Goal: Task Accomplishment & Management: Use online tool/utility

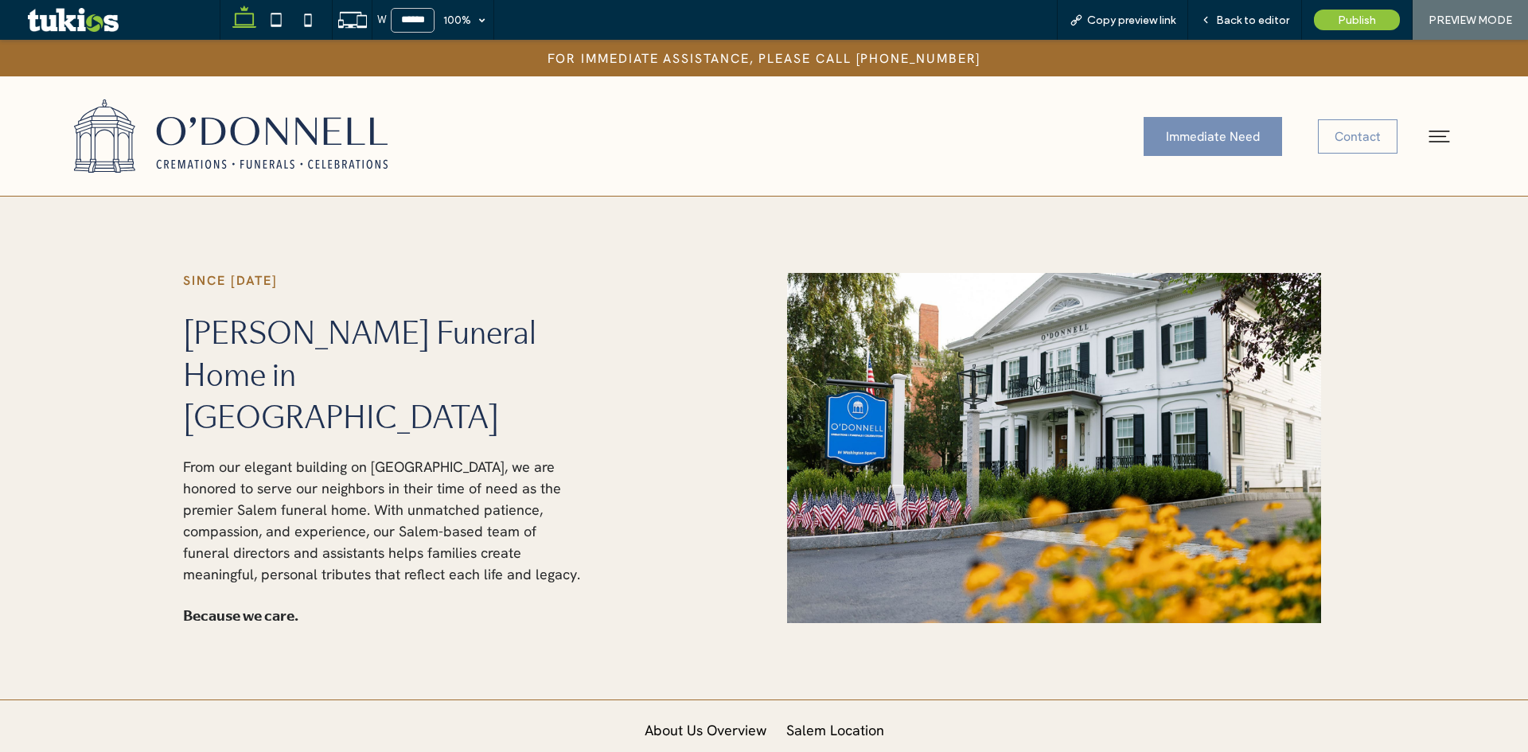
click at [687, 716] on link "About Us Overview" at bounding box center [706, 736] width 138 height 40
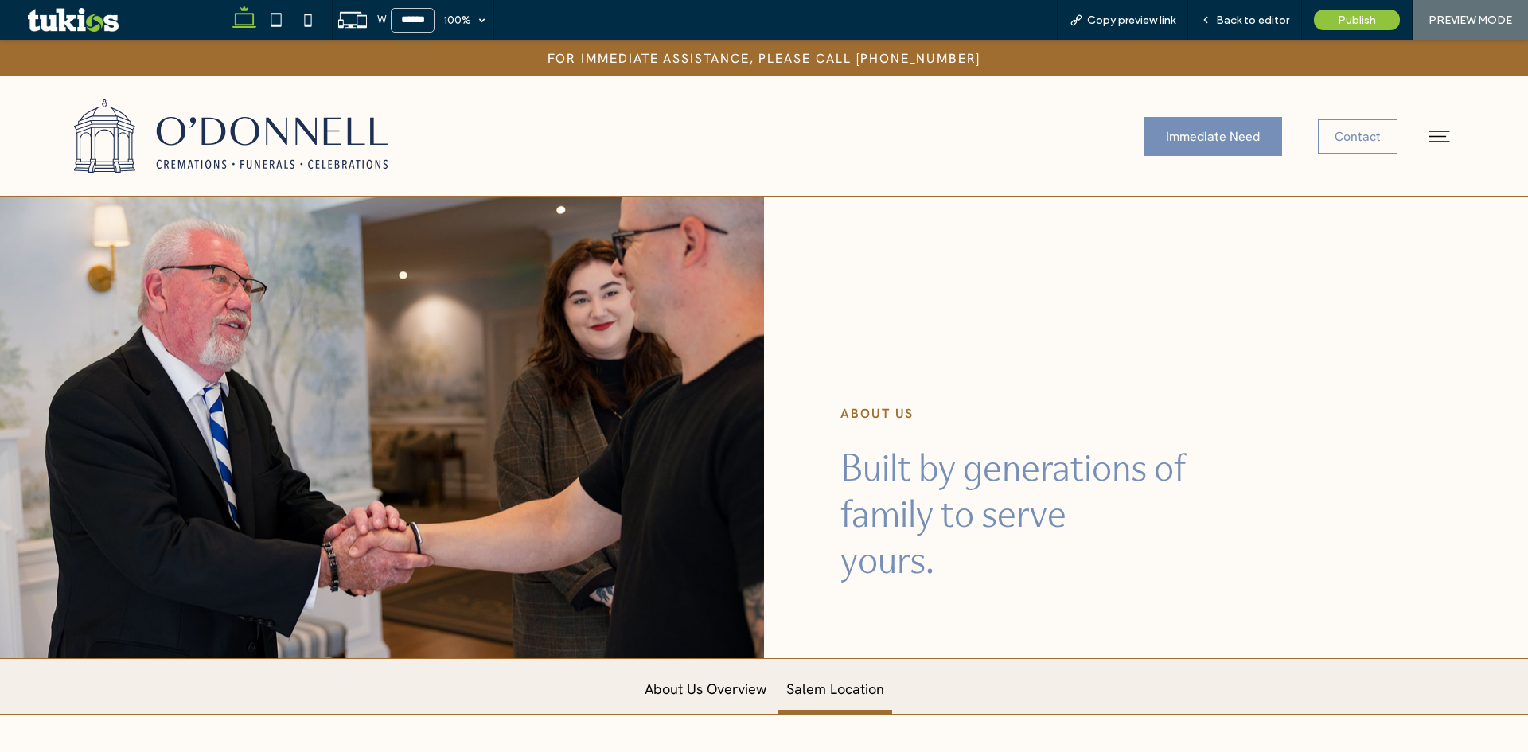
click at [828, 689] on link "Salem Location" at bounding box center [836, 694] width 114 height 40
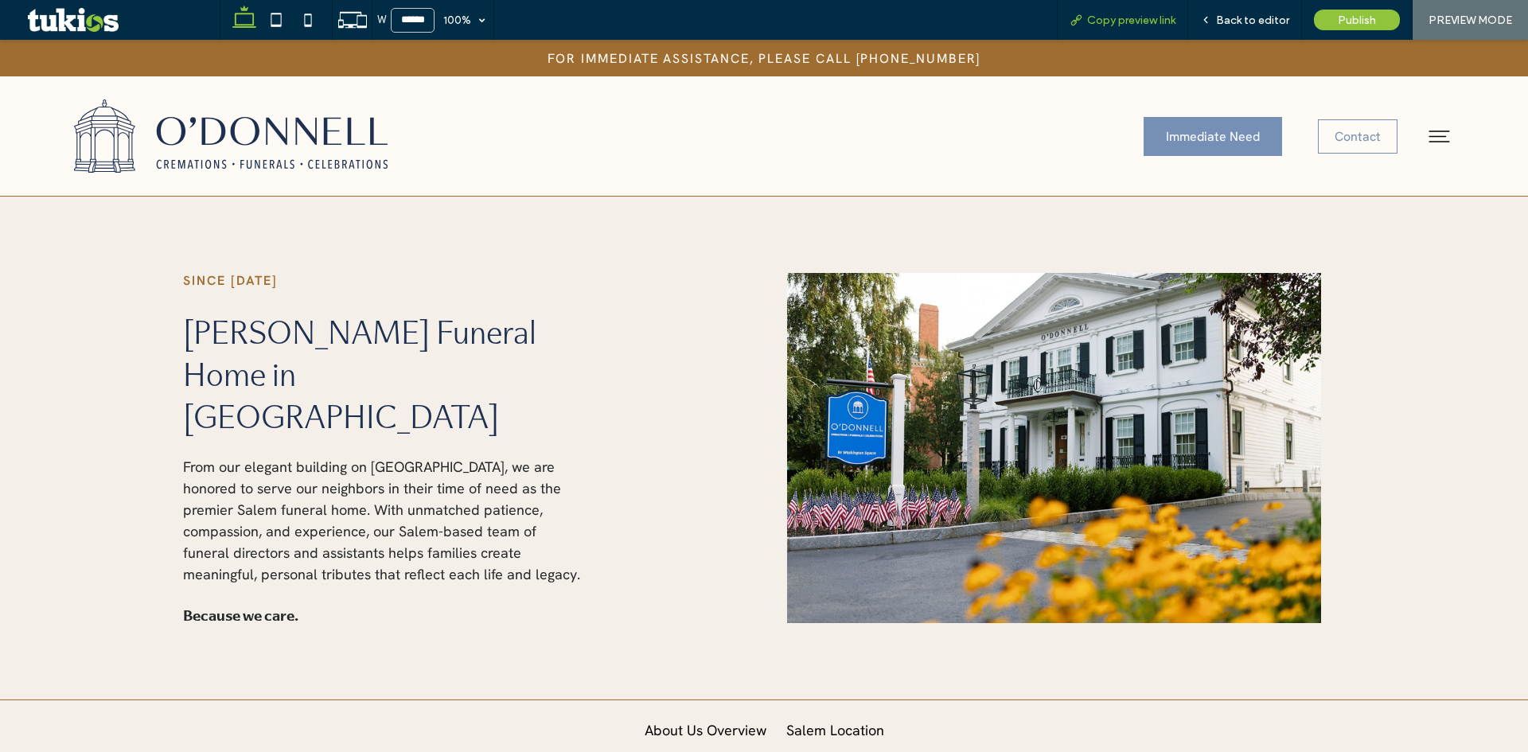
click at [1122, 18] on span "Copy preview link" at bounding box center [1131, 21] width 88 height 14
click at [1266, 10] on div "Back to editor" at bounding box center [1246, 20] width 114 height 40
click at [1264, 18] on span "Back to editor" at bounding box center [1252, 21] width 73 height 14
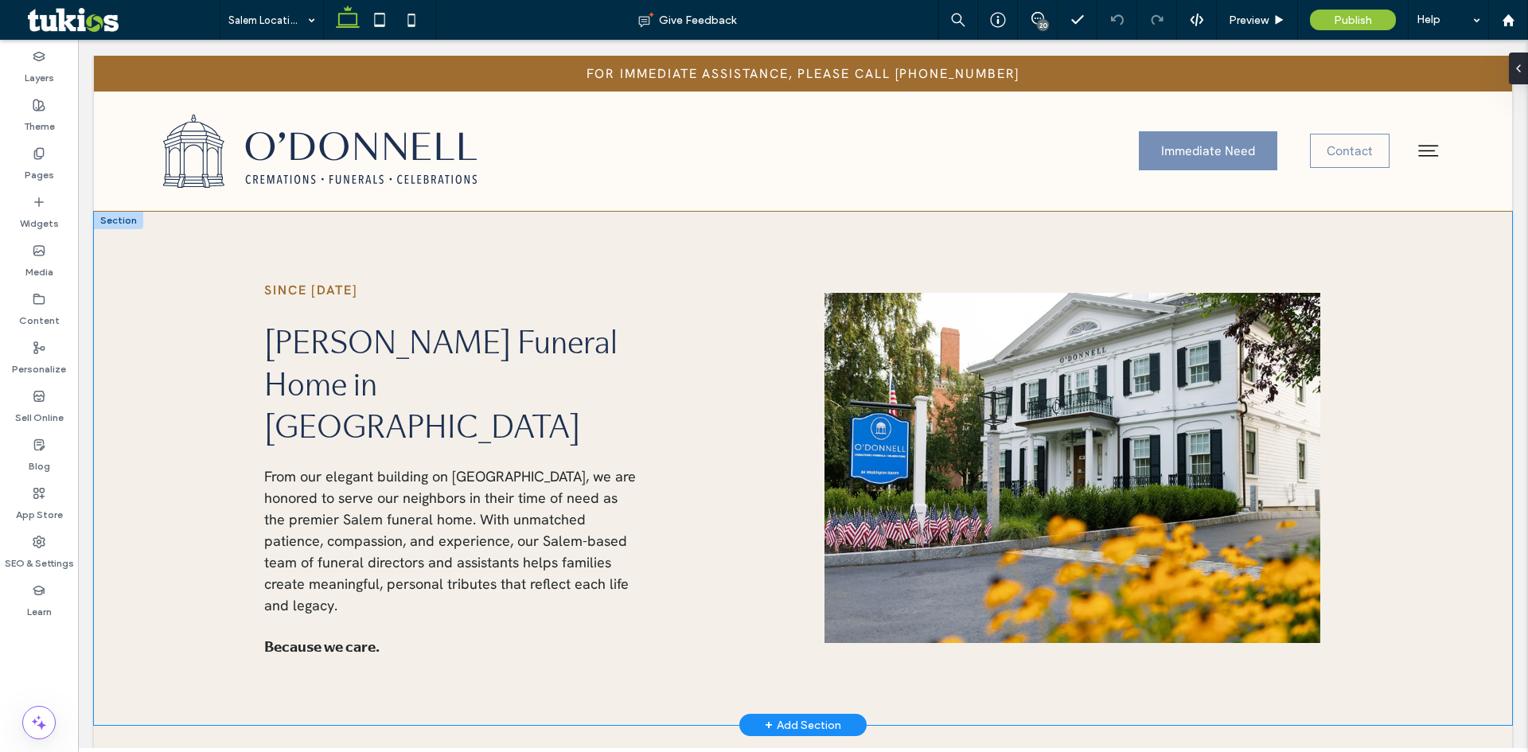
click at [583, 236] on div "SINCE 1925 O'Donnell Funeral Home in Salem From our elegant building on Salem C…" at bounding box center [803, 468] width 1419 height 513
click at [170, 226] on div "SINCE 1925 O'Donnell Funeral Home in Salem From our elegant building on Salem C…" at bounding box center [803, 468] width 1419 height 513
click at [148, 278] on div "SINCE 1925 O'Donnell Funeral Home in Salem From our elegant building on Salem C…" at bounding box center [803, 468] width 1419 height 513
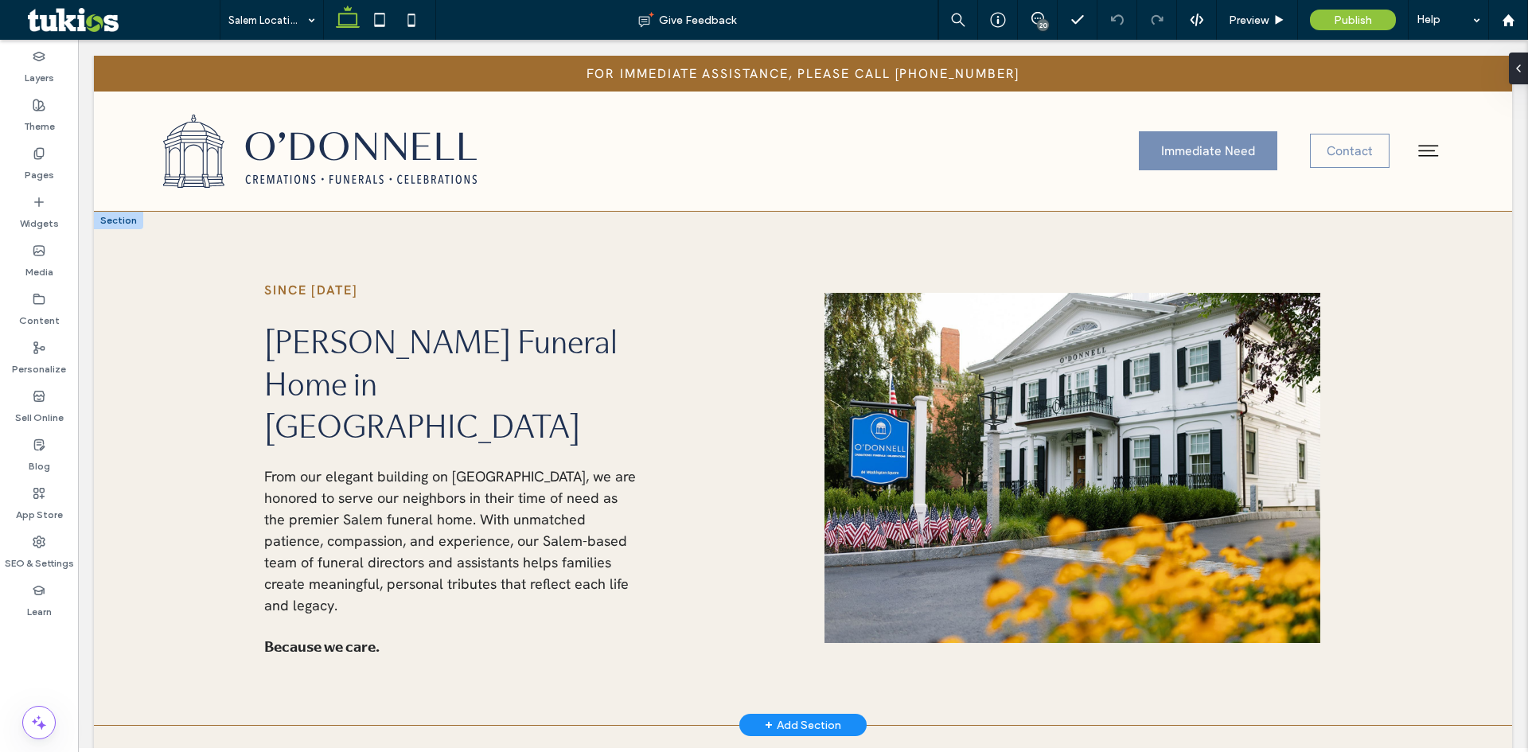
click at [1528, 79] on div at bounding box center [1521, 69] width 25 height 32
click at [1528, 54] on icon at bounding box center [1540, 52] width 12 height 12
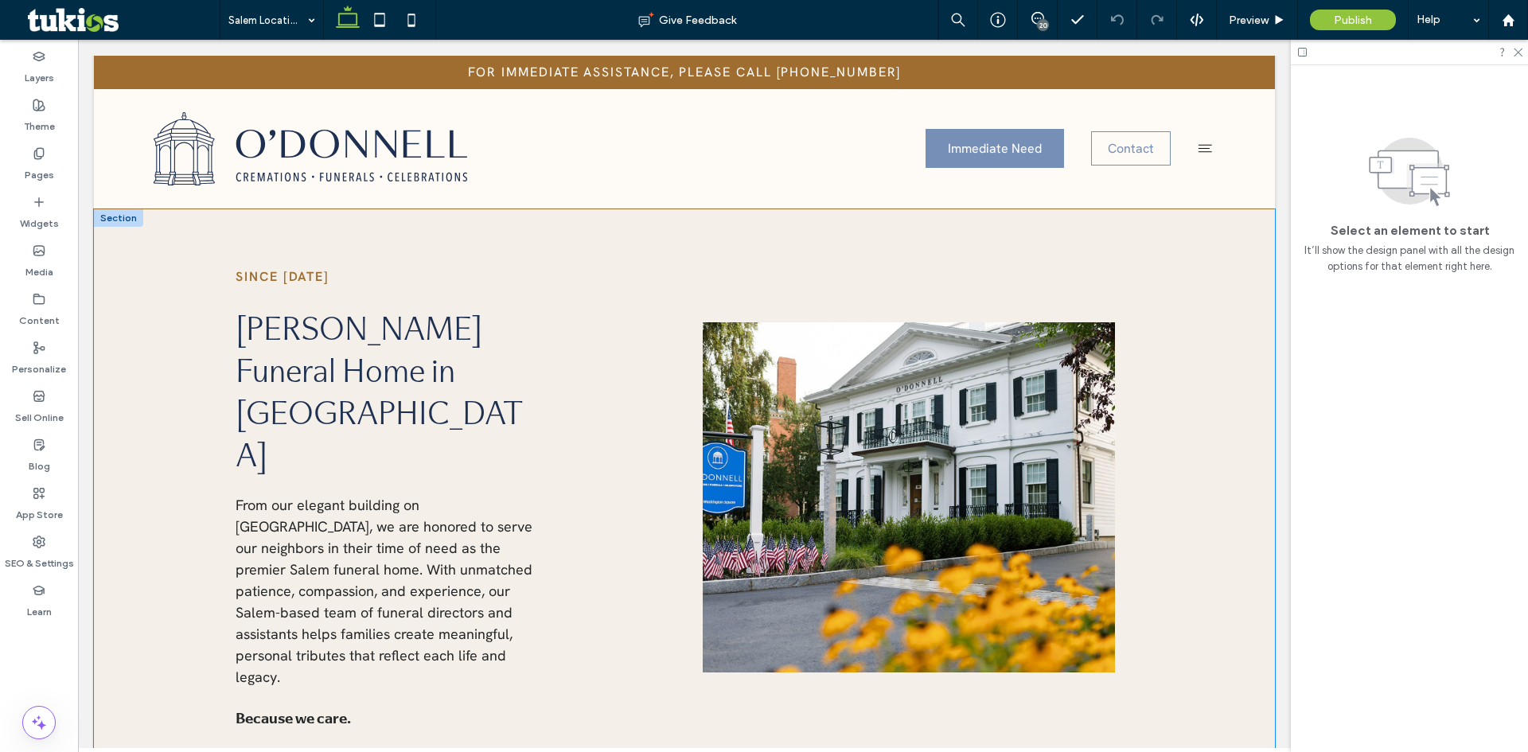
click at [1129, 228] on div "SINCE 1925 O'Donnell Funeral Home in Salem From our elegant building on Salem C…" at bounding box center [684, 497] width 1181 height 576
click at [935, 236] on div "SINCE 1925 O'Donnell Funeral Home in Salem From our elegant building on Salem C…" at bounding box center [684, 497] width 1181 height 576
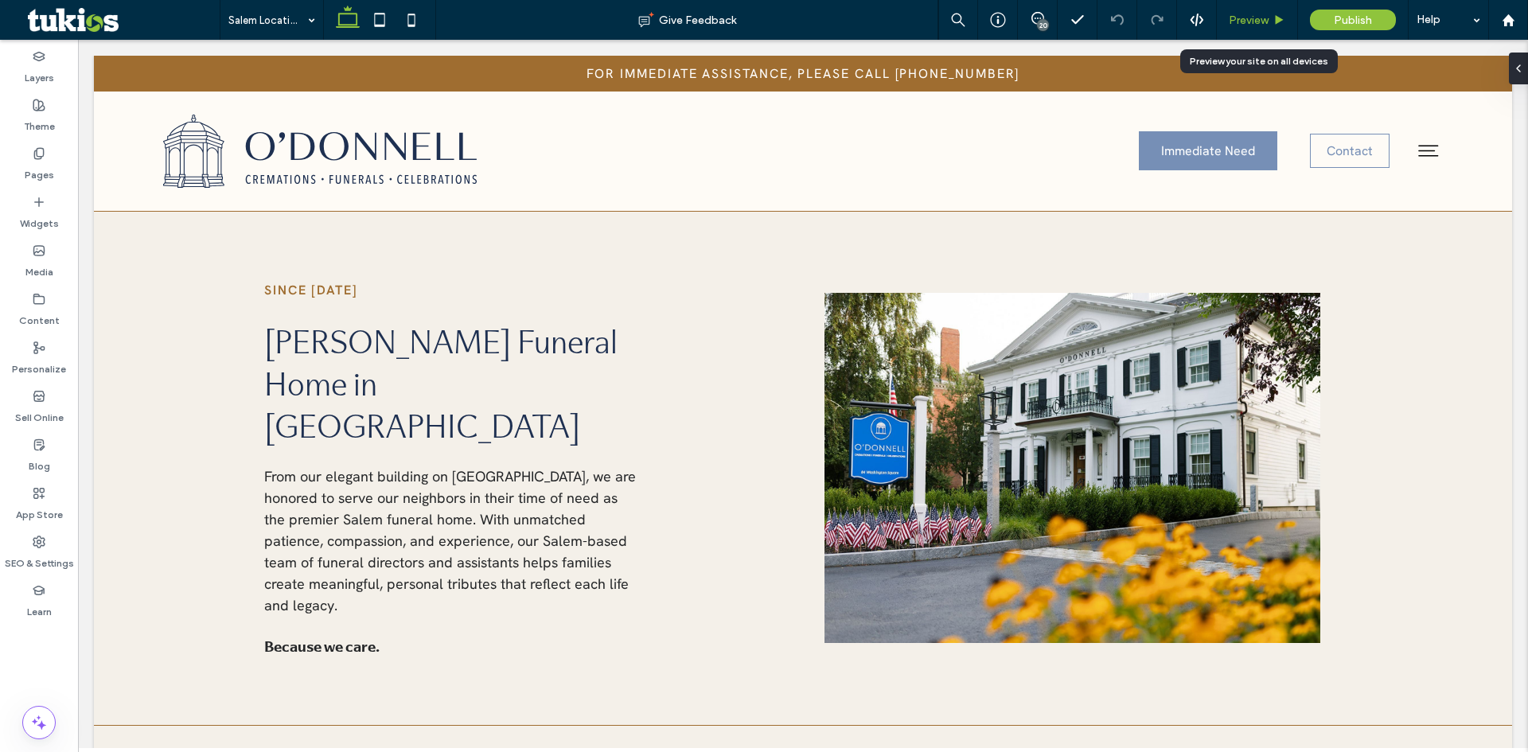
click at [1259, 17] on span "Preview" at bounding box center [1249, 21] width 40 height 14
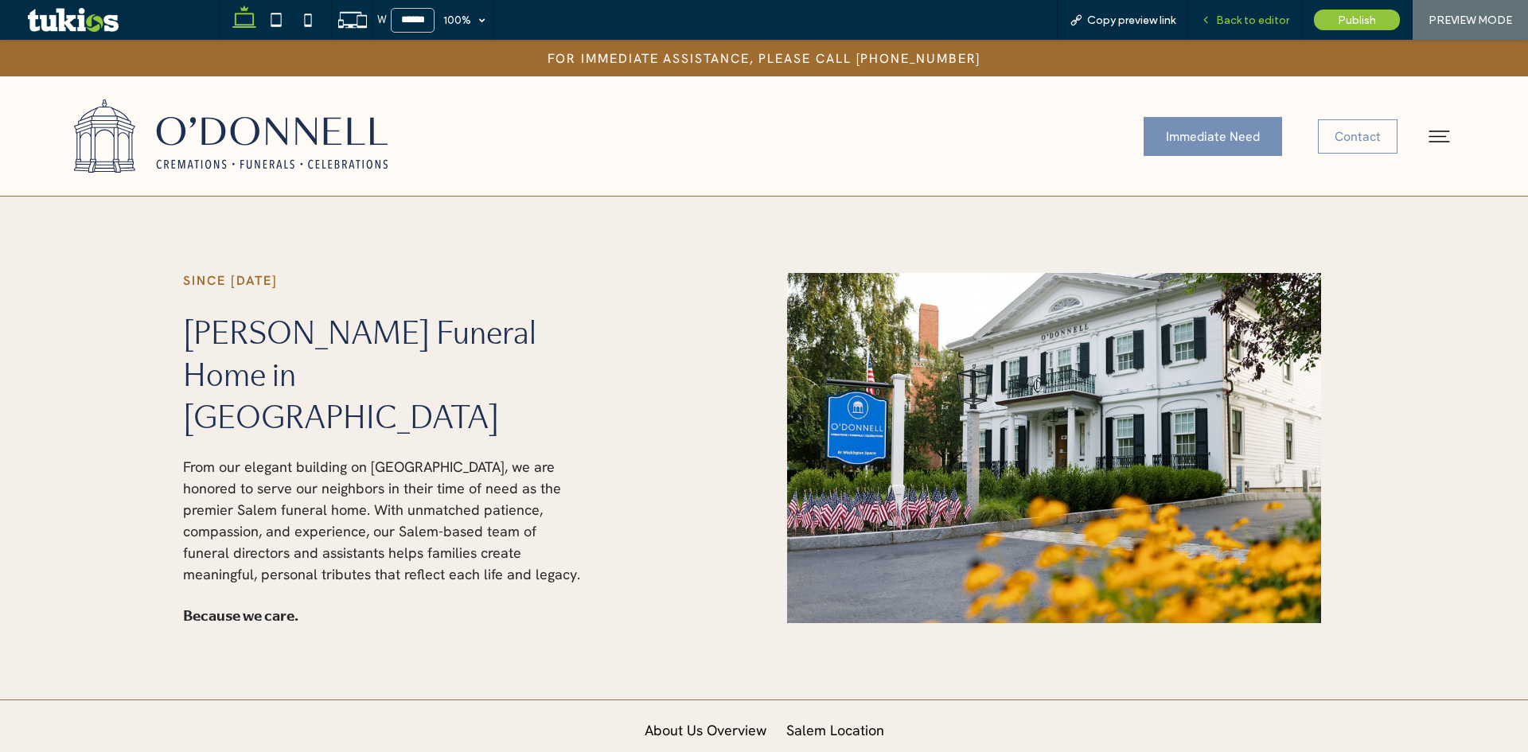
click at [1279, 12] on div "Back to editor" at bounding box center [1246, 20] width 114 height 40
click at [1239, 17] on span "Back to editor" at bounding box center [1252, 21] width 73 height 14
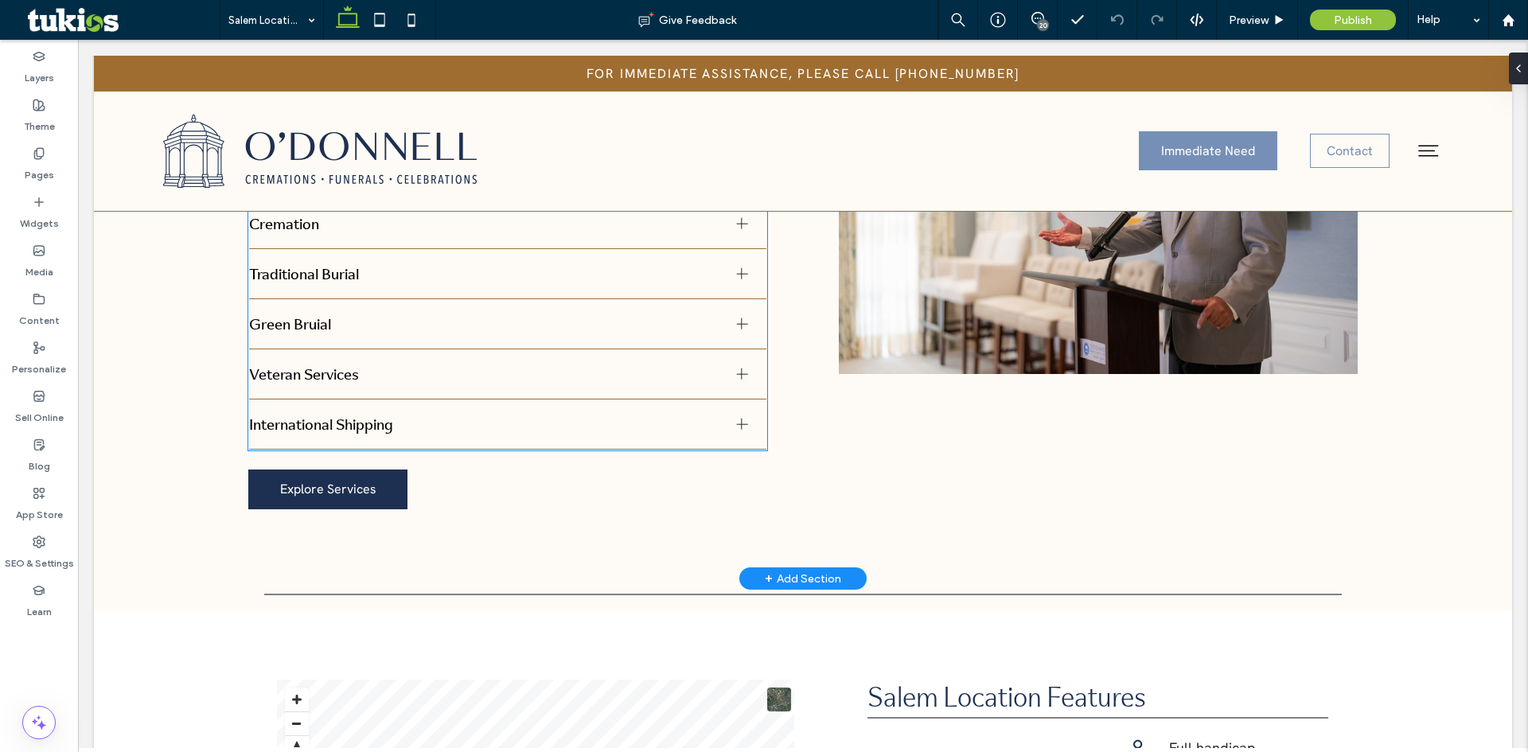
scroll to position [1672, 0]
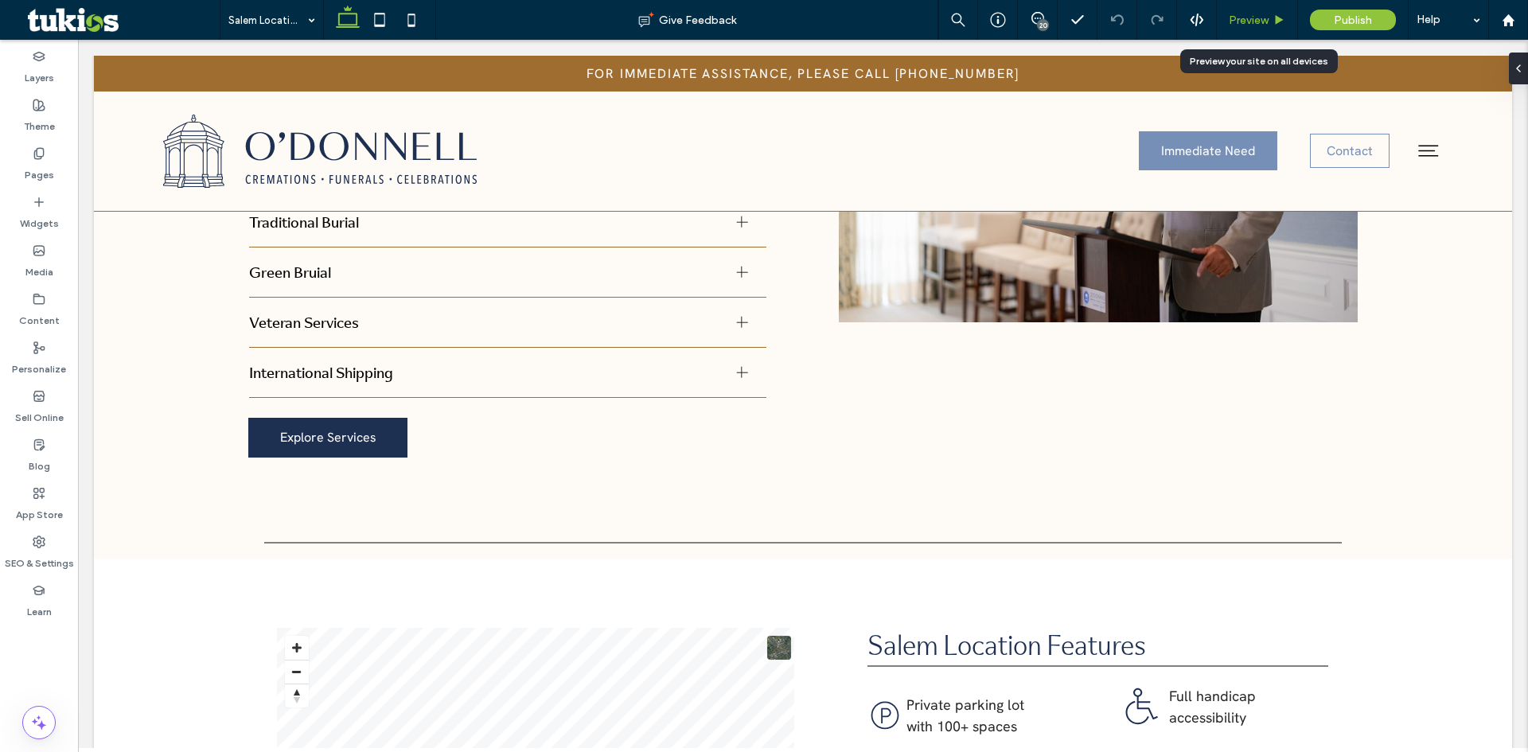
click at [1246, 18] on span "Preview" at bounding box center [1249, 21] width 40 height 14
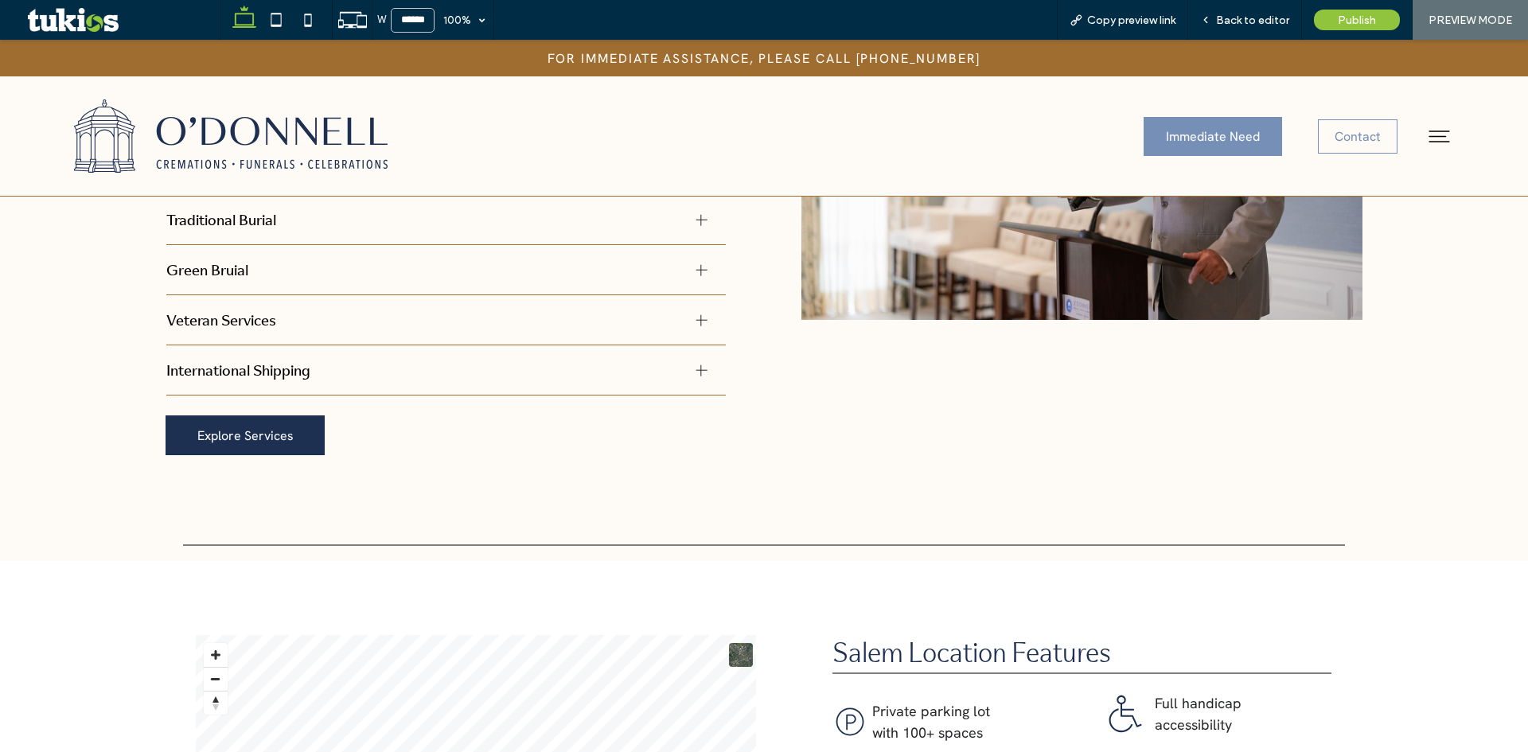
click at [1246, 18] on span "Back to editor" at bounding box center [1252, 21] width 73 height 14
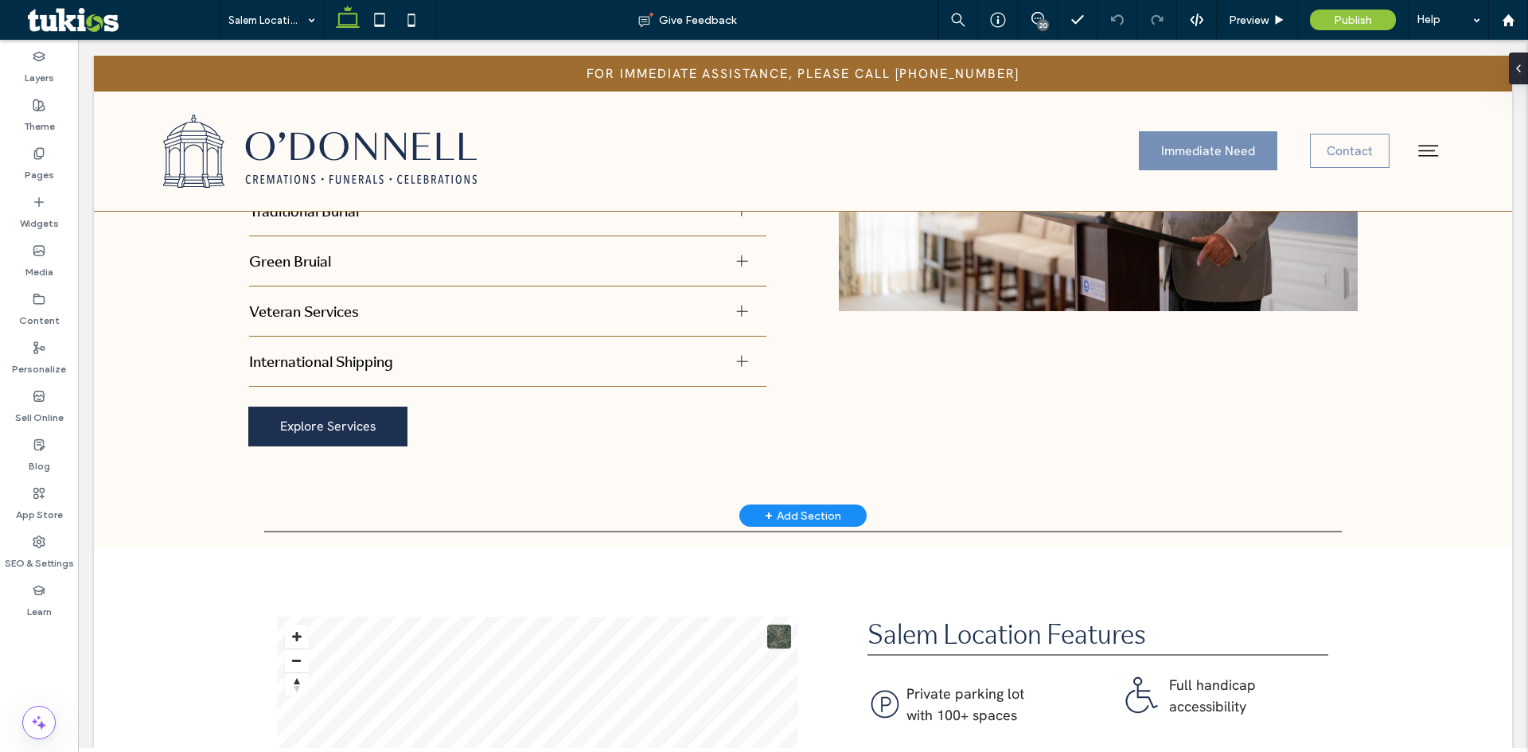
scroll to position [1672, 0]
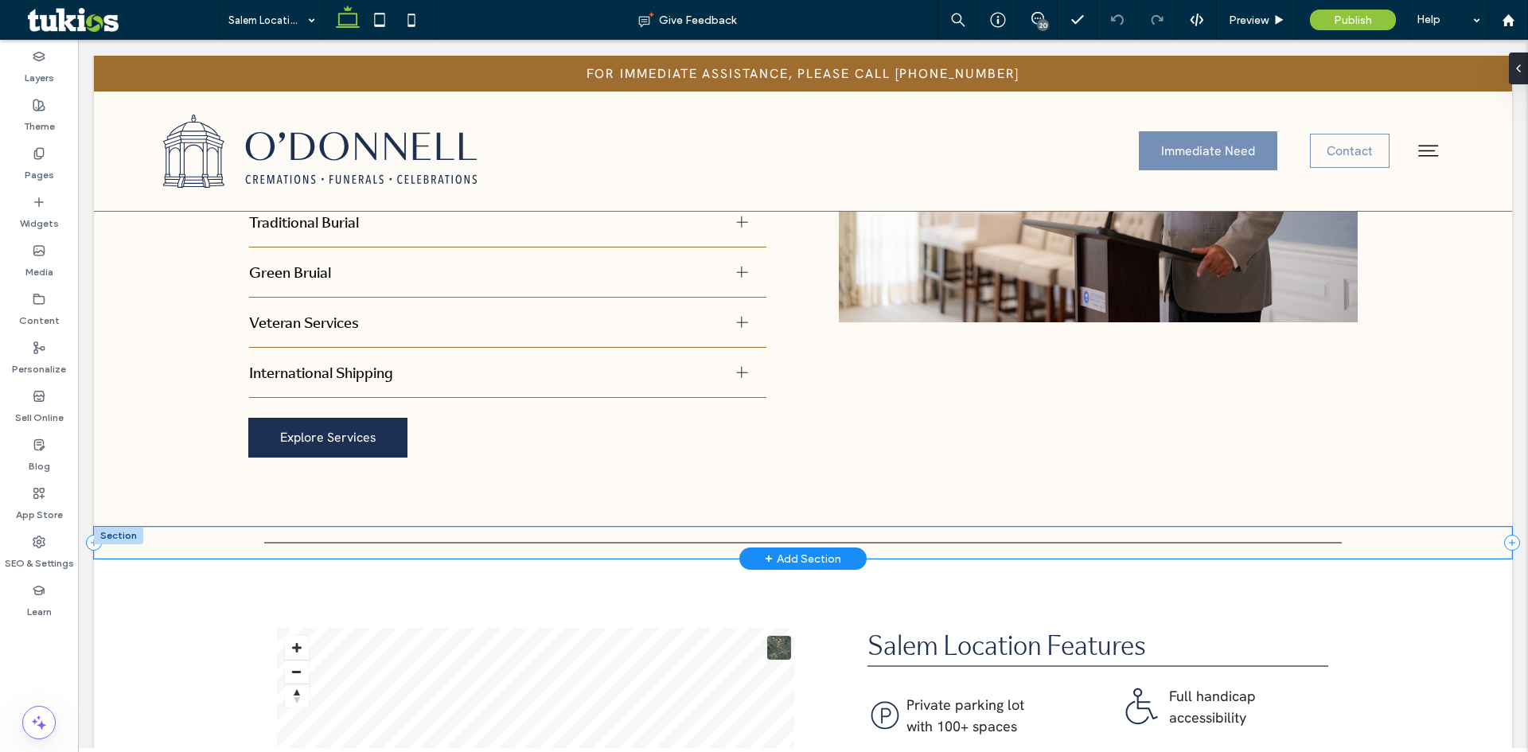
click at [191, 527] on div at bounding box center [803, 543] width 1419 height 32
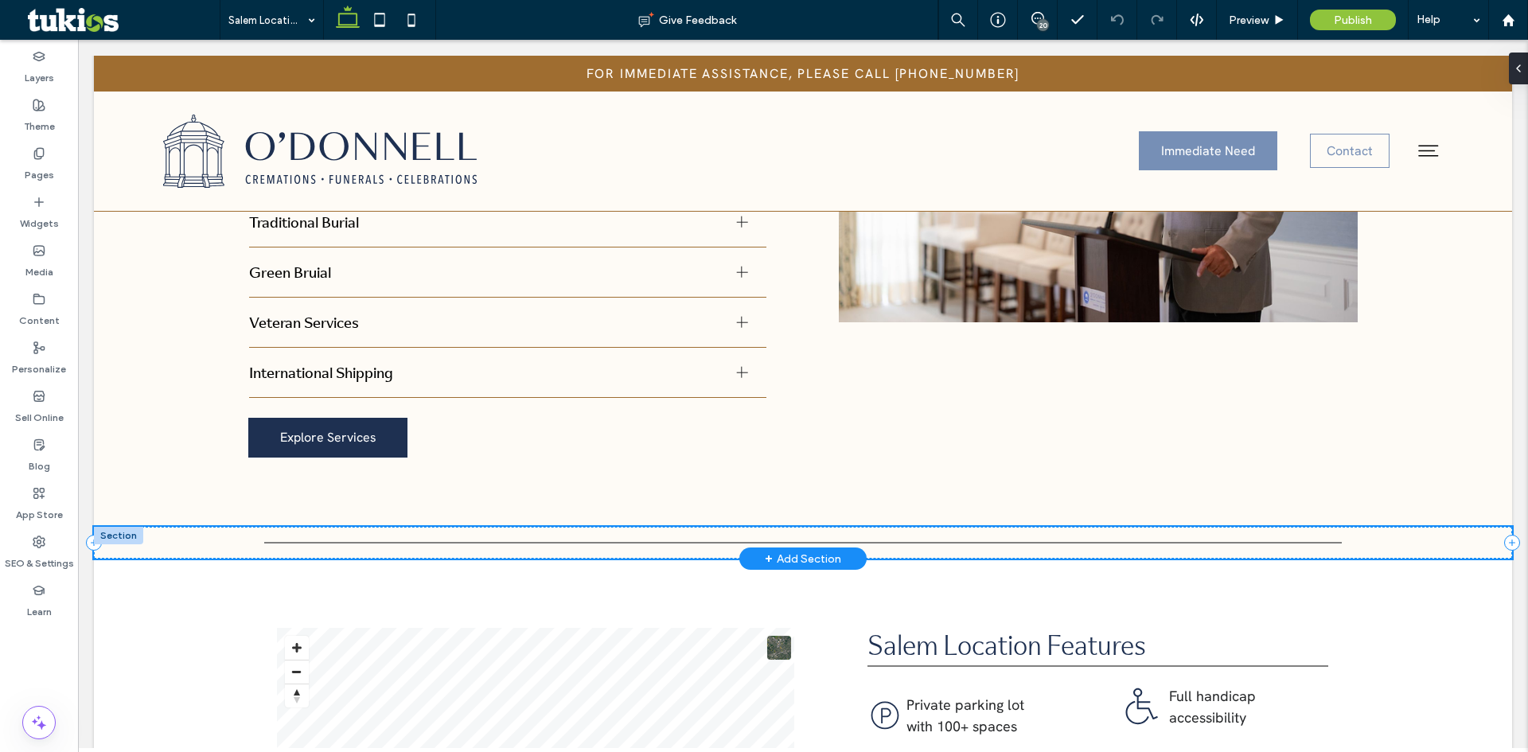
scroll to position [1625, 0]
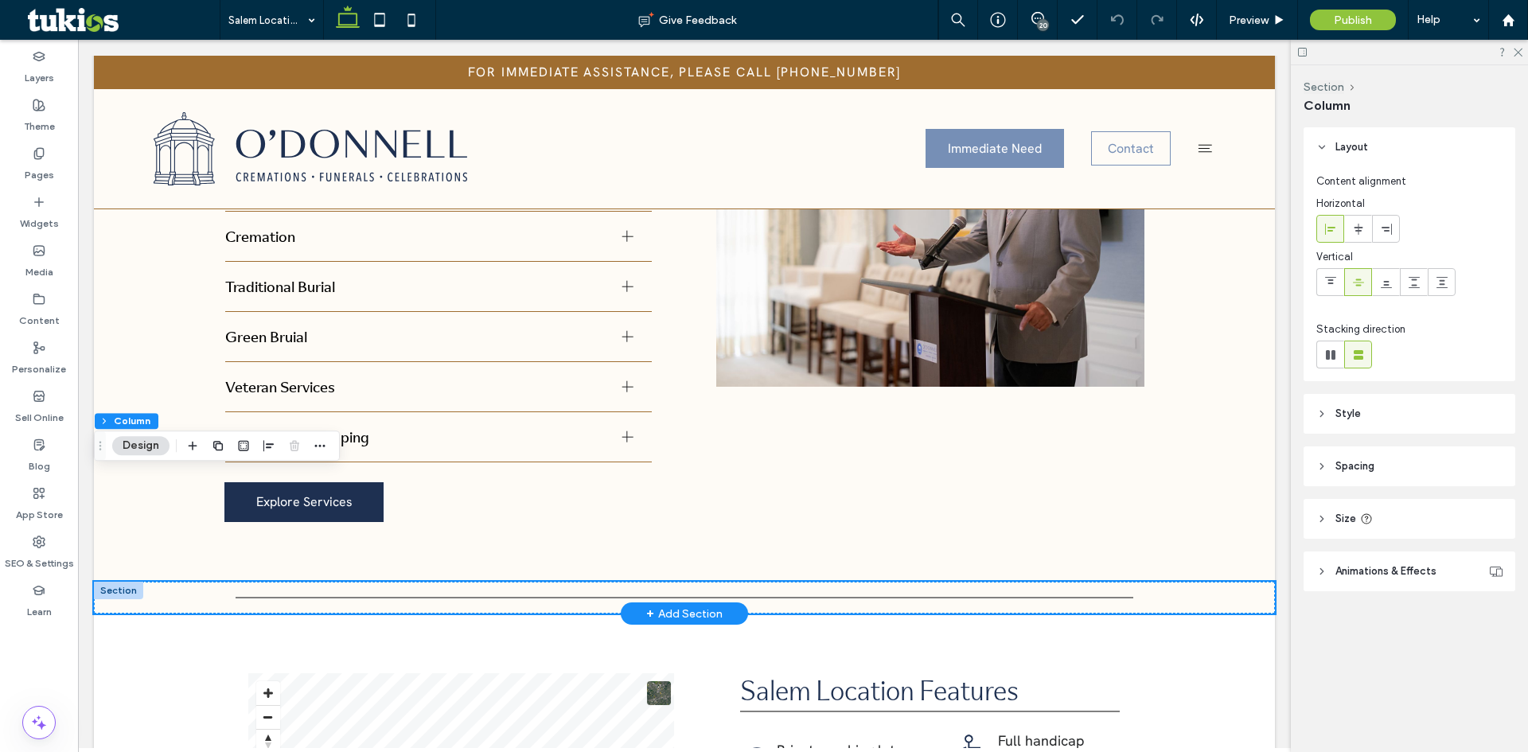
click at [122, 582] on div at bounding box center [118, 591] width 49 height 18
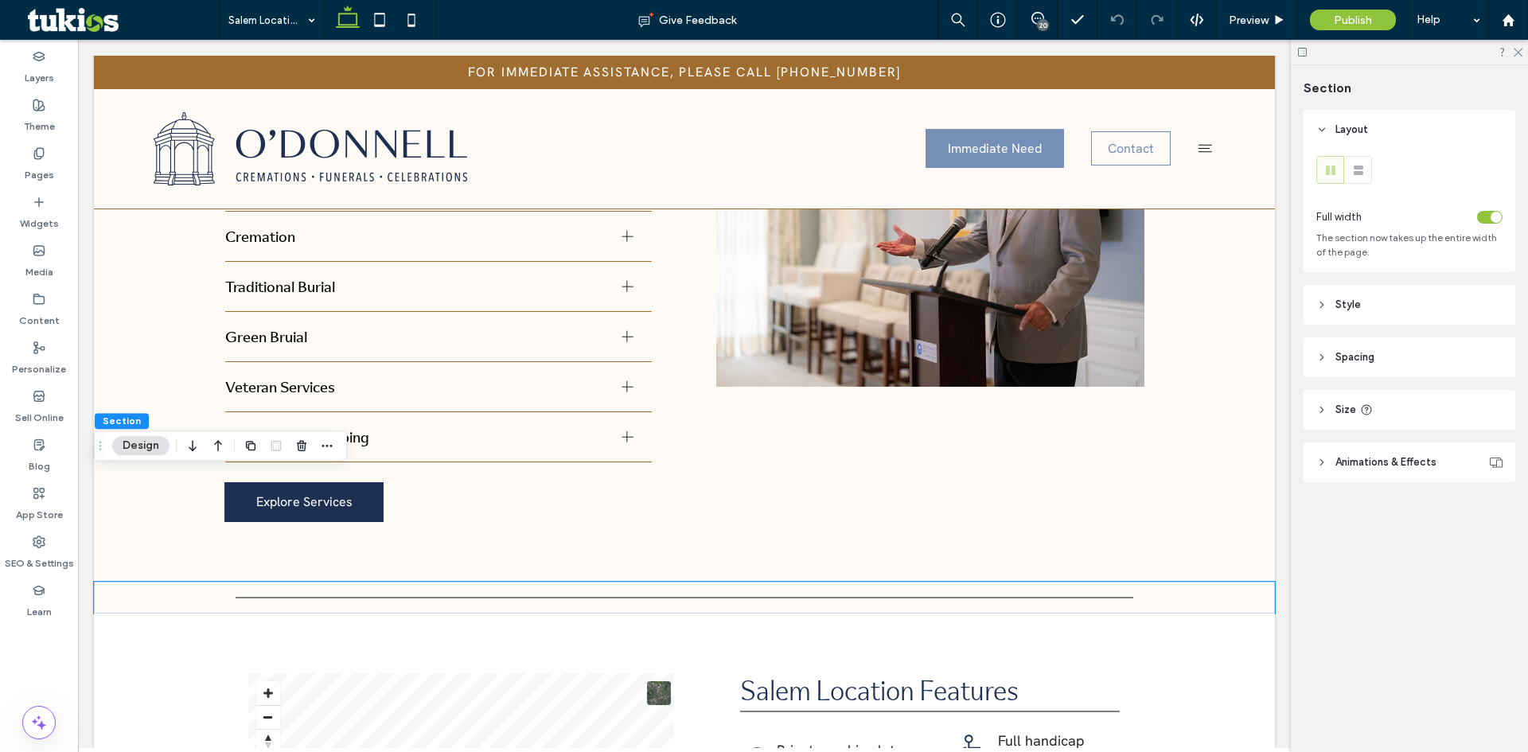
click at [1348, 350] on span "Spacing" at bounding box center [1355, 357] width 39 height 16
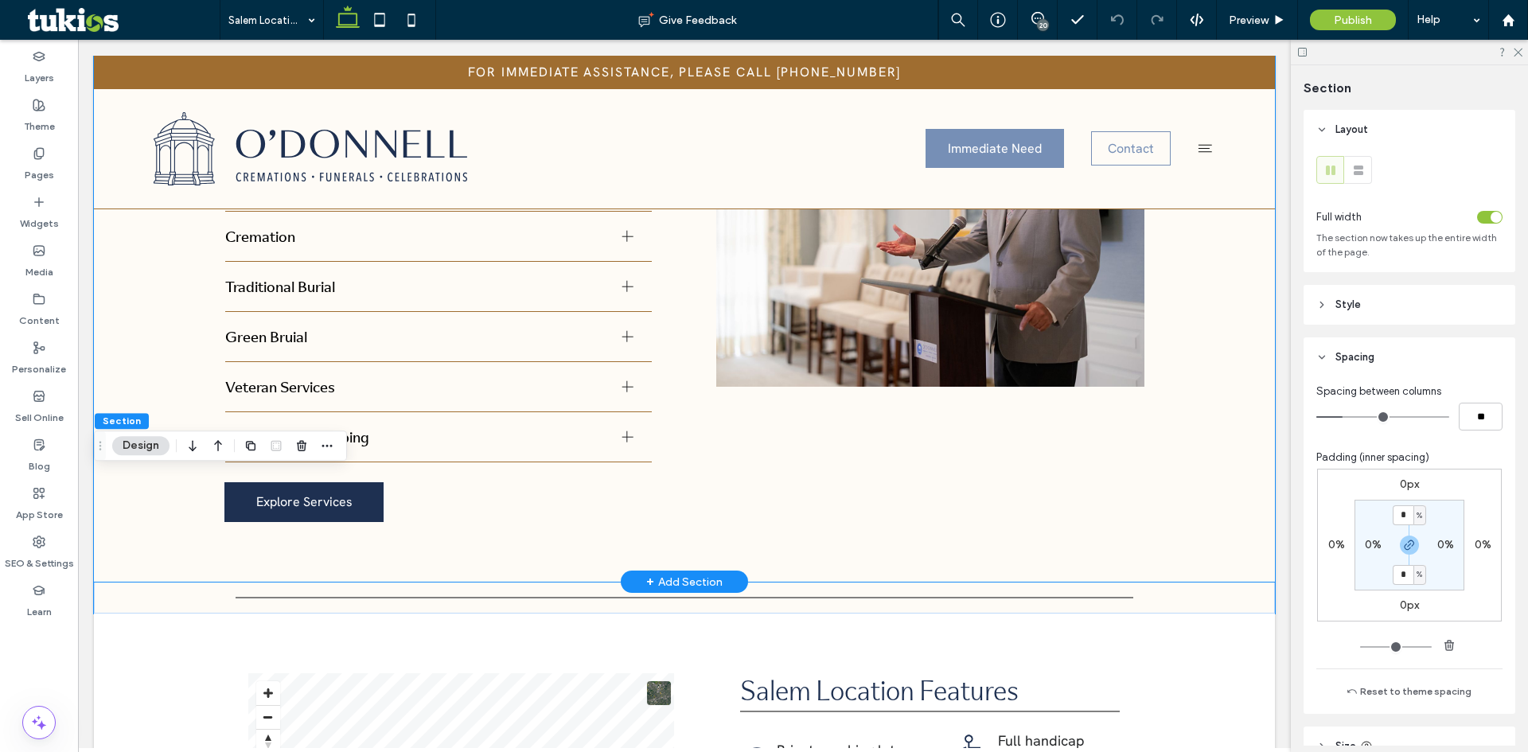
click at [1235, 414] on div "Visitation/Wake Offering a chance to say goodbye and share in the comfort of co…" at bounding box center [684, 291] width 1181 height 582
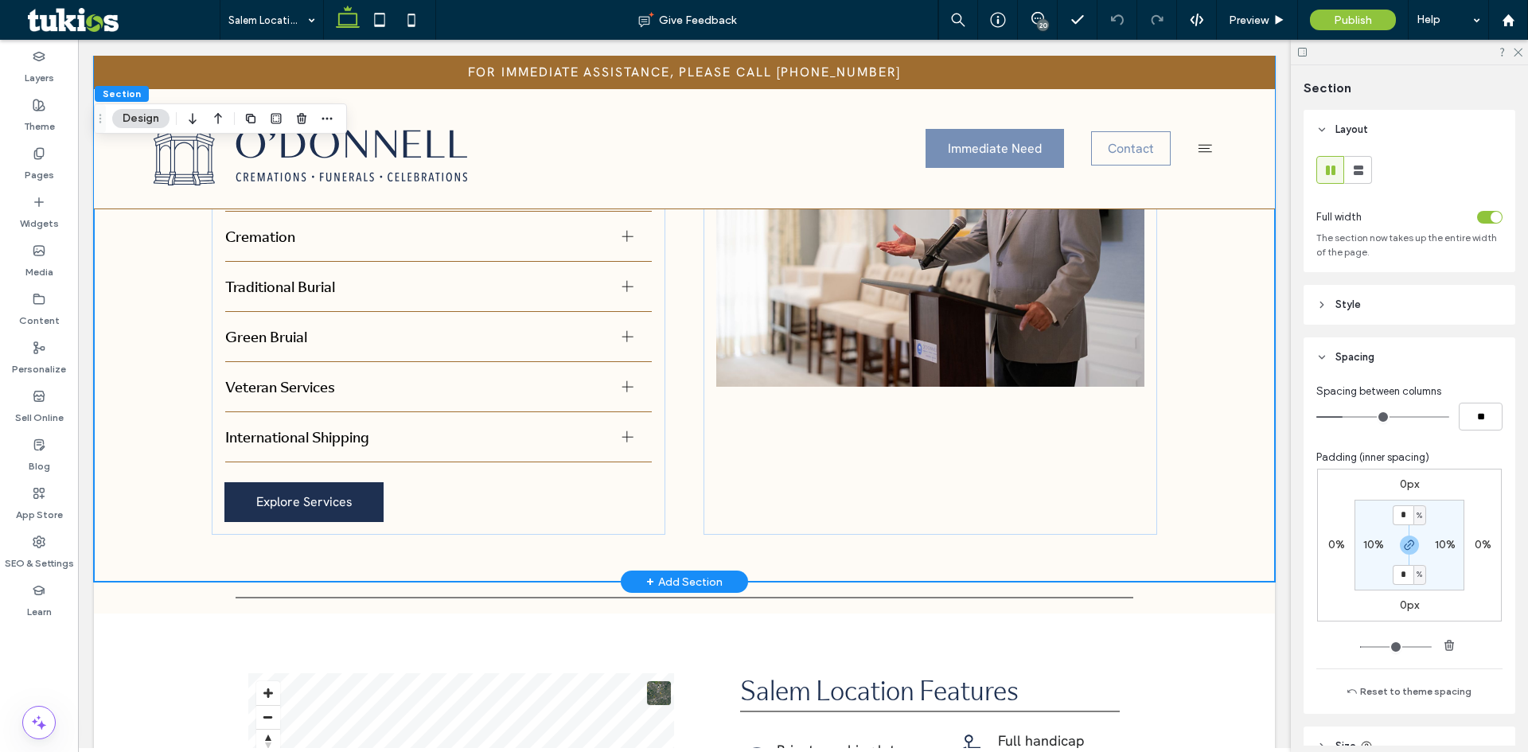
click at [1235, 414] on div "Visitation/Wake Offering a chance to say goodbye and share in the comfort of co…" at bounding box center [684, 291] width 1181 height 582
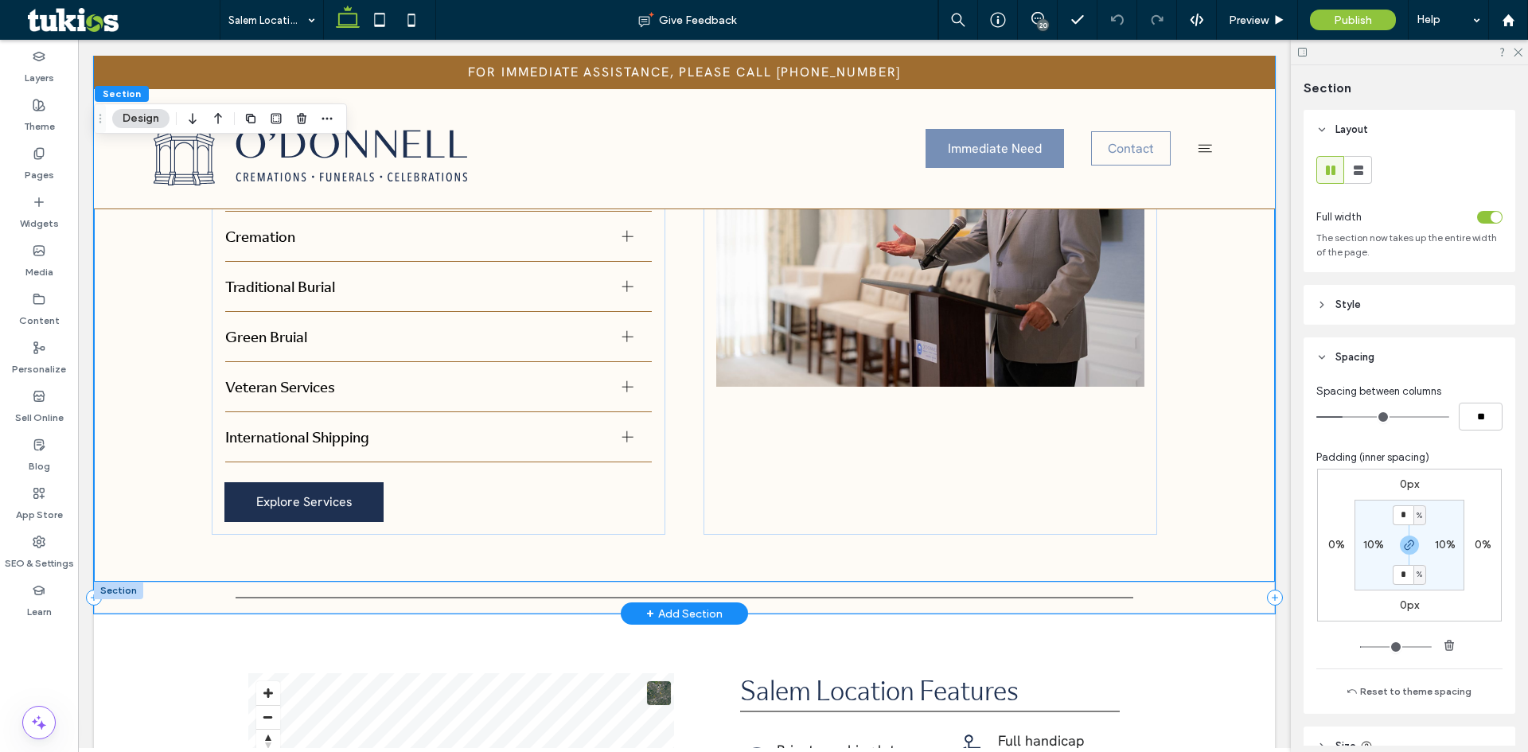
click at [1251, 582] on div at bounding box center [684, 598] width 1181 height 32
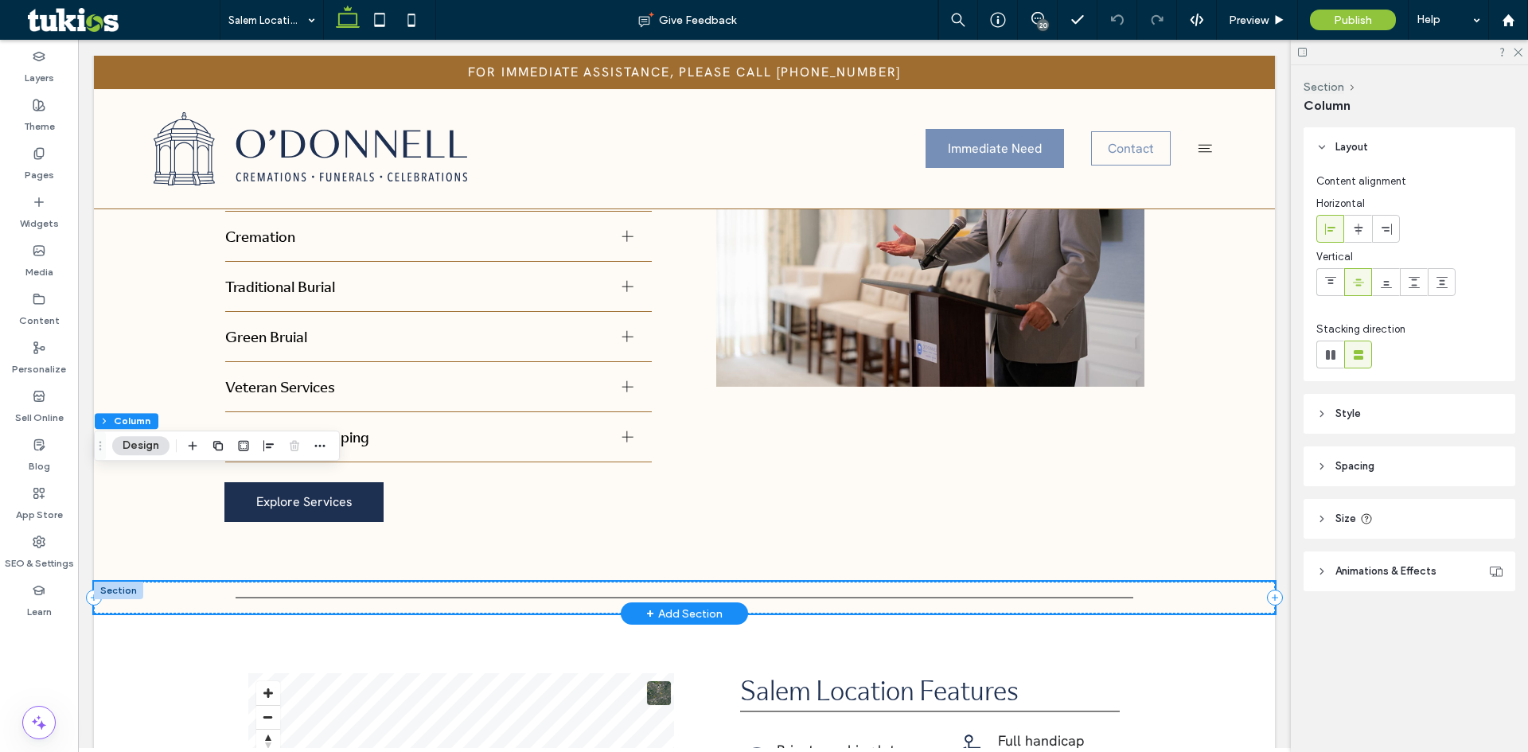
click at [1251, 582] on div at bounding box center [684, 598] width 1181 height 32
click at [129, 582] on div at bounding box center [118, 591] width 49 height 18
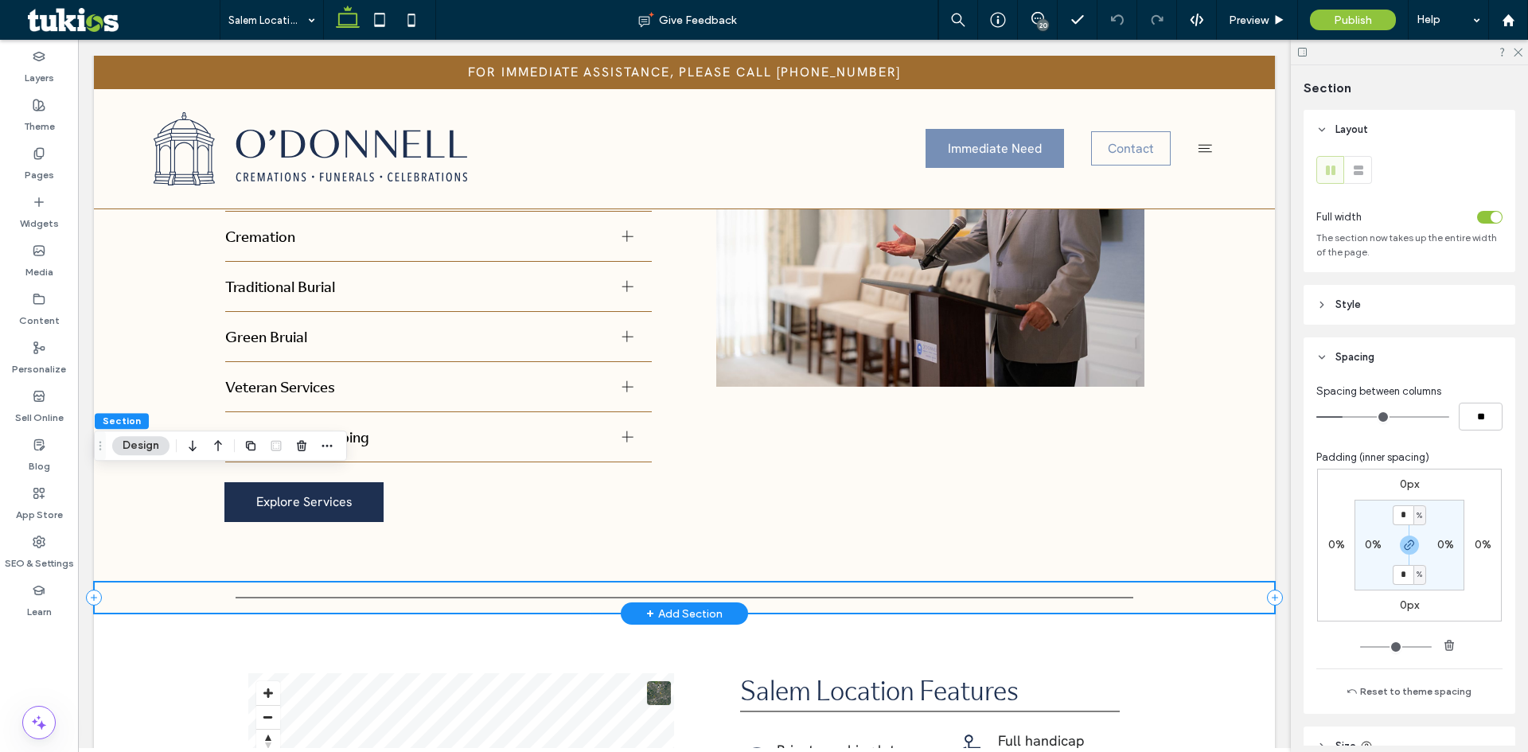
click at [171, 582] on div at bounding box center [684, 598] width 1181 height 32
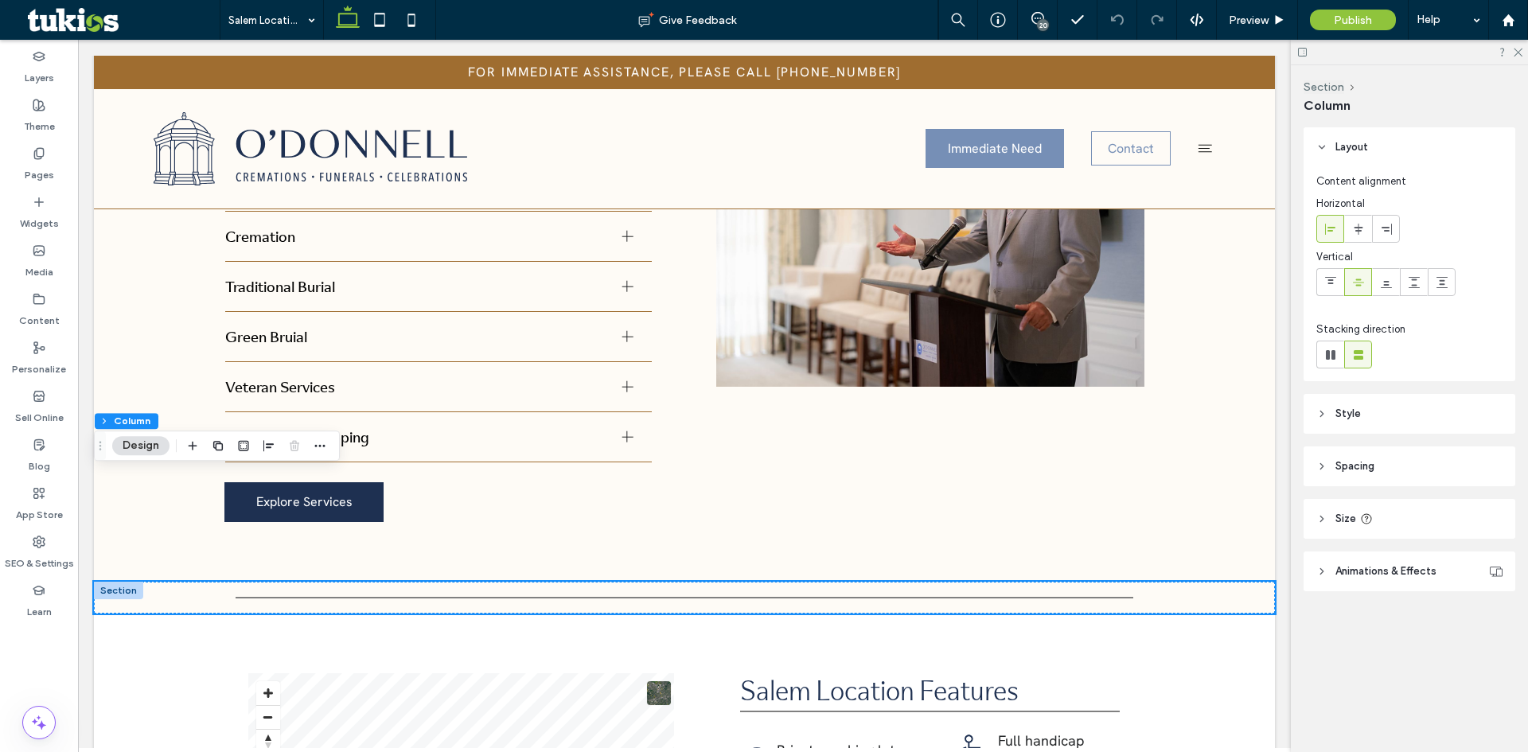
click at [1361, 459] on span "Spacing" at bounding box center [1355, 467] width 39 height 16
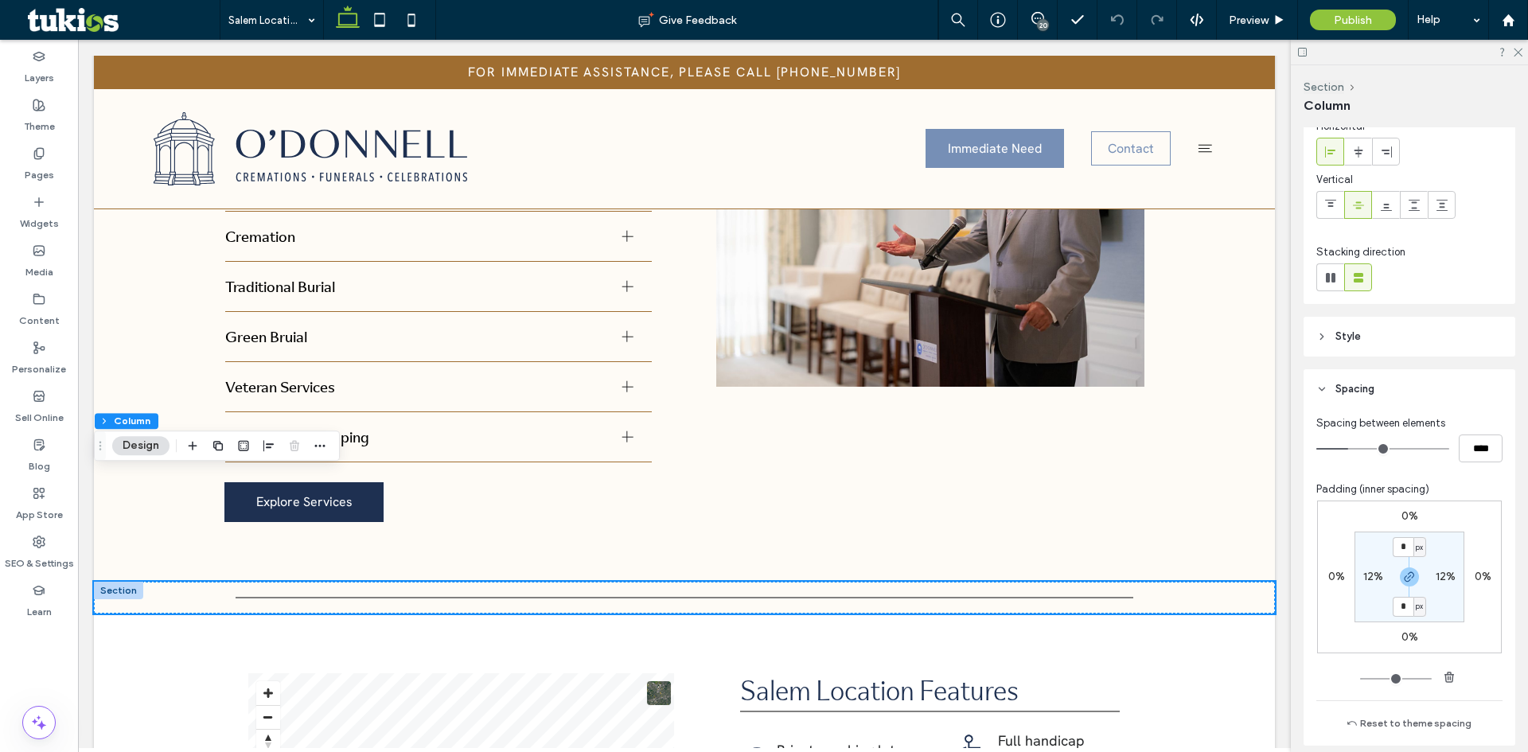
scroll to position [80, 0]
click at [1373, 576] on label "12%" at bounding box center [1374, 575] width 20 height 14
type input "**"
type input "*"
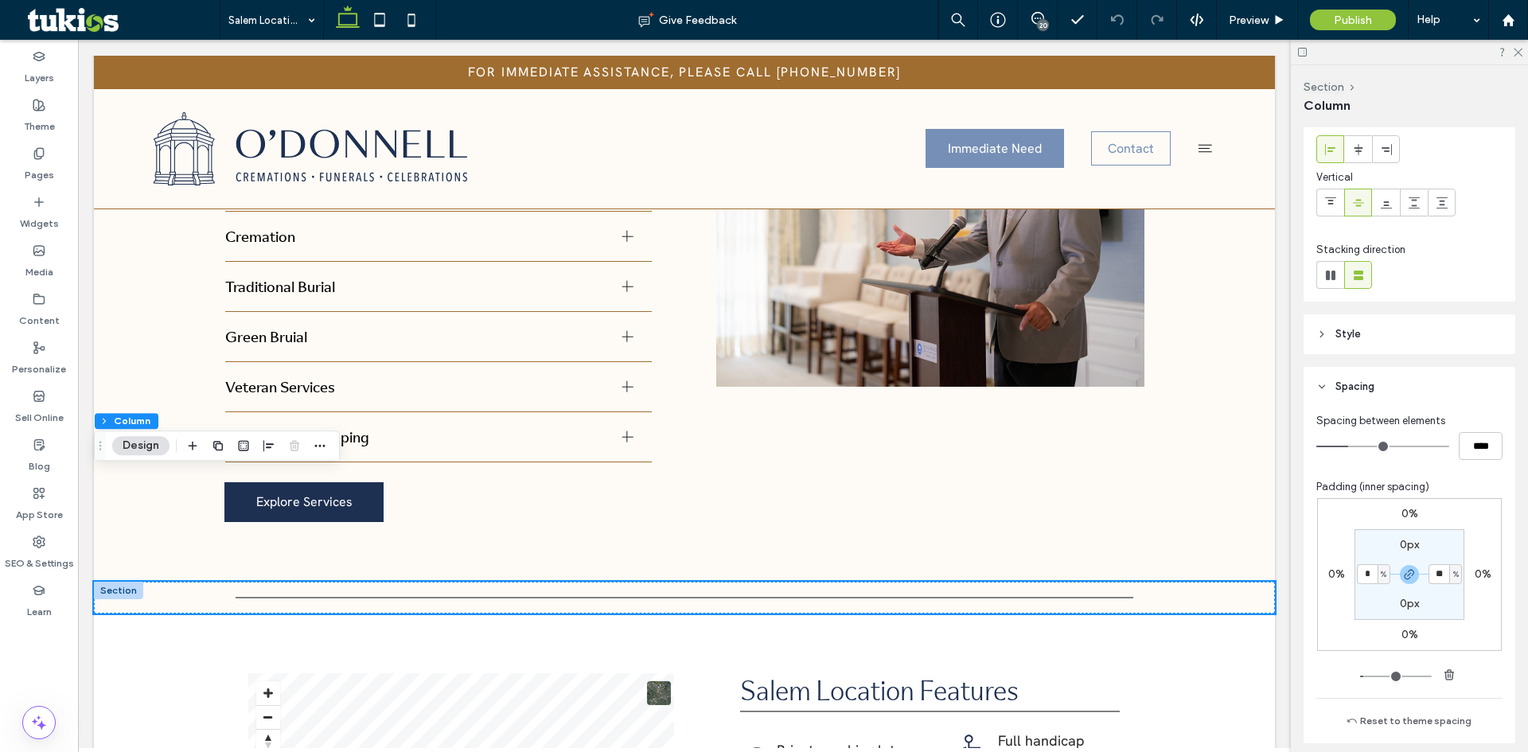
type input "*"
click at [1274, 15] on icon at bounding box center [1280, 20] width 12 height 12
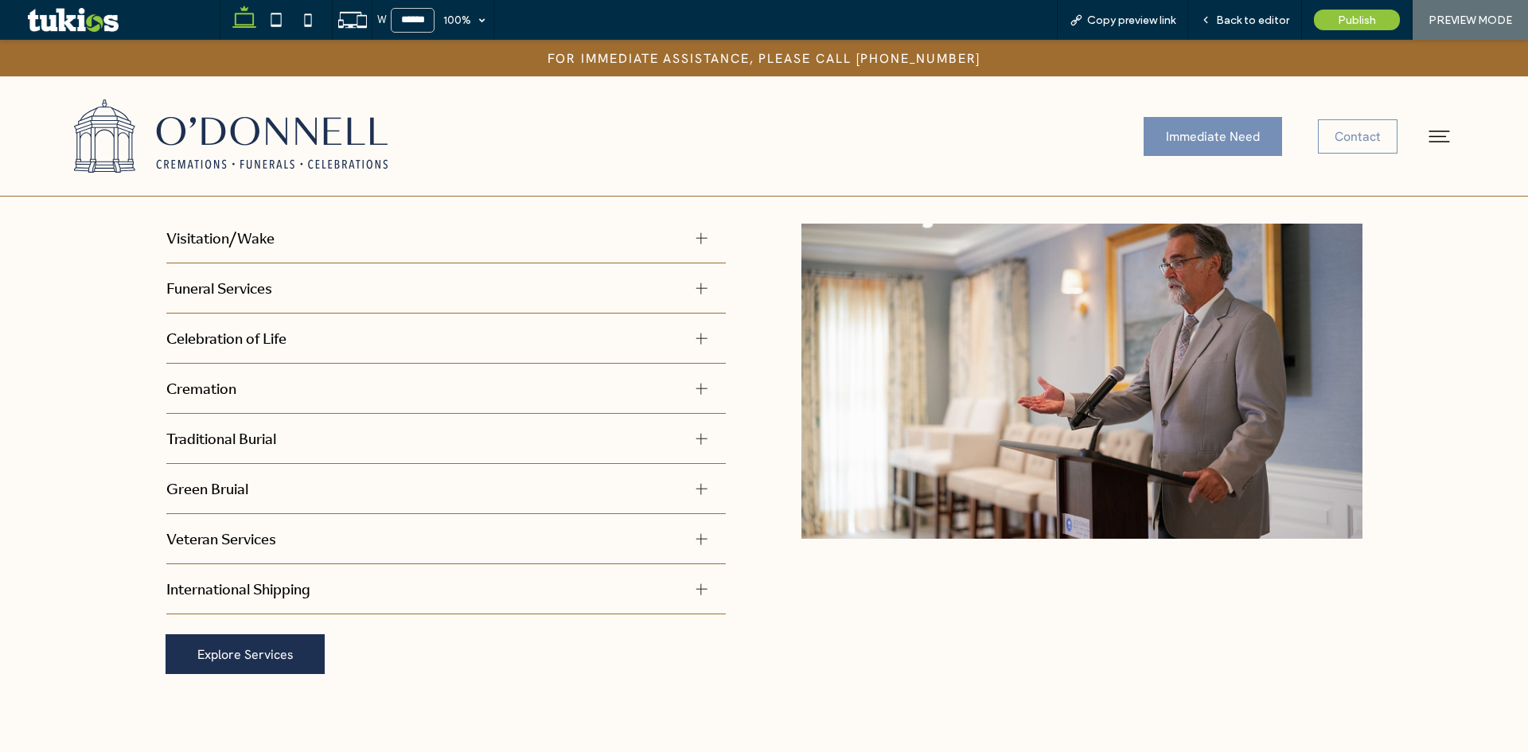
scroll to position [1111, 0]
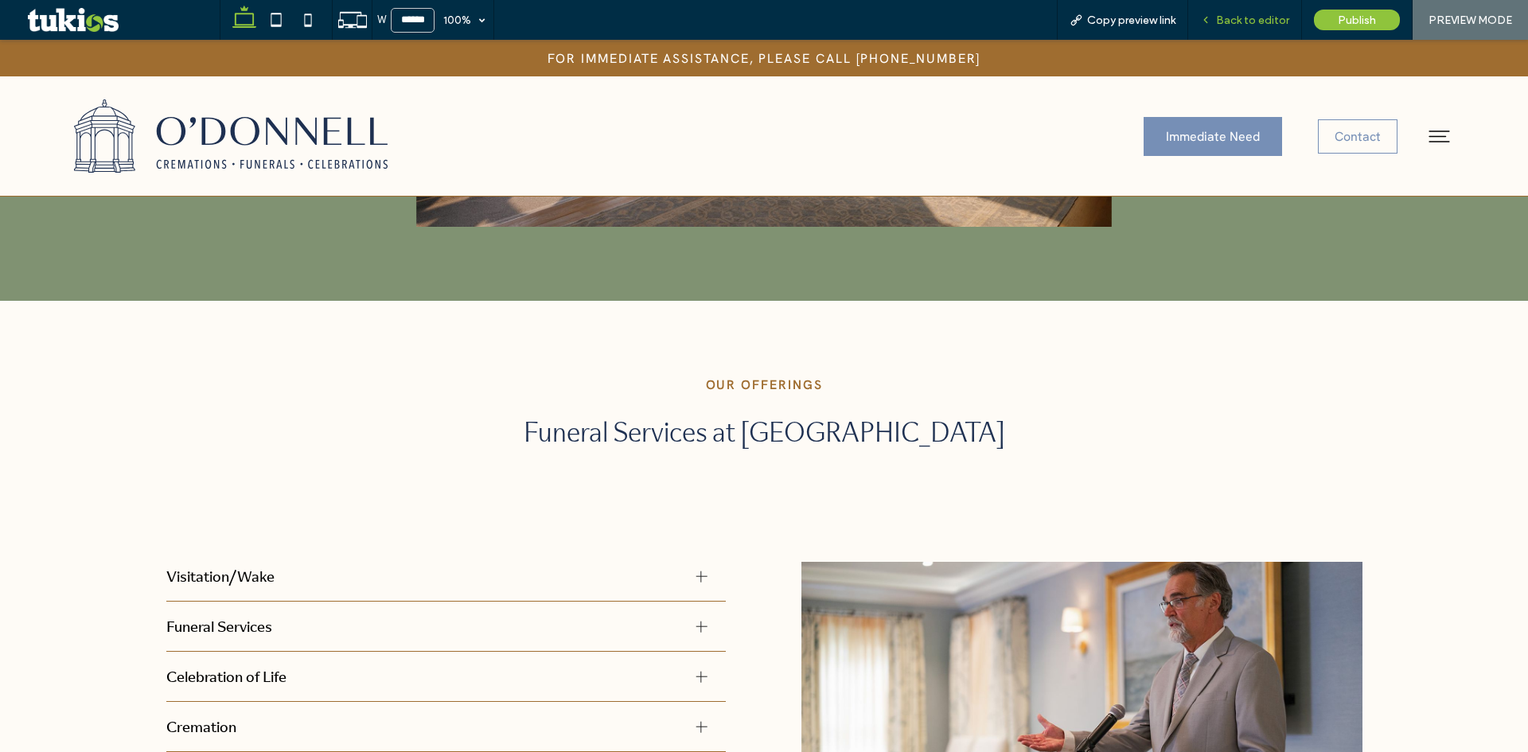
drag, startPoint x: 1235, startPoint y: 16, endPoint x: 234, endPoint y: 529, distance: 1125.4
click at [1235, 16] on span "Back to editor" at bounding box center [1252, 21] width 73 height 14
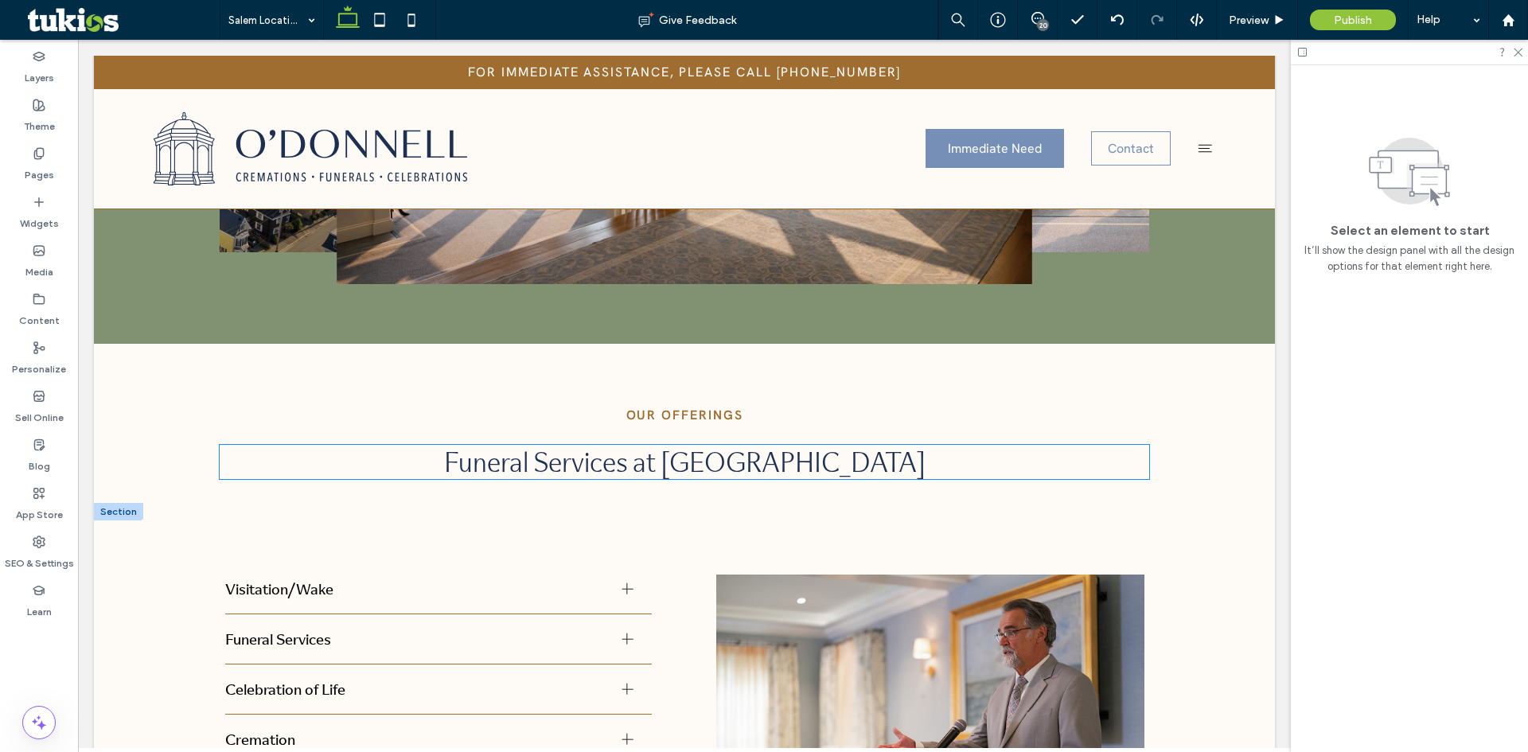
scroll to position [1114, 0]
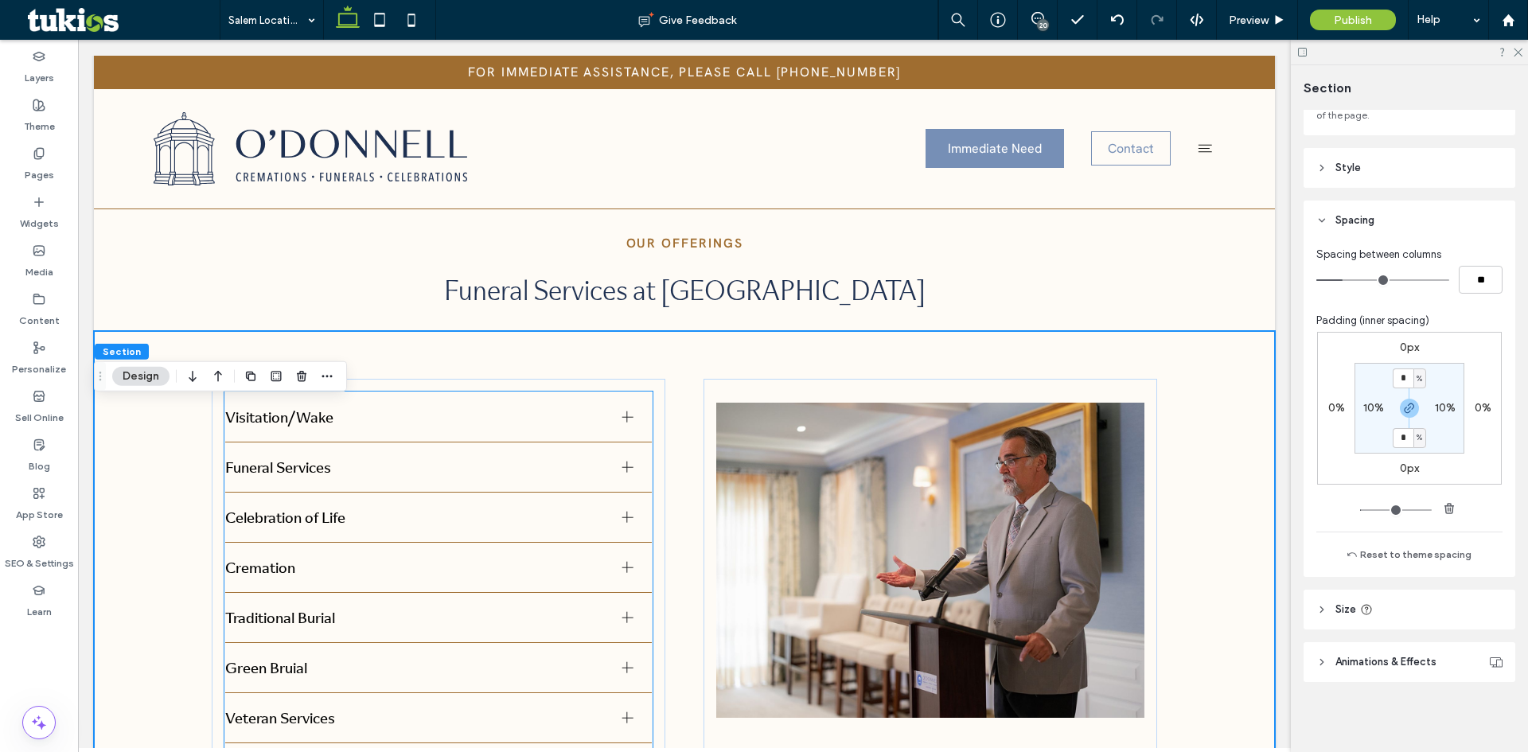
scroll to position [1512, 0]
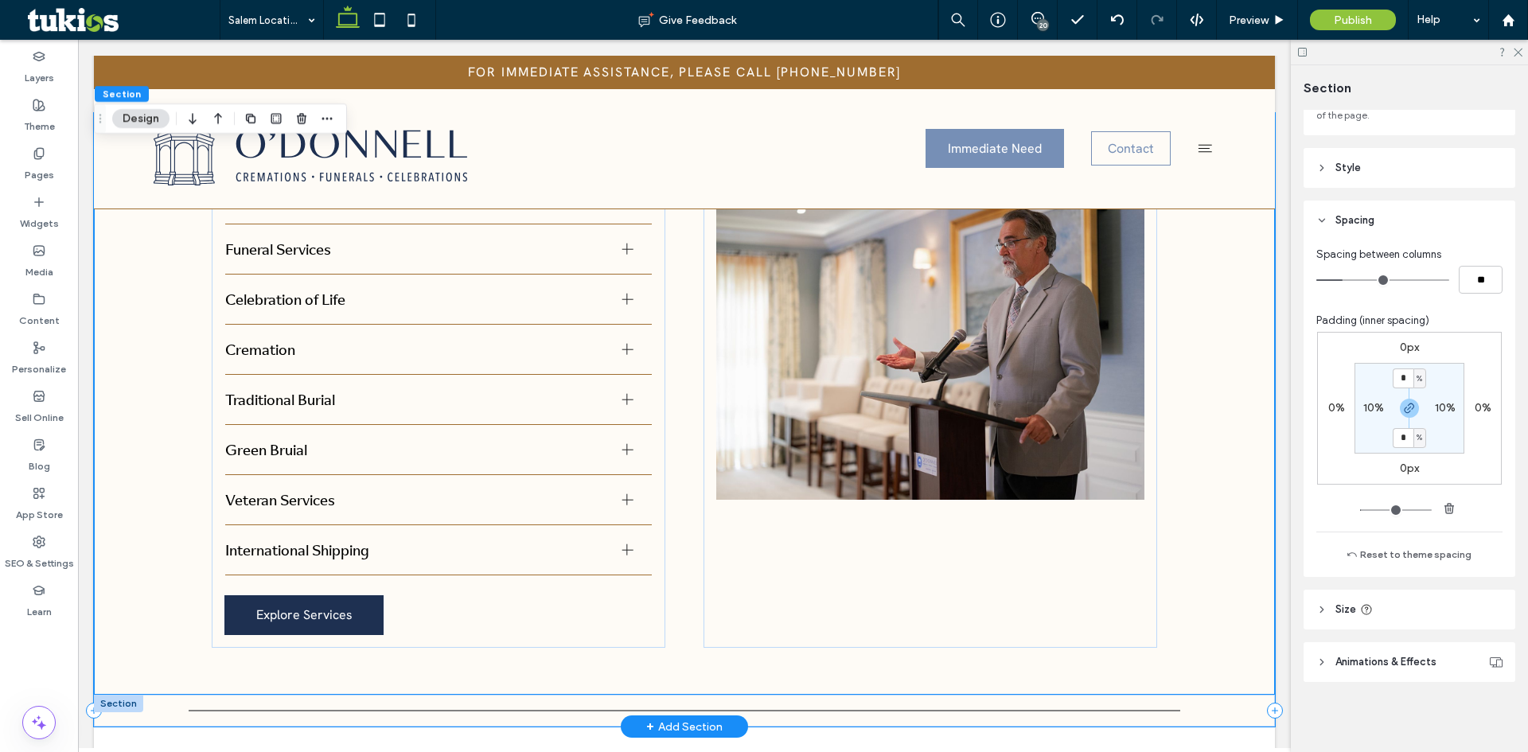
click at [139, 695] on div at bounding box center [684, 711] width 1181 height 32
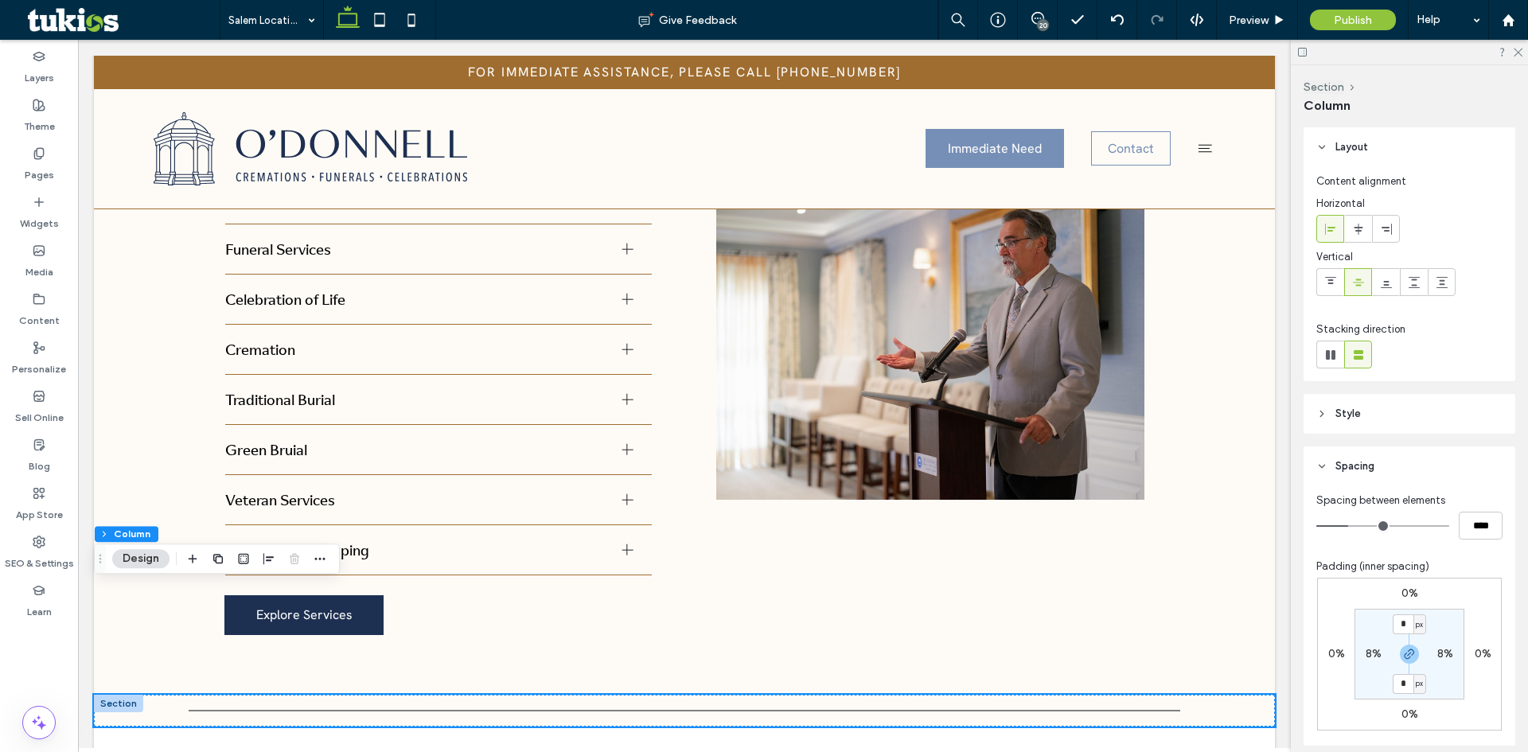
click at [1369, 656] on label "8%" at bounding box center [1374, 654] width 16 height 14
type input "*"
type input "**"
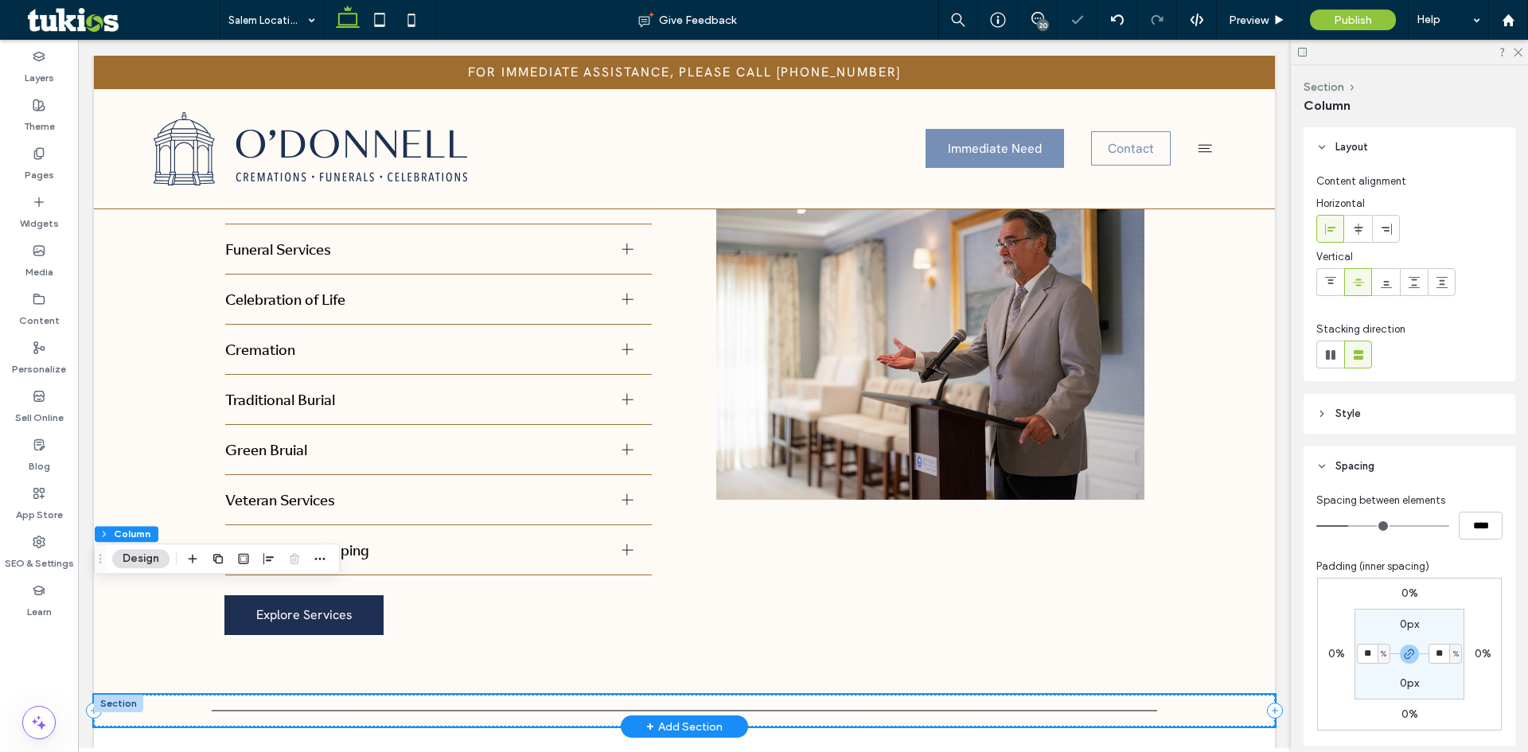
click at [1111, 710] on hr at bounding box center [684, 711] width 945 height 2
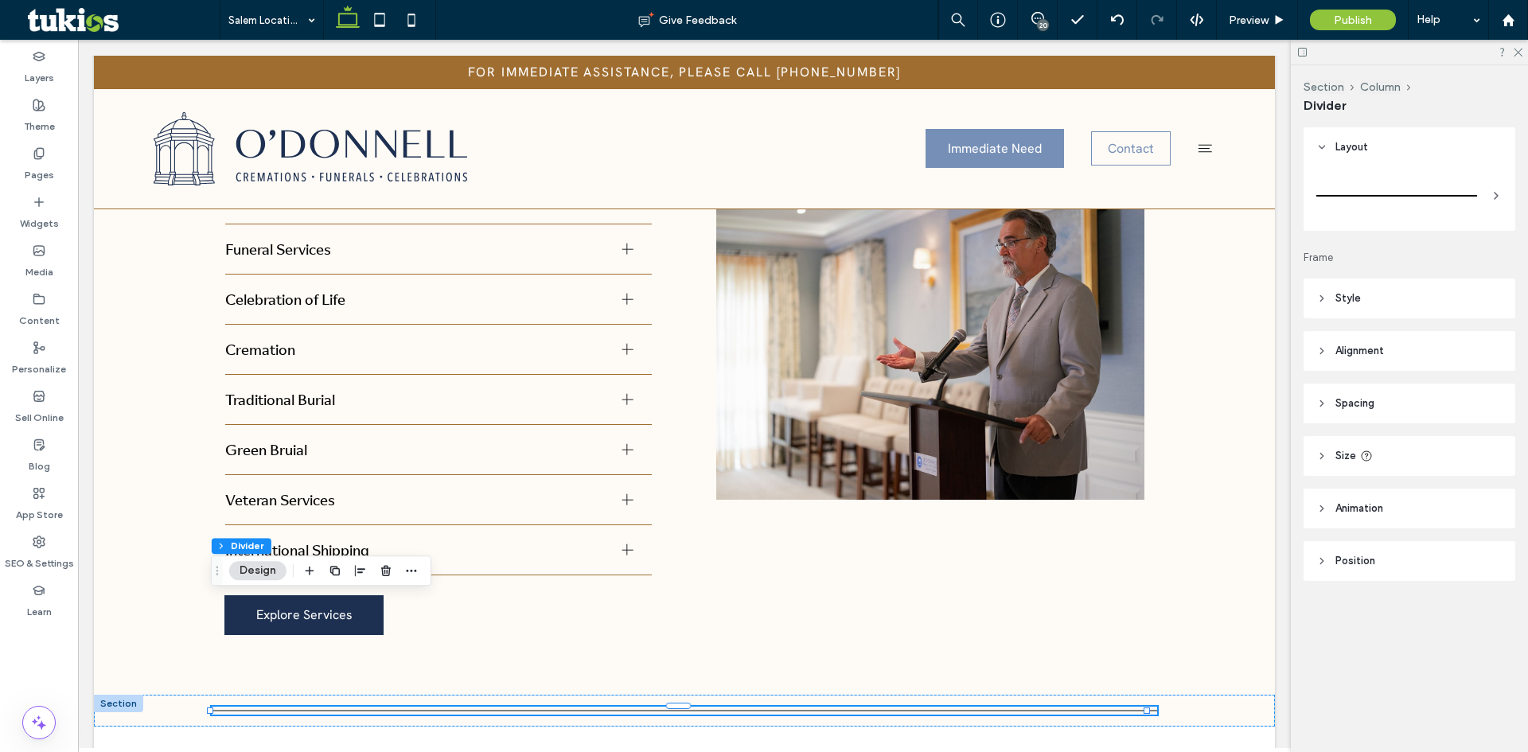
click at [1349, 456] on span "Size" at bounding box center [1346, 456] width 21 height 16
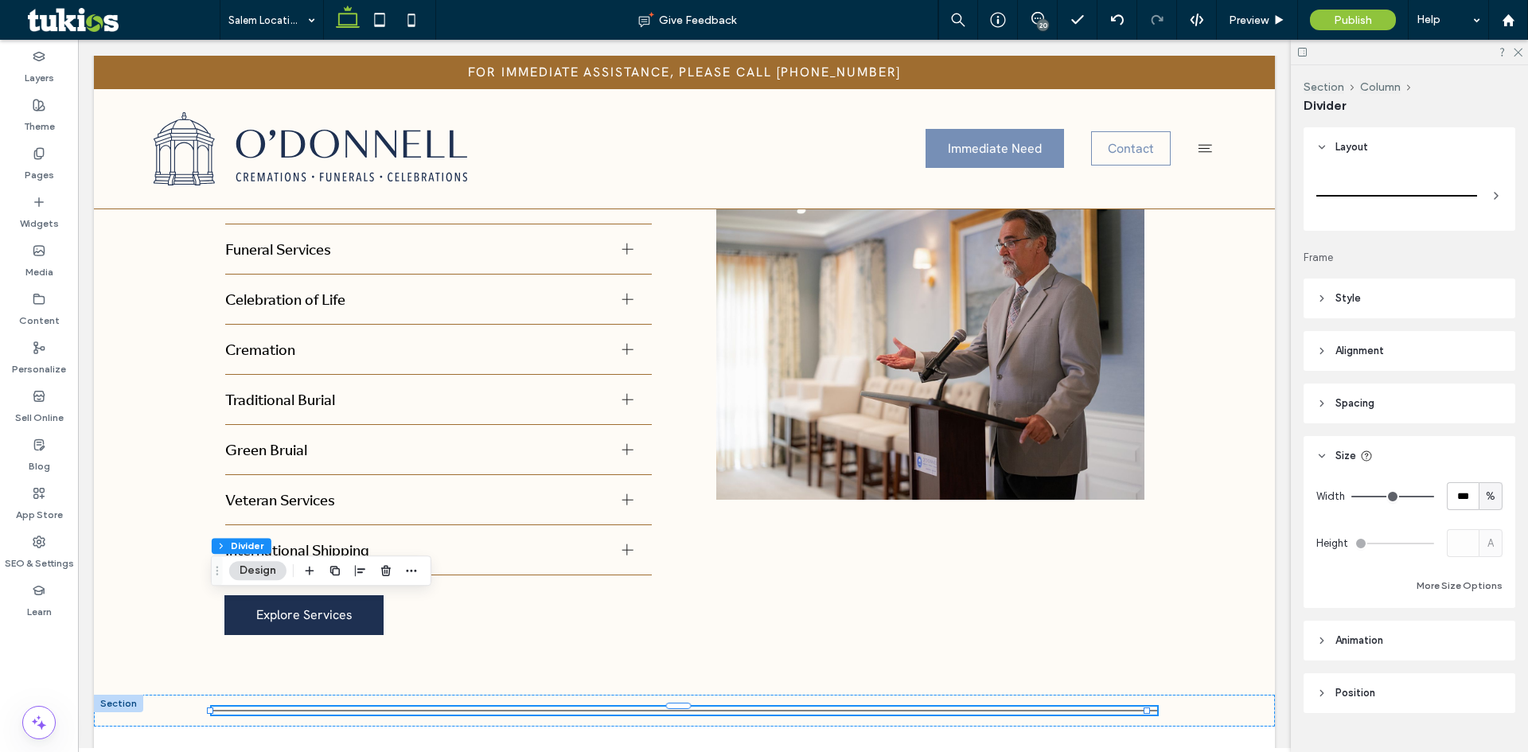
click at [1335, 460] on header "Size" at bounding box center [1410, 456] width 212 height 40
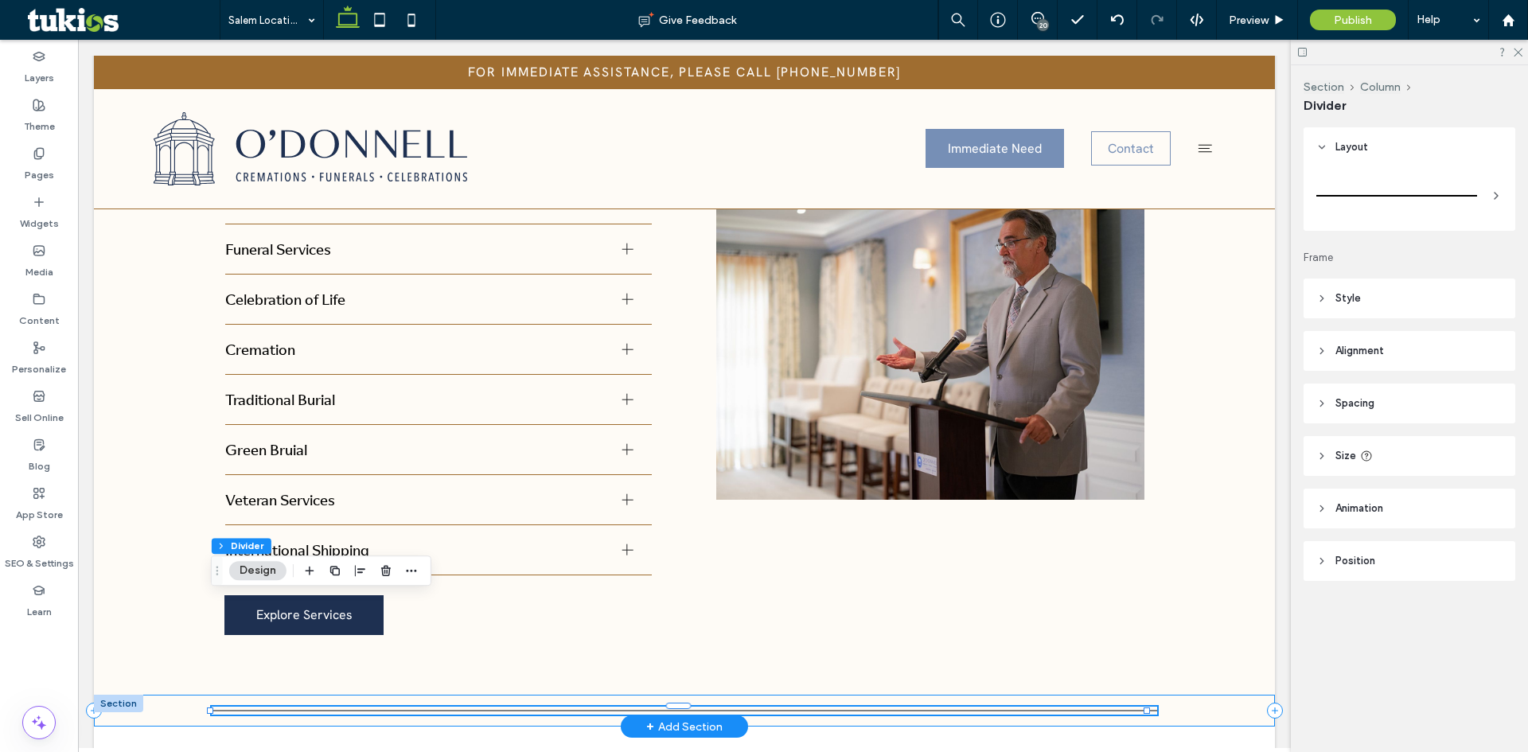
click at [950, 695] on div at bounding box center [684, 711] width 1181 height 32
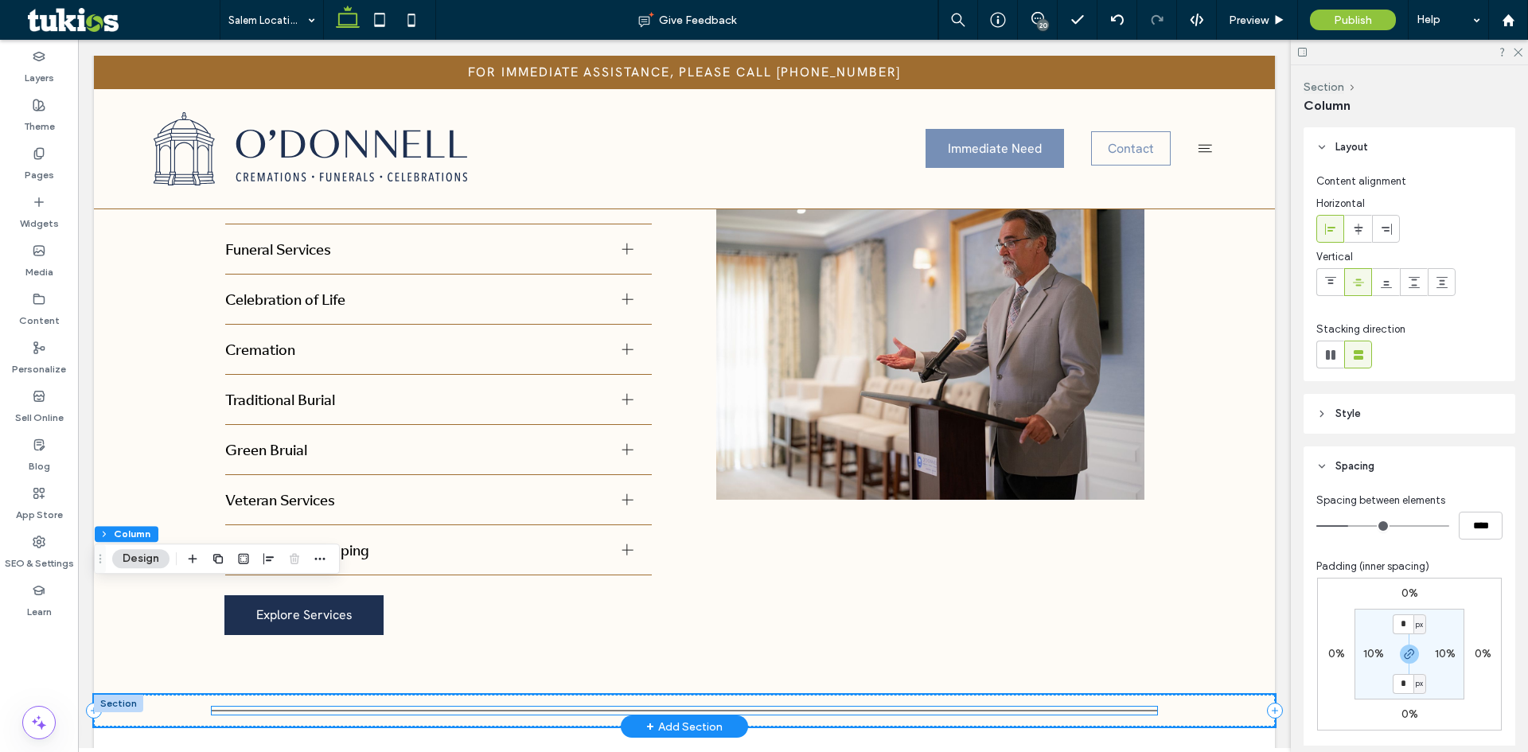
click at [950, 707] on div at bounding box center [684, 711] width 945 height 8
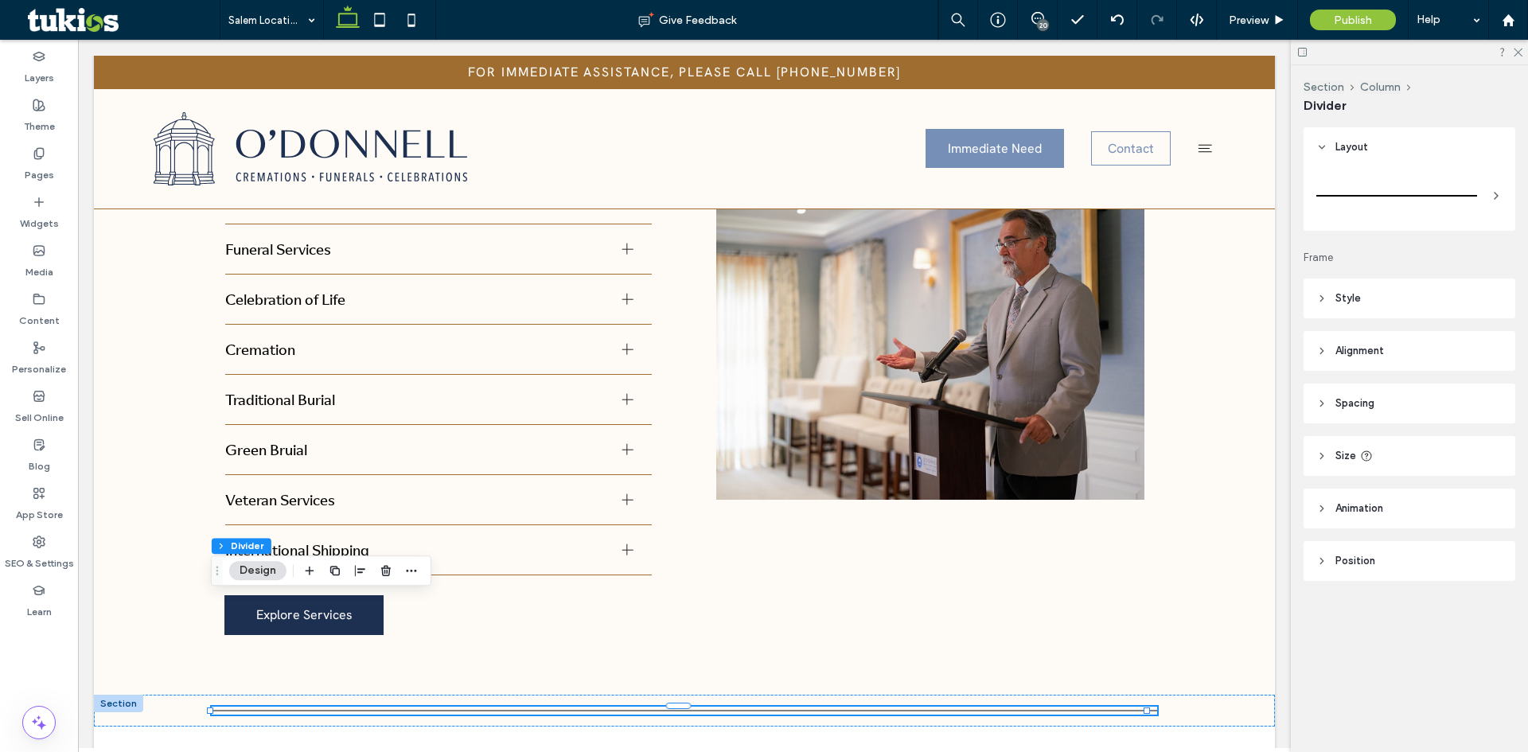
click at [1345, 310] on header "Style" at bounding box center [1410, 299] width 212 height 40
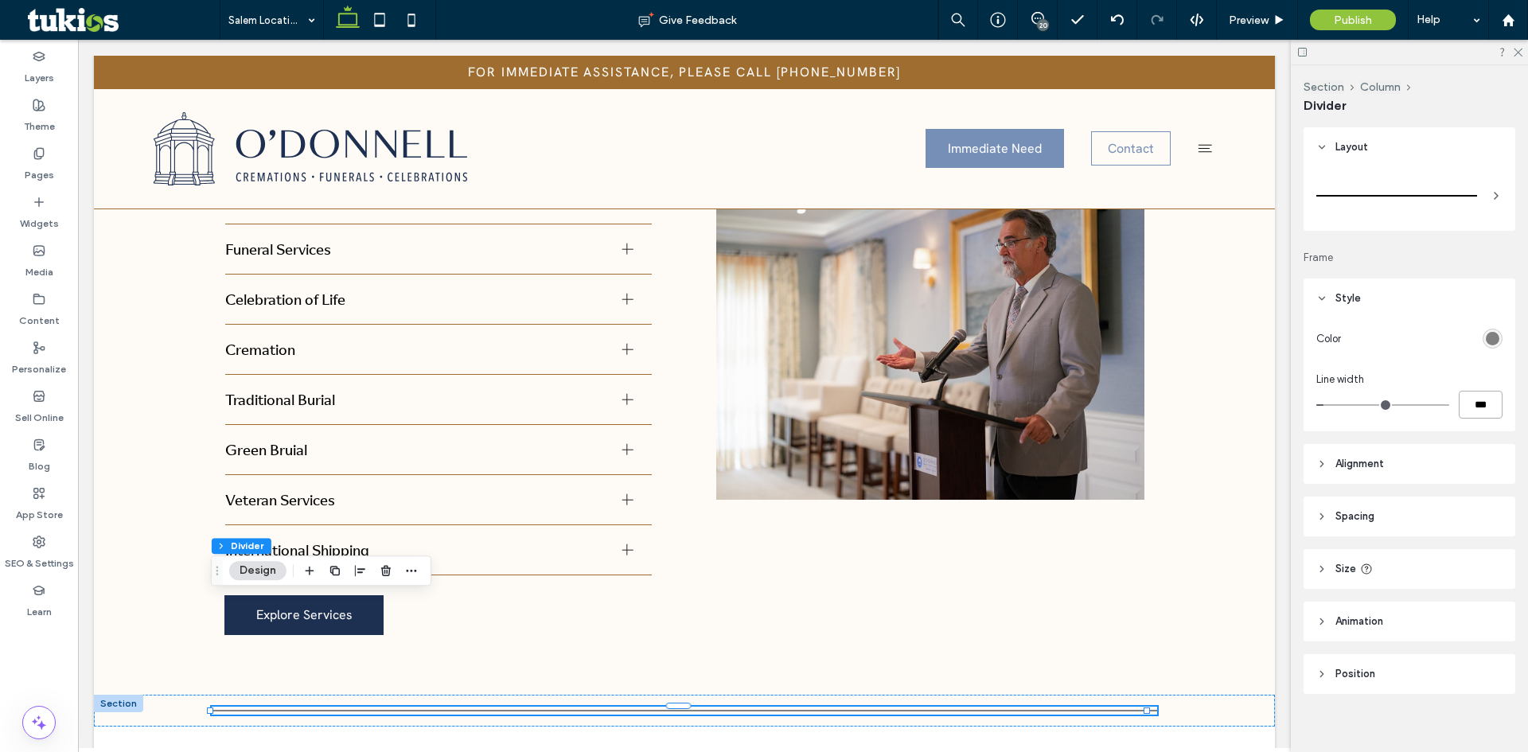
drag, startPoint x: 1458, startPoint y: 402, endPoint x: 1467, endPoint y: 402, distance: 9.6
click at [1459, 402] on input "***" at bounding box center [1481, 405] width 44 height 28
type input "*"
type input "***"
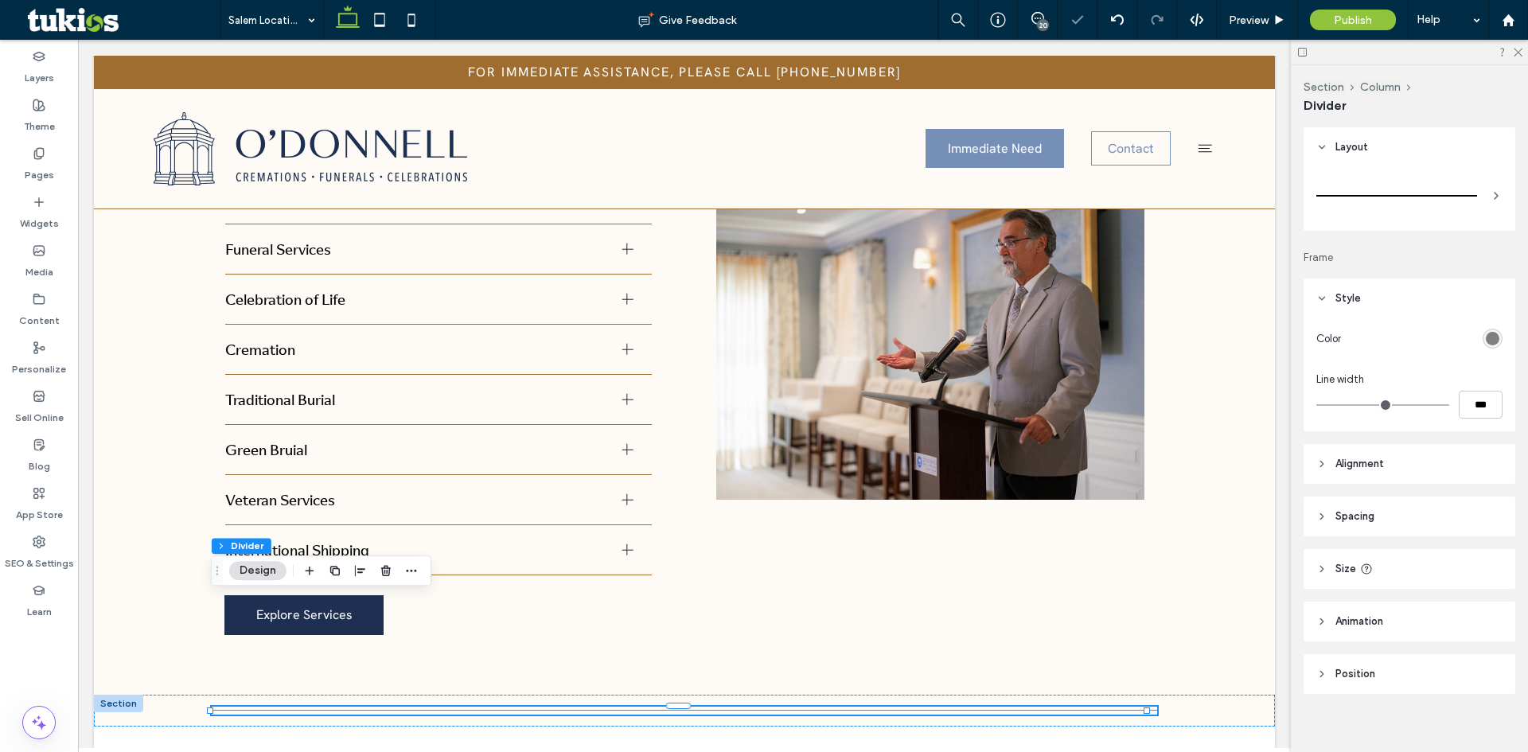
click at [1494, 337] on div "rgb(128, 128, 128)" at bounding box center [1493, 339] width 20 height 20
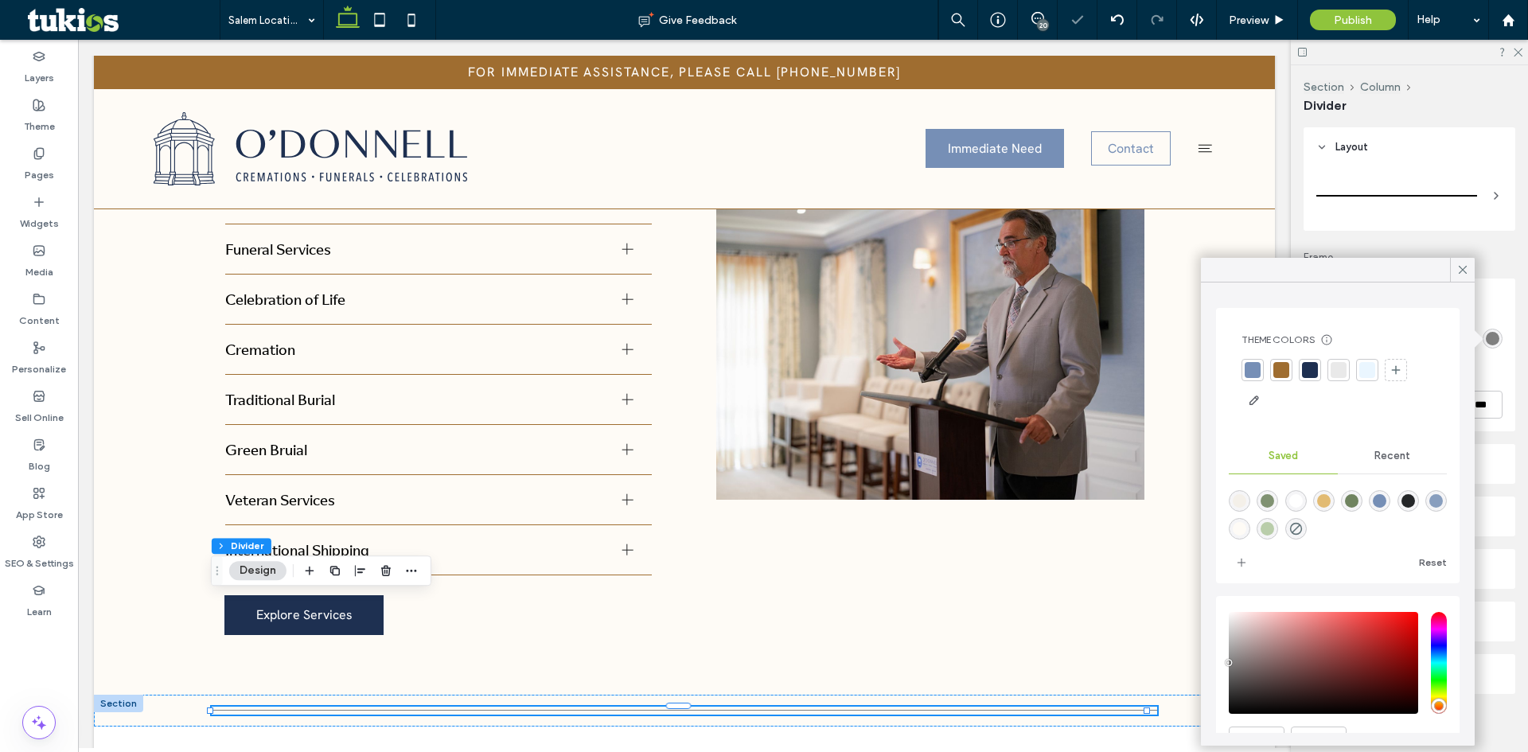
click at [1491, 342] on div "rgb(128, 128, 128)" at bounding box center [1493, 339] width 14 height 14
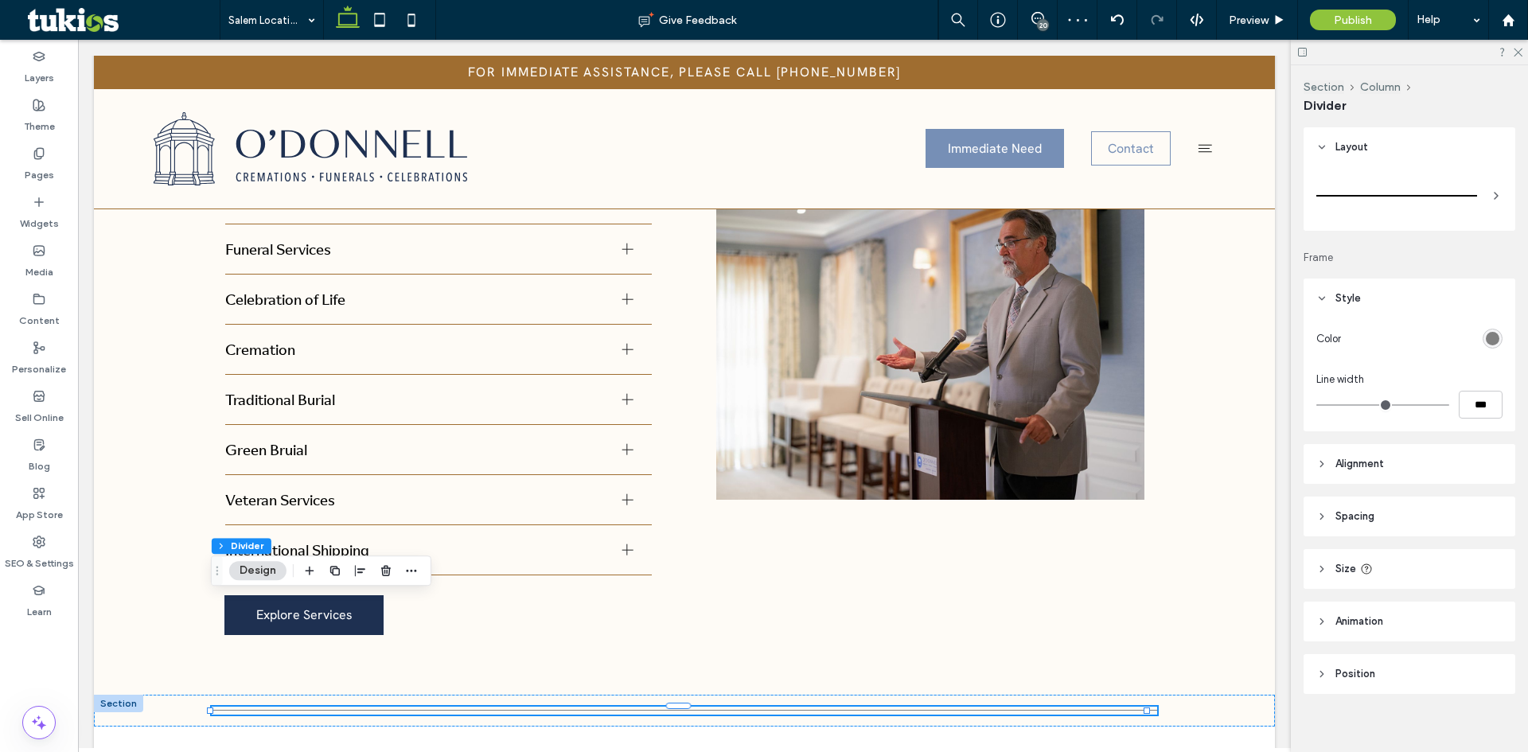
click at [1486, 336] on div "rgb(128, 128, 128)" at bounding box center [1493, 339] width 14 height 14
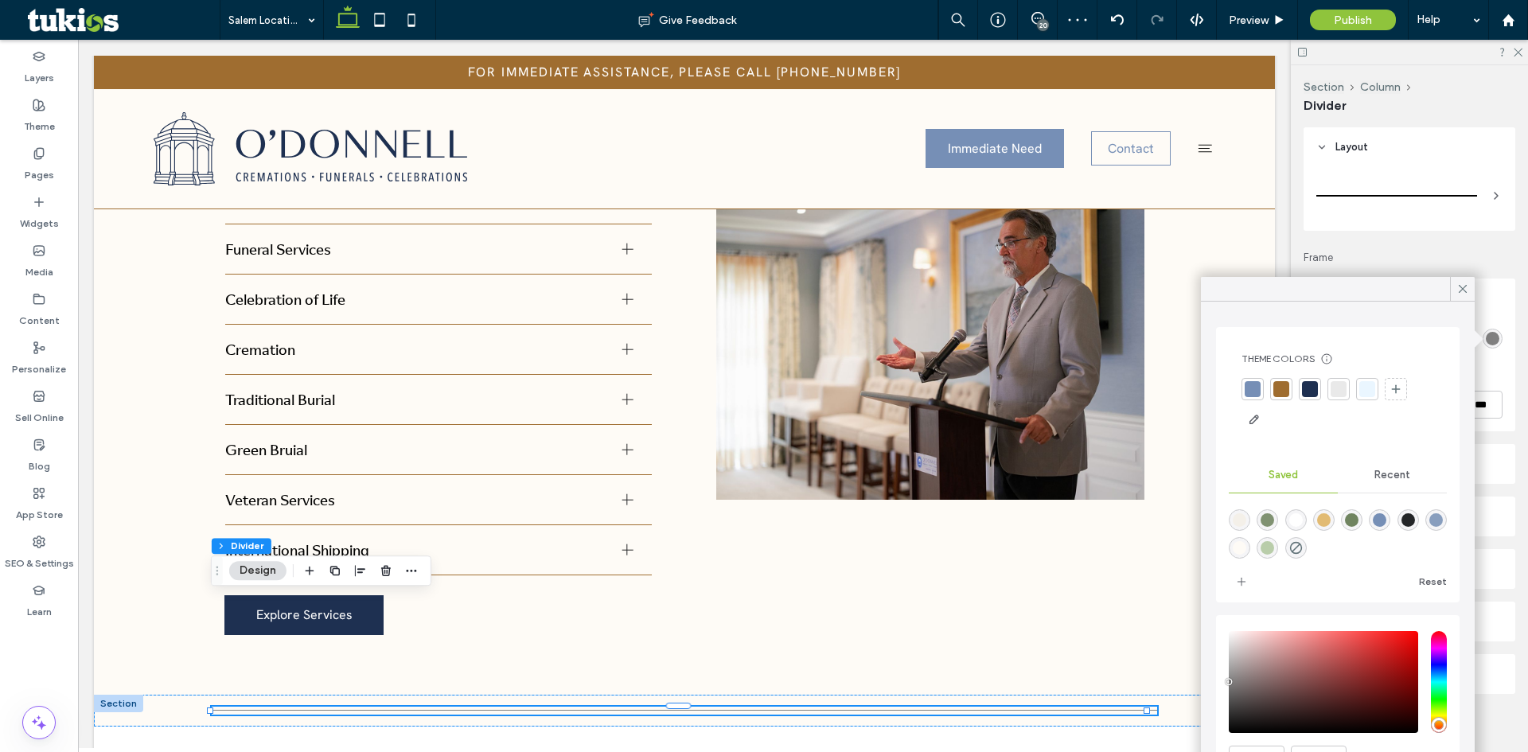
click at [1283, 391] on div at bounding box center [1282, 389] width 16 height 16
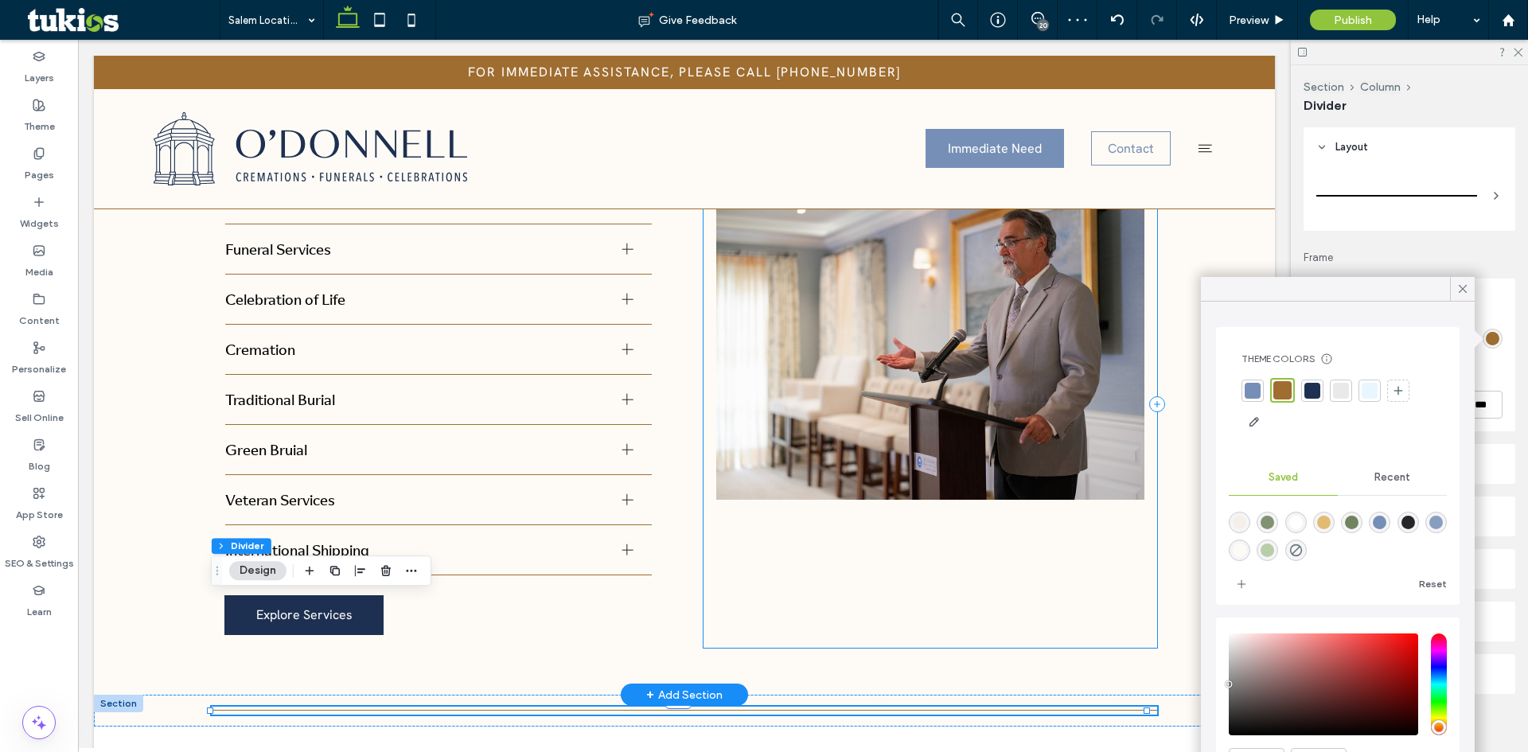
click at [919, 489] on div at bounding box center [931, 404] width 454 height 487
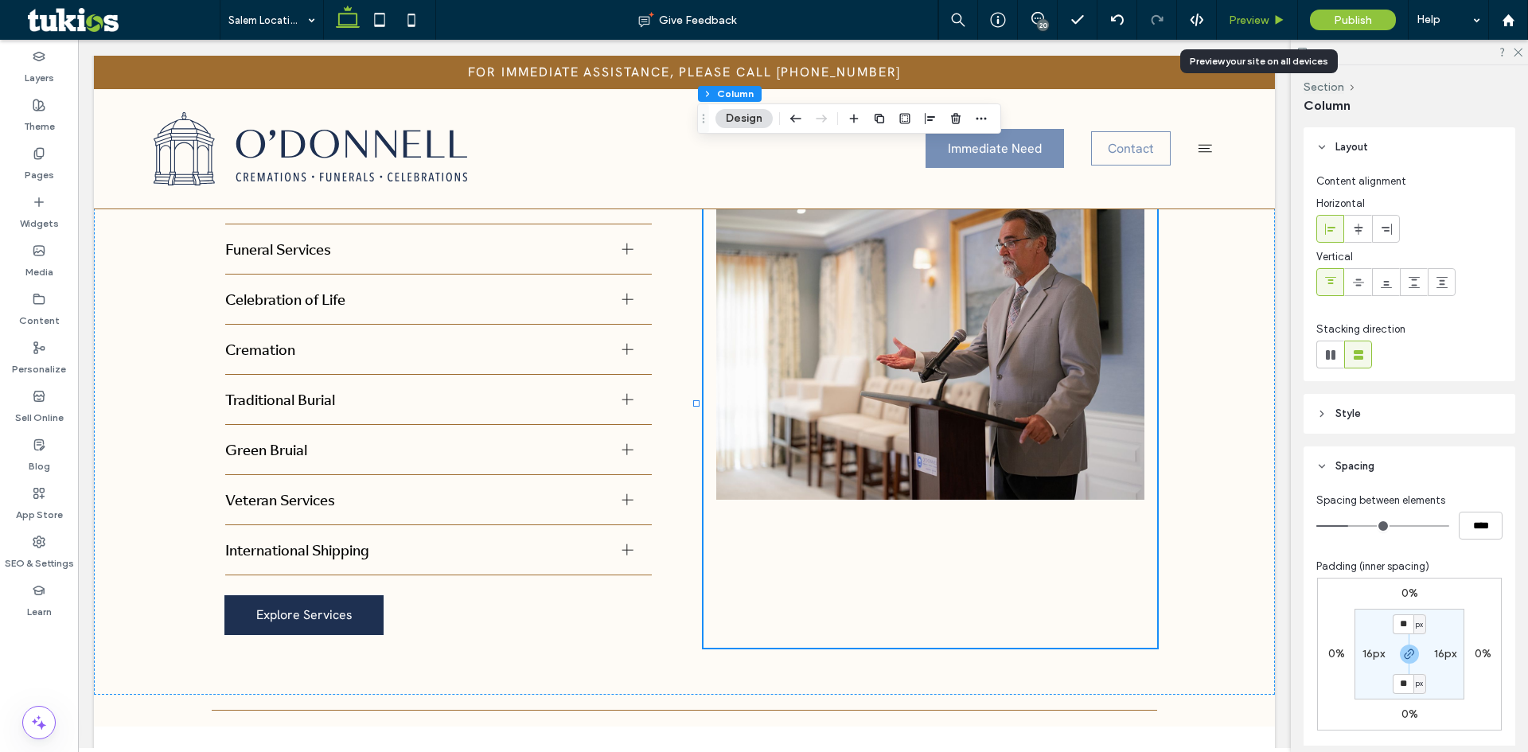
click at [1257, 21] on span "Preview" at bounding box center [1249, 21] width 40 height 14
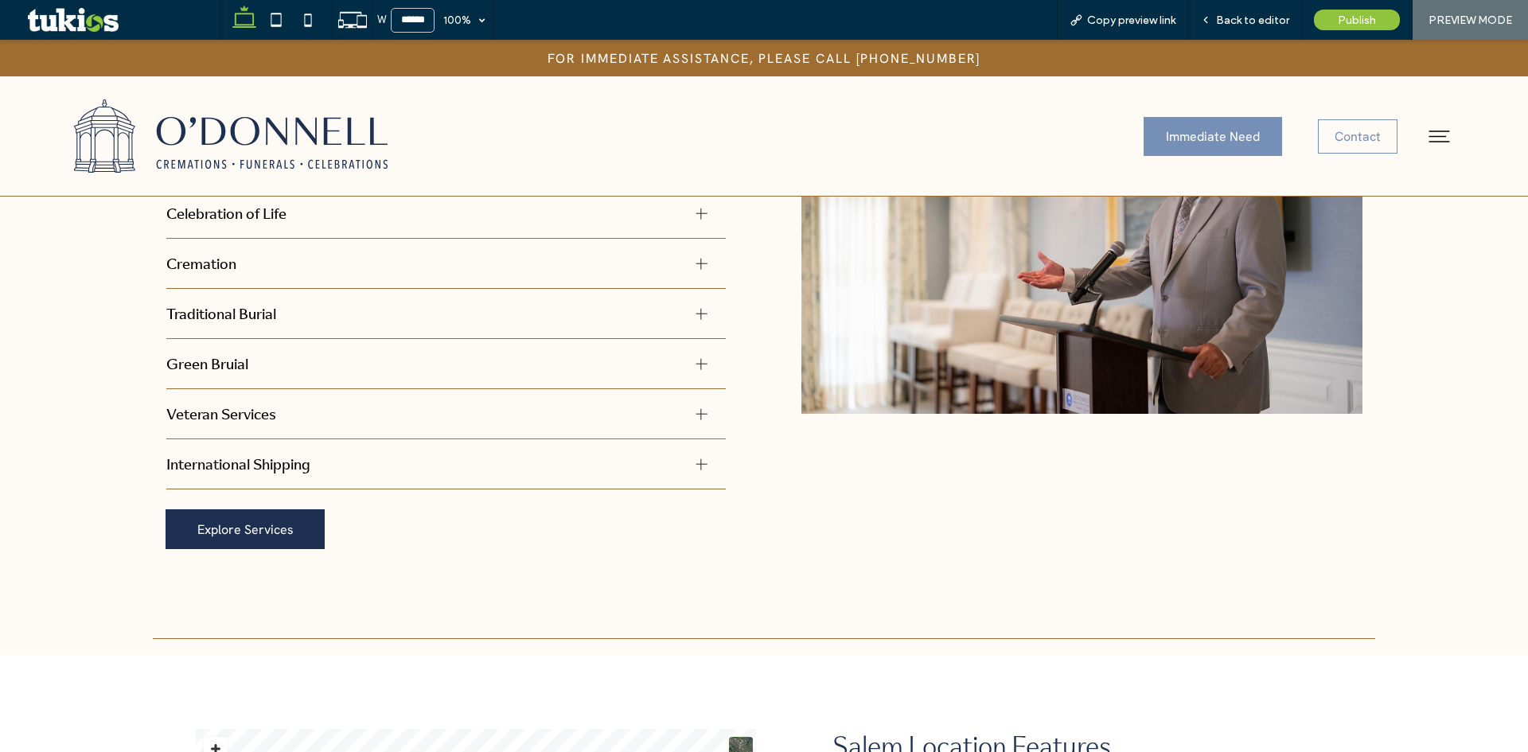
scroll to position [1873, 0]
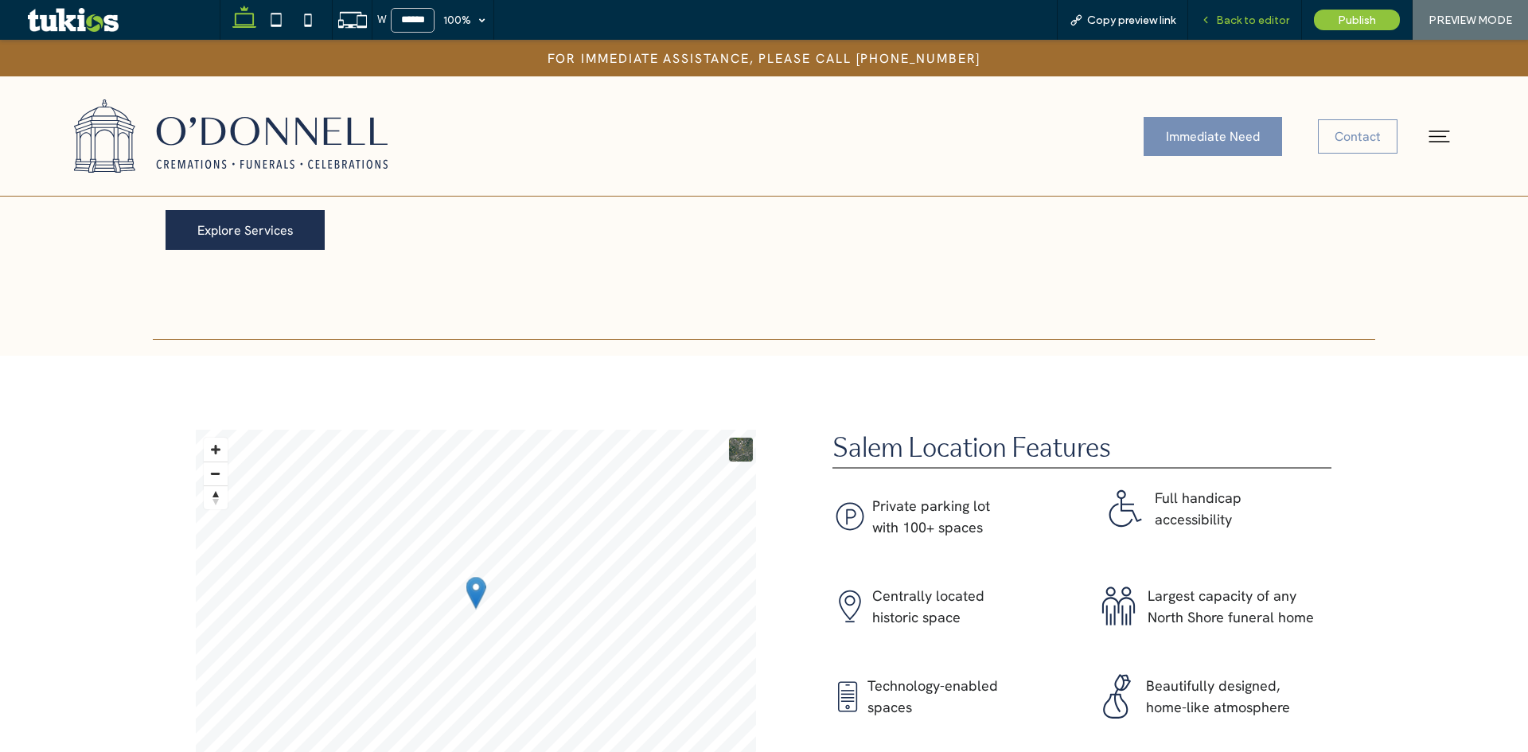
click at [1264, 21] on span "Back to editor" at bounding box center [1252, 21] width 73 height 14
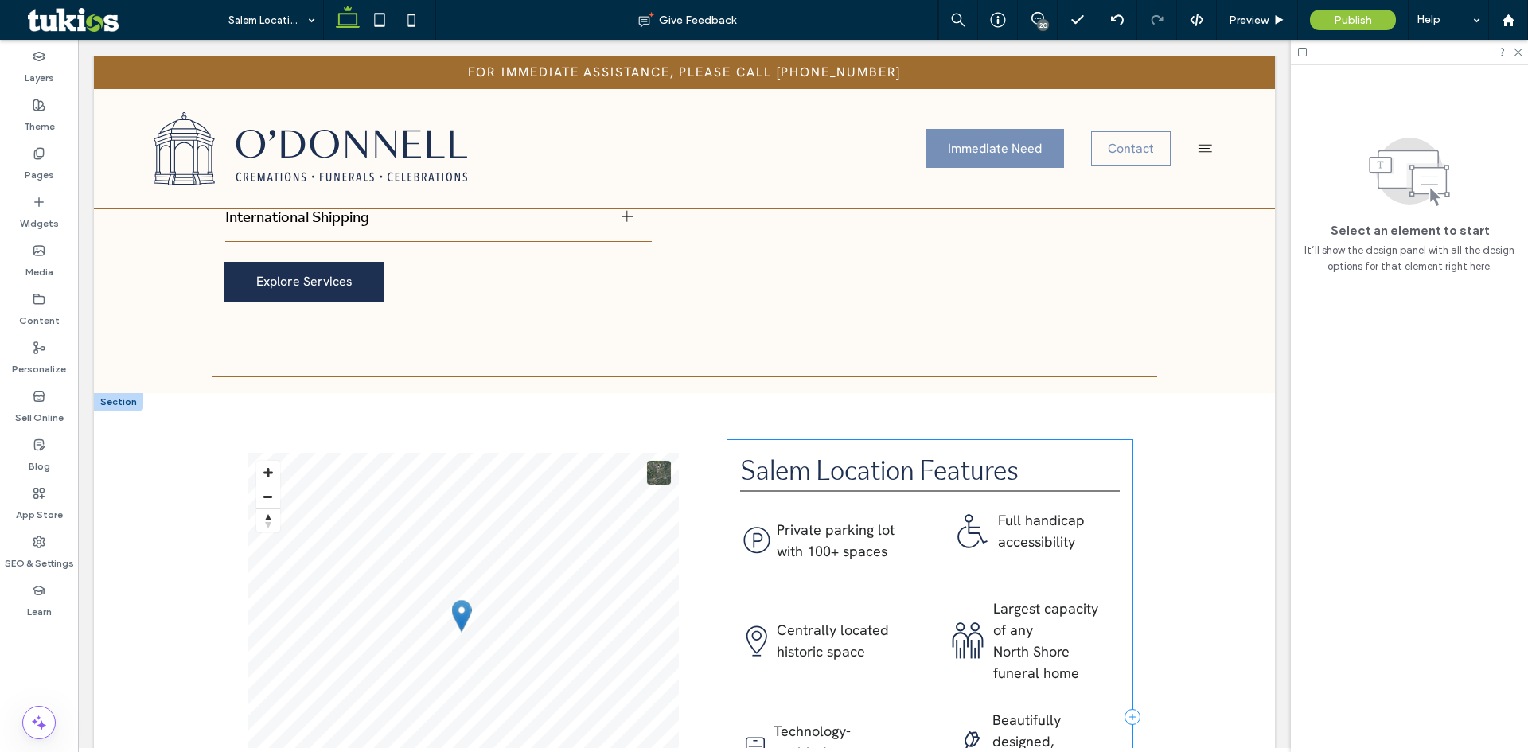
scroll to position [1830, 0]
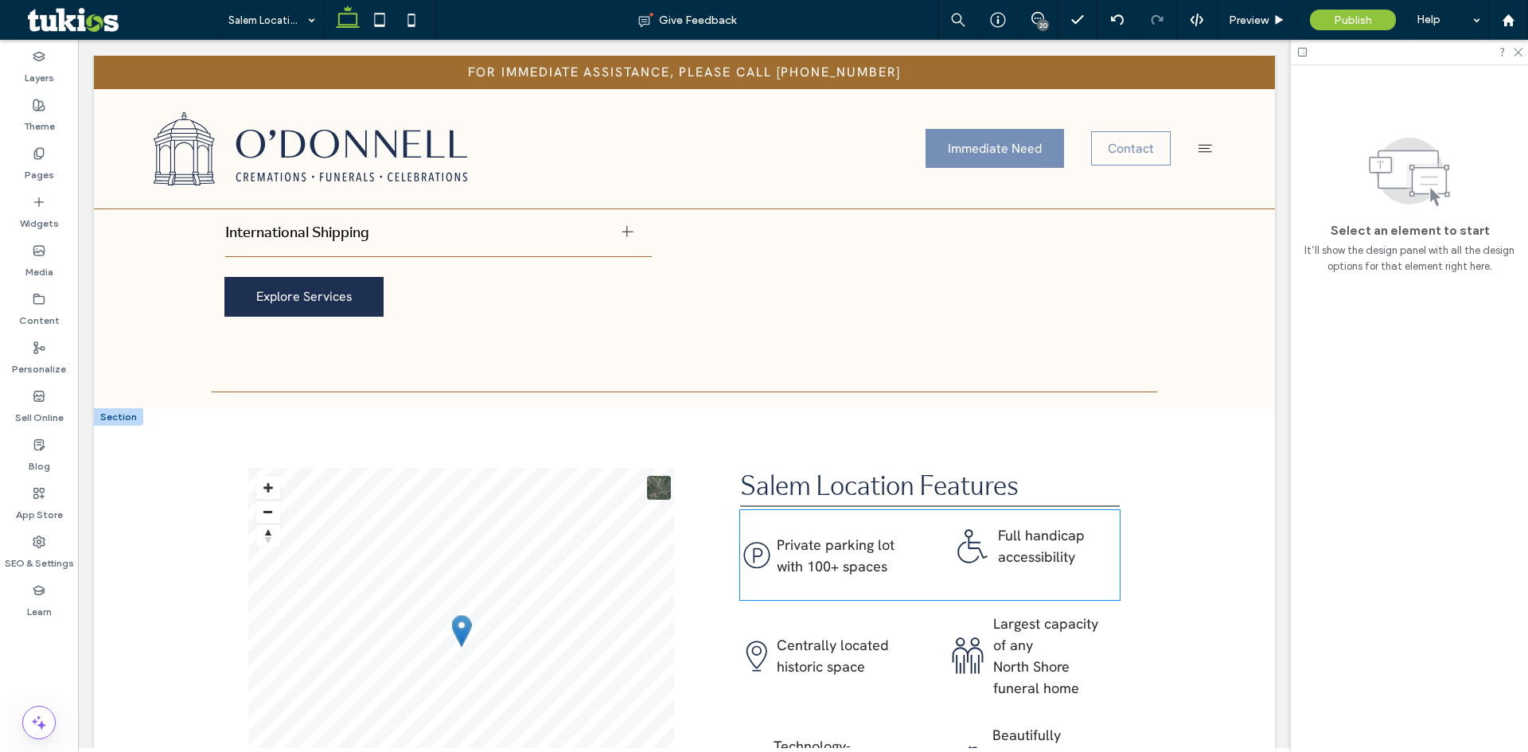
click at [943, 510] on div ".cls-1-1576365725-1576365725 { fill: #1e3051; } Full handicap ﻿ accessibility" at bounding box center [1031, 546] width 178 height 72
click at [944, 506] on hr at bounding box center [930, 507] width 380 height 2
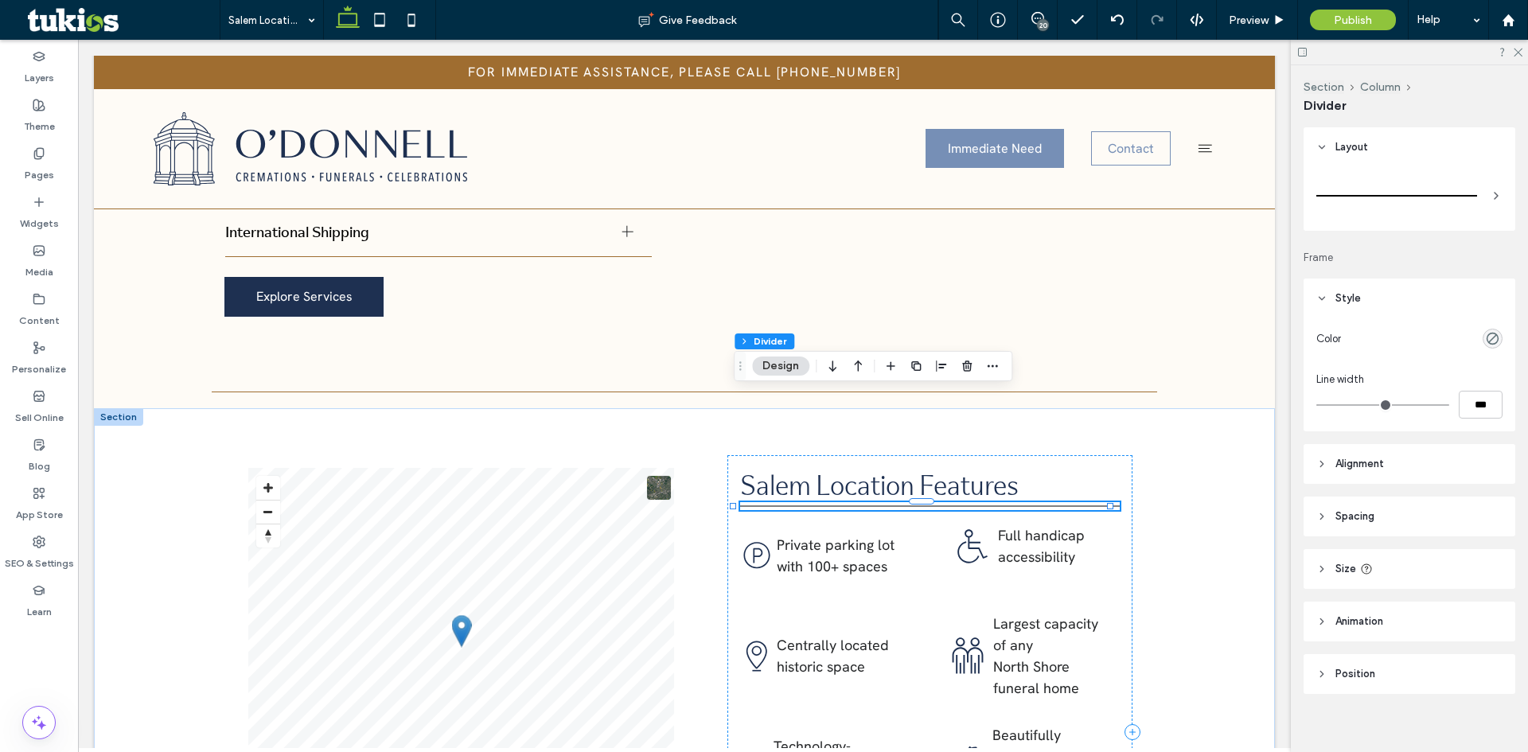
type input "*"
type input "***"
click at [967, 367] on icon "button" at bounding box center [967, 366] width 13 height 13
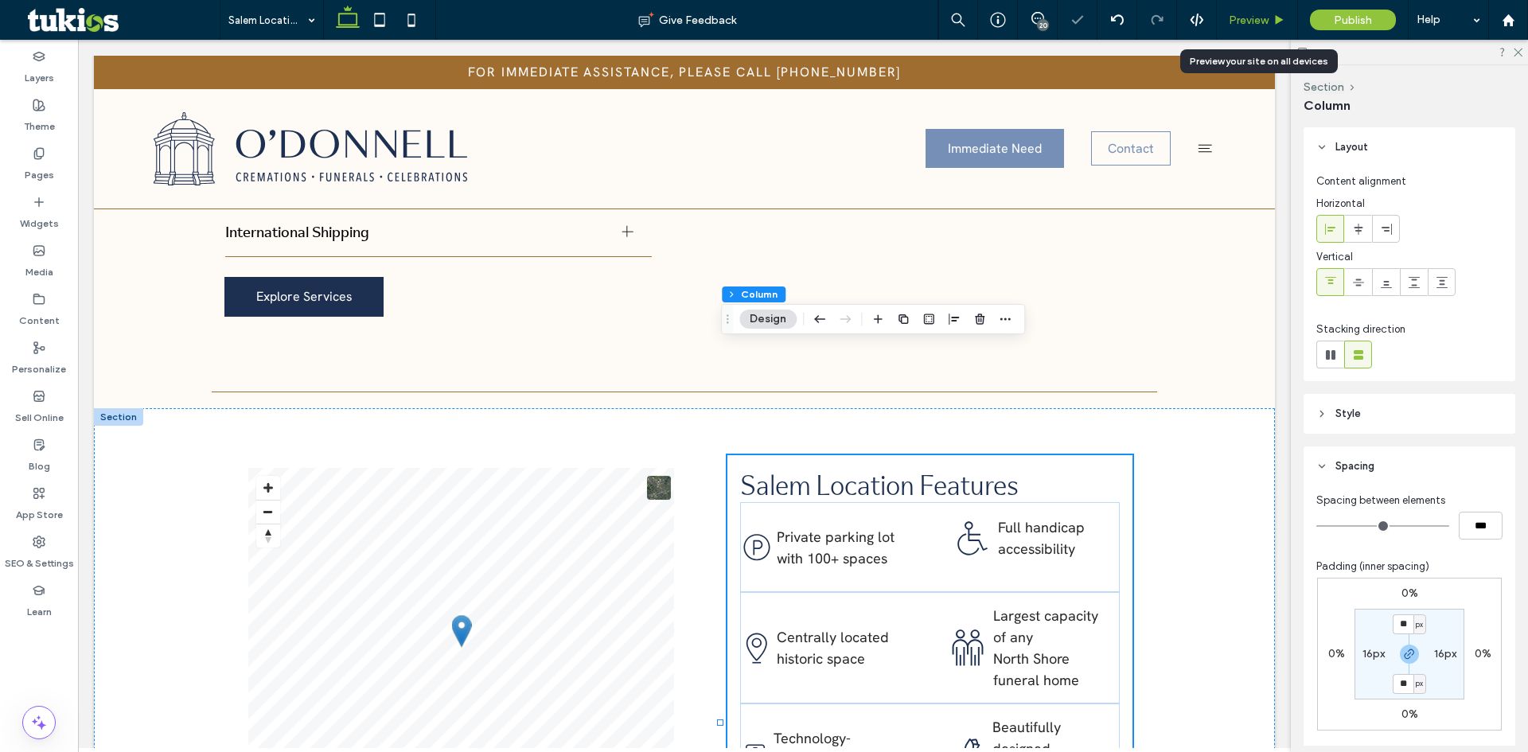
click at [1251, 21] on span "Preview" at bounding box center [1249, 21] width 40 height 14
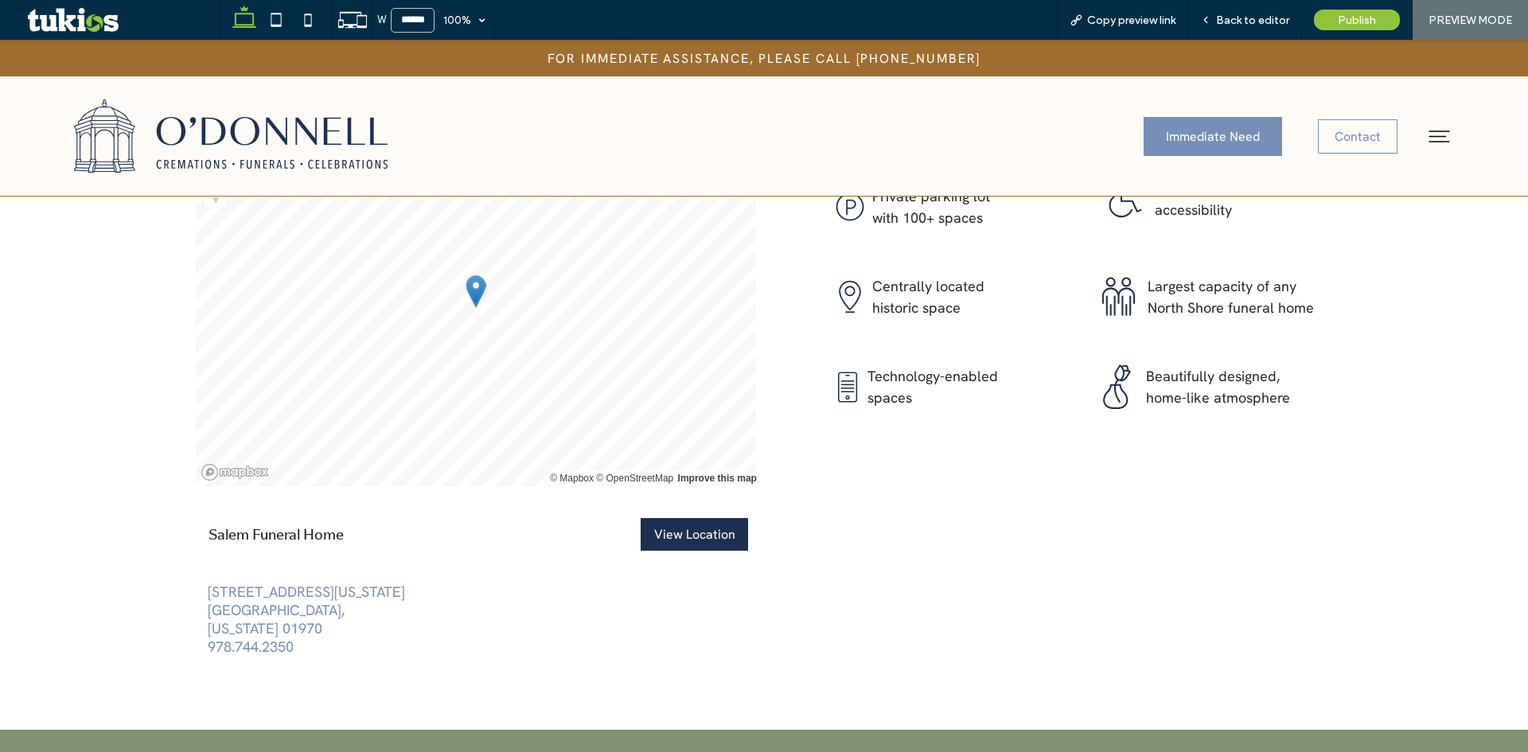
scroll to position [2192, 0]
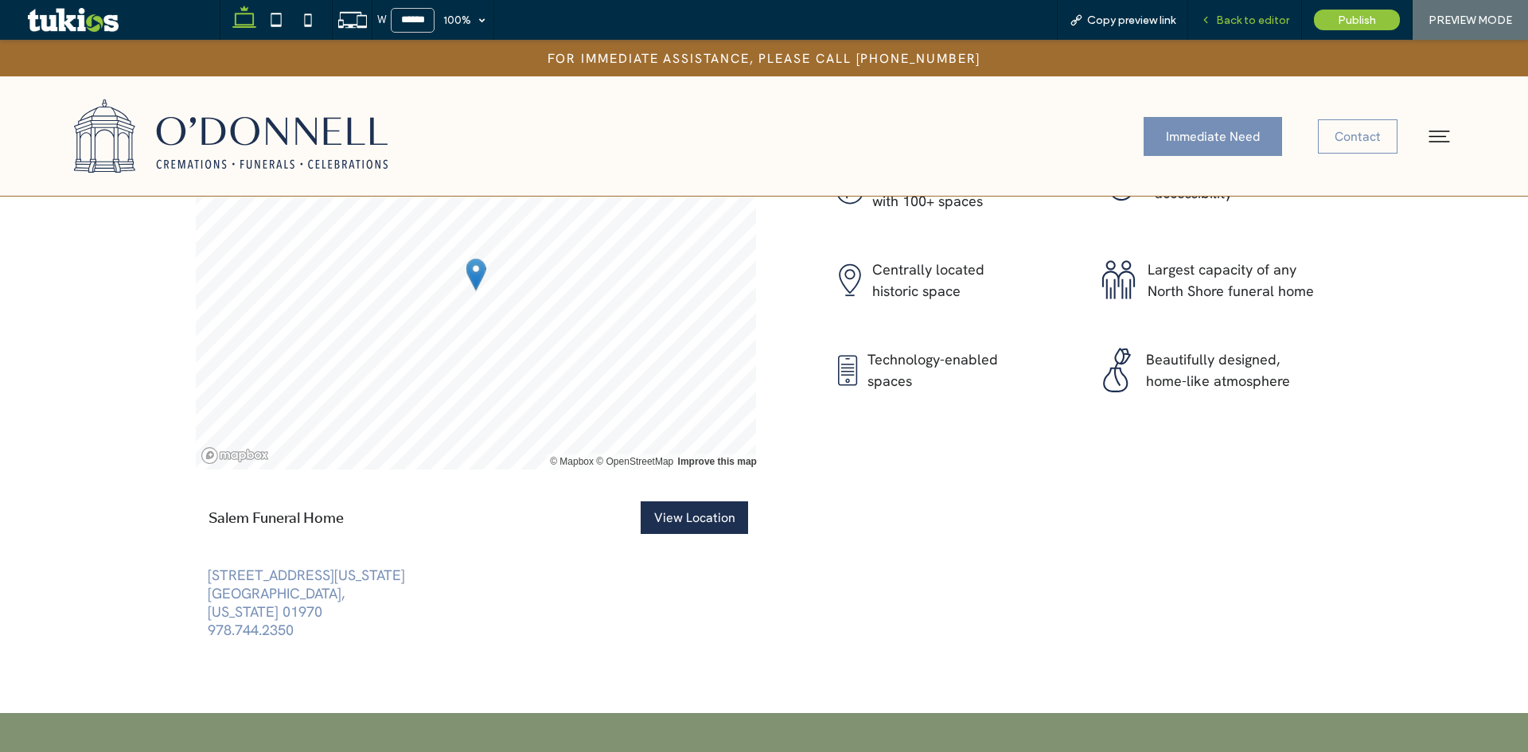
click at [1259, 14] on span "Back to editor" at bounding box center [1252, 21] width 73 height 14
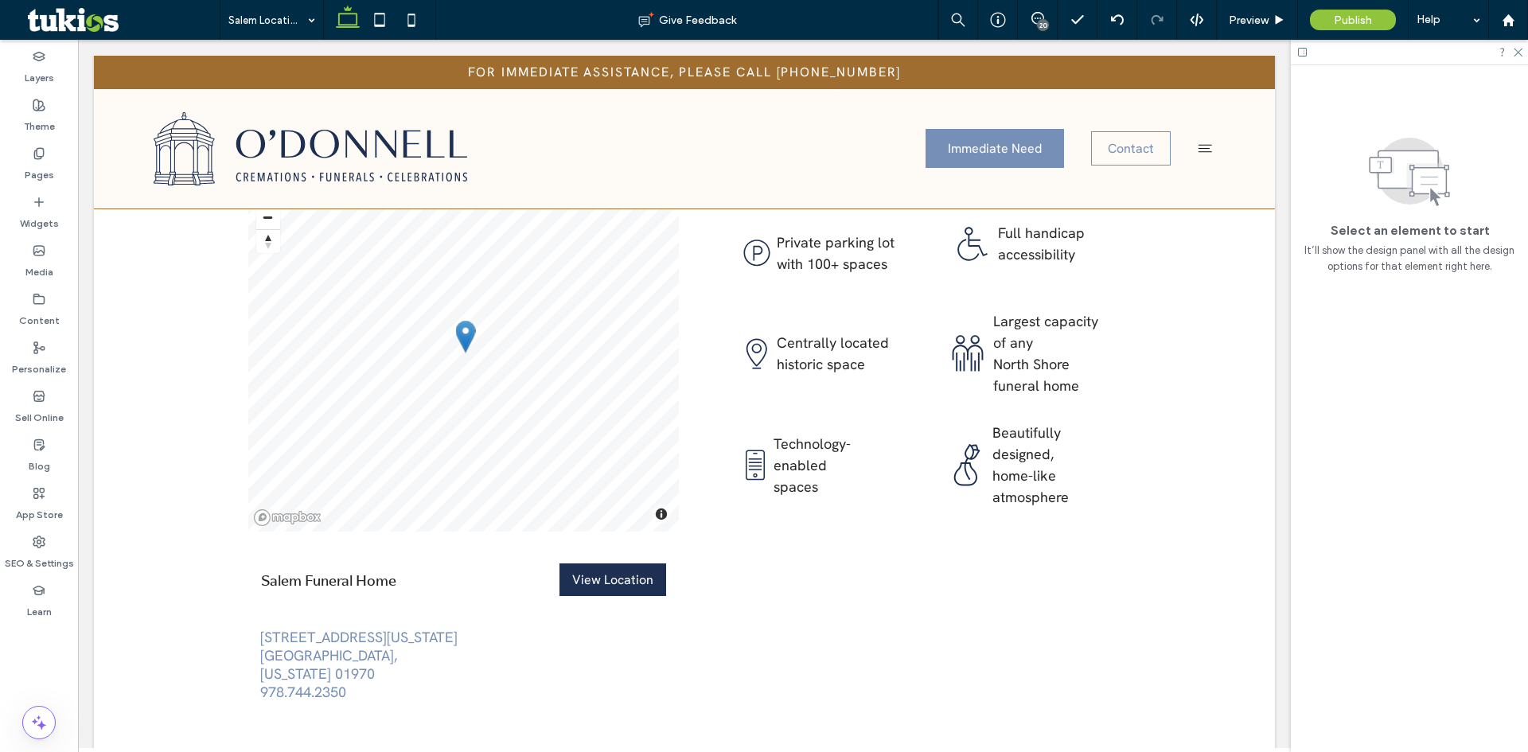
scroll to position [2122, 0]
click at [301, 686] on link "978.744.2350" at bounding box center [303, 695] width 86 height 18
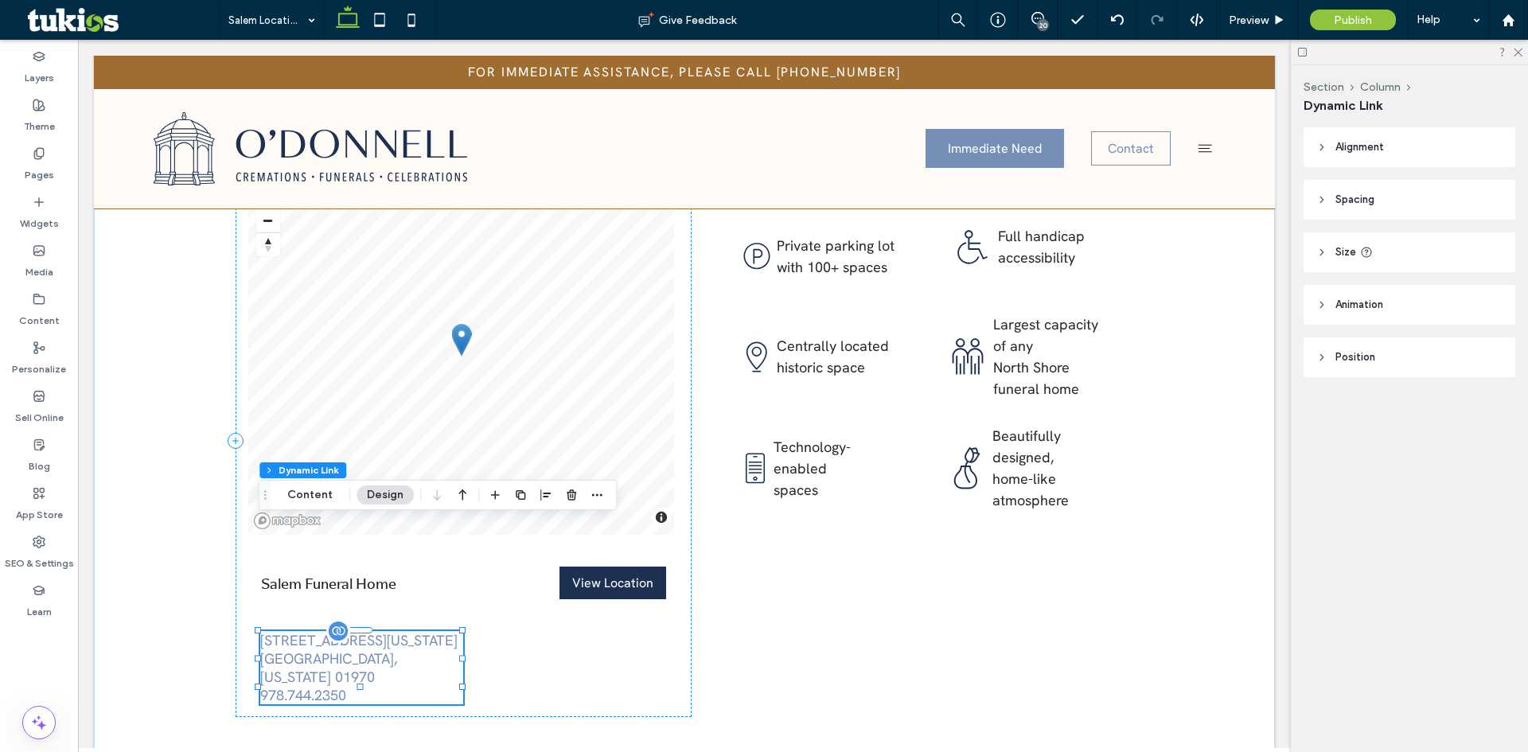
click at [310, 631] on link "84 Washington Square East Salem, Massachusetts 01970" at bounding box center [358, 658] width 197 height 55
click at [323, 631] on link "84 Washington Square East Salem, Massachusetts 01970" at bounding box center [358, 658] width 197 height 55
click at [517, 545] on div "© Mapbox © OpenStreetMap Improve this map Salem Funeral Home View Location 84 W…" at bounding box center [464, 440] width 456 height 553
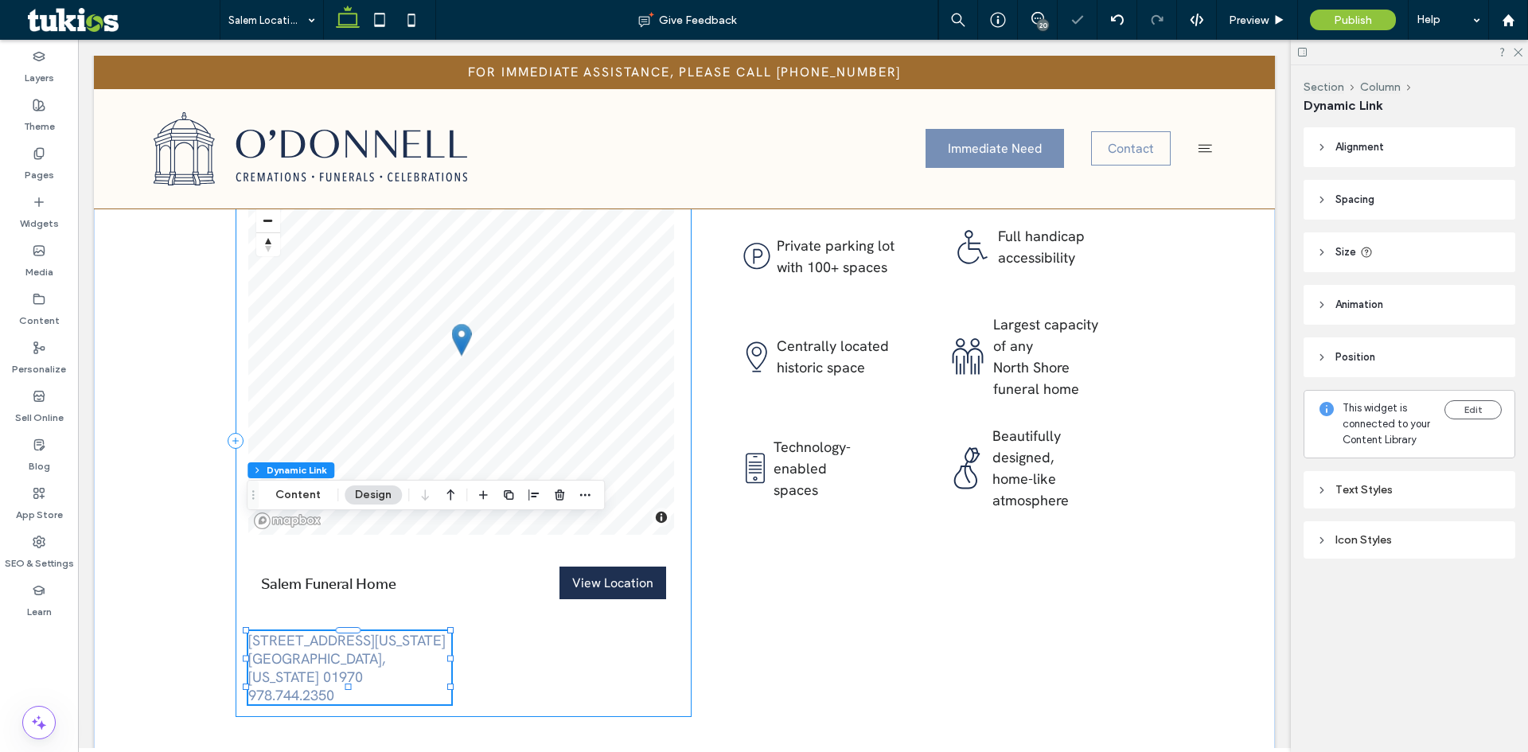
click at [266, 511] on div "© Mapbox © OpenStreetMap Improve this map Salem Funeral Home View Location View…" at bounding box center [464, 440] width 456 height 553
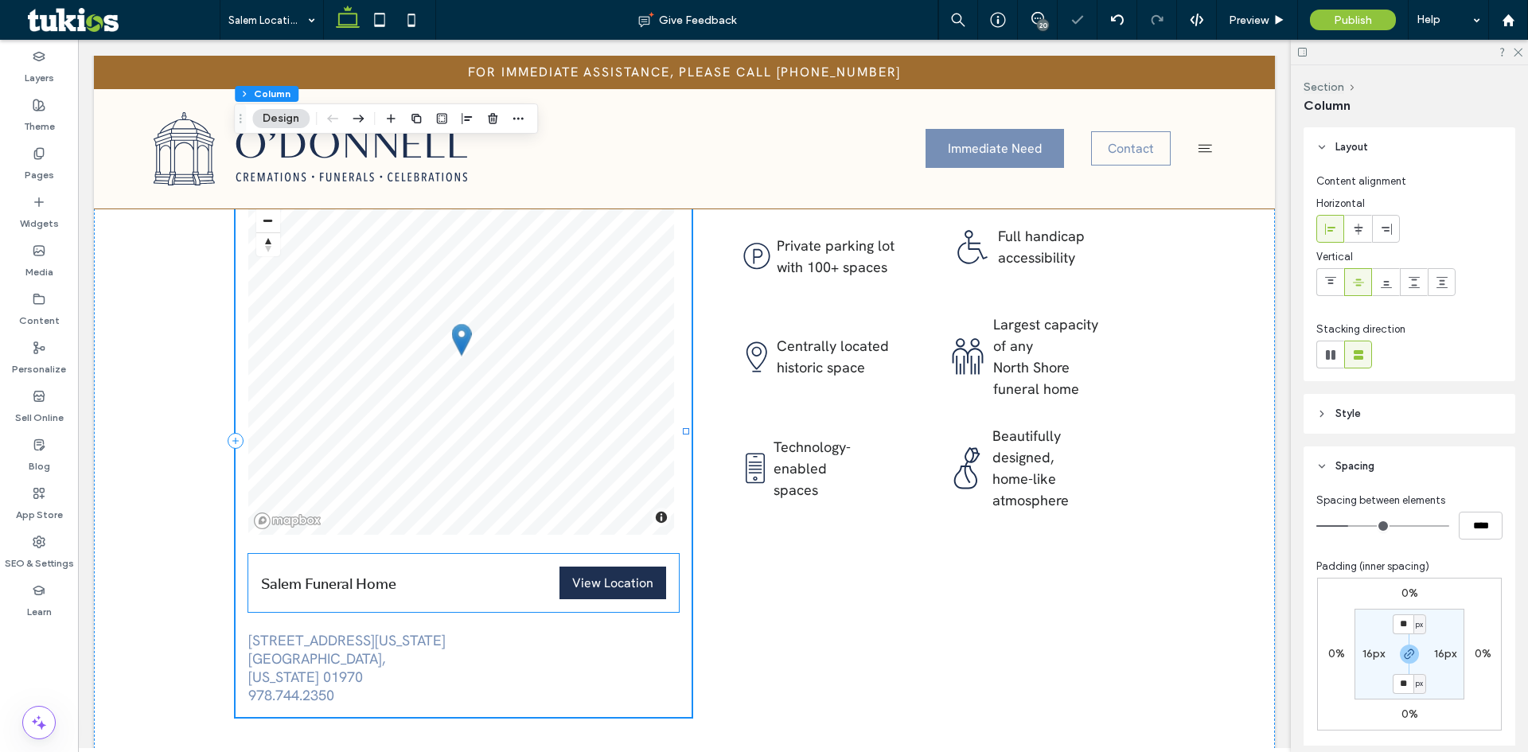
click at [327, 572] on span "Salem Funeral Home" at bounding box center [328, 582] width 135 height 21
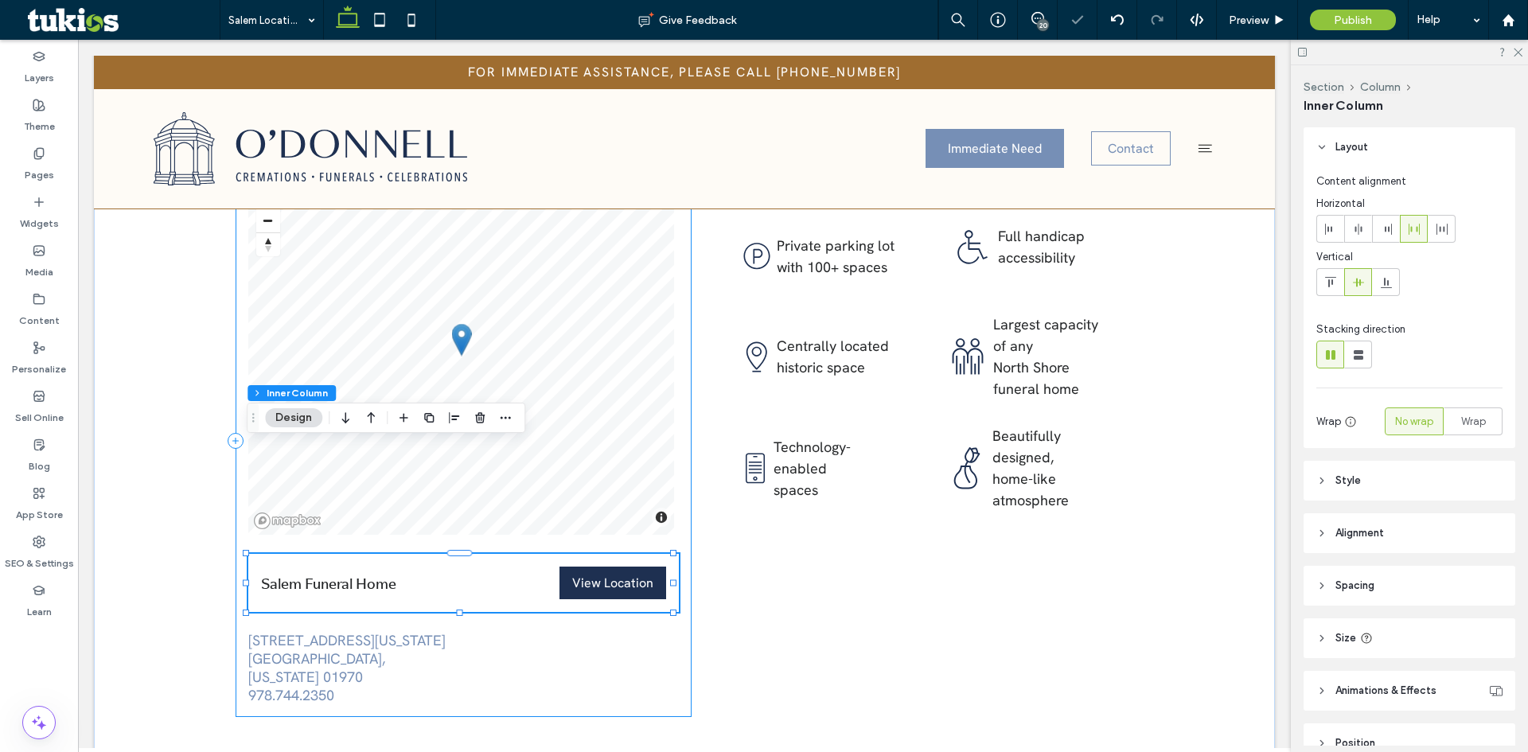
click at [289, 514] on div "© Mapbox © OpenStreetMap Improve this map Salem Funeral Home View Location View…" at bounding box center [464, 440] width 456 height 553
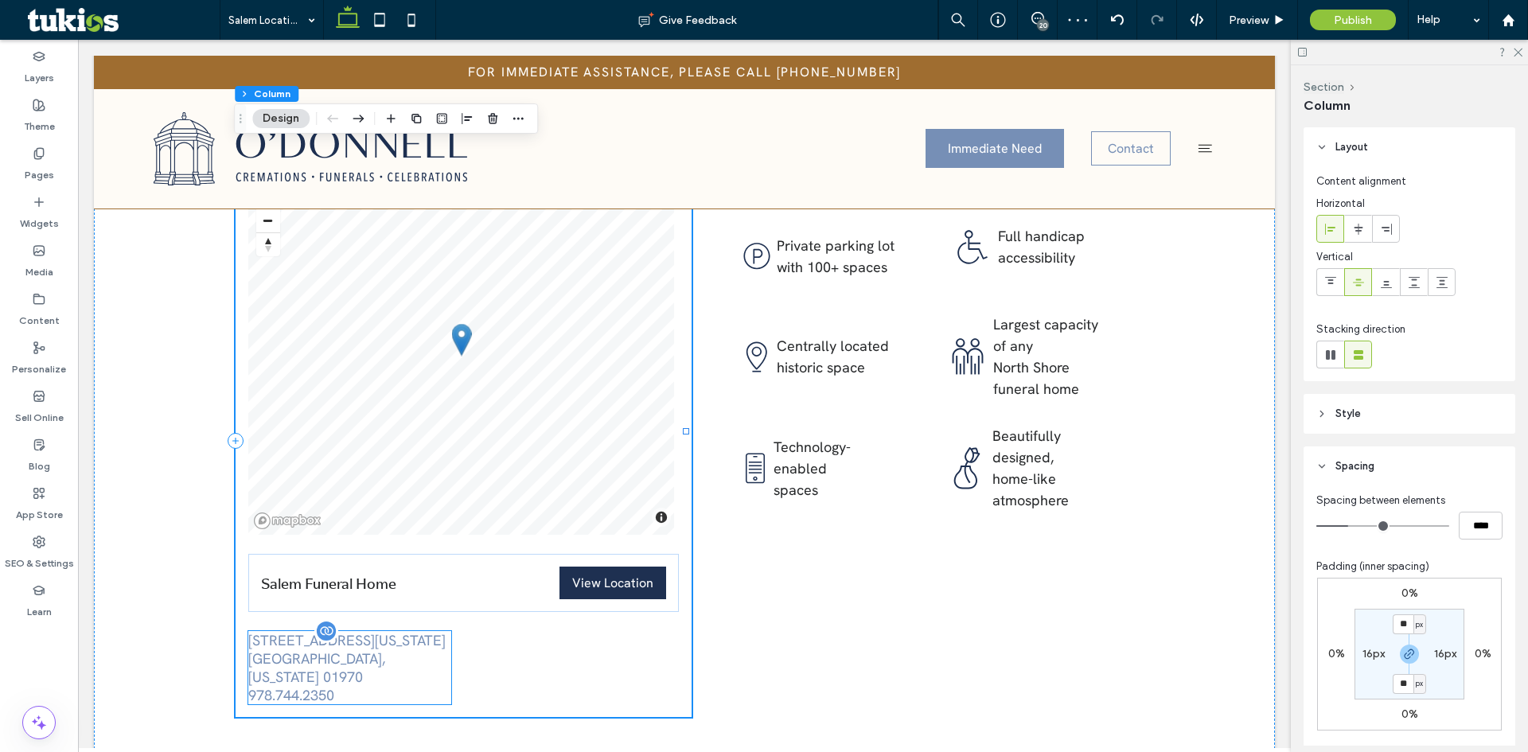
click at [307, 631] on link "84 Washington Square East Salem, Massachusetts 01970" at bounding box center [346, 658] width 197 height 55
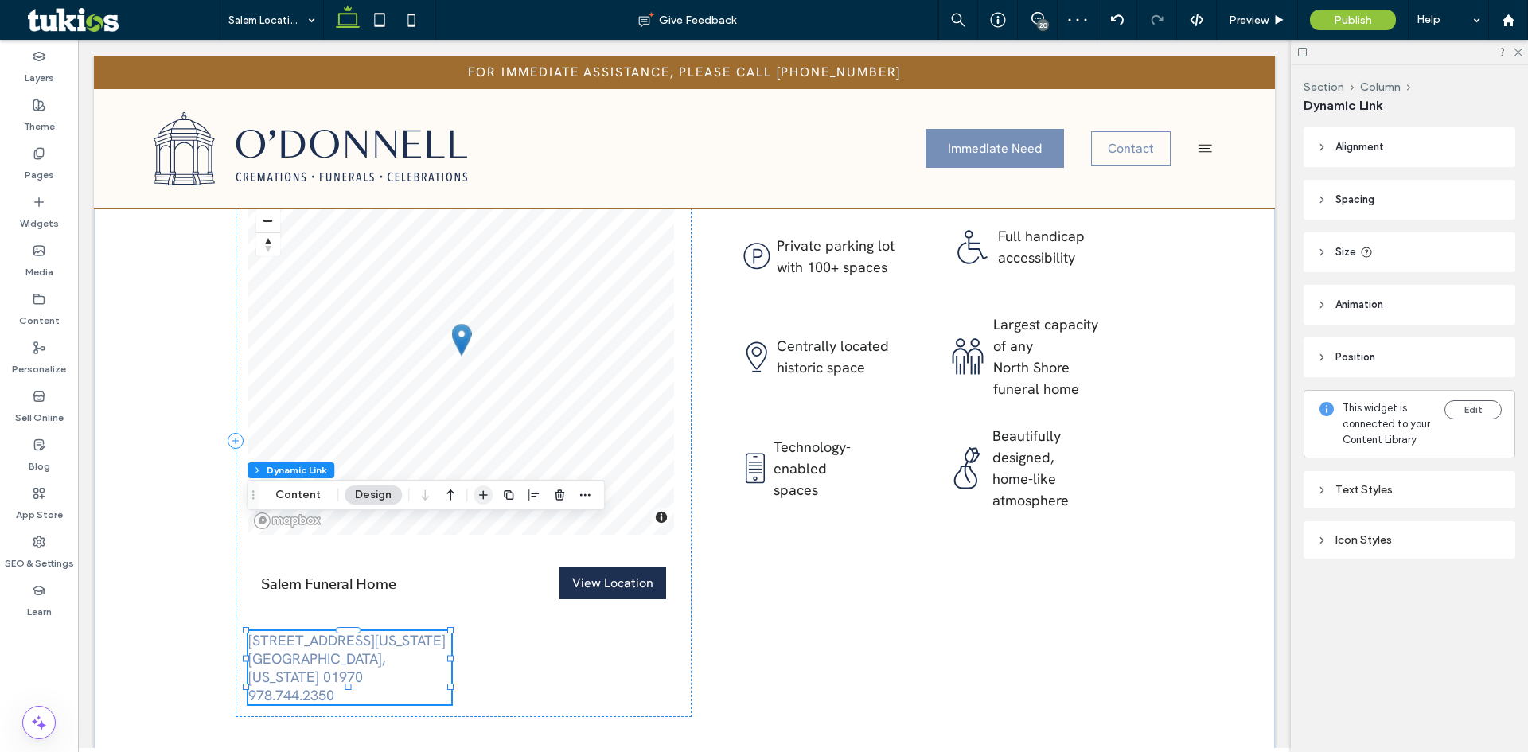
click at [477, 493] on icon "button" at bounding box center [483, 495] width 13 height 13
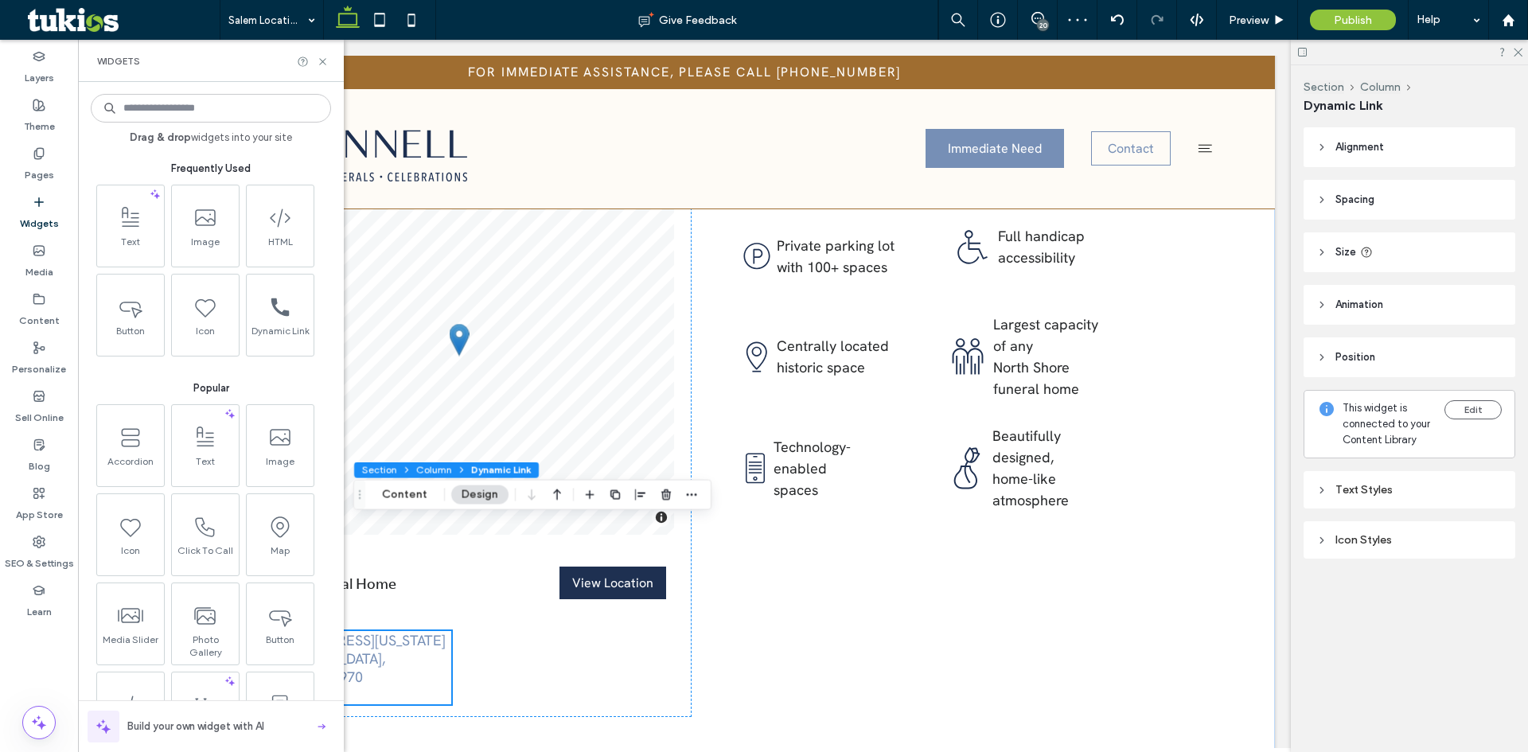
scroll to position [2118, 0]
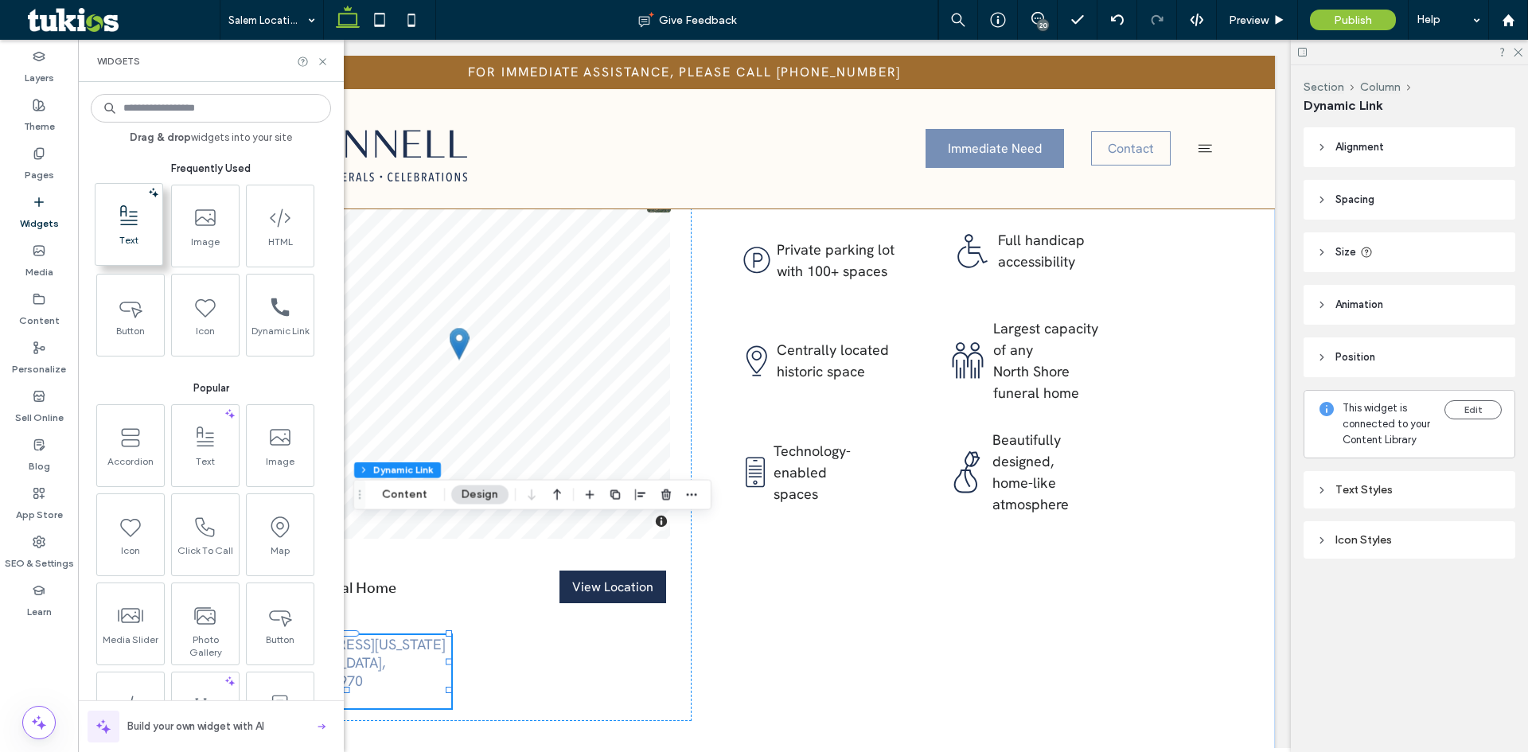
click at [146, 225] on span at bounding box center [129, 216] width 67 height 36
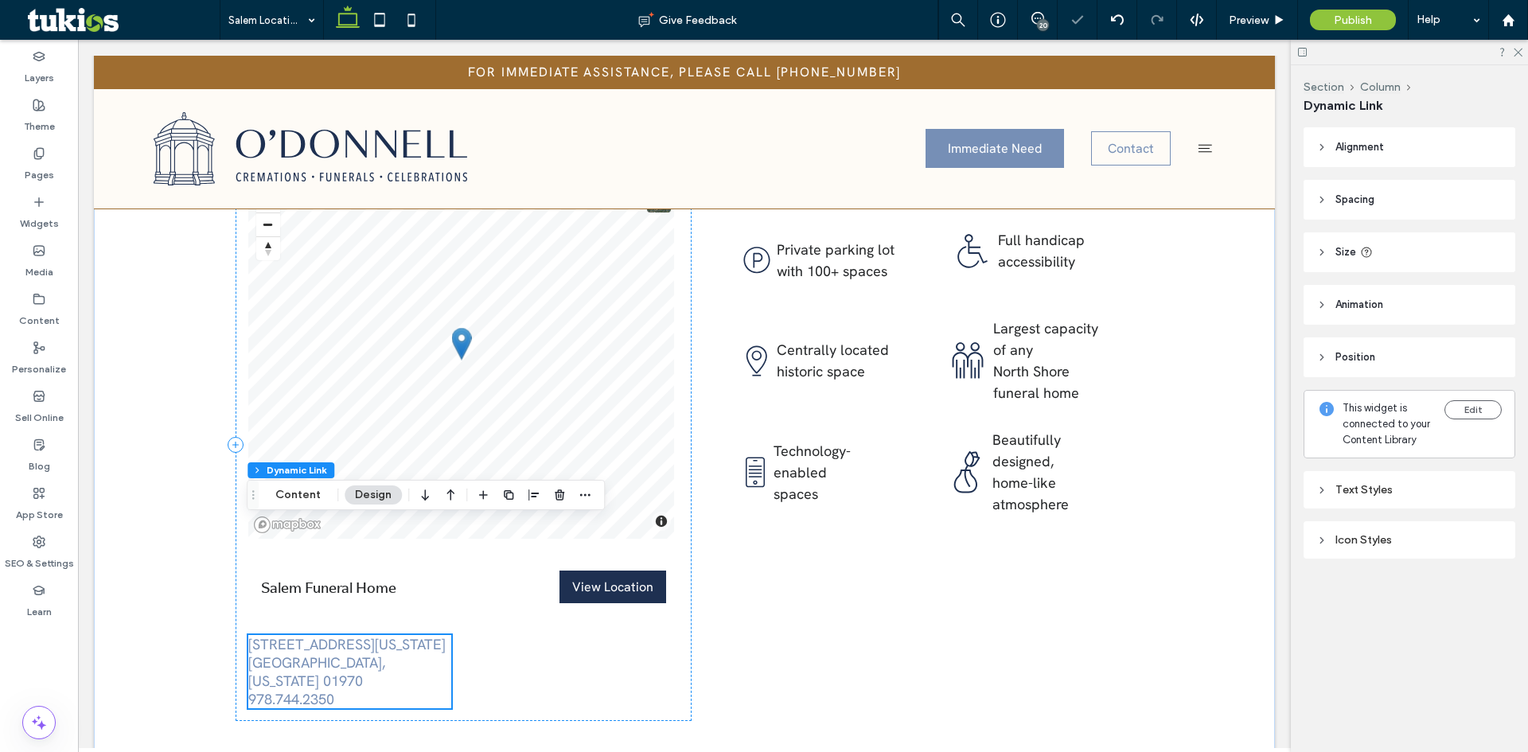
scroll to position [2122, 0]
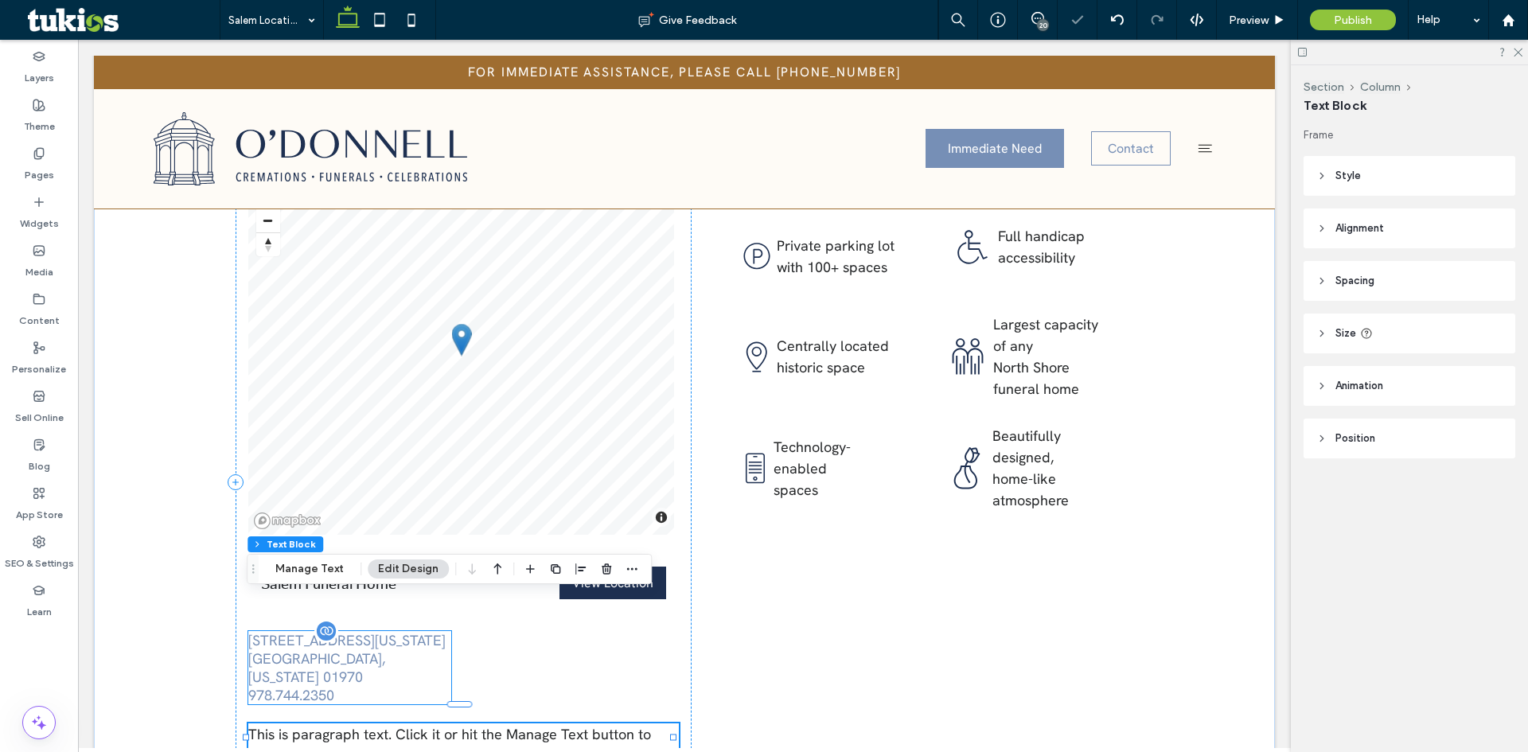
click at [398, 631] on link "84 Washington Square East Salem, Massachusetts 01970" at bounding box center [346, 658] width 197 height 55
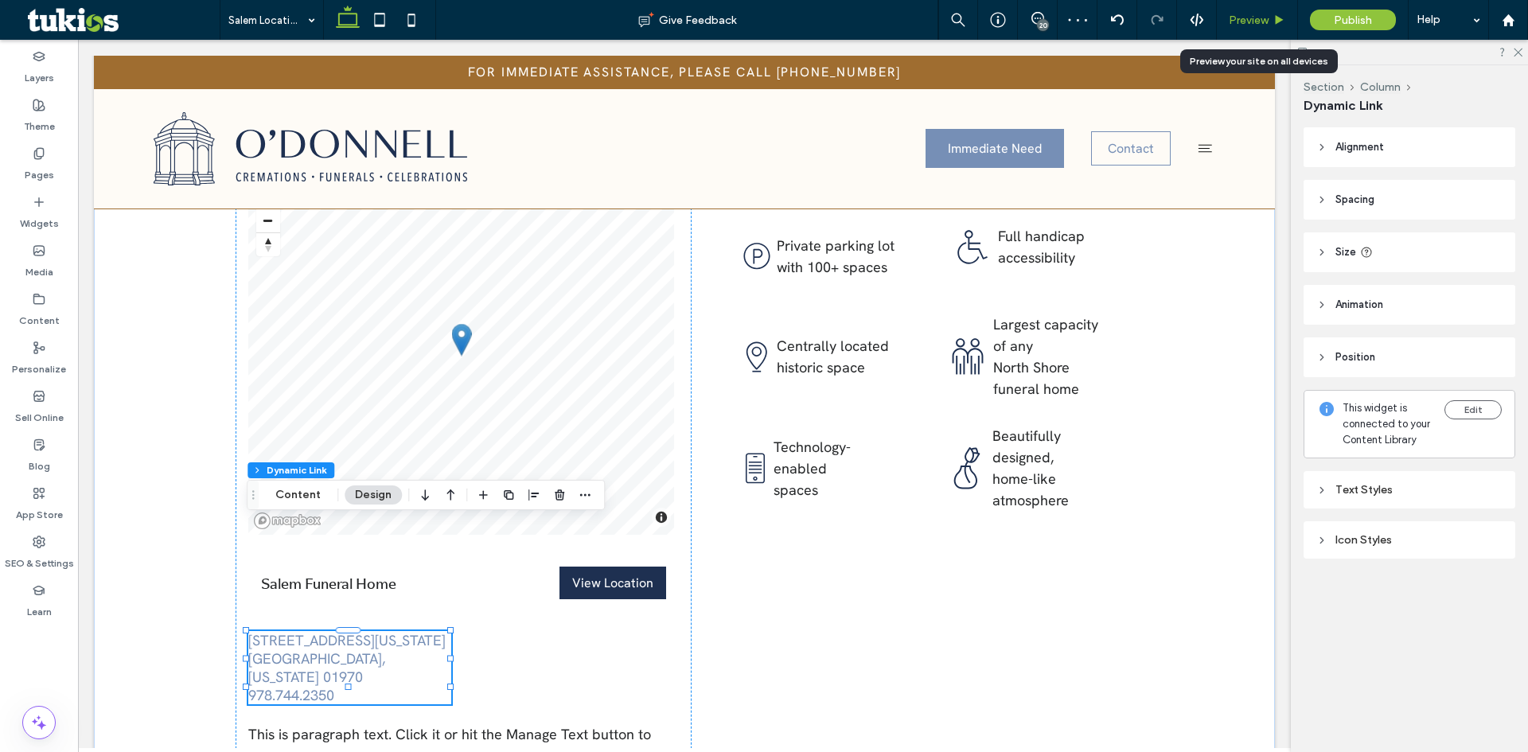
click at [1246, 25] on span "Preview" at bounding box center [1249, 21] width 40 height 14
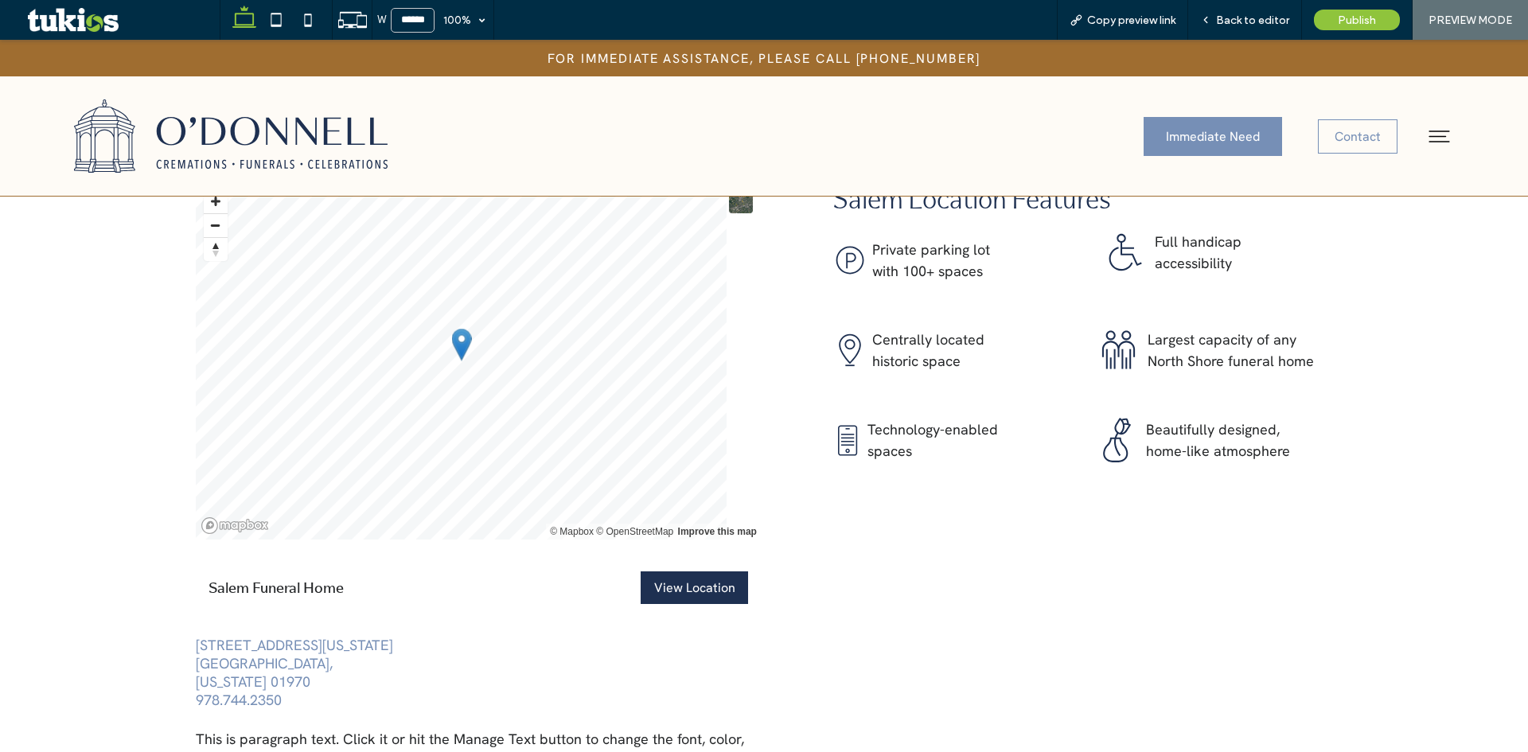
scroll to position [2192, 0]
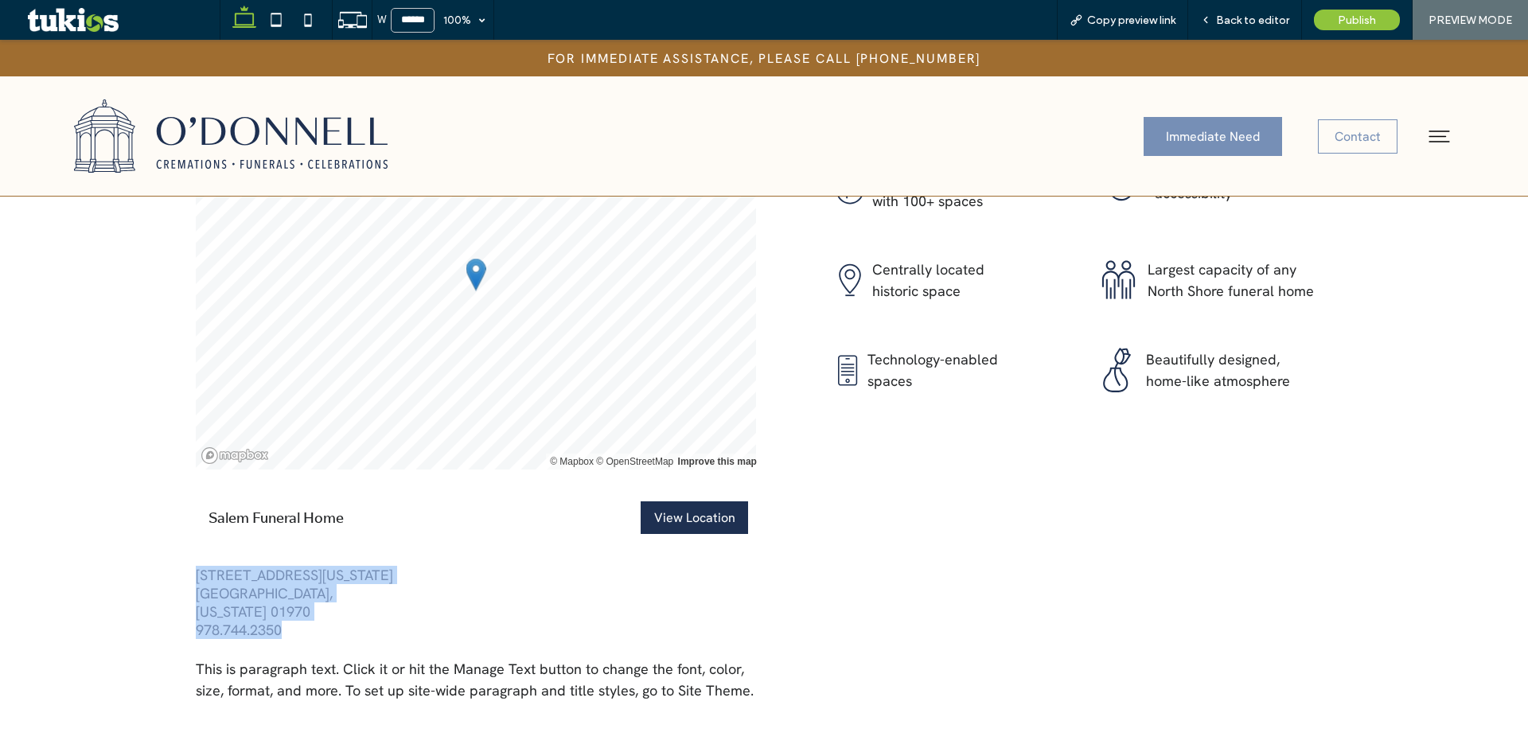
drag, startPoint x: 258, startPoint y: 565, endPoint x: 174, endPoint y: 533, distance: 89.7
click at [174, 533] on div "© Mapbox © OpenStreetMap Improve this map Salem Funeral Home View Location View…" at bounding box center [764, 406] width 1528 height 738
copy div "84 Washington Square East Salem, Massachusetts 01970 978.744.2350"
drag, startPoint x: 1278, startPoint y: 12, endPoint x: 1270, endPoint y: 21, distance: 12.4
click at [1278, 11] on div "Back to editor" at bounding box center [1246, 20] width 114 height 40
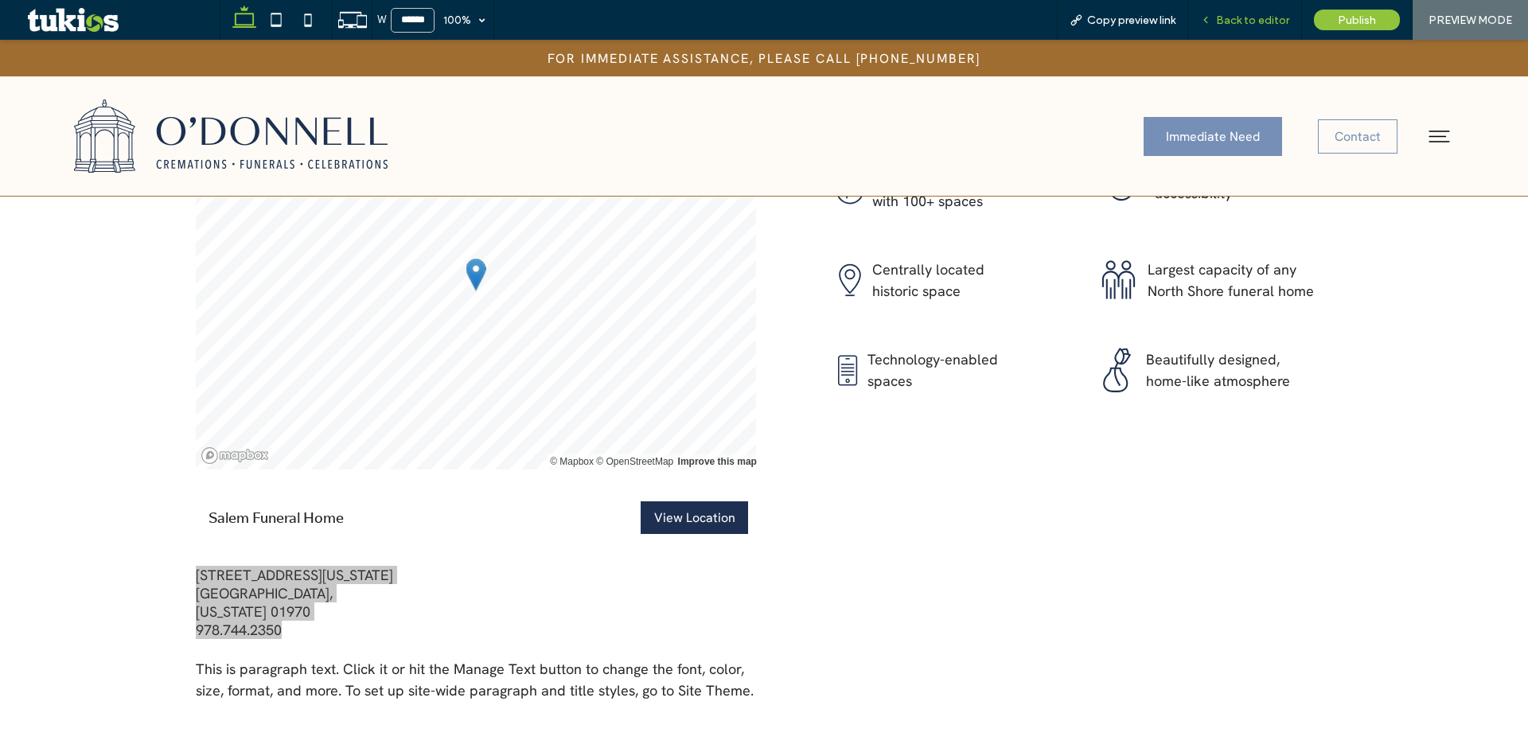
click at [1242, 14] on span "Back to editor" at bounding box center [1252, 21] width 73 height 14
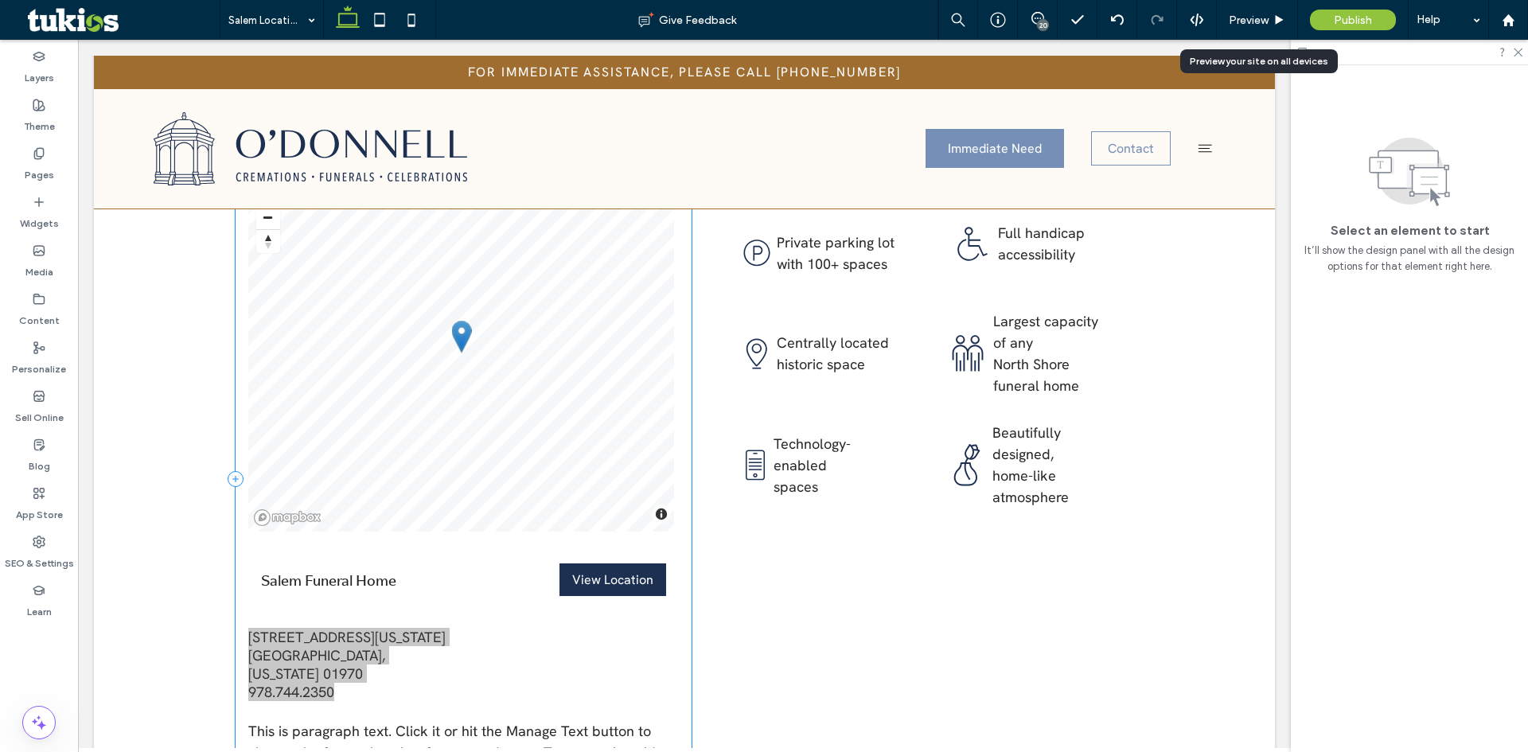
scroll to position [2122, 0]
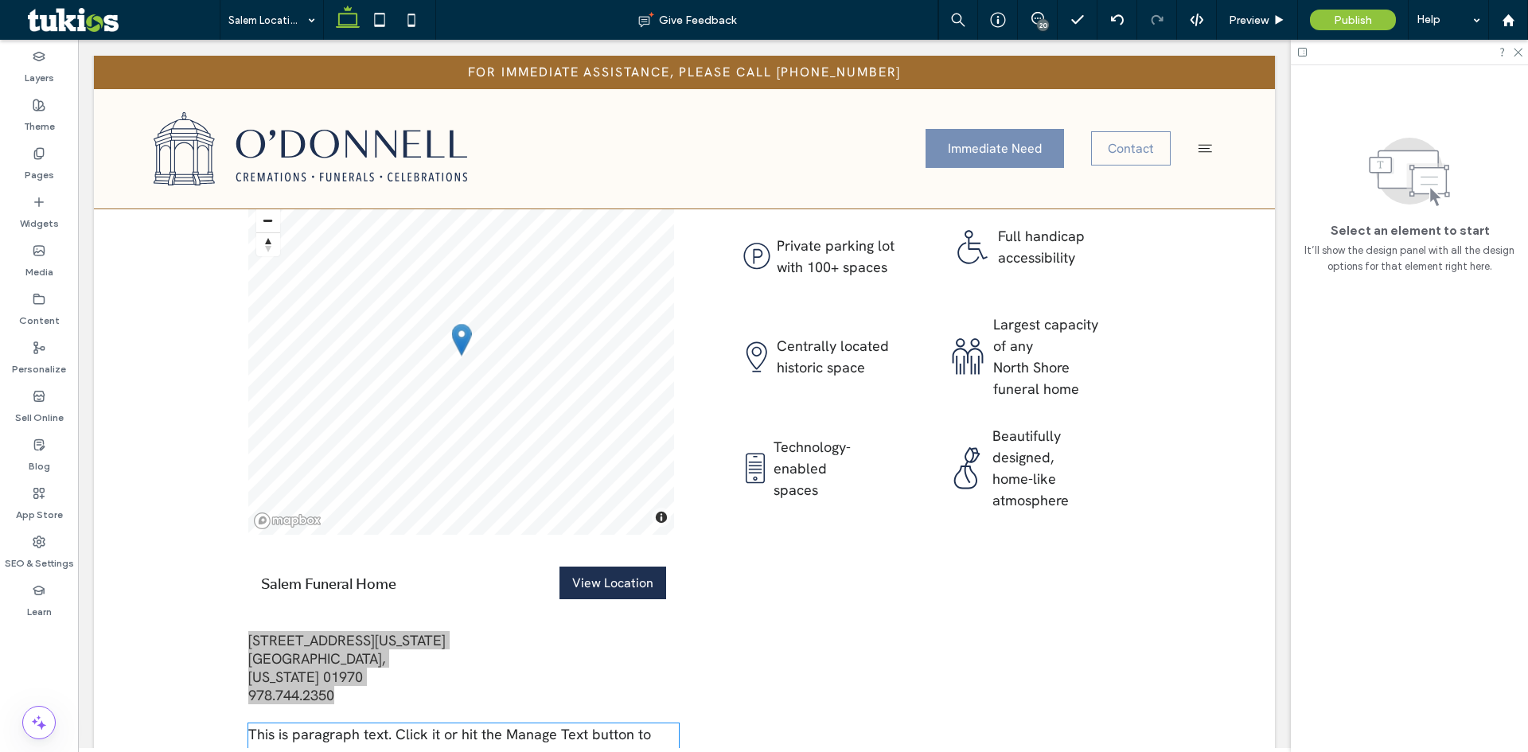
click at [436, 725] on span "This is paragraph text. Click it or hit the Manage Text button to change the fo…" at bounding box center [456, 755] width 416 height 61
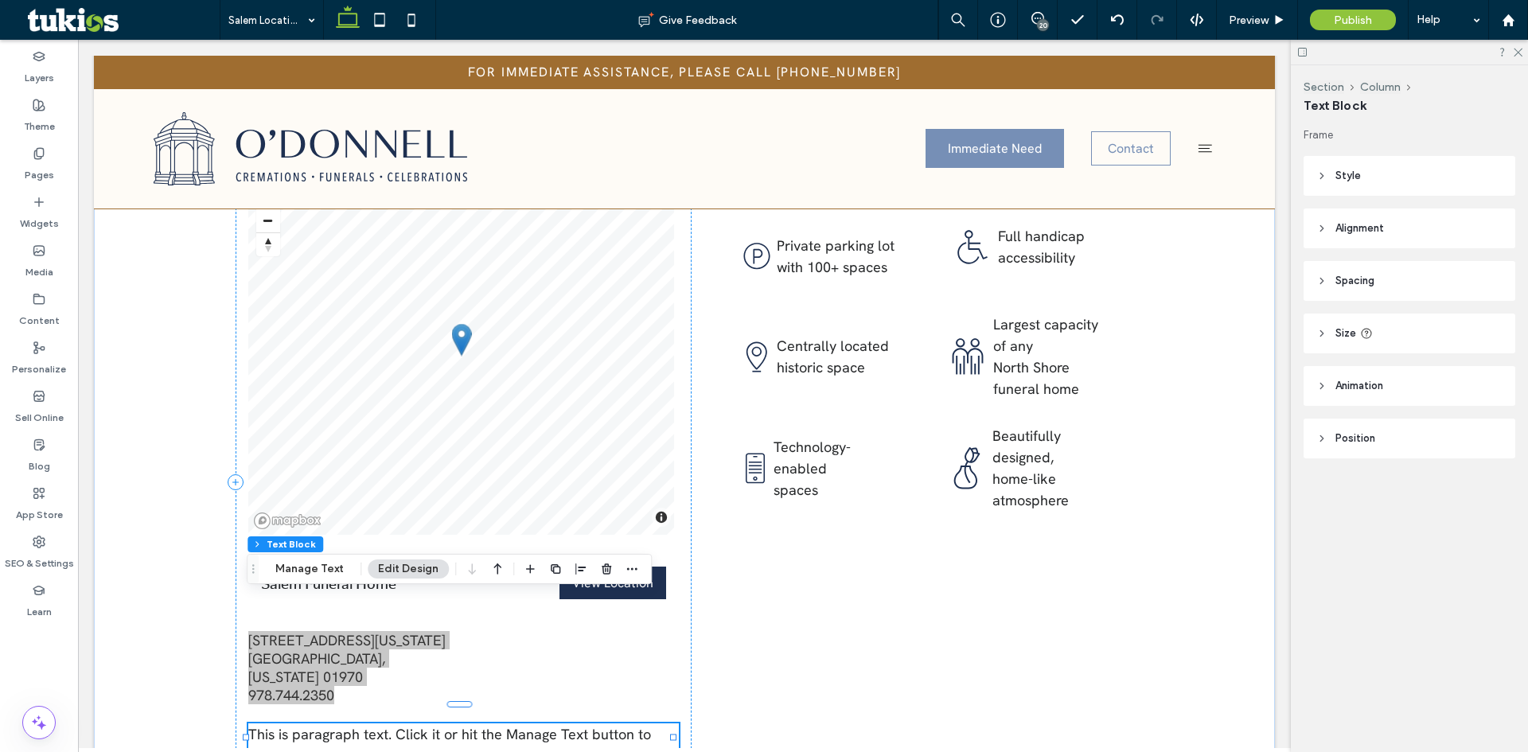
click at [436, 725] on span "This is paragraph text. Click it or hit the Manage Text button to change the fo…" at bounding box center [456, 755] width 416 height 61
click at [327, 725] on span "This is paragraph text. Click it or hit the Manage Text button to change the fo…" at bounding box center [456, 755] width 416 height 61
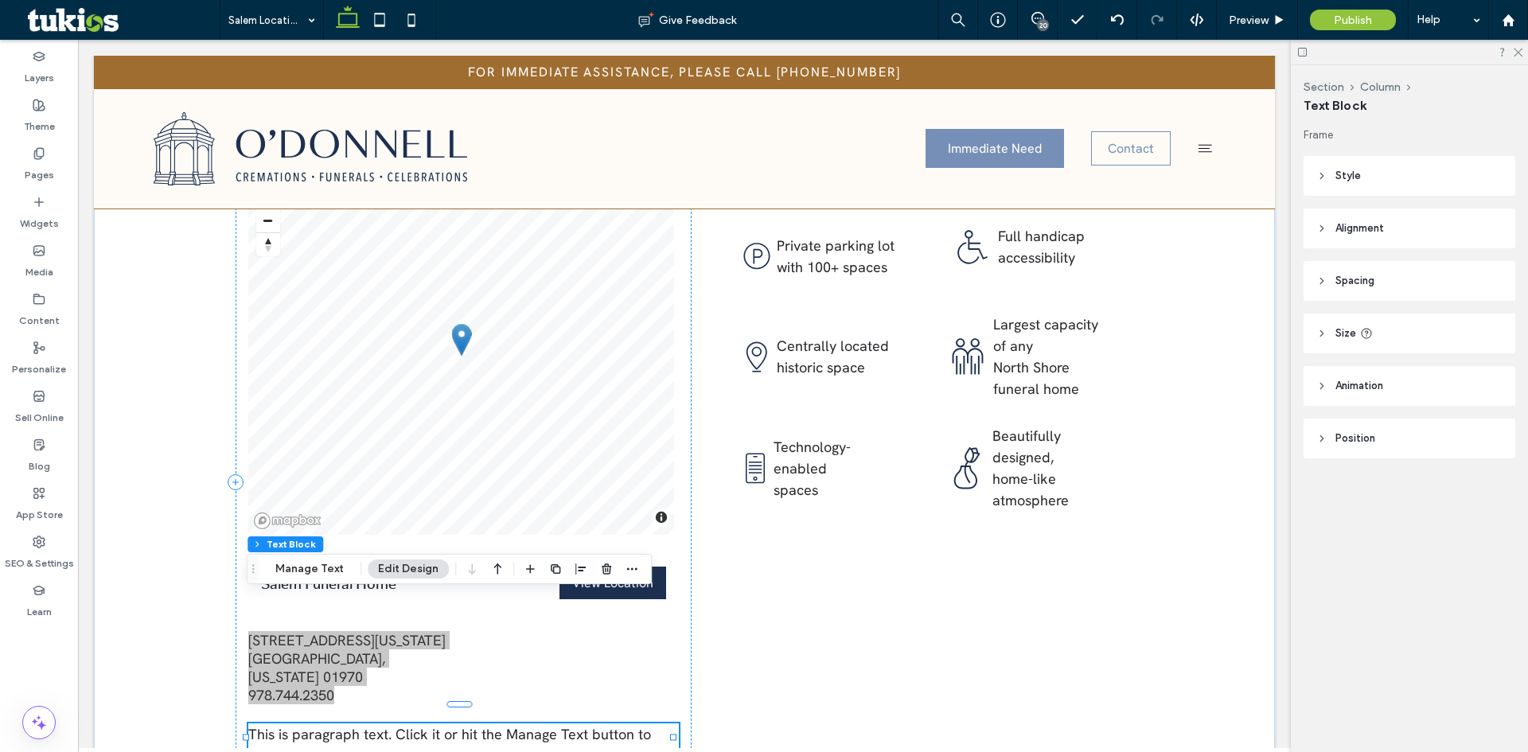
click at [327, 725] on span "This is paragraph text. Click it or hit the Manage Text button to change the fo…" at bounding box center [456, 755] width 416 height 61
click at [435, 554] on div "Salem Funeral Home View Location" at bounding box center [463, 583] width 431 height 58
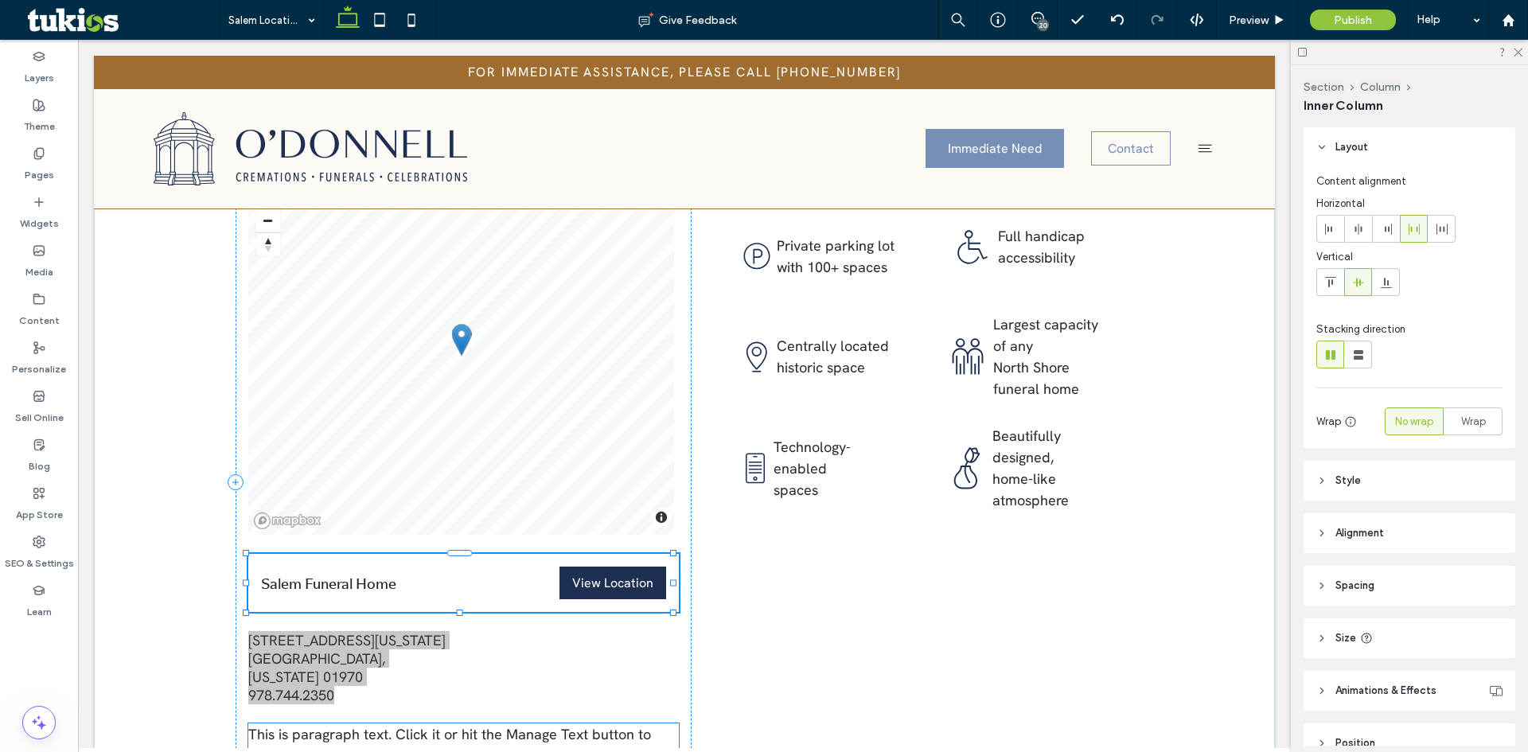
click at [520, 725] on span "This is paragraph text. Click it or hit the Manage Text button to change the fo…" at bounding box center [456, 755] width 416 height 61
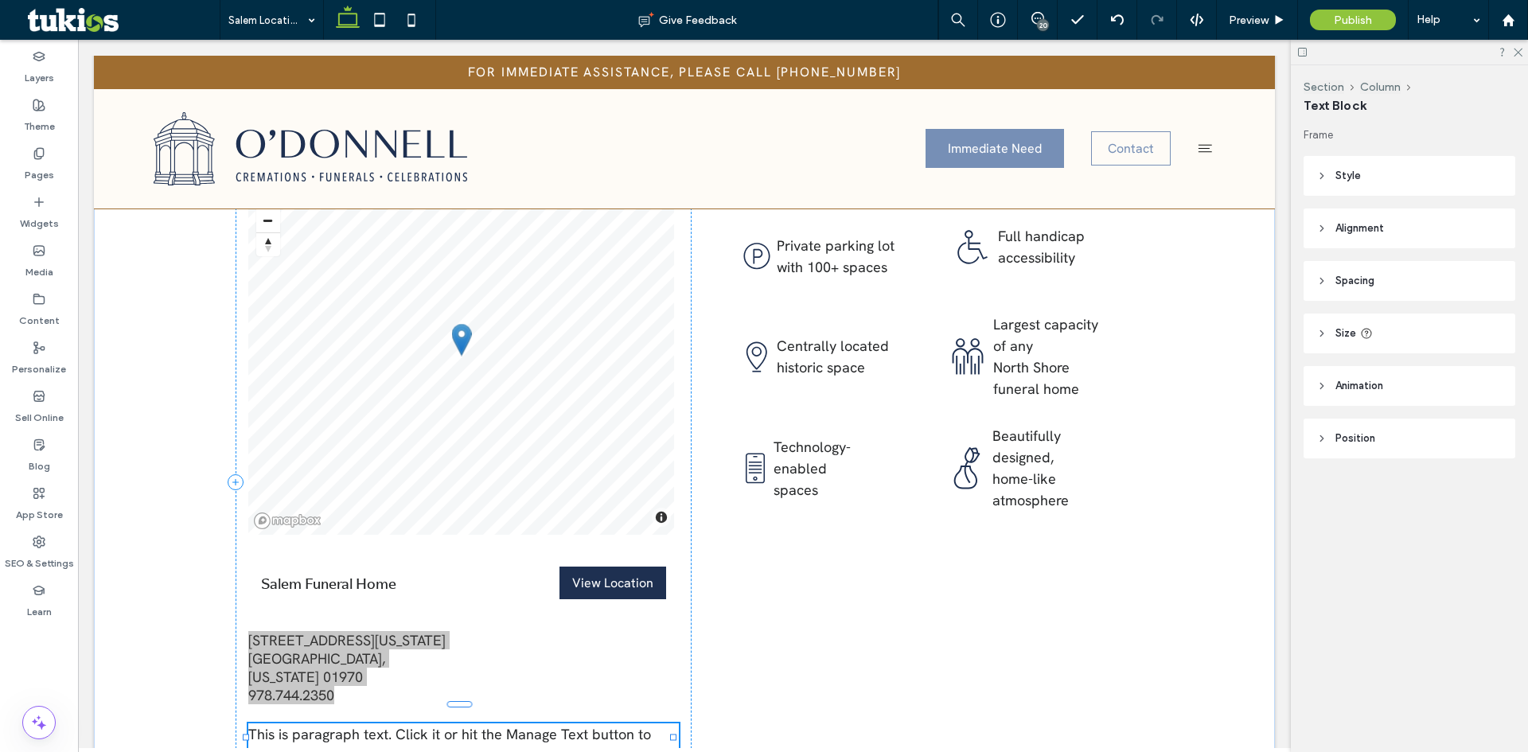
click at [520, 724] on div "This is paragraph text. Click it or hit the Manage Text button to change the fo…" at bounding box center [463, 756] width 431 height 64
click at [520, 725] on span "This is paragraph text. Click it or hit the Manage Text button to change the fo…" at bounding box center [456, 755] width 416 height 61
click at [504, 724] on p "This is paragraph text. Click it or hit the Manage Text button to change the fo…" at bounding box center [463, 756] width 431 height 64
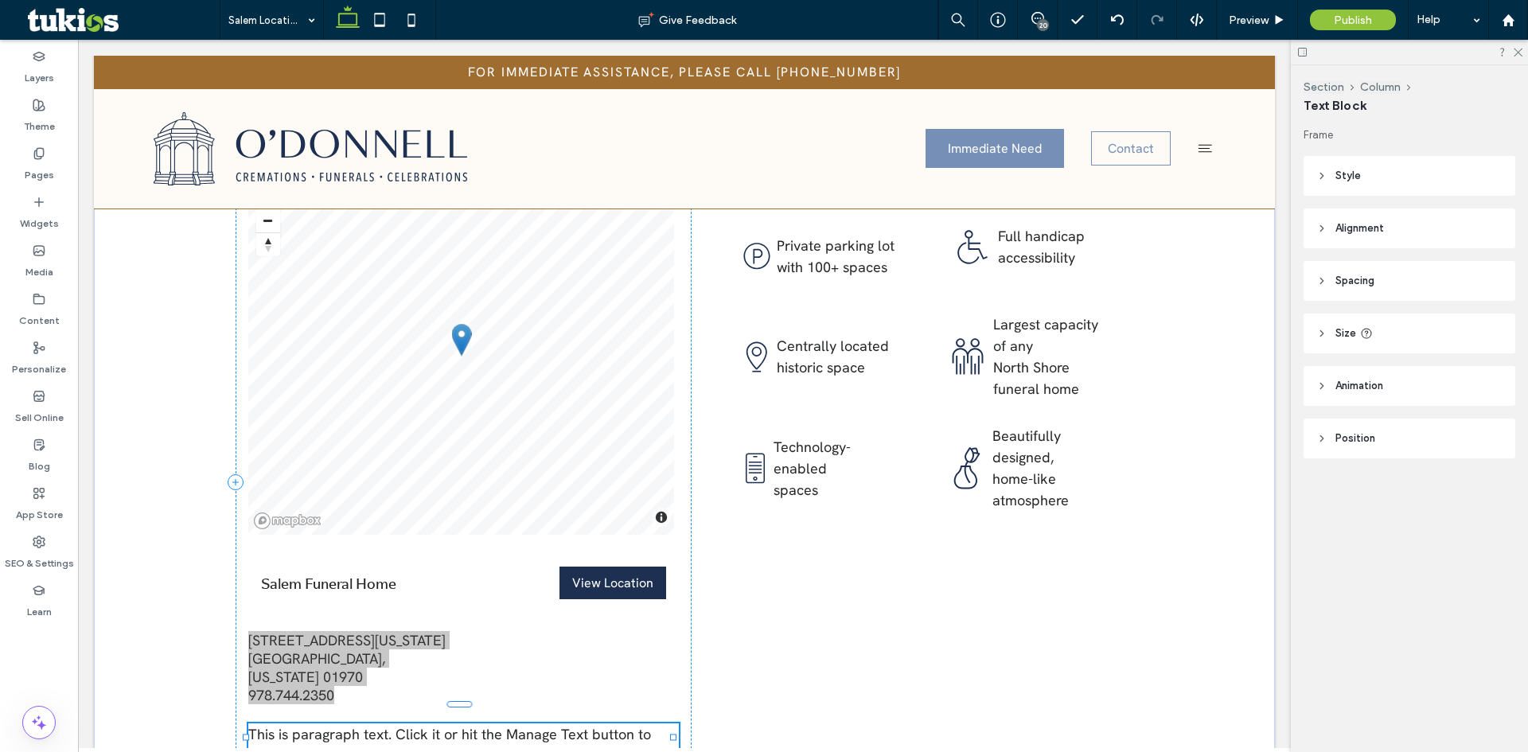
click at [504, 724] on p "This is paragraph text. Click it or hit the Manage Text button to change the fo…" at bounding box center [463, 756] width 431 height 64
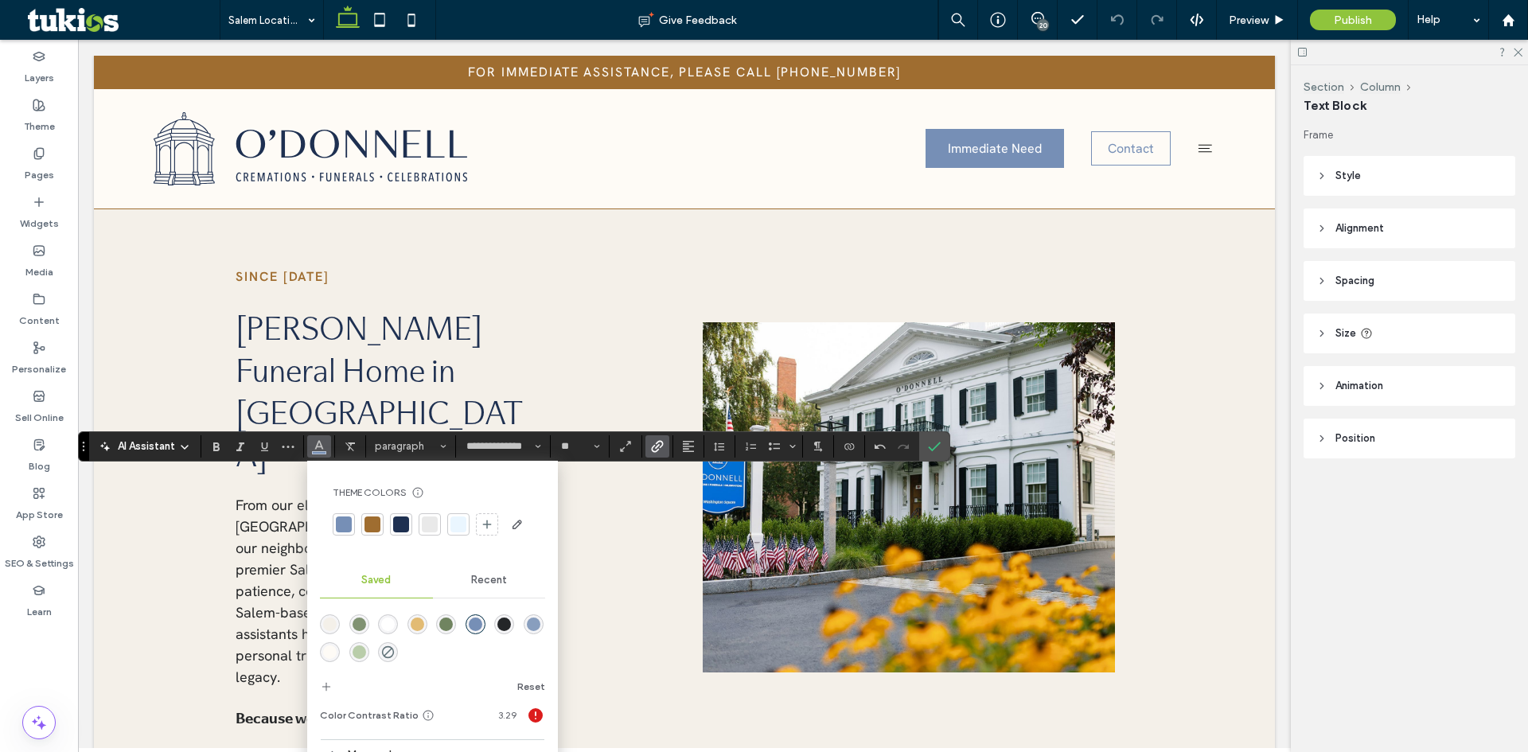
click at [506, 627] on div "rgba(36,38,40,1)" at bounding box center [505, 625] width 14 height 14
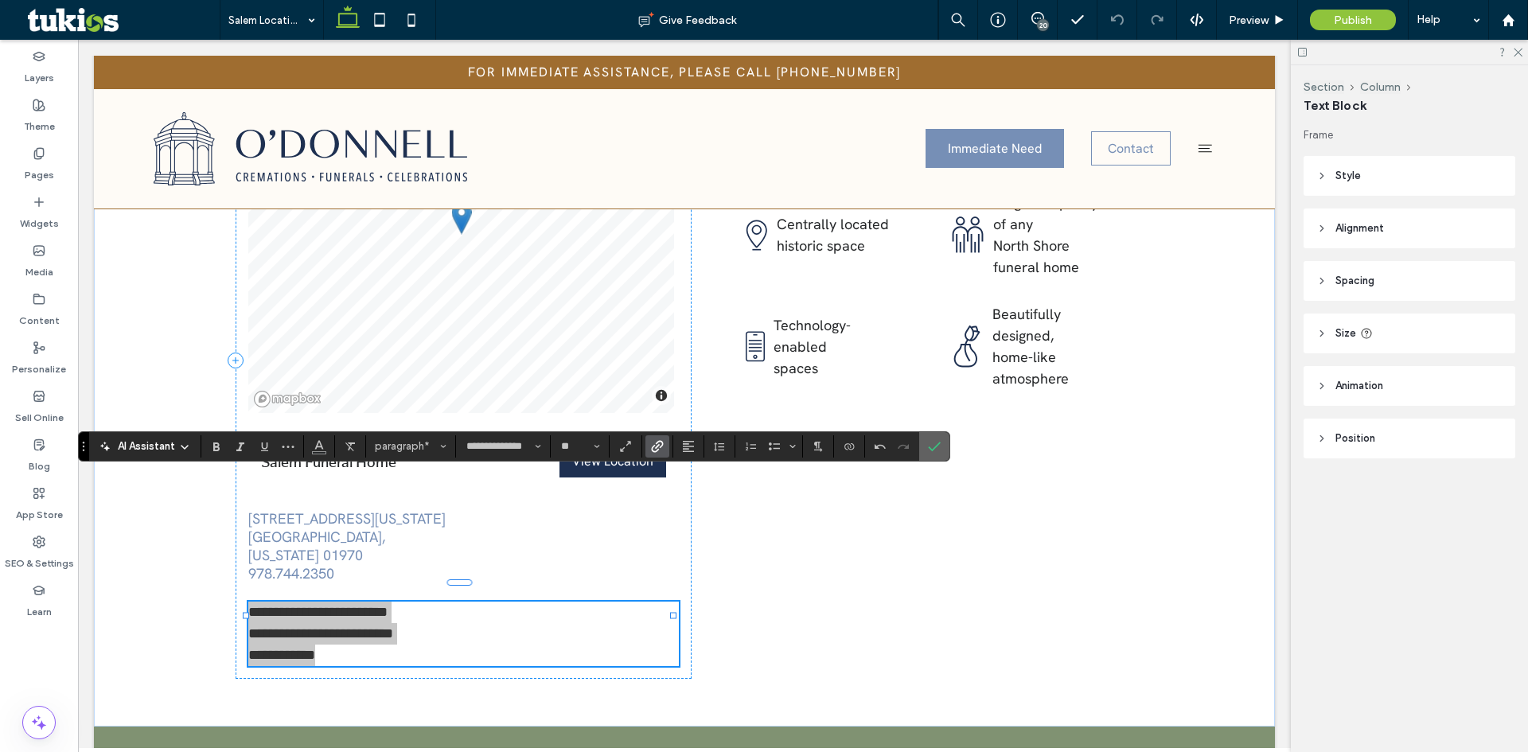
click at [938, 447] on icon "Confirm" at bounding box center [934, 446] width 13 height 13
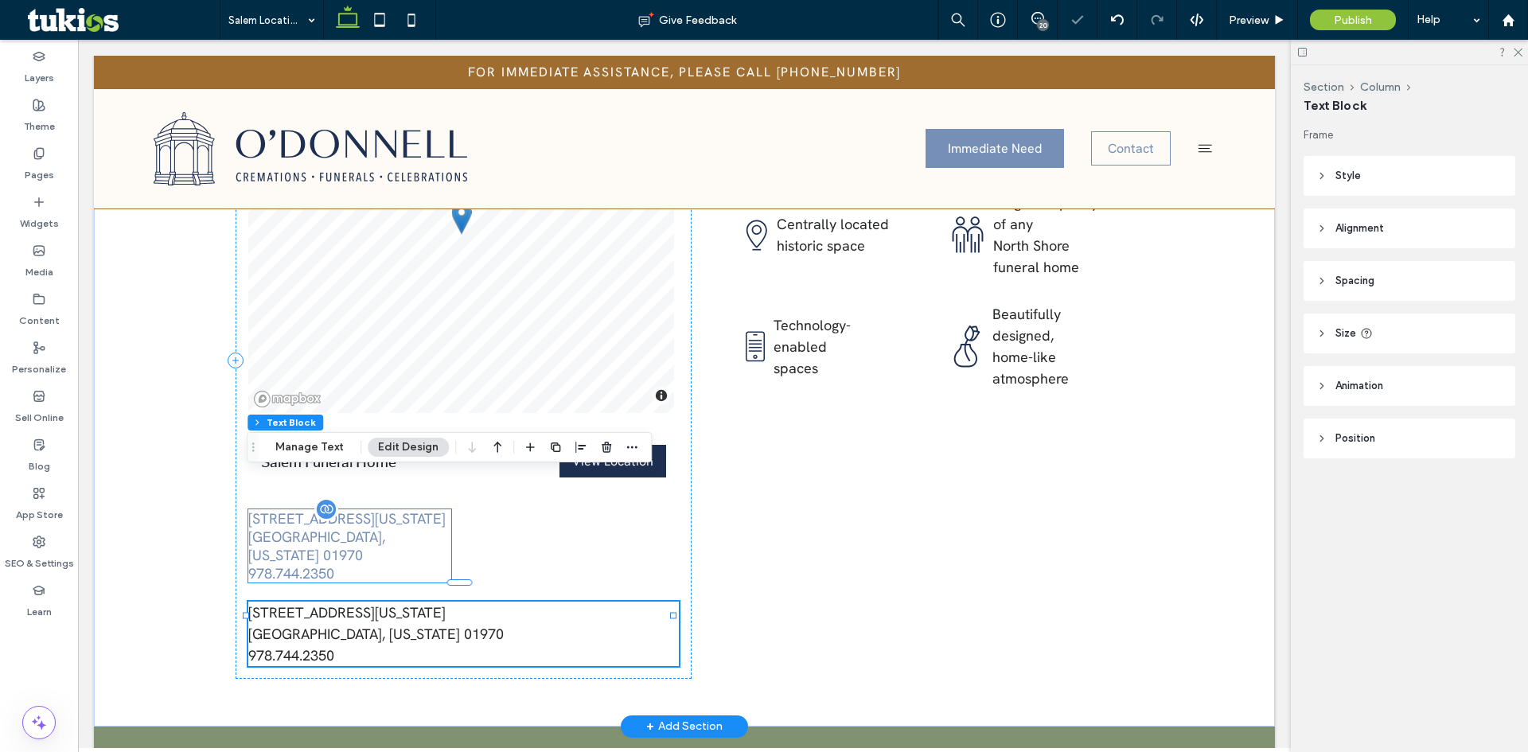
click at [414, 509] on link "[STREET_ADDRESS][US_STATE][US_STATE]" at bounding box center [346, 536] width 197 height 55
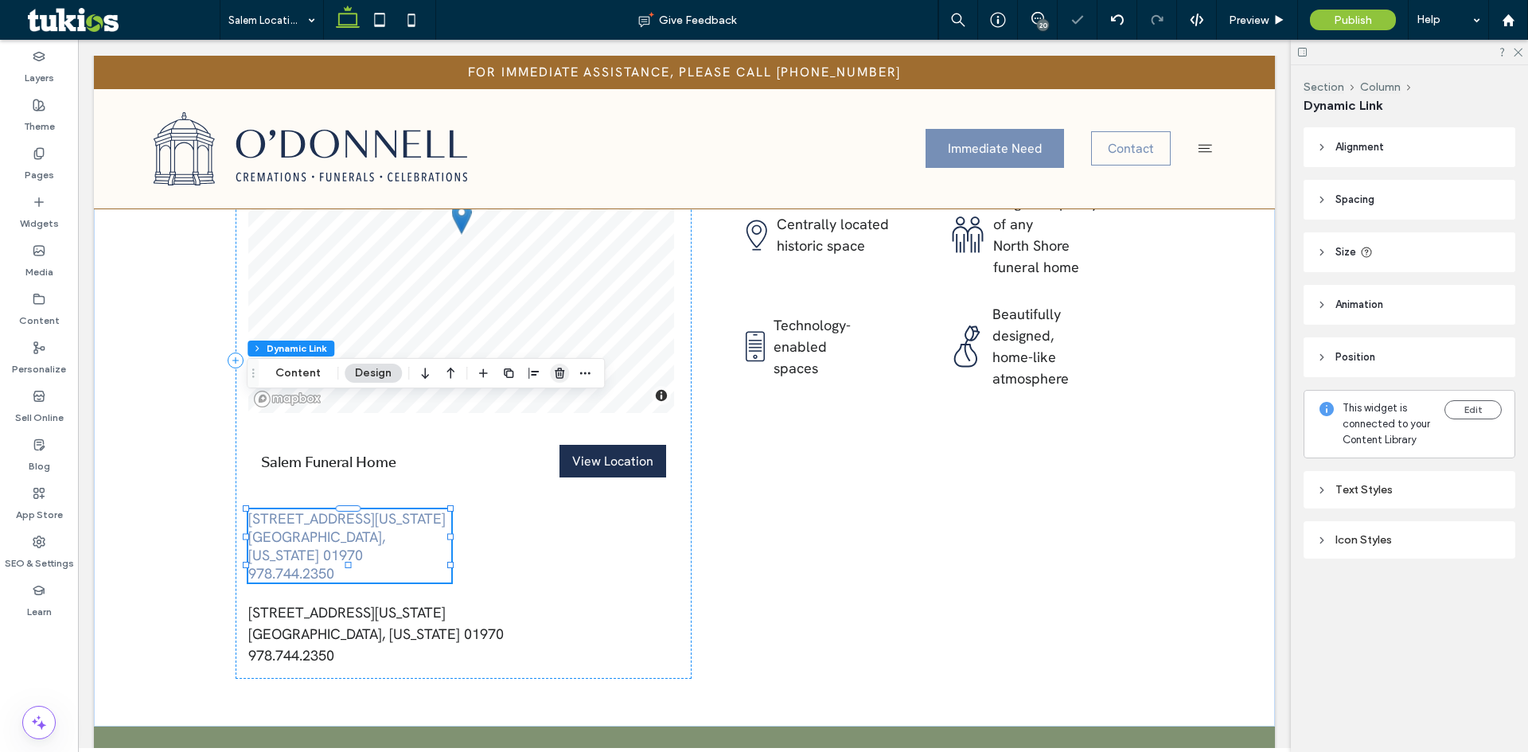
click at [562, 373] on use "button" at bounding box center [560, 373] width 10 height 10
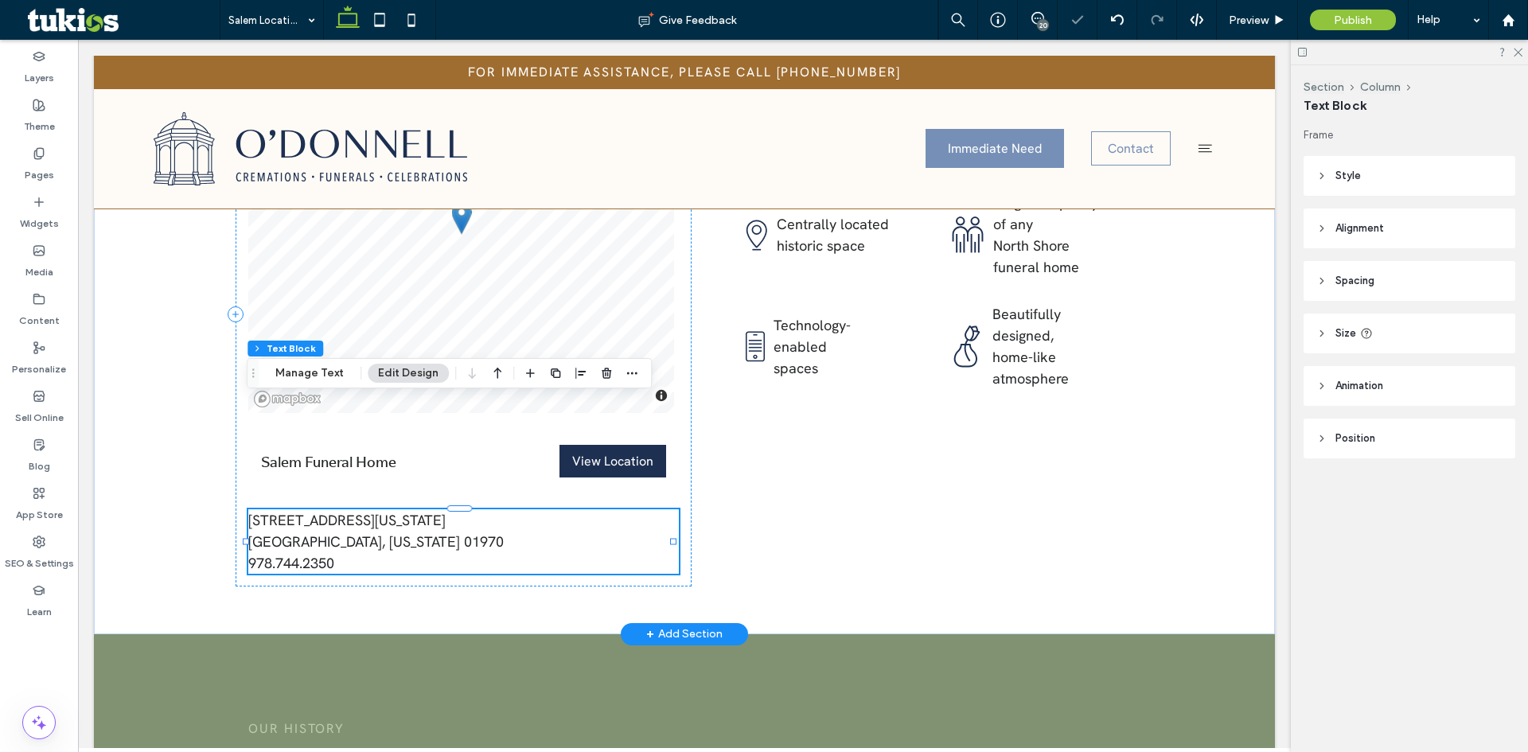
click at [318, 511] on link "[STREET_ADDRESS][US_STATE][US_STATE]" at bounding box center [376, 531] width 256 height 40
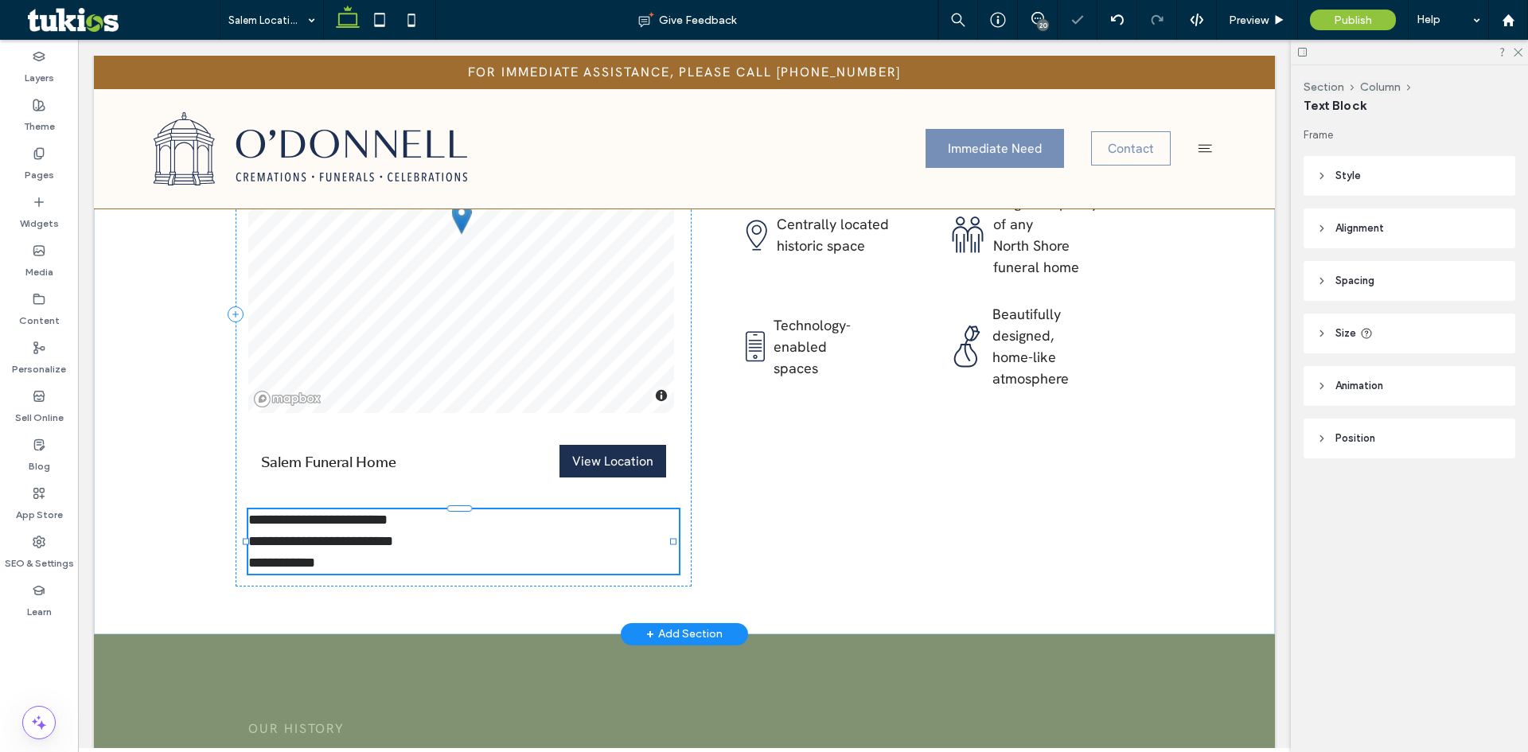
type input "**********"
type input "**"
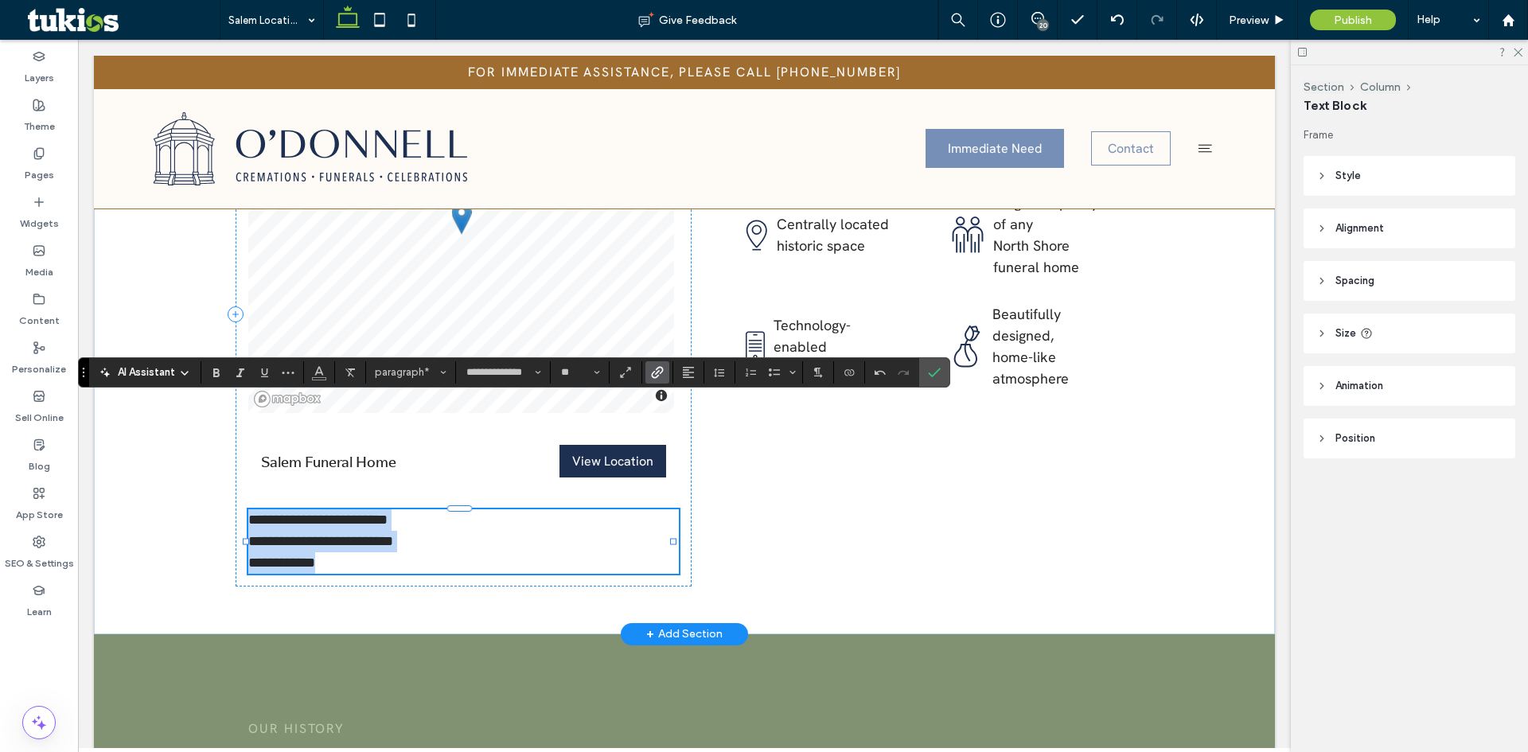
click at [346, 513] on link "**********" at bounding box center [320, 531] width 145 height 36
click at [393, 513] on link "**********" at bounding box center [320, 531] width 145 height 36
drag, startPoint x: 378, startPoint y: 434, endPoint x: 311, endPoint y: 437, distance: 66.9
click at [311, 513] on link "**********" at bounding box center [320, 531] width 145 height 36
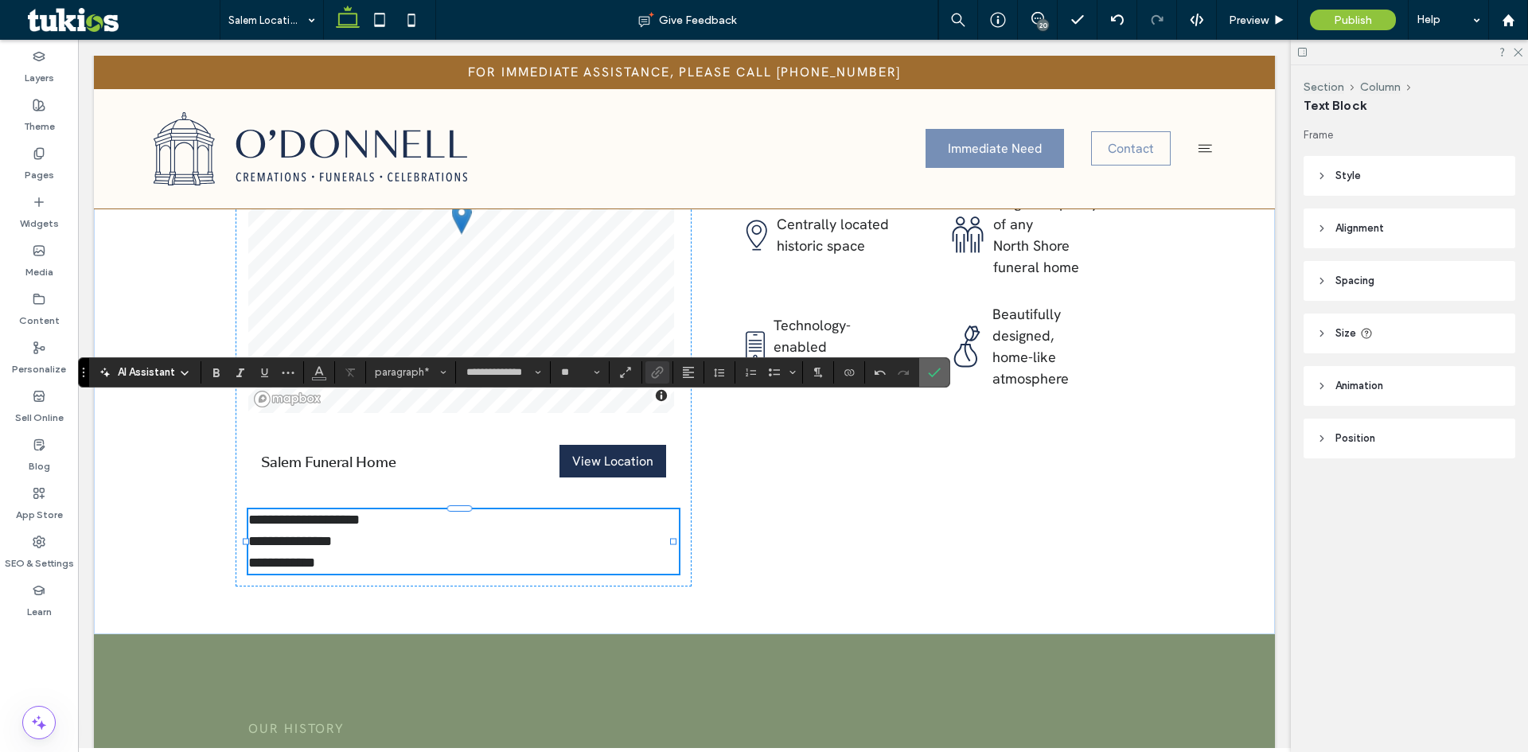
click at [943, 365] on label "Confirm" at bounding box center [935, 372] width 24 height 29
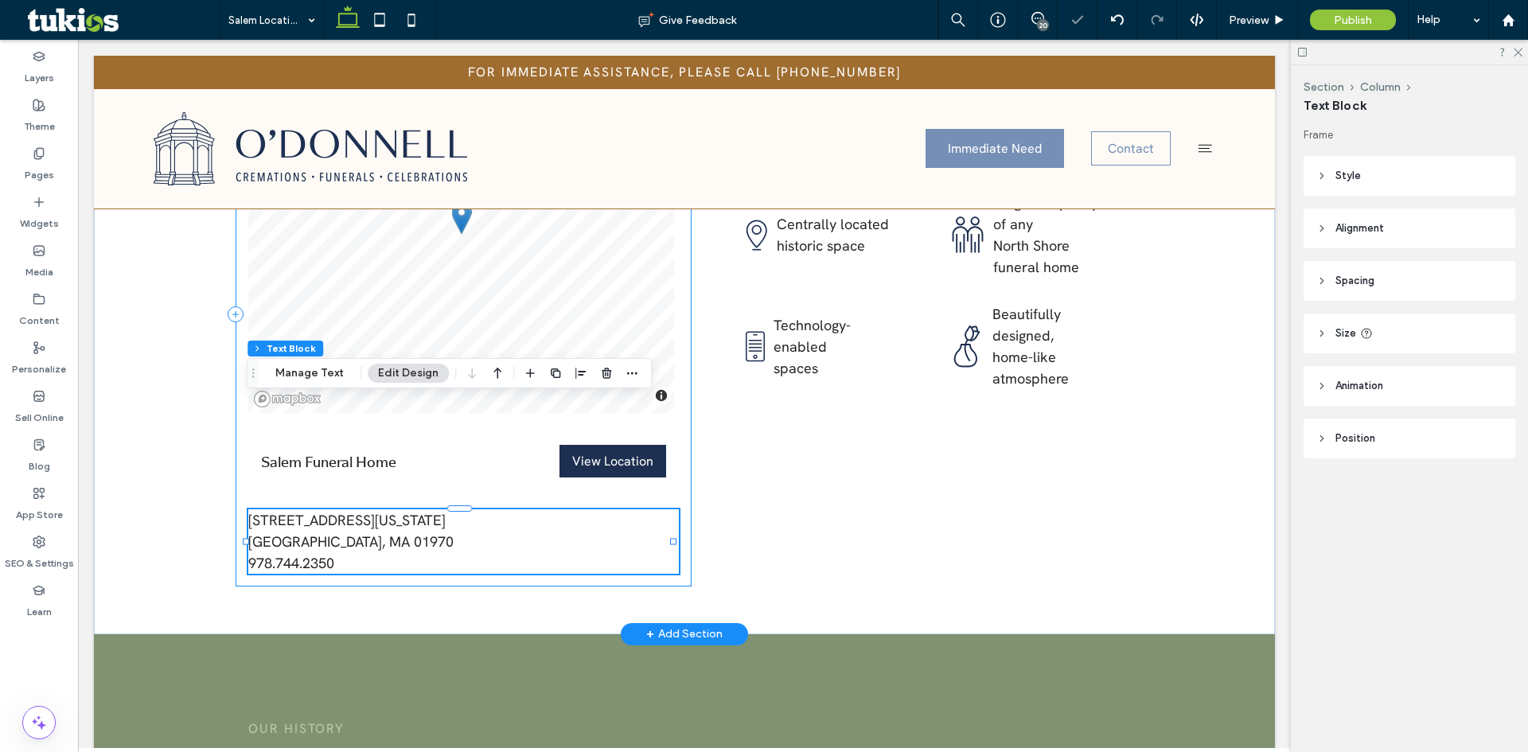
click at [517, 470] on div "© Mapbox © OpenStreetMap Improve this map Salem Funeral Home View Location View…" at bounding box center [464, 314] width 456 height 545
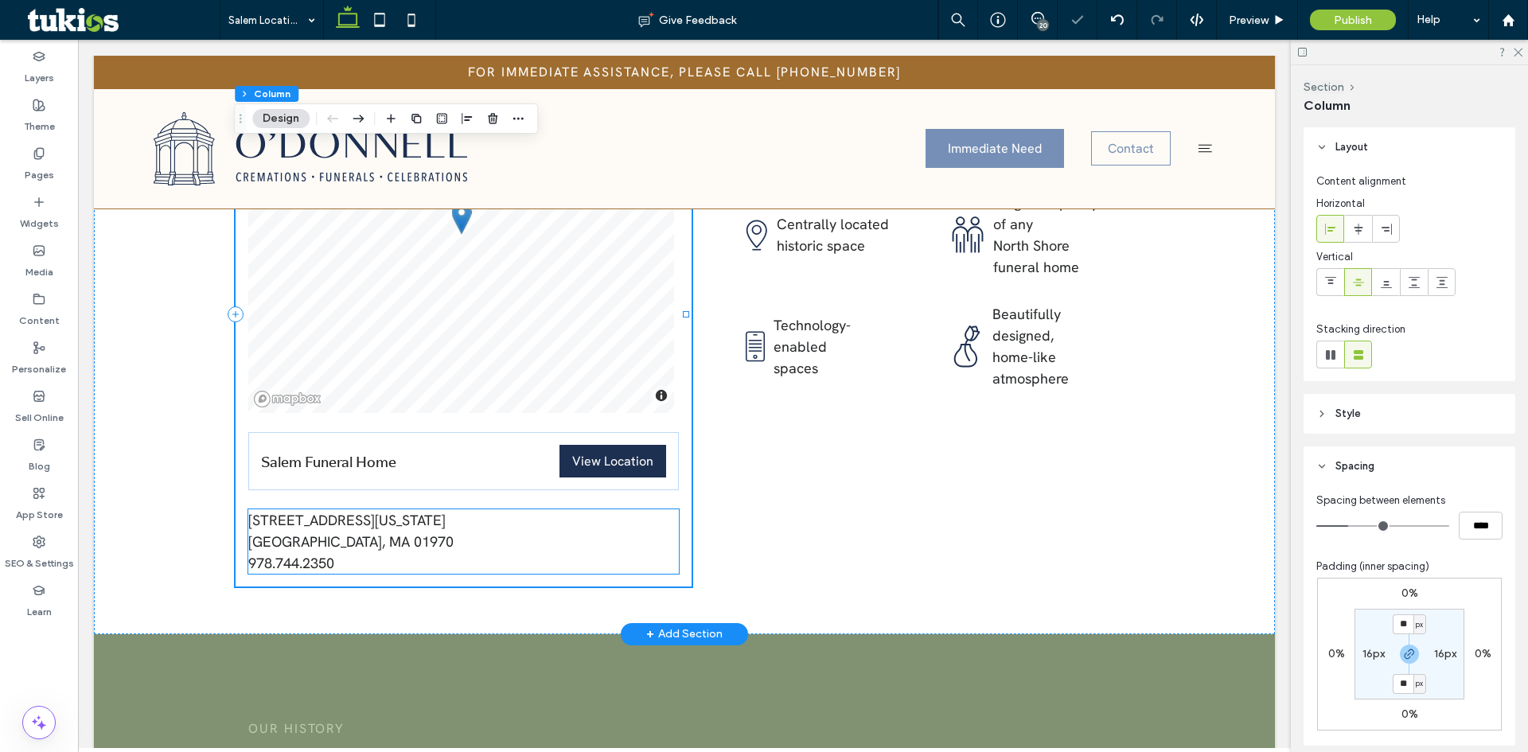
click at [391, 509] on p "84 Washington Square Salem, MA 01970" at bounding box center [463, 530] width 431 height 43
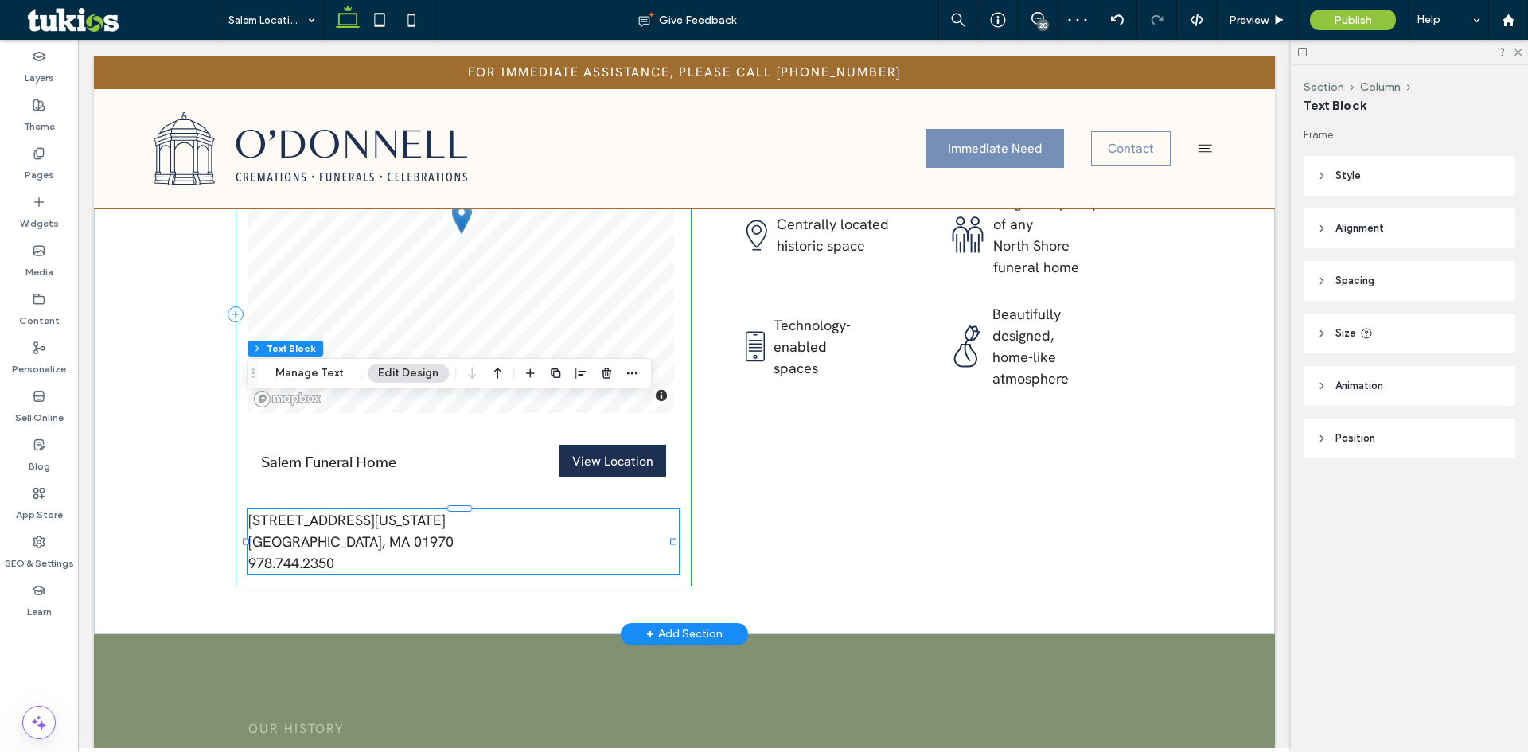
click at [678, 384] on div "© Mapbox © OpenStreetMap Improve this map Salem Funeral Home View Location View…" at bounding box center [464, 314] width 456 height 545
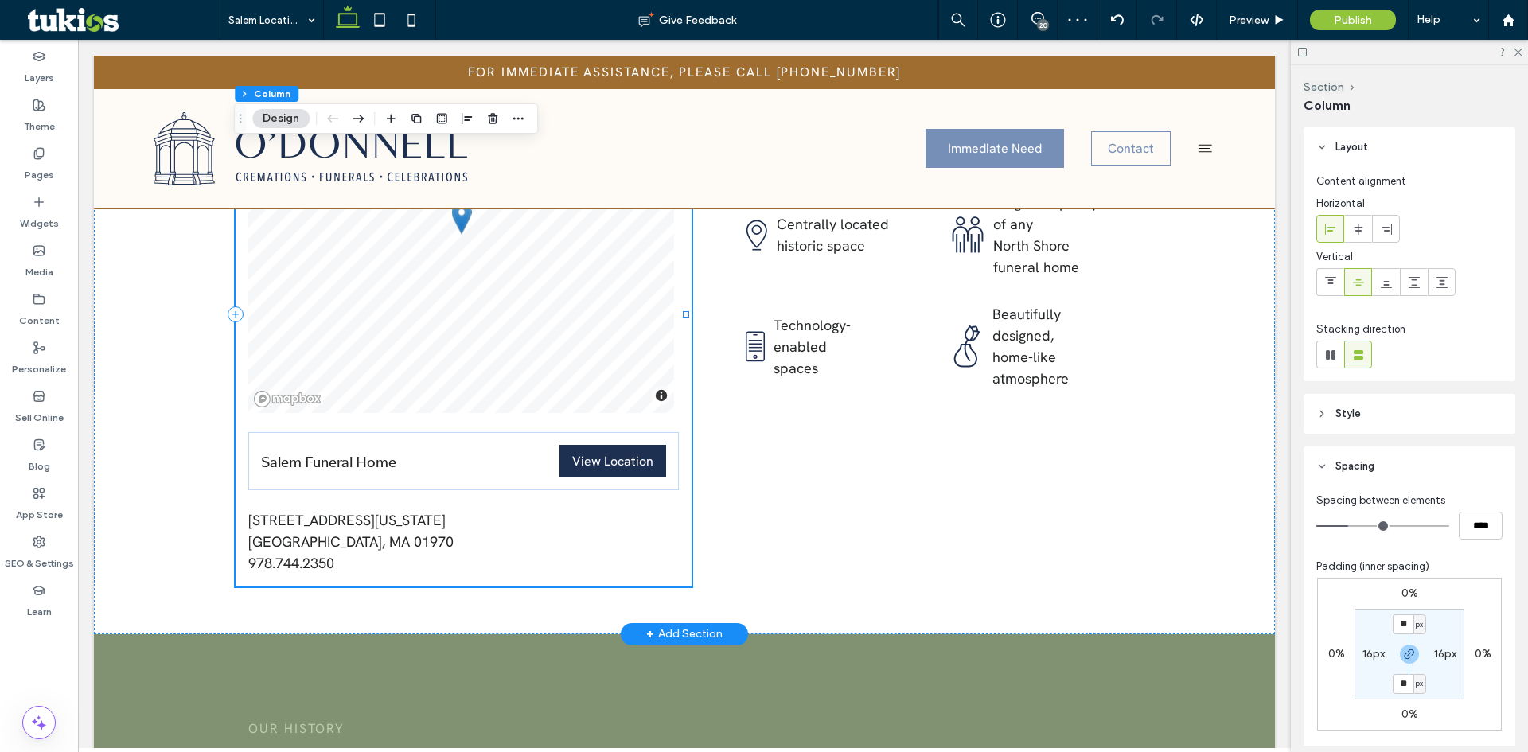
click at [350, 396] on div "© Mapbox © OpenStreetMap Improve this map Salem Funeral Home View Location View…" at bounding box center [464, 314] width 456 height 545
click at [470, 388] on div "© Mapbox © OpenStreetMap Improve this map Salem Funeral Home View Location View…" at bounding box center [464, 314] width 456 height 545
click at [1466, 525] on input "****" at bounding box center [1481, 526] width 44 height 28
type input "*"
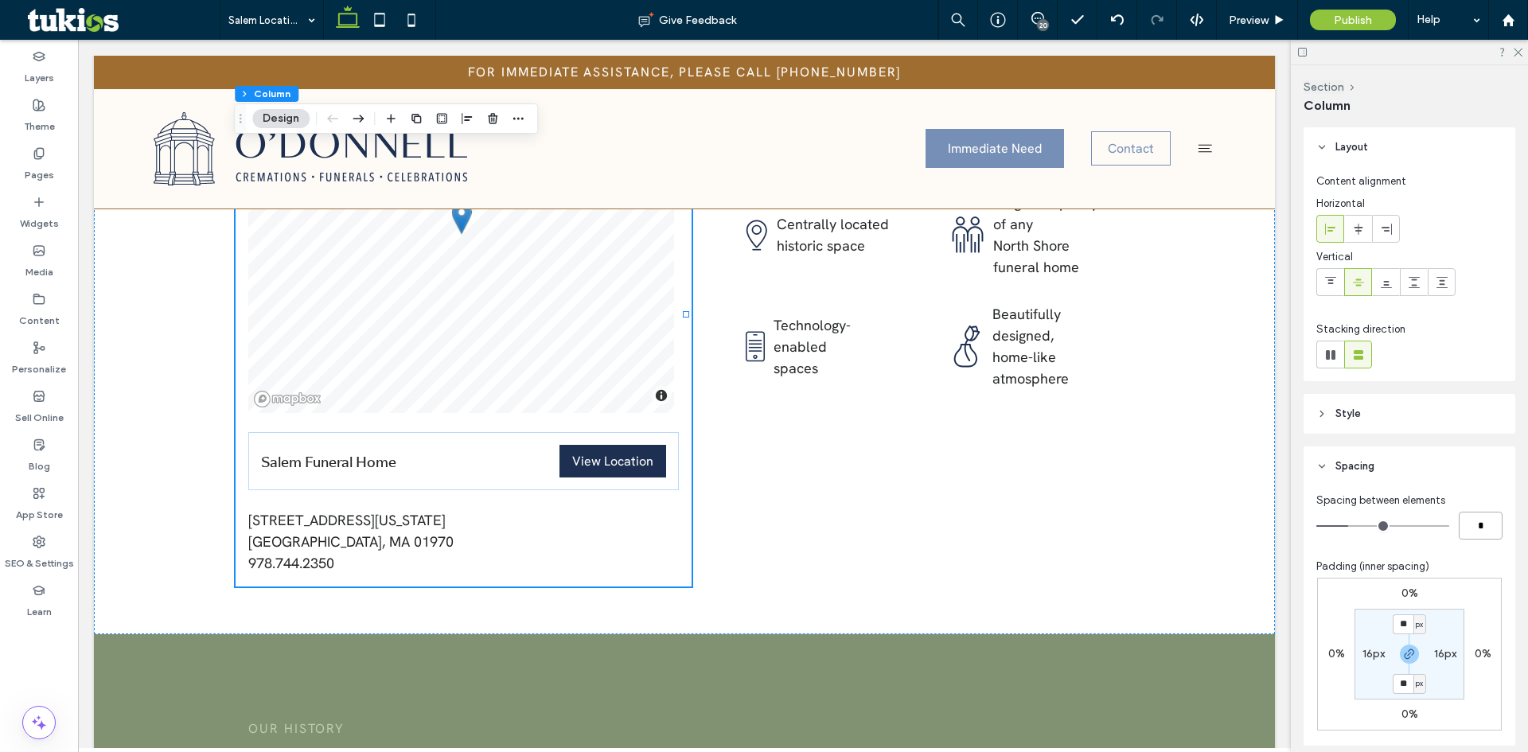
type input "***"
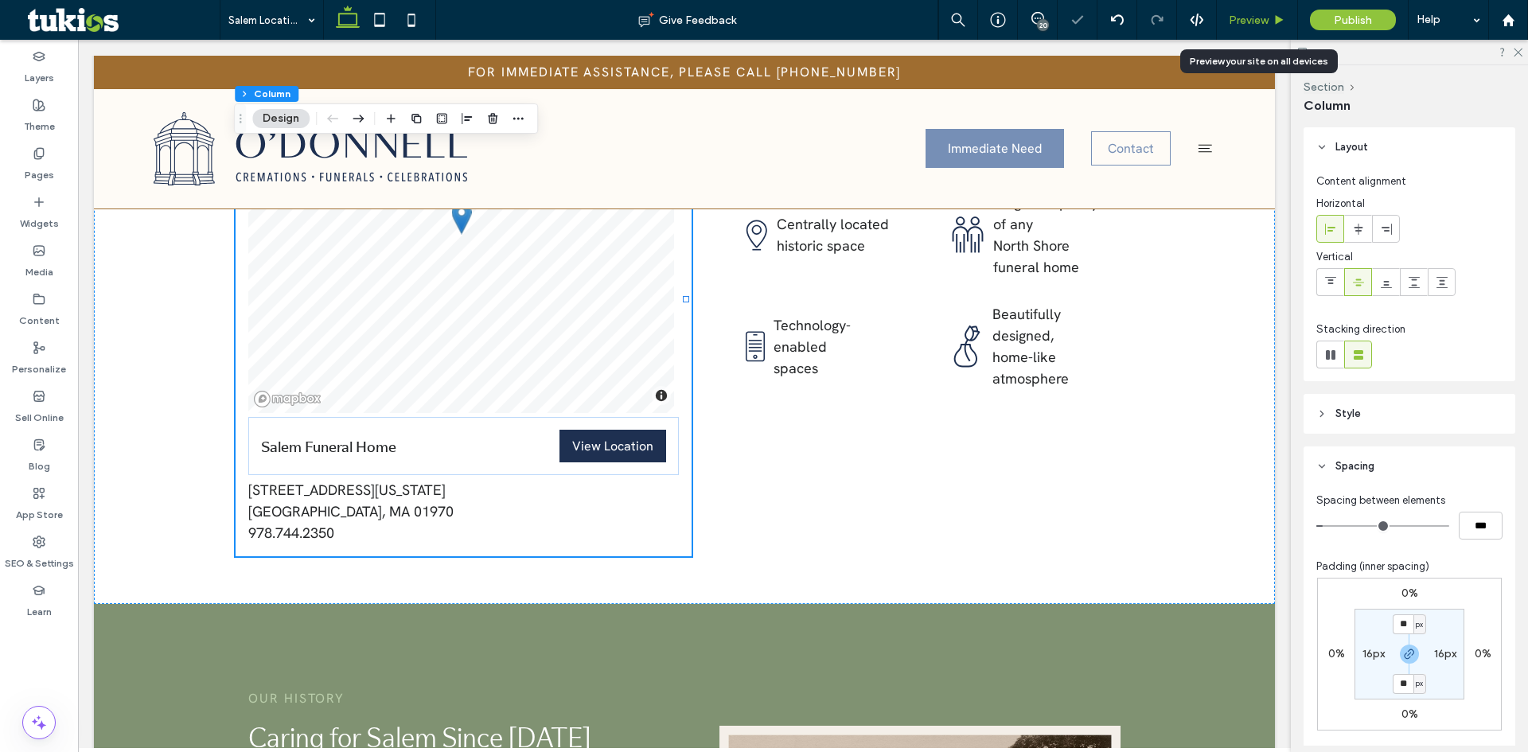
click at [1270, 15] on div "Preview" at bounding box center [1257, 21] width 80 height 14
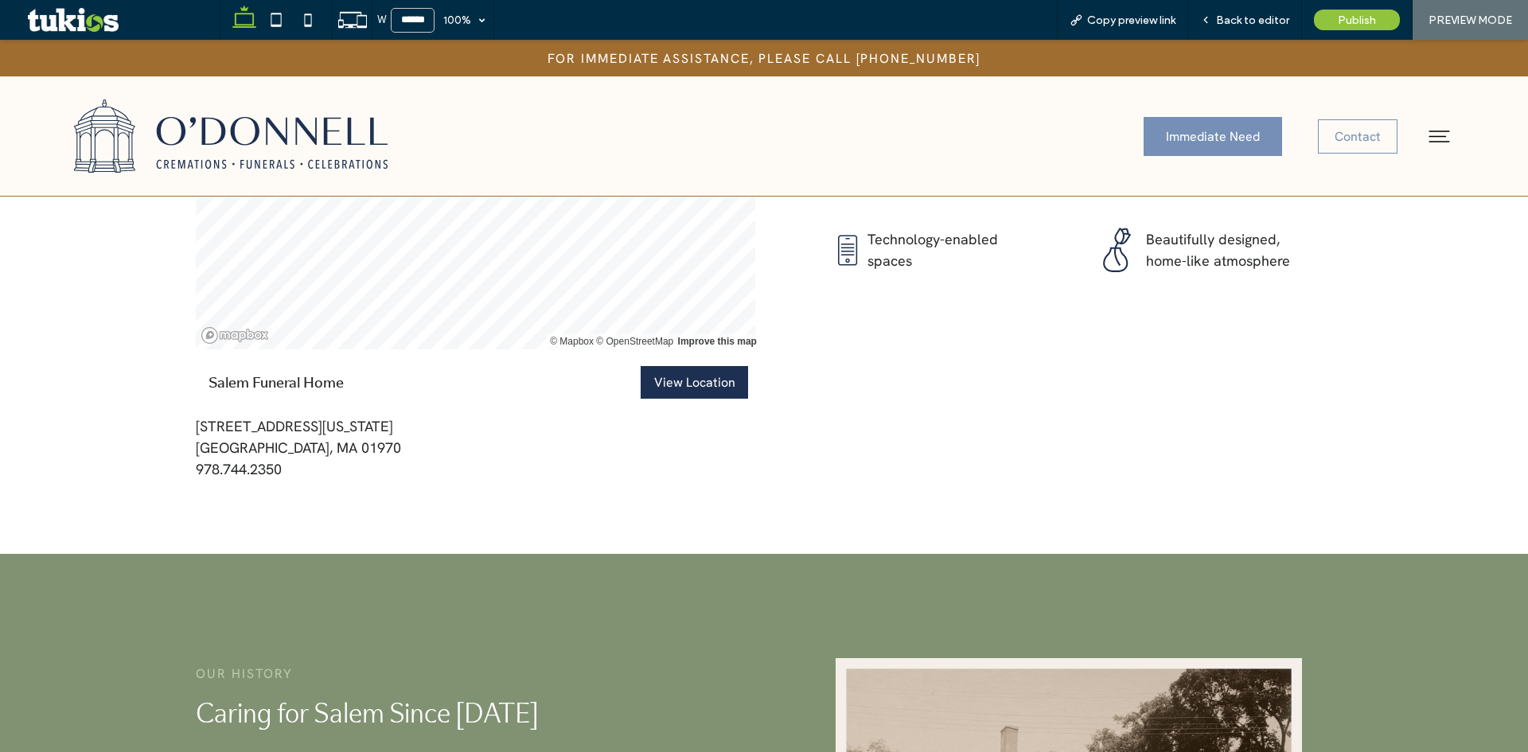
scroll to position [2313, 0]
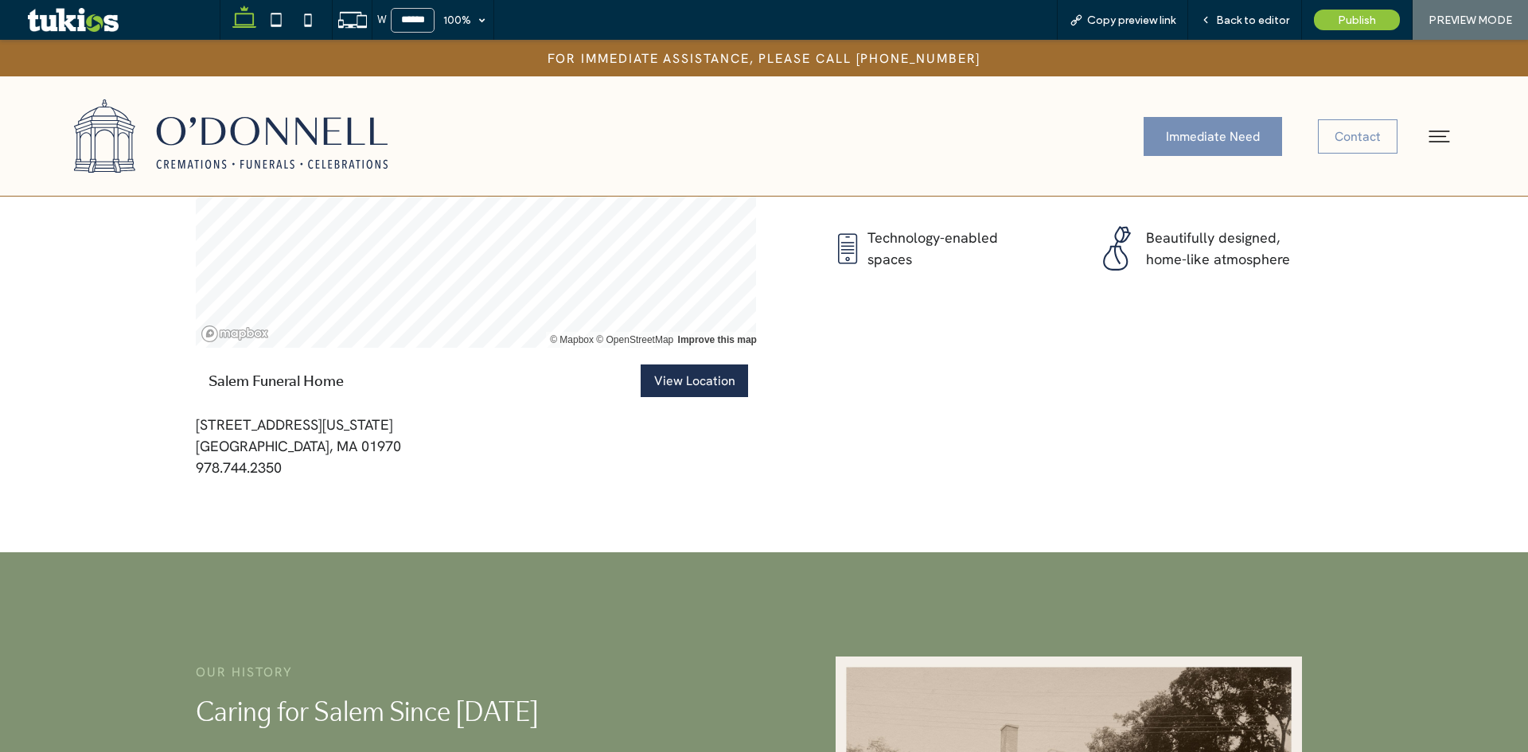
click at [1269, 15] on span "Back to editor" at bounding box center [1252, 21] width 73 height 14
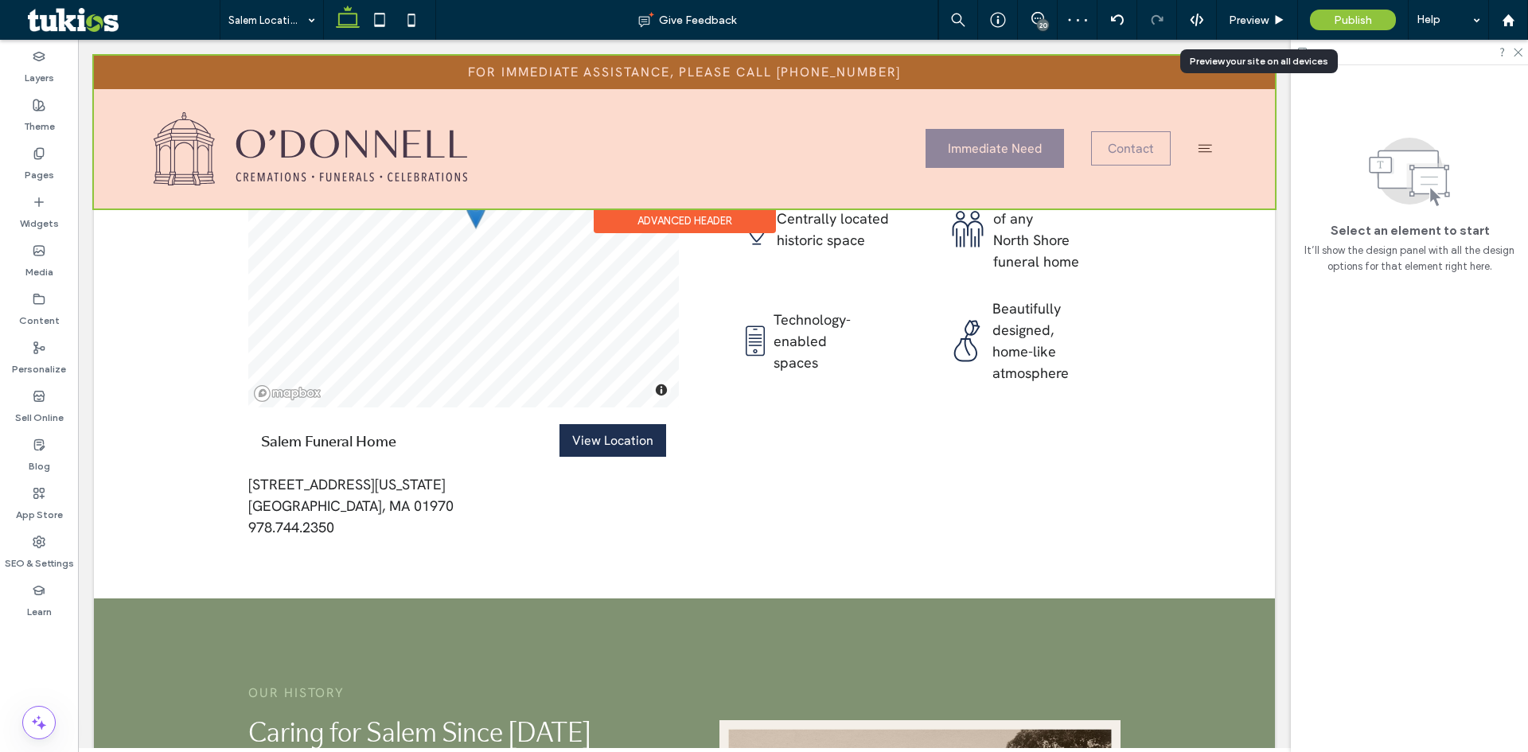
scroll to position [2243, 0]
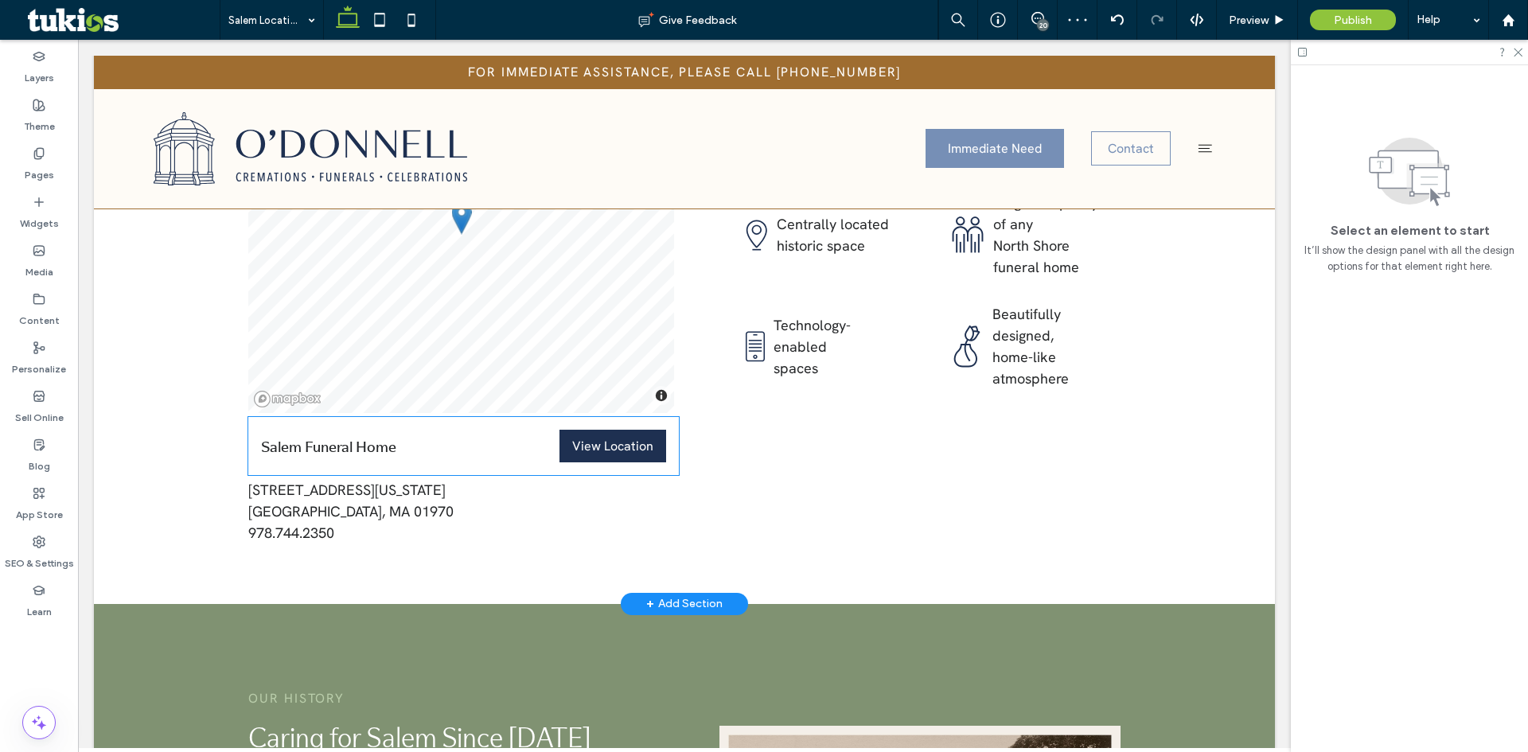
click at [300, 417] on div "Salem Funeral Home View Location" at bounding box center [463, 446] width 431 height 58
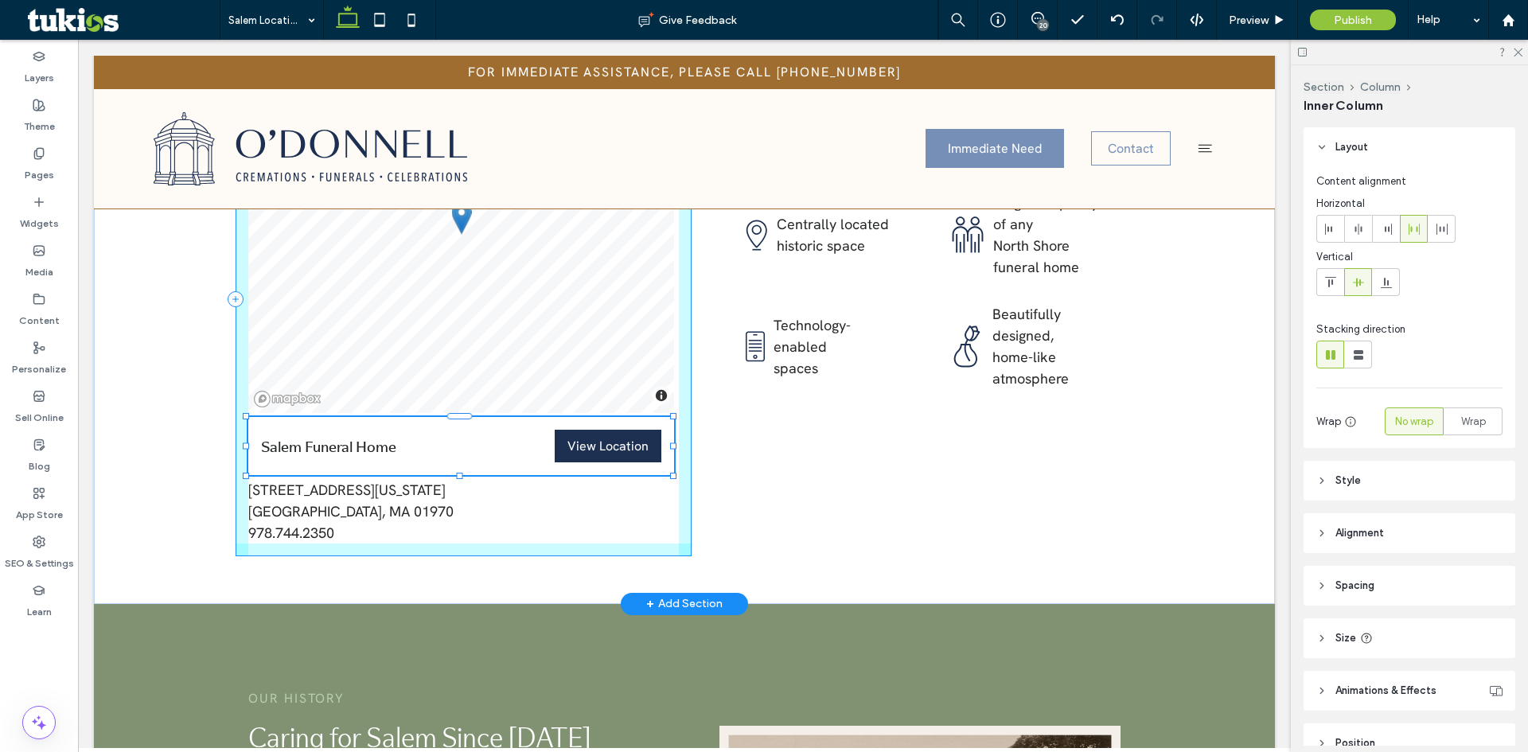
scroll to position [81, 0]
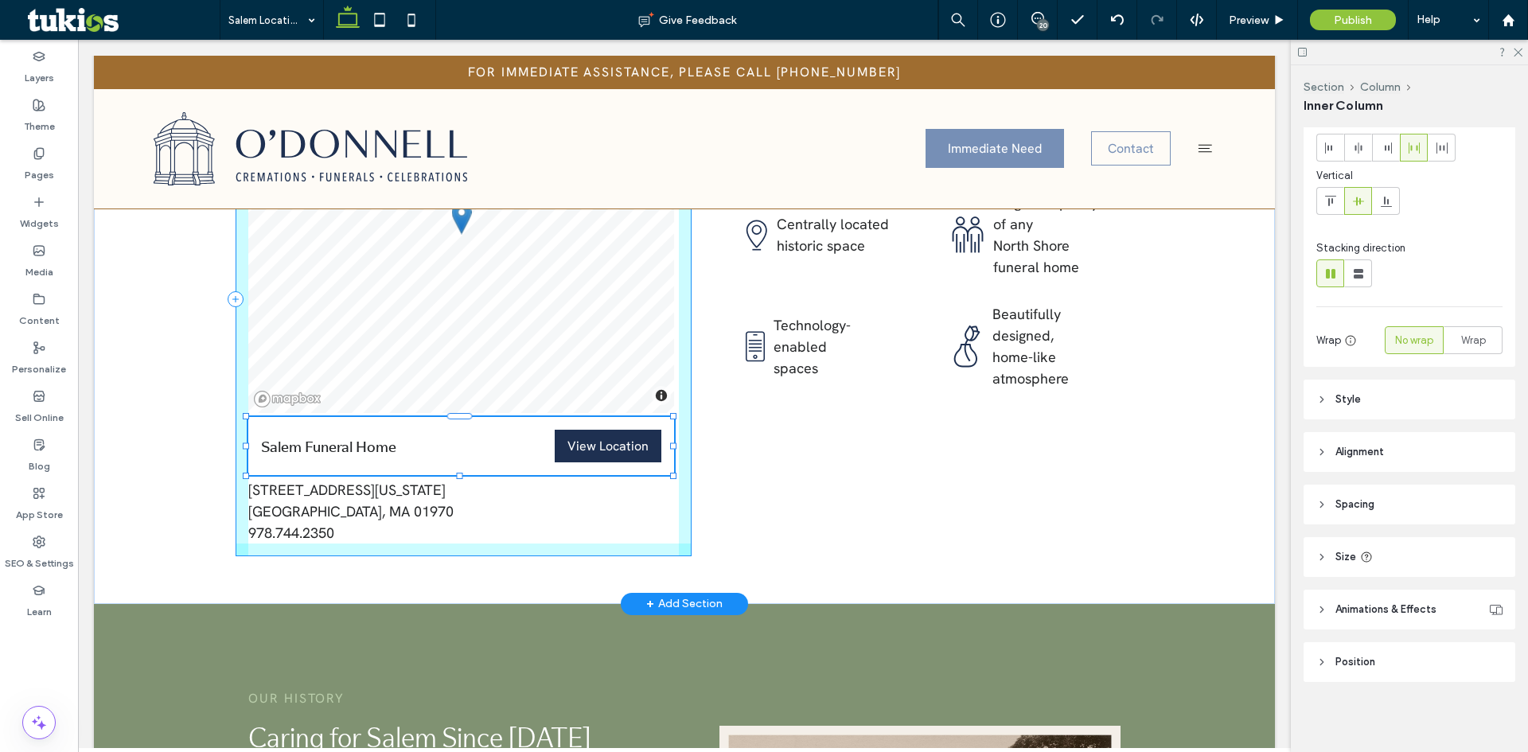
drag, startPoint x: 462, startPoint y: 365, endPoint x: 463, endPoint y: 354, distance: 10.5
click at [463, 354] on div "© Mapbox © OpenStreetMap Improve this map Salem Funeral Home View Location View…" at bounding box center [684, 299] width 1181 height 609
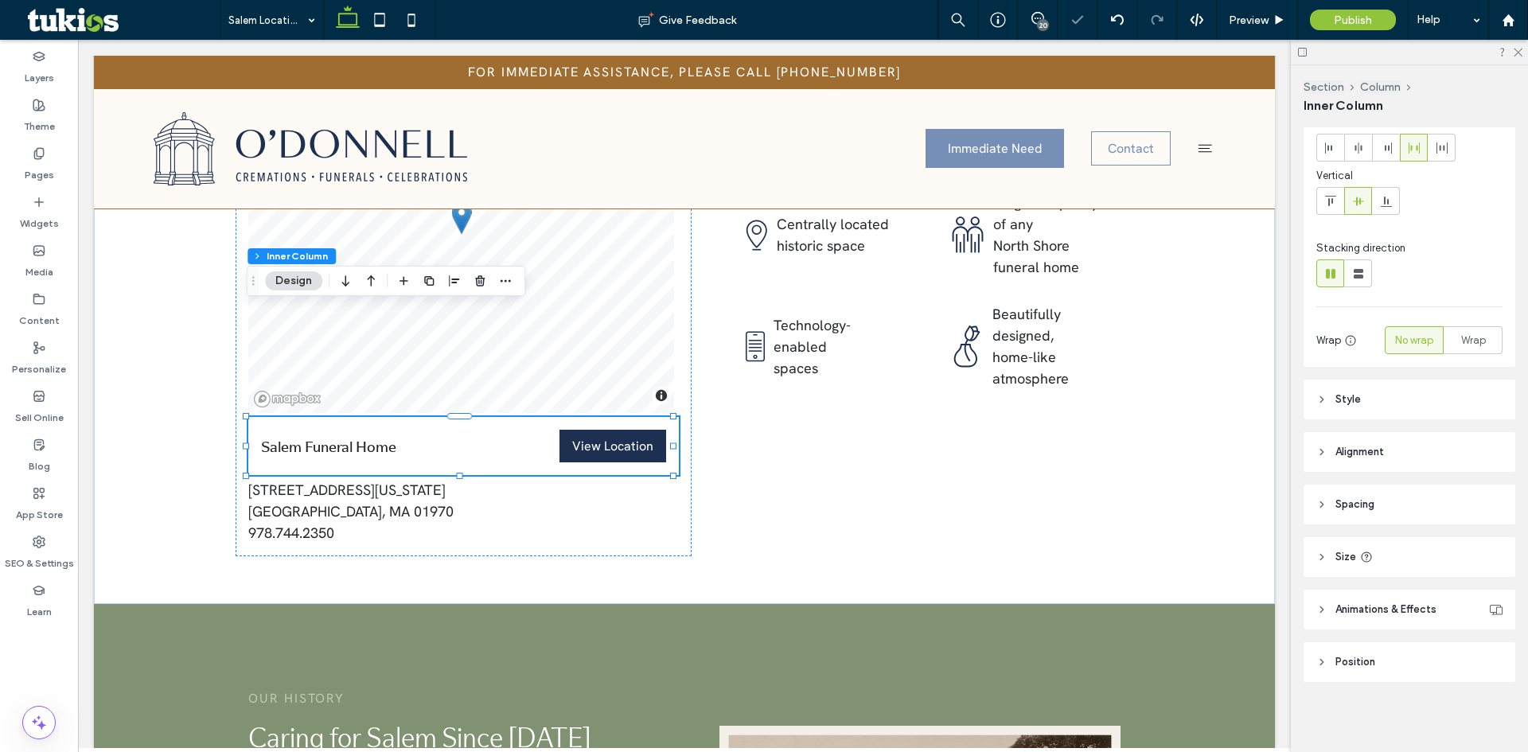
click at [1343, 512] on span "Spacing" at bounding box center [1355, 505] width 39 height 16
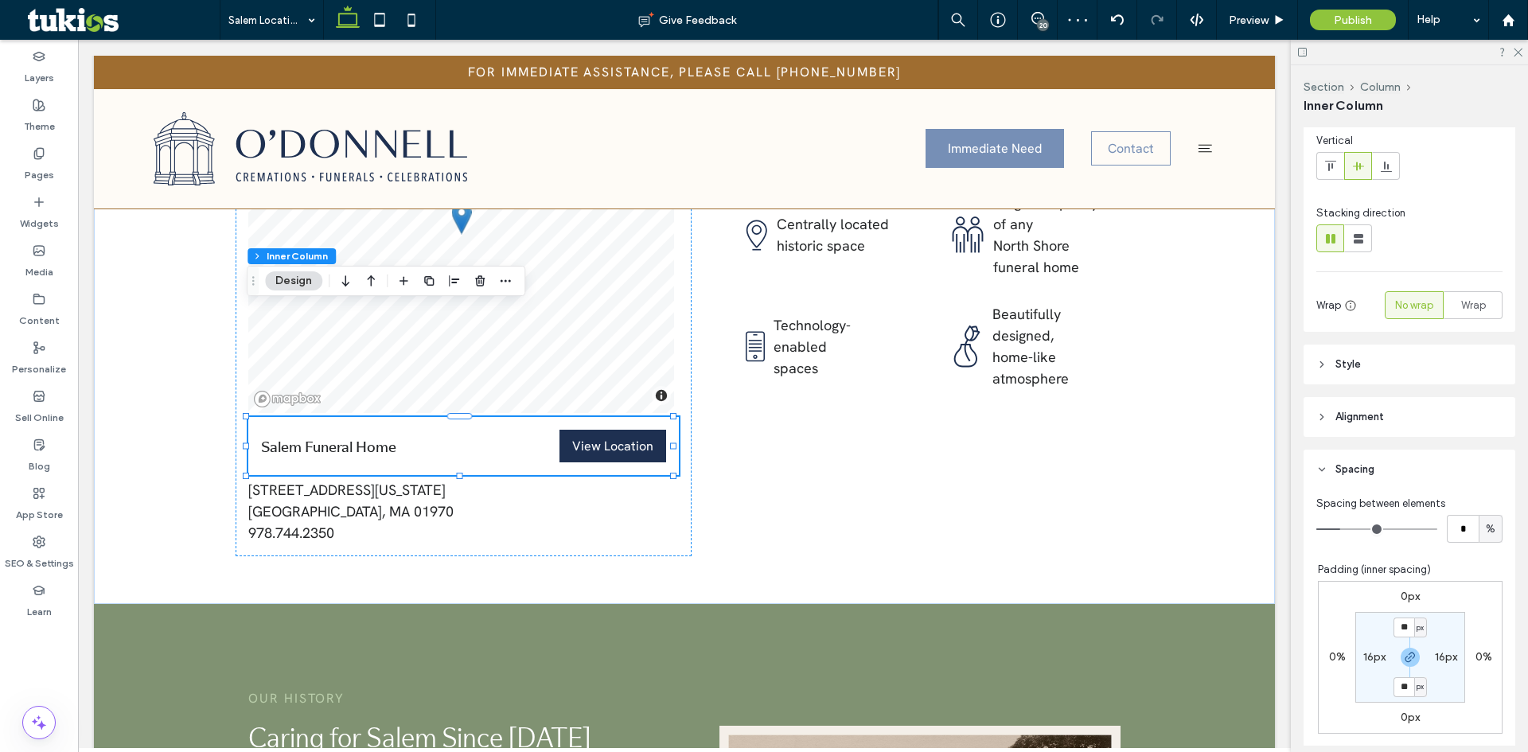
scroll to position [161, 0]
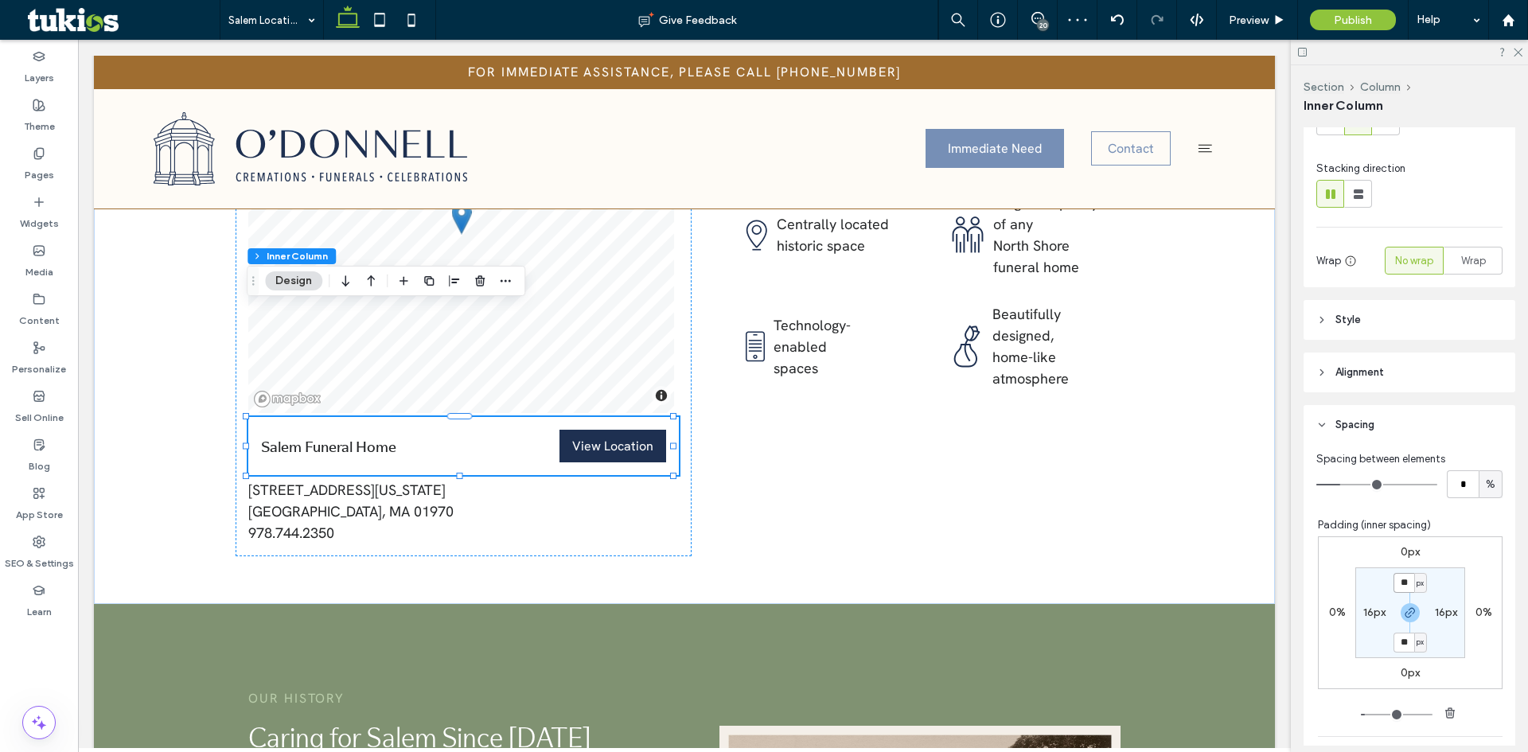
click at [1394, 587] on input "**" at bounding box center [1404, 583] width 21 height 20
type input "*"
click at [523, 522] on p "978.744.2350" at bounding box center [463, 532] width 431 height 21
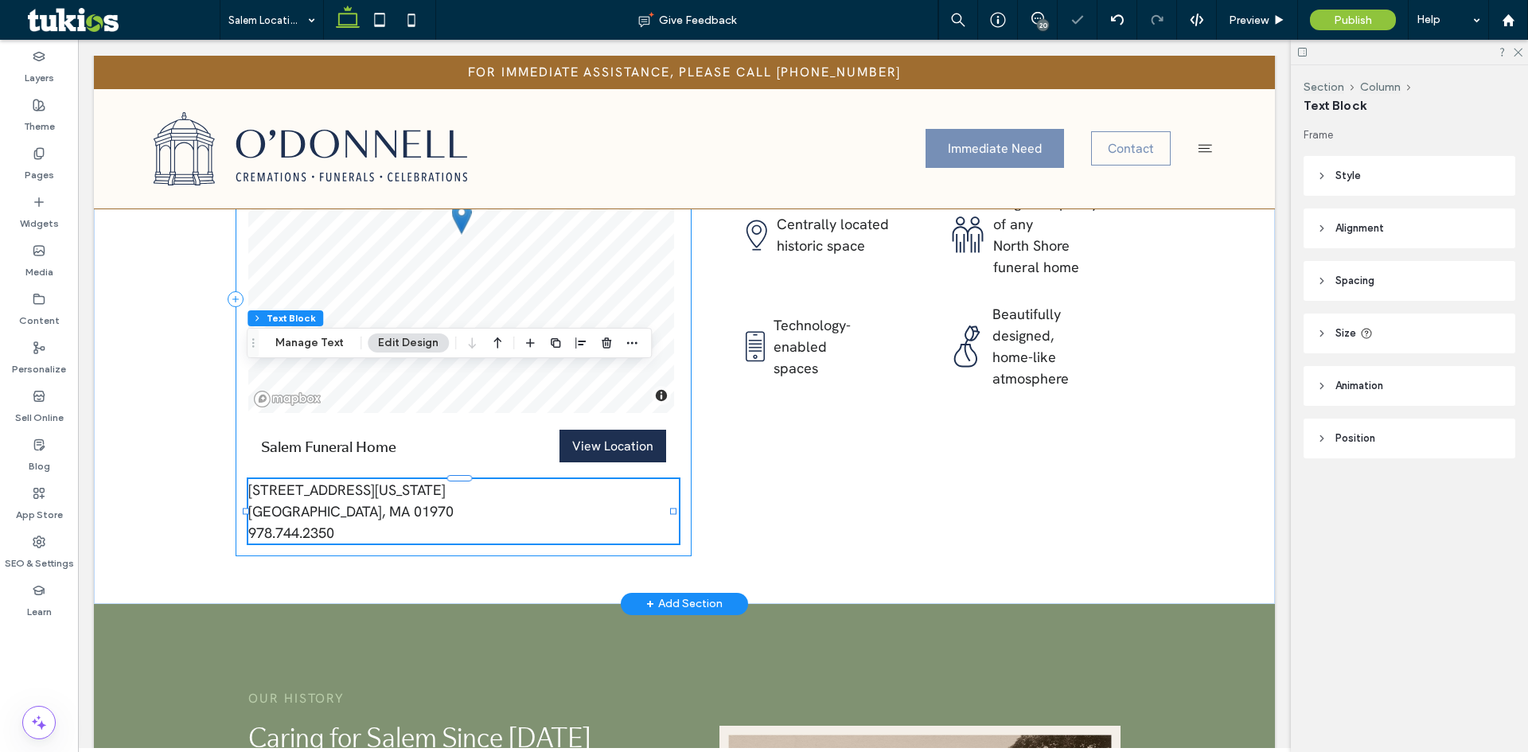
click at [502, 367] on div "© Mapbox © OpenStreetMap Improve this map Salem Funeral Home View Location View…" at bounding box center [464, 299] width 456 height 514
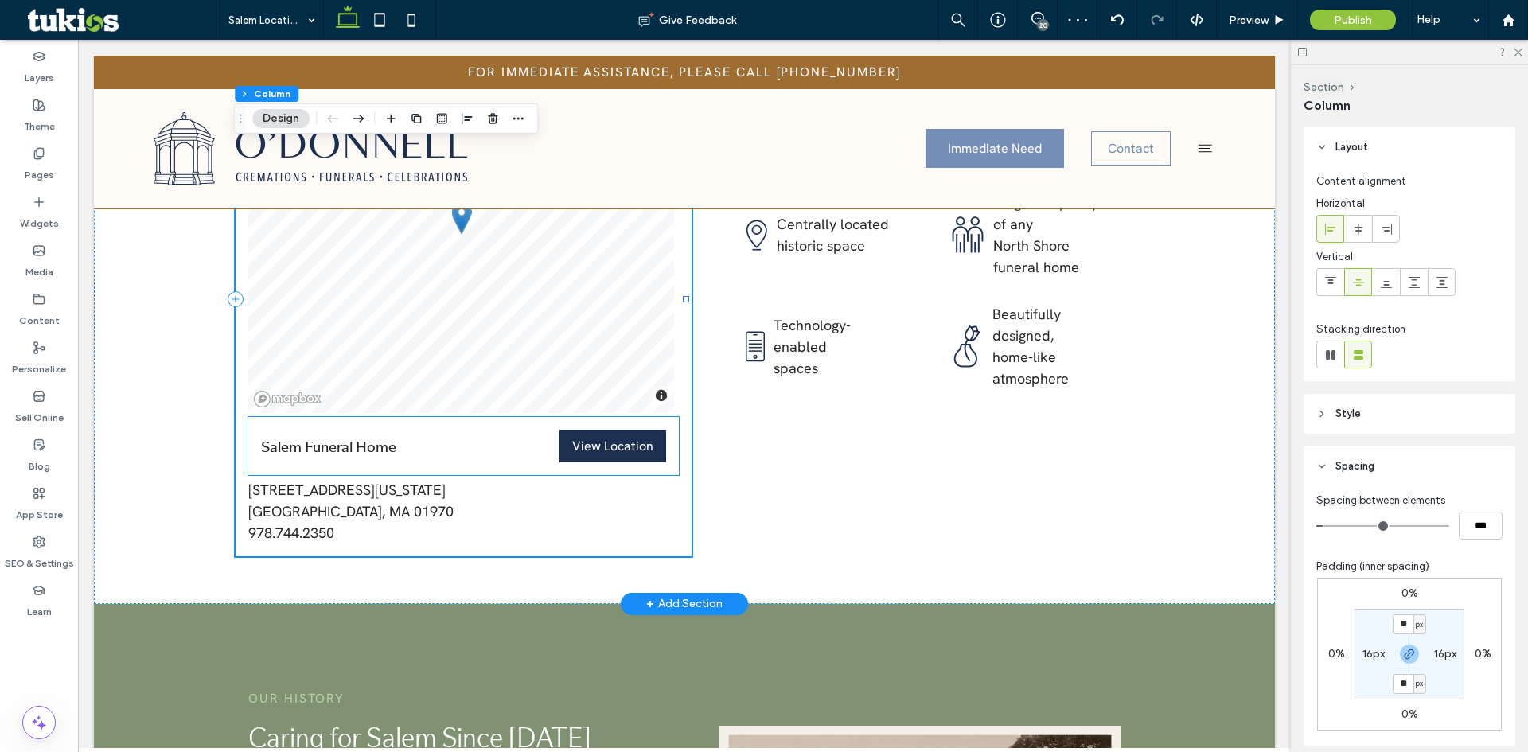
click at [463, 417] on div "Salem Funeral Home View Location" at bounding box center [463, 446] width 431 height 58
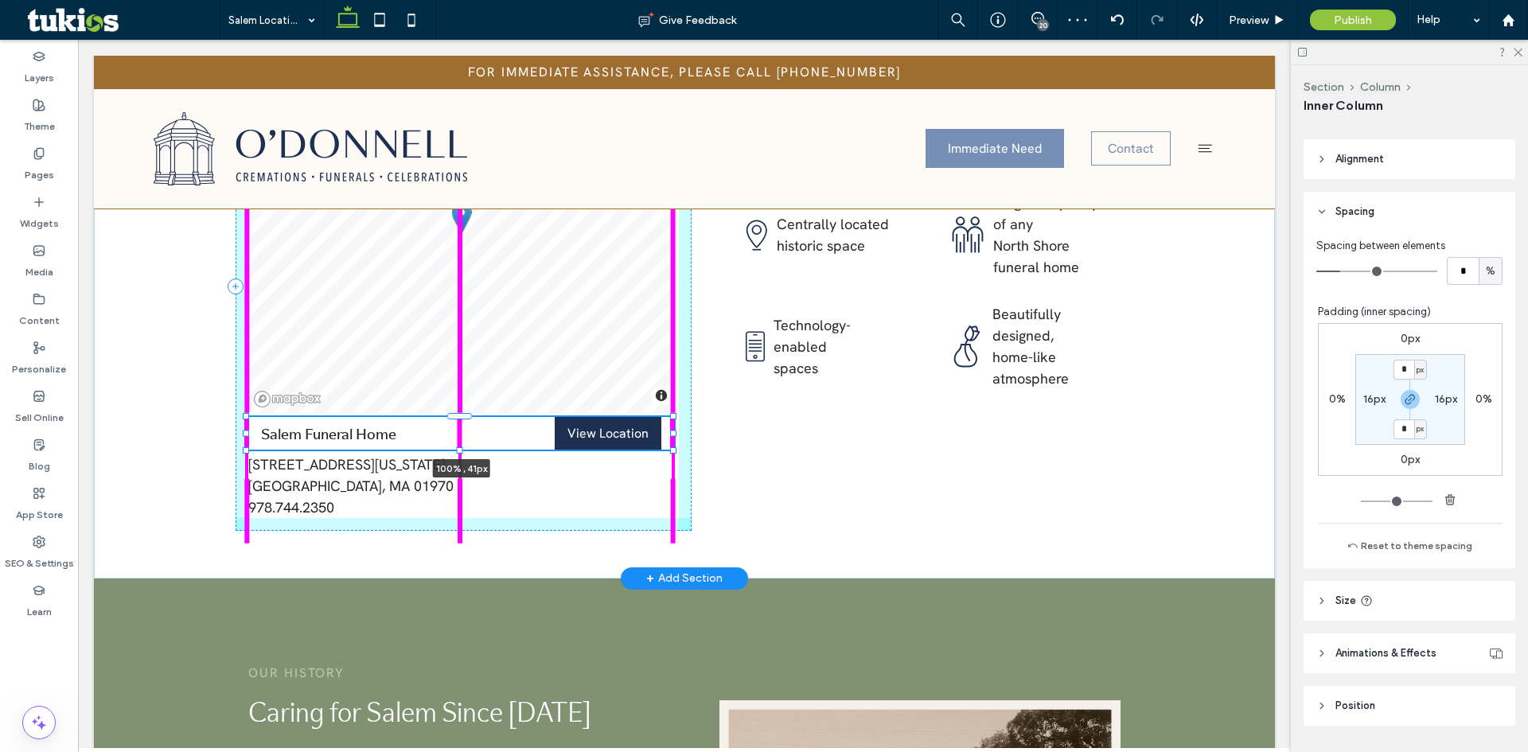
scroll to position [386, 0]
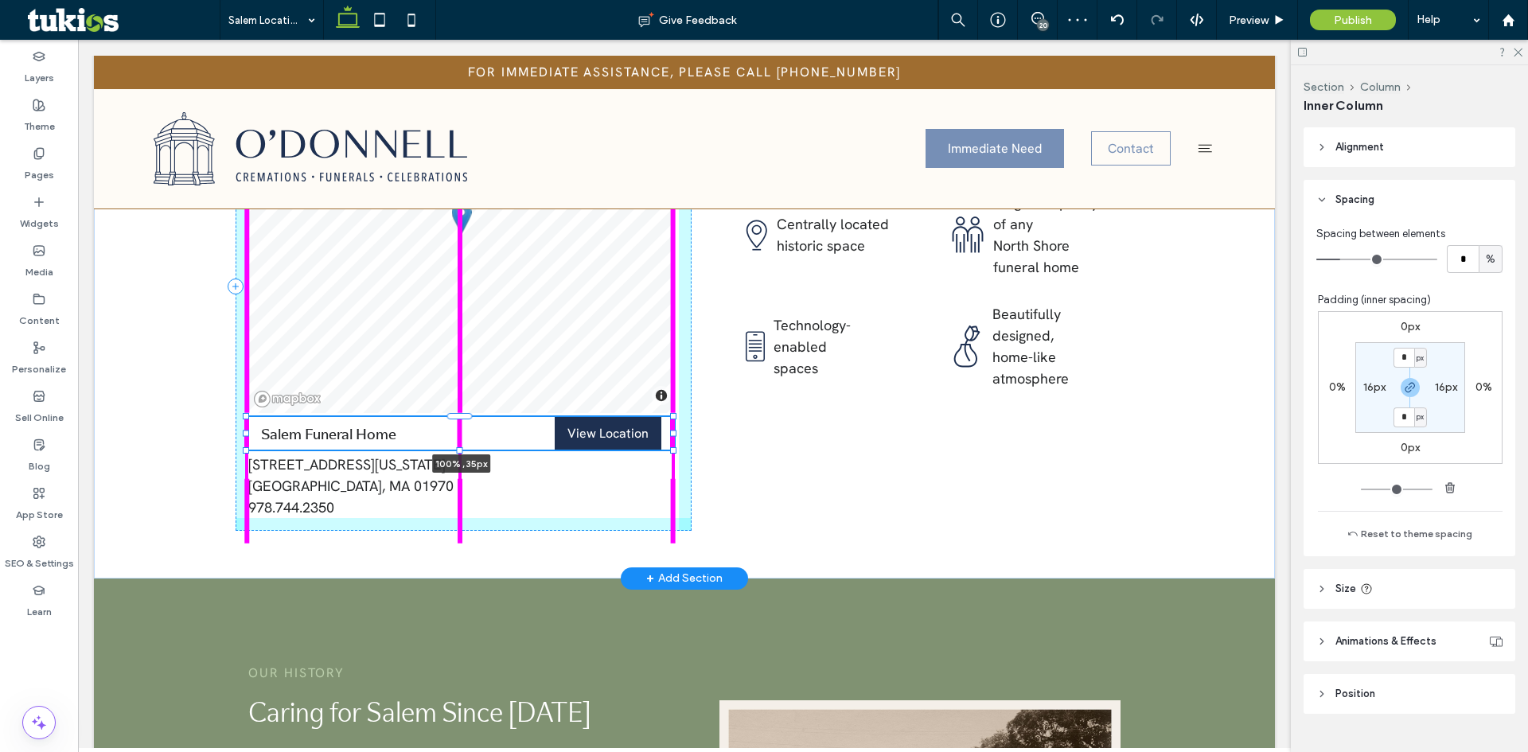
drag, startPoint x: 461, startPoint y: 366, endPoint x: 461, endPoint y: 348, distance: 18.3
click at [461, 348] on div "© Mapbox © OpenStreetMap Improve this map Salem Funeral Home View Location 100%…" at bounding box center [684, 287] width 1181 height 584
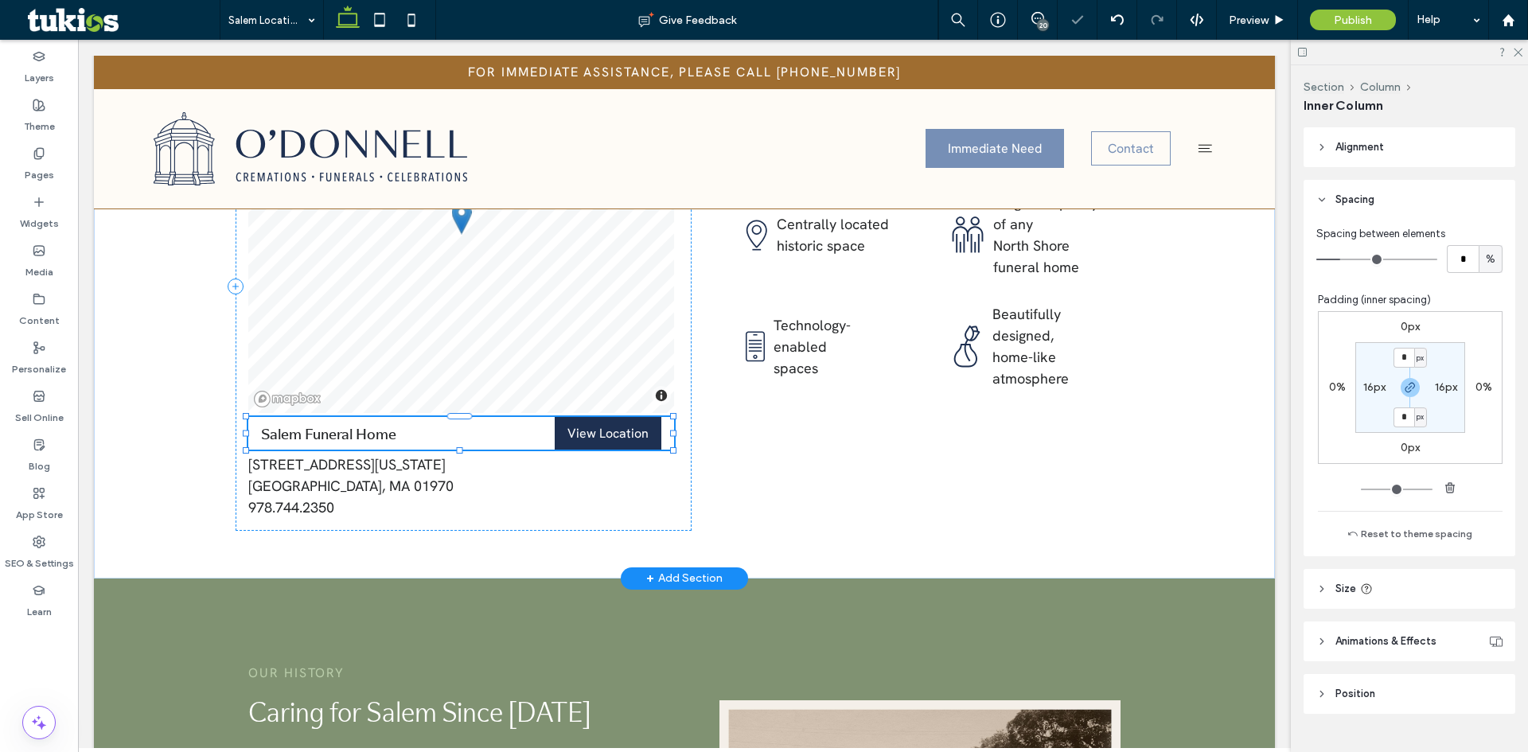
type input "**"
click at [270, 423] on span "Salem Funeral Home" at bounding box center [328, 433] width 135 height 21
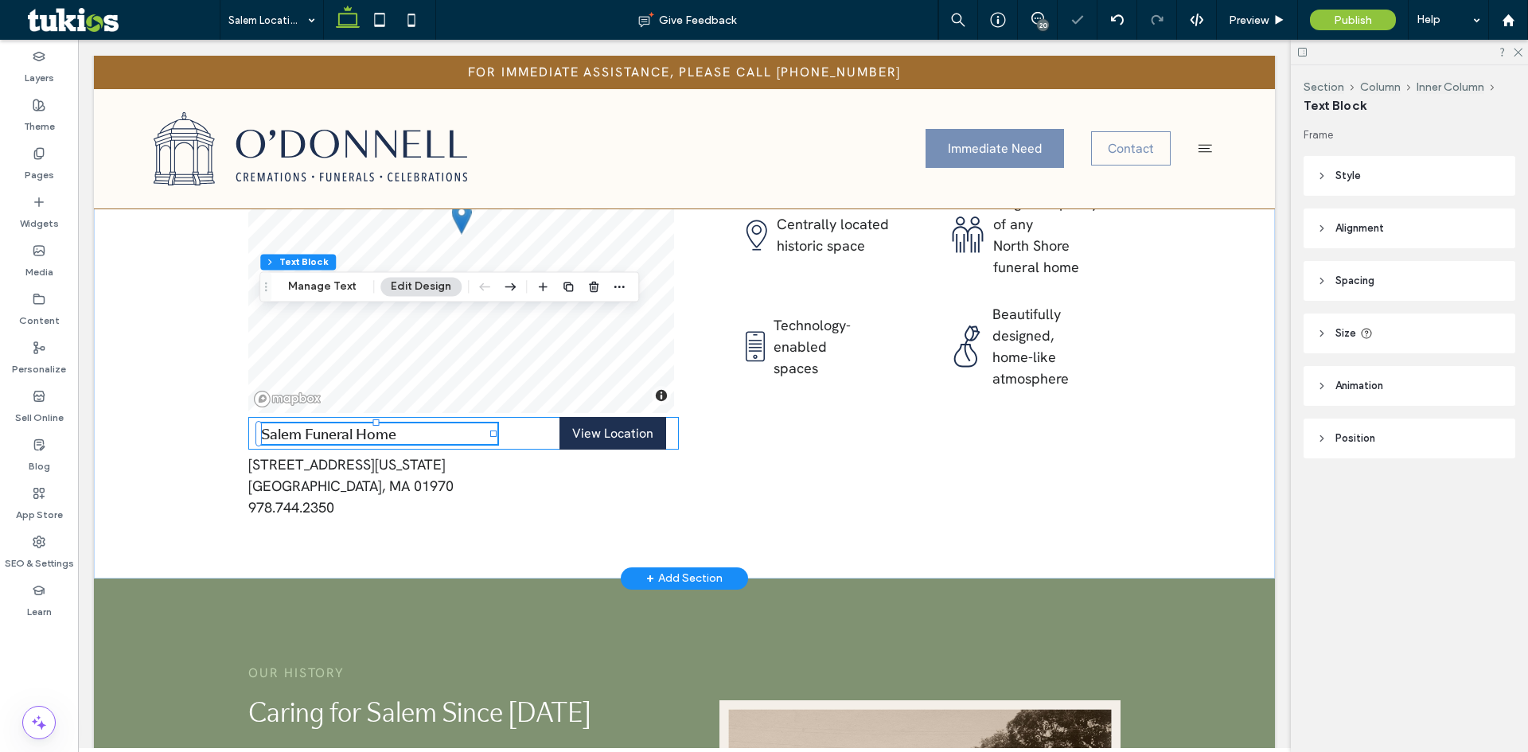
click at [250, 417] on div "Salem Funeral Home View Location" at bounding box center [463, 433] width 431 height 33
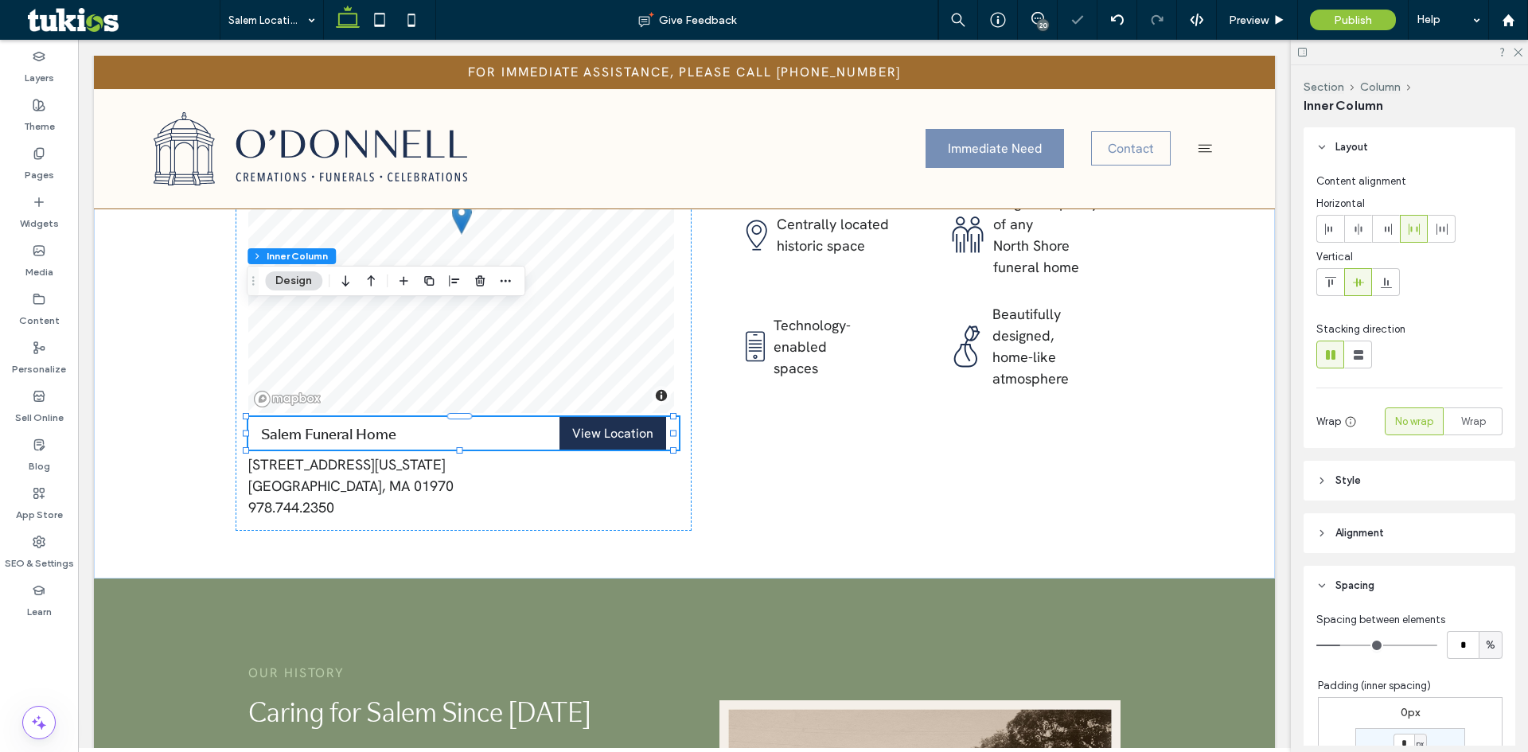
scroll to position [318, 0]
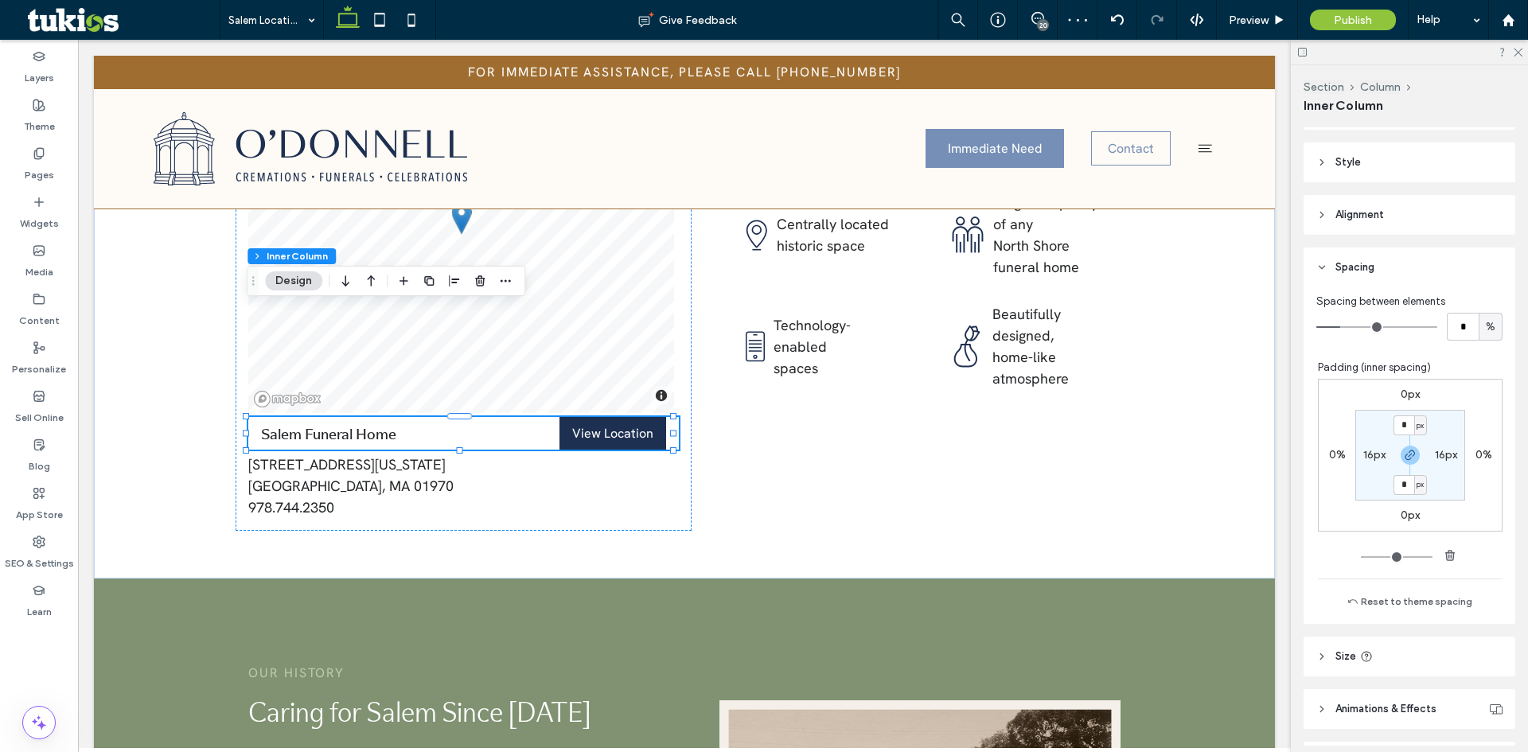
click at [1364, 451] on label "16px" at bounding box center [1375, 455] width 22 height 14
type input "**"
type input "*"
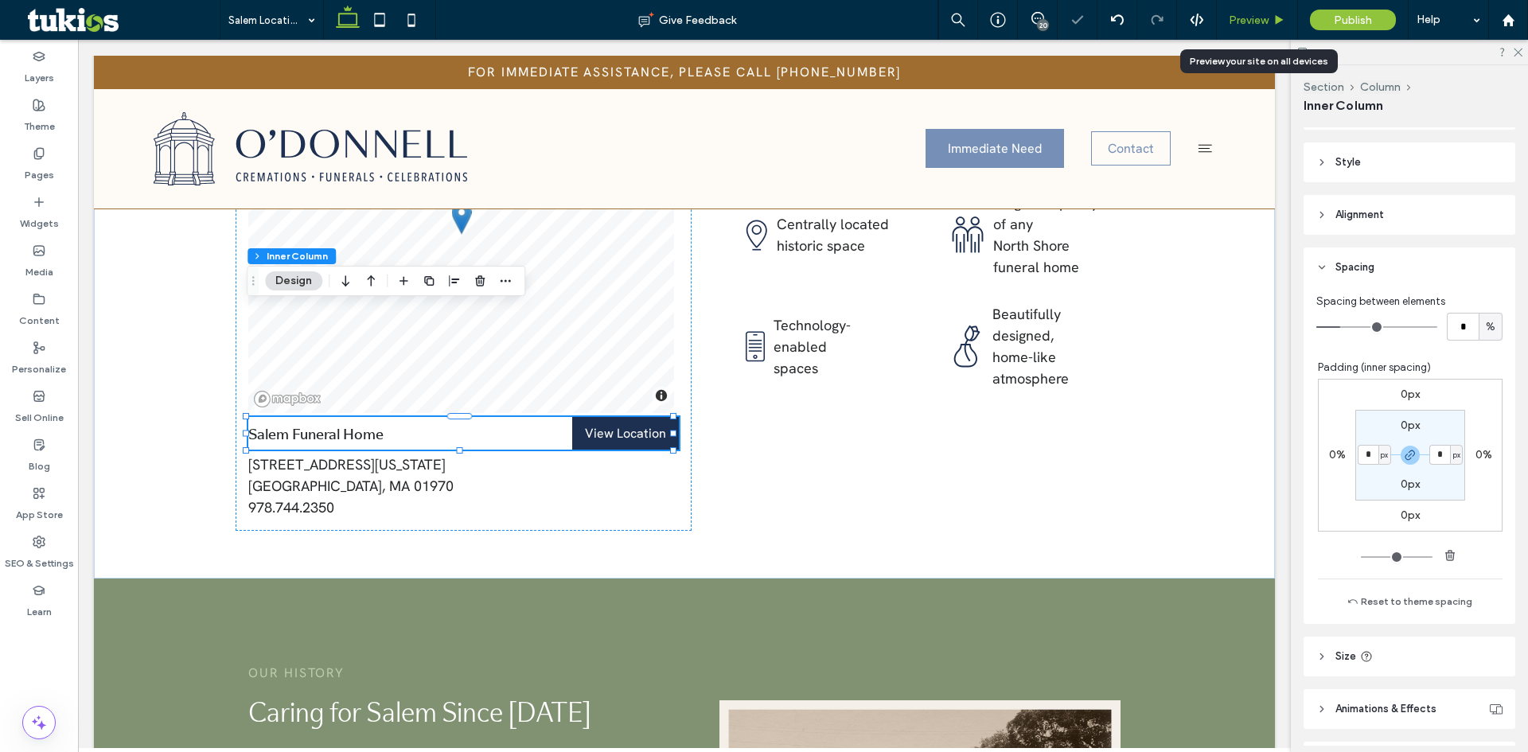
click at [1260, 18] on span "Preview" at bounding box center [1249, 21] width 40 height 14
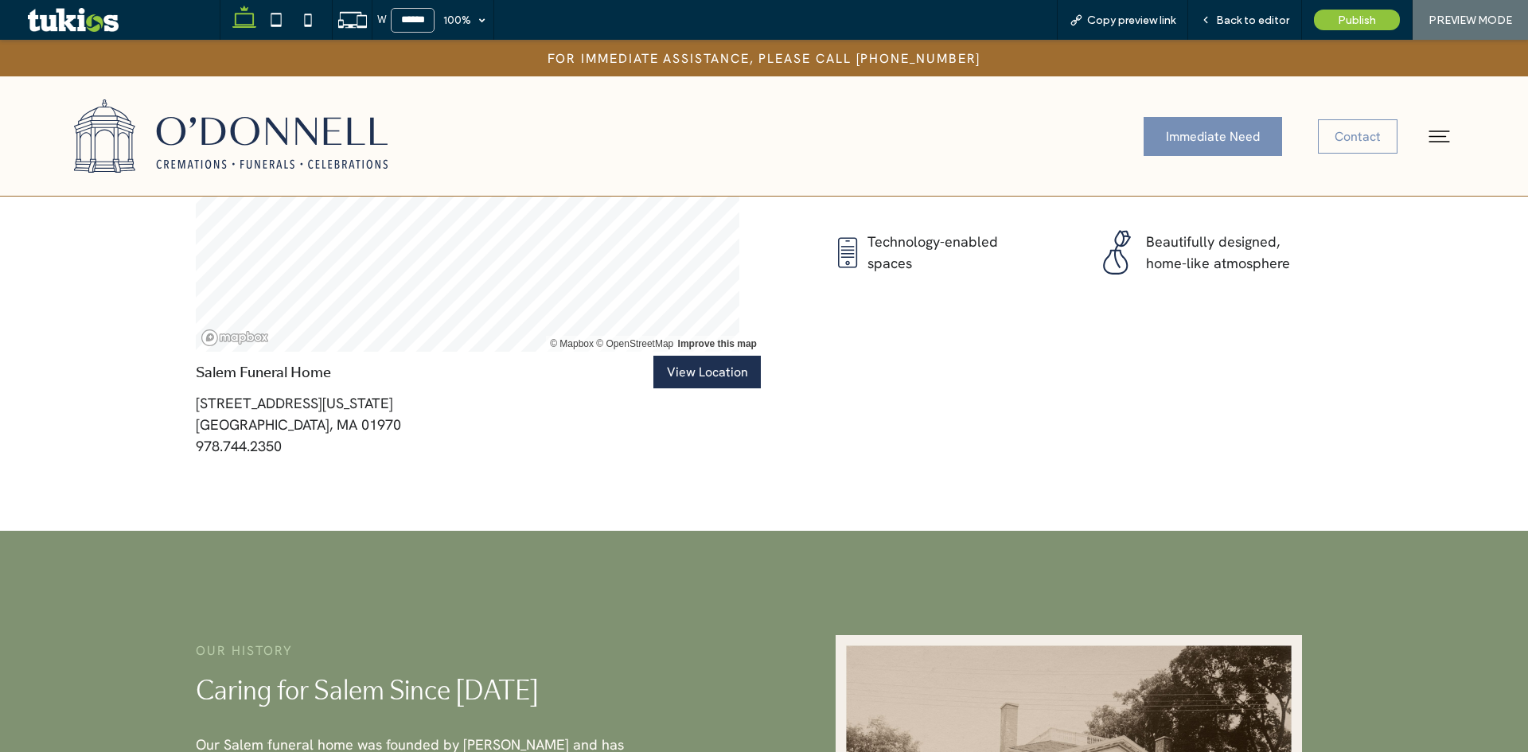
scroll to position [2313, 0]
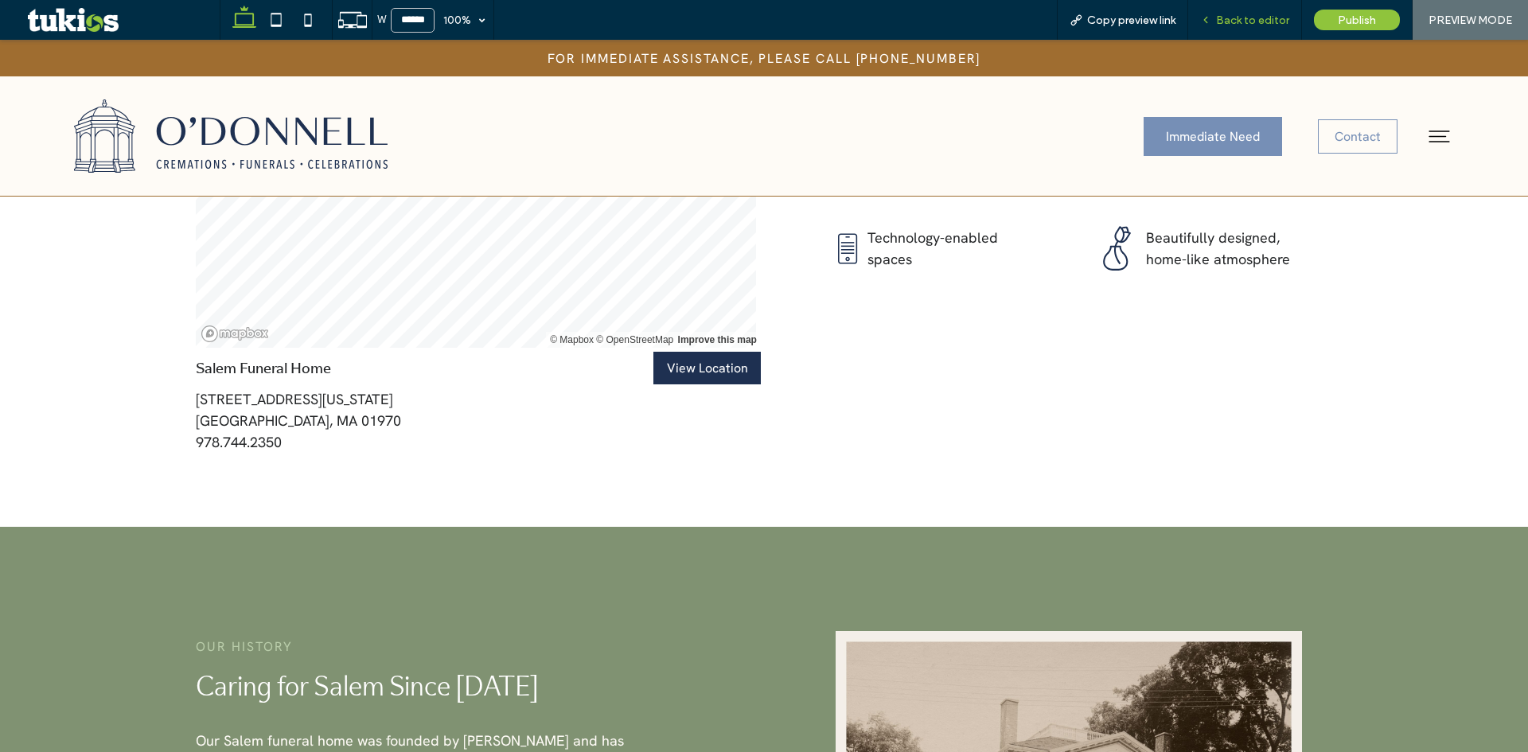
drag, startPoint x: 1251, startPoint y: 23, endPoint x: 880, endPoint y: 133, distance: 386.9
click at [1251, 23] on span "Back to editor" at bounding box center [1252, 21] width 73 height 14
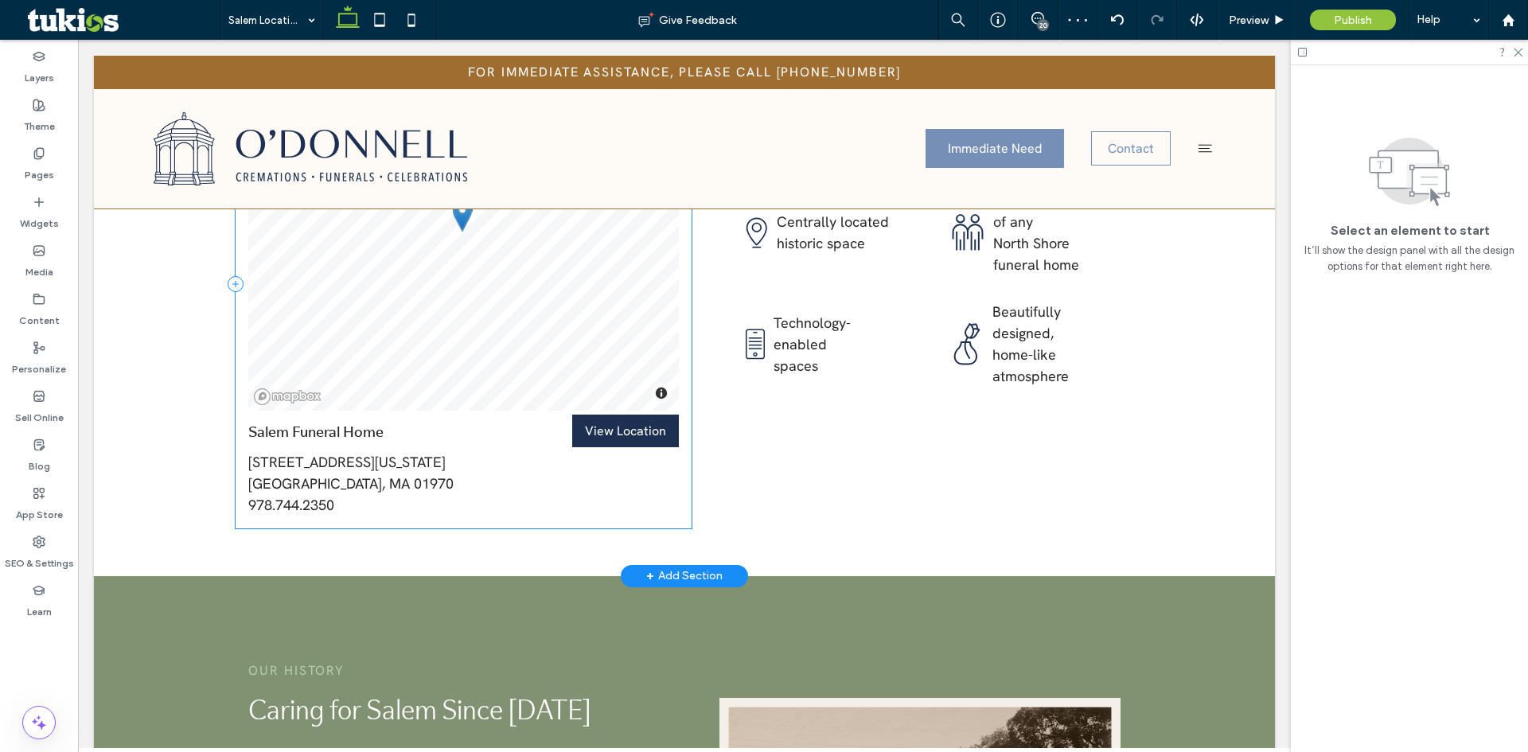
scroll to position [2243, 0]
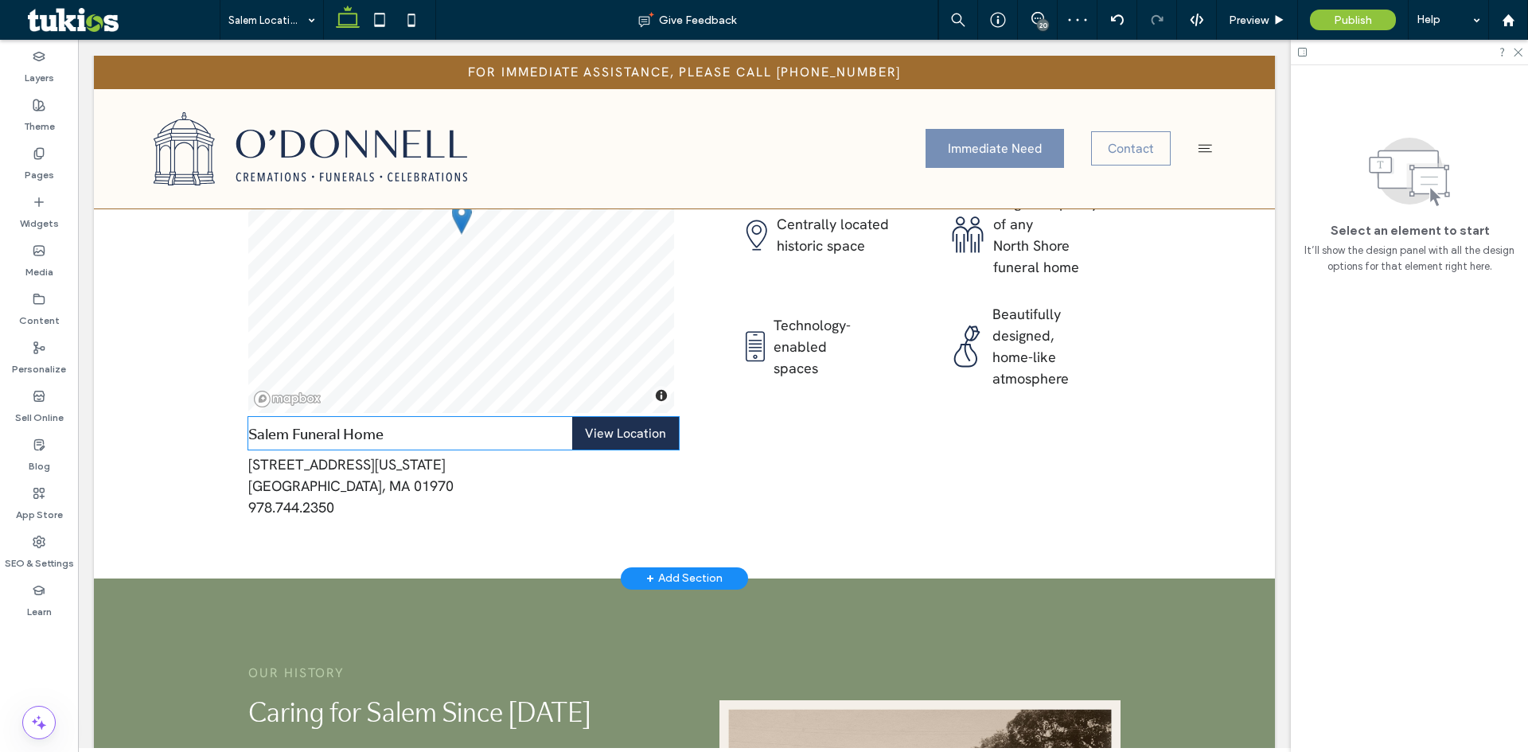
click at [455, 417] on div "Salem Funeral Home View Location" at bounding box center [463, 433] width 431 height 33
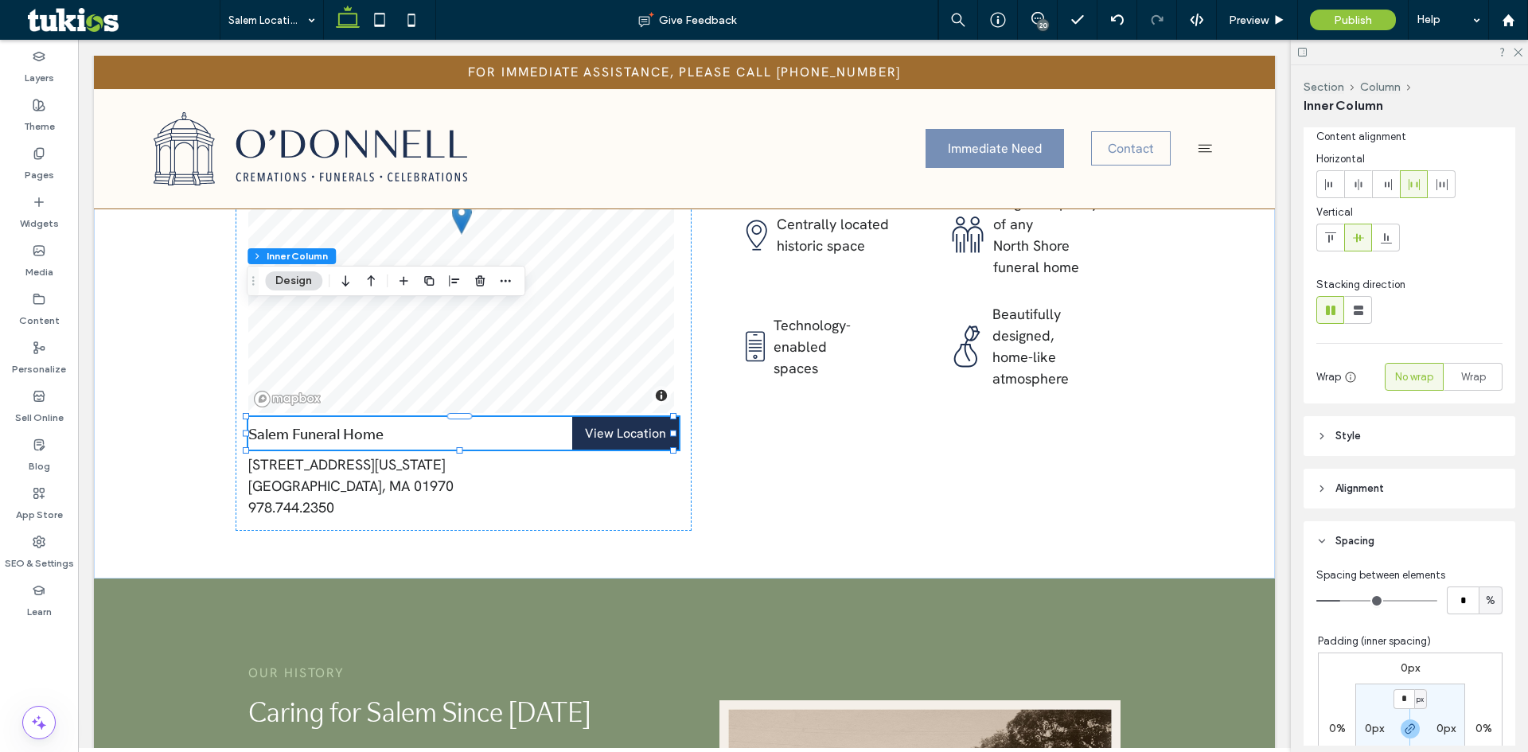
scroll to position [80, 0]
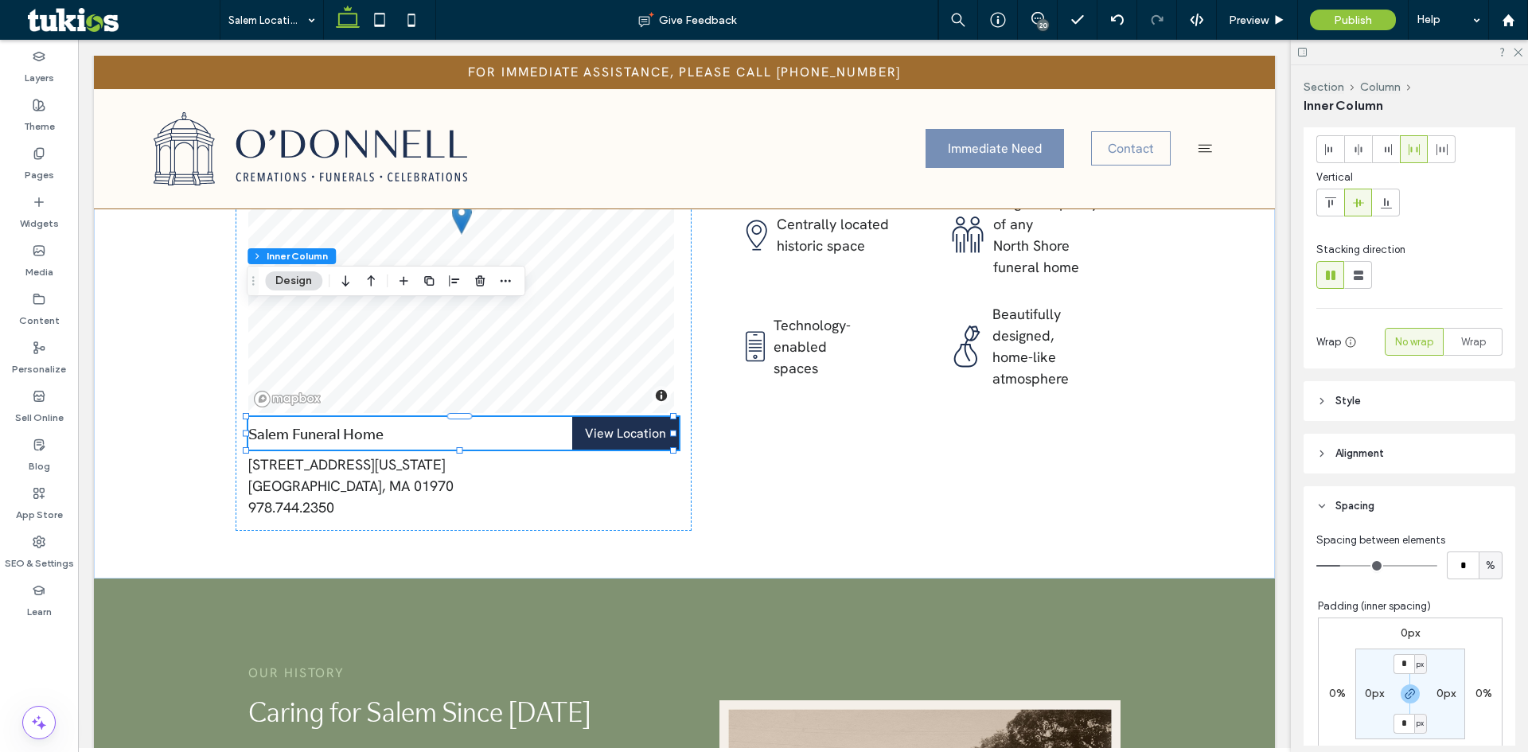
click at [1401, 631] on label "0px" at bounding box center [1410, 634] width 19 height 14
click at [1404, 698] on icon "button" at bounding box center [1410, 694] width 13 height 13
click at [1397, 634] on input "*" at bounding box center [1404, 634] width 21 height 20
type input "**"
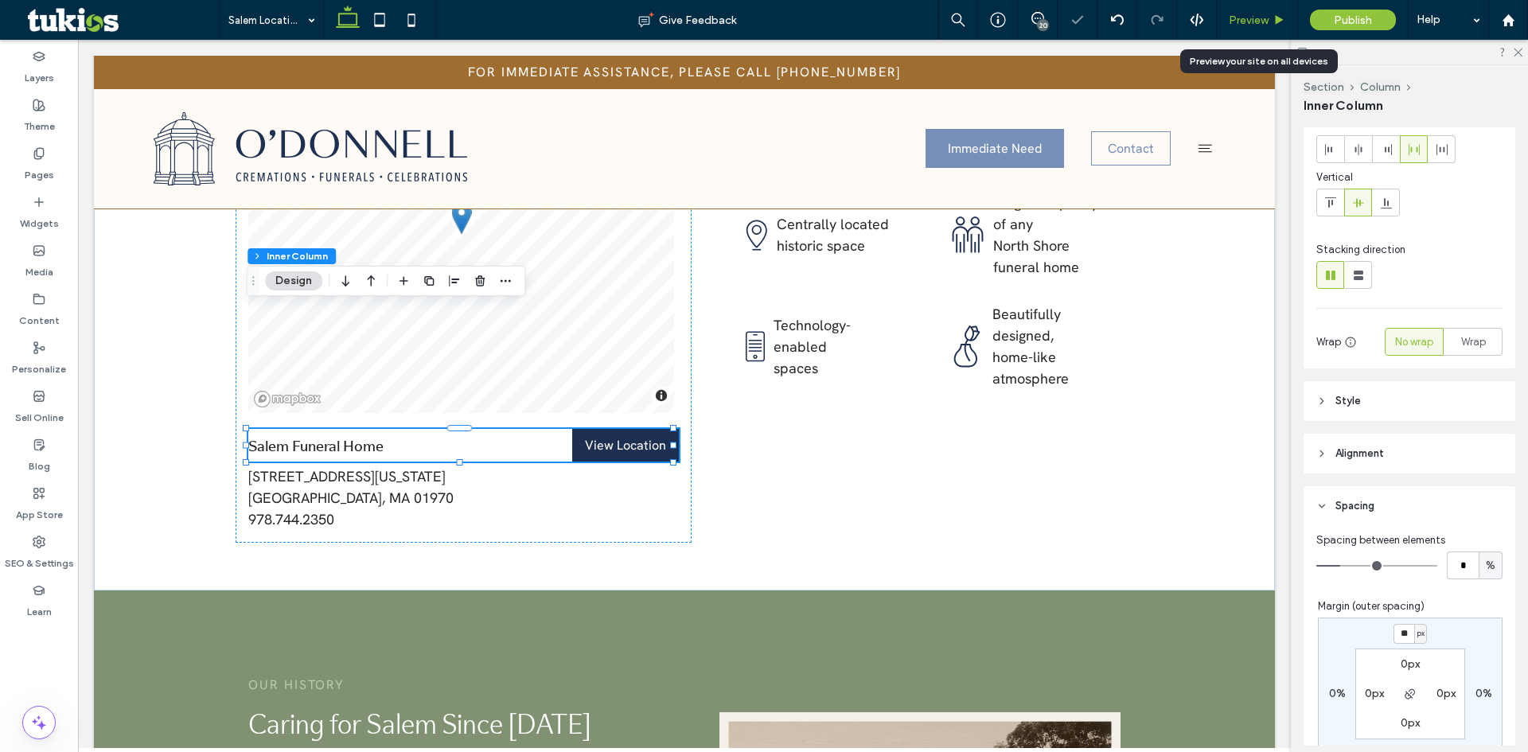
click at [1247, 14] on span "Preview" at bounding box center [1249, 21] width 40 height 14
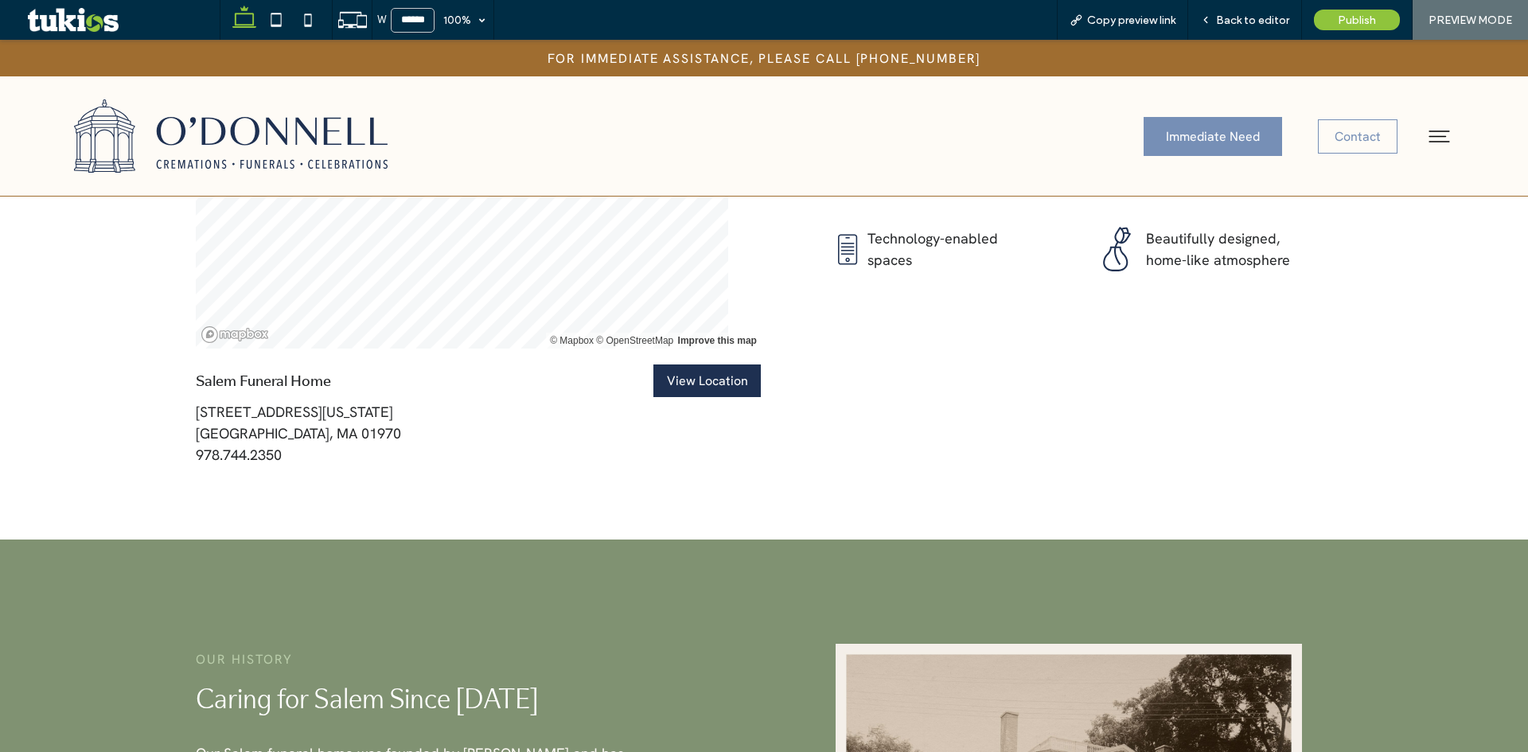
scroll to position [2313, 0]
click at [1249, 18] on span "Back to editor" at bounding box center [1252, 21] width 73 height 14
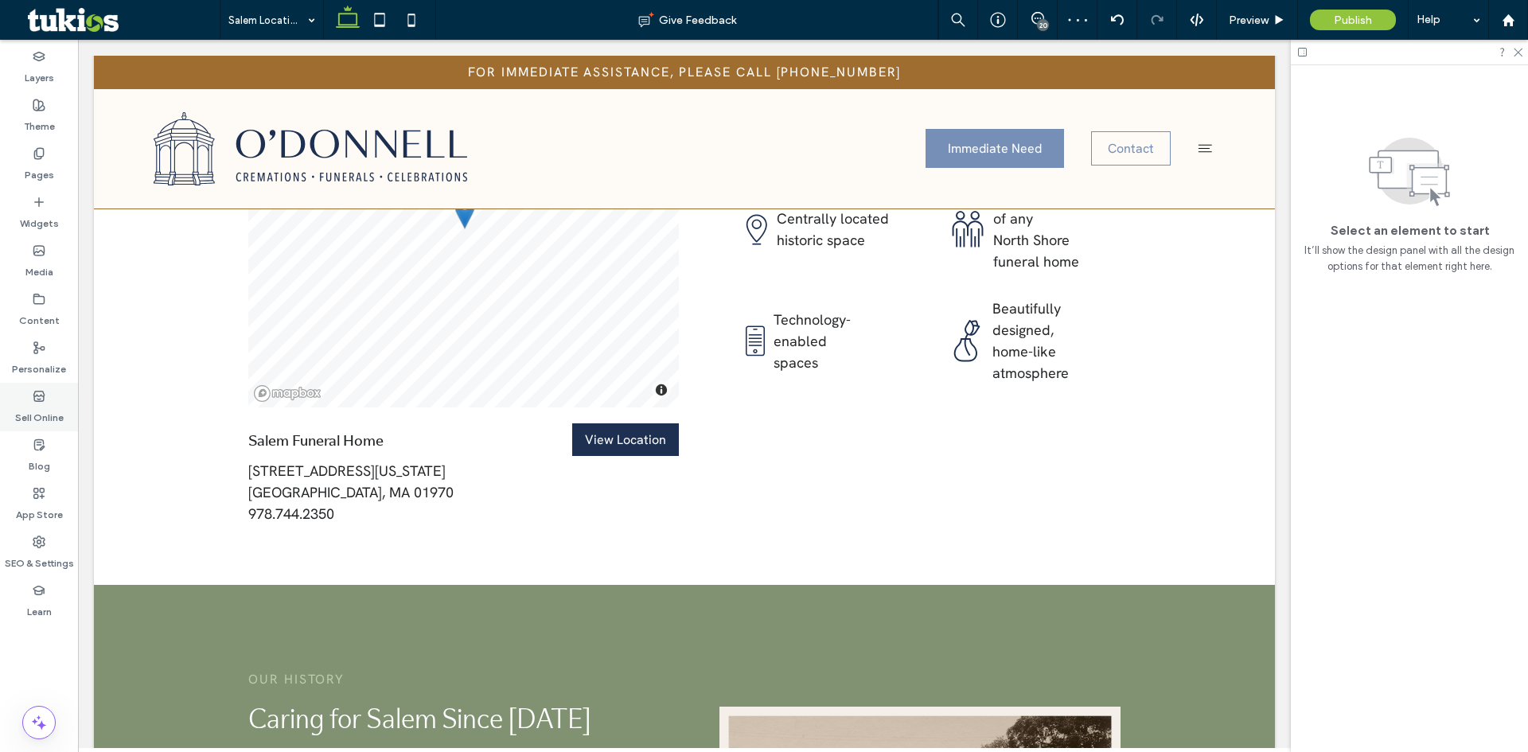
scroll to position [2243, 0]
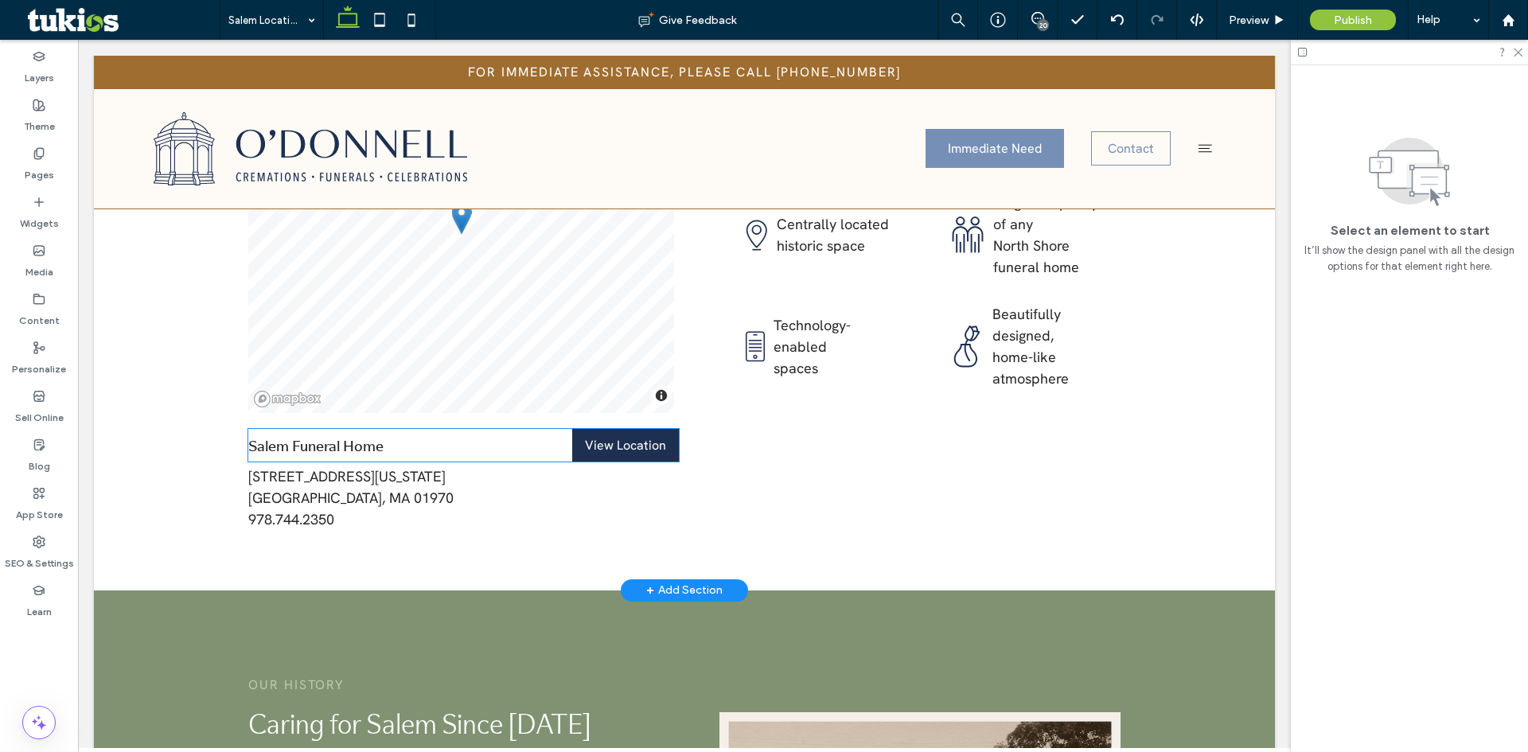
click at [390, 435] on h5 "Salem Funeral Home" at bounding box center [373, 445] width 251 height 21
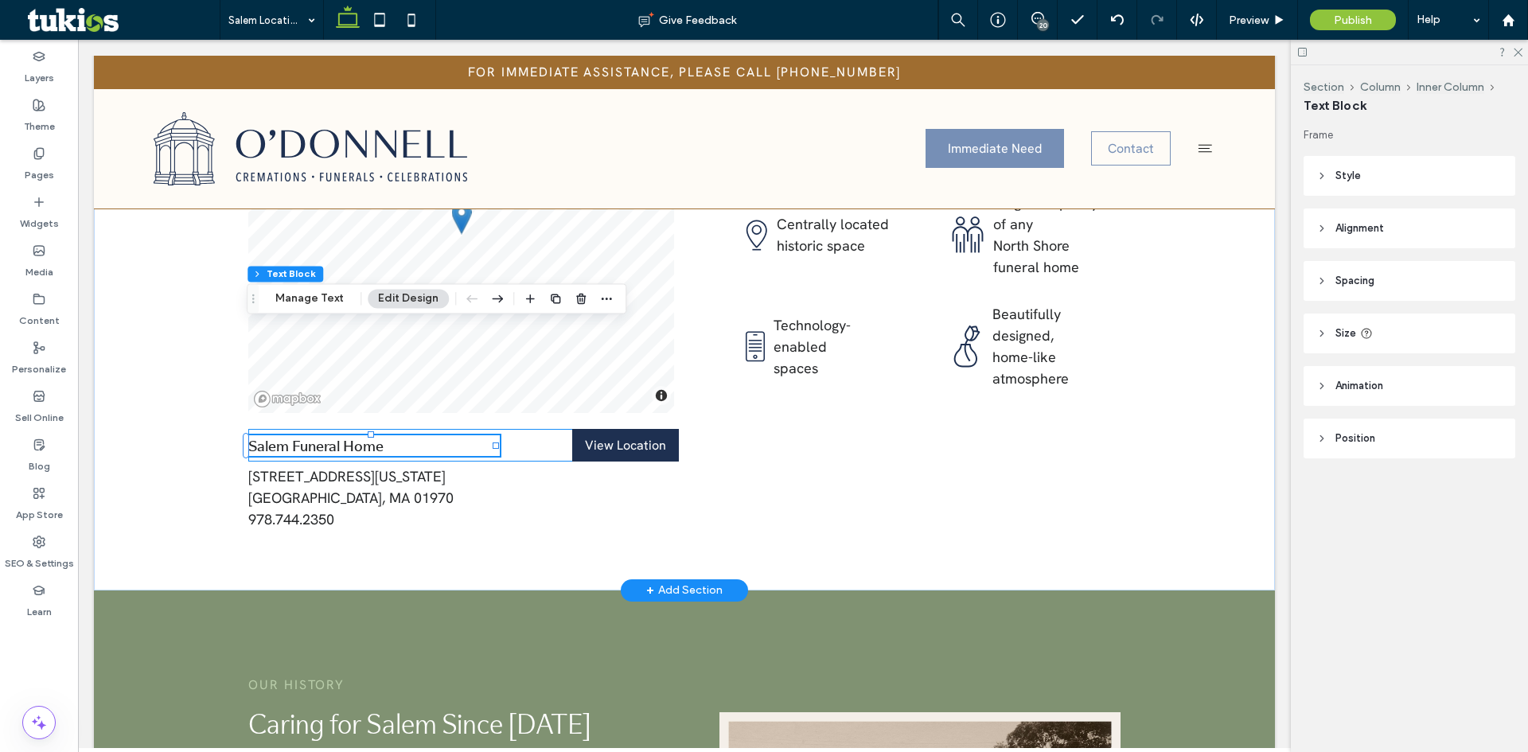
click at [390, 435] on h5 "Salem Funeral Home" at bounding box center [373, 445] width 251 height 21
type input "**********"
type input "**"
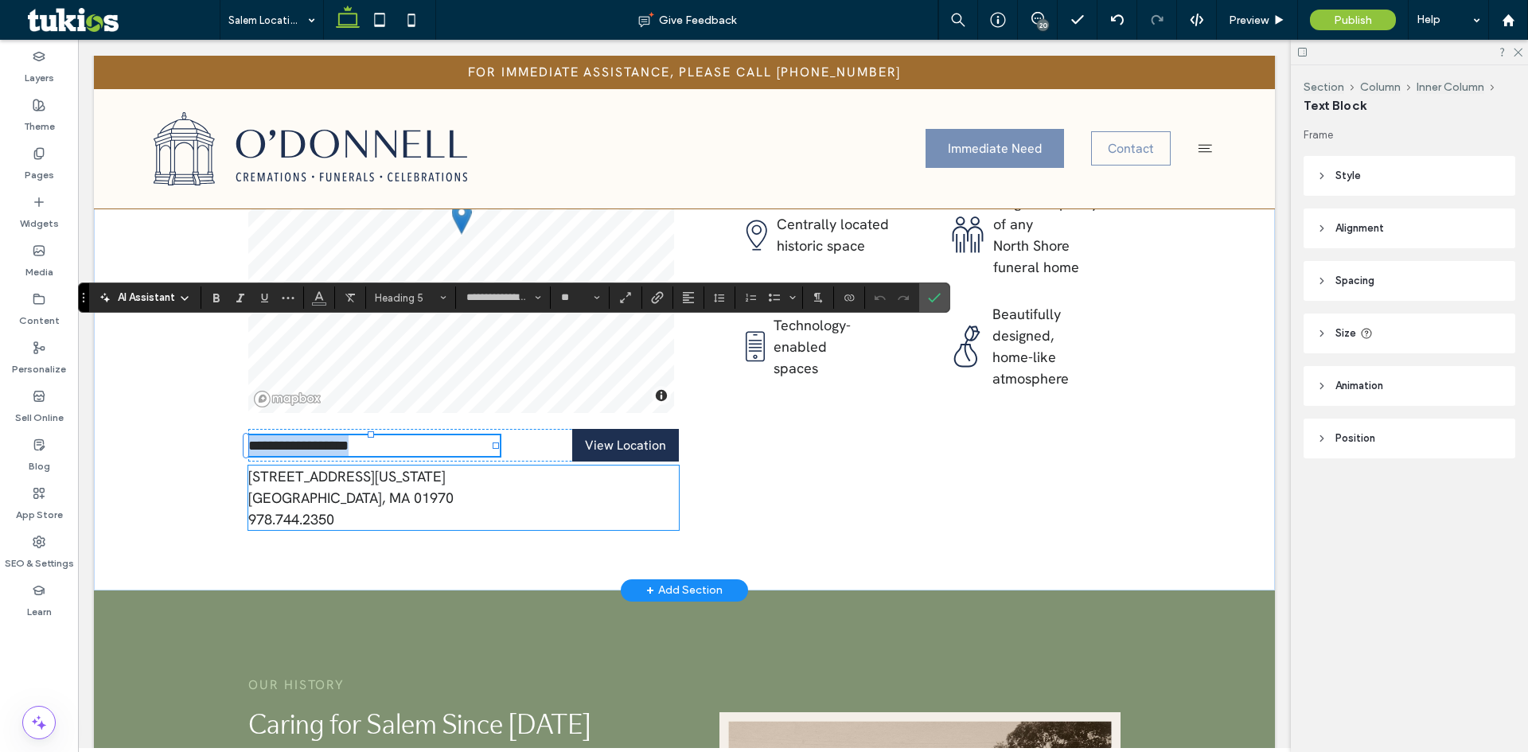
click at [343, 466] on p "84 Washington Square Salem, MA 01970" at bounding box center [463, 487] width 431 height 43
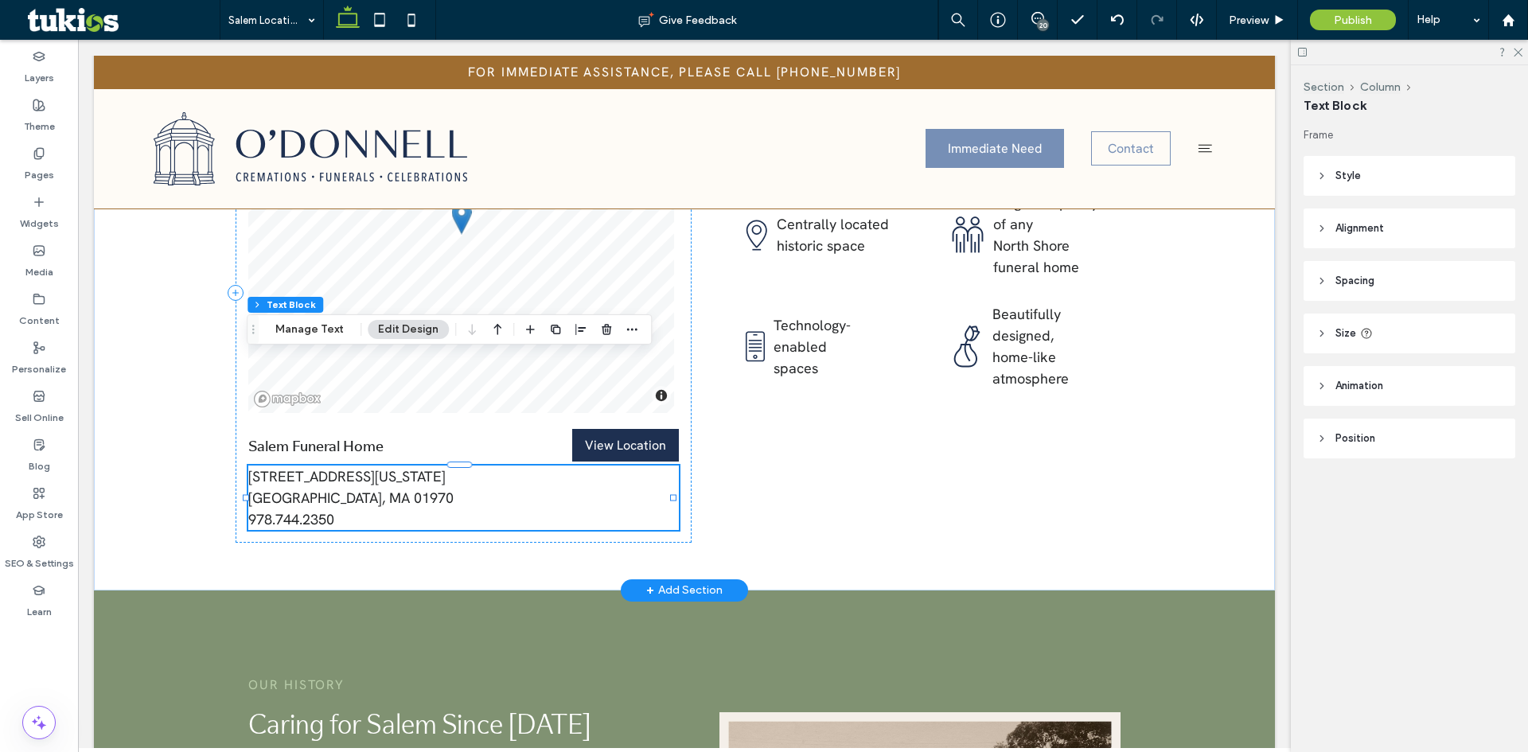
click at [324, 510] on link "978.744.2350" at bounding box center [291, 519] width 86 height 18
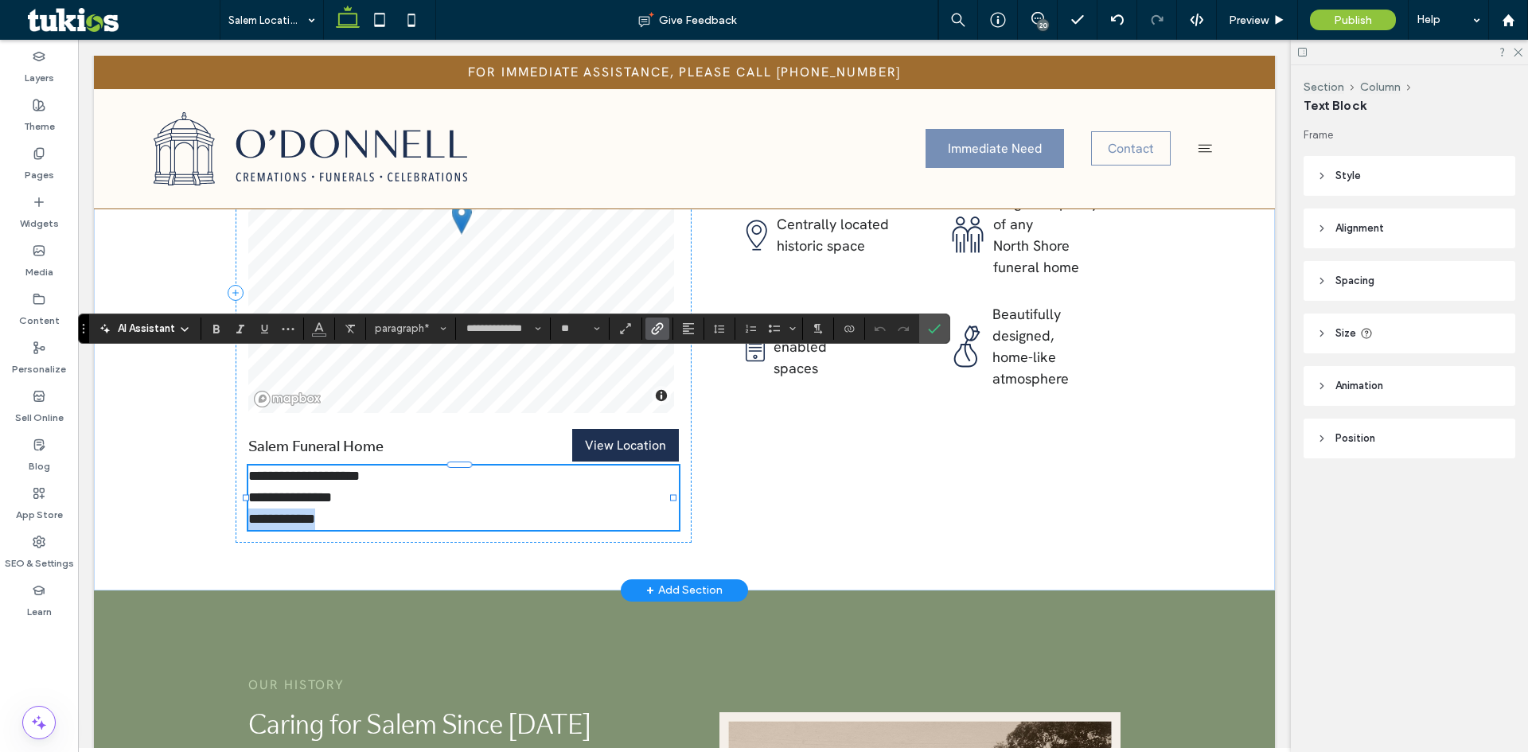
click at [315, 512] on link "**********" at bounding box center [281, 519] width 67 height 14
click at [325, 469] on link "**********" at bounding box center [303, 487] width 111 height 36
click at [576, 327] on input "**" at bounding box center [575, 328] width 31 height 13
type input "**"
click at [943, 327] on label "Confirm" at bounding box center [935, 328] width 24 height 29
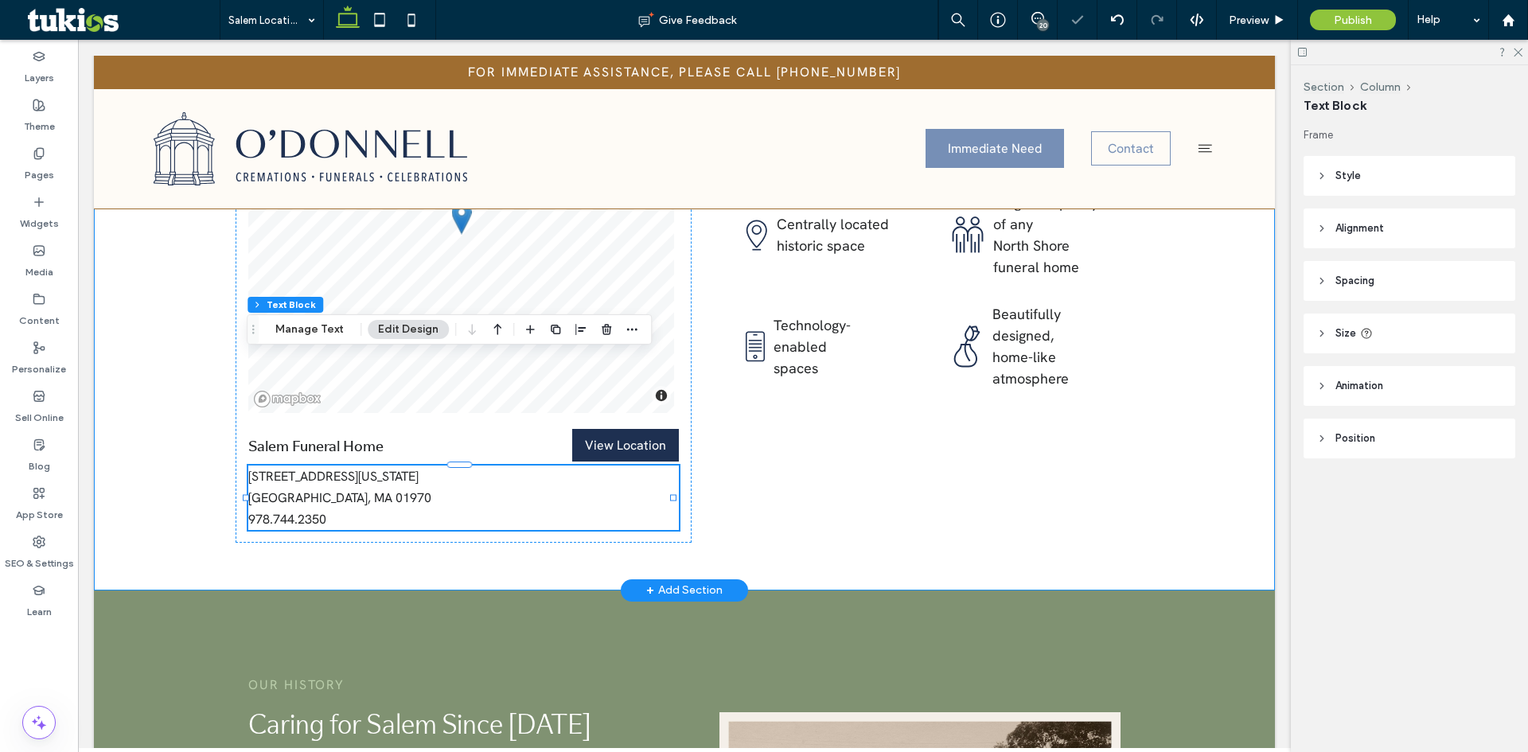
click at [695, 398] on div "© Mapbox © OpenStreetMap Improve this map Salem Funeral Home View Location View…" at bounding box center [684, 292] width 1181 height 595
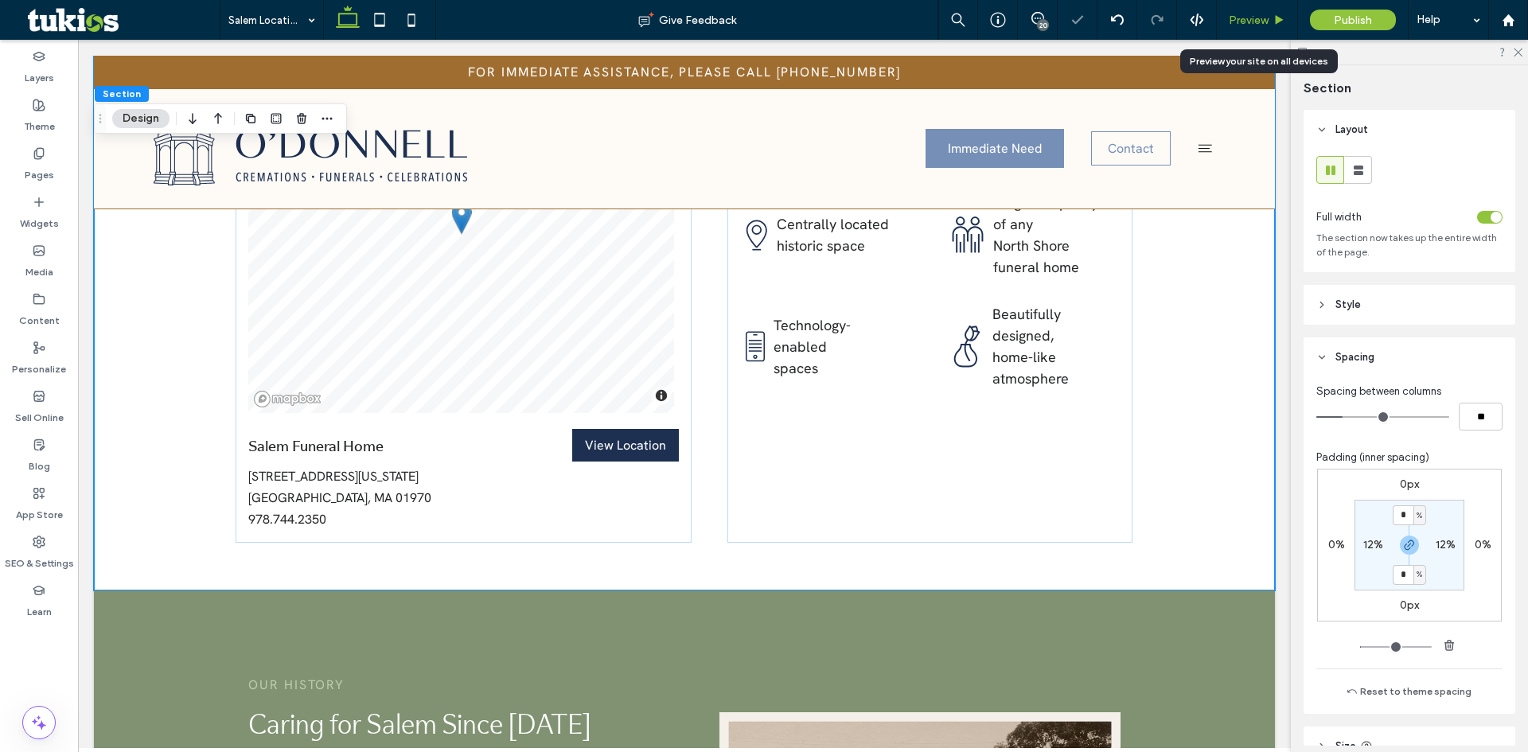
click at [1261, 20] on span "Preview" at bounding box center [1249, 21] width 40 height 14
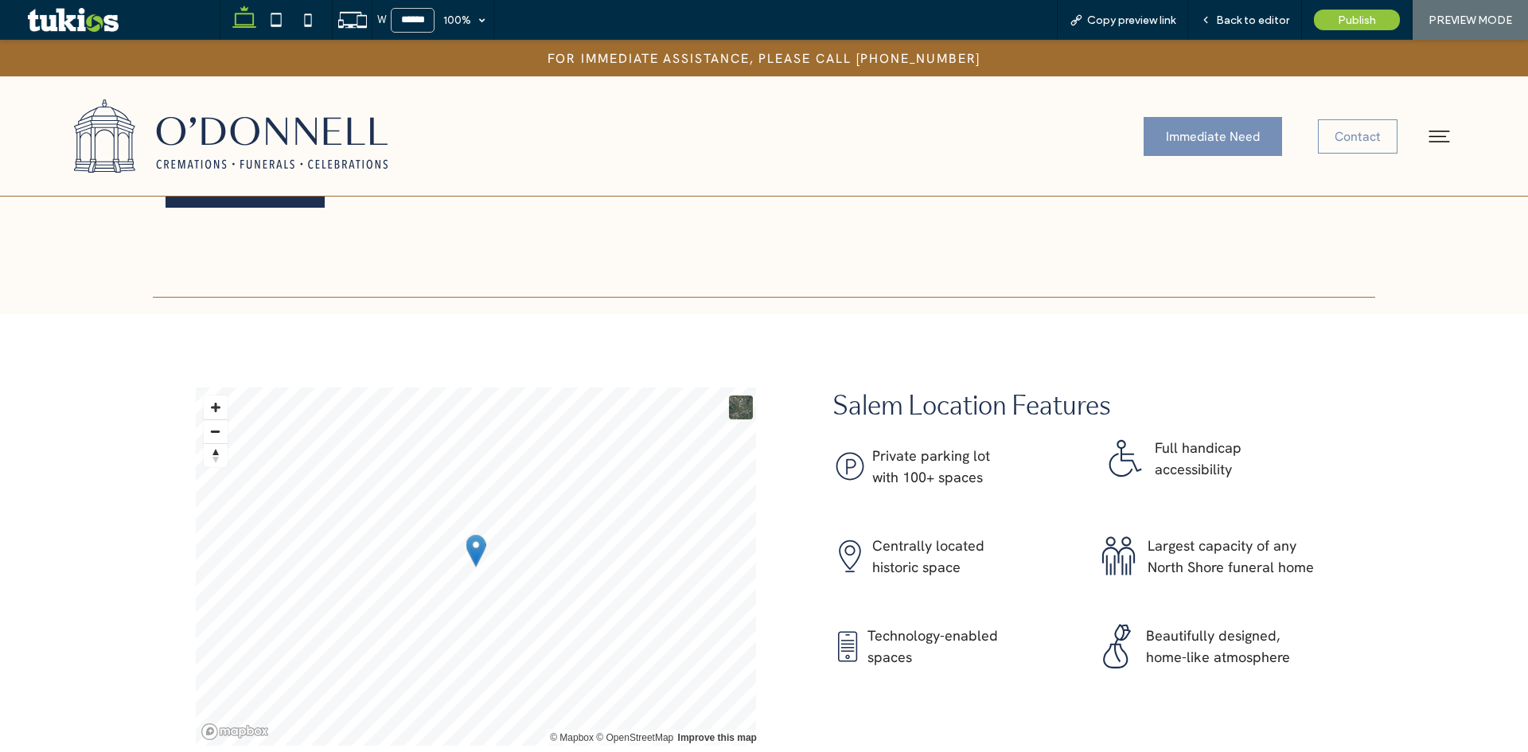
scroll to position [2154, 0]
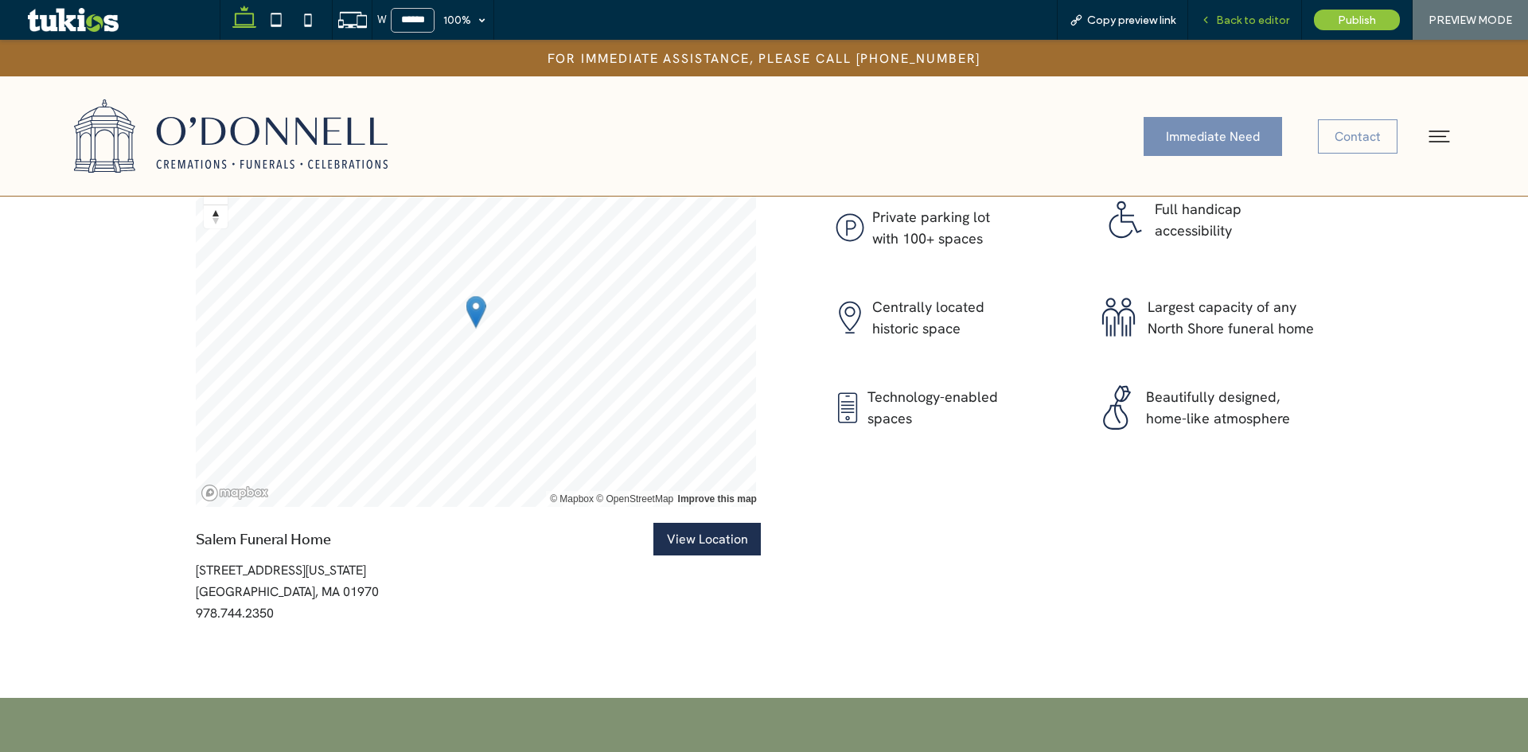
click at [1254, 12] on div "Back to editor" at bounding box center [1246, 20] width 114 height 40
click at [1247, 21] on span "Back to editor" at bounding box center [1252, 21] width 73 height 14
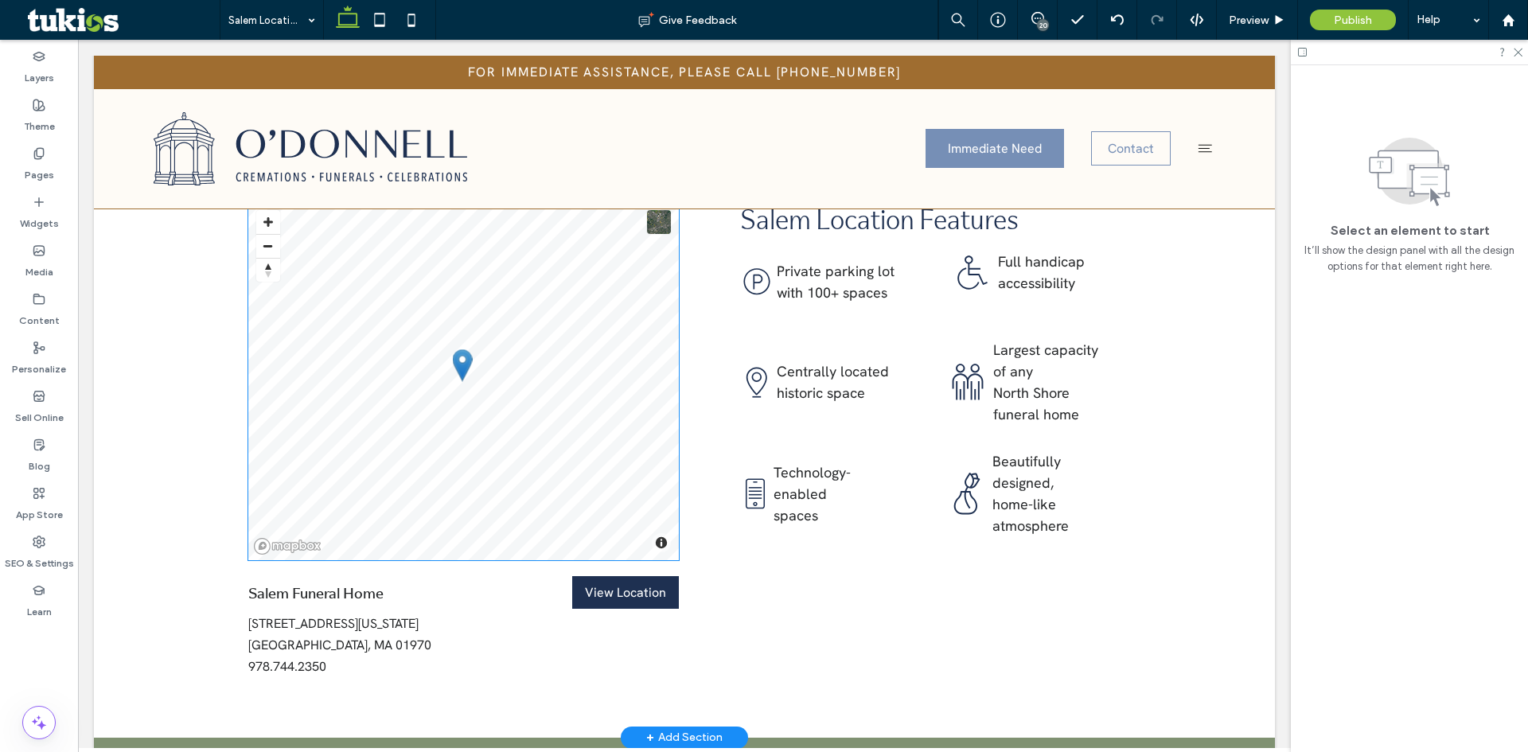
scroll to position [2084, 0]
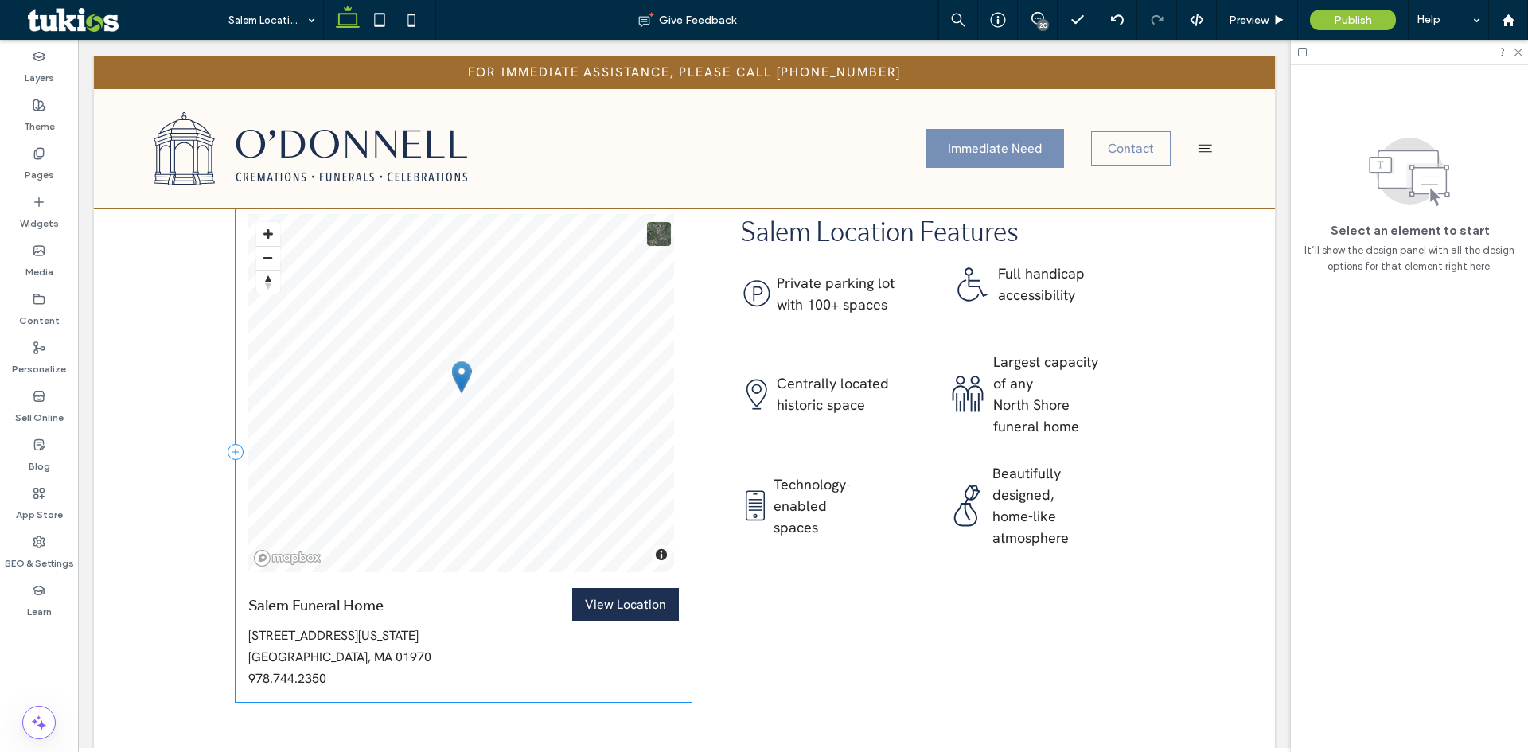
click at [466, 595] on h5 "Salem Funeral Home" at bounding box center [373, 605] width 251 height 21
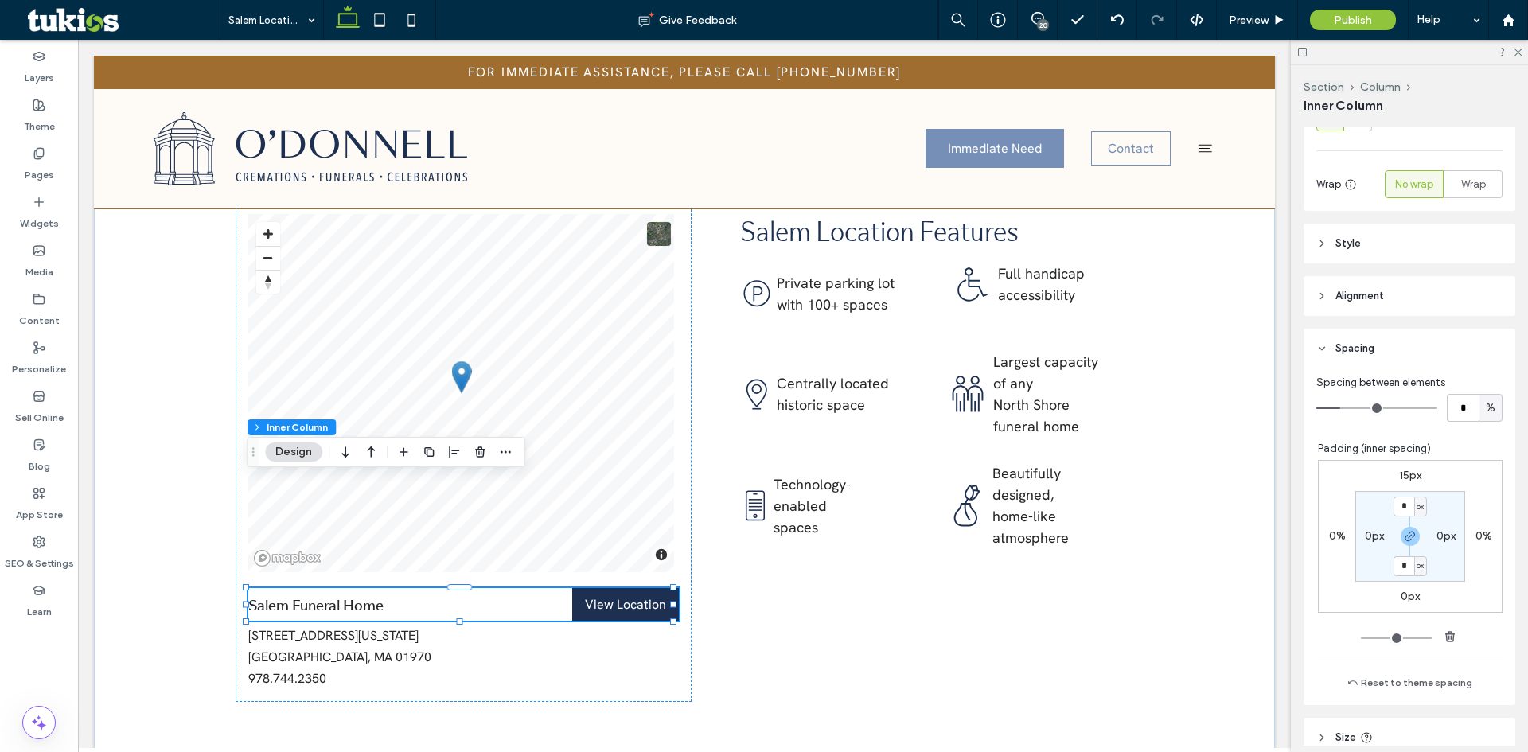
scroll to position [239, 0]
click at [1404, 478] on label "15px" at bounding box center [1410, 474] width 22 height 14
type input "**"
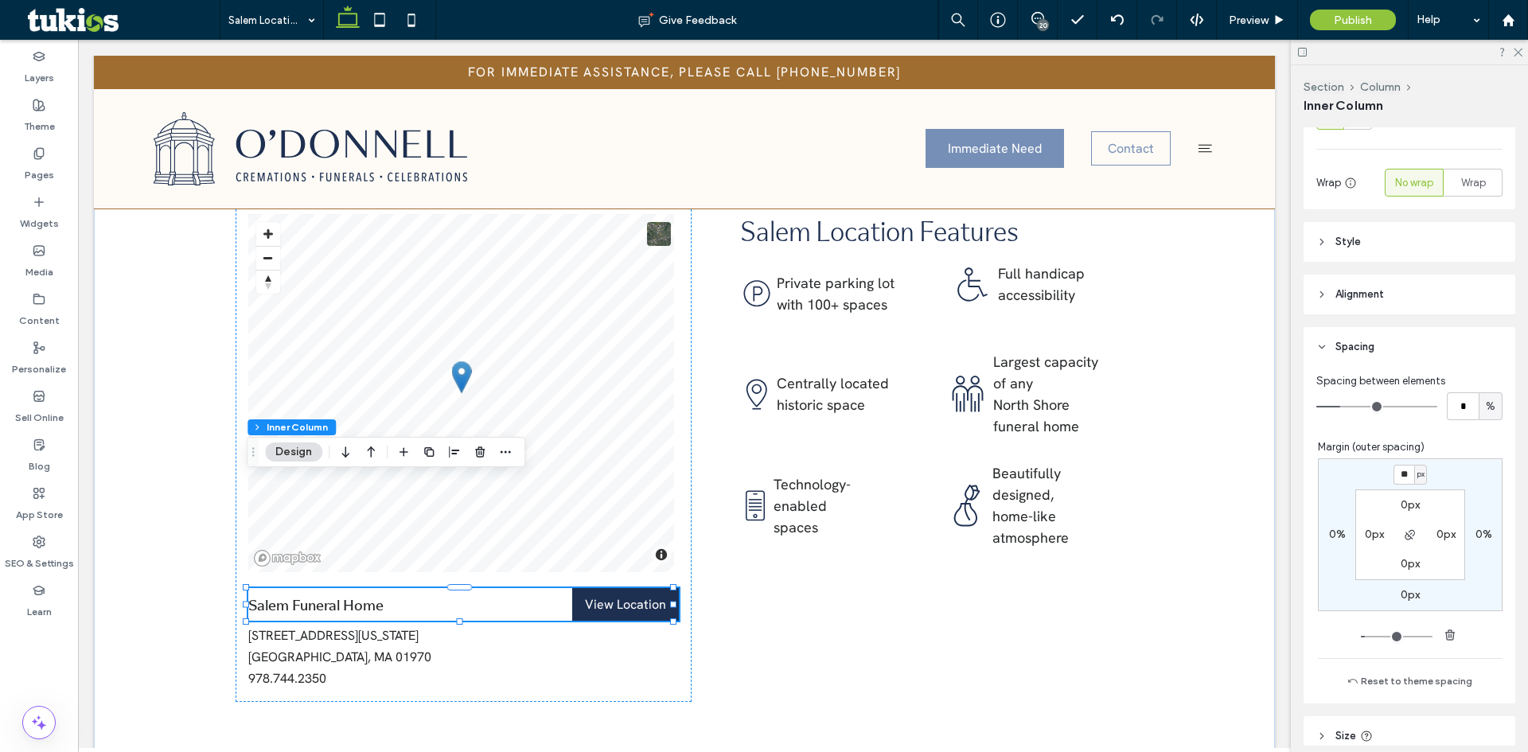
type input "**"
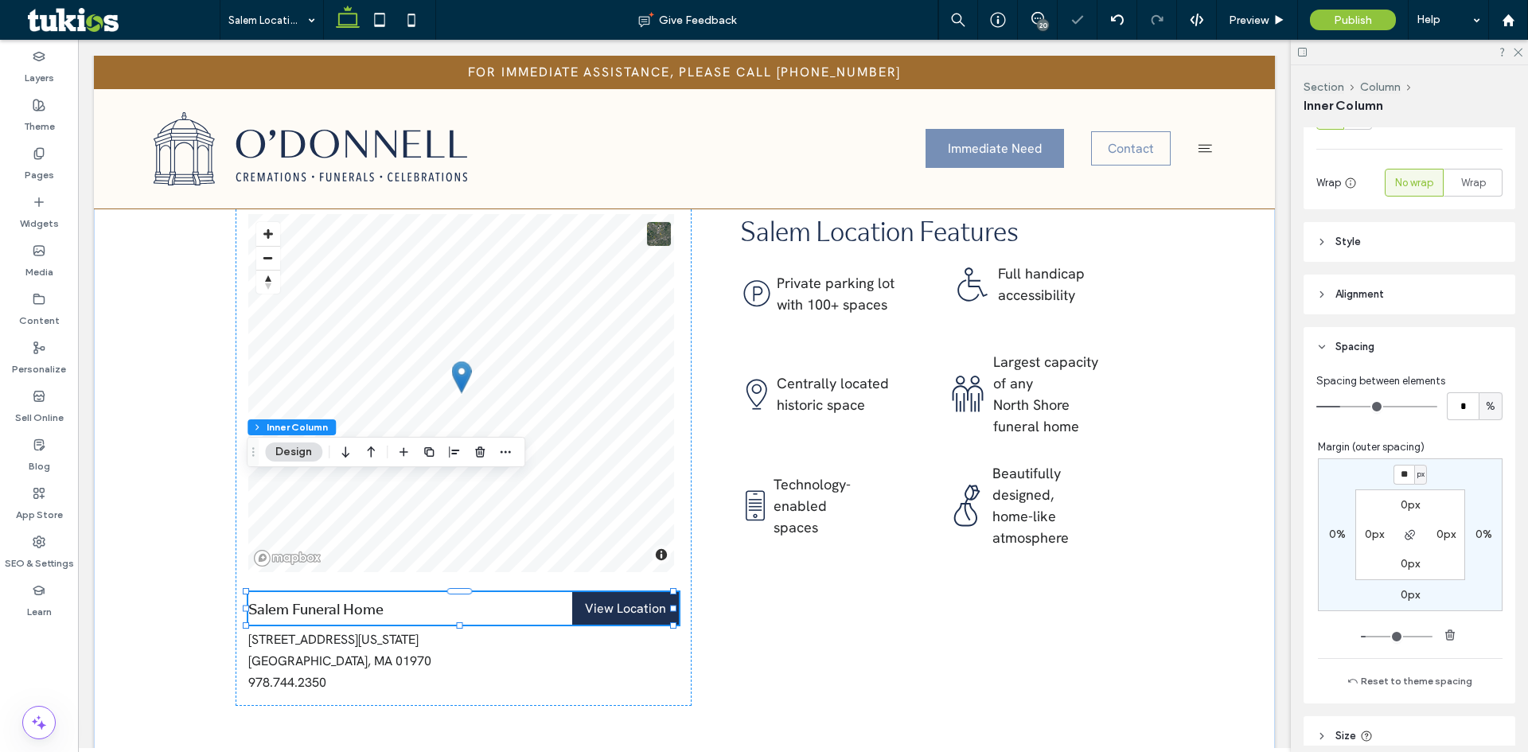
click at [1395, 480] on input "**" at bounding box center [1404, 475] width 21 height 20
click at [1395, 478] on input "**" at bounding box center [1404, 475] width 21 height 20
type input "**"
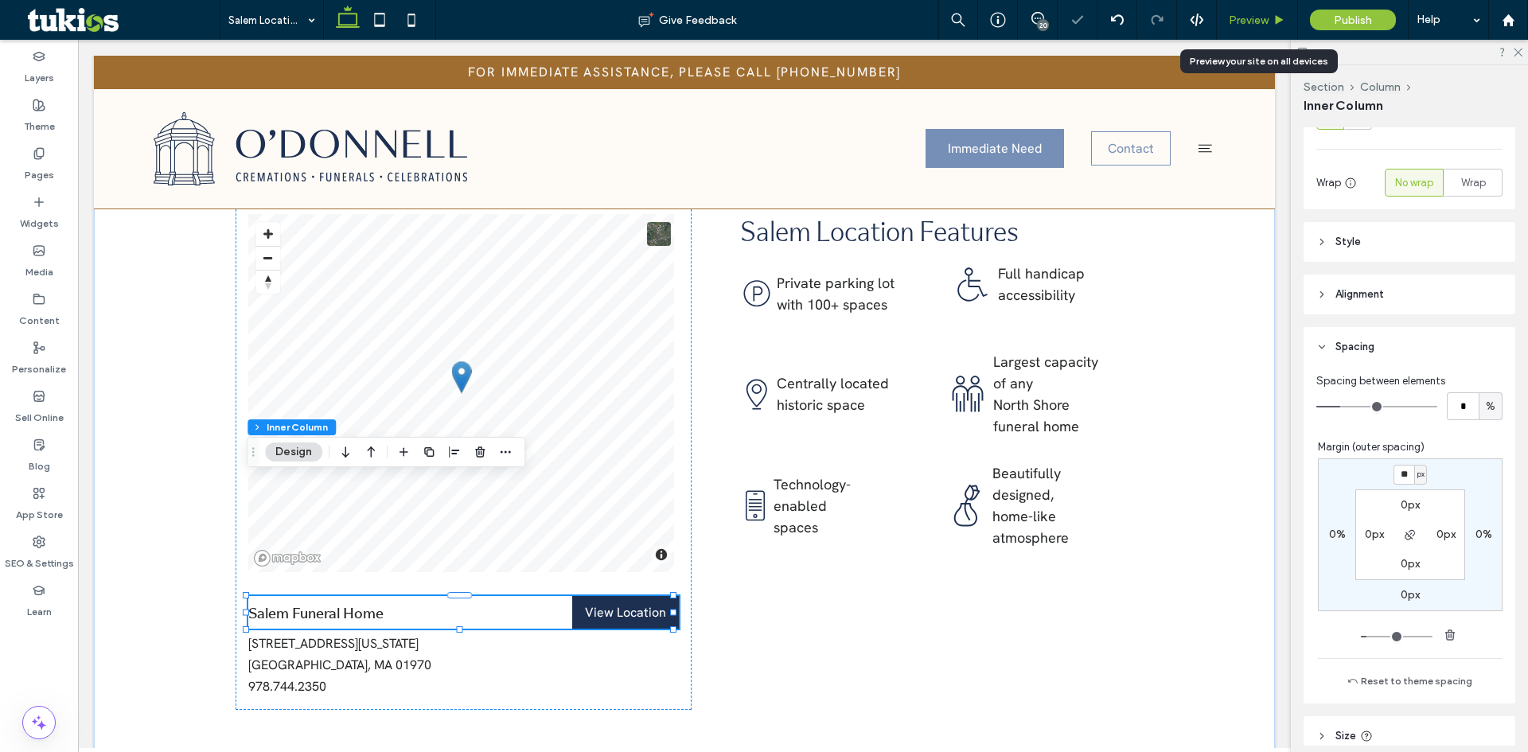
click at [1237, 25] on span "Preview" at bounding box center [1249, 21] width 40 height 14
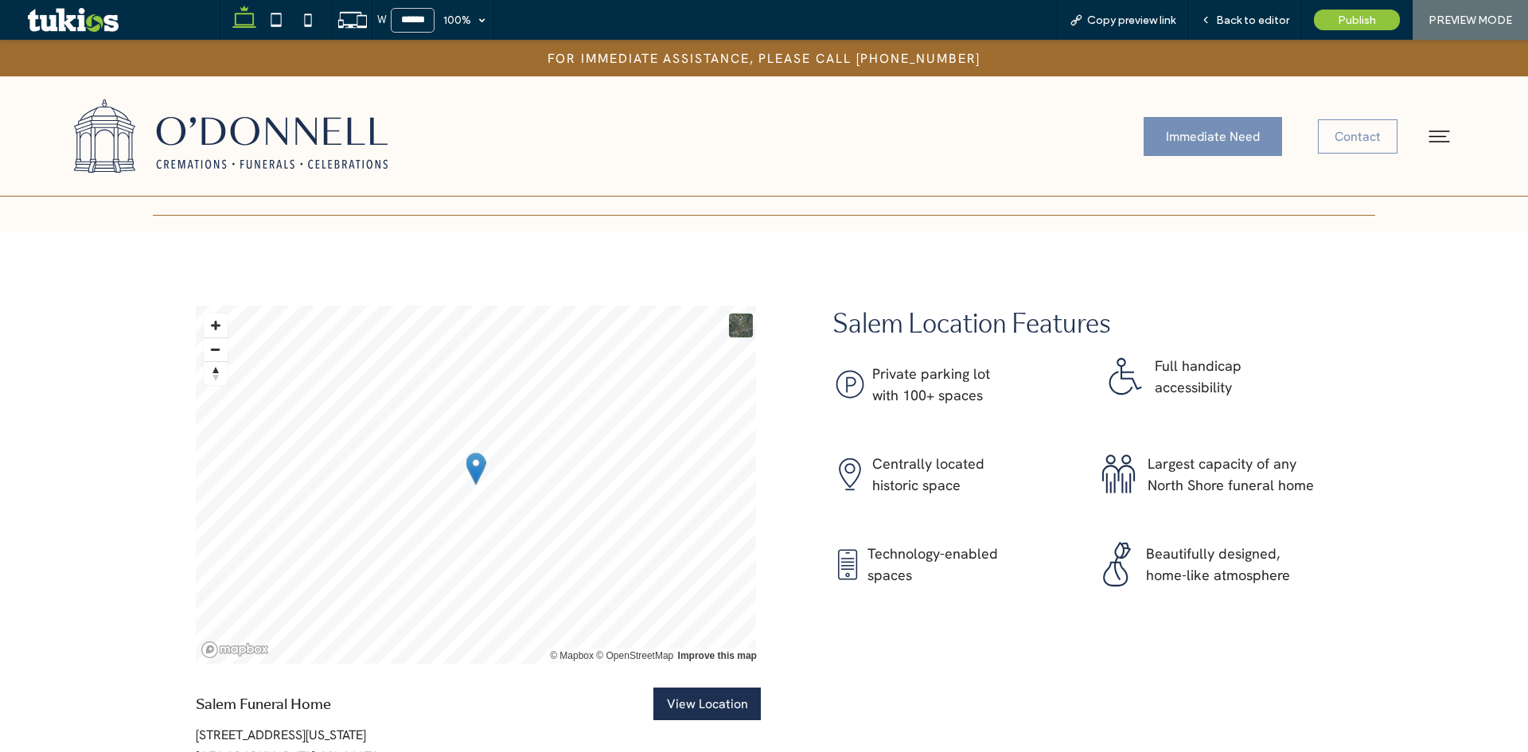
scroll to position [1995, 0]
click at [1258, 18] on span "Back to editor" at bounding box center [1252, 21] width 73 height 14
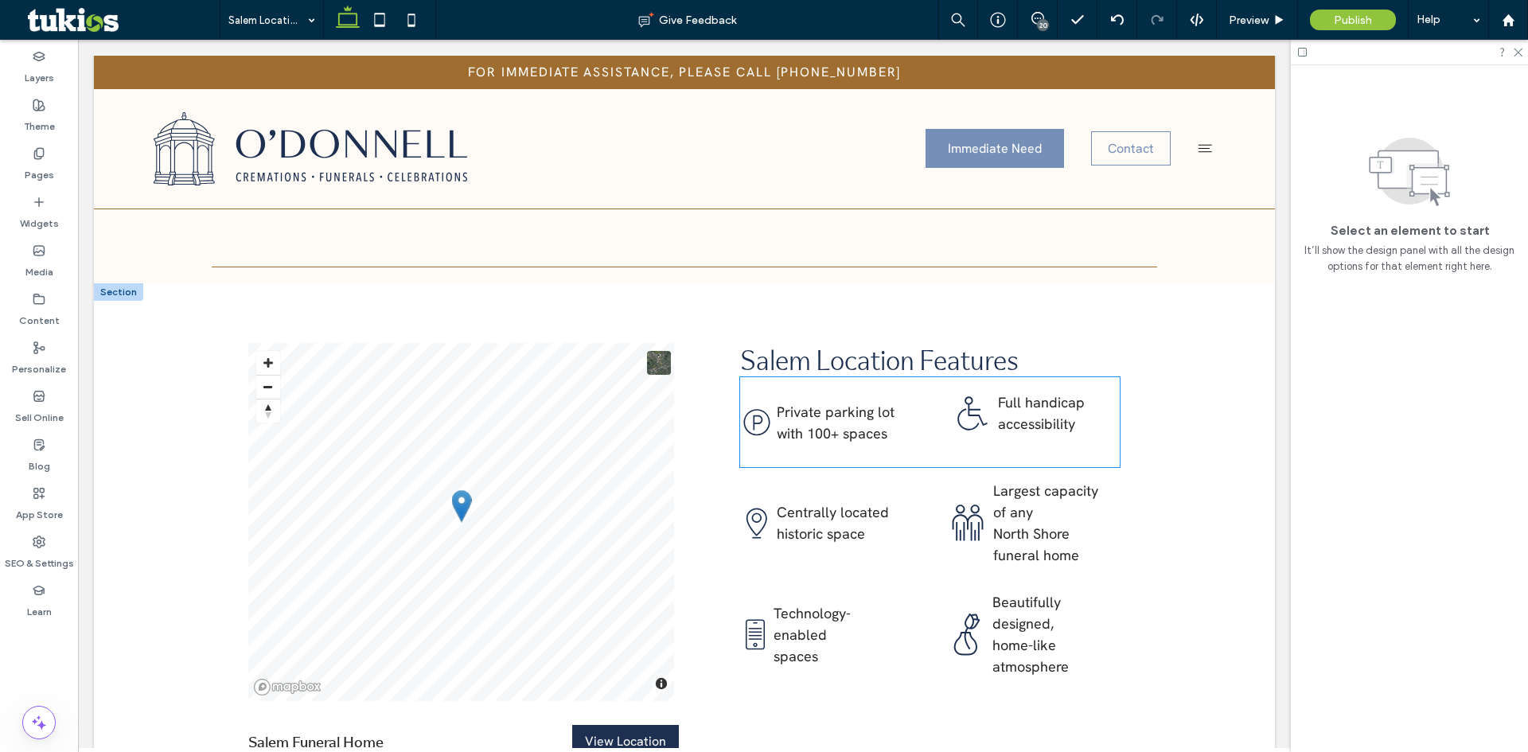
scroll to position [1952, 0]
click at [777, 427] on span "﻿ with 100+ spaces" at bounding box center [832, 436] width 111 height 18
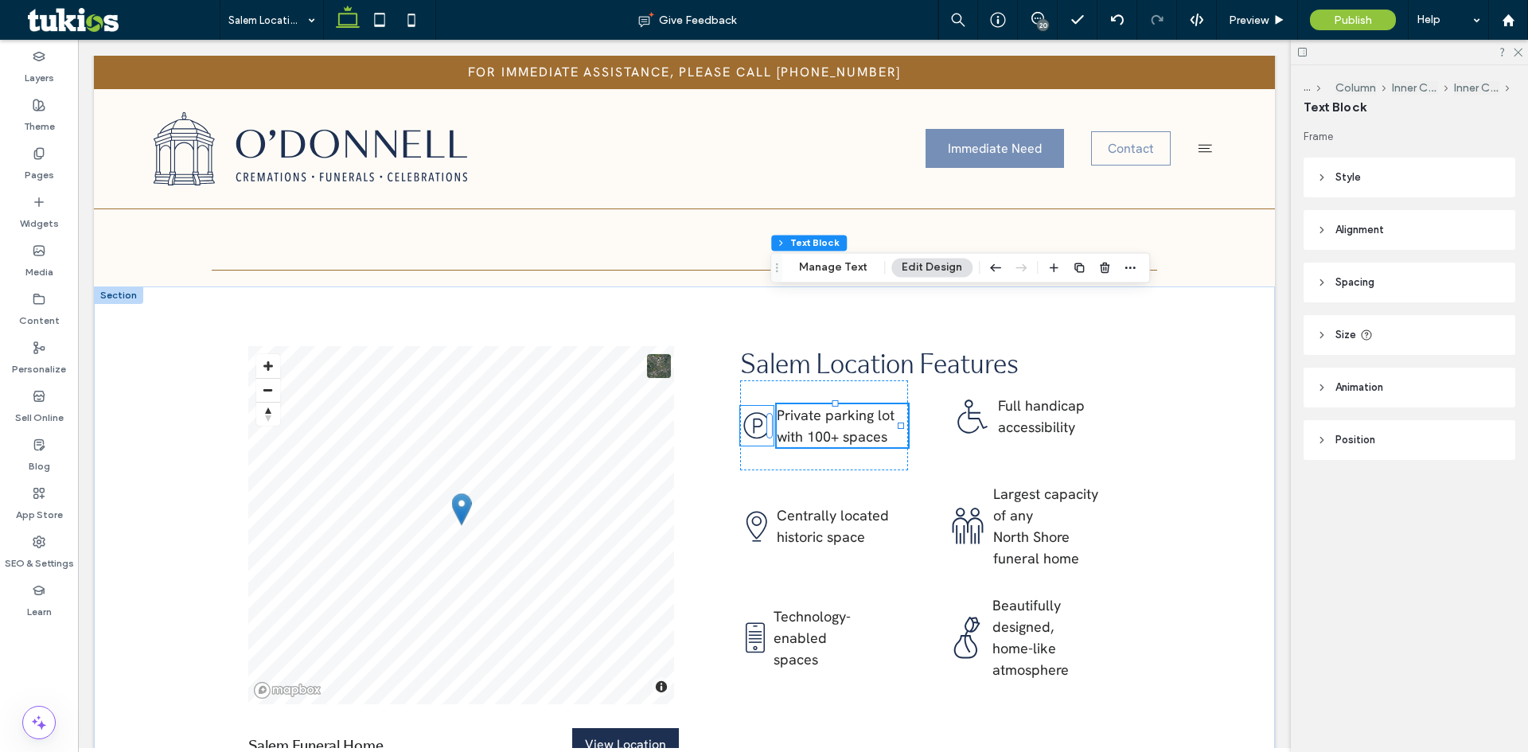
click at [755, 406] on icon ".cls-1-1903979752-1903979752 { fill: #1e3051; }" at bounding box center [756, 425] width 33 height 39
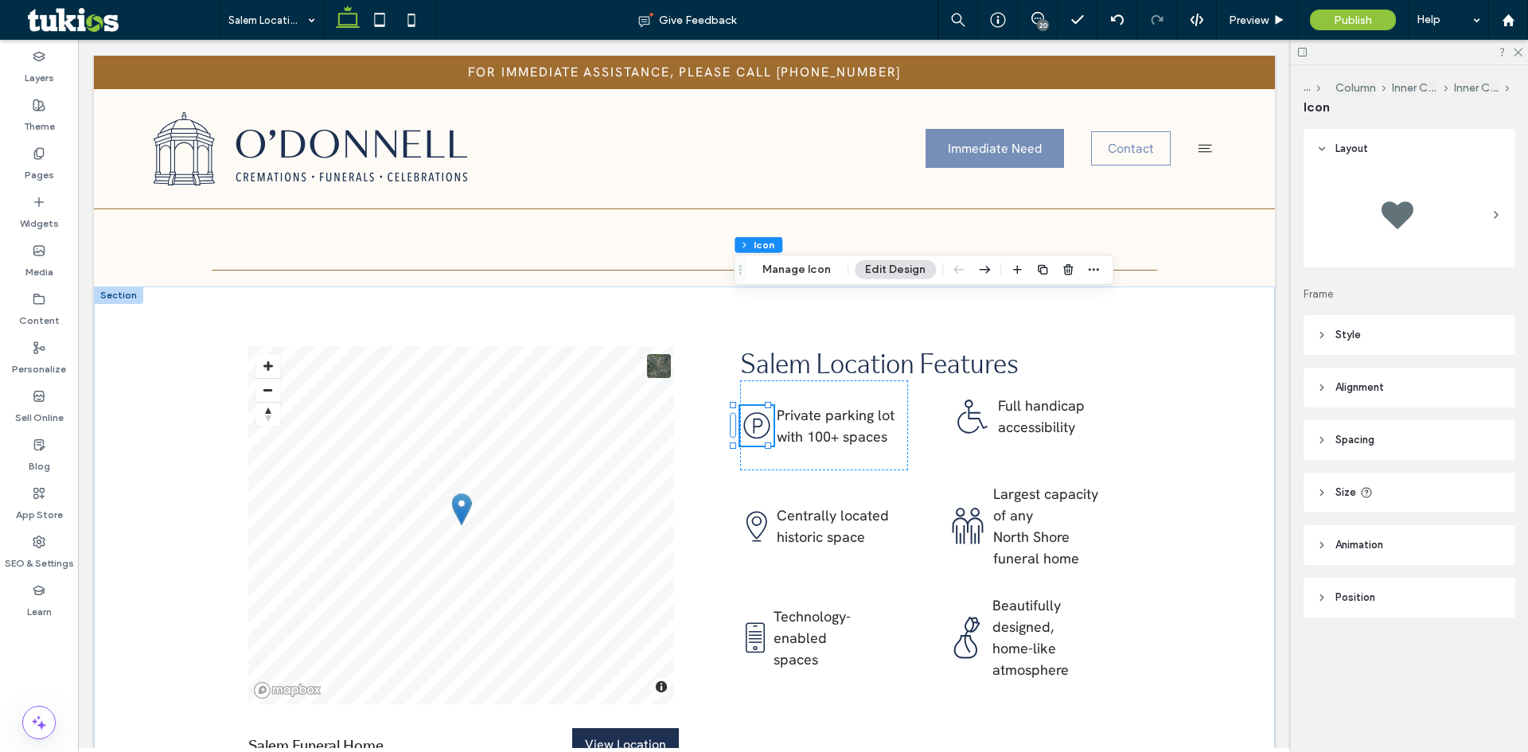
click at [1356, 384] on span "Alignment" at bounding box center [1360, 388] width 49 height 16
click at [1333, 436] on span at bounding box center [1331, 428] width 13 height 26
click at [841, 406] on span "Private parking lot" at bounding box center [836, 415] width 118 height 18
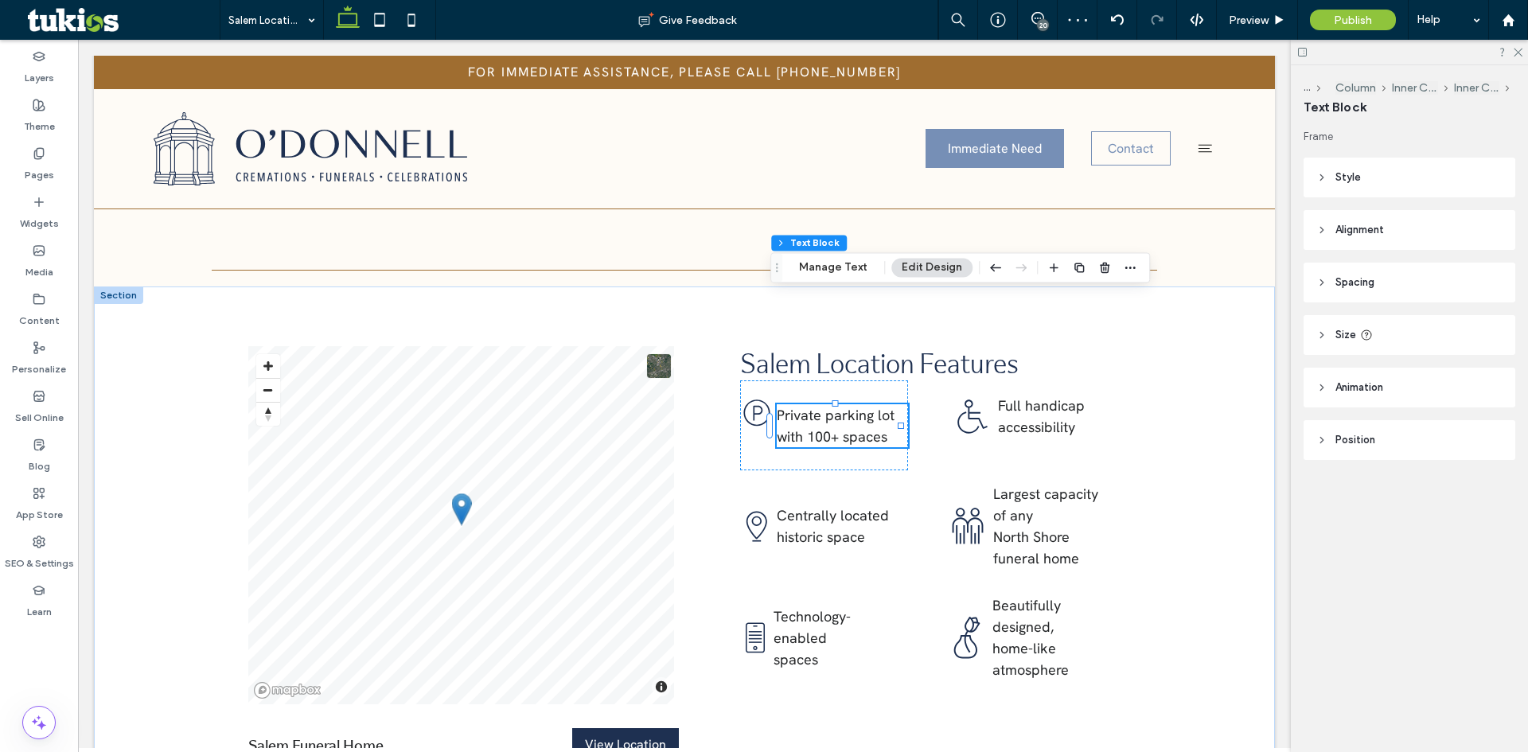
click at [1350, 229] on span "Alignment" at bounding box center [1360, 230] width 49 height 16
click at [1336, 275] on icon at bounding box center [1331, 270] width 13 height 13
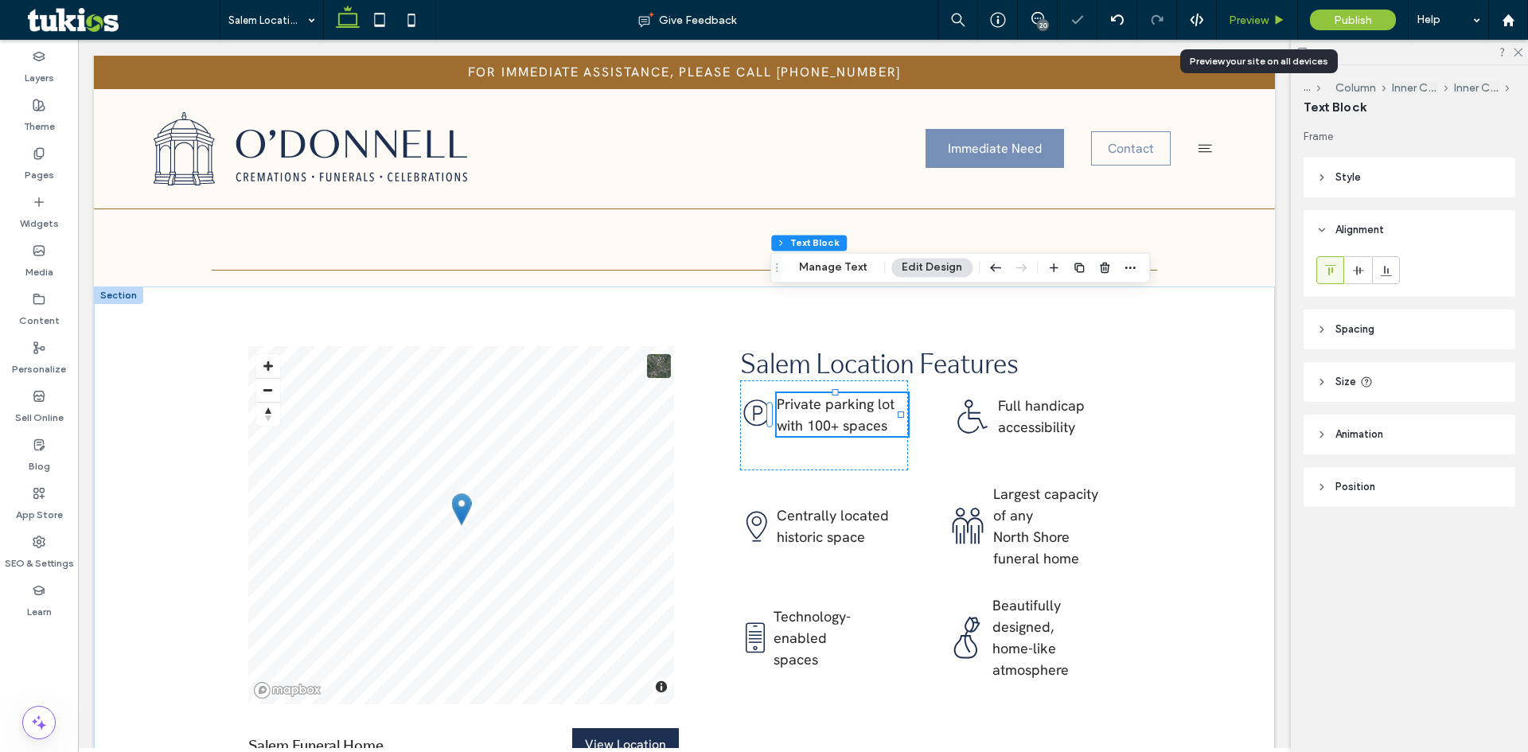
click at [1263, 21] on span "Preview" at bounding box center [1249, 21] width 40 height 14
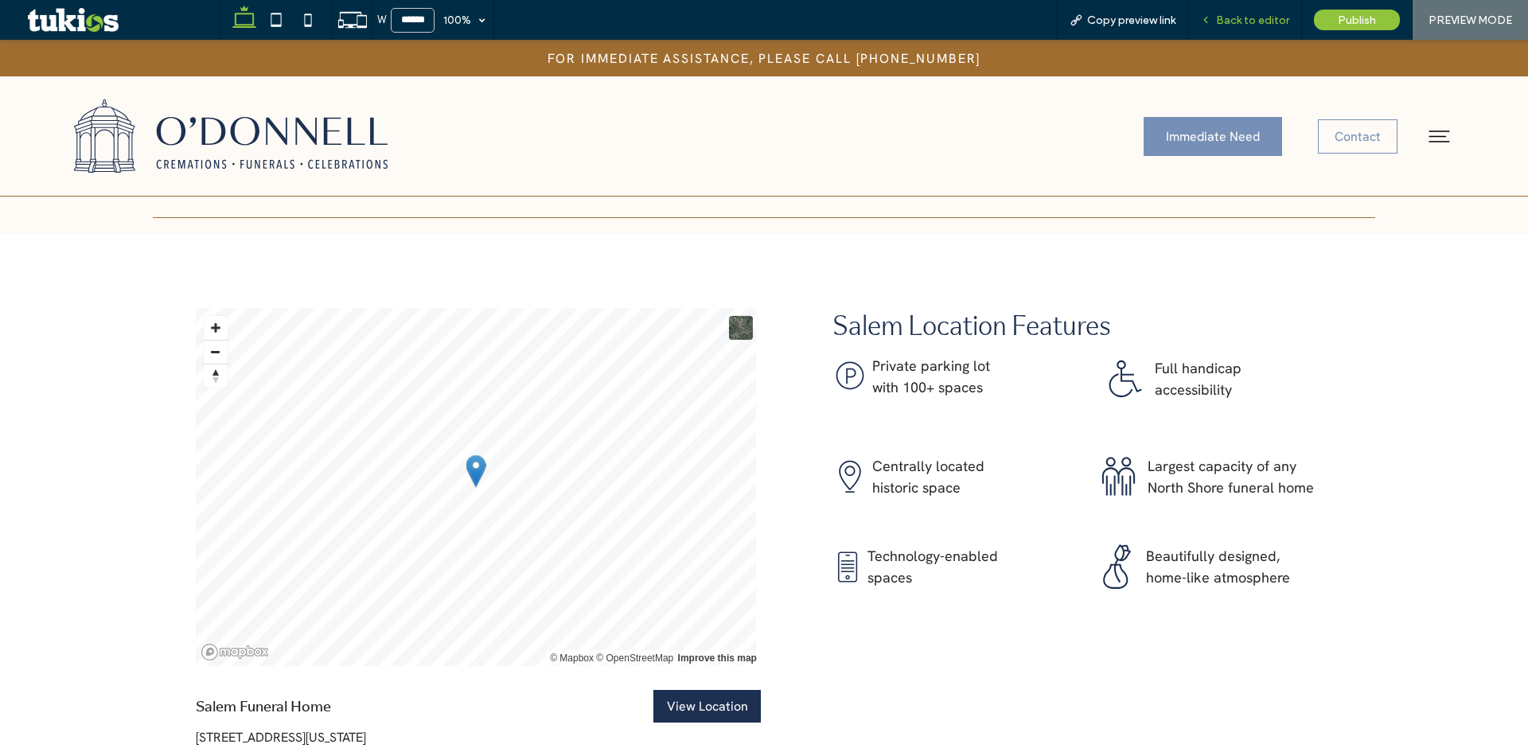
click at [1260, 16] on span "Back to editor" at bounding box center [1252, 21] width 73 height 14
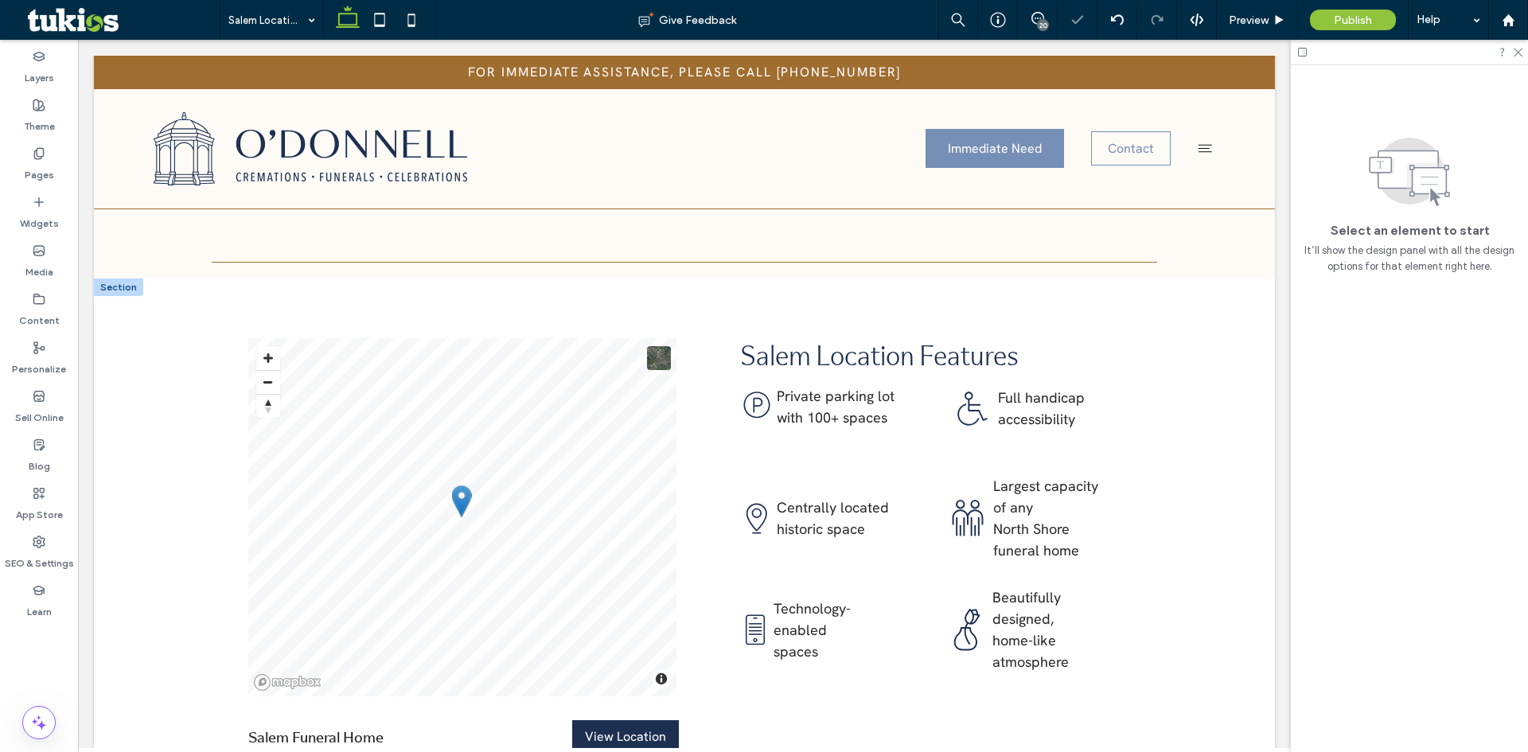
scroll to position [1952, 0]
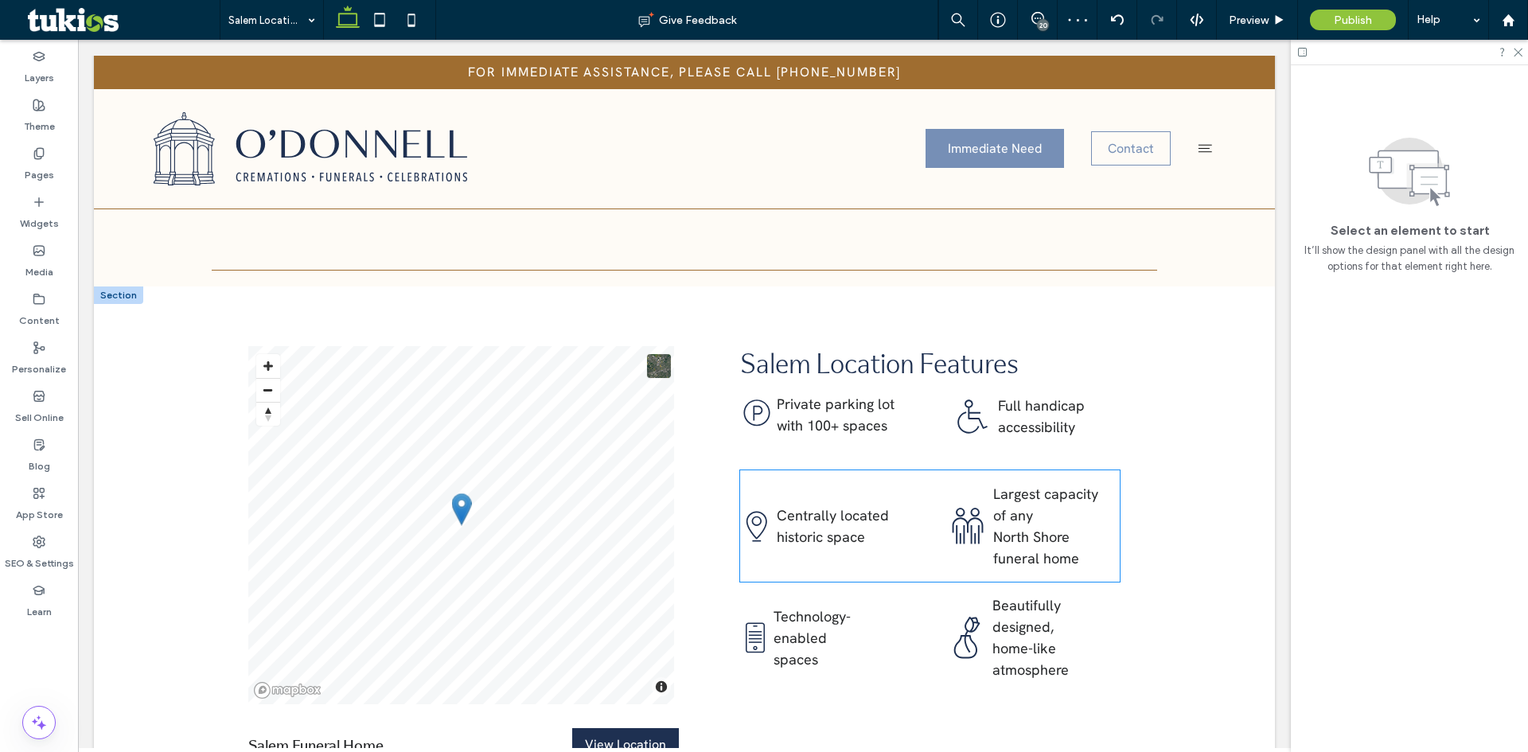
click at [797, 528] on span "﻿ historic space" at bounding box center [821, 537] width 88 height 18
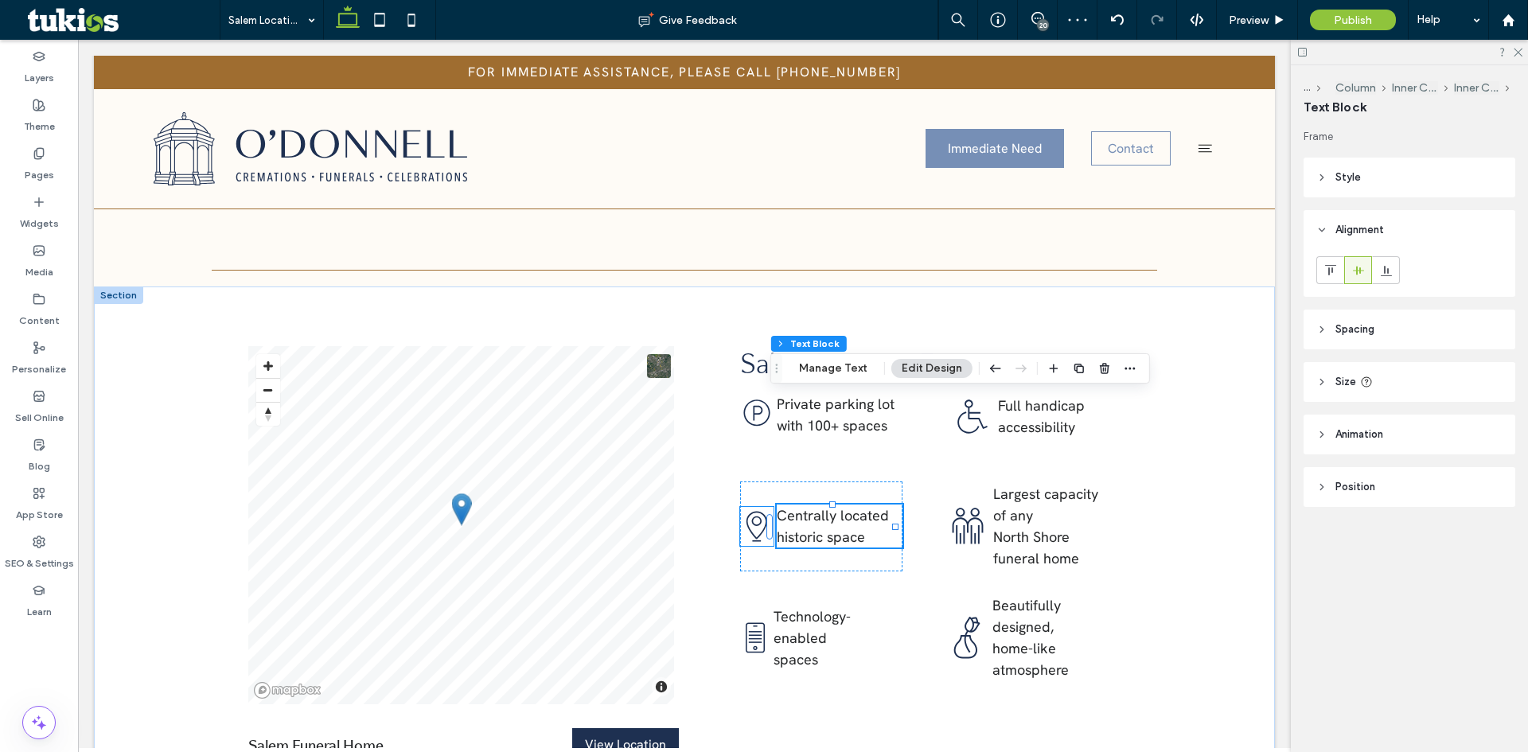
click at [754, 507] on icon ".cls-1-1387132062-1387132062 { fill: #1e3051; }" at bounding box center [756, 526] width 33 height 39
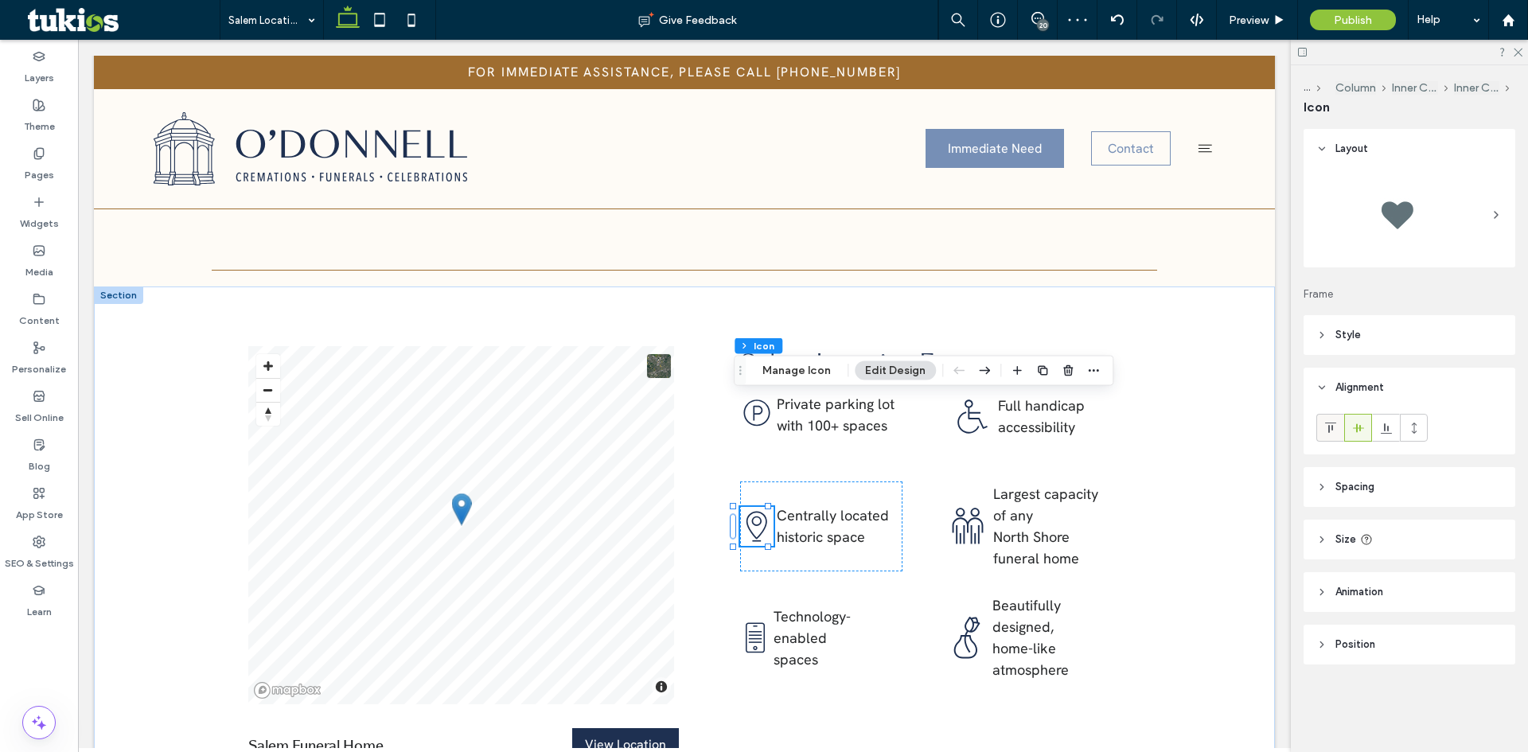
click at [1332, 432] on icon at bounding box center [1331, 428] width 13 height 13
click at [798, 528] on span "﻿ historic space" at bounding box center [821, 537] width 88 height 18
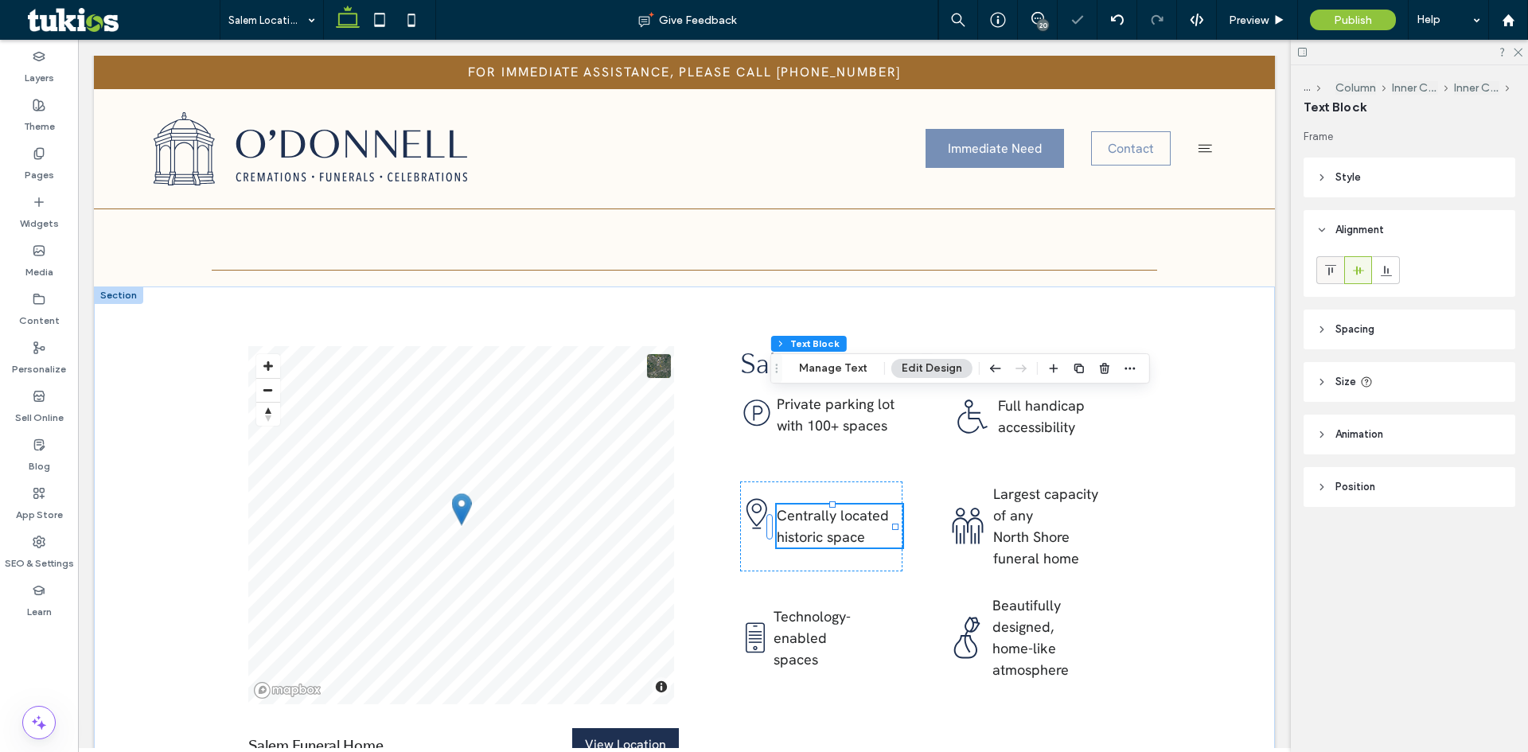
click at [1329, 260] on span at bounding box center [1331, 270] width 13 height 26
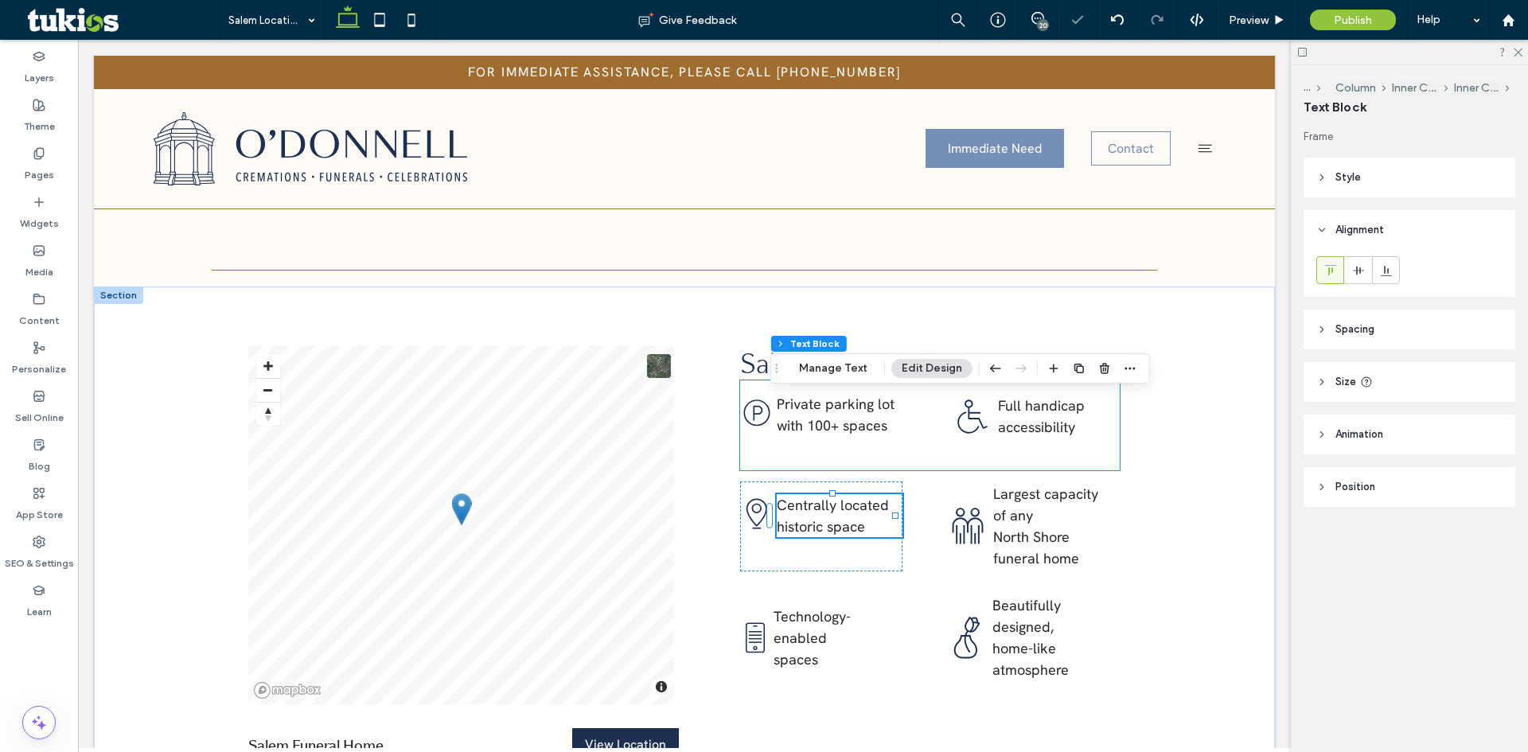
click at [965, 400] on icon at bounding box center [976, 414] width 23 height 29
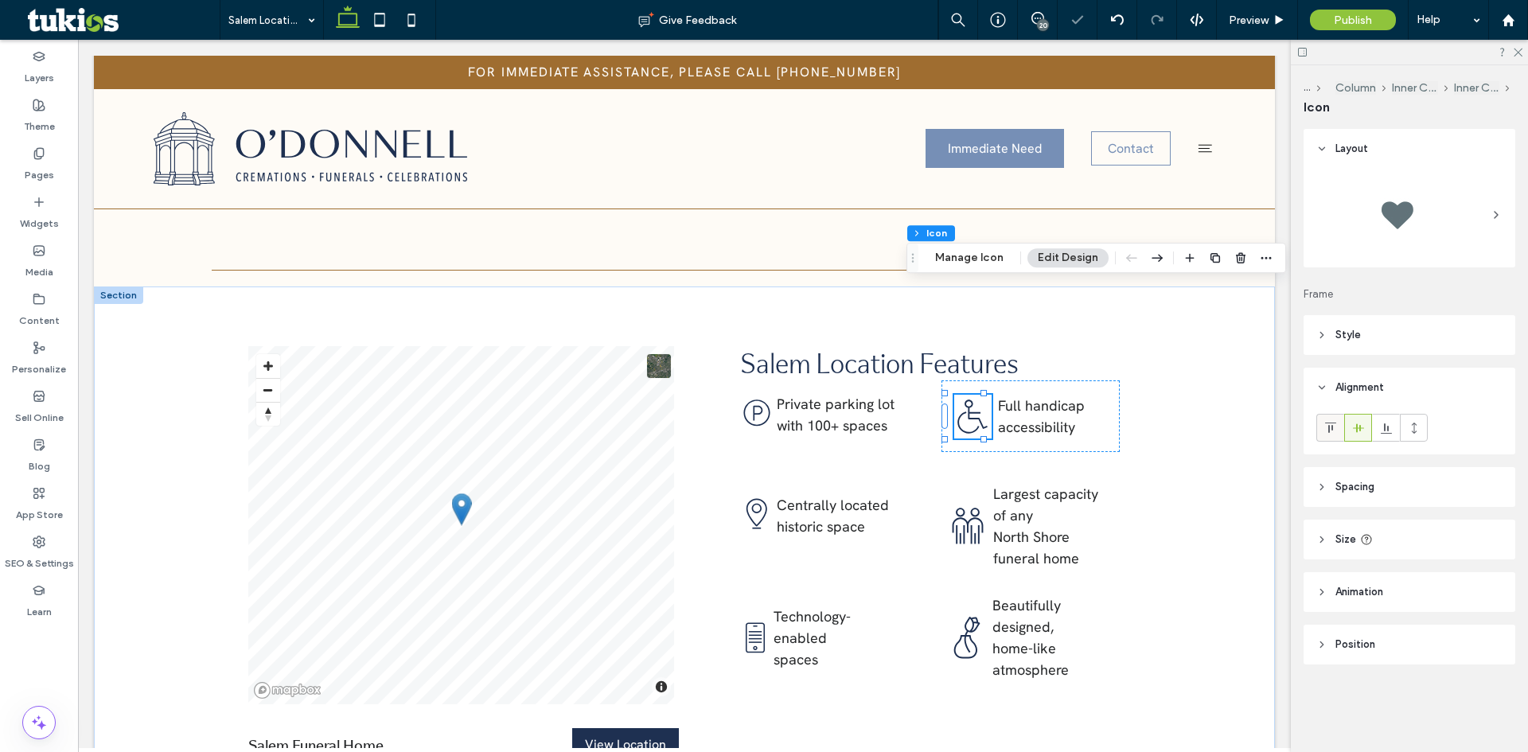
click at [1332, 425] on use at bounding box center [1330, 428] width 11 height 10
click at [1029, 418] on span "﻿ accessibility" at bounding box center [1036, 427] width 77 height 18
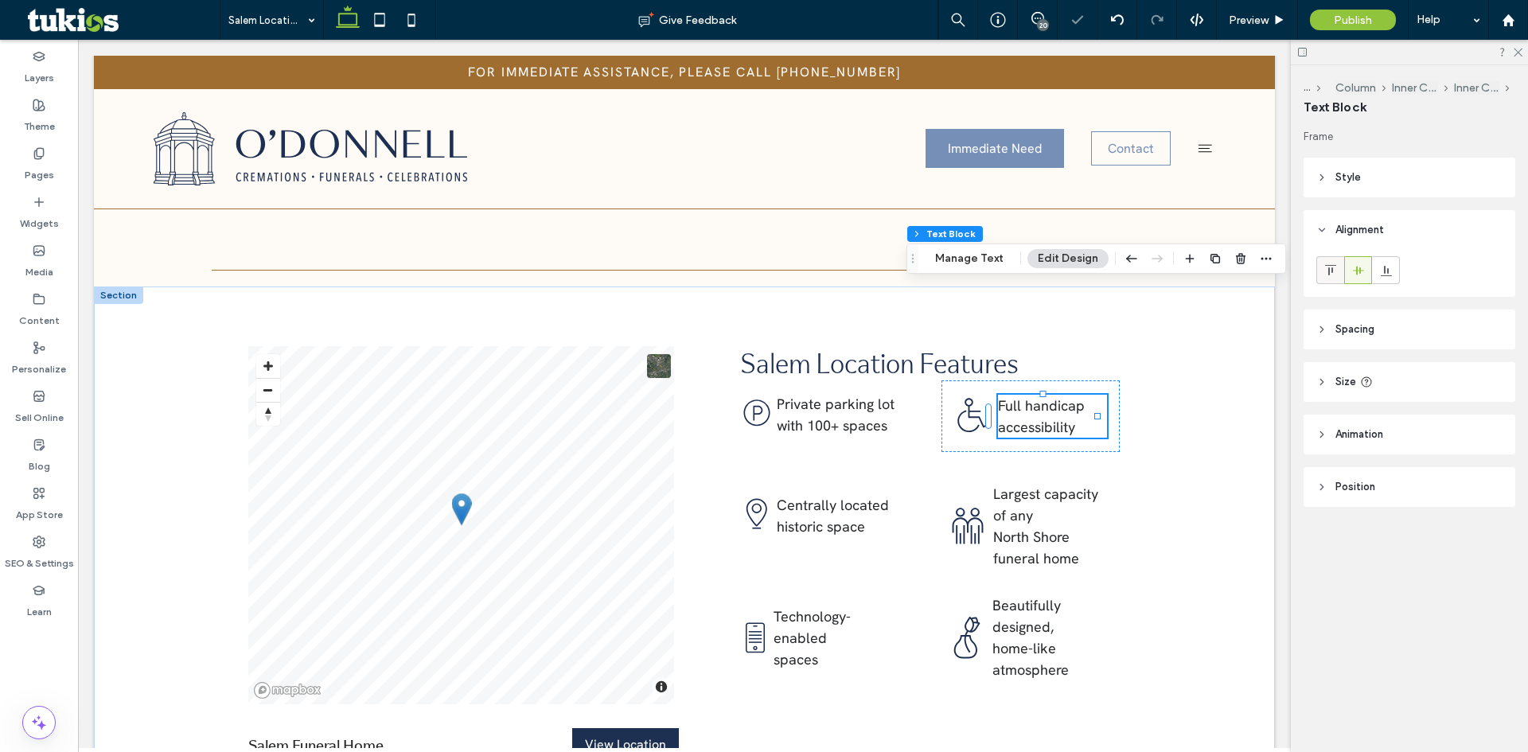
click at [1327, 267] on icon at bounding box center [1331, 270] width 13 height 13
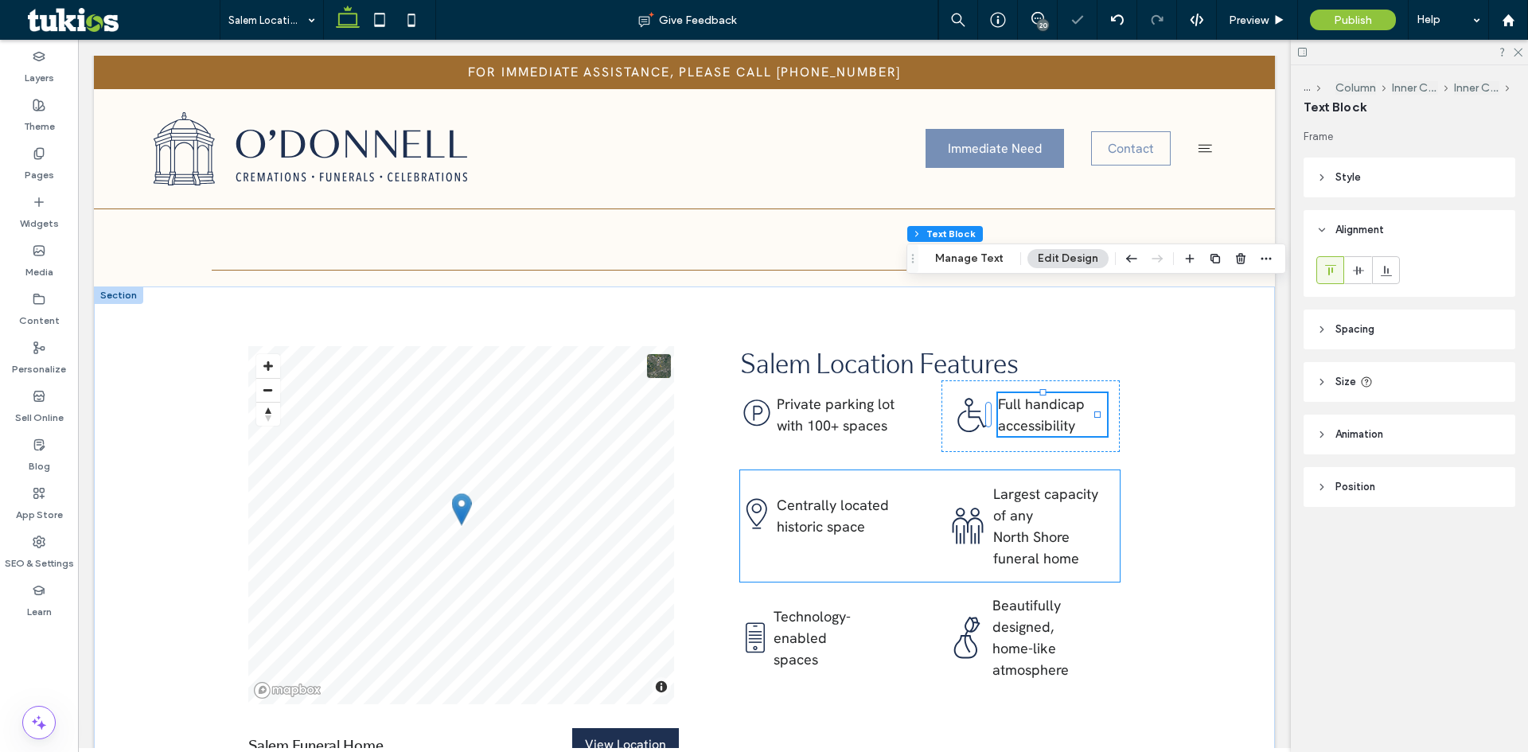
click at [966, 504] on icon ".cls-1-1828559682-1828559682 { fill: #1e3051; }" at bounding box center [968, 526] width 38 height 45
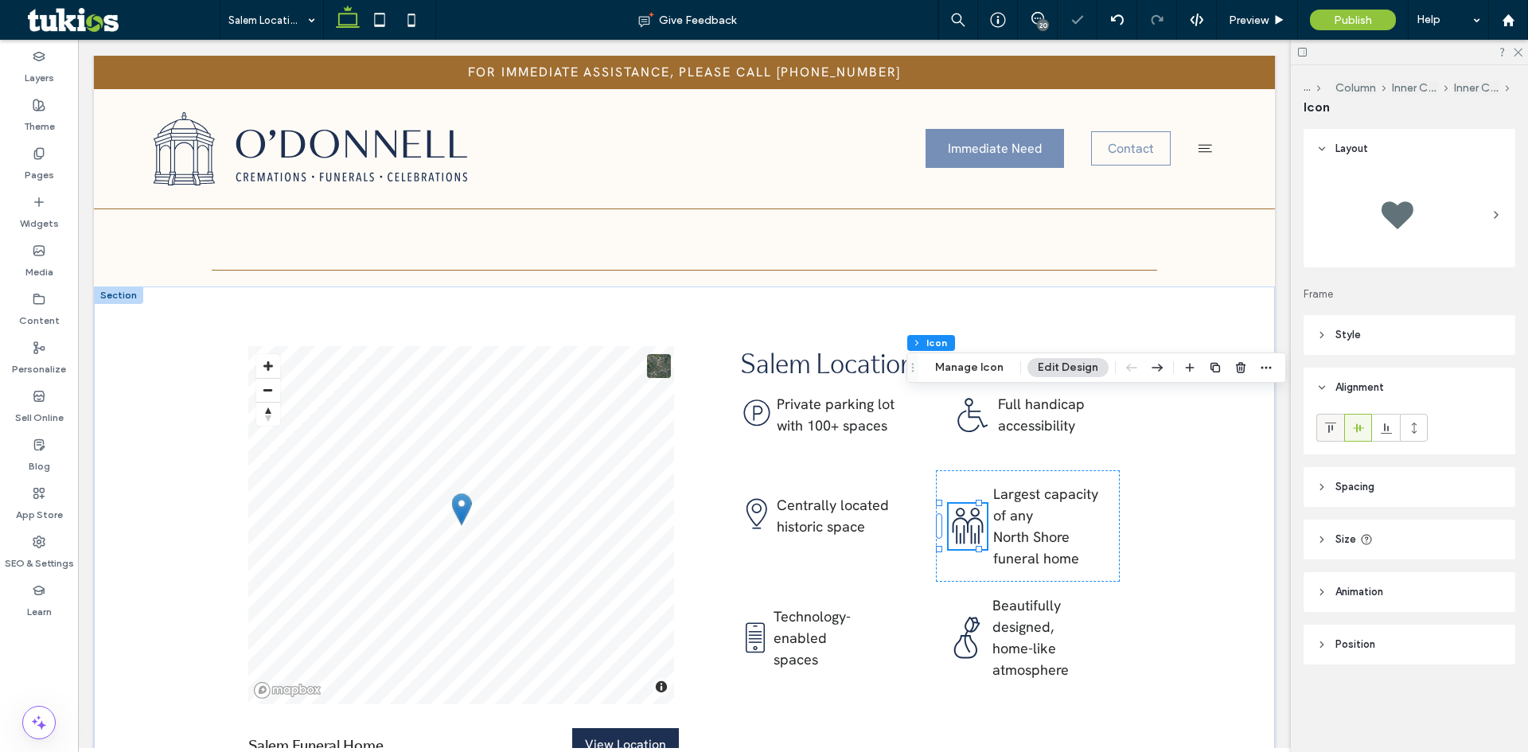
click at [1334, 422] on icon at bounding box center [1331, 428] width 13 height 13
click at [993, 528] on span "﻿ North Shore funeral home" at bounding box center [1036, 548] width 86 height 40
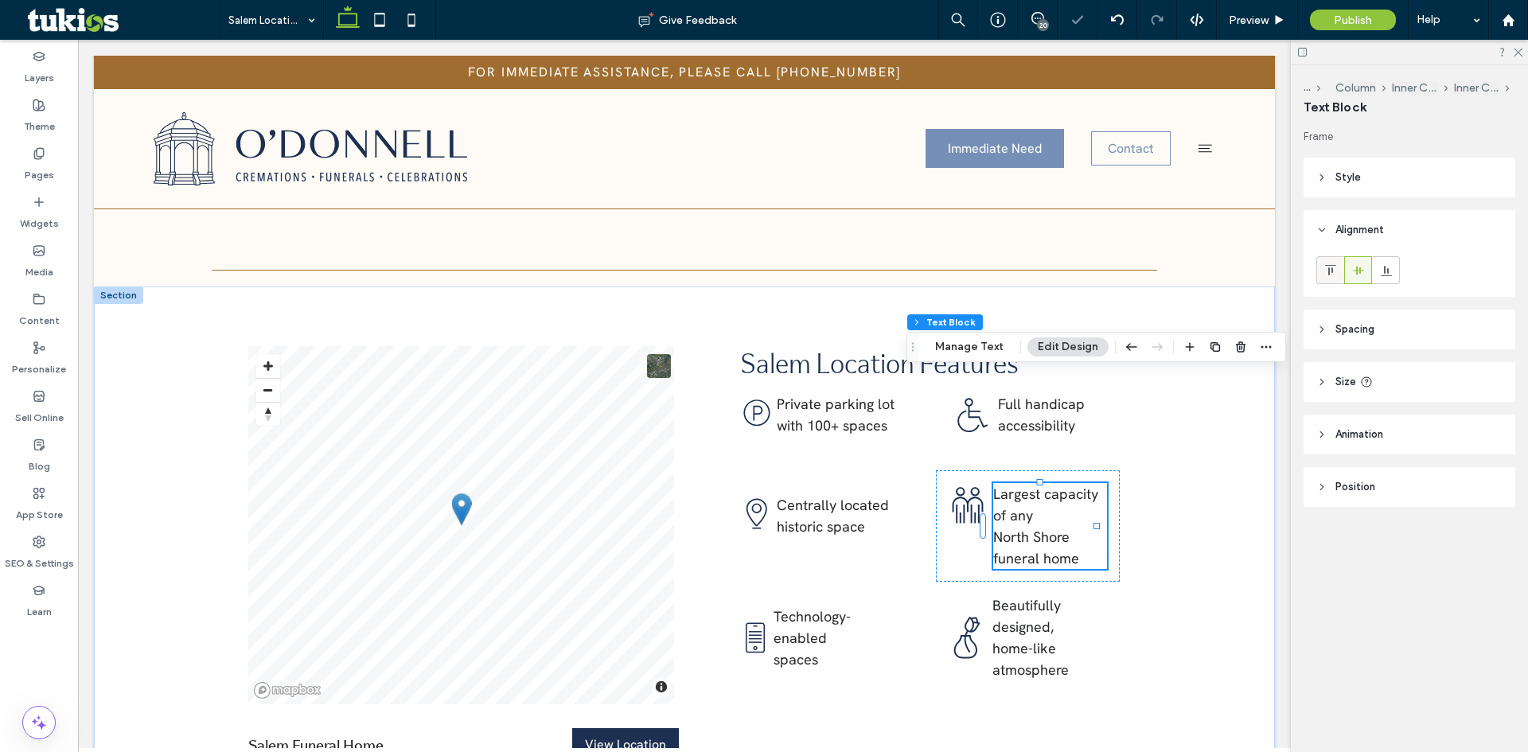
click at [1325, 271] on icon at bounding box center [1331, 270] width 13 height 13
click at [756, 620] on icon ".cls-1-1852254394-1852254394 { fill: #1e3051; }" at bounding box center [754, 637] width 29 height 35
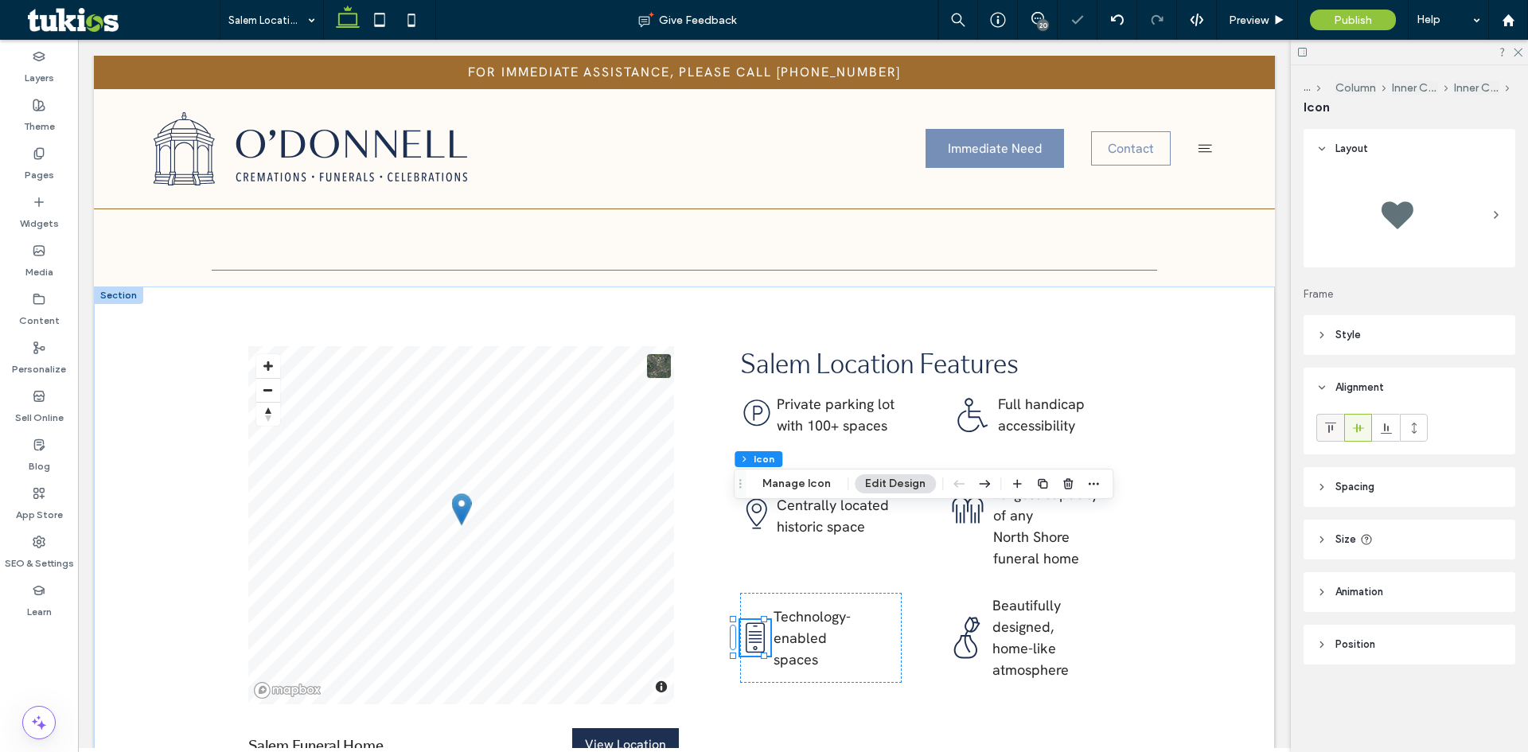
click at [1334, 430] on icon at bounding box center [1331, 428] width 13 height 13
click at [818, 607] on span "Technology-enabled" at bounding box center [812, 627] width 77 height 40
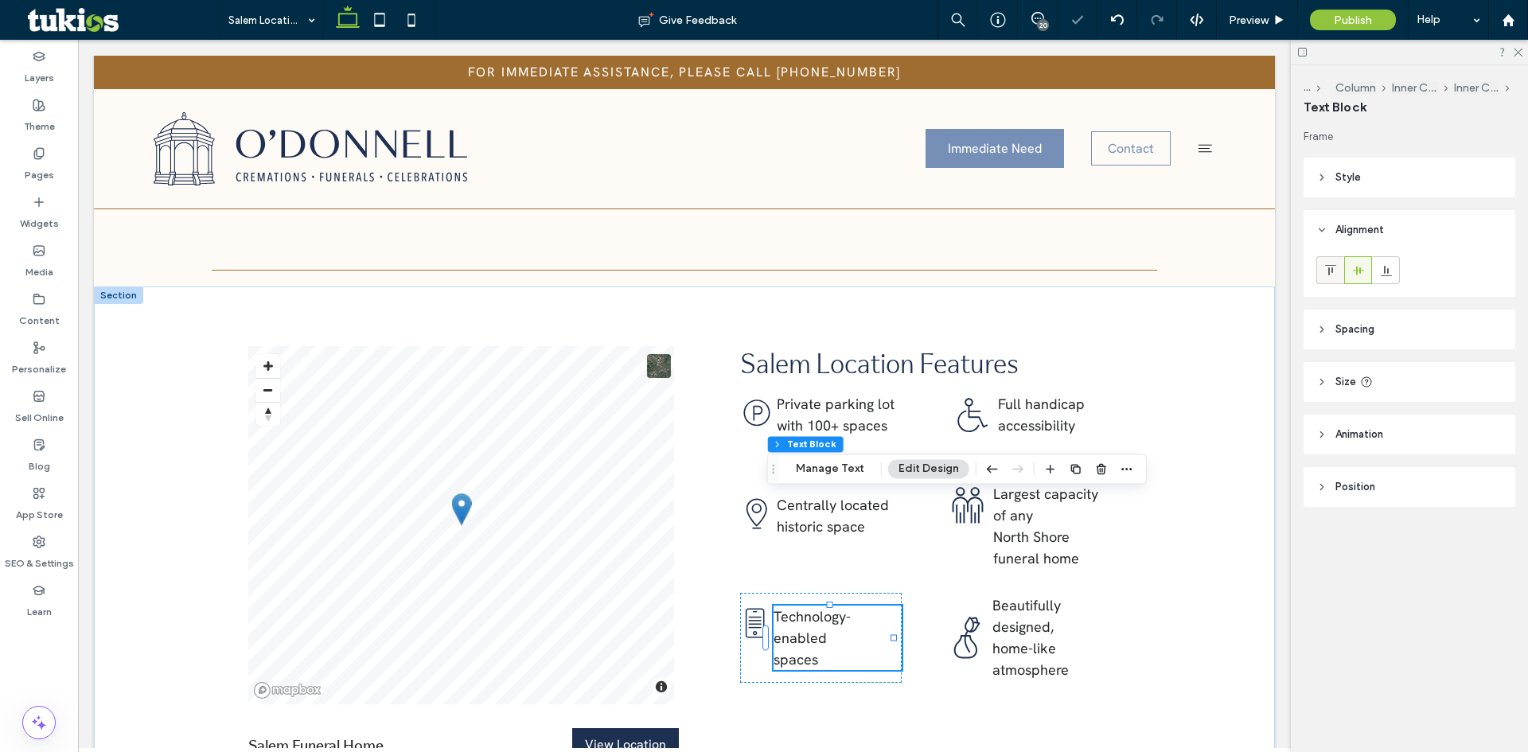
click at [1331, 271] on icon at bounding box center [1331, 270] width 13 height 13
click at [954, 617] on icon at bounding box center [967, 637] width 26 height 41
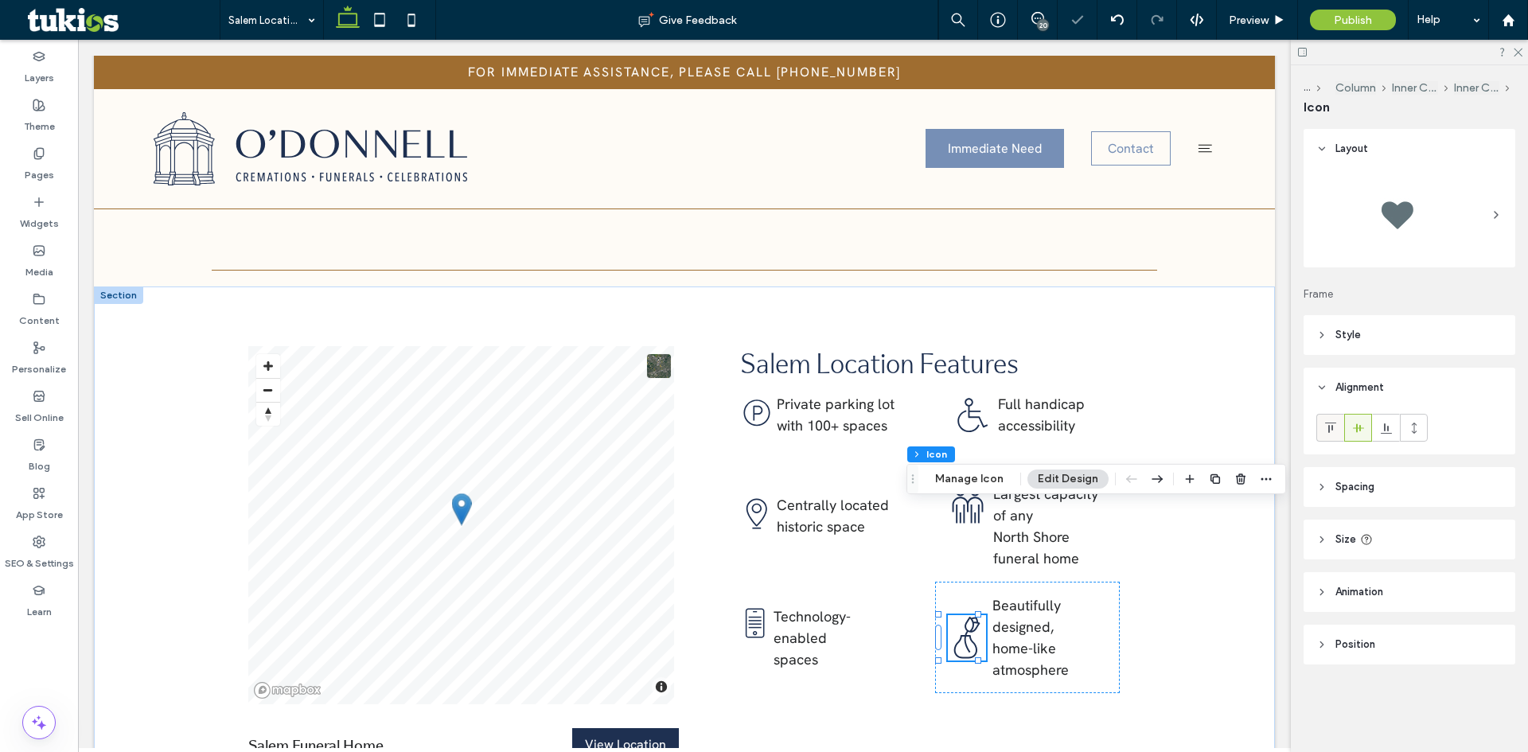
click at [1334, 430] on icon at bounding box center [1331, 428] width 13 height 13
click at [1043, 639] on span "﻿ home-like atmosphere" at bounding box center [1031, 659] width 76 height 40
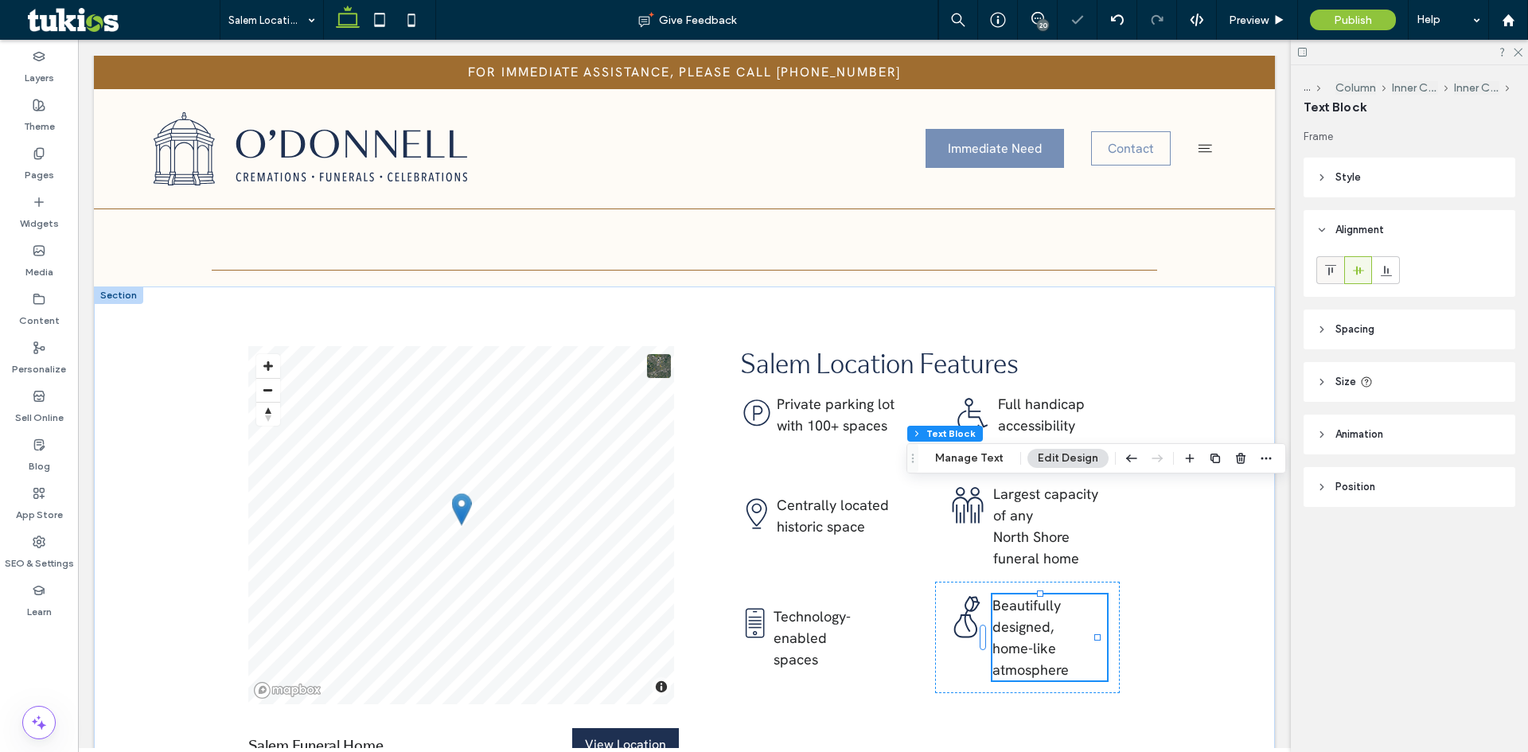
click at [1335, 275] on icon at bounding box center [1331, 270] width 13 height 13
click at [1246, 22] on span "Preview" at bounding box center [1249, 21] width 40 height 14
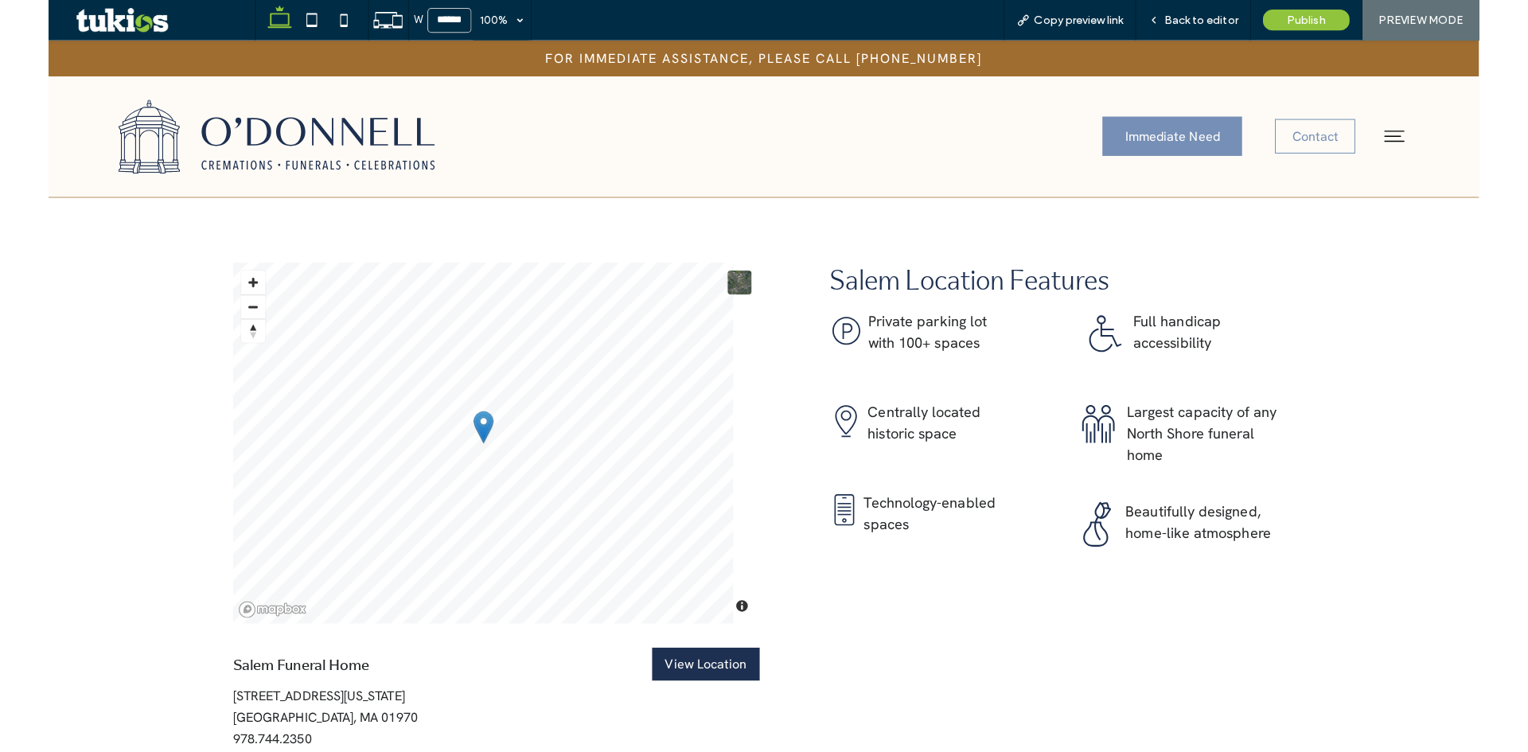
scroll to position [2040, 0]
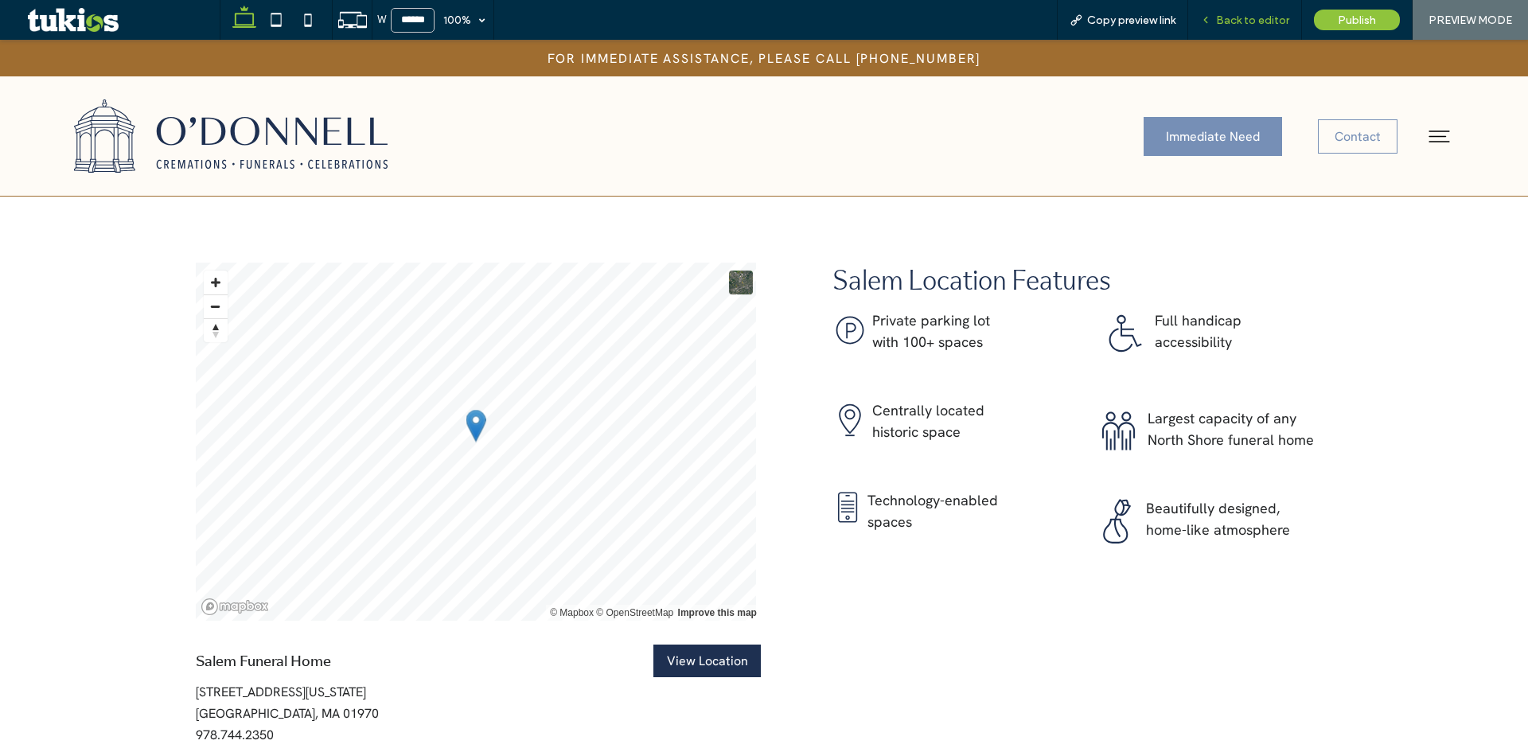
click at [1255, 17] on span "Back to editor" at bounding box center [1252, 21] width 73 height 14
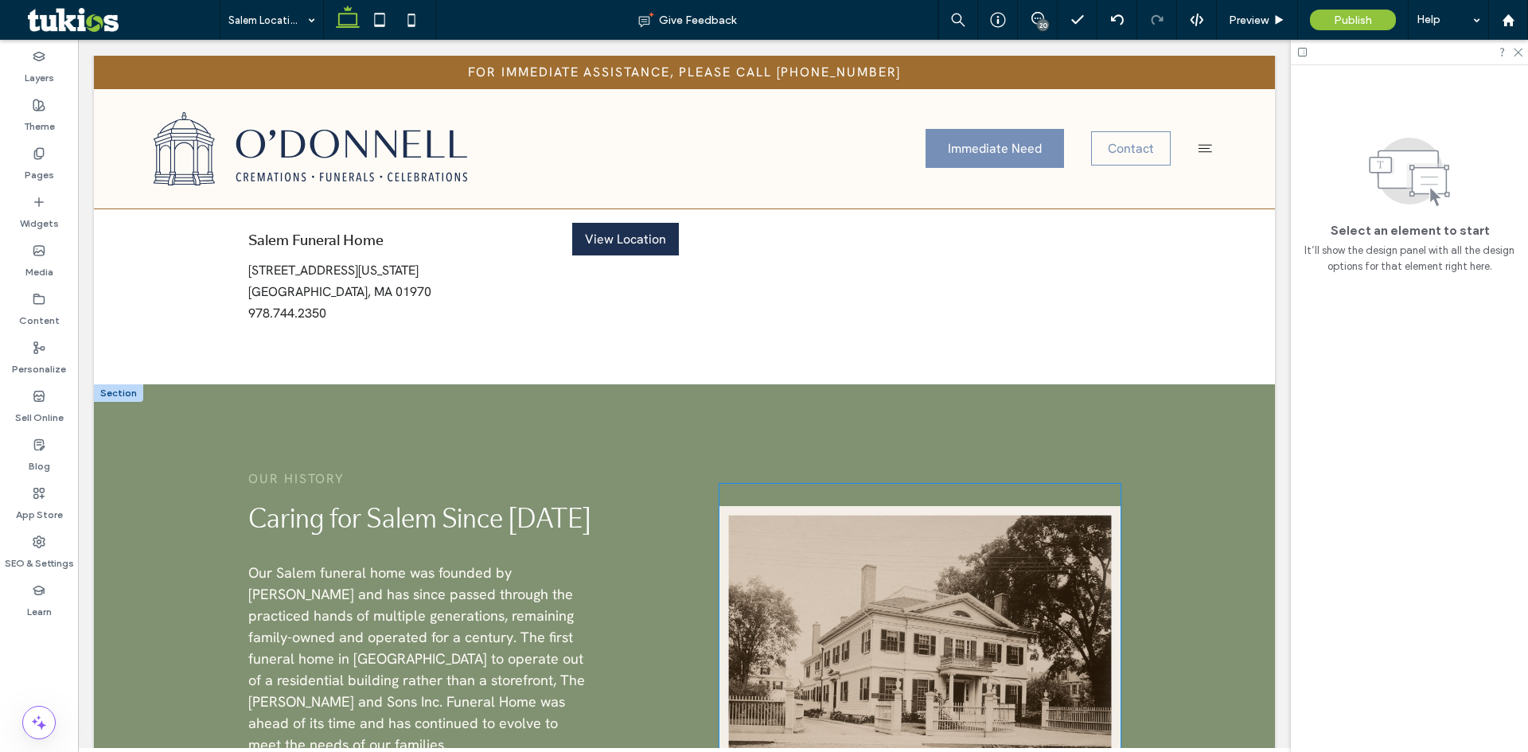
scroll to position [2555, 0]
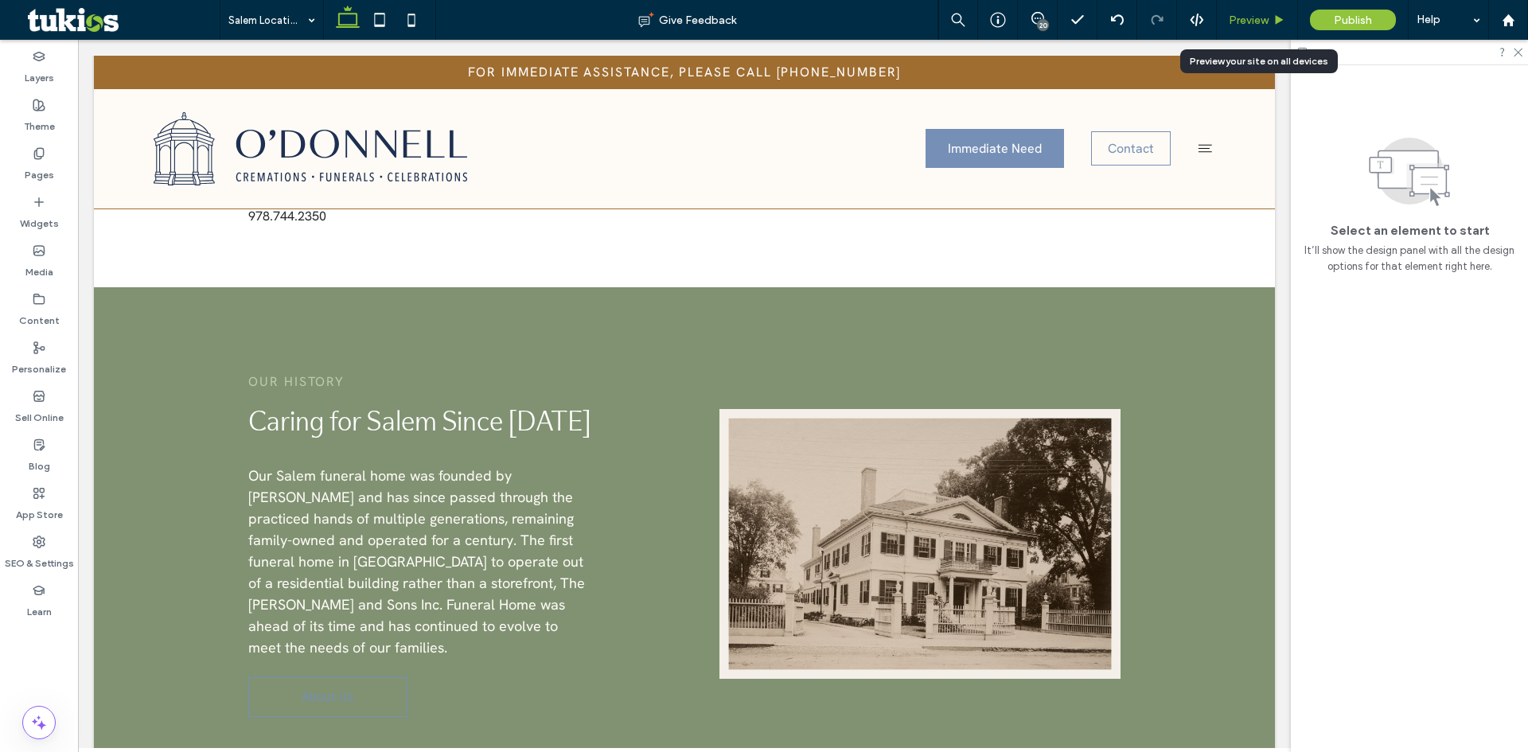
click at [1260, 25] on span "Preview" at bounding box center [1249, 21] width 40 height 14
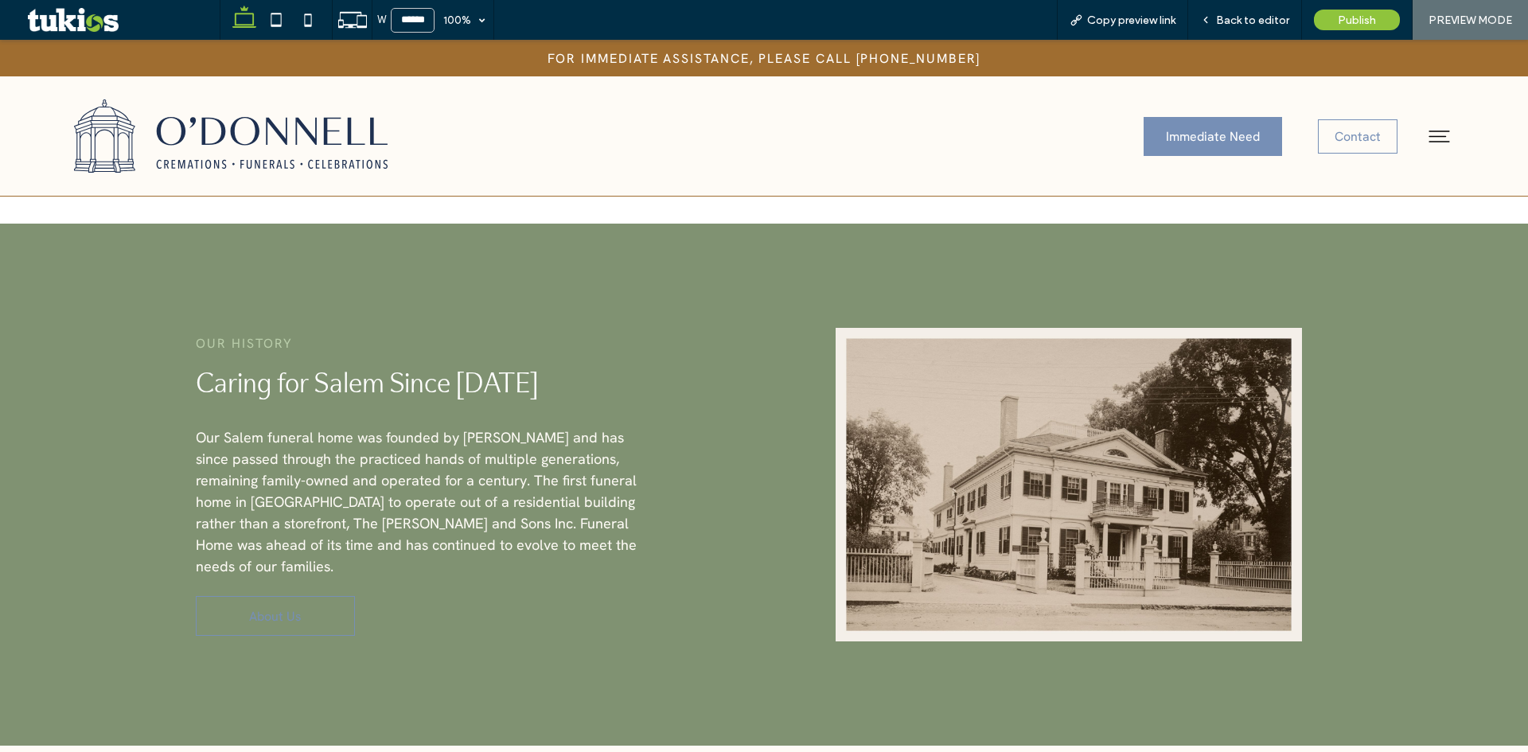
scroll to position [2625, 0]
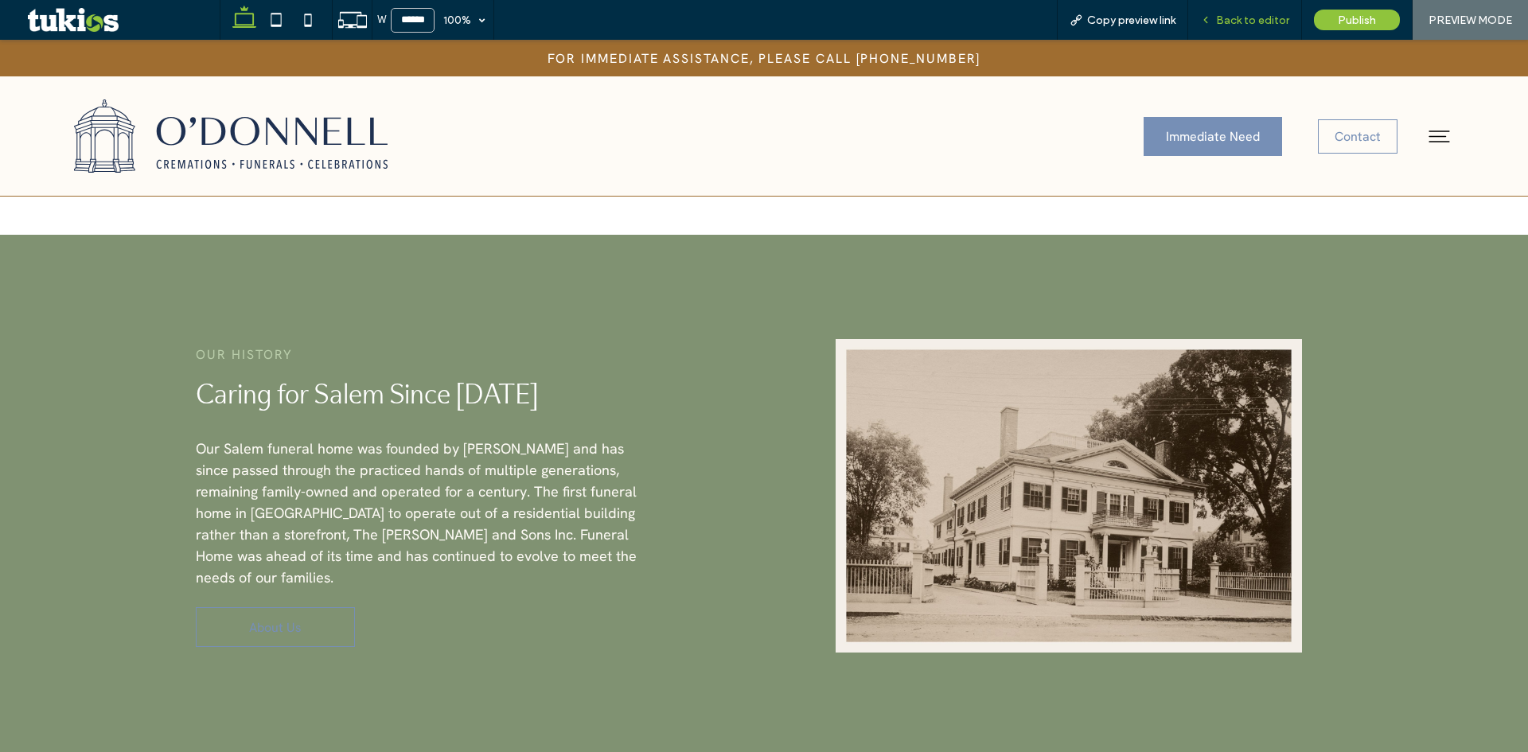
click at [1259, 18] on span "Back to editor" at bounding box center [1252, 21] width 73 height 14
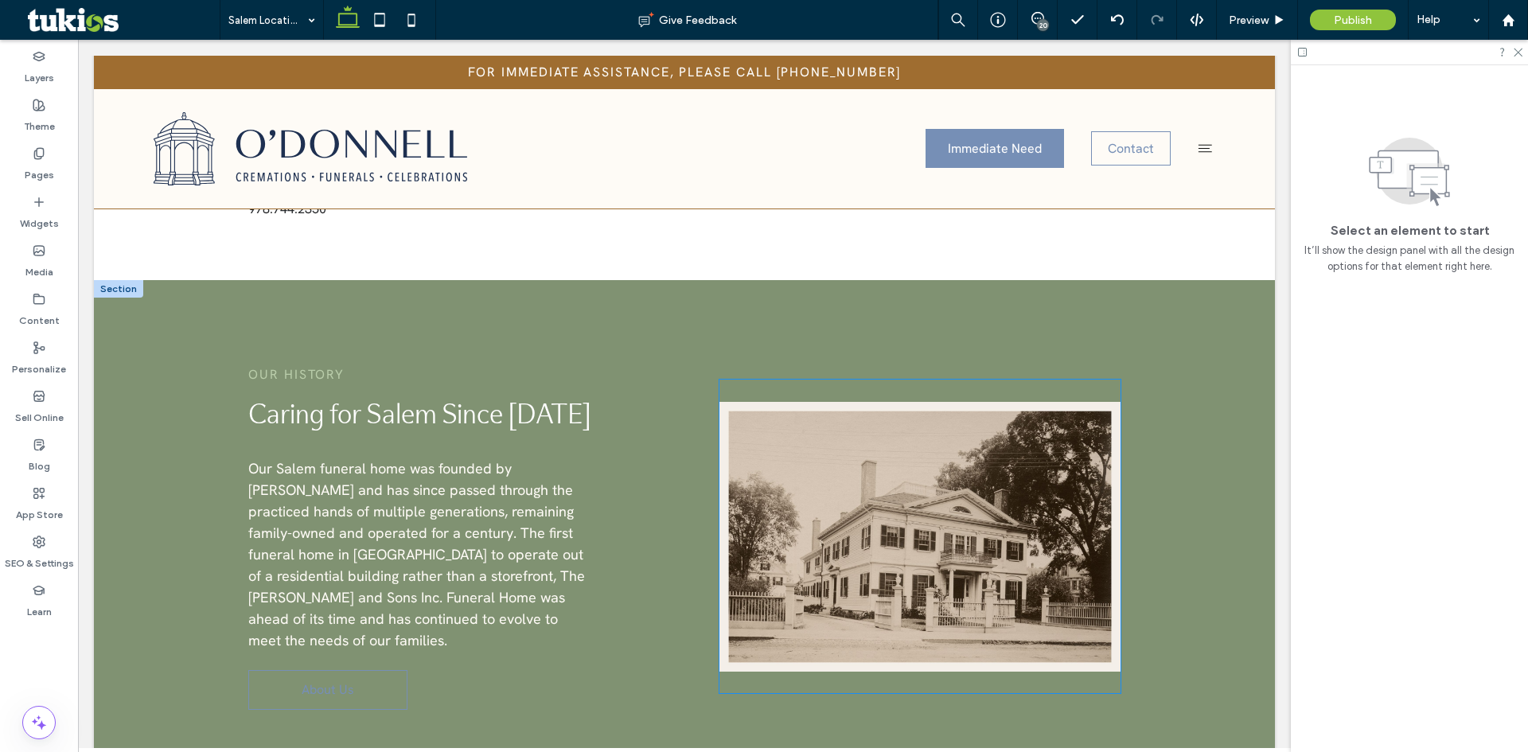
scroll to position [2555, 0]
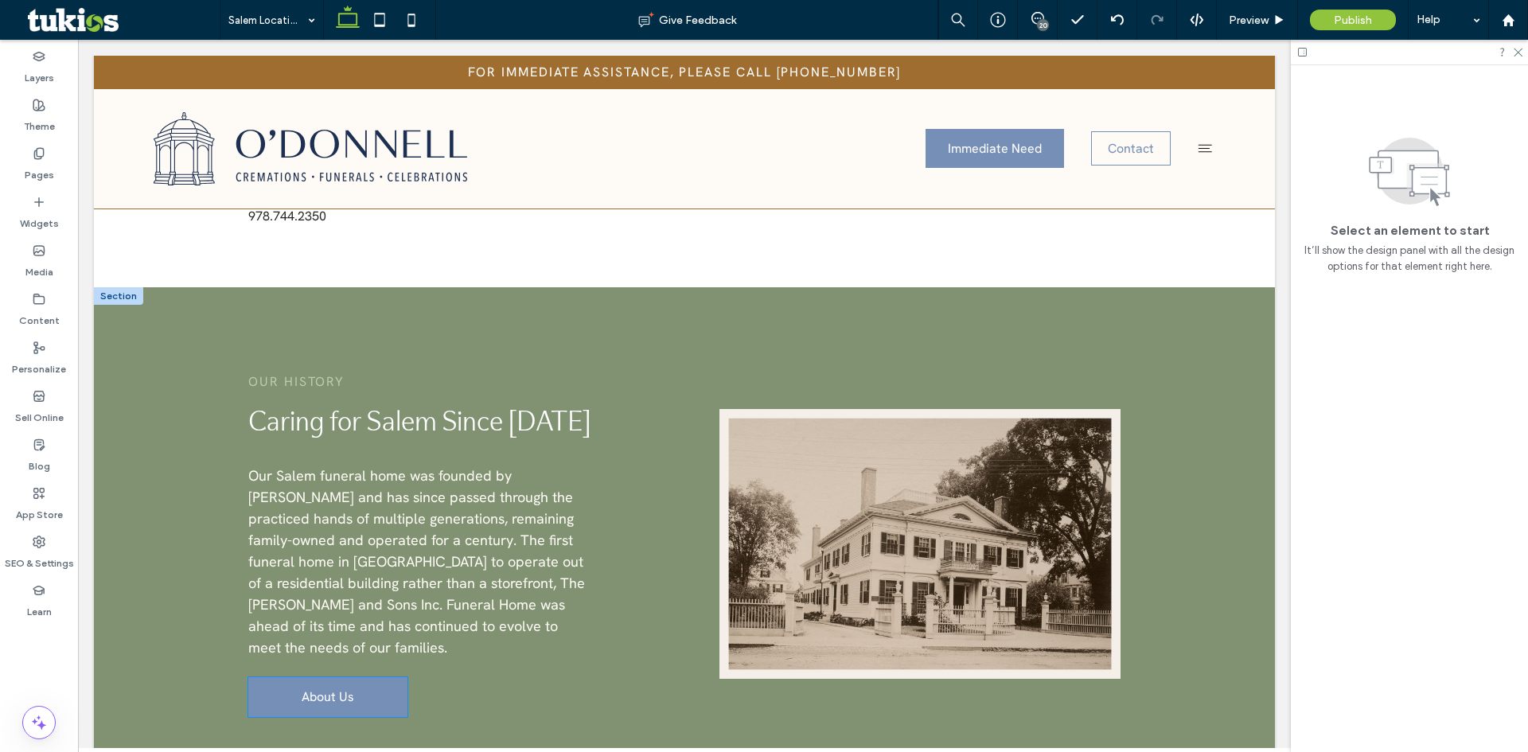
click at [352, 689] on span "About Us" at bounding box center [328, 697] width 53 height 17
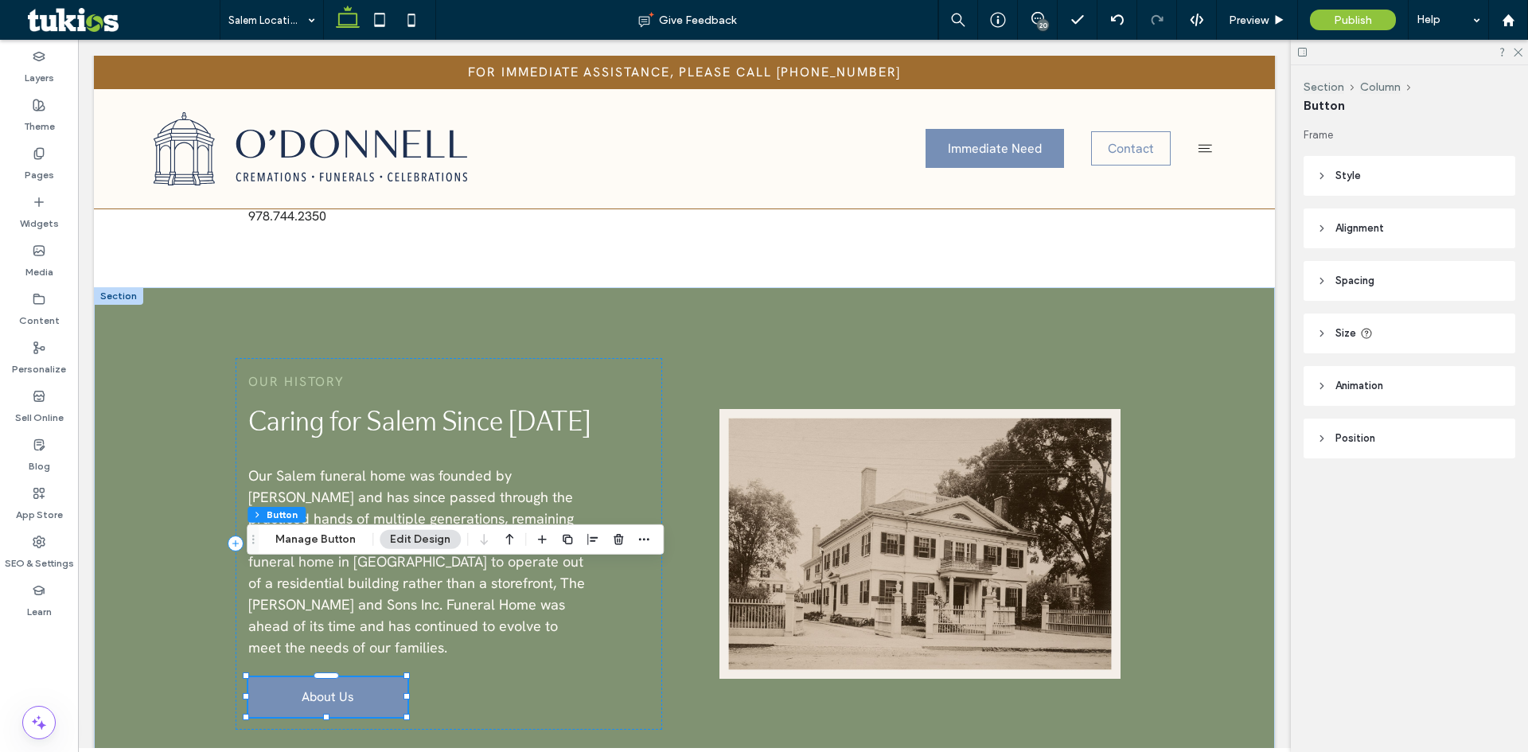
type input "**"
click at [322, 539] on button "Manage Button" at bounding box center [315, 539] width 101 height 19
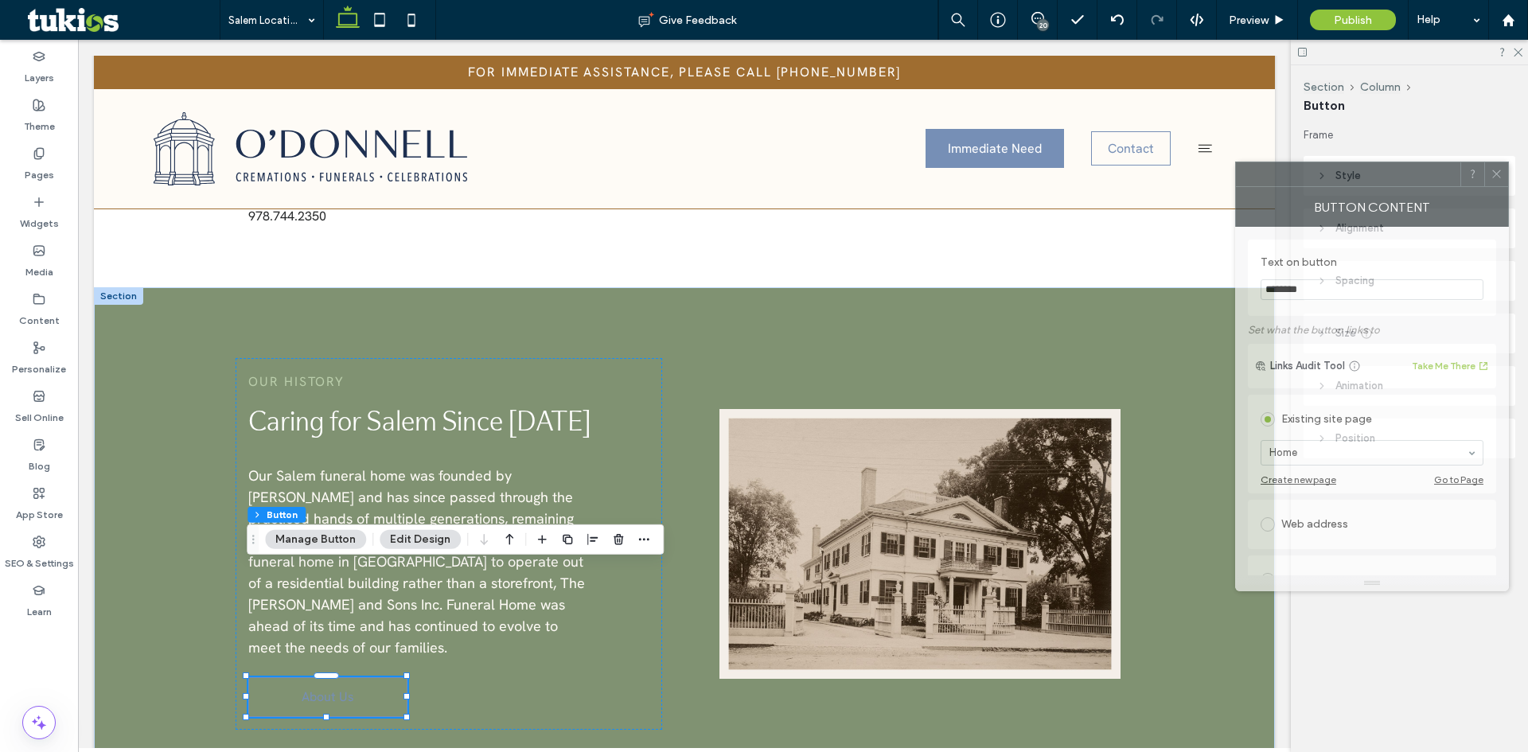
drag, startPoint x: 1380, startPoint y: 170, endPoint x: 970, endPoint y: 172, distance: 409.2
click at [1236, 172] on div at bounding box center [1348, 174] width 224 height 24
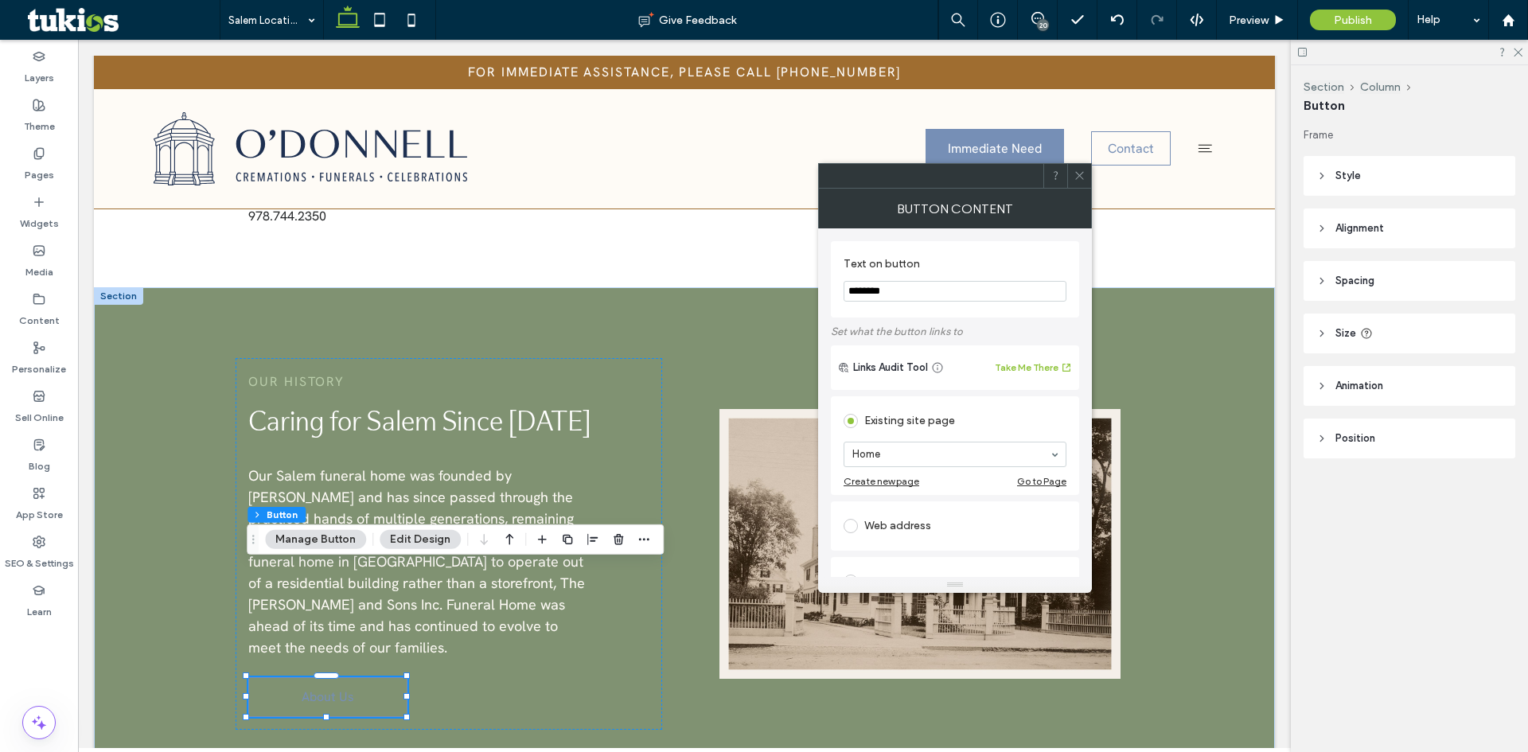
click at [1079, 174] on icon at bounding box center [1080, 176] width 12 height 12
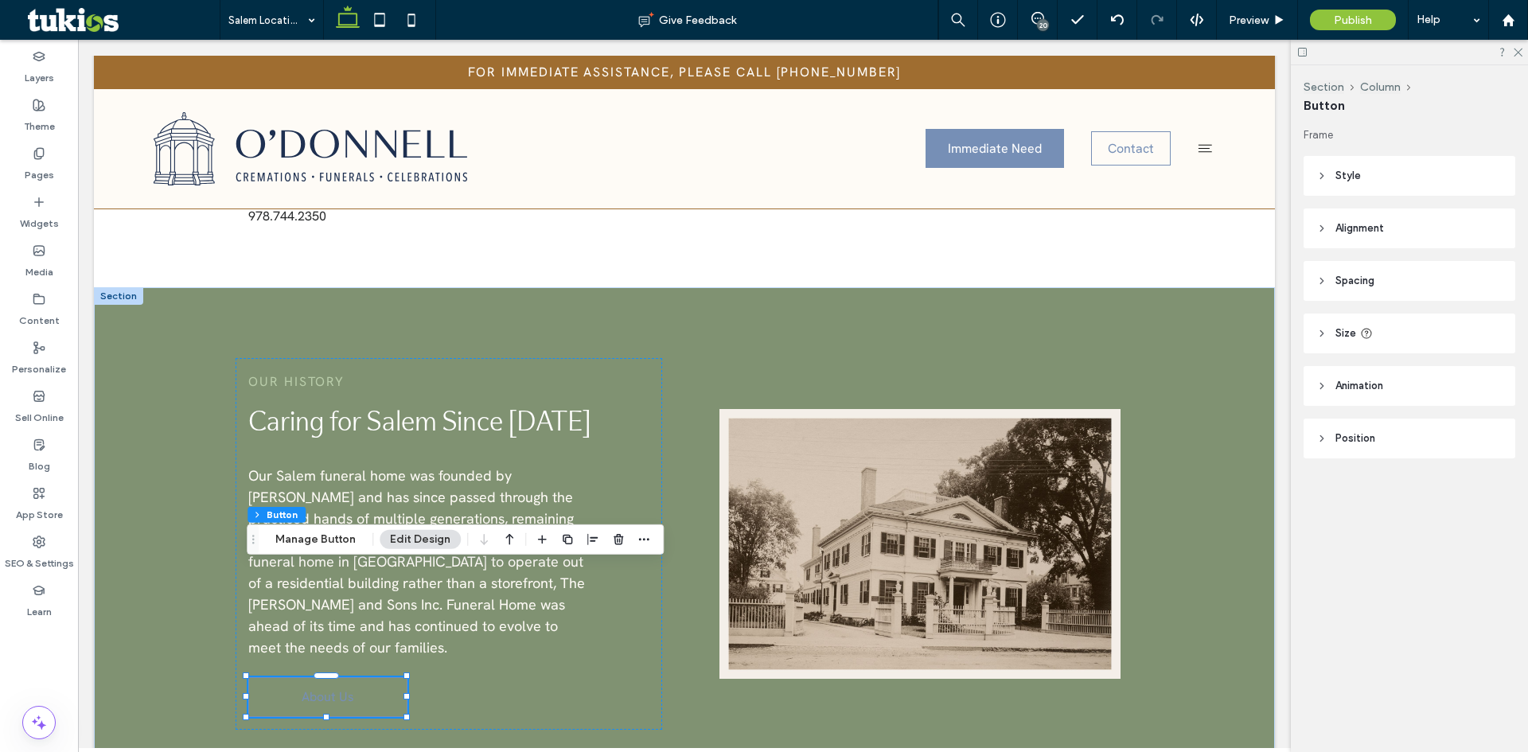
click at [1351, 176] on span "Style" at bounding box center [1348, 176] width 25 height 16
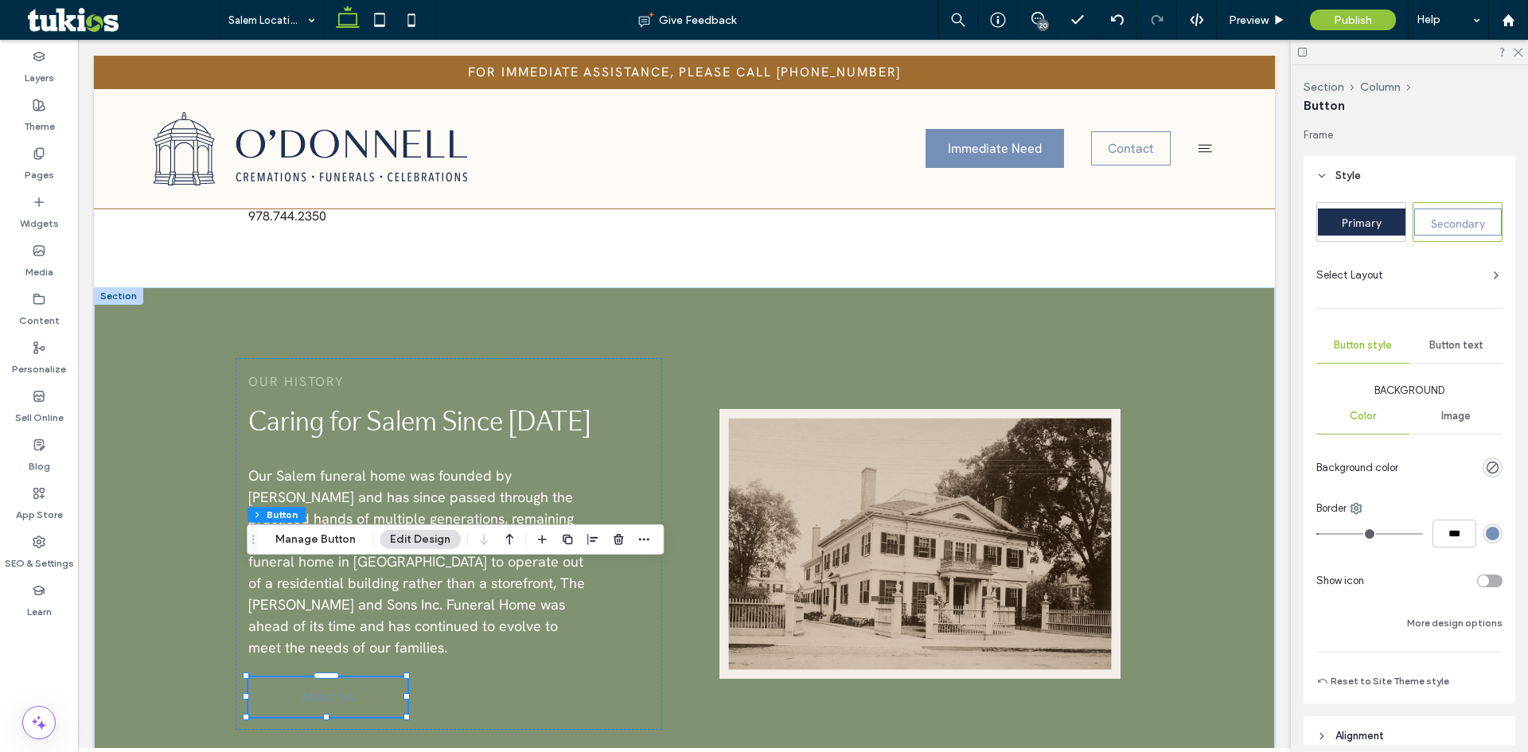
click at [1497, 530] on div "Primary Secondary Select Layout Button style Button text Background Color Image…" at bounding box center [1410, 450] width 212 height 508
click at [1486, 535] on div "rgb(118, 143, 182)" at bounding box center [1493, 534] width 14 height 14
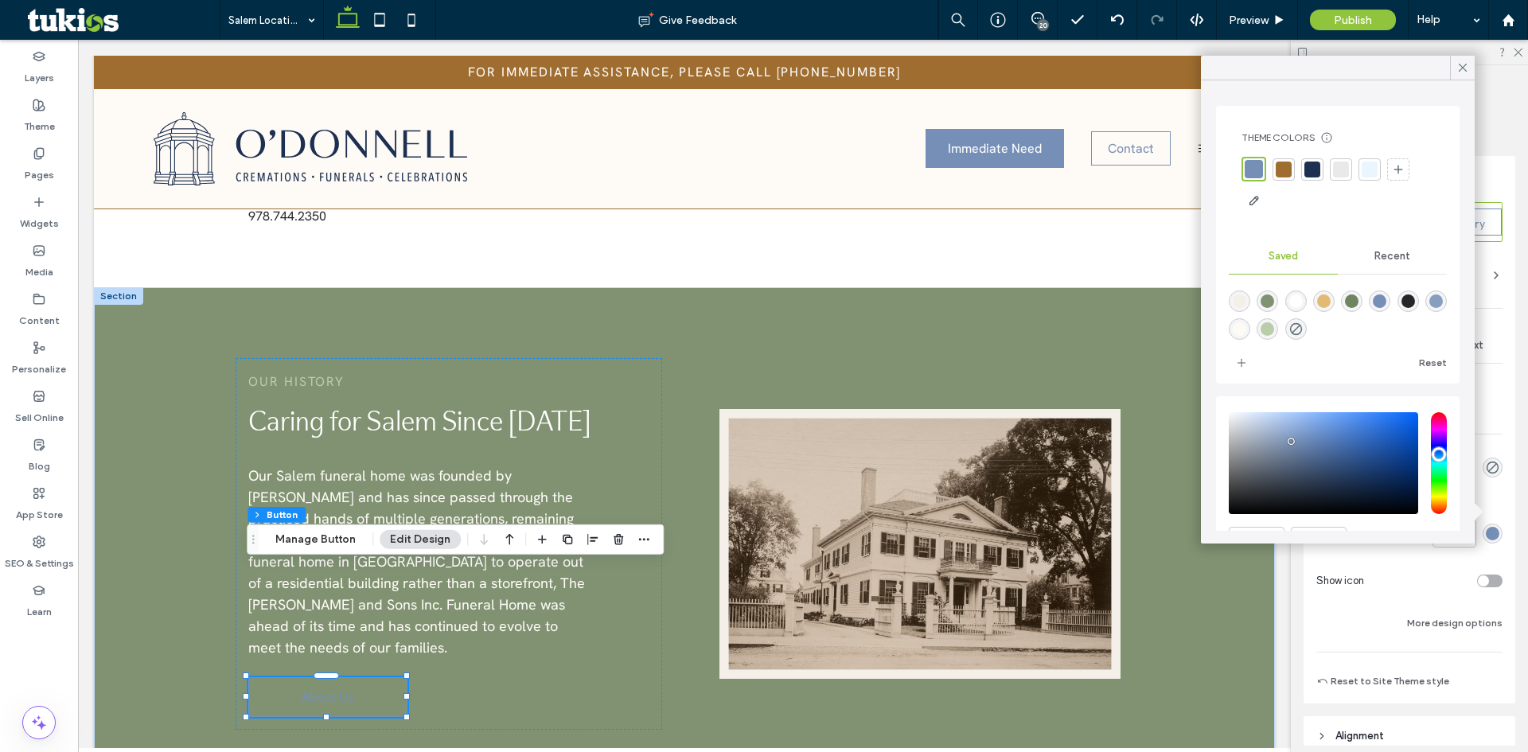
click at [1247, 331] on div "rgba(254,251,246,1)" at bounding box center [1240, 329] width 14 height 14
type input "*******"
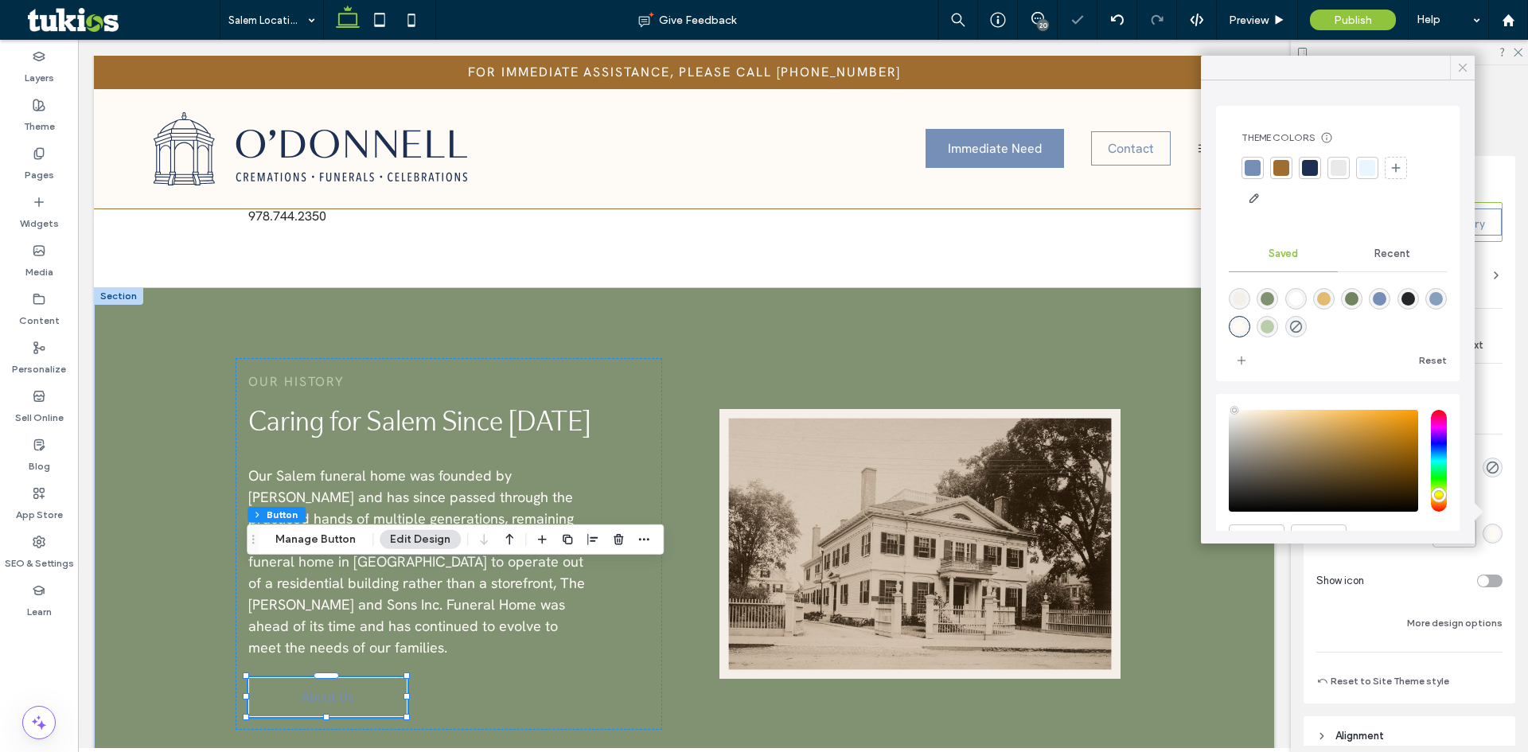
click at [1468, 61] on icon at bounding box center [1463, 68] width 14 height 14
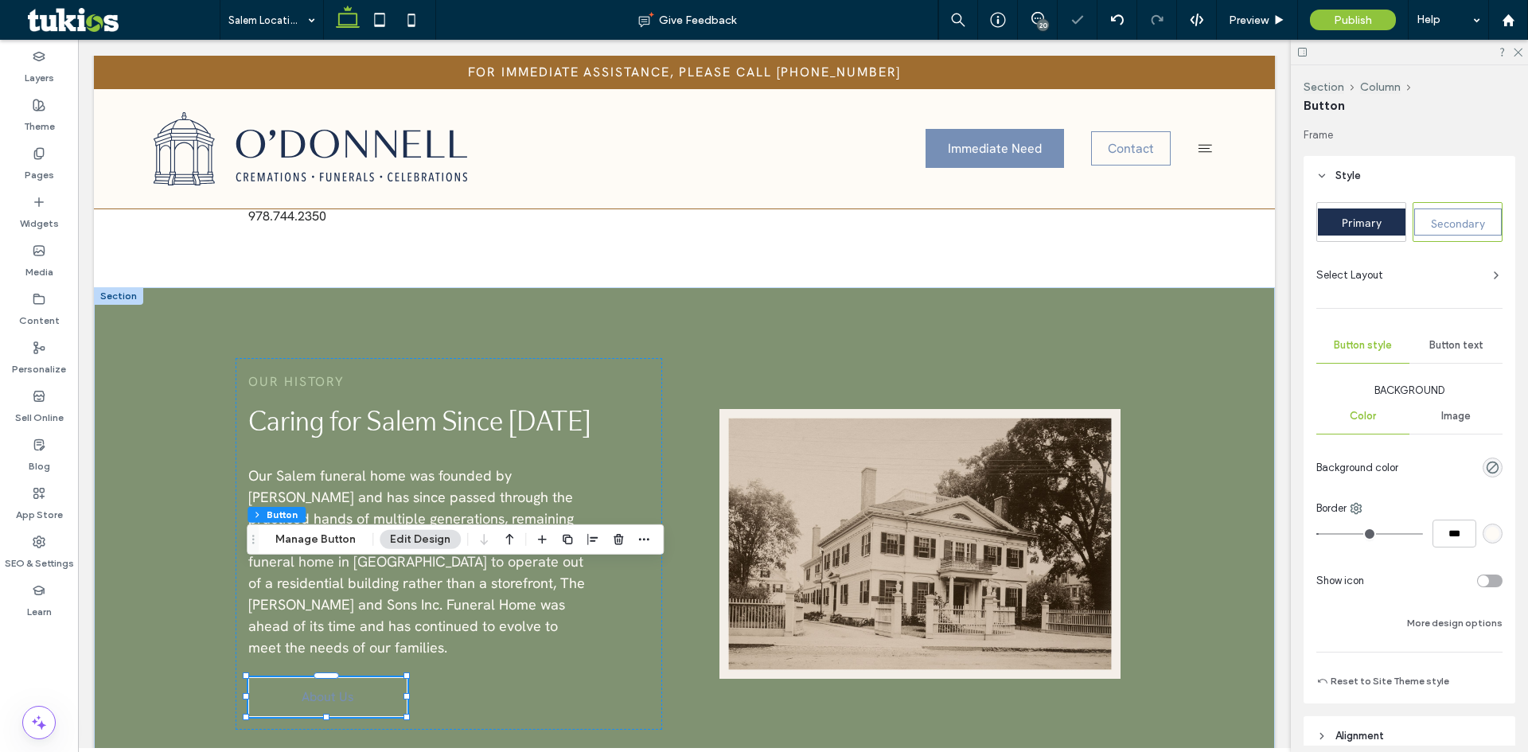
drag, startPoint x: 1454, startPoint y: 325, endPoint x: 1460, endPoint y: 350, distance: 26.1
click at [1454, 326] on div "Primary Secondary Select Layout Button style Button text Background Color Image…" at bounding box center [1410, 446] width 186 height 489
click at [1461, 351] on span "Button text" at bounding box center [1457, 345] width 54 height 13
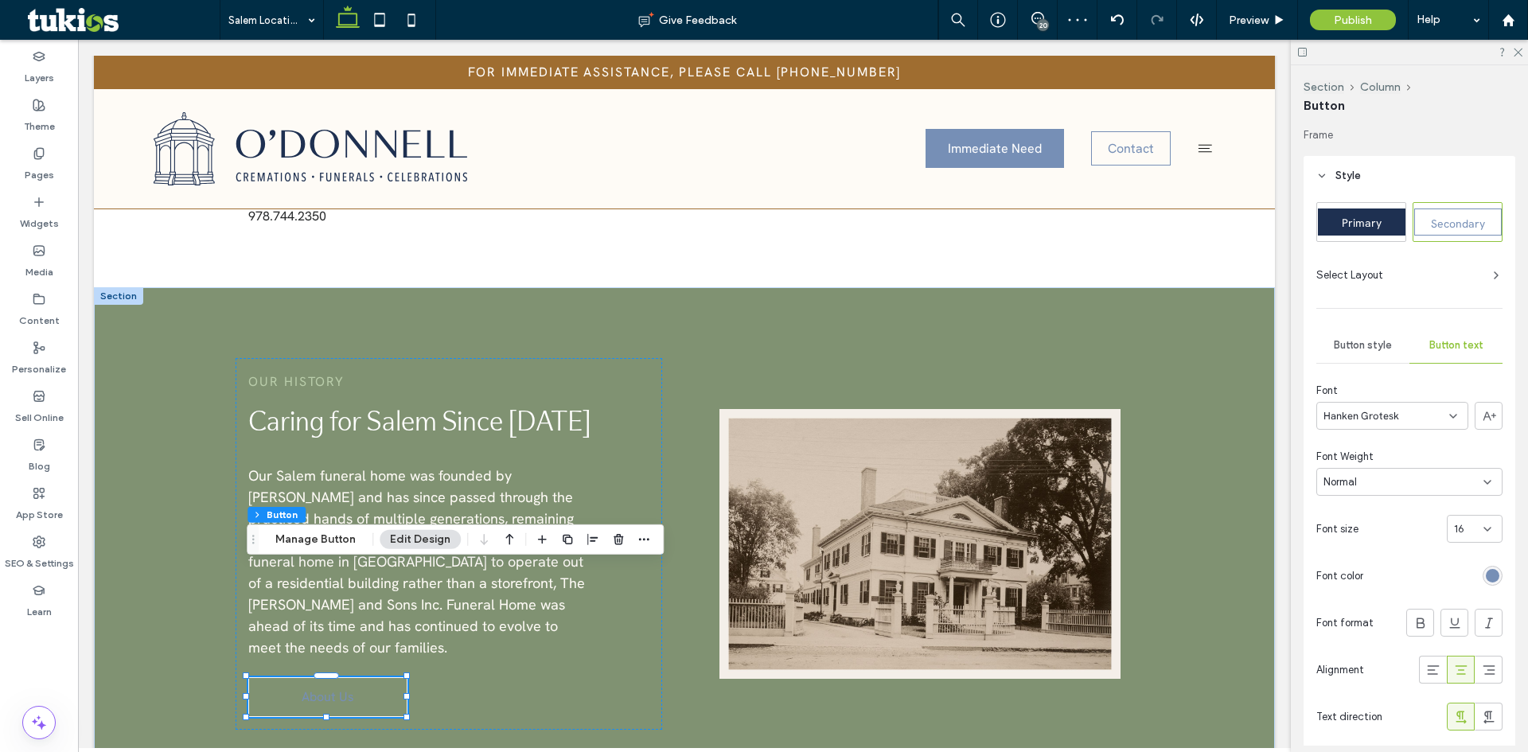
click at [1487, 578] on div "rgb(118, 143, 182)" at bounding box center [1493, 576] width 14 height 14
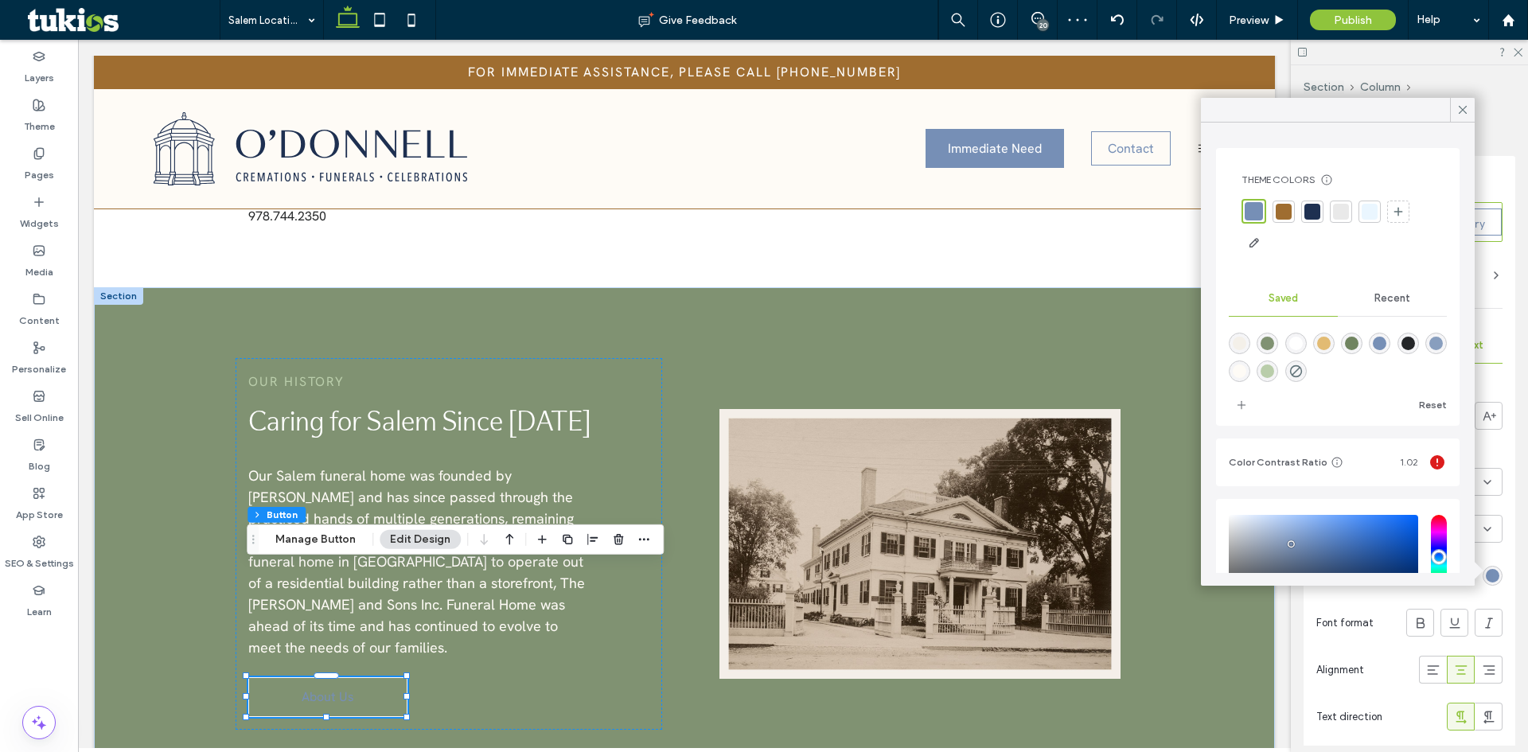
click at [1247, 366] on div "rgba(254,251,246,1)" at bounding box center [1240, 372] width 14 height 14
type input "*******"
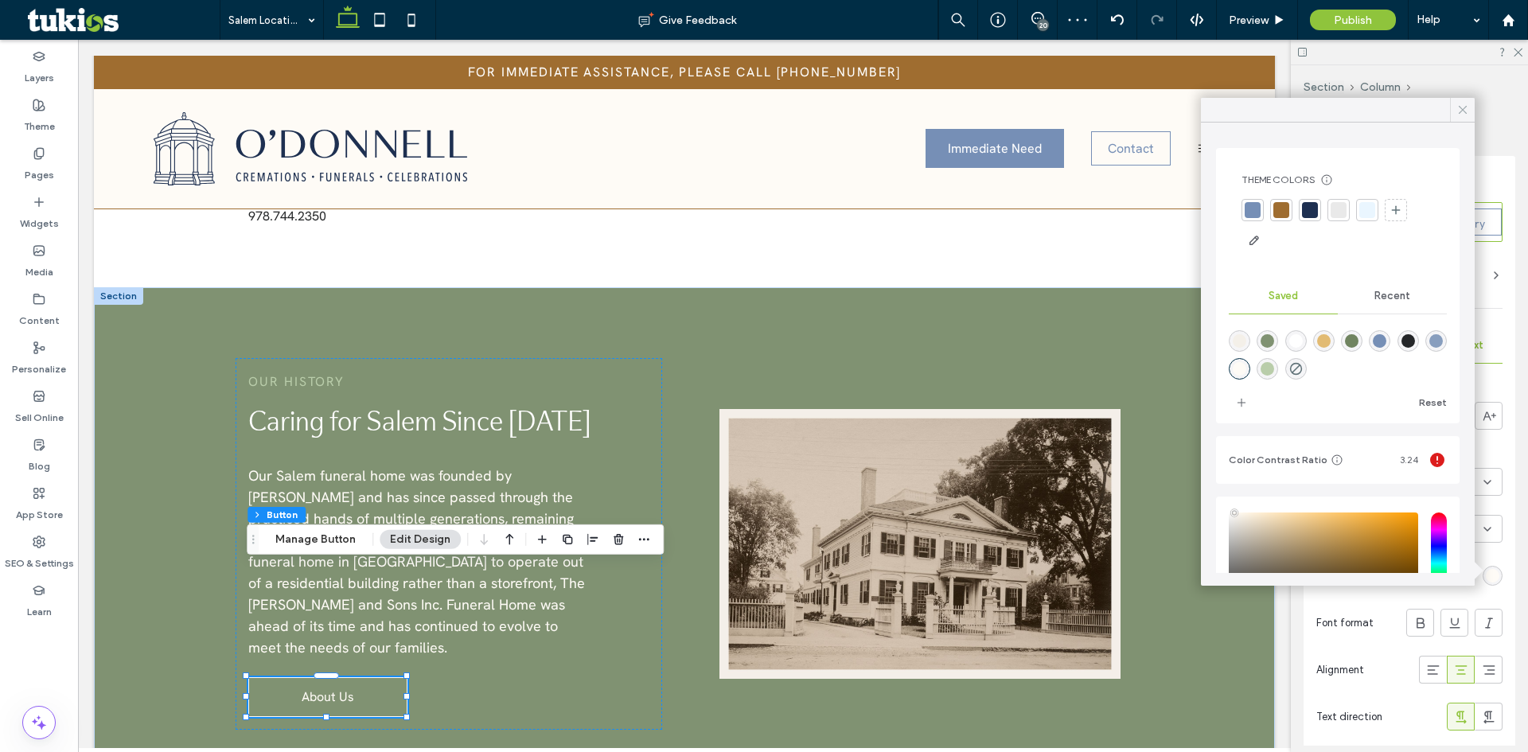
click at [1458, 116] on icon at bounding box center [1463, 110] width 14 height 14
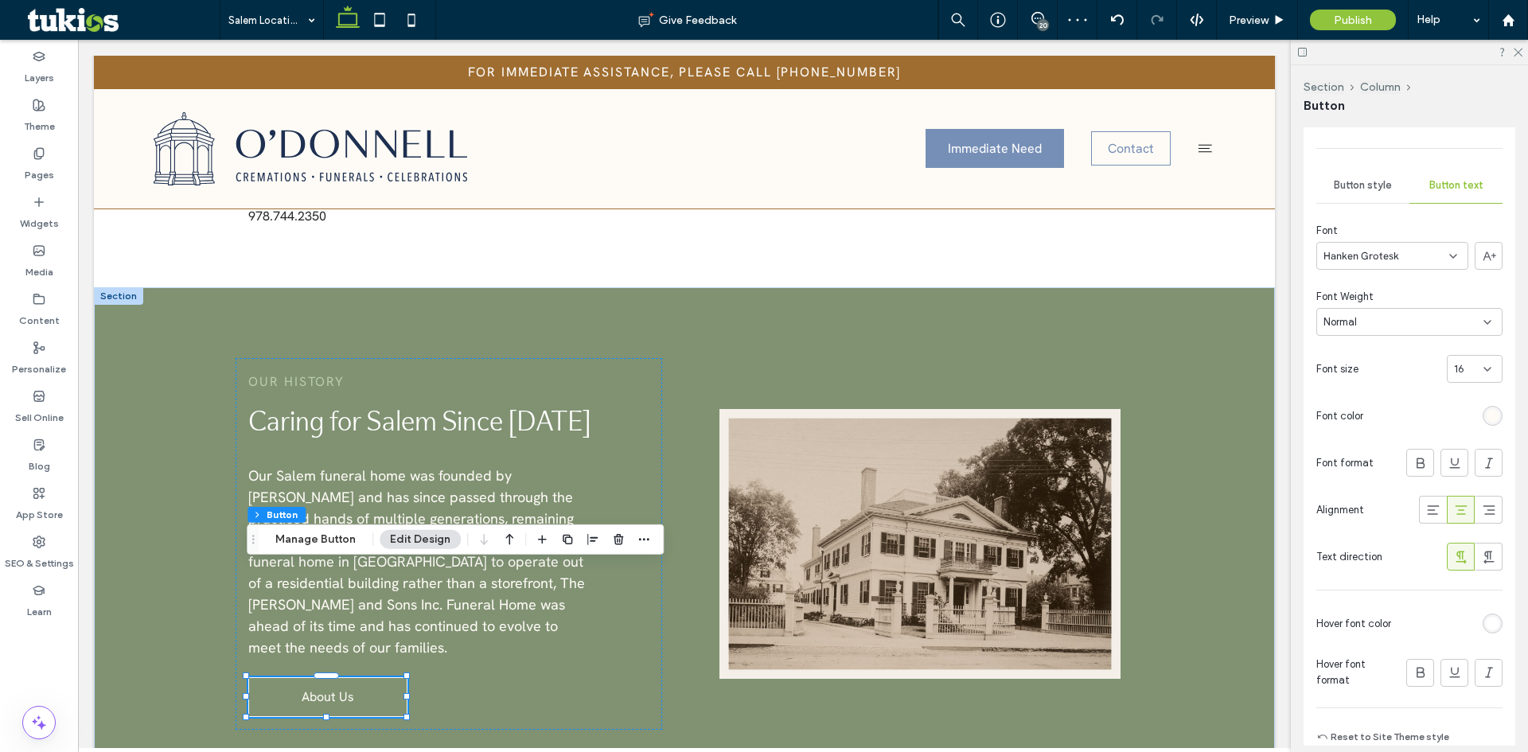
scroll to position [318, 0]
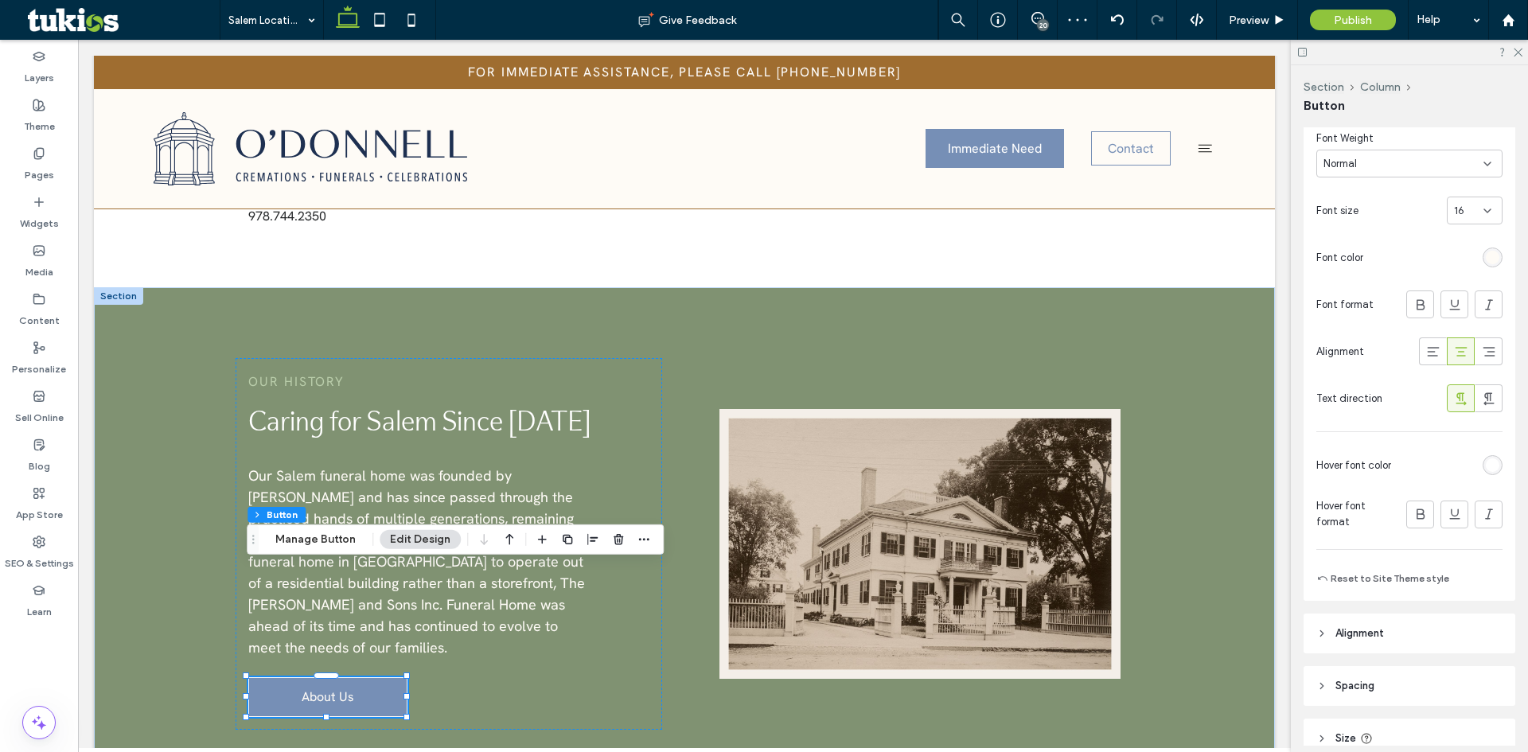
click at [1486, 465] on div "rgb(255, 255, 255)" at bounding box center [1493, 466] width 14 height 14
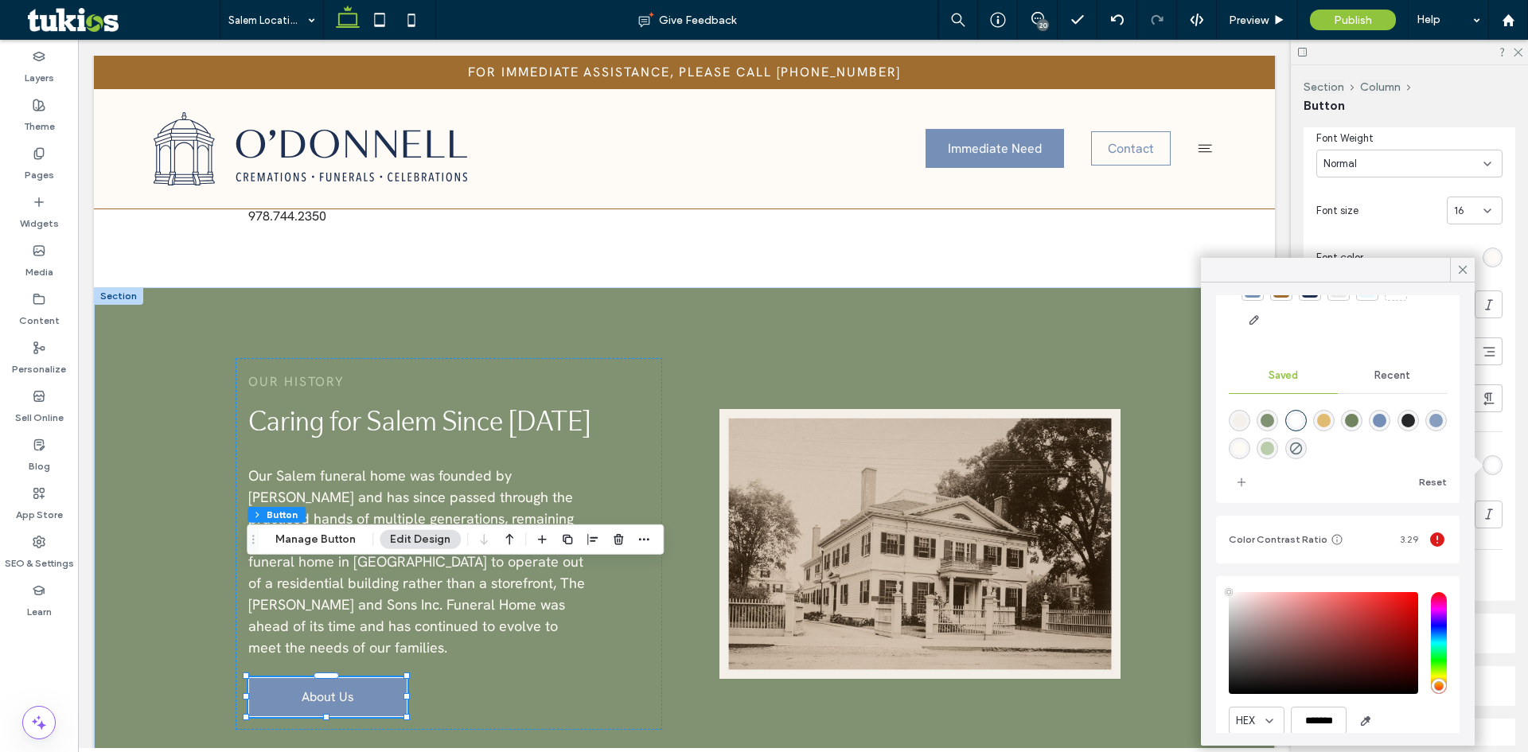
scroll to position [142, 0]
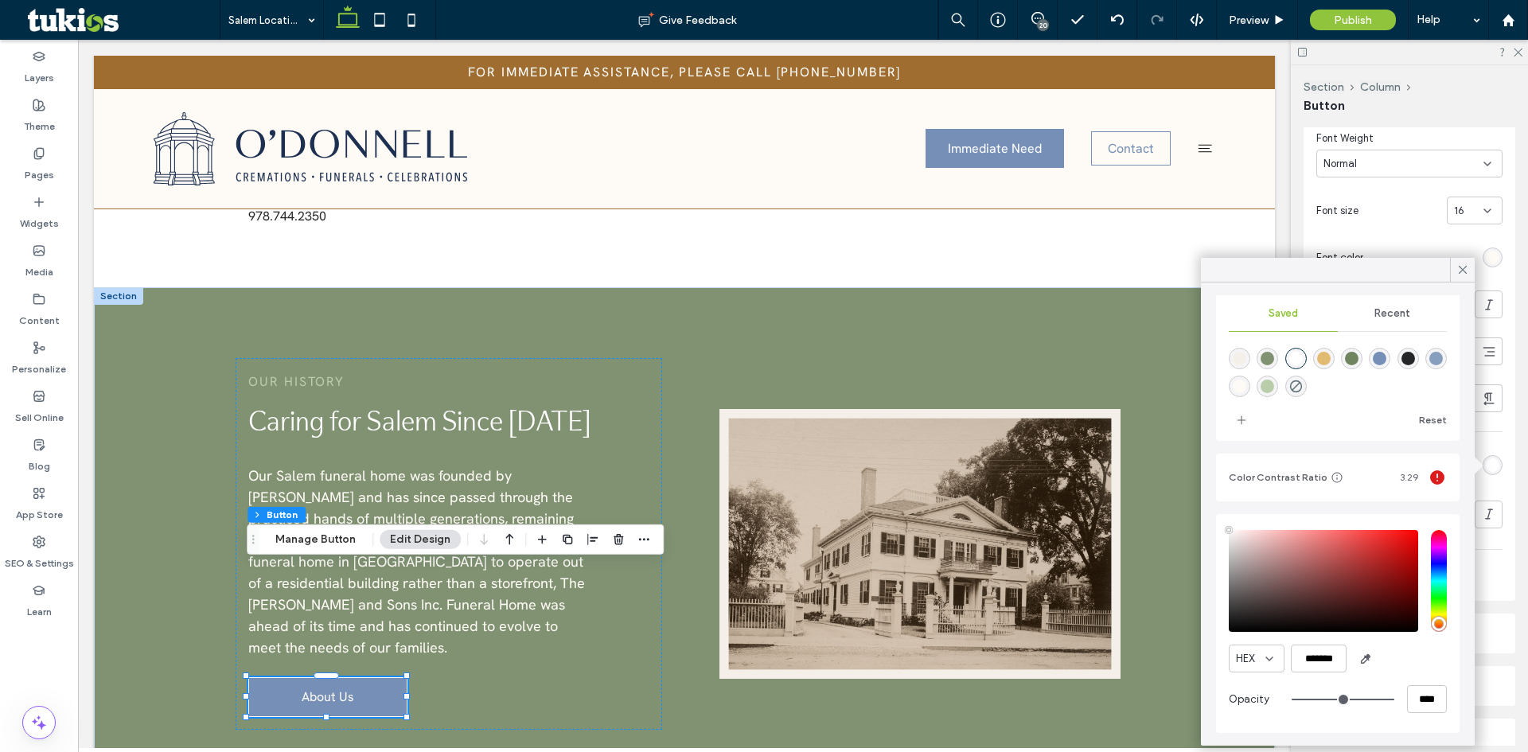
click at [1397, 713] on div "HEX ******* Opacity ****" at bounding box center [1338, 623] width 218 height 203
click at [1247, 382] on div "rgba(254,251,246,1)" at bounding box center [1240, 387] width 14 height 14
type input "*******"
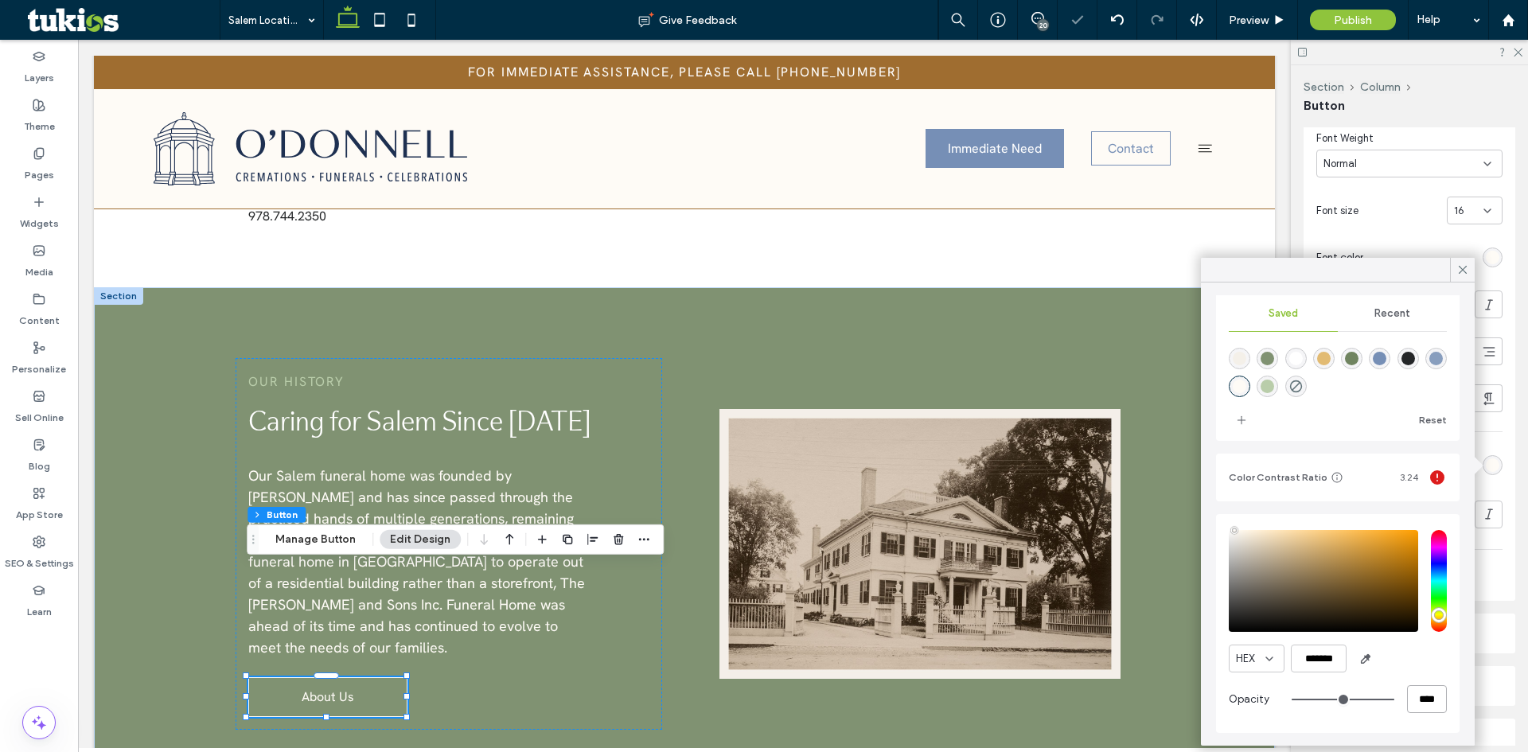
click at [1409, 711] on input "****" at bounding box center [1427, 699] width 40 height 28
type input "*"
type input "**"
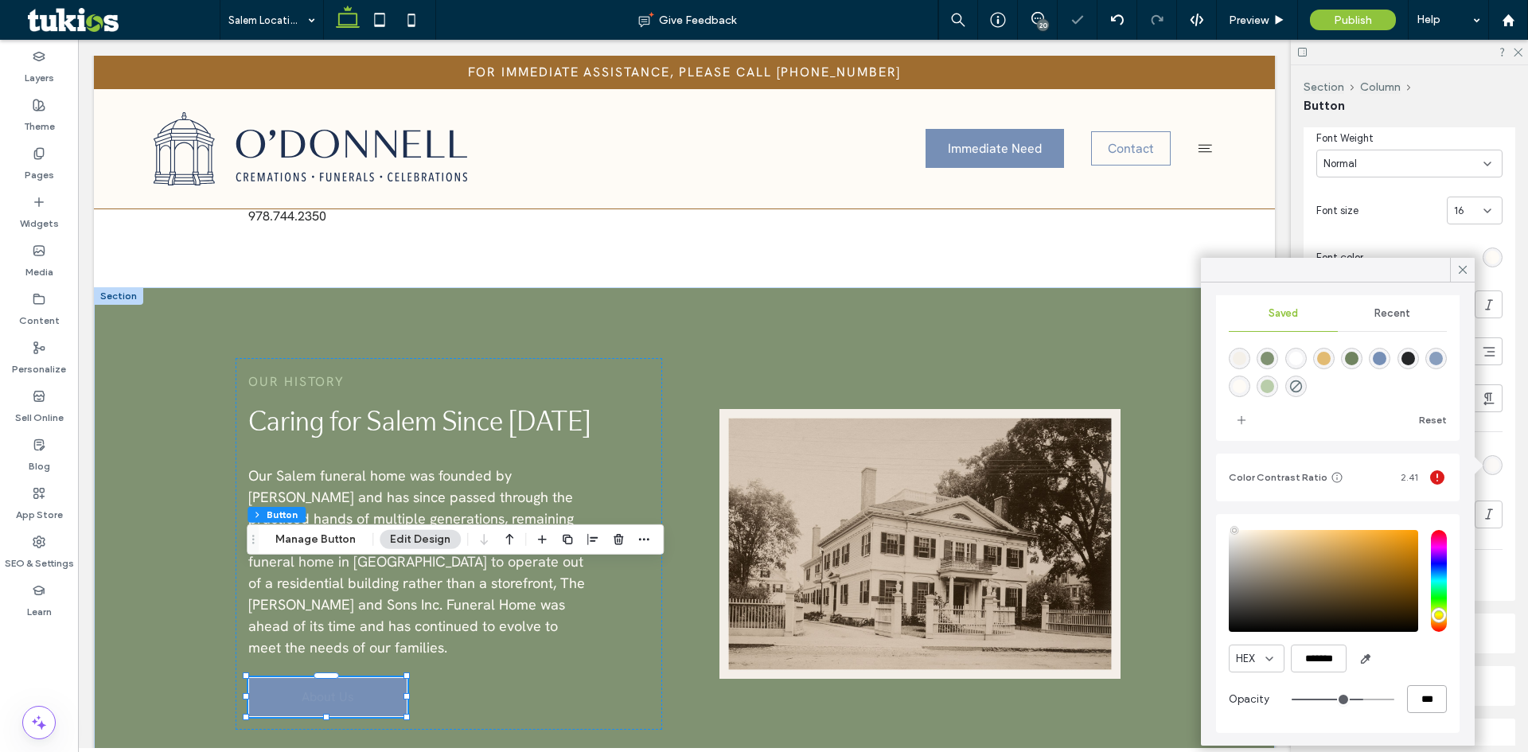
type input "***"
click at [1458, 263] on icon at bounding box center [1463, 270] width 14 height 14
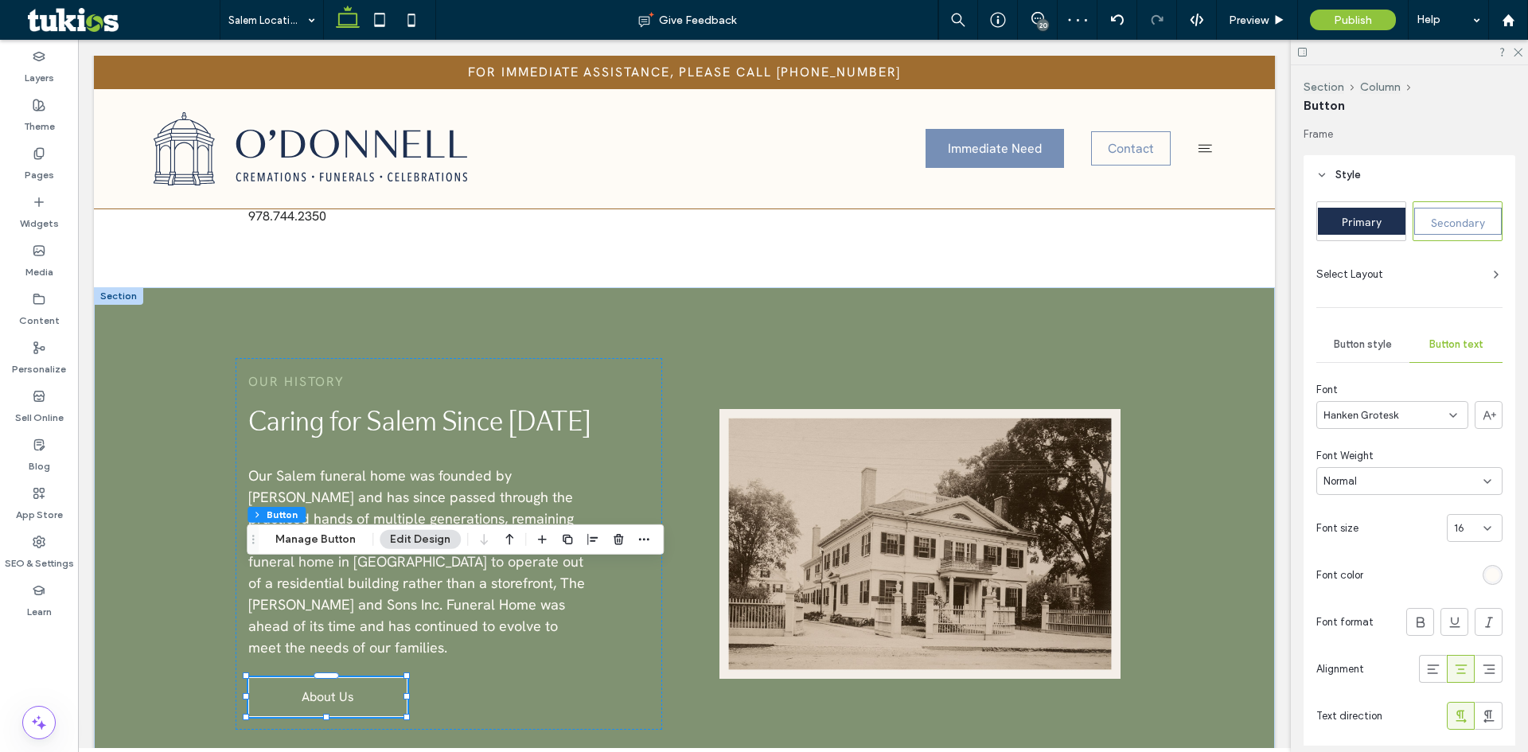
scroll to position [0, 0]
click at [1355, 342] on span "Button style" at bounding box center [1363, 345] width 58 height 13
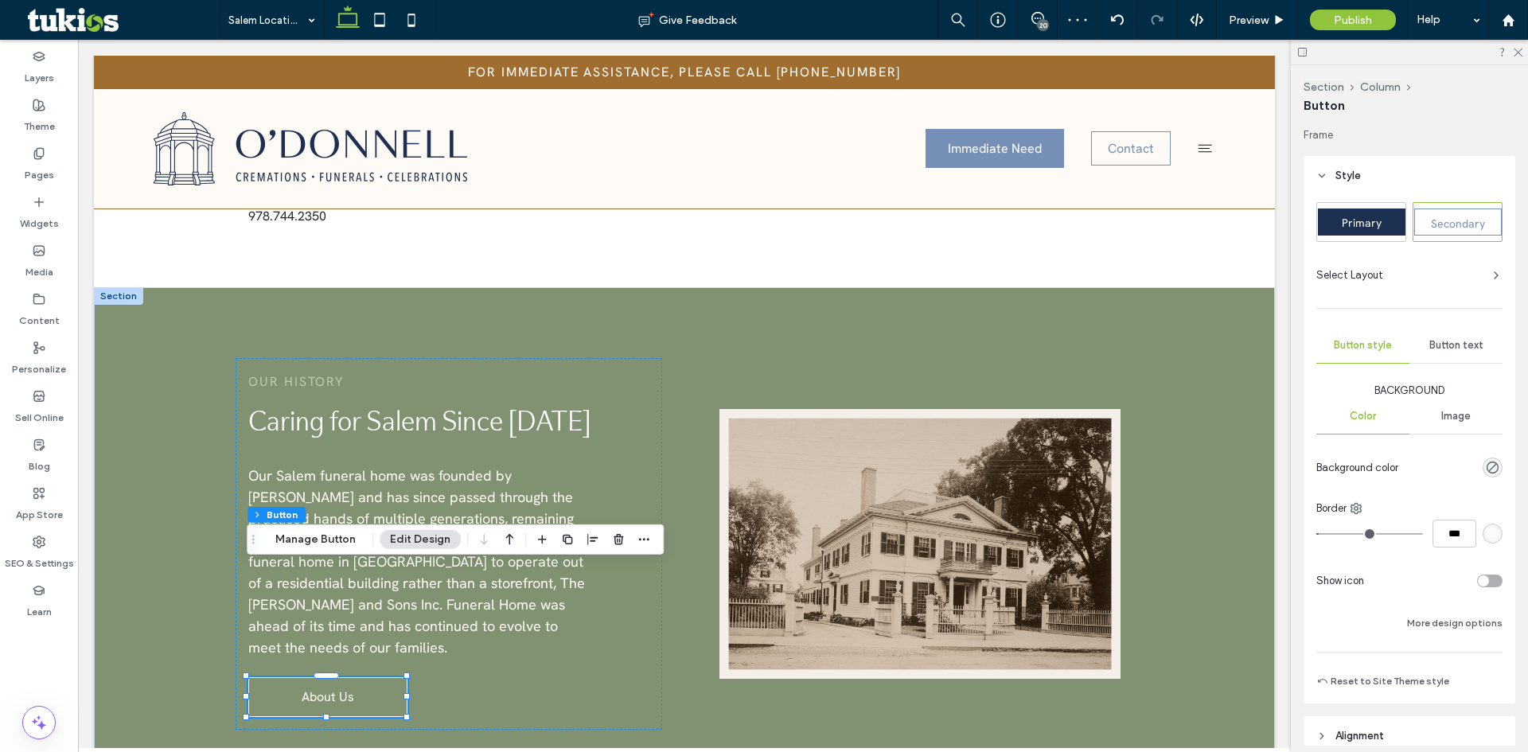
scroll to position [284, 0]
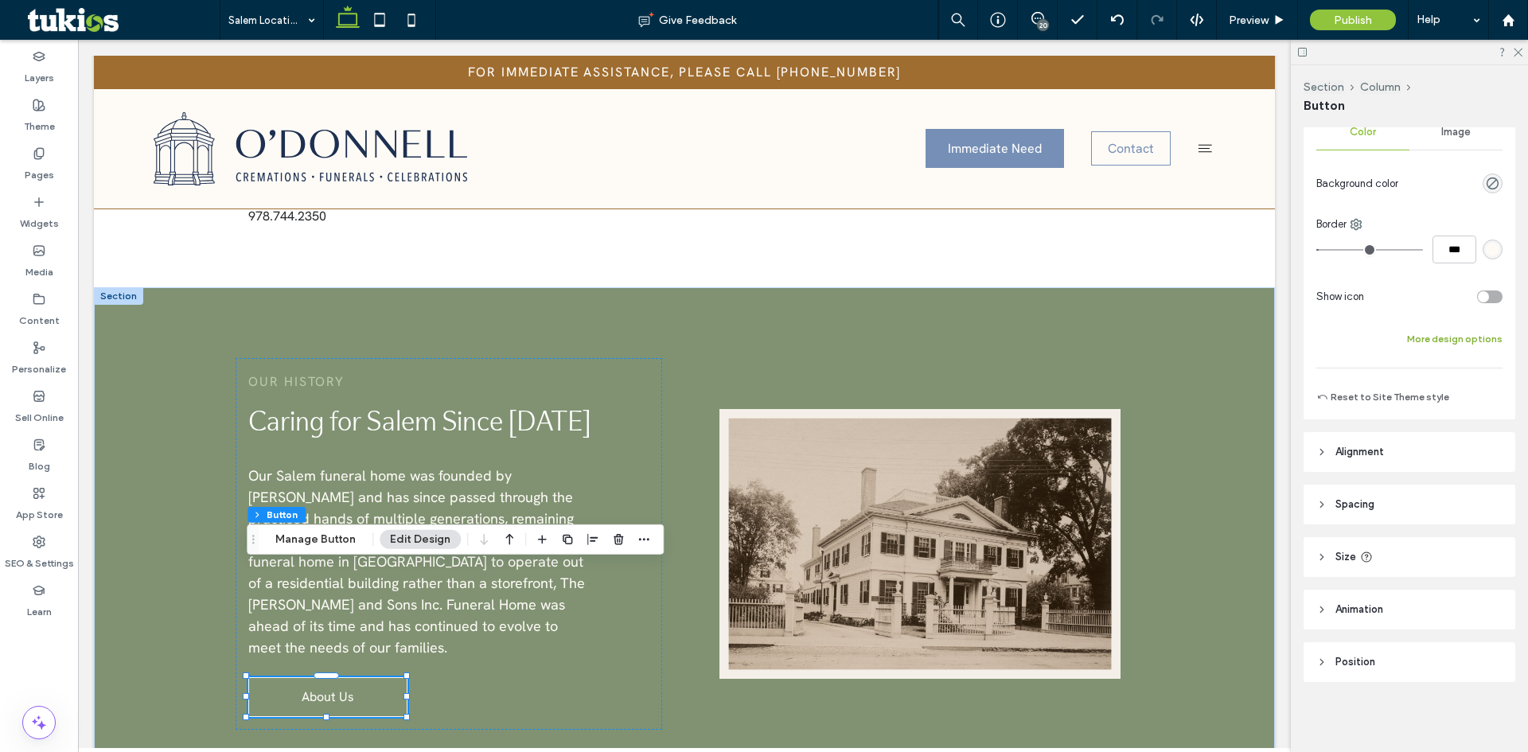
click at [1449, 338] on button "More design options" at bounding box center [1455, 339] width 96 height 19
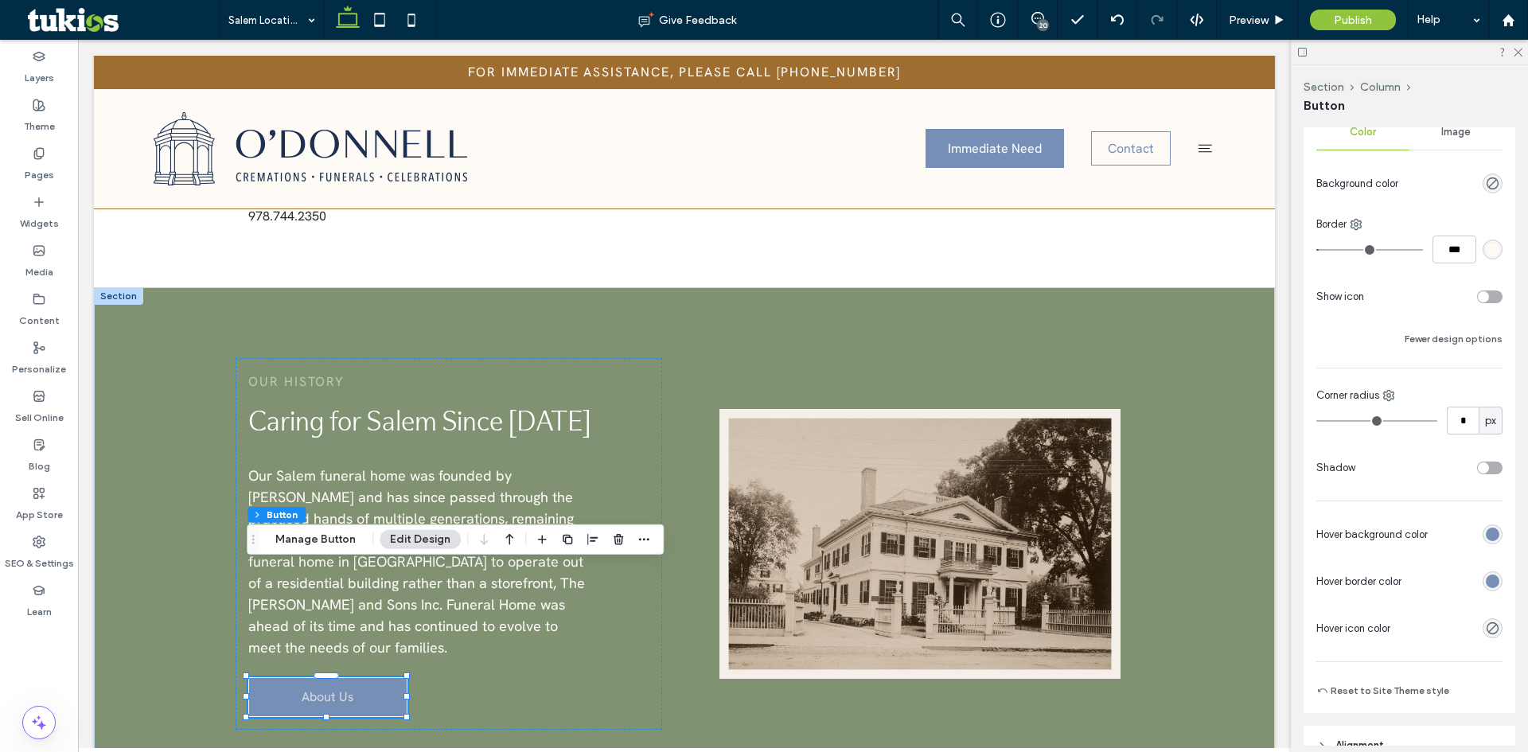
click at [1486, 582] on div "rgb(118, 143, 182)" at bounding box center [1493, 582] width 14 height 14
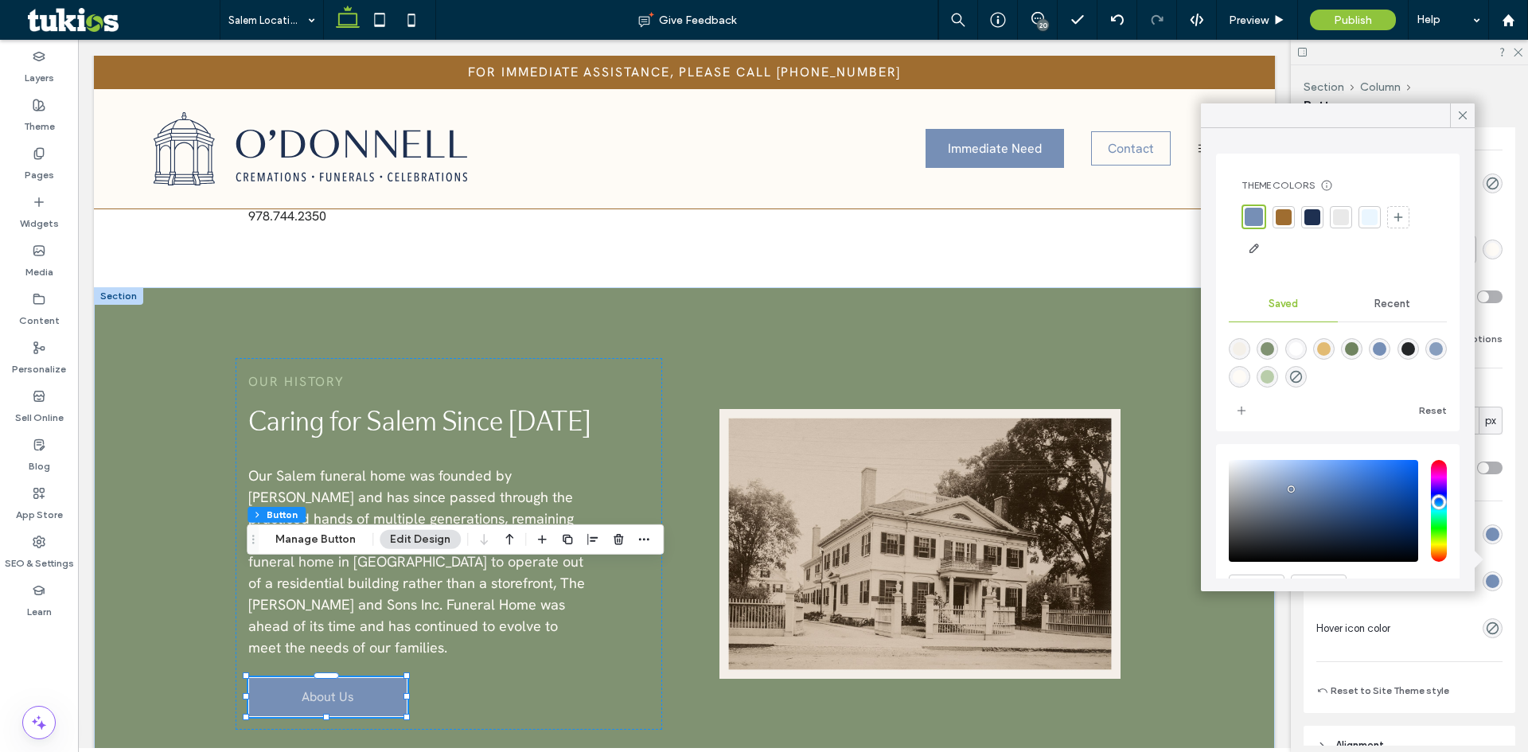
click at [1247, 377] on div "rgba(254,251,246,1)" at bounding box center [1240, 377] width 14 height 14
type input "*******"
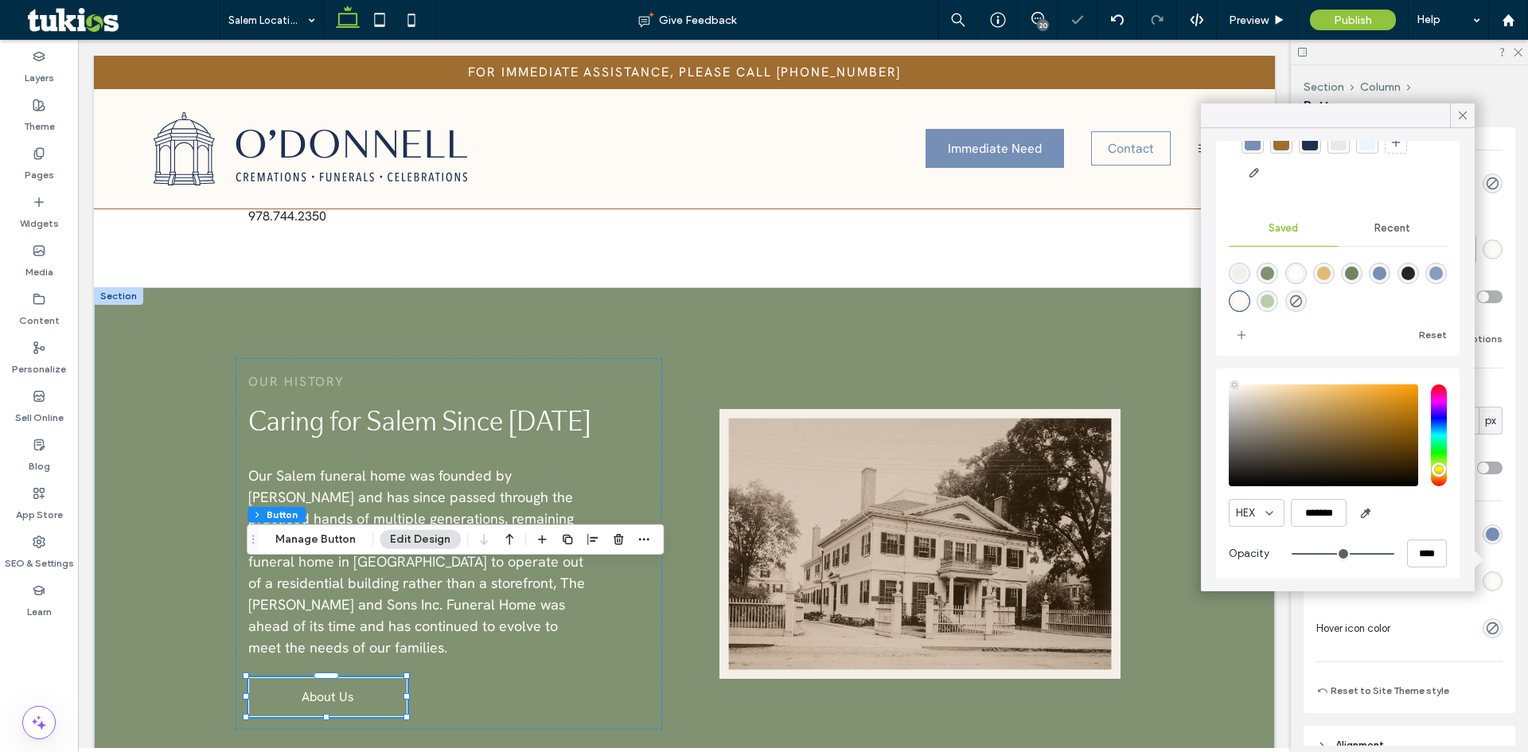
scroll to position [82, 0]
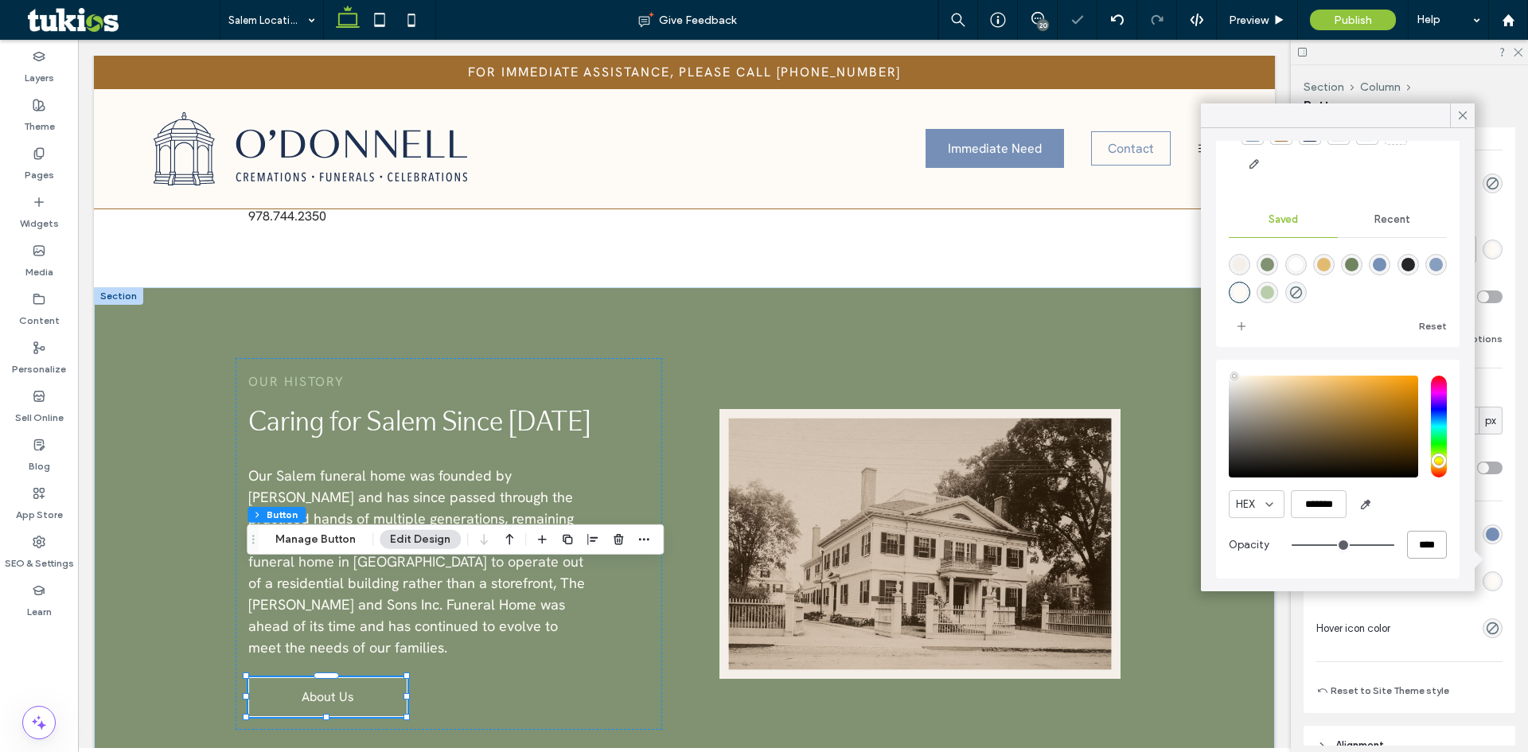
click at [1407, 551] on input "****" at bounding box center [1427, 545] width 40 height 28
type input "*"
type input "**"
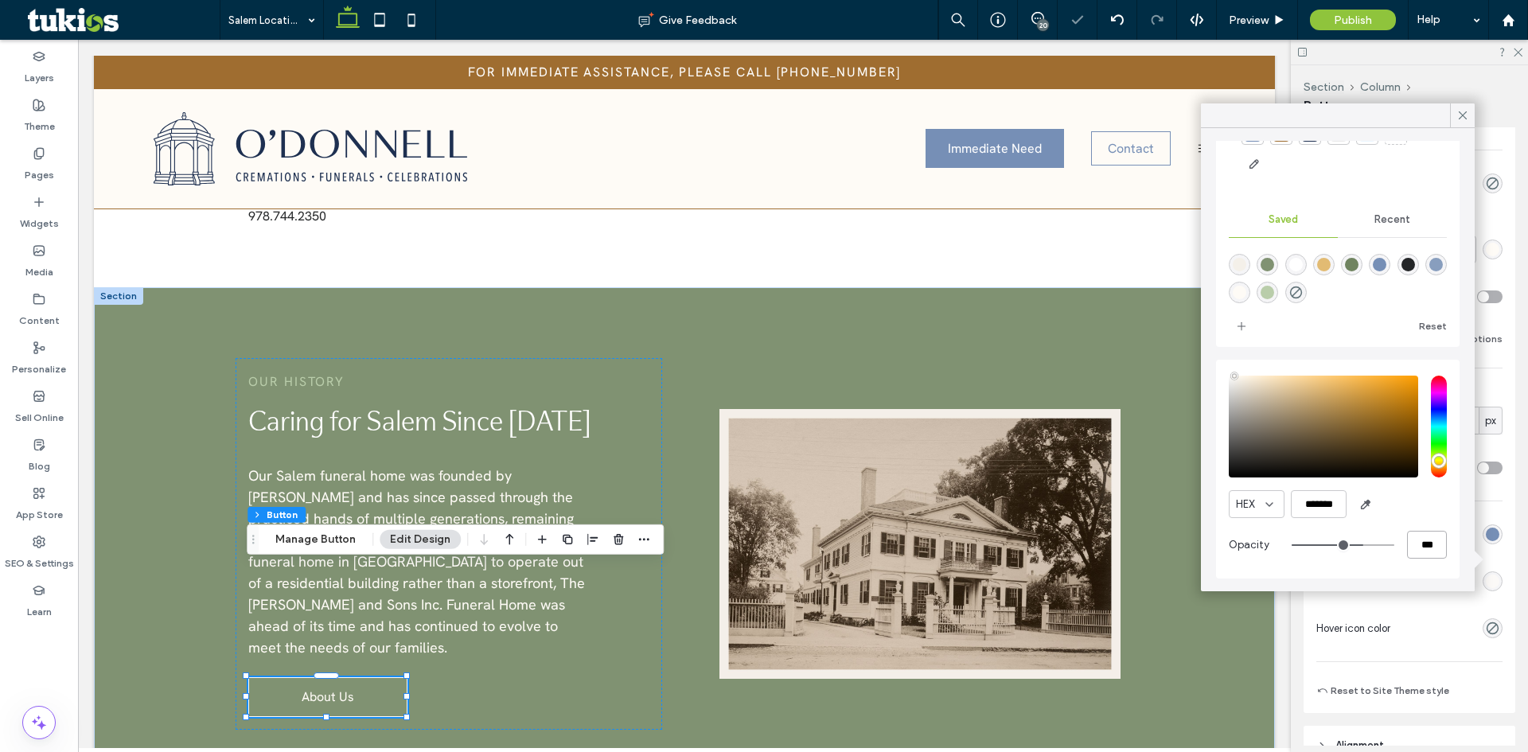
type input "***"
click at [1458, 117] on icon at bounding box center [1463, 115] width 14 height 14
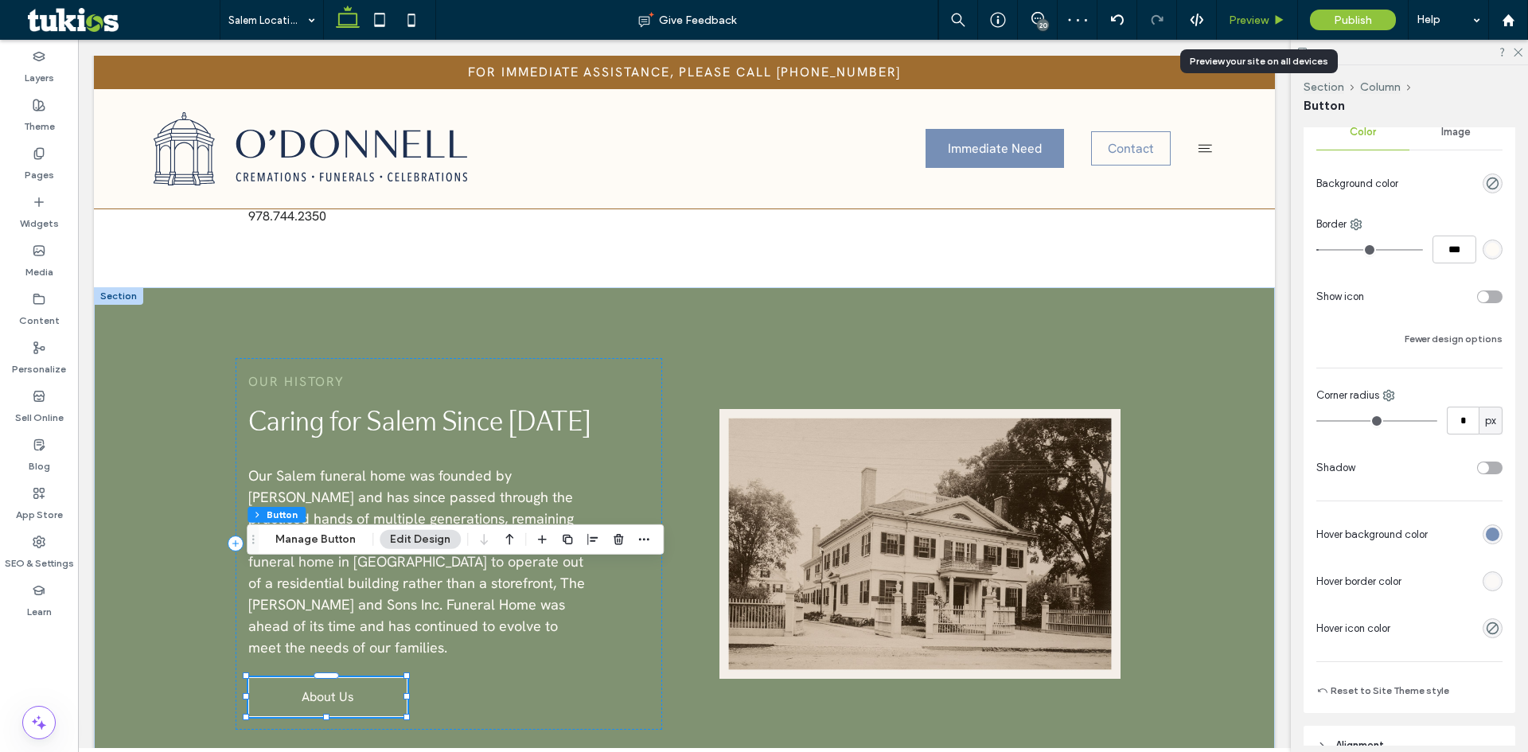
click at [1252, 23] on span "Preview" at bounding box center [1249, 21] width 40 height 14
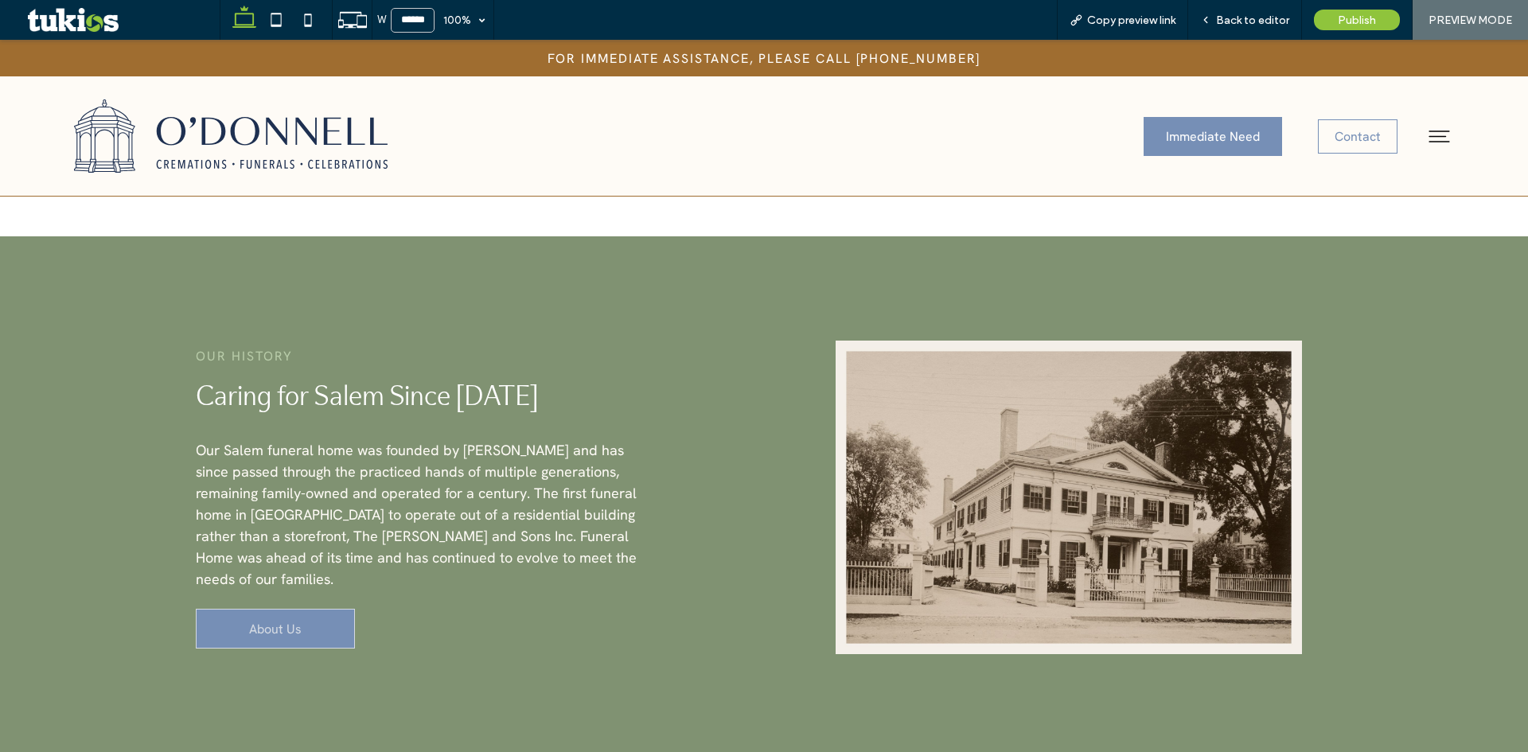
scroll to position [2625, 0]
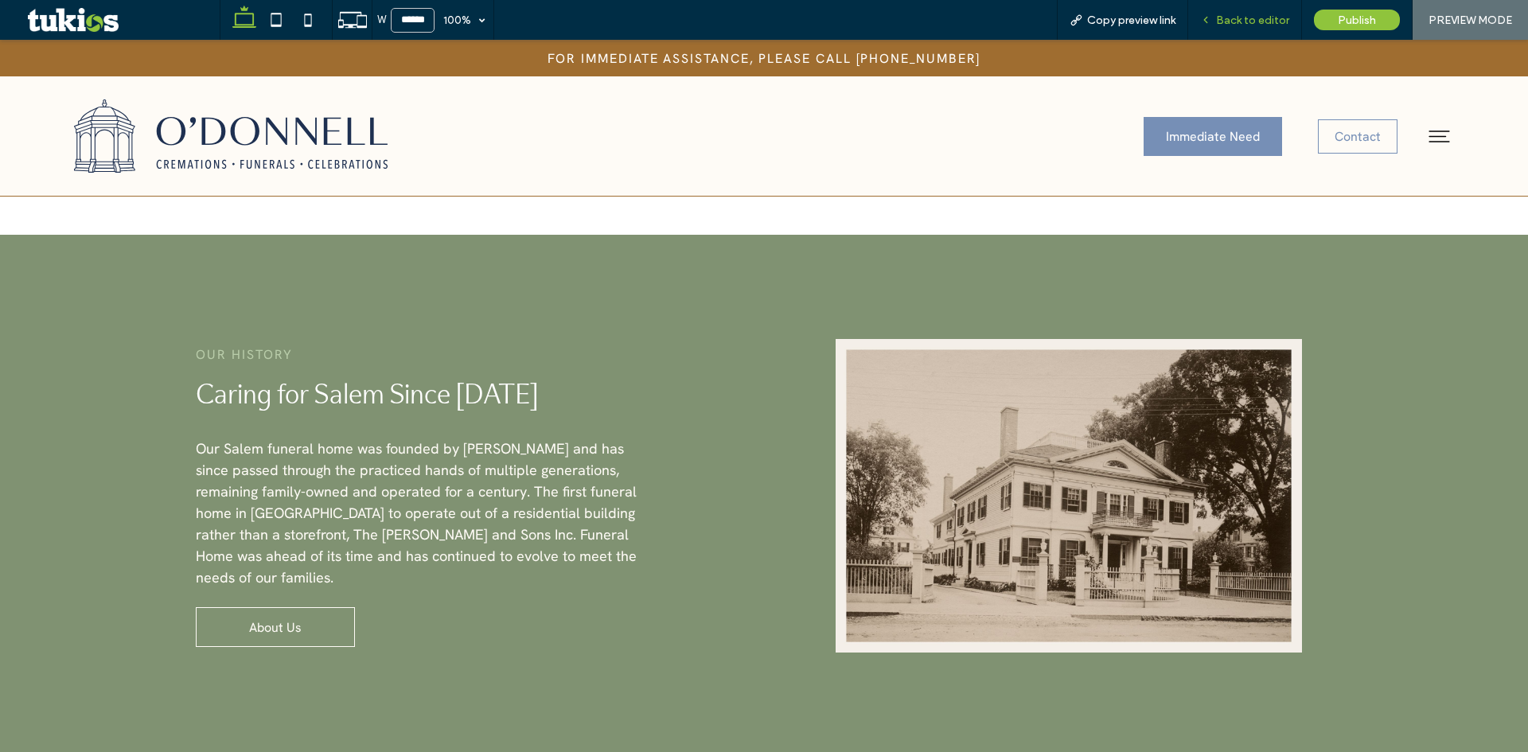
click at [1262, 18] on span "Back to editor" at bounding box center [1252, 21] width 73 height 14
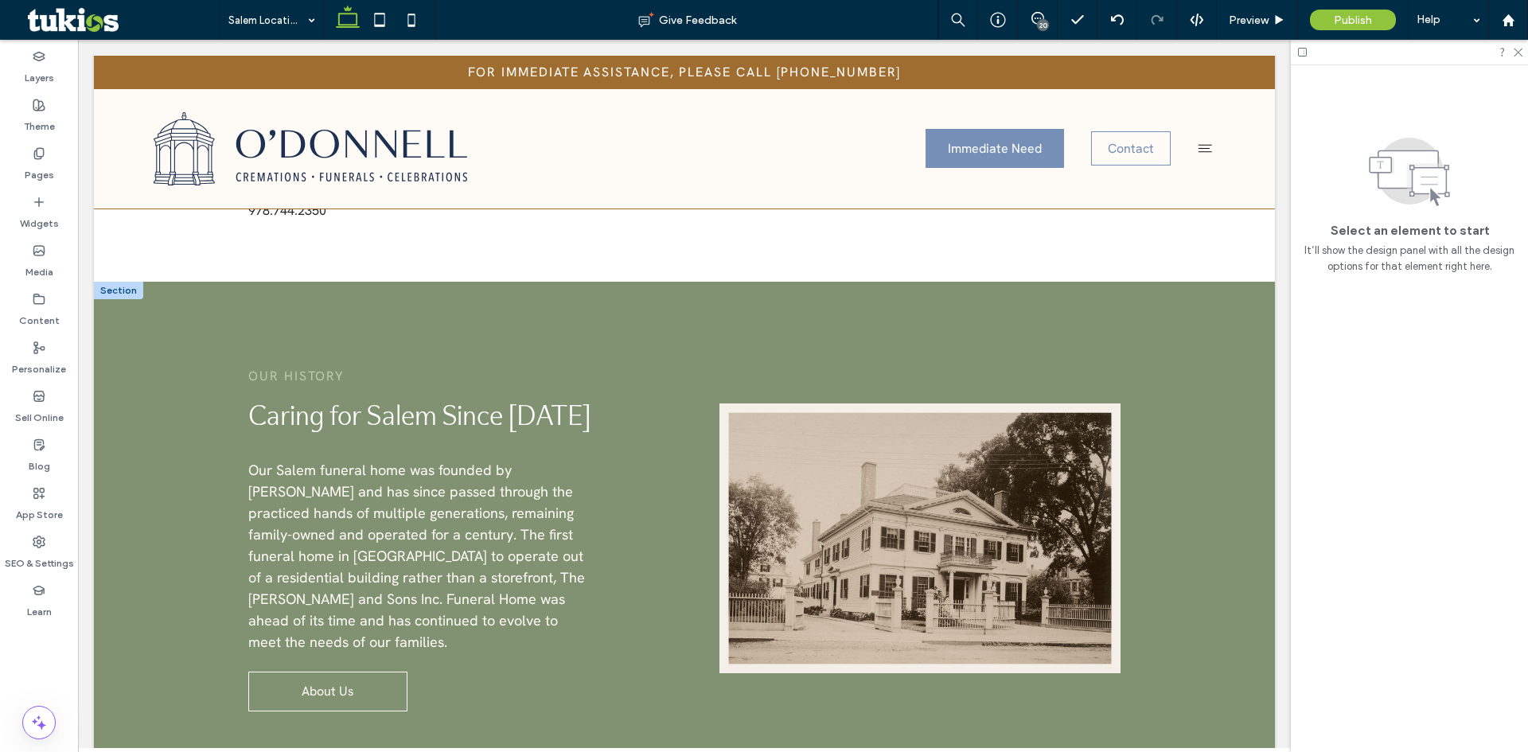
scroll to position [2555, 0]
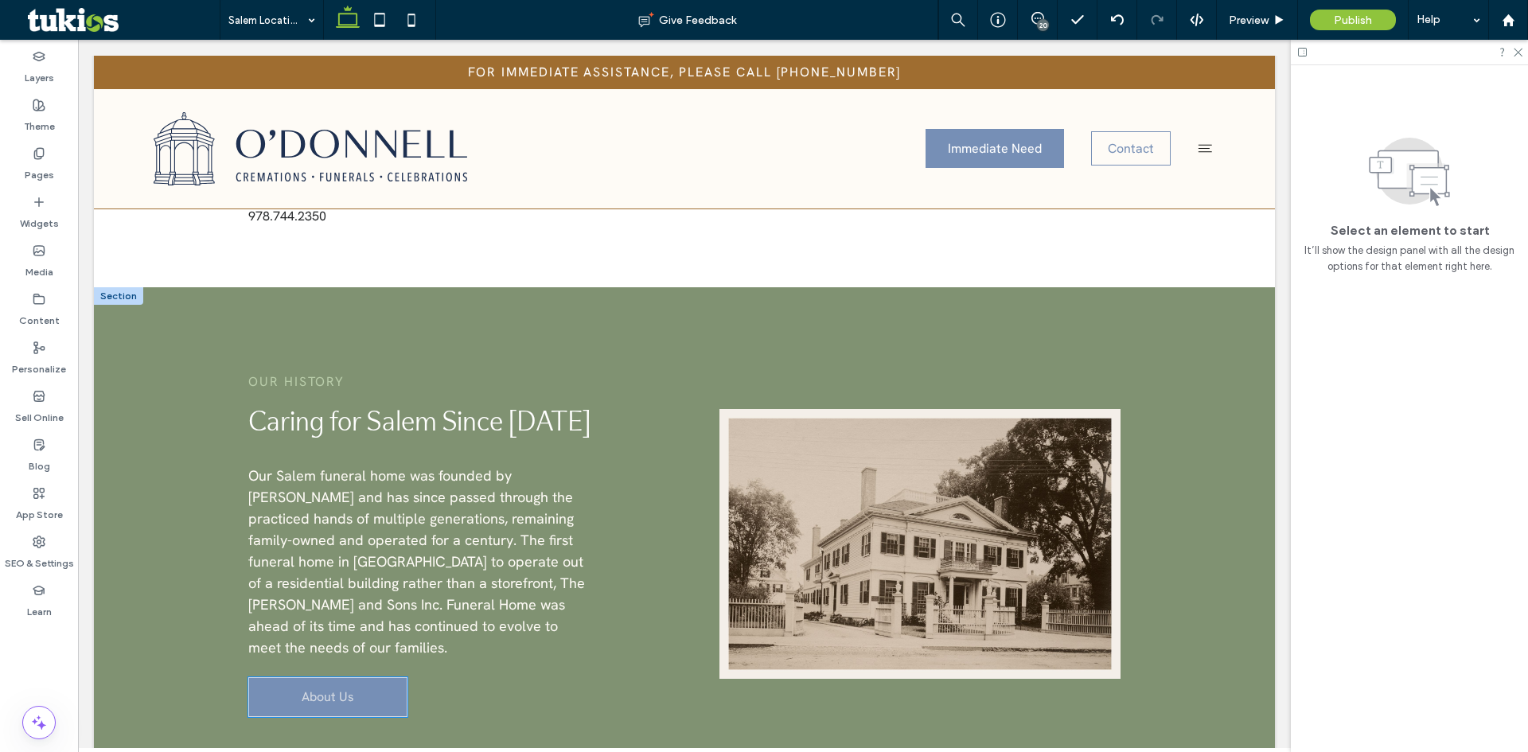
click at [334, 689] on span "About Us" at bounding box center [328, 697] width 53 height 17
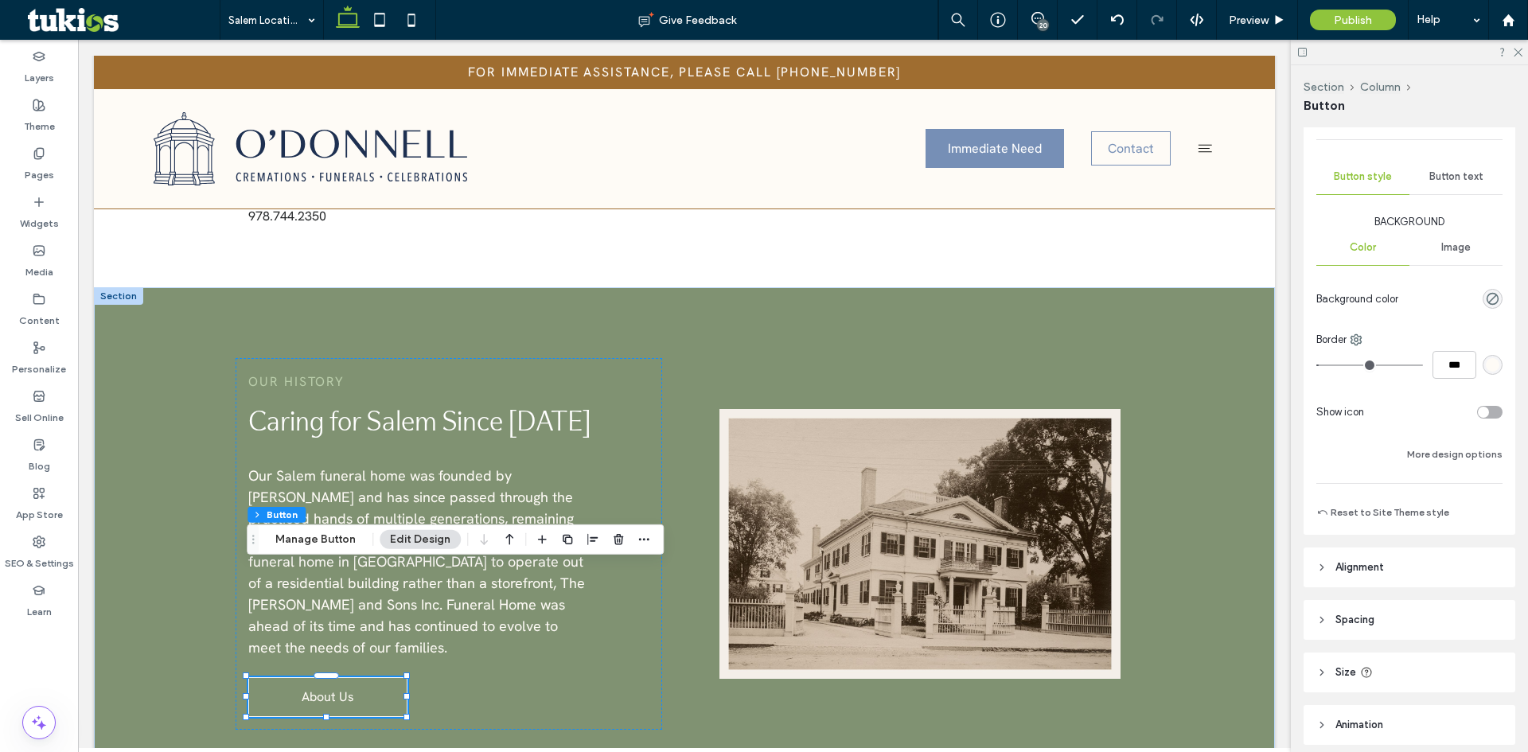
scroll to position [284, 0]
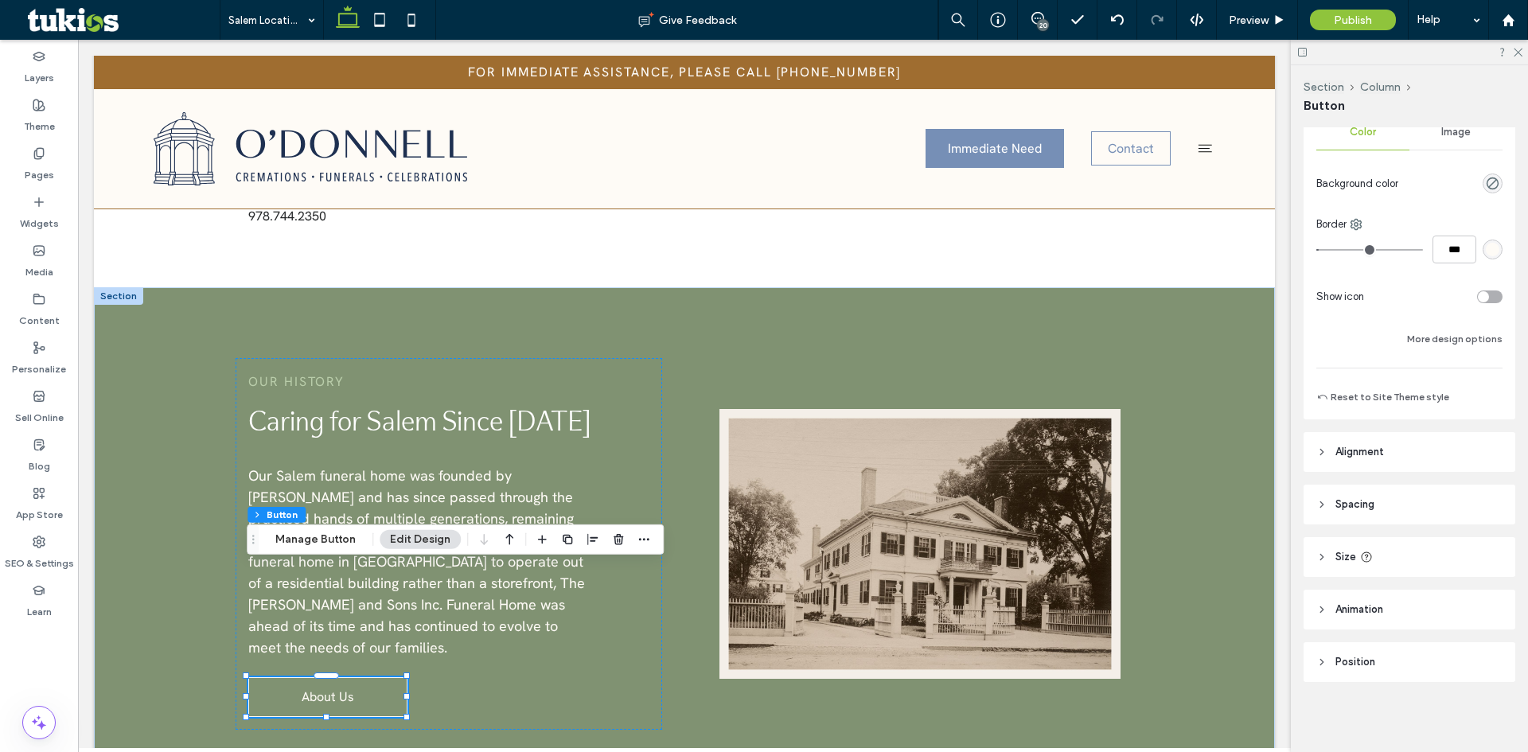
click at [1442, 325] on div "Background Color Image Background color Border *** Show icon More design options" at bounding box center [1410, 224] width 186 height 250
click at [1442, 339] on button "More design options" at bounding box center [1455, 339] width 96 height 19
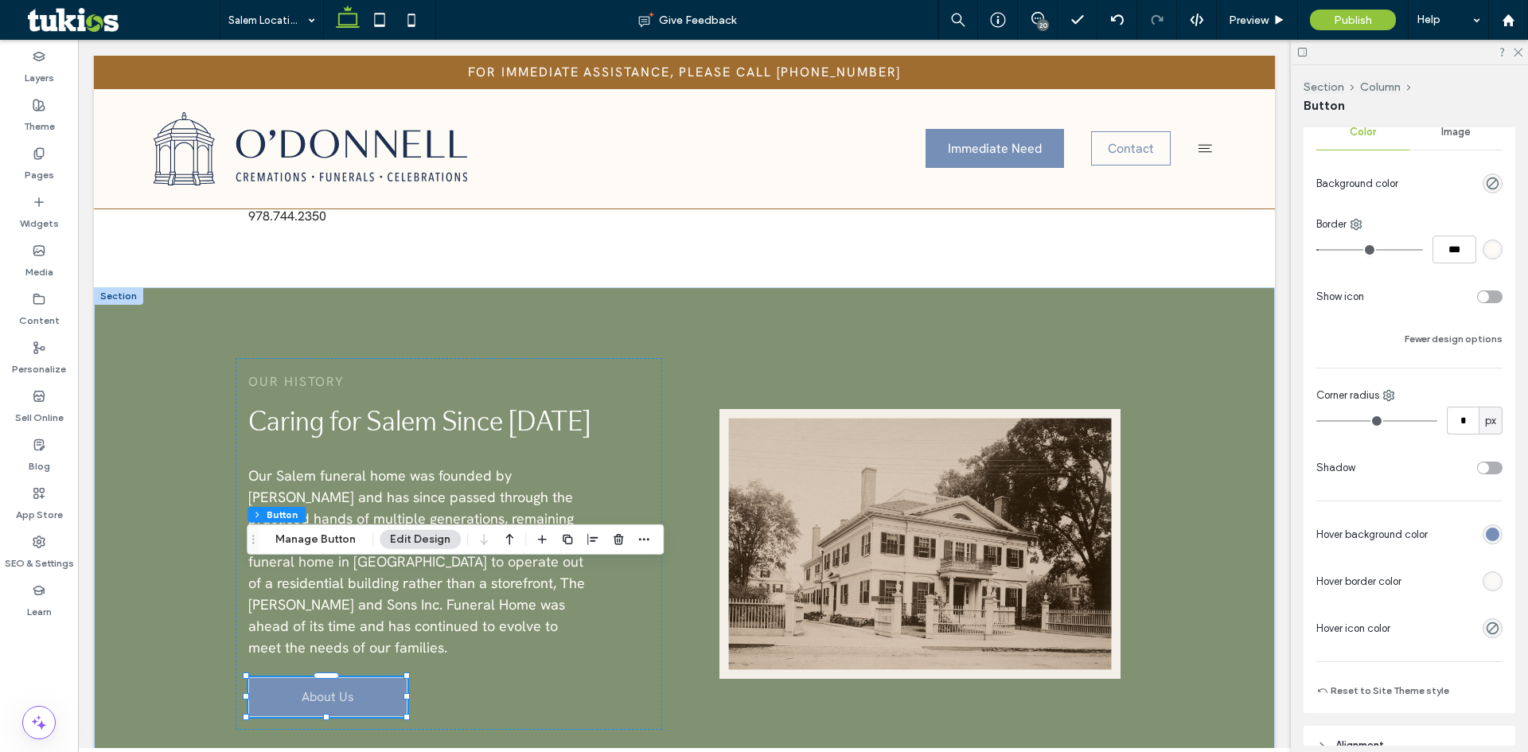
click at [1483, 526] on div "rgb(118, 143, 182)" at bounding box center [1493, 535] width 20 height 20
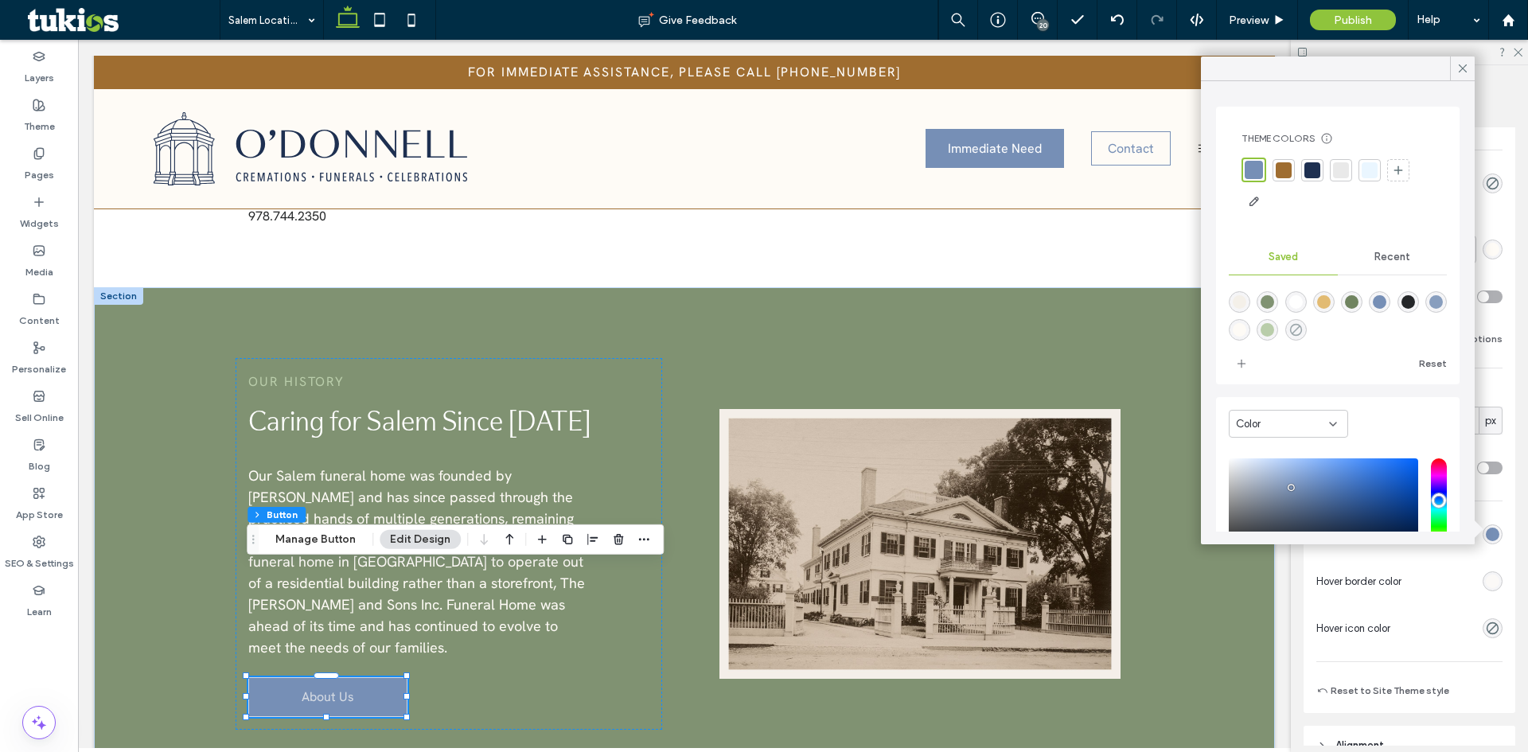
click at [1303, 331] on icon "rgba(0,0,0,0)" at bounding box center [1297, 330] width 14 height 14
type input "*******"
type input "*"
type input "**"
drag, startPoint x: 1467, startPoint y: 75, endPoint x: 1318, endPoint y: 34, distance: 154.3
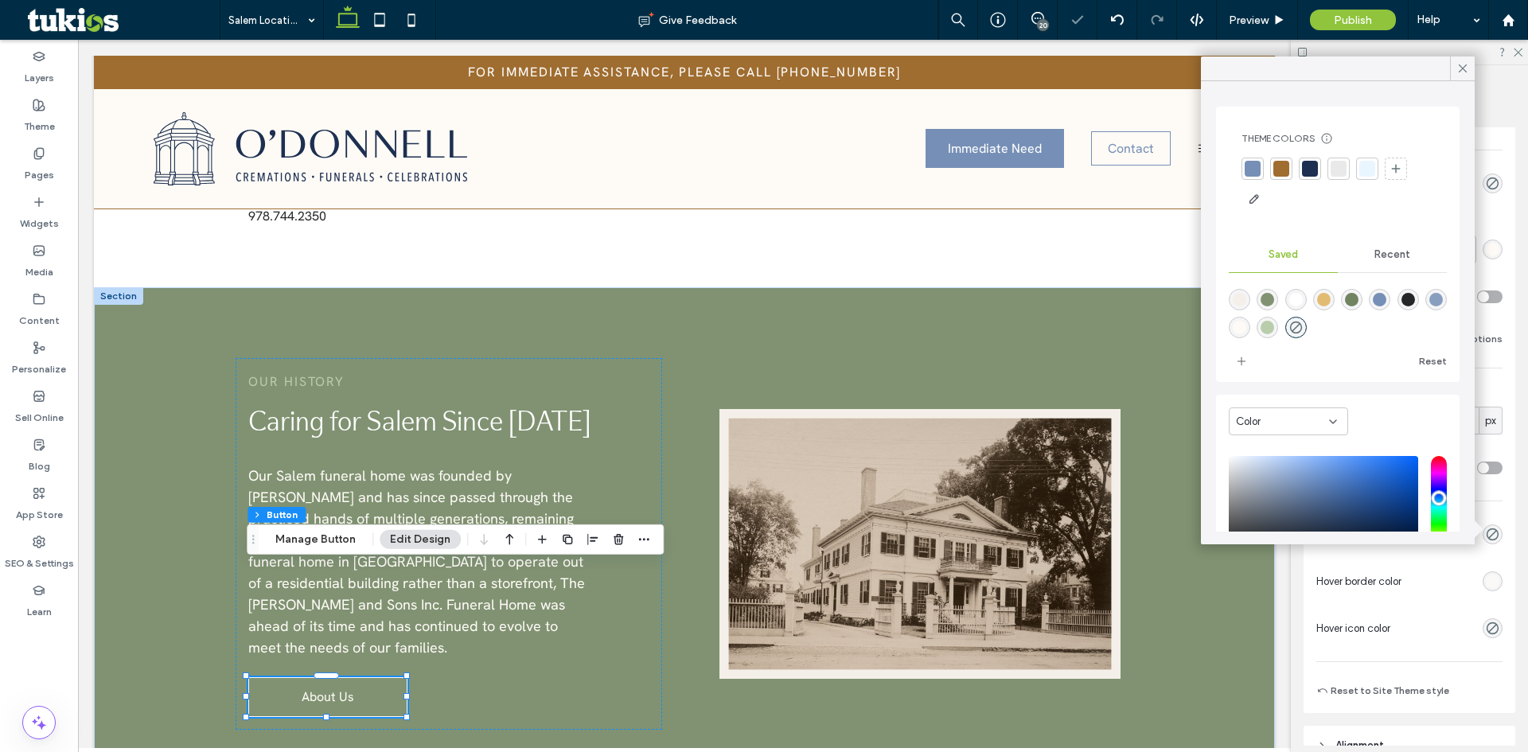
click at [1466, 75] on icon at bounding box center [1463, 68] width 14 height 14
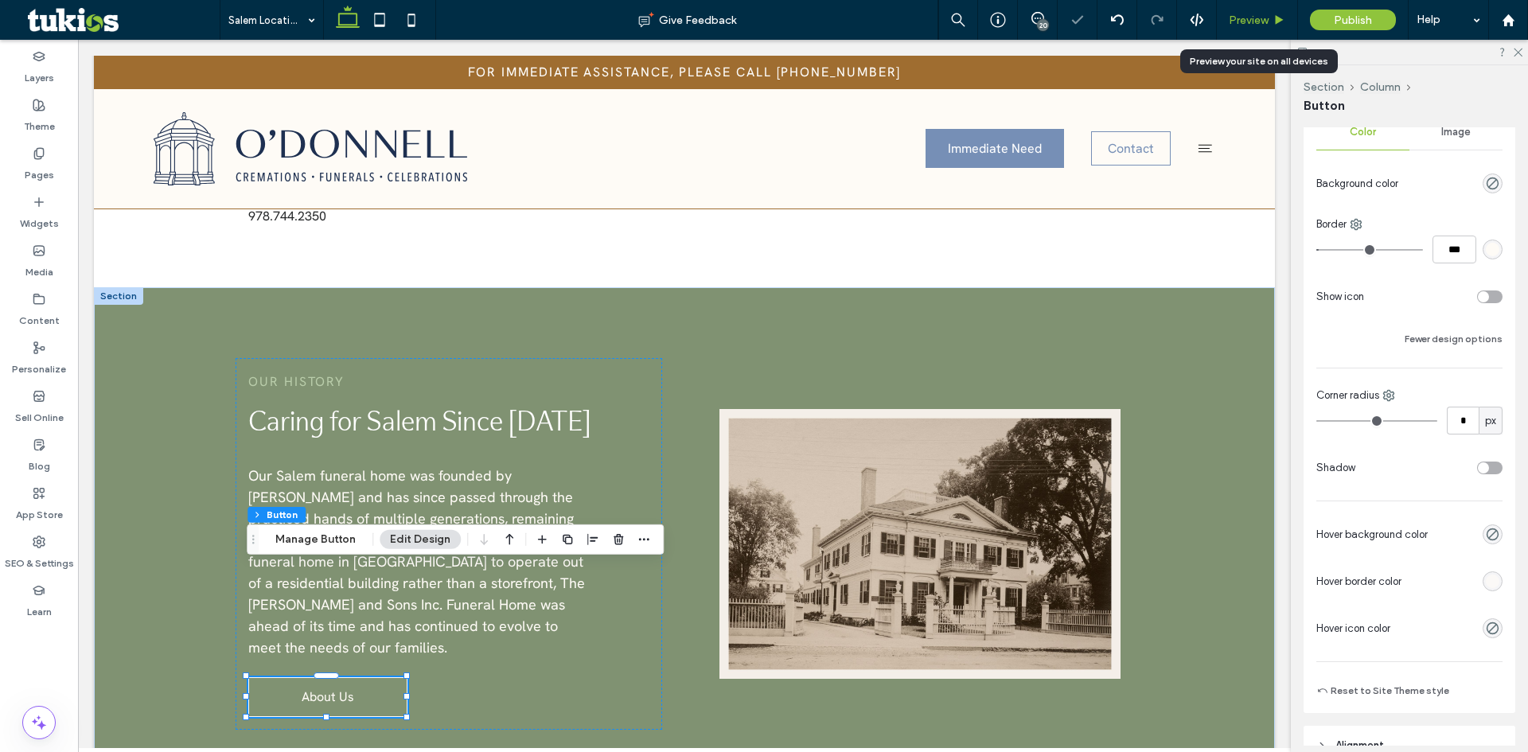
click at [1249, 20] on span "Preview" at bounding box center [1249, 21] width 40 height 14
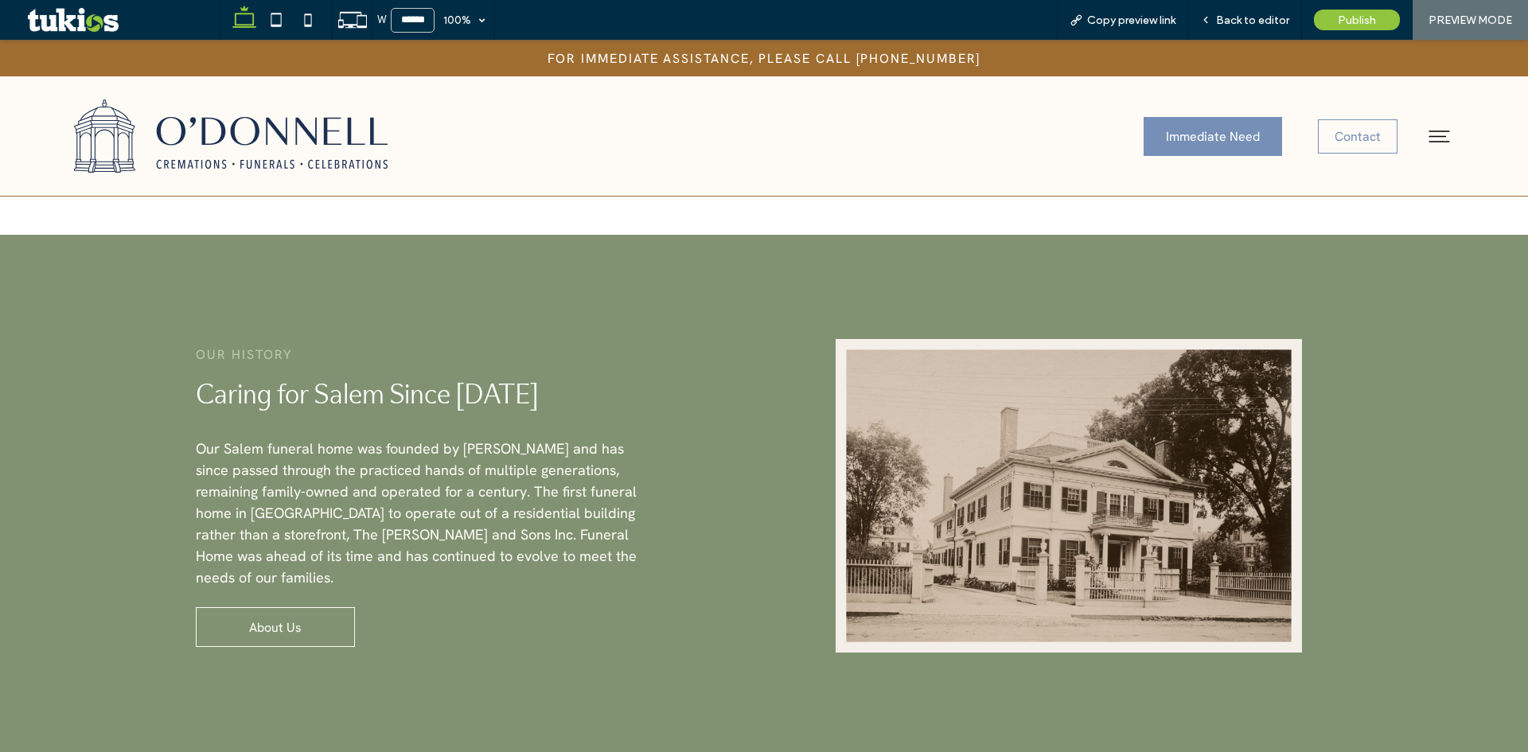
scroll to position [2625, 0]
click at [1277, 18] on span "Back to editor" at bounding box center [1252, 21] width 73 height 14
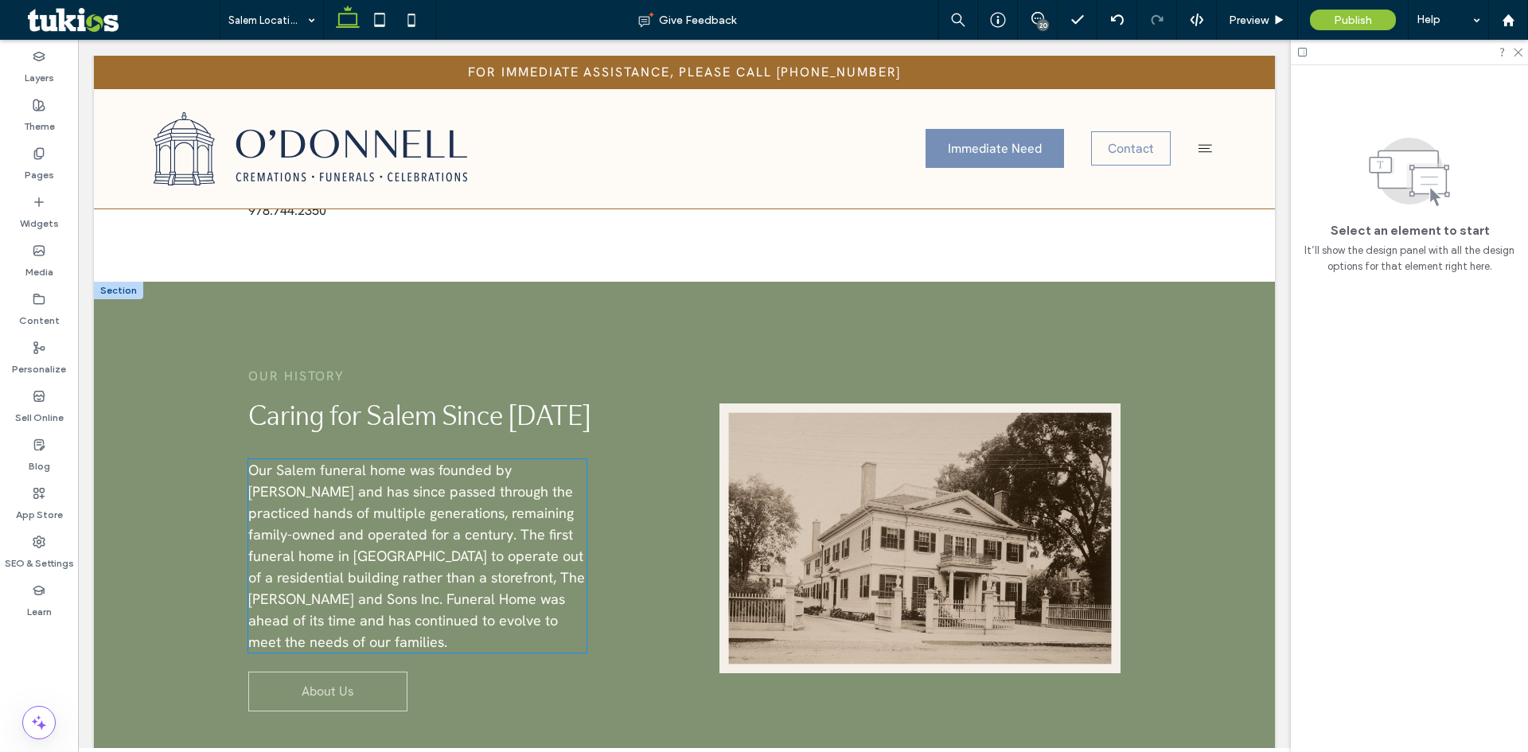
scroll to position [2555, 0]
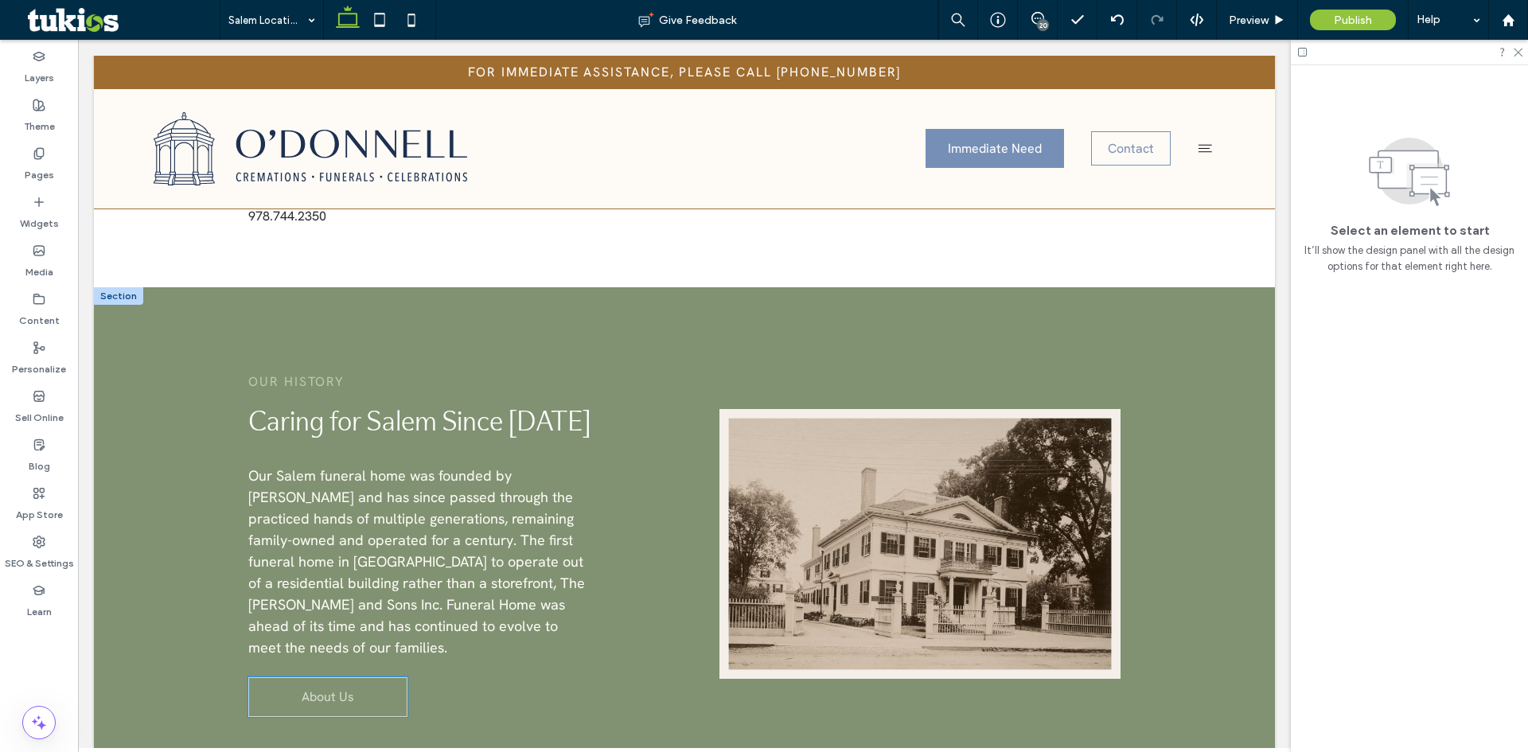
click at [288, 677] on link "About Us" at bounding box center [327, 697] width 159 height 40
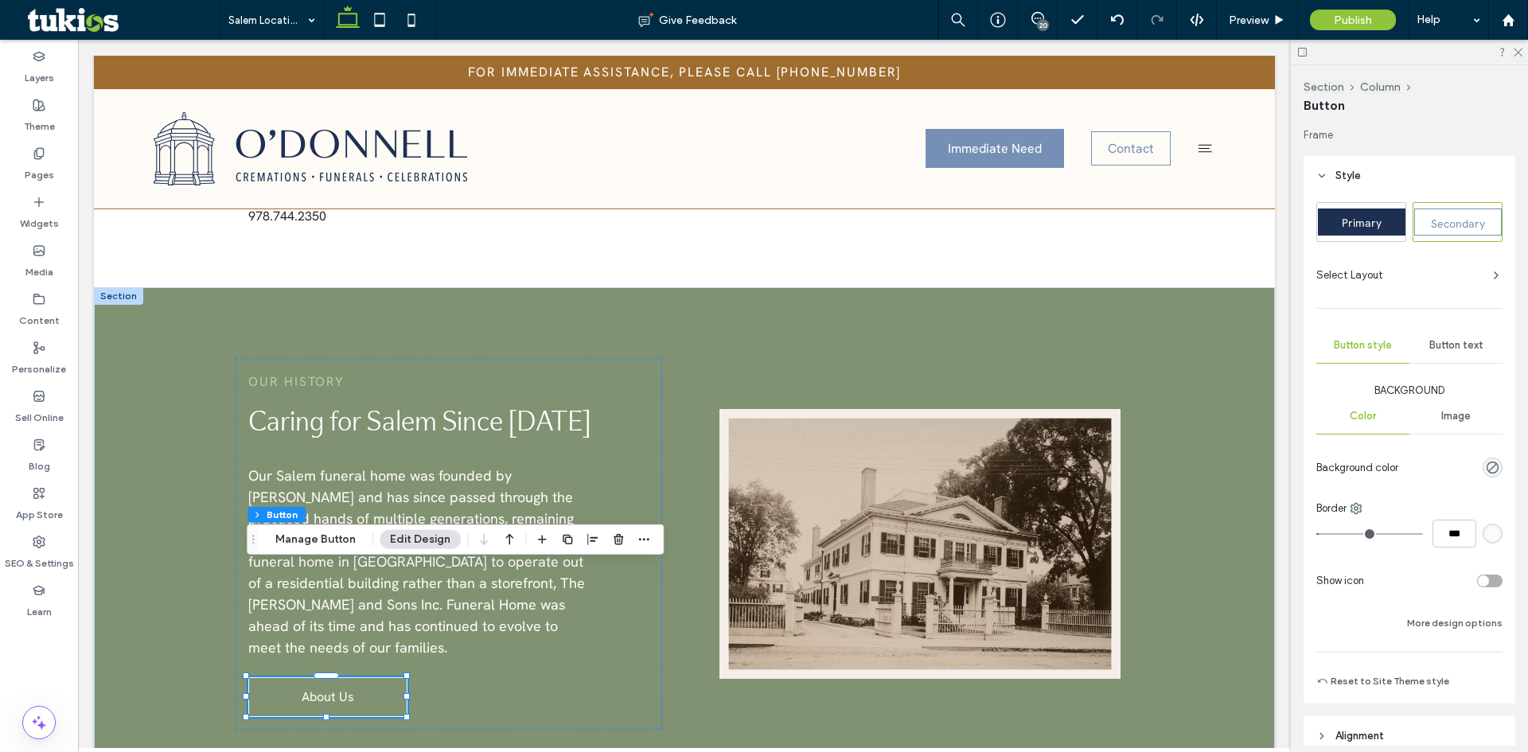
scroll to position [284, 0]
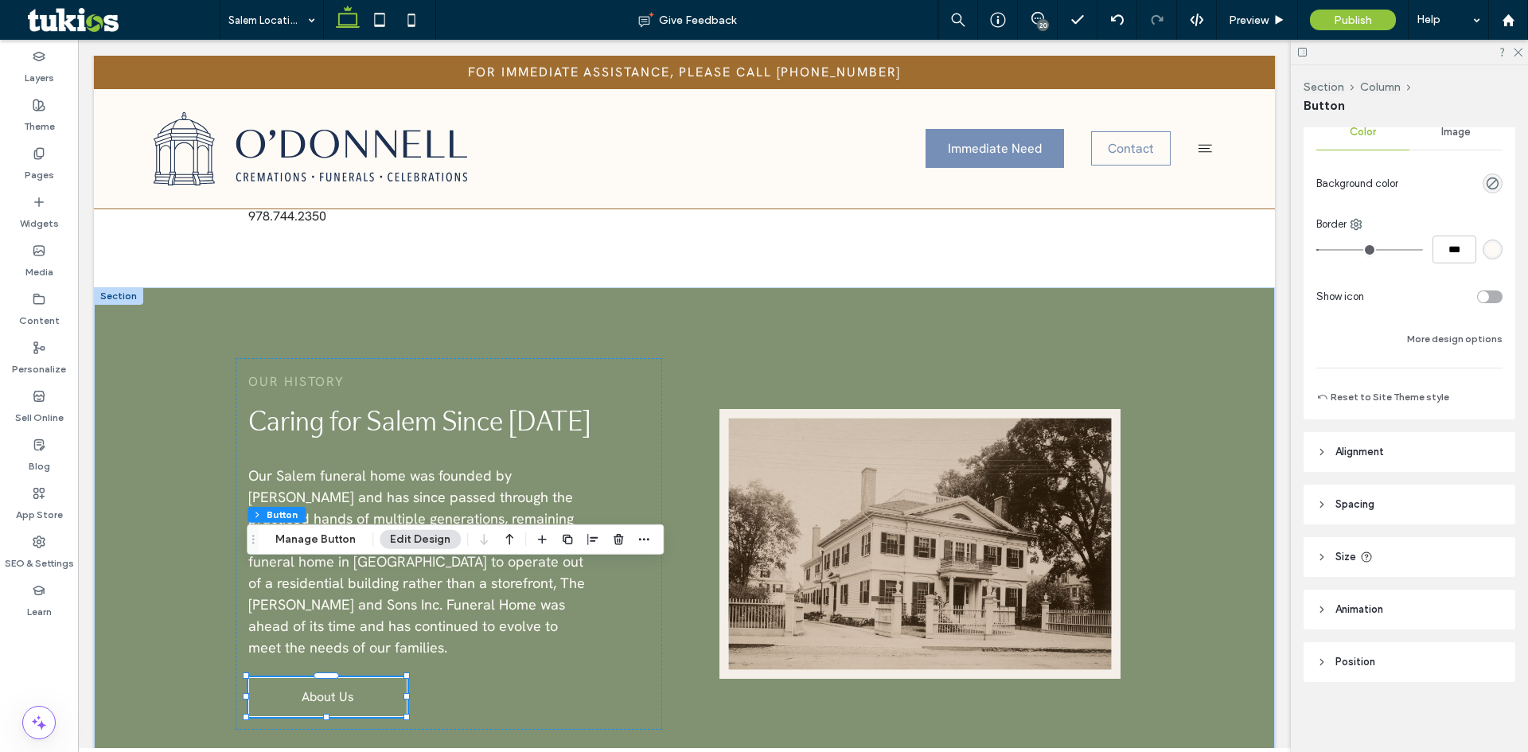
click at [1359, 459] on span "Alignment" at bounding box center [1360, 452] width 49 height 16
click at [1343, 556] on span "Size" at bounding box center [1346, 557] width 21 height 16
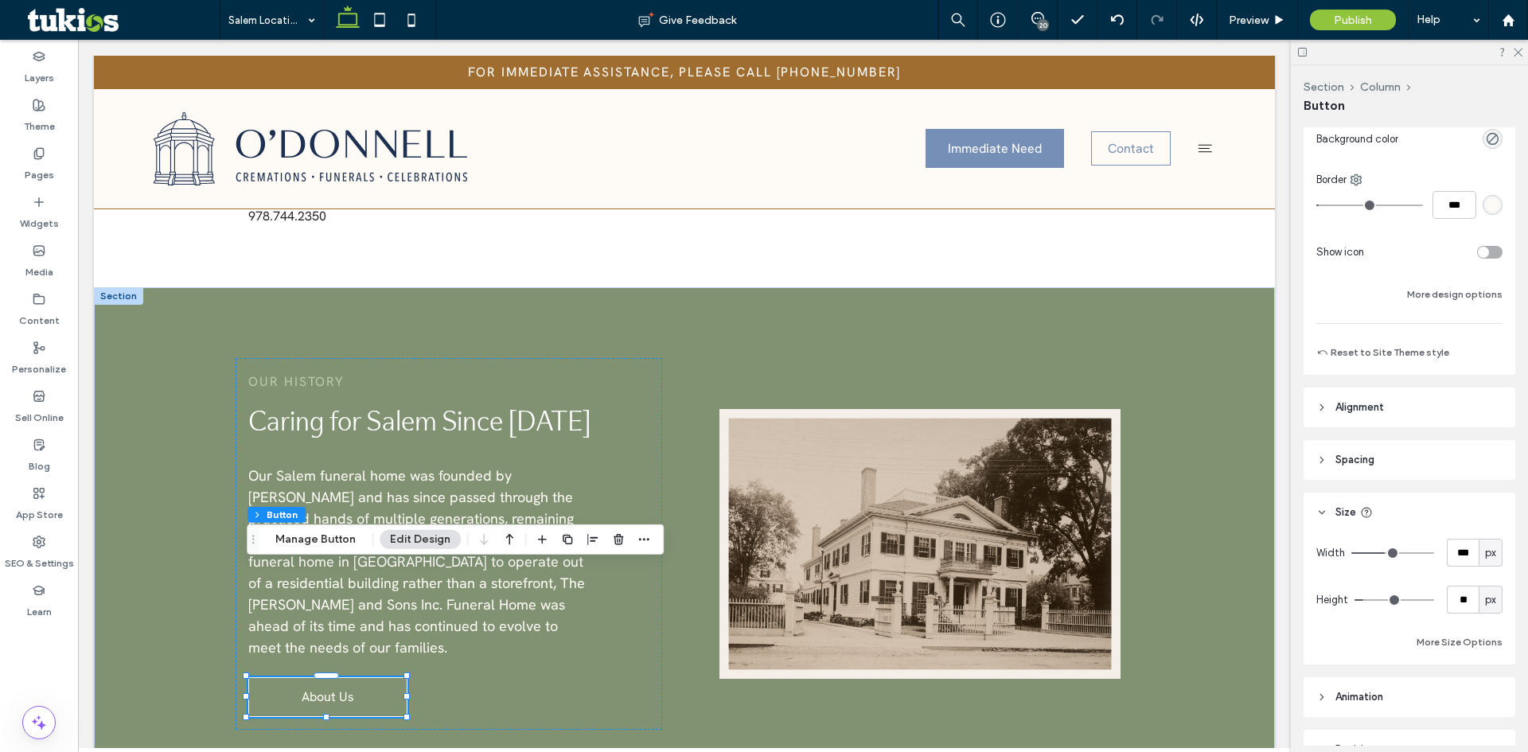
scroll to position [364, 0]
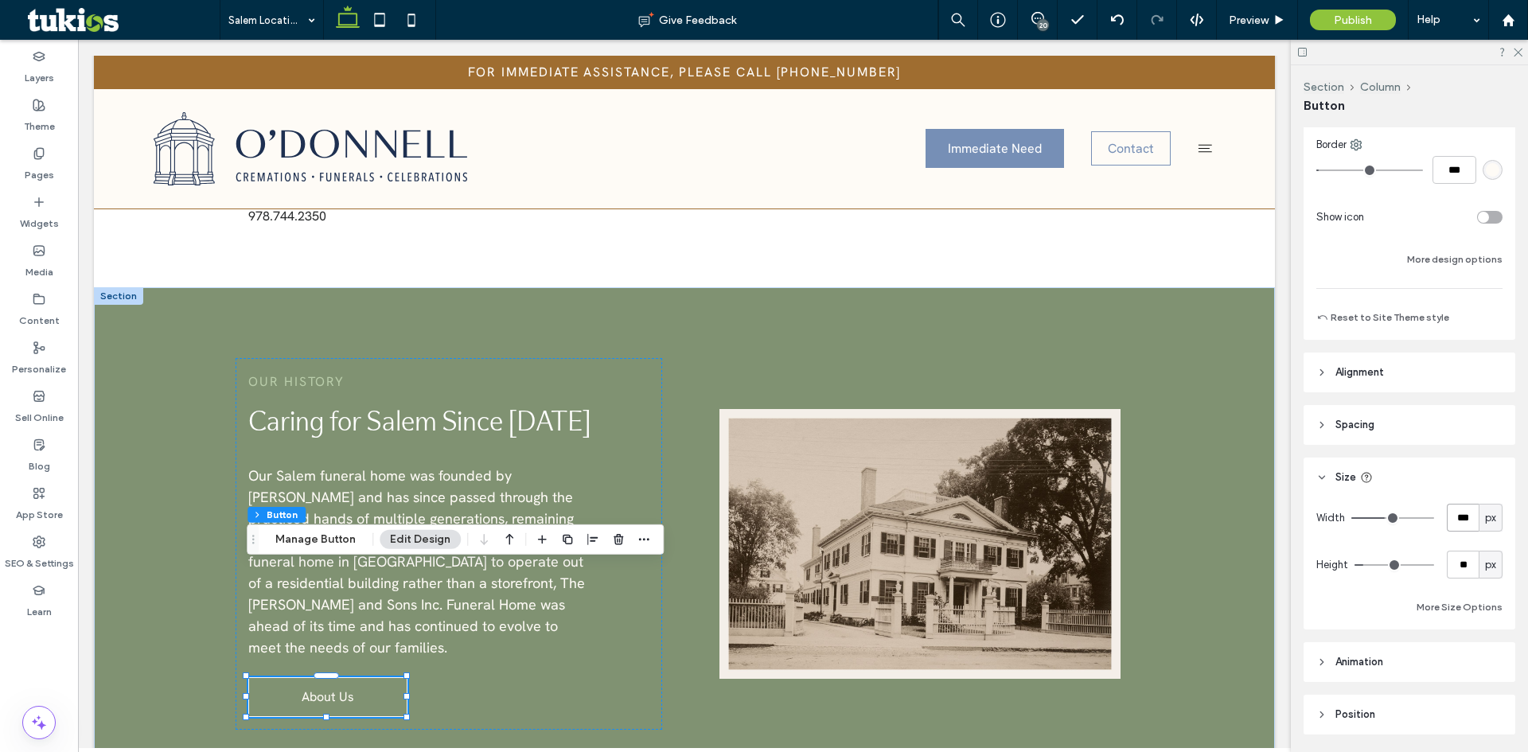
click at [1450, 513] on input "***" at bounding box center [1463, 518] width 32 height 28
type input "***"
click at [1269, 38] on div "Preview" at bounding box center [1257, 20] width 81 height 40
click at [1268, 20] on span "Preview" at bounding box center [1249, 21] width 40 height 14
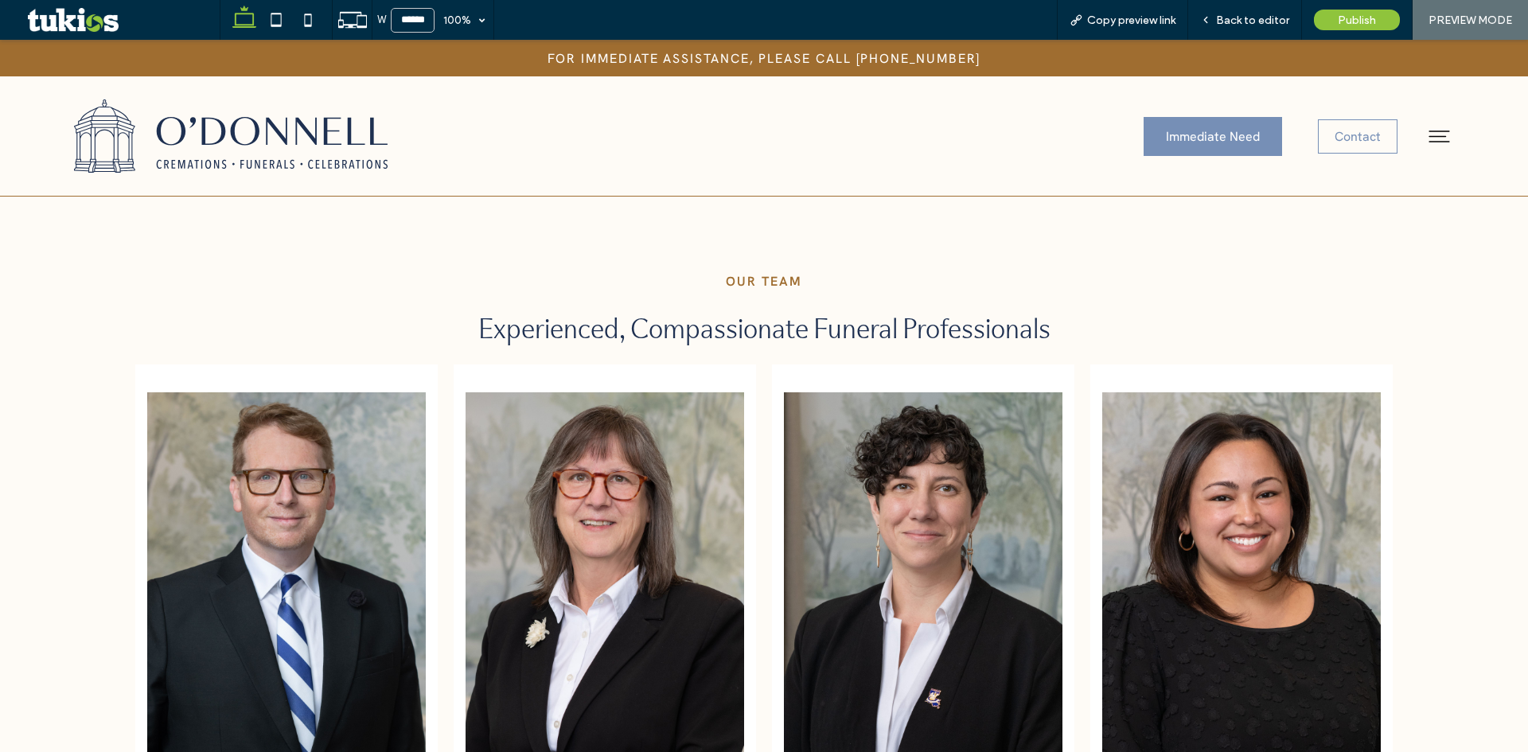
scroll to position [3660, 0]
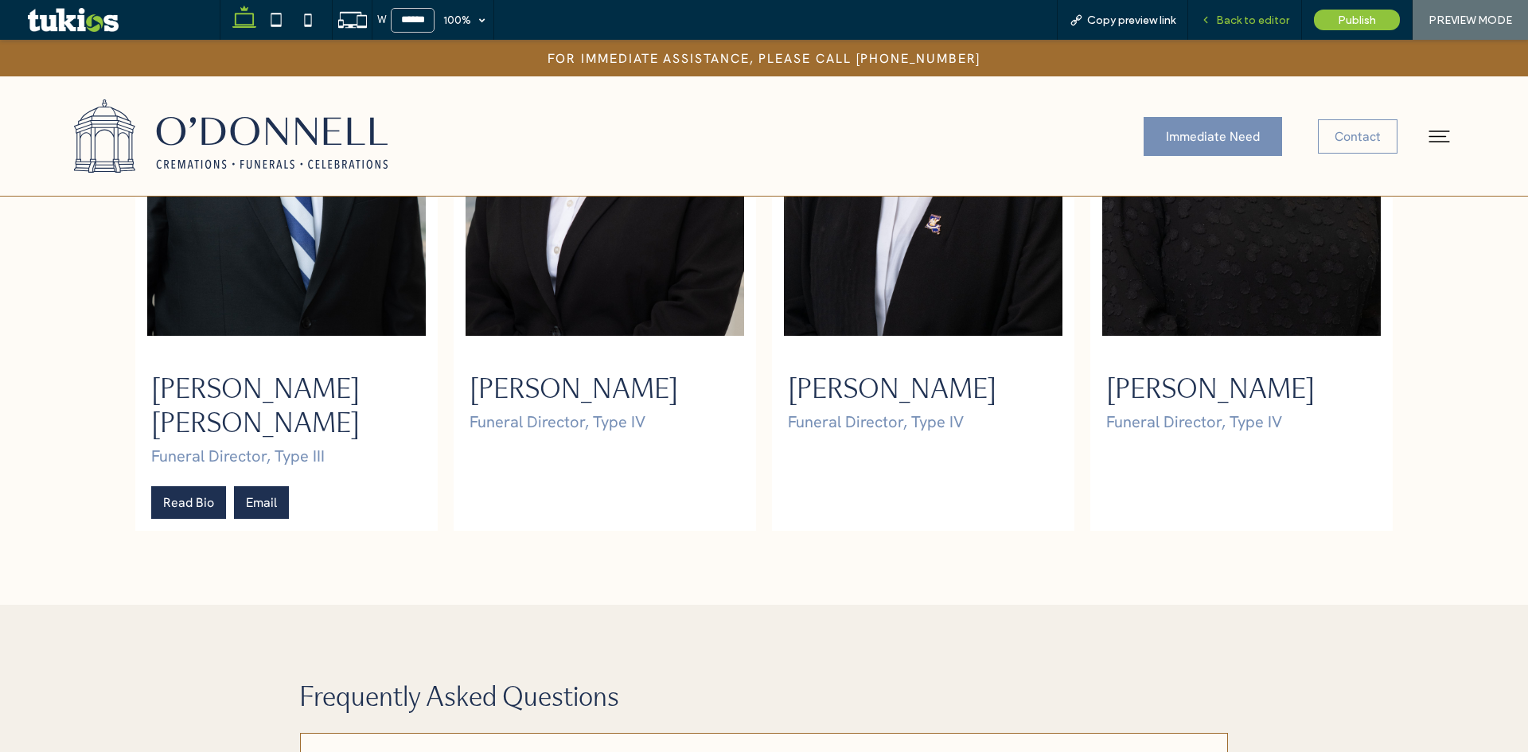
click at [1243, 20] on span "Back to editor" at bounding box center [1252, 21] width 73 height 14
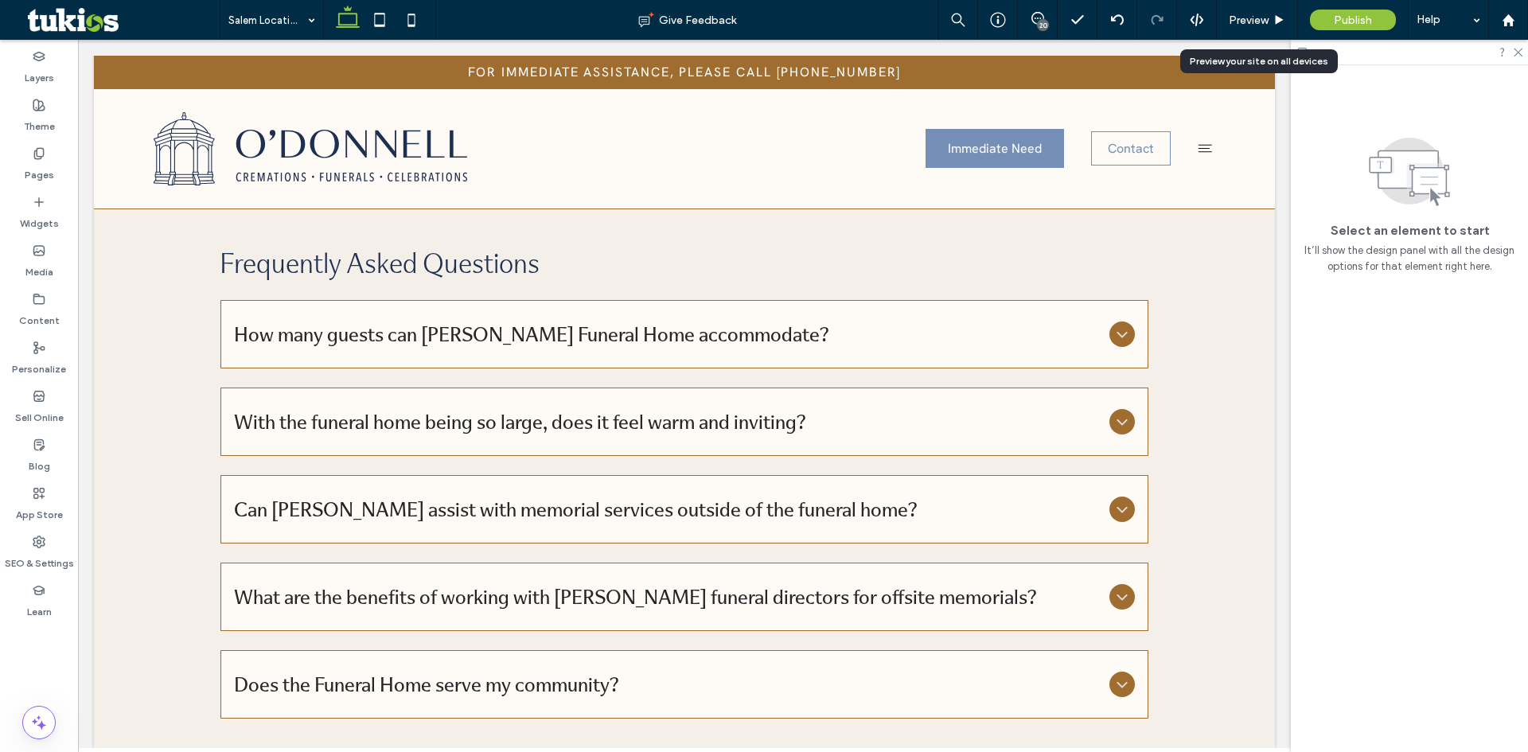
scroll to position [4350, 0]
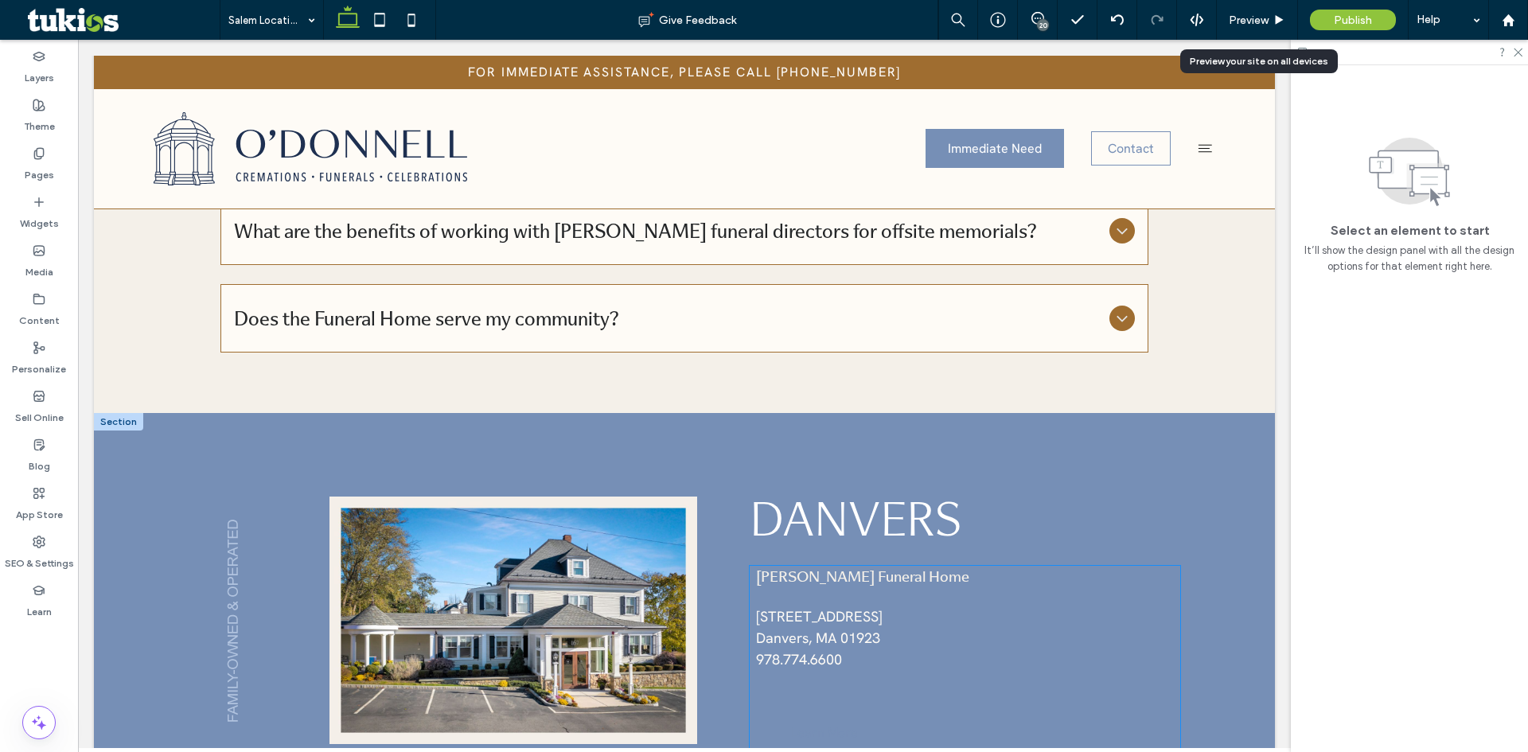
click at [818, 629] on span "Danvers, MA 01923" at bounding box center [818, 638] width 124 height 18
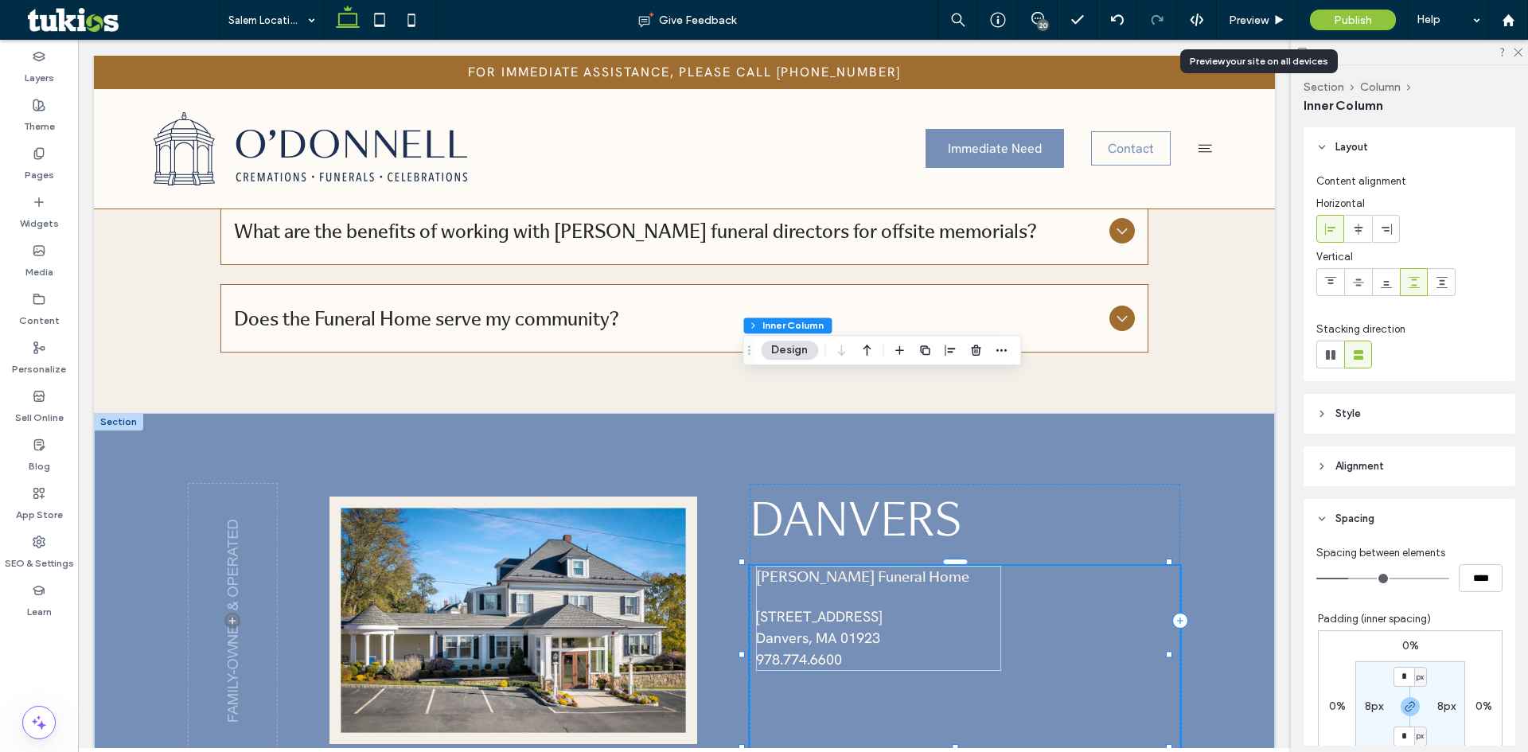
click at [794, 566] on div "O'Donnell Funeral Home 167 Maple Street Danvers, MA 01923 ﻿ 978.774.6600 Learn …" at bounding box center [965, 658] width 431 height 184
click at [806, 629] on span "Danvers, MA 01923" at bounding box center [818, 638] width 124 height 18
click at [824, 566] on div "O'Donnell Funeral Home 167 Maple Street Danvers, MA 01923 ﻿ 978.774.6600 Learn …" at bounding box center [965, 658] width 431 height 184
click at [817, 724] on span "Learn More" at bounding box center [824, 732] width 67 height 17
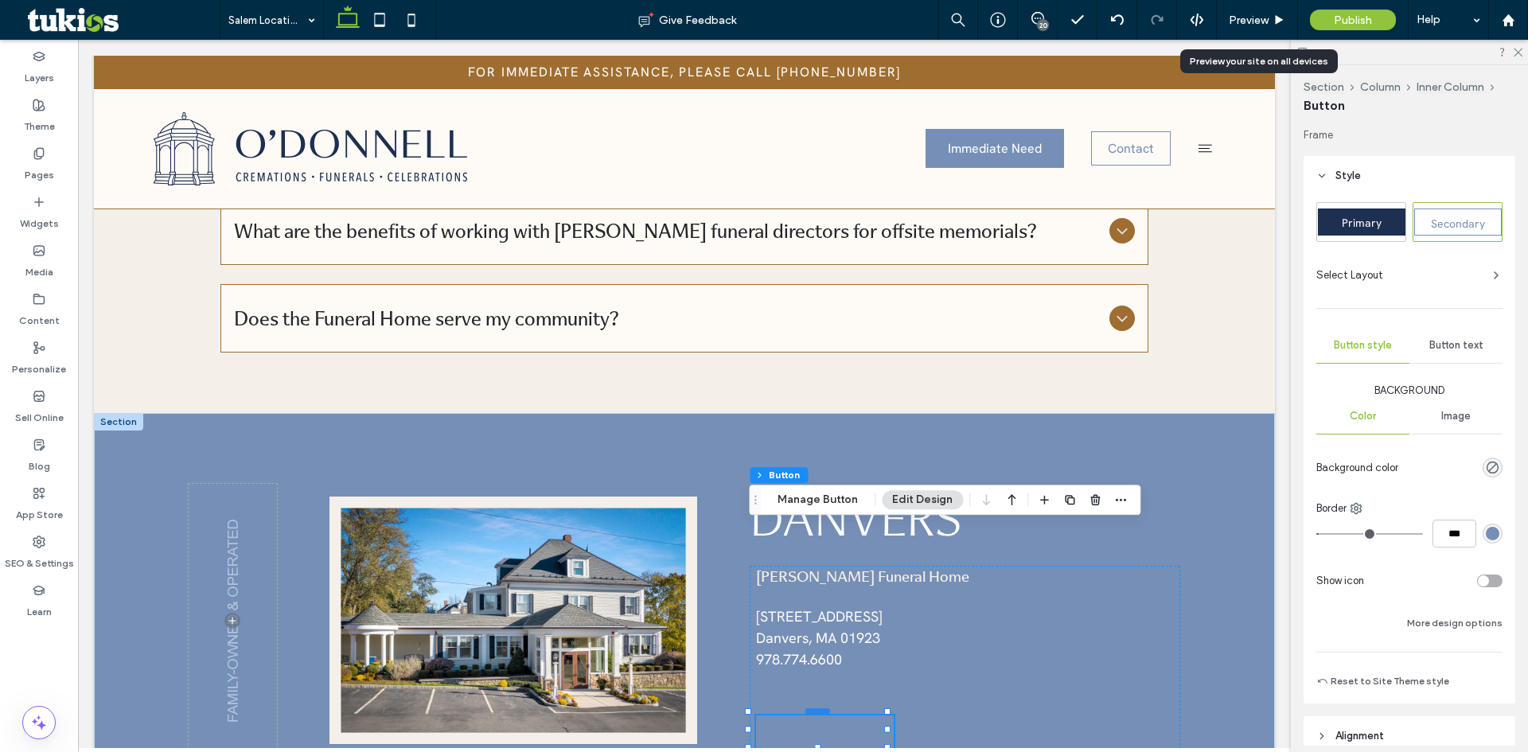
type input "**"
click at [823, 724] on span "Learn More" at bounding box center [824, 732] width 67 height 17
click at [1002, 566] on div "O'Donnell Funeral Home 167 Maple Street Danvers, MA 01923 ﻿ 978.774.6600 Learn …" at bounding box center [965, 658] width 431 height 184
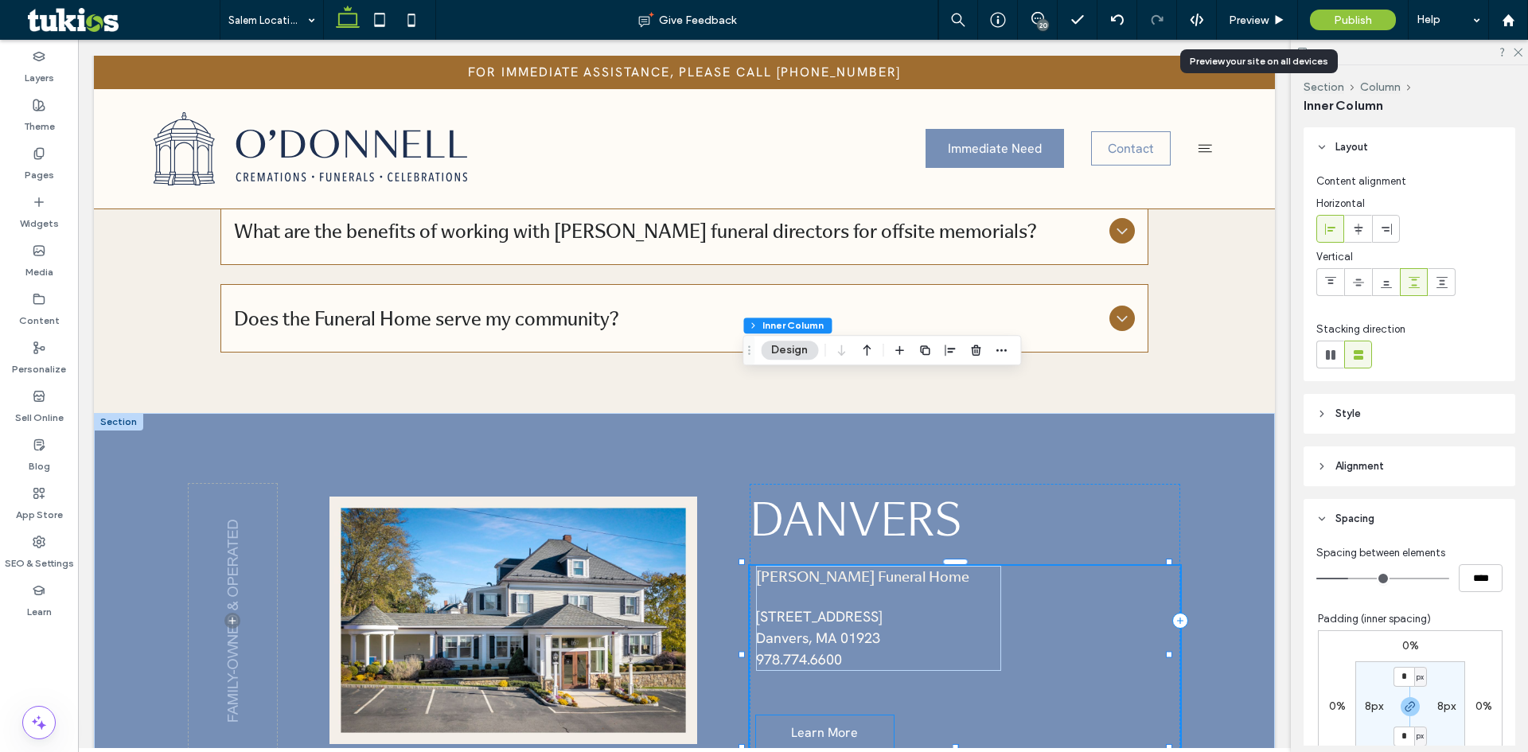
click at [817, 724] on span "Learn More" at bounding box center [824, 732] width 67 height 17
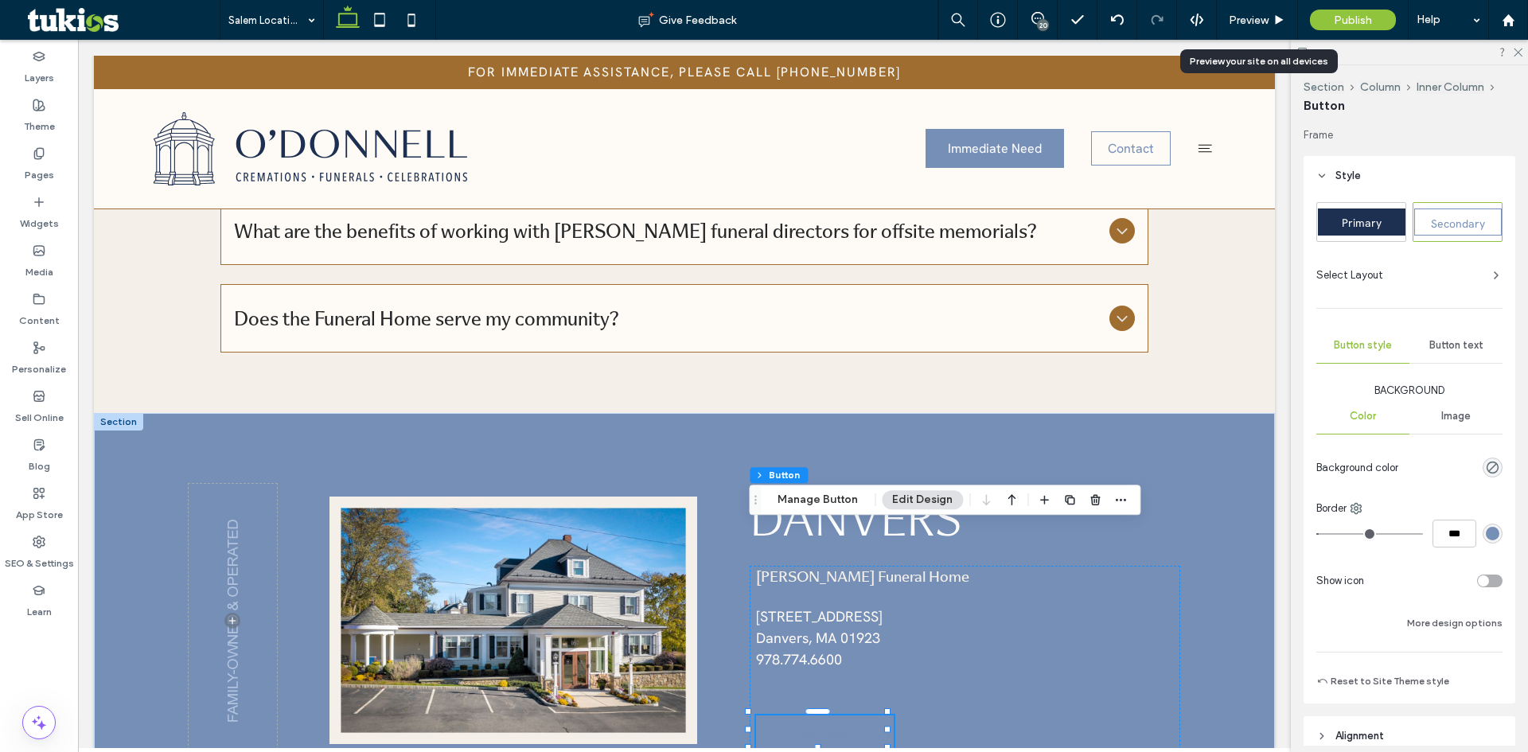
type input "**"
click at [932, 566] on div "O'Donnell Funeral Home 167 Maple Street Danvers, MA 01923 ﻿ 978.774.6600 Learn …" at bounding box center [965, 658] width 431 height 184
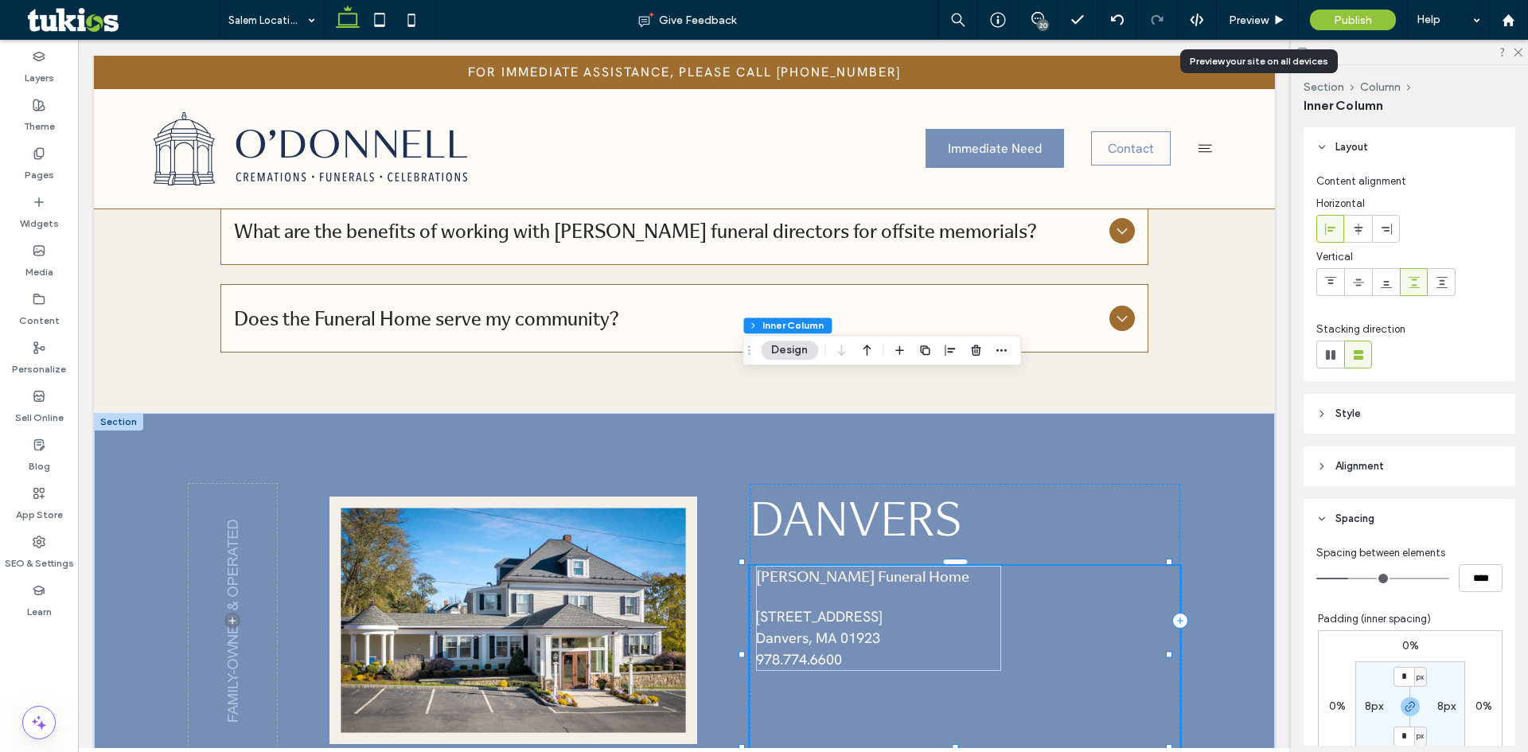
click at [834, 566] on div "O'Donnell Funeral Home 167 Maple Street Danvers, MA 01923 ﻿ 978.774.6600 Learn …" at bounding box center [965, 658] width 431 height 184
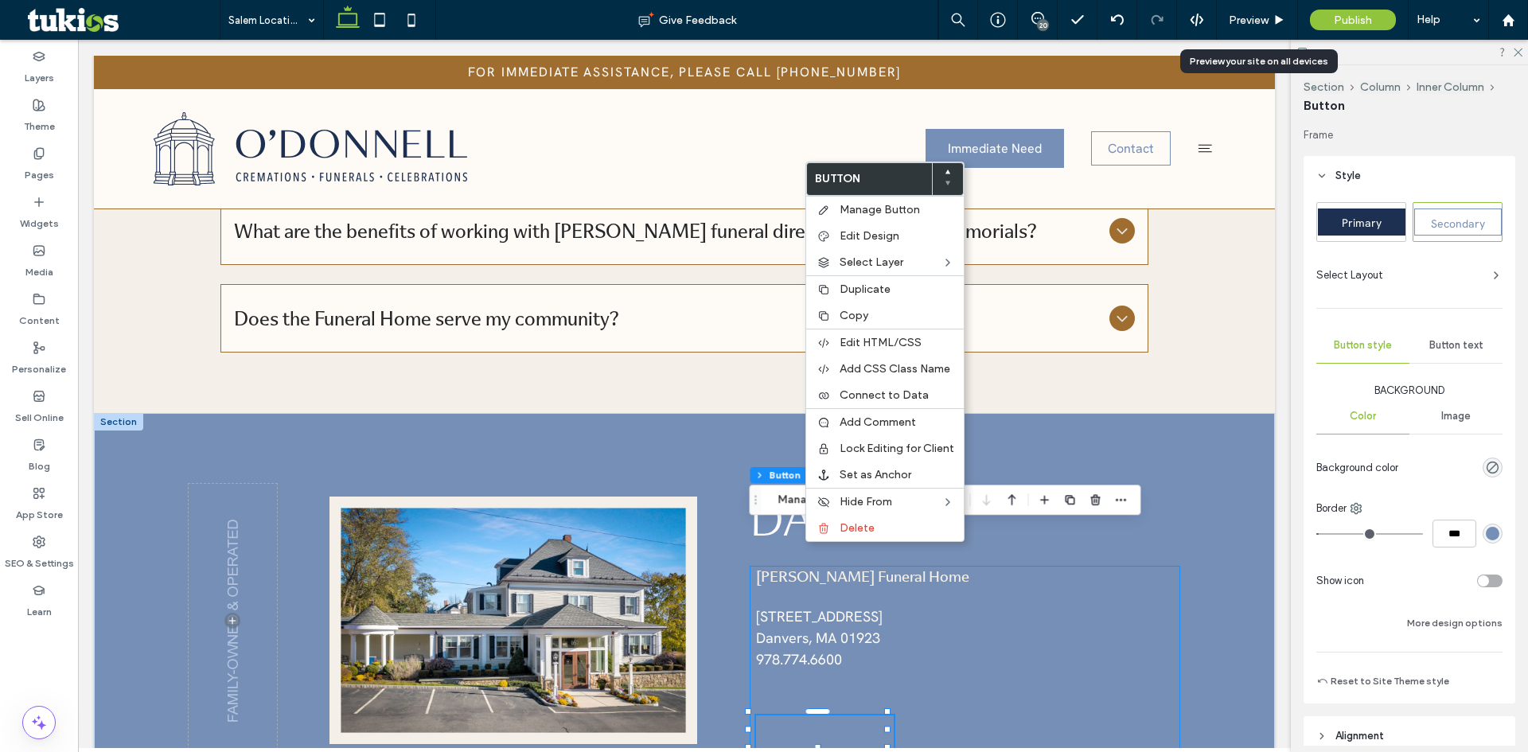
click at [980, 566] on div "O'Donnell Funeral Home 167 Maple Street Danvers, MA 01923 ﻿ 978.774.6600 Learn …" at bounding box center [965, 658] width 431 height 184
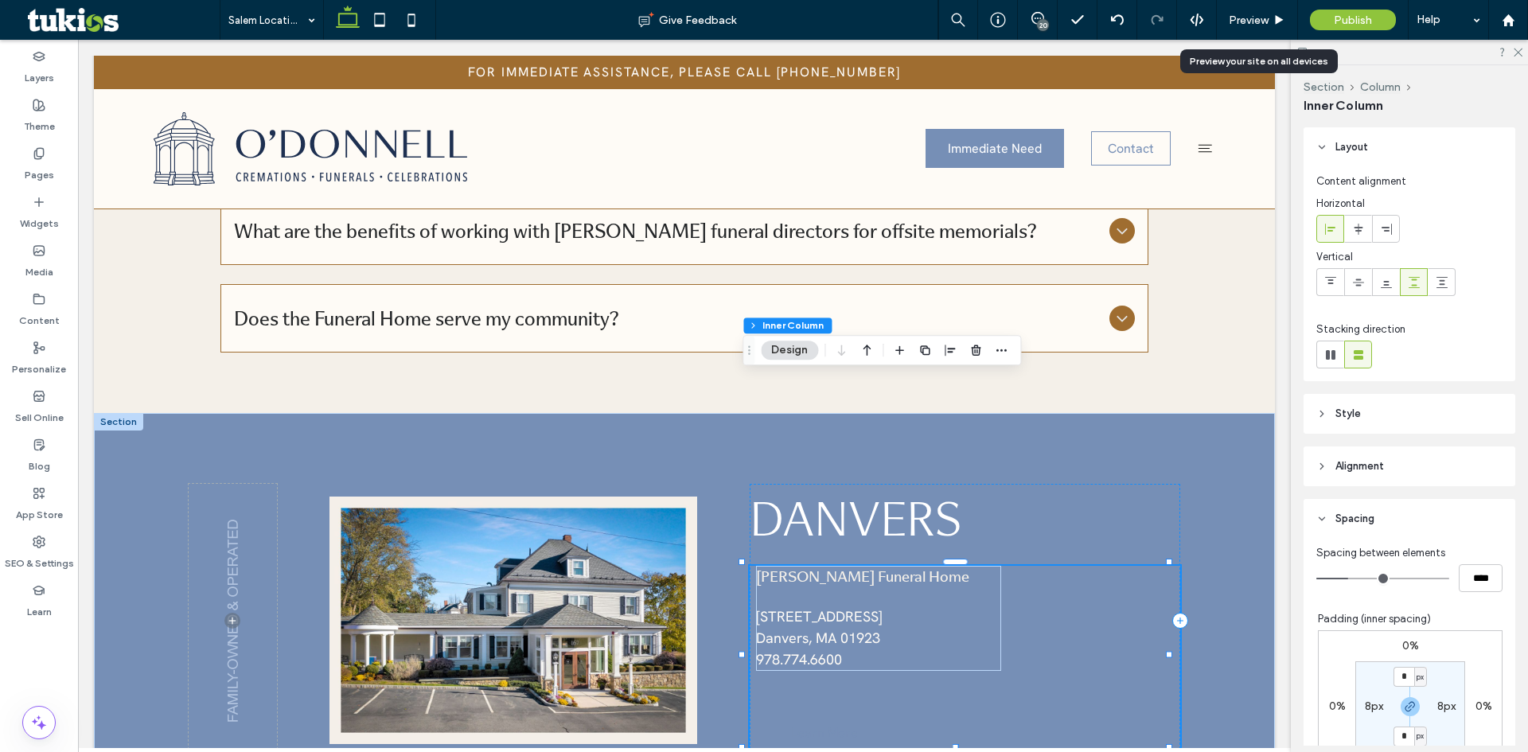
click at [802, 566] on div "O'Donnell Funeral Home 167 Maple Street Danvers, MA 01923 ﻿ 978.774.6600 Learn …" at bounding box center [965, 658] width 431 height 184
click at [812, 724] on span "Learn More" at bounding box center [824, 732] width 67 height 17
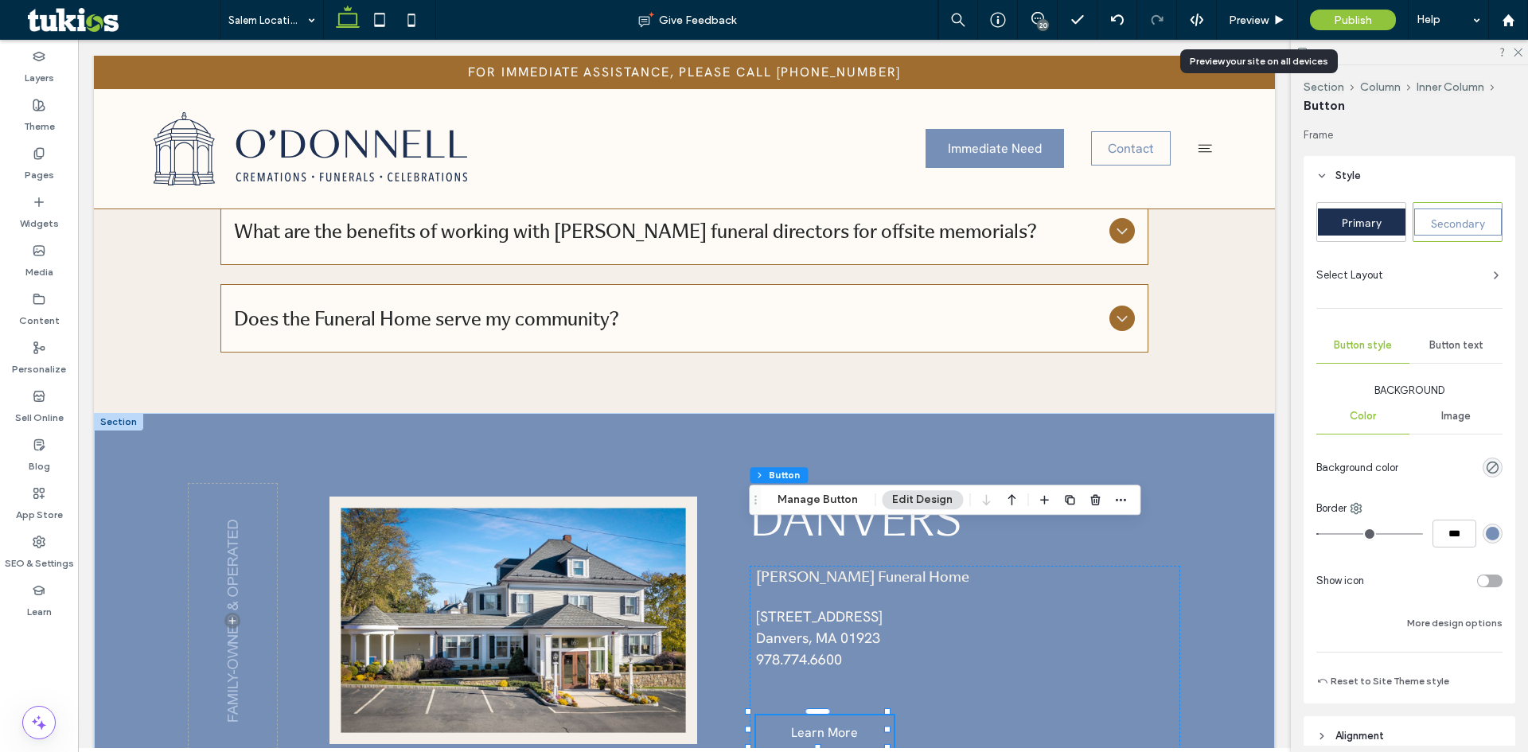
type input "**"
click at [1486, 532] on div "rgb(118, 143, 182)" at bounding box center [1493, 534] width 14 height 14
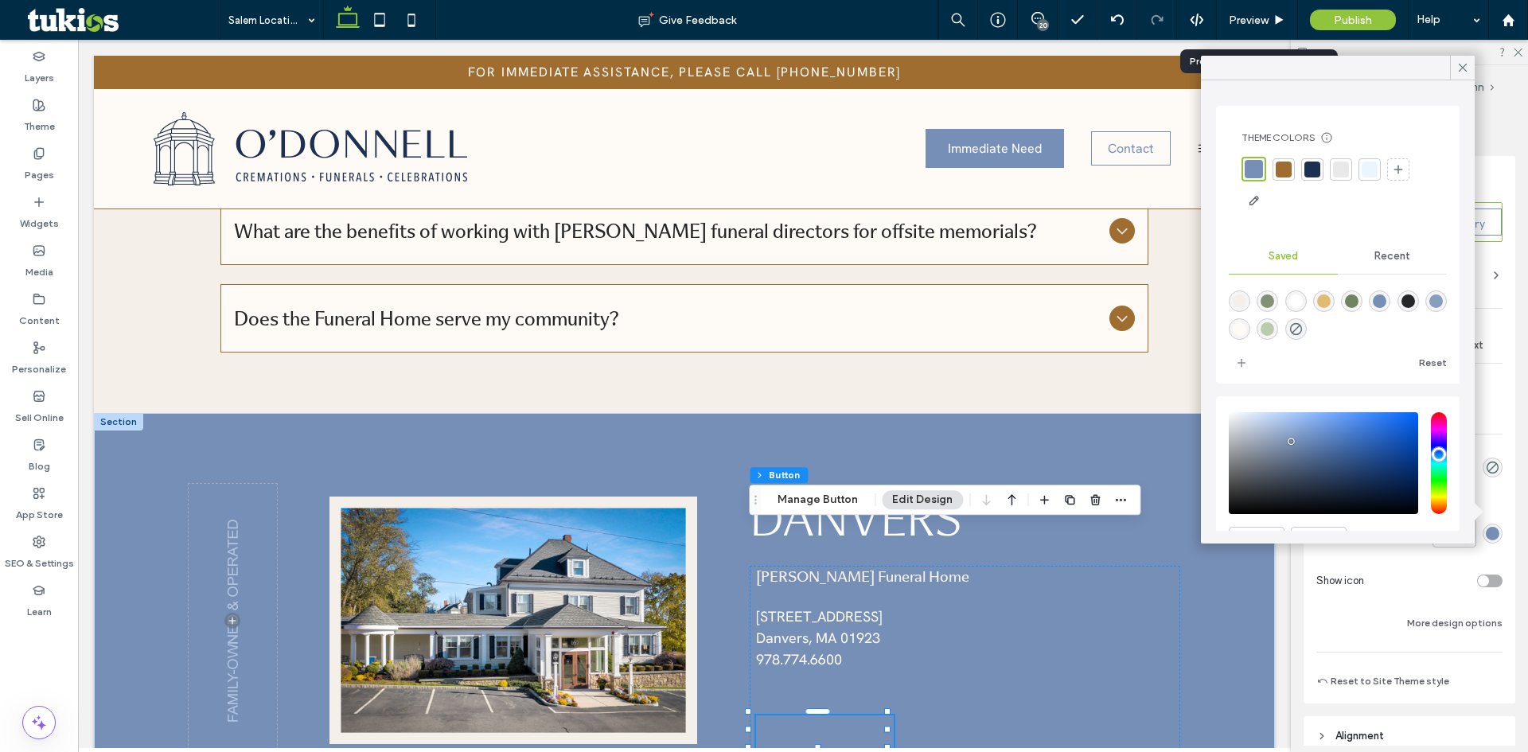
click at [1247, 324] on div "rgba(254,251,246,1)" at bounding box center [1240, 329] width 14 height 14
type input "*******"
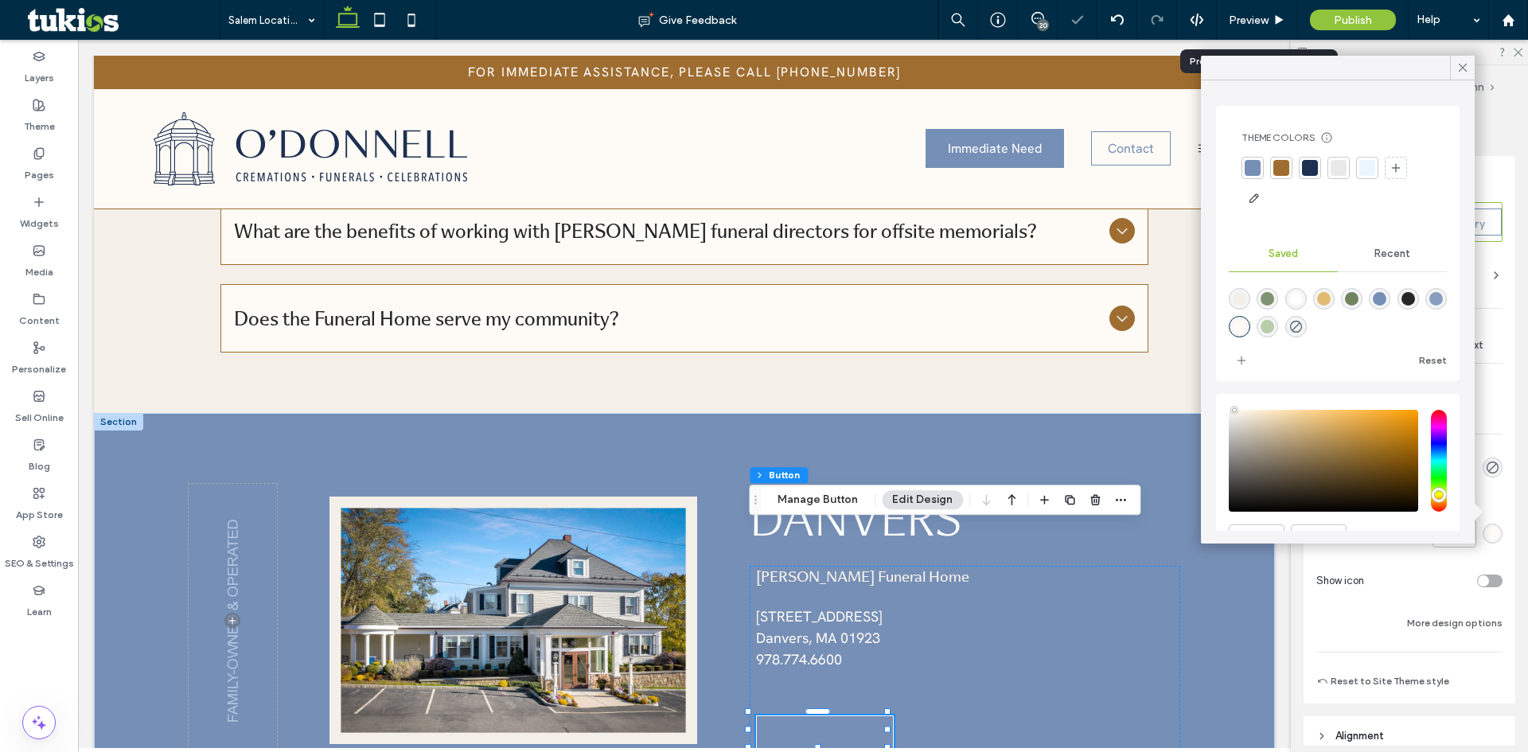
click at [1451, 58] on div at bounding box center [1462, 68] width 25 height 24
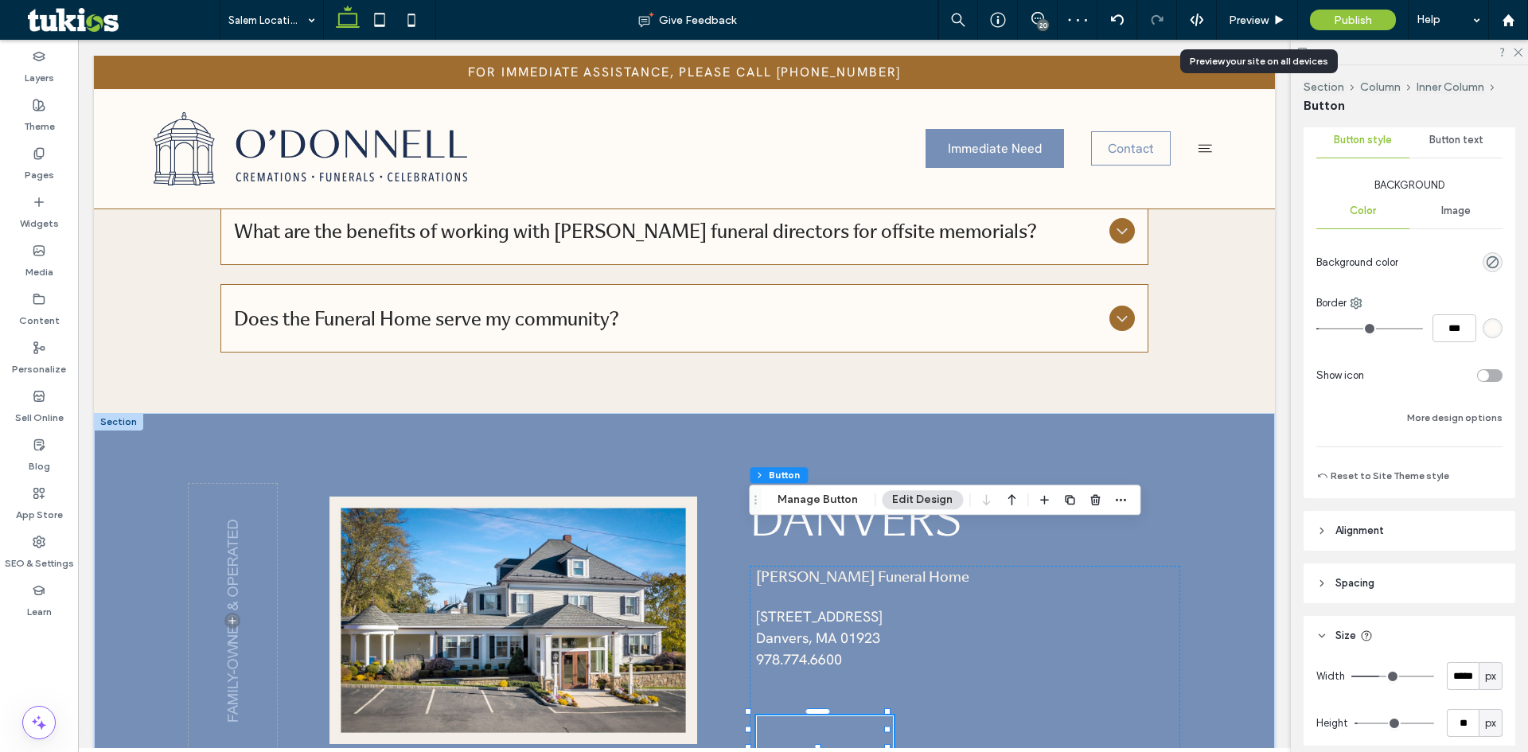
scroll to position [0, 0]
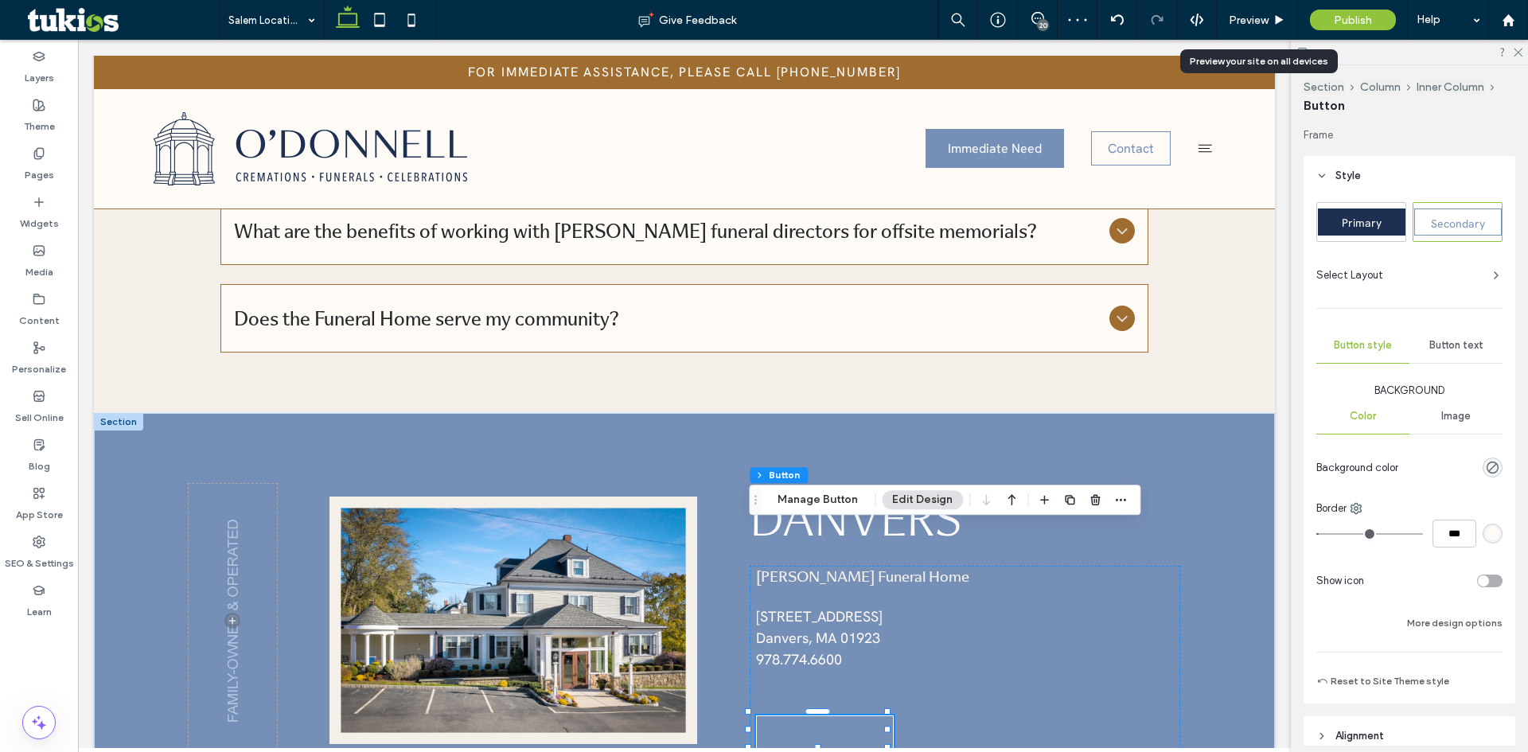
click at [1462, 338] on div "Button text" at bounding box center [1456, 345] width 93 height 35
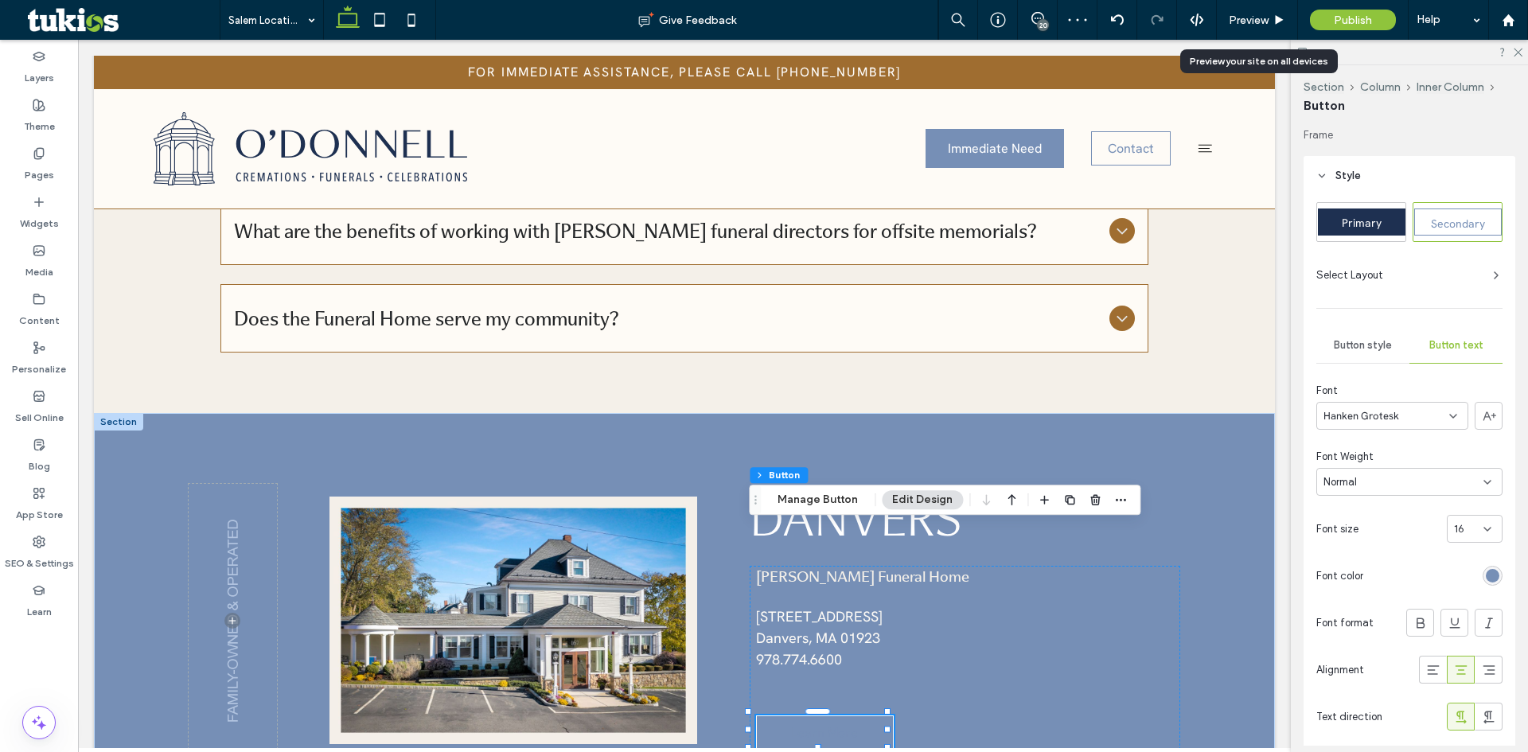
click at [1490, 569] on div "rgb(118, 143, 182)" at bounding box center [1493, 576] width 14 height 14
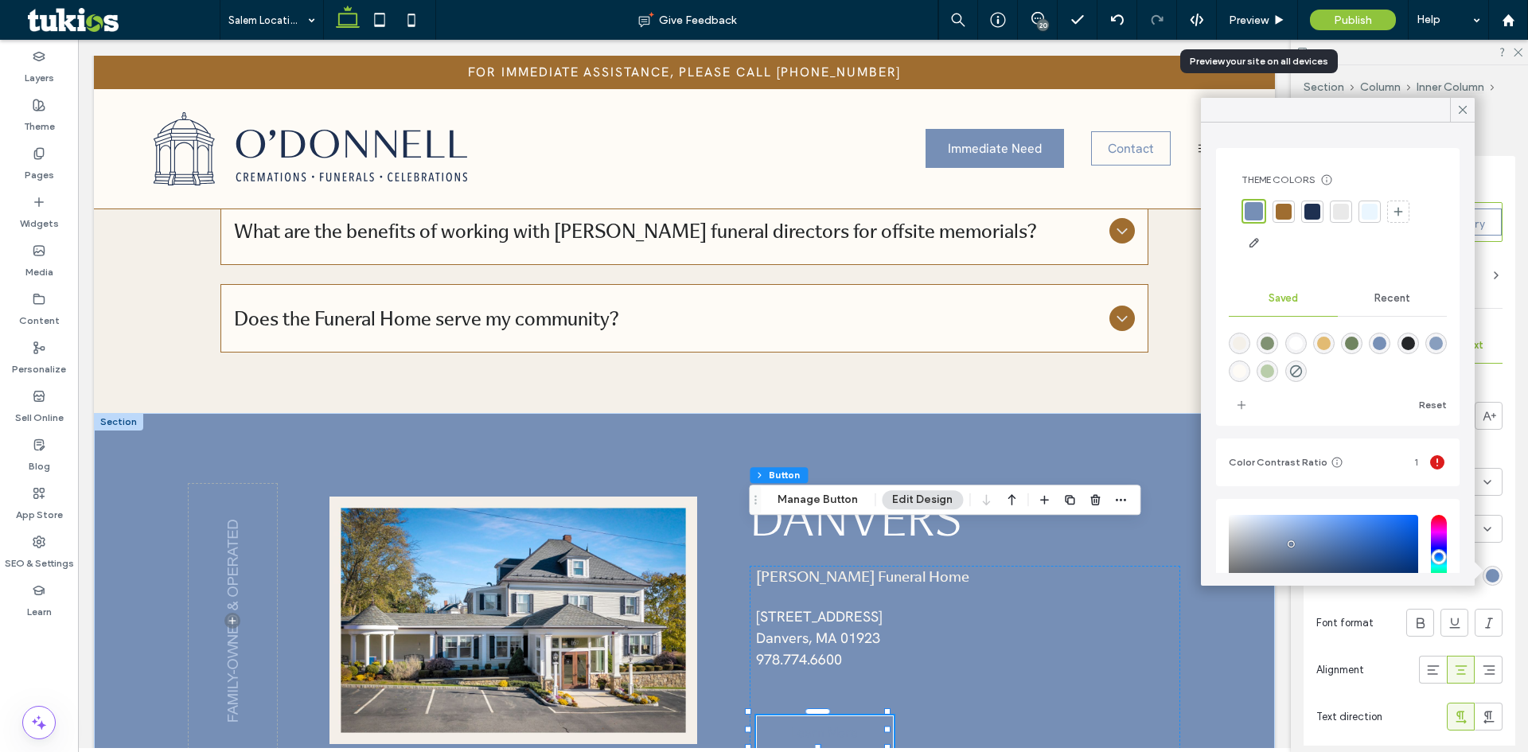
click at [1247, 369] on div "rgba(254,251,246,1)" at bounding box center [1240, 372] width 14 height 14
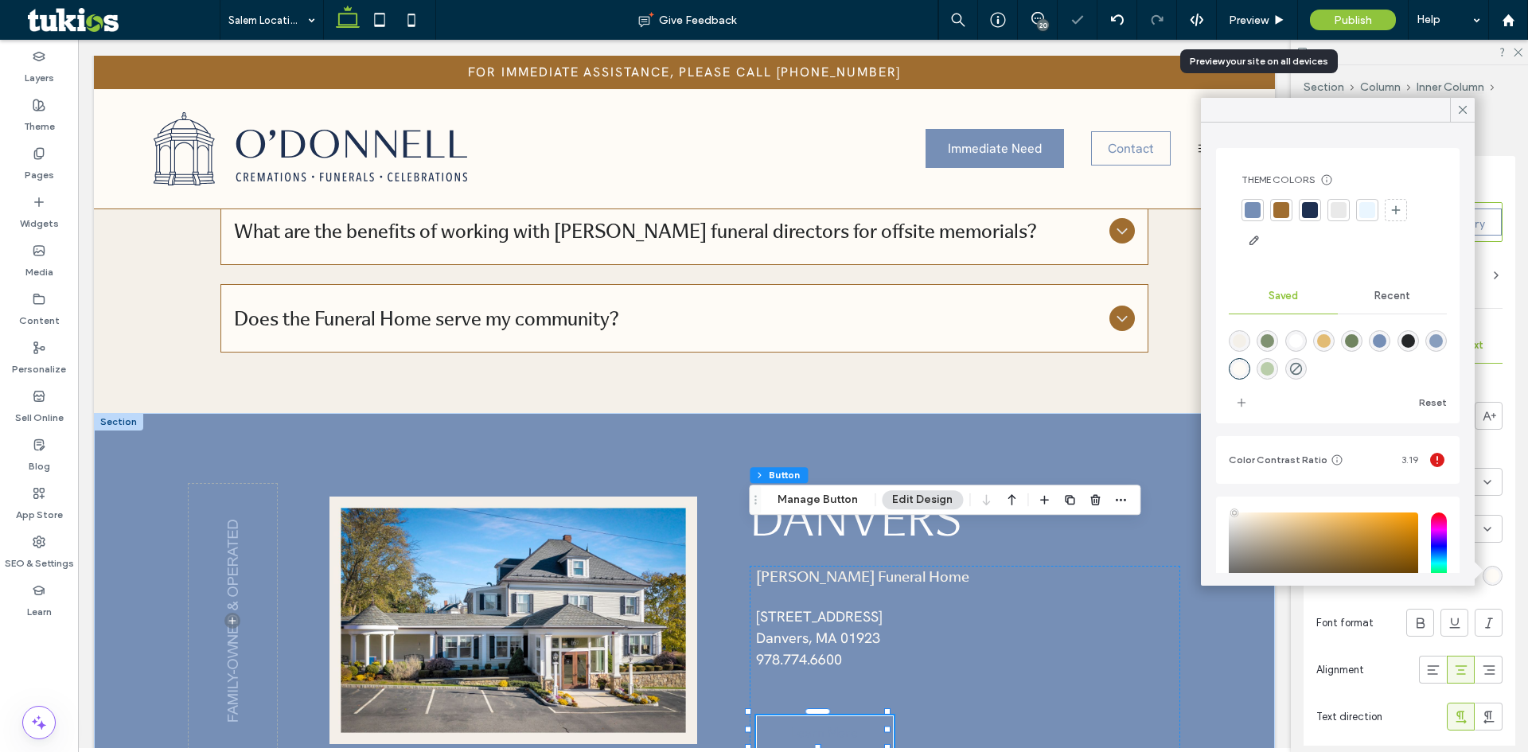
type input "*******"
click at [1464, 107] on icon at bounding box center [1463, 110] width 14 height 14
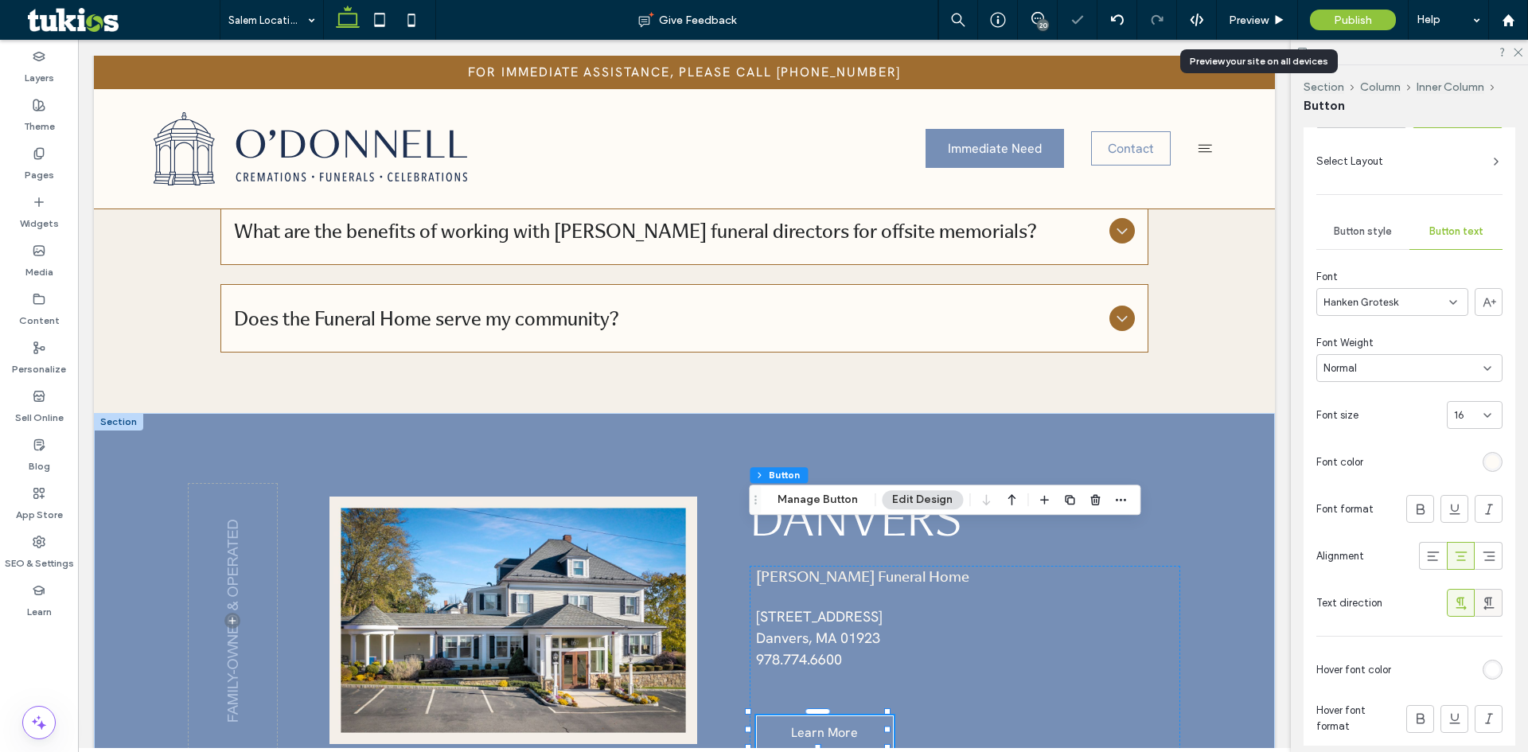
scroll to position [239, 0]
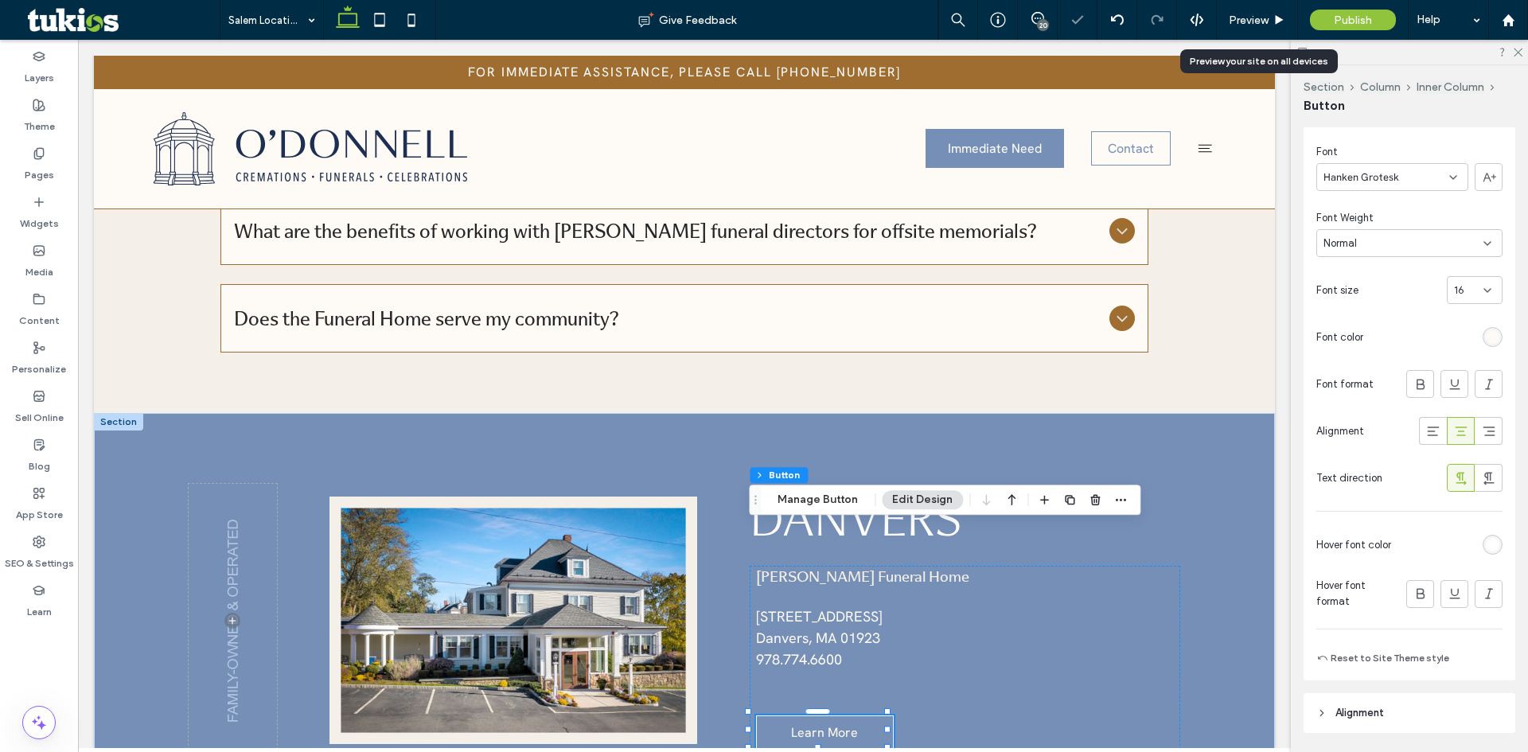
click at [1486, 546] on div "rgb(255, 255, 255)" at bounding box center [1493, 545] width 14 height 14
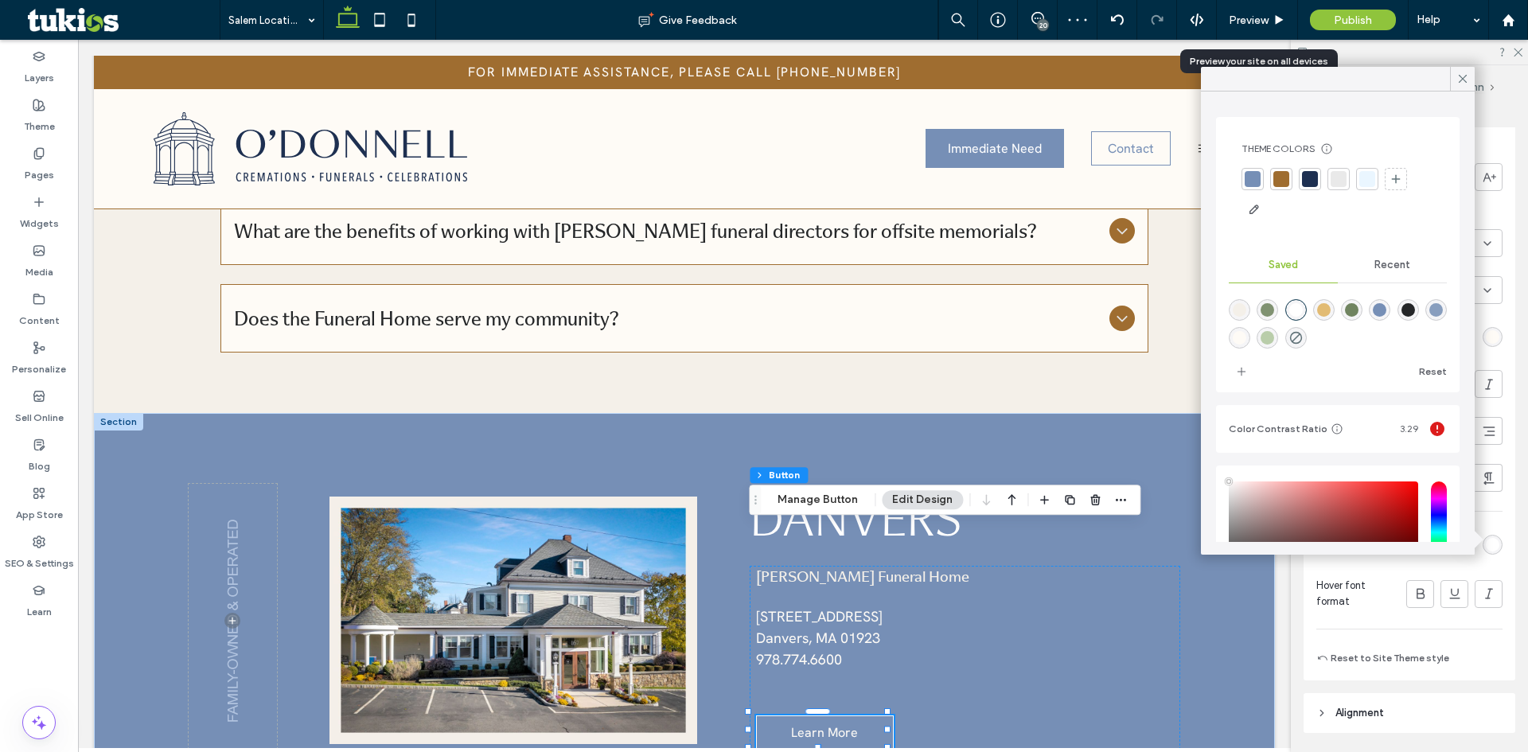
click at [1247, 337] on div "rgba(254,251,246,1)" at bounding box center [1240, 338] width 14 height 14
type input "*******"
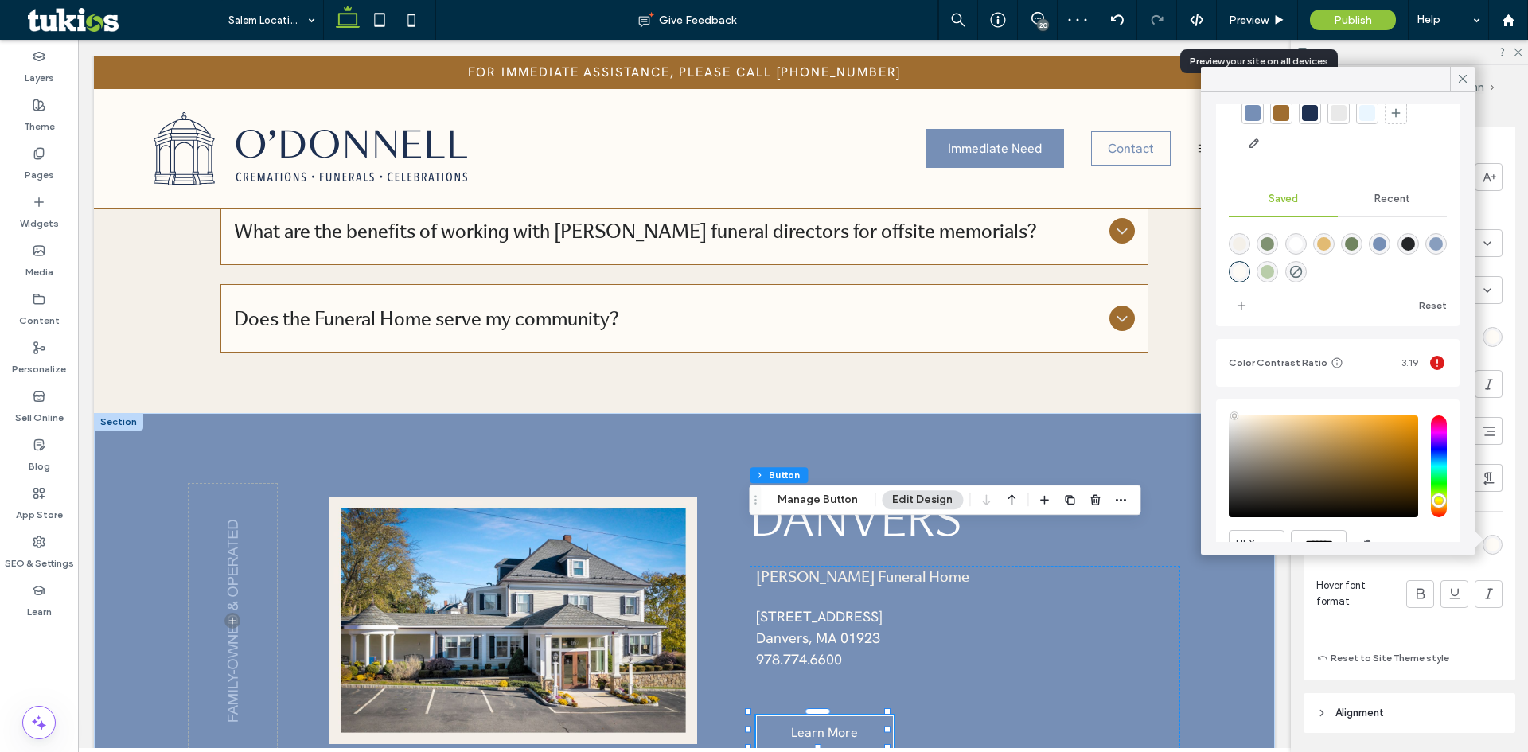
scroll to position [142, 0]
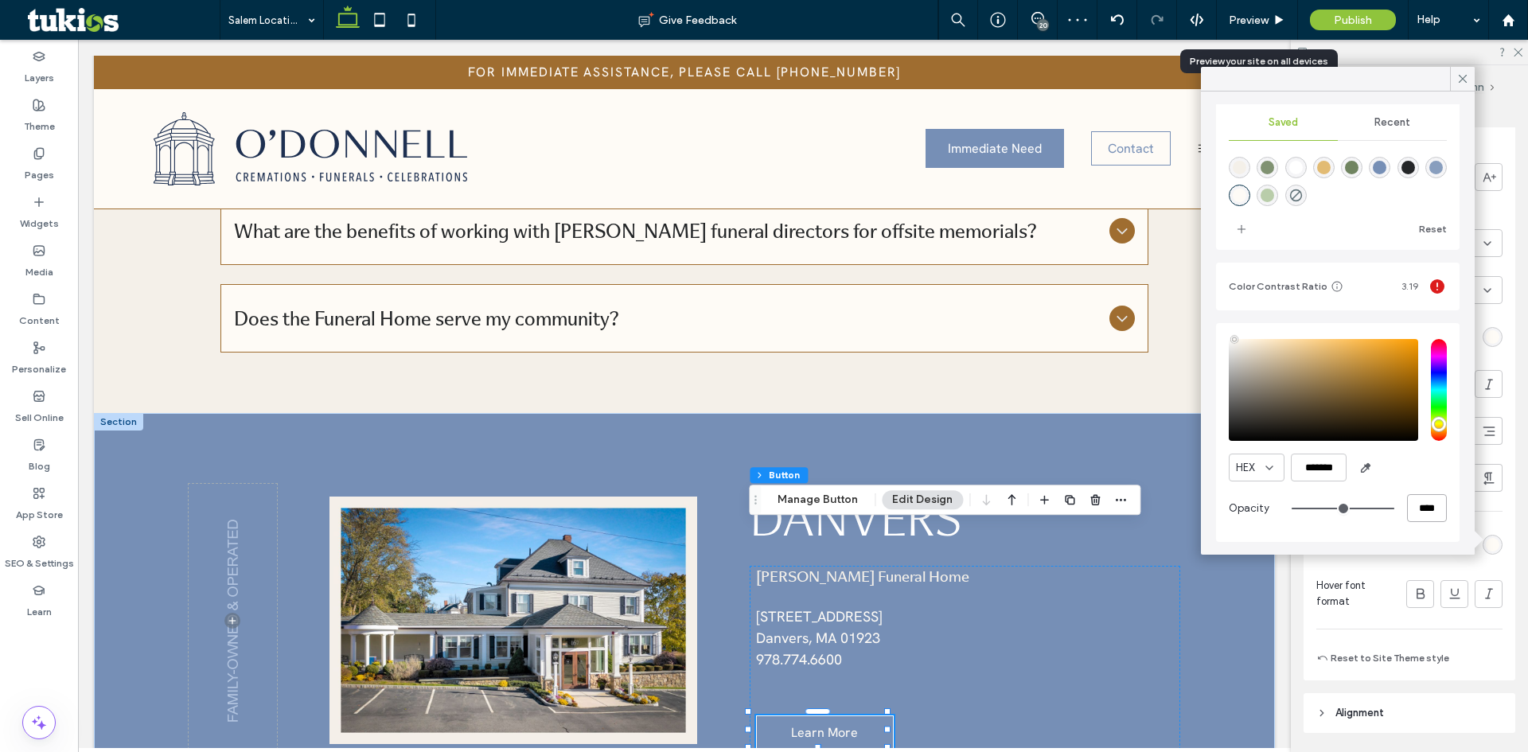
click at [1407, 519] on input "****" at bounding box center [1427, 508] width 40 height 28
drag, startPoint x: 1404, startPoint y: 519, endPoint x: 1394, endPoint y: 509, distance: 14.6
click at [1407, 517] on input "****" at bounding box center [1427, 508] width 40 height 28
click at [1407, 502] on input "****" at bounding box center [1427, 508] width 40 height 28
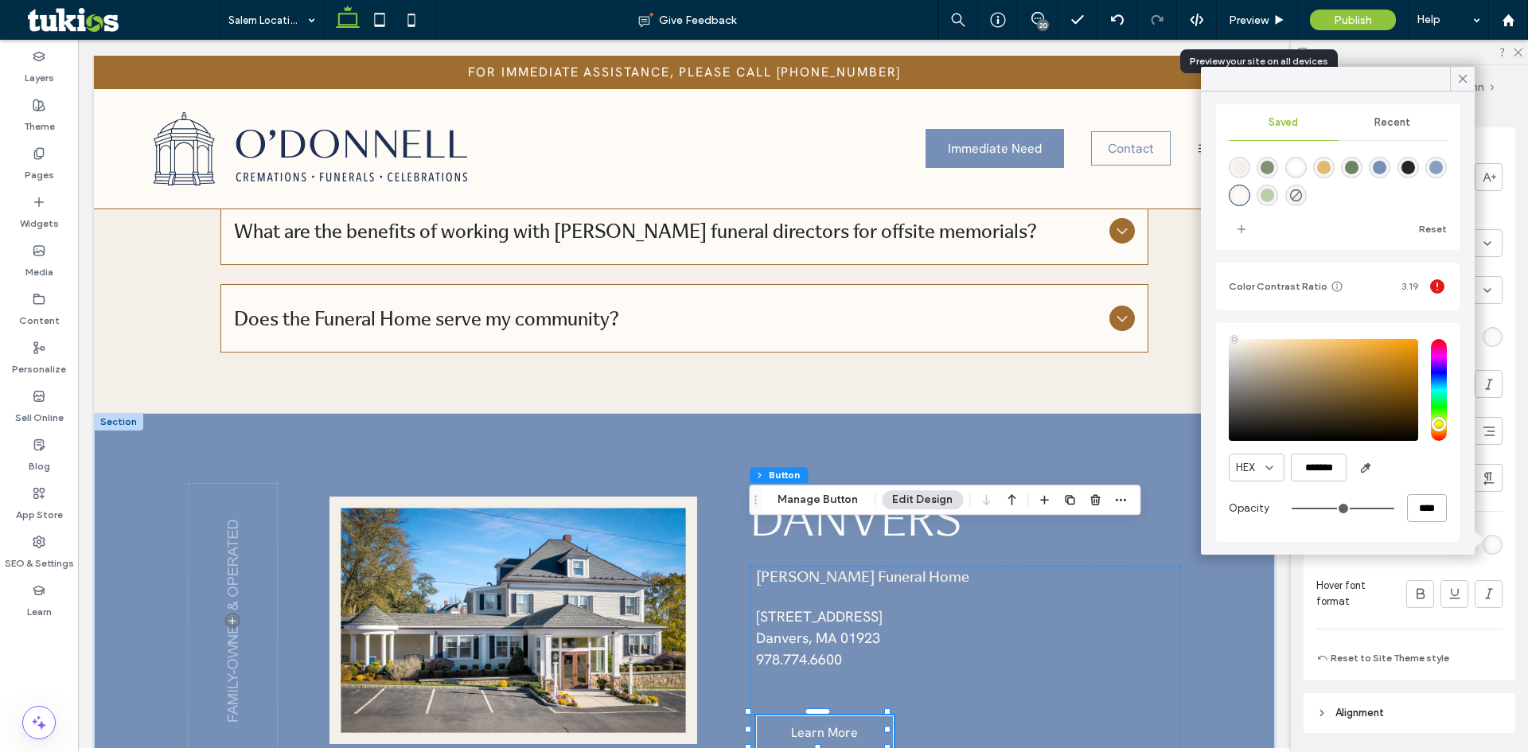
click at [1411, 510] on input "****" at bounding box center [1427, 508] width 40 height 28
type input "*"
type input "**"
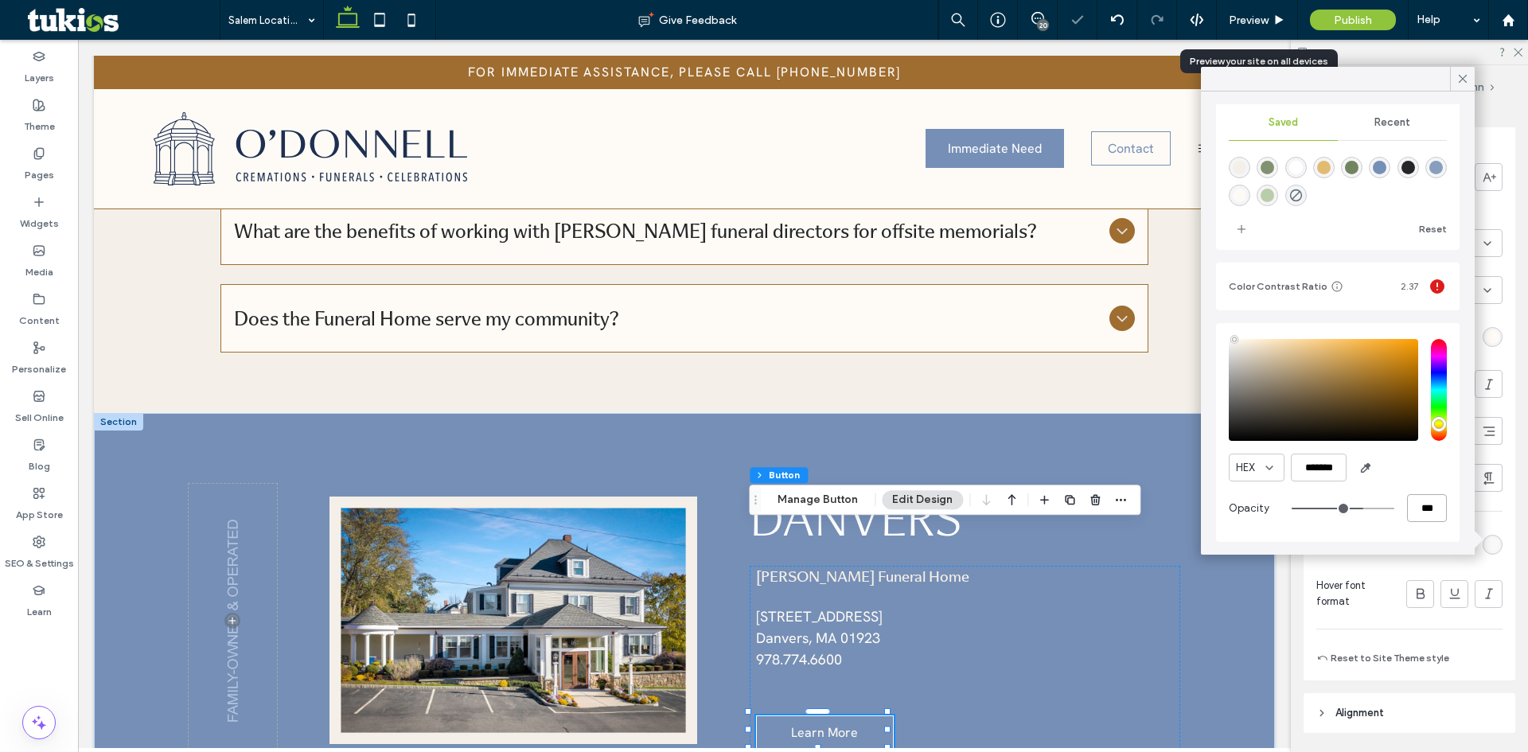
type input "***"
click at [1469, 73] on icon at bounding box center [1463, 79] width 14 height 14
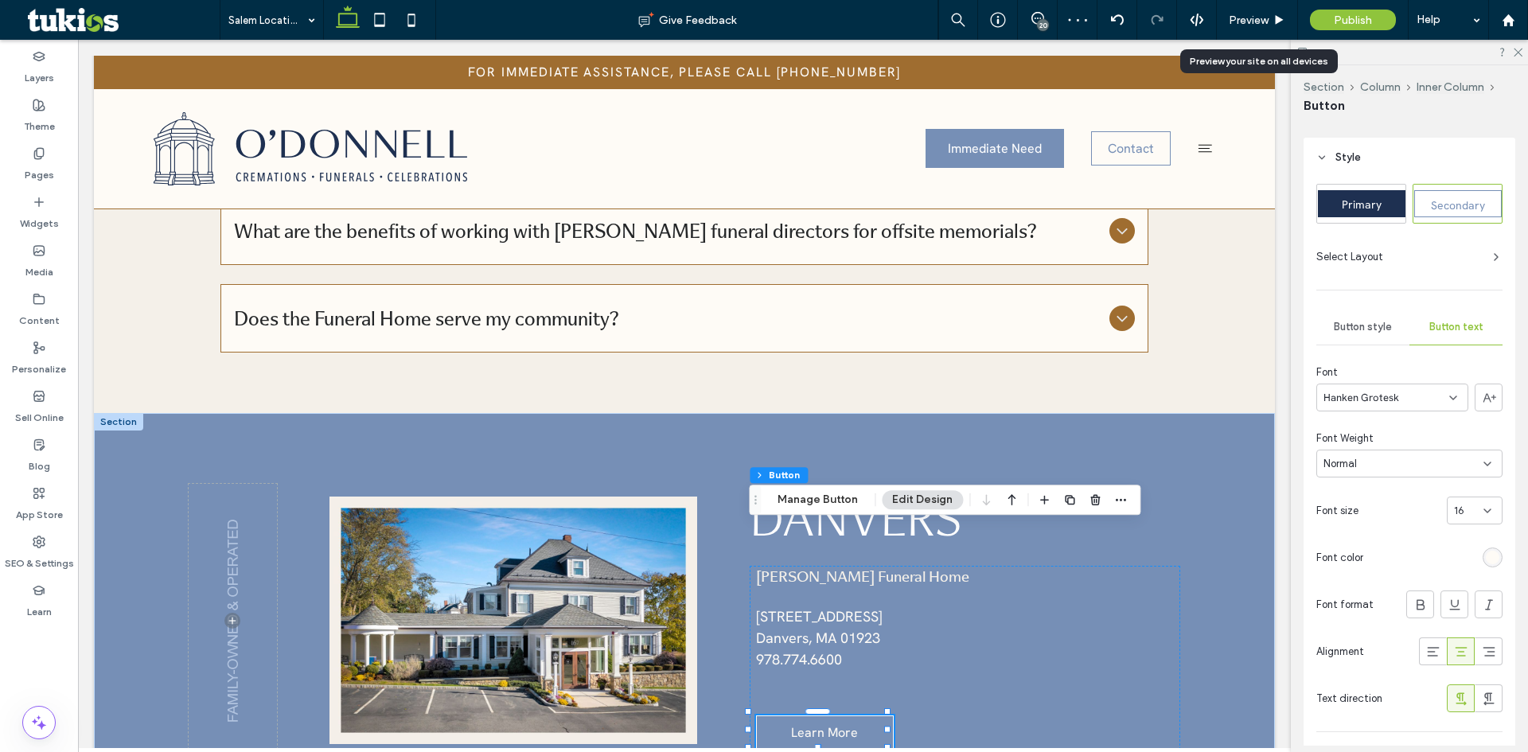
scroll to position [0, 0]
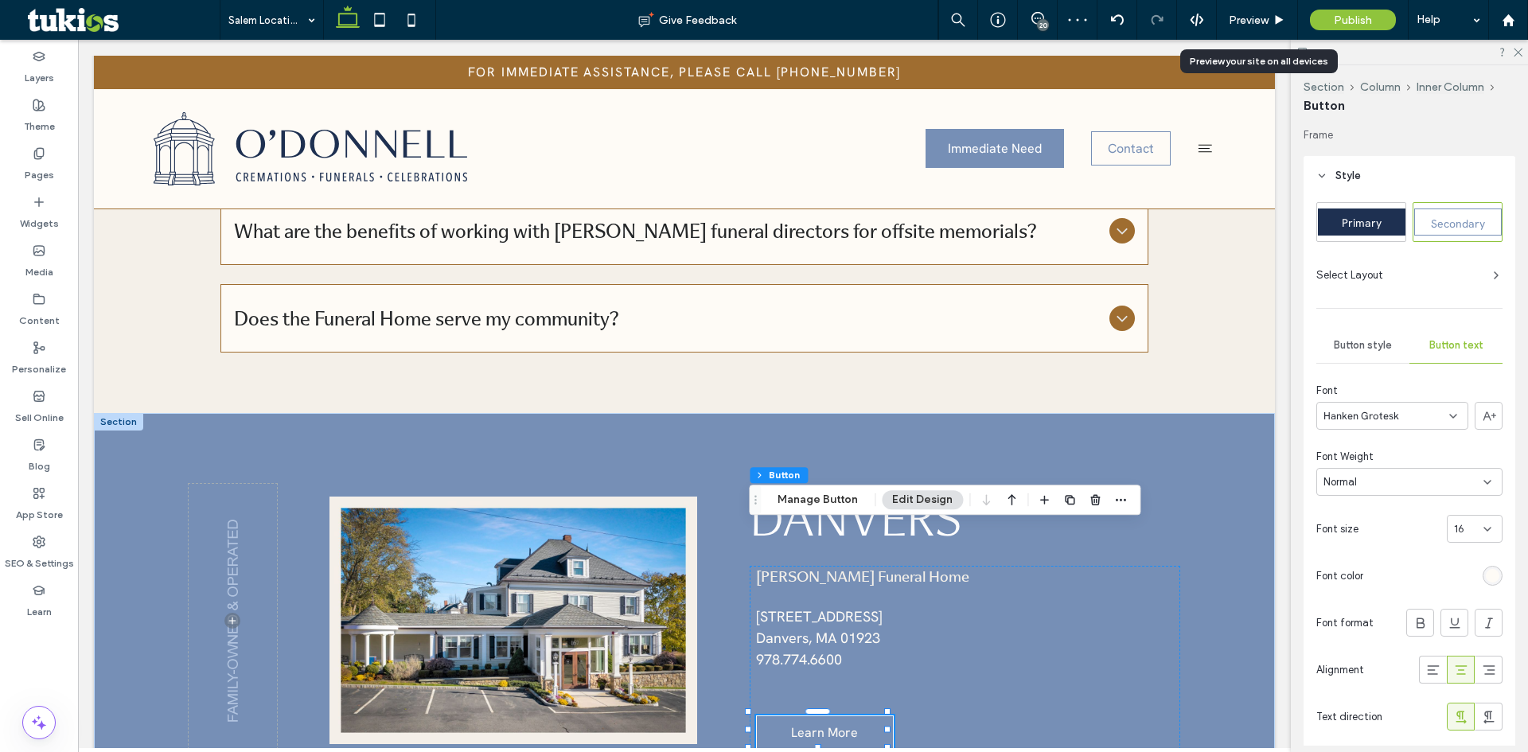
click at [1367, 345] on span "Button style" at bounding box center [1363, 345] width 58 height 13
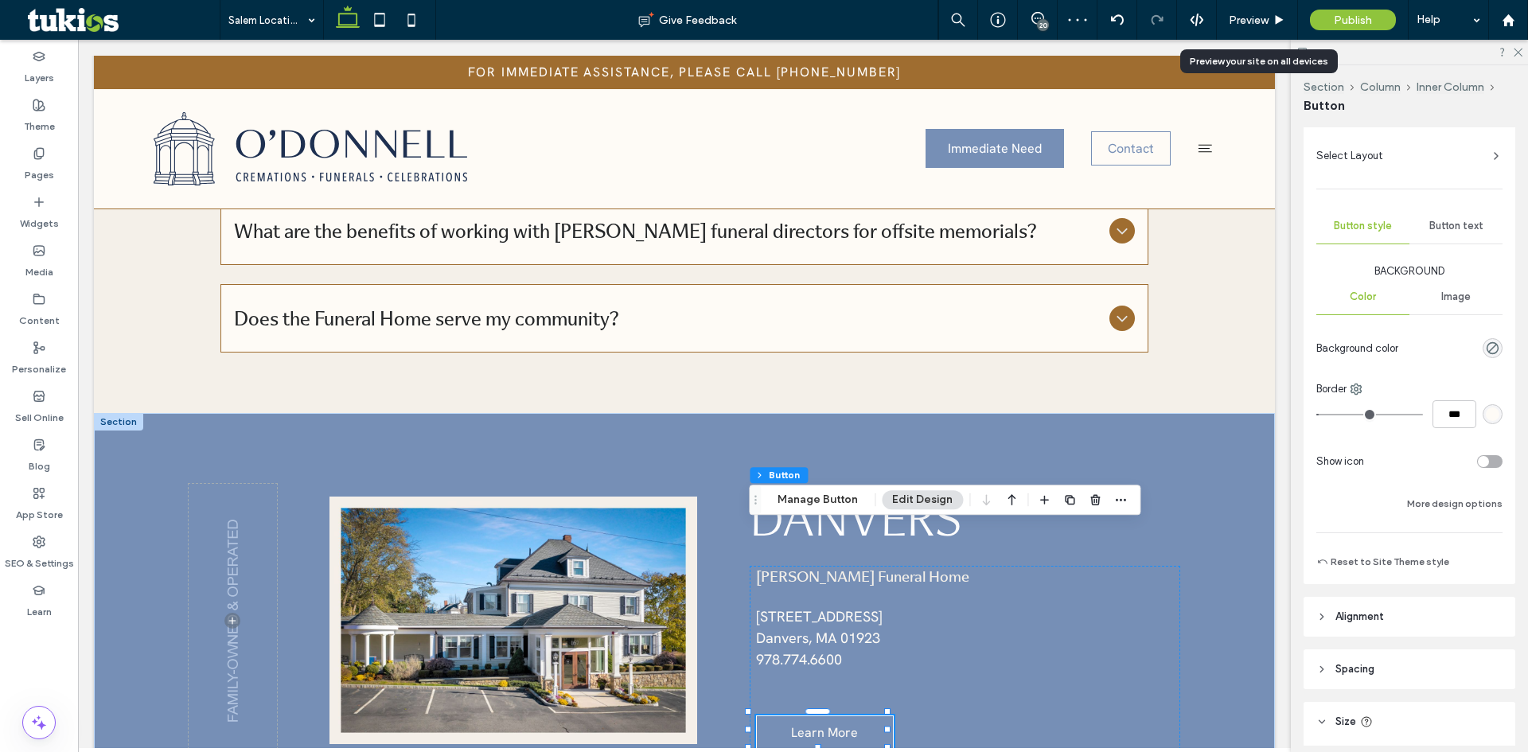
scroll to position [318, 0]
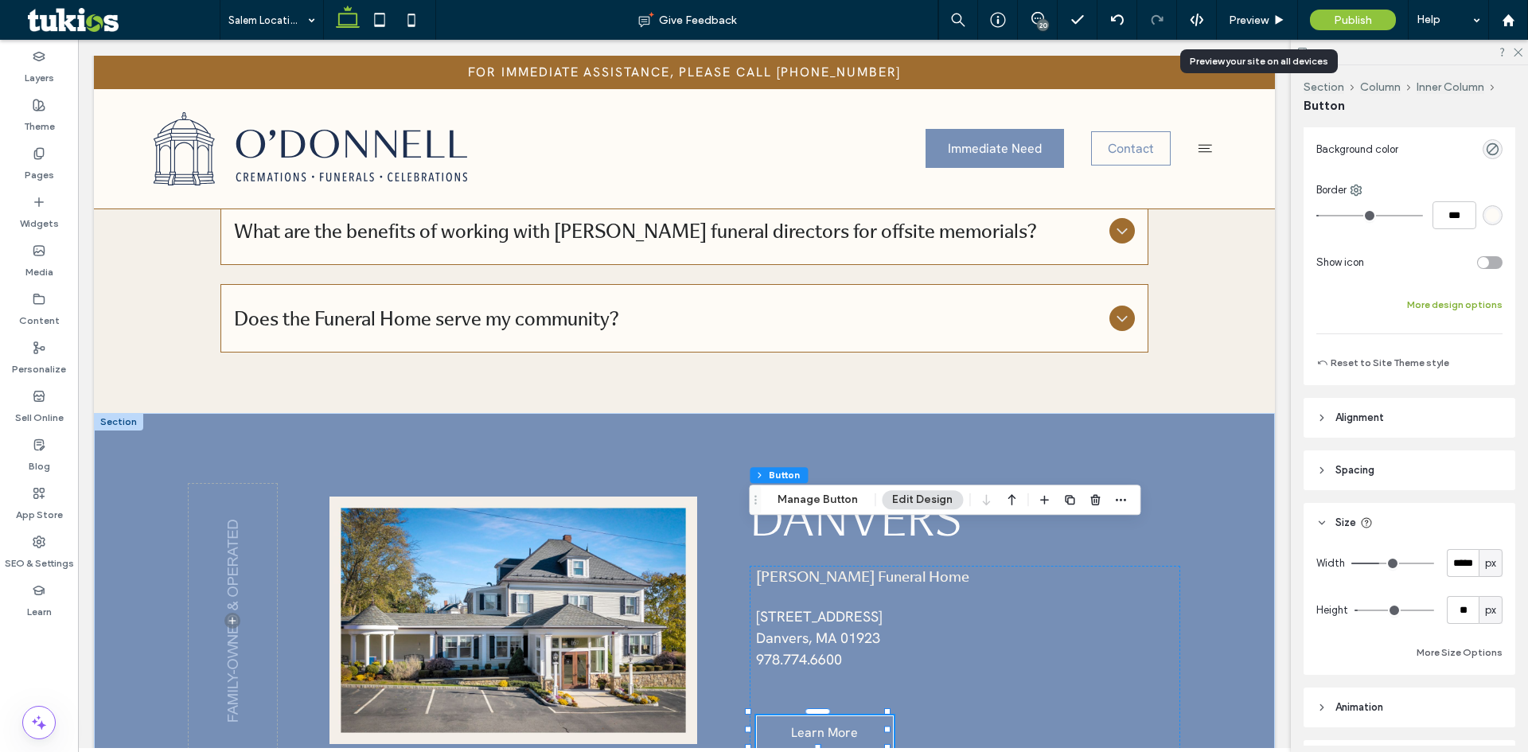
click at [1461, 308] on button "More design options" at bounding box center [1455, 304] width 96 height 19
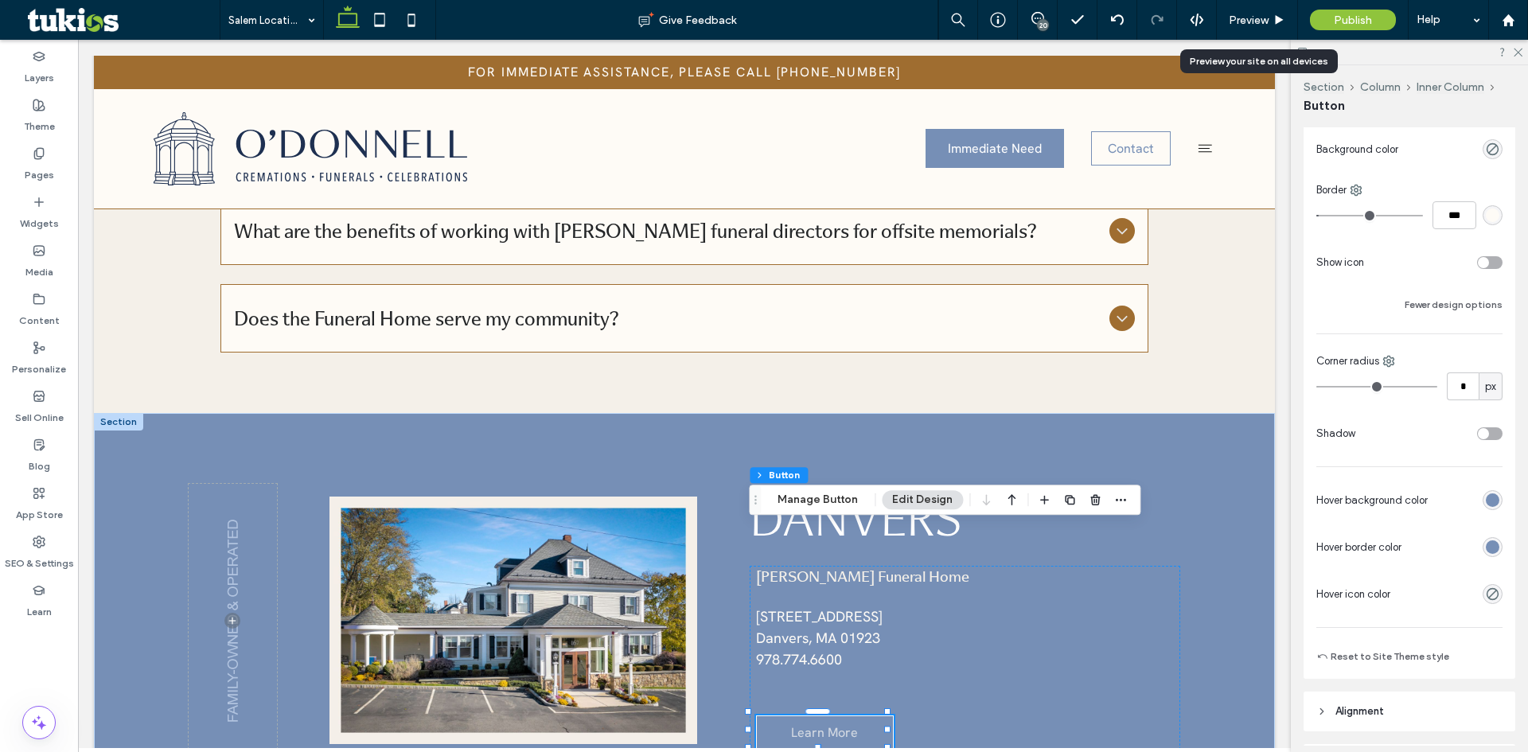
click at [1488, 494] on div "rgb(118, 143, 182)" at bounding box center [1493, 501] width 14 height 14
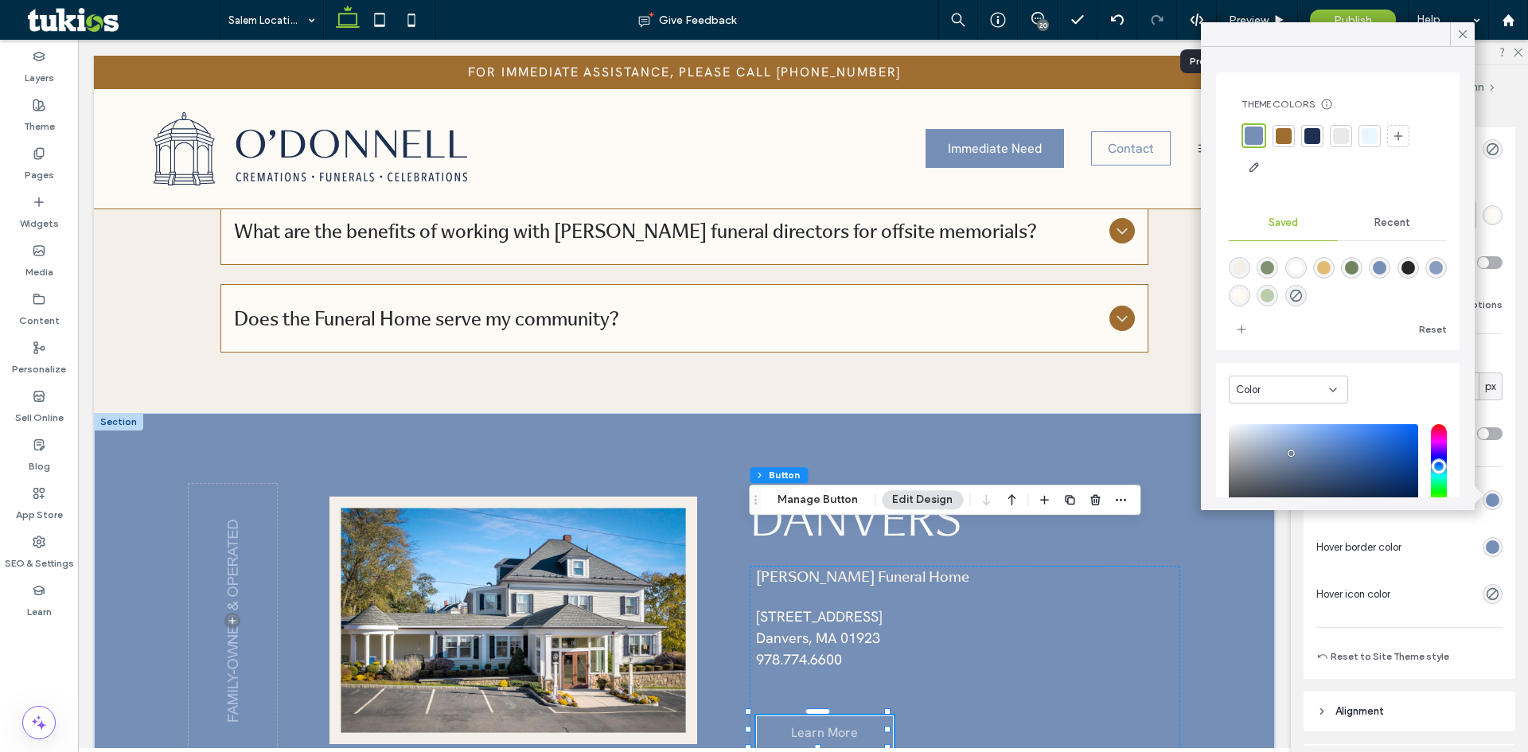
click at [1303, 292] on icon "rgba(0,0,0,0)" at bounding box center [1297, 296] width 14 height 14
type input "*******"
type input "*"
type input "**"
drag, startPoint x: 1467, startPoint y: 36, endPoint x: 1470, endPoint y: 110, distance: 74.1
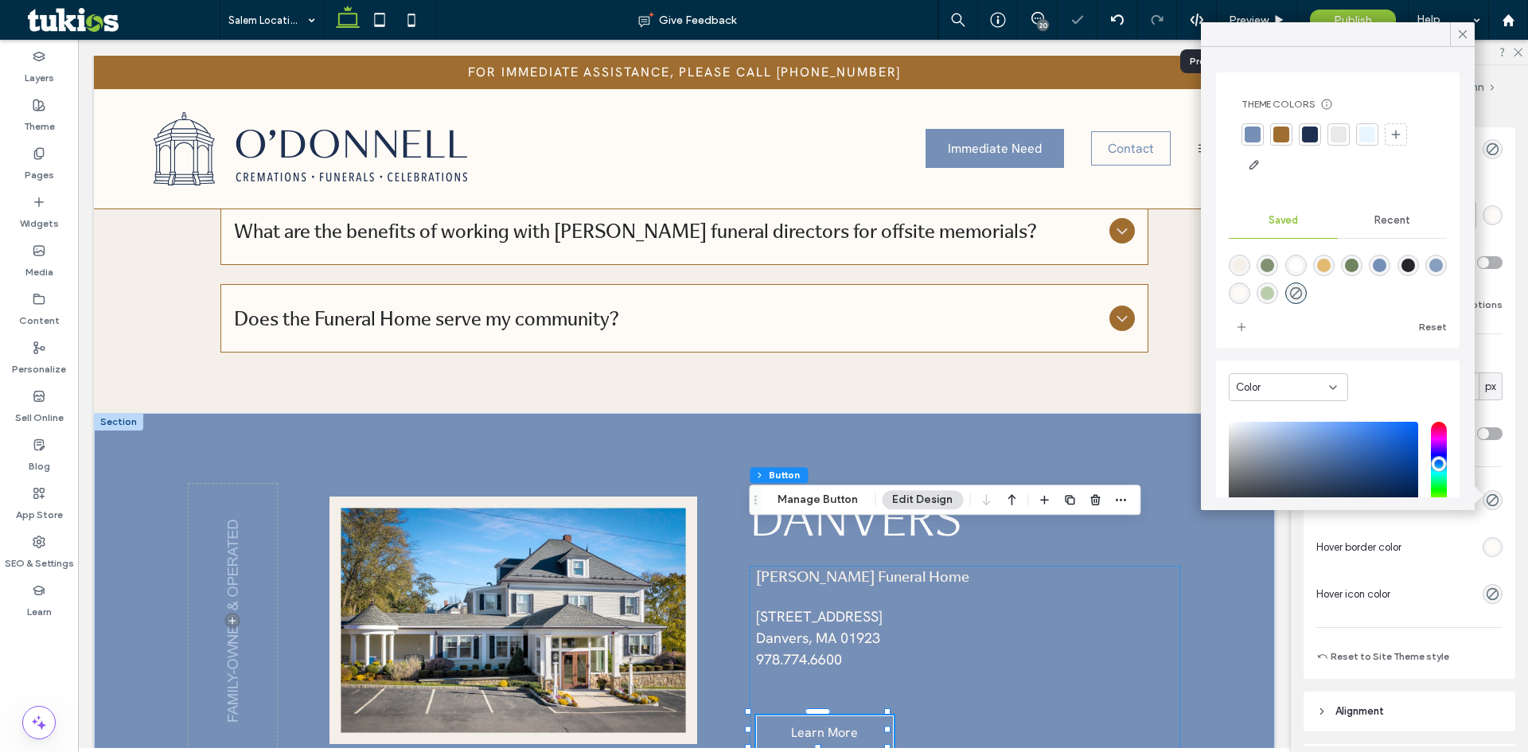
click at [1467, 35] on icon at bounding box center [1463, 34] width 14 height 14
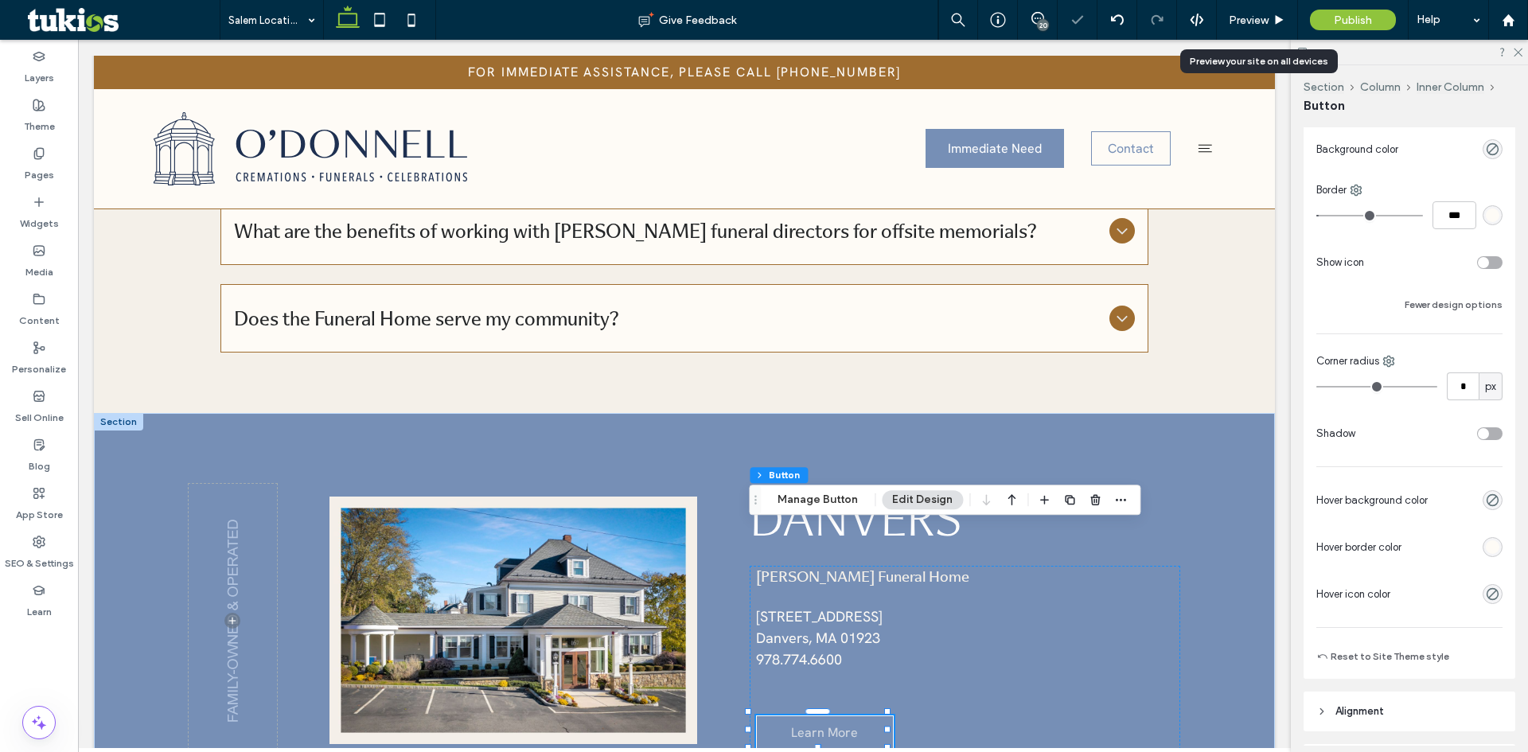
click at [1483, 555] on div "rgb(254, 251, 246)" at bounding box center [1493, 547] width 20 height 20
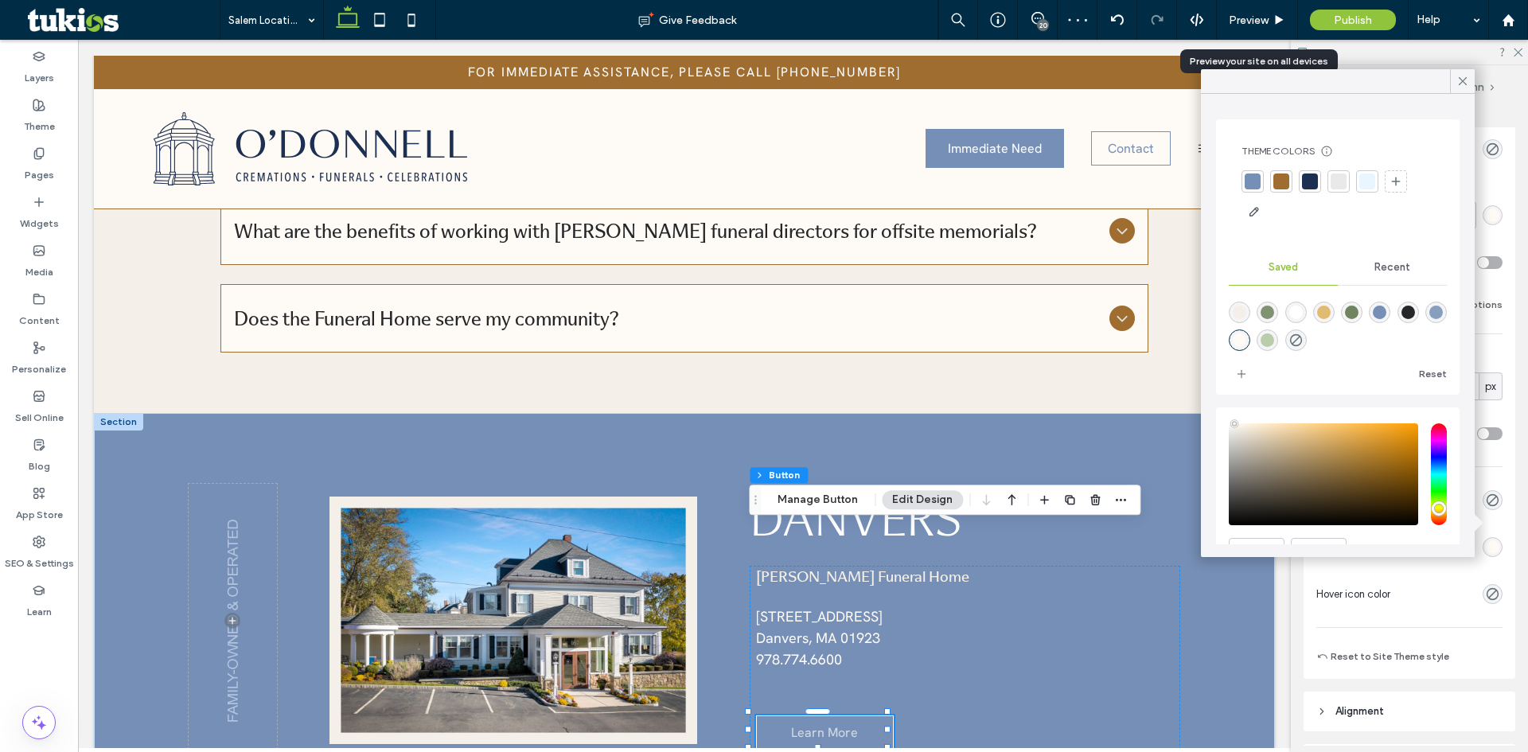
click at [1247, 340] on div "rgba(254,251,246,1)" at bounding box center [1240, 341] width 14 height 14
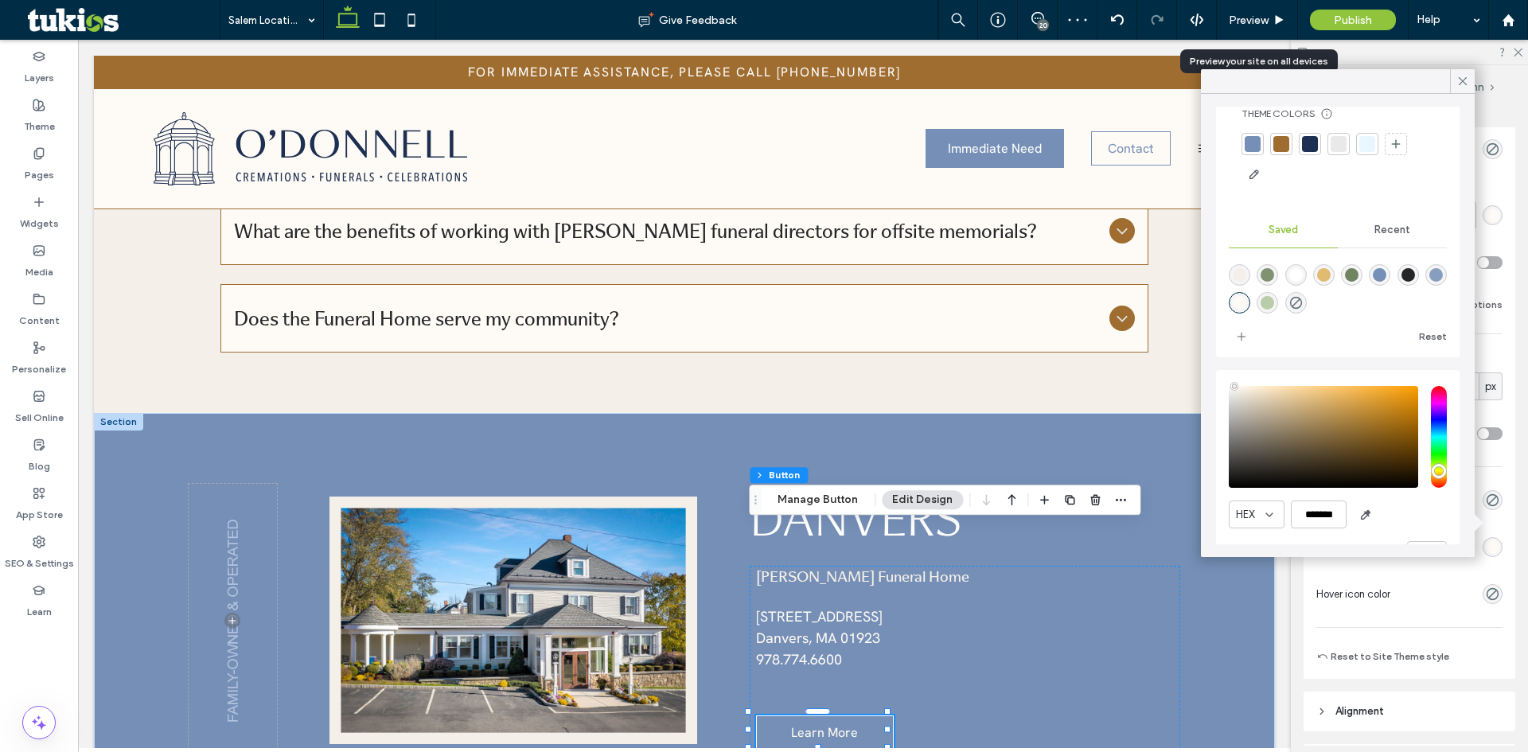
scroll to position [82, 0]
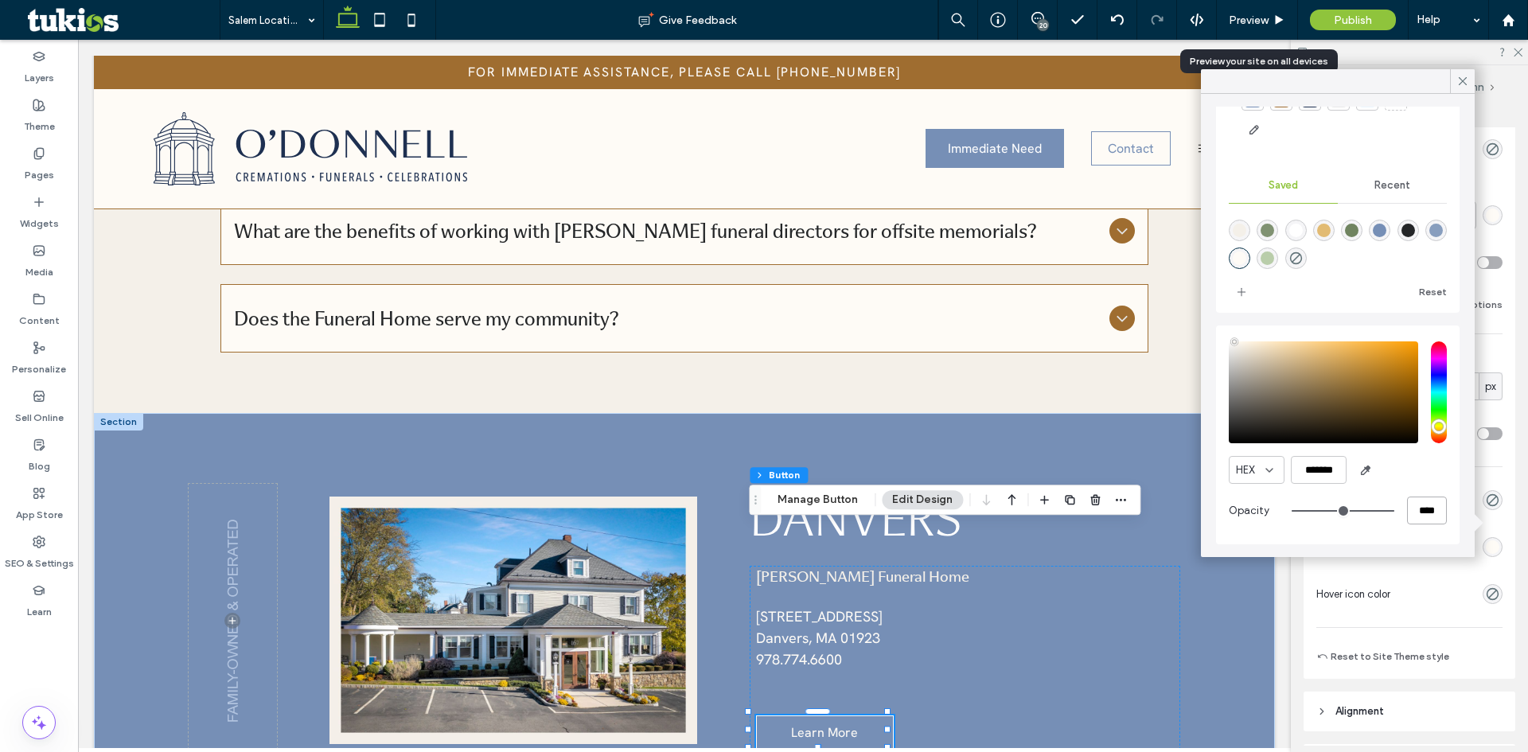
click at [1407, 509] on input "****" at bounding box center [1427, 511] width 40 height 28
type input "*"
type input "***"
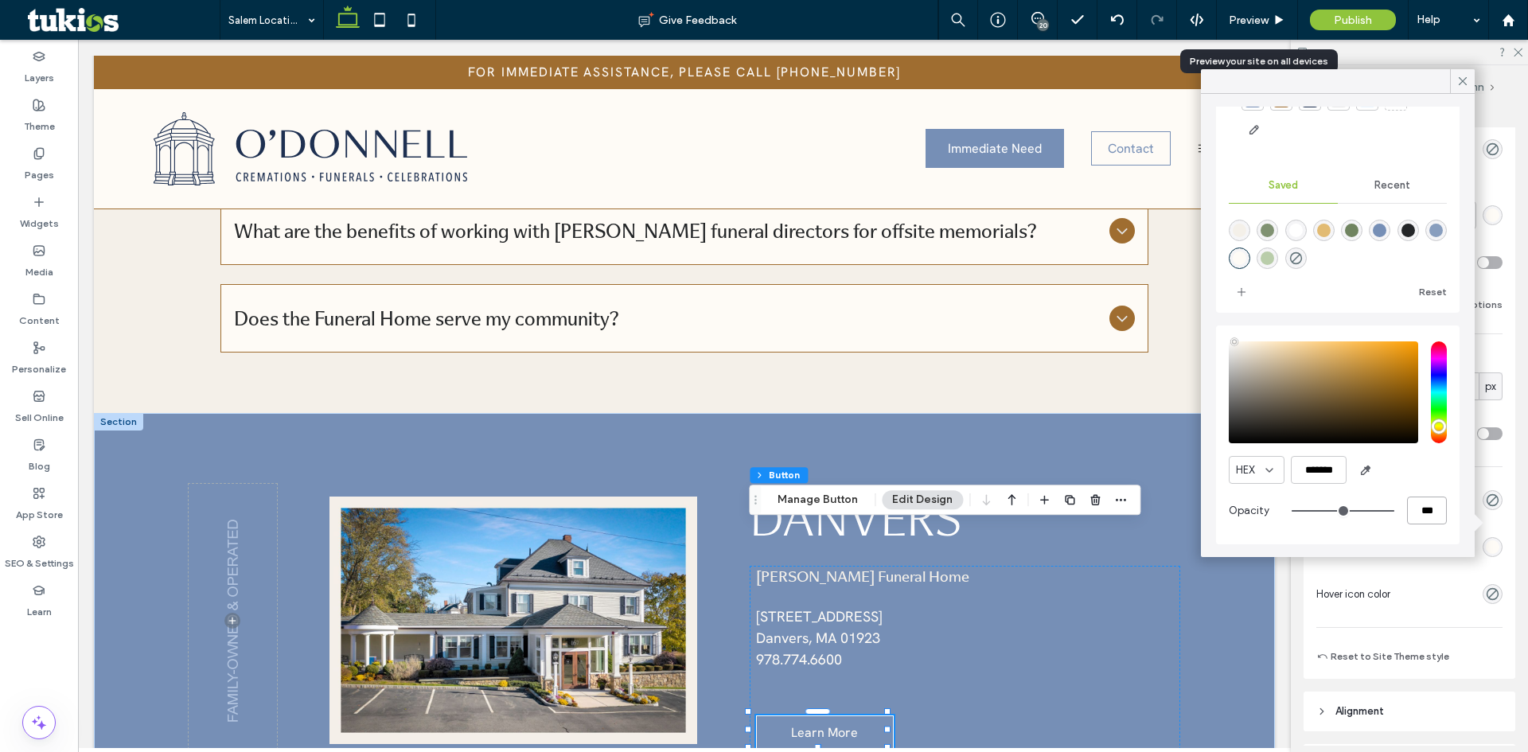
type input "**"
type input "***"
click at [1464, 75] on icon at bounding box center [1463, 81] width 14 height 14
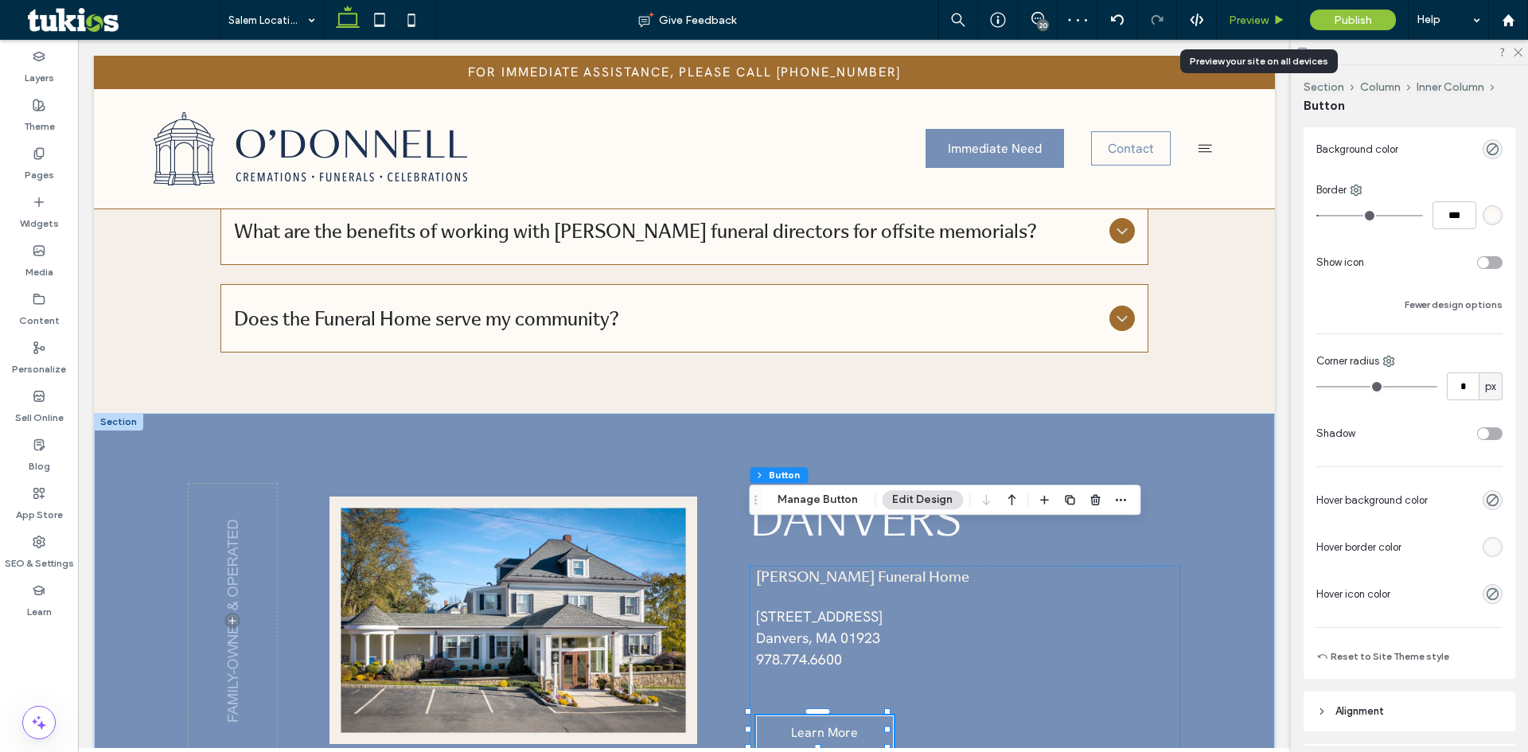
click at [1270, 14] on div "Preview" at bounding box center [1257, 21] width 80 height 14
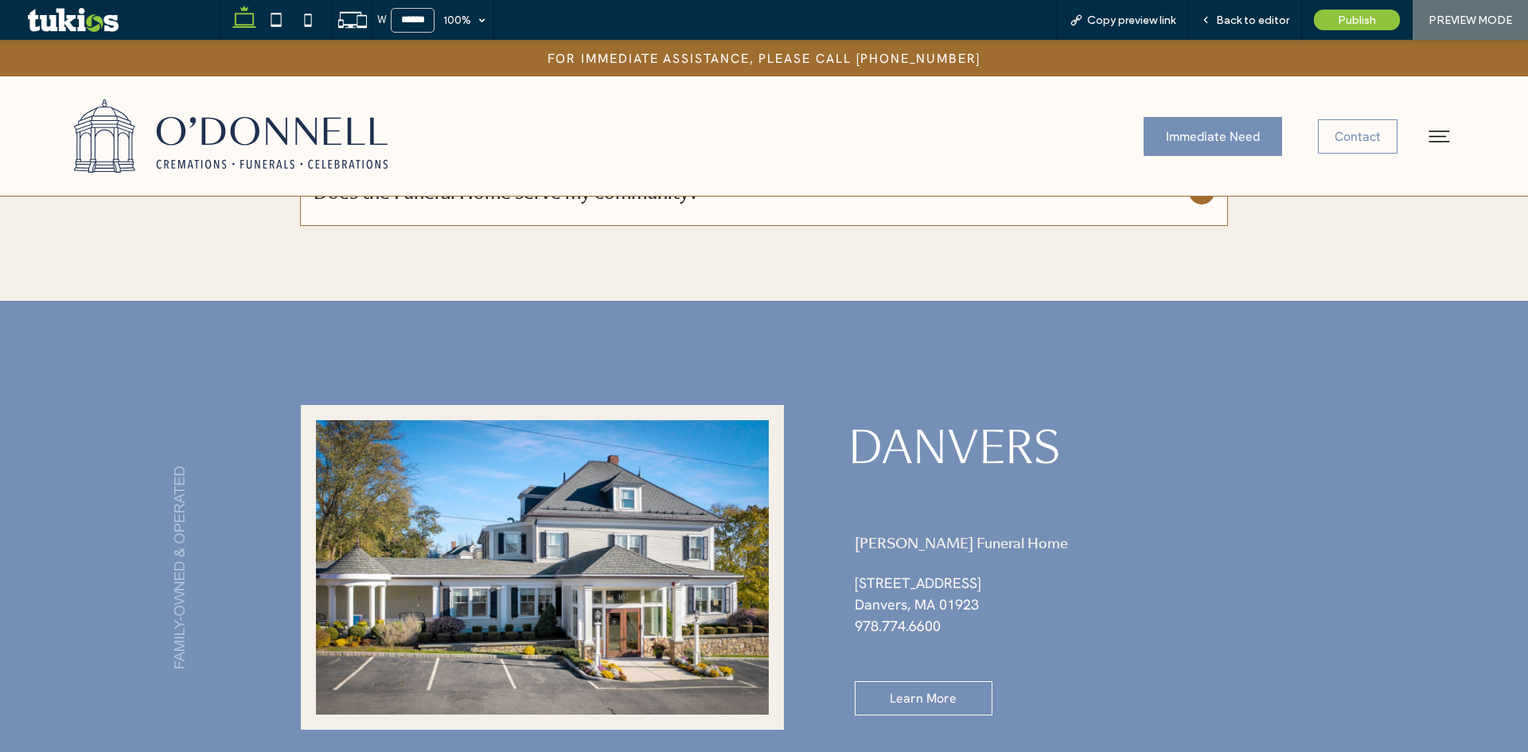
scroll to position [4594, 0]
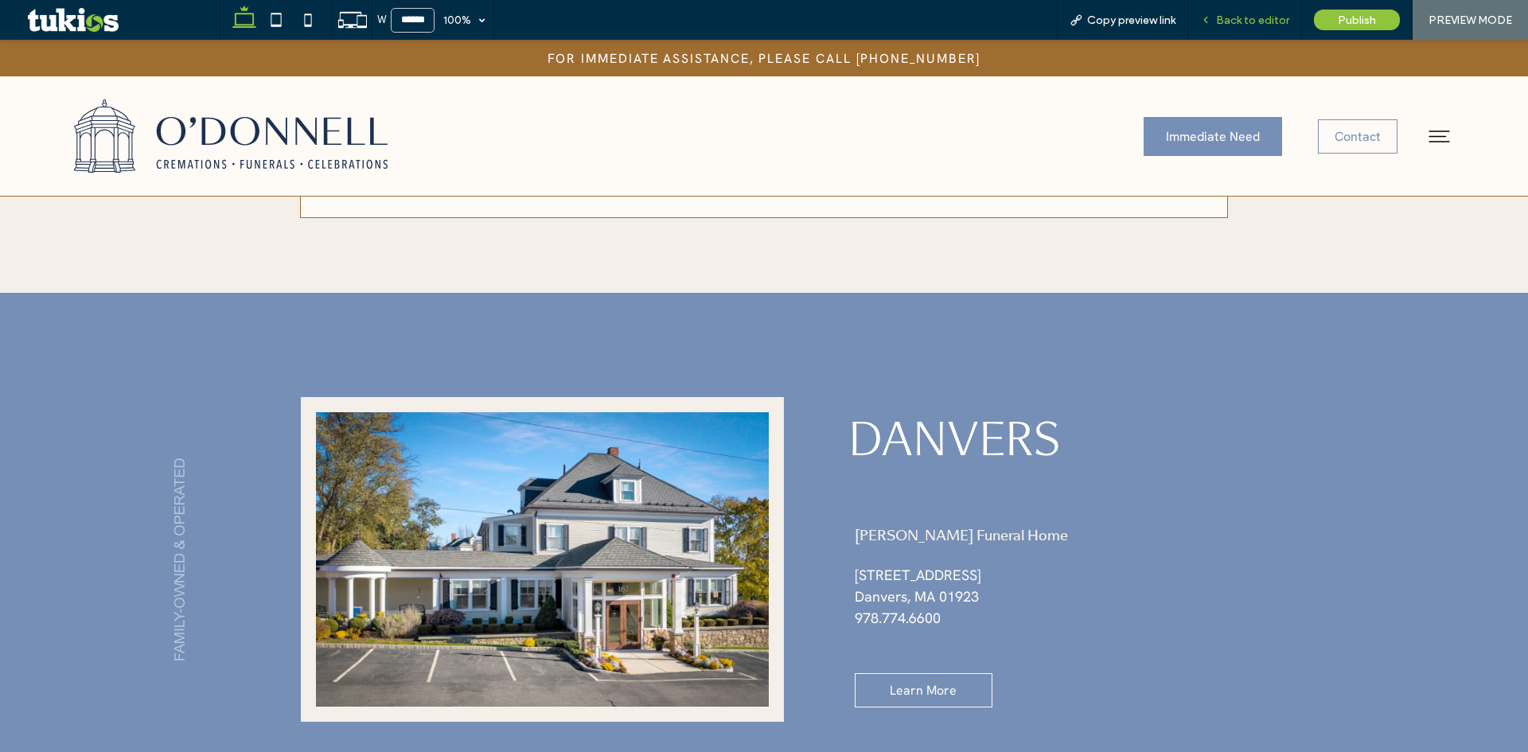
click at [1247, 22] on span "Back to editor" at bounding box center [1252, 21] width 73 height 14
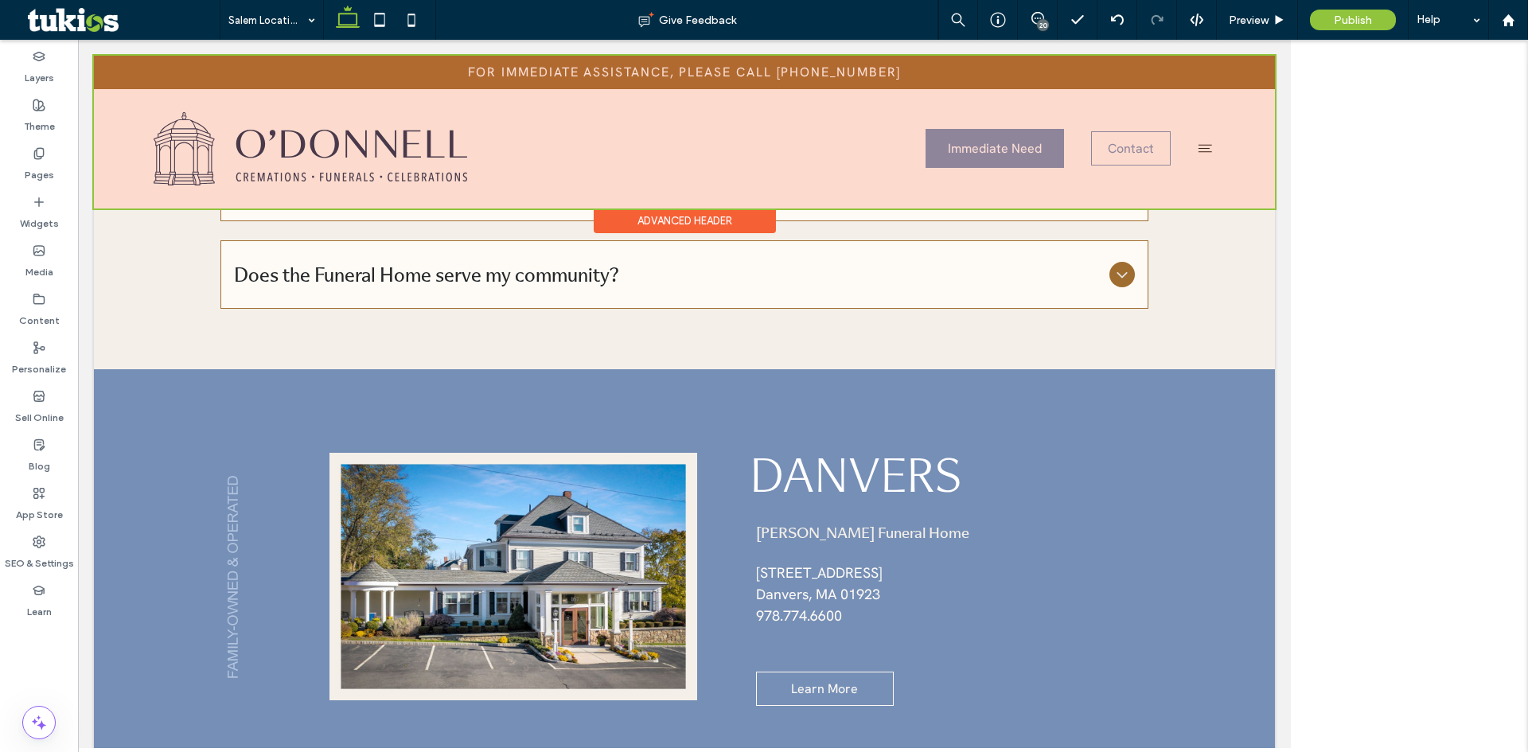
scroll to position [4350, 0]
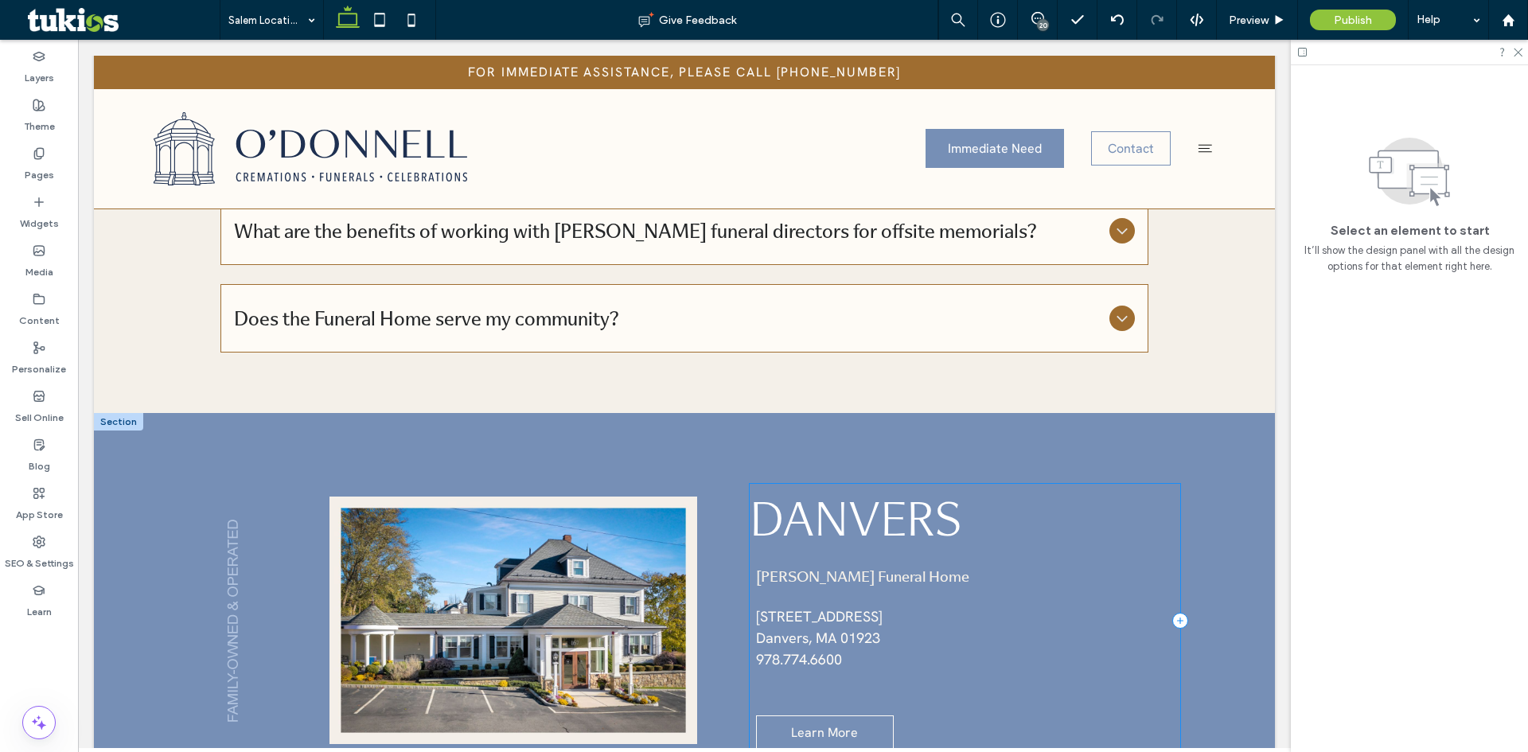
click at [815, 484] on div "Danvers O'Donnell Funeral Home 167 Maple Street Danvers, MA 01923 ﻿ 978.774.660…" at bounding box center [965, 620] width 431 height 273
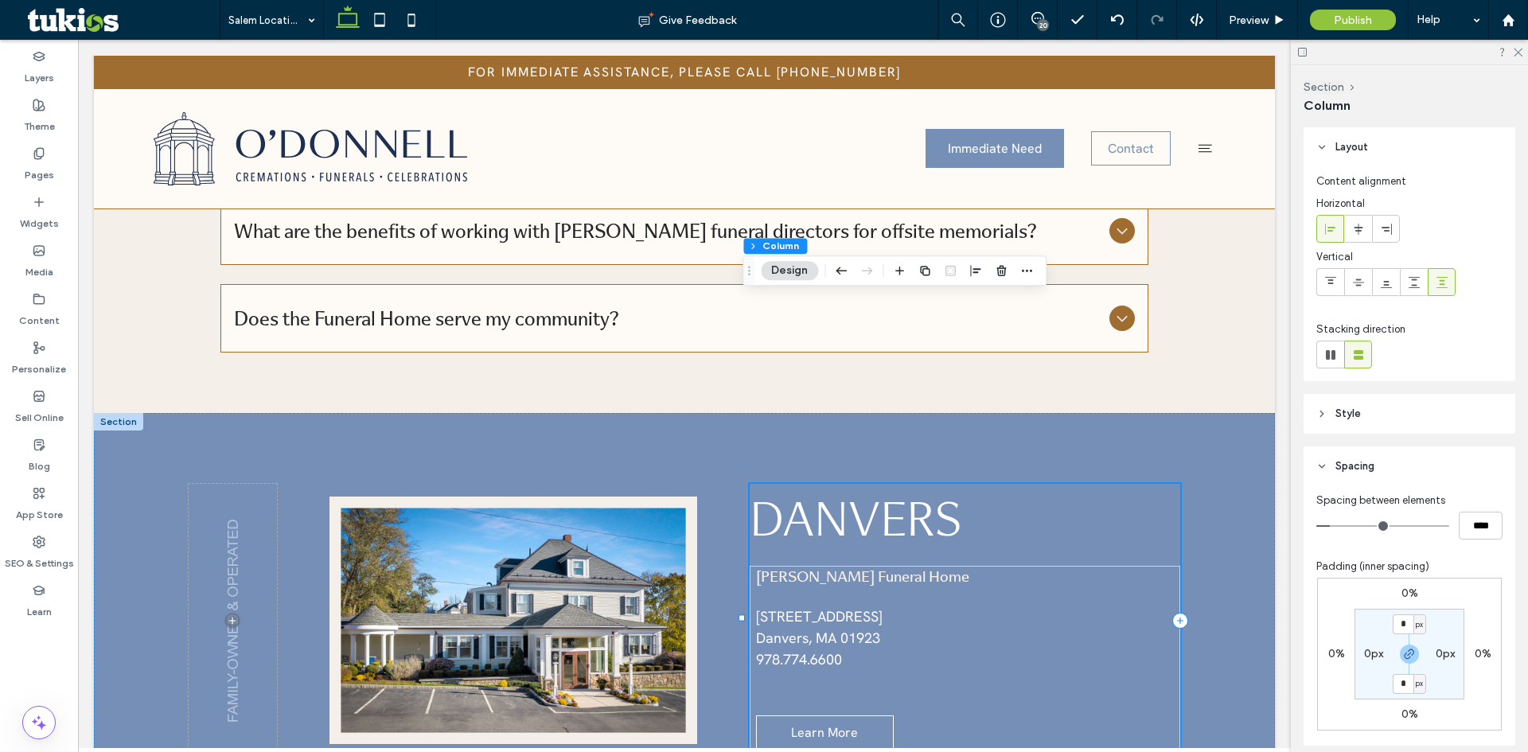
click at [813, 484] on div "Danvers O'Donnell Funeral Home 167 Maple Street Danvers, MA 01923 ﻿ 978.774.660…" at bounding box center [965, 620] width 431 height 273
click at [1474, 529] on input "****" at bounding box center [1481, 526] width 44 height 28
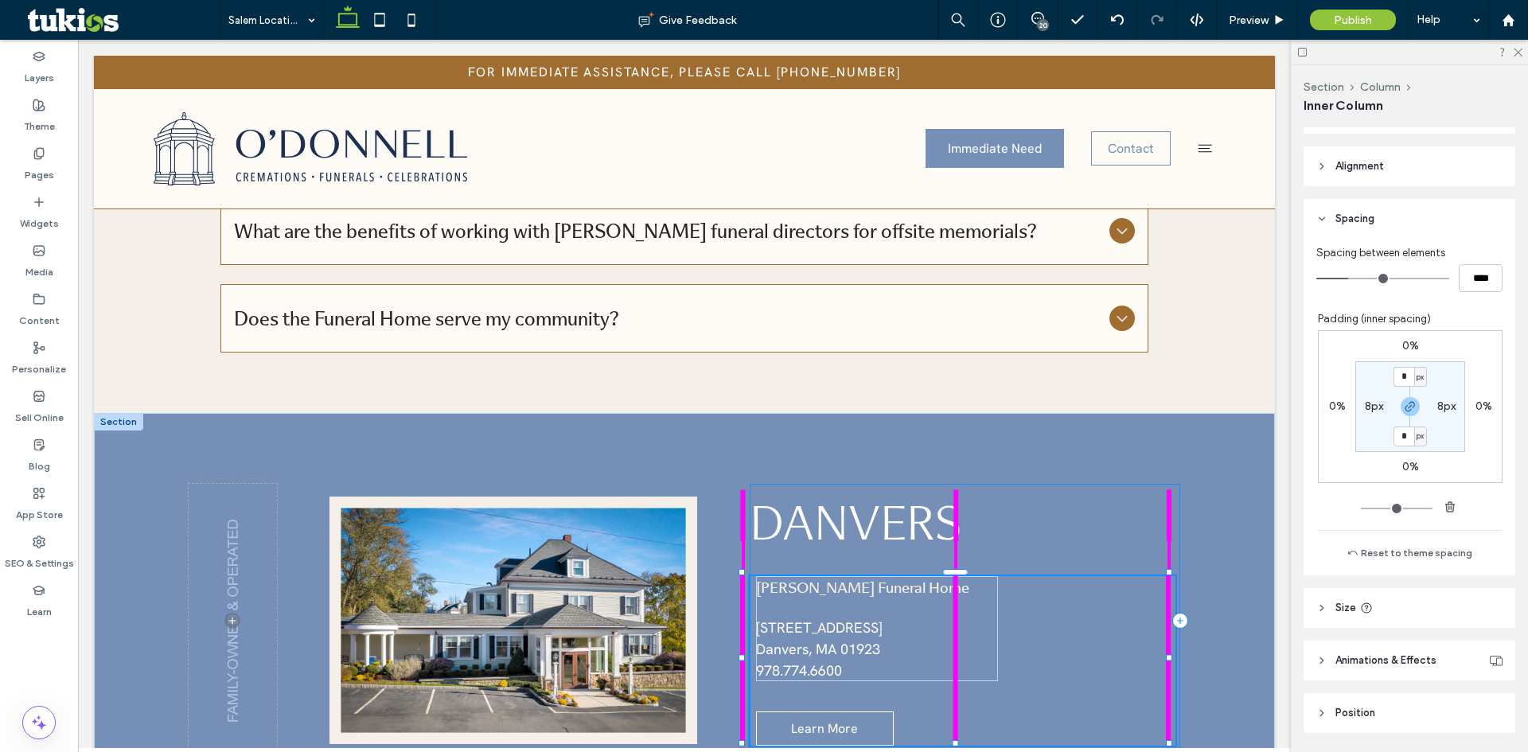
scroll to position [319, 0]
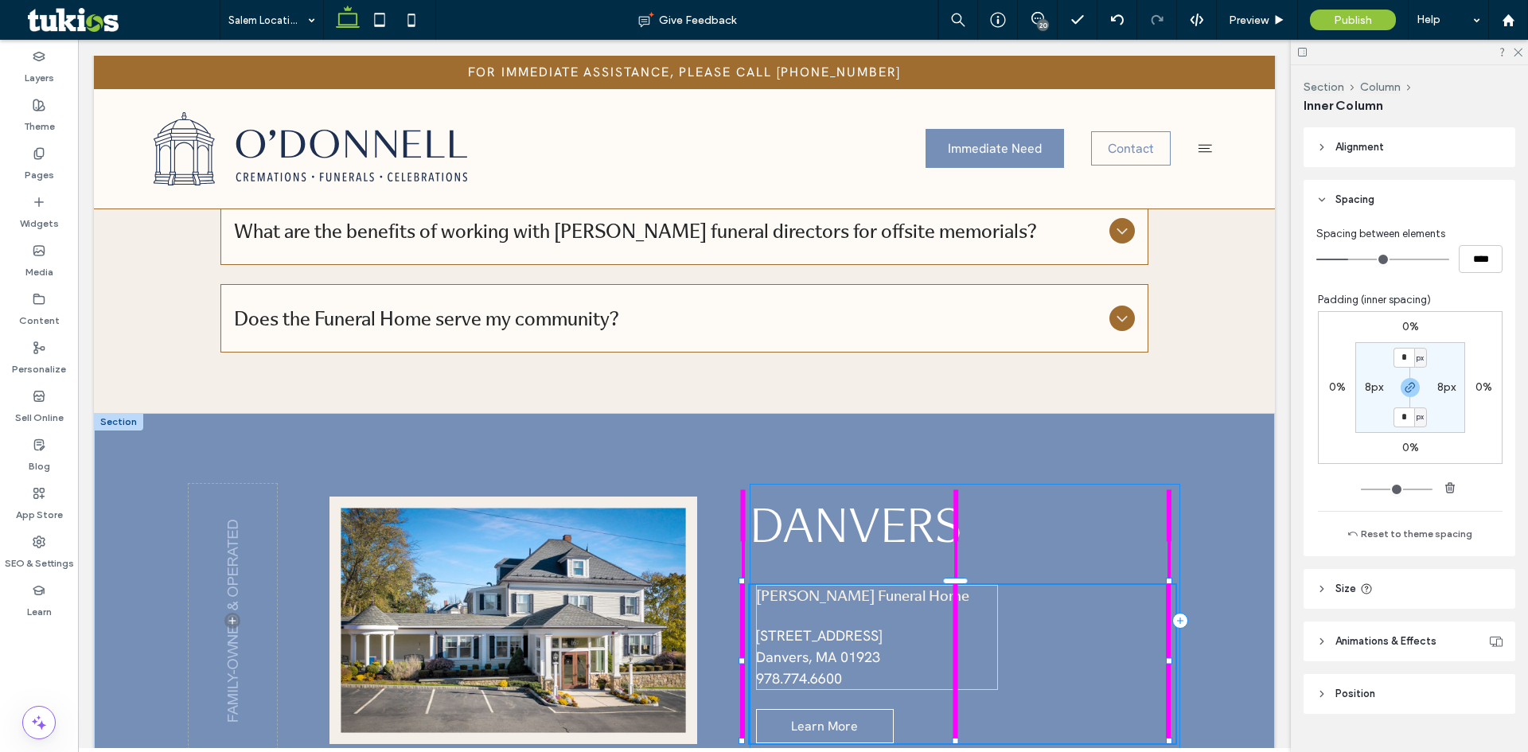
drag, startPoint x: 958, startPoint y: 560, endPoint x: 955, endPoint y: 517, distance: 43.8
click at [955, 517] on div "Danvers O'Donnell Funeral Home 167 Maple Street Danvers, MA 01923 ﻿ 978.774.660…" at bounding box center [684, 620] width 1181 height 415
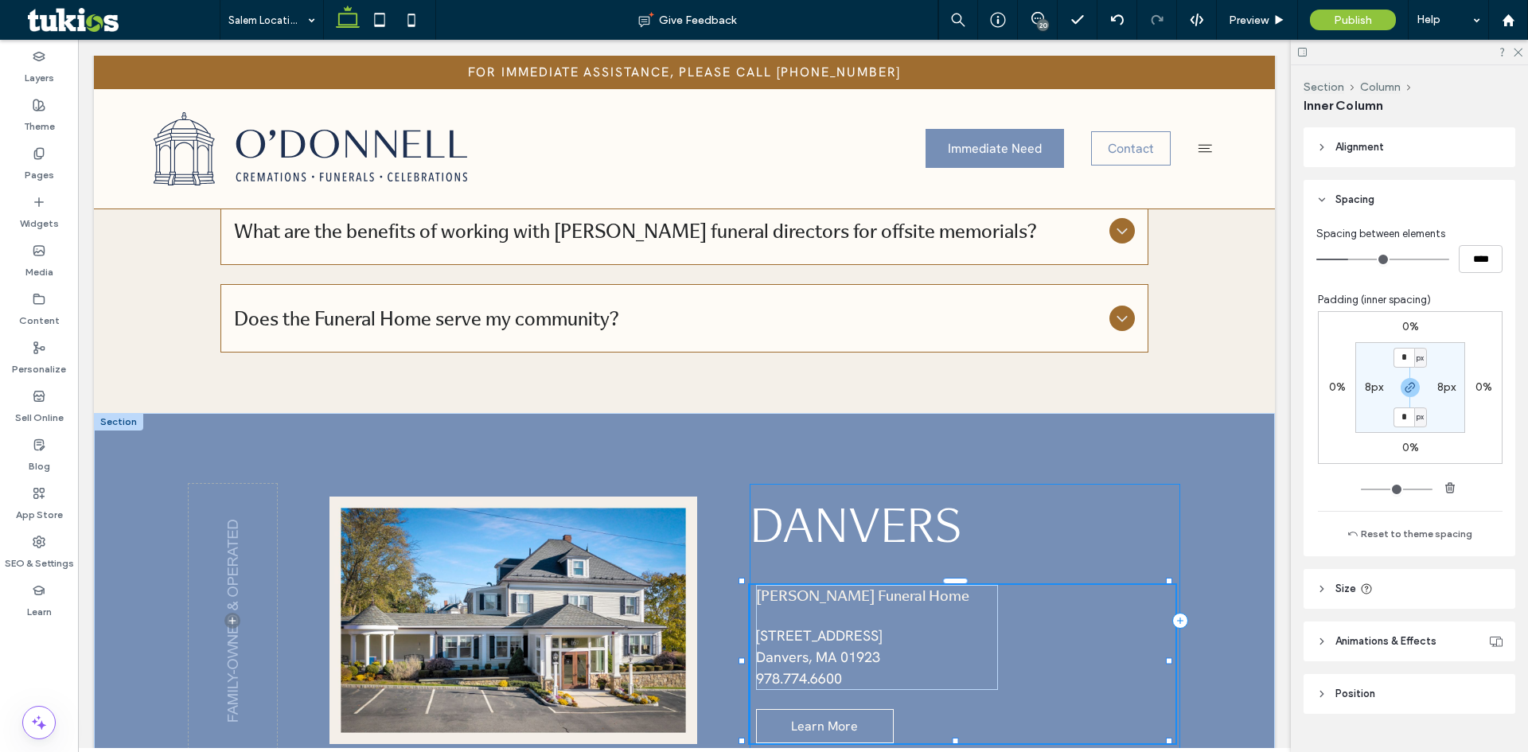
type input "***"
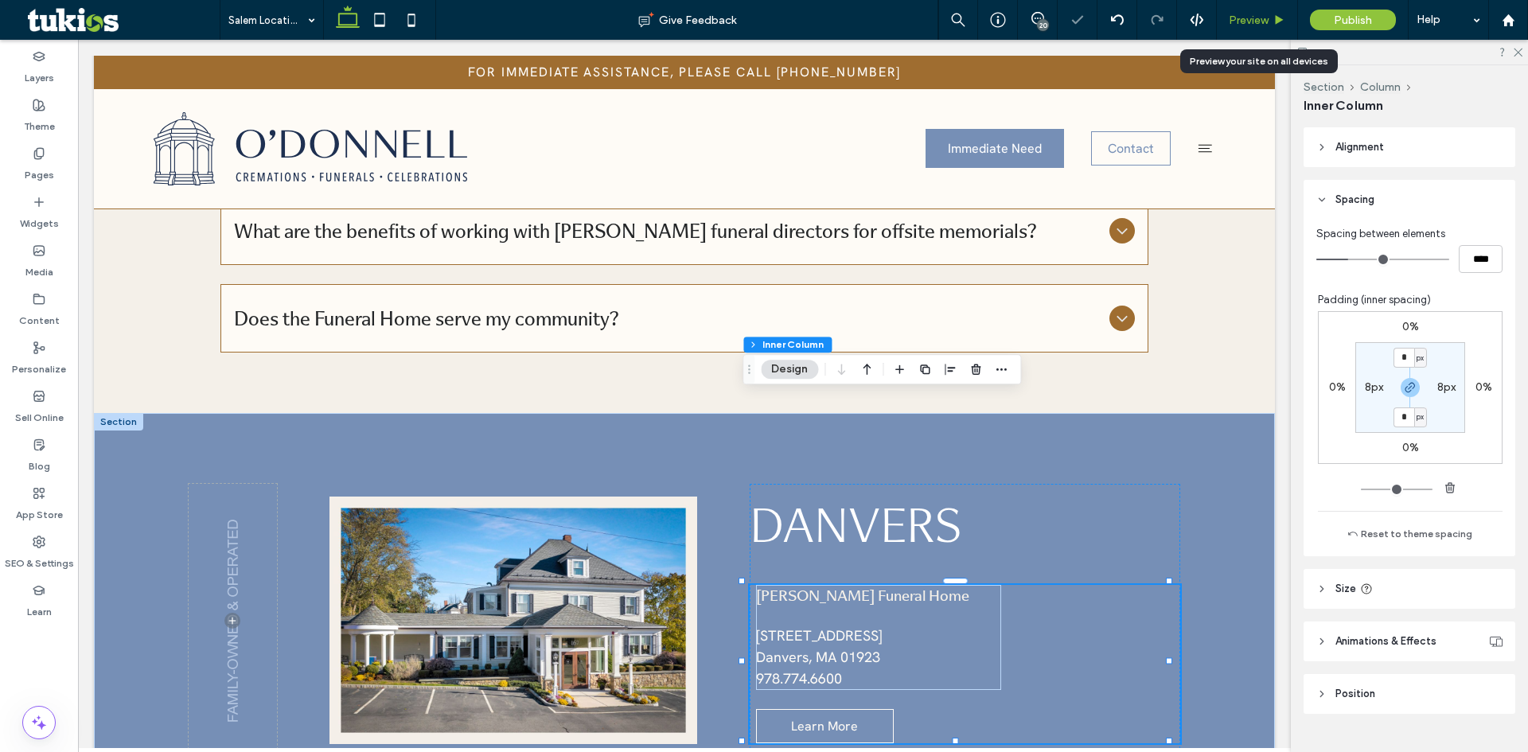
click at [1245, 22] on span "Preview" at bounding box center [1249, 21] width 40 height 14
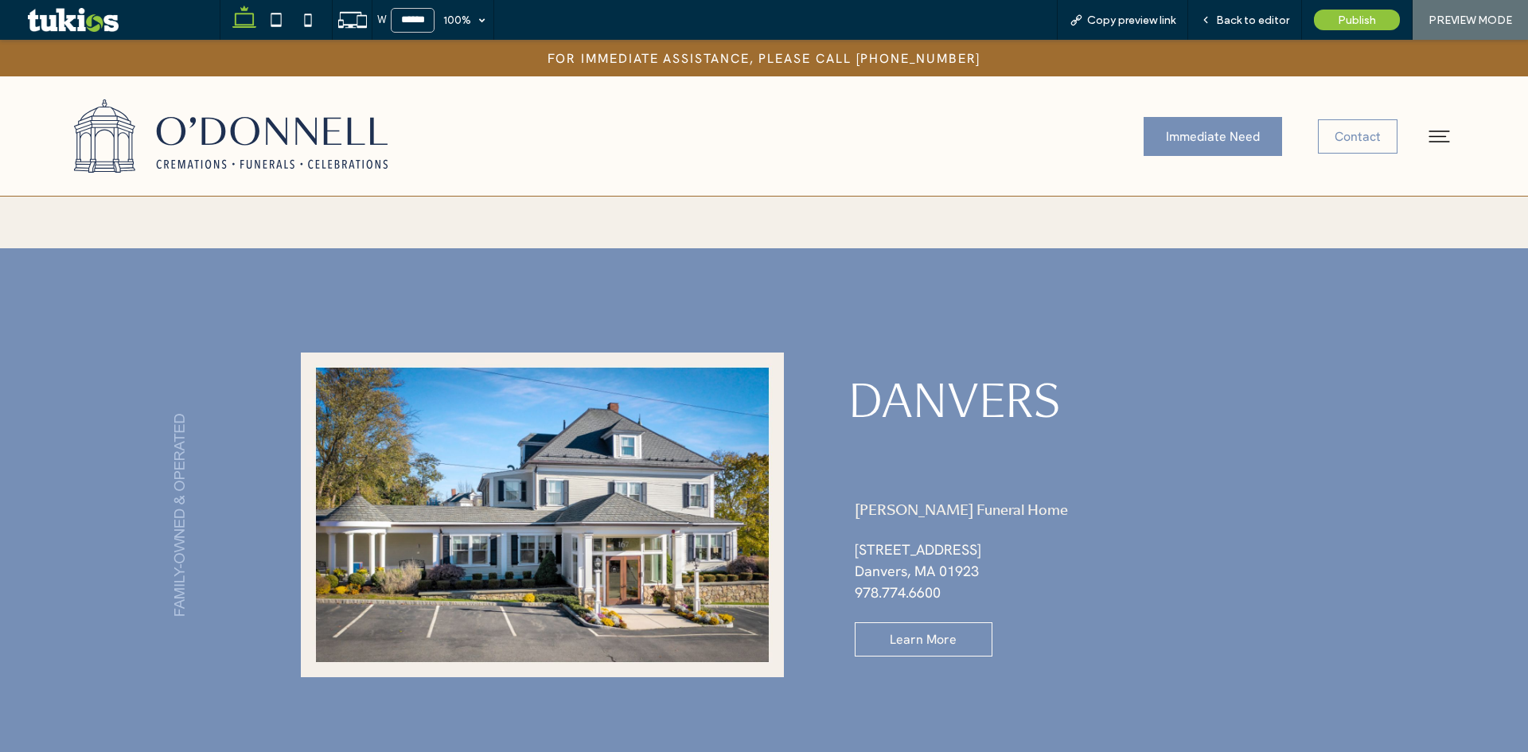
scroll to position [4674, 0]
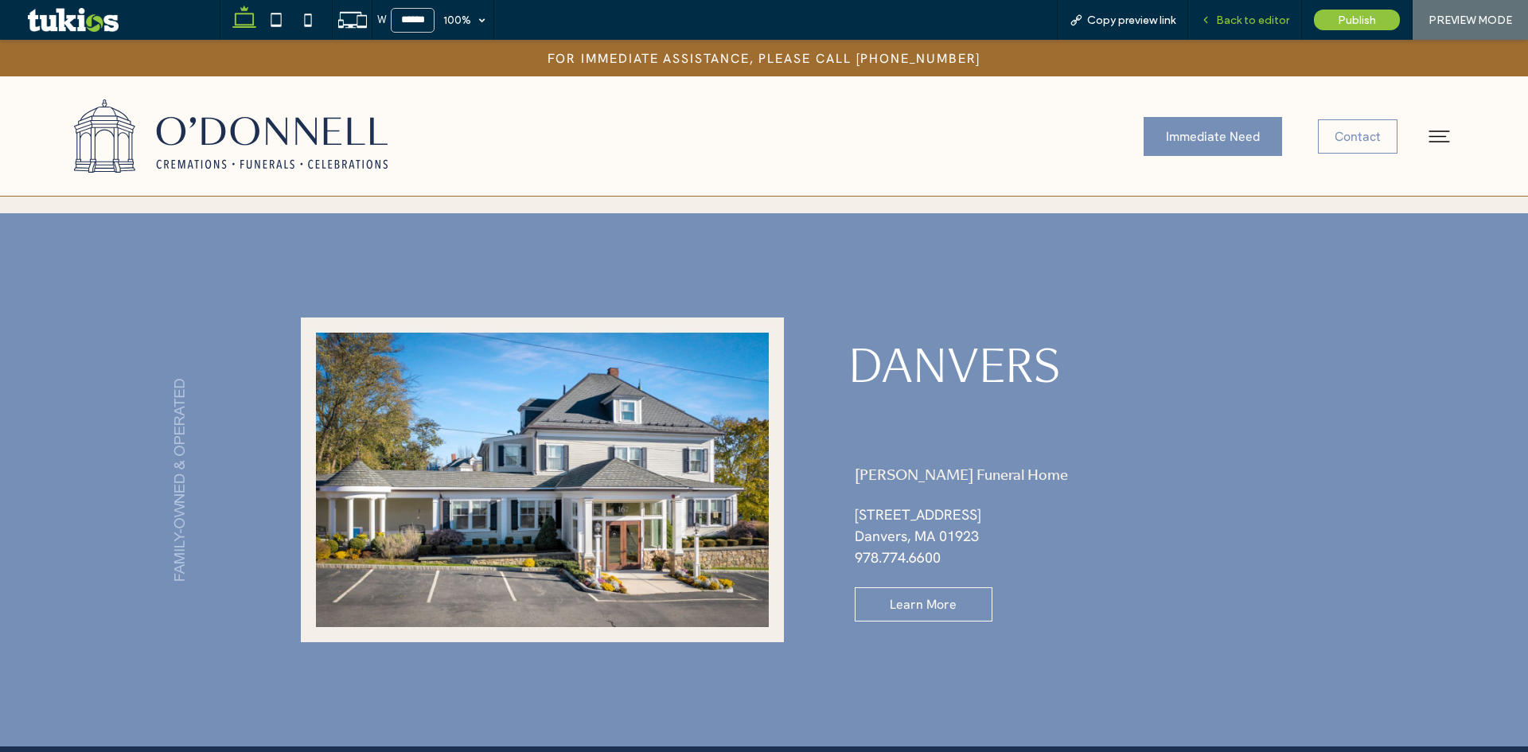
click at [1247, 19] on span "Back to editor" at bounding box center [1252, 21] width 73 height 14
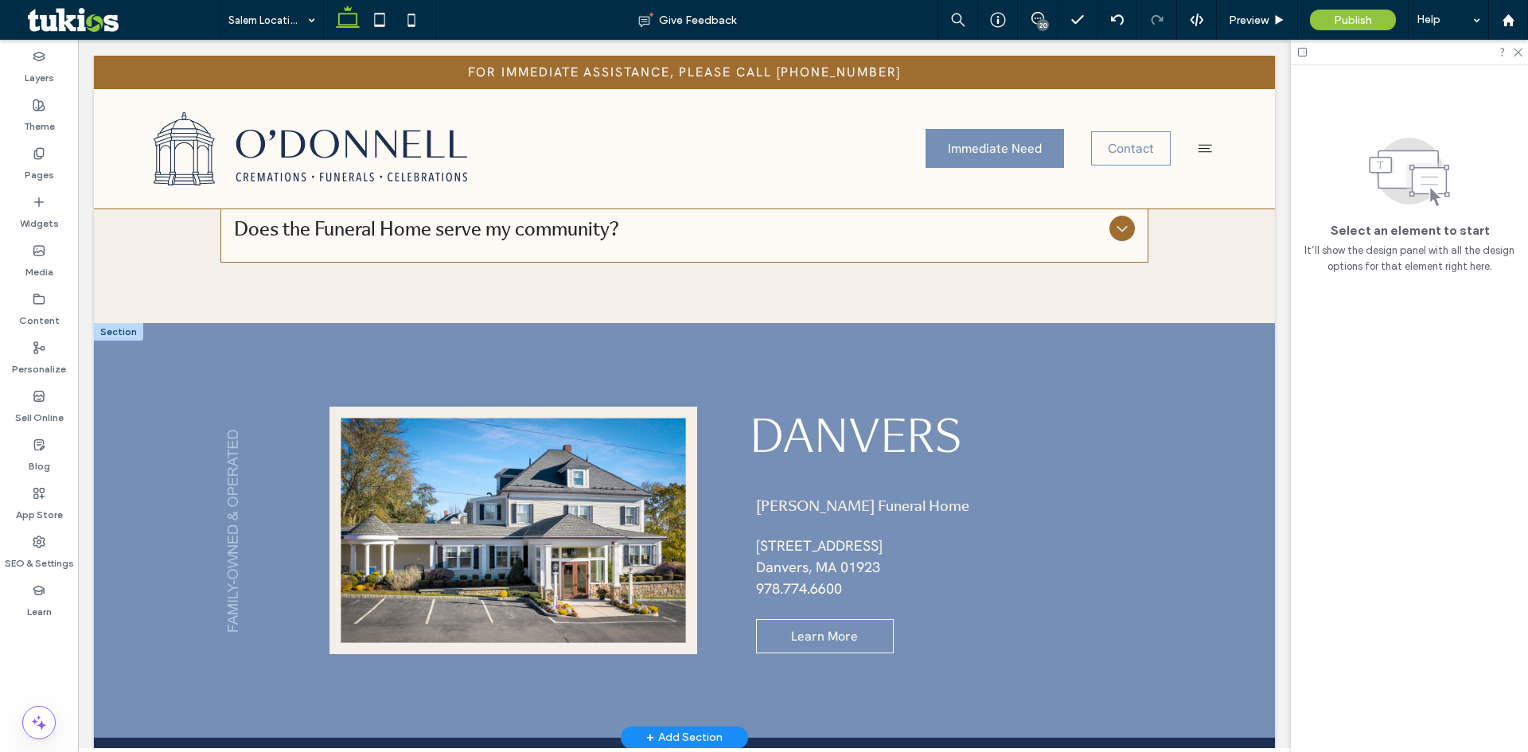
scroll to position [4429, 0]
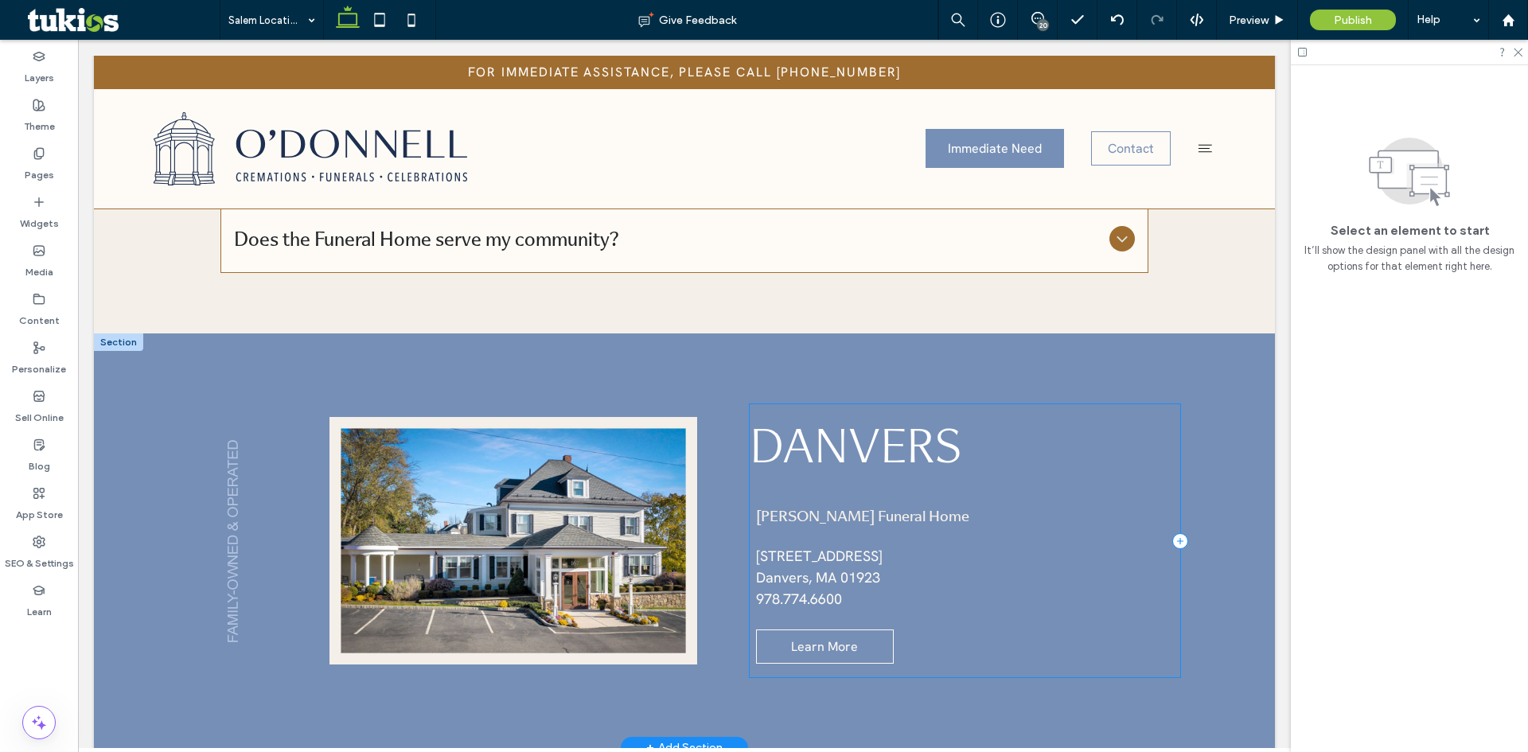
click at [901, 404] on div "Danvers O'Donnell Funeral Home 167 Maple Street Danvers, MA 01923 ﻿ 978.774.660…" at bounding box center [965, 540] width 431 height 273
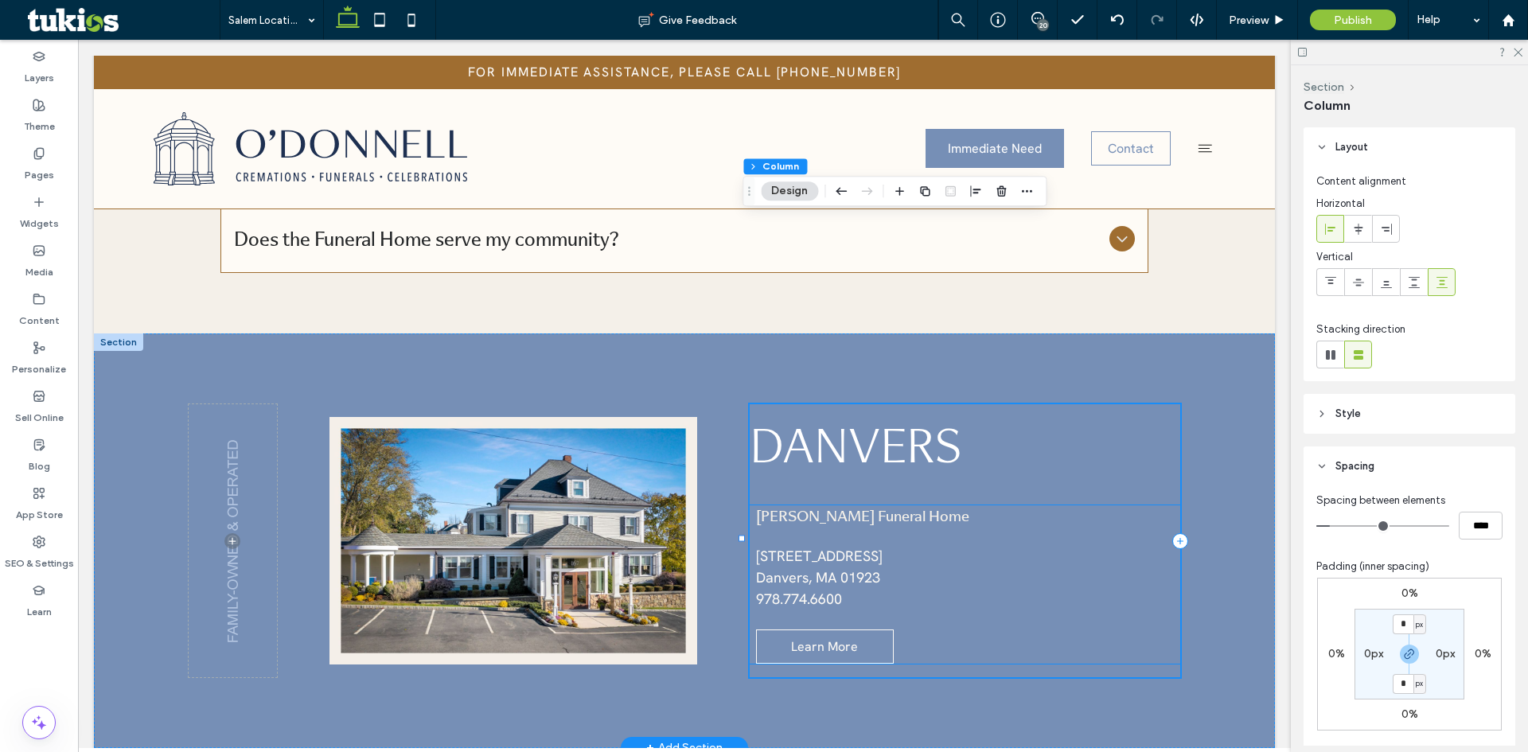
click at [829, 506] on div "O'Donnell Funeral Home 167 Maple Street Danvers, MA 01923 ﻿ 978.774.6600" at bounding box center [878, 558] width 245 height 105
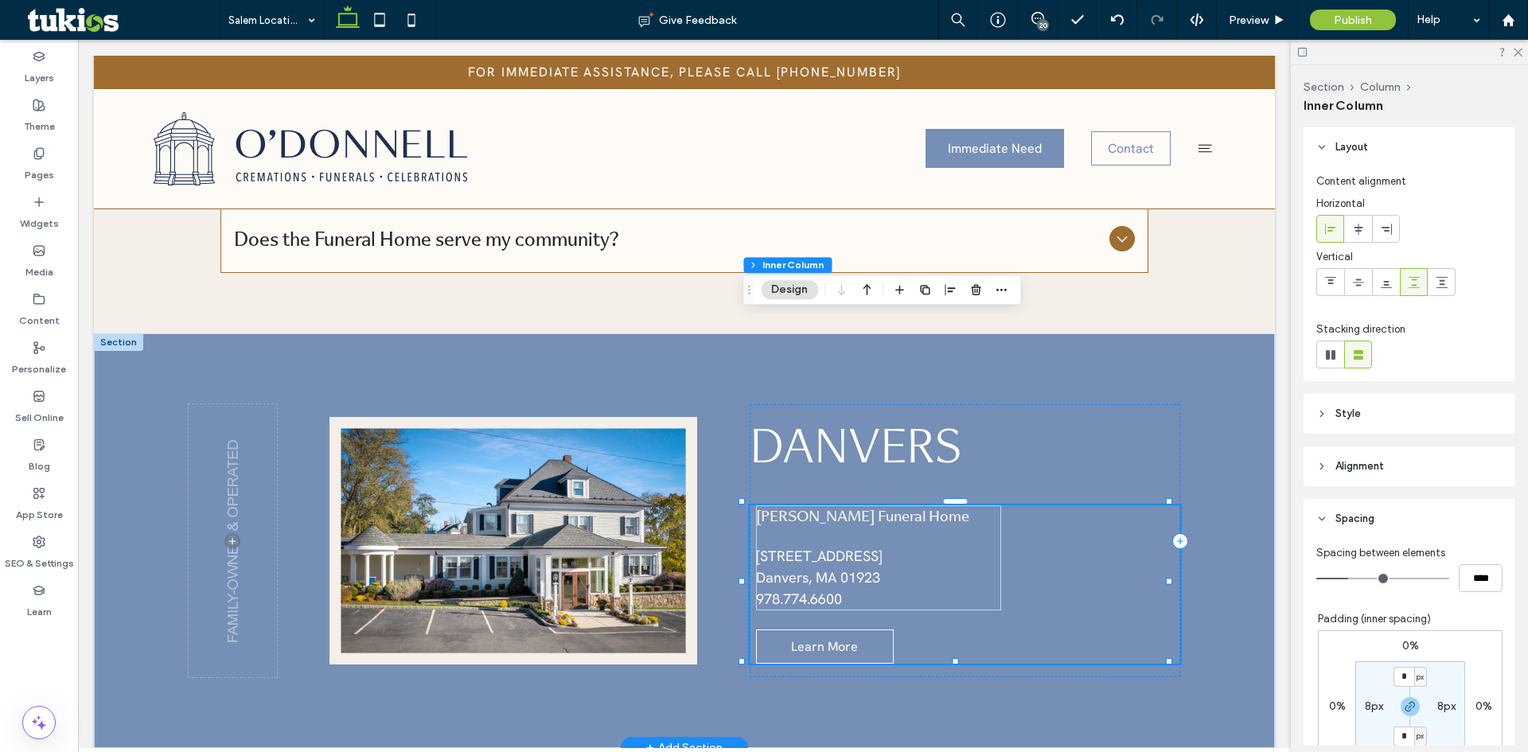
click at [829, 506] on div "O'Donnell Funeral Home 167 Maple Street Danvers, MA 01923 ﻿ 978.774.6600" at bounding box center [878, 558] width 245 height 105
click at [1087, 506] on div "O'Donnell Funeral Home 167 Maple Street Danvers, MA 01923 ﻿ 978.774.6600 Learn …" at bounding box center [965, 585] width 431 height 158
click at [1072, 404] on div "Danvers O'Donnell Funeral Home 167 Maple Street Danvers, MA 01923 ﻿ 978.774.660…" at bounding box center [965, 540] width 431 height 273
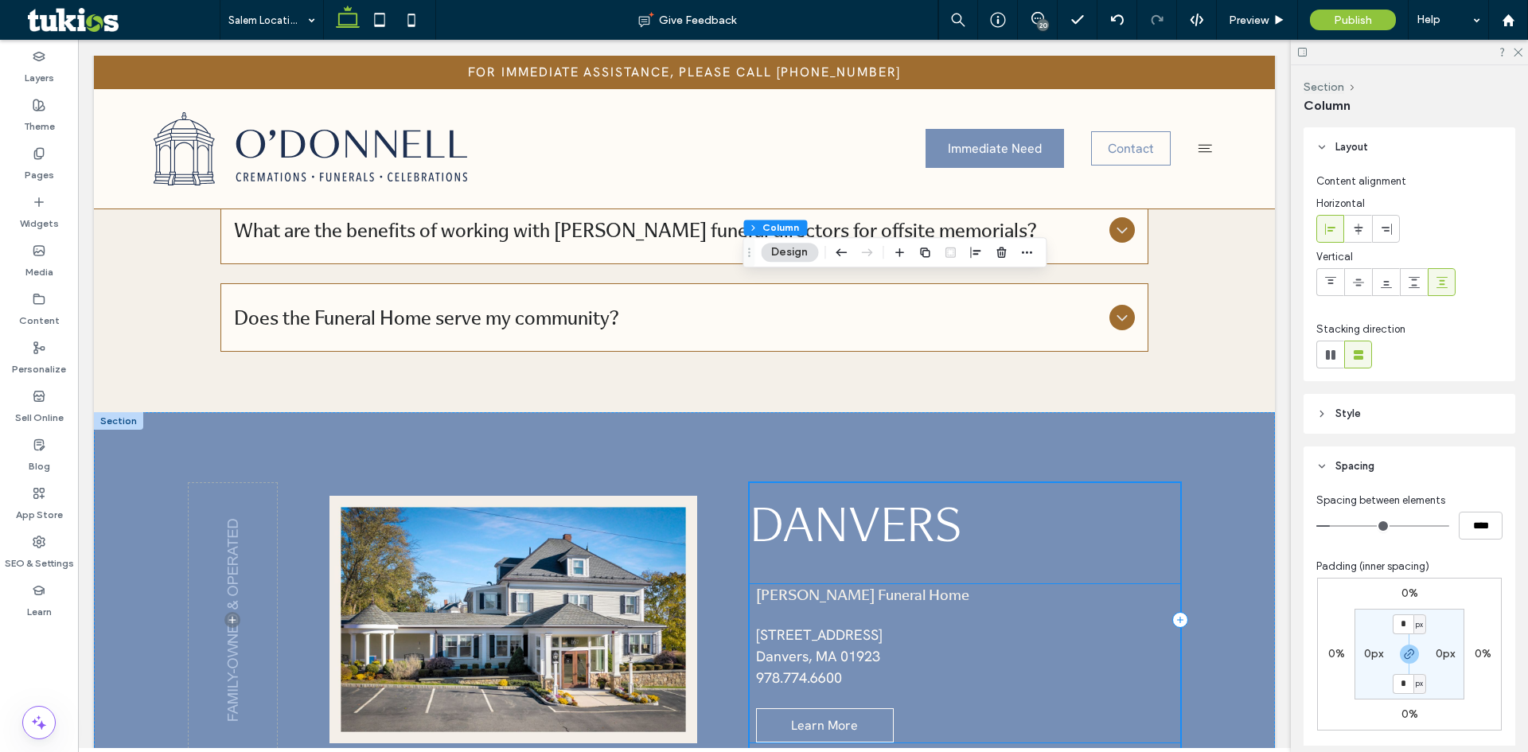
scroll to position [4350, 0]
click at [836, 585] on div "O'Donnell Funeral Home 167 Maple Street Danvers, MA 01923 ﻿ 978.774.6600" at bounding box center [878, 637] width 245 height 105
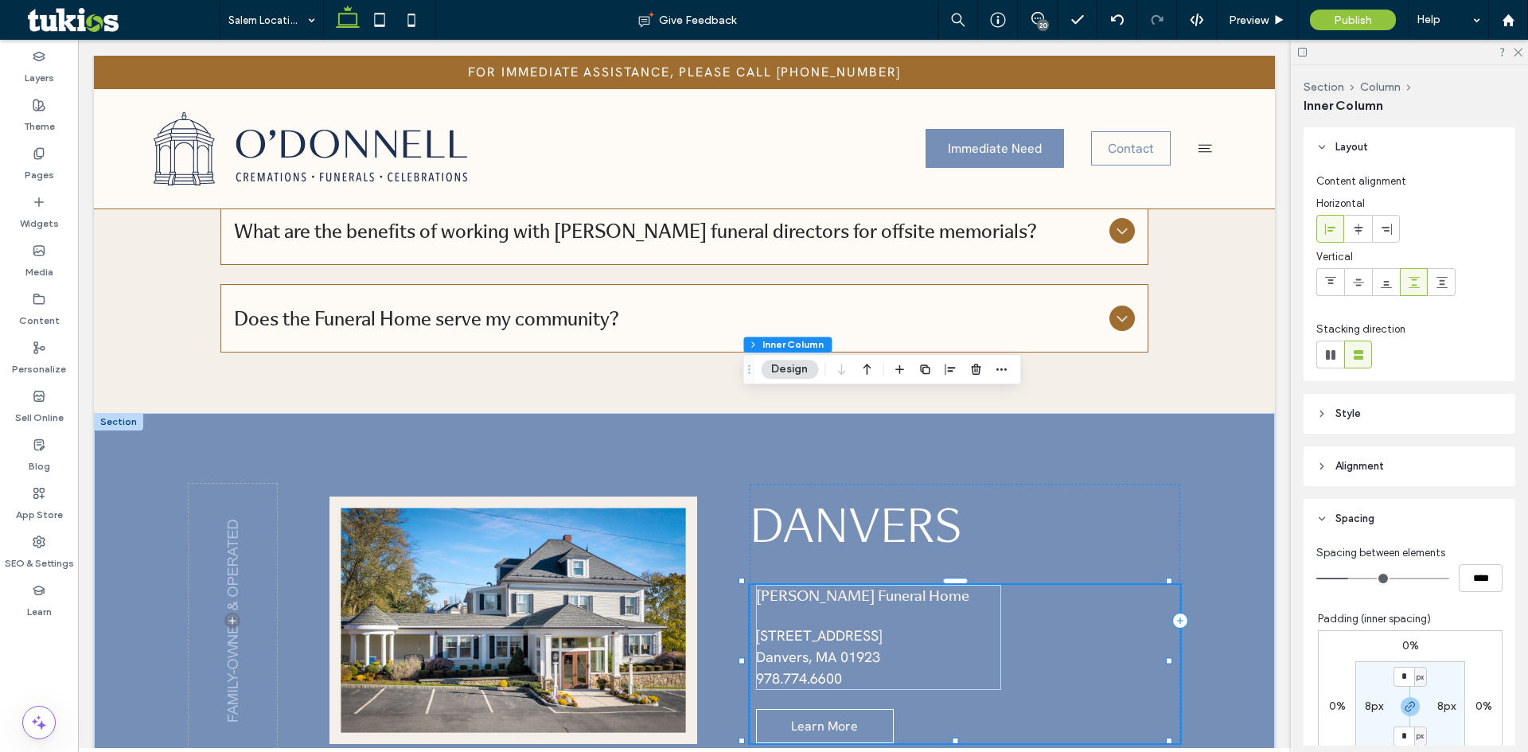
click at [837, 584] on span "O'Donnell Funeral Home" at bounding box center [862, 594] width 213 height 21
click at [838, 584] on span "O'Donnell Funeral Home" at bounding box center [862, 594] width 213 height 21
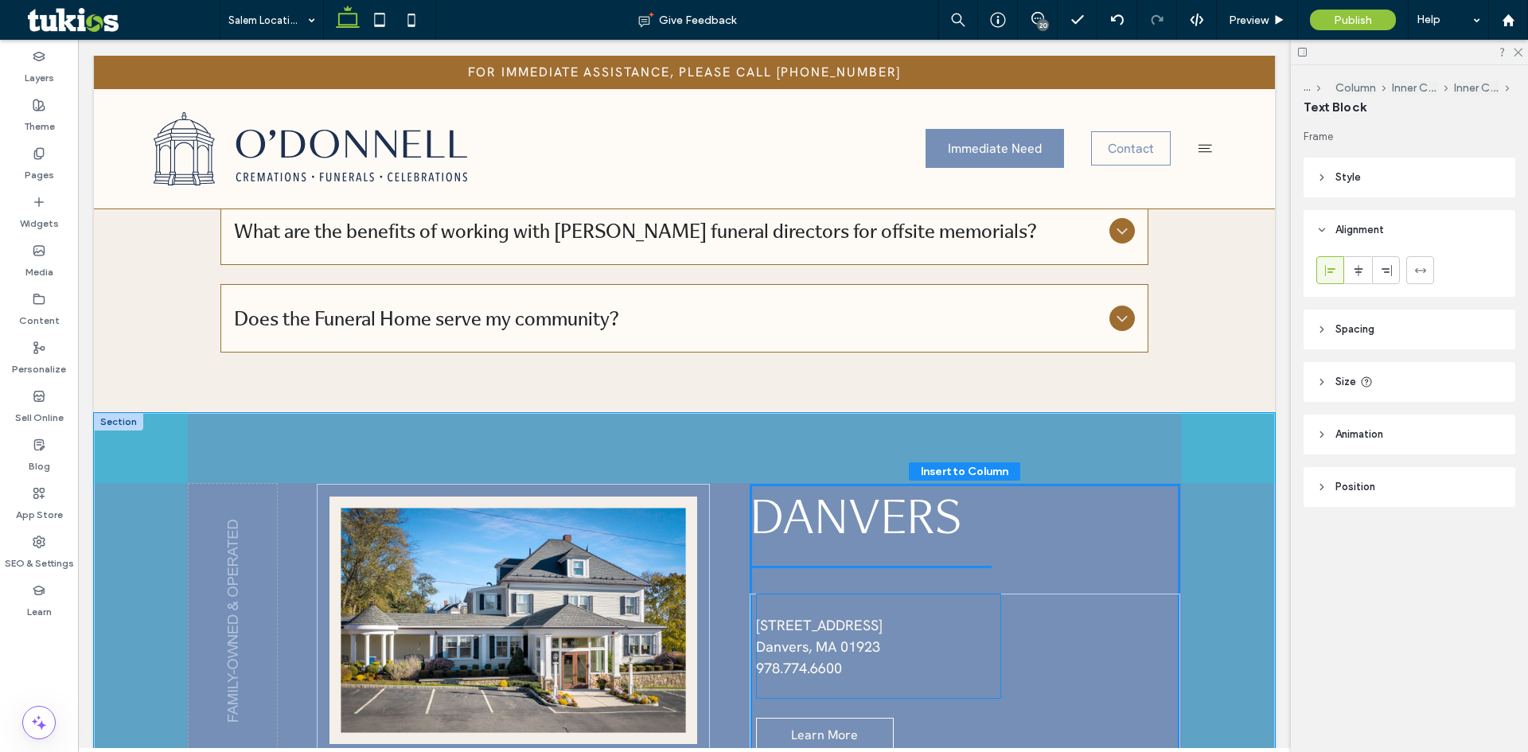
drag, startPoint x: 838, startPoint y: 408, endPoint x: 837, endPoint y: 388, distance: 19.9
type input "**"
type input "****"
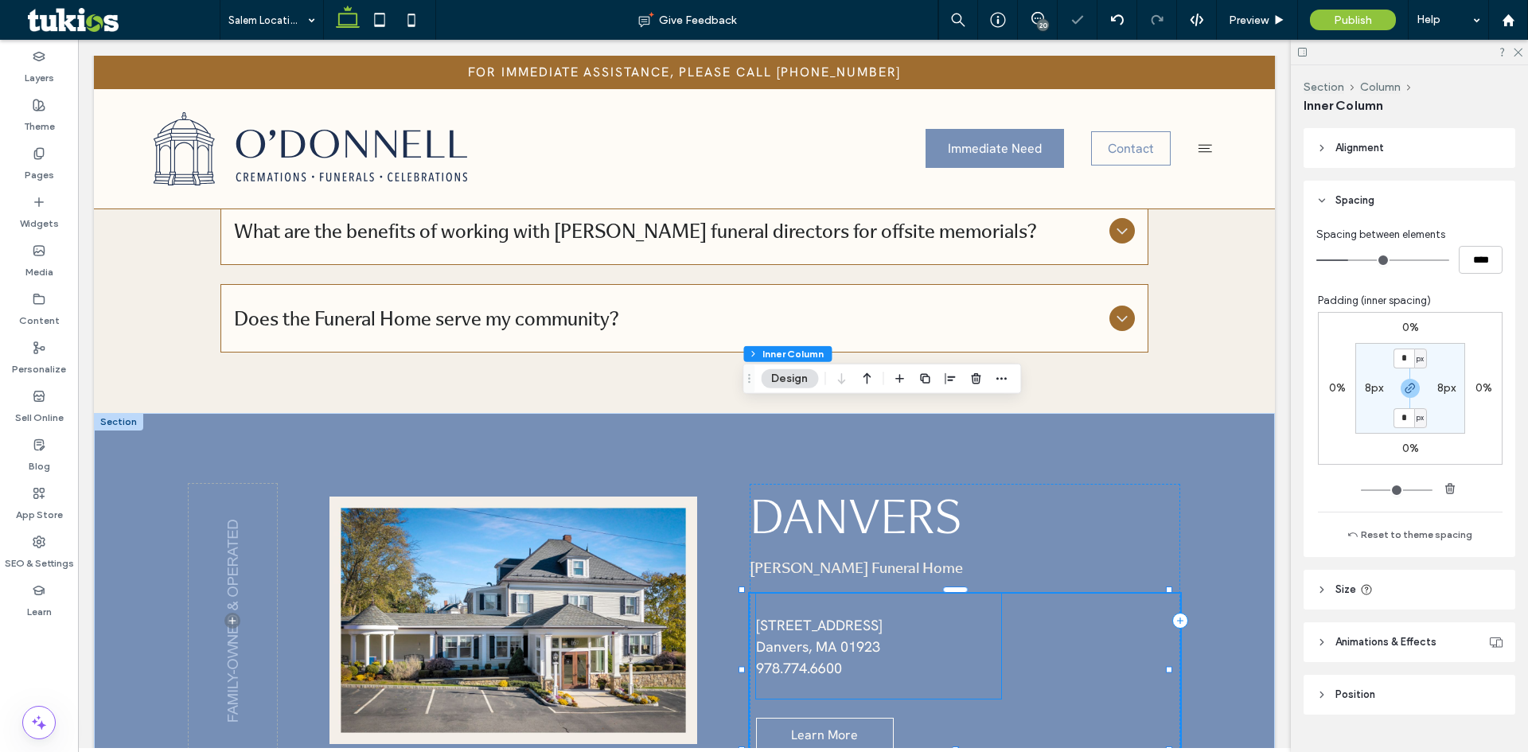
scroll to position [319, 0]
click at [815, 616] on span "[STREET_ADDRESS]" at bounding box center [819, 625] width 127 height 18
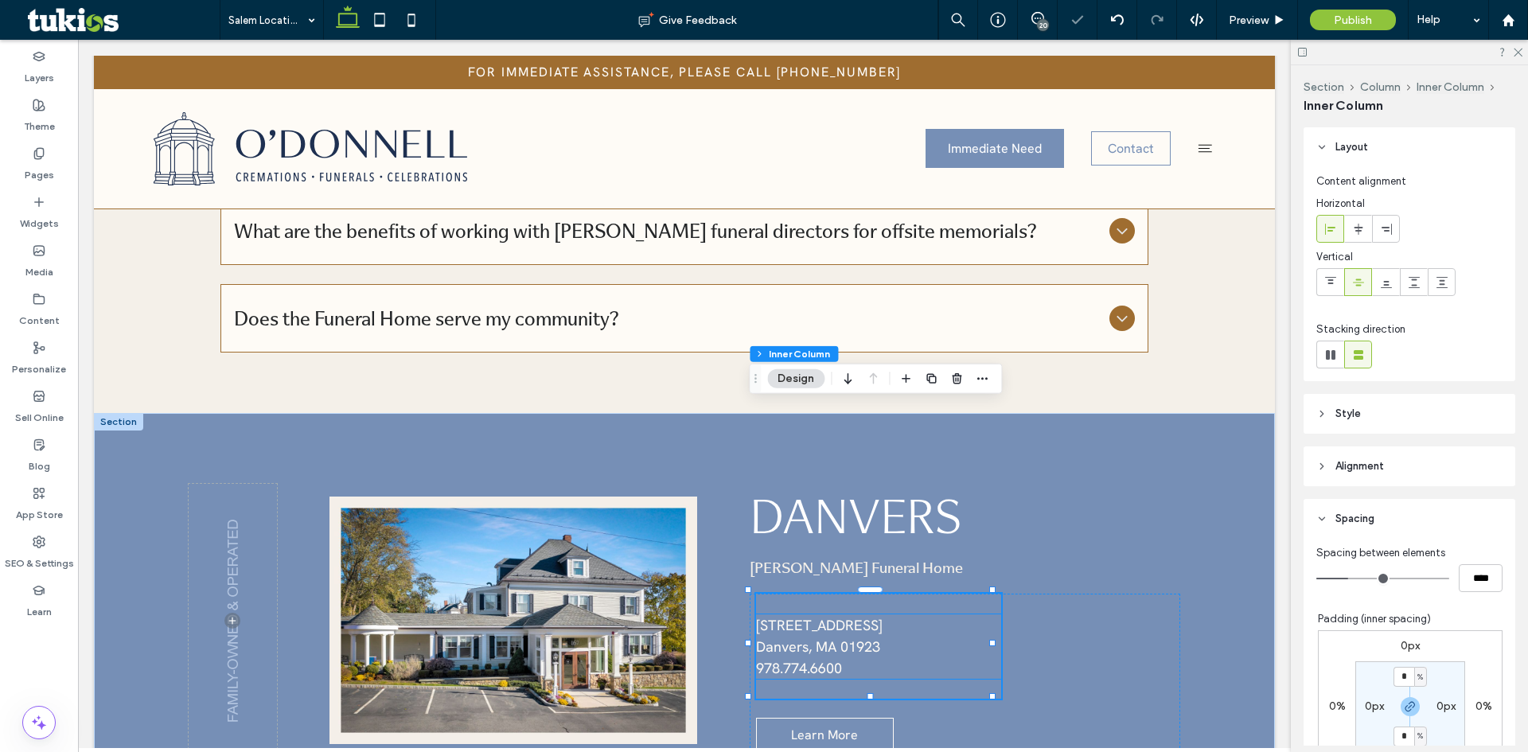
click at [804, 636] on p "Danvers, MA 01923" at bounding box center [878, 646] width 245 height 21
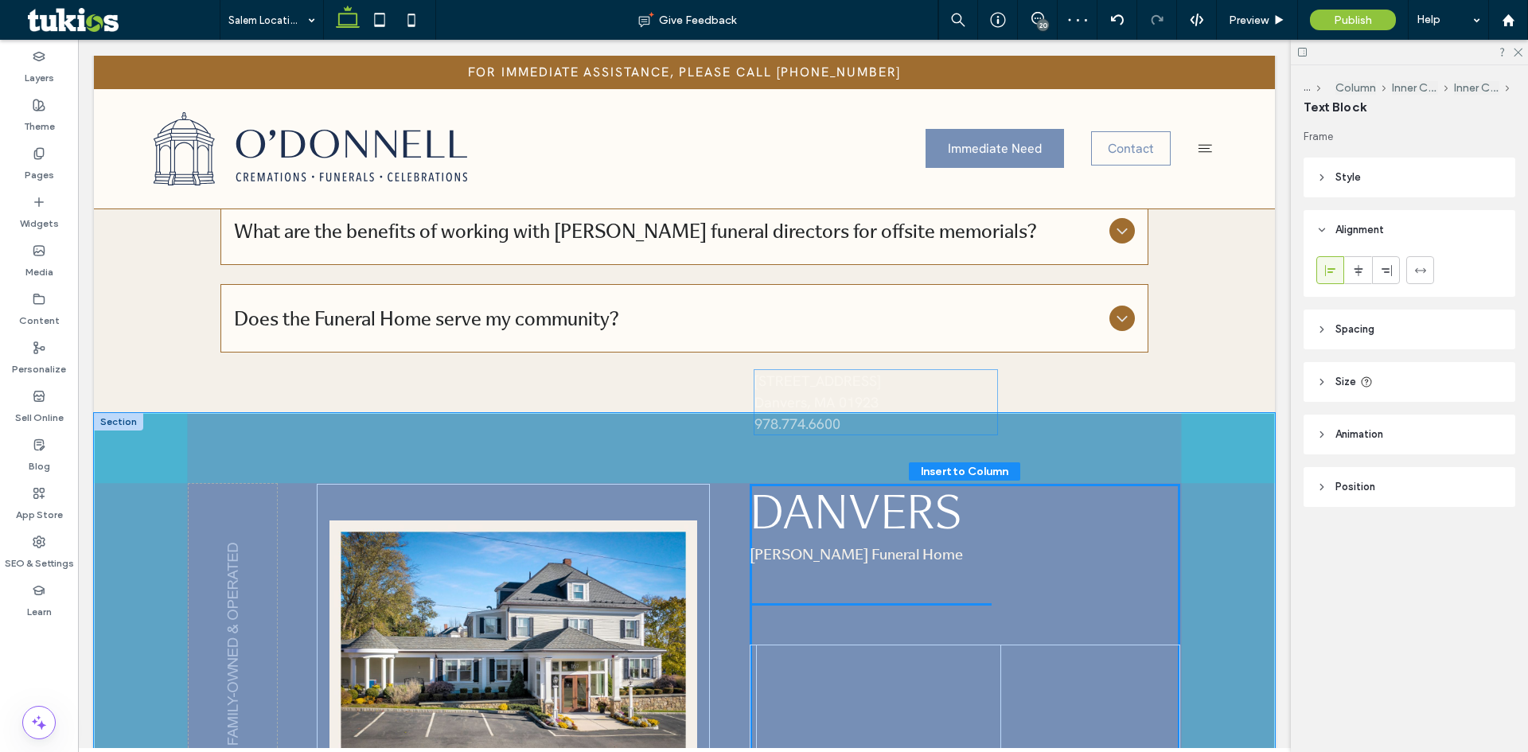
drag, startPoint x: 804, startPoint y: 447, endPoint x: 806, endPoint y: 405, distance: 41.4
type input "**"
type input "****"
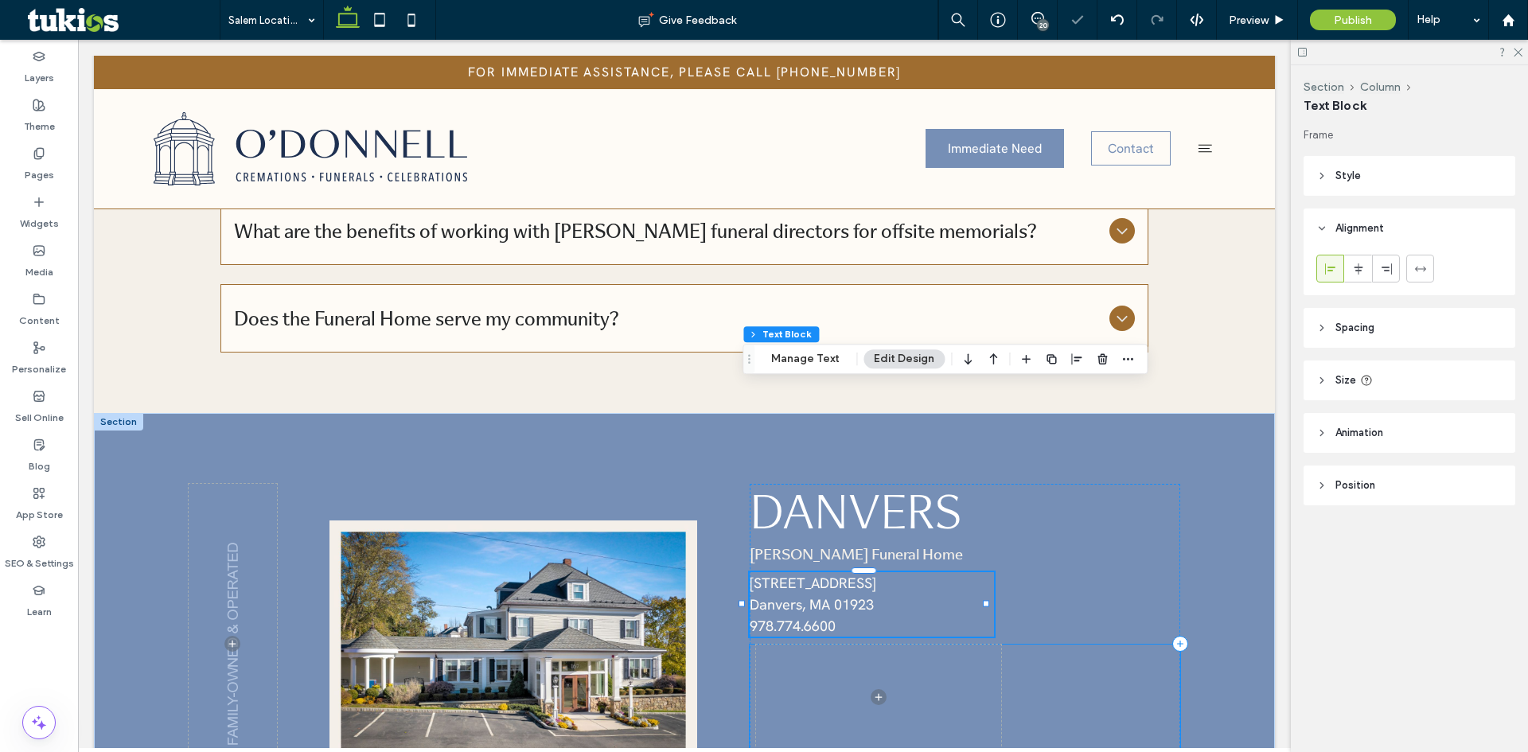
click at [799, 645] on div "Learn More" at bounding box center [965, 724] width 431 height 158
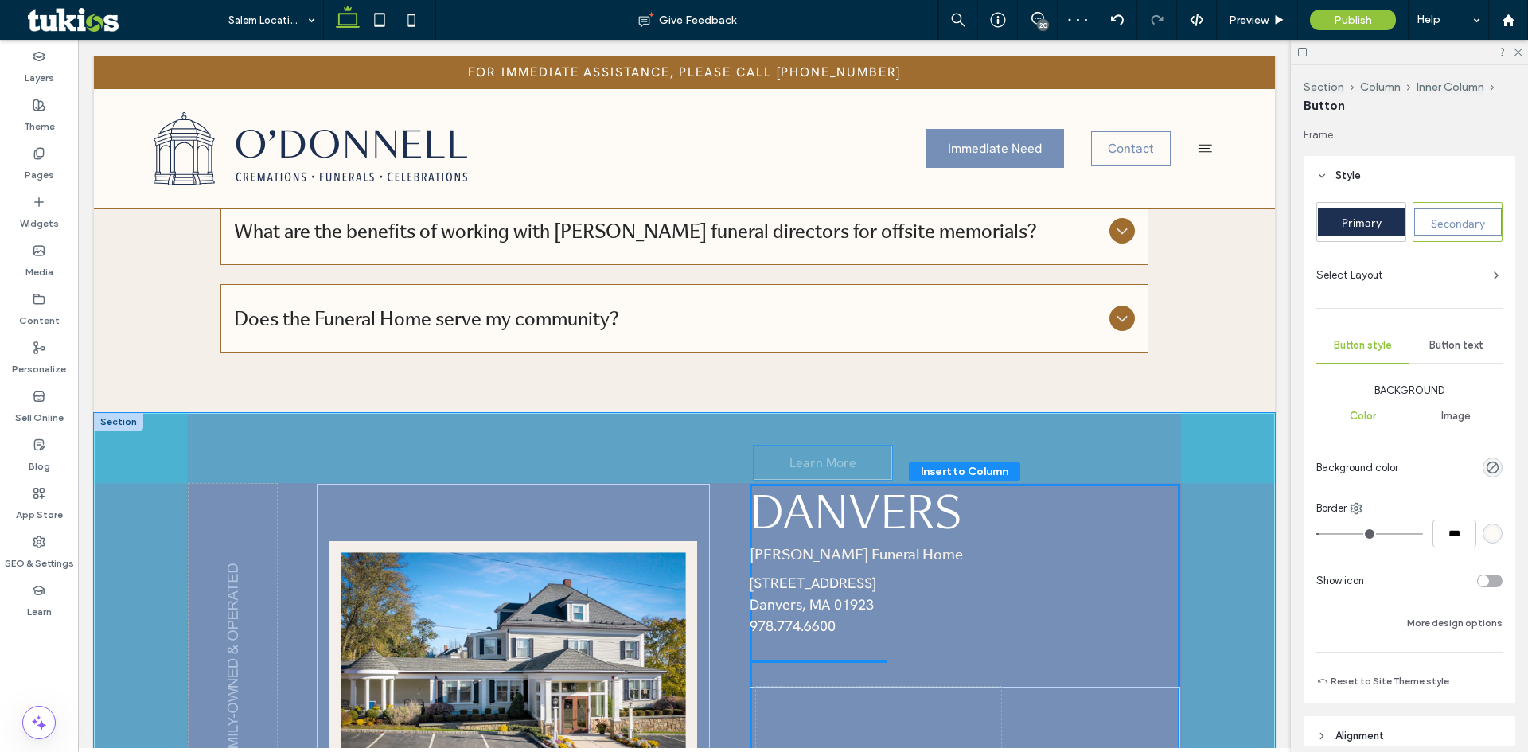
drag, startPoint x: 817, startPoint y: 605, endPoint x: 821, endPoint y: 474, distance: 131.4
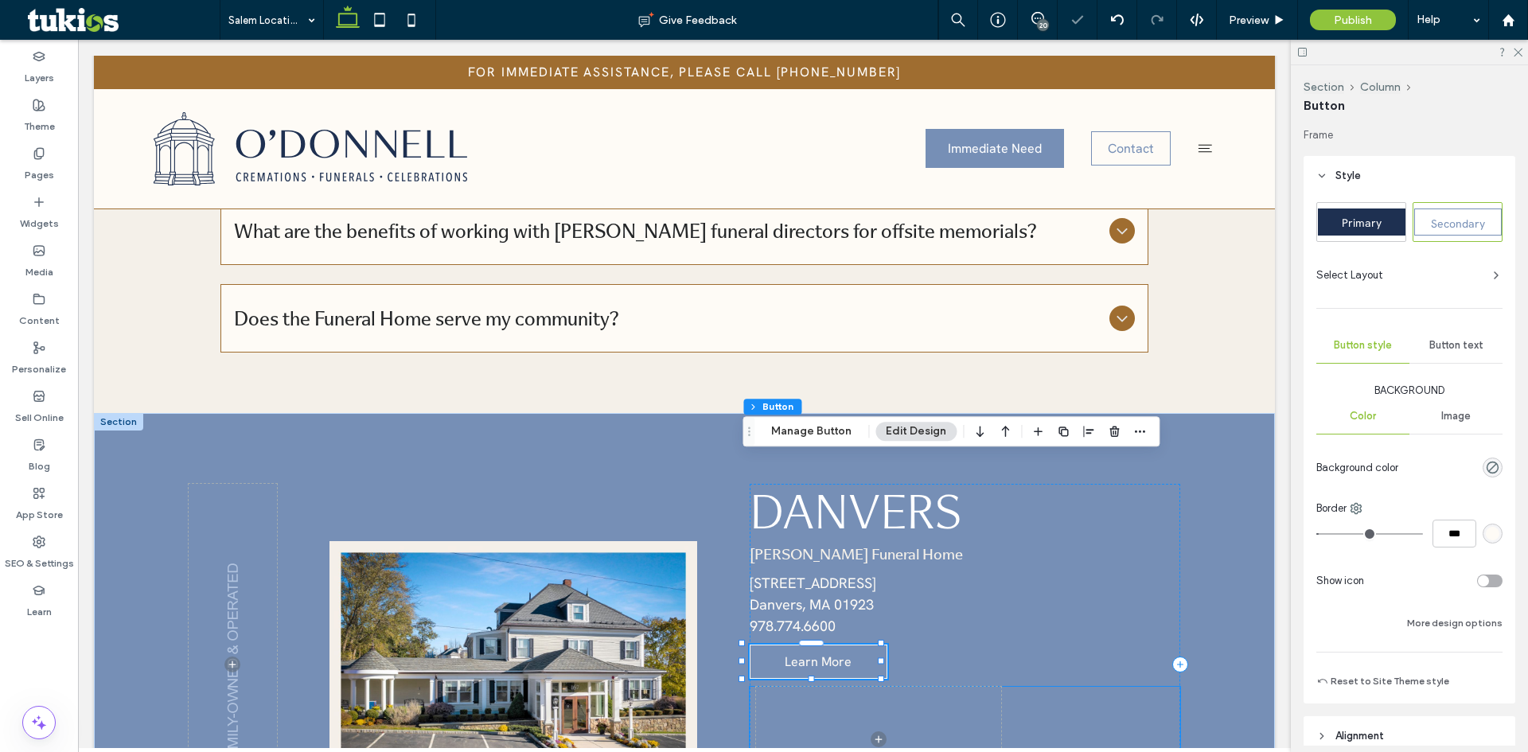
click at [837, 687] on span at bounding box center [878, 739] width 245 height 105
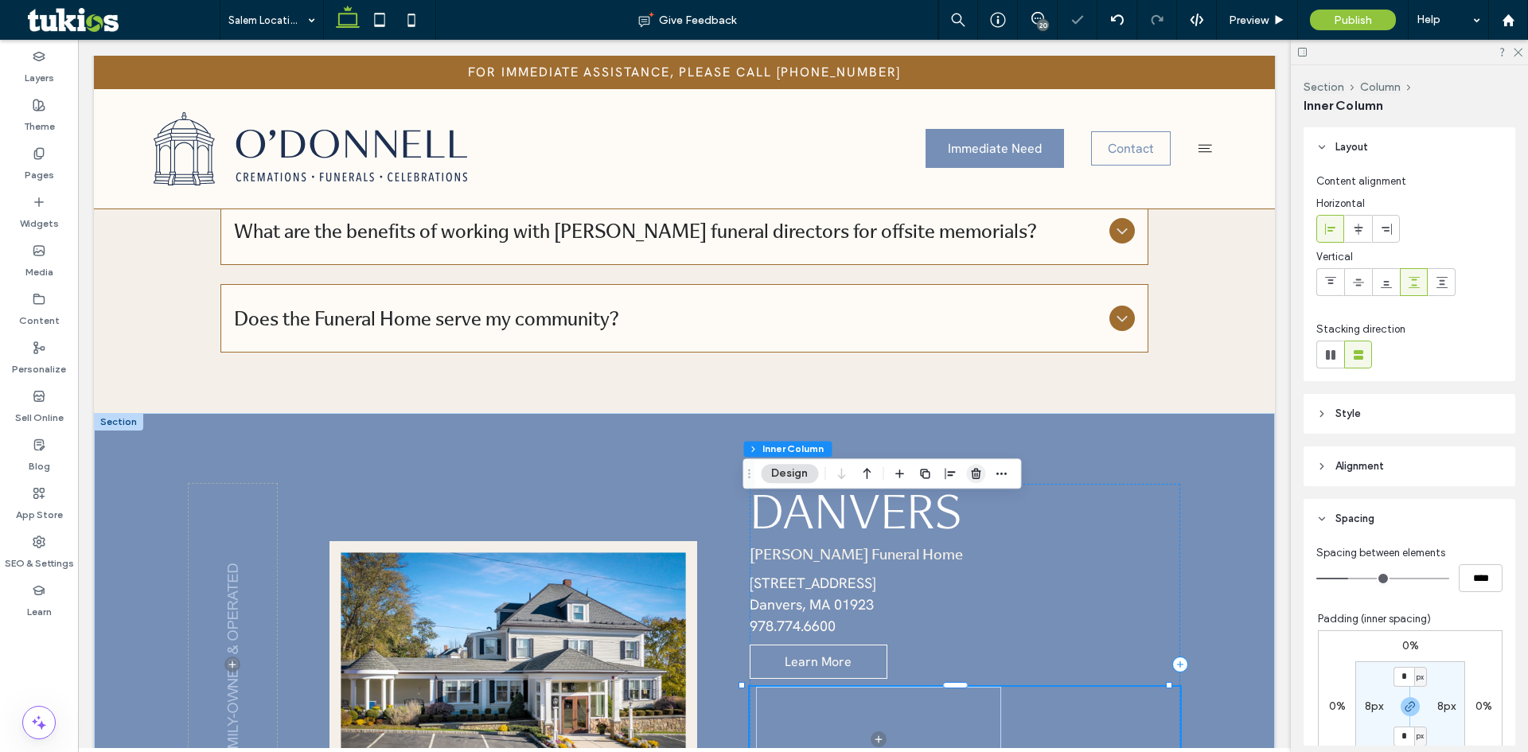
click at [972, 475] on icon "button" at bounding box center [976, 473] width 13 height 13
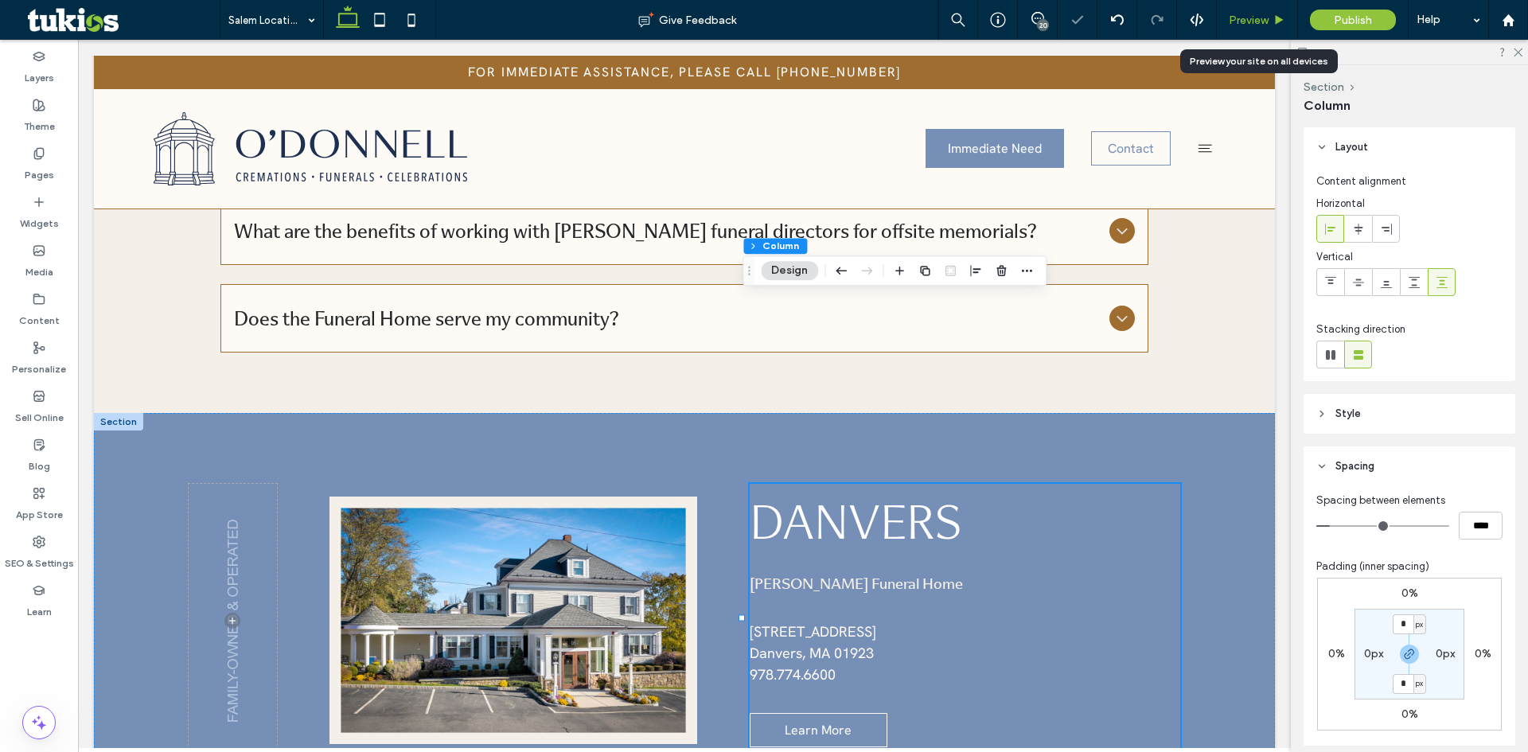
click at [1262, 22] on span "Preview" at bounding box center [1249, 21] width 40 height 14
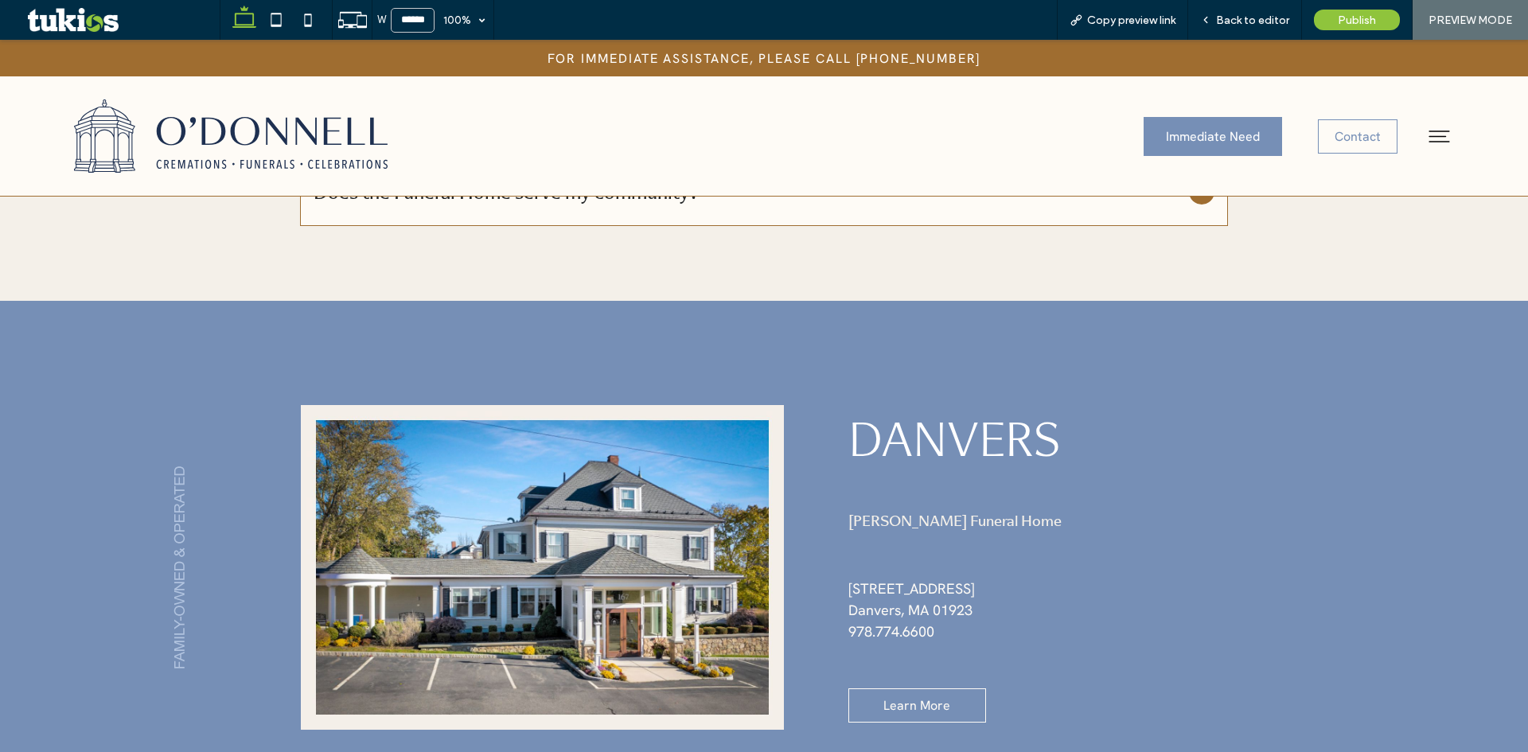
scroll to position [4594, 0]
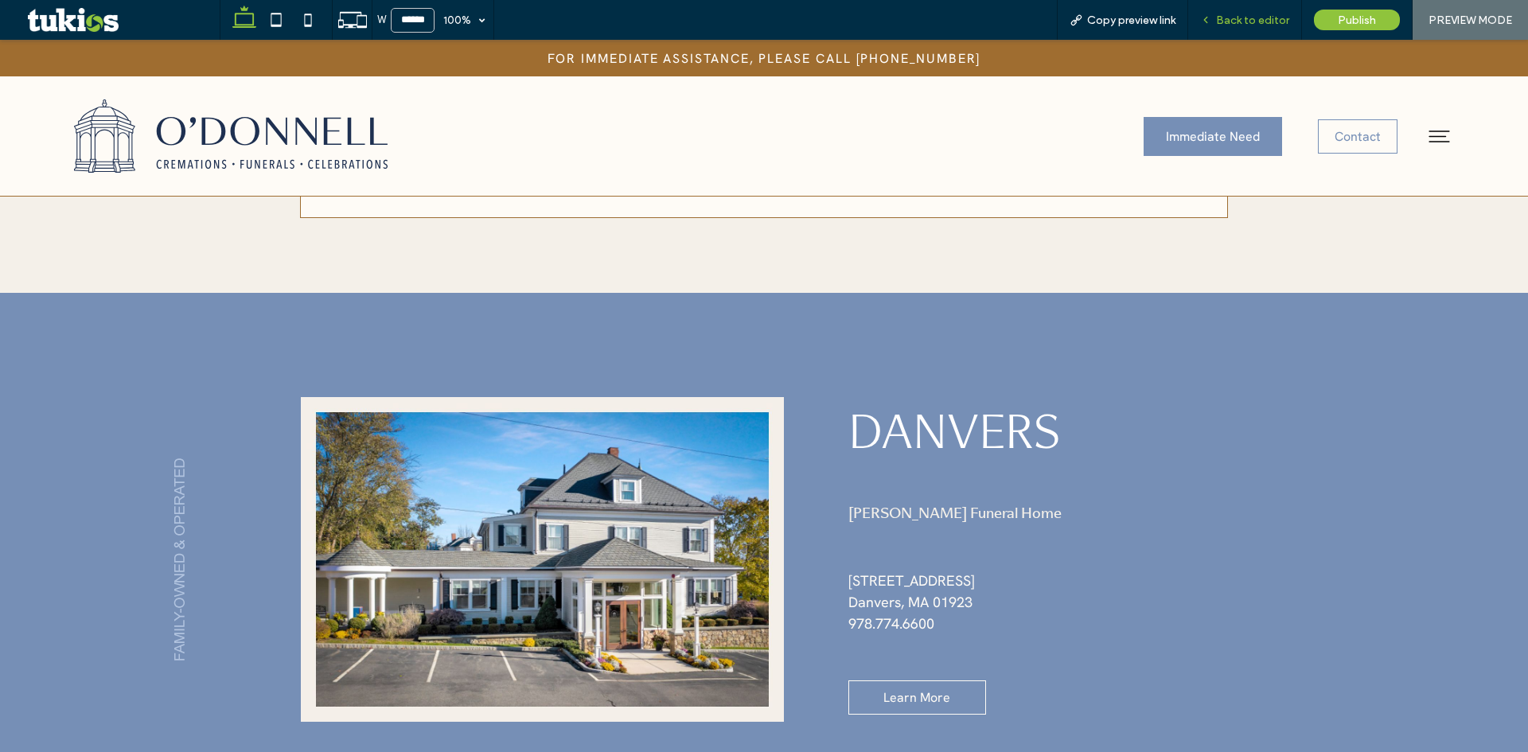
click at [1262, 21] on span "Back to editor" at bounding box center [1252, 21] width 73 height 14
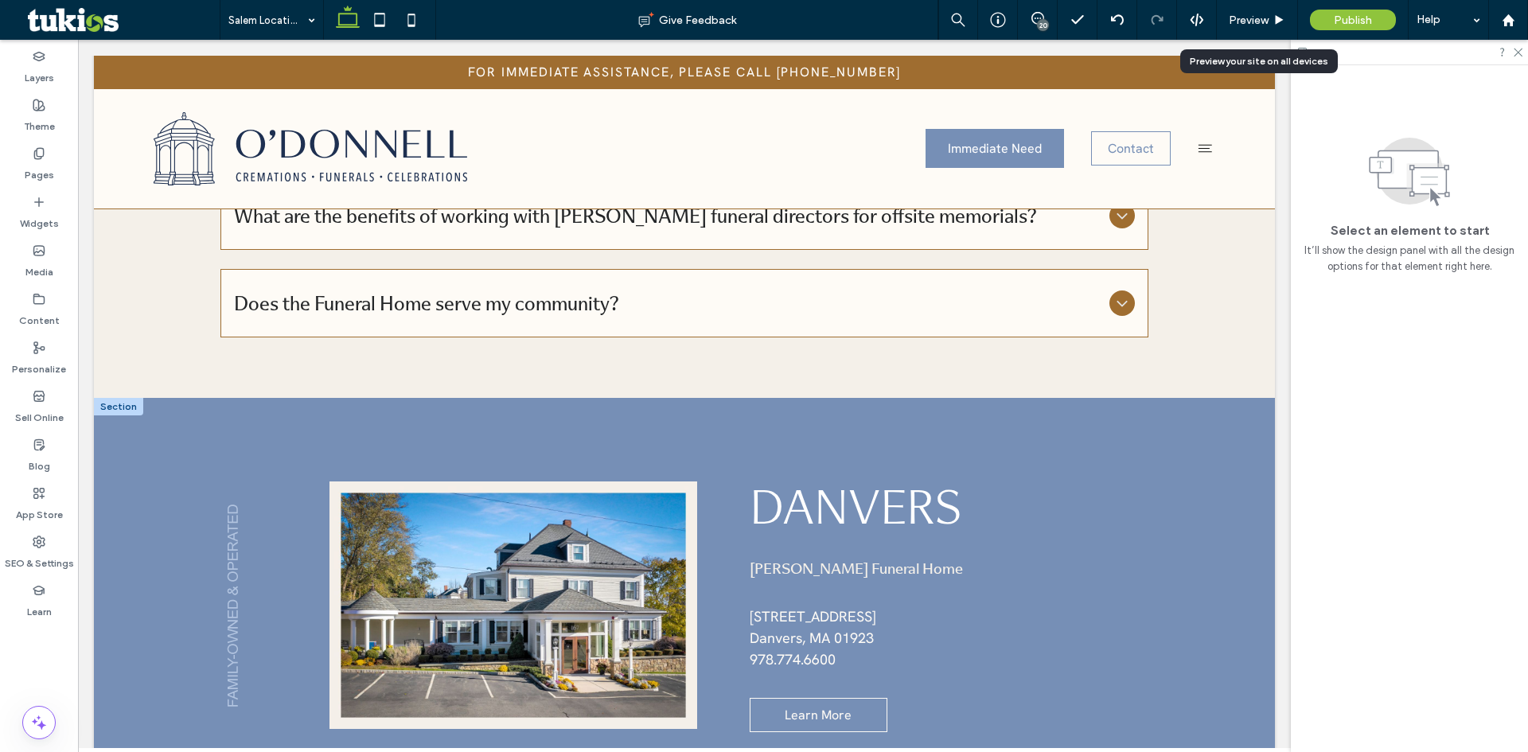
scroll to position [4350, 0]
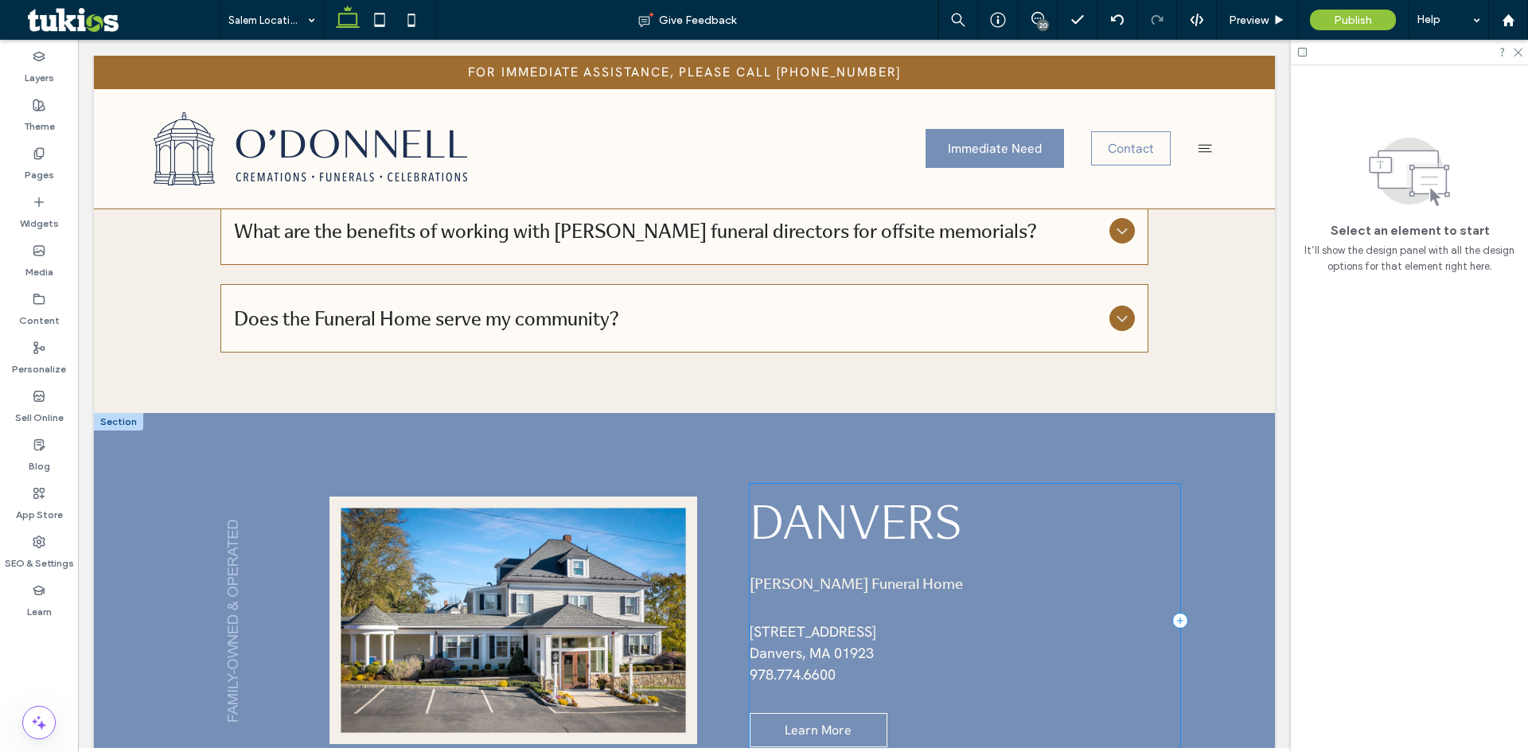
click at [845, 484] on div "Danvers O'Donnell Funeral Home 167 Maple Street Danvers, MA 01923 ﻿ 978.774.660…" at bounding box center [965, 620] width 431 height 273
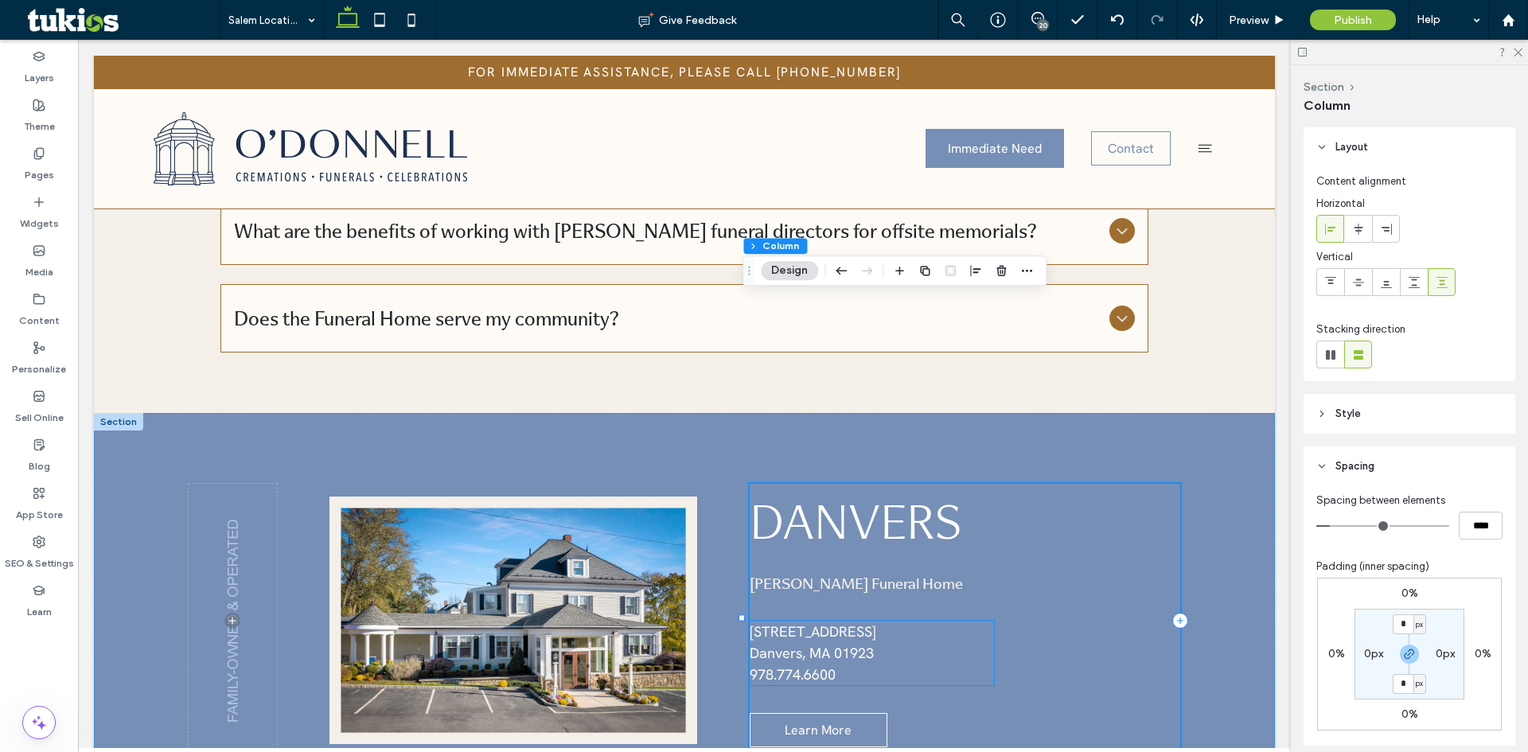
click at [787, 623] on span "[STREET_ADDRESS]" at bounding box center [813, 632] width 127 height 18
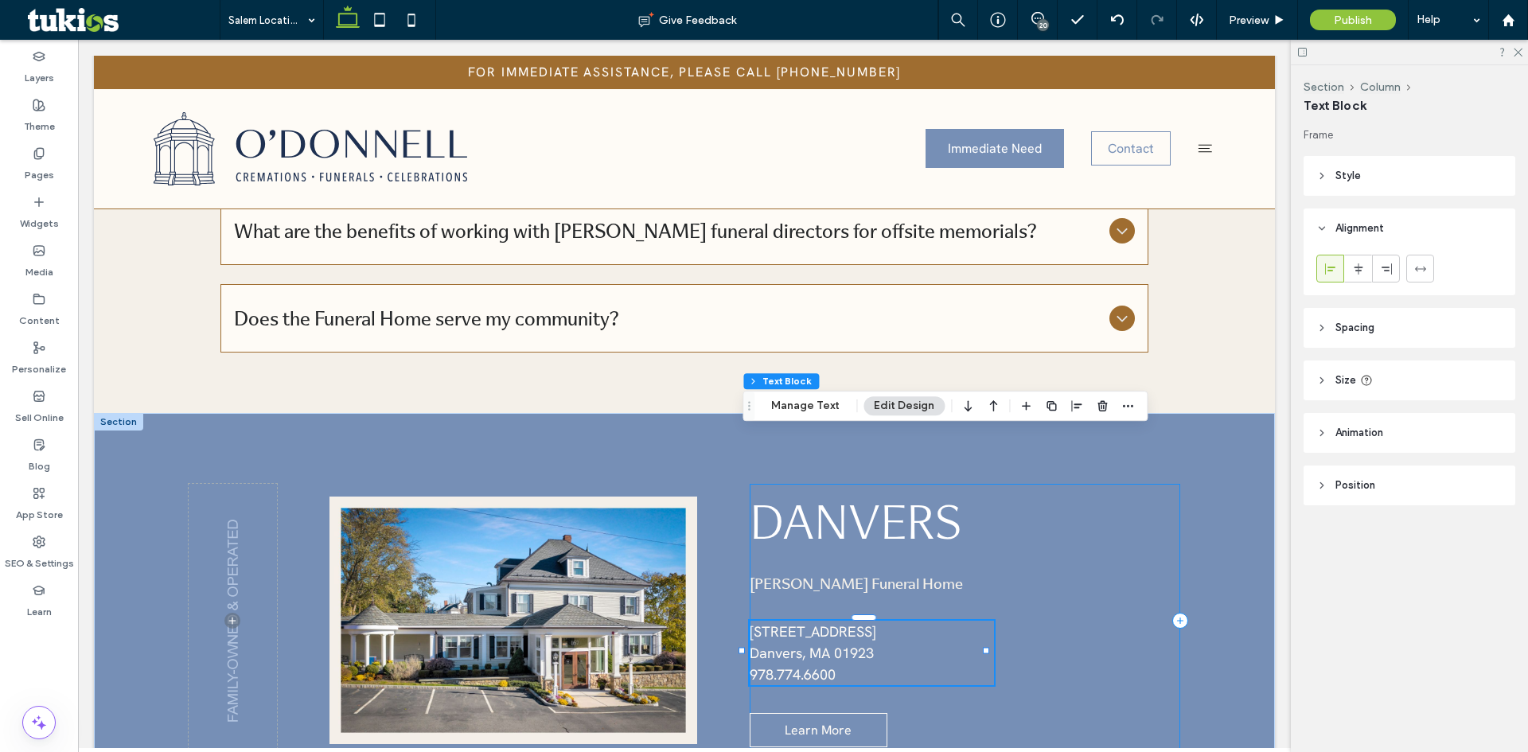
click at [790, 484] on div "Danvers O'Donnell Funeral Home 167 Maple Street Danvers, MA 01923 ﻿ 978.774.660…" at bounding box center [965, 620] width 431 height 273
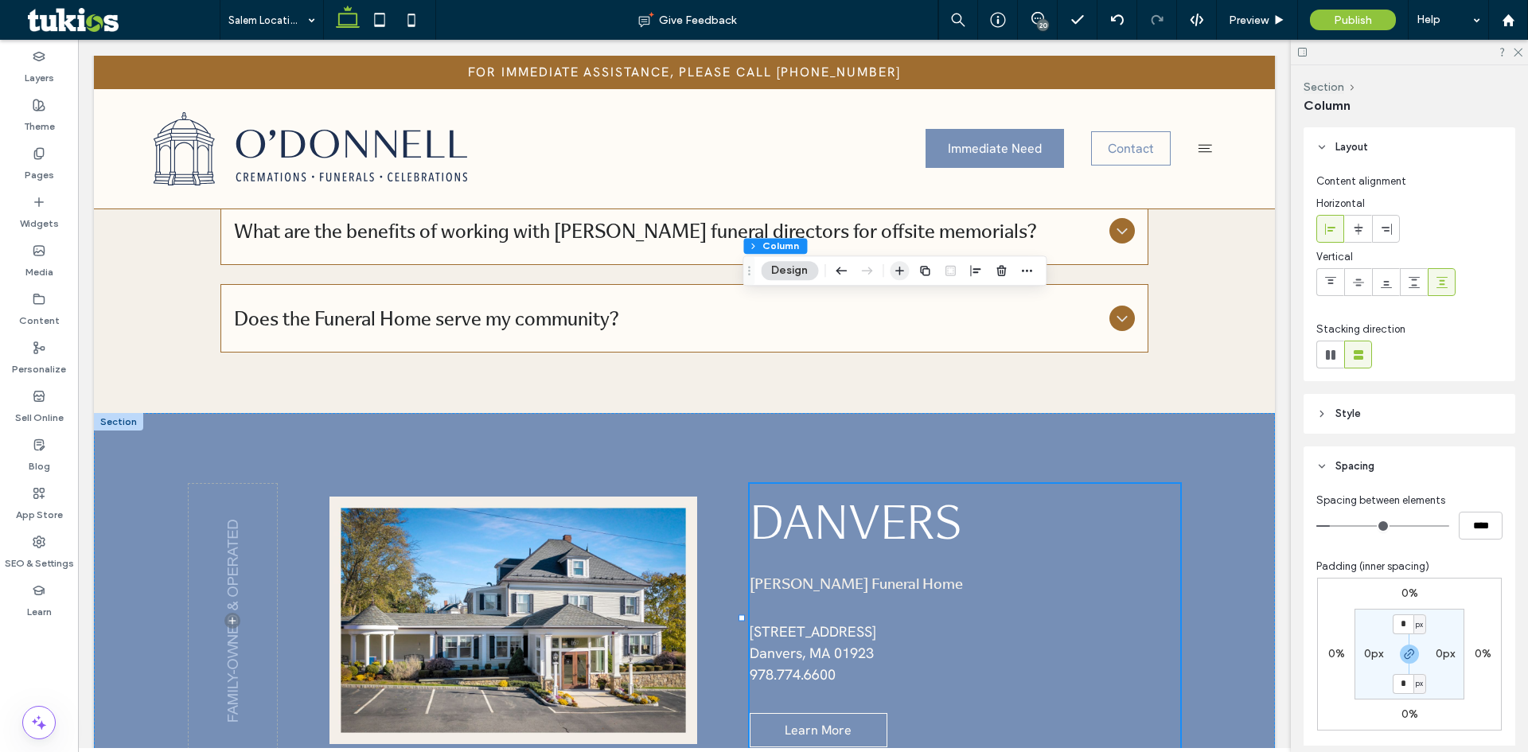
click at [904, 275] on icon "button" at bounding box center [899, 270] width 13 height 13
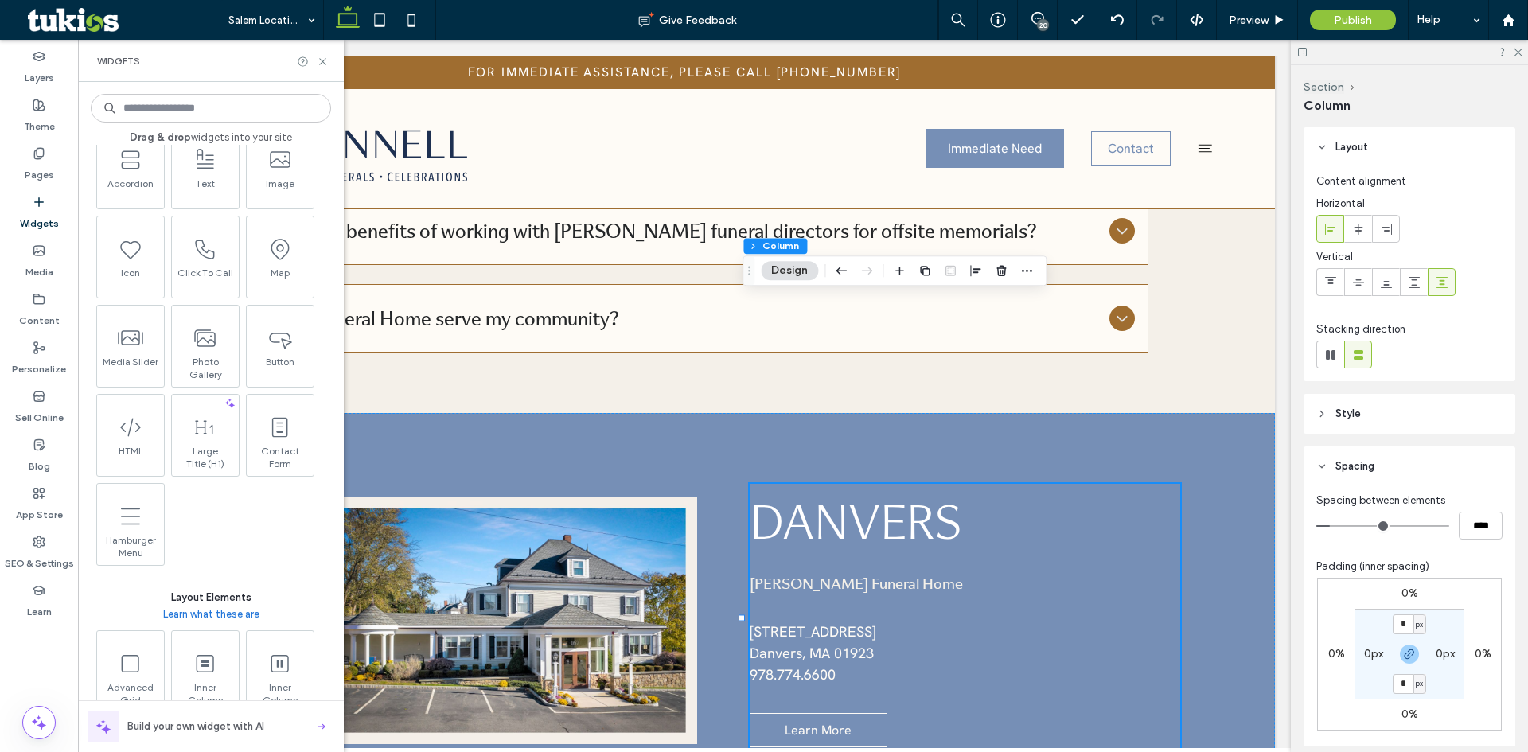
scroll to position [398, 0]
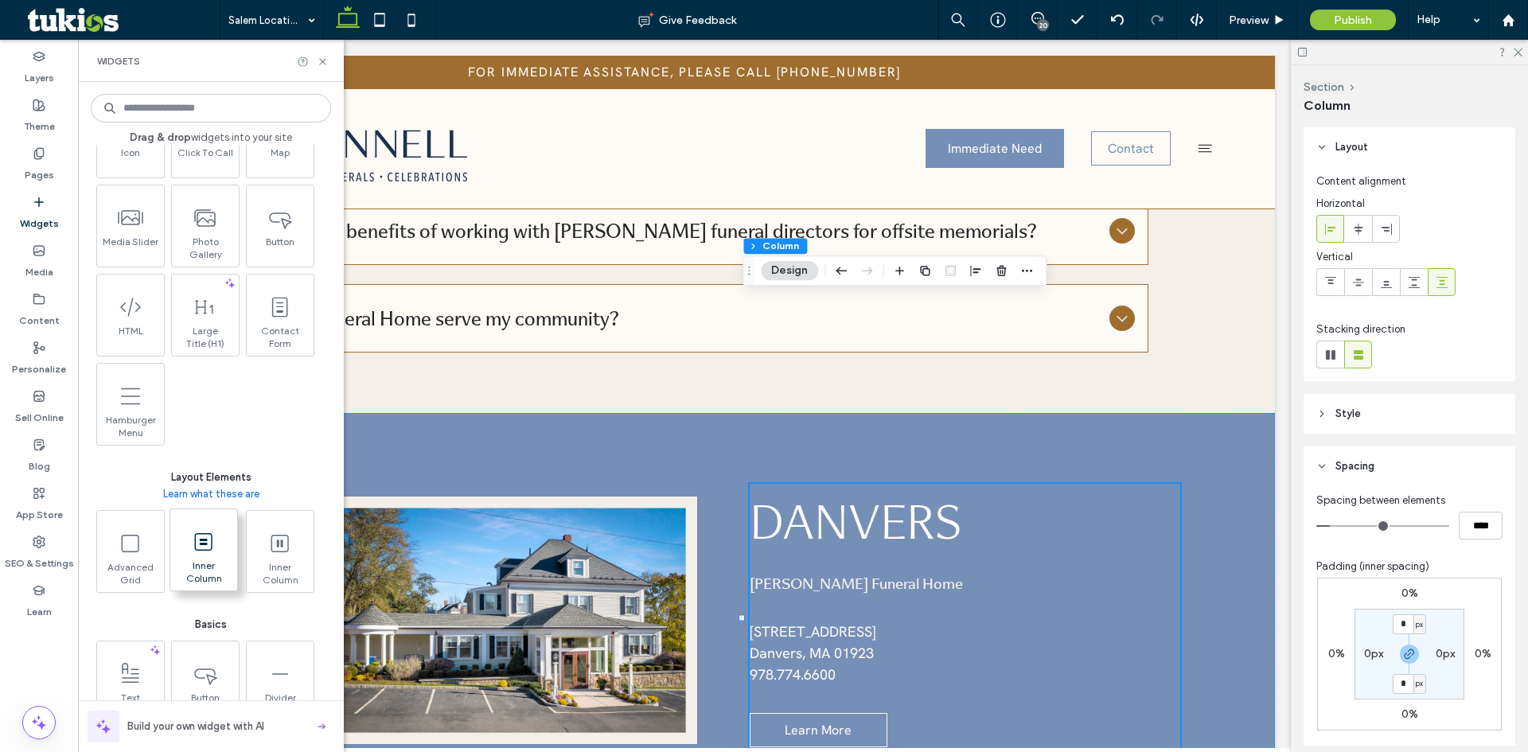
click at [210, 561] on span "Inner Column" at bounding box center [203, 571] width 67 height 22
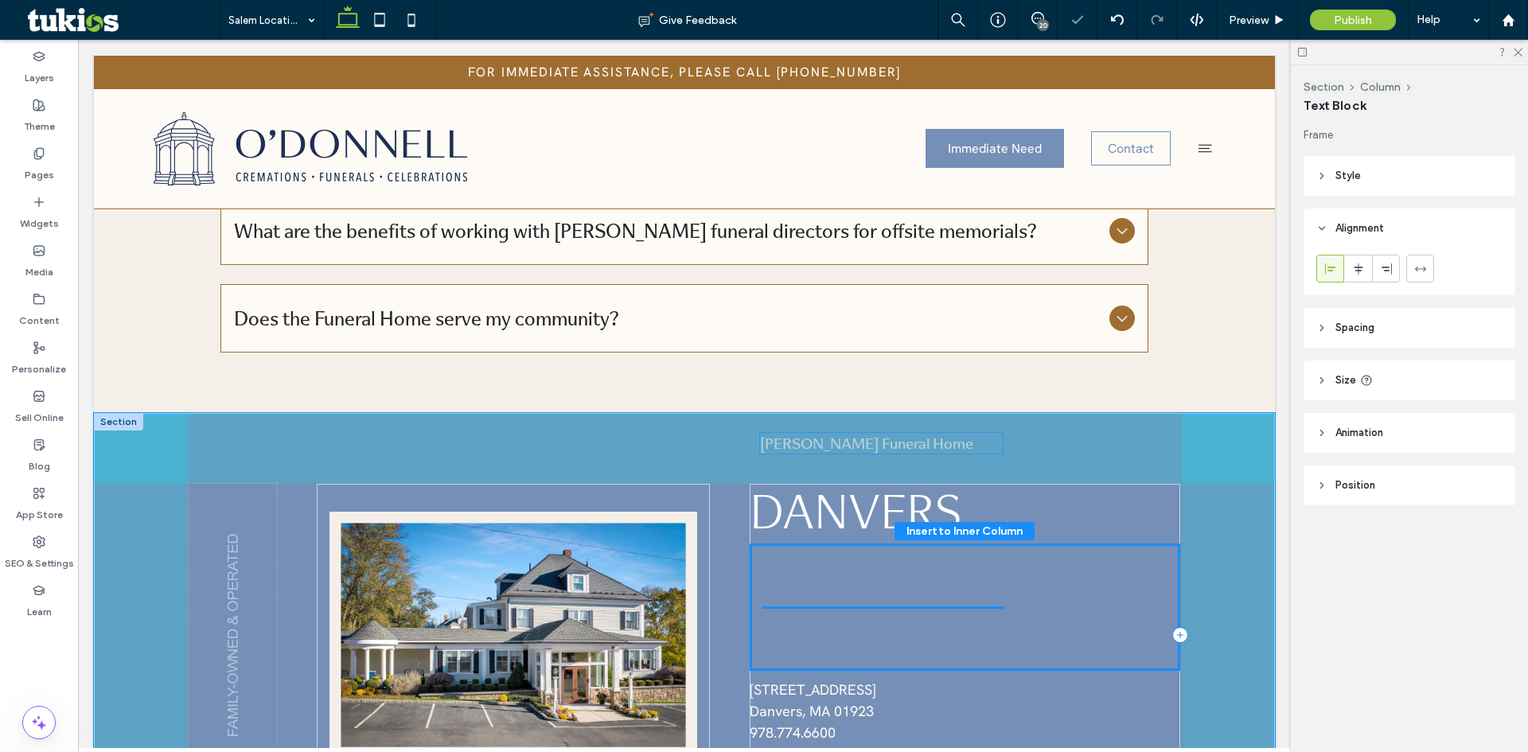
drag, startPoint x: 802, startPoint y: 508, endPoint x: 819, endPoint y: 450, distance: 60.7
type input "**"
type input "****"
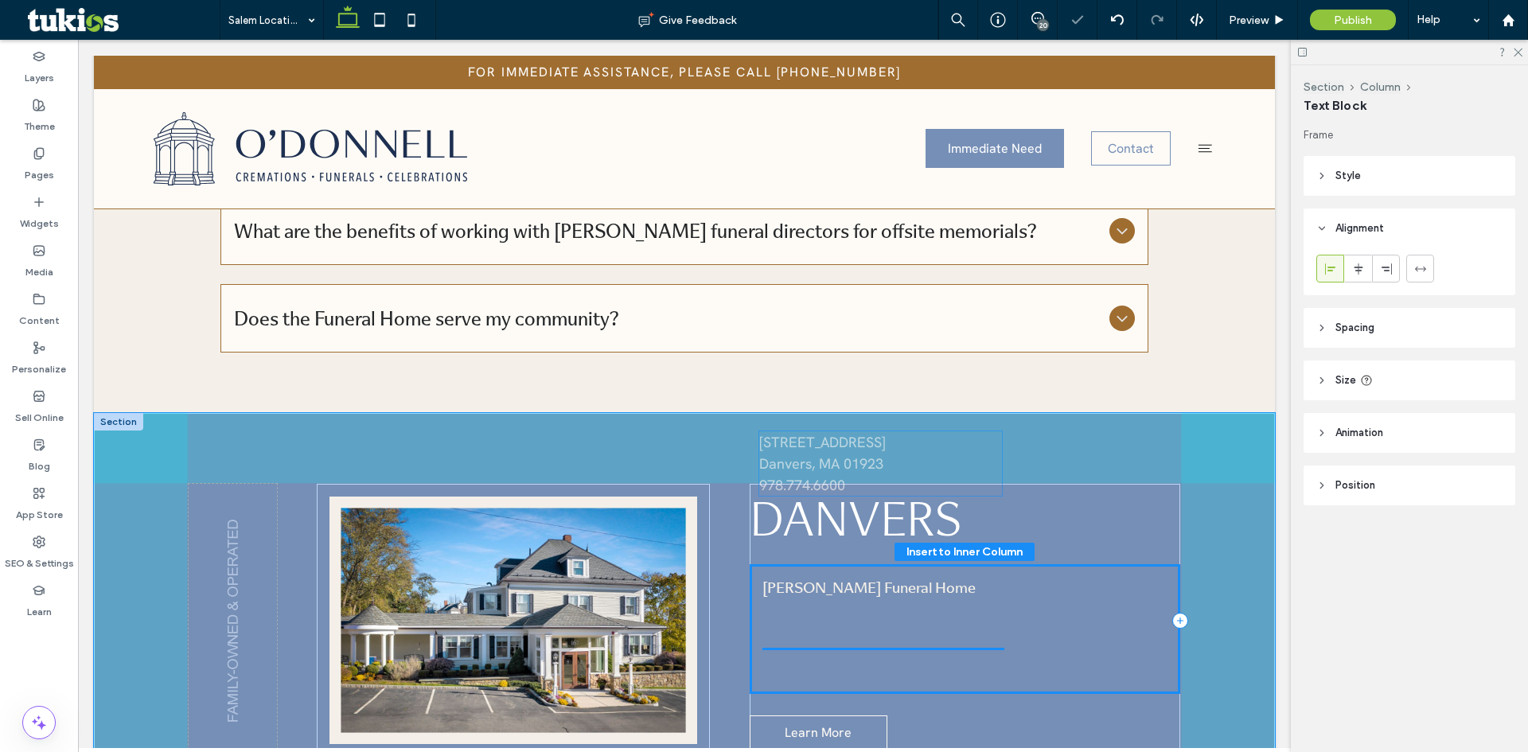
drag, startPoint x: 803, startPoint y: 528, endPoint x: 816, endPoint y: 481, distance: 48.7
type input "**"
type input "****"
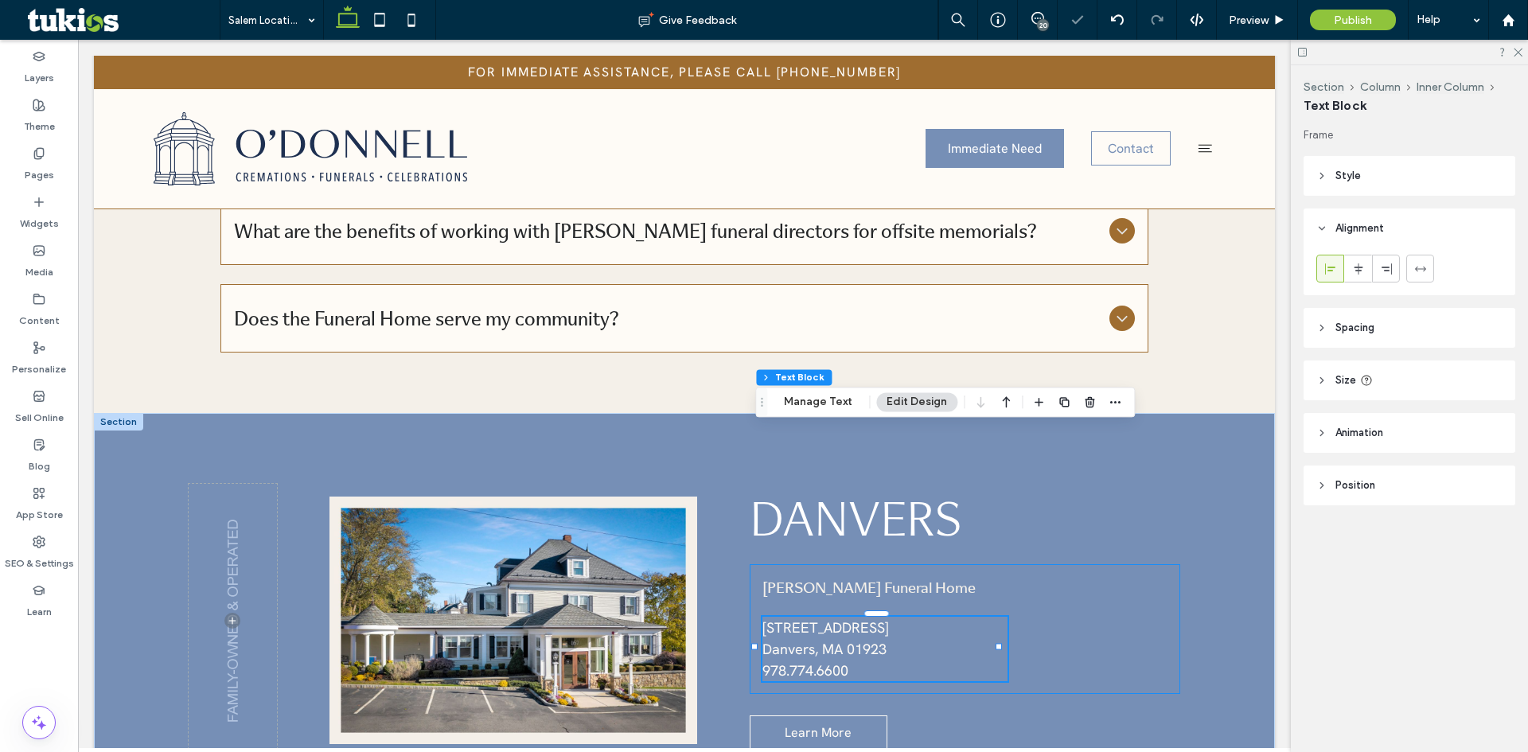
click at [1103, 564] on div "O'Donnell Funeral Home 167 Maple Street Danvers, MA 01923 ﻿ 978.774.6600" at bounding box center [965, 629] width 431 height 130
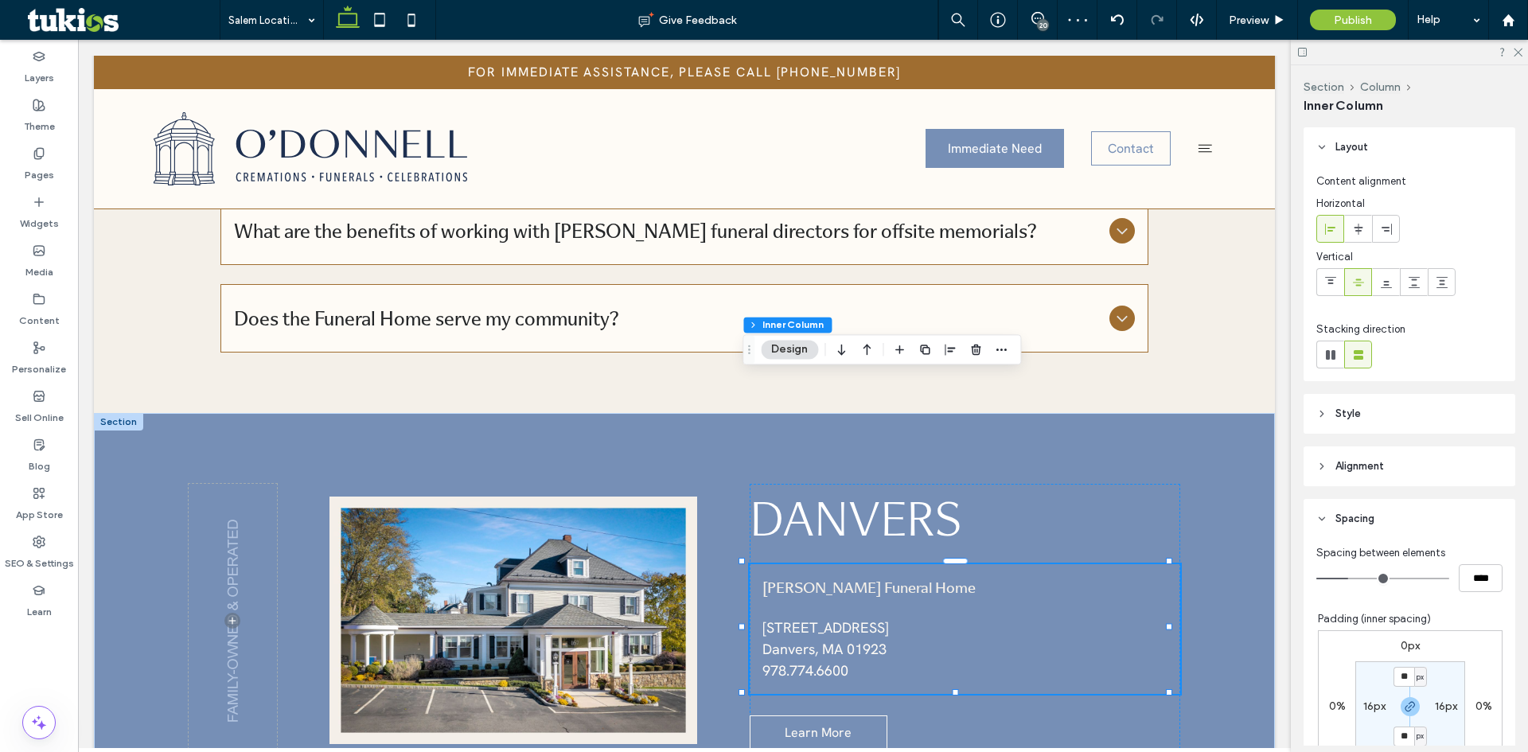
click at [1356, 283] on use at bounding box center [1358, 282] width 11 height 7
click at [1259, 19] on span "Preview" at bounding box center [1249, 21] width 40 height 14
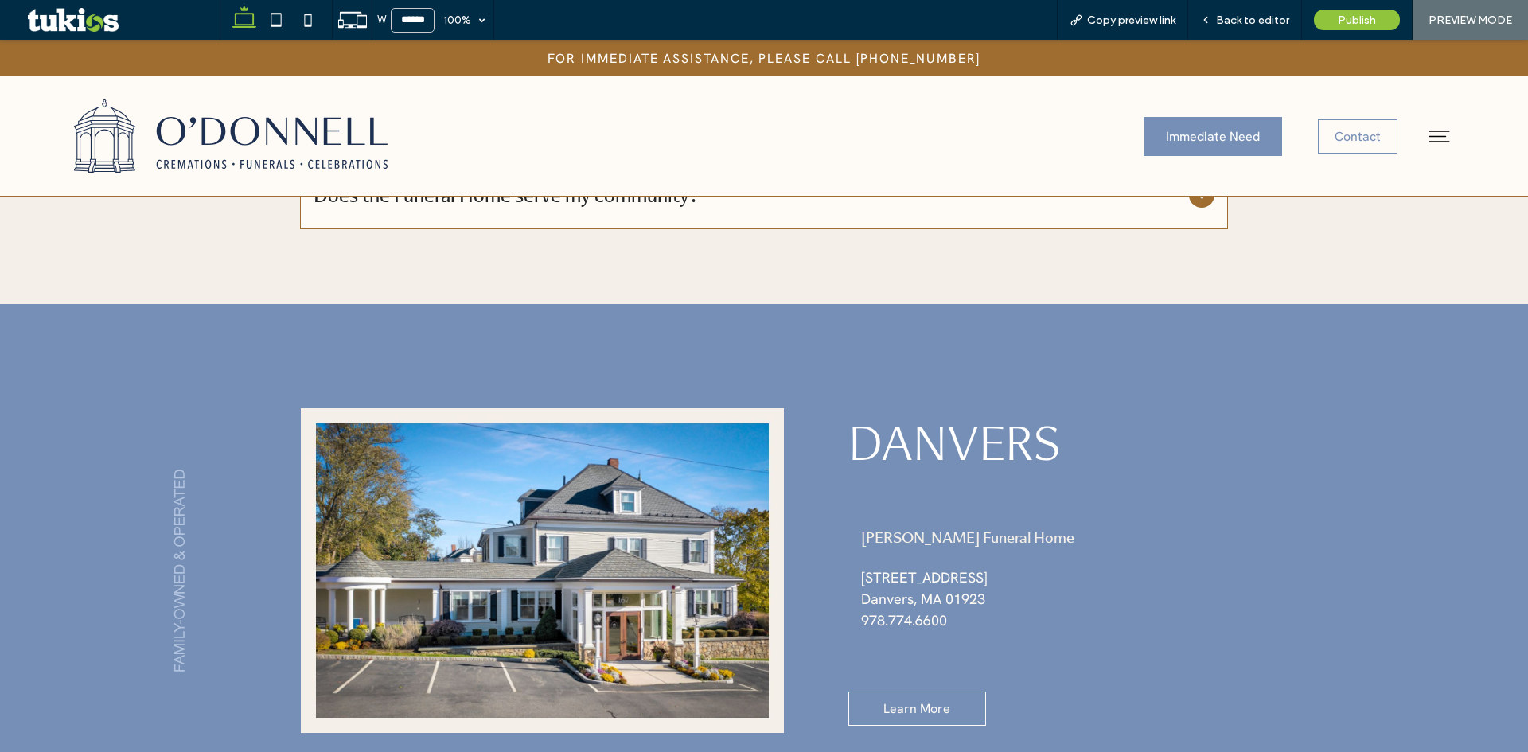
scroll to position [4594, 0]
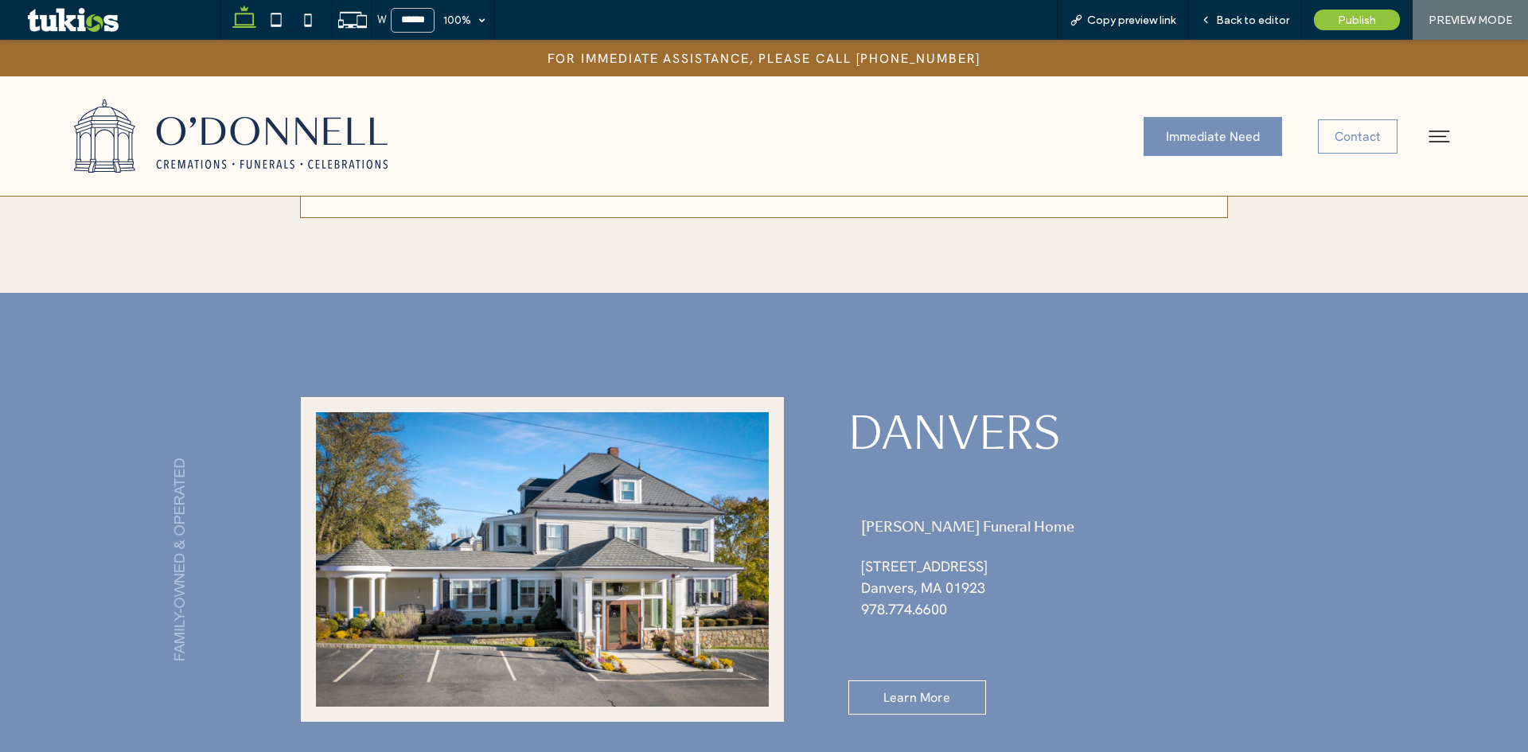
click at [1259, 19] on span "Back to editor" at bounding box center [1252, 21] width 73 height 14
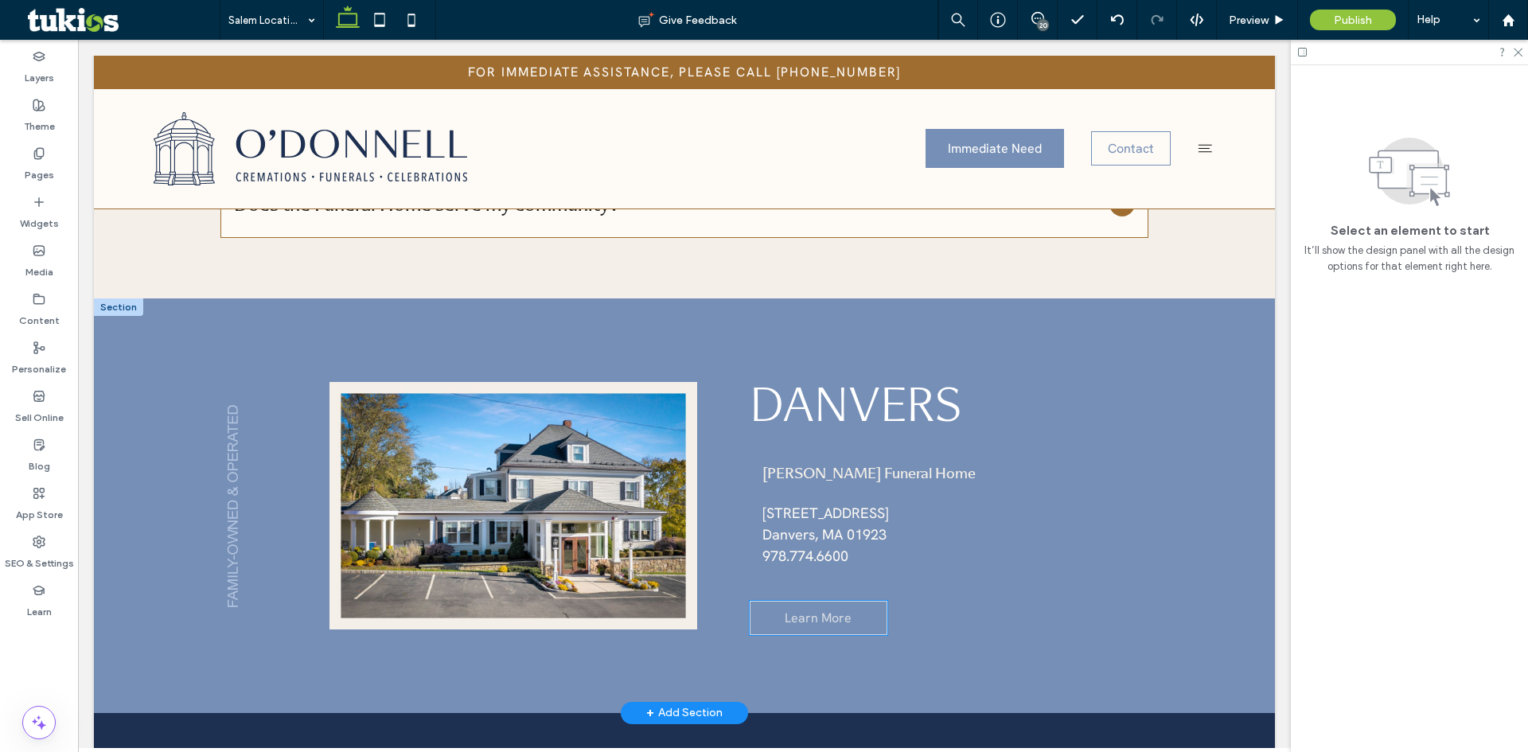
scroll to position [4429, 0]
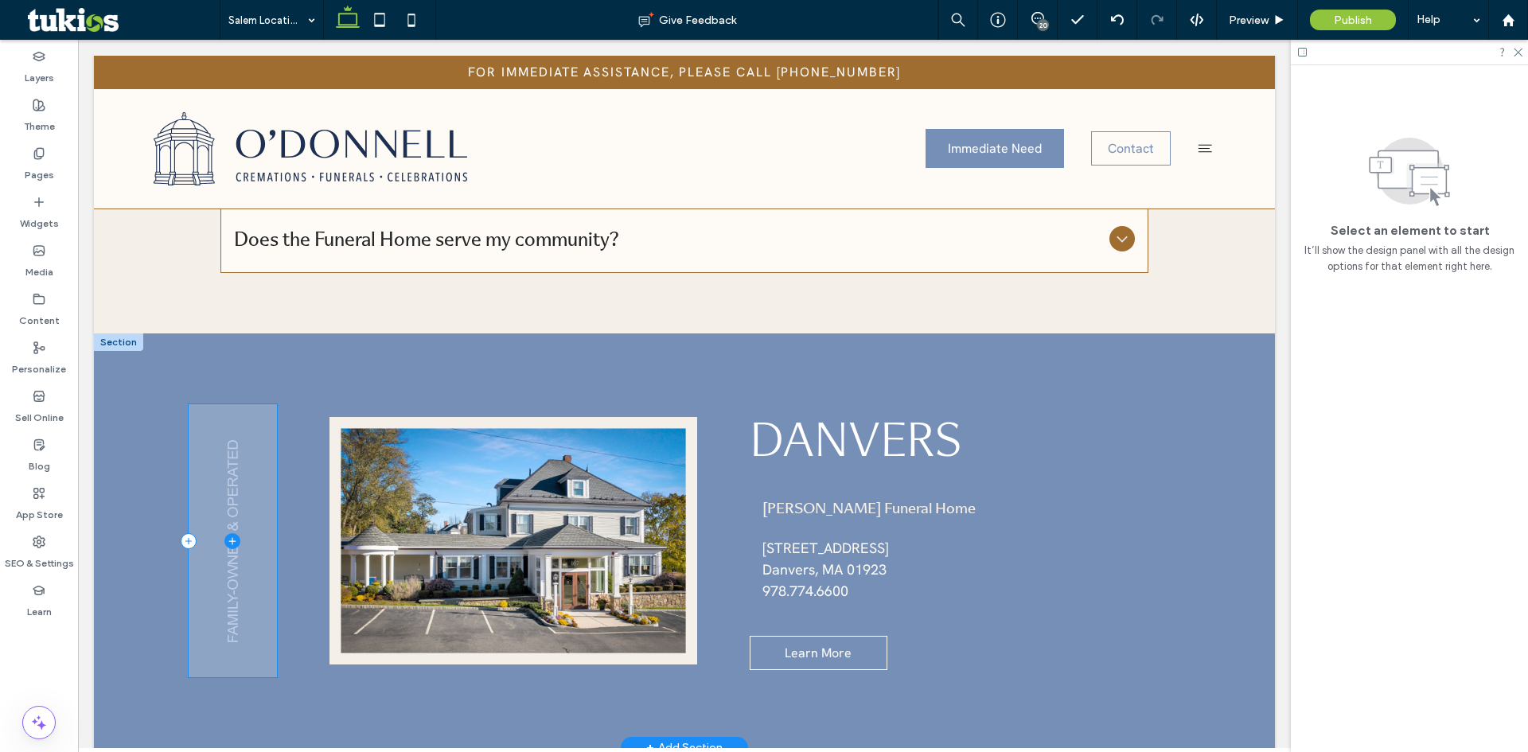
click at [246, 404] on span at bounding box center [233, 540] width 88 height 273
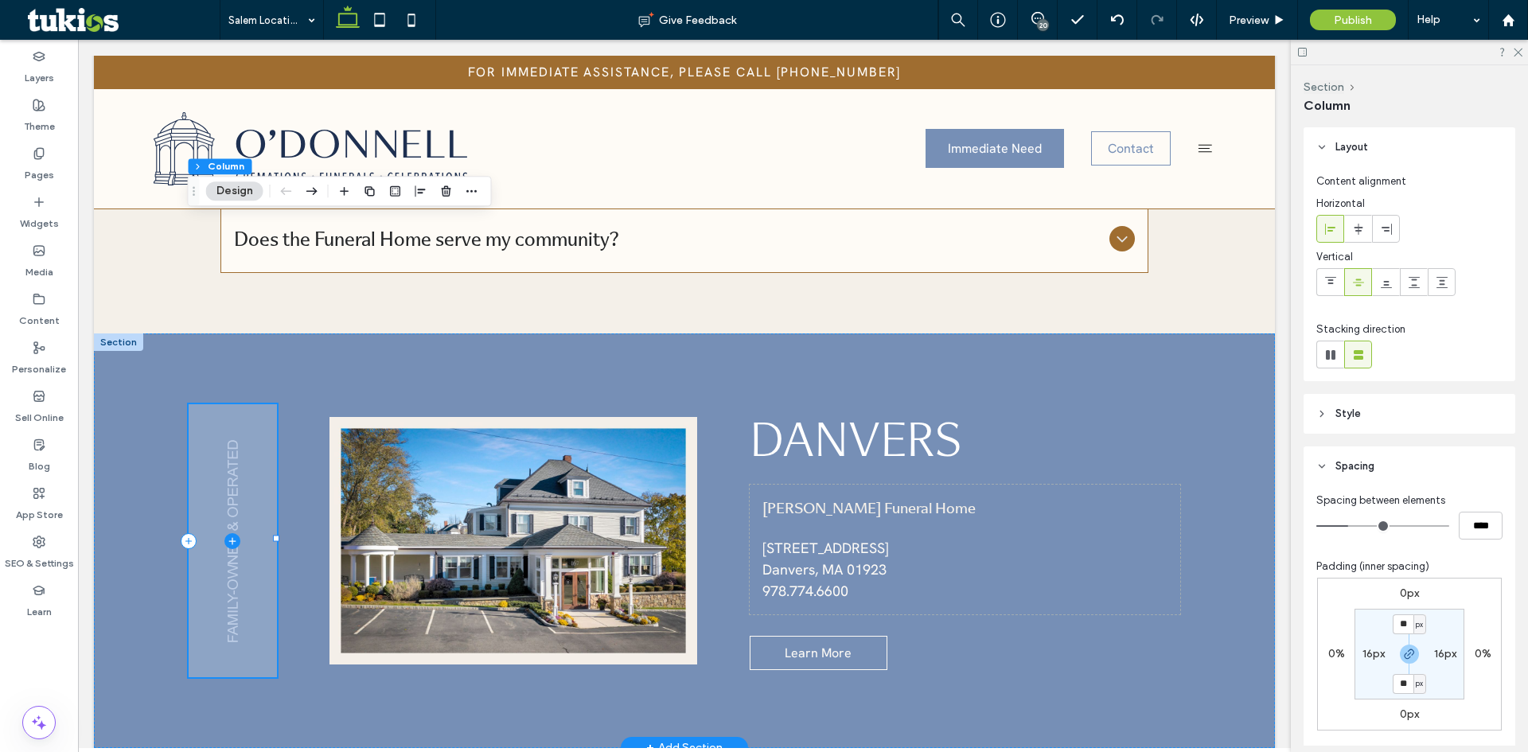
click at [228, 533] on icon at bounding box center [232, 541] width 16 height 16
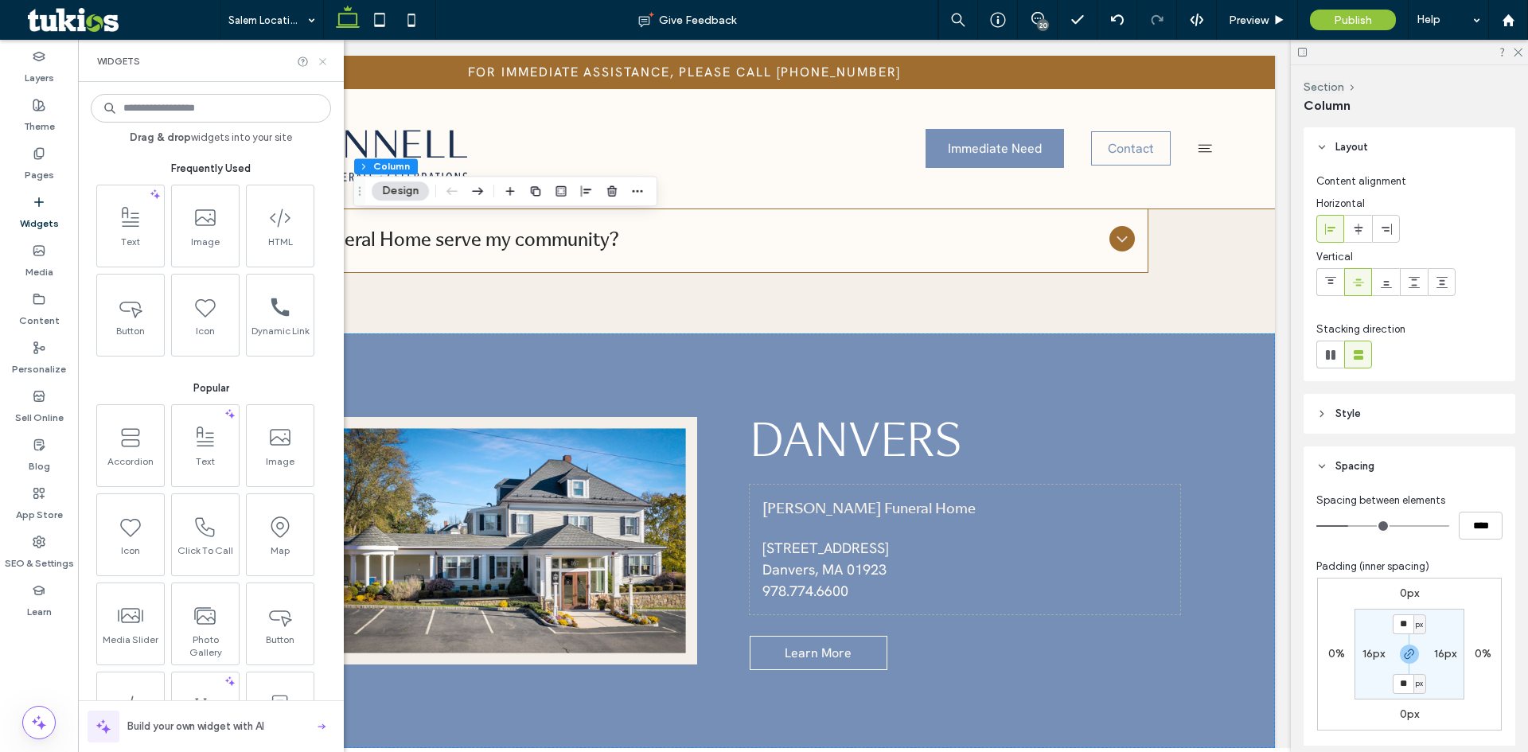
drag, startPoint x: 318, startPoint y: 63, endPoint x: 891, endPoint y: 299, distance: 619.0
click at [318, 63] on icon at bounding box center [323, 62] width 12 height 12
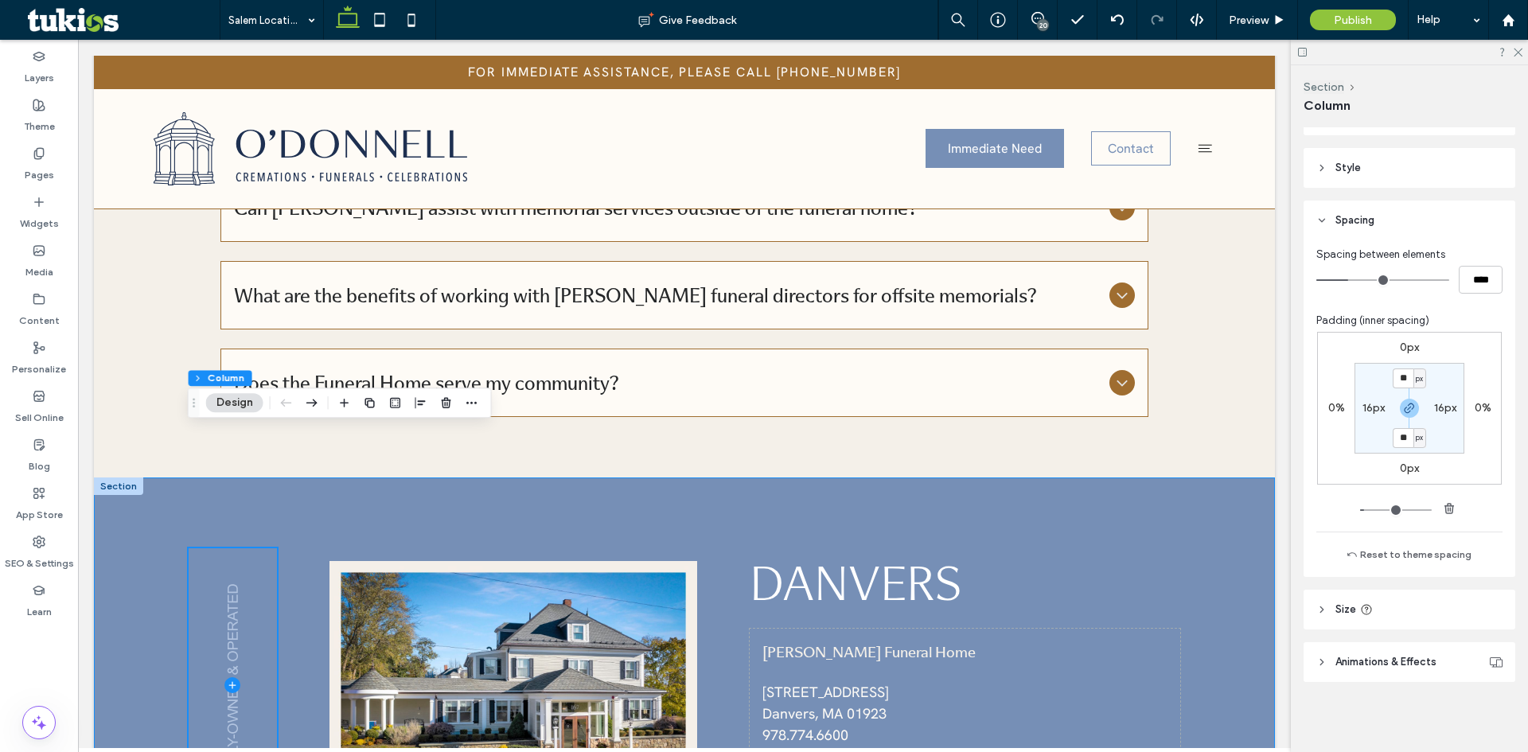
scroll to position [4190, 0]
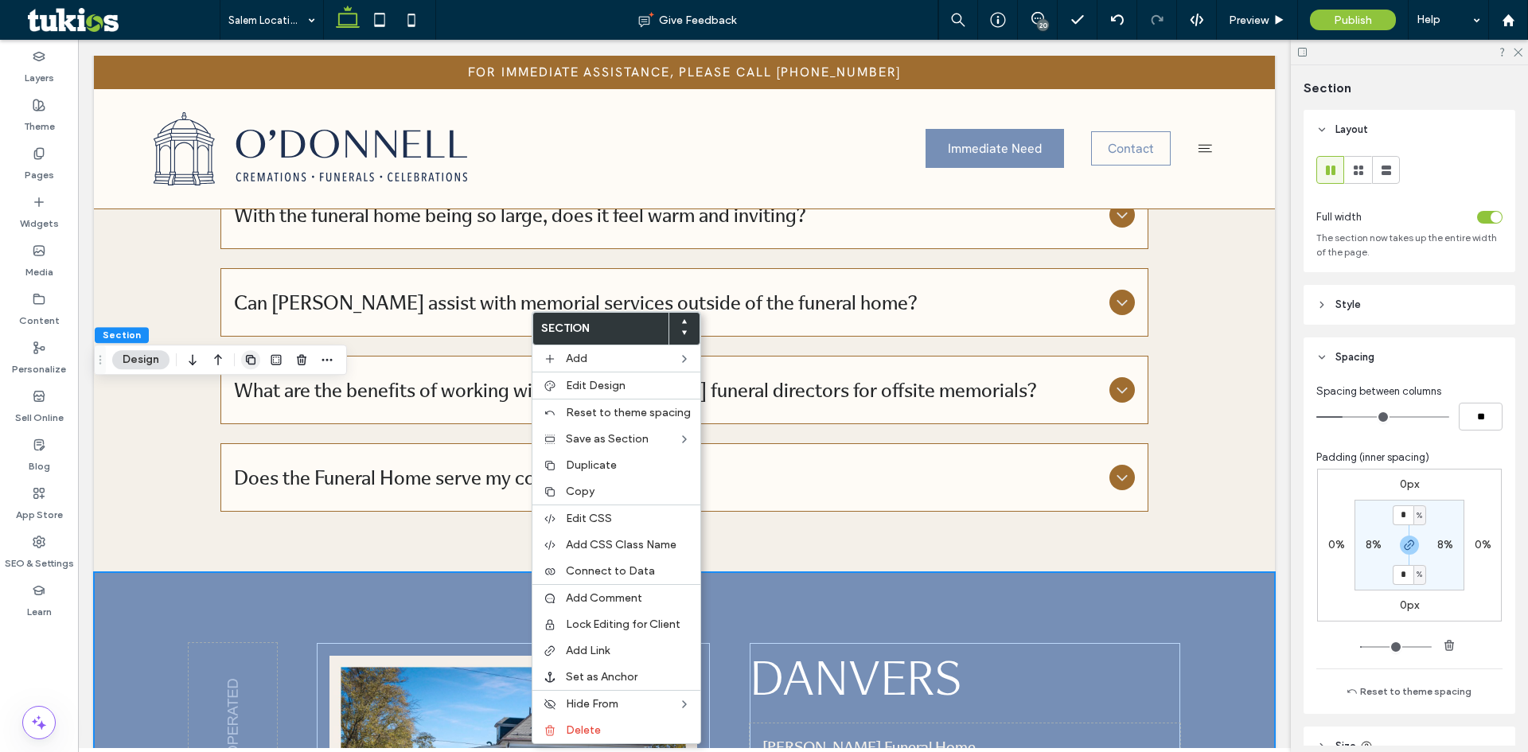
click at [254, 362] on icon "button" at bounding box center [250, 359] width 13 height 13
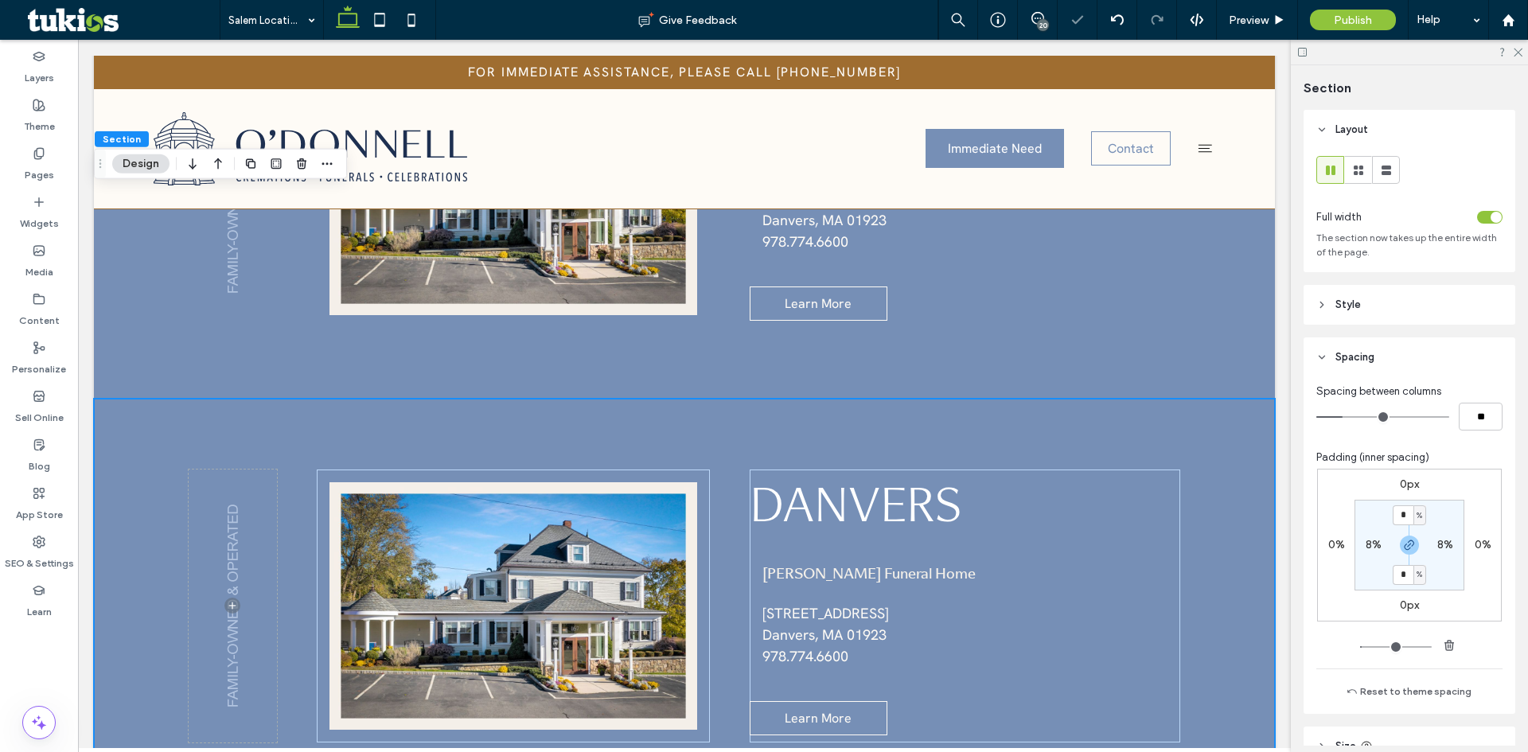
scroll to position [4798, 0]
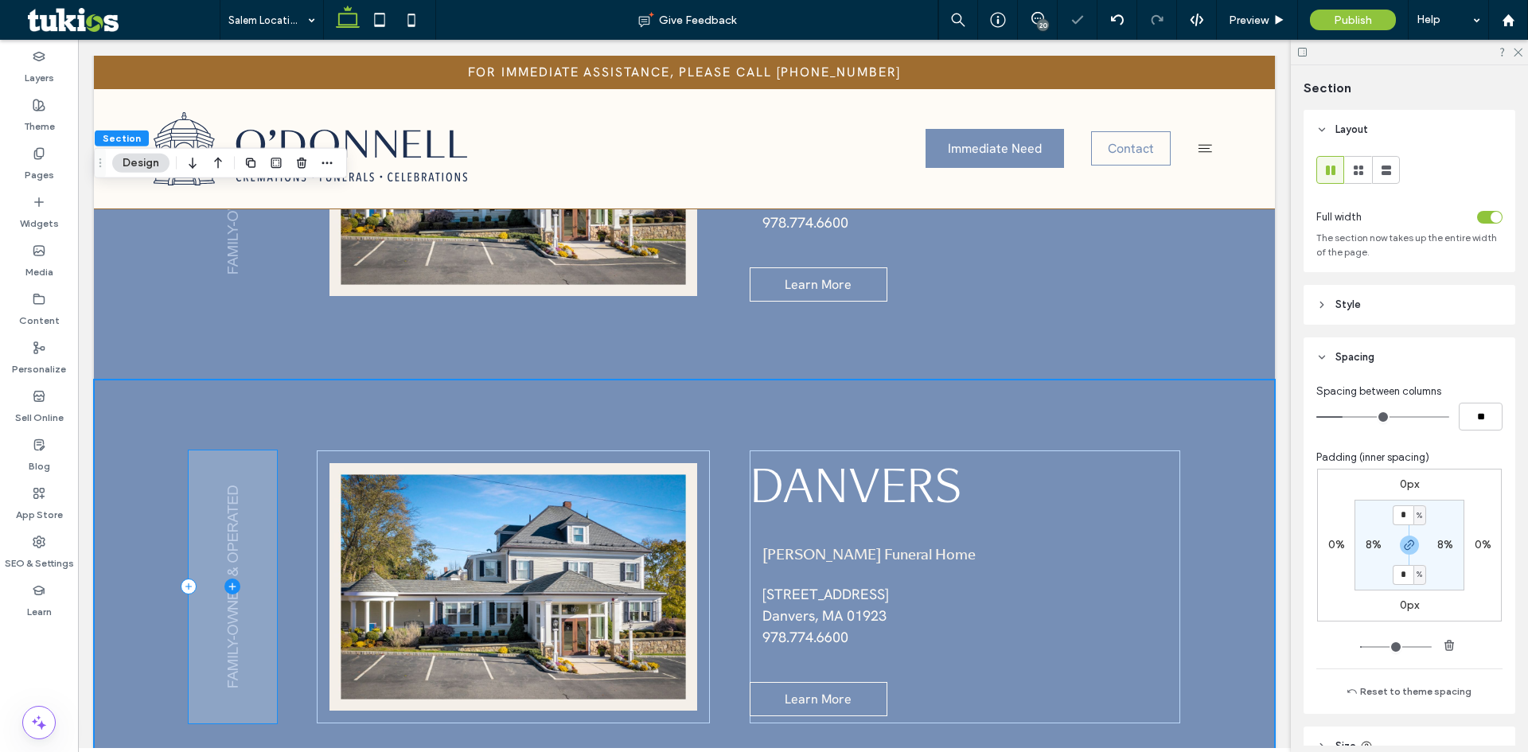
click at [247, 451] on span at bounding box center [233, 587] width 88 height 273
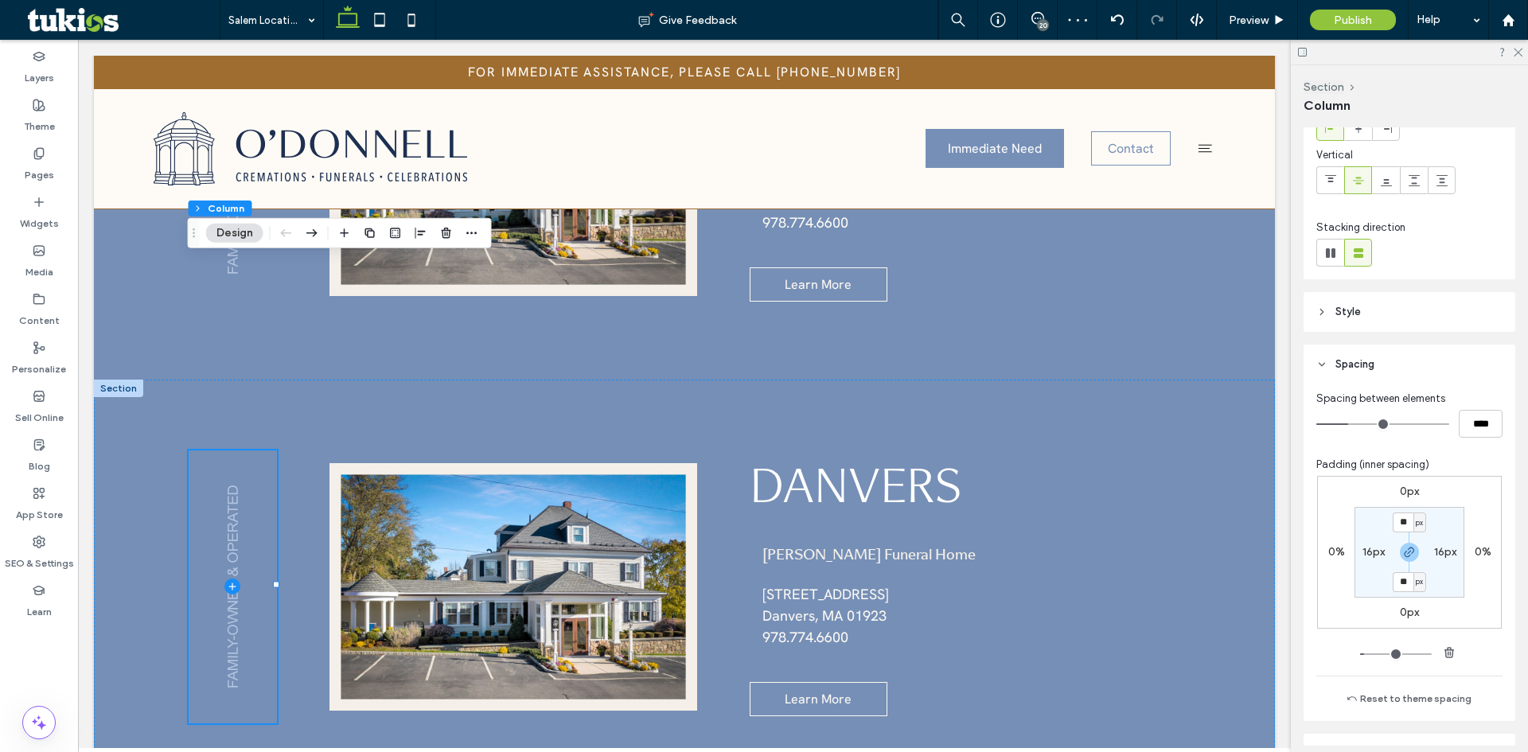
scroll to position [246, 0]
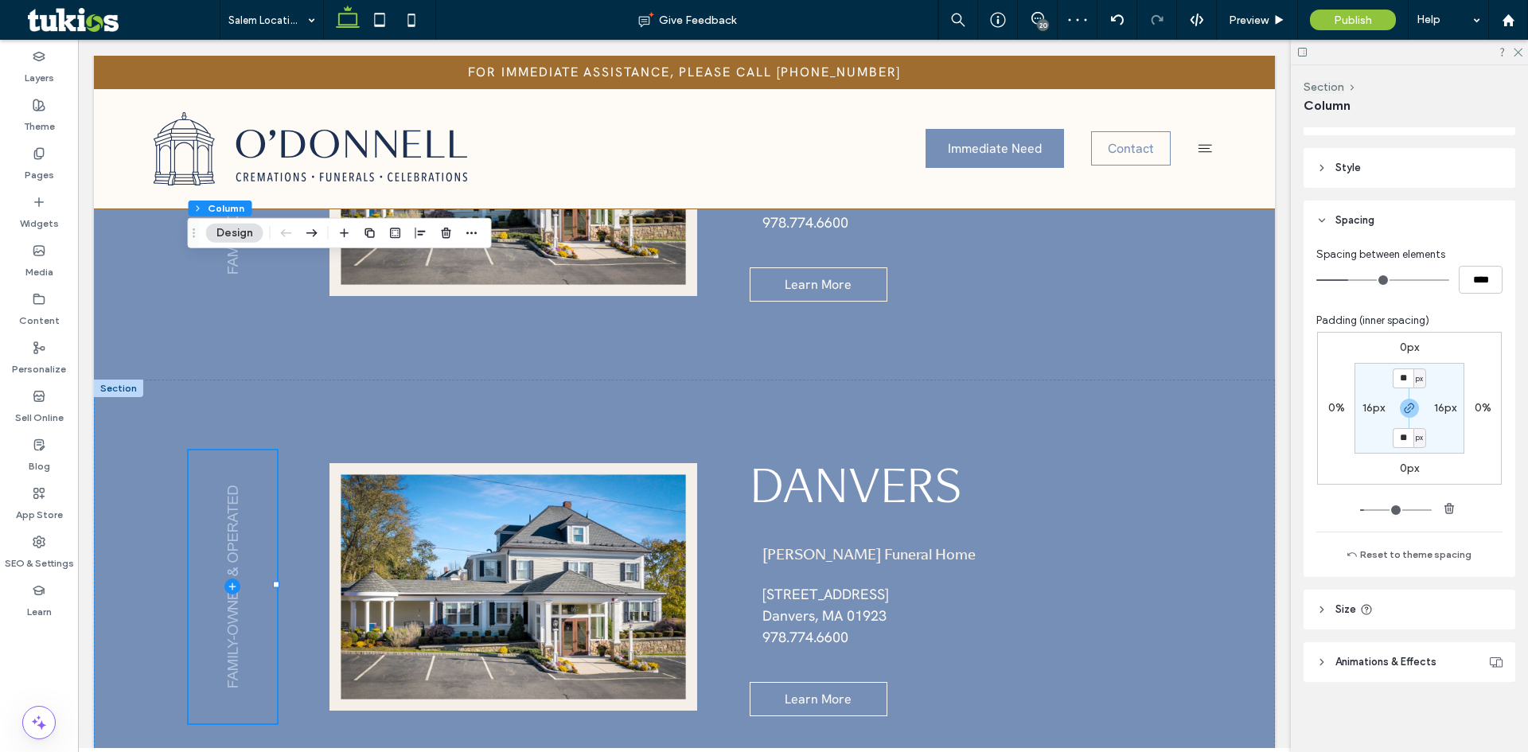
click at [1387, 654] on span "Animations & Effects" at bounding box center [1386, 662] width 101 height 16
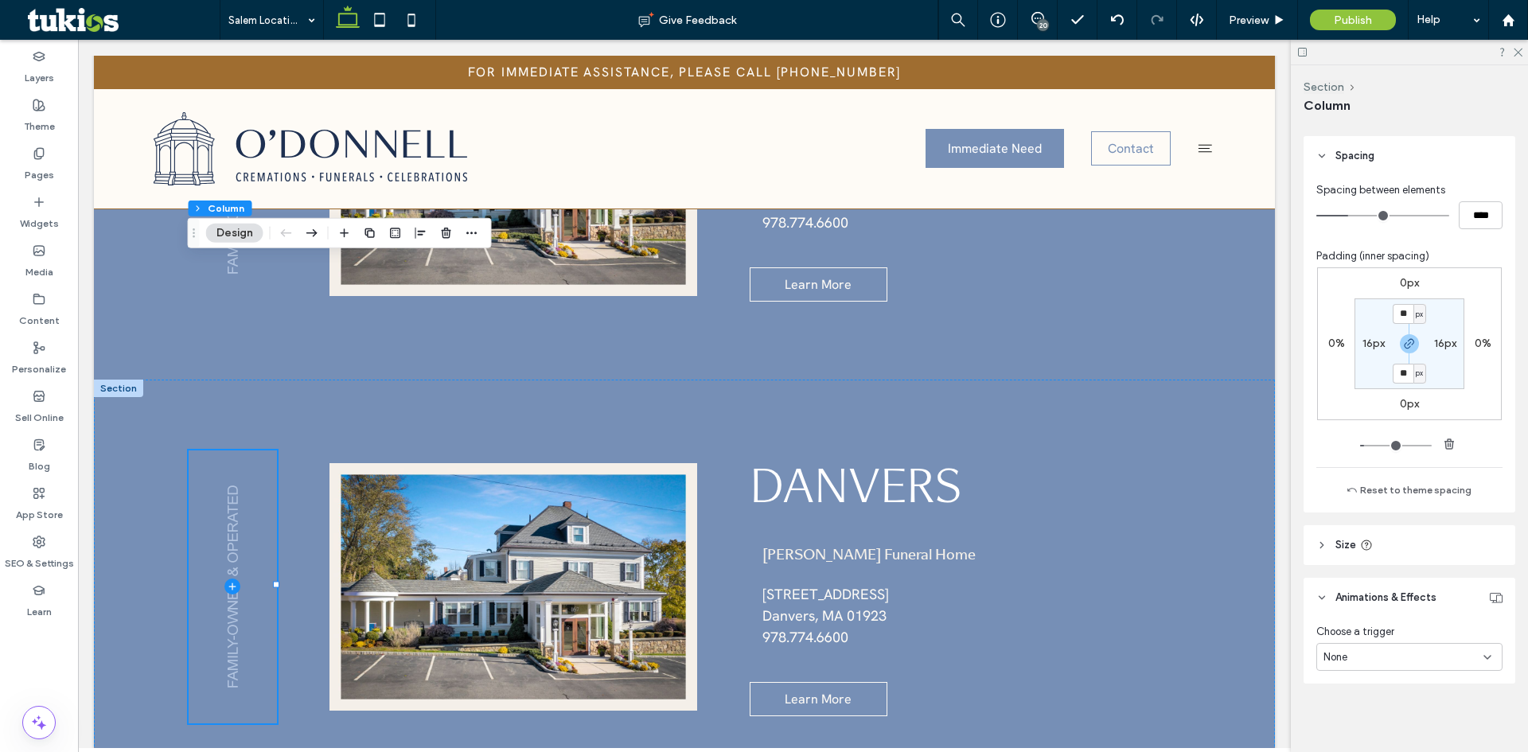
click at [1407, 606] on header "Animations & Effects" at bounding box center [1410, 598] width 212 height 40
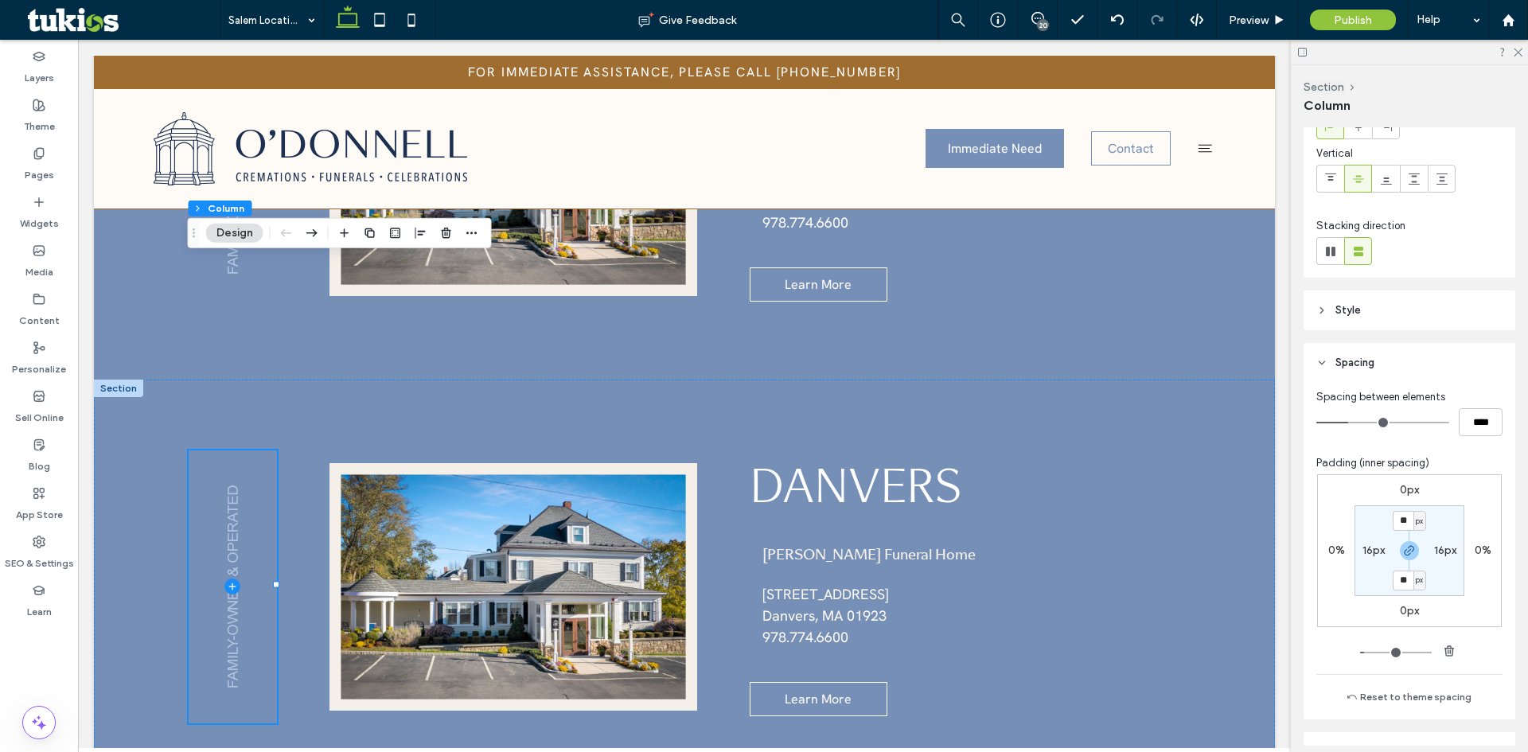
scroll to position [87, 0]
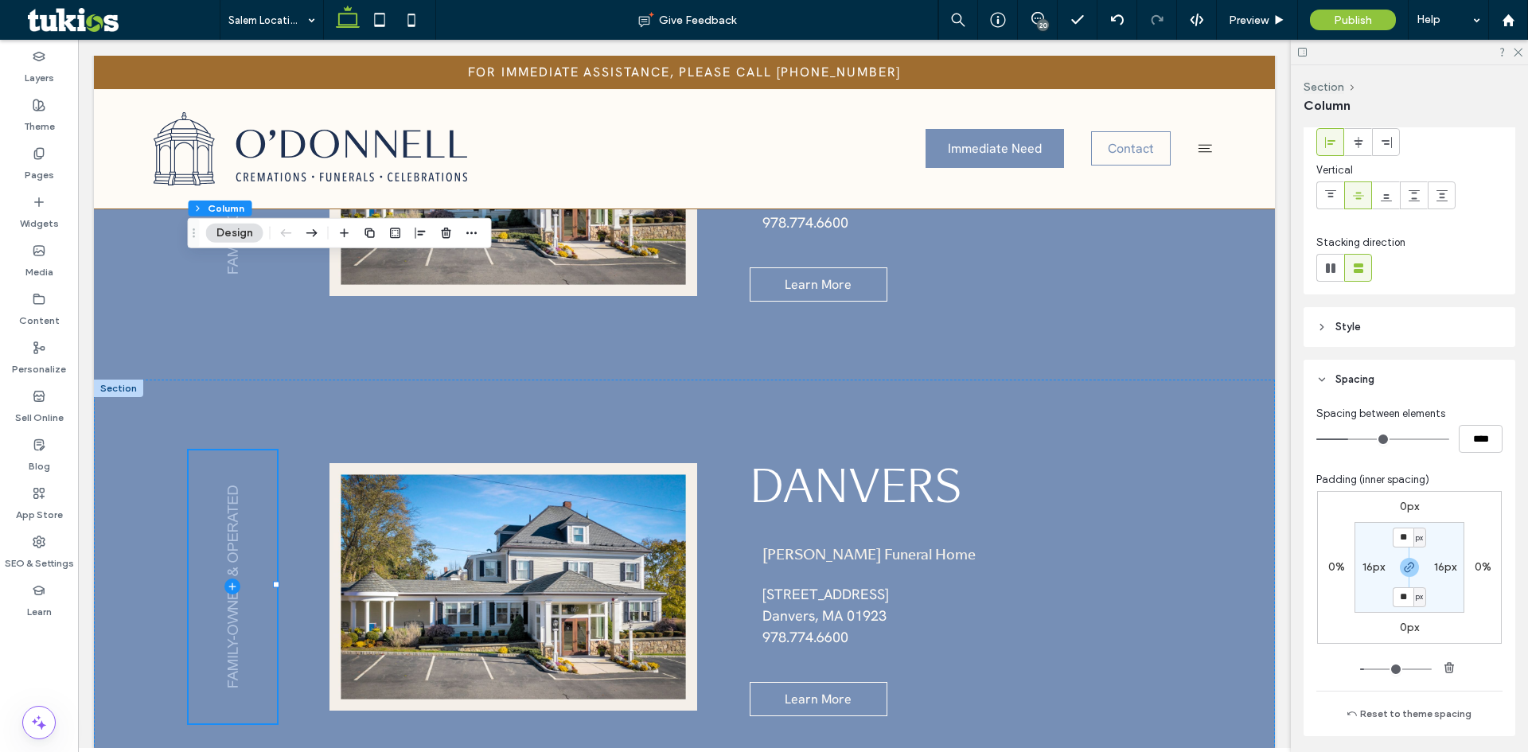
click at [1353, 325] on span "Style" at bounding box center [1348, 327] width 25 height 16
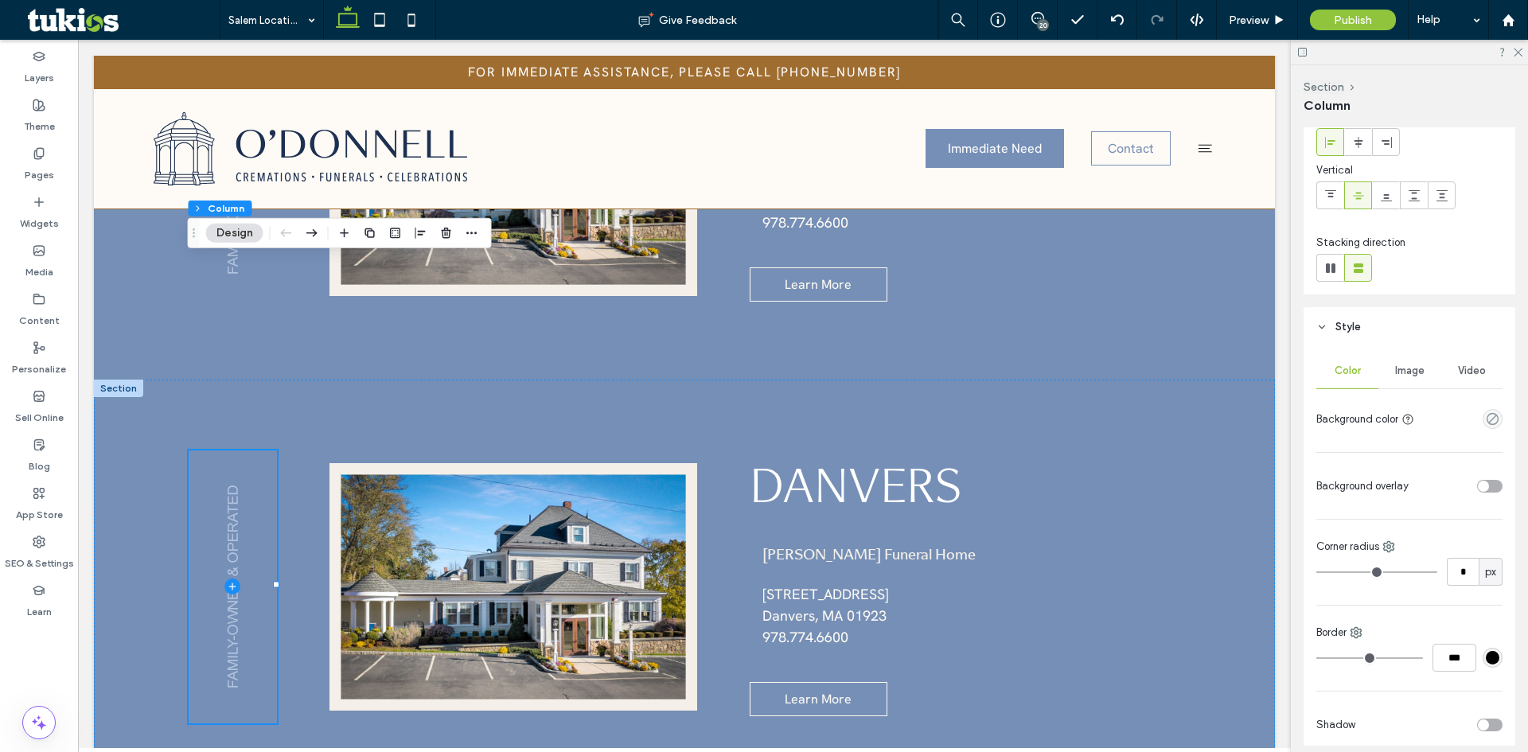
click at [1401, 365] on span "Image" at bounding box center [1409, 371] width 29 height 13
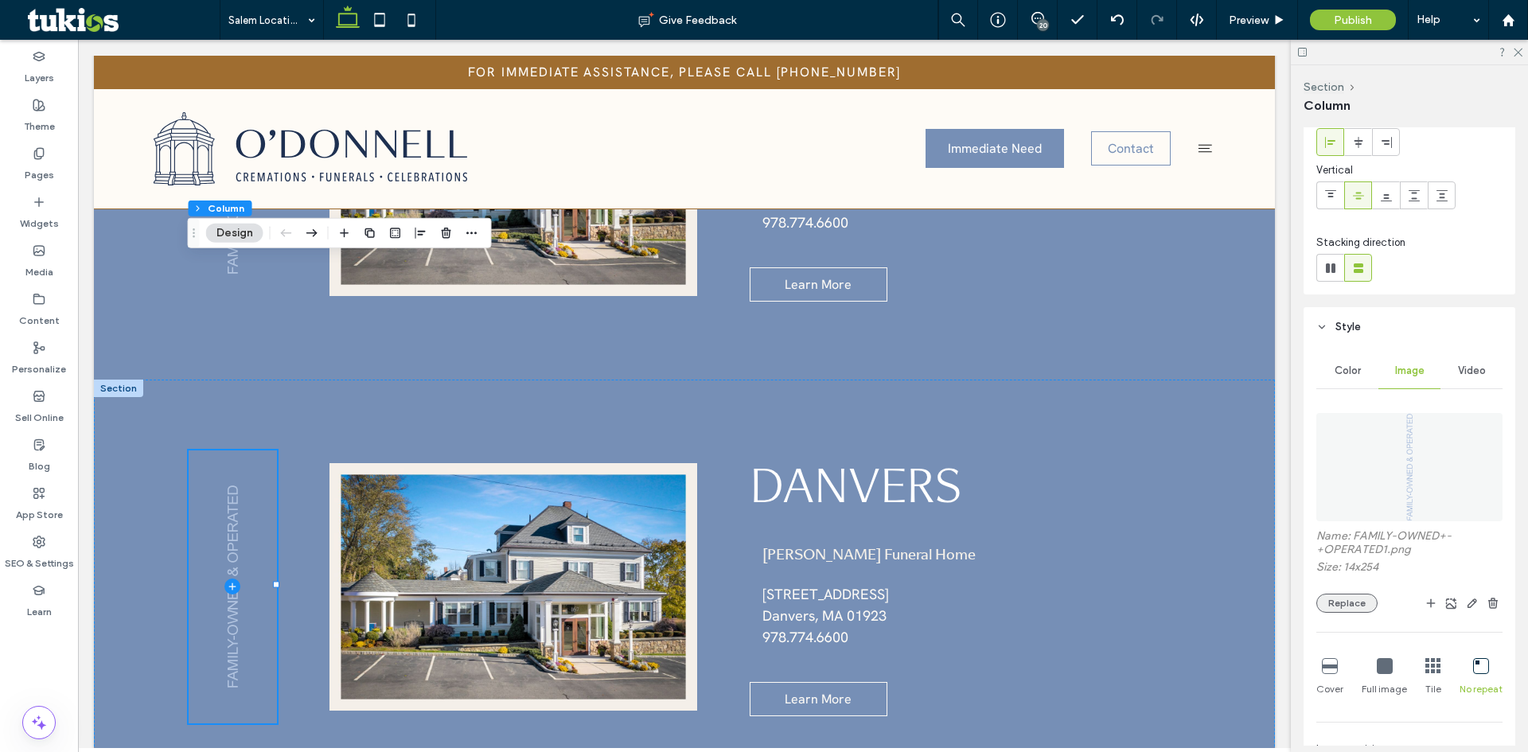
click at [1353, 595] on button "Replace" at bounding box center [1347, 603] width 61 height 19
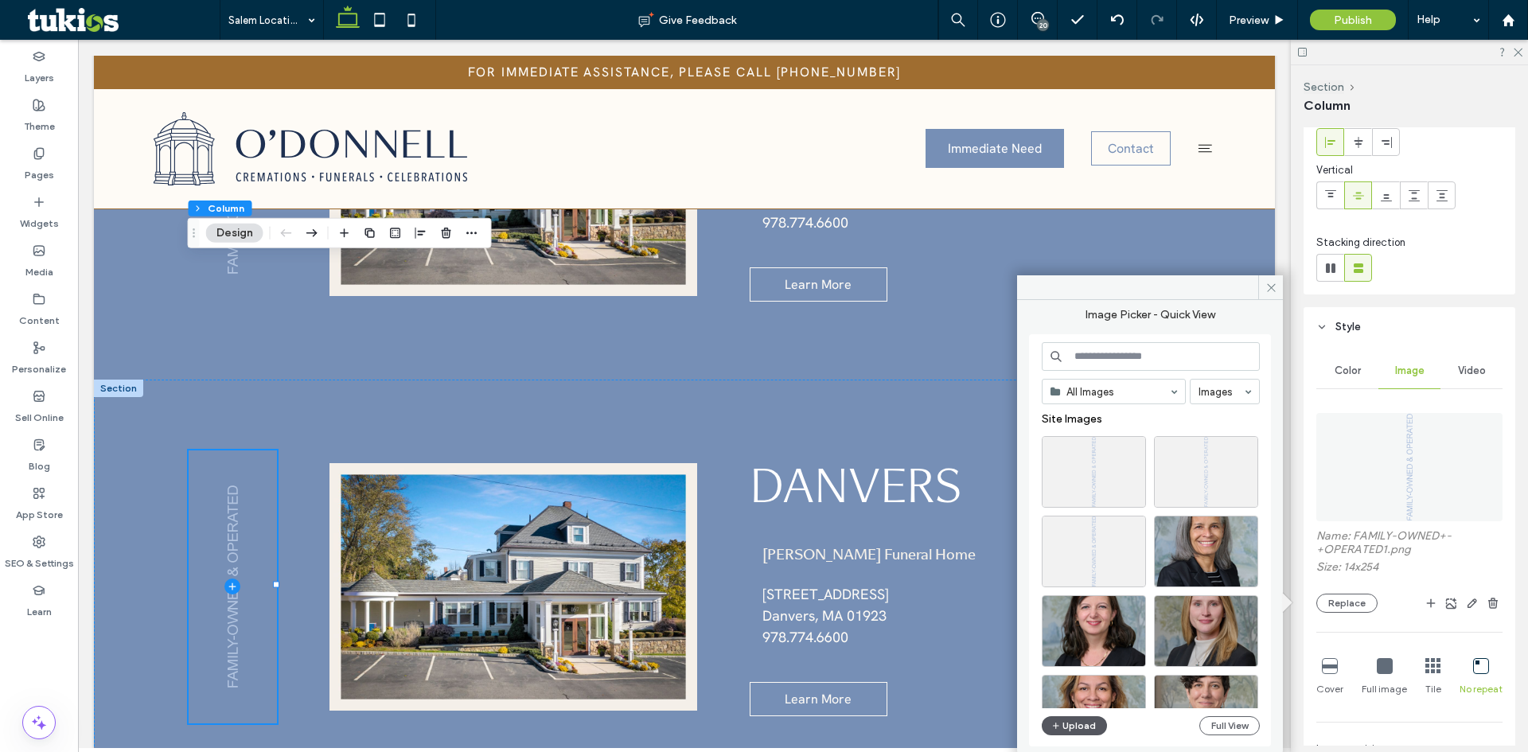
click at [1087, 724] on button "Upload" at bounding box center [1074, 725] width 65 height 19
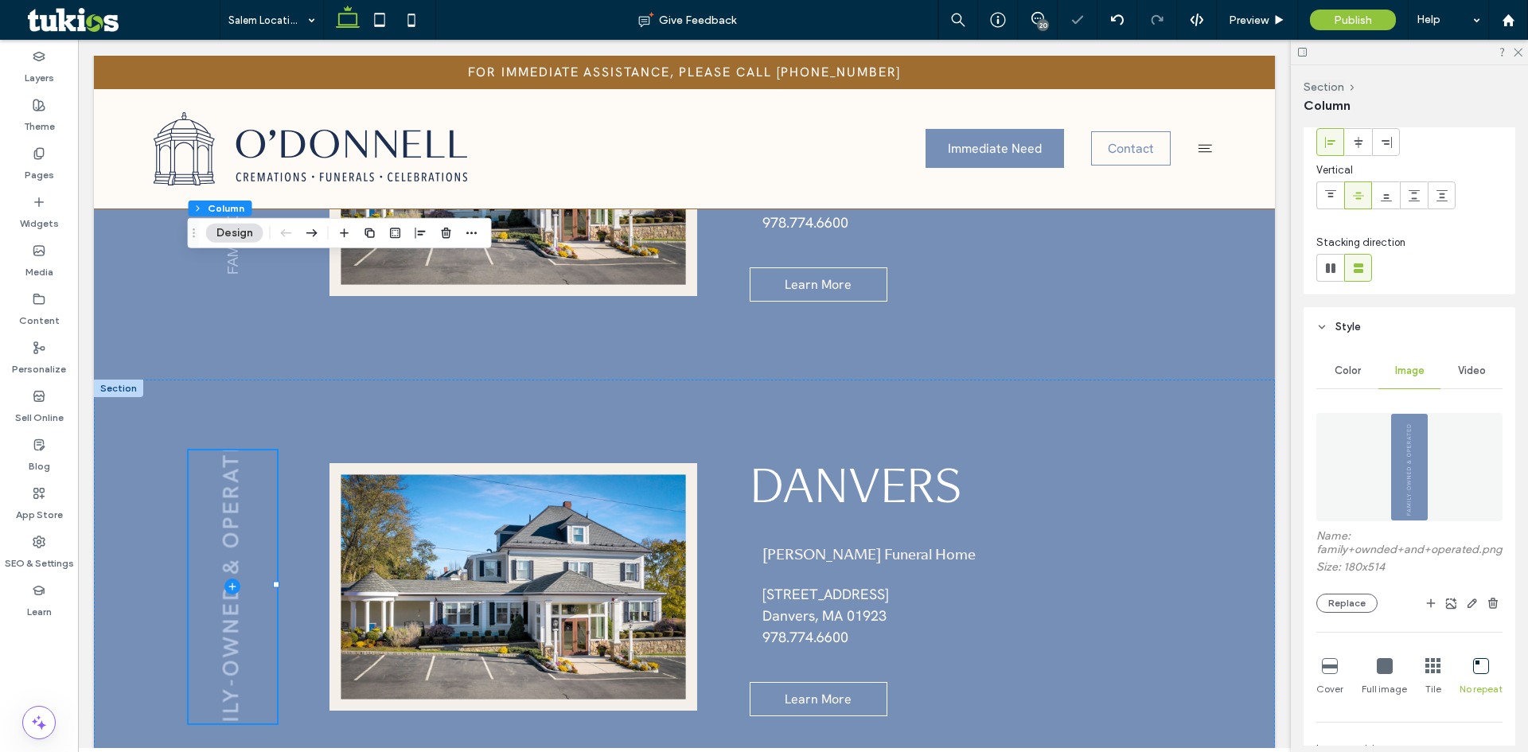
click at [1475, 674] on icon at bounding box center [1482, 666] width 16 height 16
click at [1384, 674] on icon at bounding box center [1385, 666] width 16 height 16
click at [557, 550] on div "Danvers Learn More O'Donnell Funeral Home 167 Maple Street Danvers, MA 01923 ﻿ …" at bounding box center [684, 587] width 1181 height 415
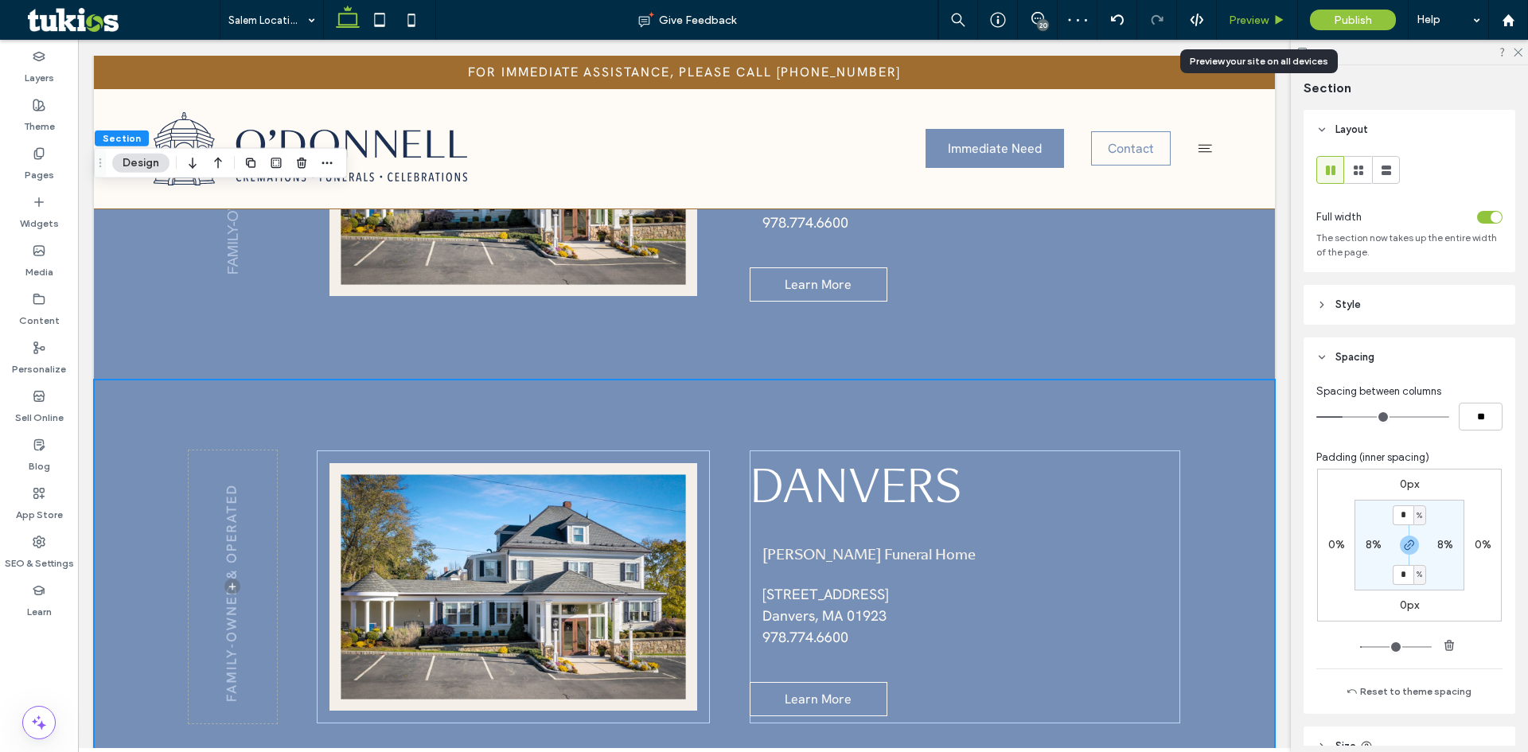
click at [1251, 21] on span "Preview" at bounding box center [1249, 21] width 40 height 14
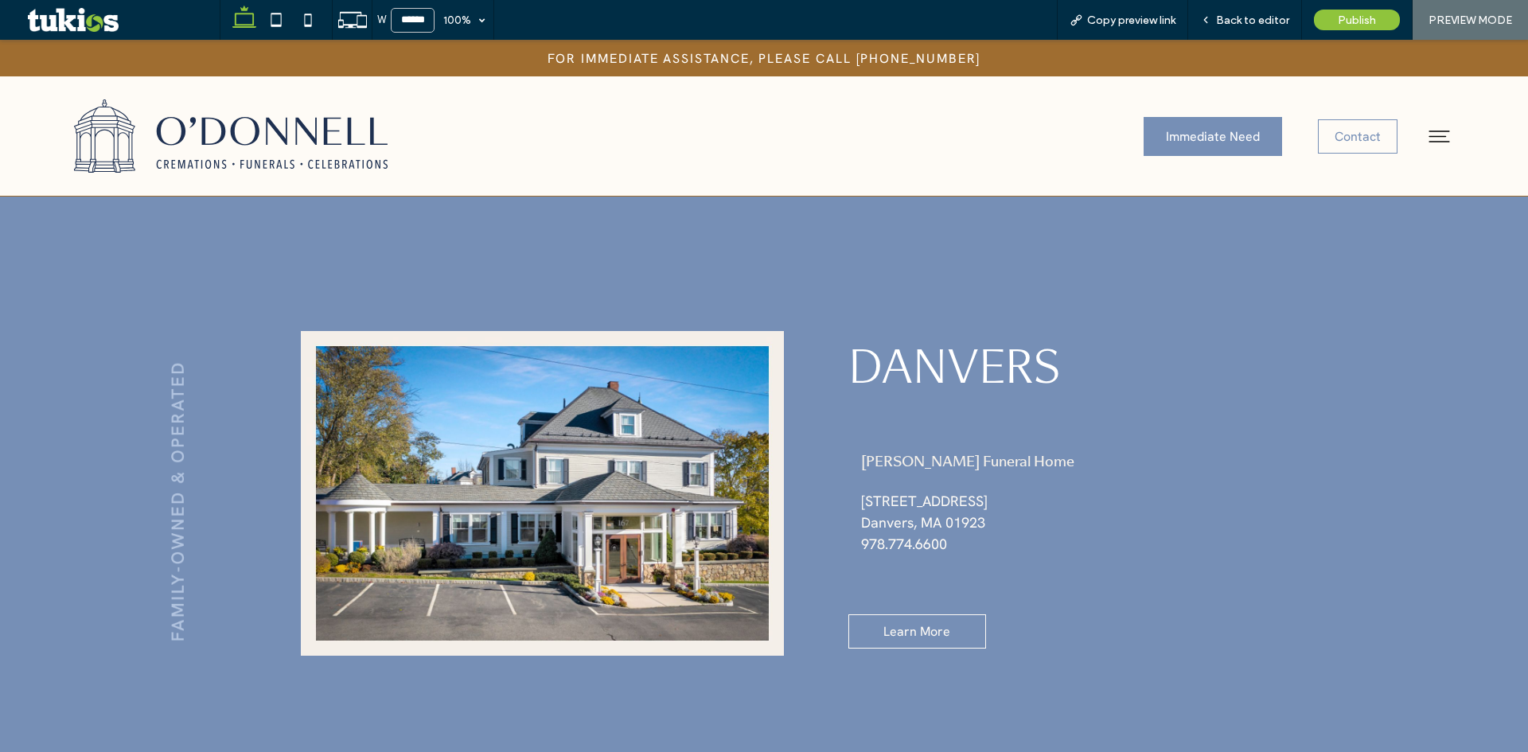
scroll to position [5180, 0]
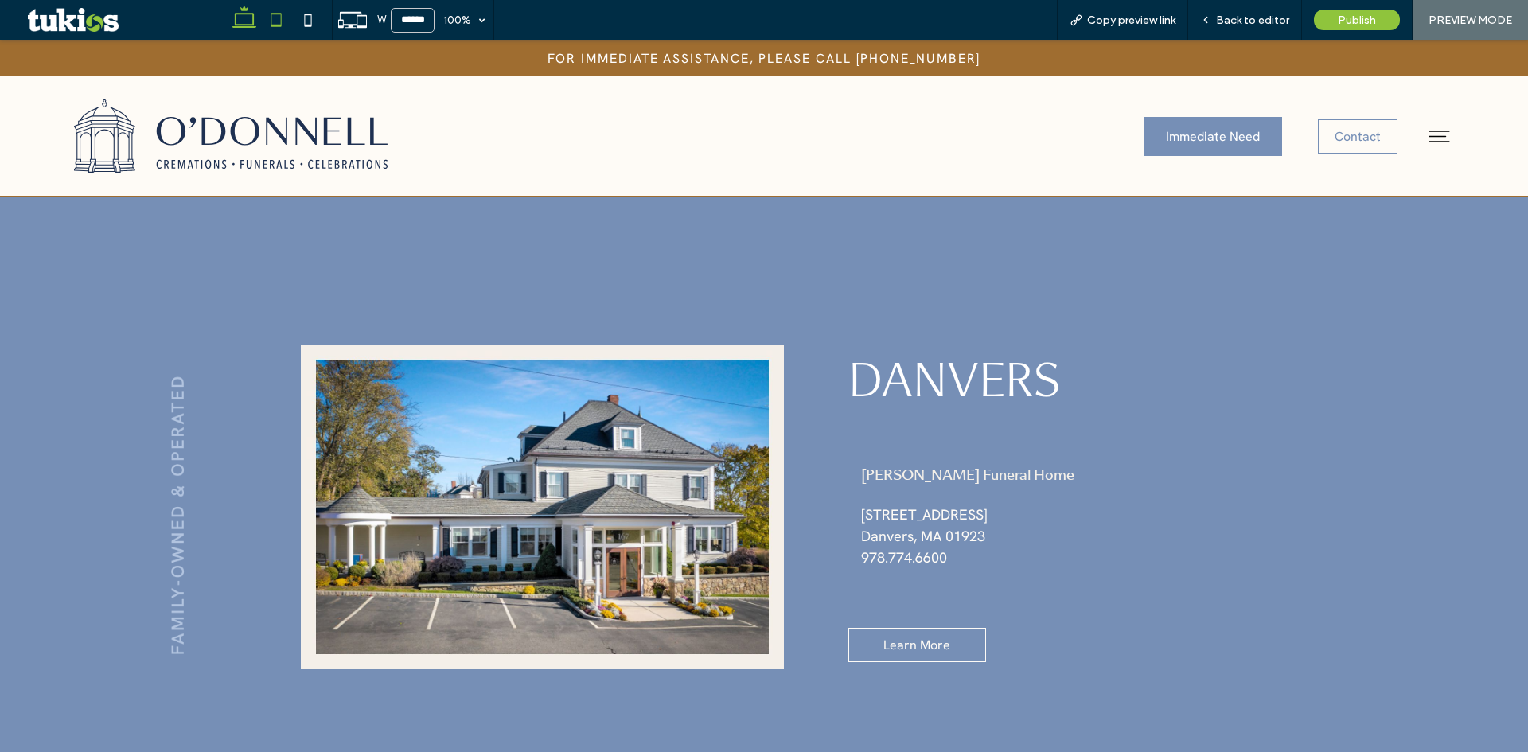
click at [275, 12] on icon at bounding box center [276, 20] width 32 height 32
type input "*****"
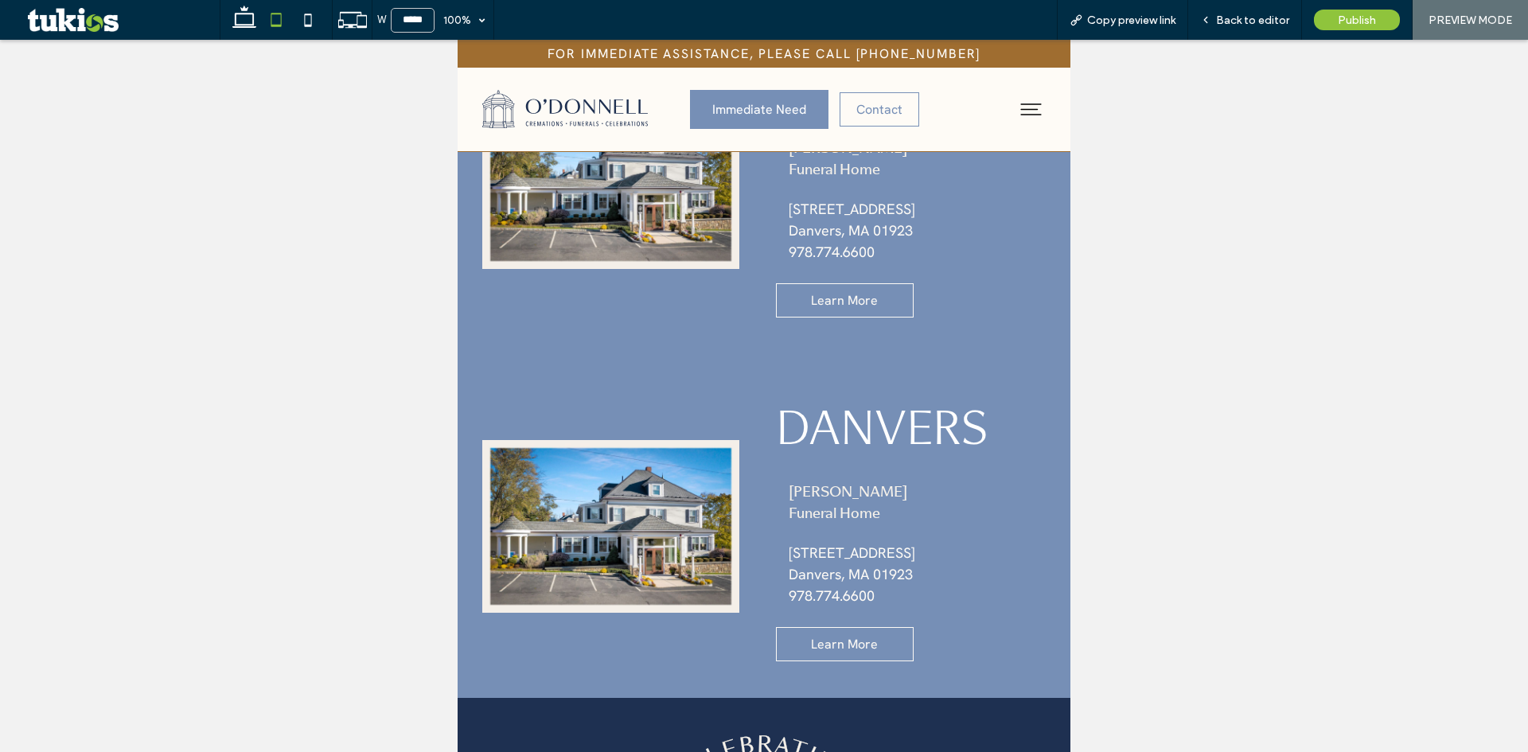
scroll to position [5683, 0]
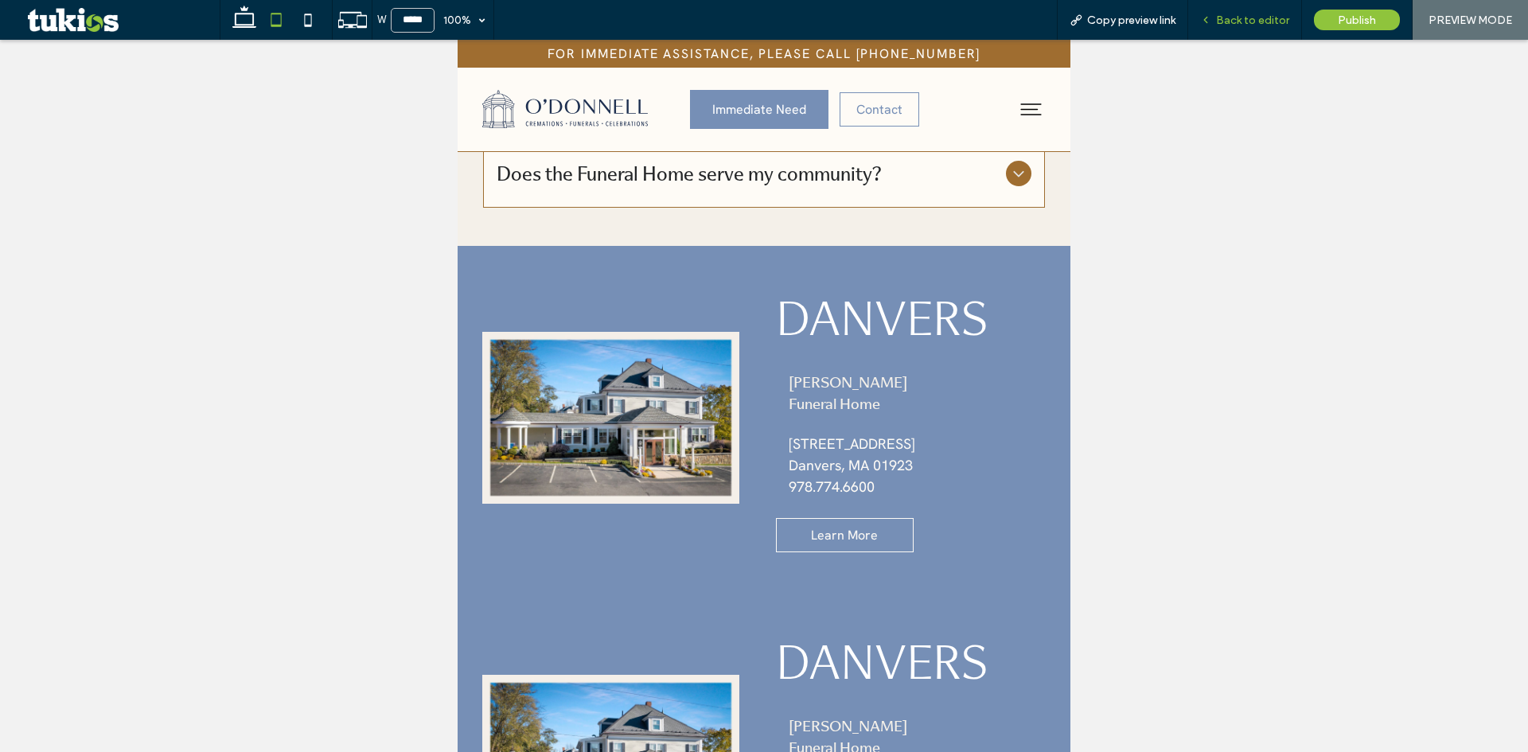
click at [1256, 12] on div "Back to editor" at bounding box center [1246, 20] width 114 height 40
click at [1242, 19] on span "Back to editor" at bounding box center [1252, 21] width 73 height 14
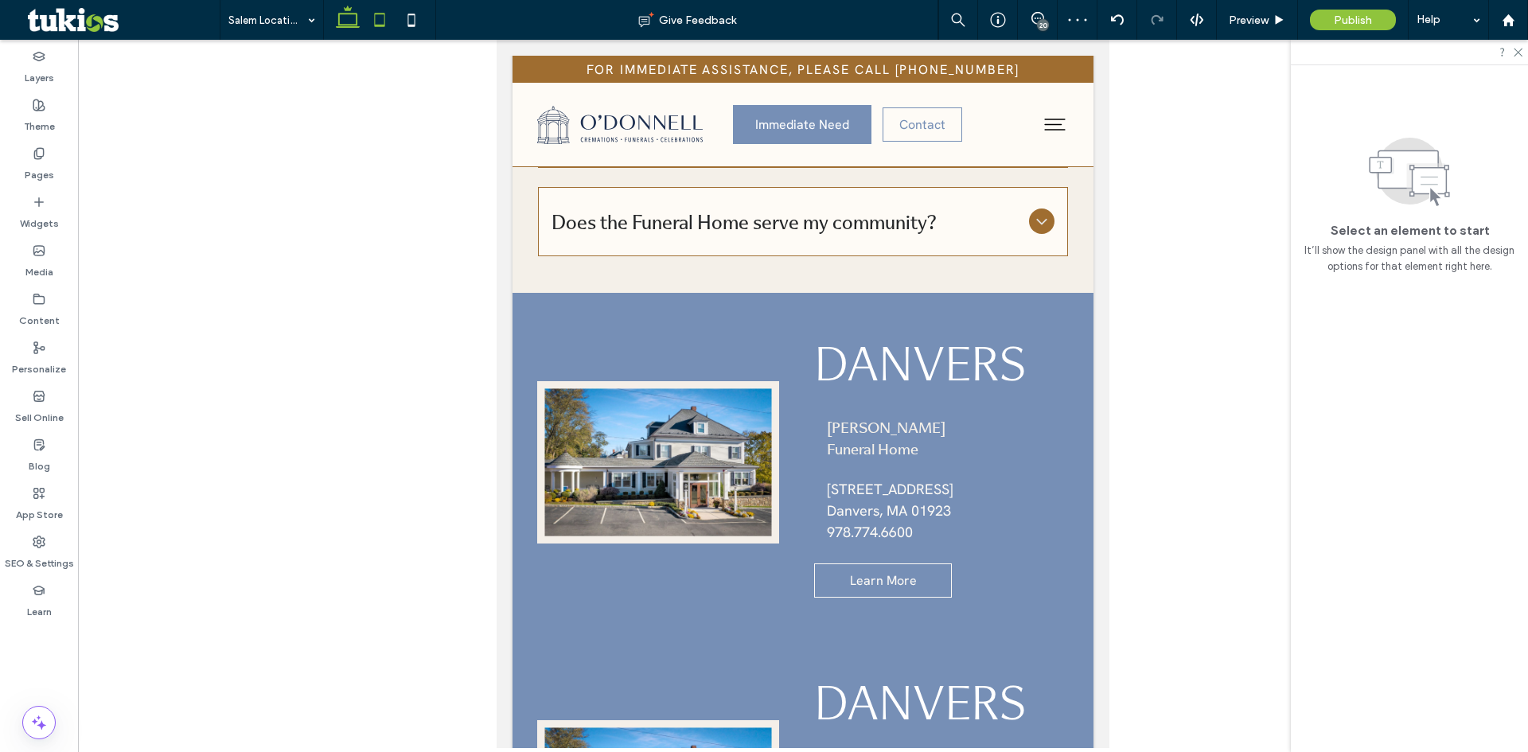
click at [337, 23] on icon at bounding box center [348, 20] width 32 height 32
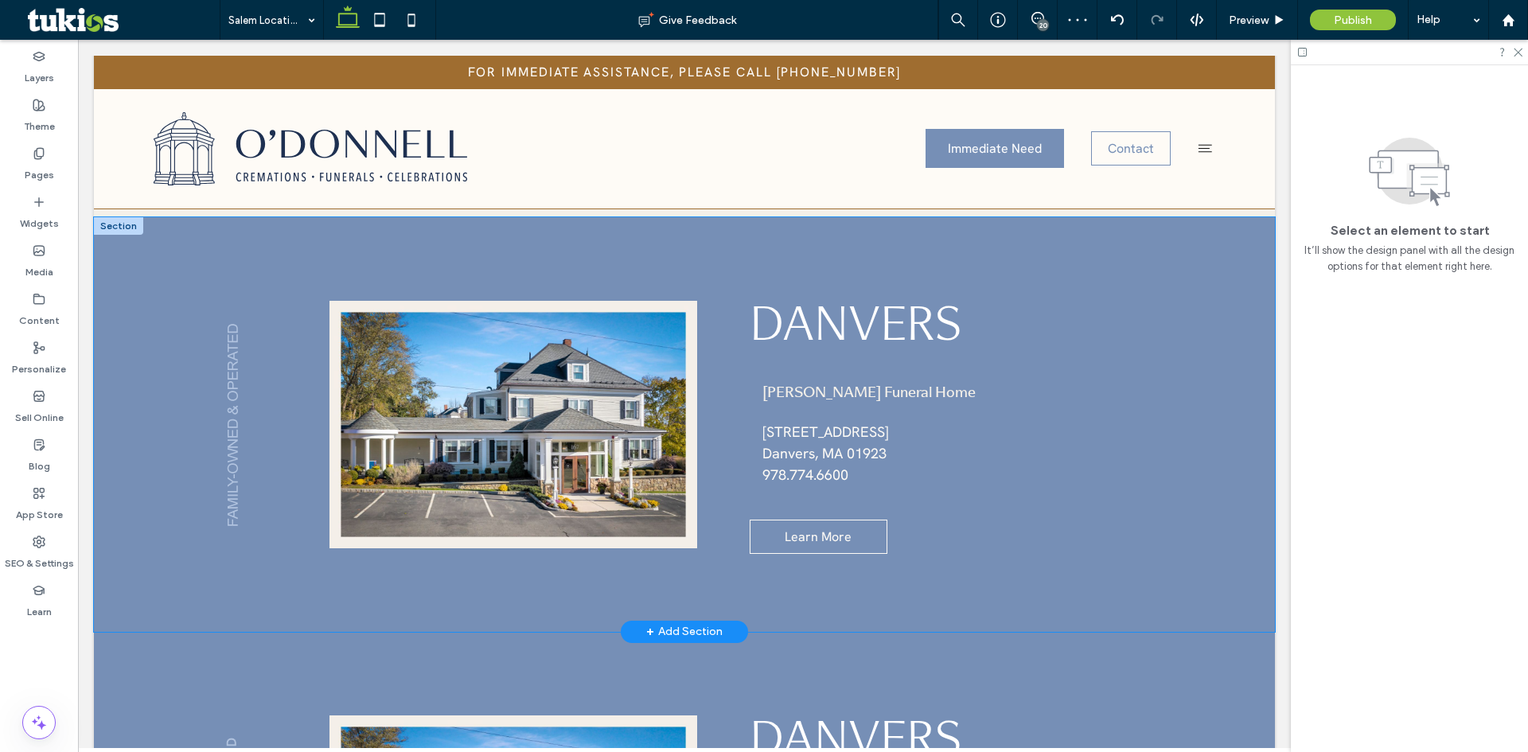
scroll to position [4527, 0]
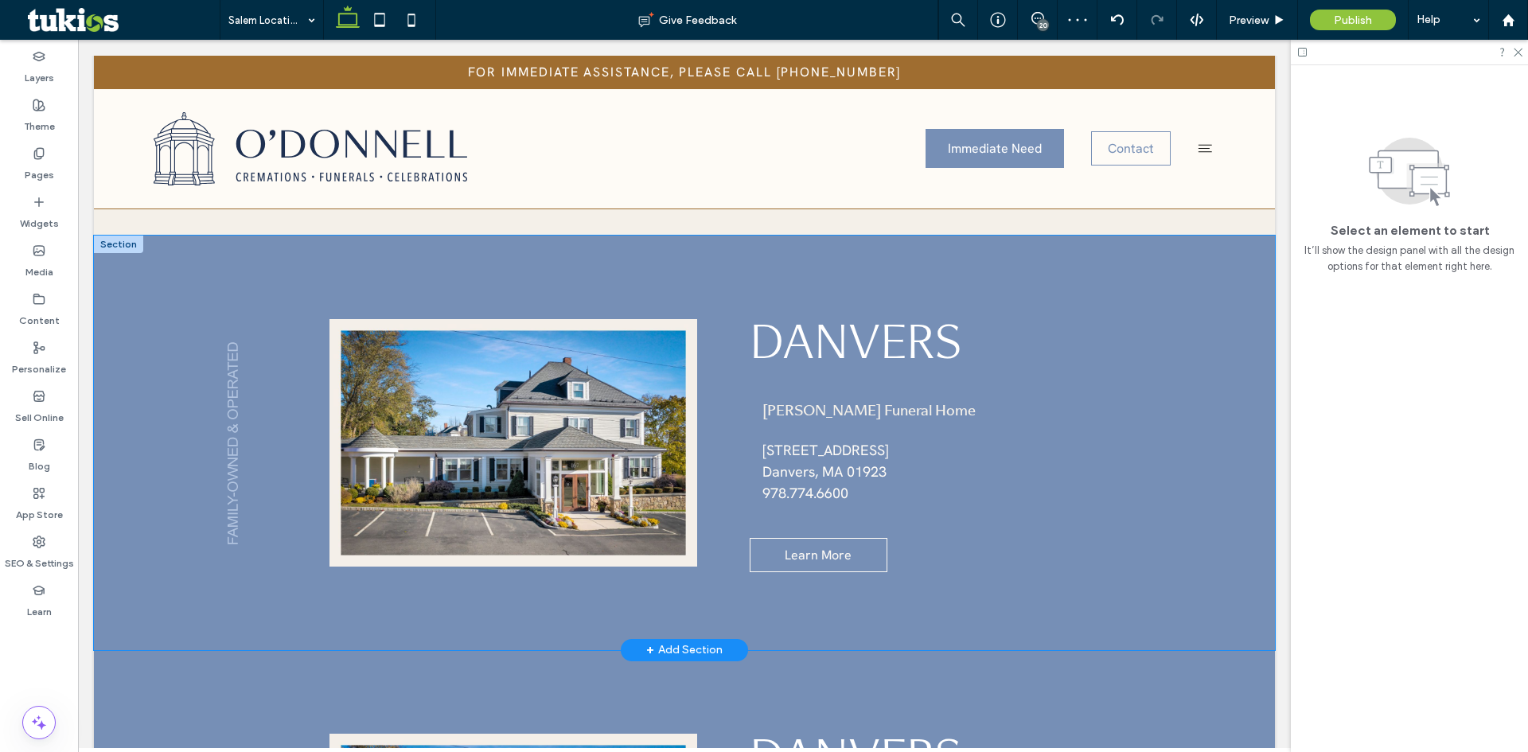
click at [161, 356] on div "Danvers Learn More O'Donnell Funeral Home 167 Maple Street Danvers, MA 01923 ﻿ …" at bounding box center [684, 443] width 1181 height 415
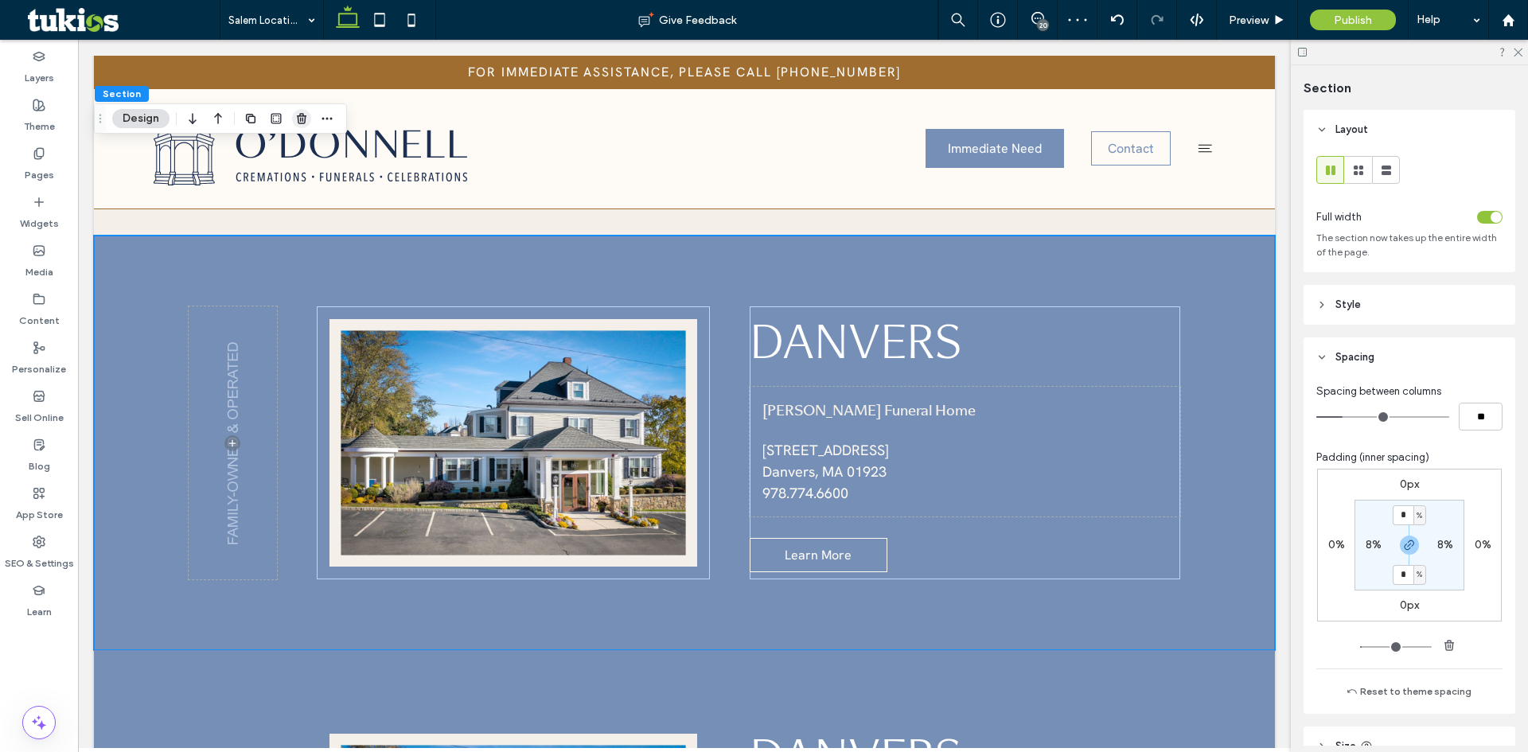
click at [297, 113] on icon "button" at bounding box center [301, 118] width 13 height 13
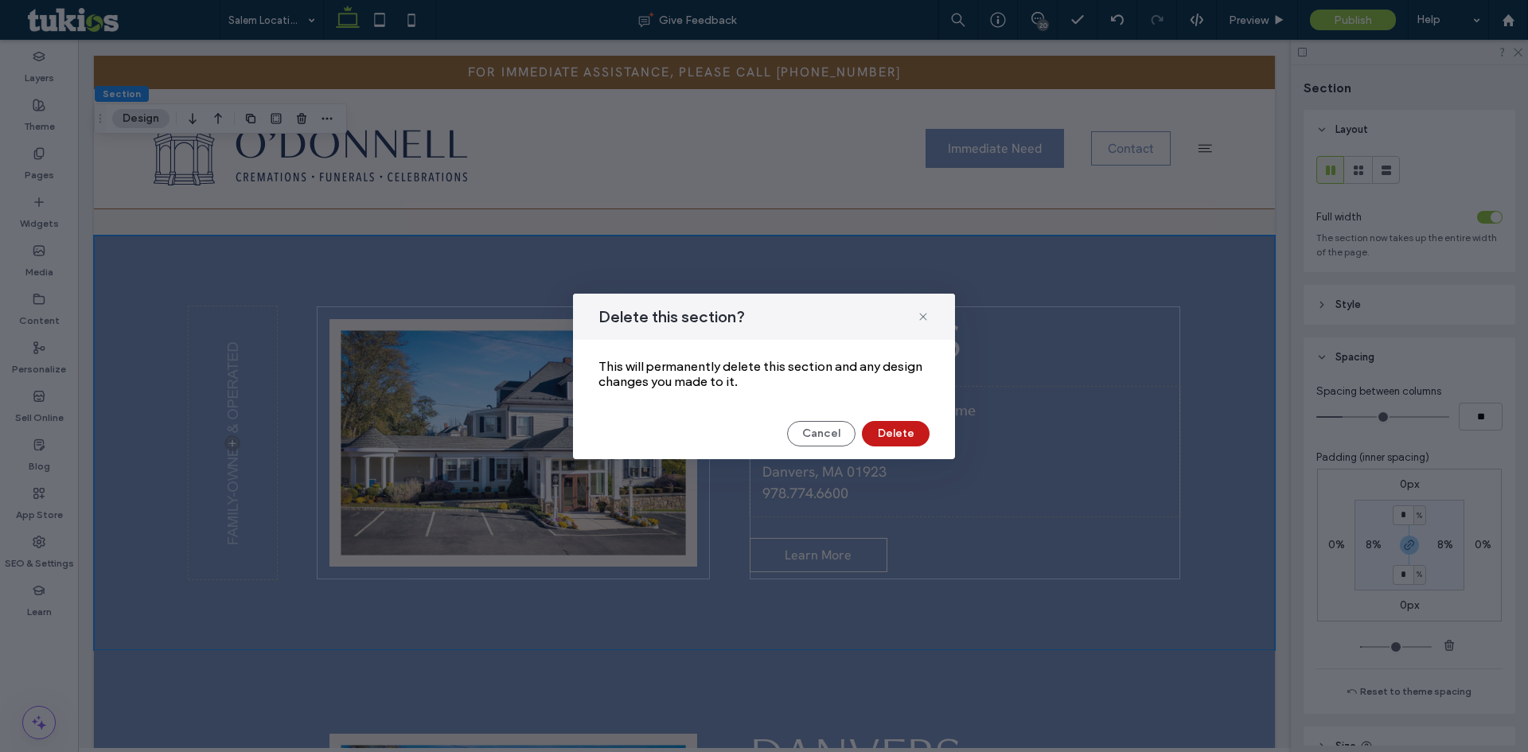
drag, startPoint x: 872, startPoint y: 427, endPoint x: 792, endPoint y: 383, distance: 91.6
click at [872, 427] on button "Delete" at bounding box center [896, 433] width 68 height 25
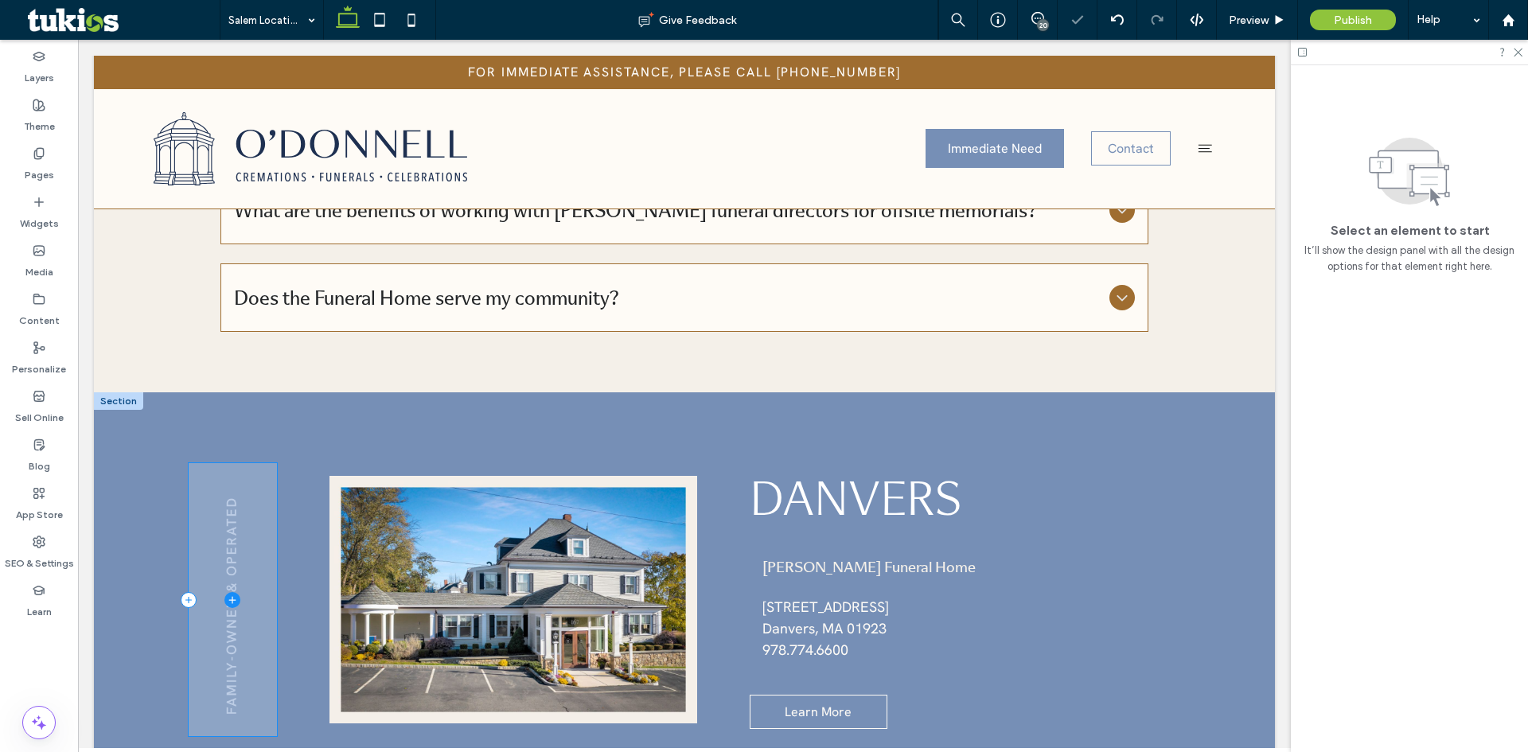
scroll to position [4368, 0]
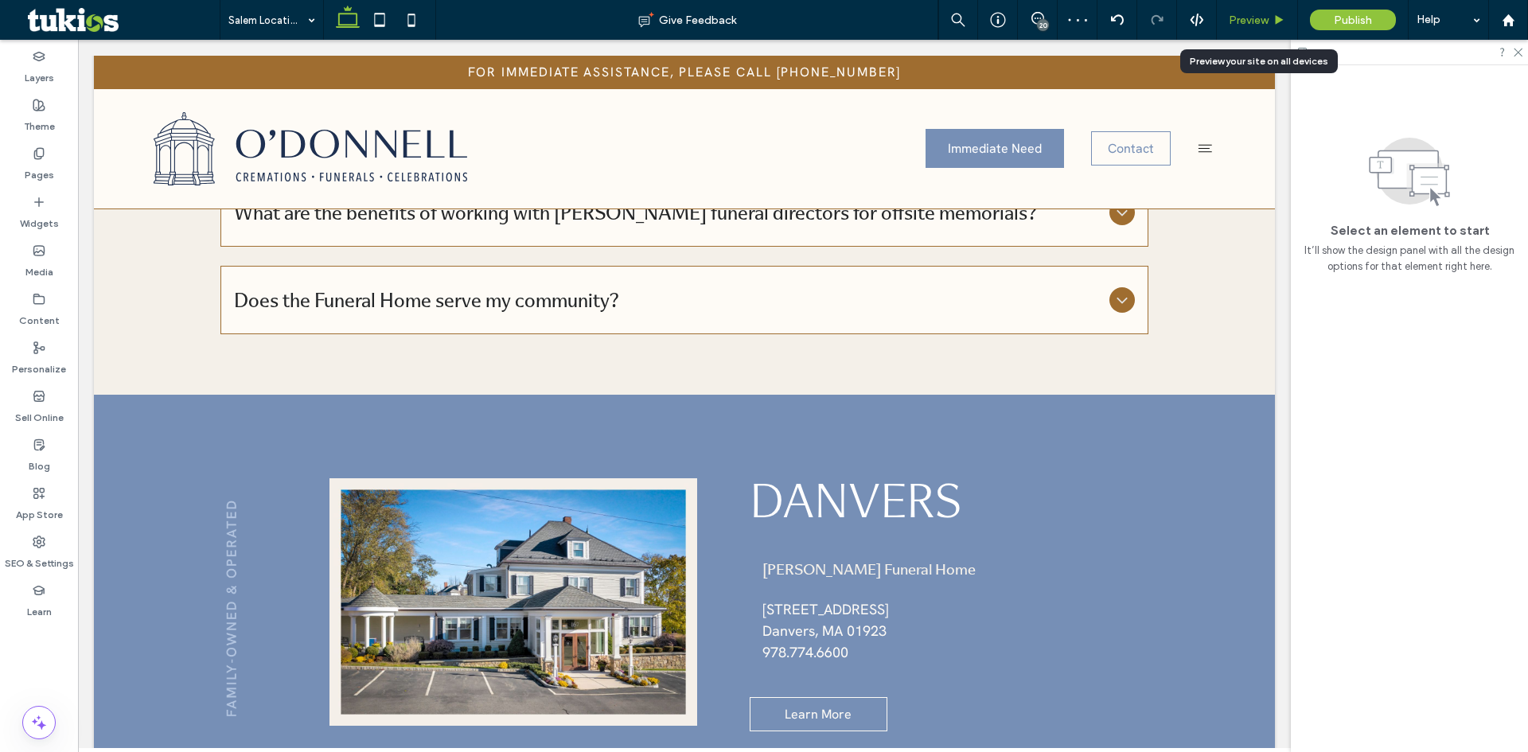
click at [1271, 21] on div "Preview" at bounding box center [1257, 21] width 80 height 14
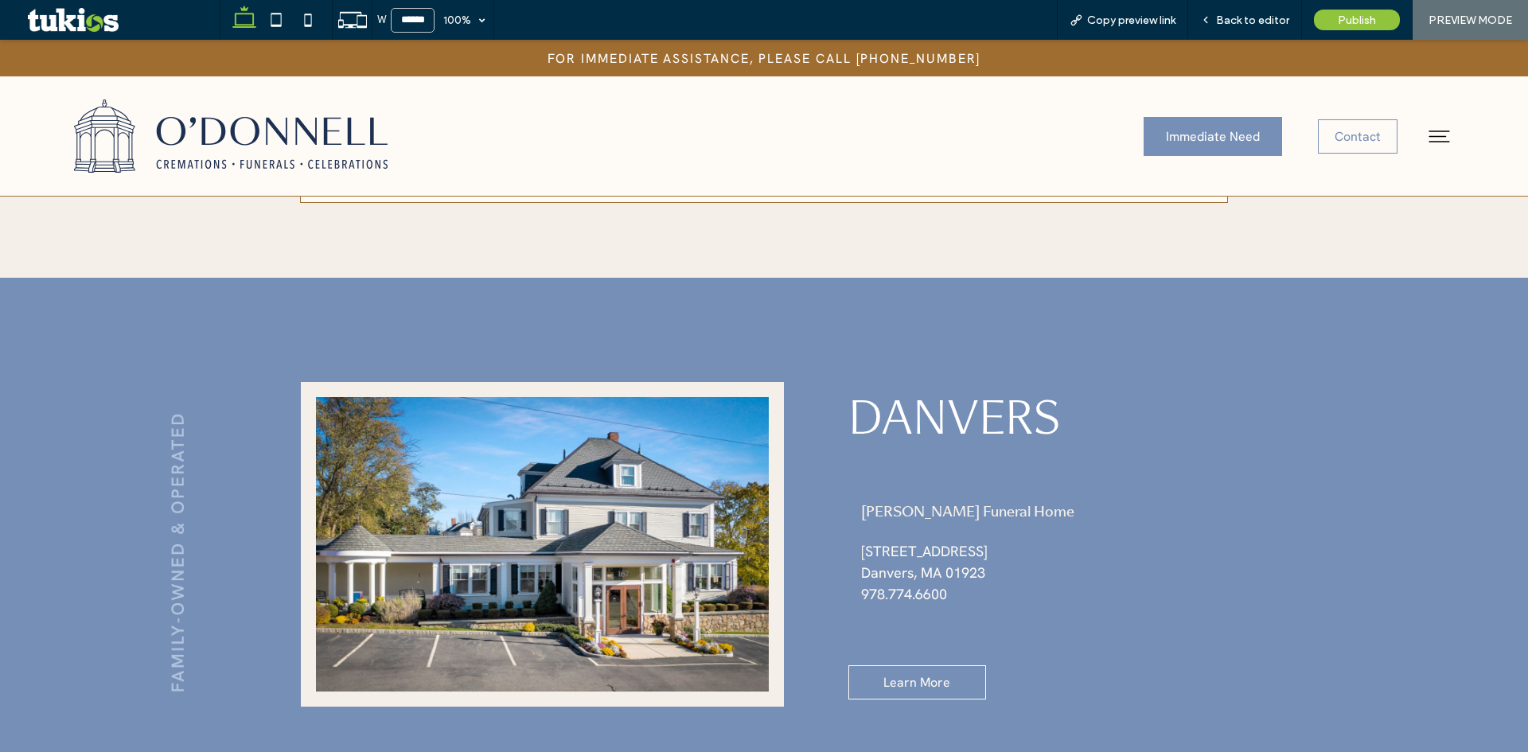
scroll to position [4612, 0]
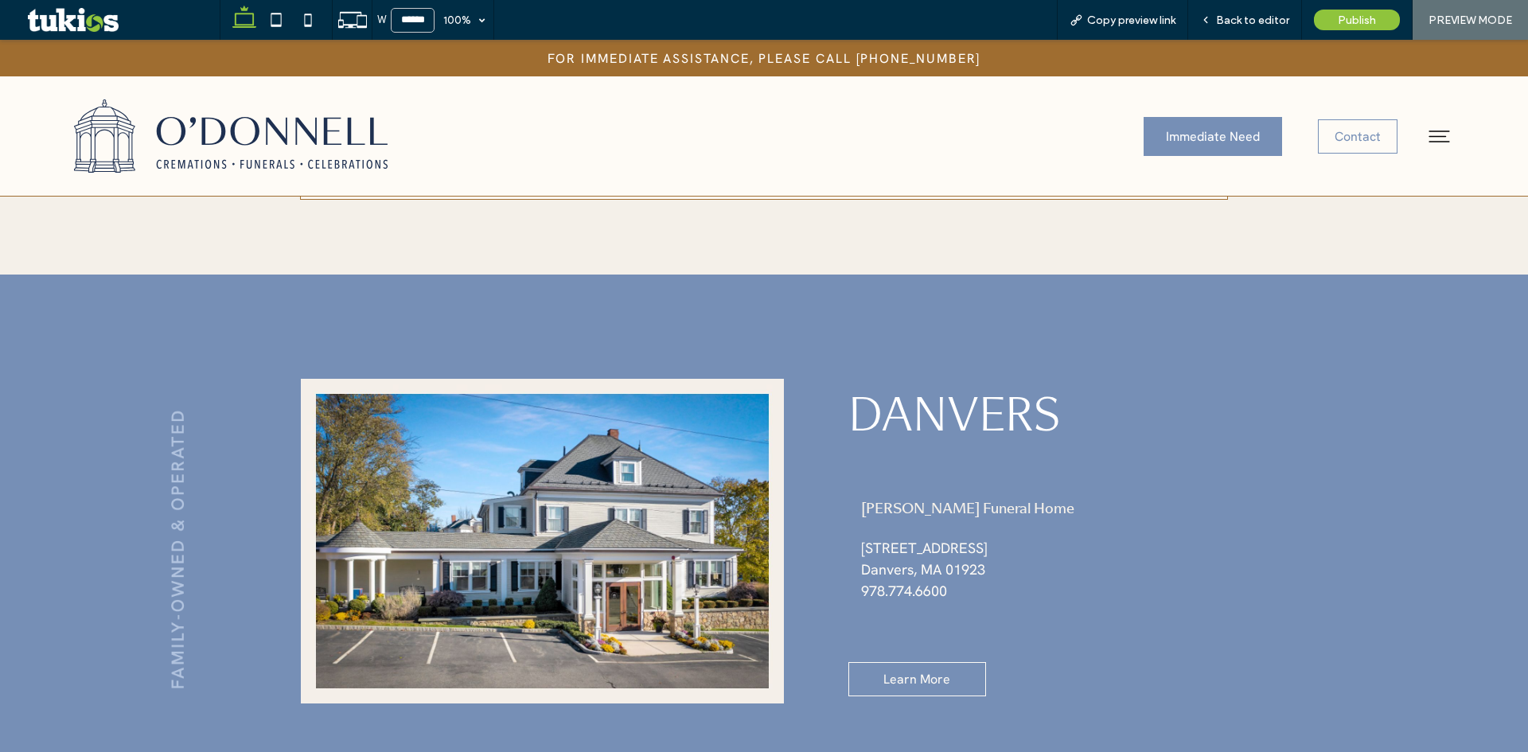
click at [313, 126] on img at bounding box center [231, 136] width 314 height 73
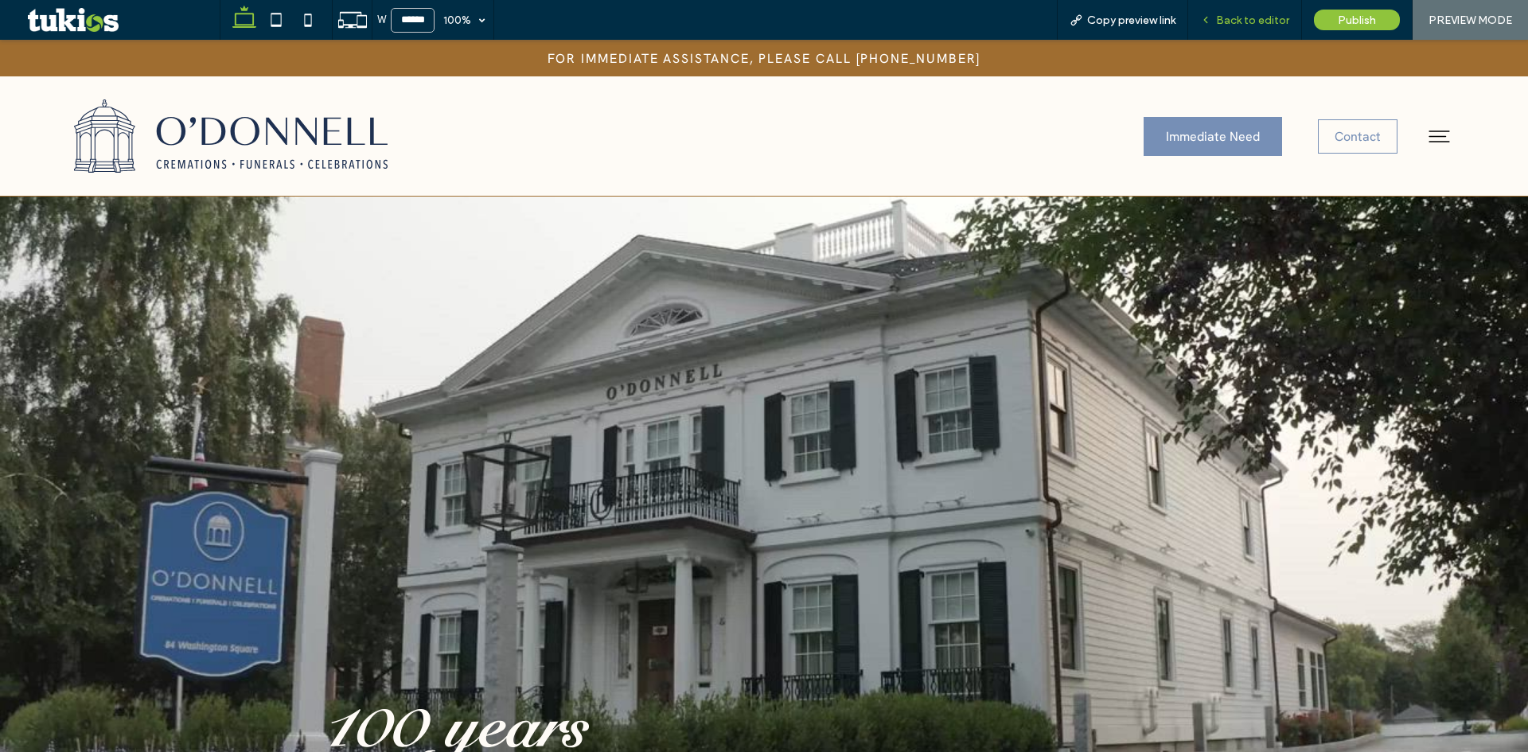
click at [1244, 18] on span "Back to editor" at bounding box center [1252, 21] width 73 height 14
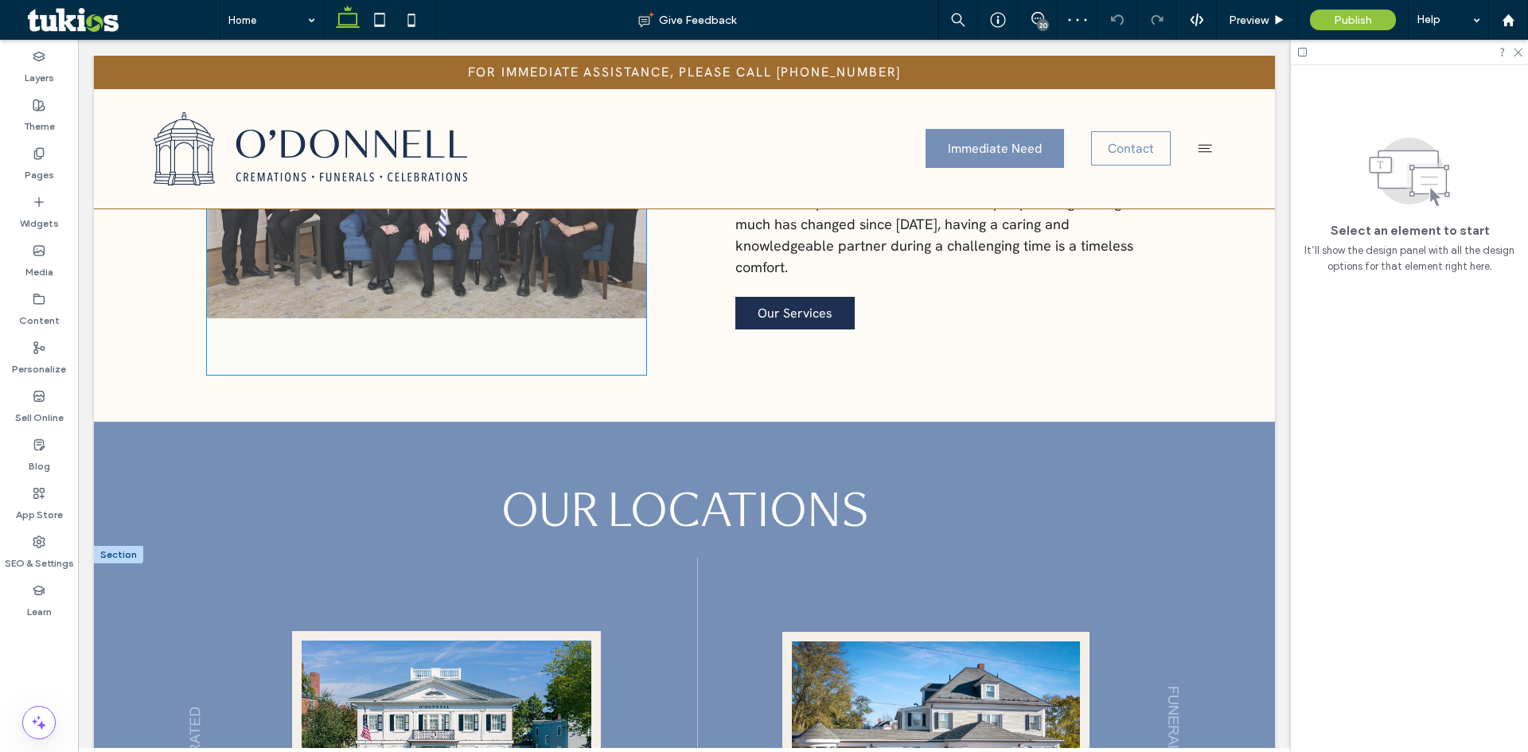
scroll to position [1433, 0]
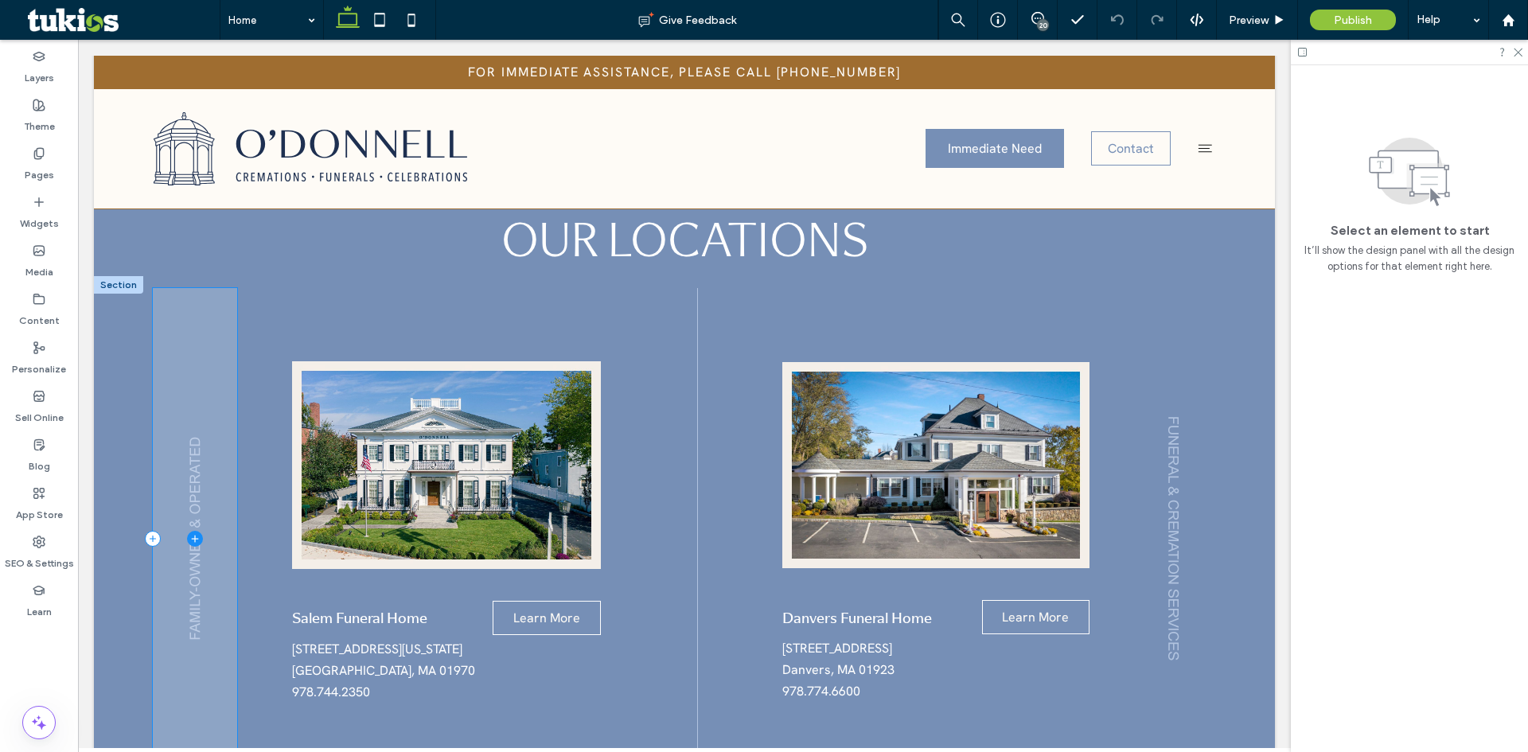
click at [207, 455] on span at bounding box center [195, 538] width 84 height 501
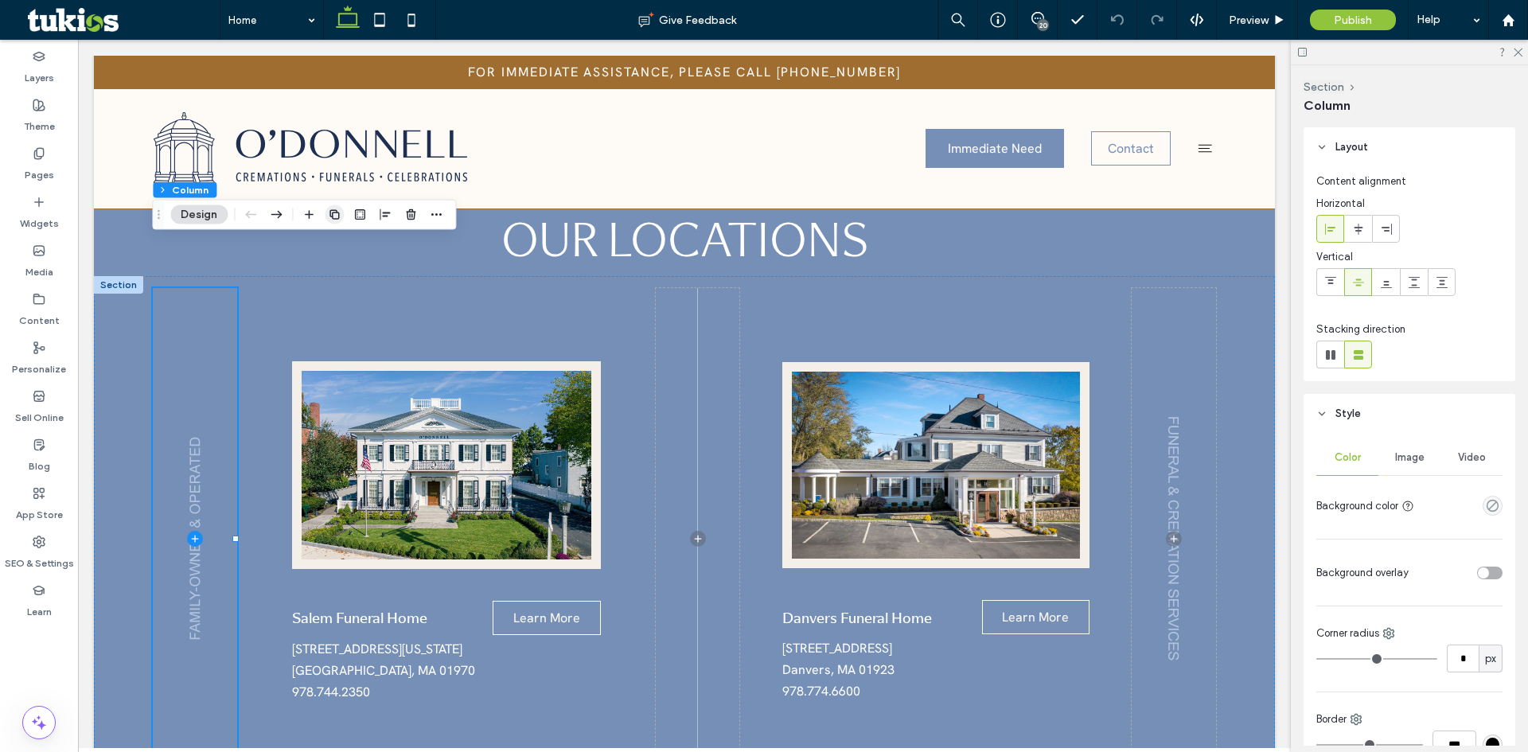
click at [336, 218] on icon "button" at bounding box center [334, 215] width 13 height 13
type input "**"
type input "*****"
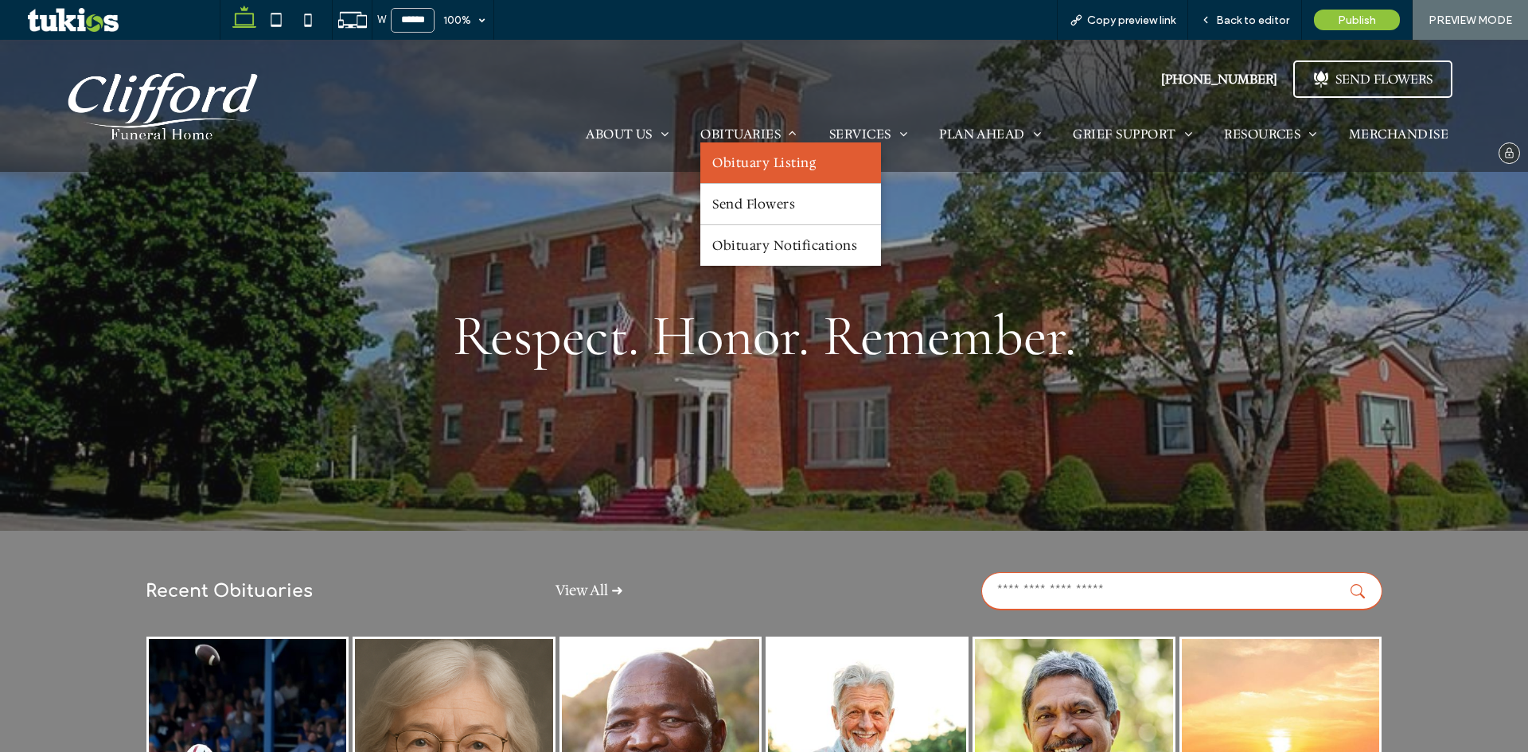
click at [779, 167] on span "Obituary Listing" at bounding box center [763, 162] width 103 height 17
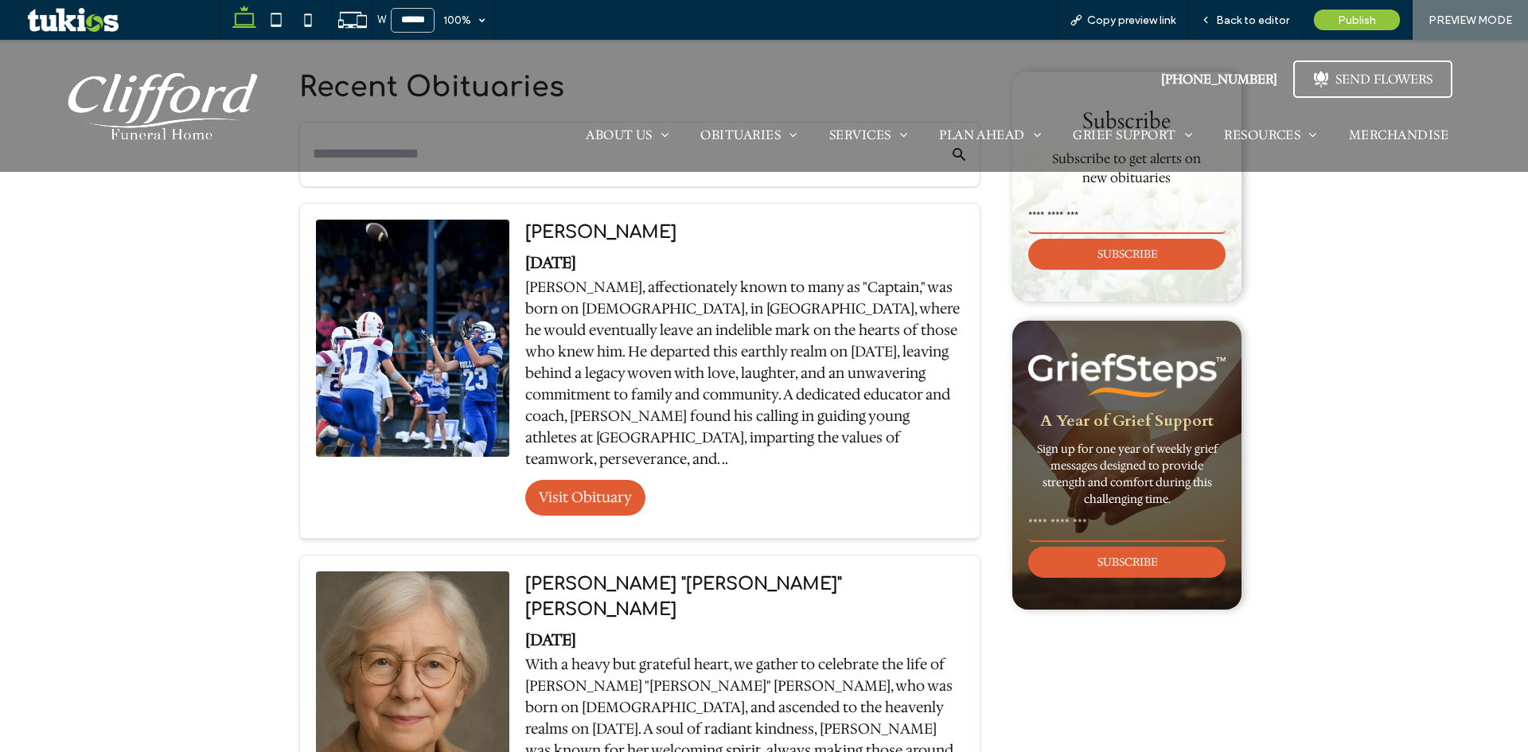
scroll to position [557, 0]
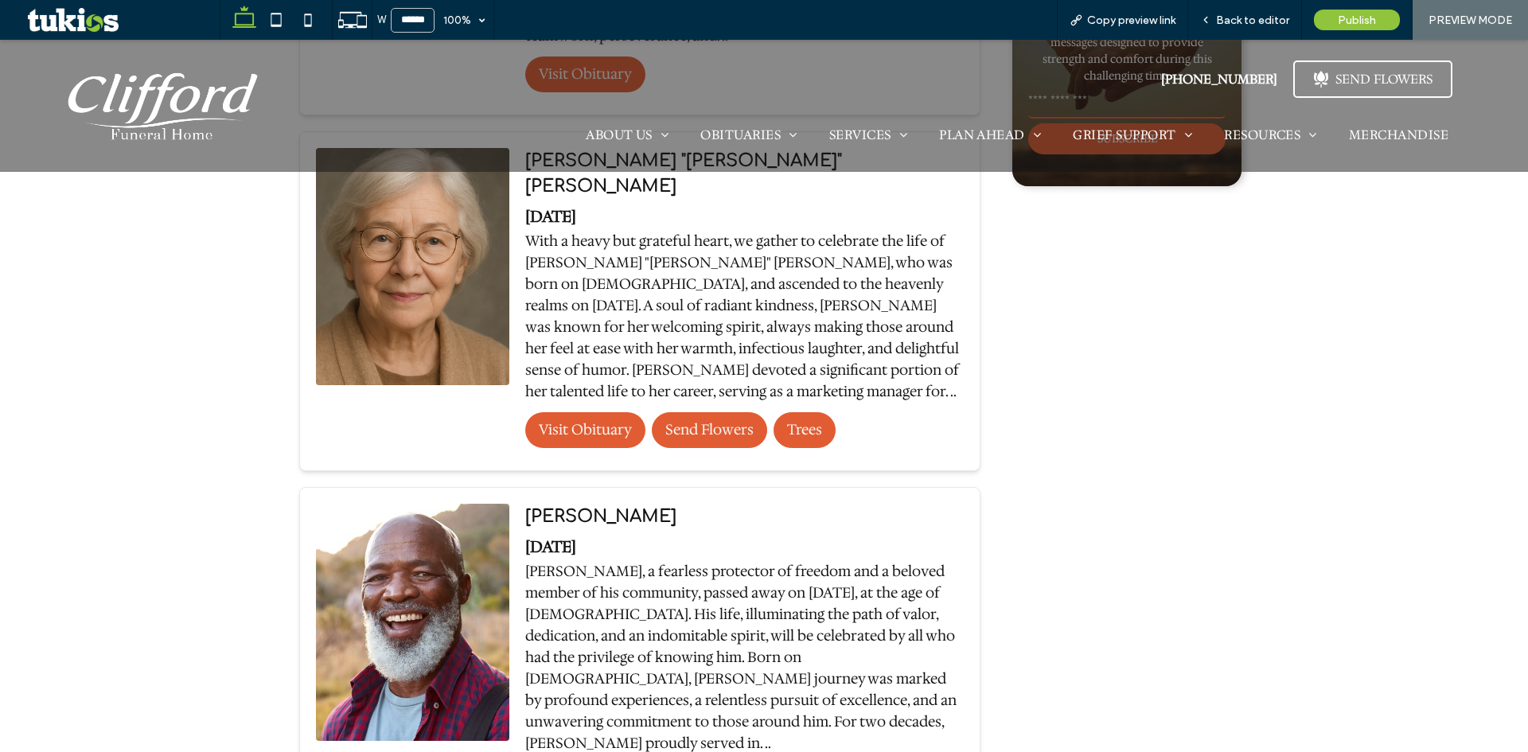
scroll to position [1194, 0]
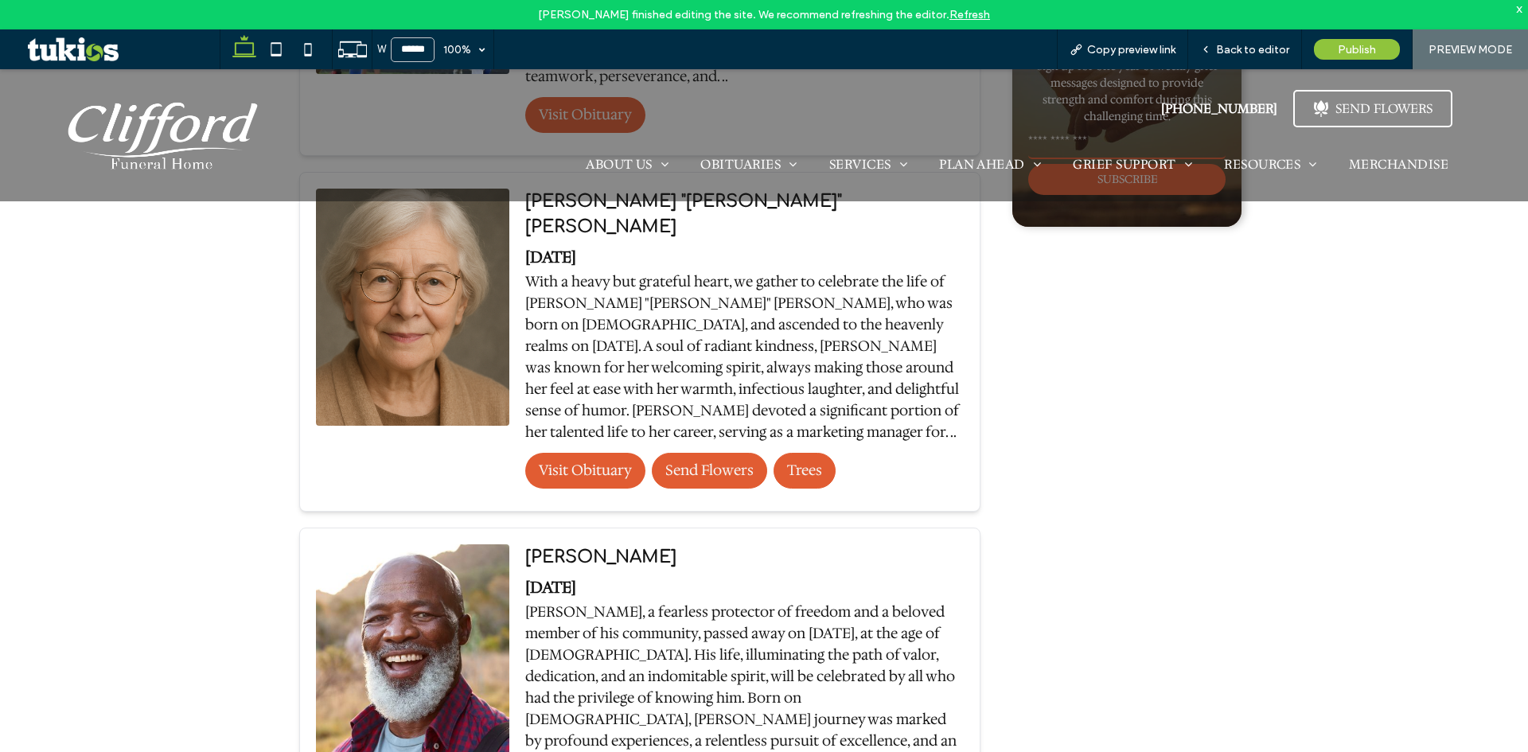
scroll to position [955, 0]
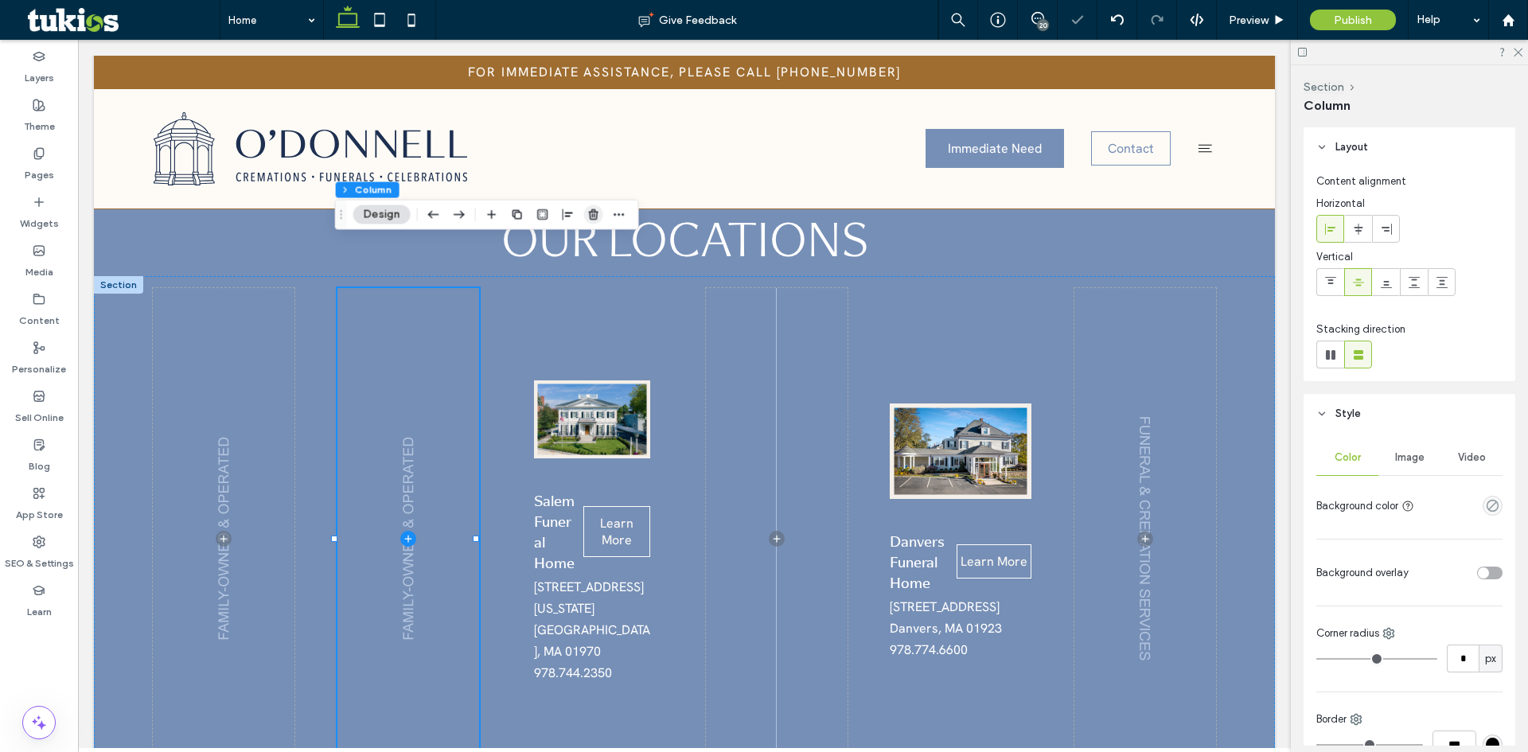
click at [597, 217] on use "button" at bounding box center [594, 214] width 10 height 10
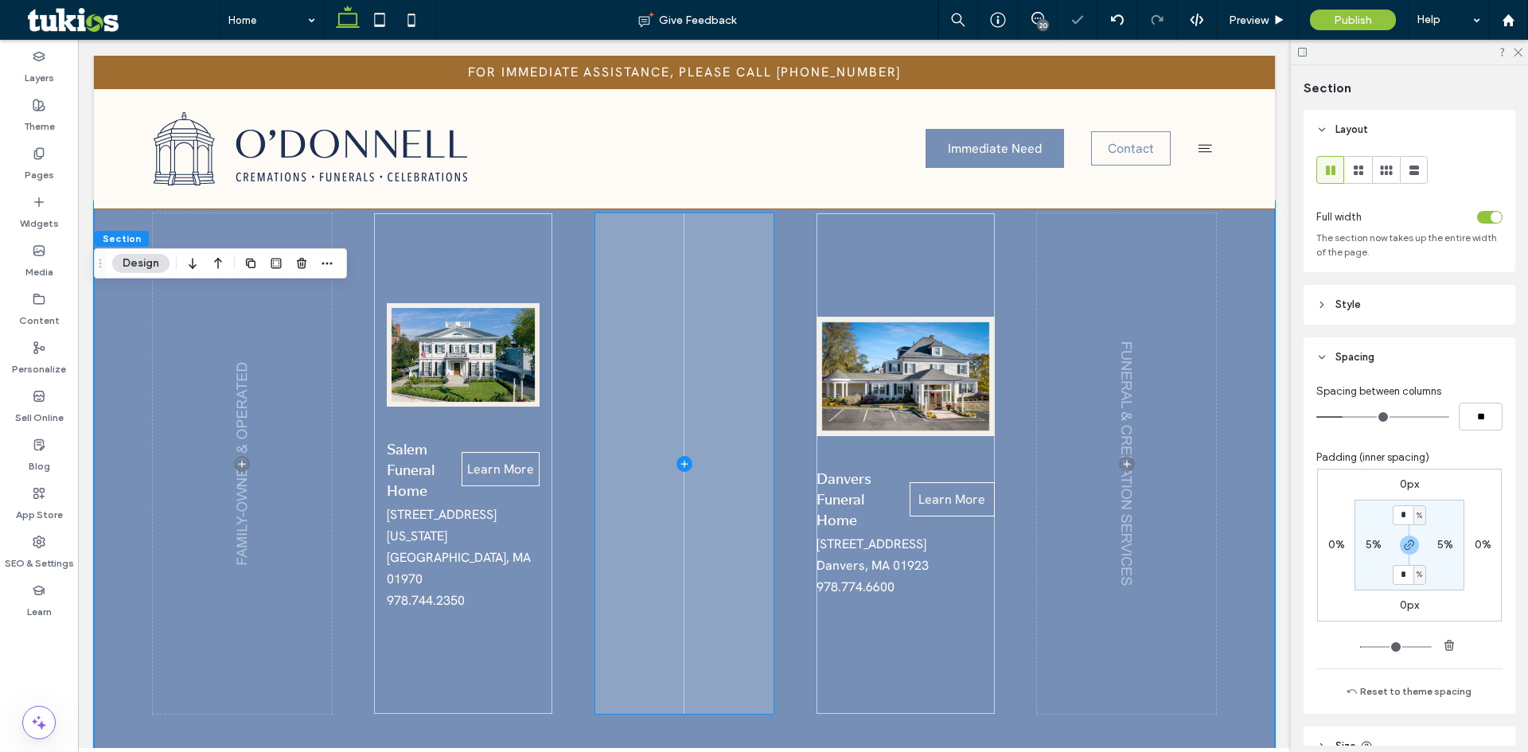
scroll to position [1831, 0]
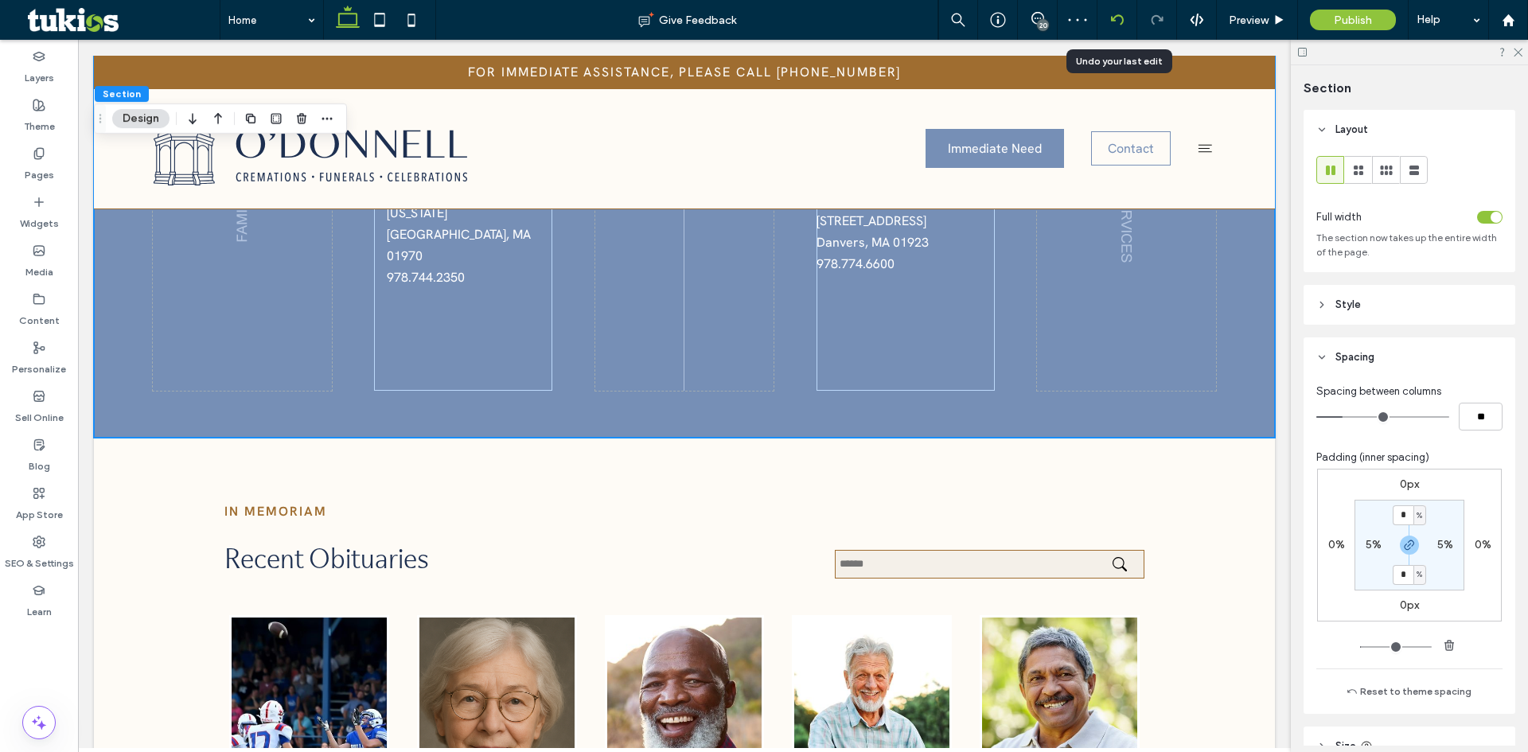
click at [1118, 25] on icon at bounding box center [1117, 20] width 13 height 13
click at [1124, 18] on div at bounding box center [1117, 20] width 39 height 13
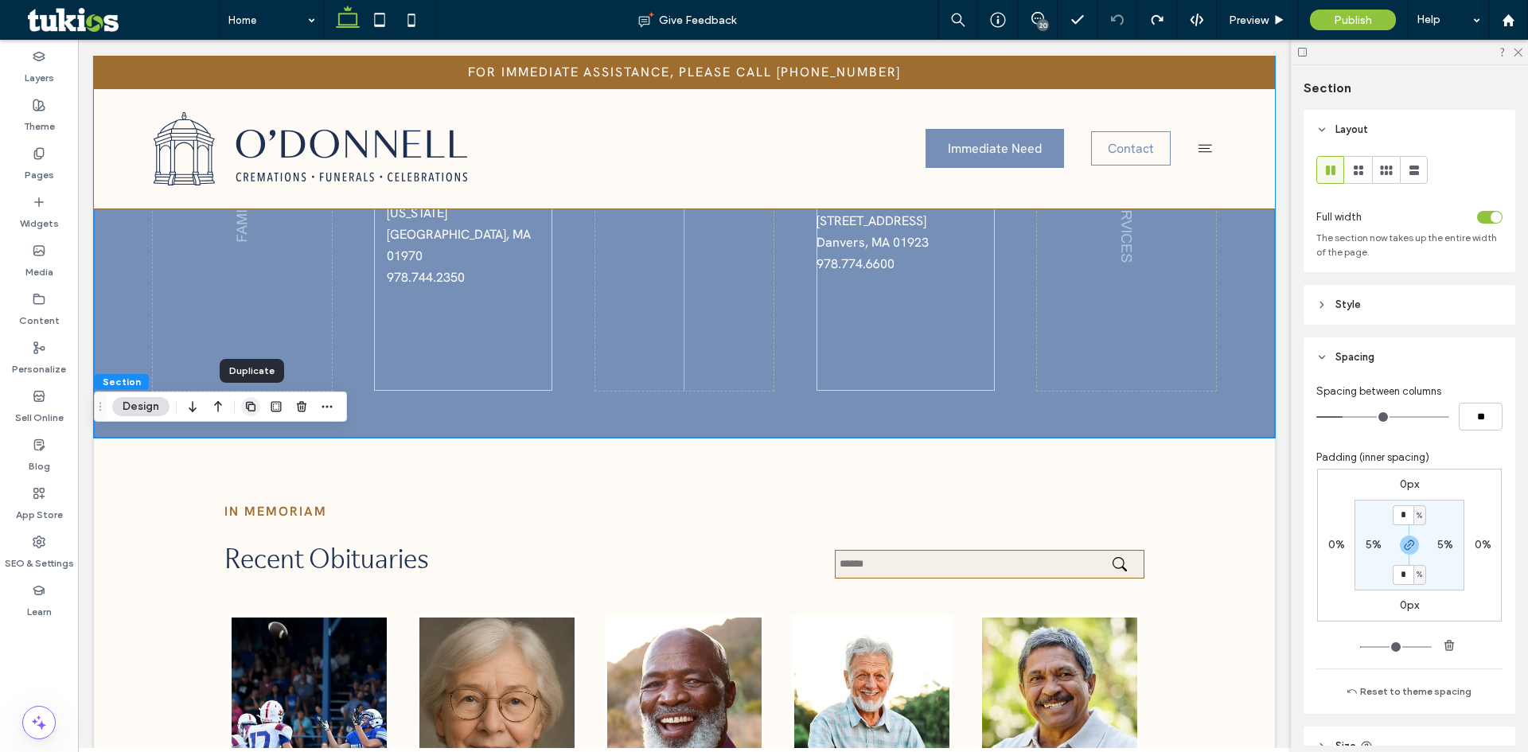
click at [253, 410] on icon "button" at bounding box center [250, 406] width 13 height 13
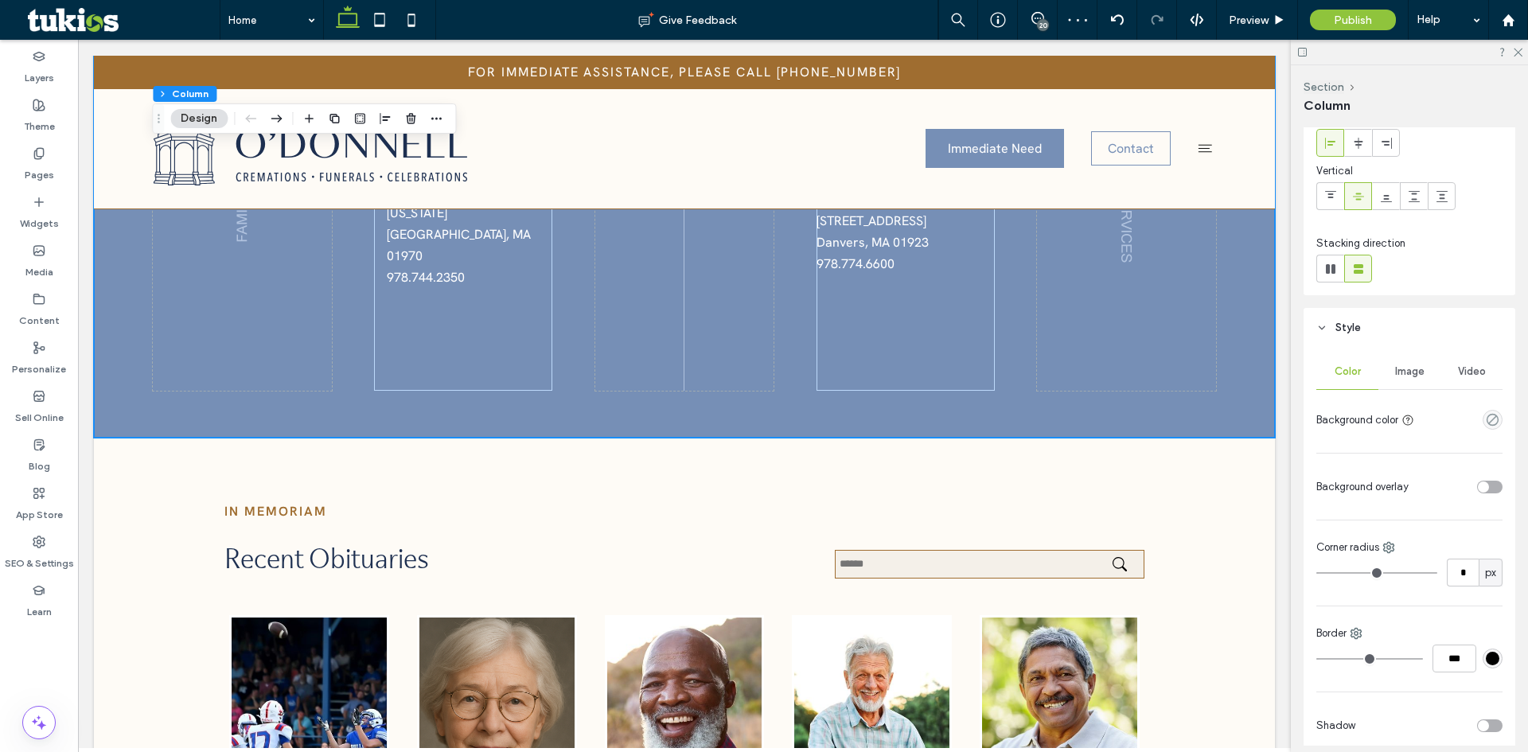
scroll to position [239, 0]
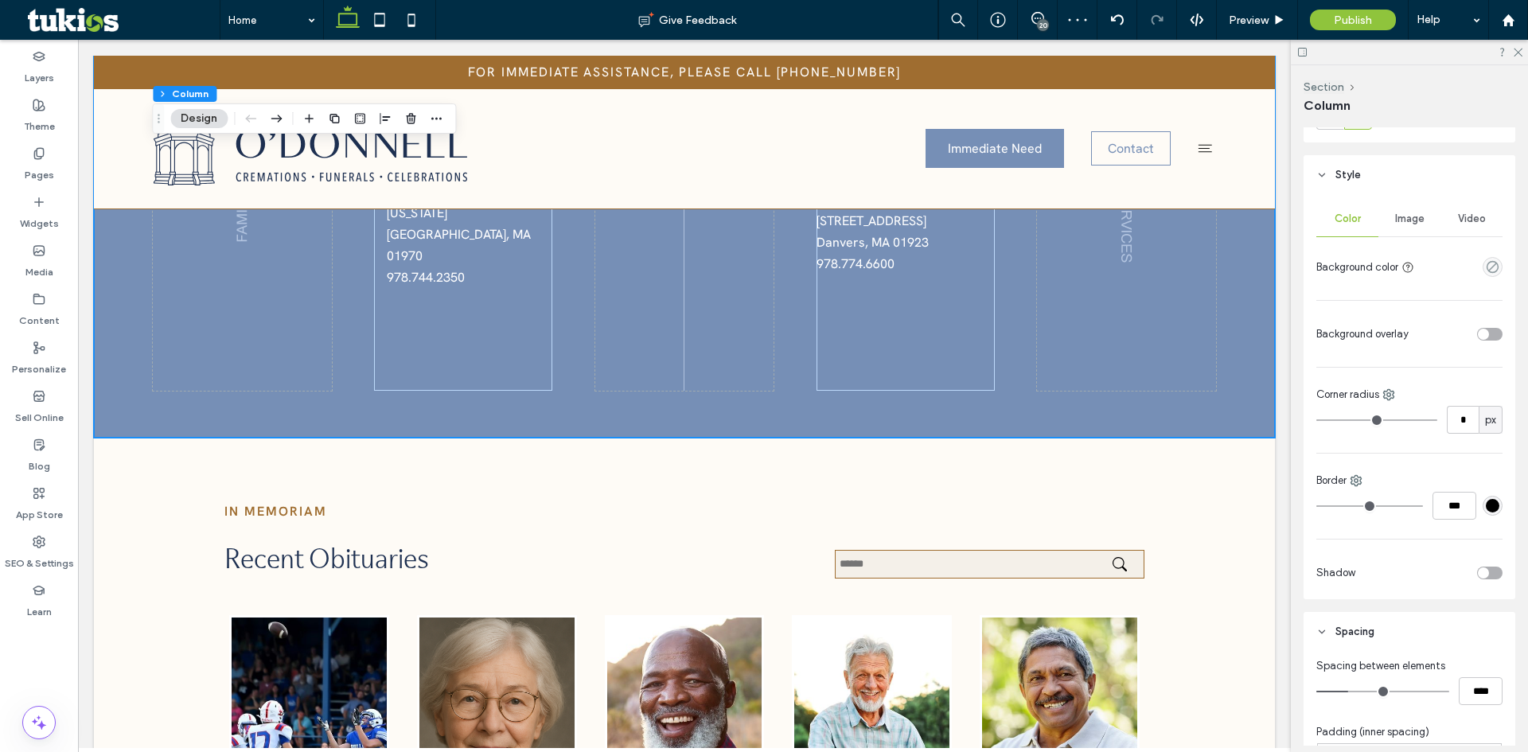
click at [1409, 227] on div "Image" at bounding box center [1410, 218] width 62 height 35
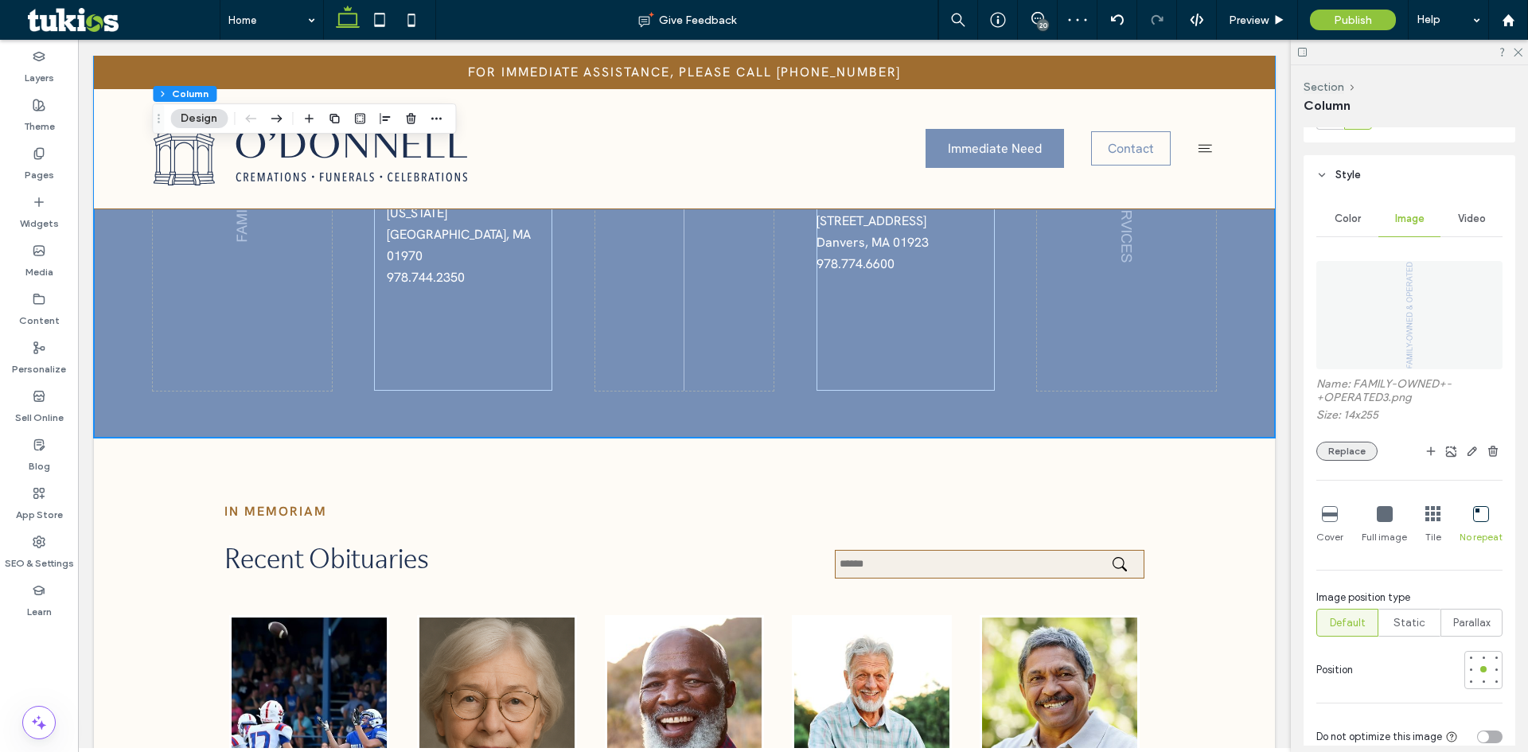
click at [1360, 444] on button "Replace" at bounding box center [1347, 451] width 61 height 19
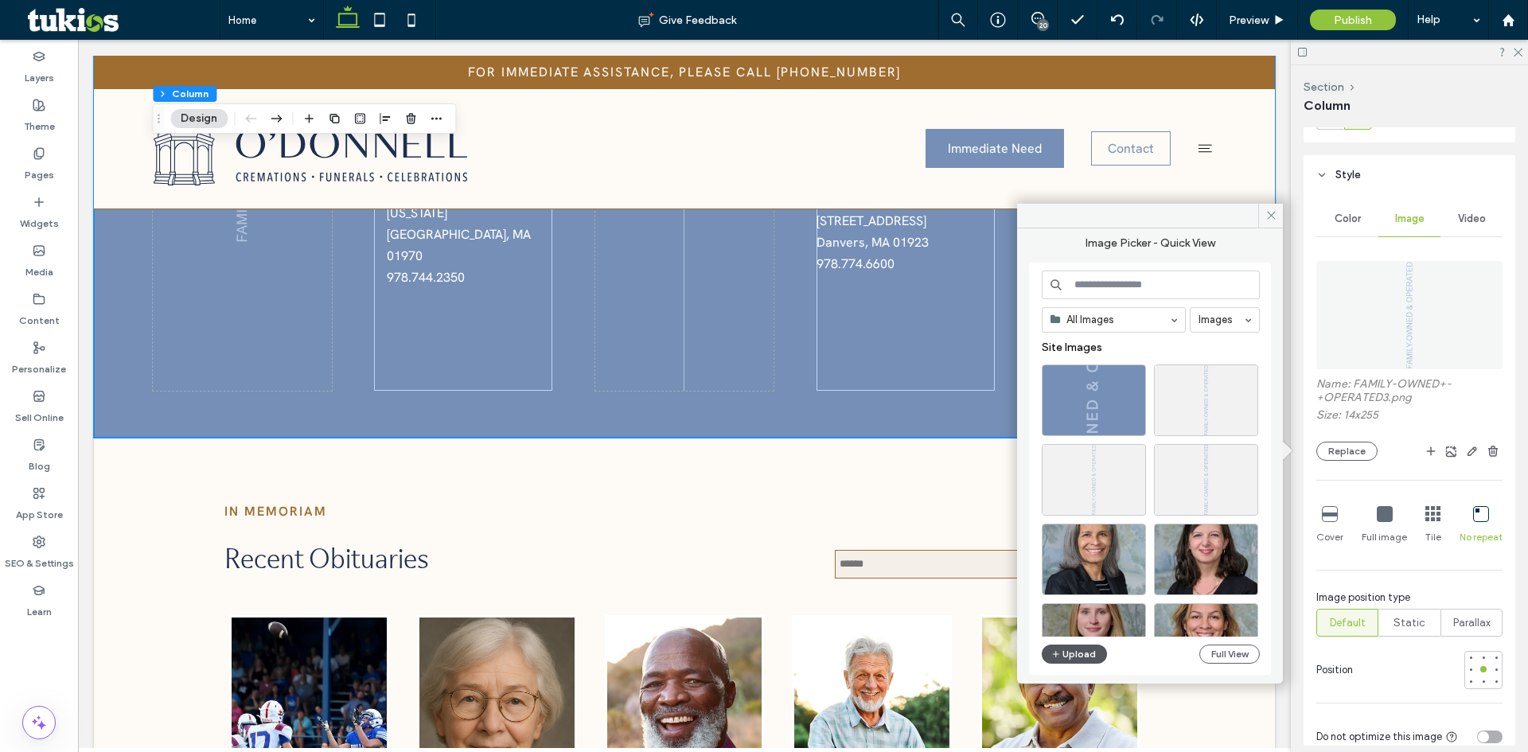
click at [1091, 648] on button "Upload" at bounding box center [1074, 654] width 65 height 19
click at [1104, 388] on div "Select" at bounding box center [1094, 401] width 104 height 72
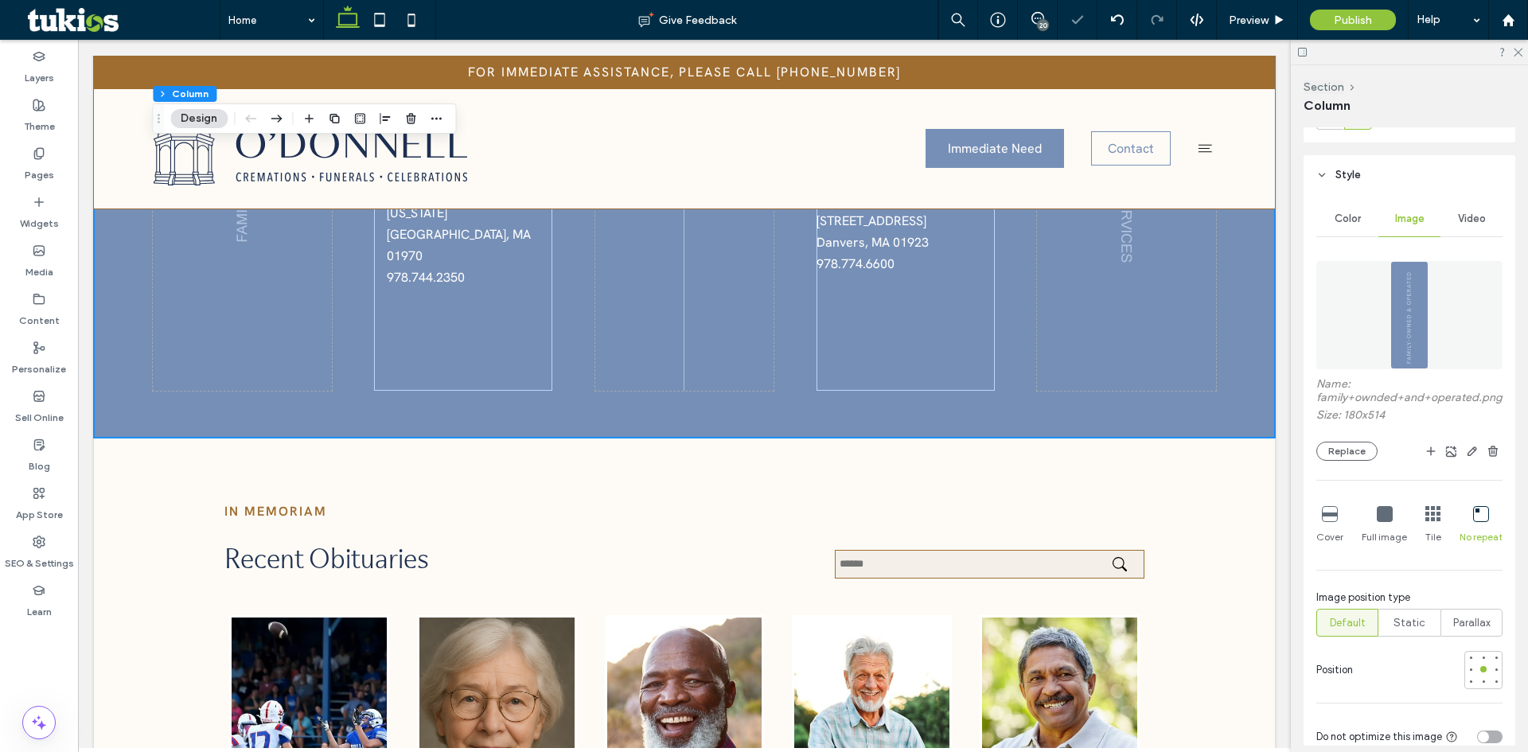
click at [1385, 522] on icon at bounding box center [1385, 514] width 16 height 16
click at [1264, 18] on span "Preview" at bounding box center [1249, 21] width 40 height 14
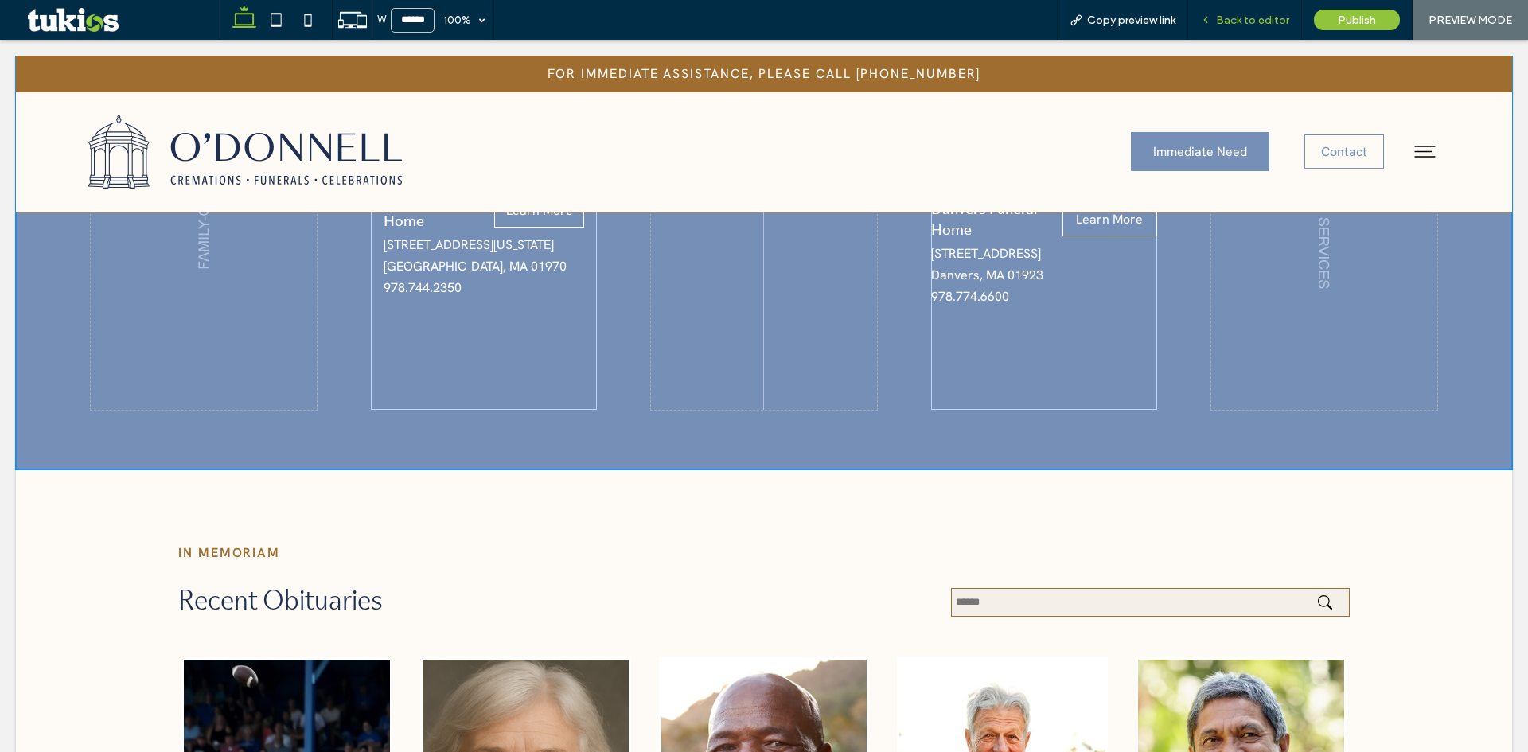
click at [1261, 22] on span "Back to editor" at bounding box center [1252, 21] width 73 height 14
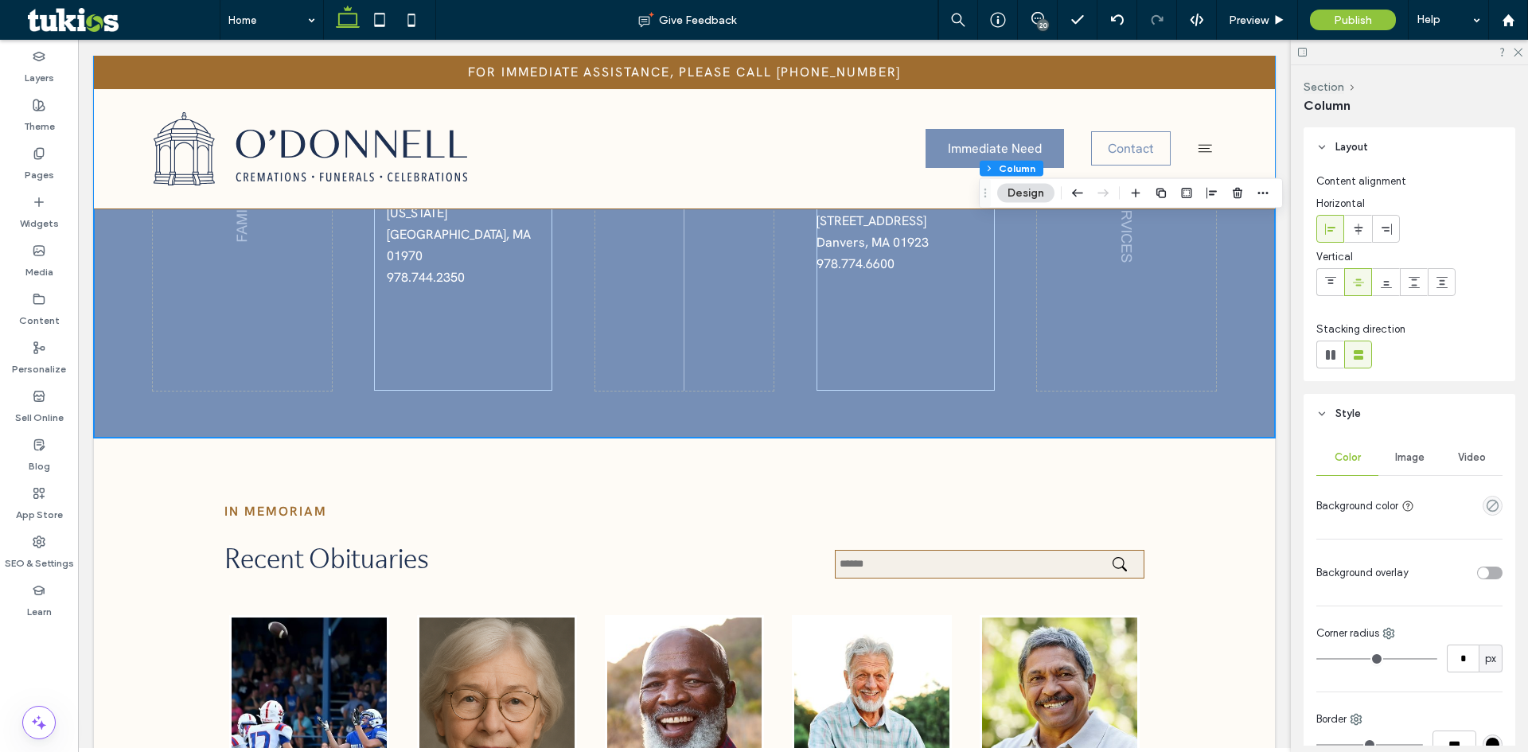
click at [1399, 463] on span "Image" at bounding box center [1409, 457] width 29 height 13
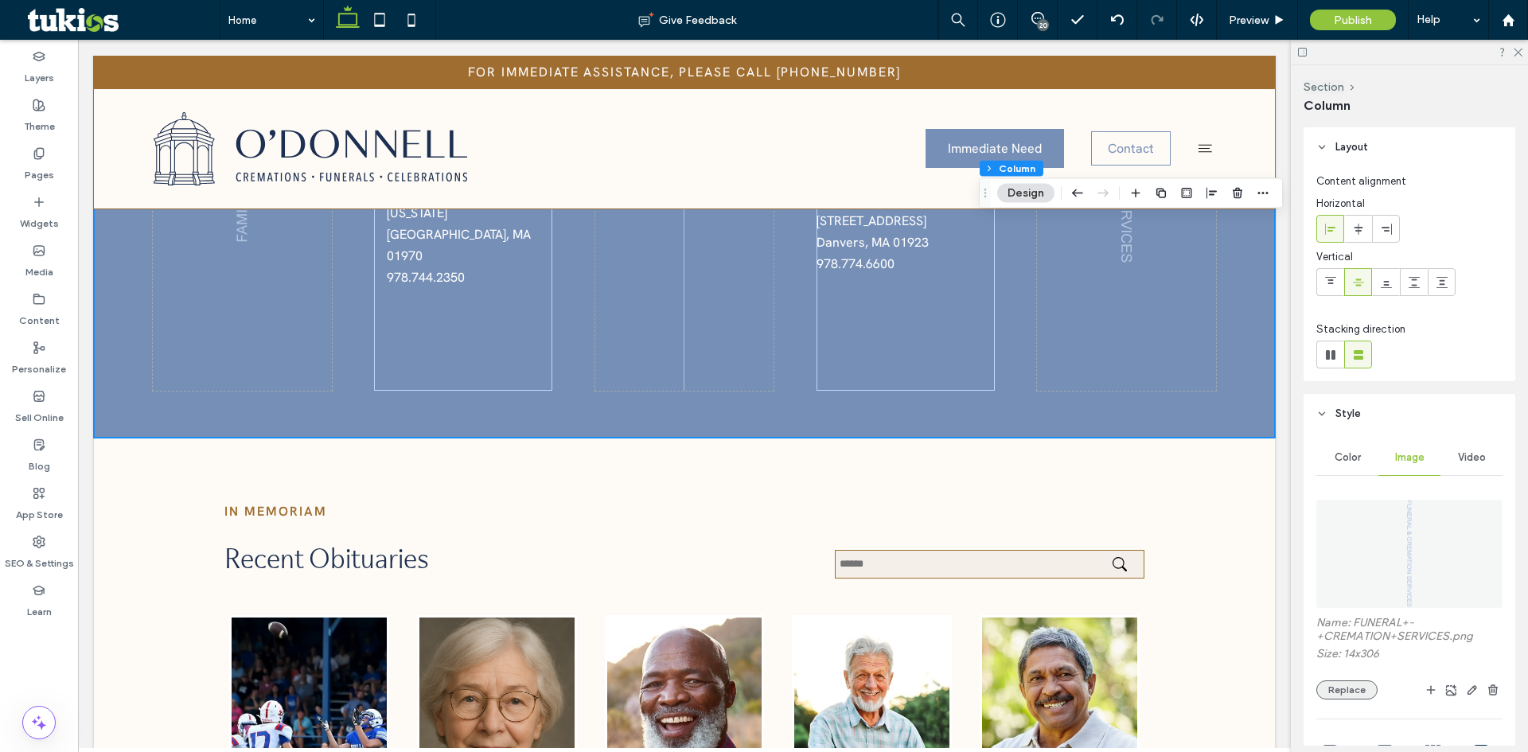
click at [1356, 692] on button "Replace" at bounding box center [1347, 690] width 61 height 19
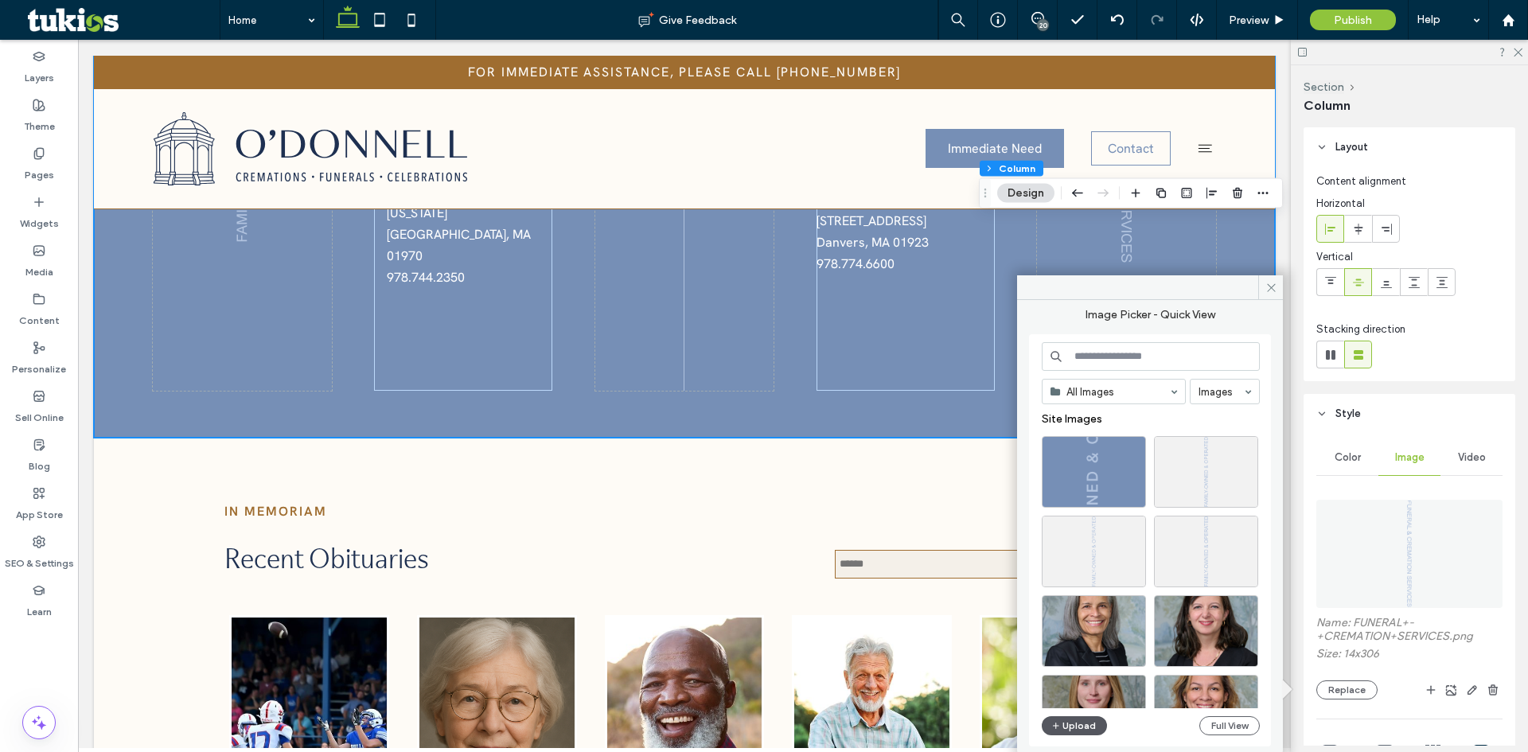
click at [1085, 725] on button "Upload" at bounding box center [1074, 725] width 65 height 19
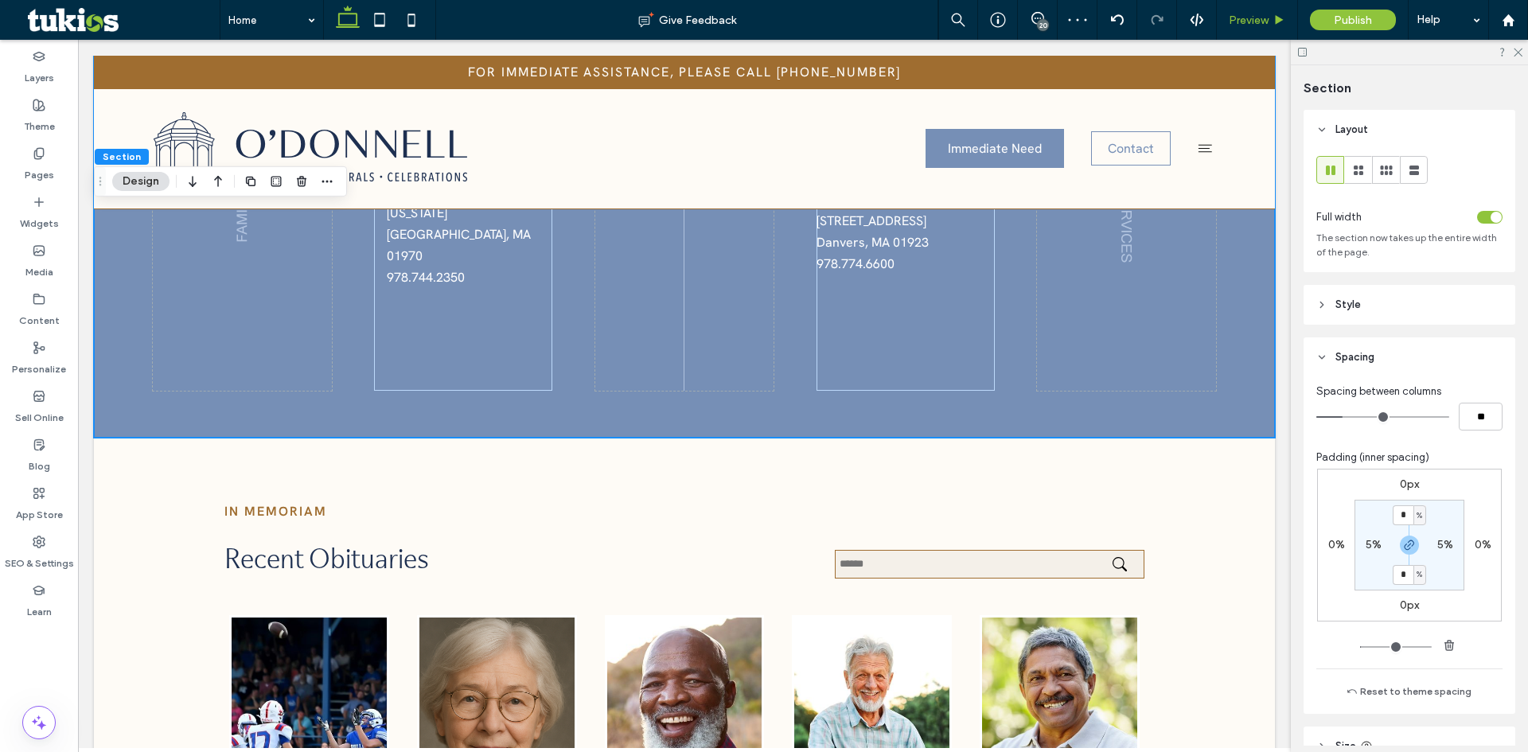
click at [1249, 17] on span "Preview" at bounding box center [1249, 21] width 40 height 14
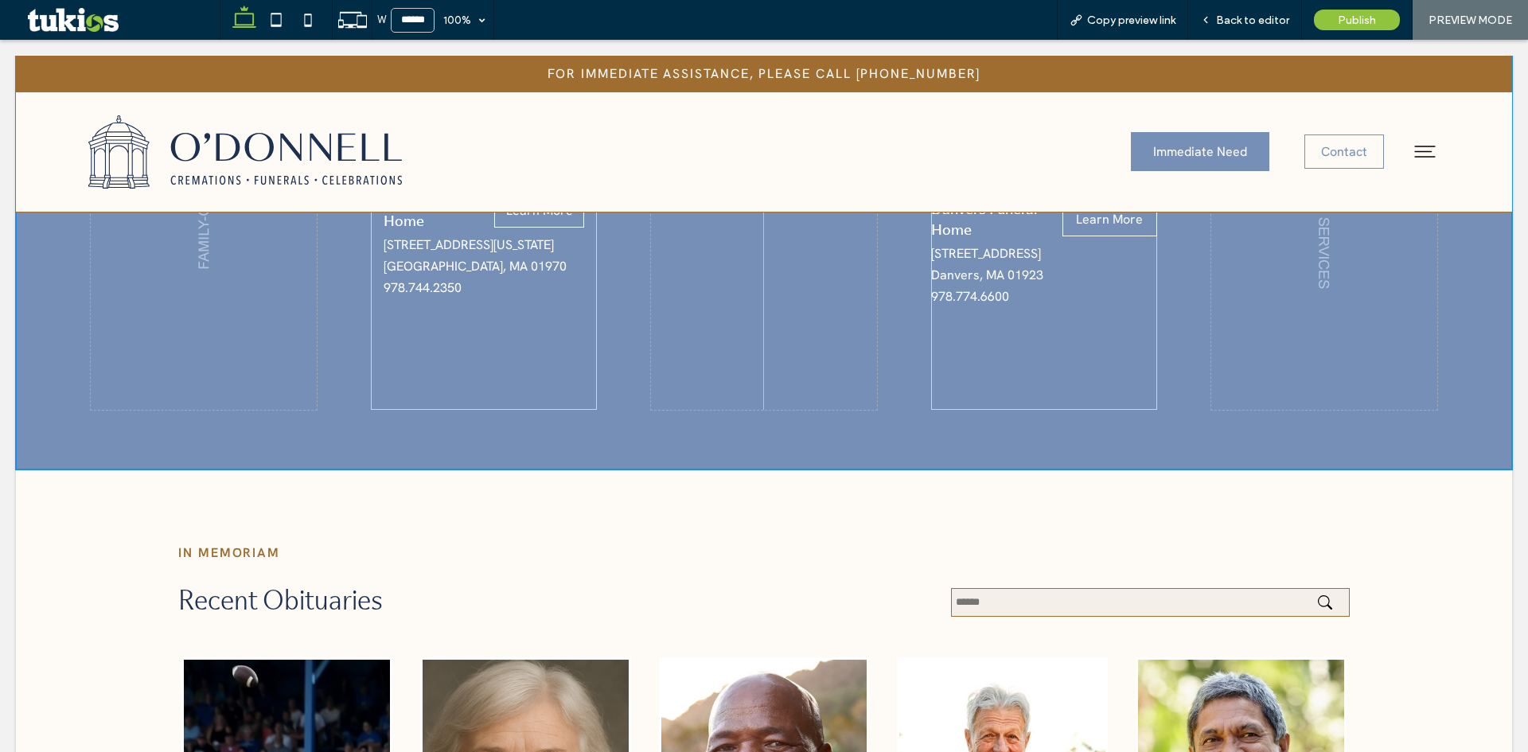
click at [1249, 17] on span "Back to editor" at bounding box center [1252, 21] width 73 height 14
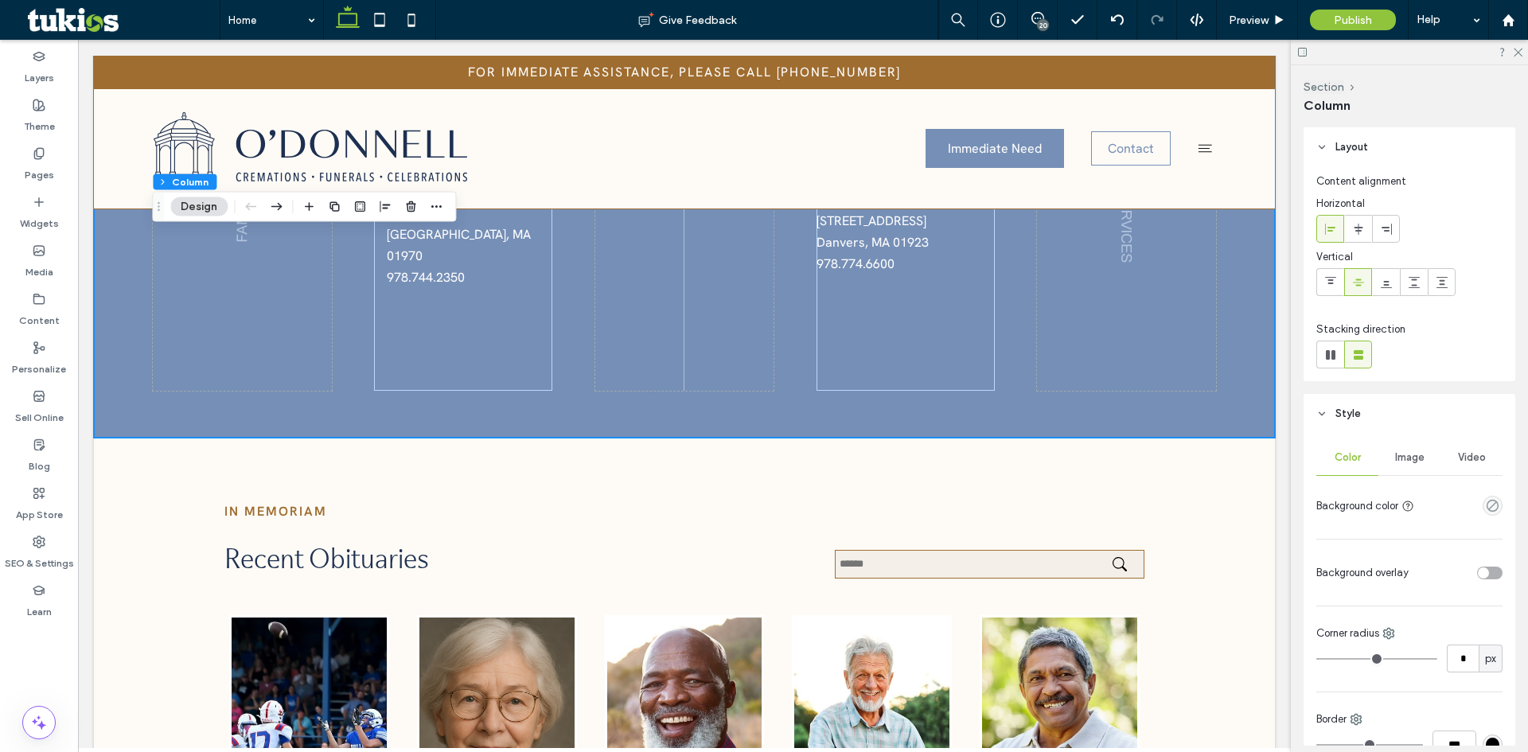
click at [1411, 458] on span "Image" at bounding box center [1409, 457] width 29 height 13
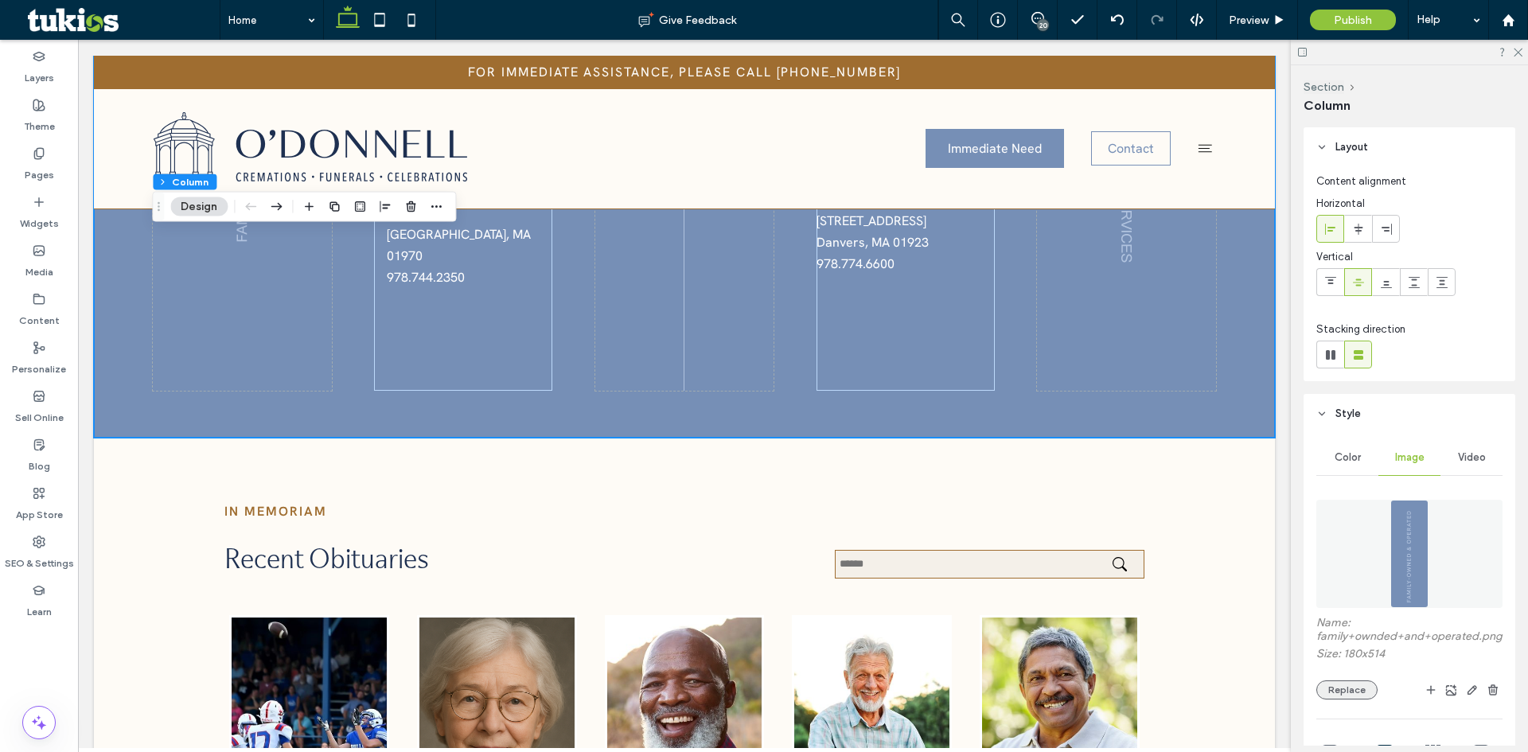
click at [1351, 700] on button "Replace" at bounding box center [1347, 690] width 61 height 19
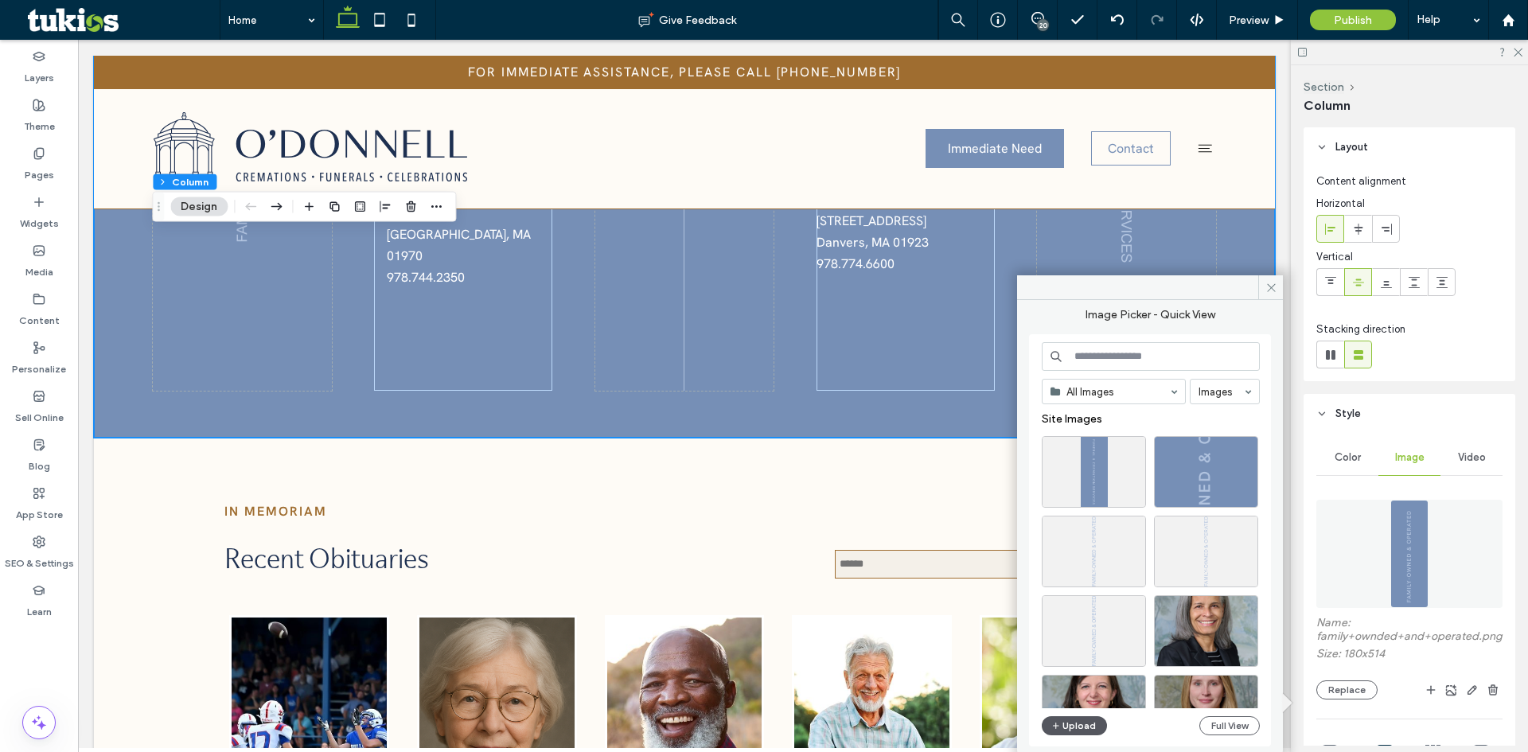
click at [1092, 722] on button "Upload" at bounding box center [1074, 725] width 65 height 19
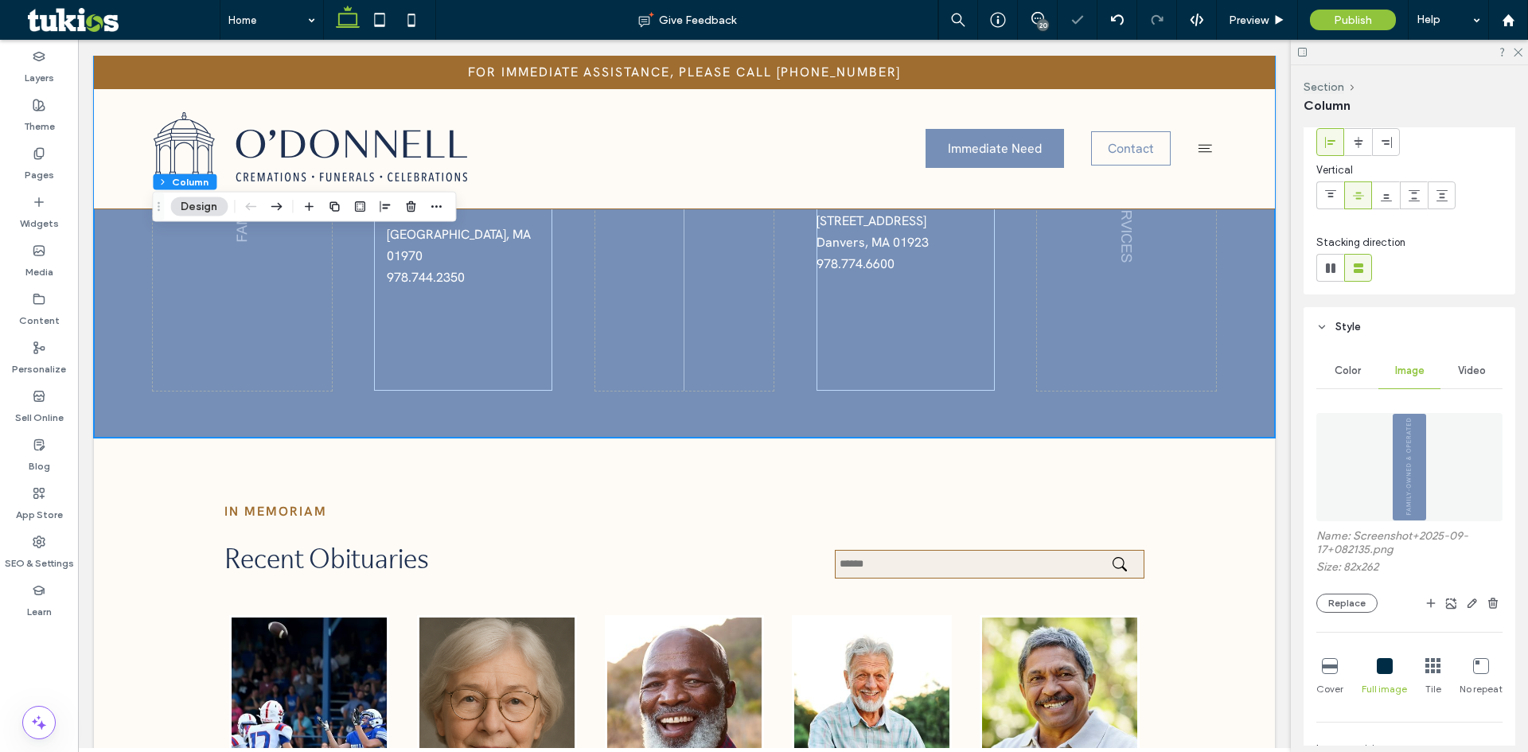
scroll to position [239, 0]
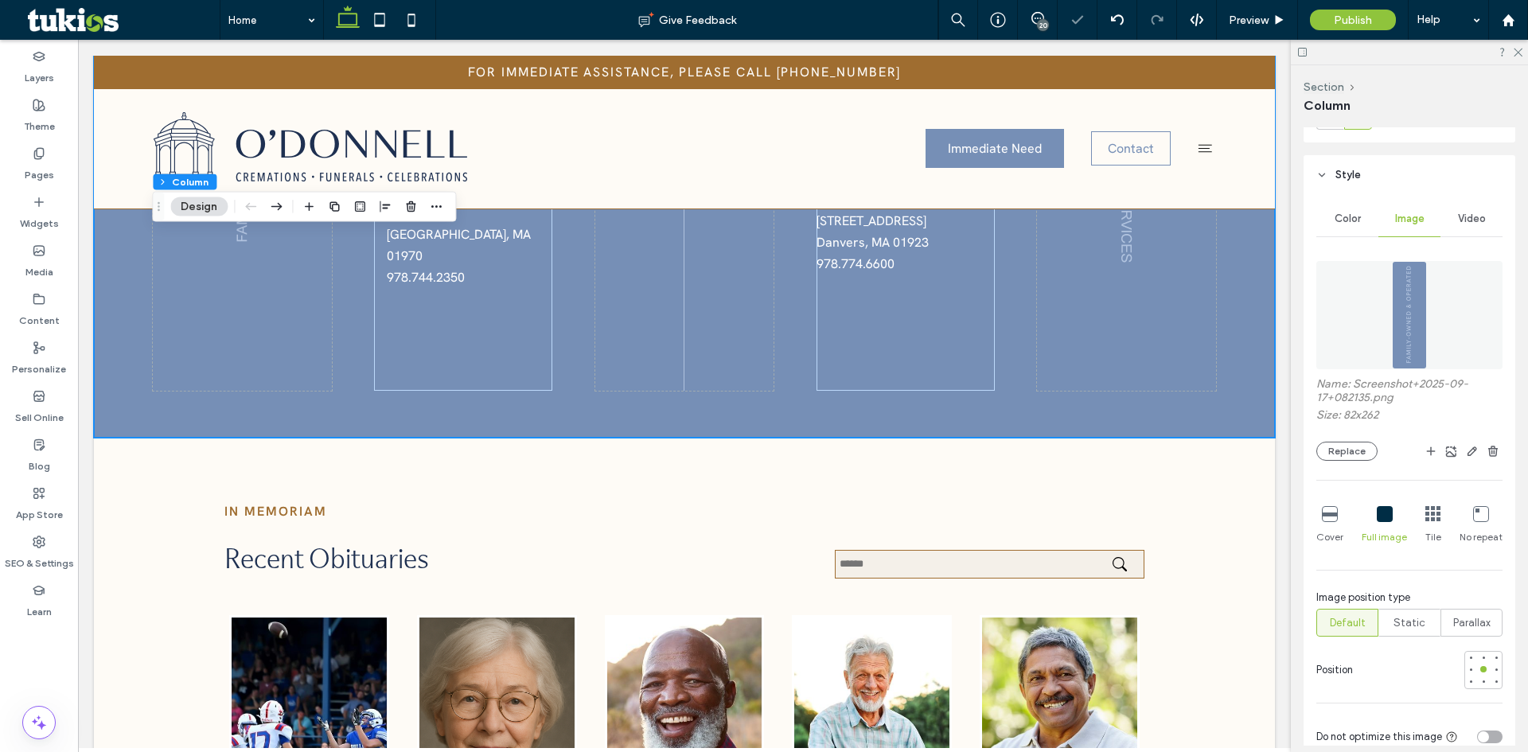
click at [1384, 517] on icon at bounding box center [1385, 514] width 16 height 16
click at [1474, 517] on icon at bounding box center [1482, 514] width 16 height 16
click at [1255, 25] on span "Preview" at bounding box center [1249, 21] width 40 height 14
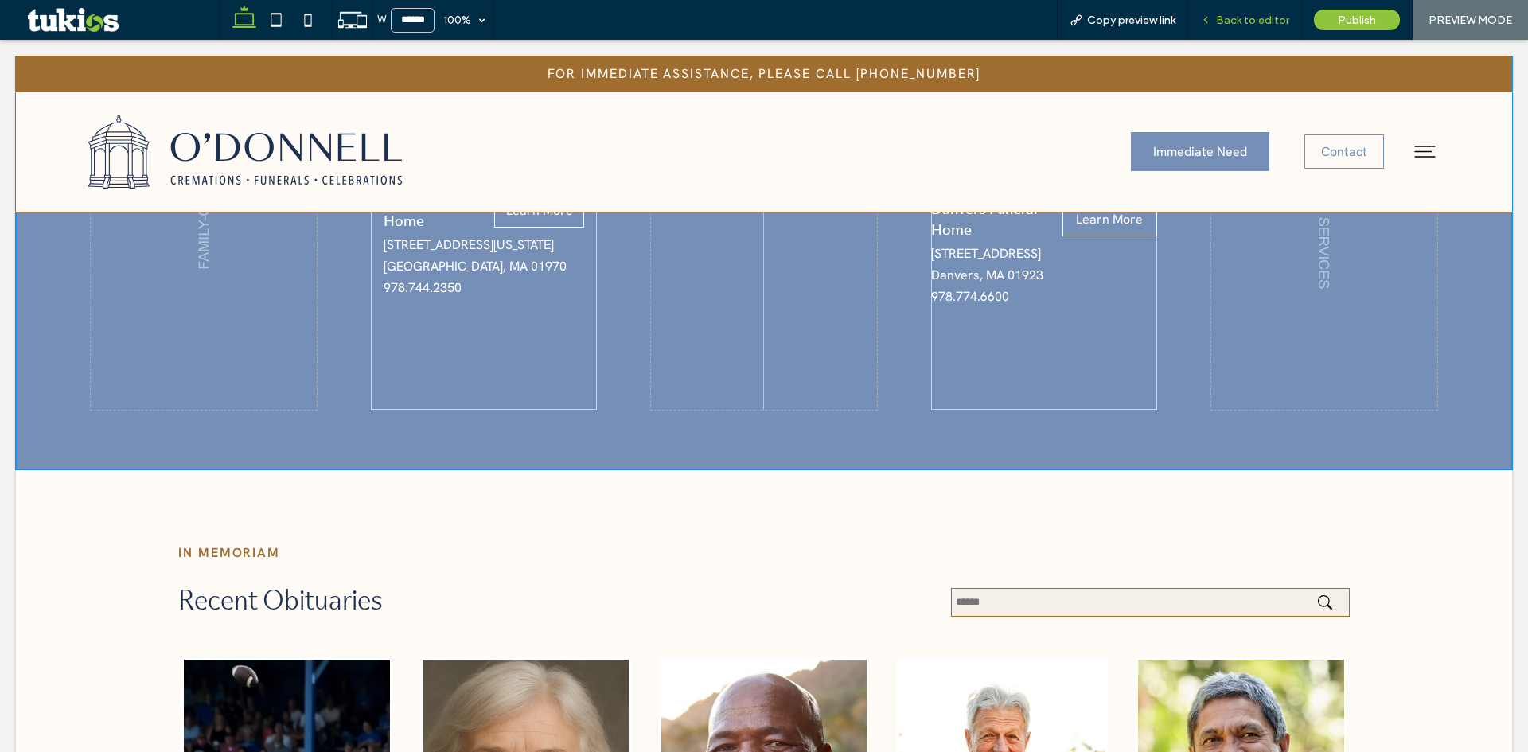
click at [1257, 24] on span "Back to editor" at bounding box center [1252, 21] width 73 height 14
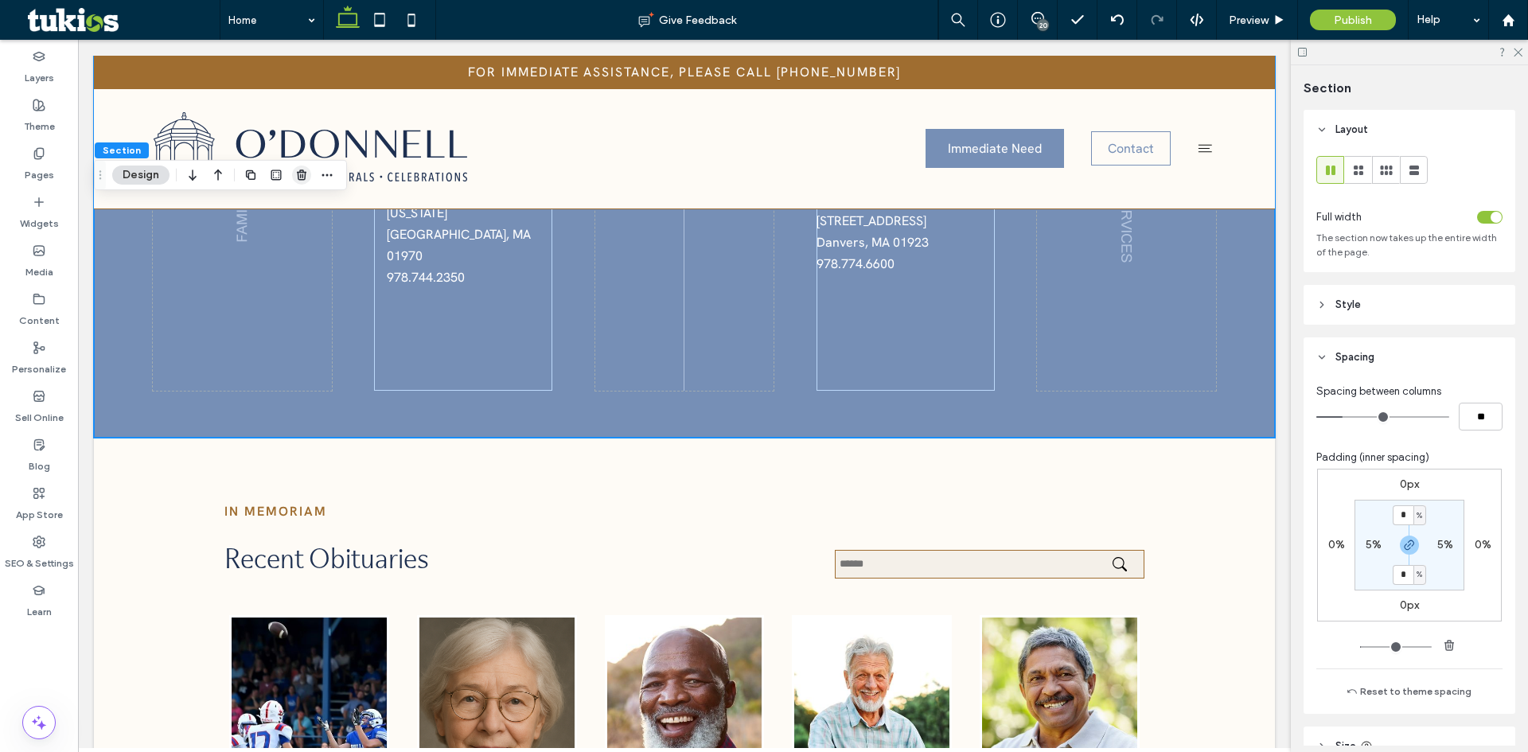
click at [296, 177] on icon "button" at bounding box center [301, 175] width 13 height 13
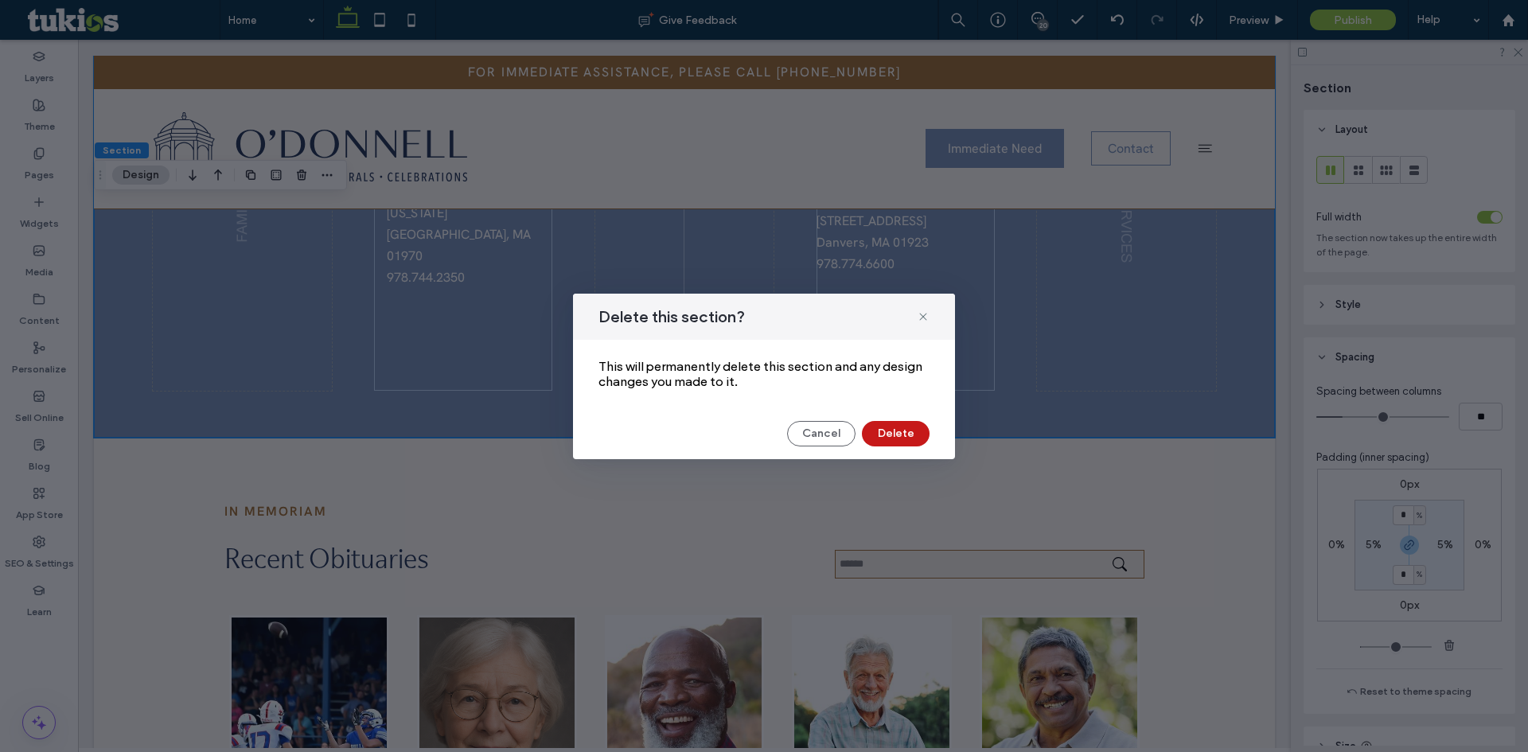
click at [899, 430] on button "Delete" at bounding box center [896, 433] width 68 height 25
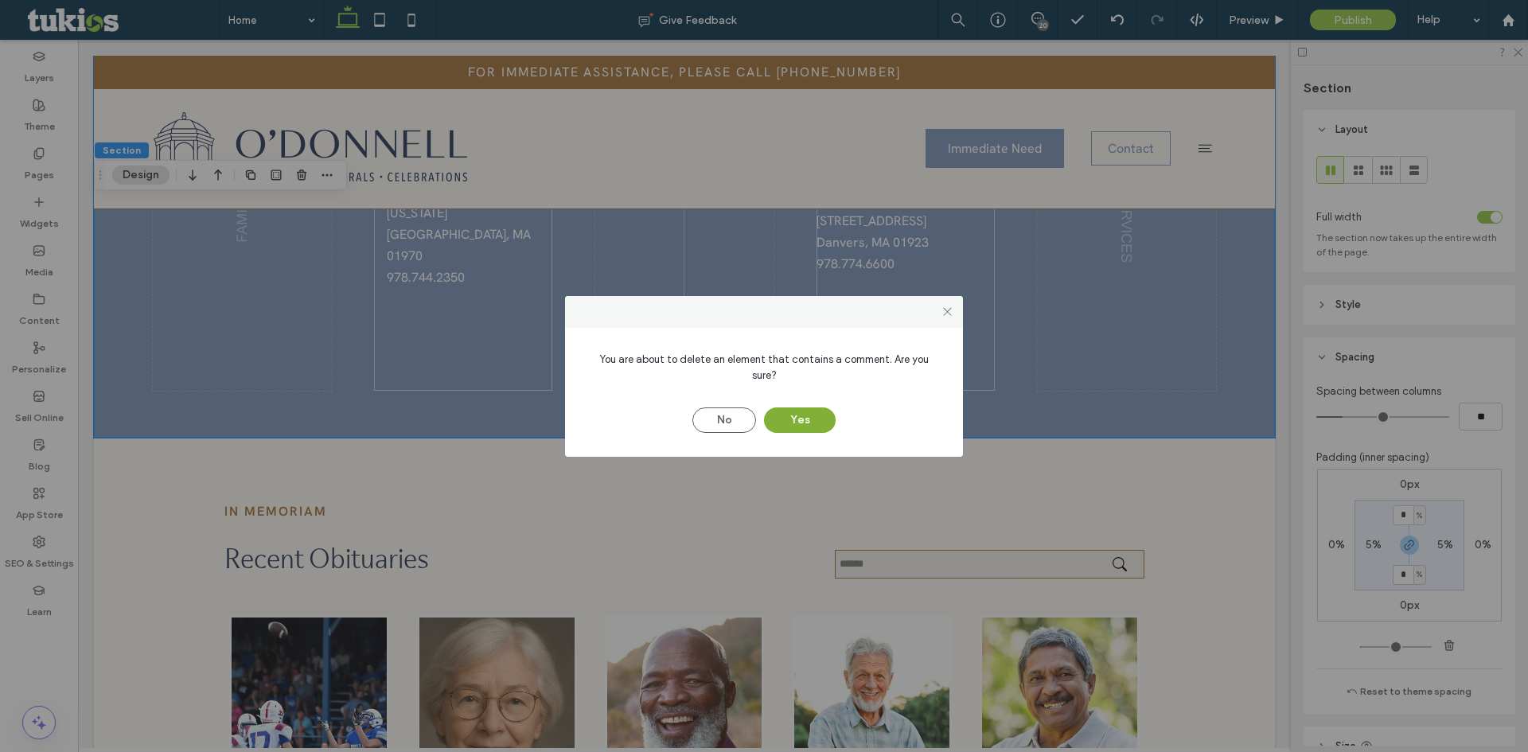
click at [807, 410] on button "Yes" at bounding box center [800, 420] width 72 height 25
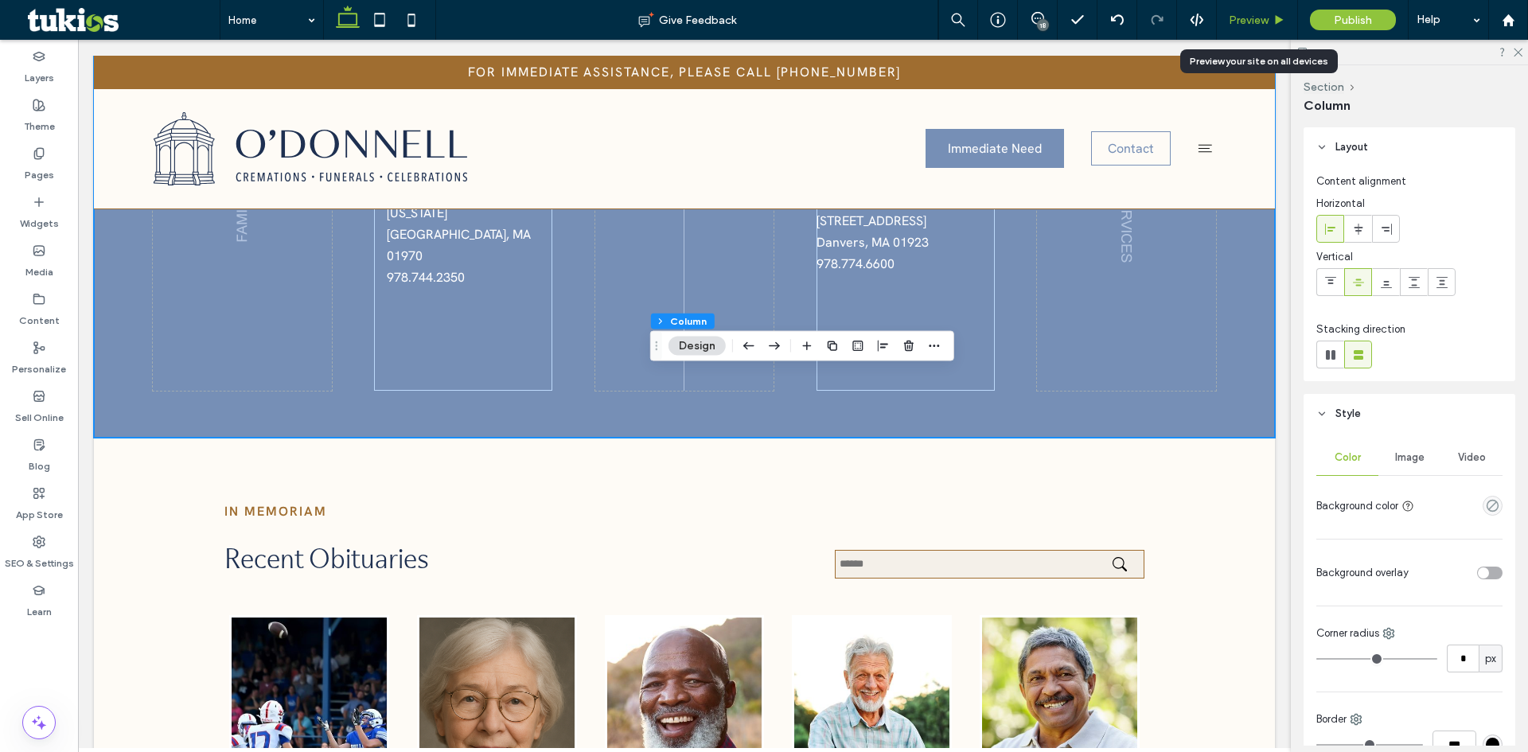
click at [1266, 20] on span "Preview" at bounding box center [1249, 21] width 40 height 14
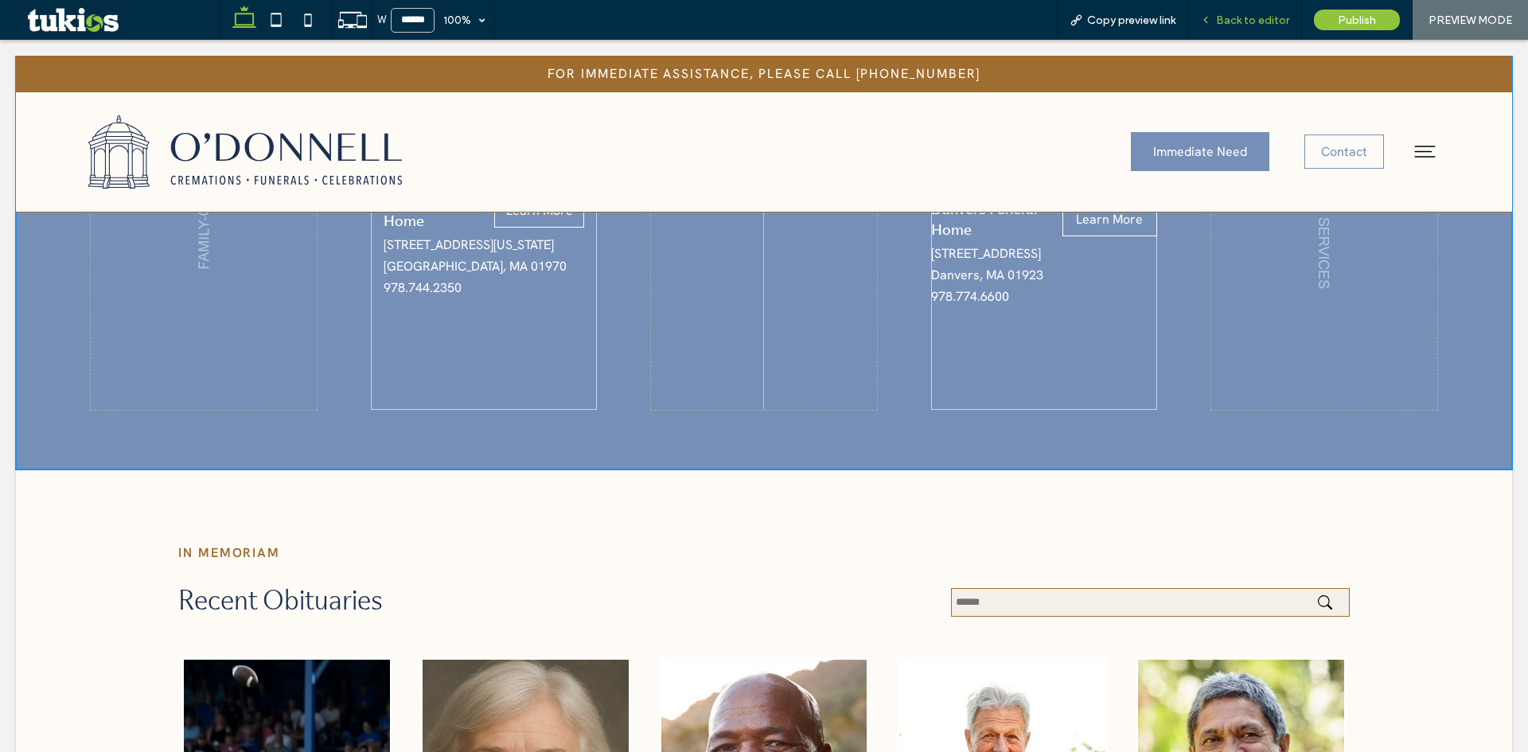
click at [1239, 18] on span "Back to editor" at bounding box center [1252, 21] width 73 height 14
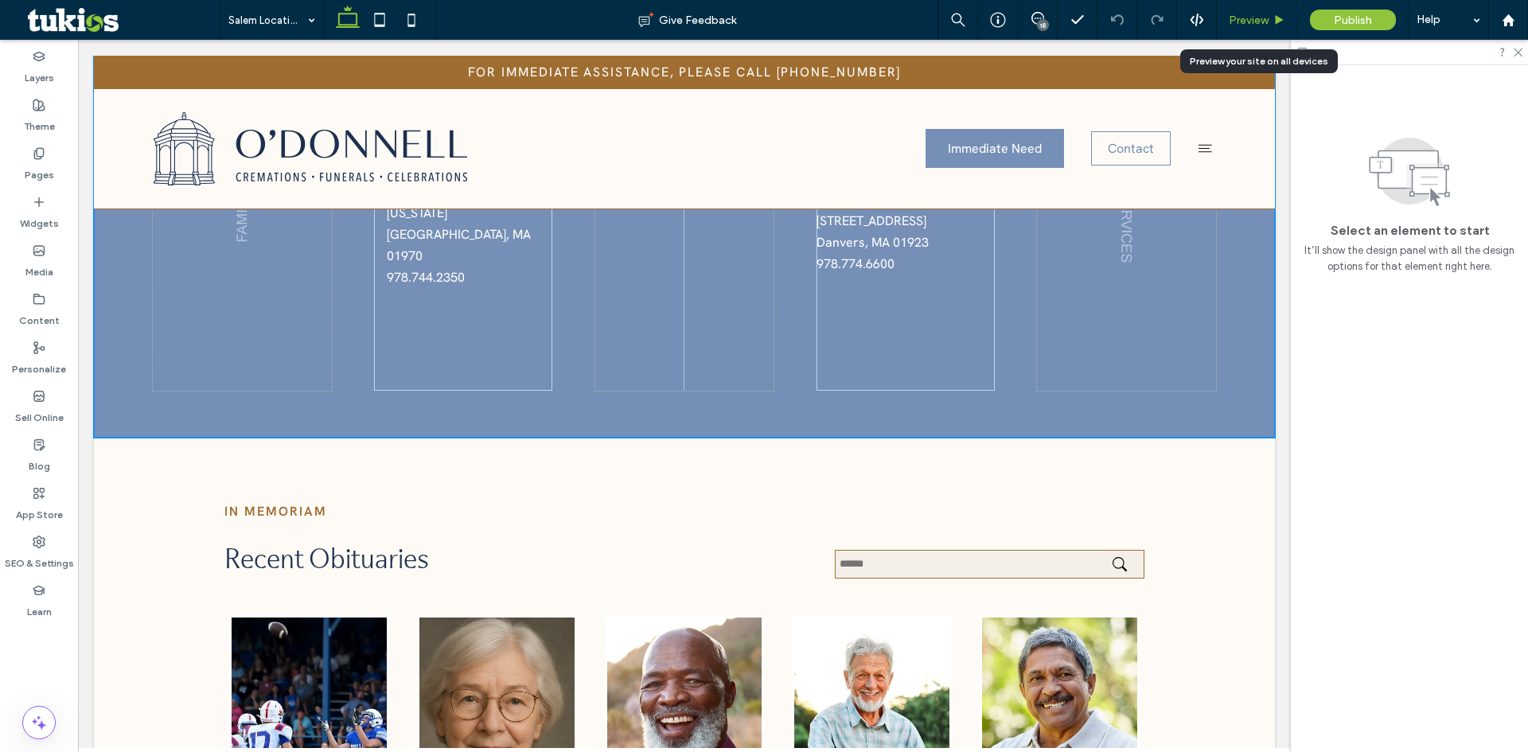
click at [1240, 19] on span "Preview" at bounding box center [1249, 21] width 40 height 14
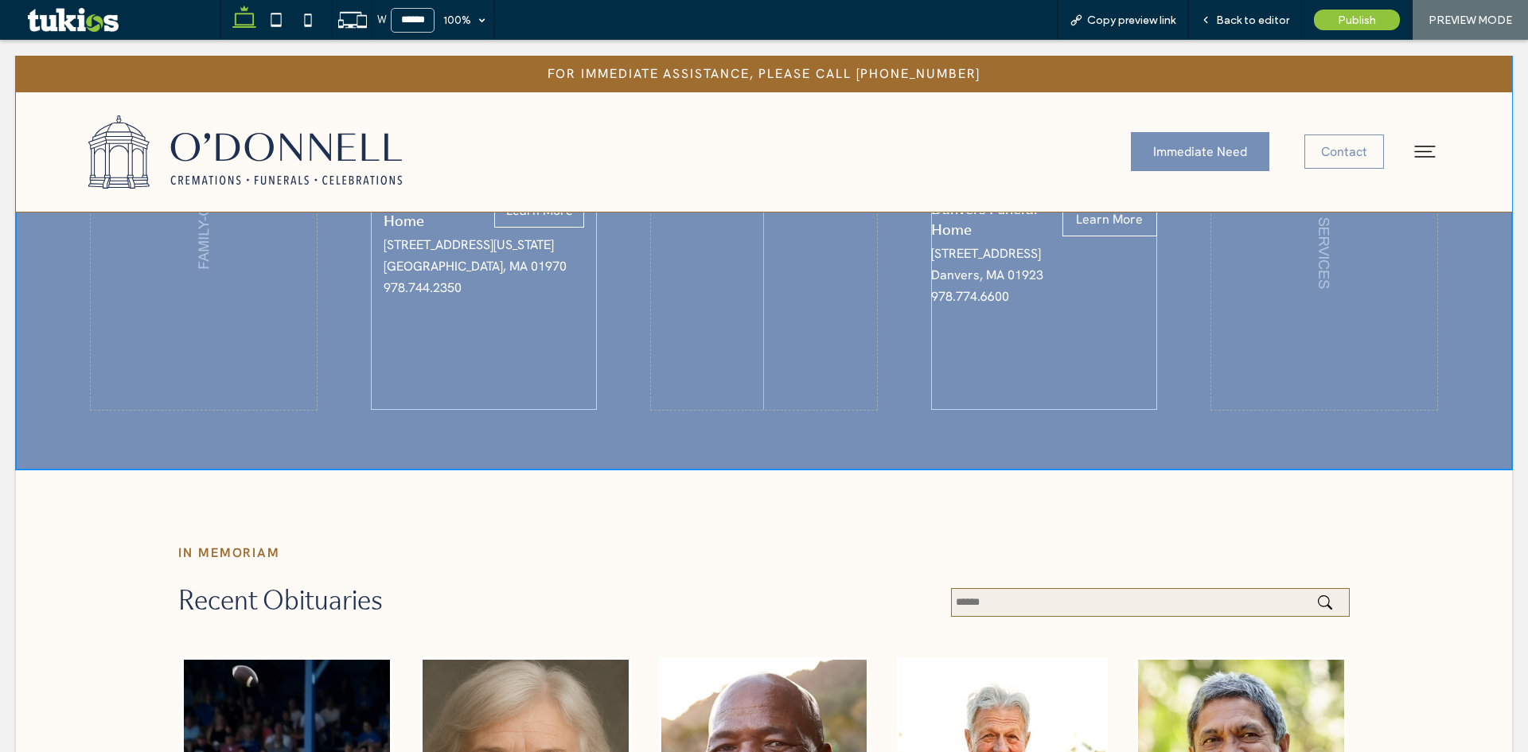
click at [1240, 19] on span "Back to editor" at bounding box center [1252, 21] width 73 height 14
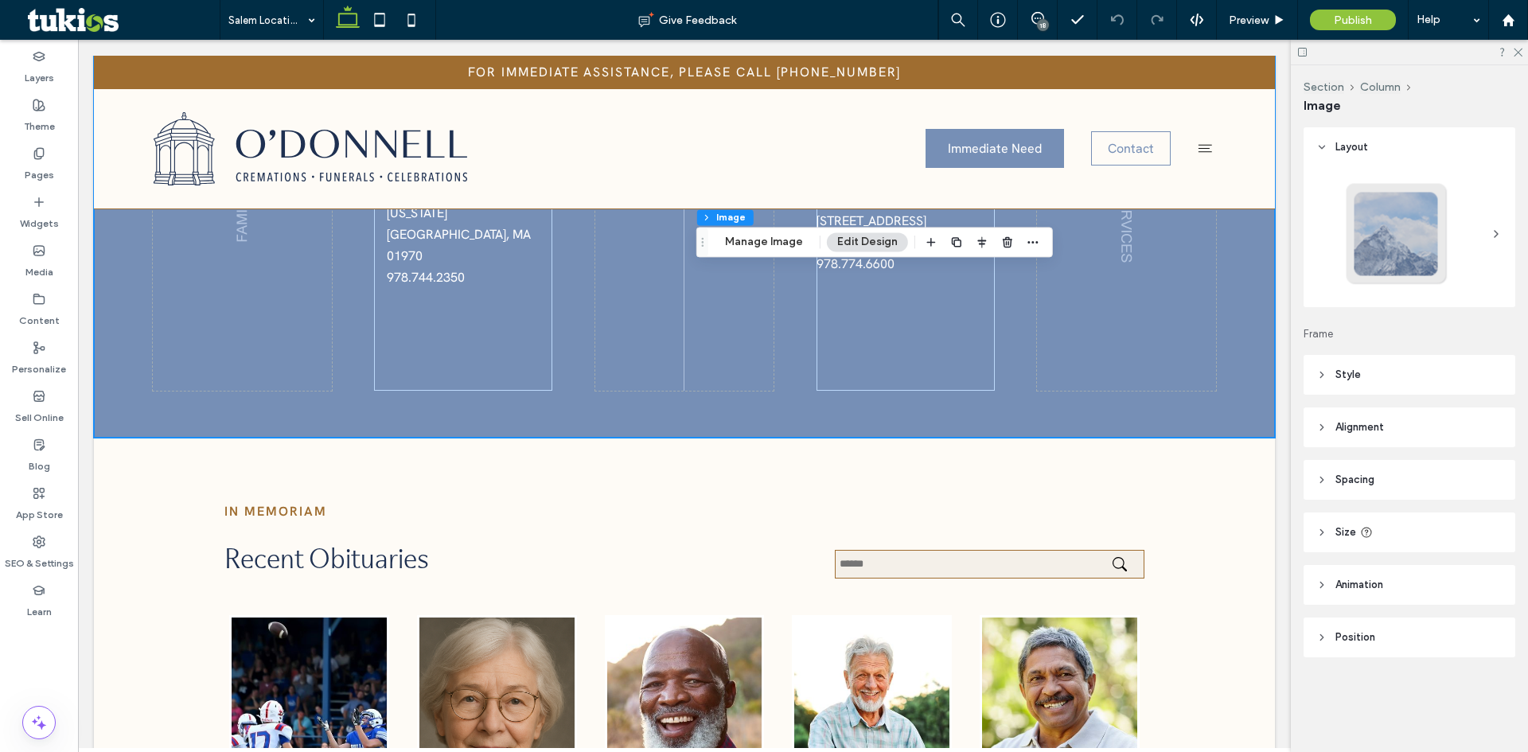
click at [1349, 429] on span "Alignment" at bounding box center [1360, 428] width 49 height 16
click at [1420, 464] on icon at bounding box center [1421, 468] width 13 height 13
type input "***"
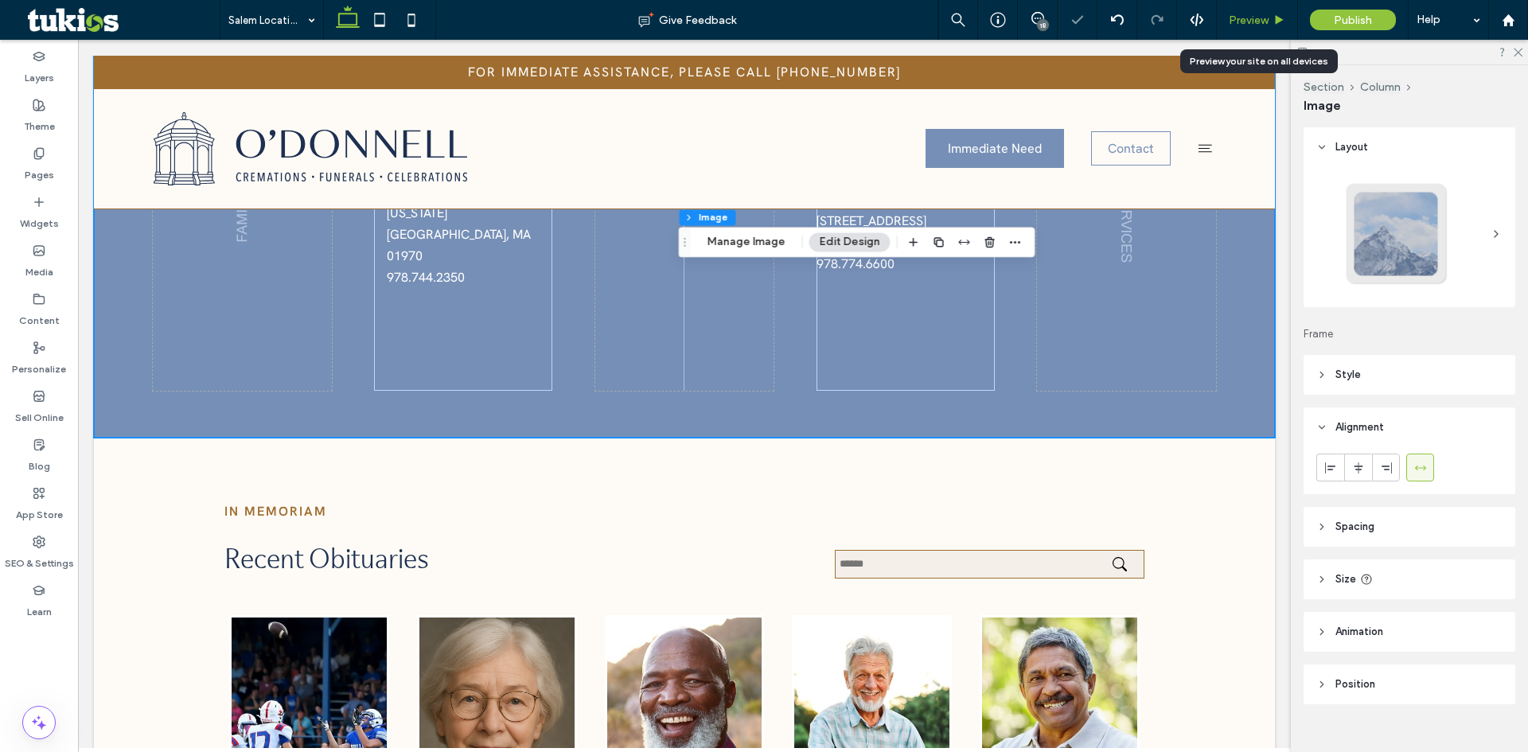
click at [1255, 11] on div "Preview" at bounding box center [1257, 20] width 81 height 40
click at [1257, 20] on span "Preview" at bounding box center [1249, 21] width 40 height 14
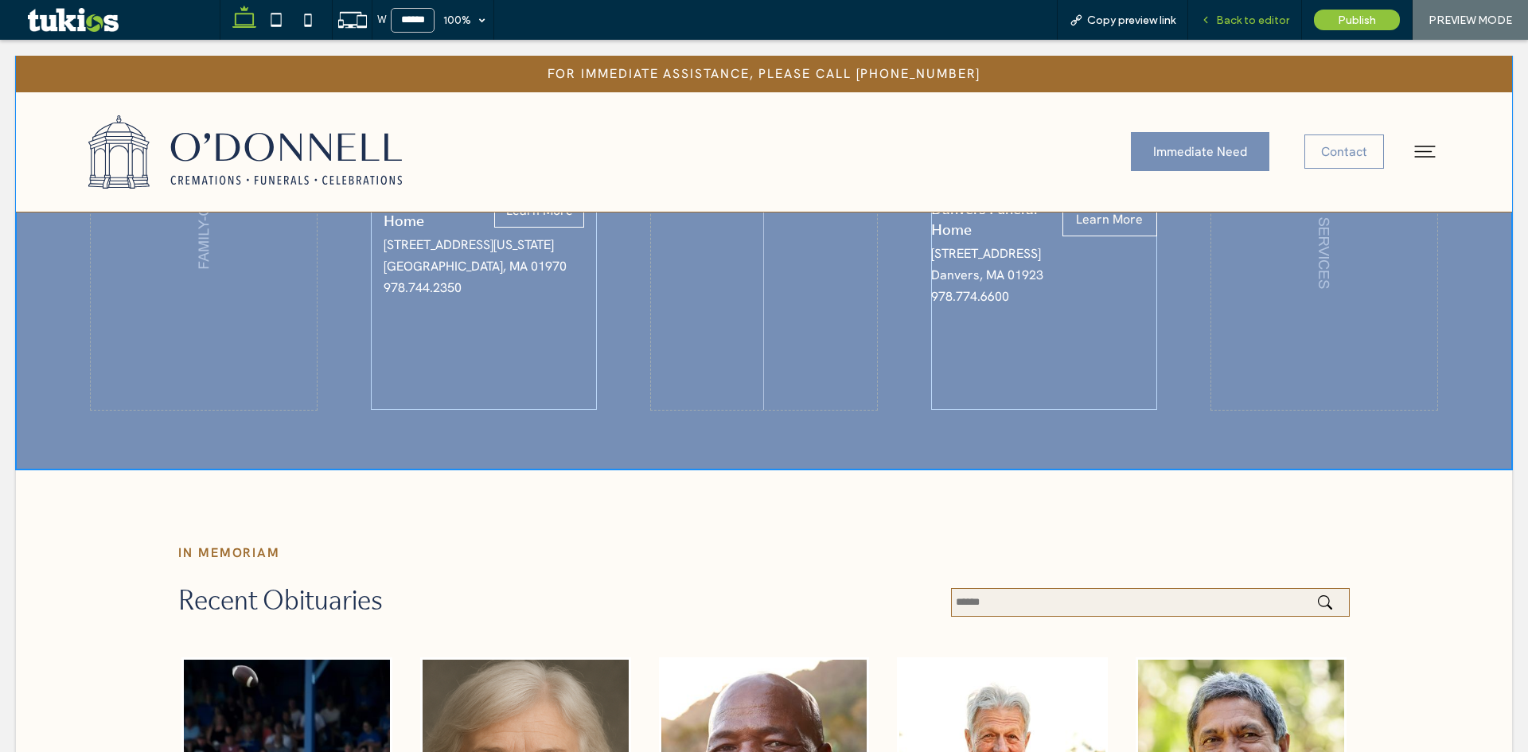
click at [1263, 17] on span "Back to editor" at bounding box center [1252, 21] width 73 height 14
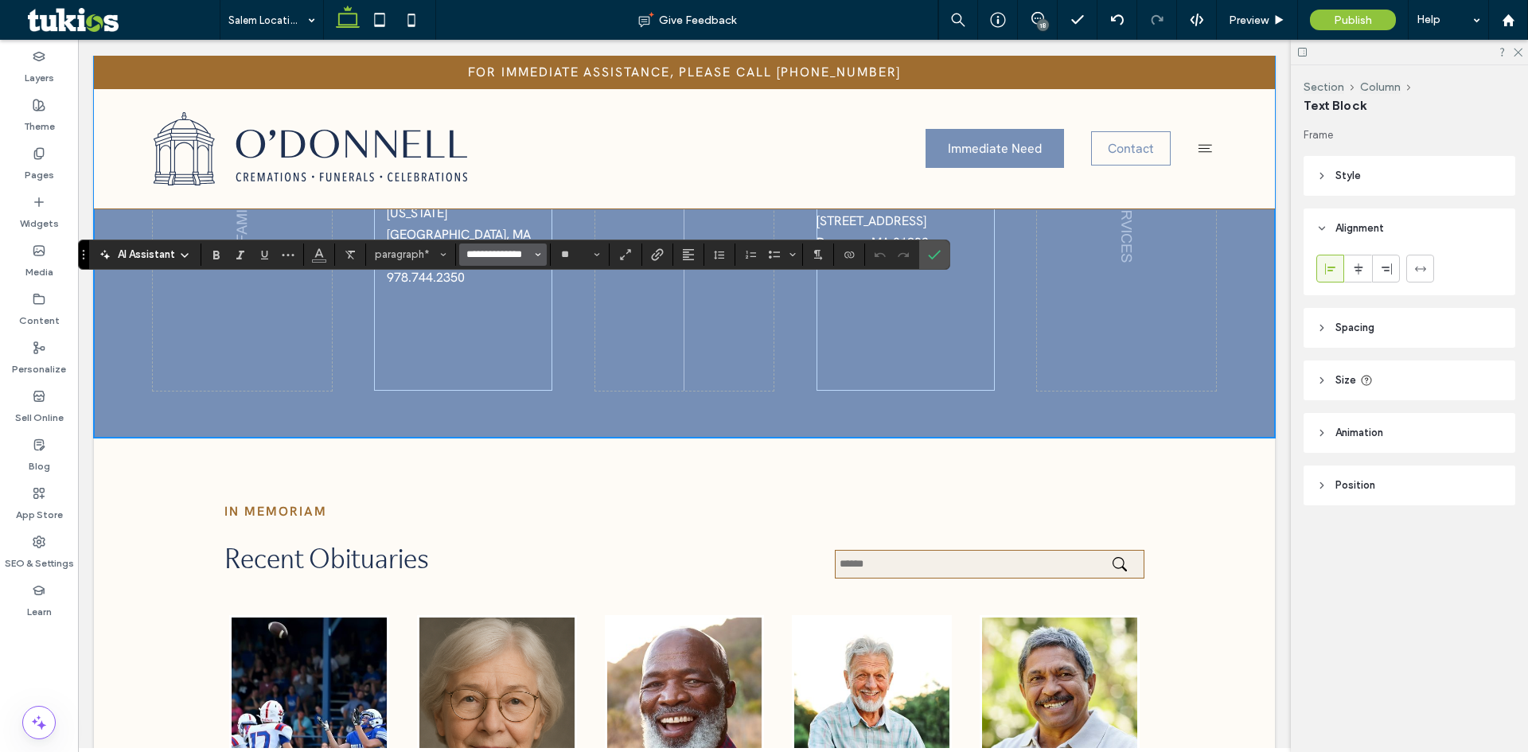
click at [481, 255] on input "**********" at bounding box center [499, 254] width 68 height 13
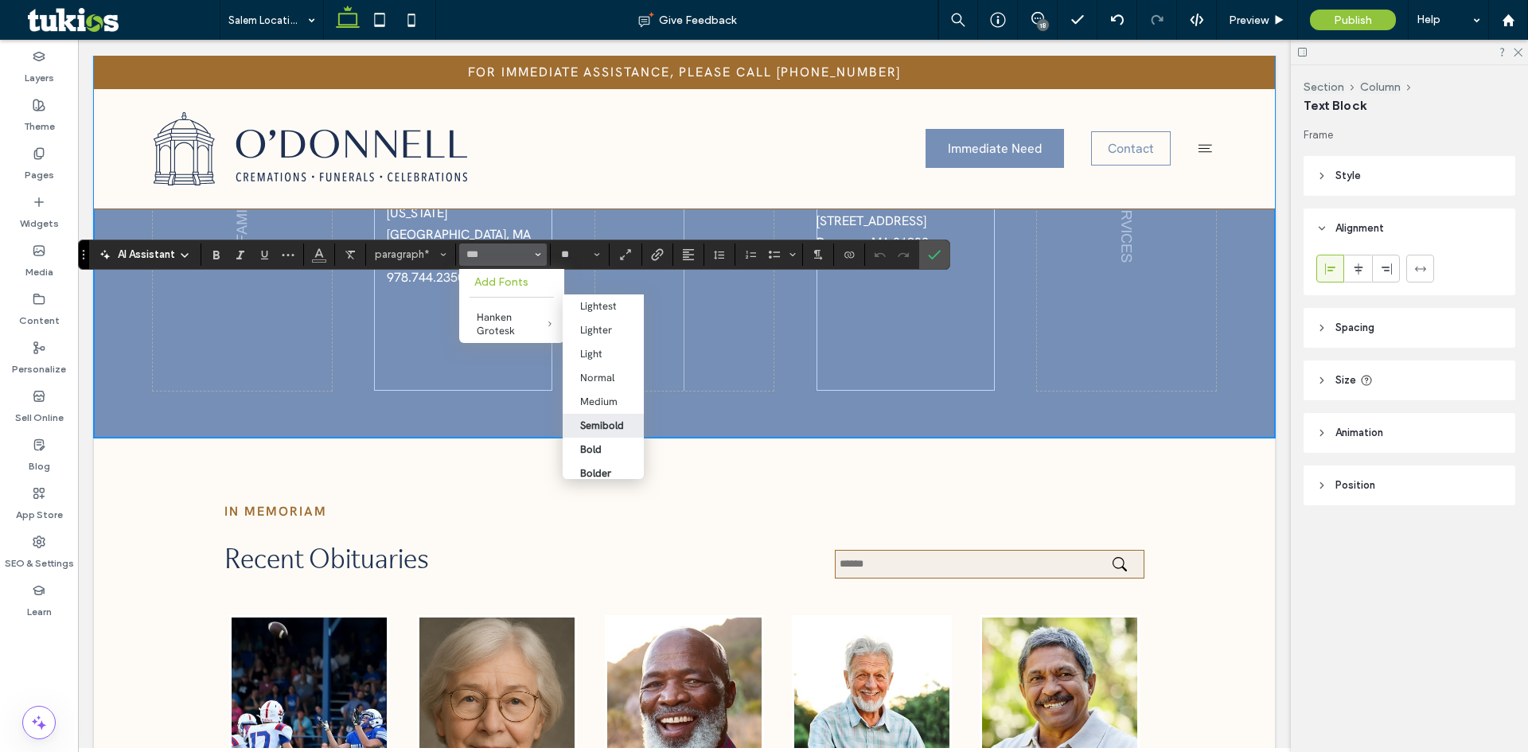
click at [615, 424] on div "Semibold" at bounding box center [602, 426] width 44 height 14
type input "**********"
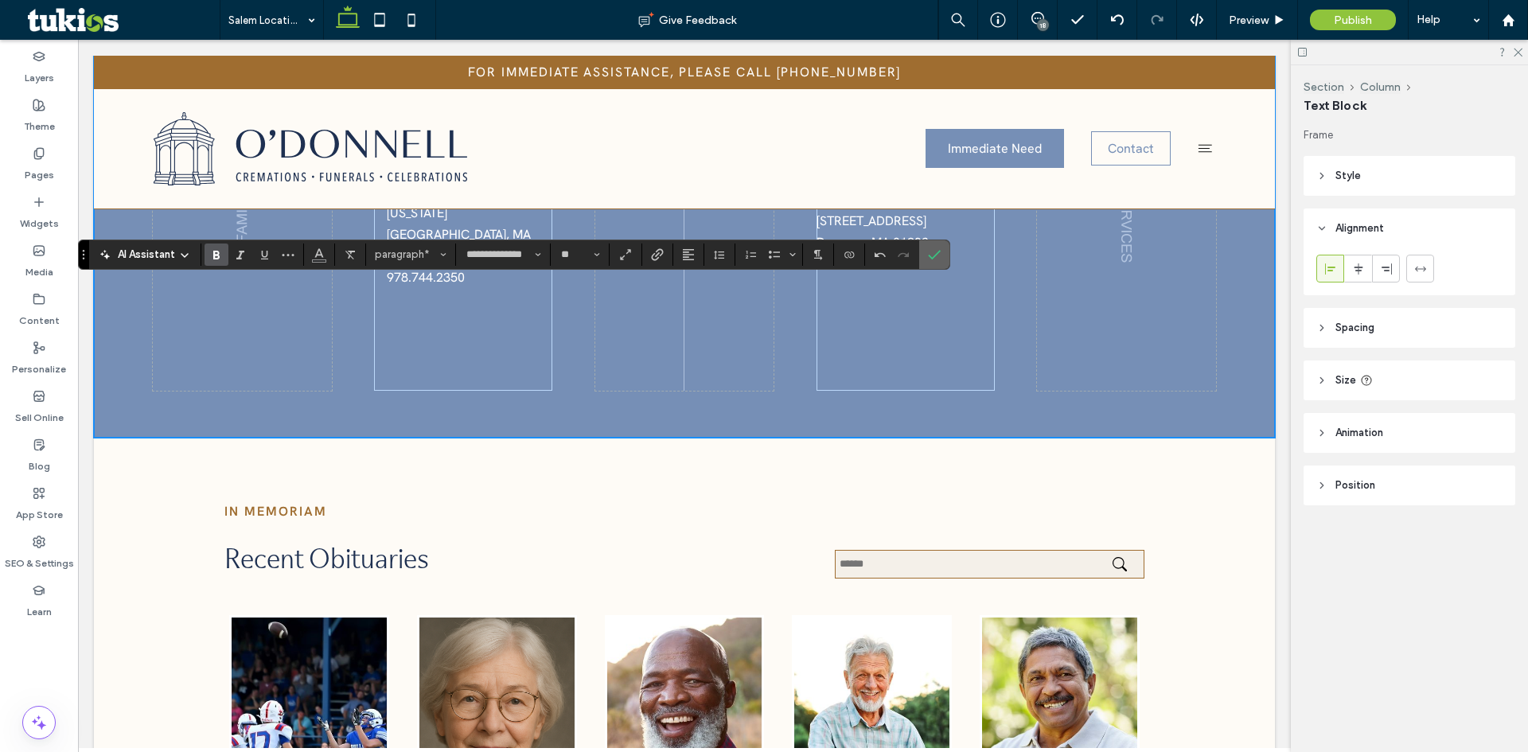
click at [926, 254] on label "Confirm" at bounding box center [935, 254] width 24 height 29
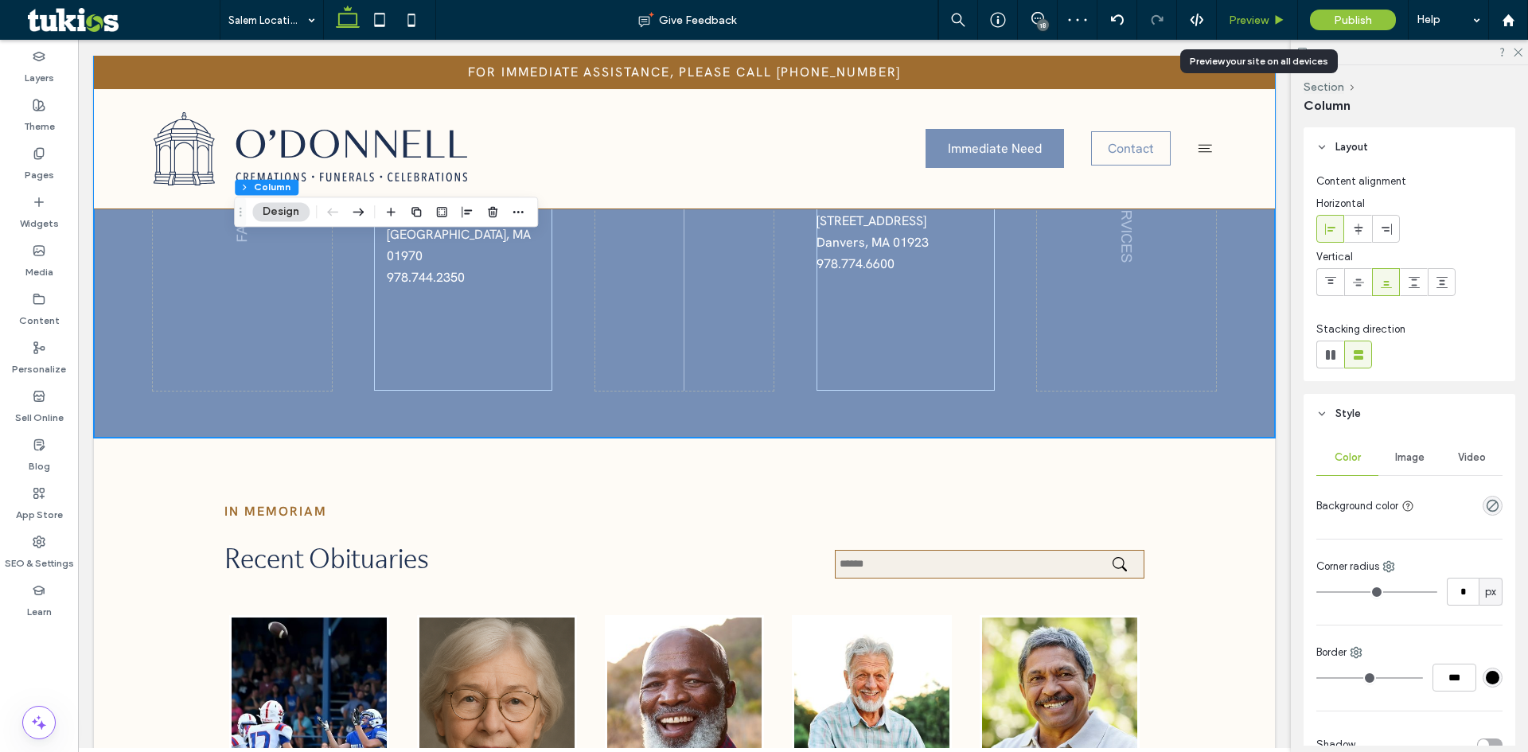
click at [1259, 15] on span "Preview" at bounding box center [1249, 21] width 40 height 14
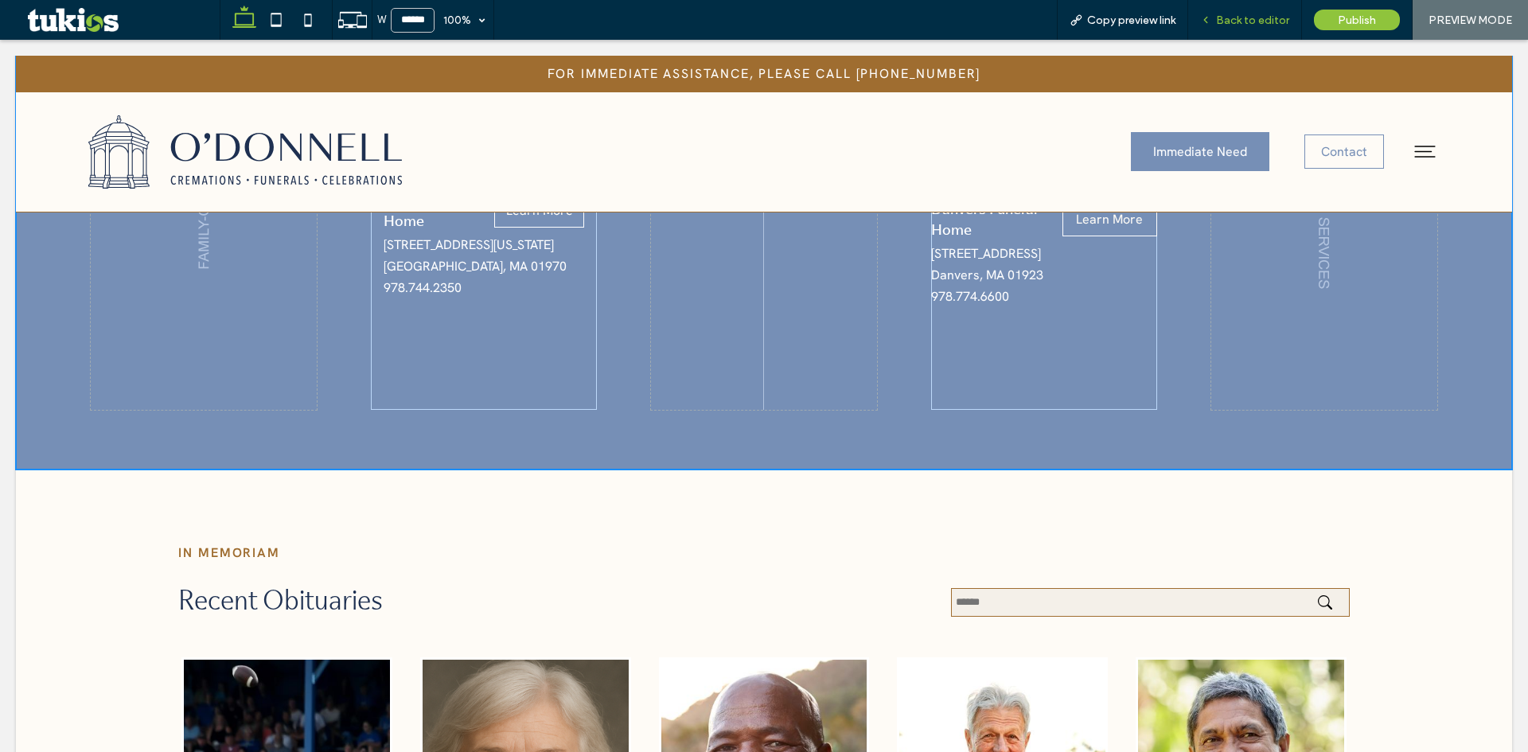
click at [1274, 20] on span "Back to editor" at bounding box center [1252, 21] width 73 height 14
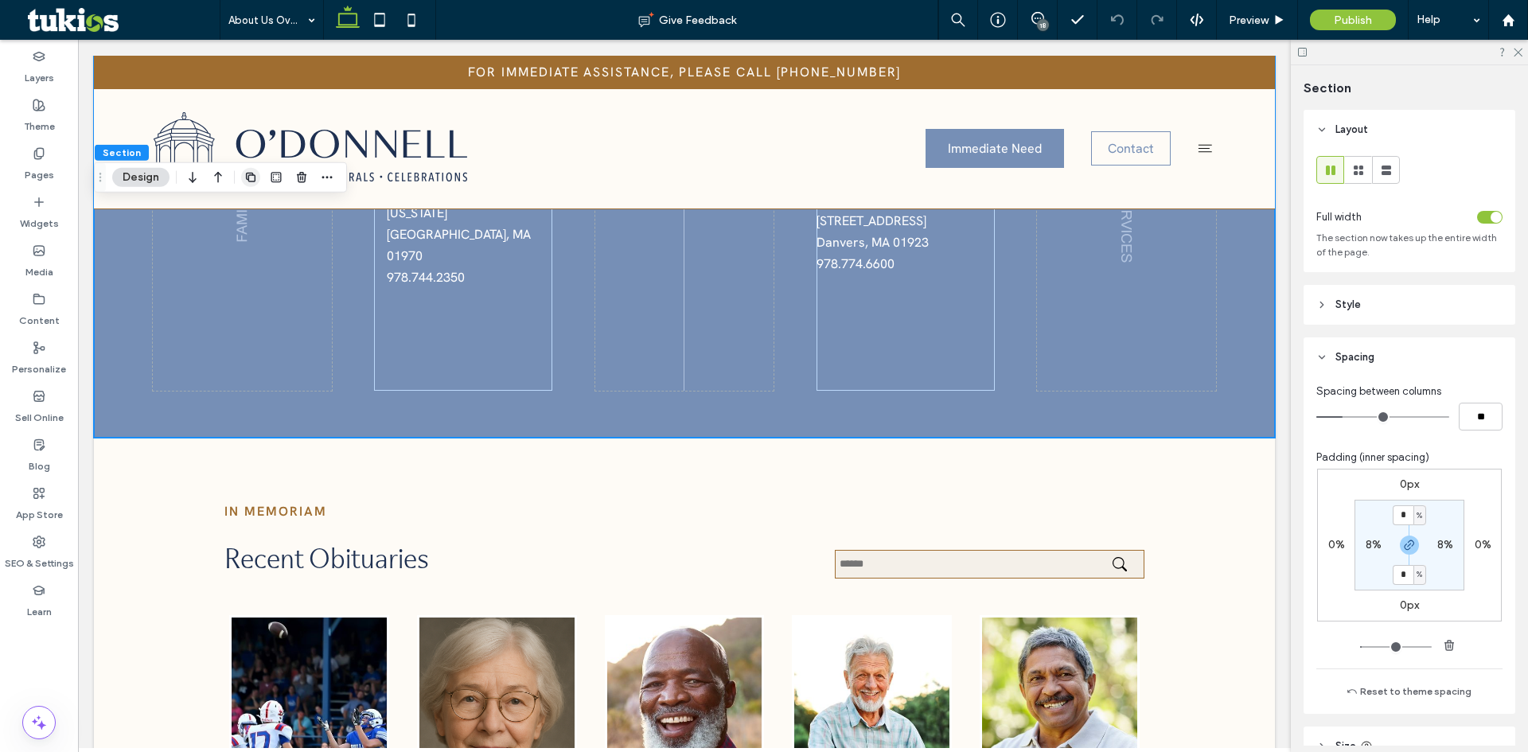
click at [250, 178] on icon "button" at bounding box center [250, 177] width 13 height 13
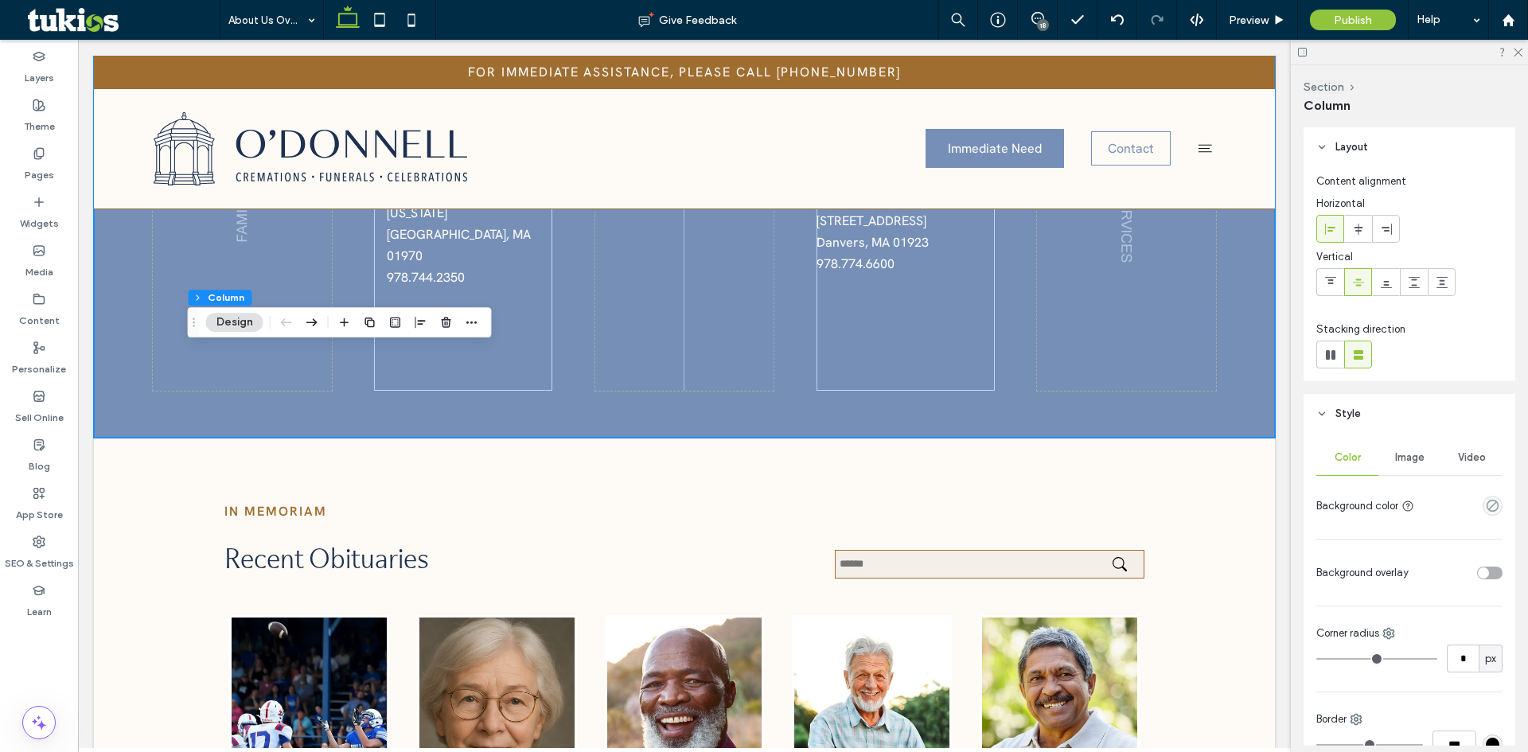
click at [1402, 447] on div "Image" at bounding box center [1410, 457] width 62 height 35
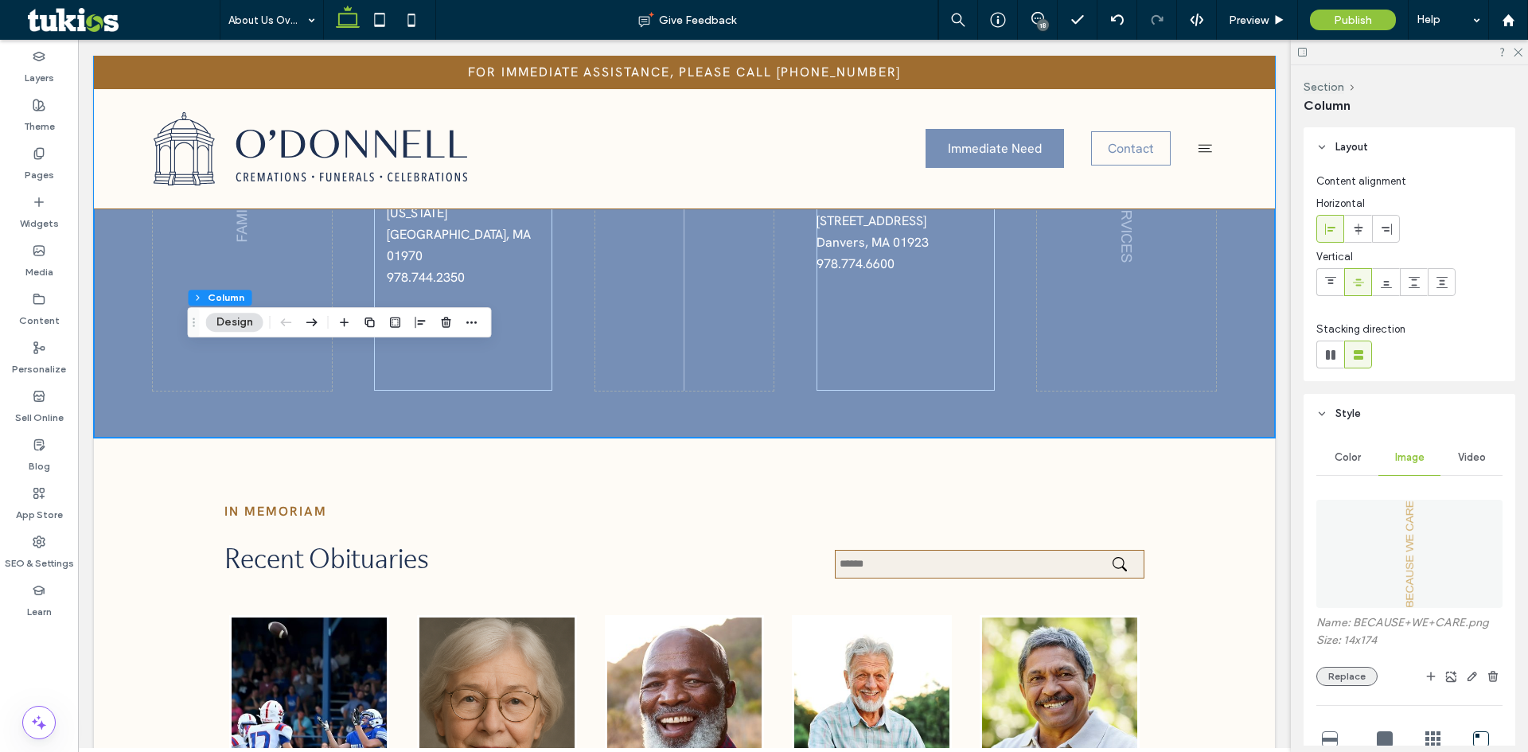
drag, startPoint x: 1403, startPoint y: 450, endPoint x: 1353, endPoint y: 671, distance: 226.9
click at [1353, 670] on button "Replace" at bounding box center [1347, 676] width 61 height 19
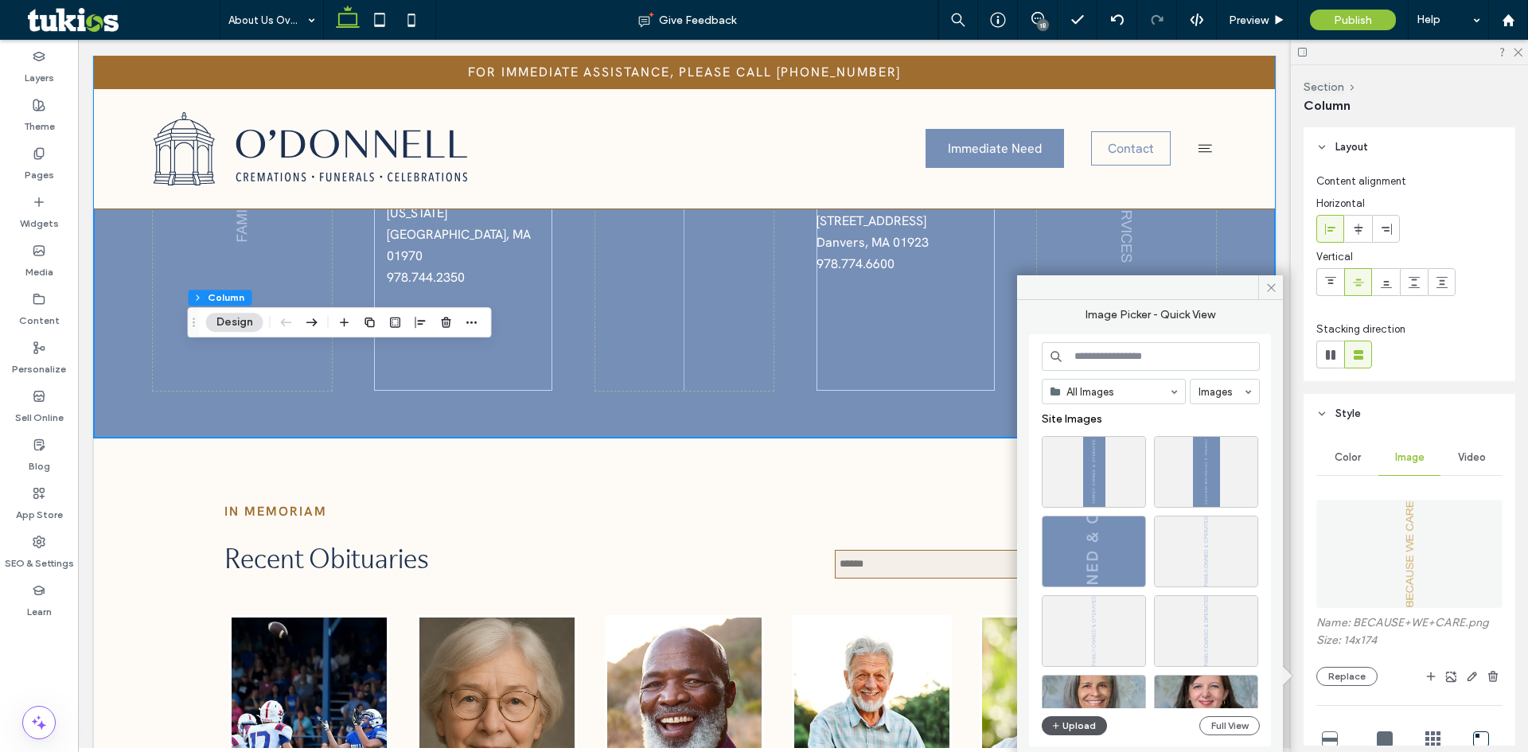
click at [1070, 725] on button "Upload" at bounding box center [1074, 725] width 65 height 19
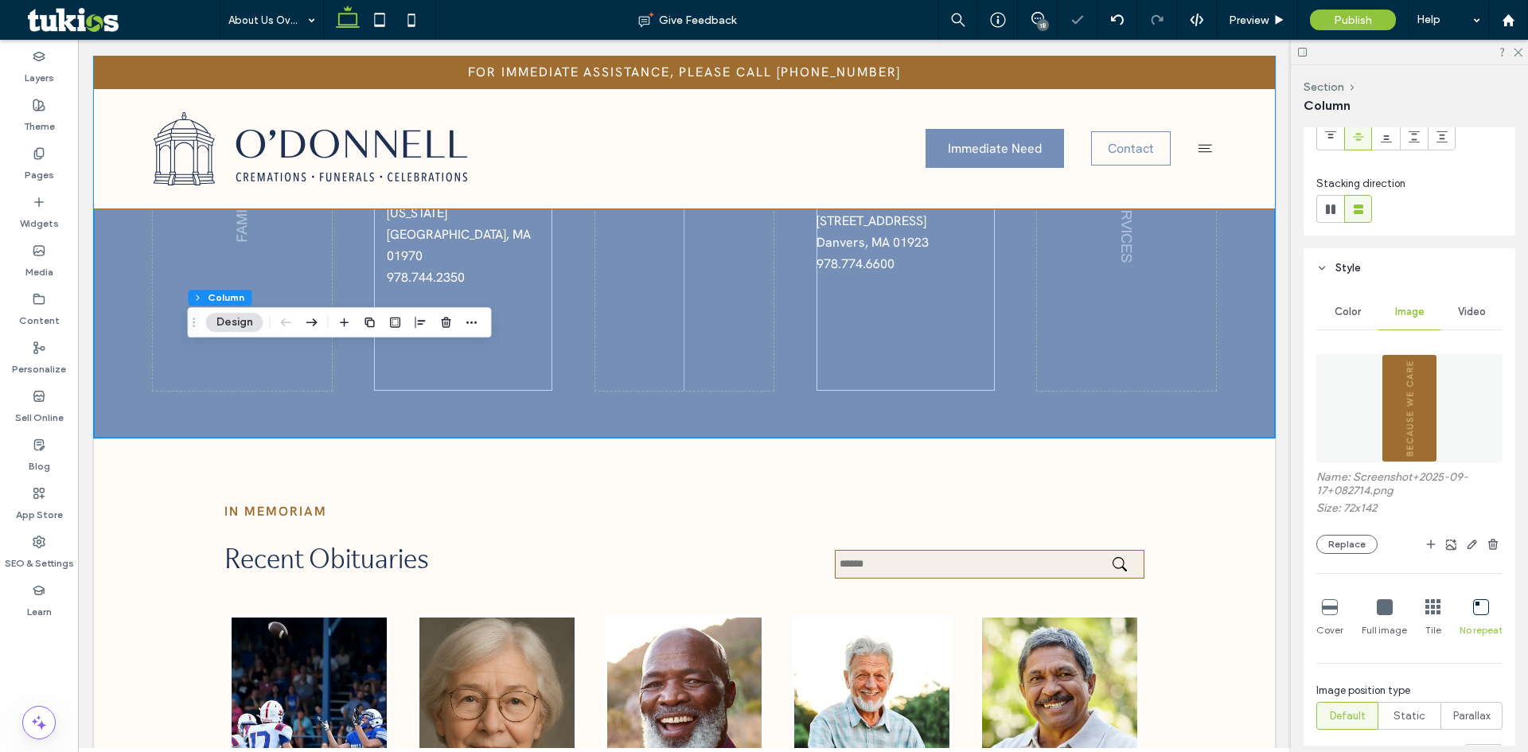
scroll to position [318, 0]
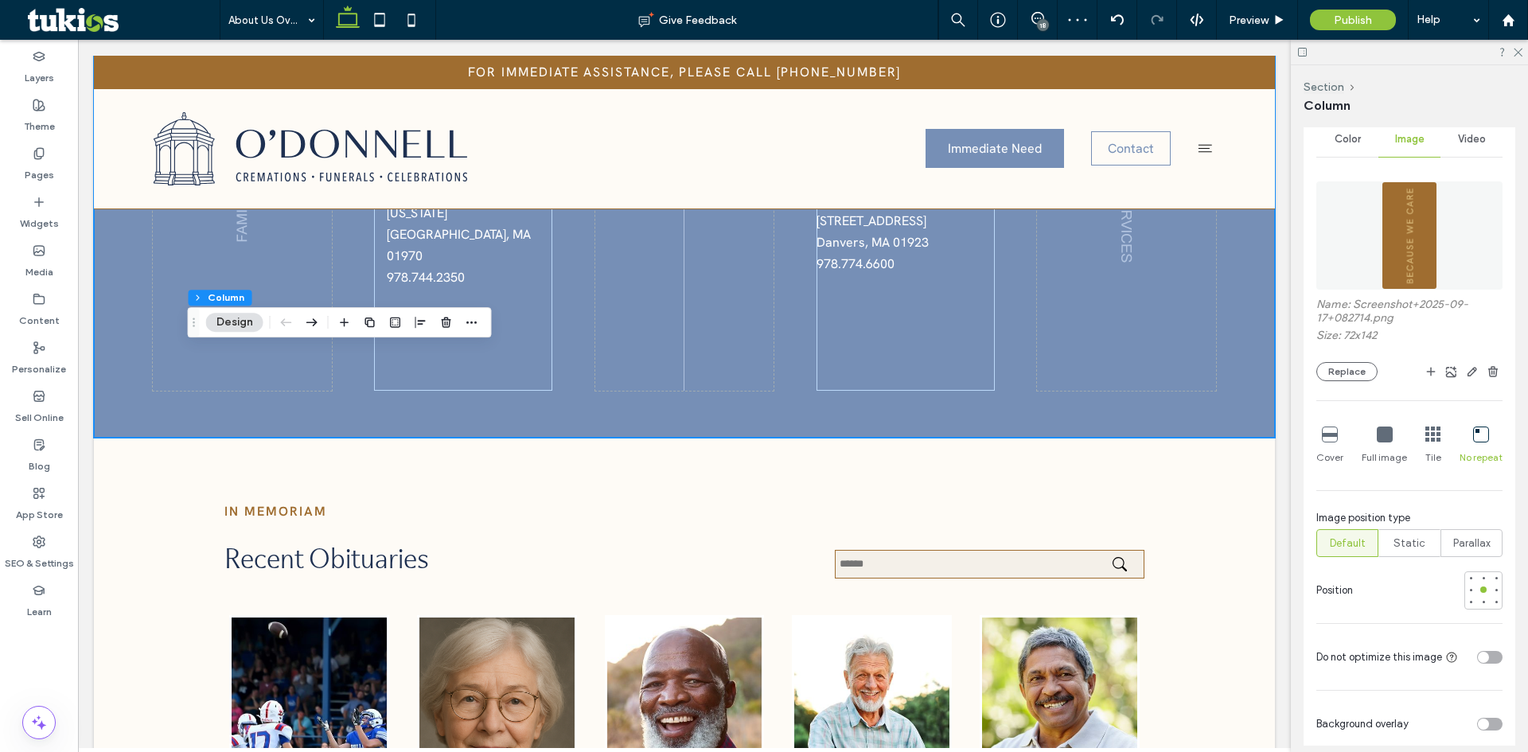
click at [1386, 437] on icon at bounding box center [1385, 435] width 16 height 16
click at [1474, 438] on icon at bounding box center [1482, 435] width 16 height 16
click at [1236, 19] on span "Preview" at bounding box center [1249, 21] width 40 height 14
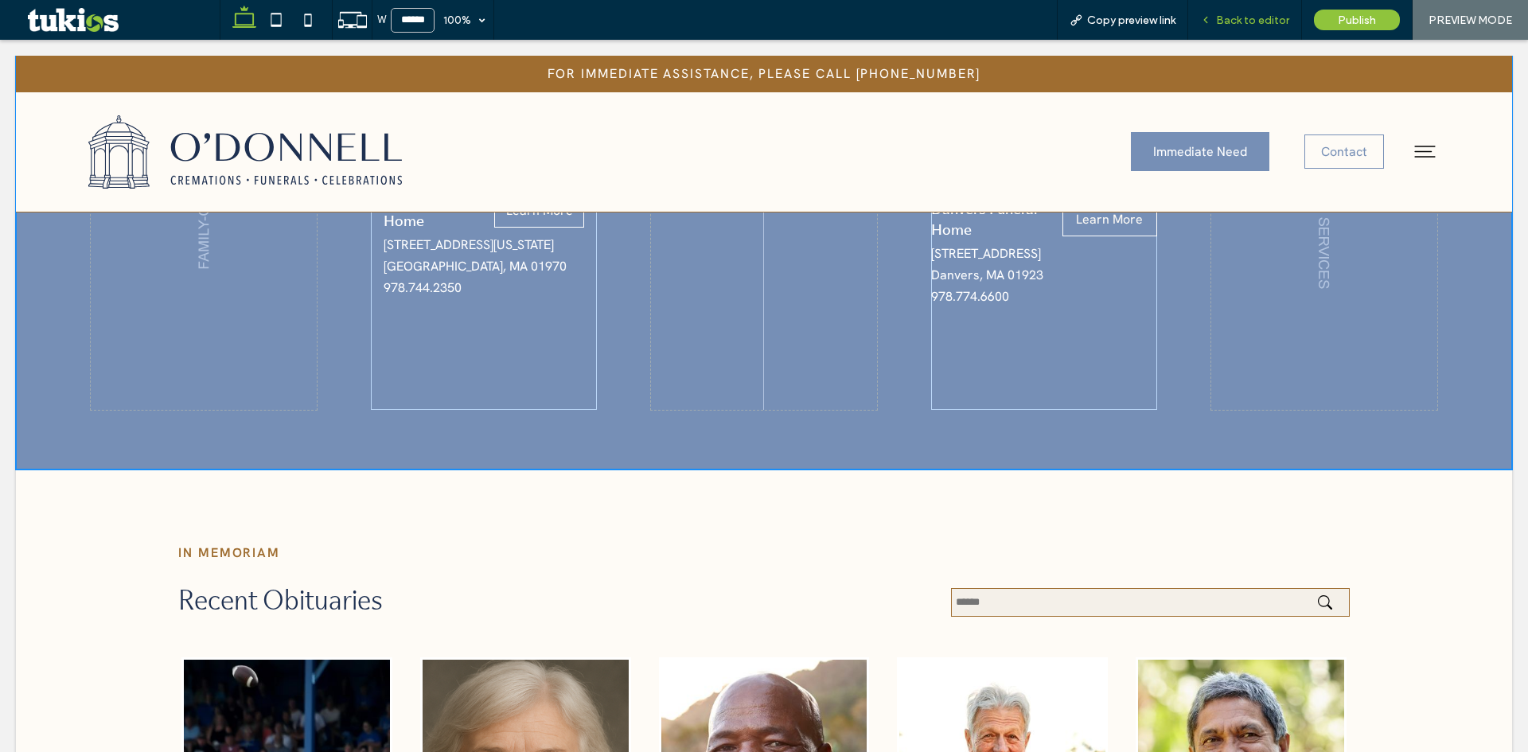
click at [1255, 18] on span "Back to editor" at bounding box center [1252, 21] width 73 height 14
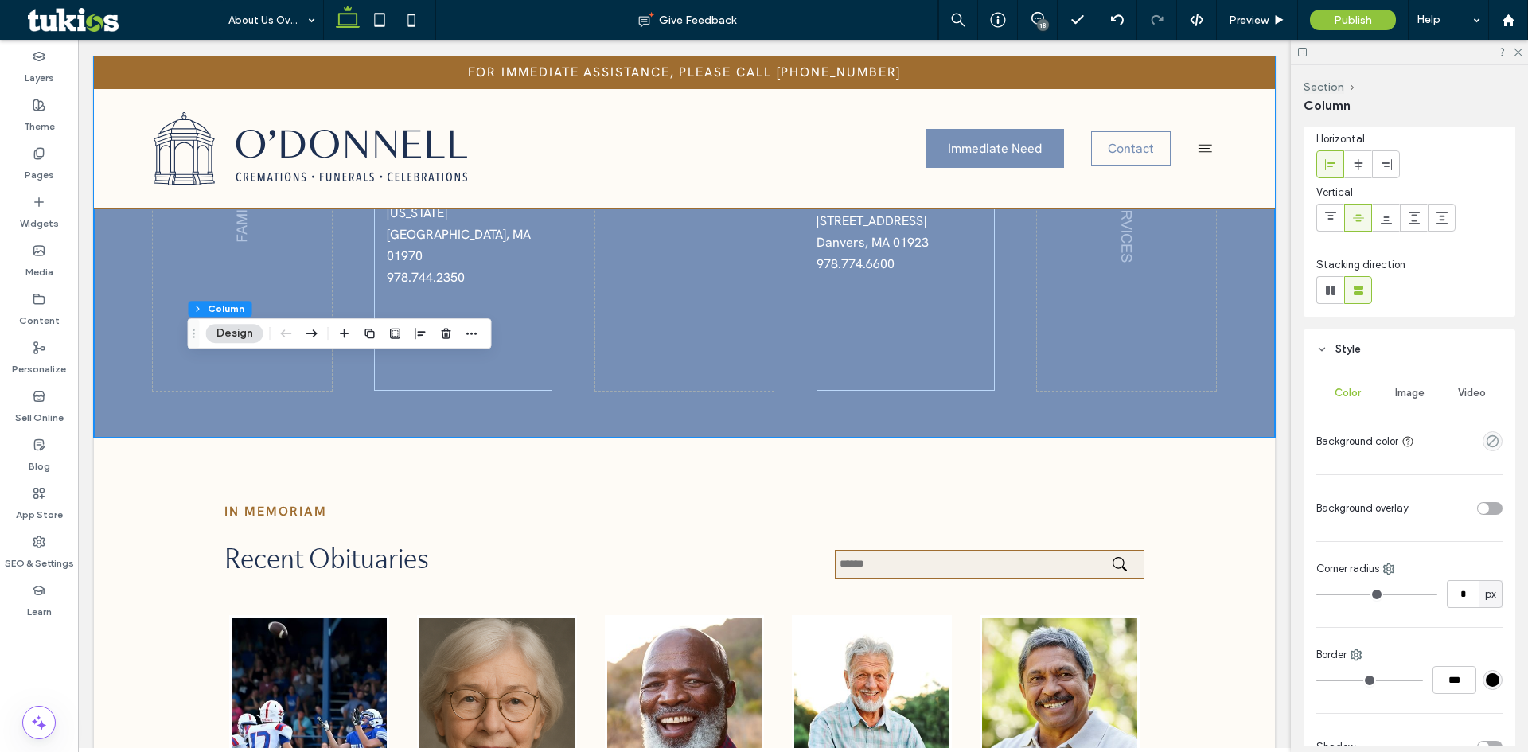
scroll to position [239, 0]
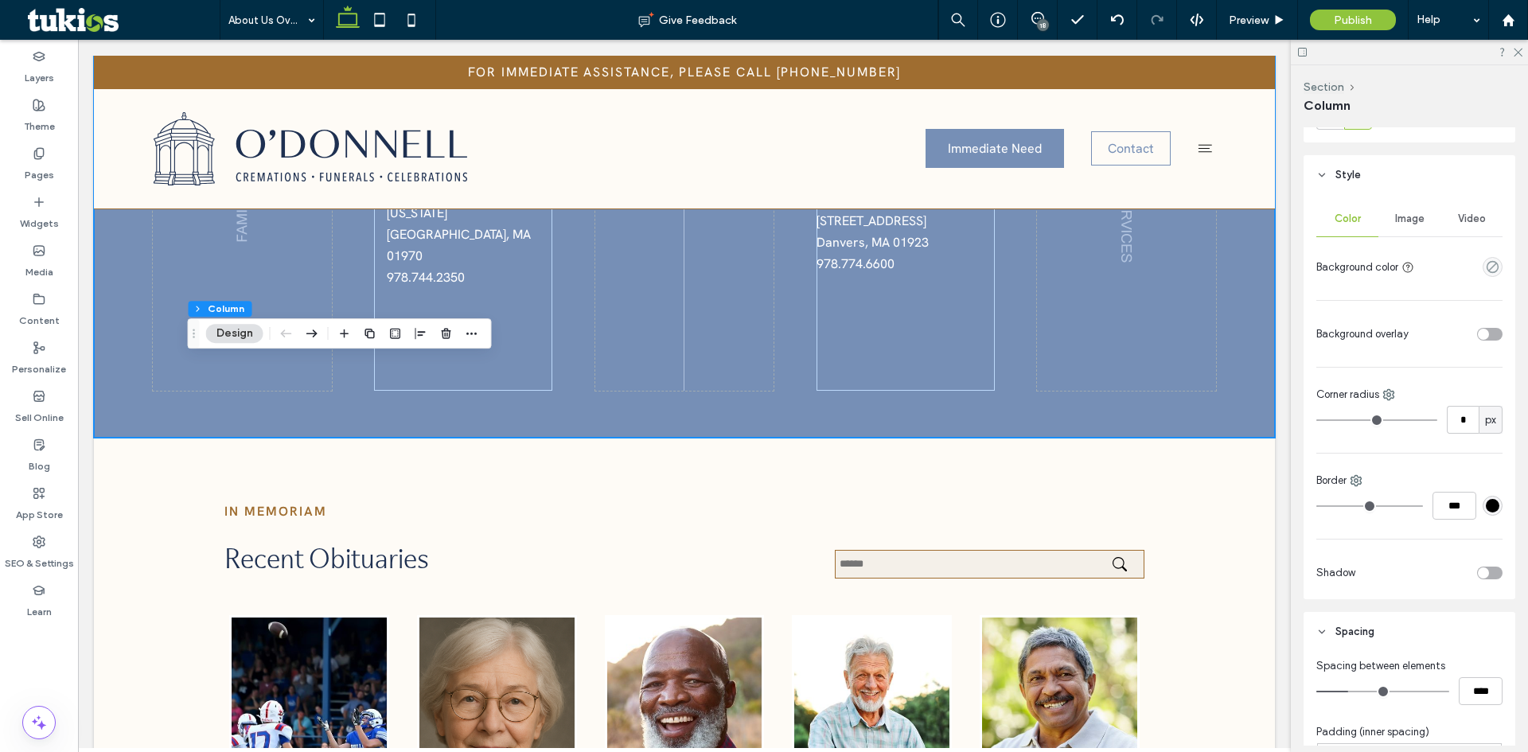
click at [1420, 210] on div "Image" at bounding box center [1410, 218] width 62 height 35
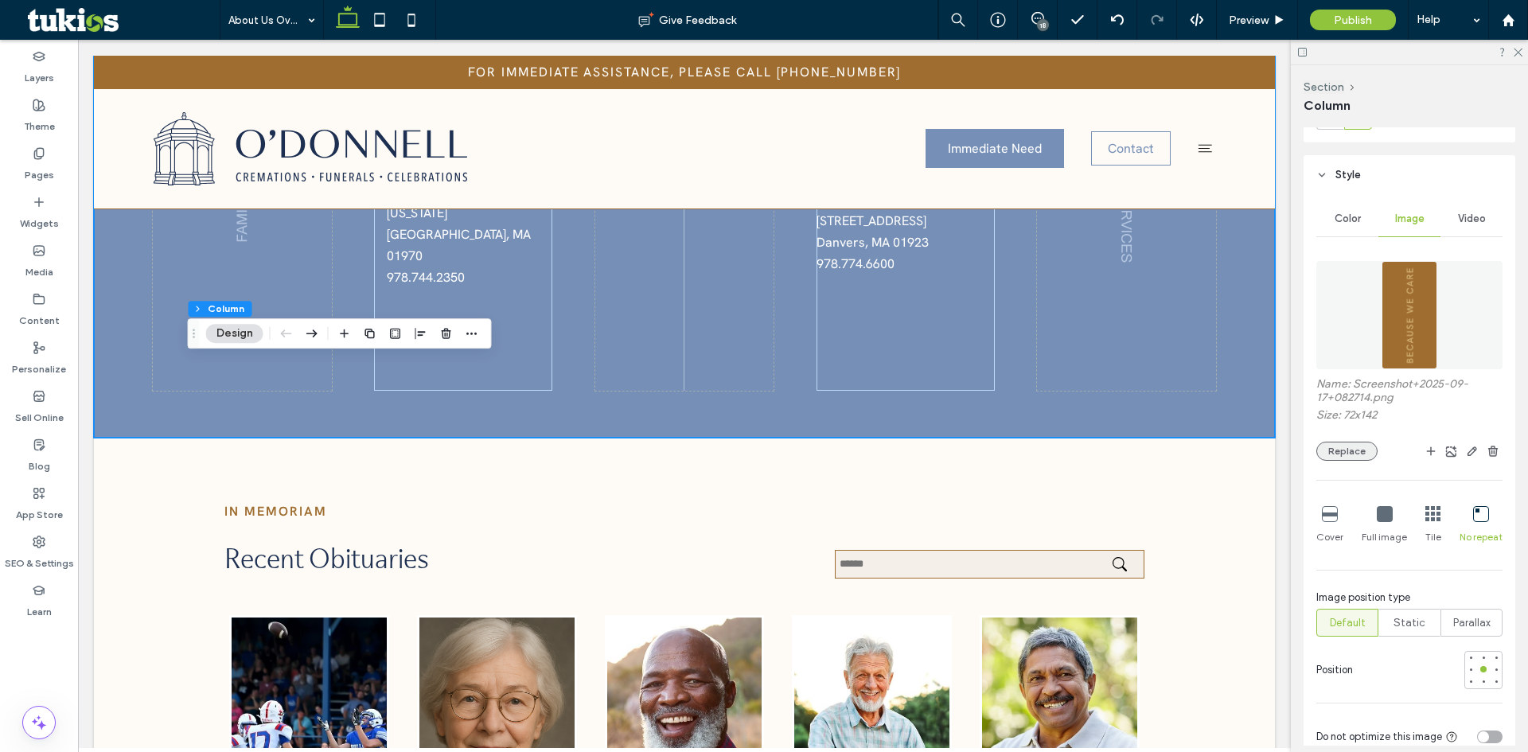
click at [1345, 451] on button "Replace" at bounding box center [1347, 451] width 61 height 19
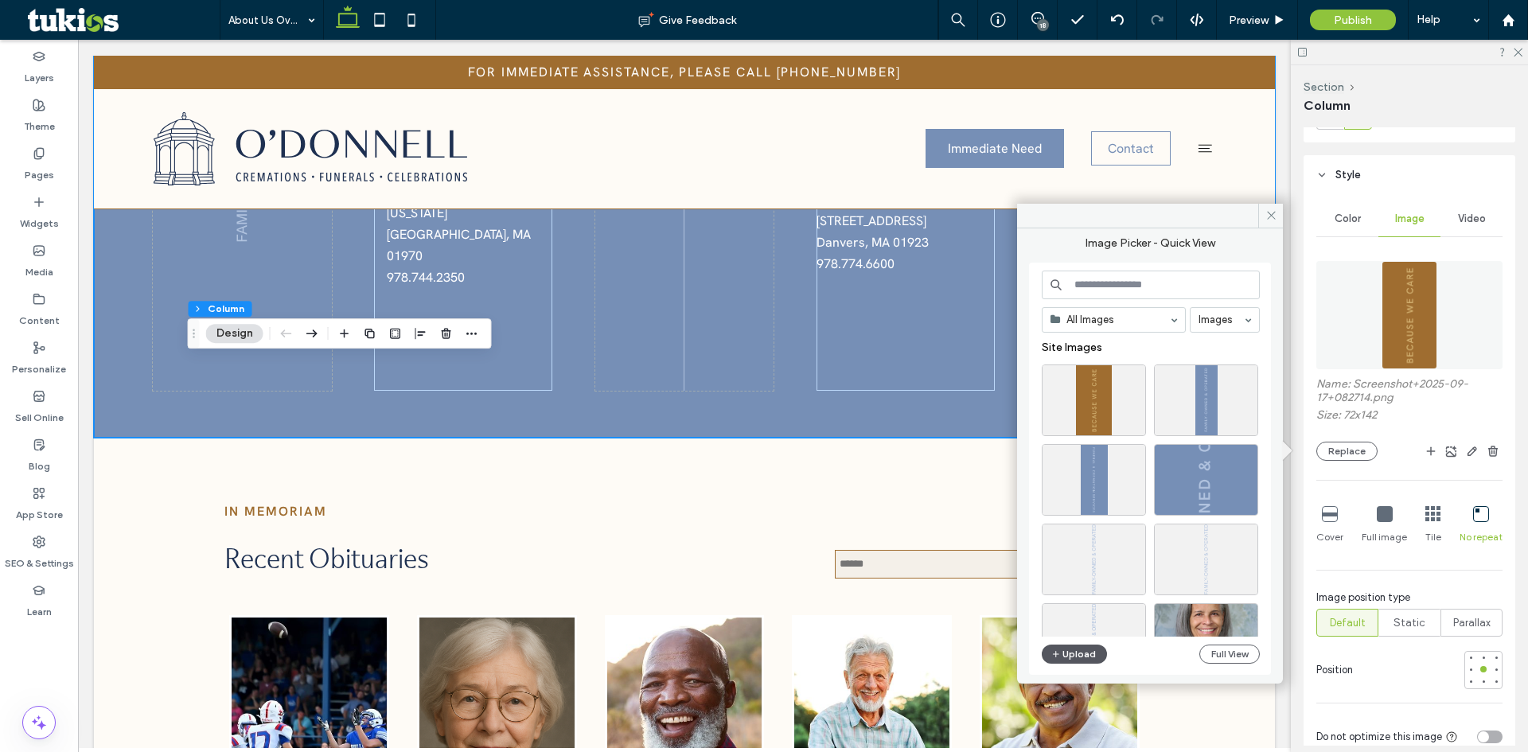
click at [1067, 658] on button "Upload" at bounding box center [1074, 654] width 65 height 19
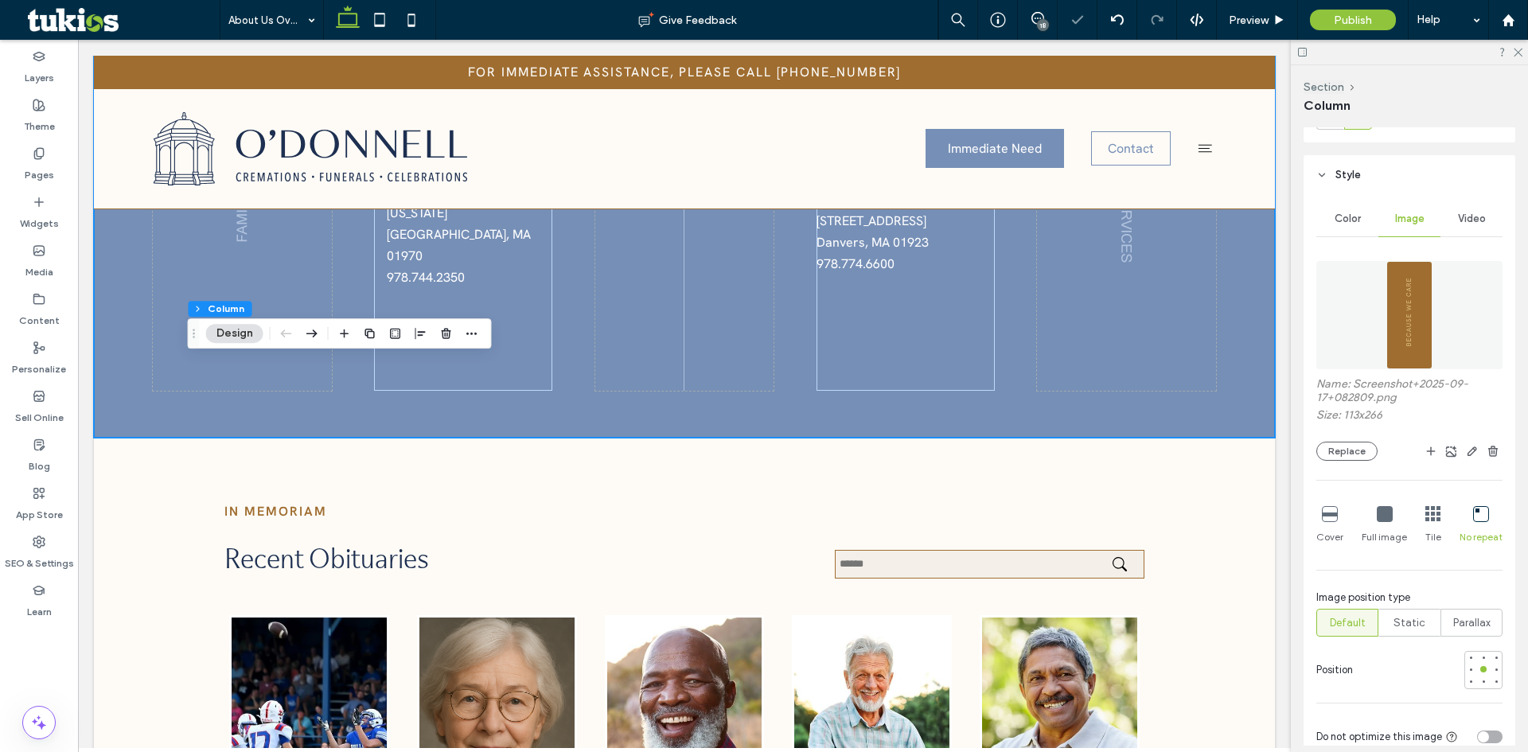
click at [1480, 517] on icon at bounding box center [1482, 514] width 16 height 16
click at [1267, 14] on span "Preview" at bounding box center [1249, 21] width 40 height 14
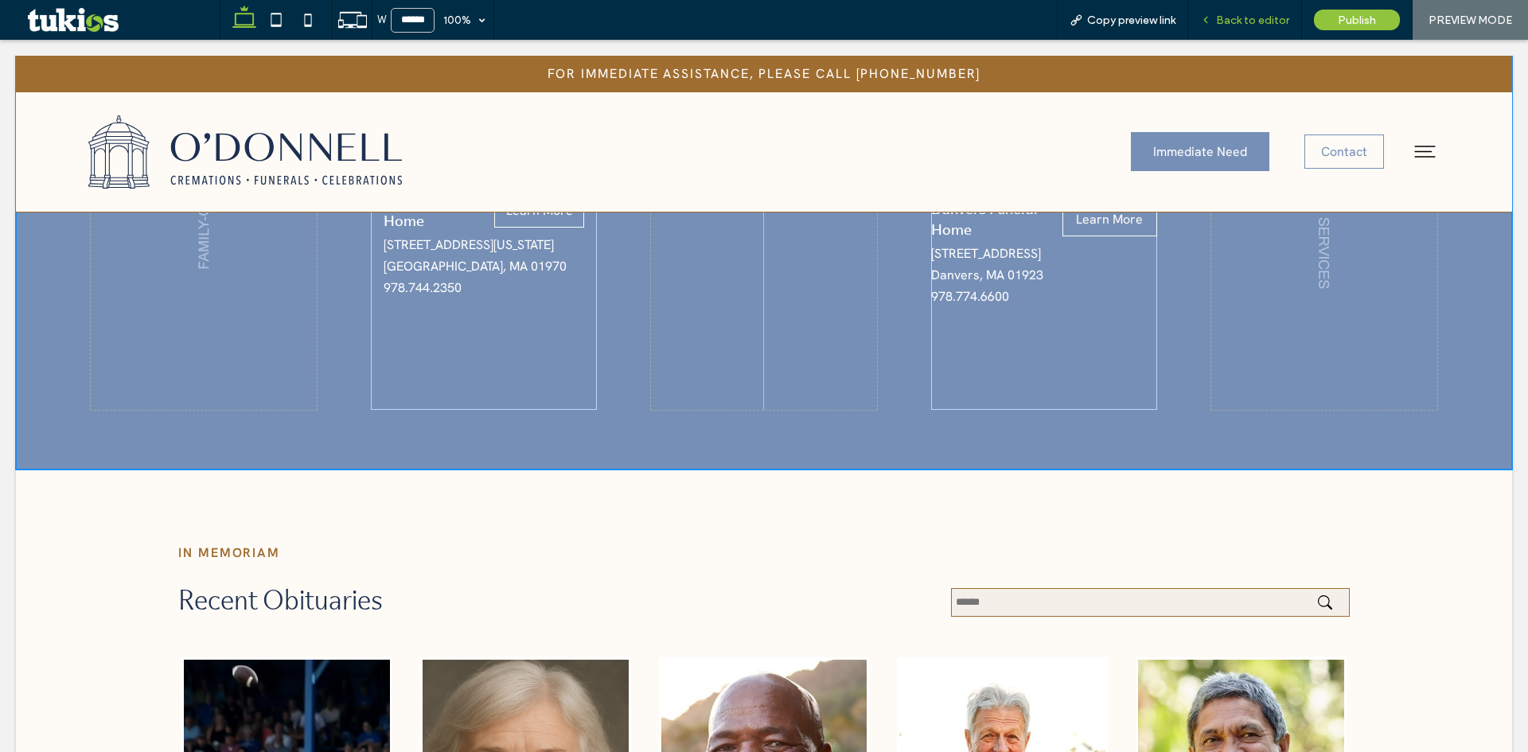
click at [1256, 15] on span "Back to editor" at bounding box center [1252, 21] width 73 height 14
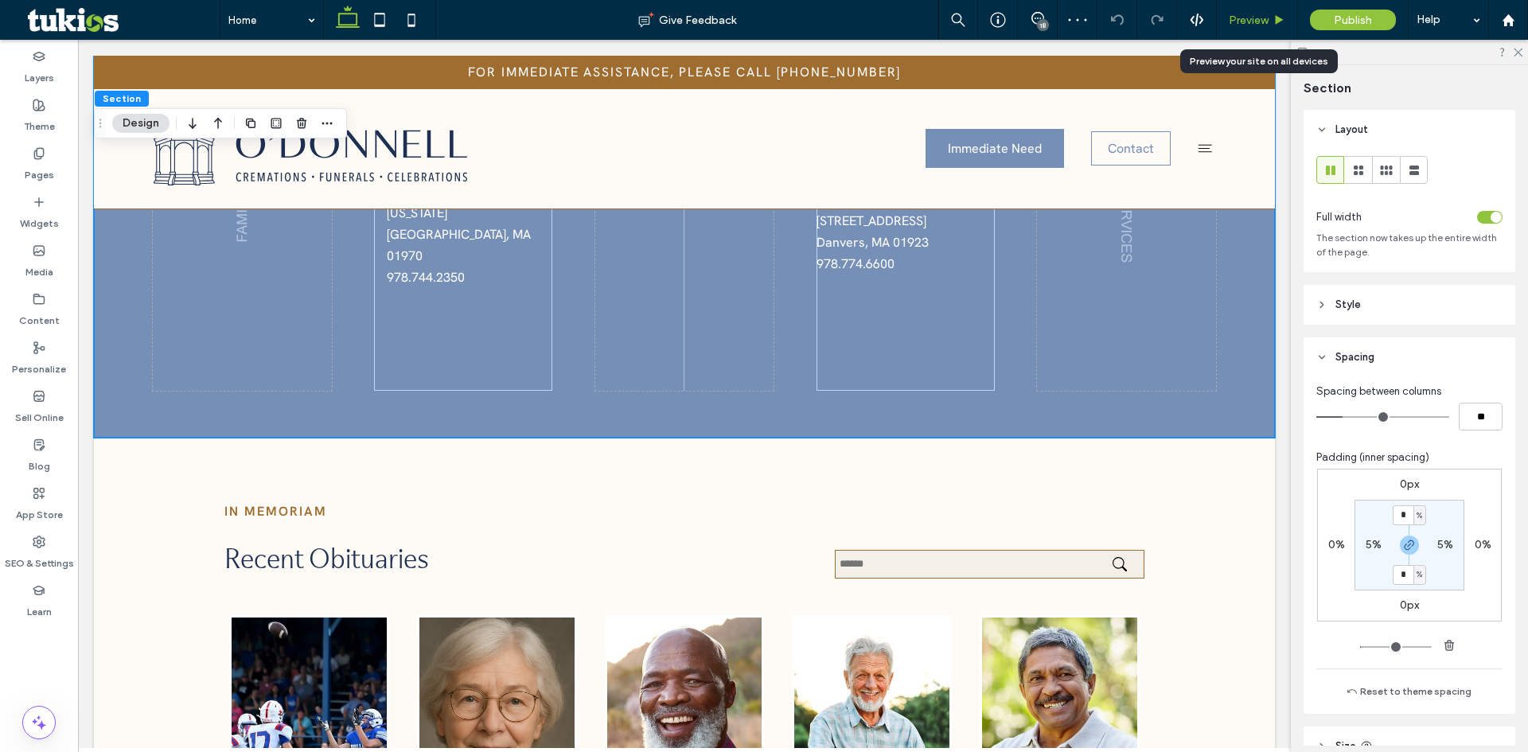
click at [1264, 6] on div "Preview" at bounding box center [1257, 20] width 81 height 40
click at [1258, 18] on span "Preview" at bounding box center [1249, 21] width 40 height 14
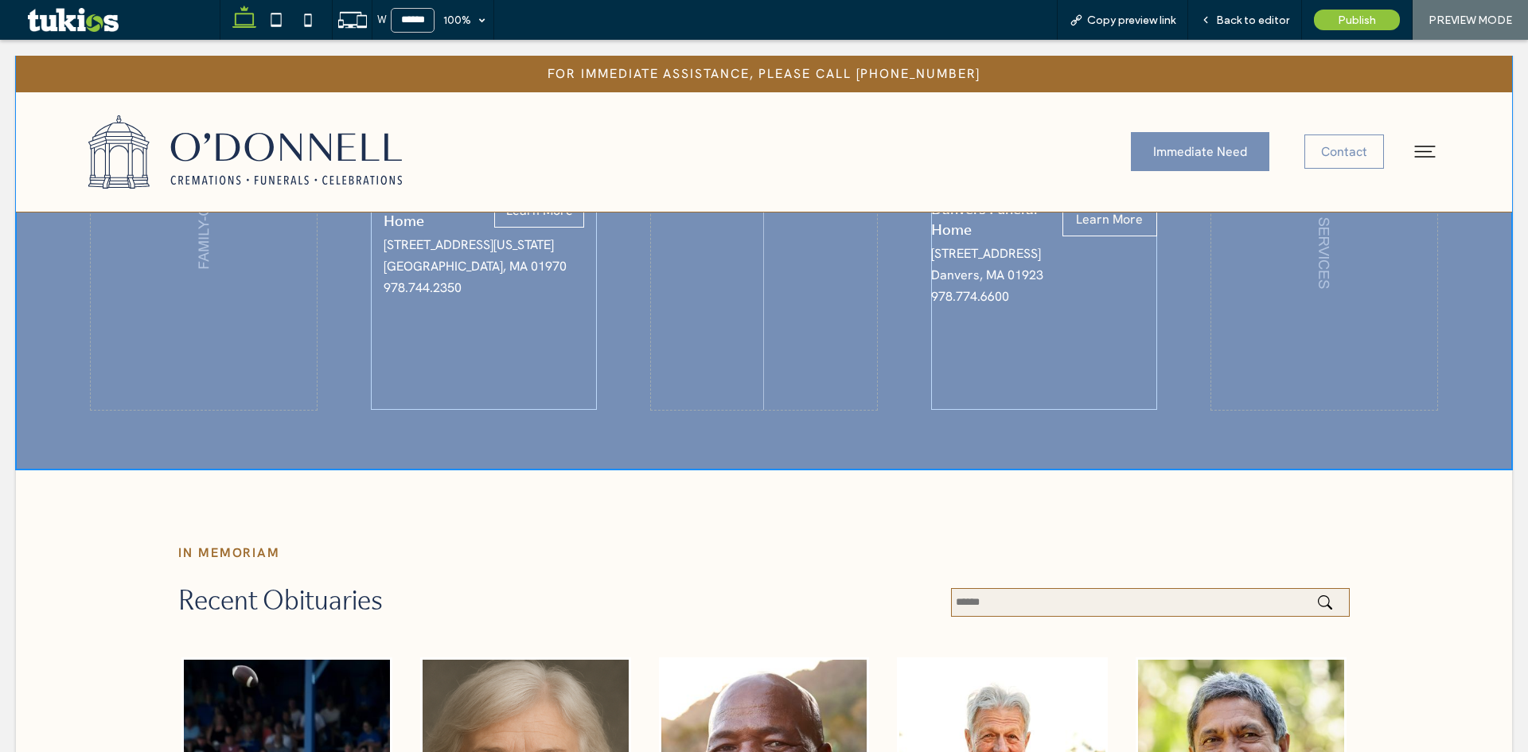
click at [1258, 18] on span "Back to editor" at bounding box center [1252, 21] width 73 height 14
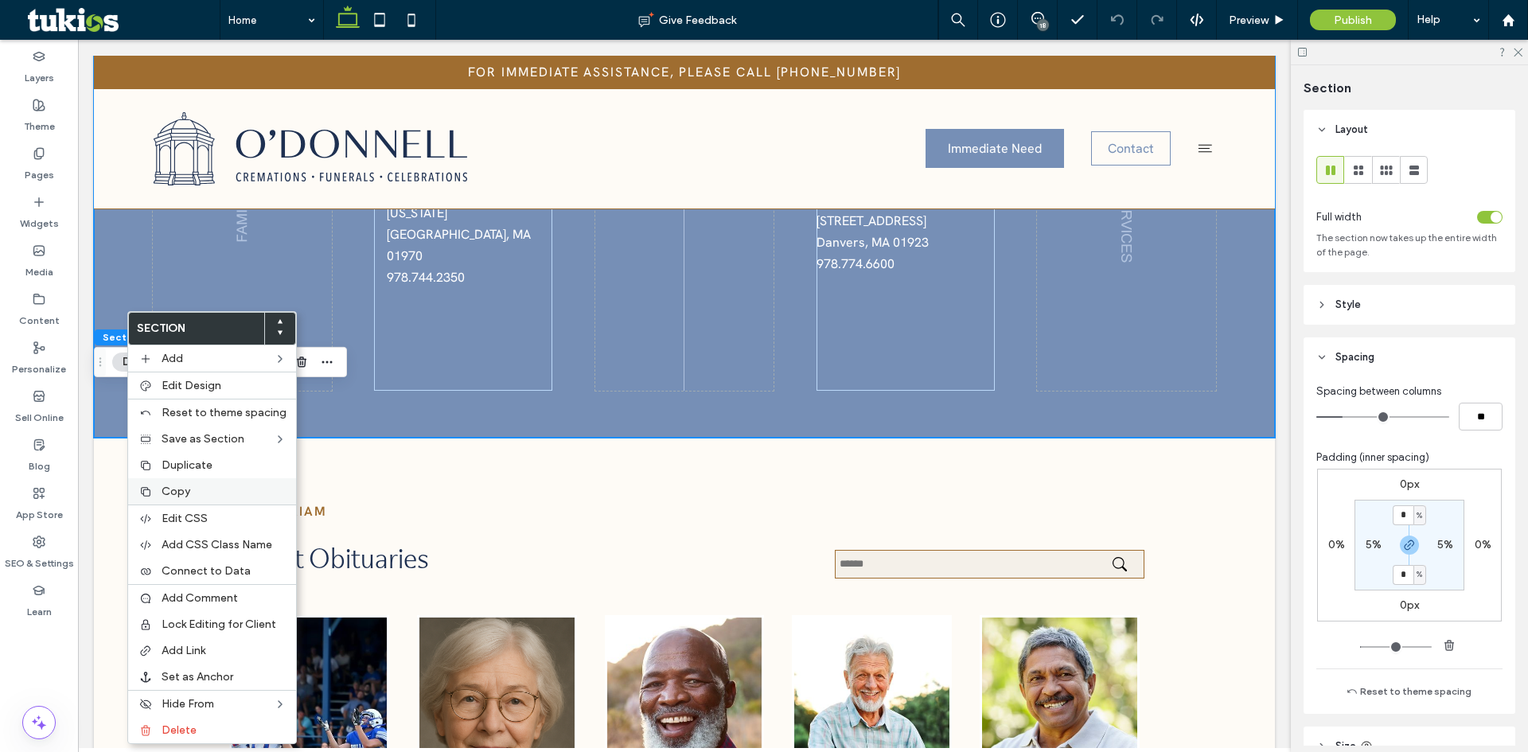
click at [182, 486] on span "Copy" at bounding box center [176, 492] width 29 height 14
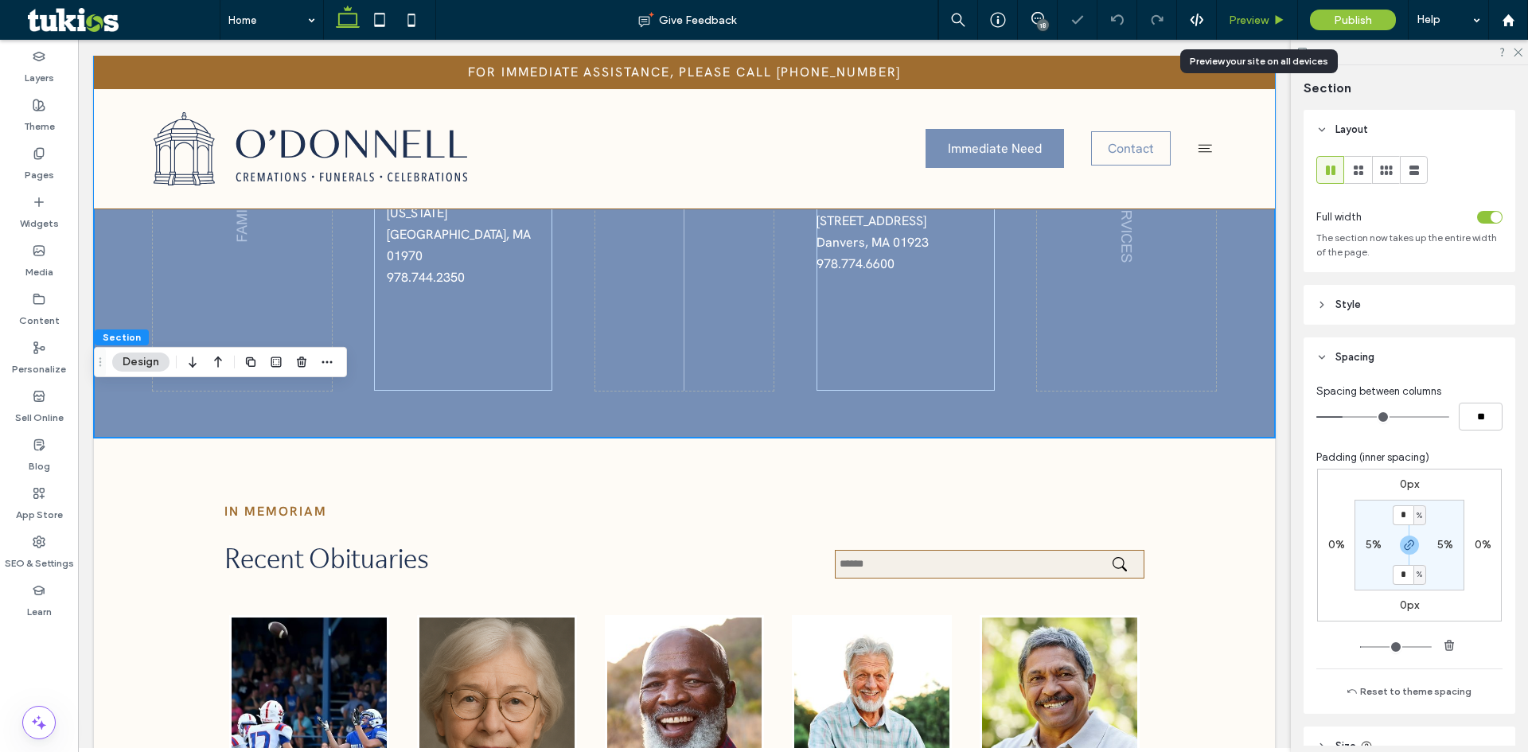
click at [1249, 17] on span "Preview" at bounding box center [1249, 21] width 40 height 14
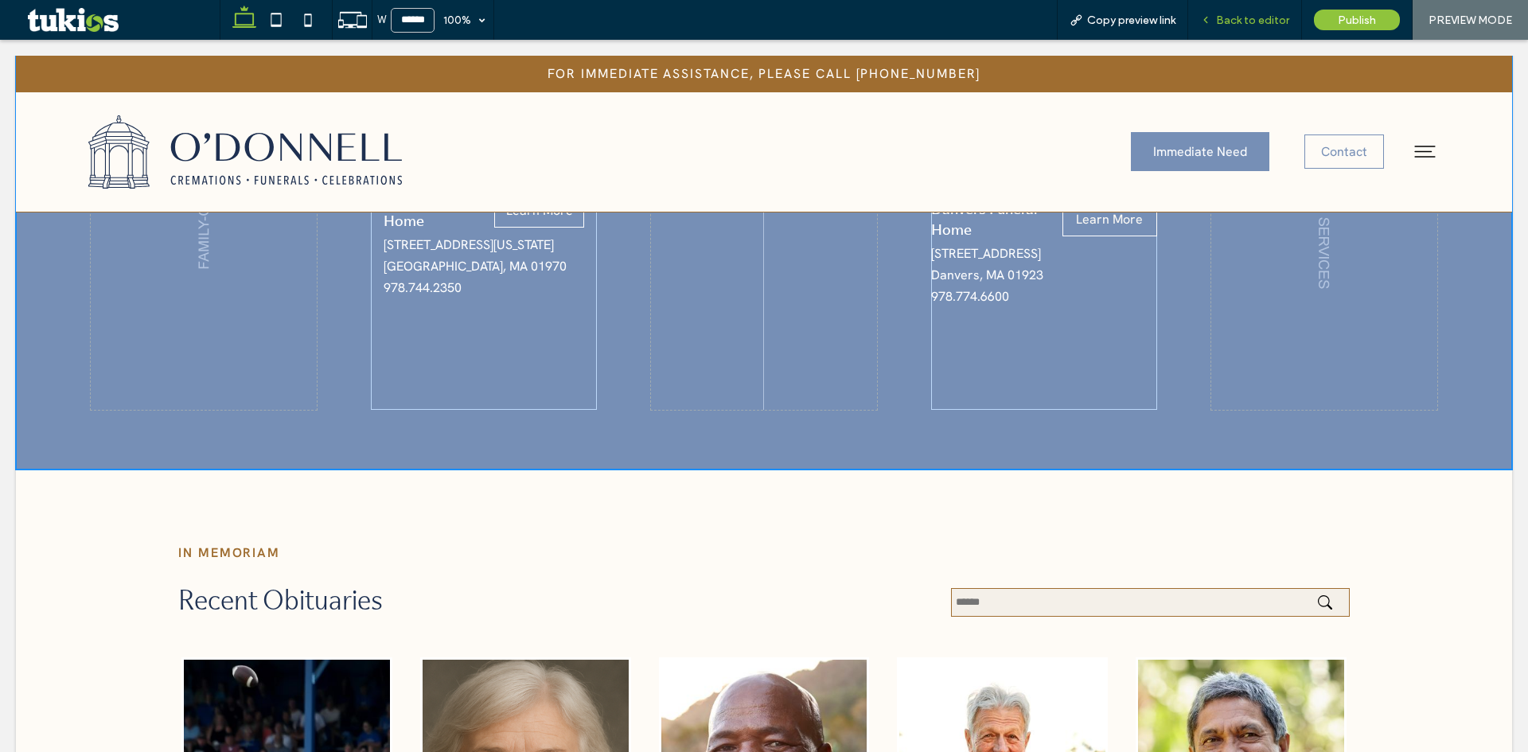
click at [1249, 23] on span "Back to editor" at bounding box center [1252, 21] width 73 height 14
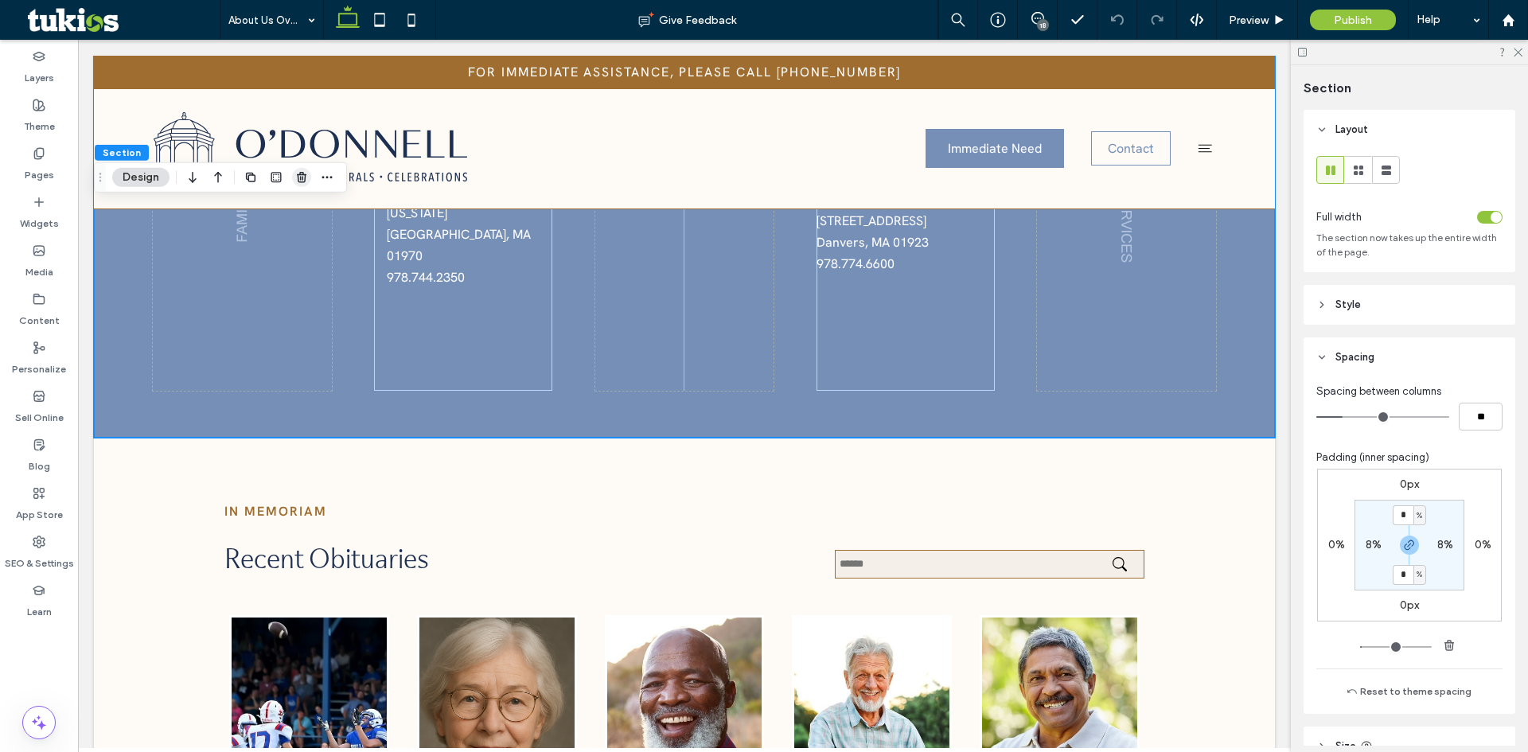
click at [305, 179] on use "button" at bounding box center [302, 177] width 10 height 10
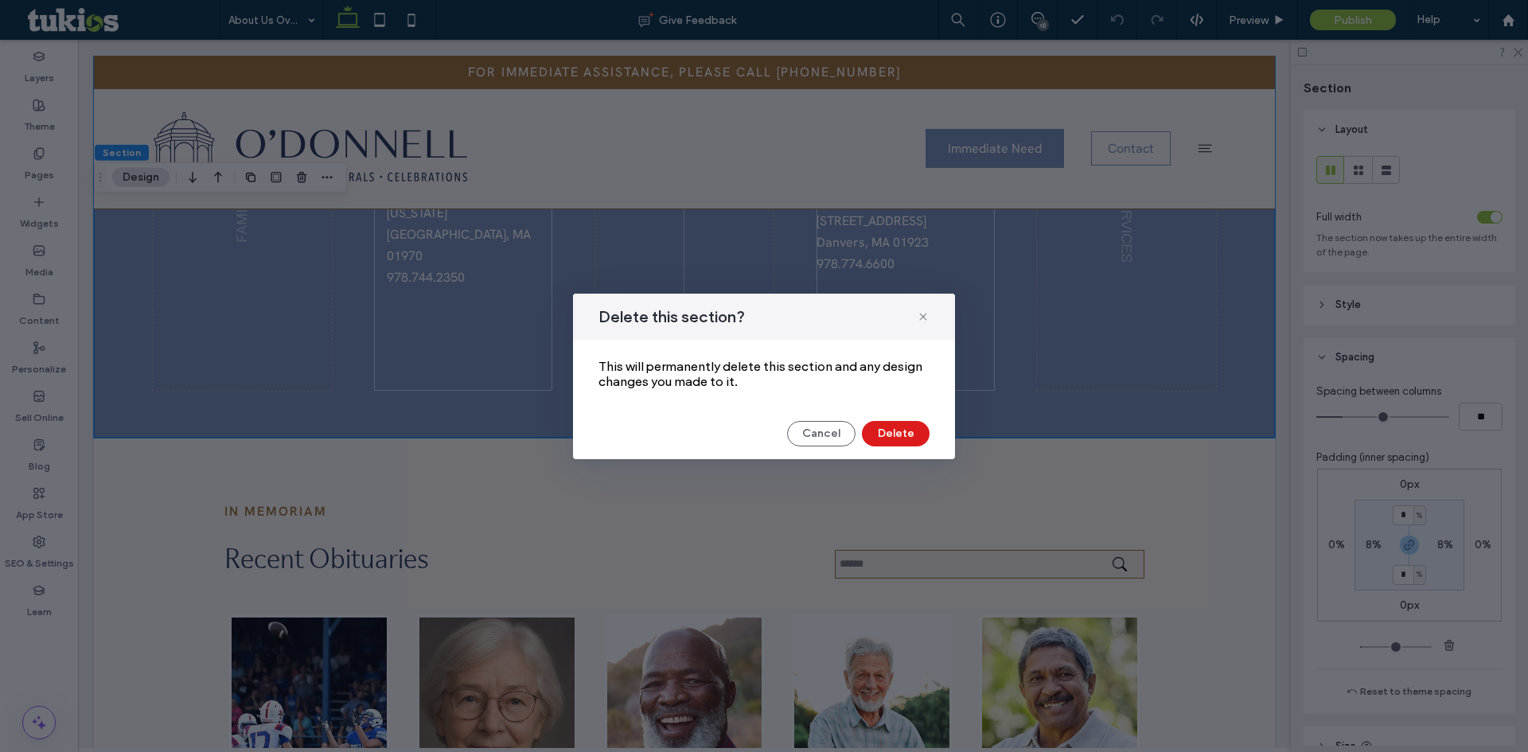
click at [896, 447] on div "Delete this section? This will permanently delete this section and any design c…" at bounding box center [764, 377] width 382 height 166
click at [892, 438] on button "Delete" at bounding box center [896, 433] width 68 height 25
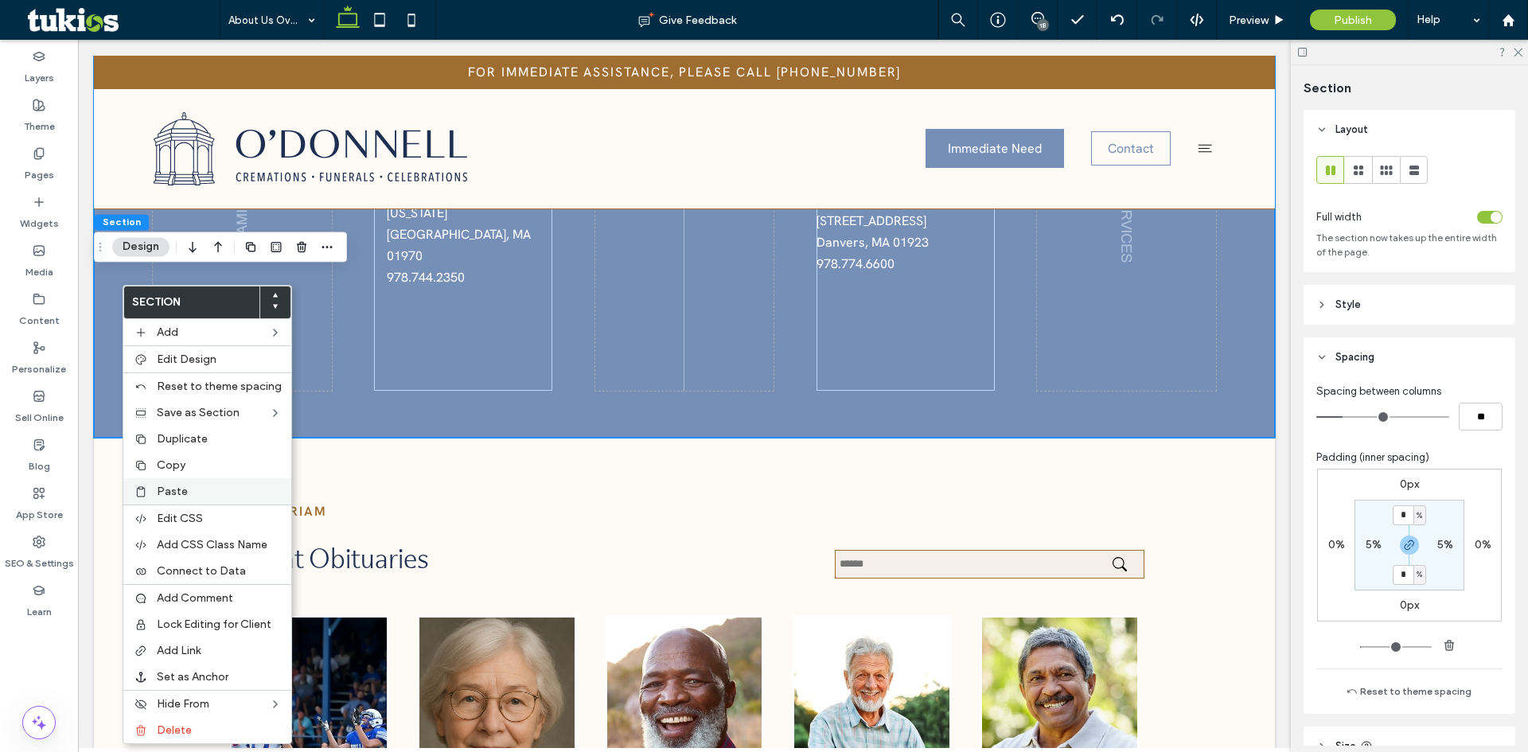
click at [180, 495] on span "Paste" at bounding box center [172, 492] width 31 height 14
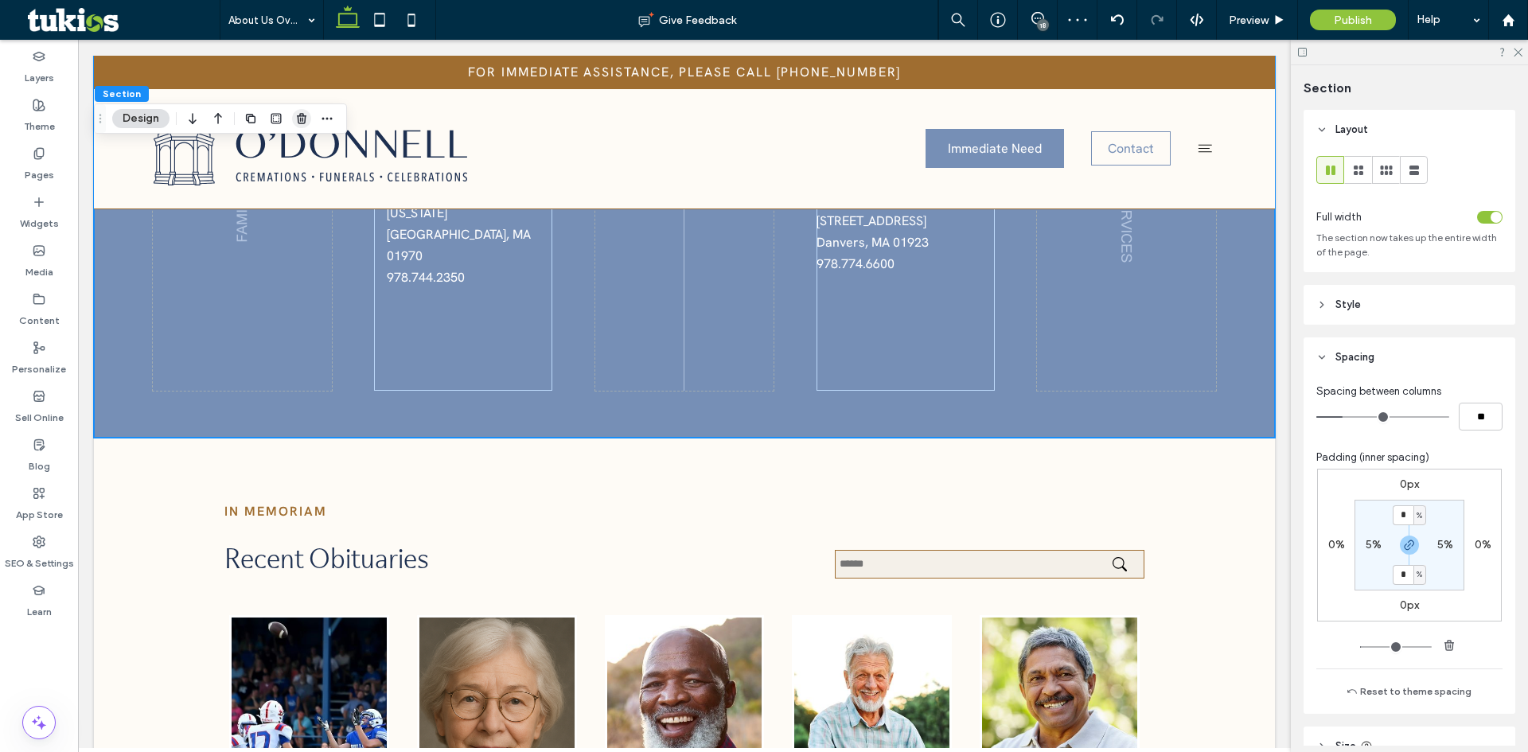
click at [302, 116] on use "button" at bounding box center [302, 118] width 10 height 10
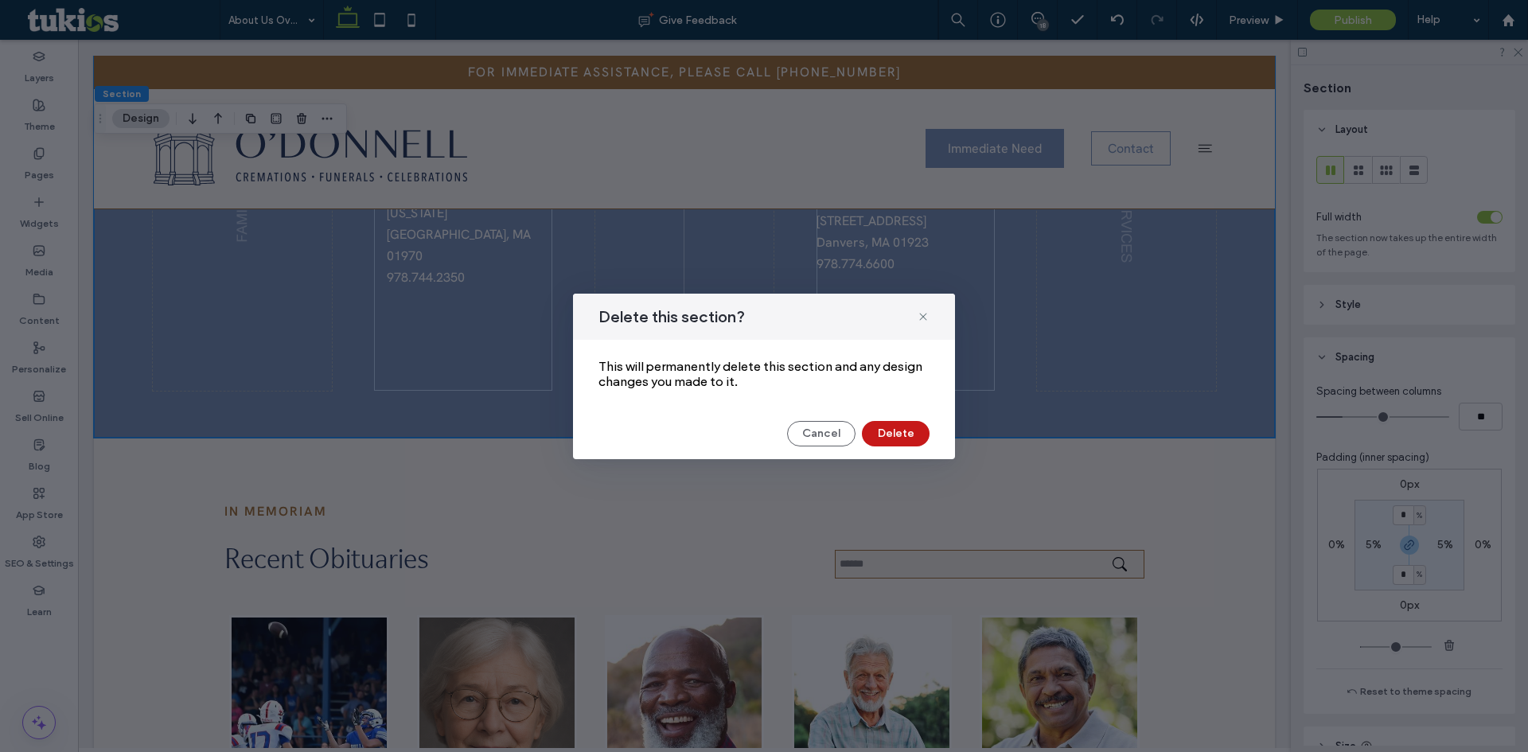
click at [896, 431] on button "Delete" at bounding box center [896, 433] width 68 height 25
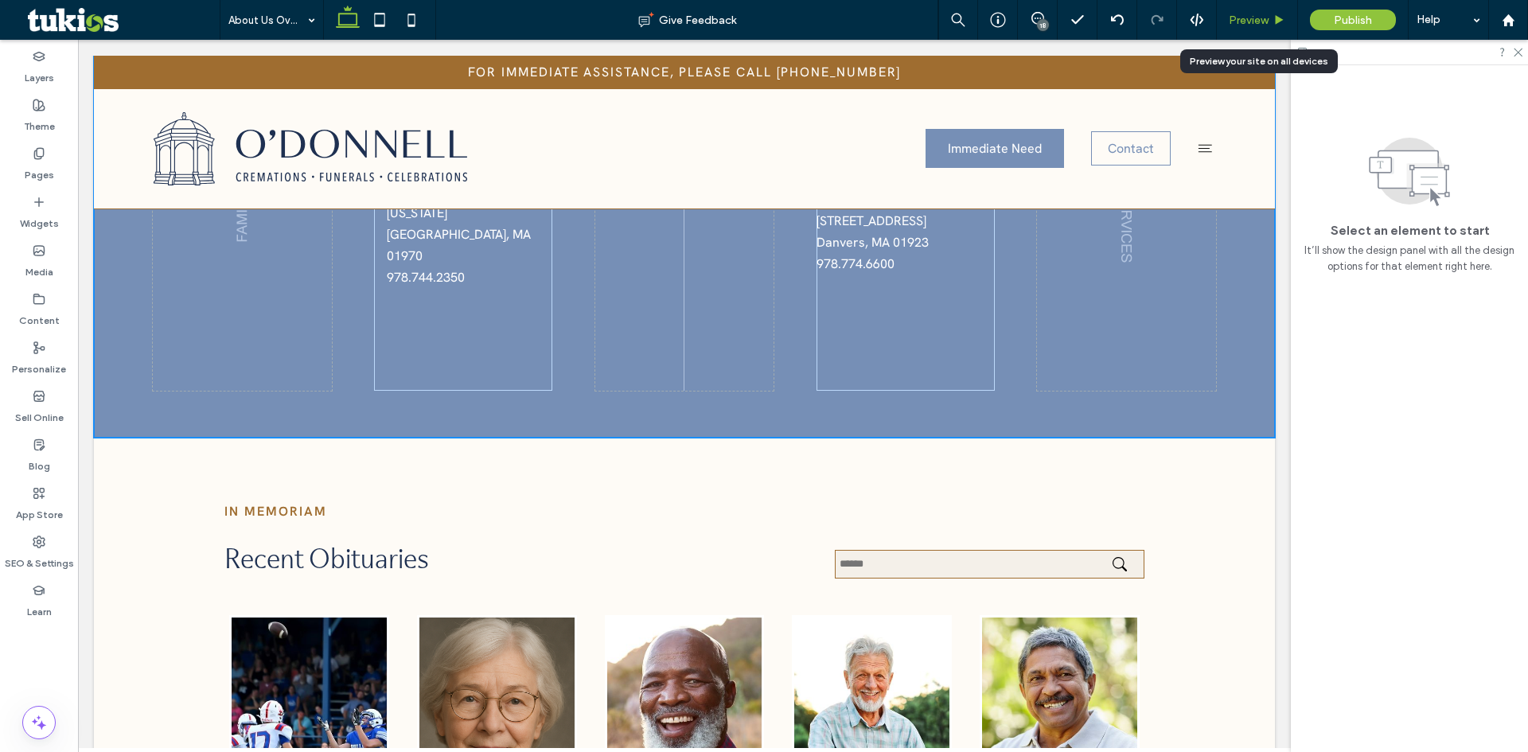
click at [1245, 17] on span "Preview" at bounding box center [1249, 21] width 40 height 14
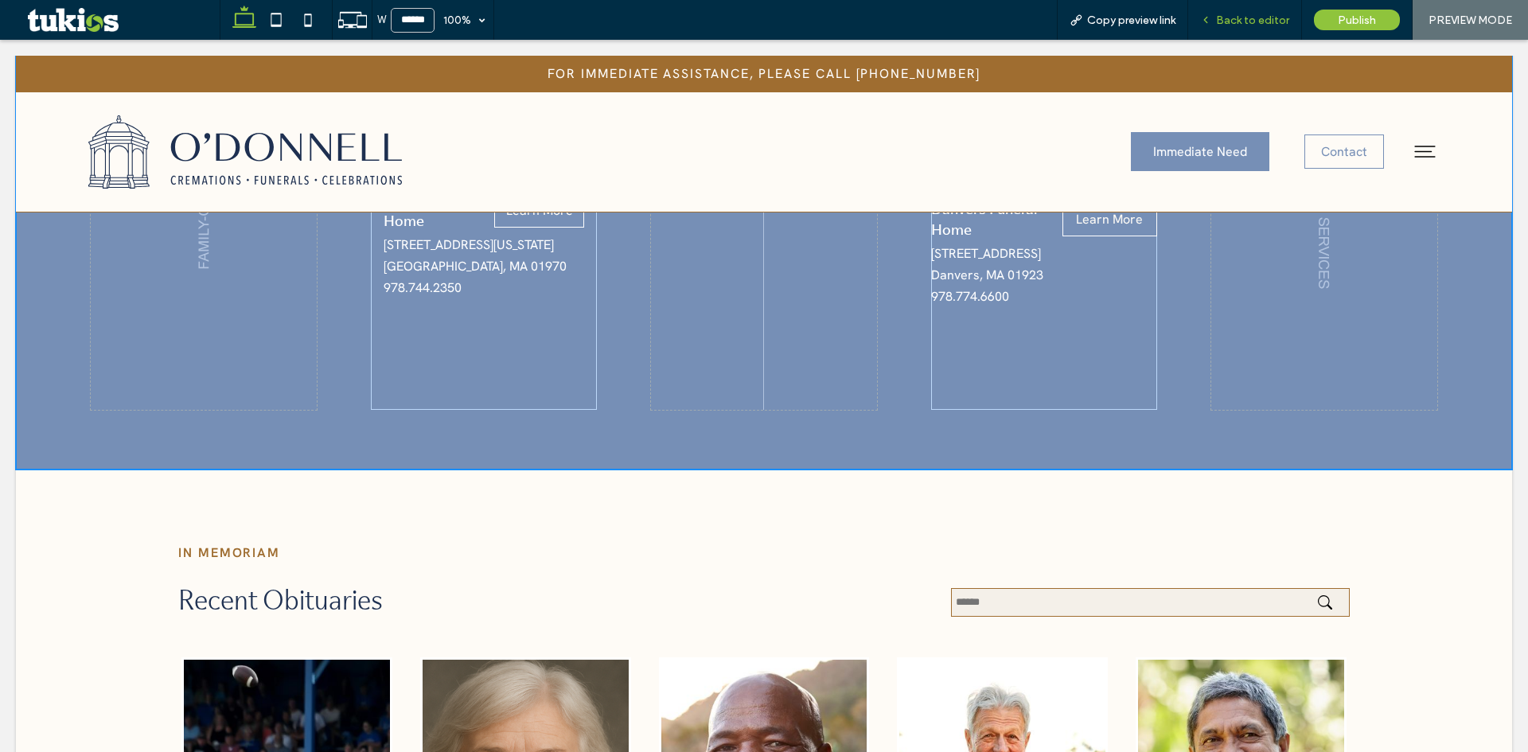
click at [1259, 26] on span "Back to editor" at bounding box center [1252, 21] width 73 height 14
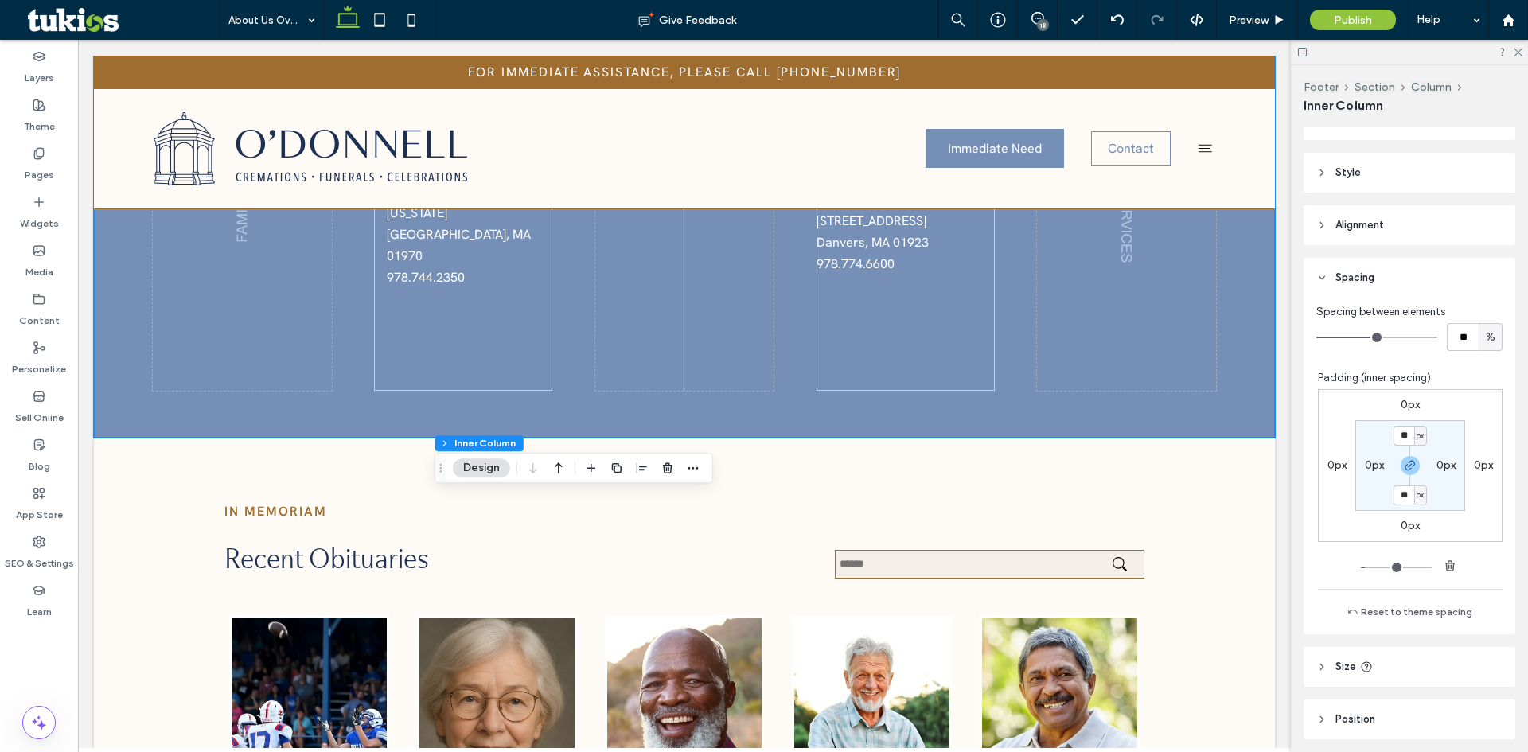
scroll to position [318, 0]
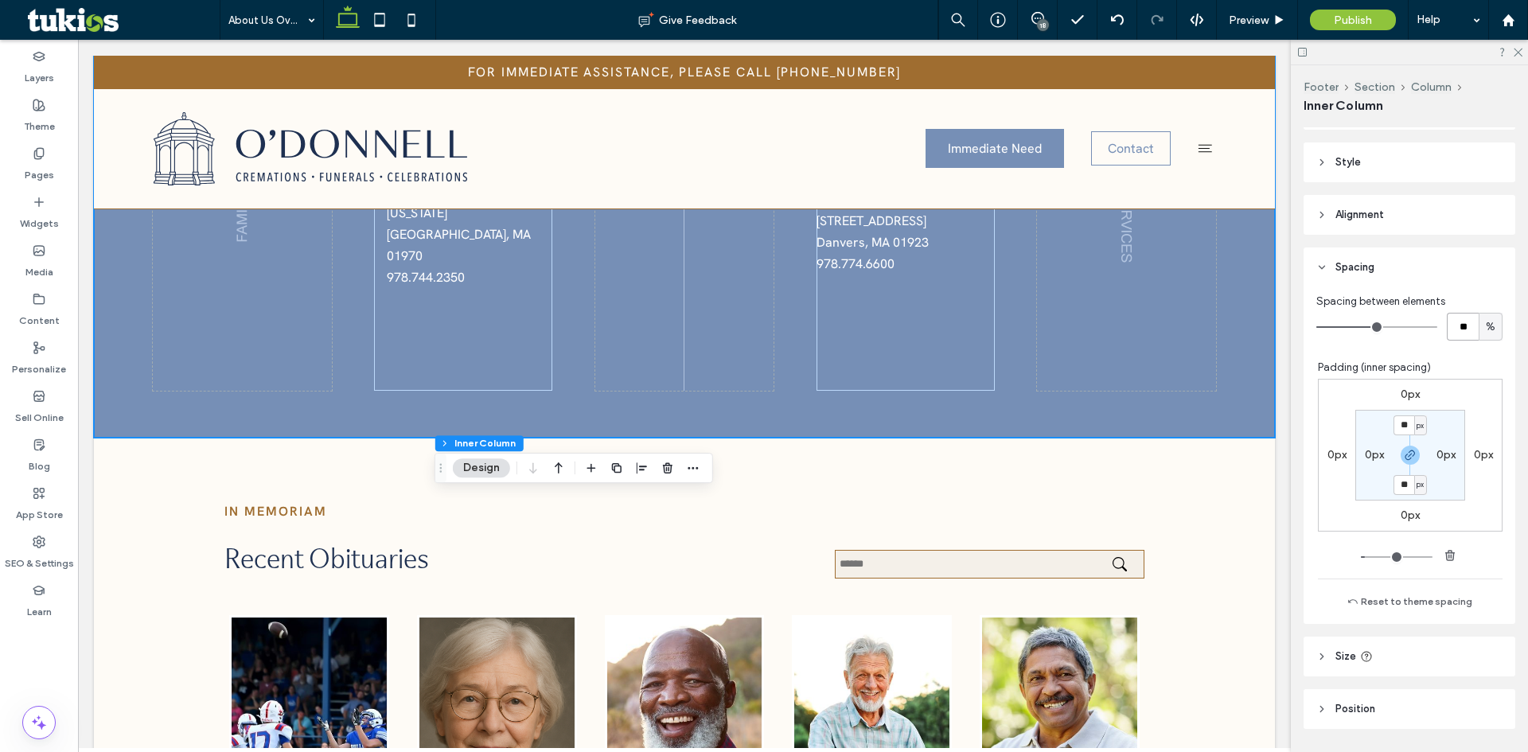
click at [1451, 338] on input "**" at bounding box center [1463, 327] width 32 height 28
type input "*"
click at [1264, 19] on span "Preview" at bounding box center [1249, 21] width 40 height 14
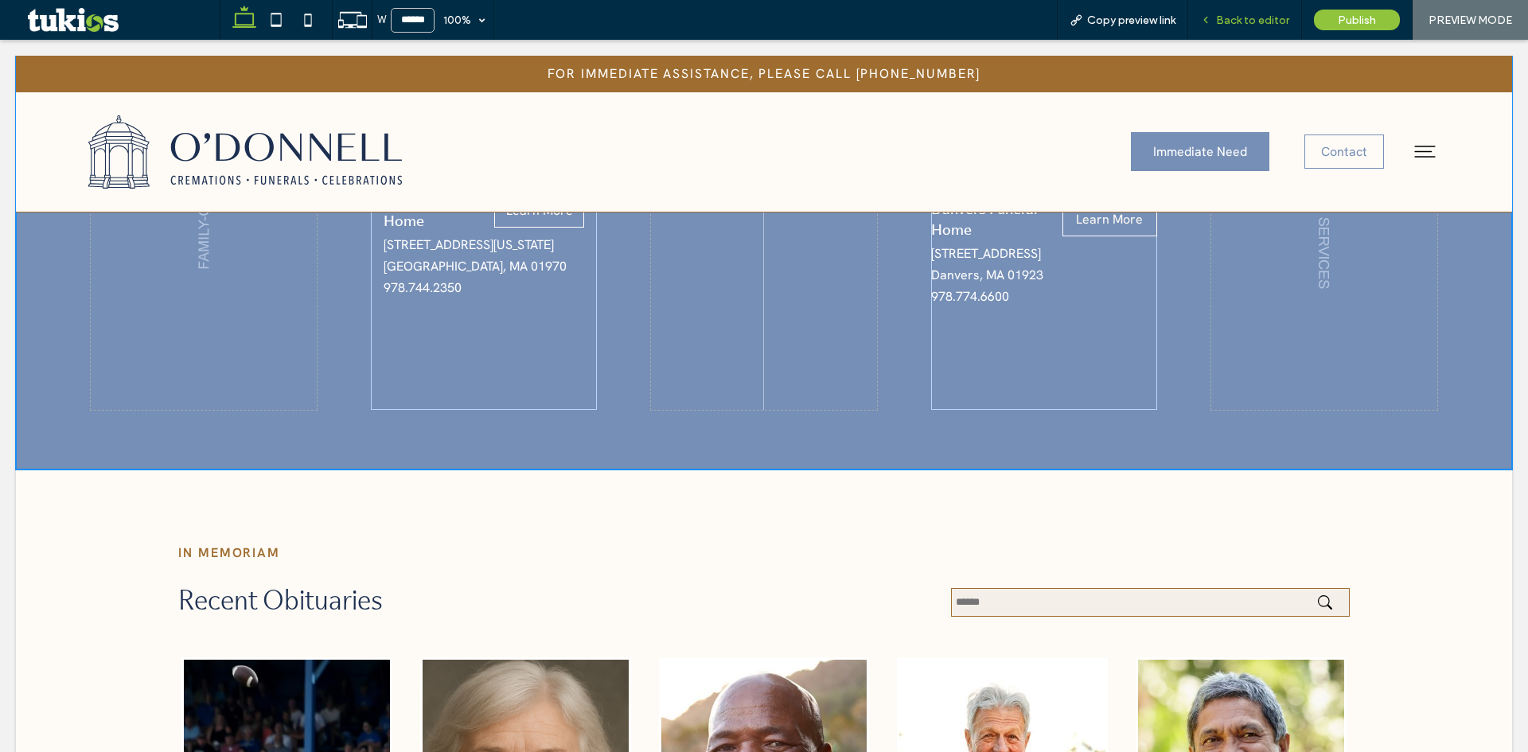
click at [1255, 21] on span "Back to editor" at bounding box center [1252, 21] width 73 height 14
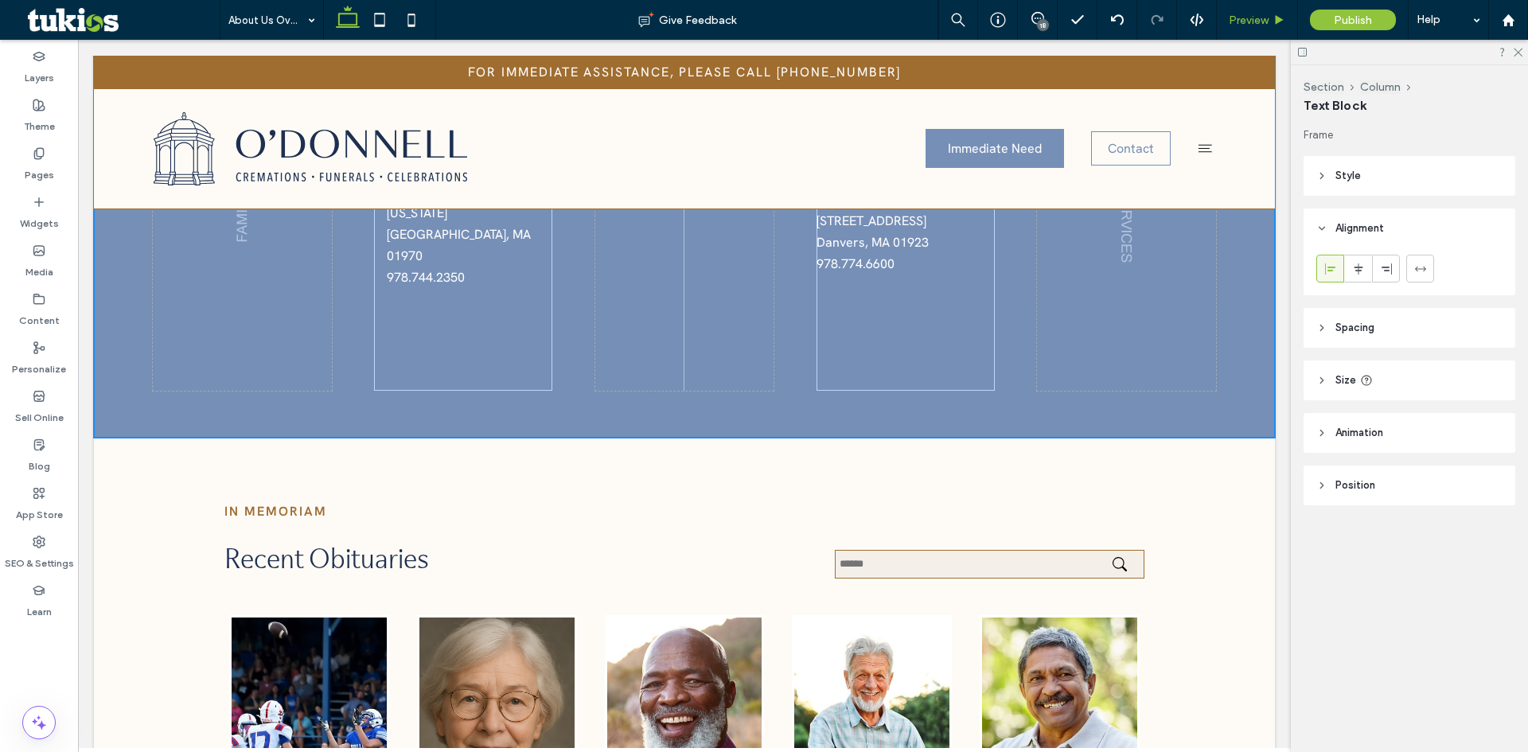
type input "**********"
type input "**"
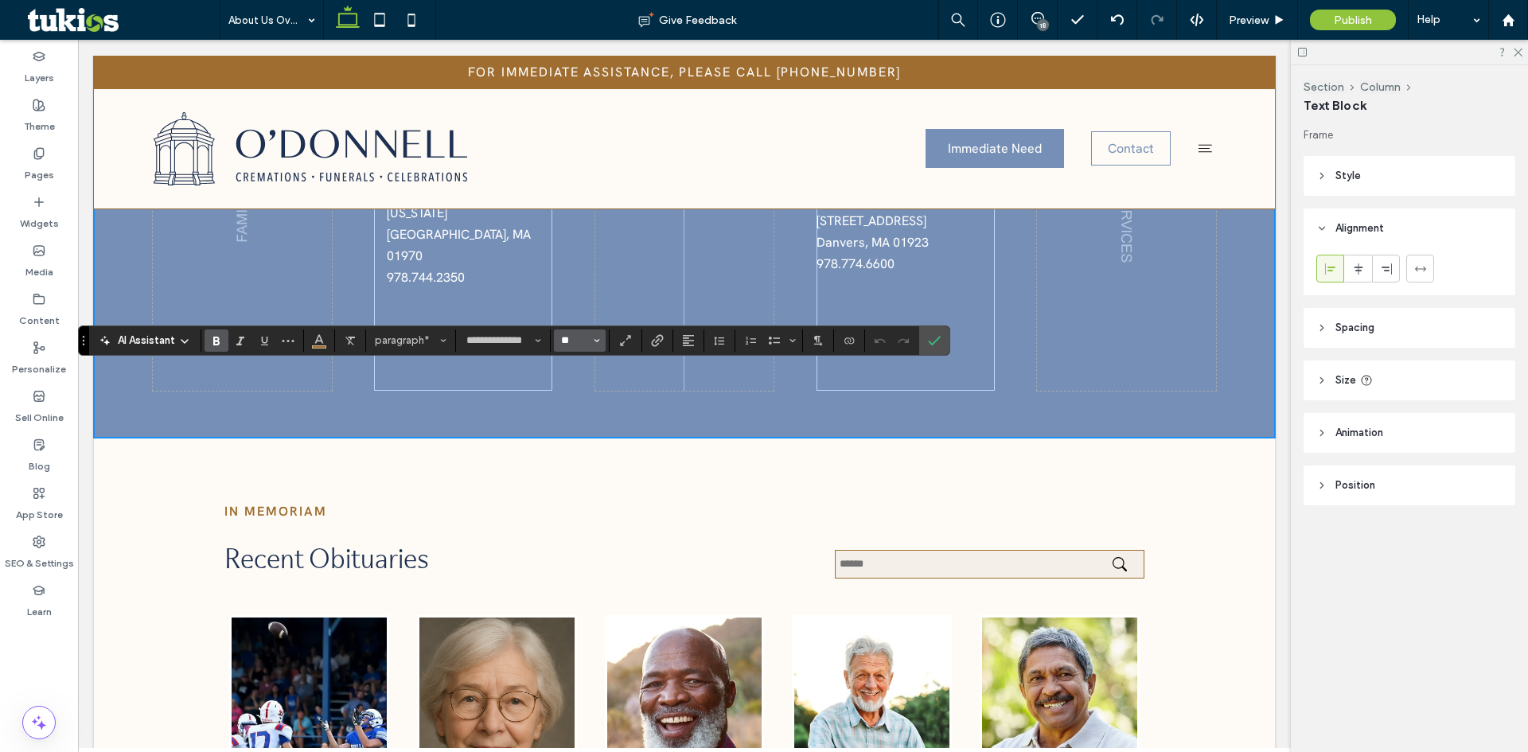
click at [564, 334] on input "**" at bounding box center [575, 340] width 31 height 13
type input "**"
click at [495, 346] on input "**********" at bounding box center [499, 340] width 68 height 13
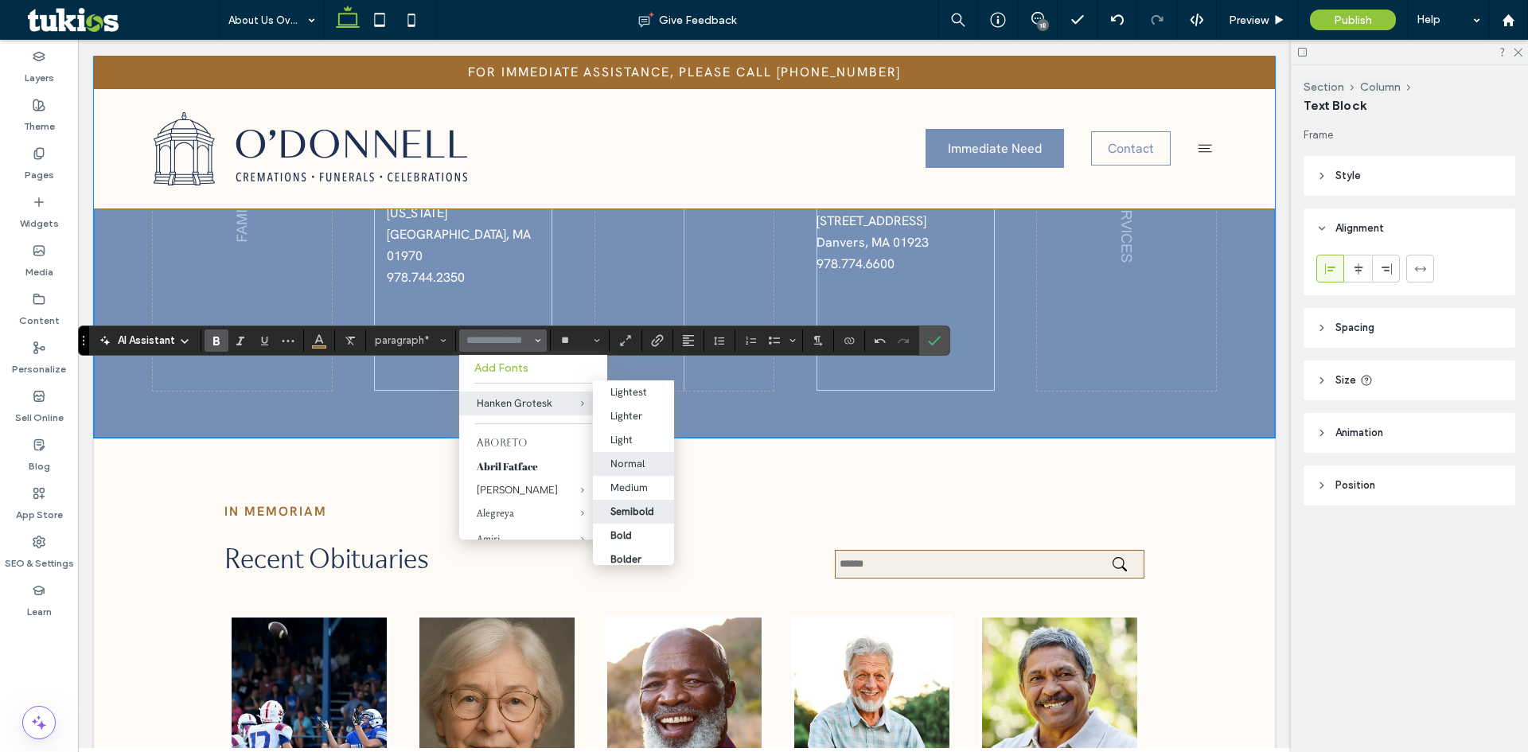
click at [633, 464] on div "Normal" at bounding box center [628, 464] width 34 height 14
type input "**********"
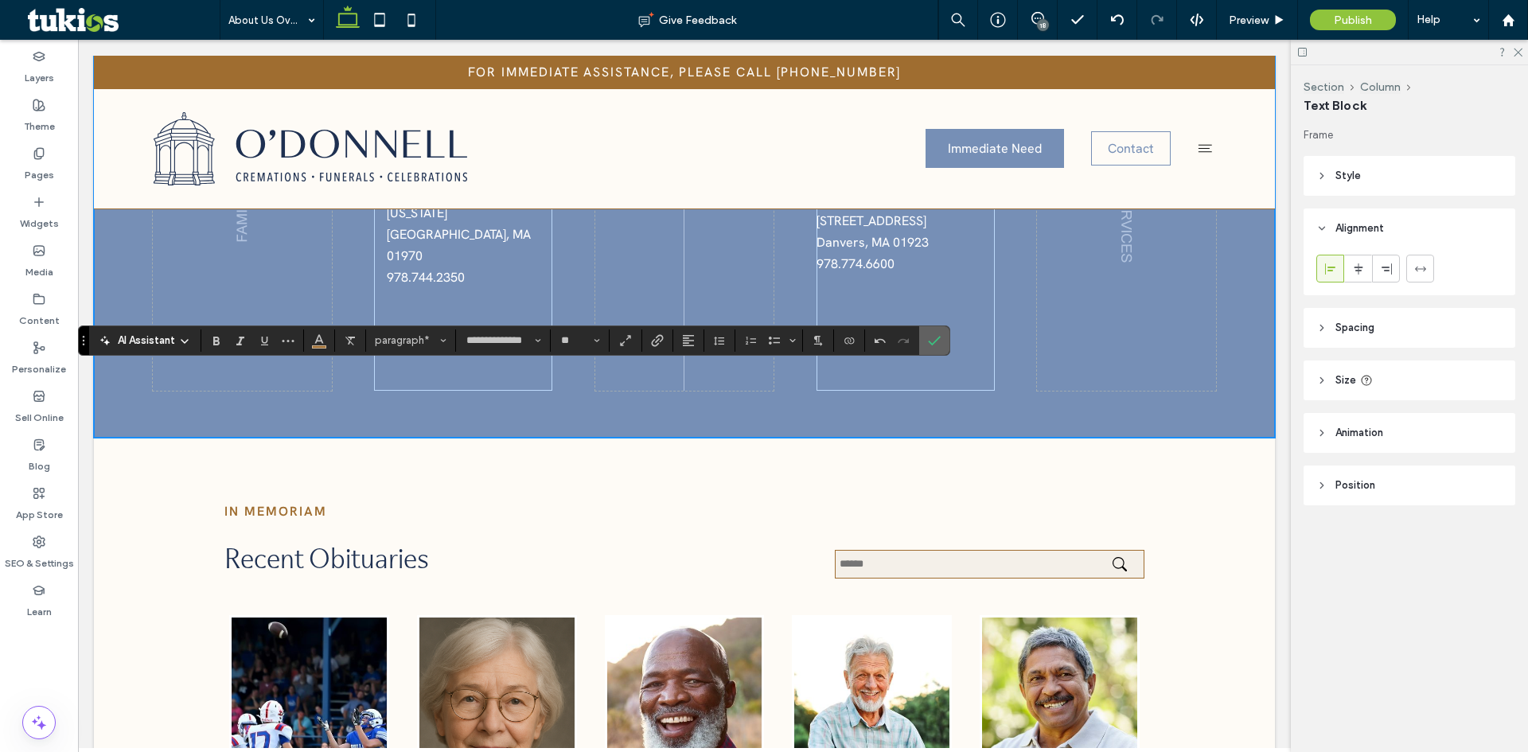
click at [947, 335] on section at bounding box center [934, 340] width 30 height 29
click at [943, 338] on label "Confirm" at bounding box center [935, 340] width 24 height 29
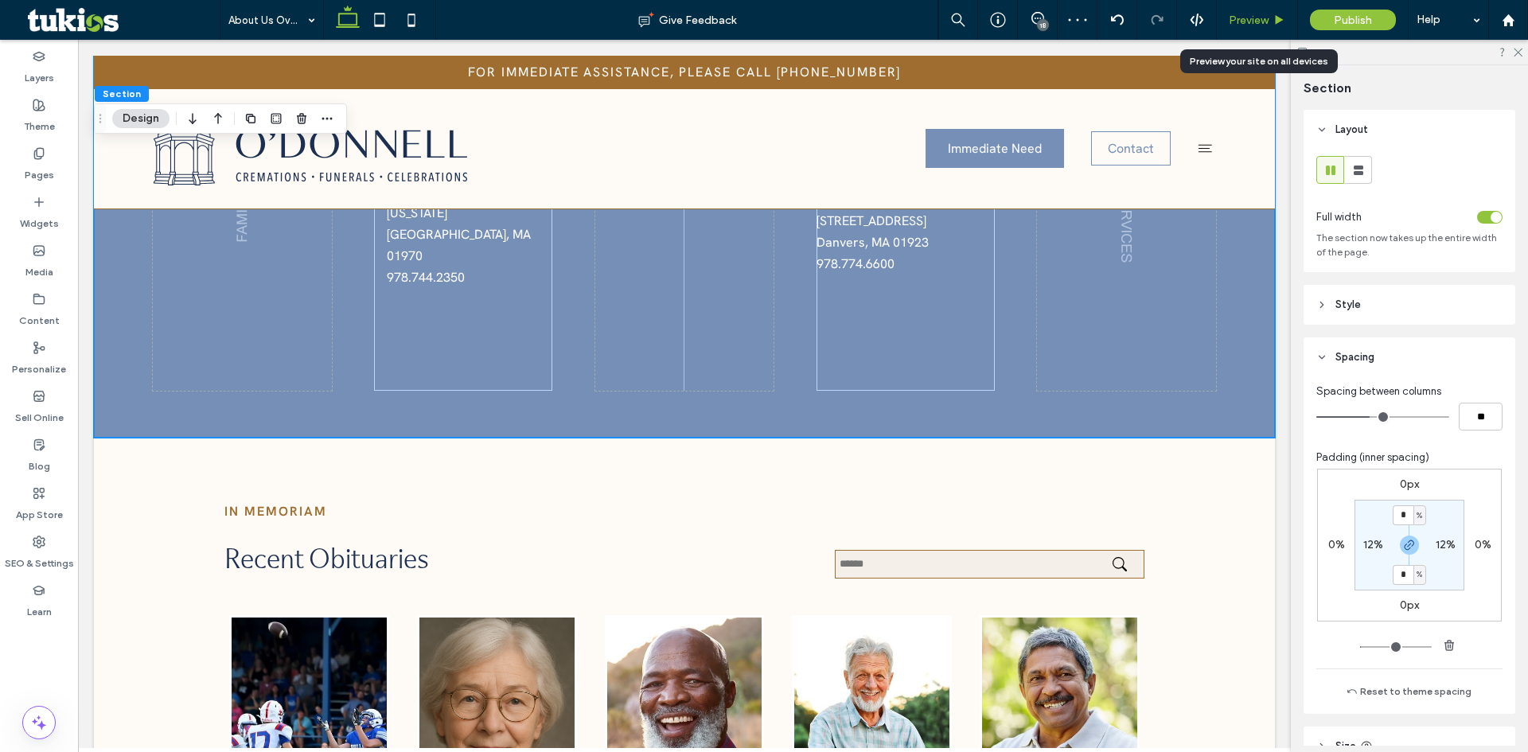
click at [1260, 14] on span "Preview" at bounding box center [1249, 21] width 40 height 14
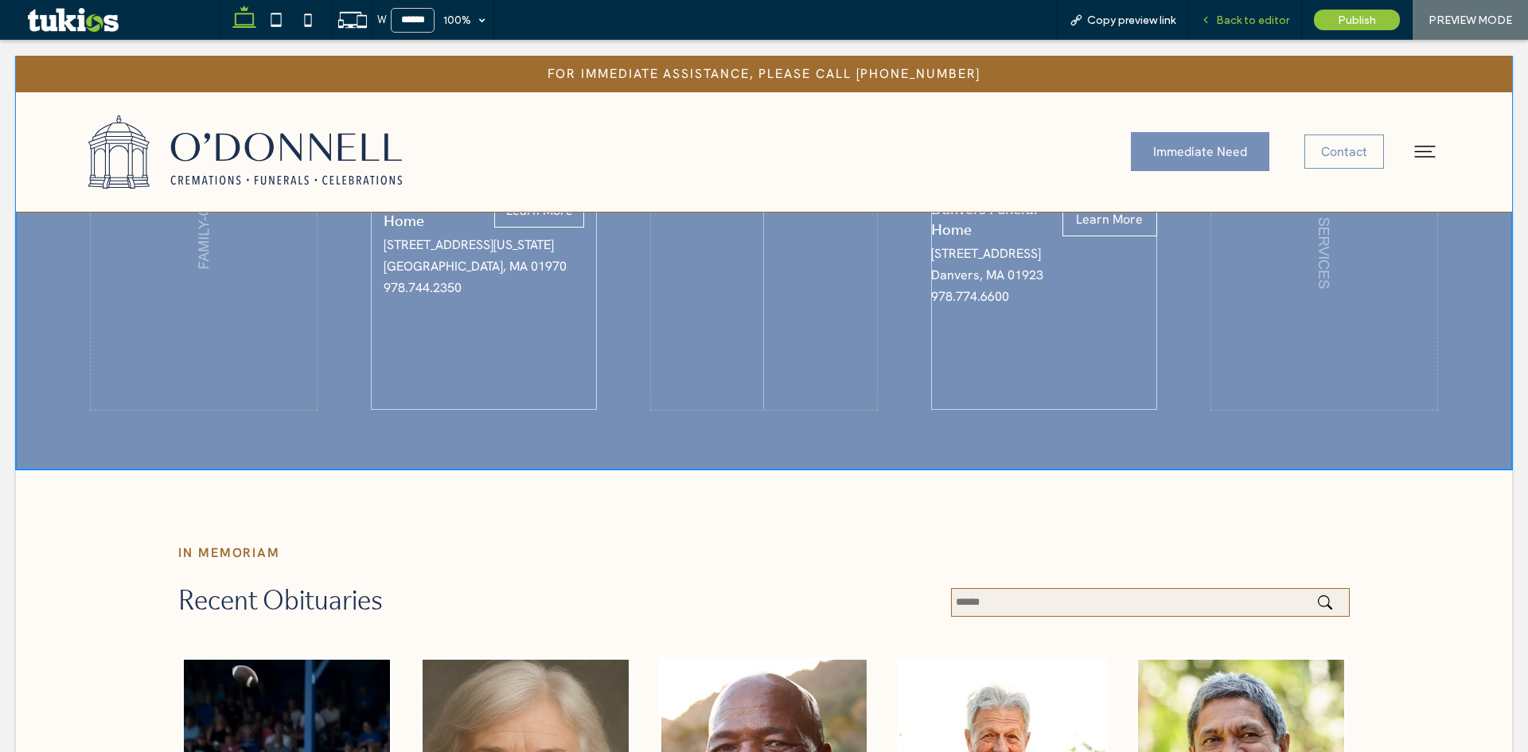
click at [1260, 14] on span "Back to editor" at bounding box center [1252, 21] width 73 height 14
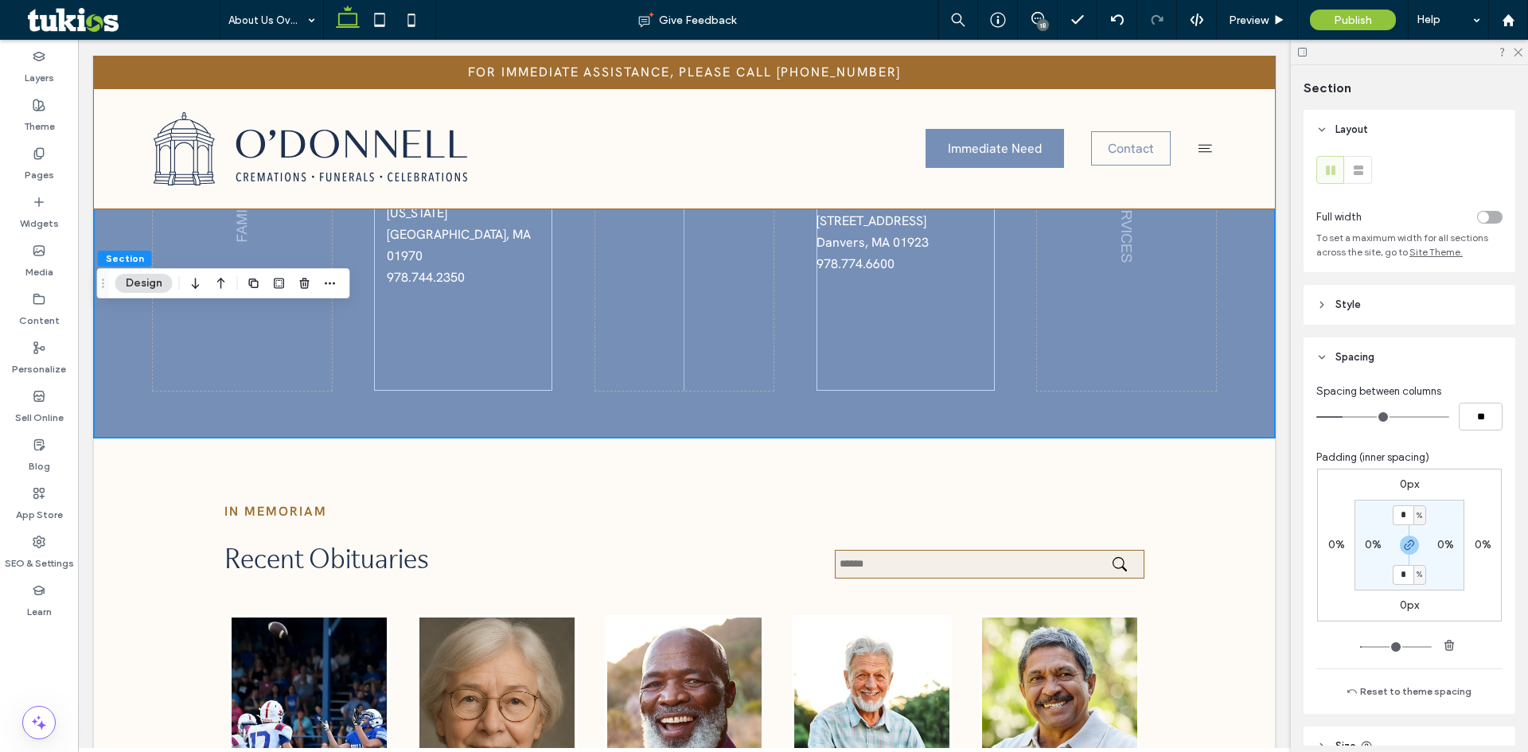
drag, startPoint x: 205, startPoint y: 276, endPoint x: 100, endPoint y: 283, distance: 104.5
click at [100, 283] on icon "Drag" at bounding box center [103, 283] width 13 height 11
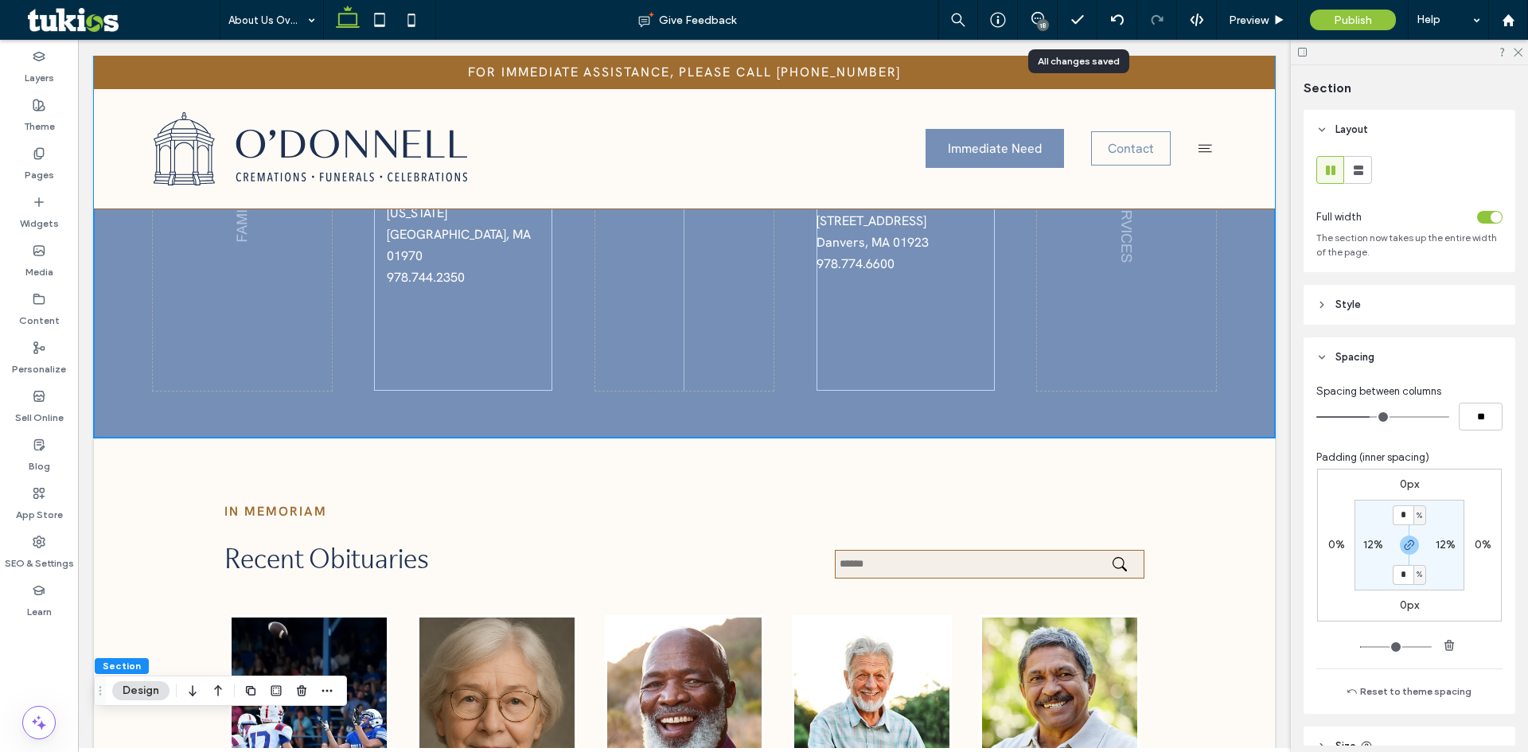
click at [1047, 18] on span at bounding box center [1037, 18] width 39 height 13
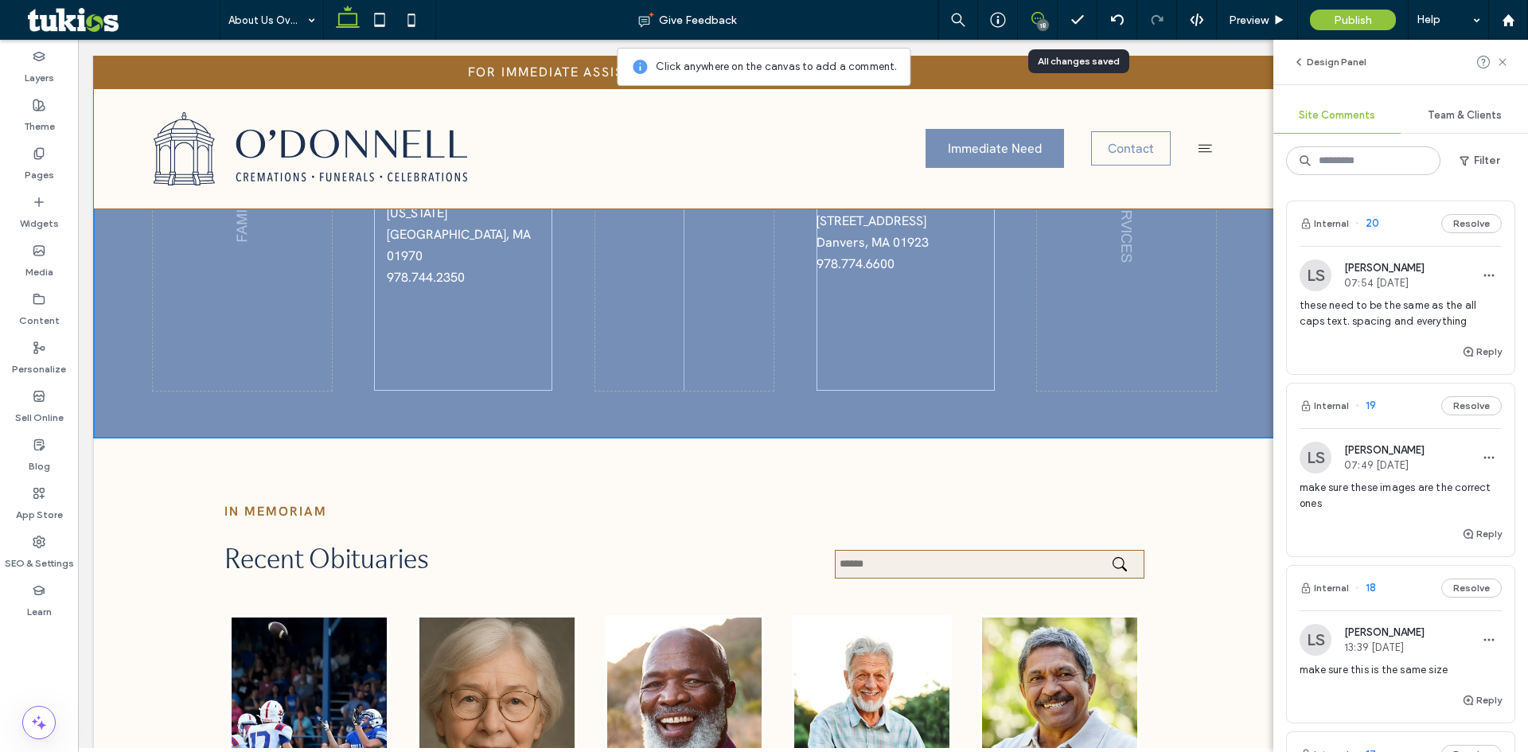
click at [1402, 336] on div "these need to be the same as the all caps text. spacing and everything" at bounding box center [1401, 320] width 202 height 45
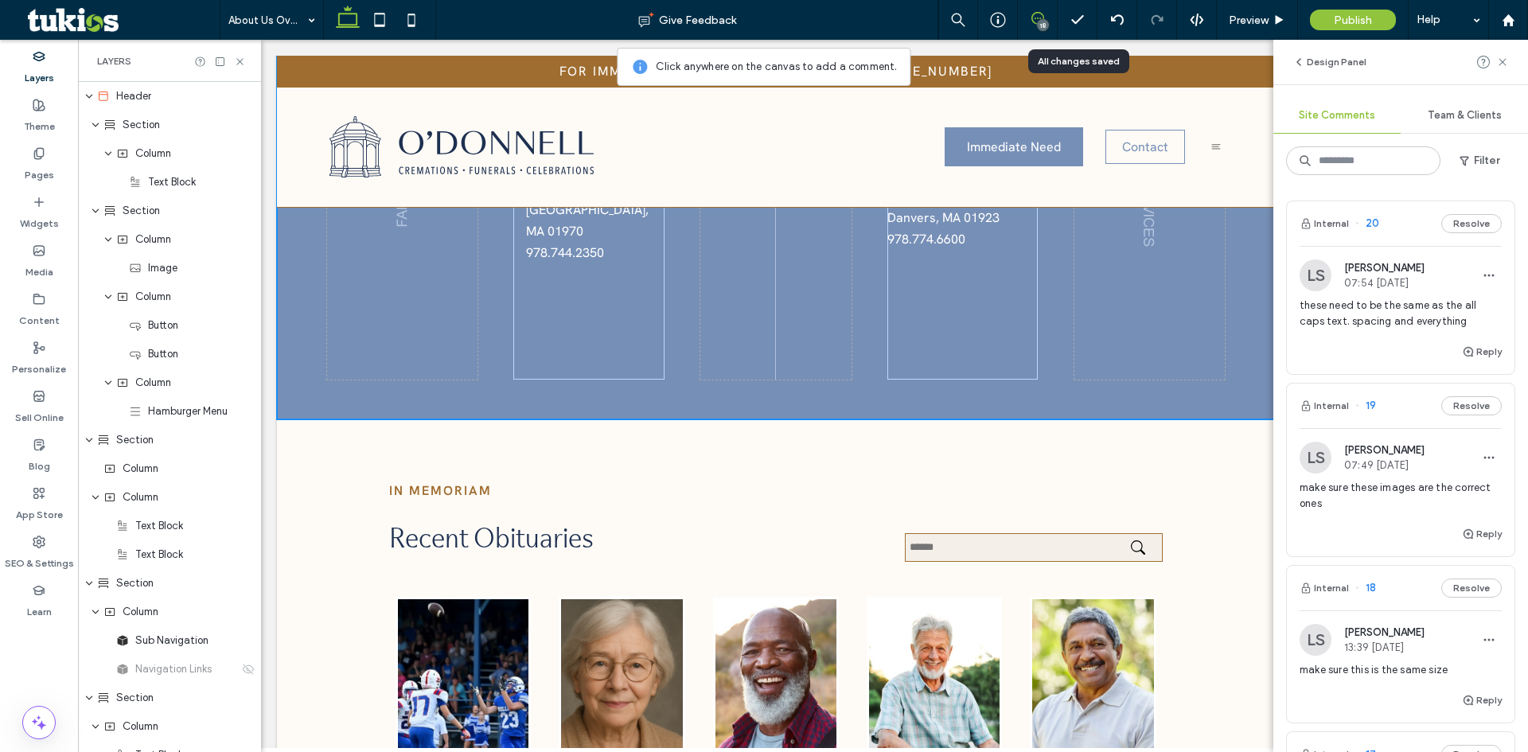
click at [1390, 334] on div "these need to be the same as the all caps text. spacing and everything" at bounding box center [1401, 320] width 202 height 45
click at [1386, 334] on div "these need to be the same as the all caps text. spacing and everything" at bounding box center [1401, 320] width 202 height 45
click at [1373, 338] on div "these need to be the same as the all caps text. spacing and everything" at bounding box center [1401, 320] width 202 height 45
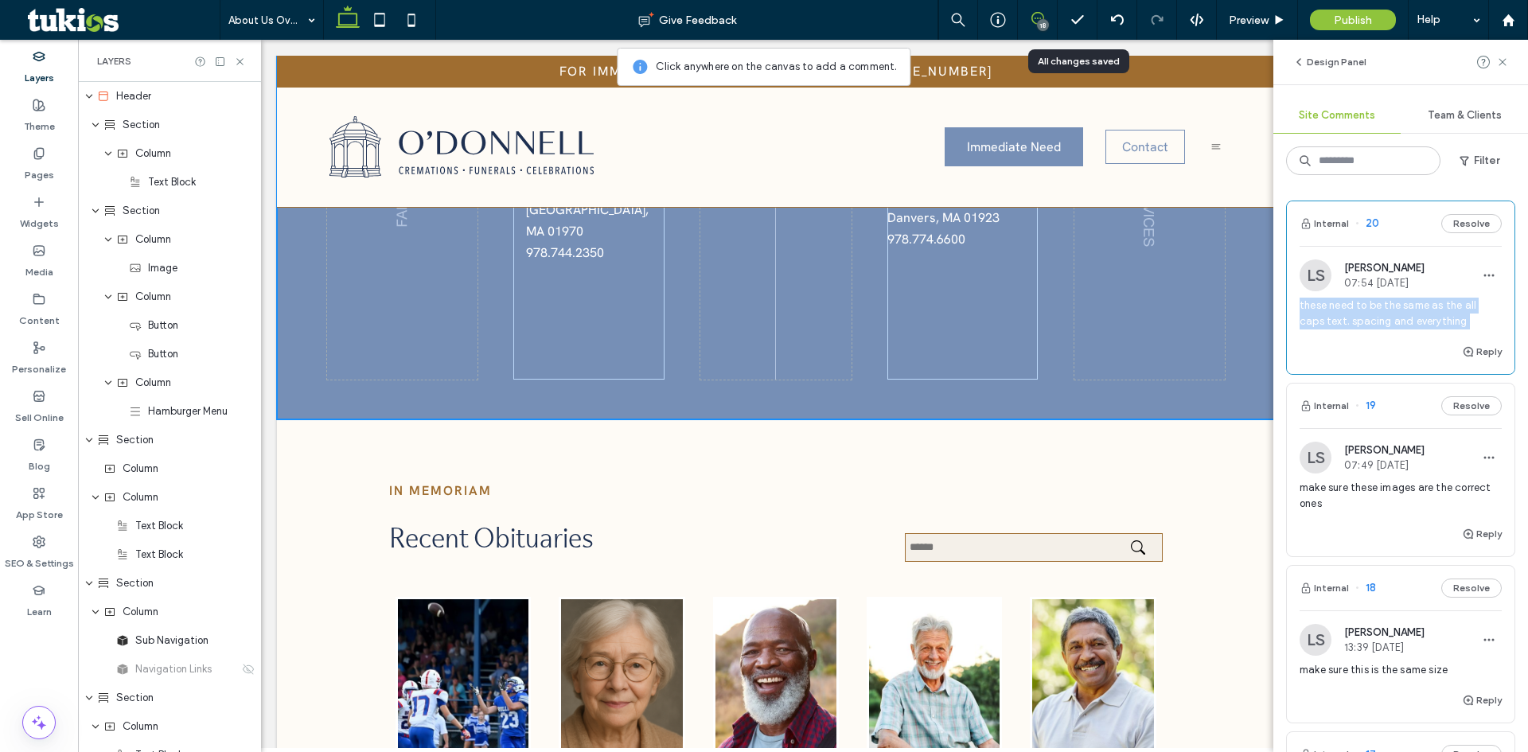
click at [1373, 338] on div "these need to be the same as the all caps text. spacing and everything" at bounding box center [1401, 320] width 202 height 45
click at [1358, 342] on div "Reply" at bounding box center [1401, 358] width 228 height 32
click at [1364, 498] on span "make sure these images are the correct ones" at bounding box center [1401, 496] width 202 height 32
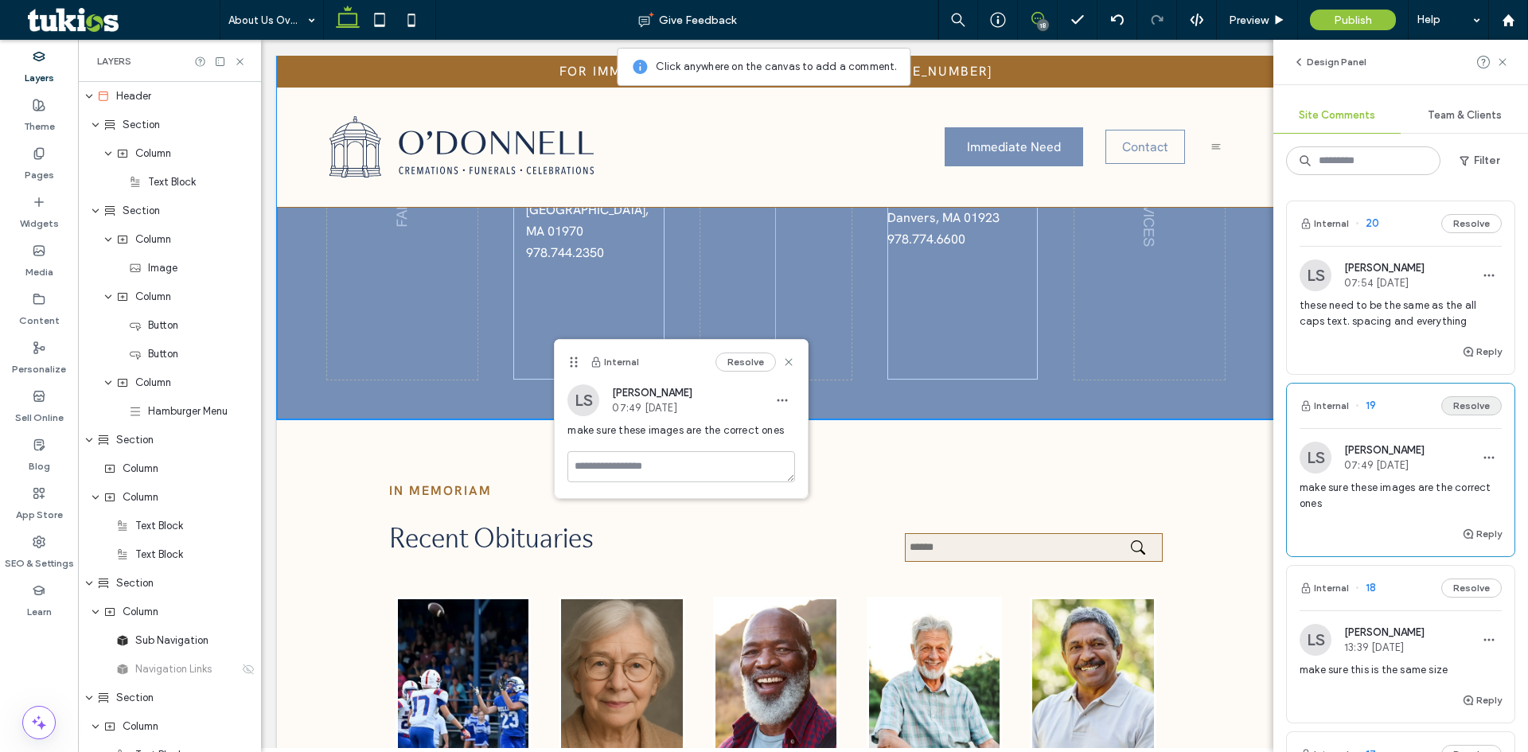
click at [1461, 405] on button "Resolve" at bounding box center [1472, 405] width 61 height 19
click at [1372, 697] on div "Reply" at bounding box center [1401, 707] width 228 height 32
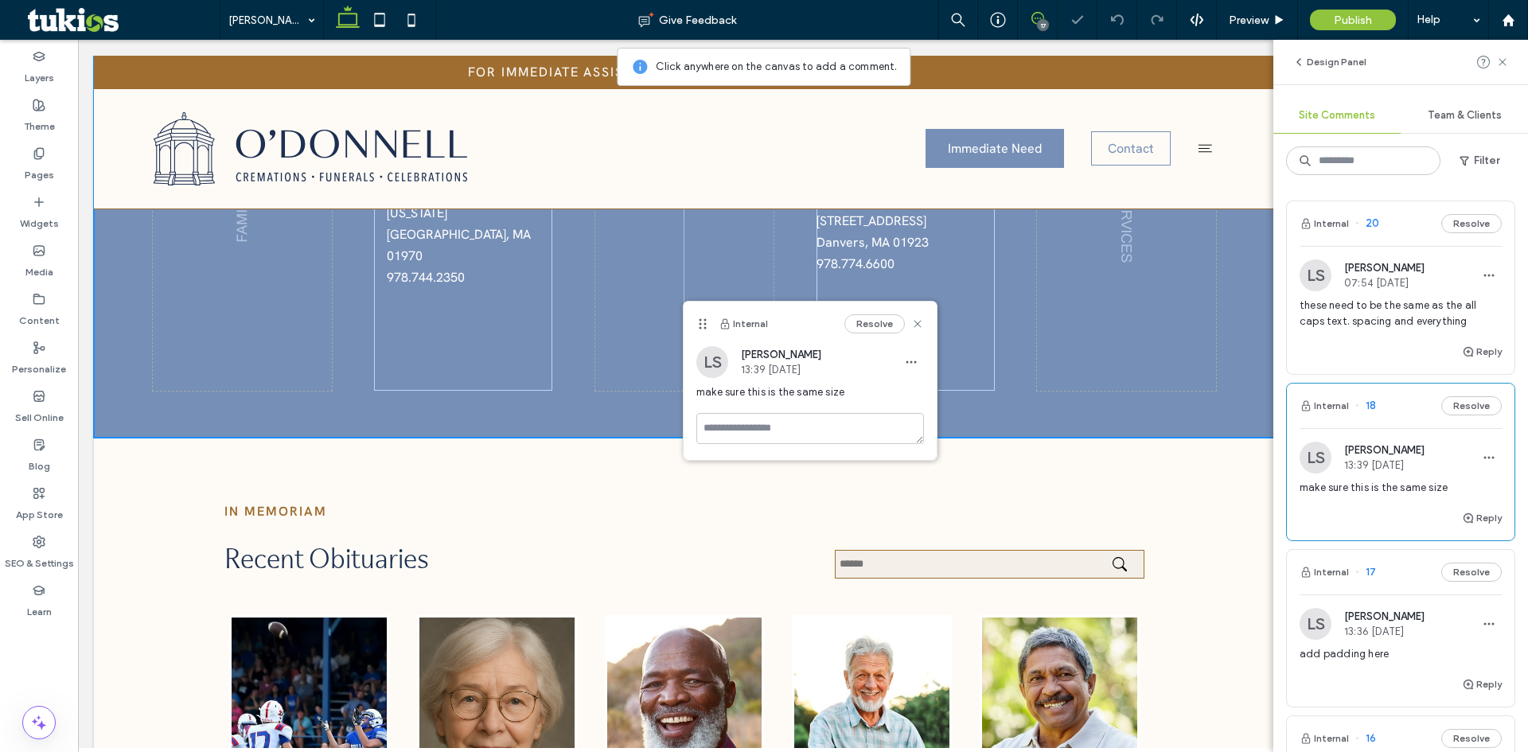
click at [1368, 515] on div "Reply" at bounding box center [1401, 525] width 228 height 32
click at [1314, 57] on button "Design Panel" at bounding box center [1330, 62] width 74 height 19
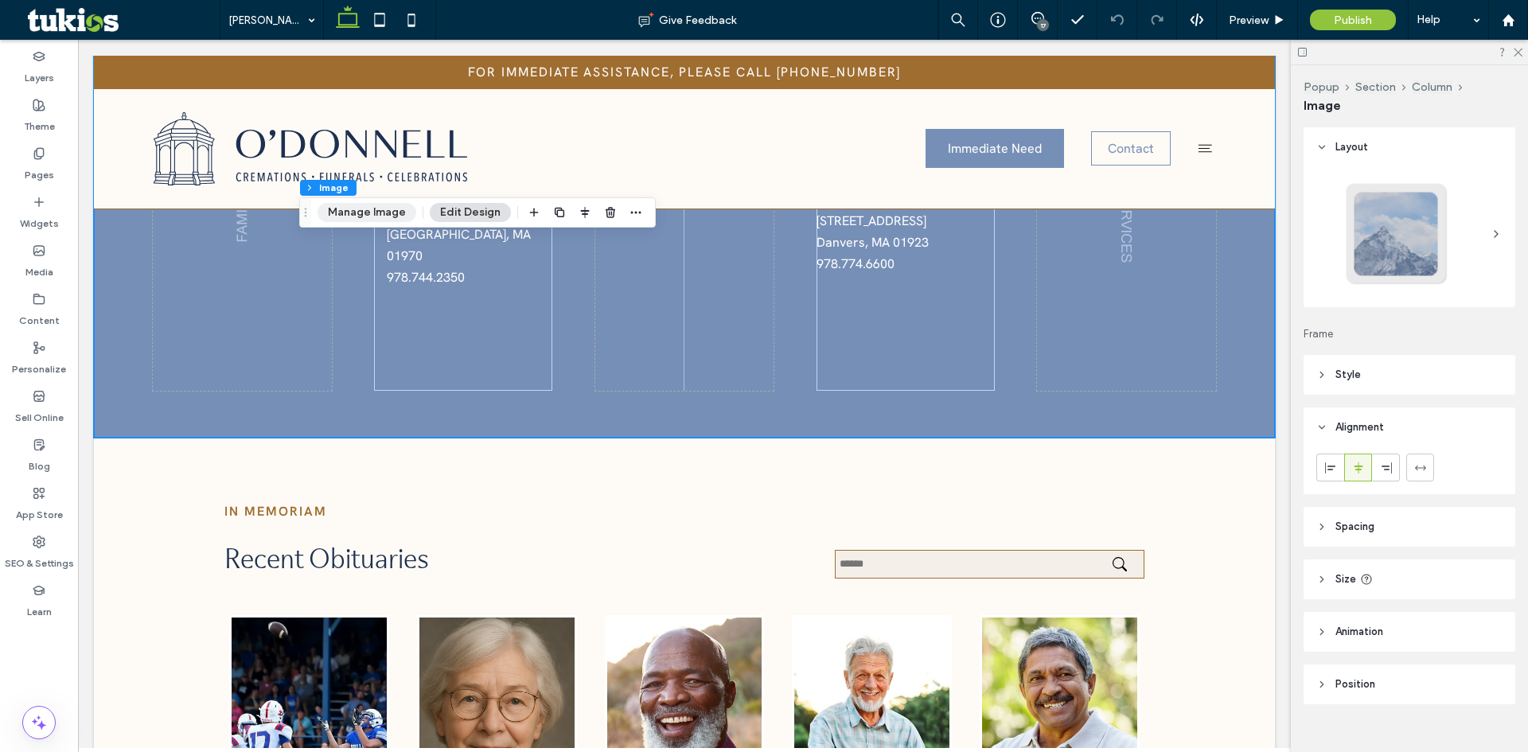
click at [355, 219] on button "Manage Image" at bounding box center [367, 212] width 99 height 19
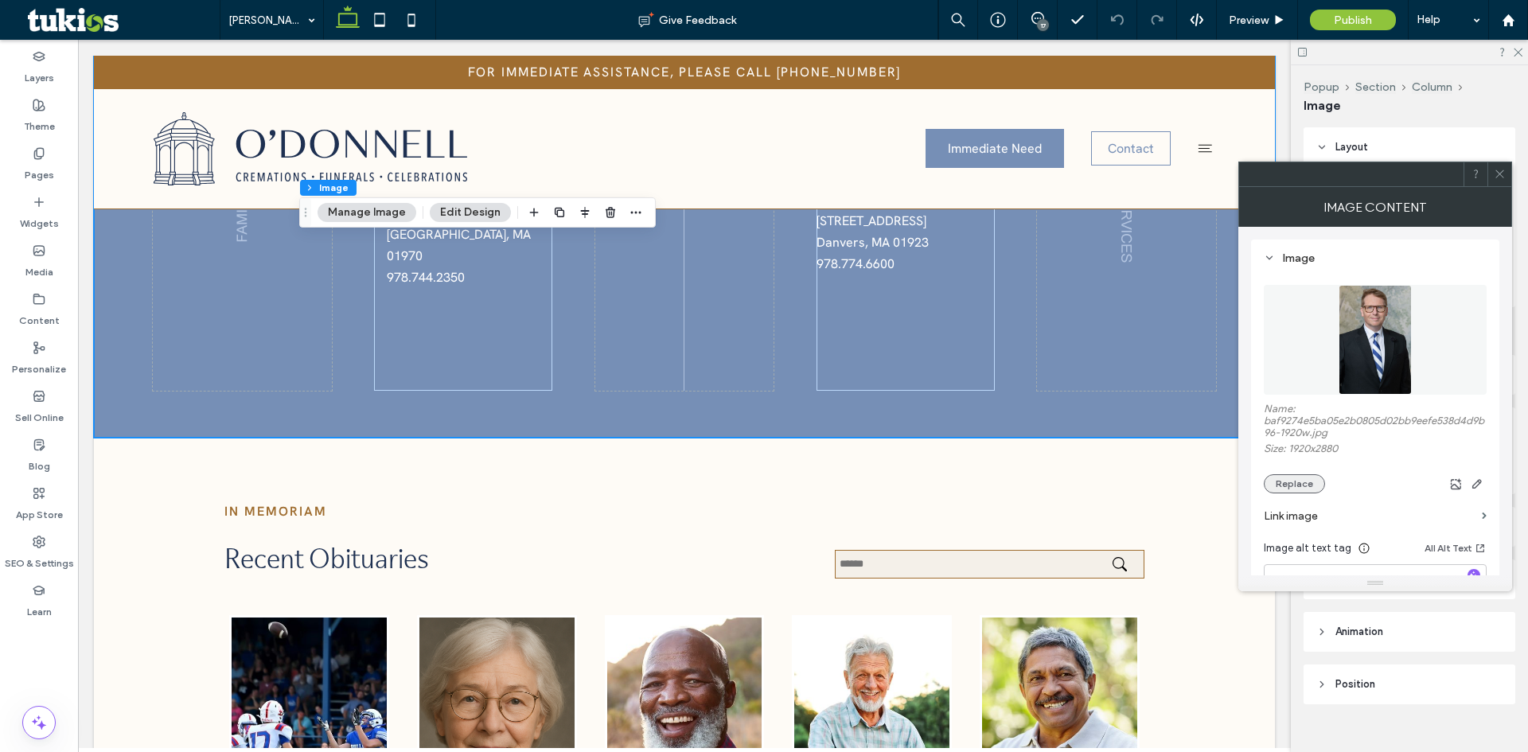
click at [1303, 486] on button "Replace" at bounding box center [1294, 483] width 61 height 19
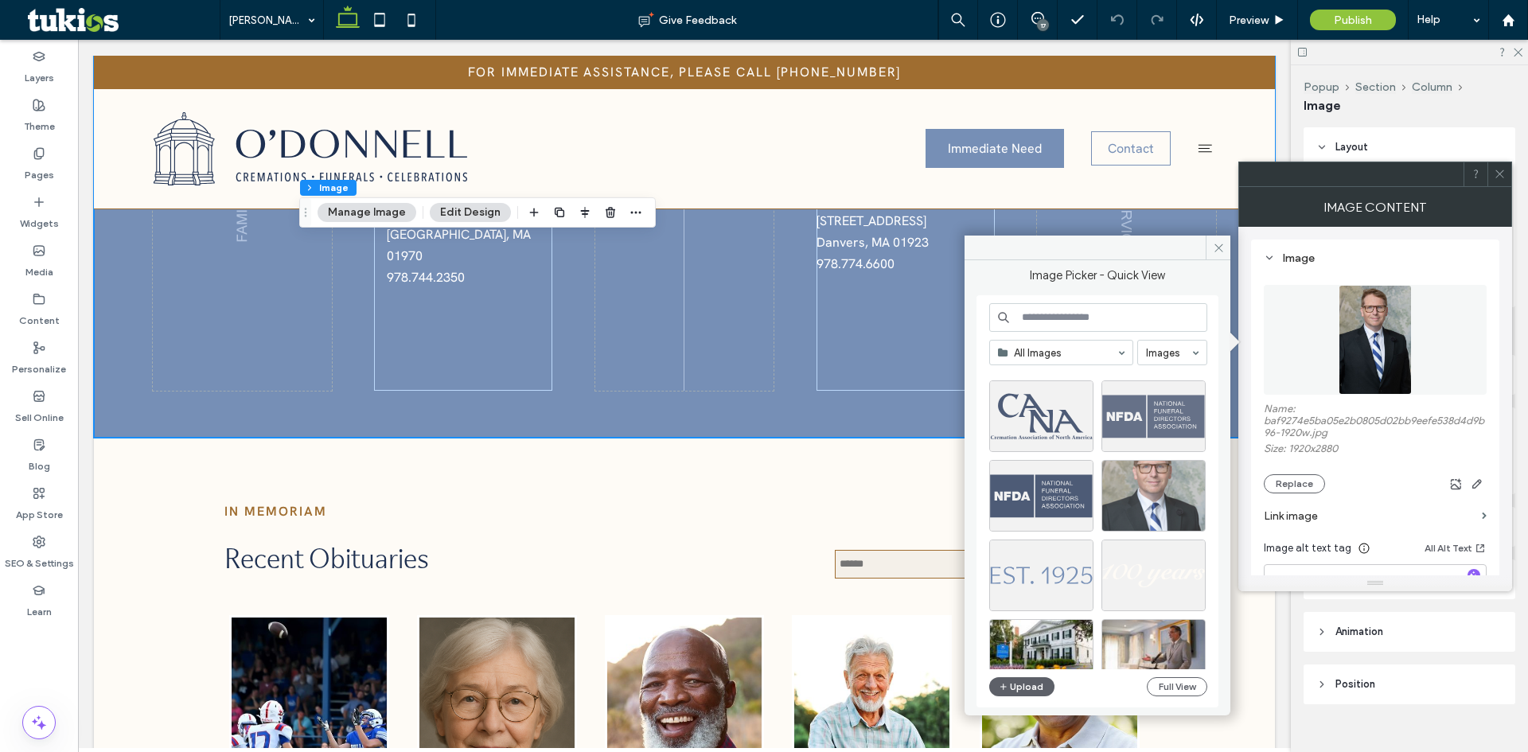
scroll to position [1081, 0]
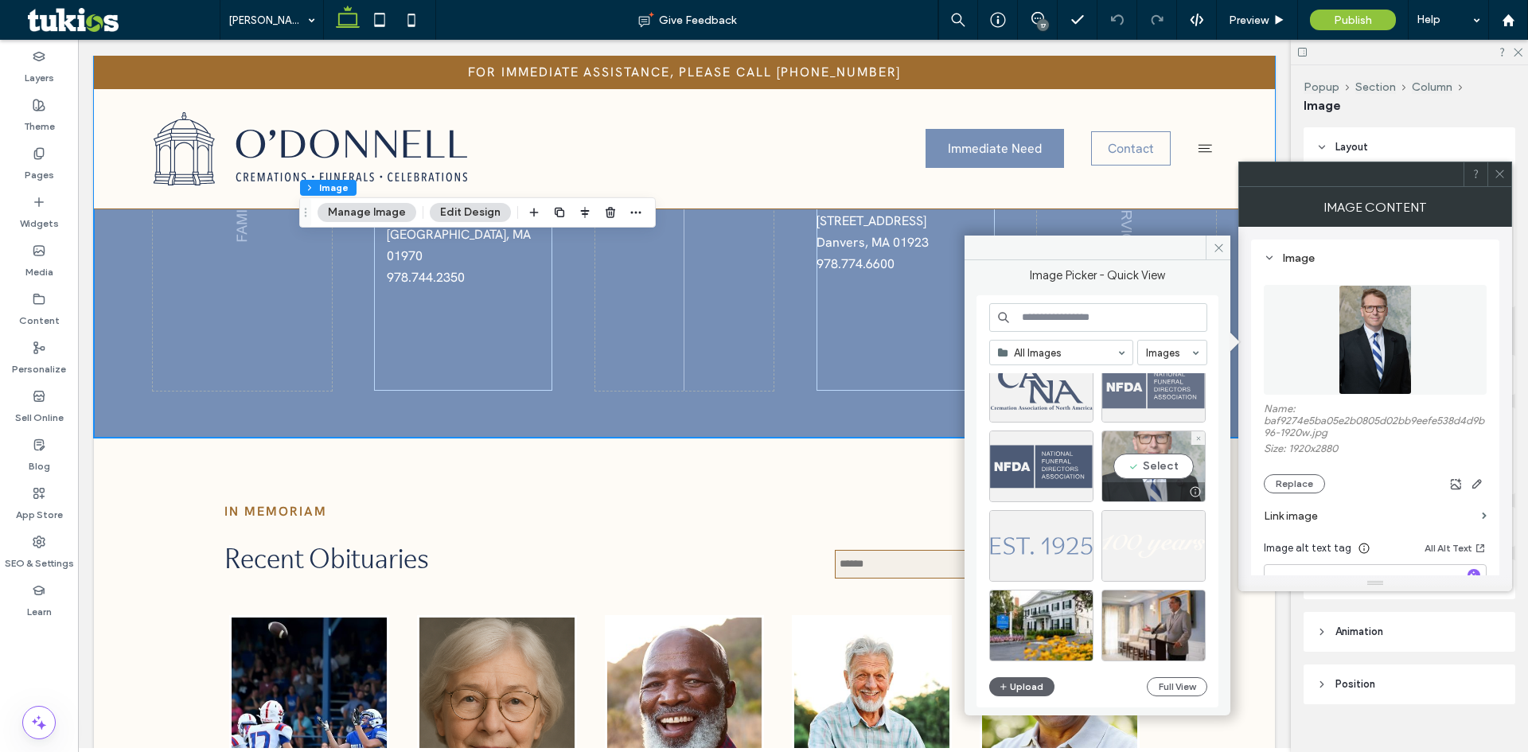
click at [1154, 474] on div "Select" at bounding box center [1154, 467] width 104 height 72
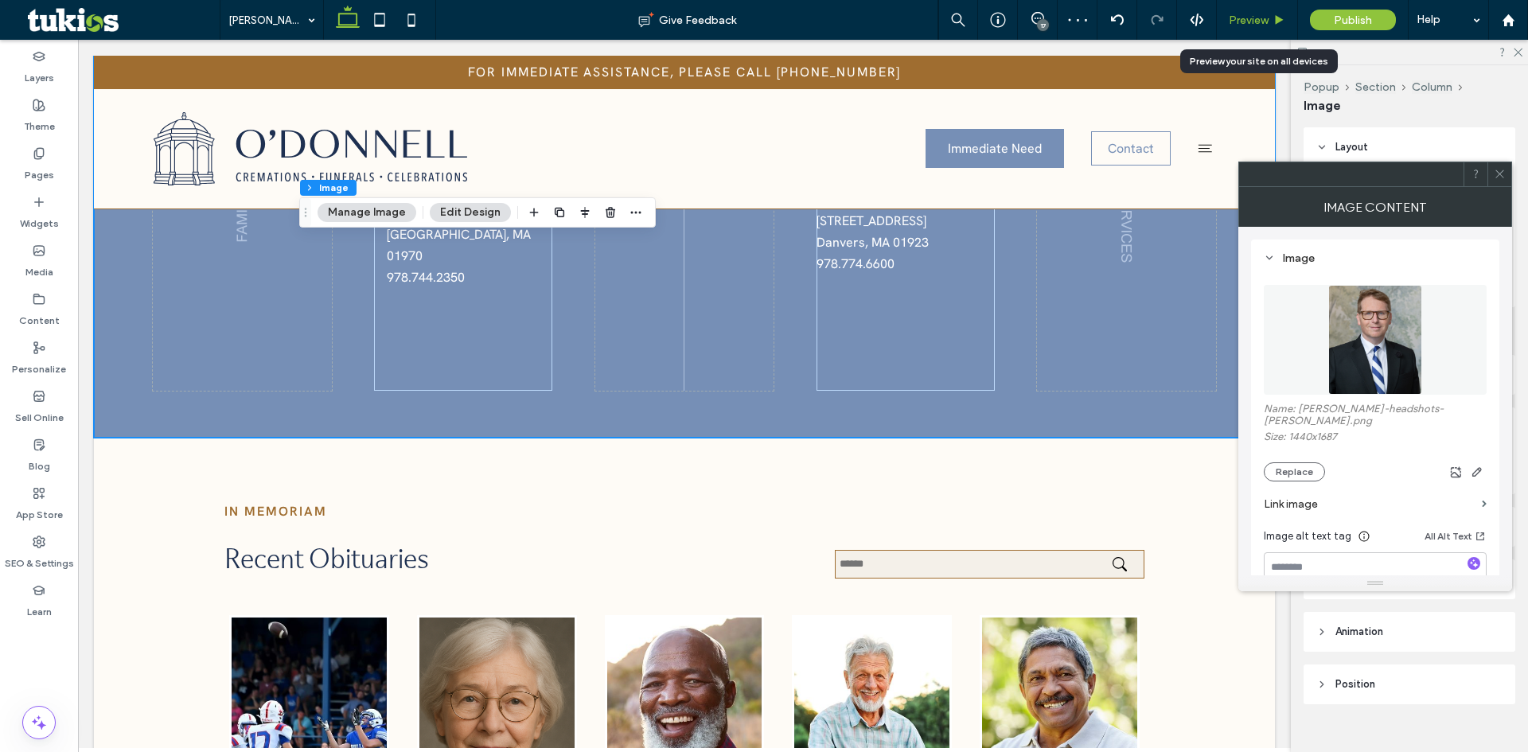
click at [1245, 24] on span "Preview" at bounding box center [1249, 21] width 40 height 14
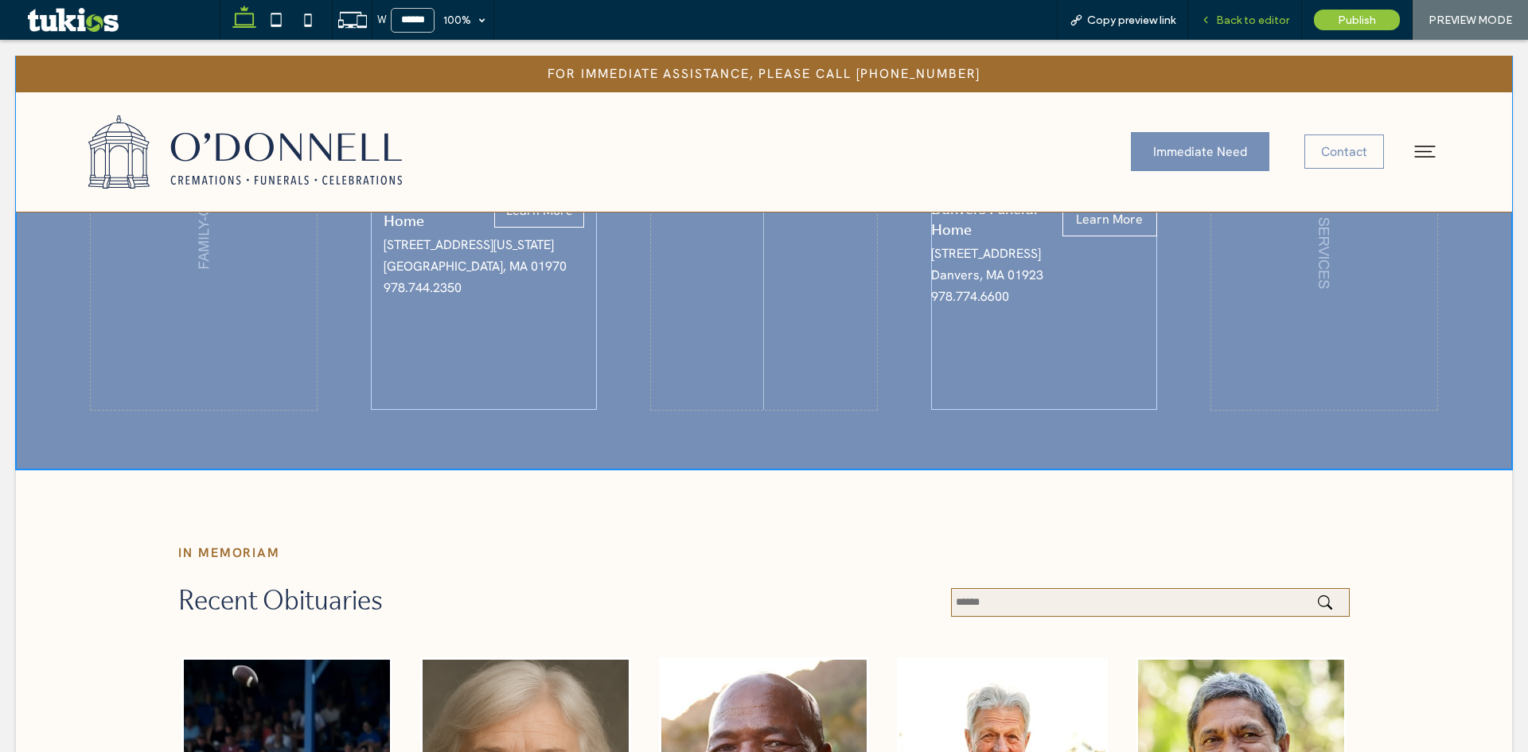
click at [1276, 21] on span "Back to editor" at bounding box center [1252, 21] width 73 height 14
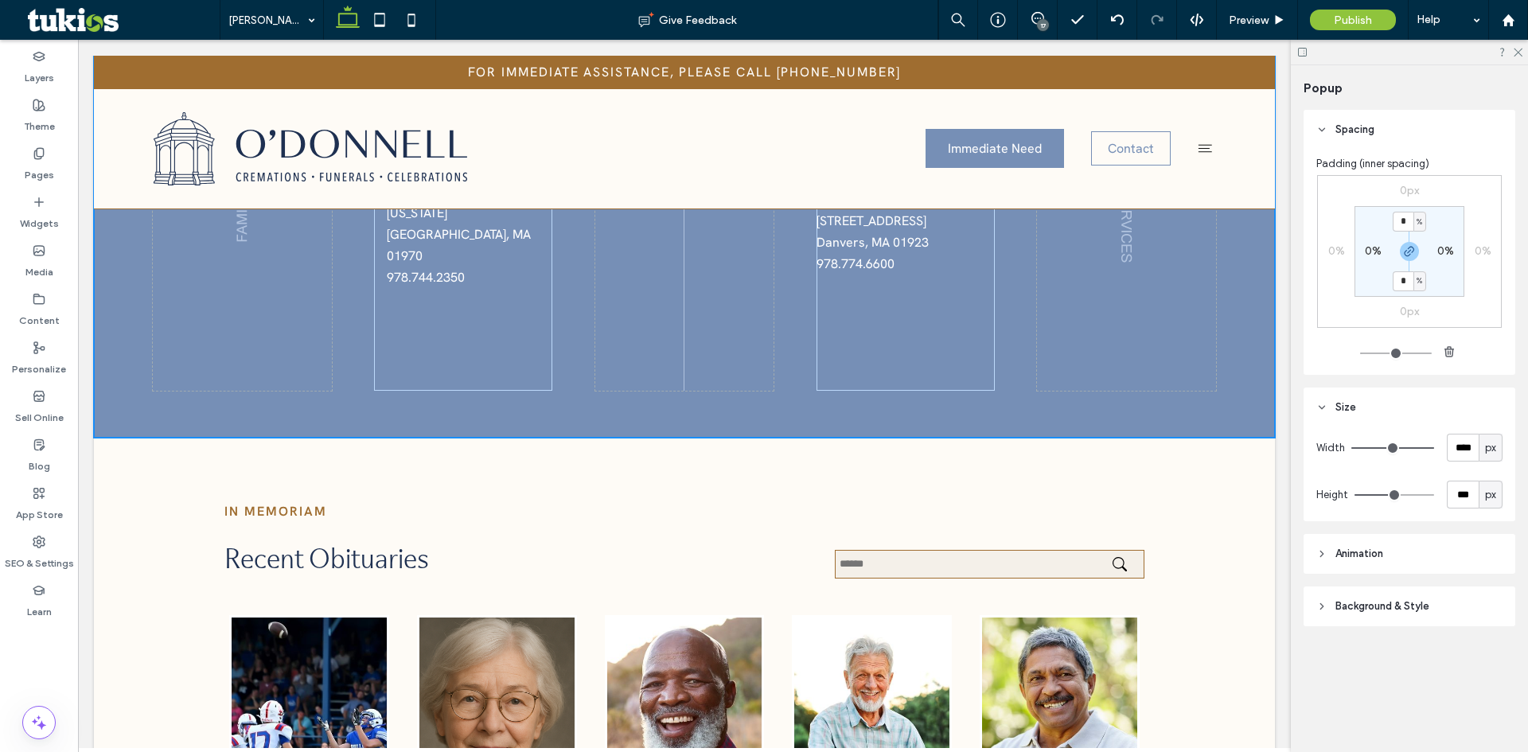
click at [1372, 247] on label "0%" at bounding box center [1373, 251] width 17 height 14
type input "*"
click at [1372, 256] on input "*" at bounding box center [1367, 251] width 21 height 20
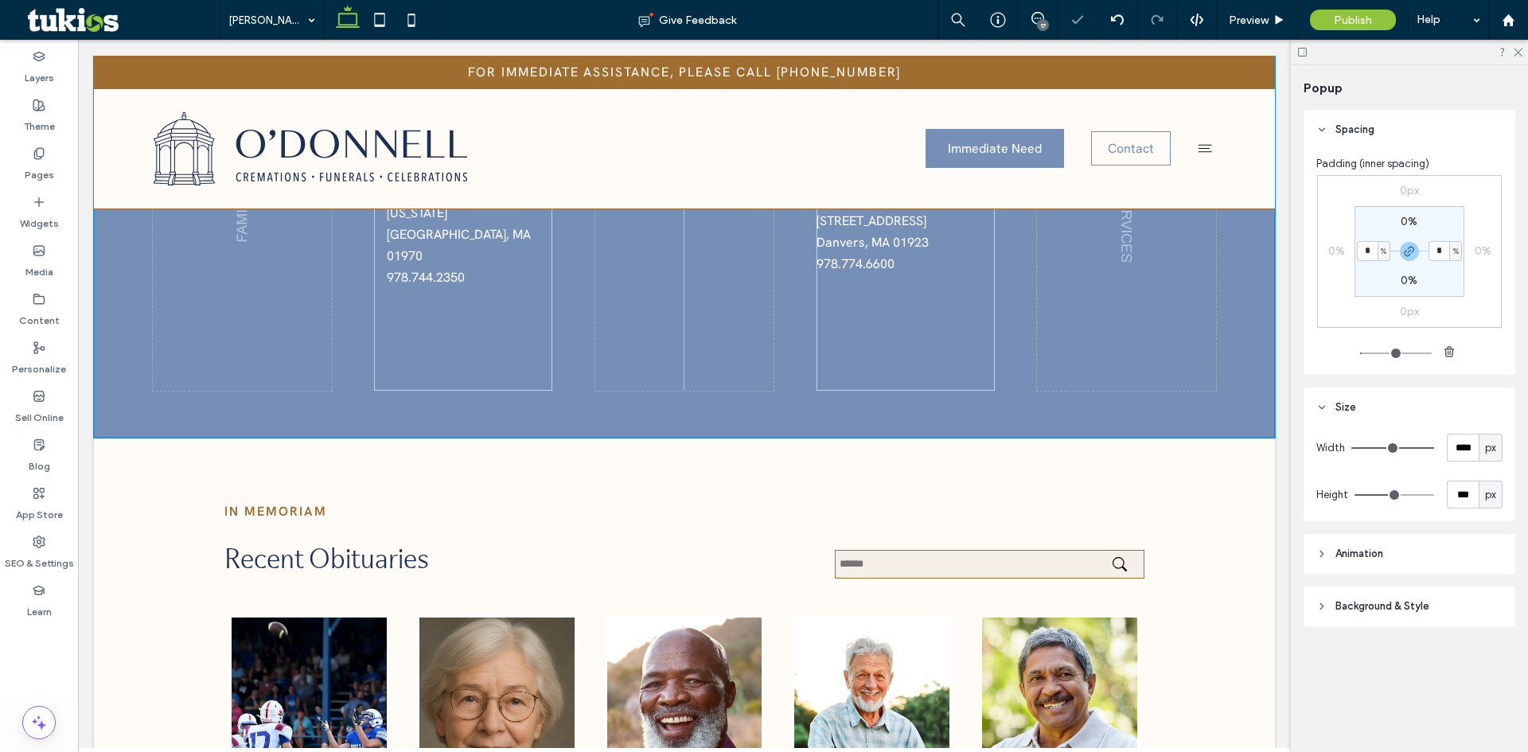
click at [1372, 256] on input "*" at bounding box center [1367, 251] width 21 height 20
type input "*"
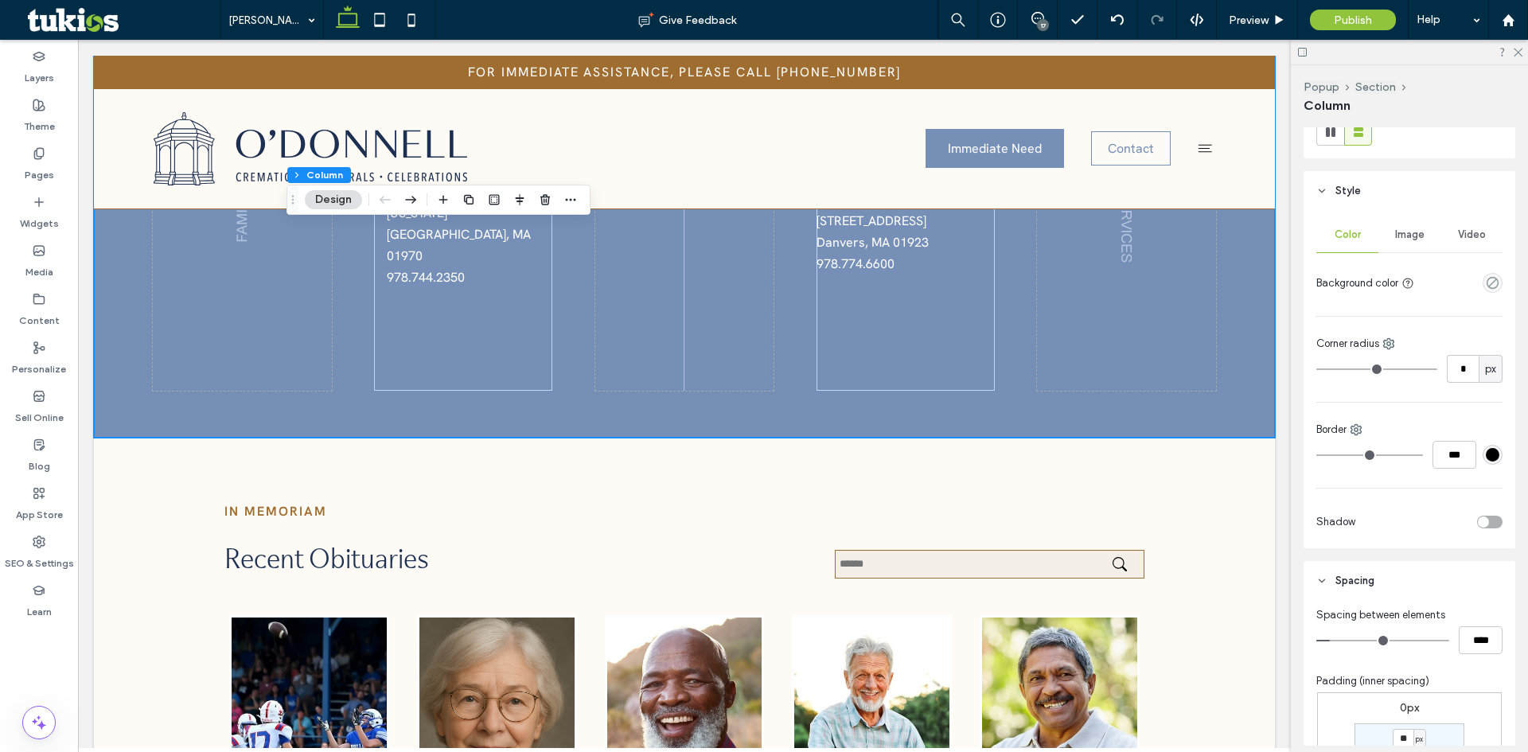
scroll to position [398, 0]
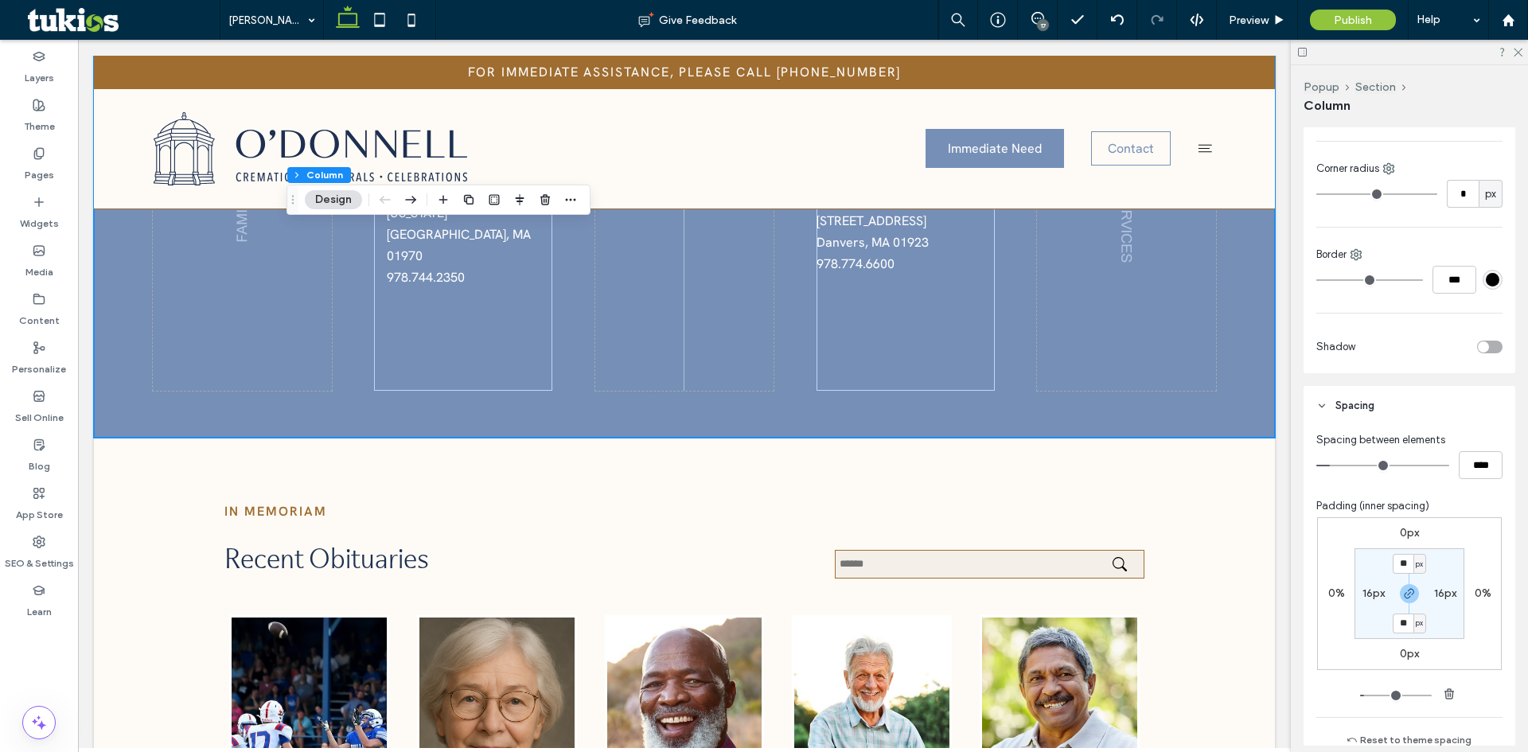
click at [1377, 596] on label "16px" at bounding box center [1374, 594] width 22 height 14
click at [1384, 594] on span "px" at bounding box center [1383, 594] width 7 height 16
click at [1376, 643] on span "%" at bounding box center [1375, 646] width 10 height 16
type input "*"
type input "***"
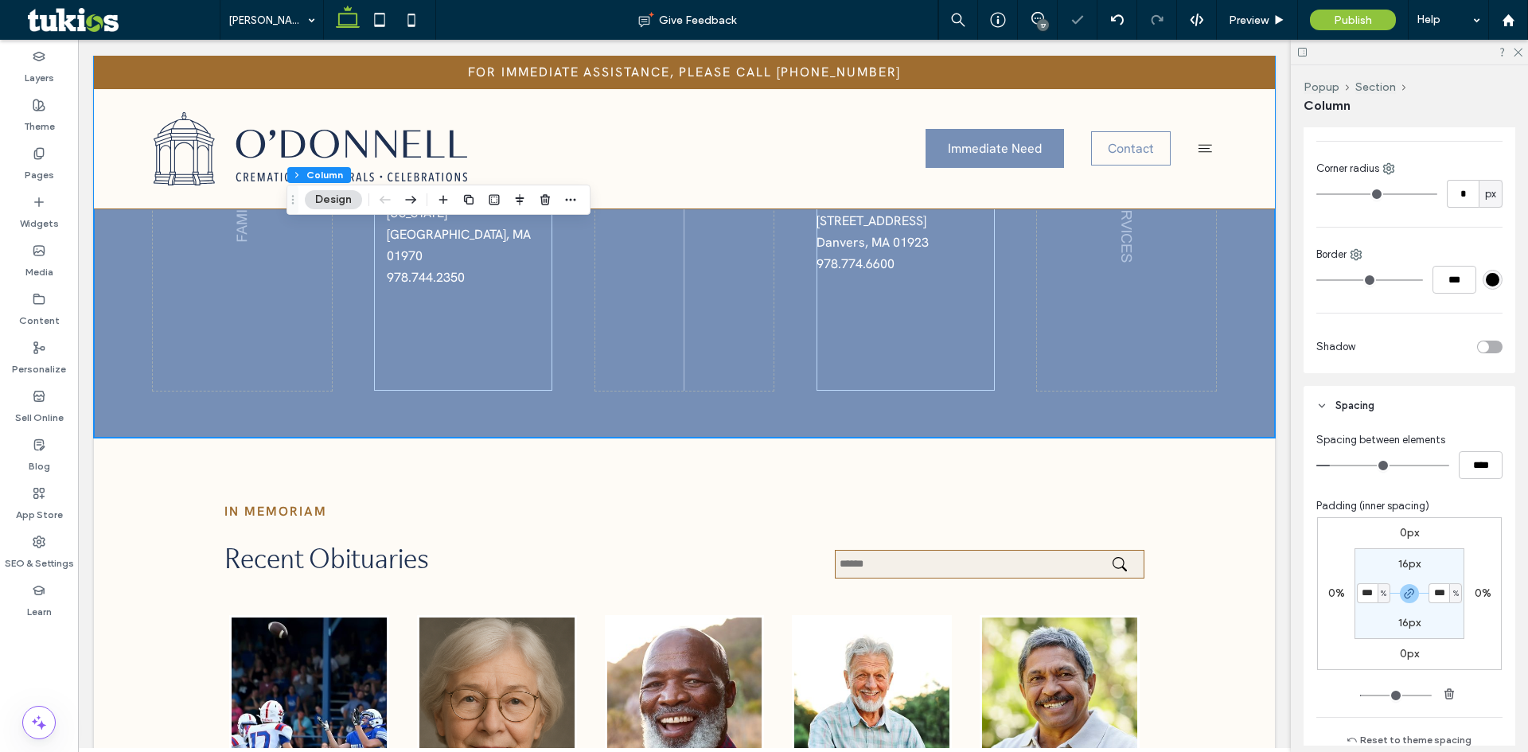
type input "***"
type input "*"
click at [1368, 599] on input "***" at bounding box center [1367, 594] width 21 height 20
type input "*"
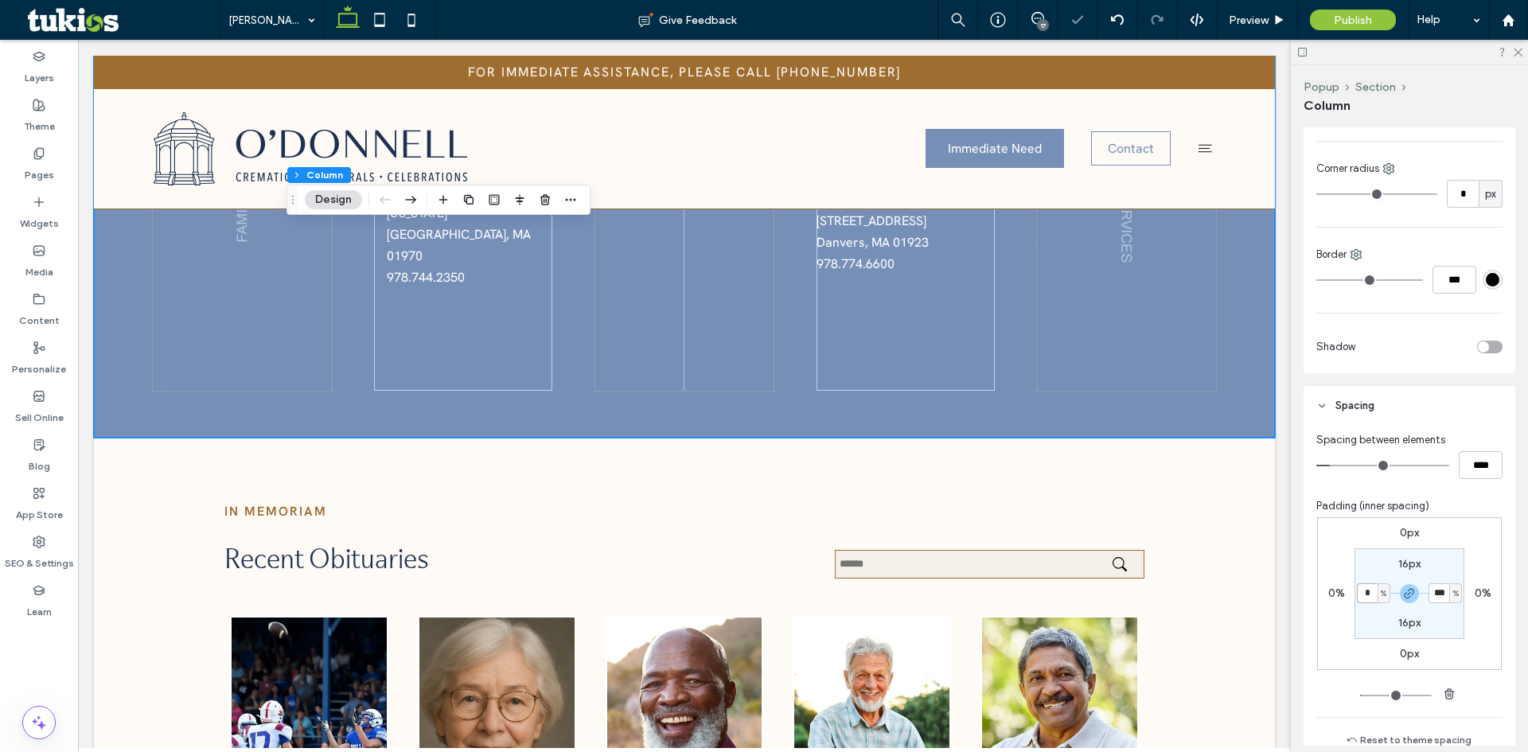
type input "*"
click at [1357, 592] on input "*" at bounding box center [1367, 594] width 21 height 20
type input "*"
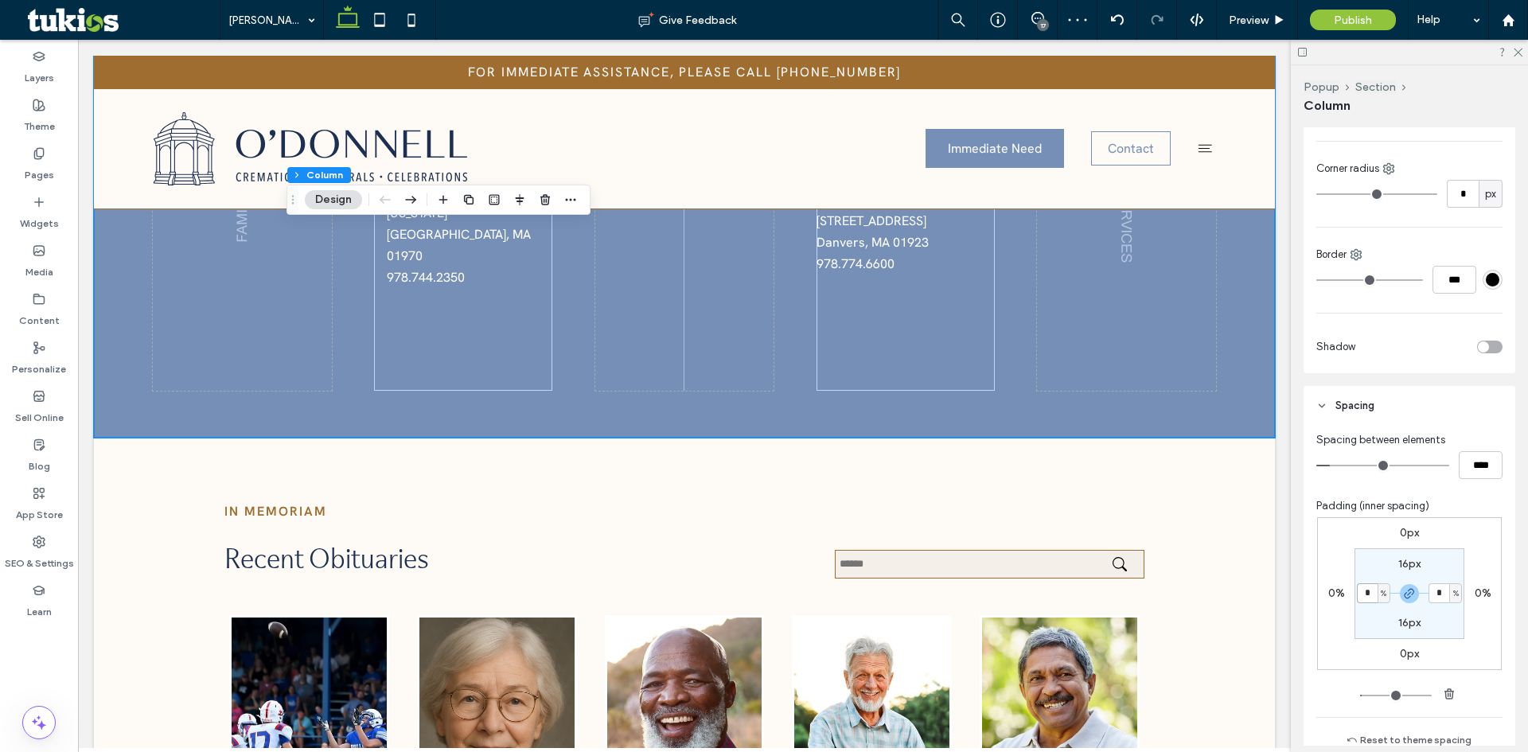
type input "*"
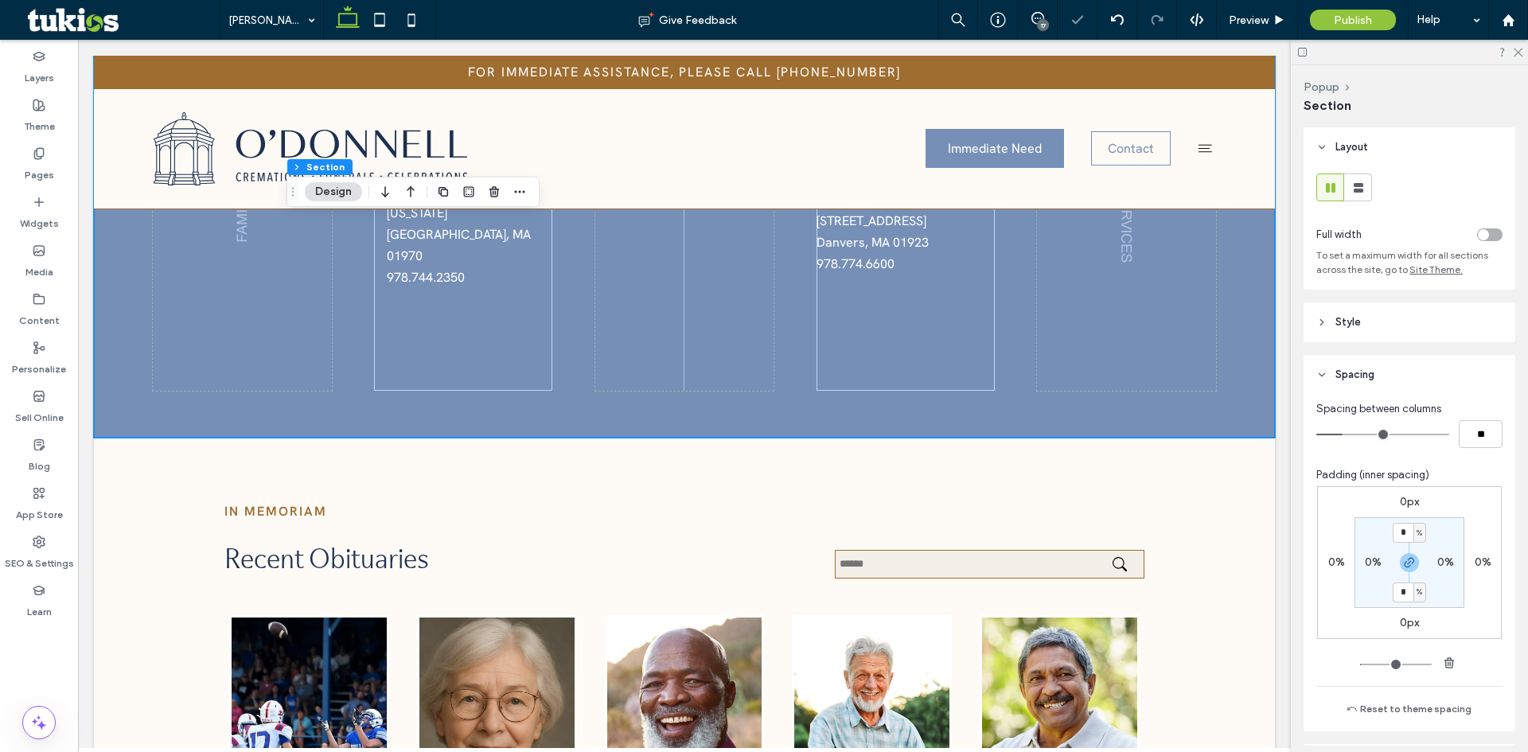
click at [1364, 571] on section "* % 0% * % 0%" at bounding box center [1410, 562] width 110 height 91
click at [1365, 565] on label "0%" at bounding box center [1373, 563] width 17 height 14
type input "*"
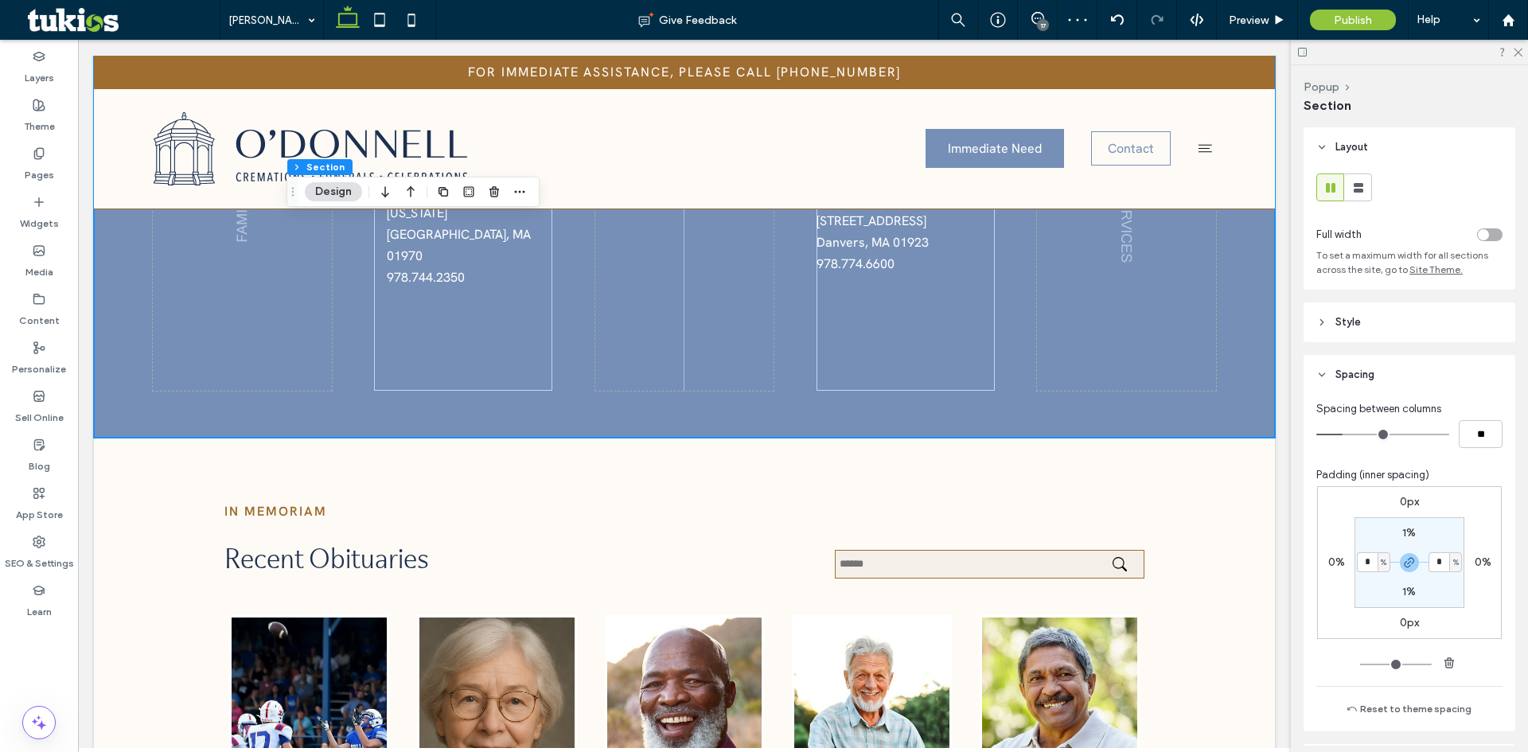
type input "*"
click at [1260, 17] on span "Preview" at bounding box center [1249, 21] width 40 height 14
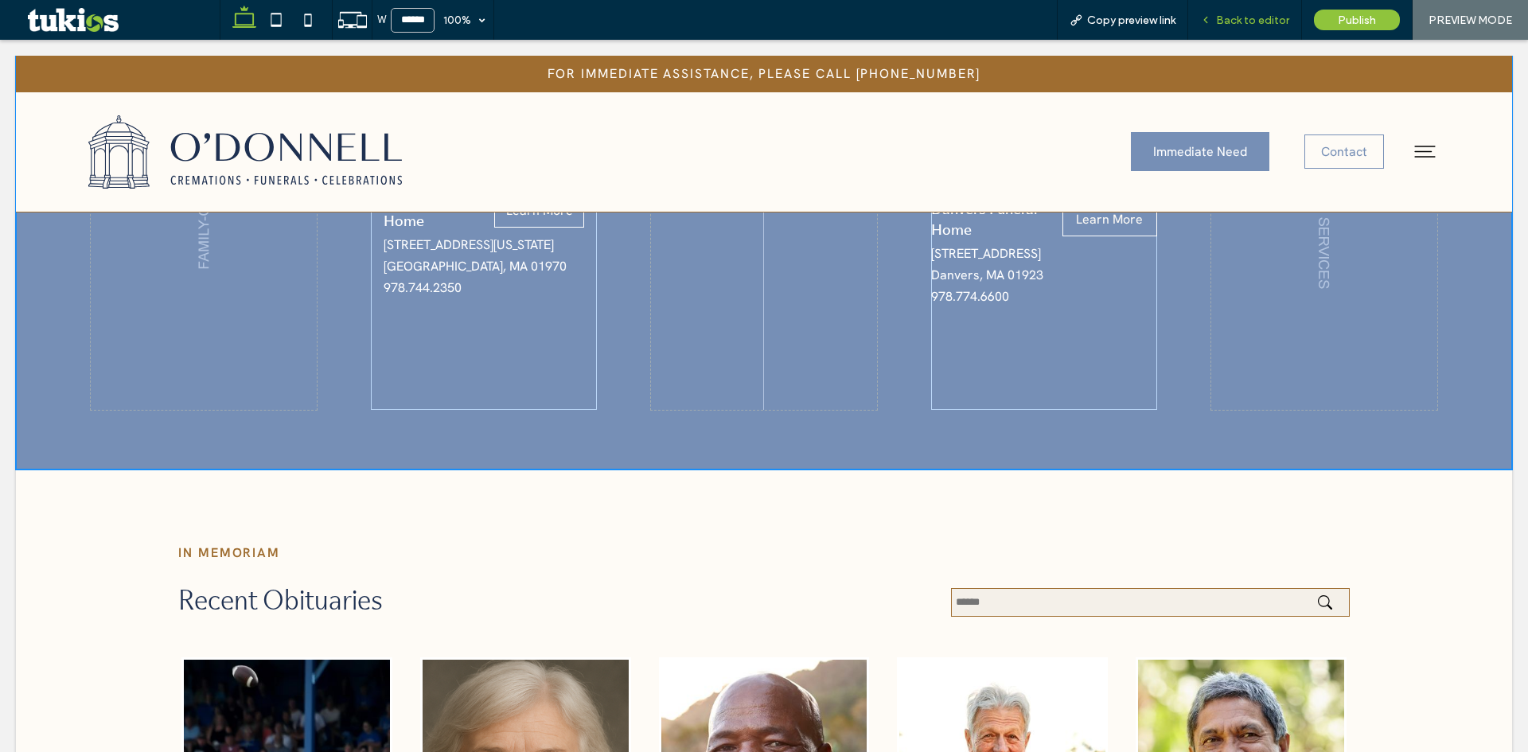
click at [1241, 29] on div "Back to editor" at bounding box center [1246, 20] width 114 height 40
click at [1252, 24] on span "Back to editor" at bounding box center [1252, 21] width 73 height 14
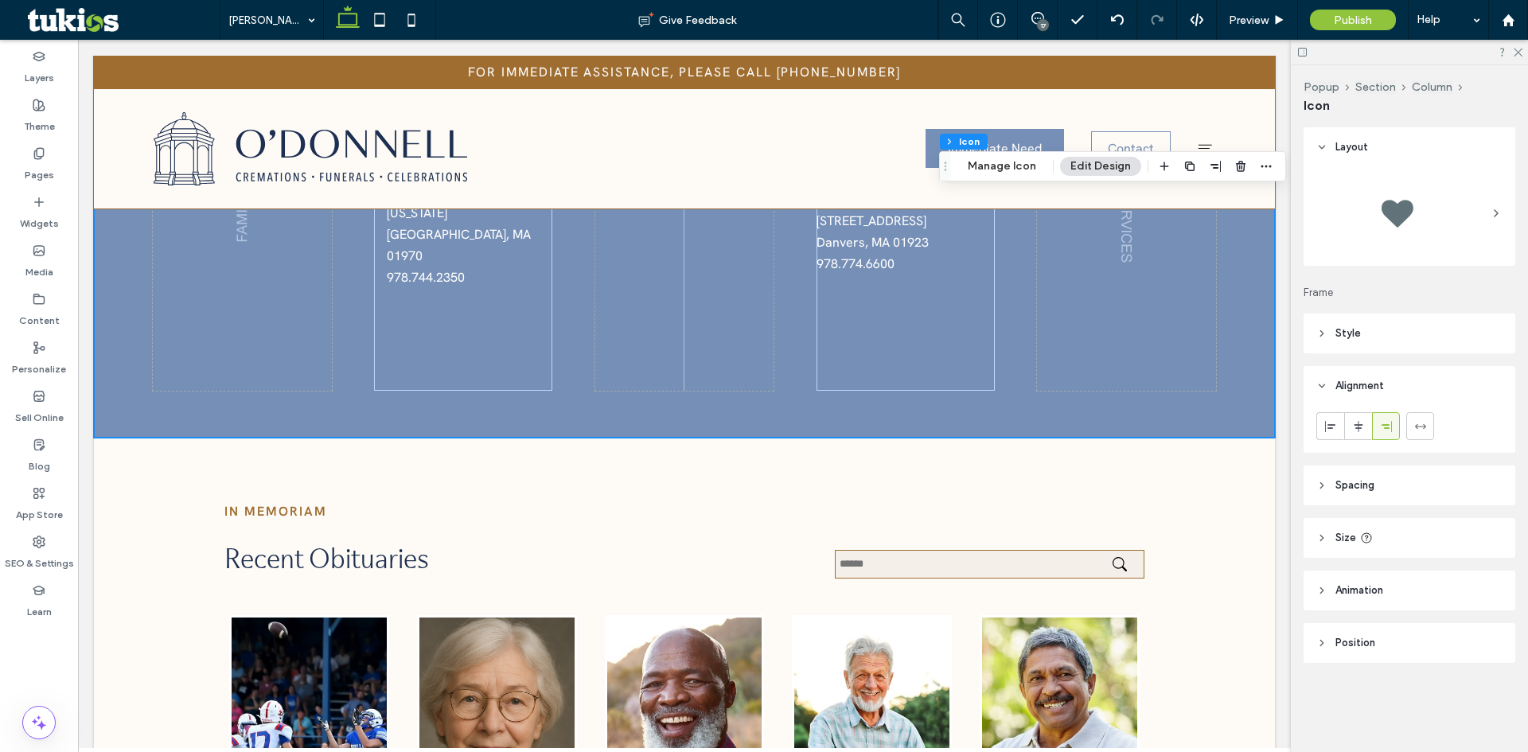
drag, startPoint x: 1339, startPoint y: 537, endPoint x: 1366, endPoint y: 540, distance: 27.3
click at [1339, 535] on span "Size" at bounding box center [1346, 538] width 21 height 16
click at [1447, 622] on input "**" at bounding box center [1463, 625] width 32 height 28
type input "**"
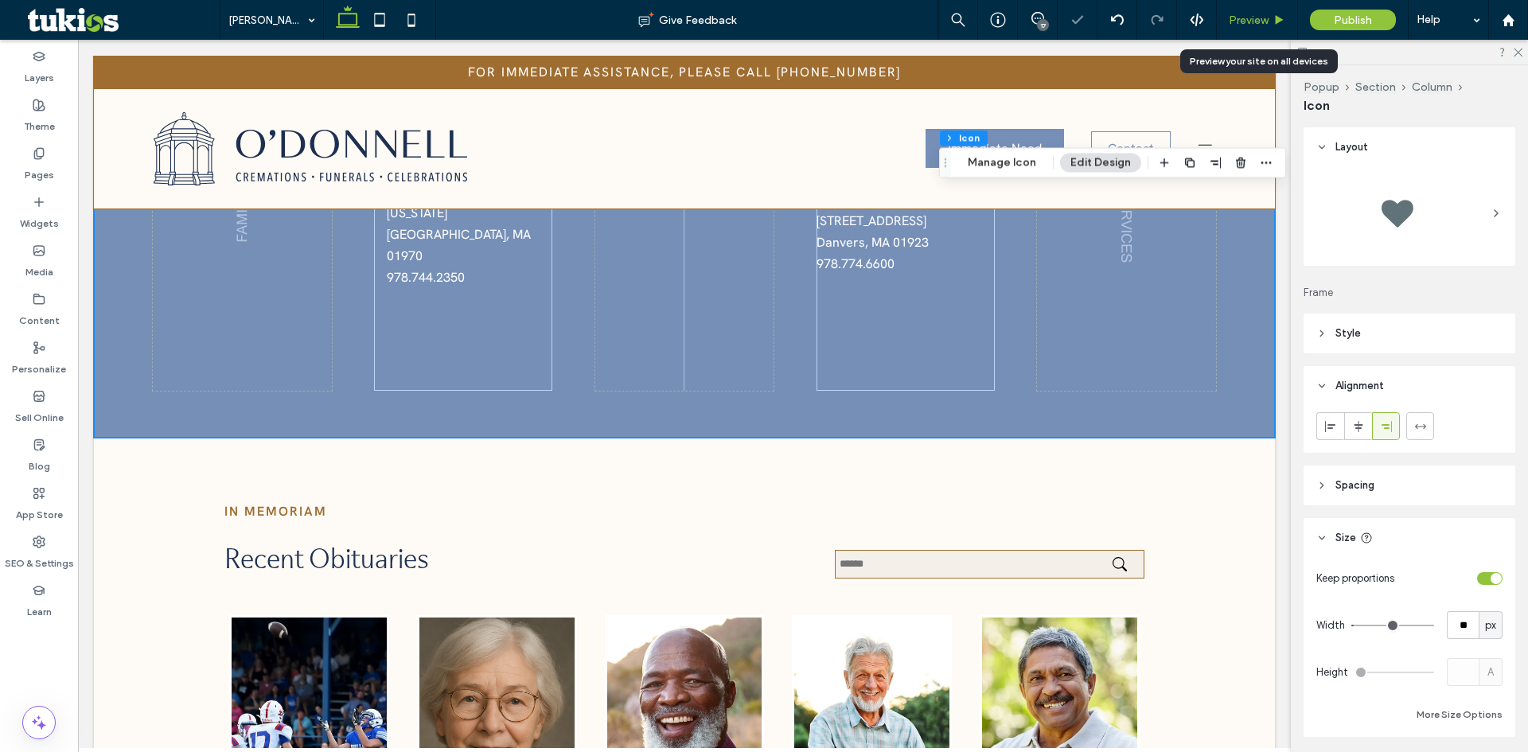
click at [1252, 14] on span "Preview" at bounding box center [1249, 21] width 40 height 14
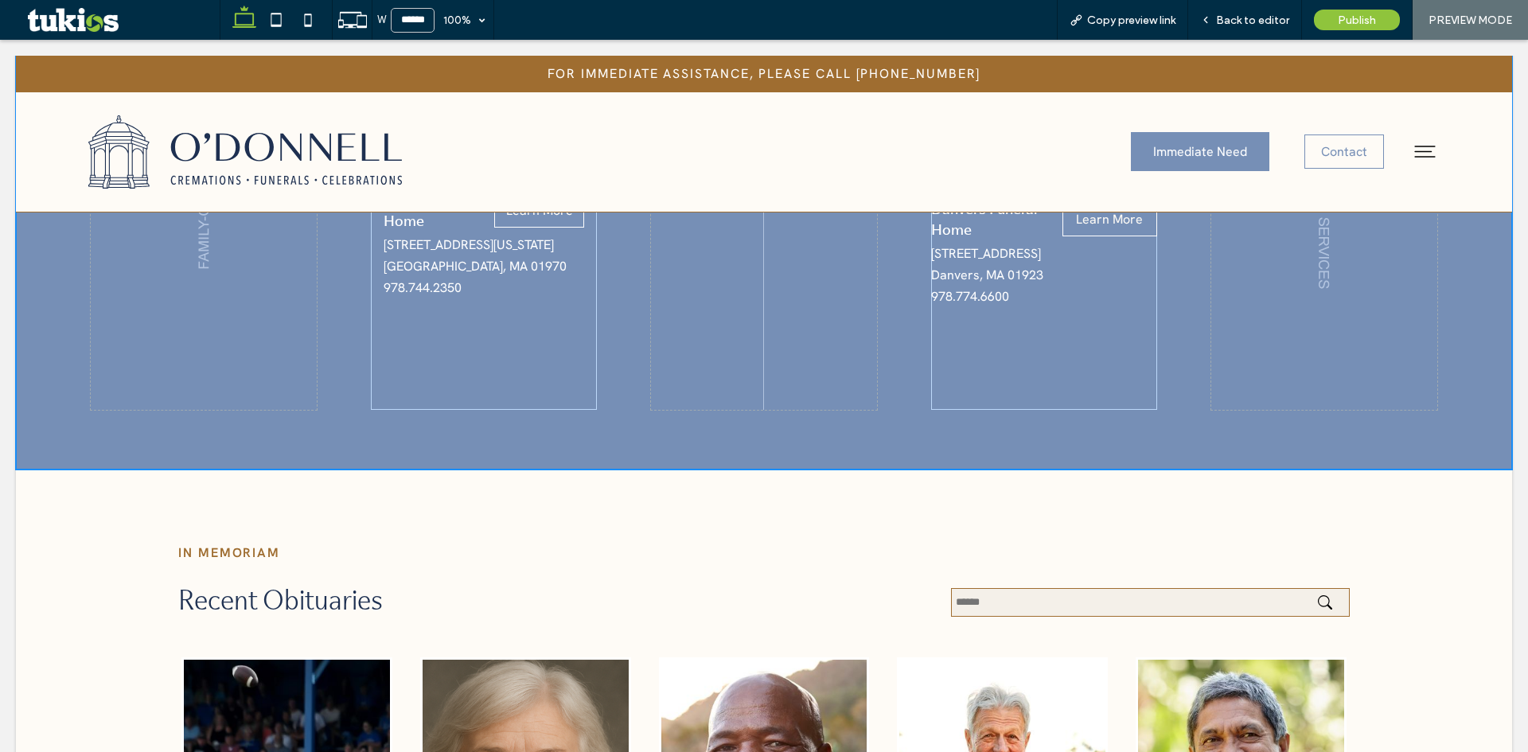
click at [1252, 14] on span "Back to editor" at bounding box center [1252, 21] width 73 height 14
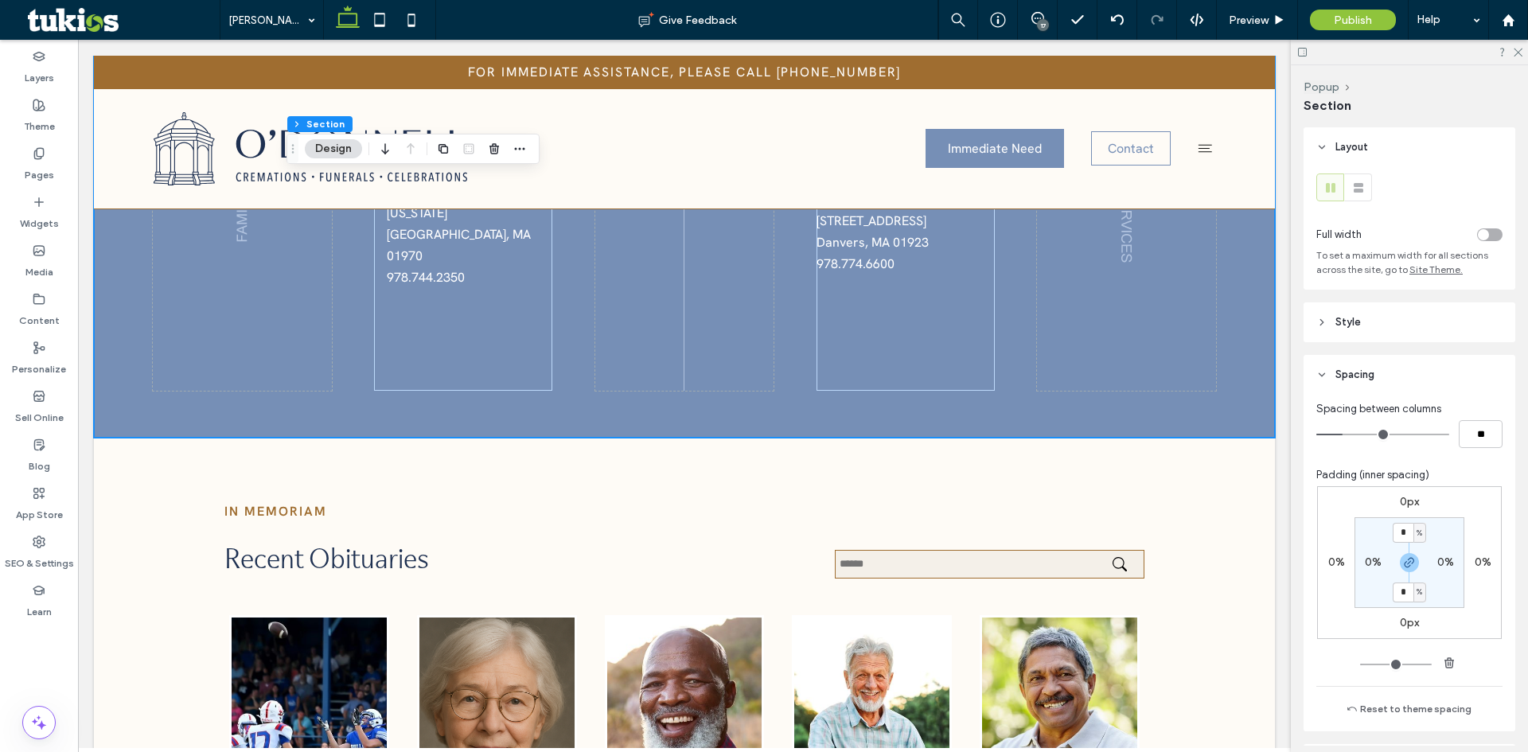
click at [1438, 562] on label "0%" at bounding box center [1446, 563] width 17 height 14
type input "*"
click at [1258, 21] on span "Preview" at bounding box center [1249, 21] width 40 height 14
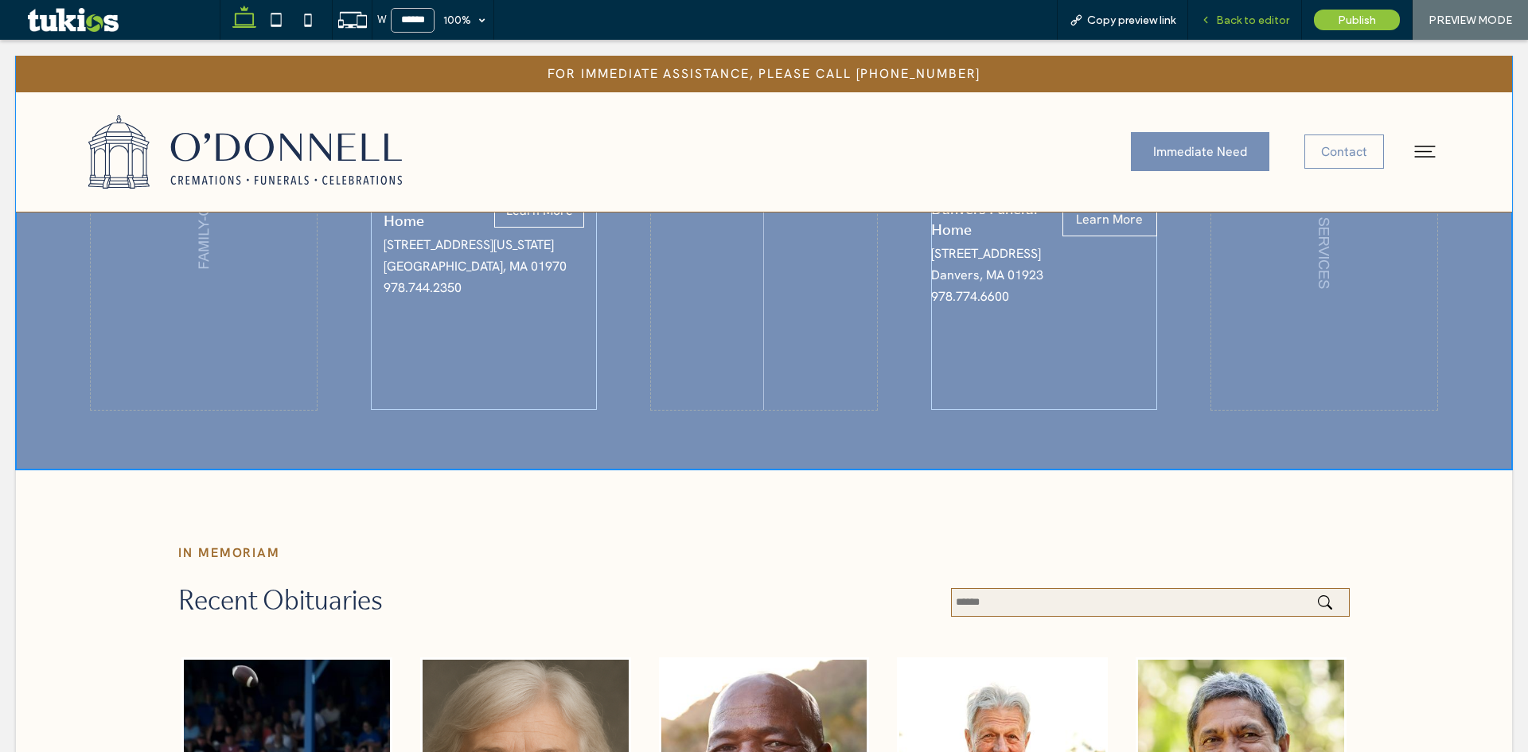
click at [1228, 10] on div "Back to editor" at bounding box center [1246, 20] width 114 height 40
click at [1232, 16] on span "Back to editor" at bounding box center [1252, 21] width 73 height 14
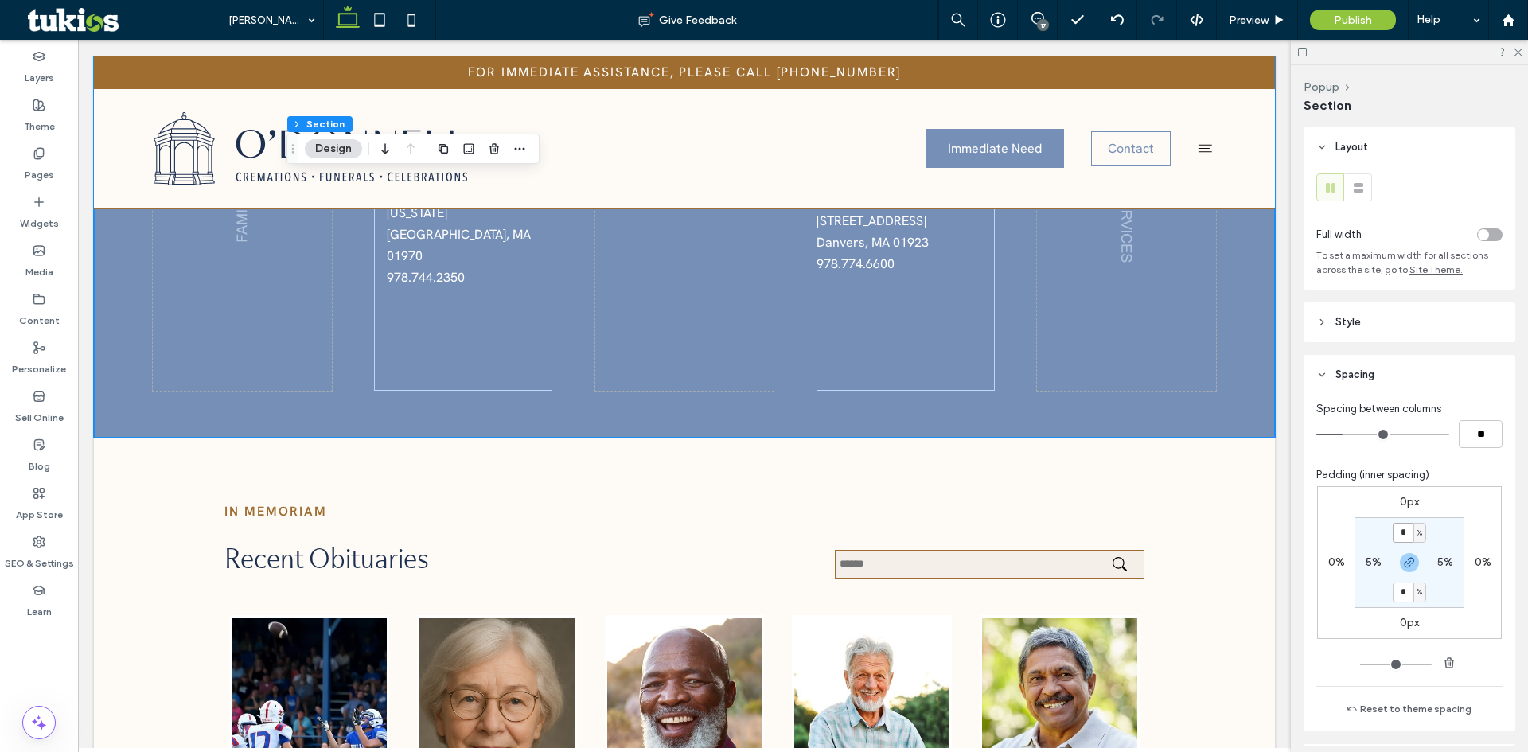
click at [1397, 531] on input "*" at bounding box center [1403, 533] width 21 height 20
type input "*"
drag, startPoint x: 1266, startPoint y: 6, endPoint x: 1263, endPoint y: 14, distance: 8.3
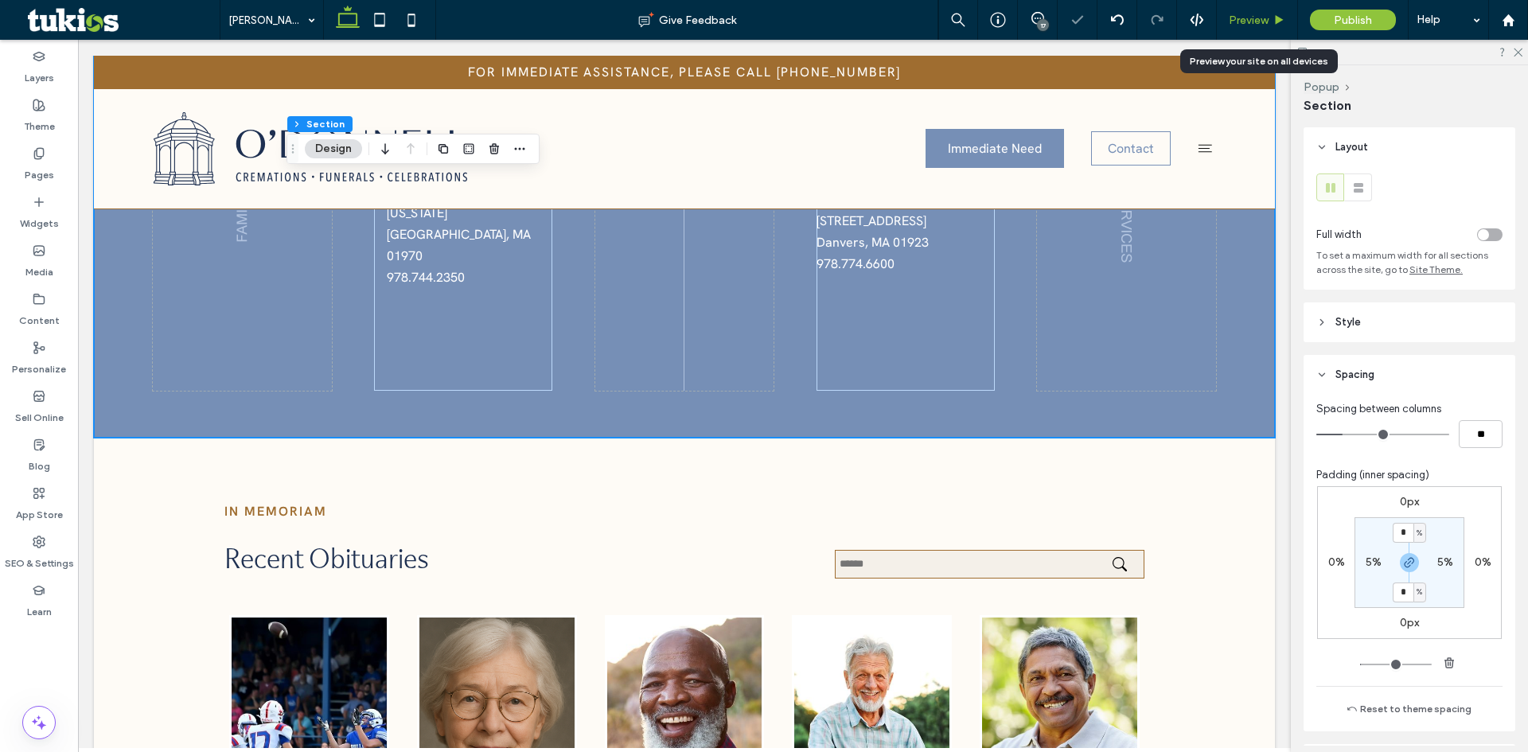
click at [1266, 7] on div "Preview" at bounding box center [1257, 20] width 81 height 40
click at [1263, 14] on span "Preview" at bounding box center [1249, 21] width 40 height 14
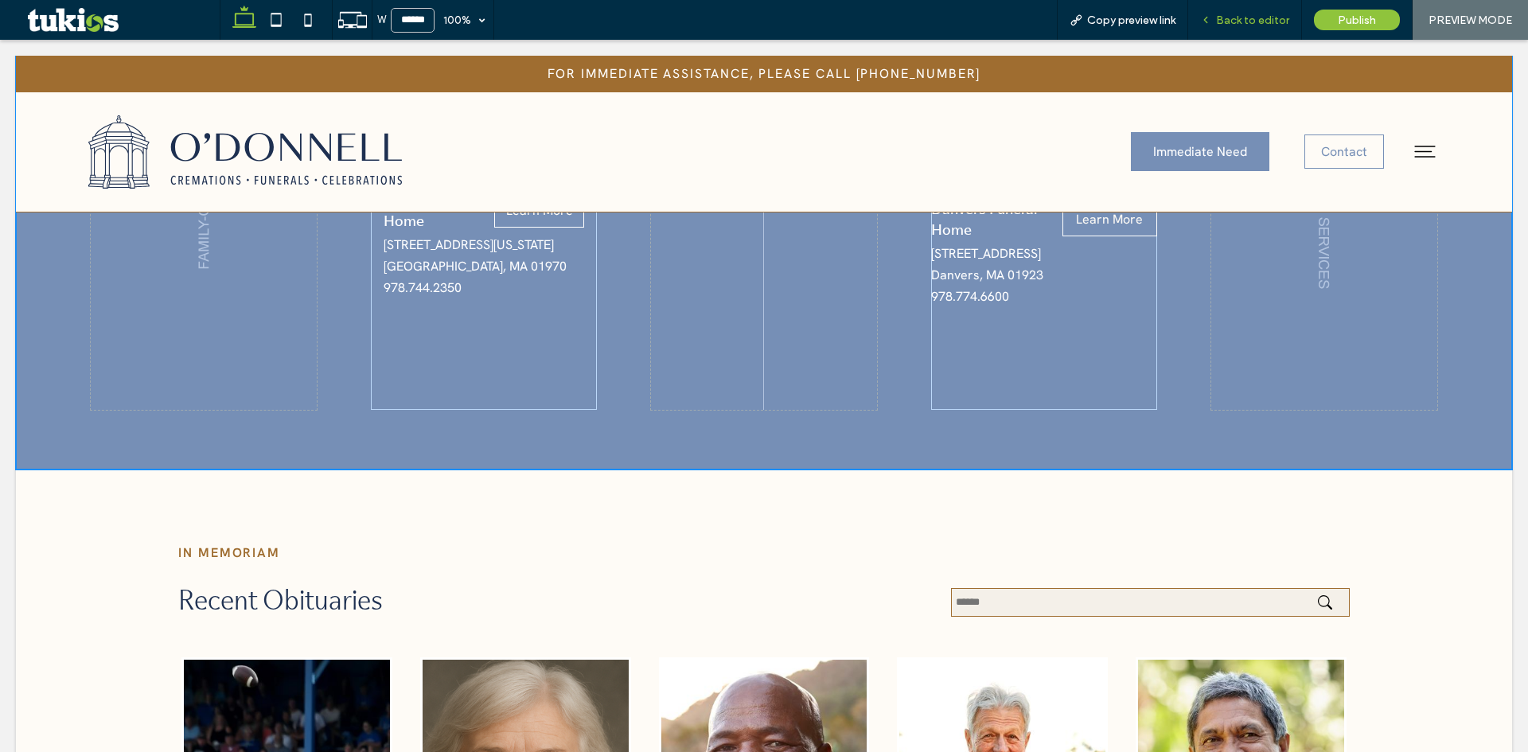
click at [1238, 27] on div "Back to editor" at bounding box center [1246, 20] width 114 height 40
click at [1267, 7] on div "Back to editor" at bounding box center [1246, 20] width 114 height 40
click at [1266, 14] on span "Back to editor" at bounding box center [1252, 21] width 73 height 14
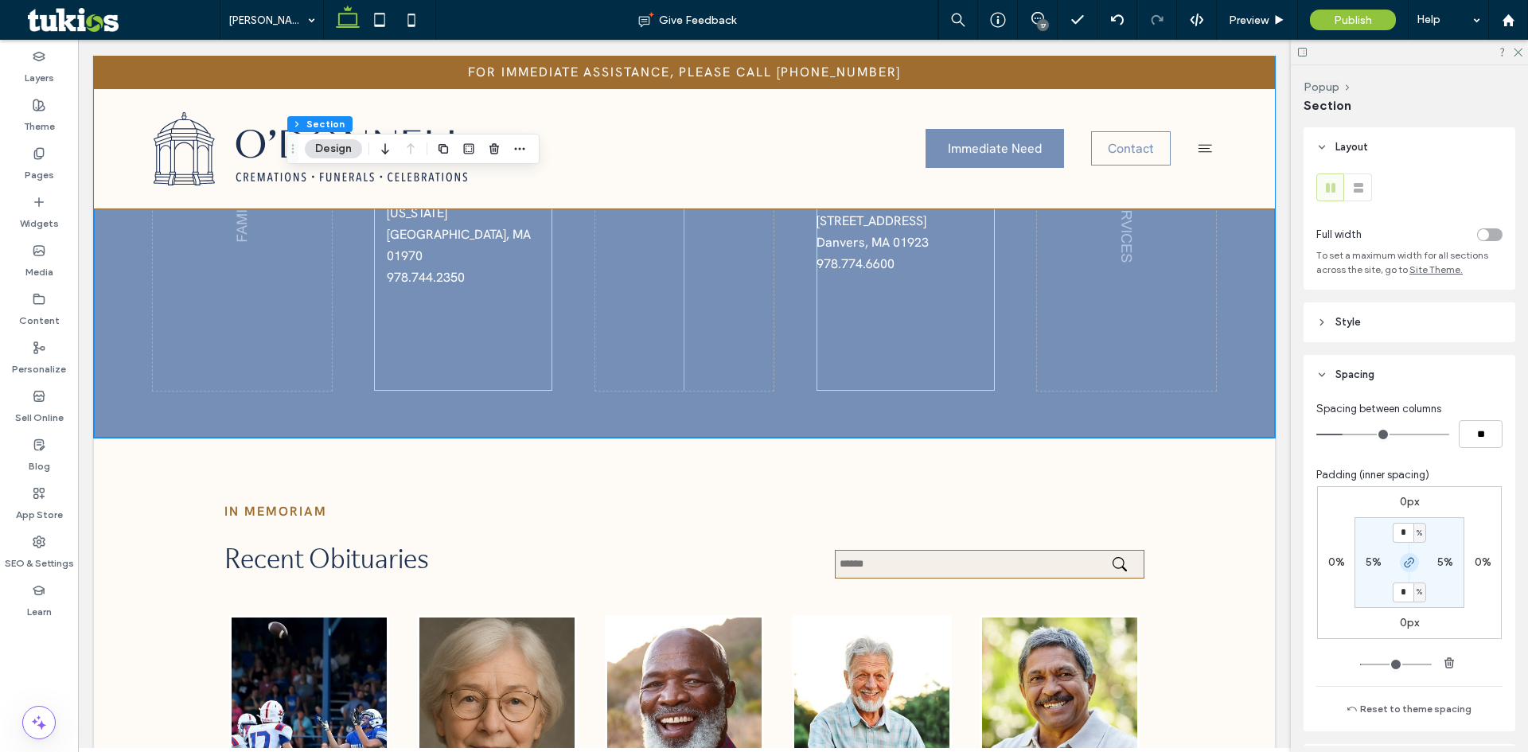
click at [1403, 564] on icon "button" at bounding box center [1409, 562] width 13 height 13
click at [1402, 588] on label "3%" at bounding box center [1409, 592] width 15 height 14
type input "*"
click at [1268, 22] on span "Preview" at bounding box center [1249, 21] width 40 height 14
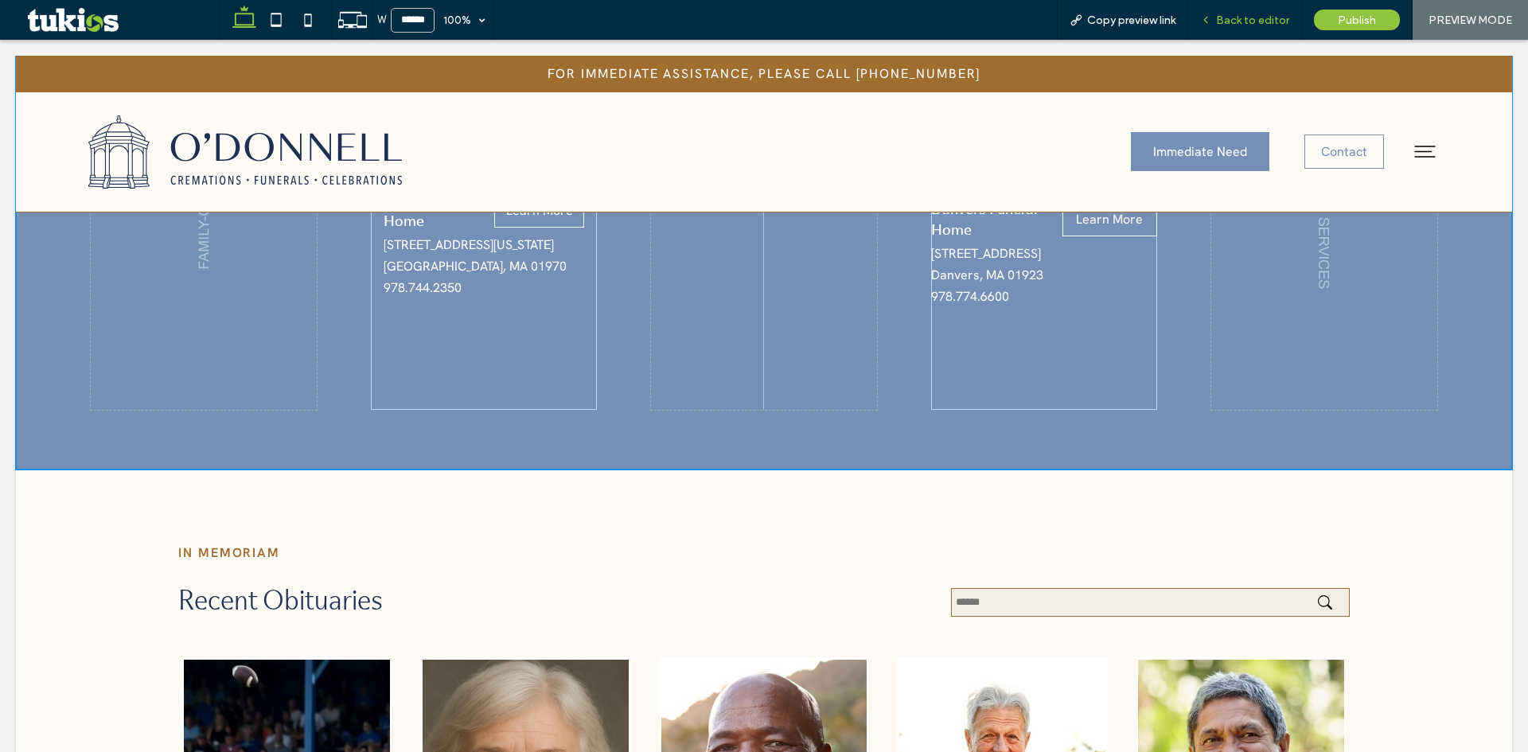
click at [1262, 20] on span "Back to editor" at bounding box center [1252, 21] width 73 height 14
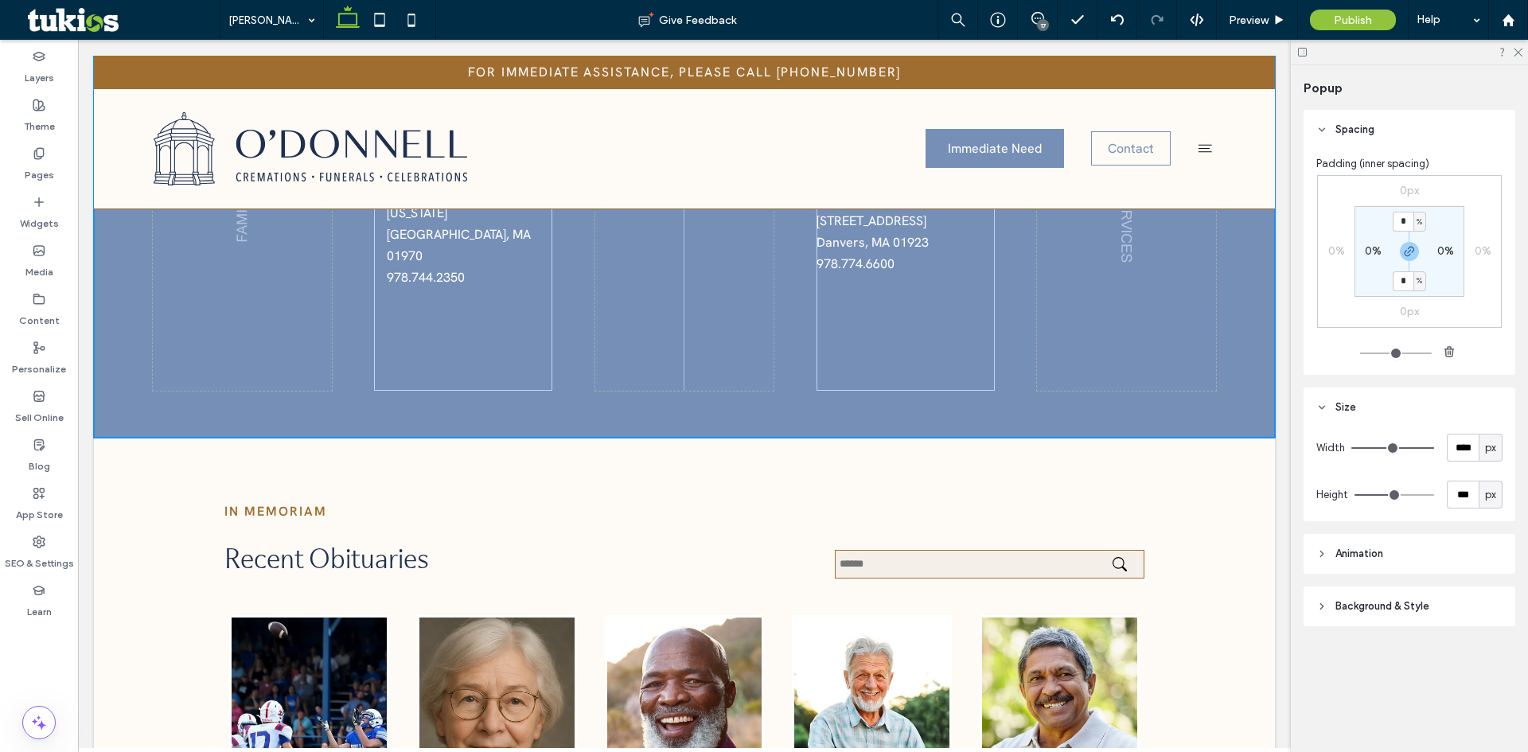
click at [1459, 465] on div "Width **** px Height *** px" at bounding box center [1410, 471] width 186 height 75
type input "****"
click at [1458, 492] on input "***" at bounding box center [1463, 495] width 32 height 28
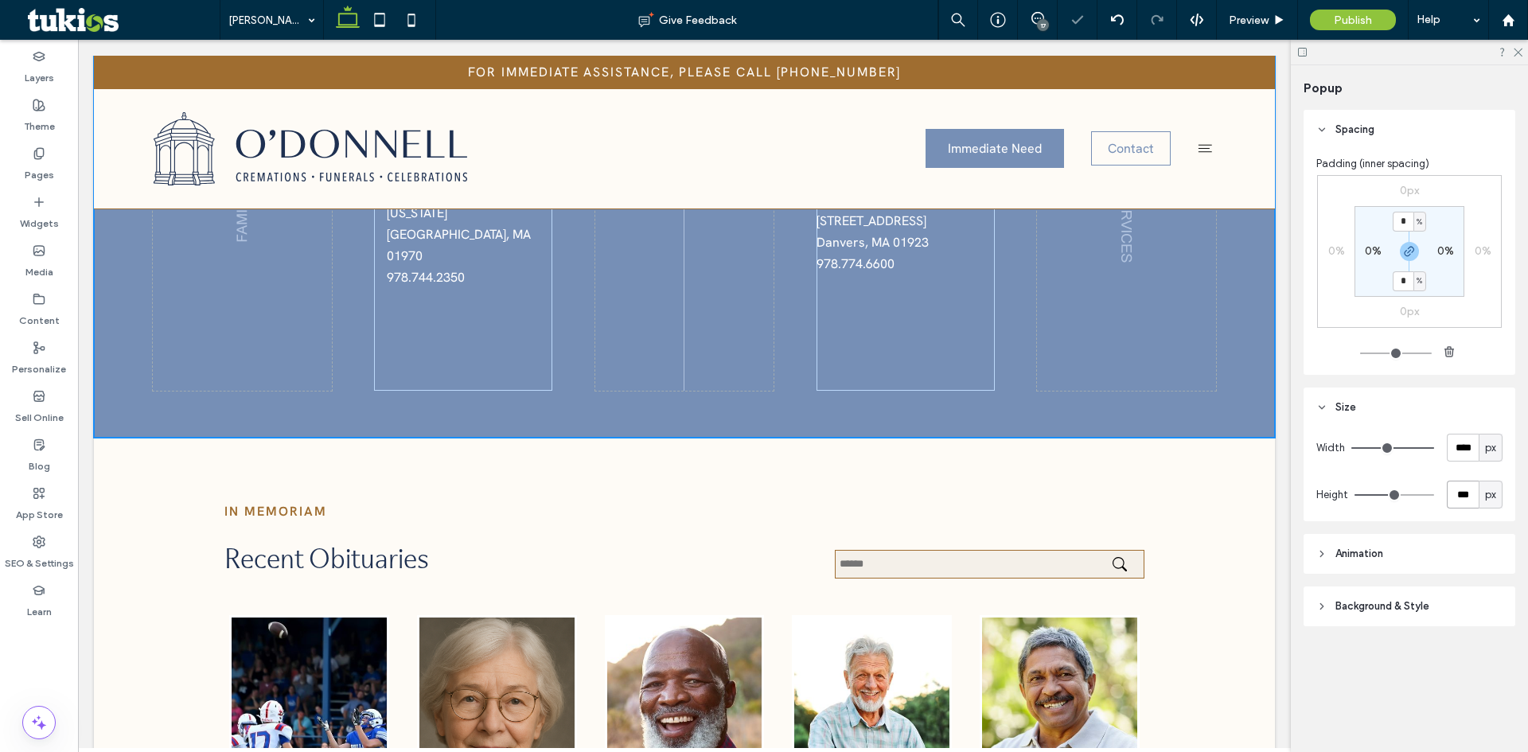
click at [1458, 492] on input "***" at bounding box center [1463, 495] width 32 height 28
type input "***"
click at [1263, 18] on span "Preview" at bounding box center [1249, 21] width 40 height 14
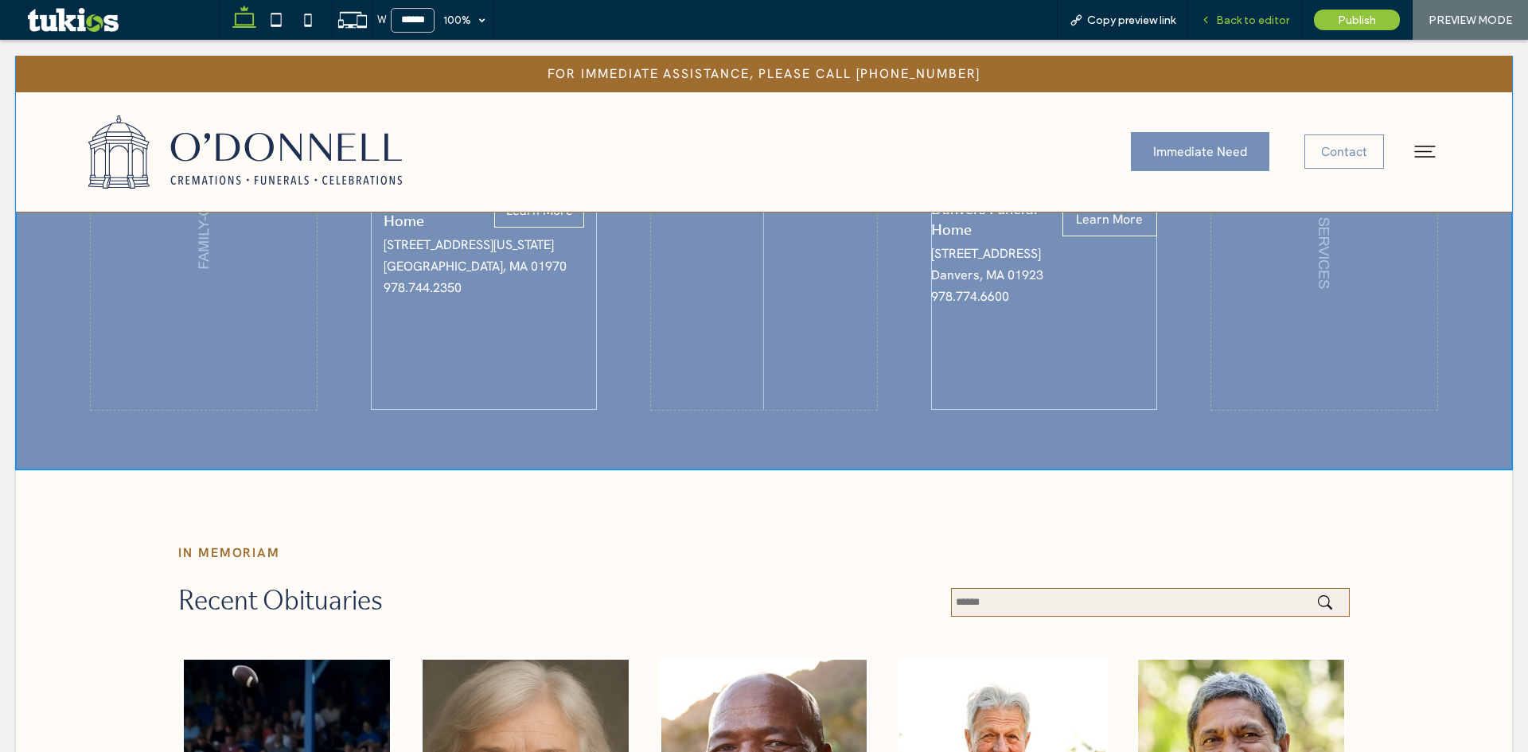
click at [1255, 19] on span "Back to editor" at bounding box center [1252, 21] width 73 height 14
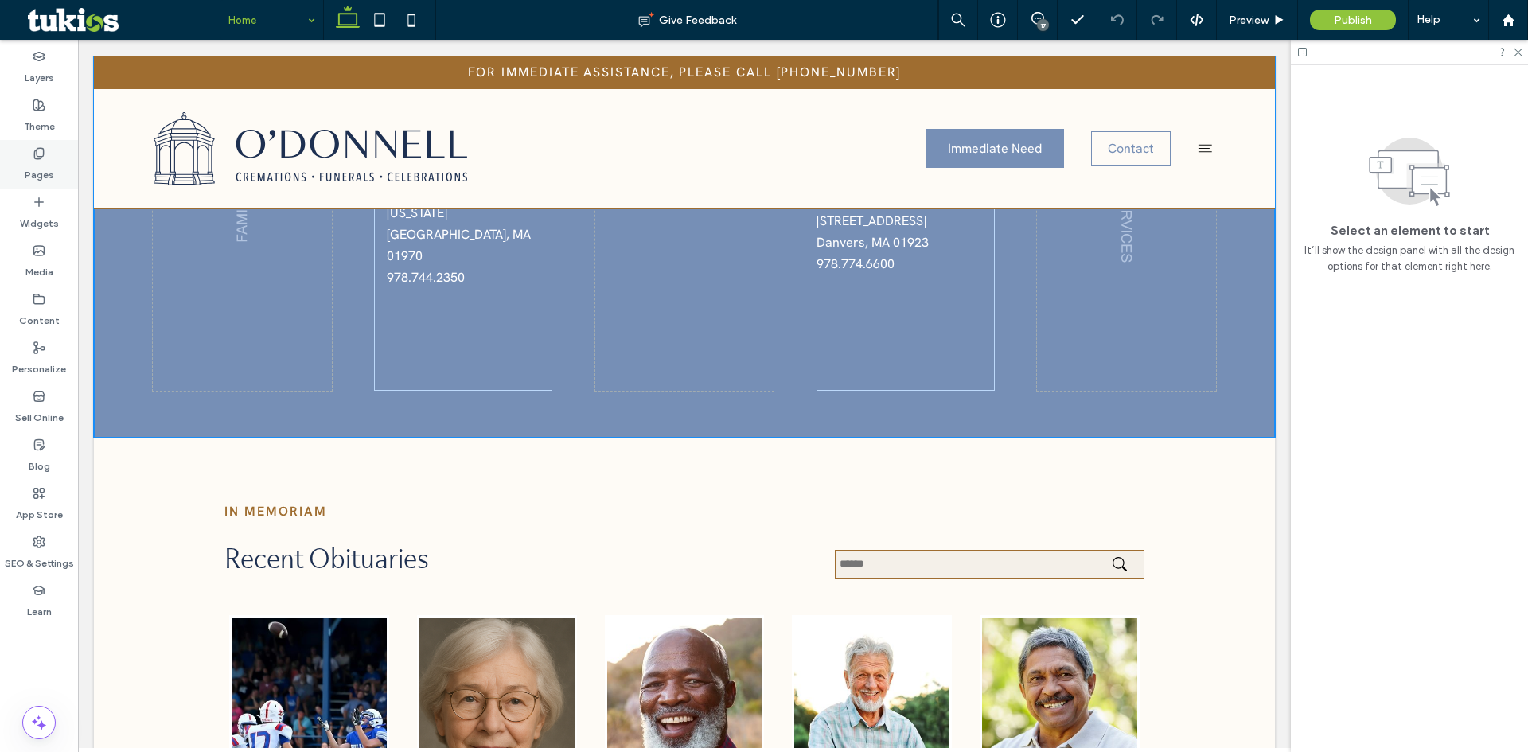
click at [31, 154] on div "Pages" at bounding box center [39, 164] width 78 height 49
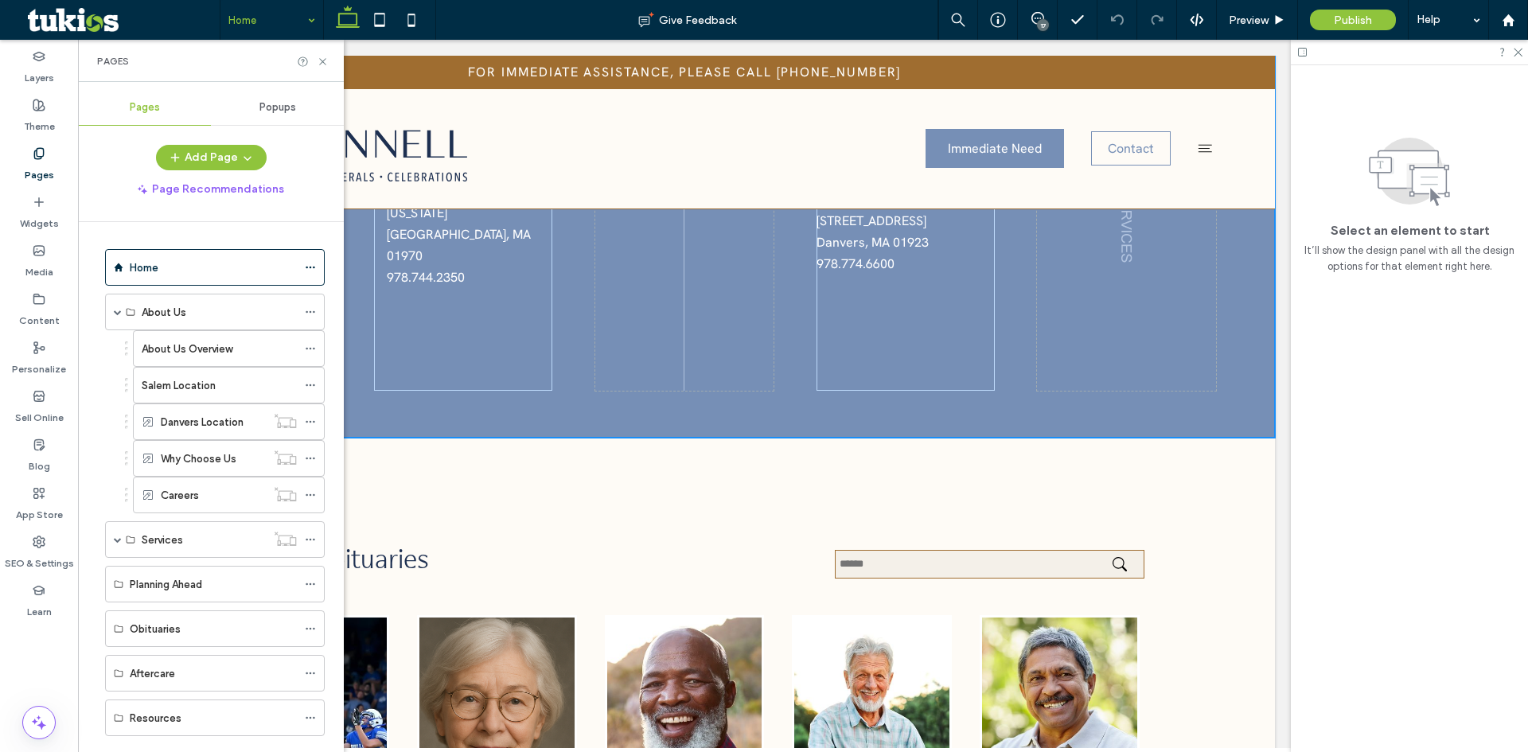
click at [275, 111] on span "Popups" at bounding box center [278, 107] width 37 height 13
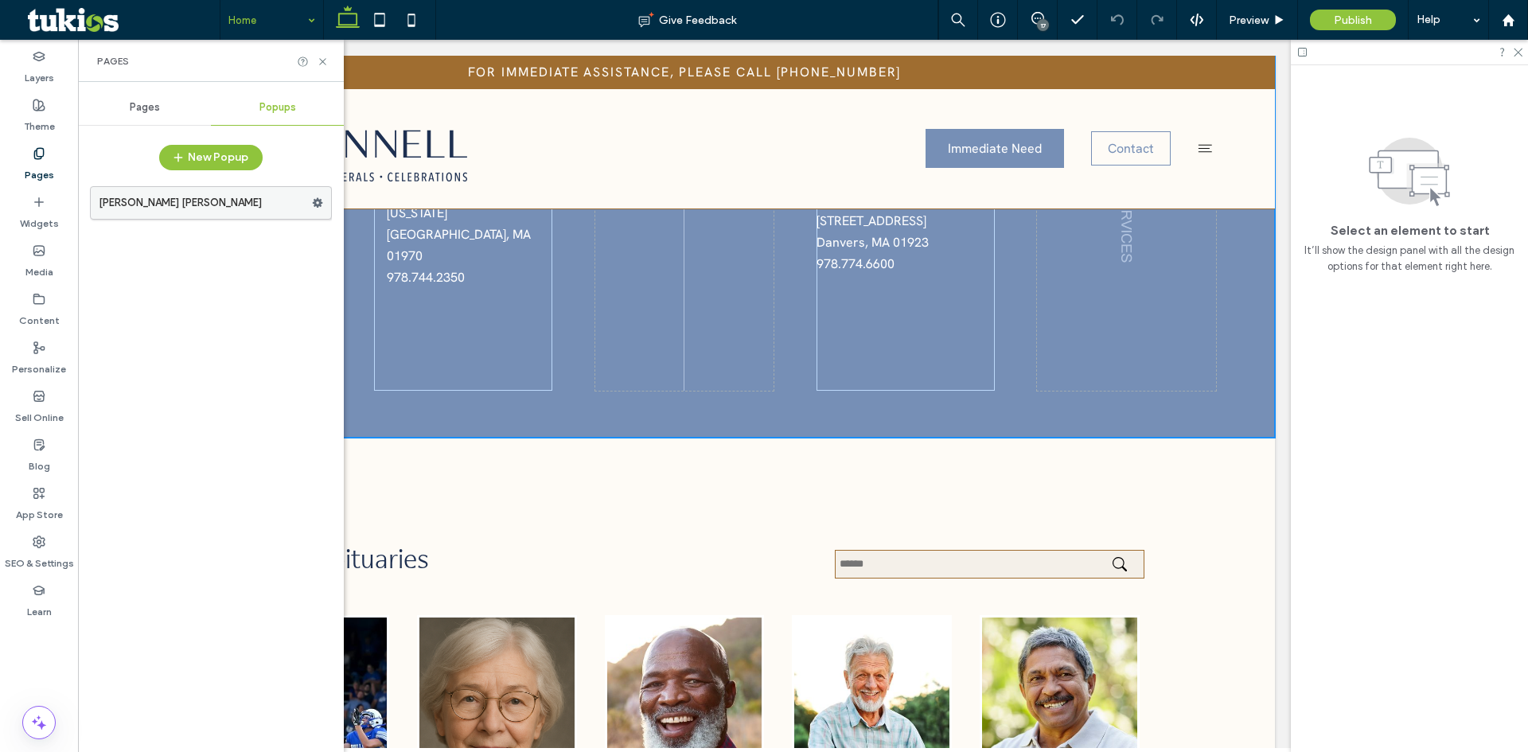
click at [197, 206] on label "Anthony Cuffe O'Donnell" at bounding box center [205, 203] width 213 height 32
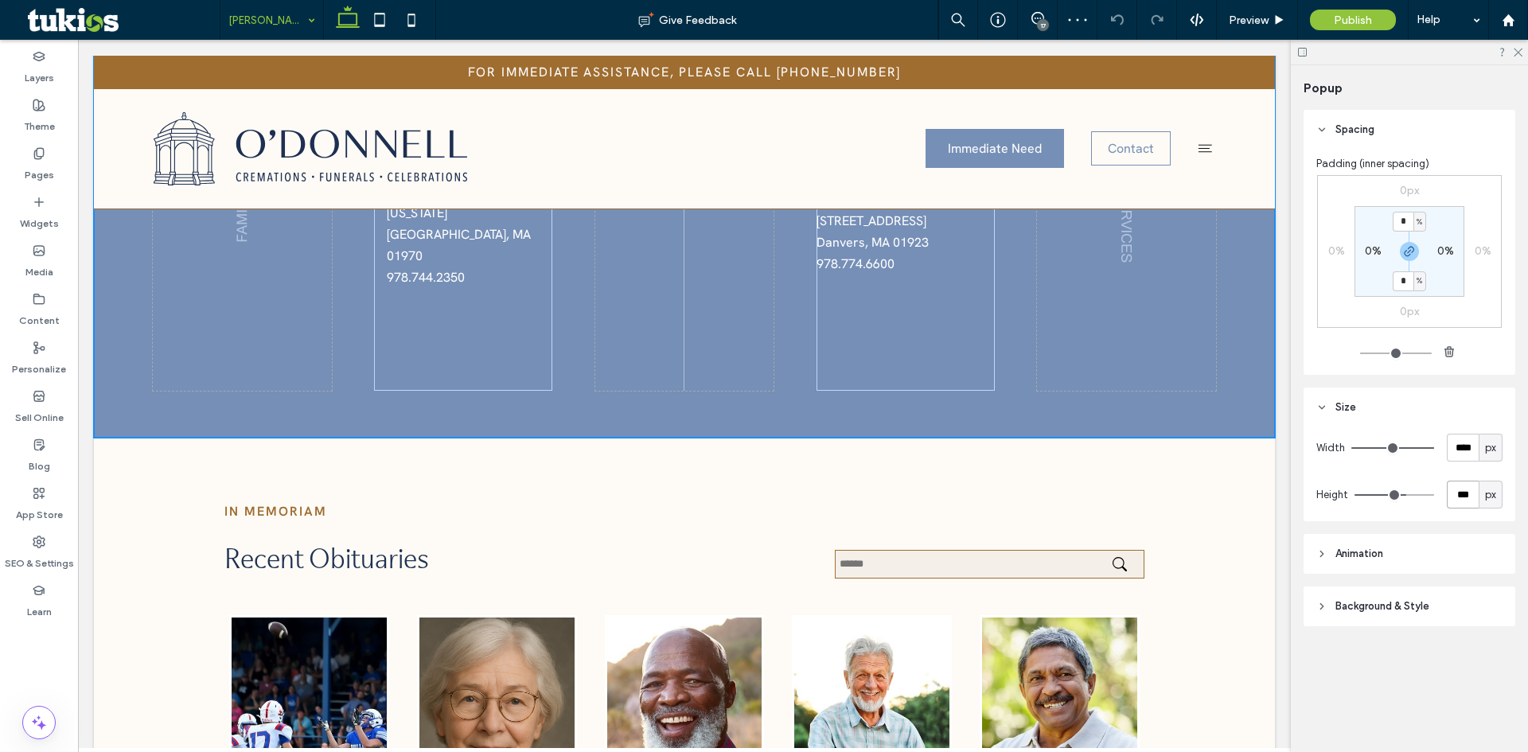
click at [1466, 505] on input "***" at bounding box center [1463, 495] width 32 height 28
type input "****"
click at [1455, 496] on input "****" at bounding box center [1463, 495] width 32 height 28
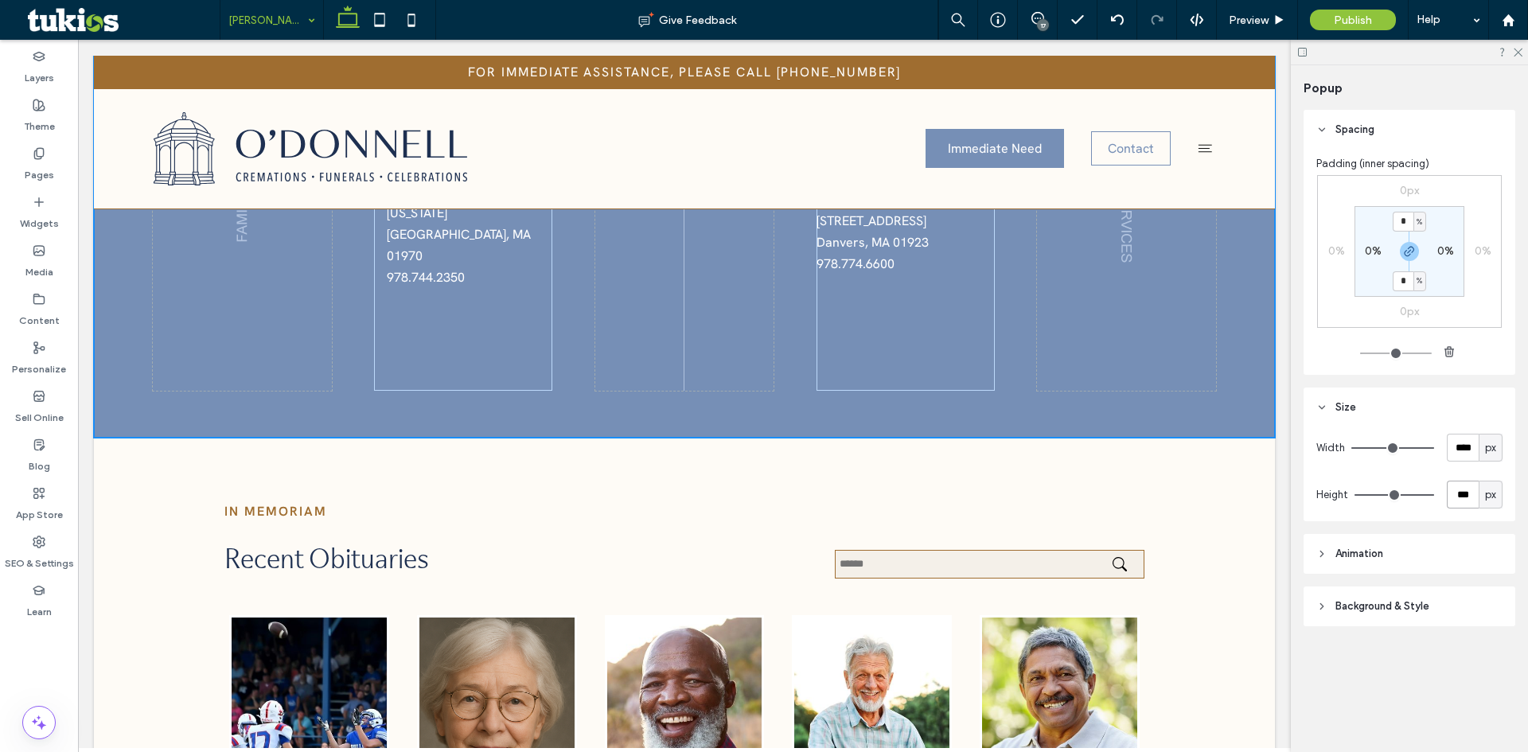
type input "***"
click at [1460, 497] on input "***" at bounding box center [1463, 495] width 32 height 28
type input "***"
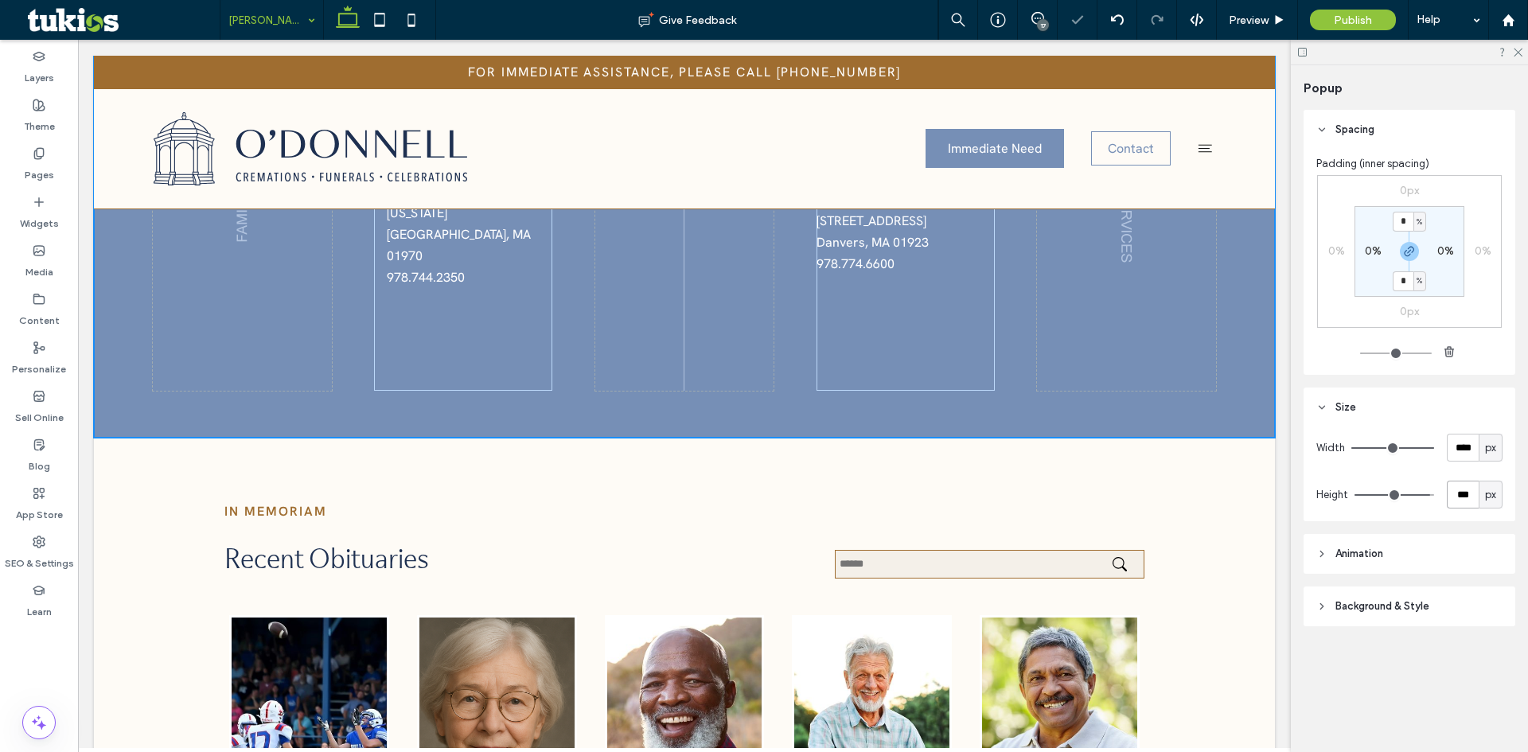
type input "***"
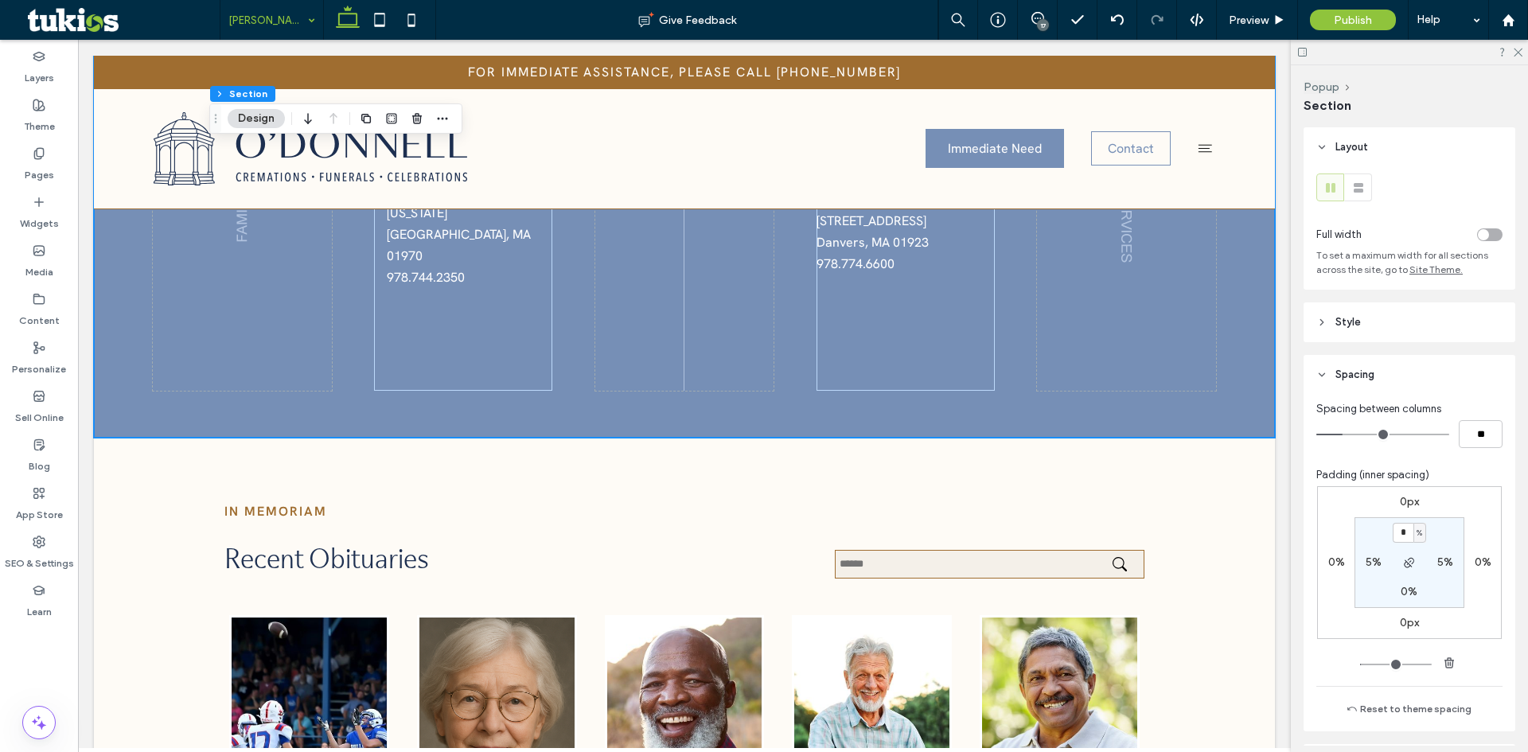
type input "**"
click at [1262, 14] on span "Preview" at bounding box center [1249, 21] width 40 height 14
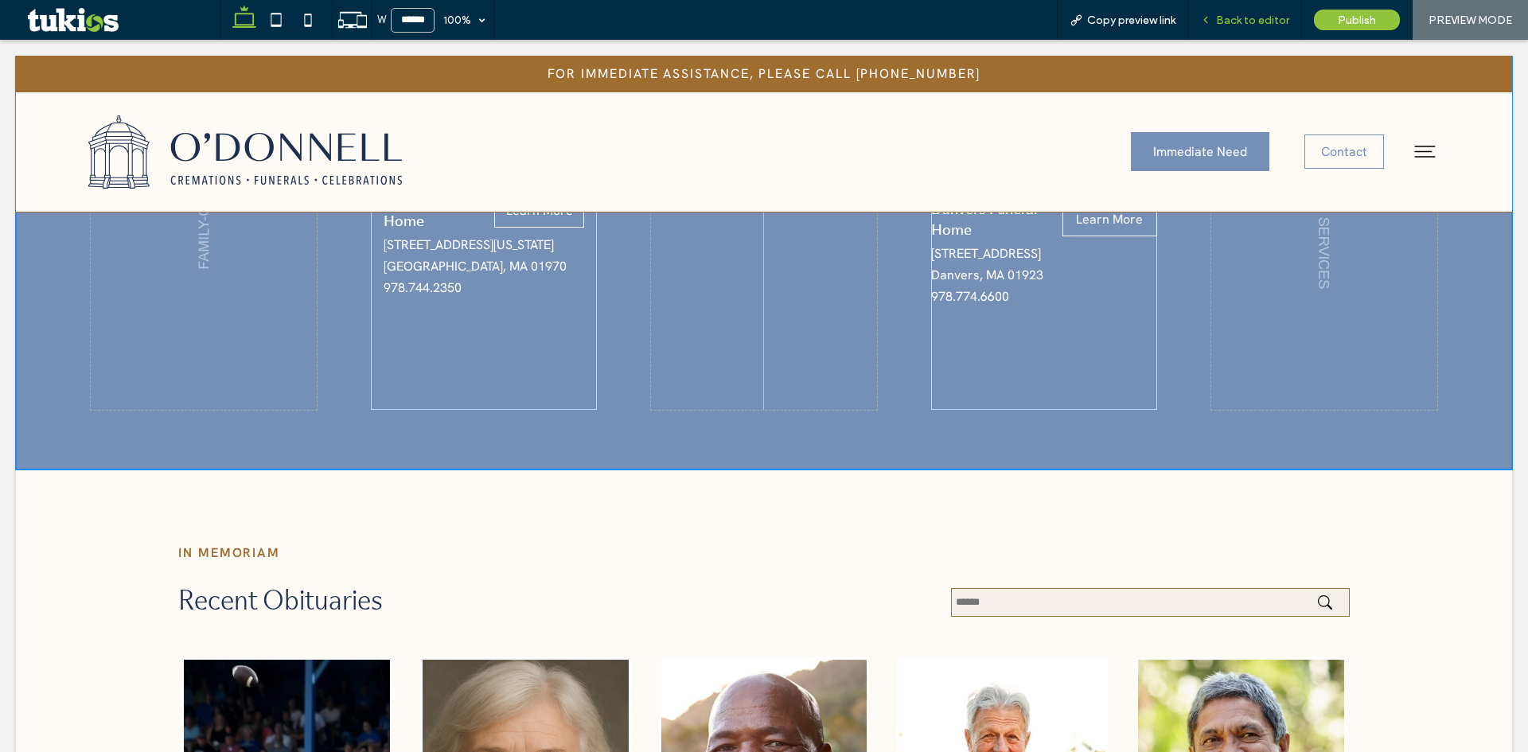
click at [1263, 14] on span "Back to editor" at bounding box center [1252, 21] width 73 height 14
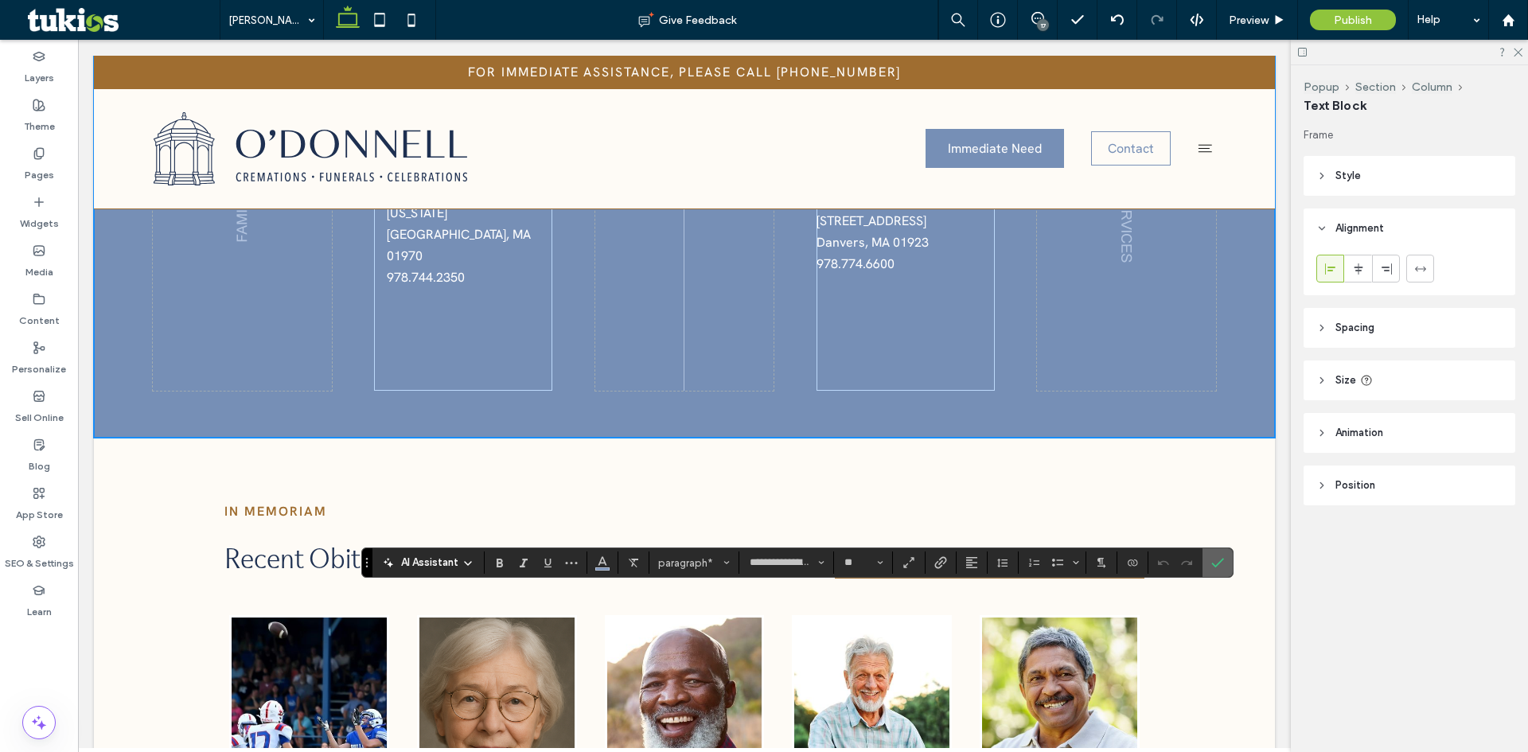
click at [1220, 560] on icon "Confirm" at bounding box center [1218, 562] width 13 height 13
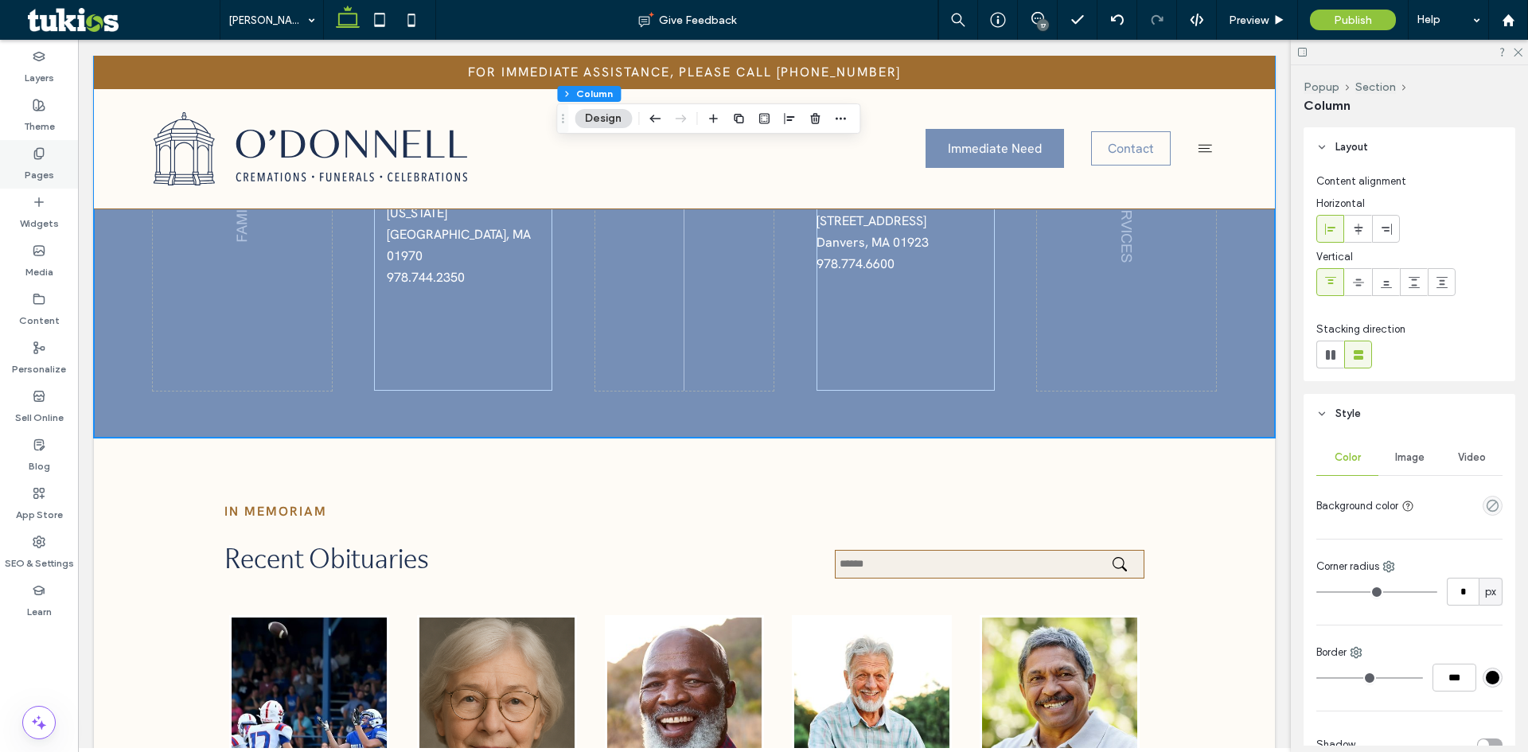
click at [42, 157] on icon at bounding box center [39, 153] width 13 height 13
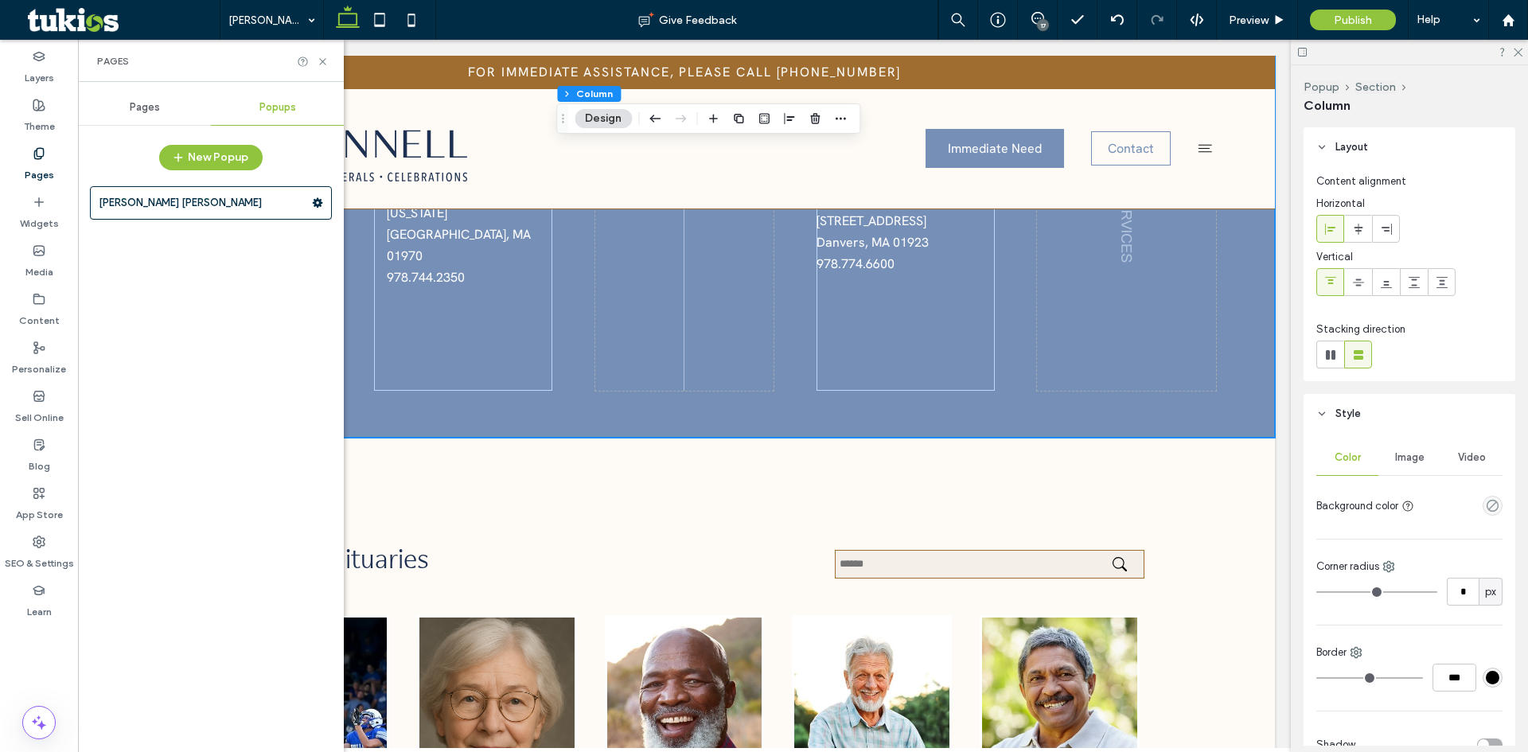
click at [273, 104] on span "Popups" at bounding box center [278, 107] width 37 height 13
click at [315, 203] on use at bounding box center [318, 203] width 10 height 10
click at [395, 232] on span "Duplicate" at bounding box center [395, 236] width 51 height 14
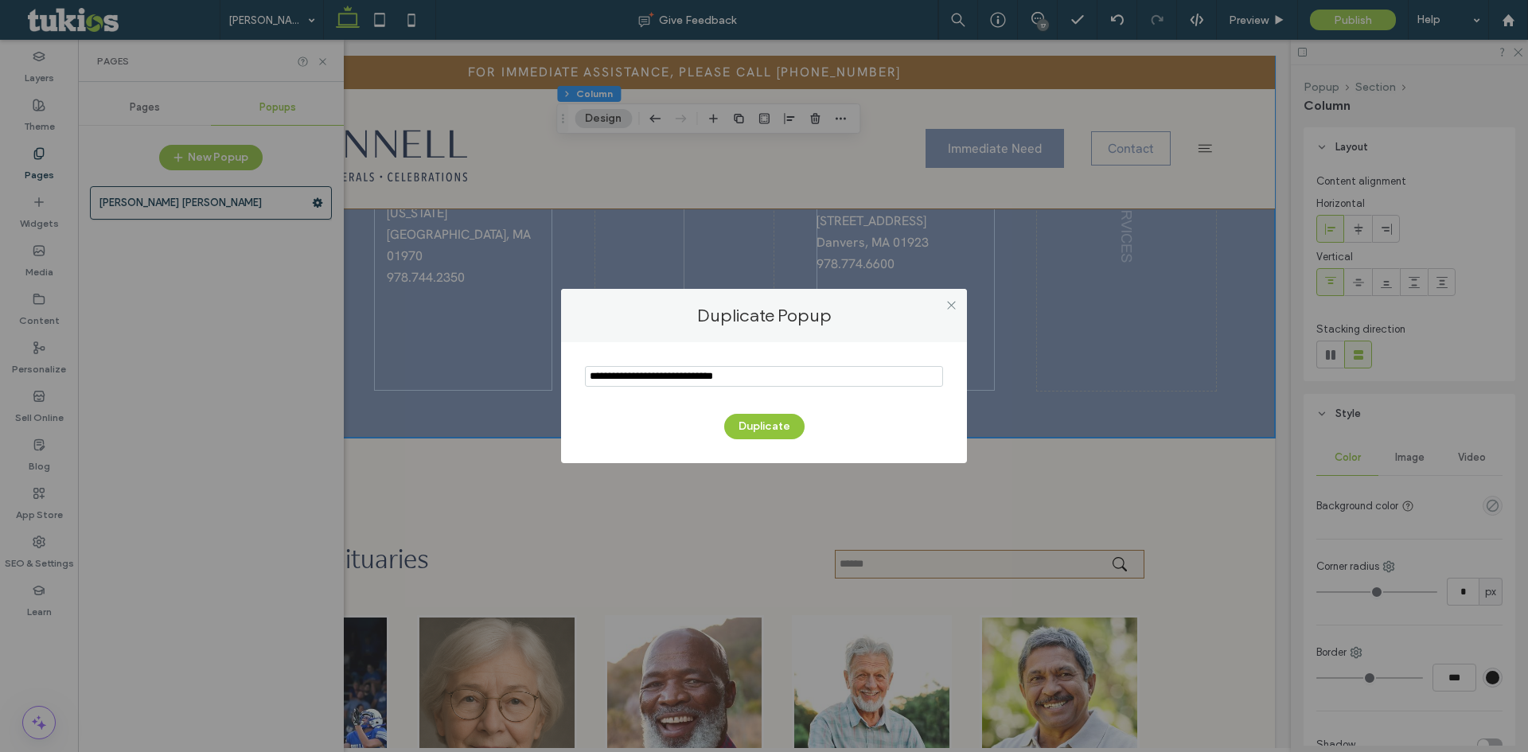
drag, startPoint x: 518, startPoint y: 384, endPoint x: 505, endPoint y: 385, distance: 13.6
click at [505, 385] on div "Duplicate Popup Duplicate" at bounding box center [764, 376] width 1528 height 752
type input "**********"
click at [786, 429] on button "Duplicate" at bounding box center [764, 426] width 80 height 25
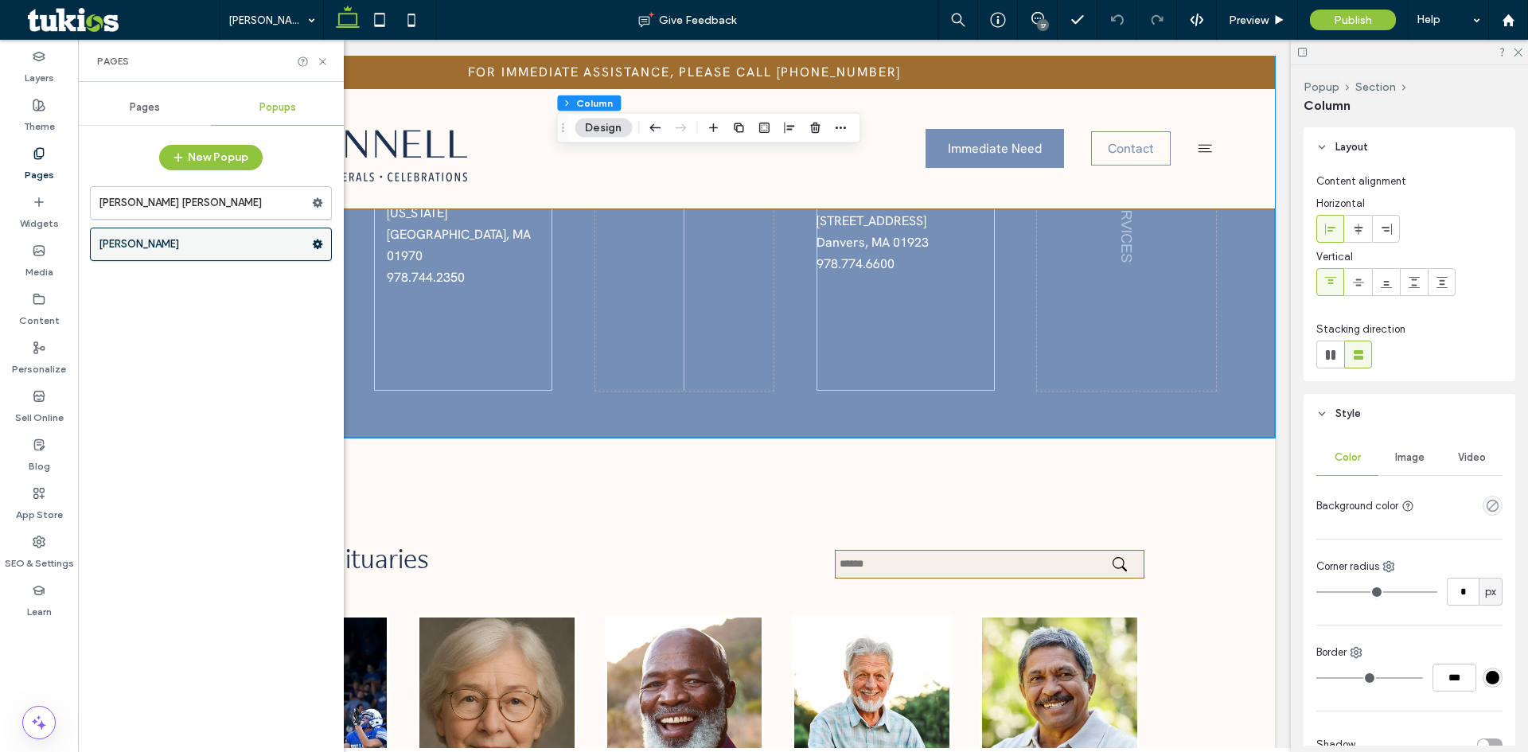
click at [316, 244] on use at bounding box center [318, 245] width 10 height 10
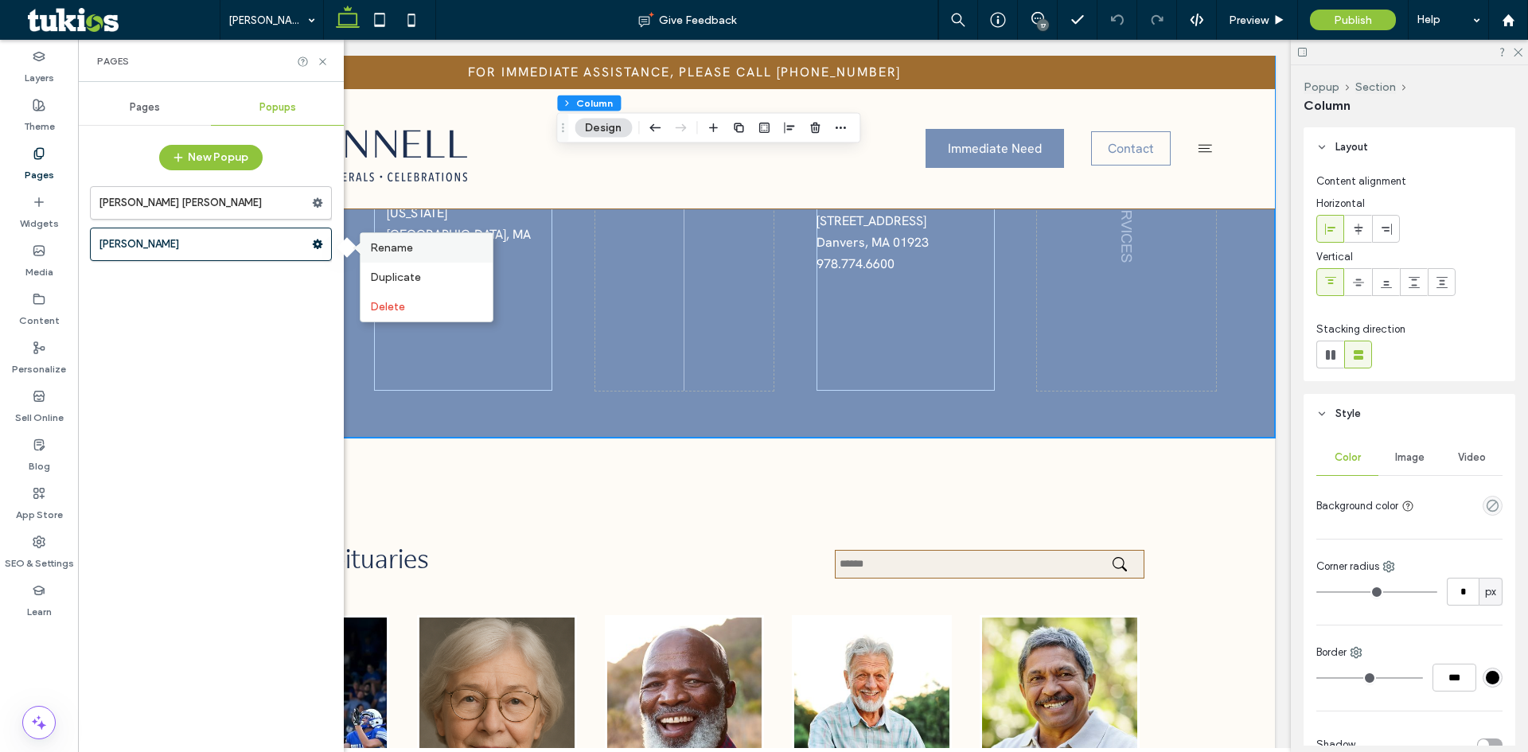
click at [377, 248] on span "Rename" at bounding box center [391, 248] width 43 height 14
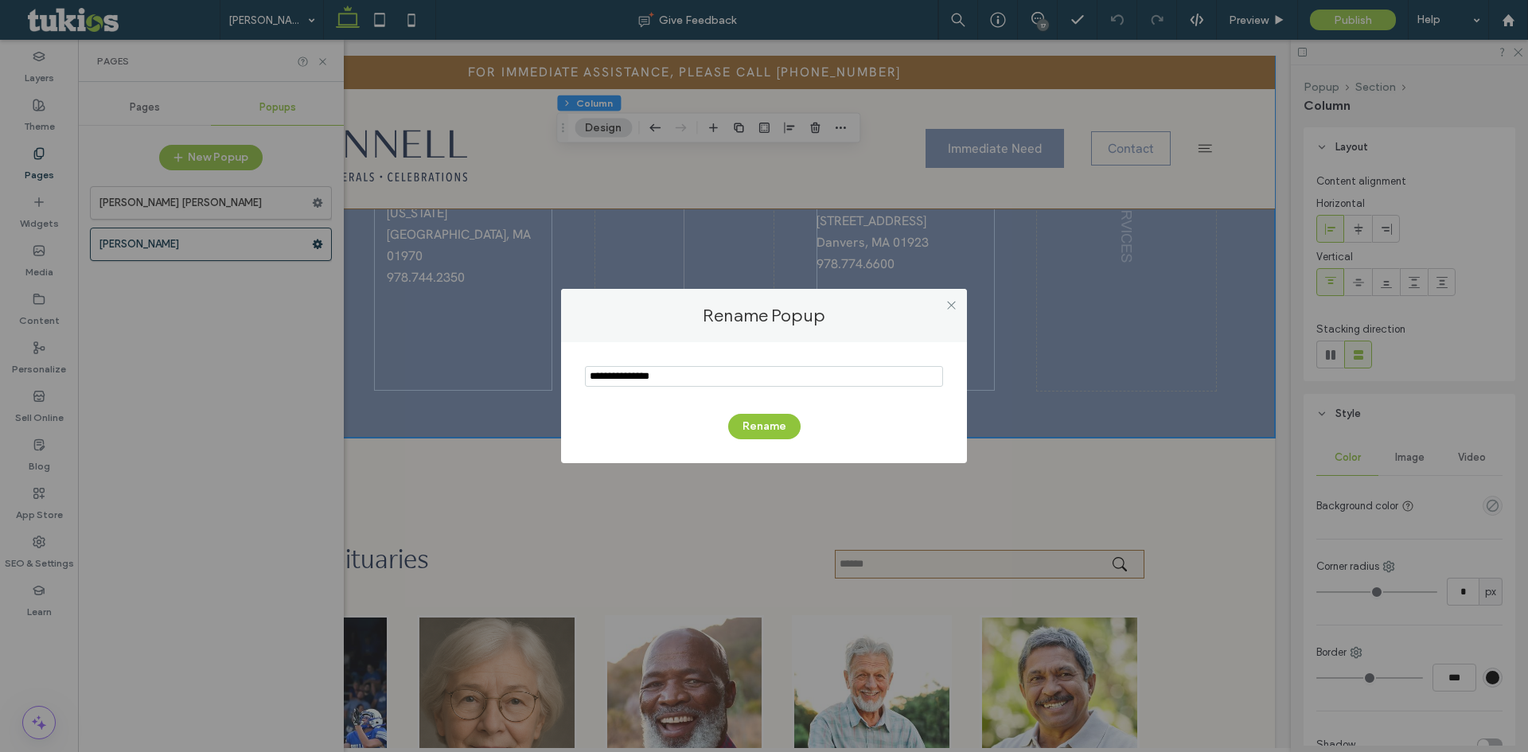
drag, startPoint x: 689, startPoint y: 374, endPoint x: 516, endPoint y: 368, distance: 172.9
click at [507, 369] on div "Rename Popup Rename" at bounding box center [764, 376] width 1528 height 752
click at [953, 306] on icon at bounding box center [952, 305] width 12 height 12
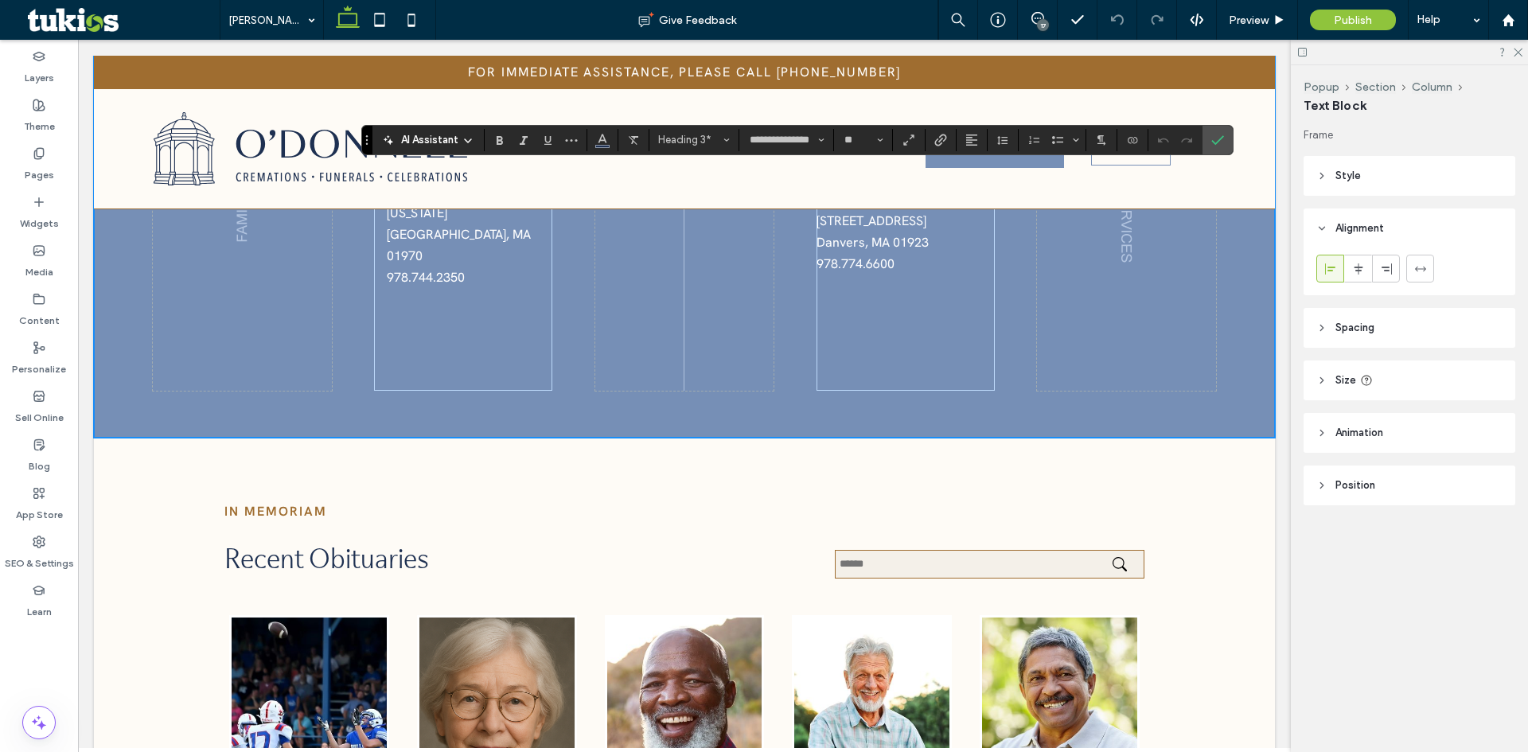
type input "**********"
type input "**"
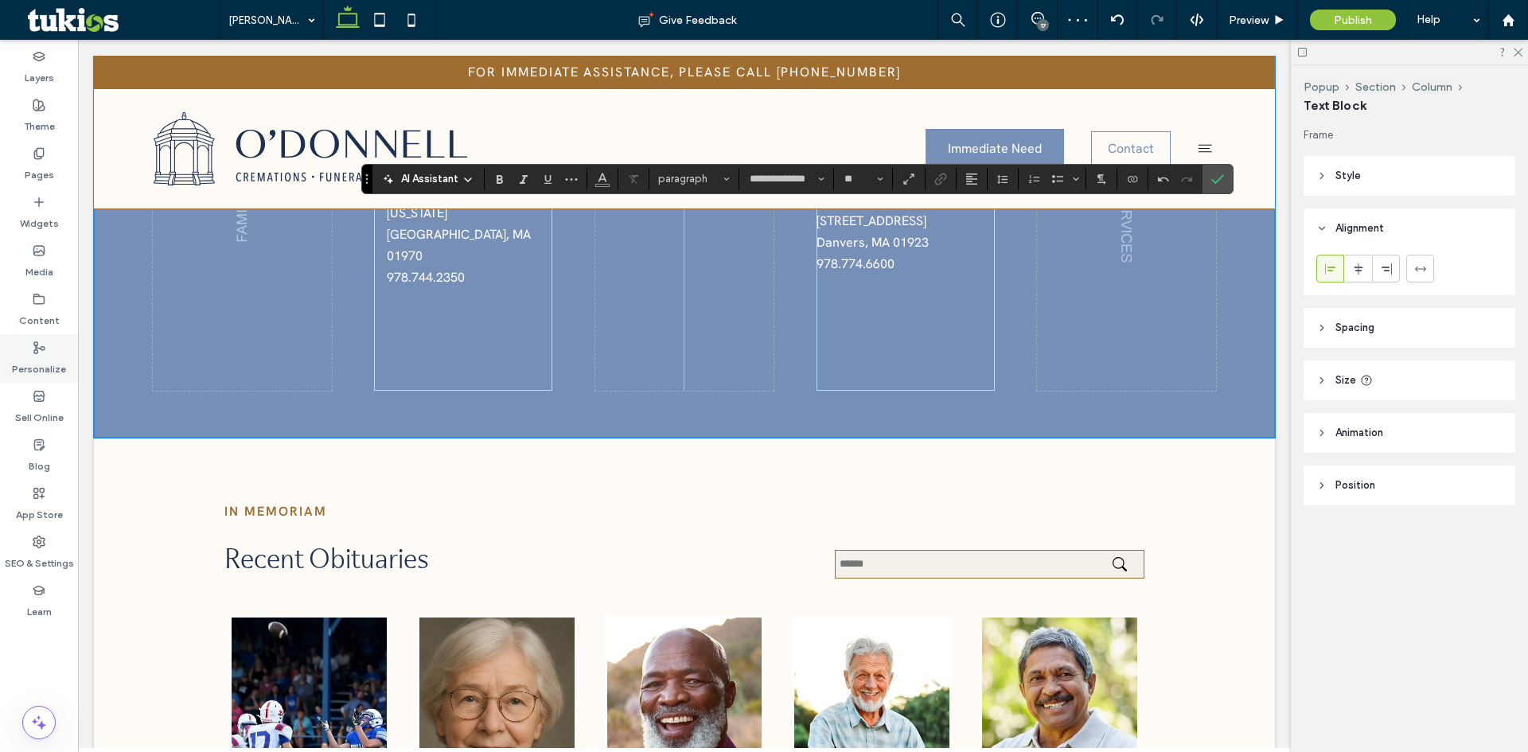
type input "**"
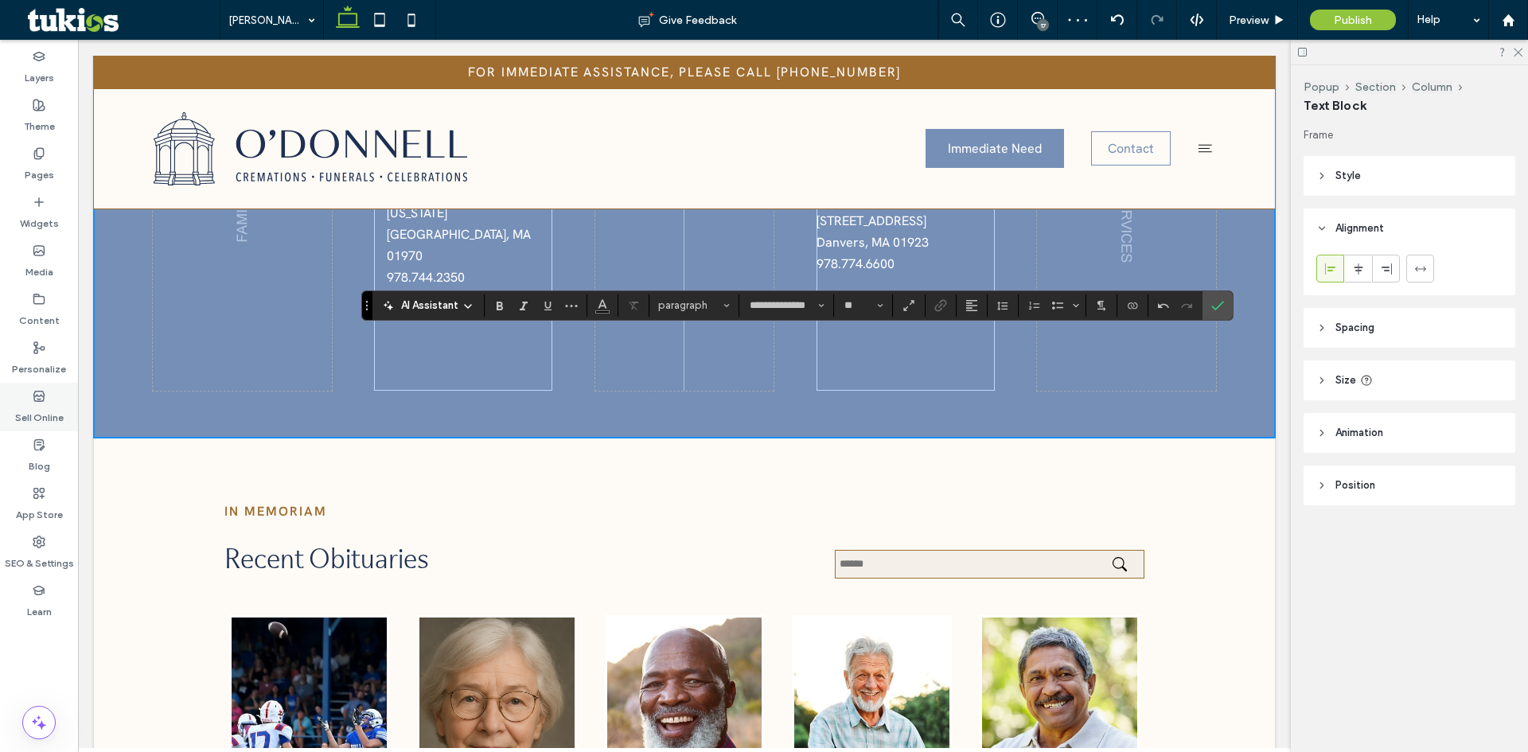
type input "**"
click at [943, 306] on icon "Link" at bounding box center [941, 305] width 13 height 13
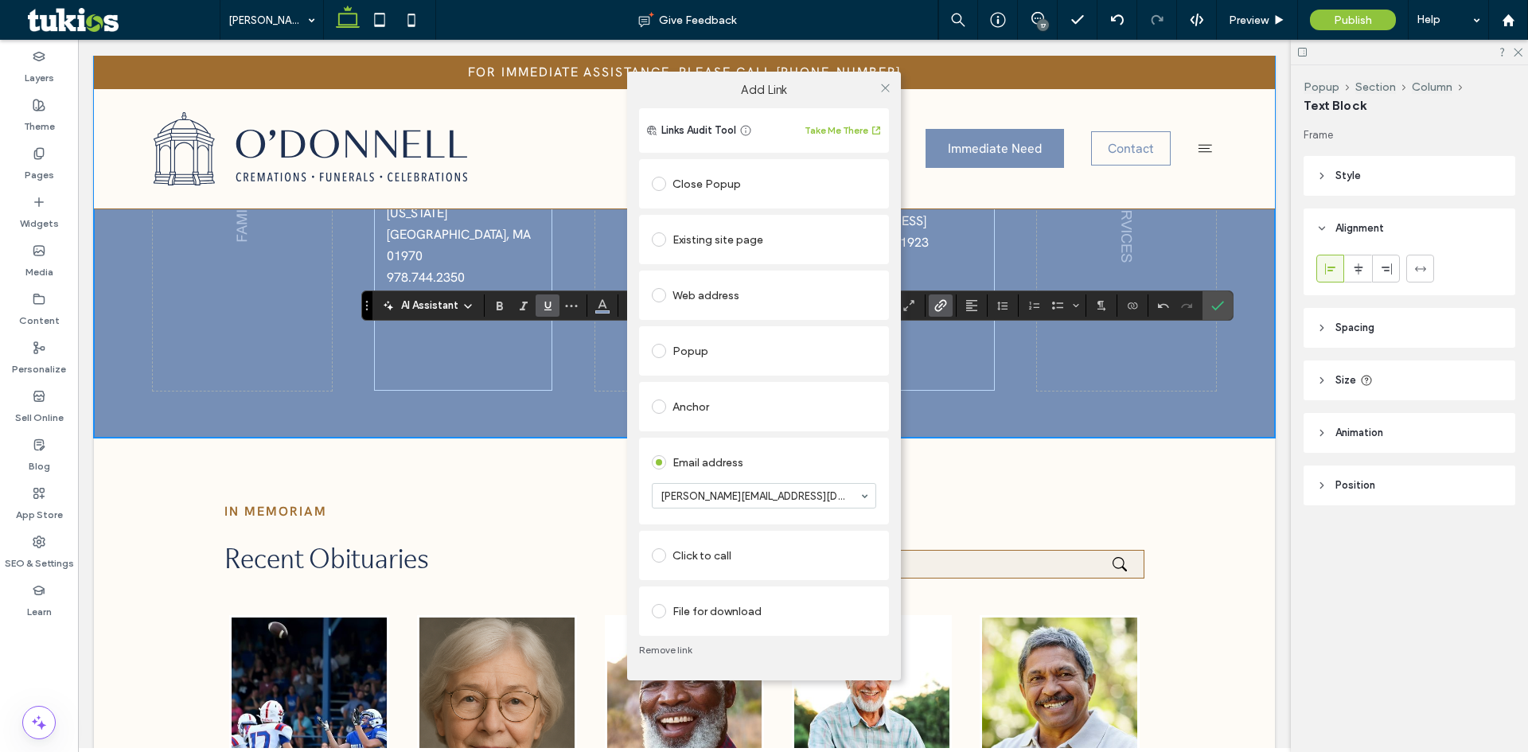
click at [868, 495] on div "anthony@odonnellfs.com" at bounding box center [764, 495] width 224 height 25
drag, startPoint x: 888, startPoint y: 85, endPoint x: 801, endPoint y: 209, distance: 151.5
click at [888, 86] on icon at bounding box center [886, 88] width 12 height 12
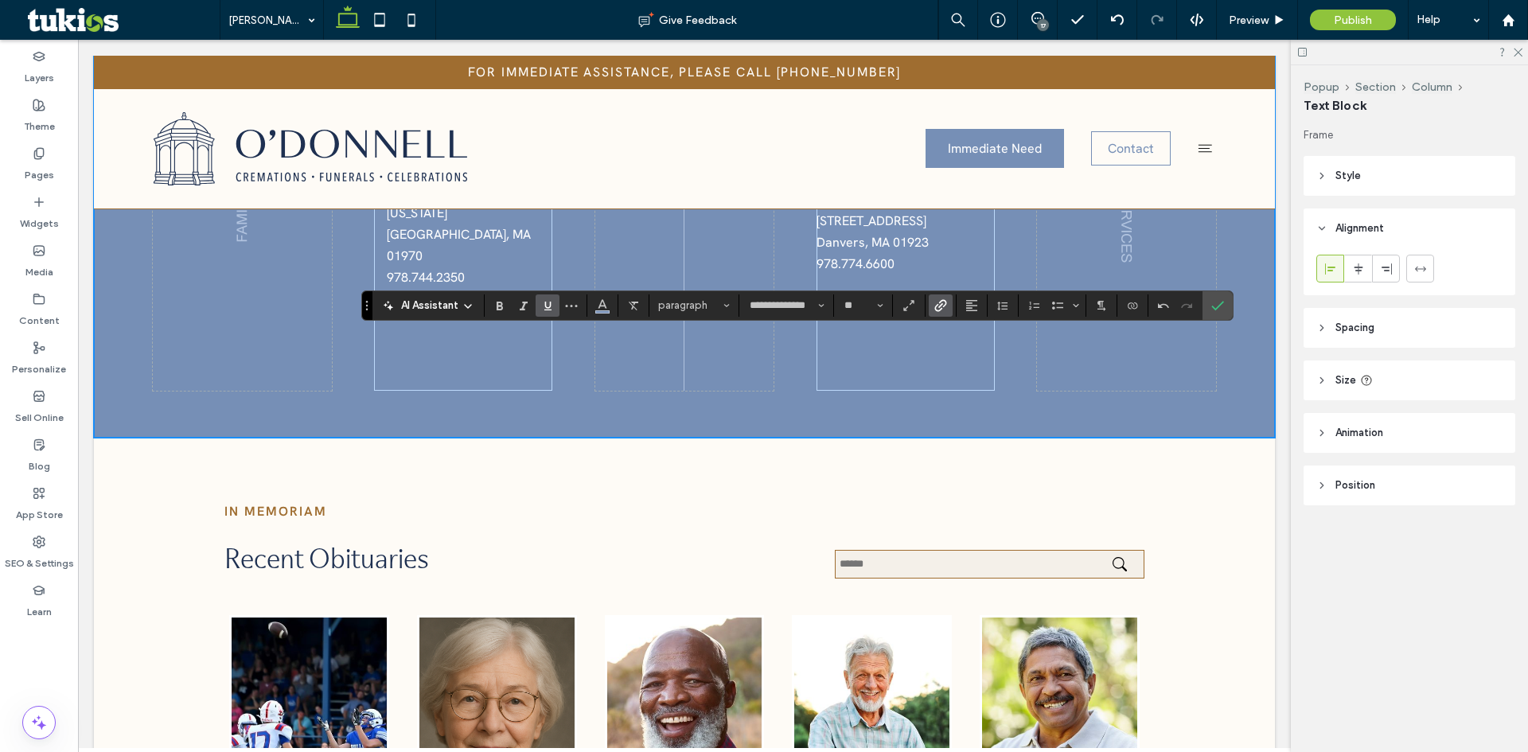
click at [943, 310] on icon "Link" at bounding box center [941, 305] width 13 height 13
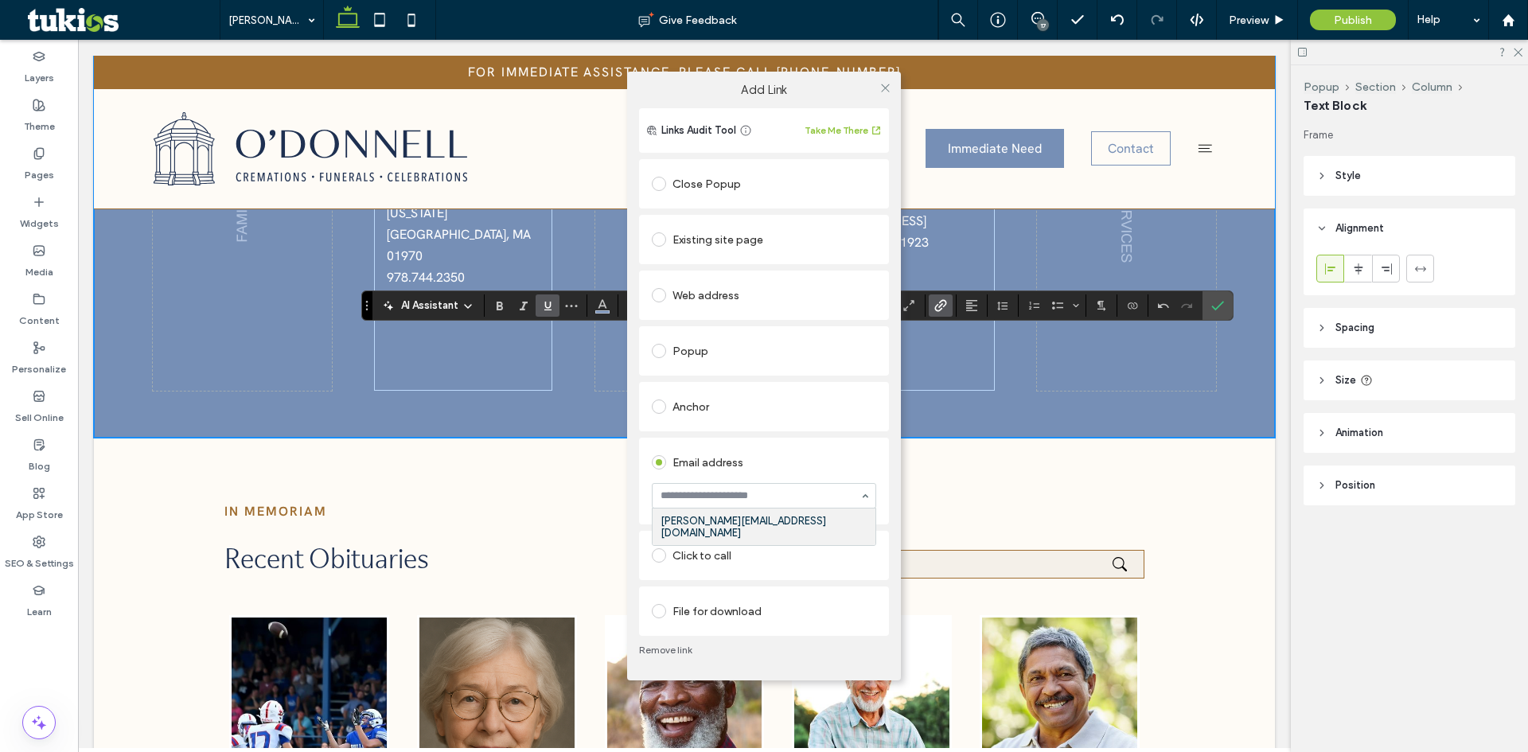
click at [724, 506] on div at bounding box center [764, 496] width 223 height 24
paste input "**********"
type input "**********"
click at [1210, 306] on div "Add Link Links Audit Tool Take Me There Close Popup Existing site page Web addr…" at bounding box center [764, 376] width 1528 height 752
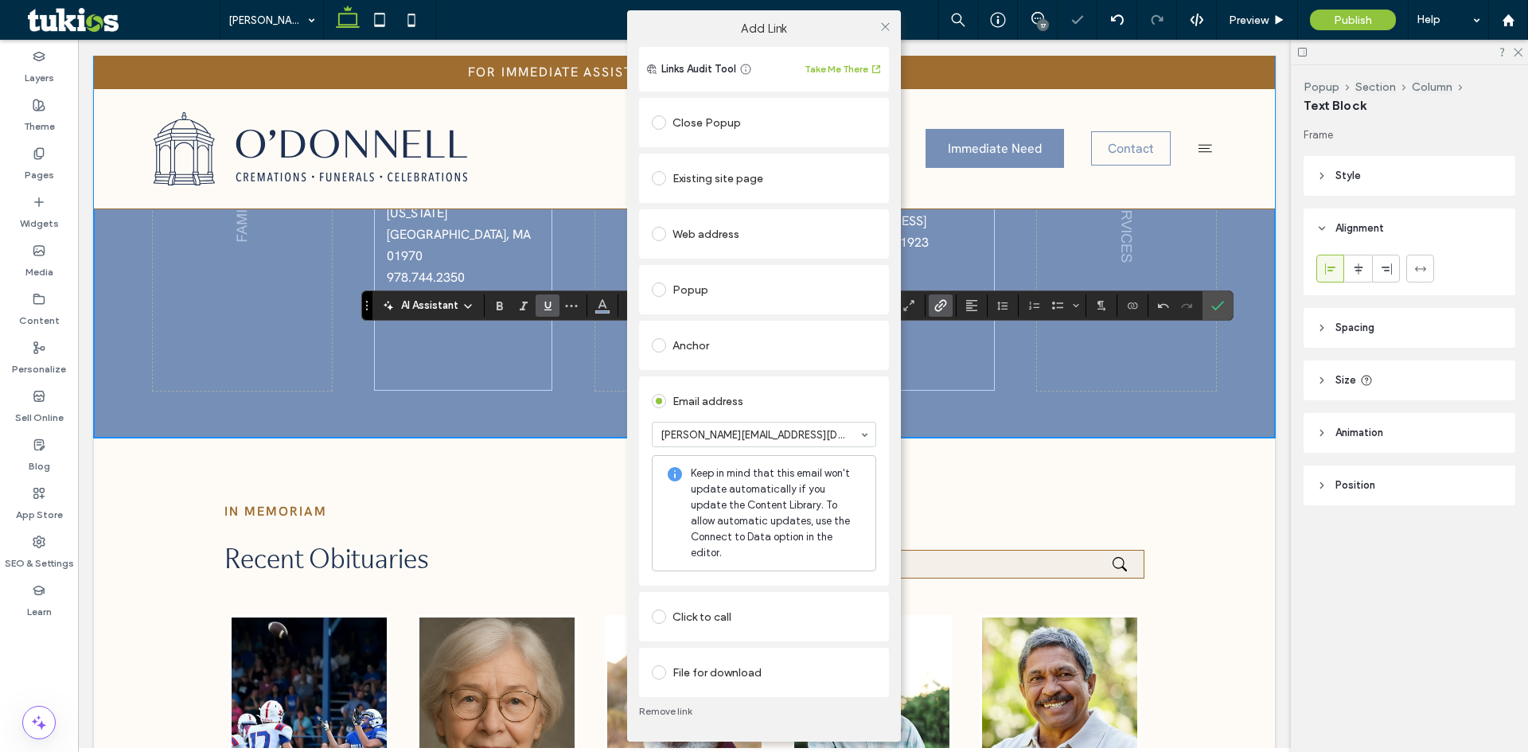
click at [1213, 306] on div "Add Link Links Audit Tool Take Me There Close Popup Existing site page Web addr…" at bounding box center [764, 376] width 1528 height 752
click at [886, 33] on icon at bounding box center [886, 27] width 12 height 12
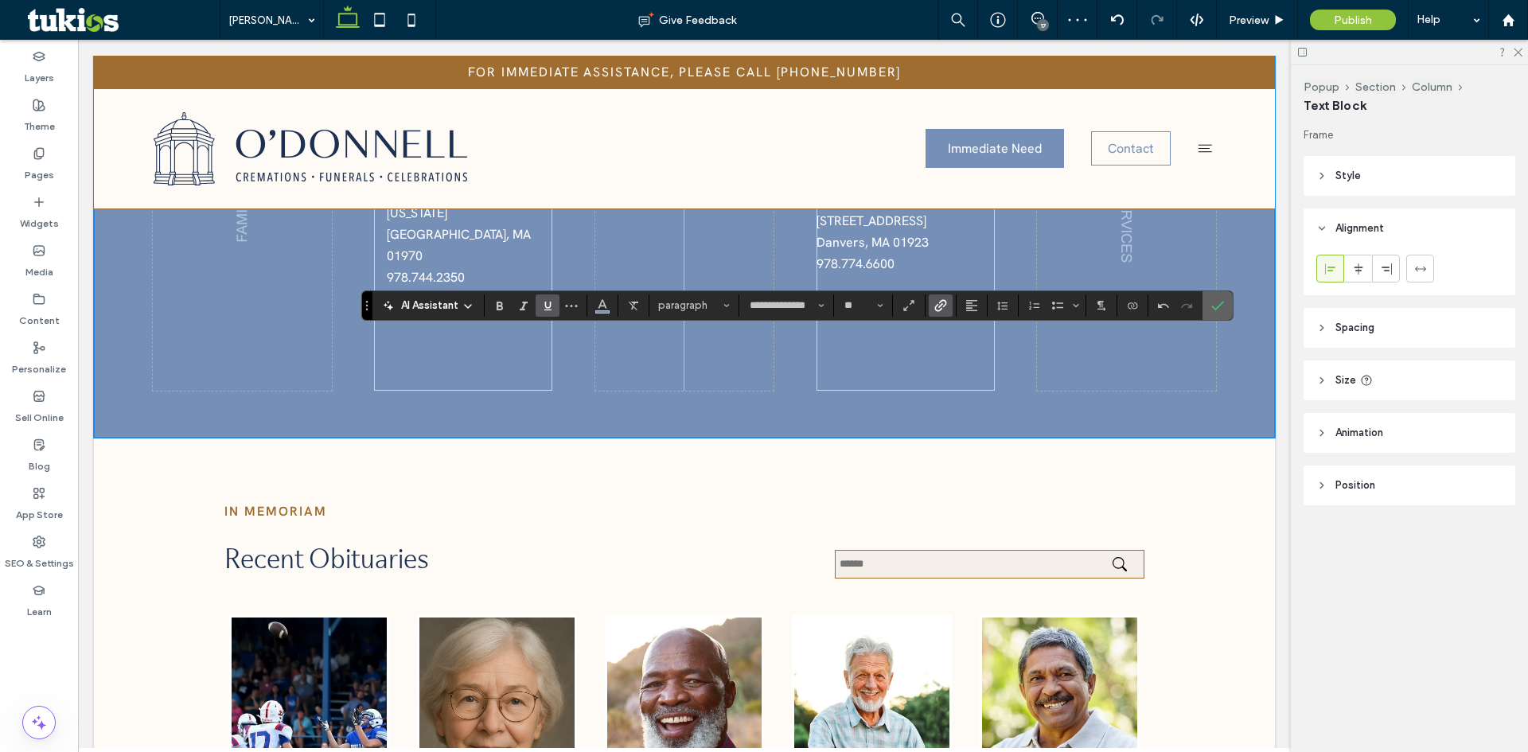
click at [1220, 310] on icon "Confirm" at bounding box center [1218, 305] width 13 height 13
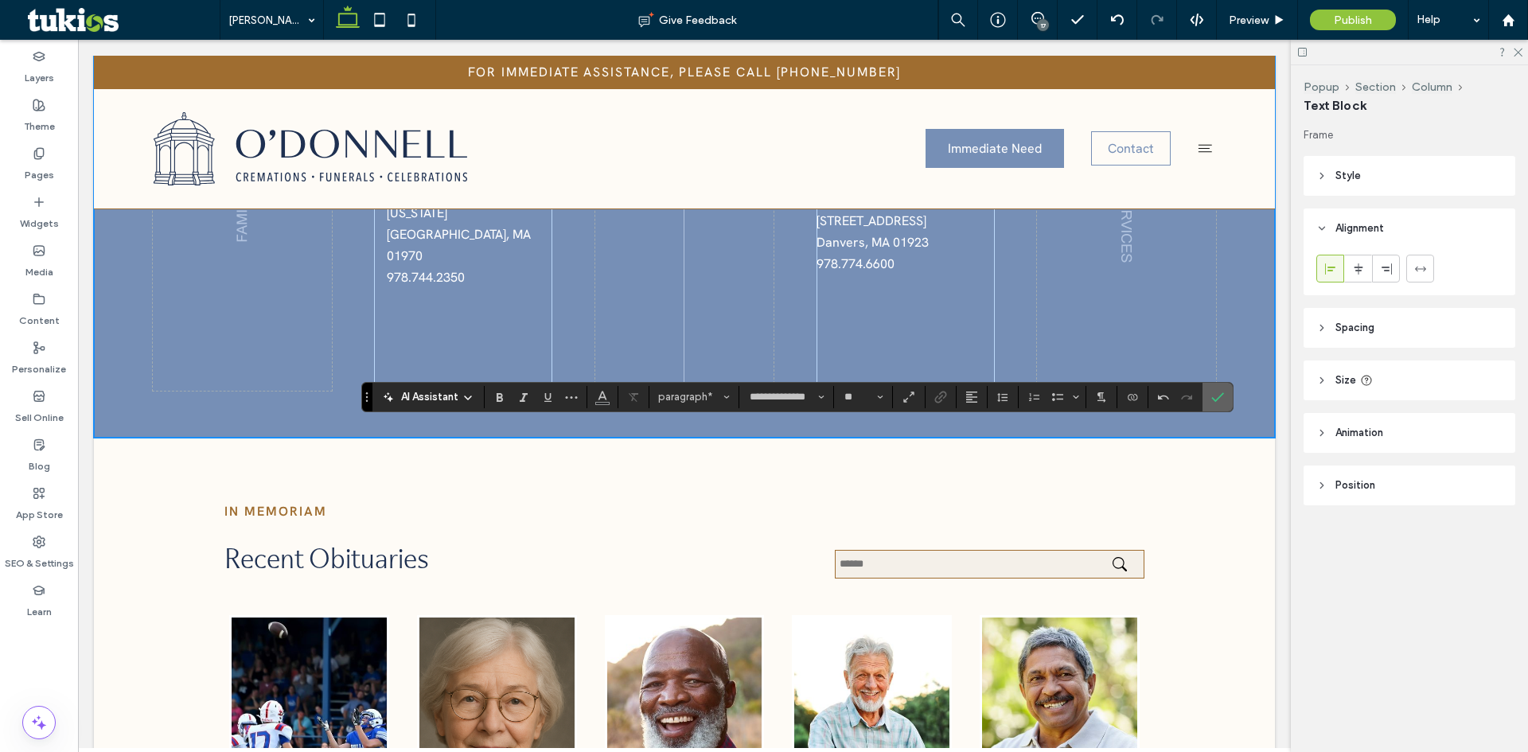
click at [1221, 399] on icon "Confirm" at bounding box center [1218, 397] width 13 height 13
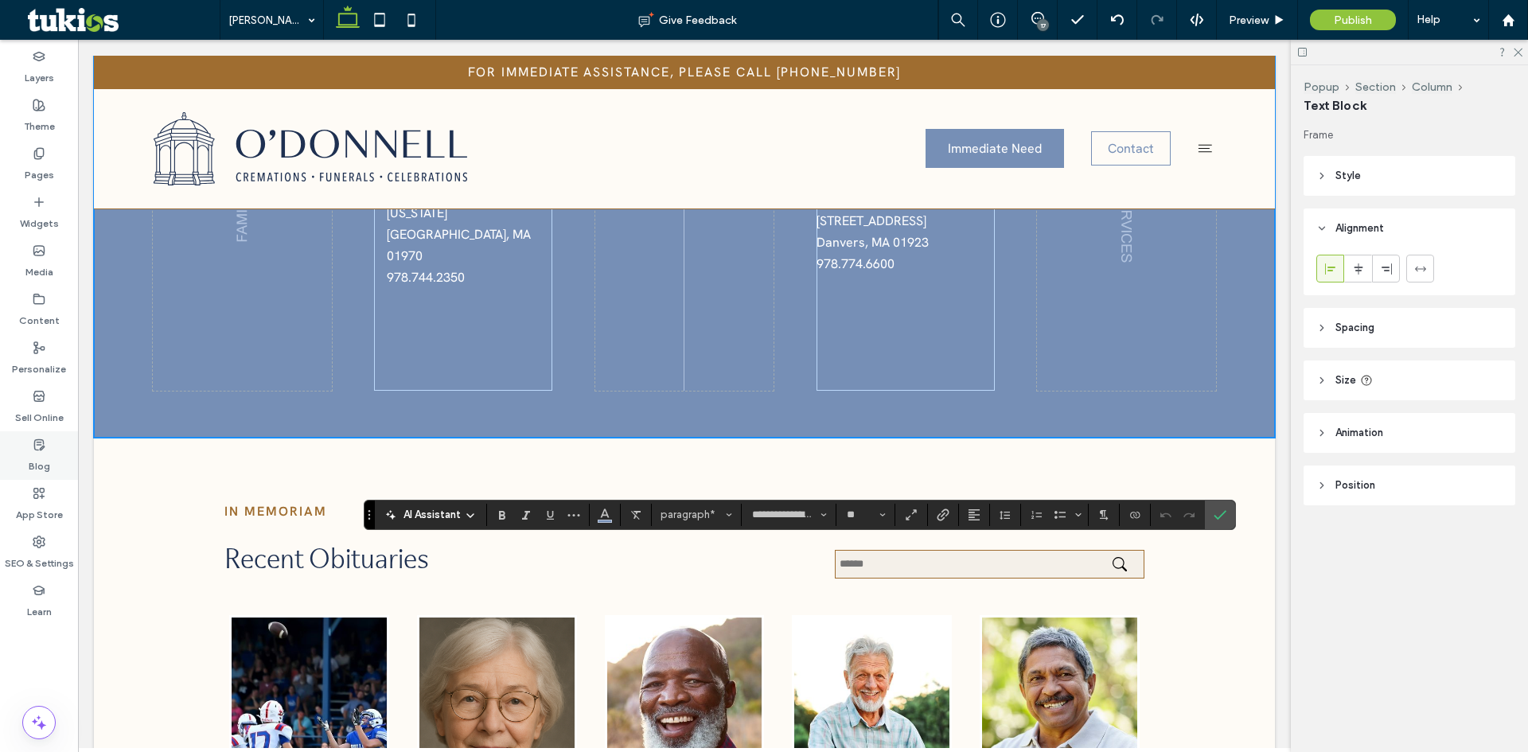
type input "**********"
click at [1213, 517] on label "Confirm" at bounding box center [1220, 515] width 24 height 29
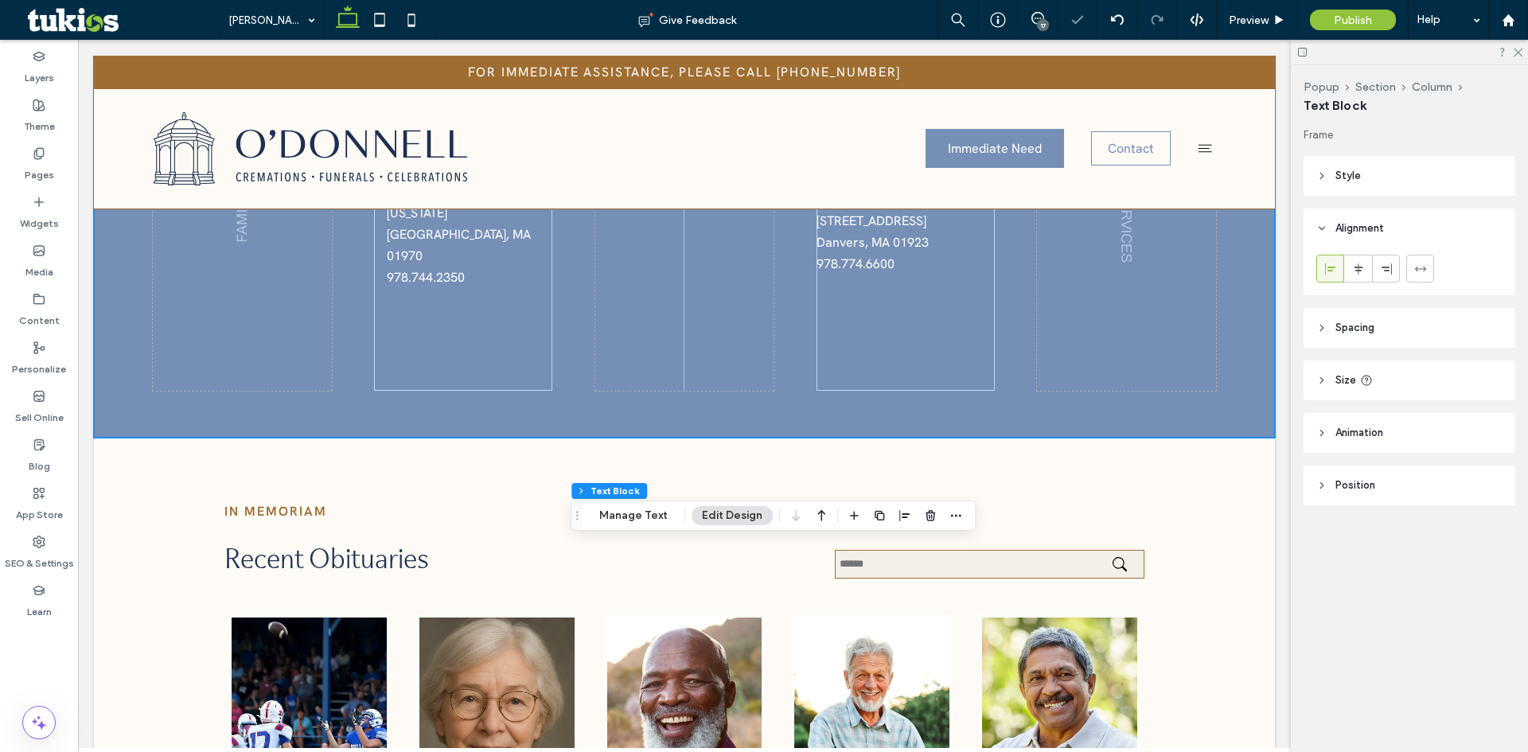
click at [1341, 378] on span "Size" at bounding box center [1346, 381] width 21 height 16
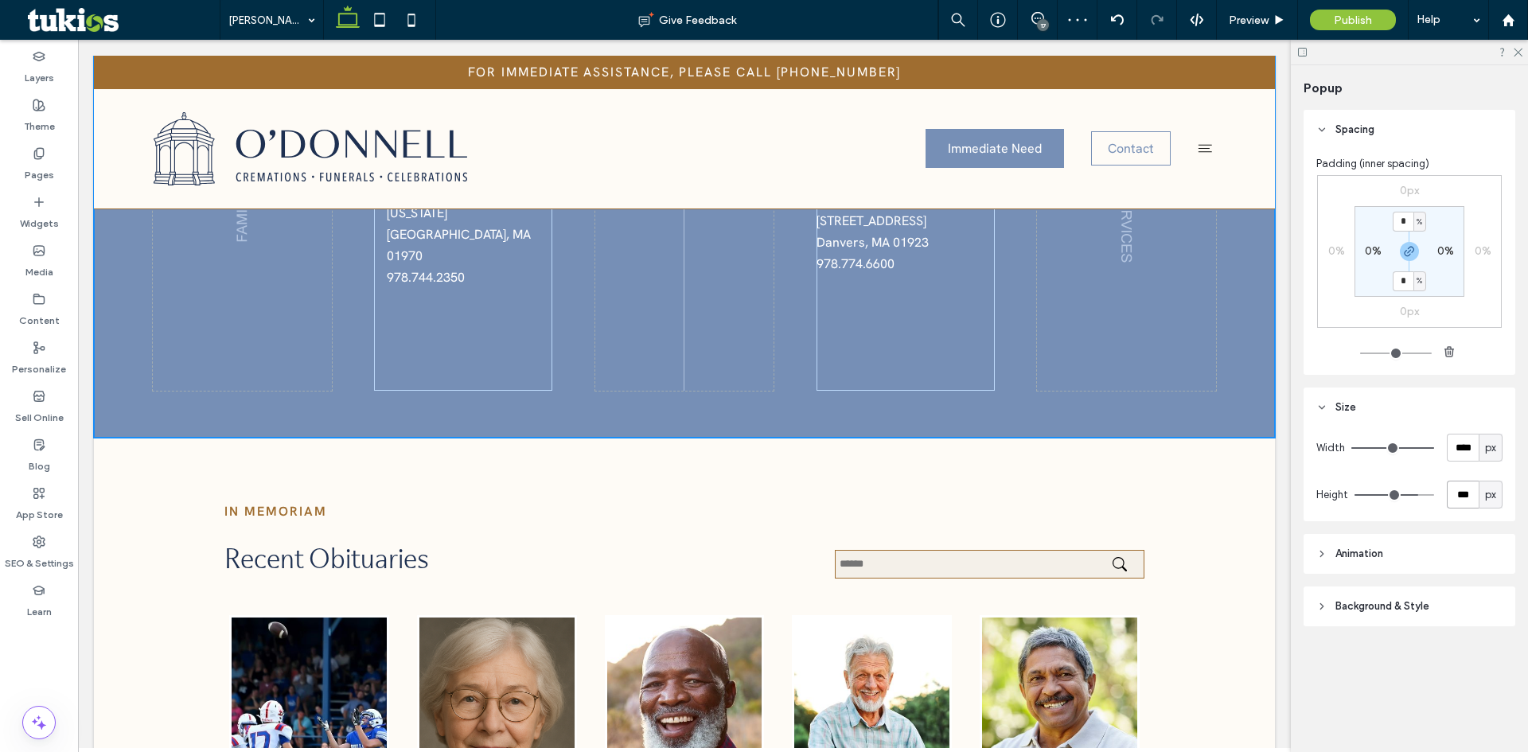
click at [1462, 491] on input "***" at bounding box center [1463, 495] width 32 height 28
type input "***"
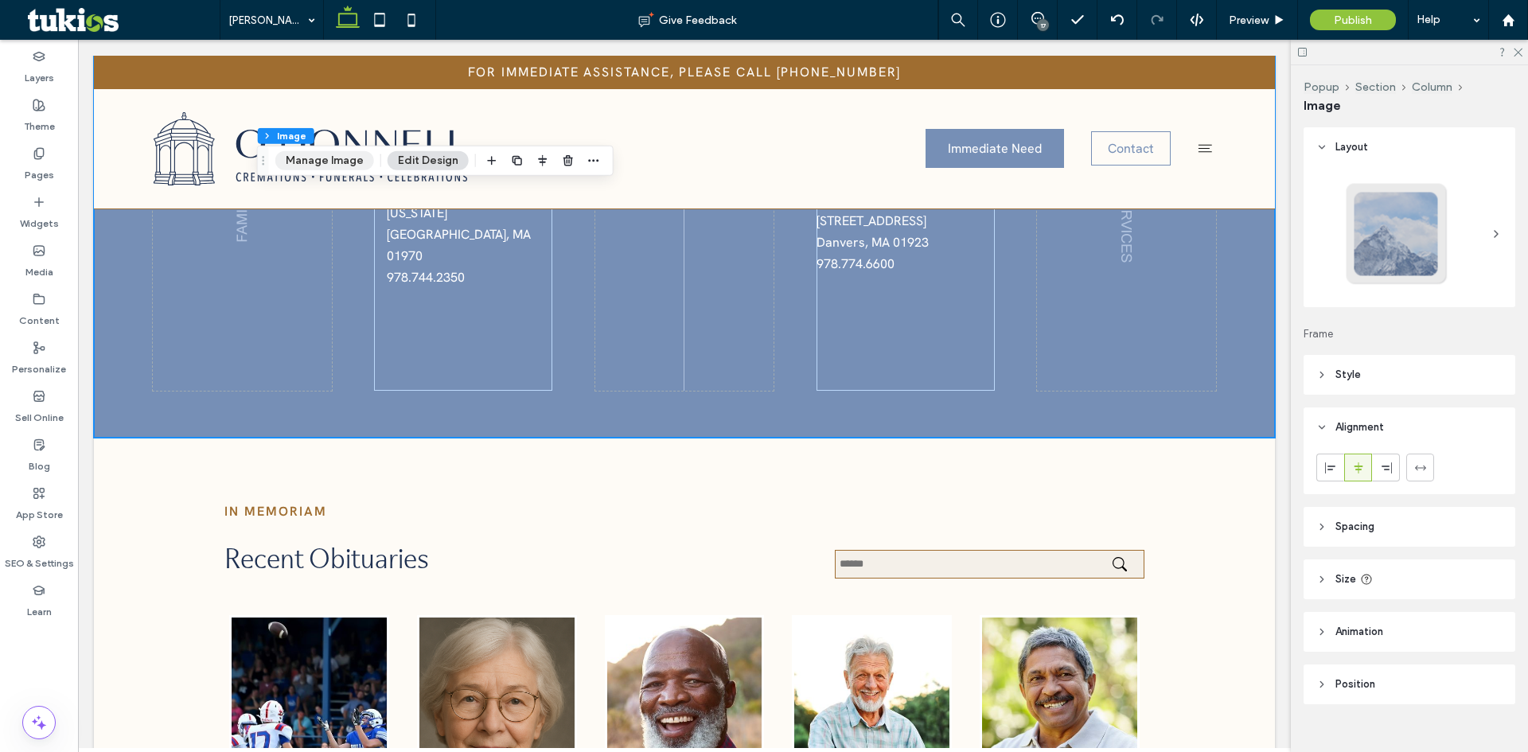
click at [339, 170] on button "Manage Image" at bounding box center [324, 160] width 99 height 19
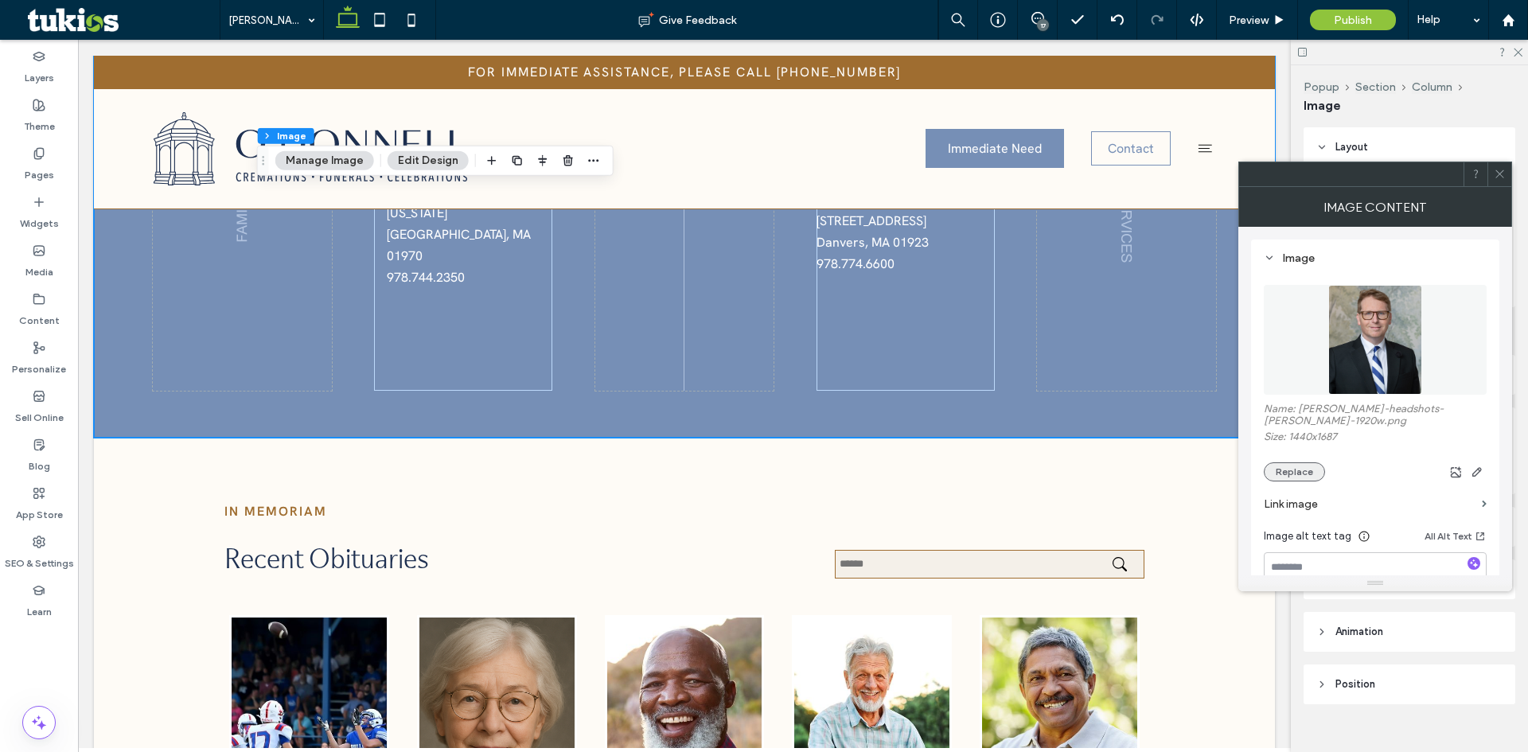
click at [1295, 473] on button "Replace" at bounding box center [1294, 472] width 61 height 19
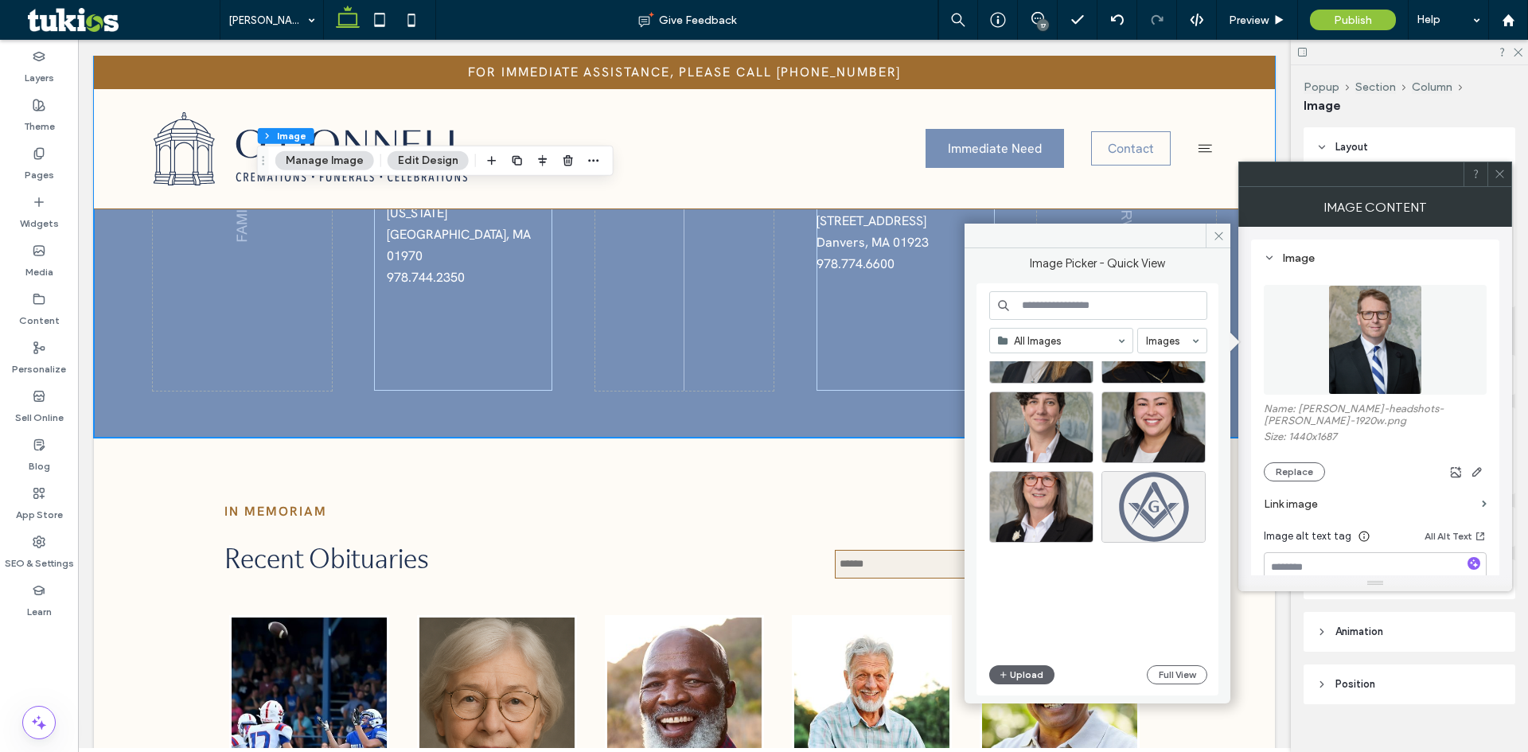
scroll to position [478, 0]
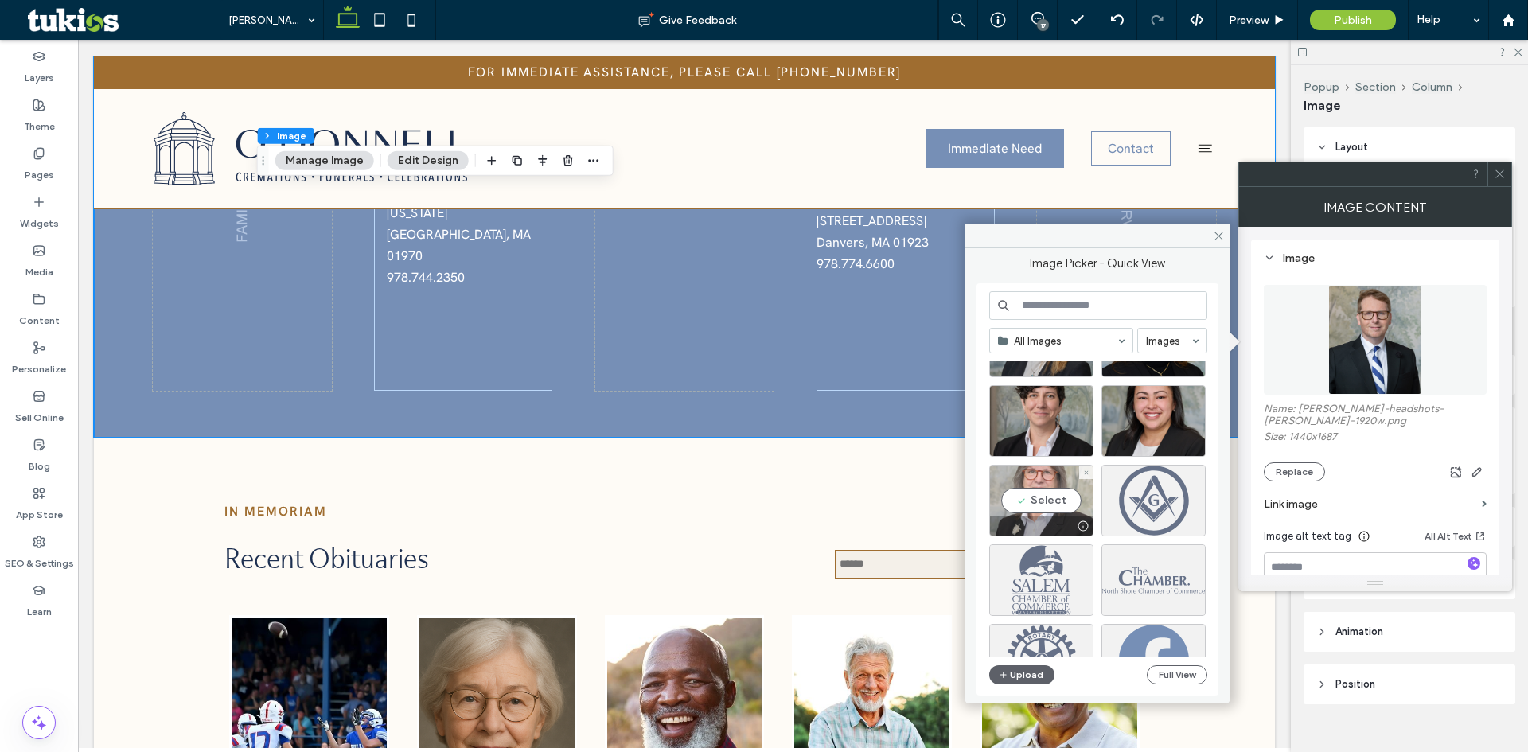
click at [1040, 495] on div "Select" at bounding box center [1042, 501] width 104 height 72
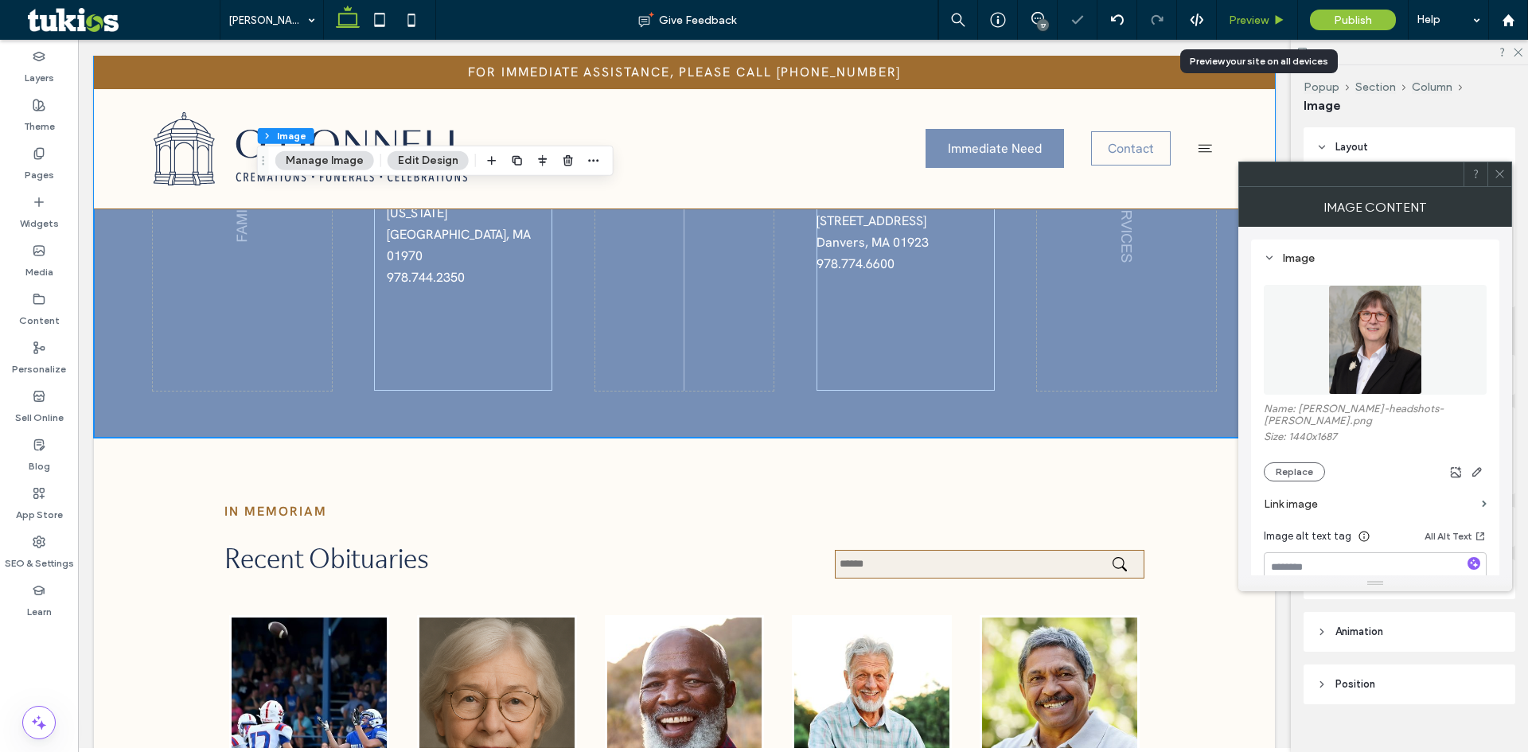
click at [1259, 19] on span "Preview" at bounding box center [1249, 21] width 40 height 14
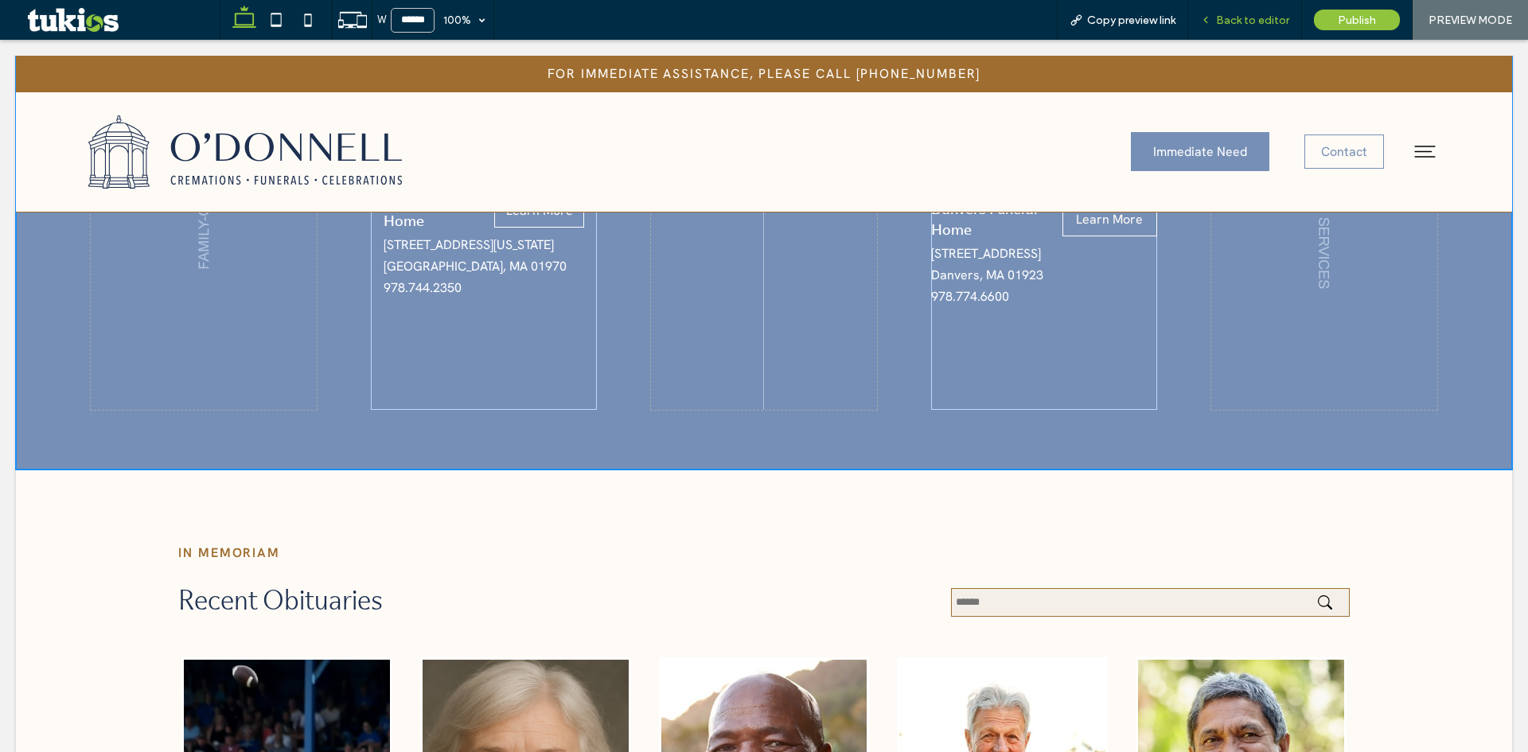
click at [1244, 15] on span "Back to editor" at bounding box center [1252, 21] width 73 height 14
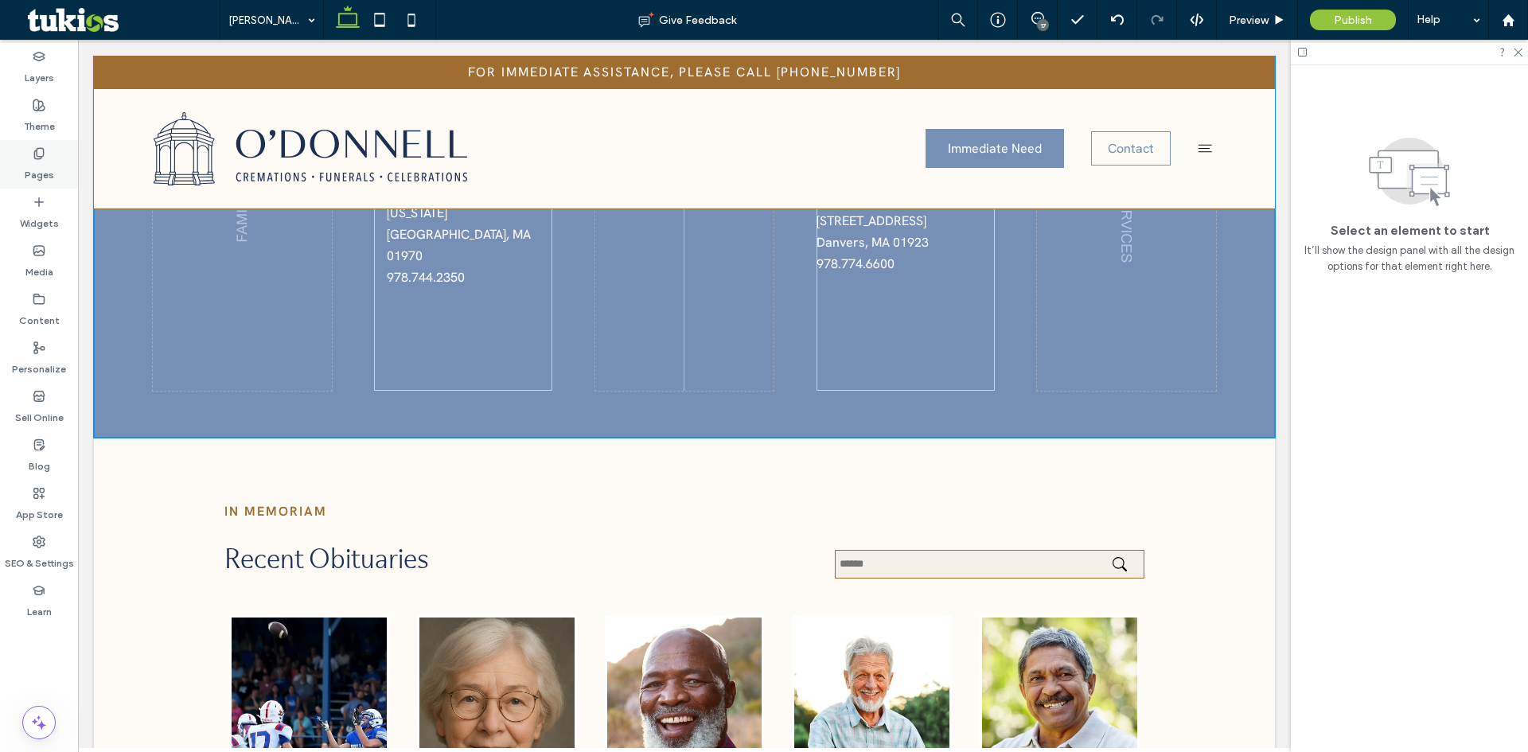
click at [36, 157] on icon at bounding box center [39, 153] width 13 height 13
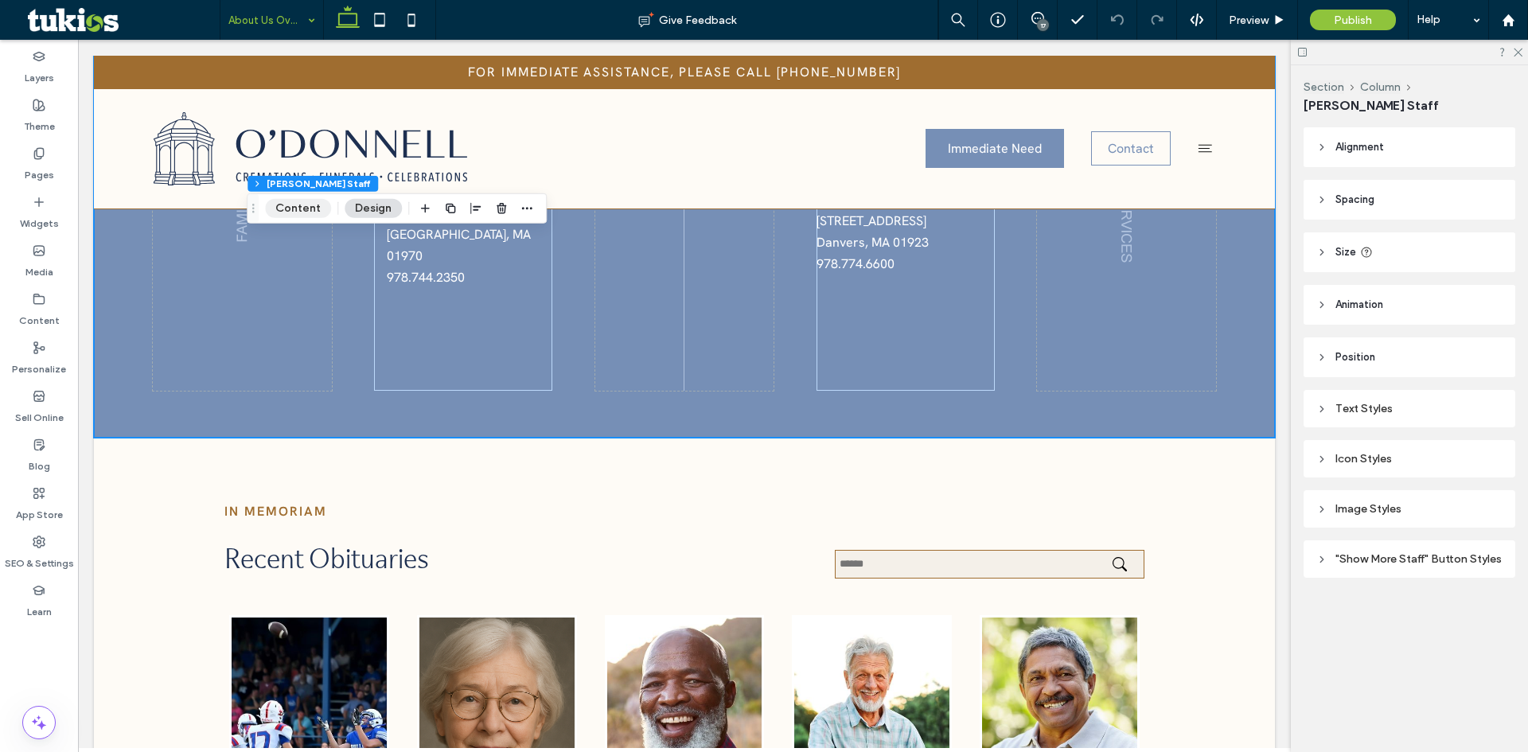
click at [285, 209] on button "Content" at bounding box center [298, 208] width 66 height 19
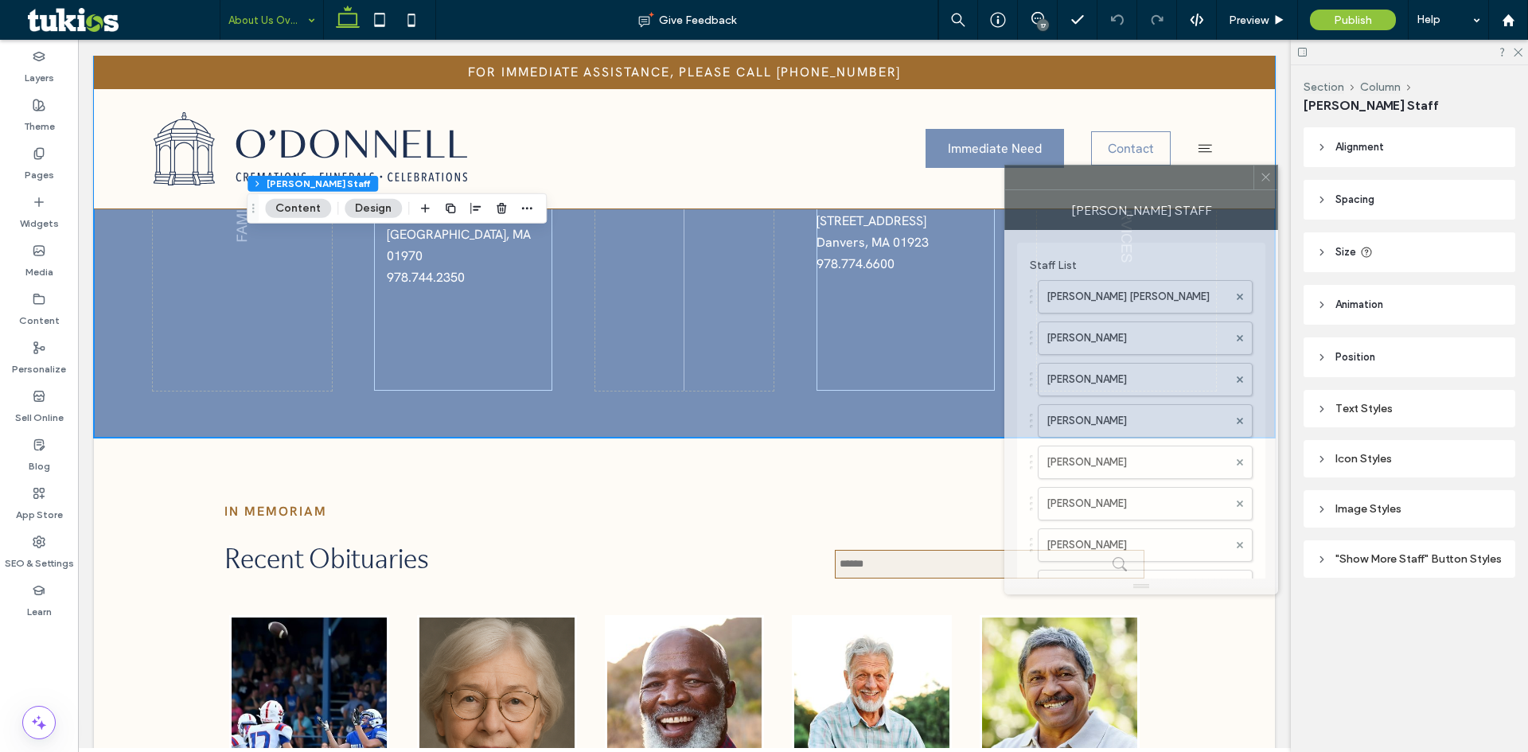
drag, startPoint x: 1394, startPoint y: 181, endPoint x: 1157, endPoint y: 189, distance: 236.6
click at [1159, 185] on div at bounding box center [1129, 178] width 248 height 24
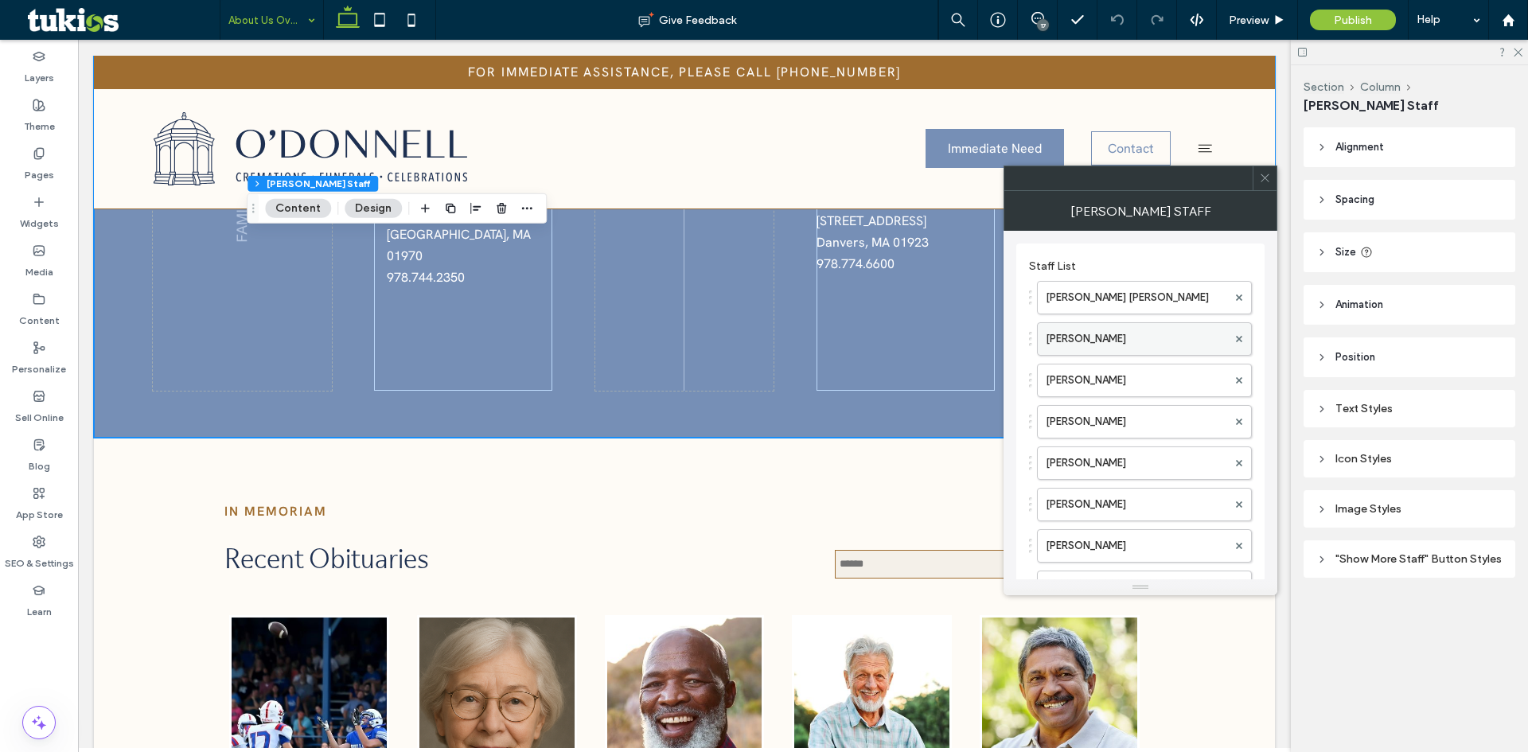
click at [1117, 339] on label "Diane Gallagher" at bounding box center [1137, 339] width 182 height 32
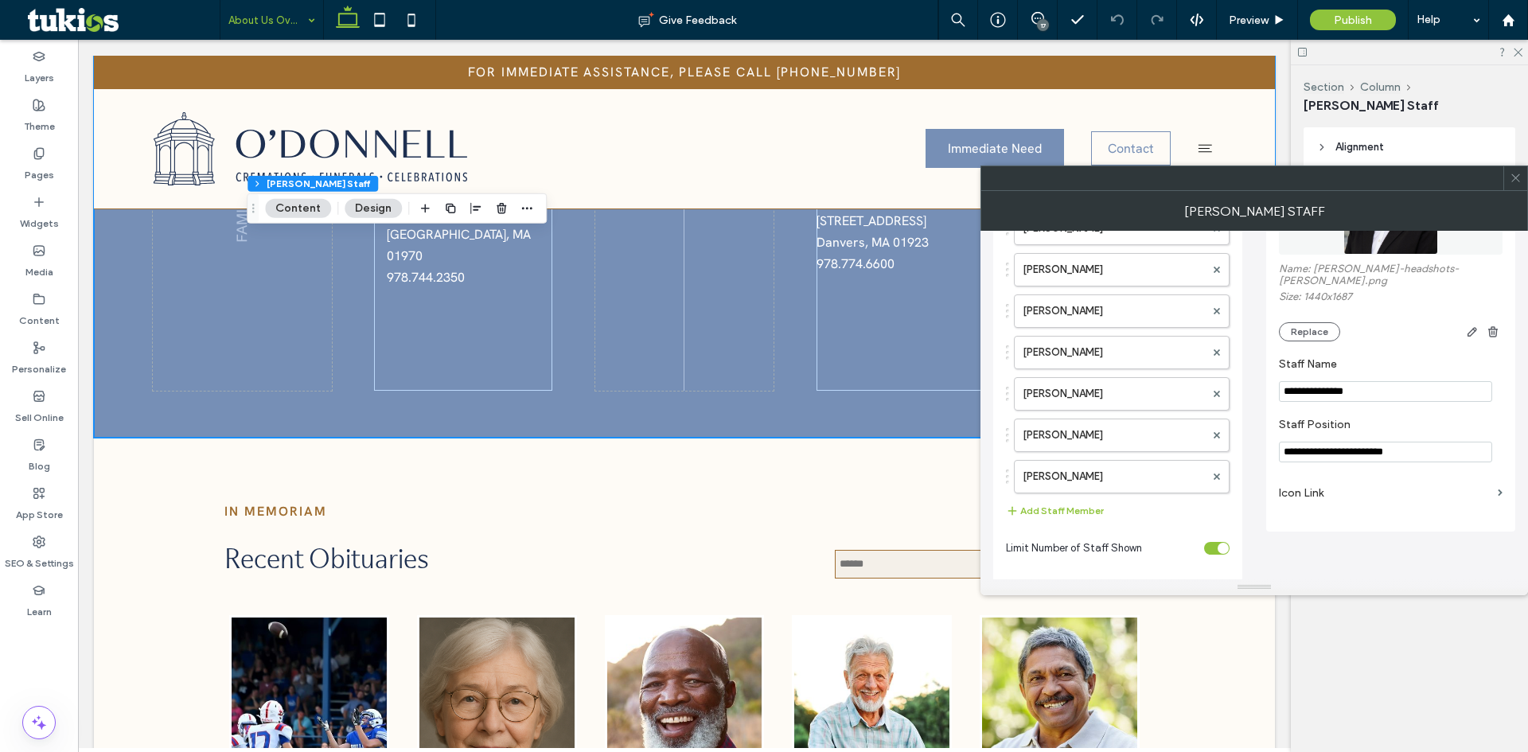
scroll to position [282, 0]
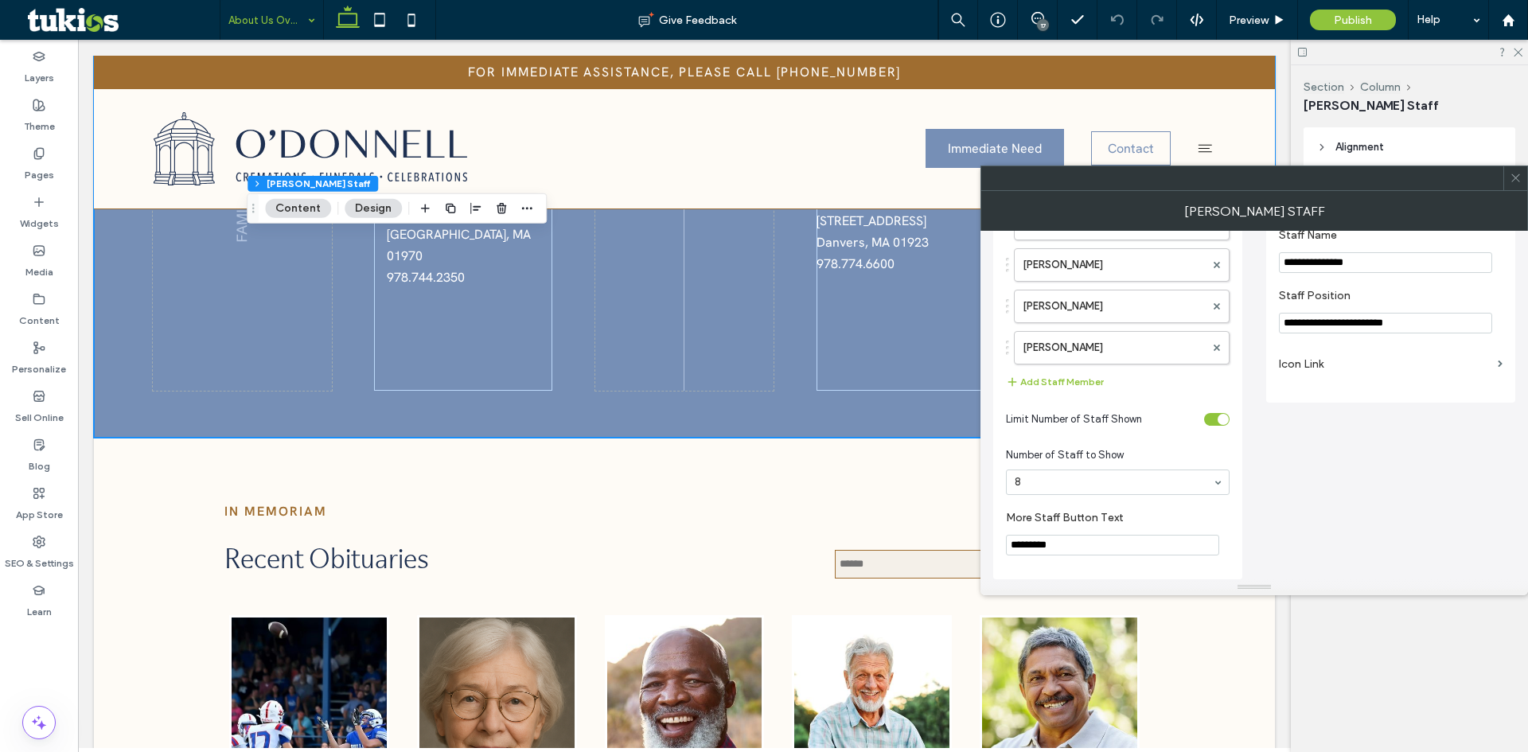
click at [1316, 377] on div "**********" at bounding box center [1391, 183] width 249 height 440
click at [1315, 361] on label "Icon Link" at bounding box center [1385, 363] width 213 height 29
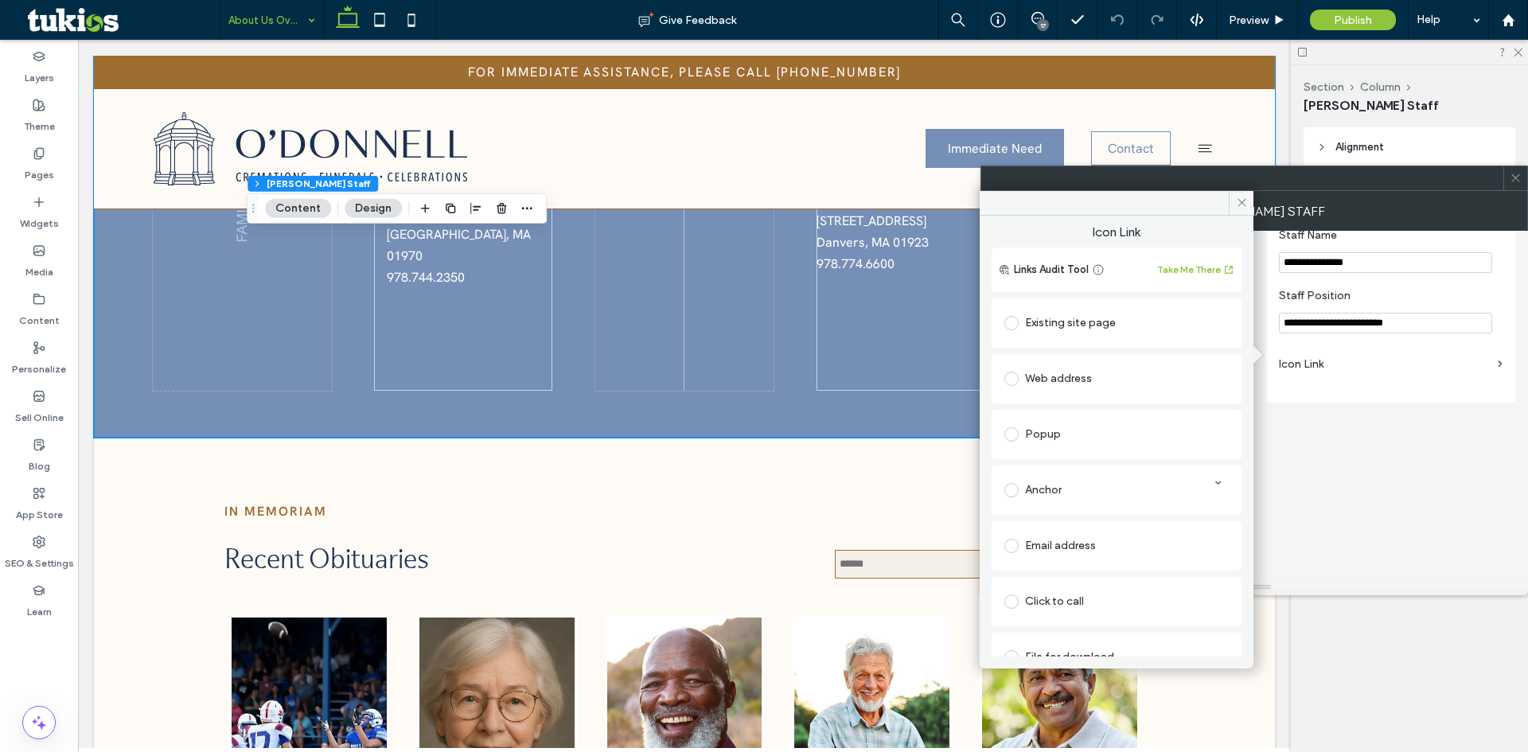
click at [1100, 427] on div "Popup" at bounding box center [1117, 434] width 224 height 25
click at [1342, 462] on div "**********" at bounding box center [1254, 265] width 522 height 630
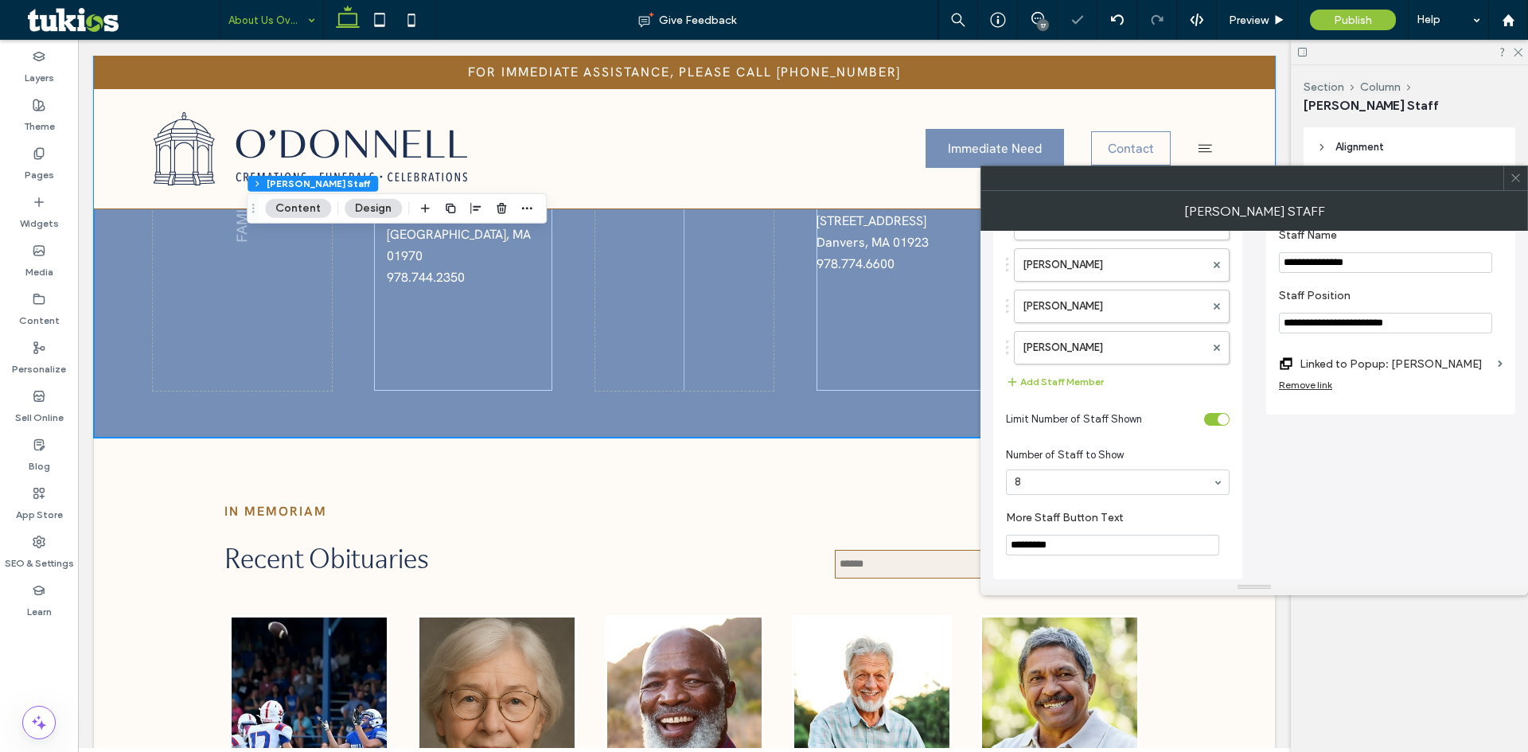
click at [1512, 182] on icon at bounding box center [1516, 178] width 12 height 12
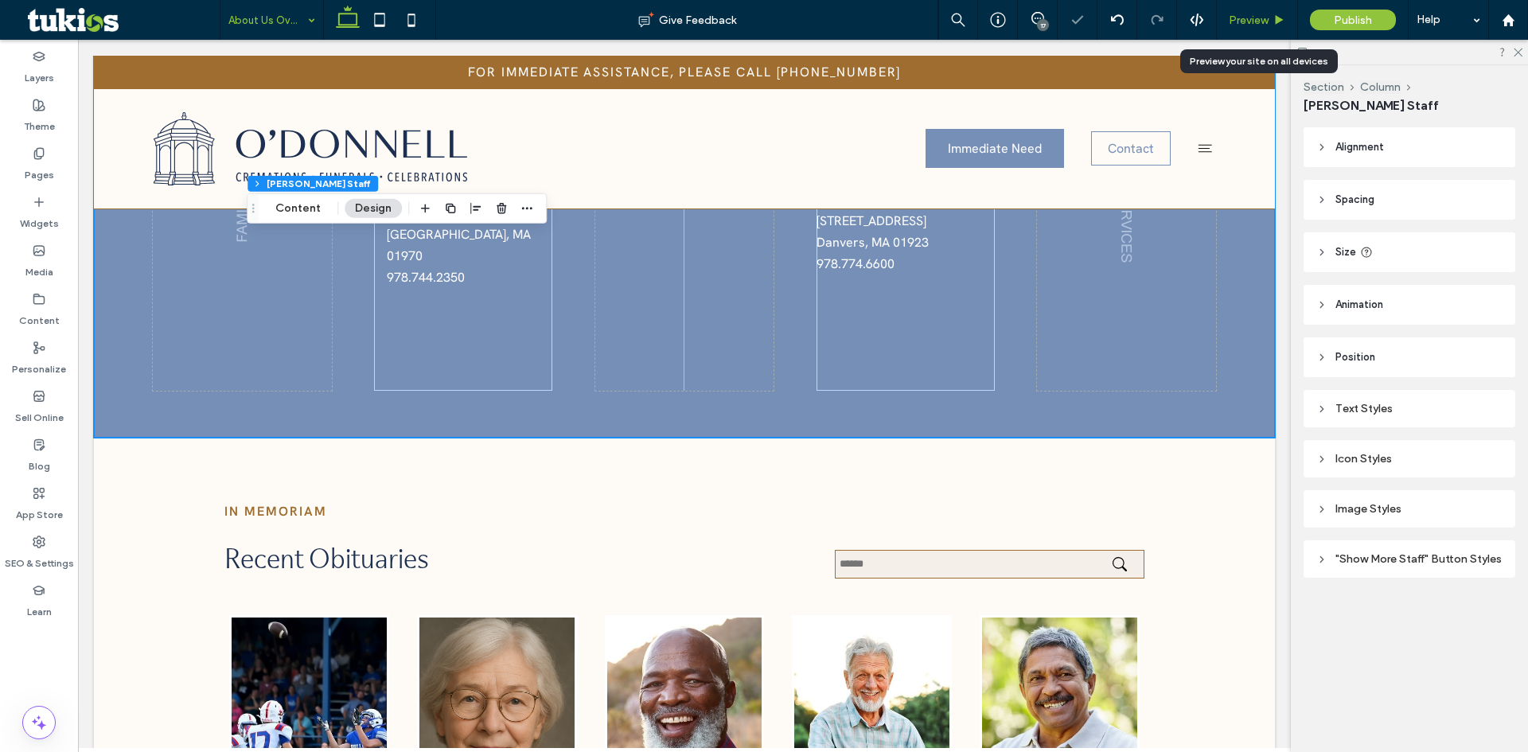
click at [1267, 17] on span "Preview" at bounding box center [1249, 21] width 40 height 14
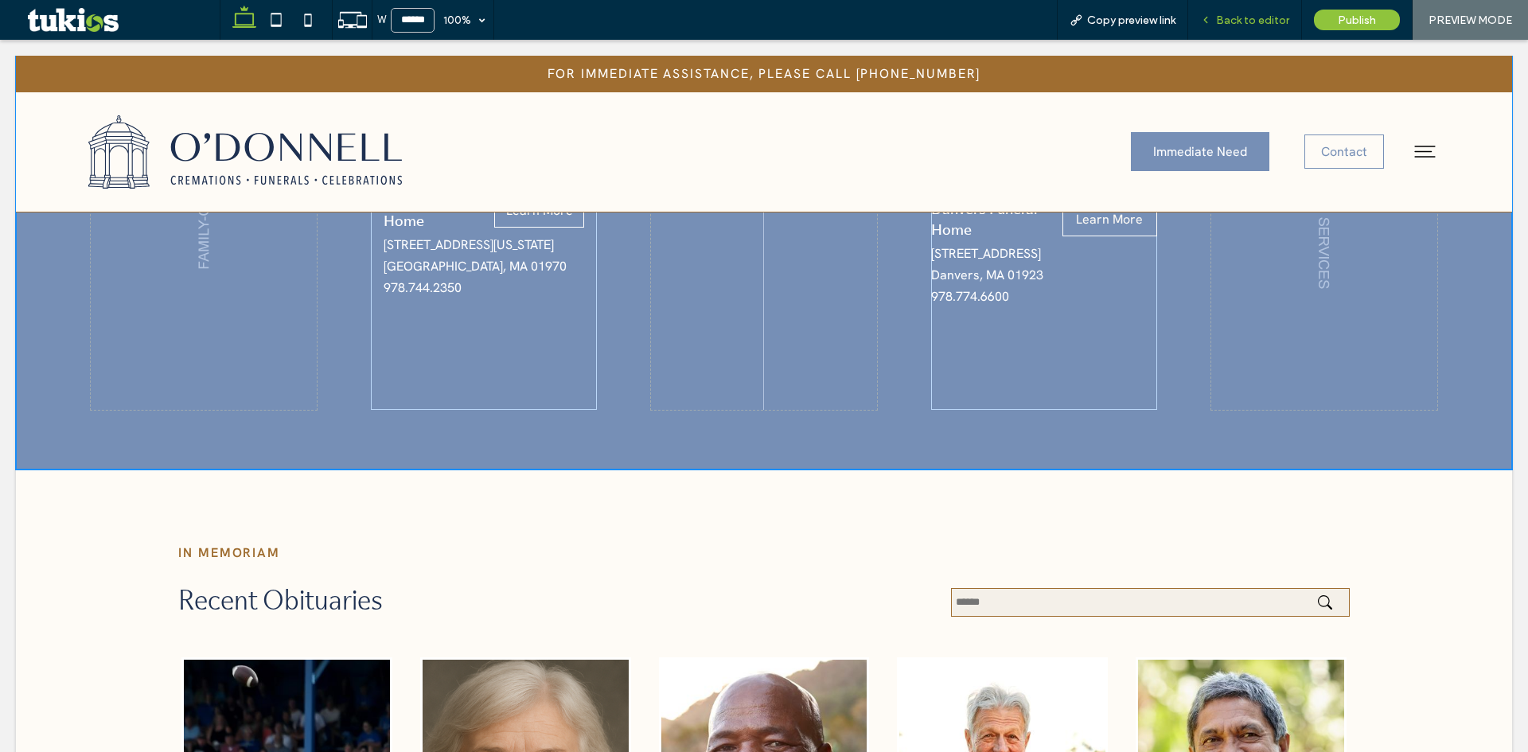
click at [1243, 19] on span "Back to editor" at bounding box center [1252, 21] width 73 height 14
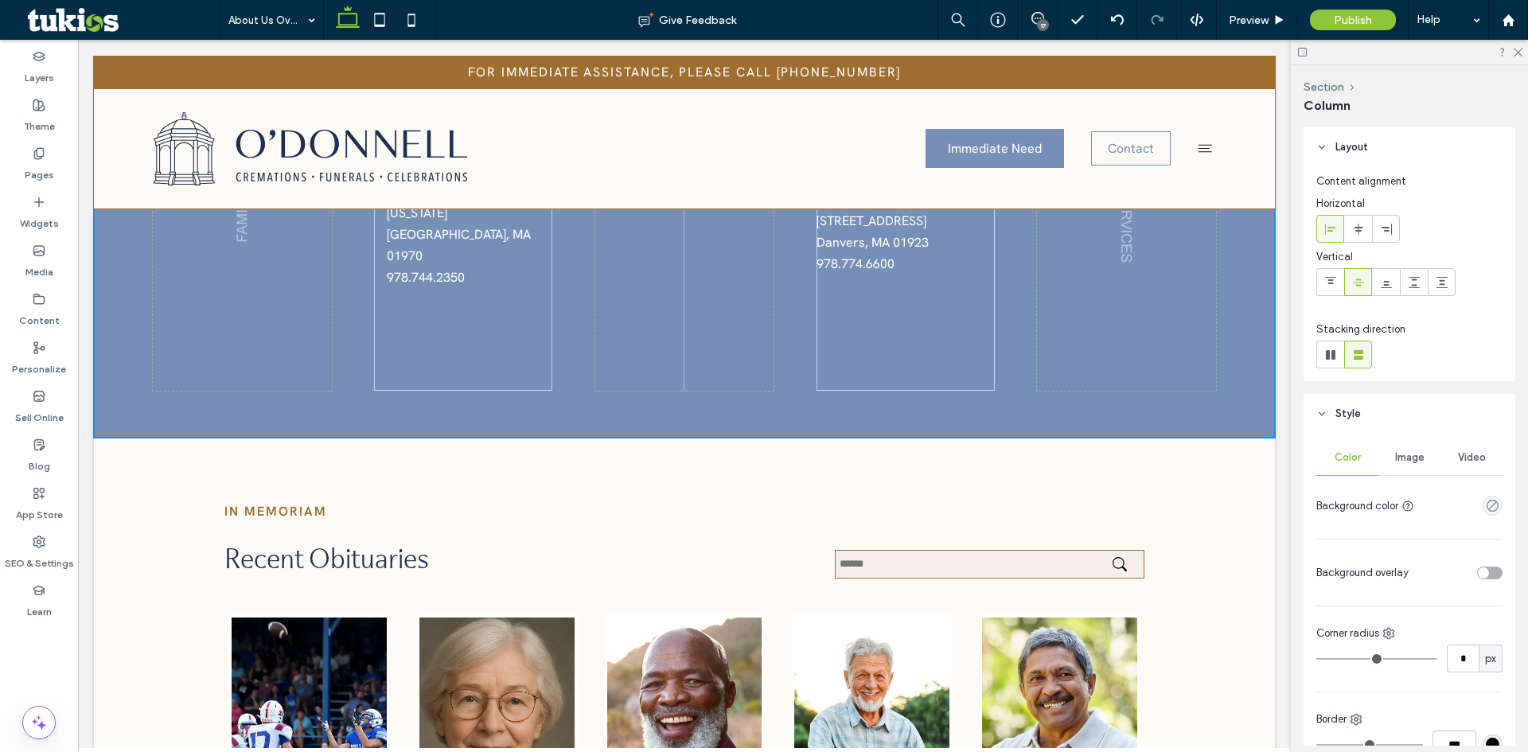
type input "*"
type input "**"
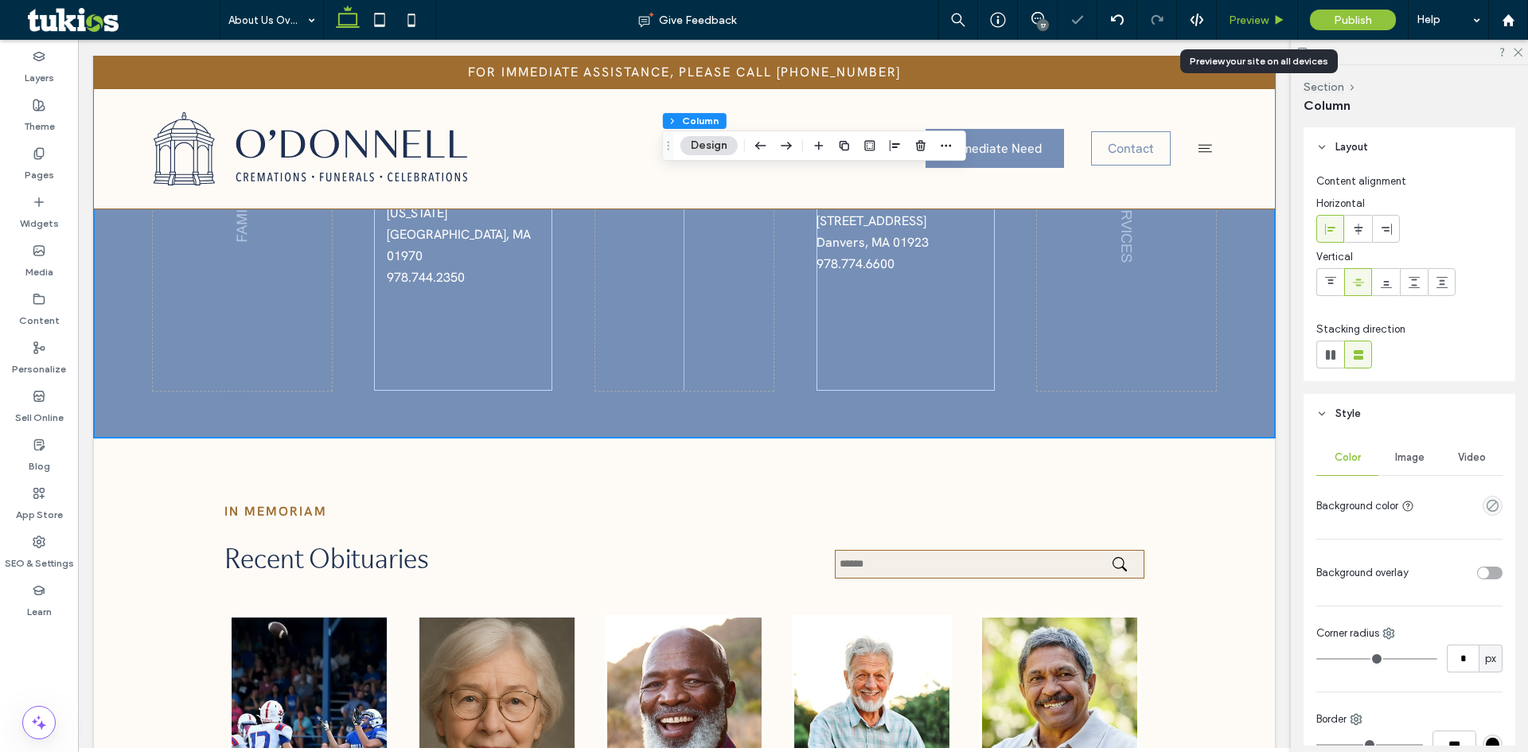
click at [1267, 16] on span "Preview" at bounding box center [1249, 21] width 40 height 14
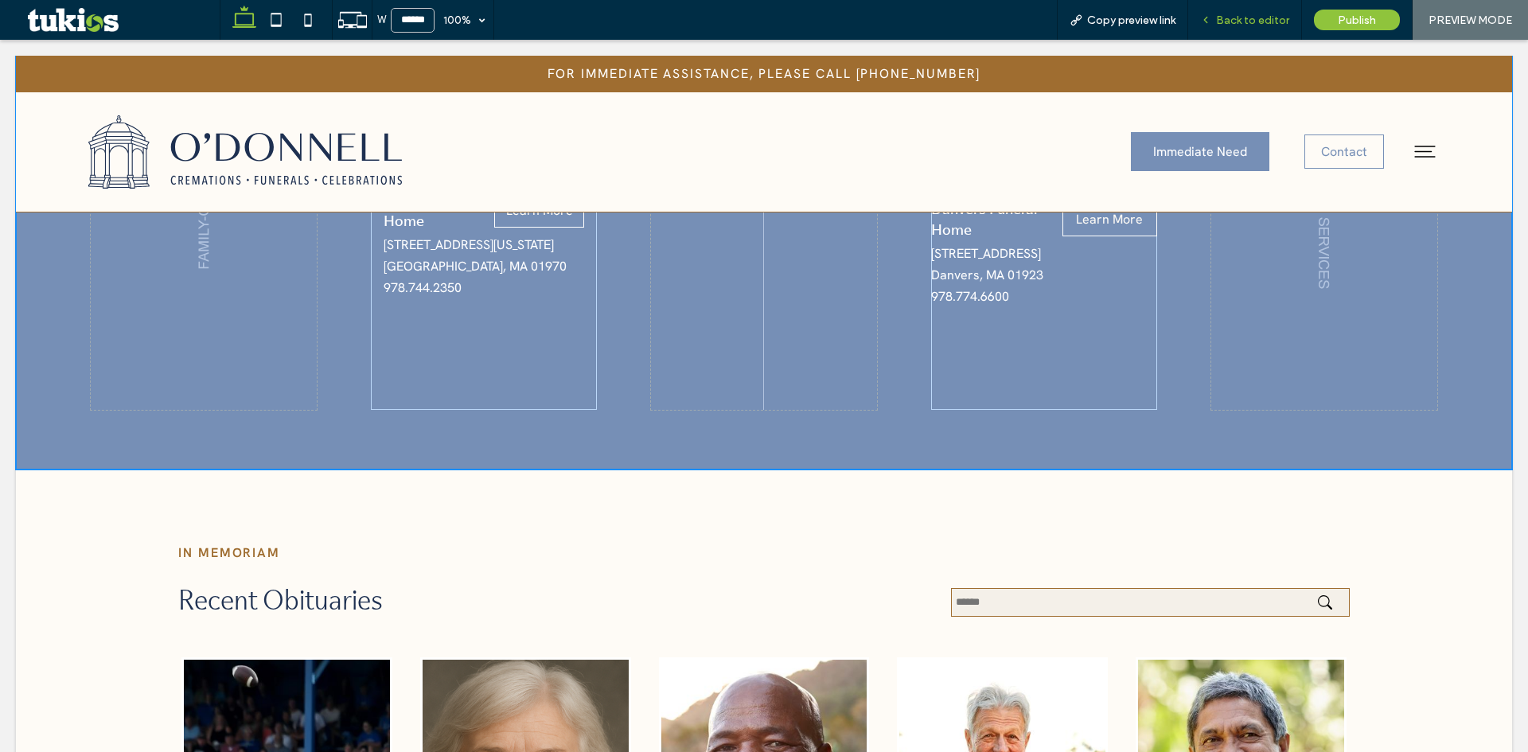
click at [1245, 20] on span "Back to editor" at bounding box center [1252, 21] width 73 height 14
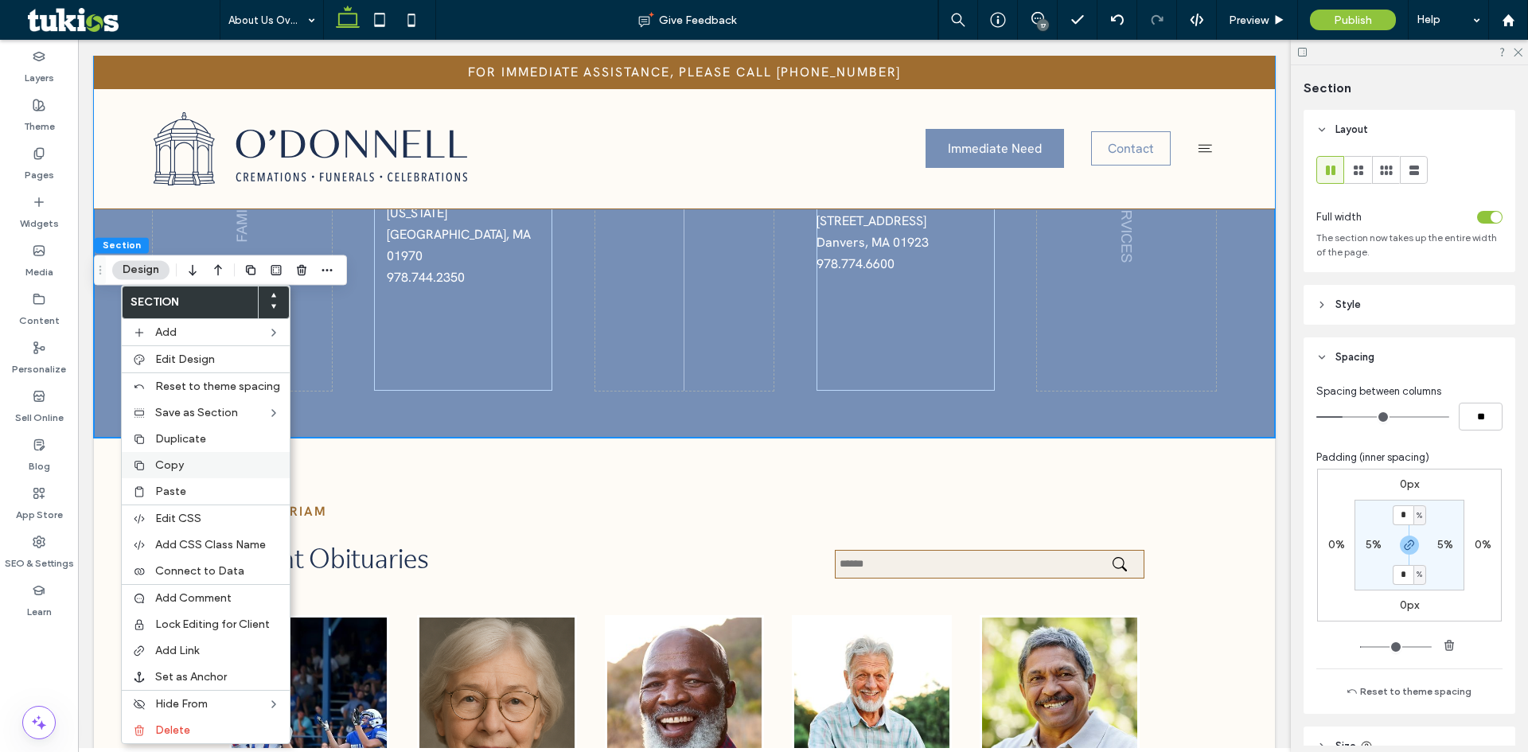
click at [185, 466] on label "Copy" at bounding box center [217, 466] width 125 height 14
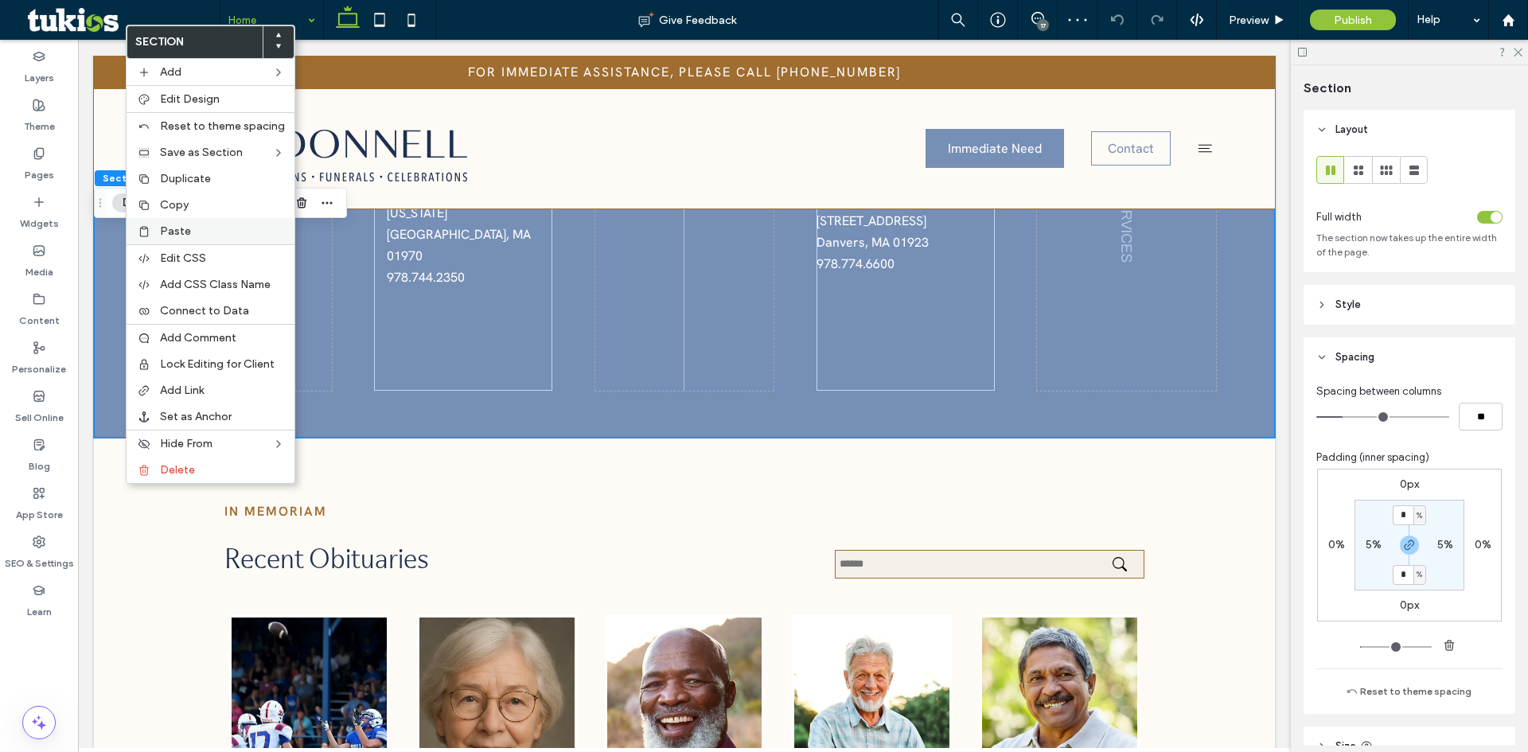
click at [174, 224] on span "Paste" at bounding box center [175, 231] width 31 height 14
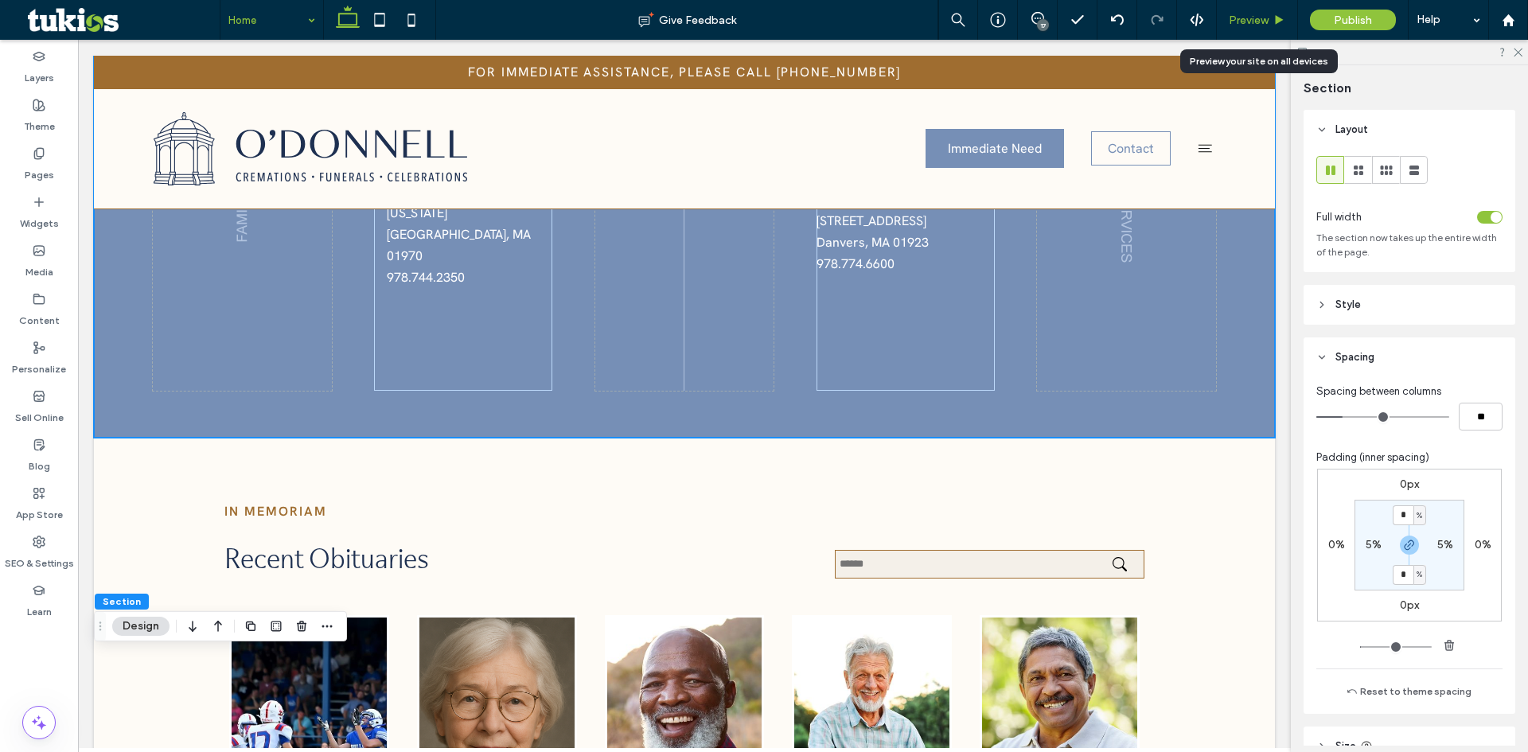
click at [1245, 12] on div "Preview" at bounding box center [1257, 20] width 81 height 40
click at [1259, 16] on span "Preview" at bounding box center [1249, 21] width 40 height 14
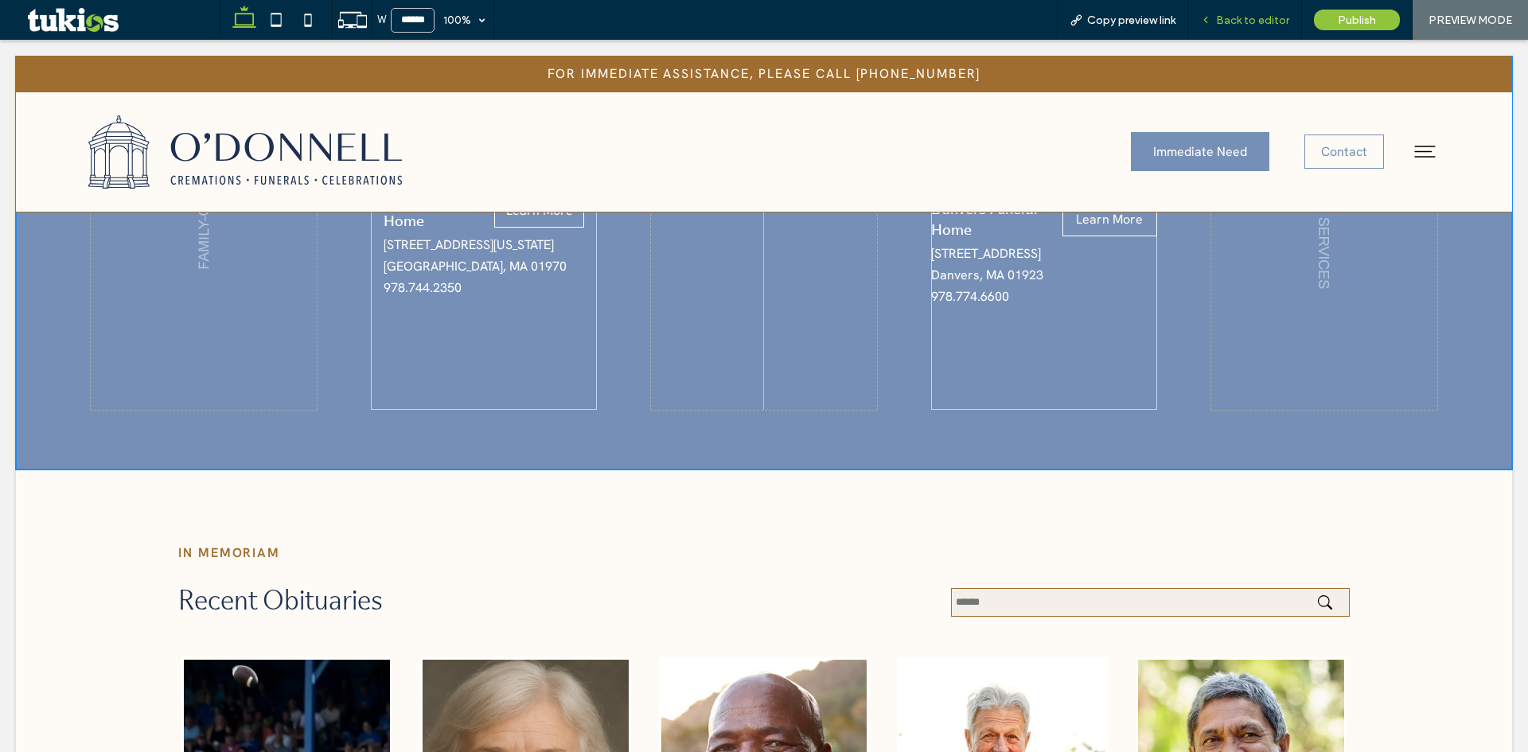
click at [1239, 14] on span "Back to editor" at bounding box center [1252, 21] width 73 height 14
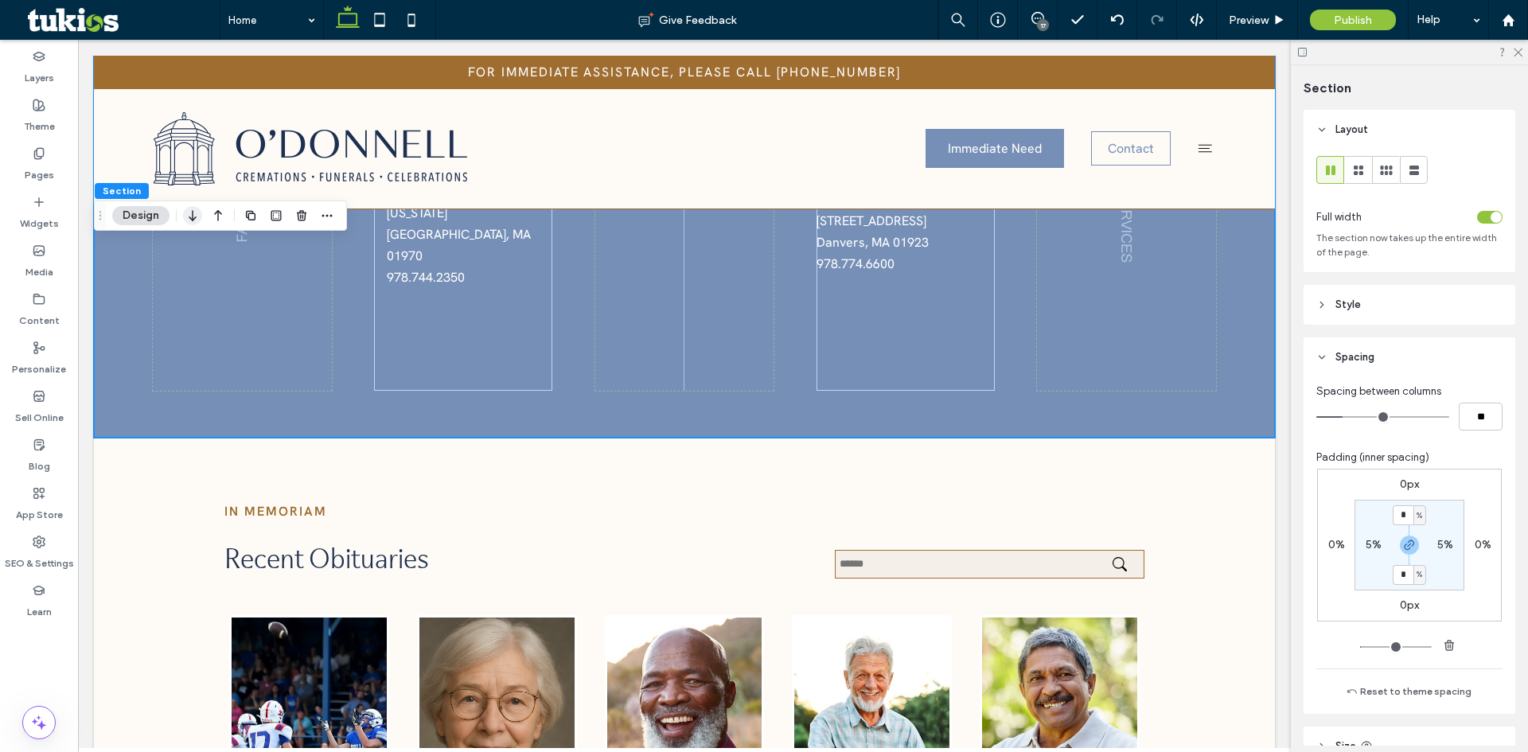
click at [201, 217] on icon "button" at bounding box center [192, 215] width 19 height 29
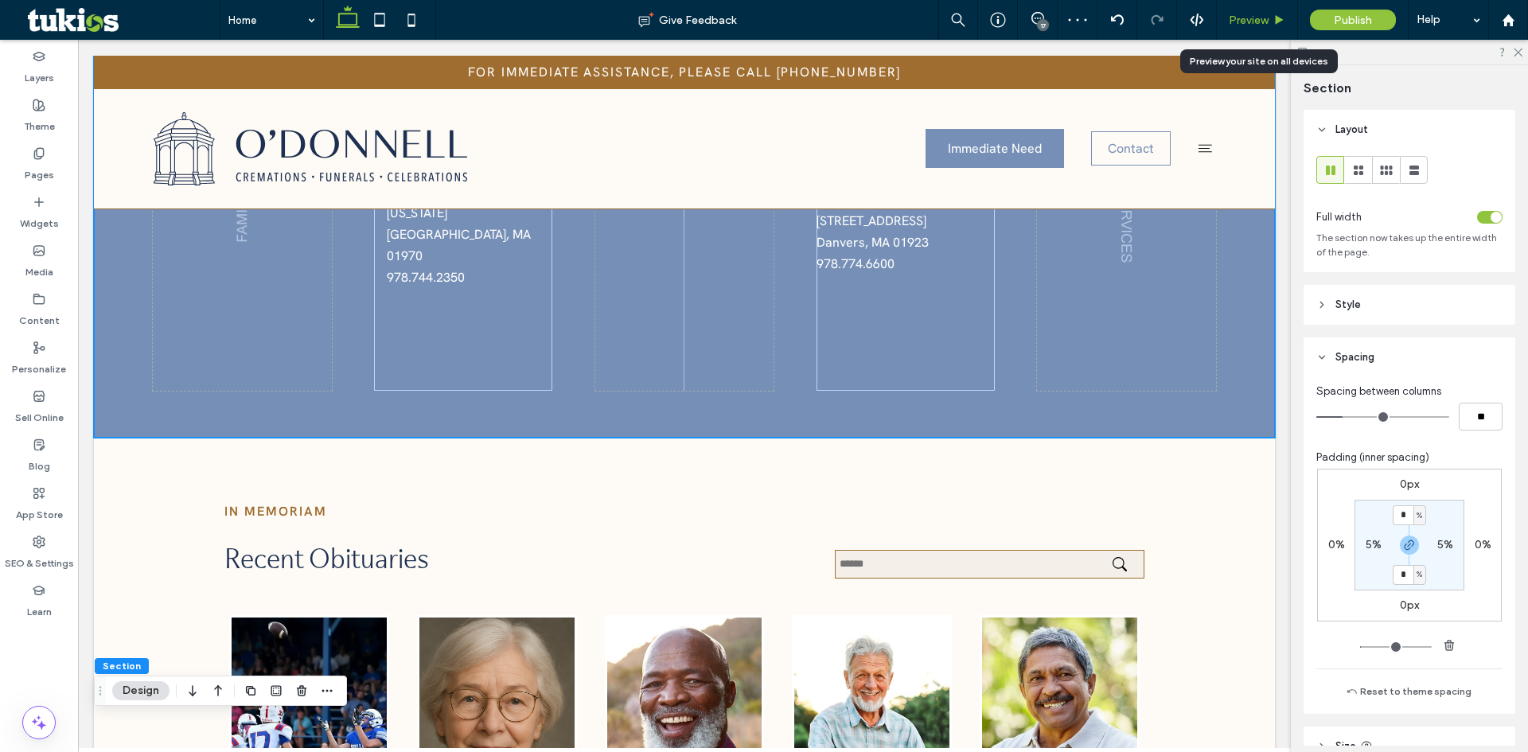
click at [1248, 20] on span "Preview" at bounding box center [1249, 21] width 40 height 14
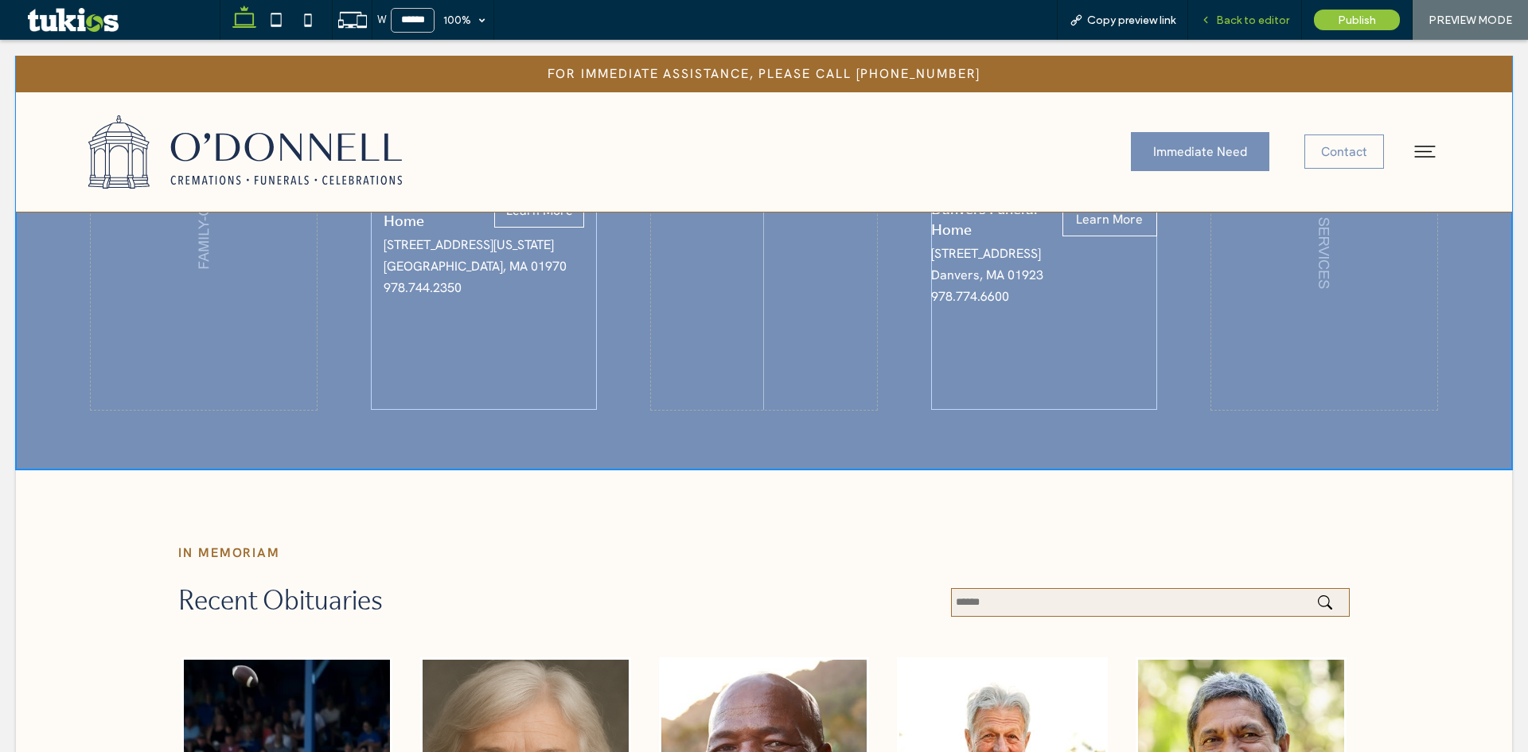
click at [1253, 15] on span "Back to editor" at bounding box center [1252, 21] width 73 height 14
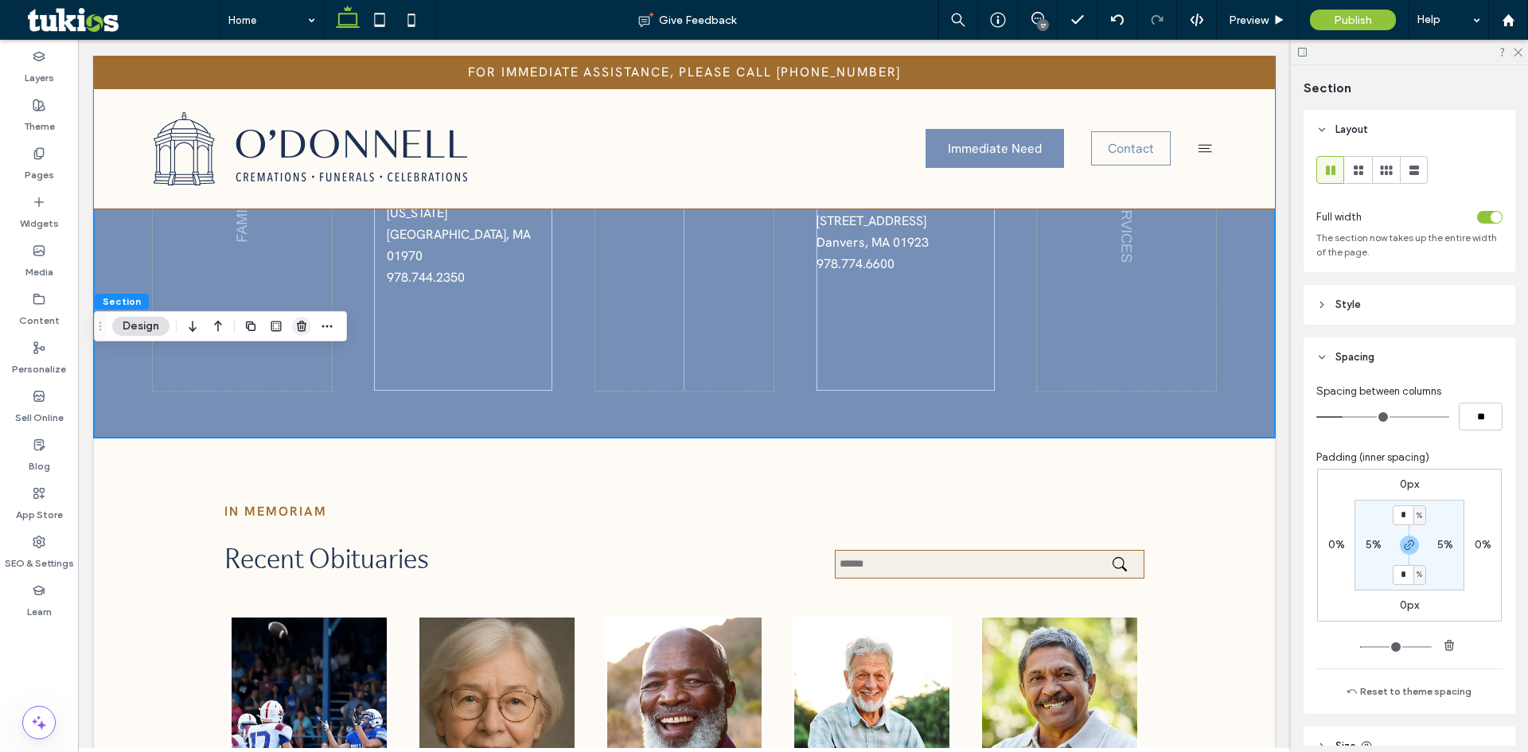
click at [304, 333] on span "button" at bounding box center [301, 326] width 19 height 19
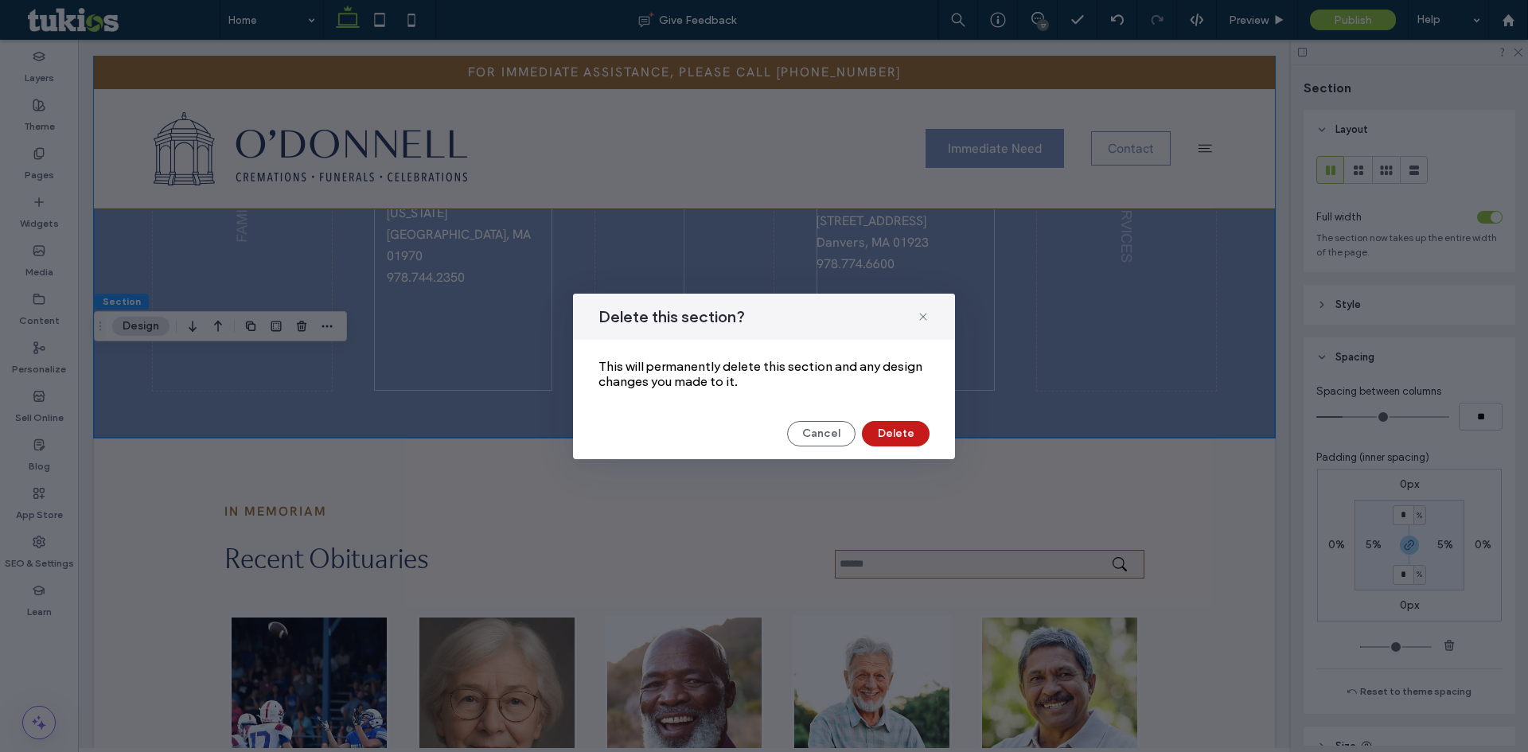
click at [904, 431] on button "Delete" at bounding box center [896, 433] width 68 height 25
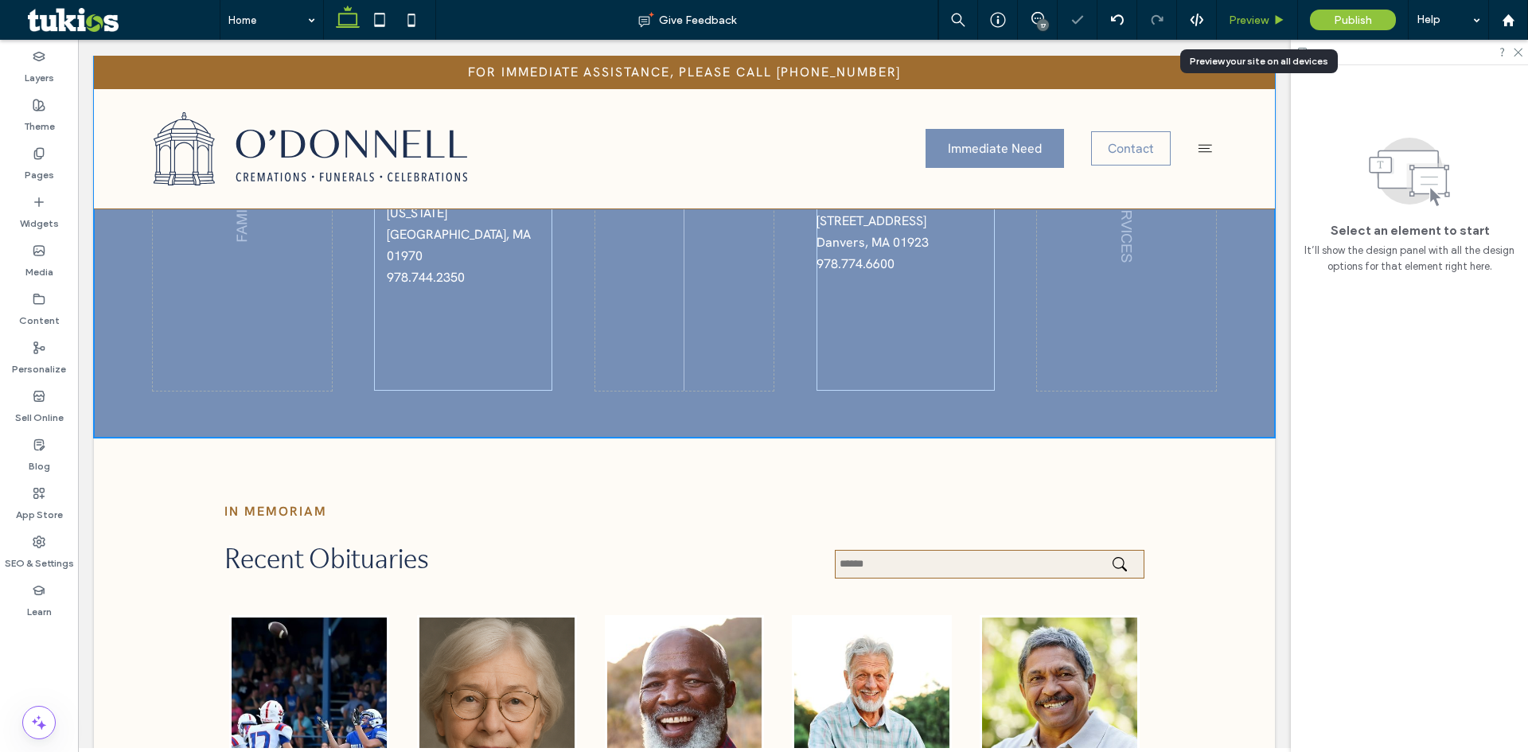
click at [1254, 17] on span "Preview" at bounding box center [1249, 21] width 40 height 14
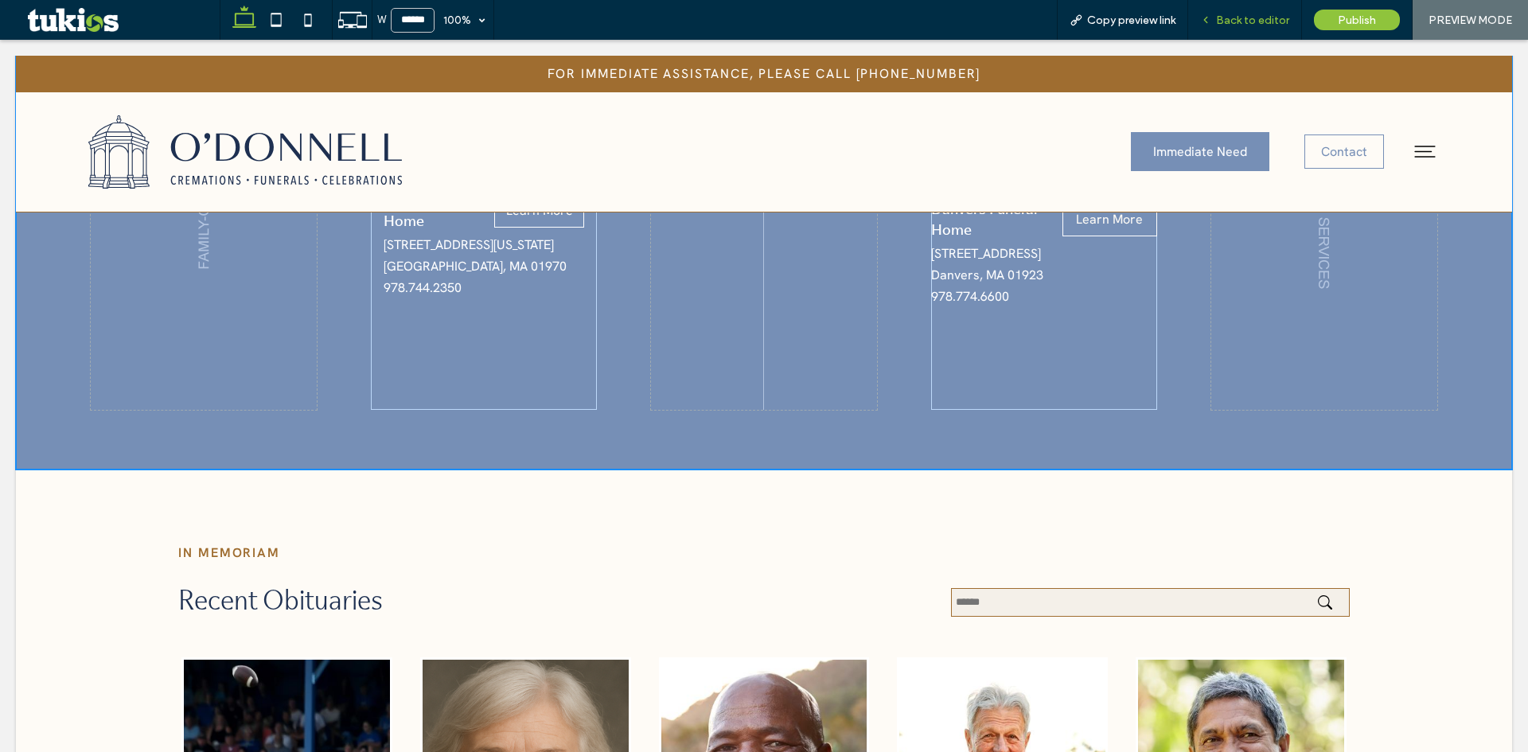
click at [1246, 18] on span "Back to editor" at bounding box center [1252, 21] width 73 height 14
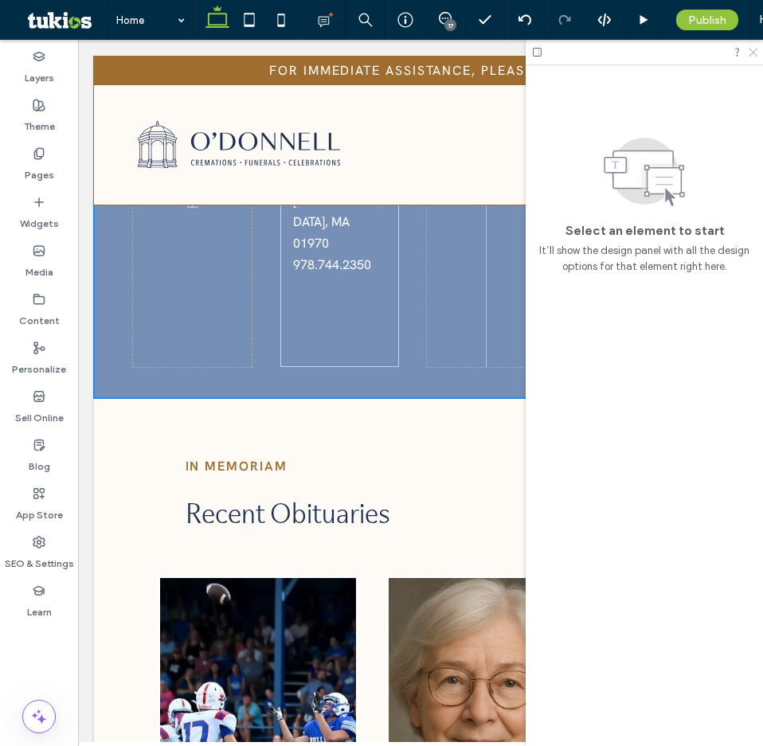
click at [758, 53] on div at bounding box center [643, 52] width 237 height 25
click at [754, 53] on use at bounding box center [752, 53] width 9 height 9
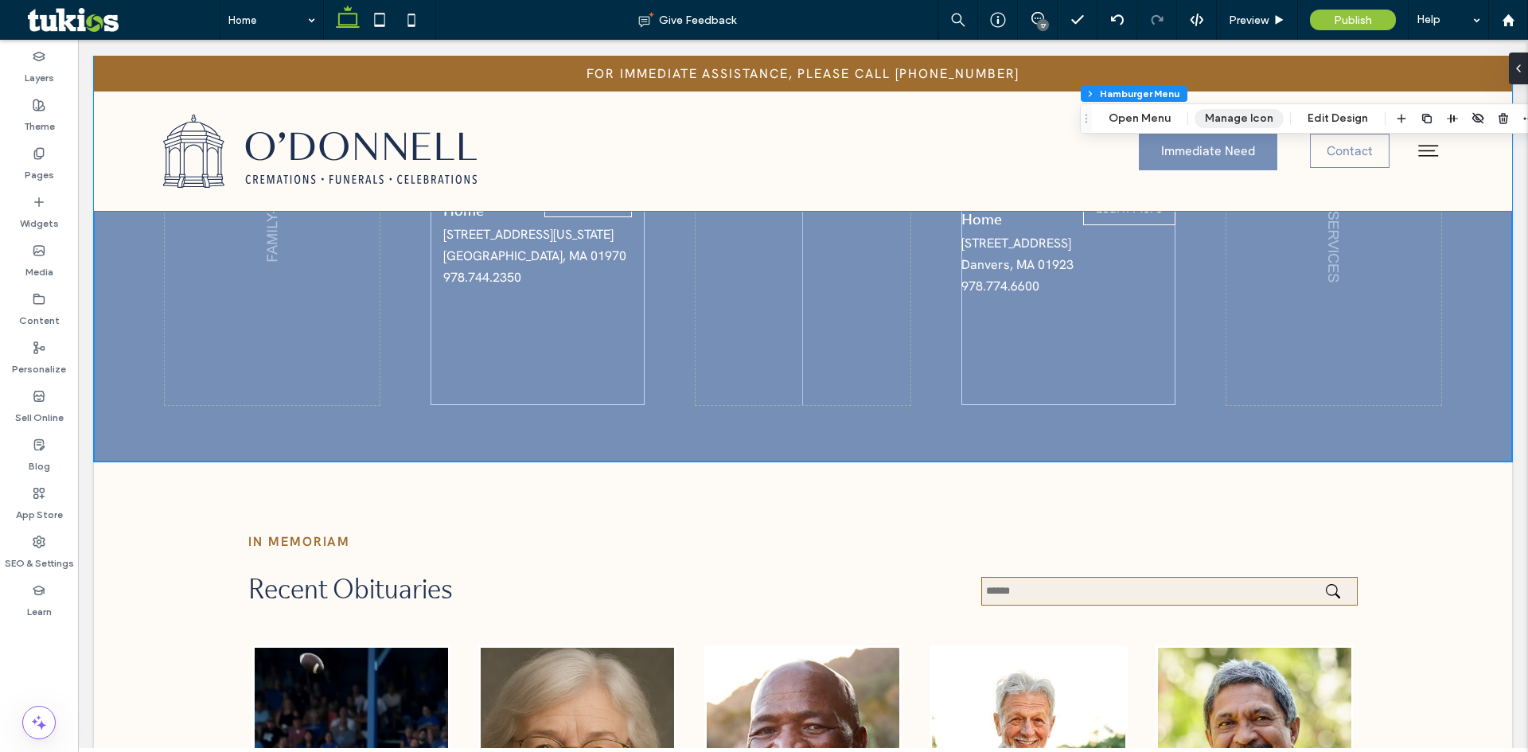
click at [1221, 118] on button "Manage Icon" at bounding box center [1239, 118] width 89 height 19
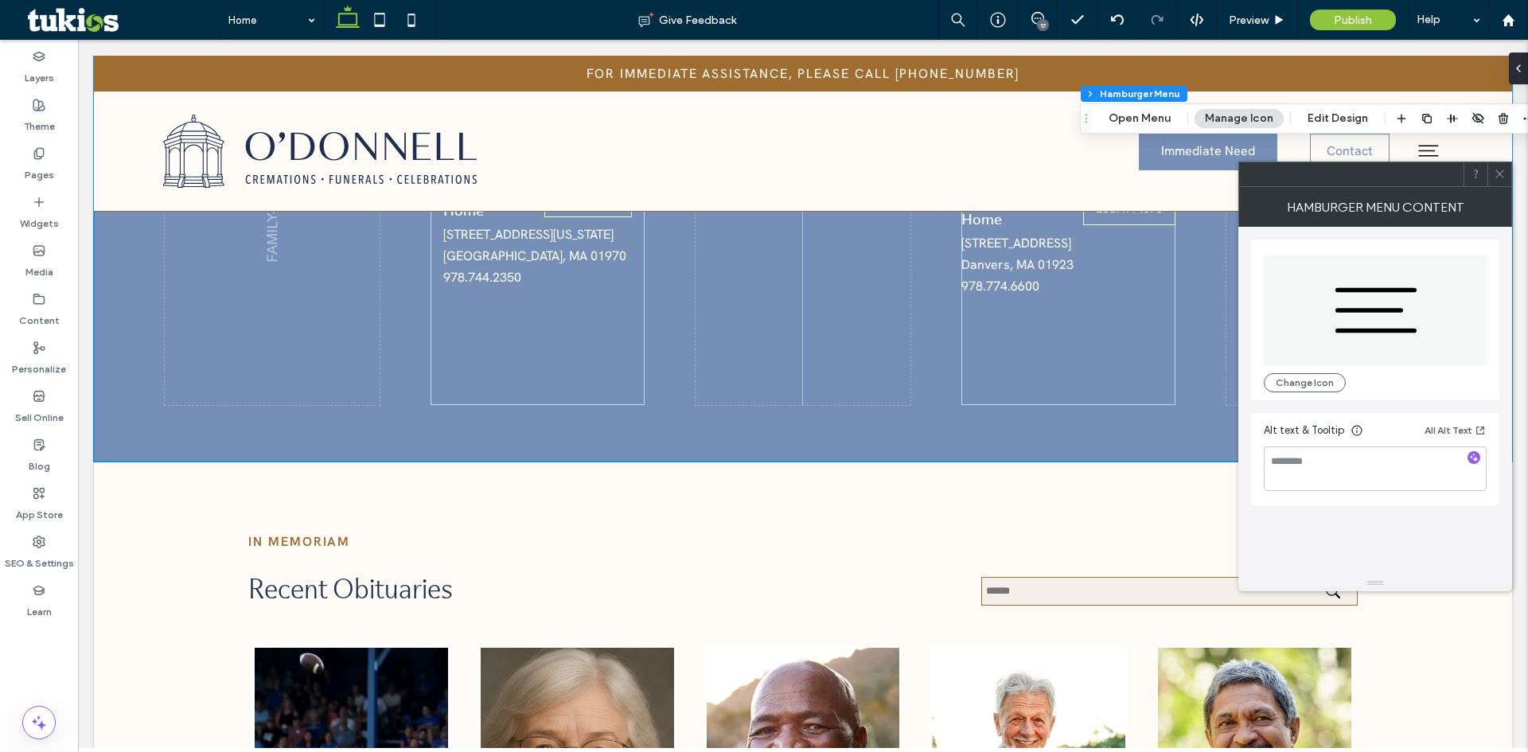
drag, startPoint x: 1219, startPoint y: 166, endPoint x: 973, endPoint y: 161, distance: 246.0
click at [1239, 187] on div "Hamburger Menu Content" at bounding box center [1376, 207] width 274 height 40
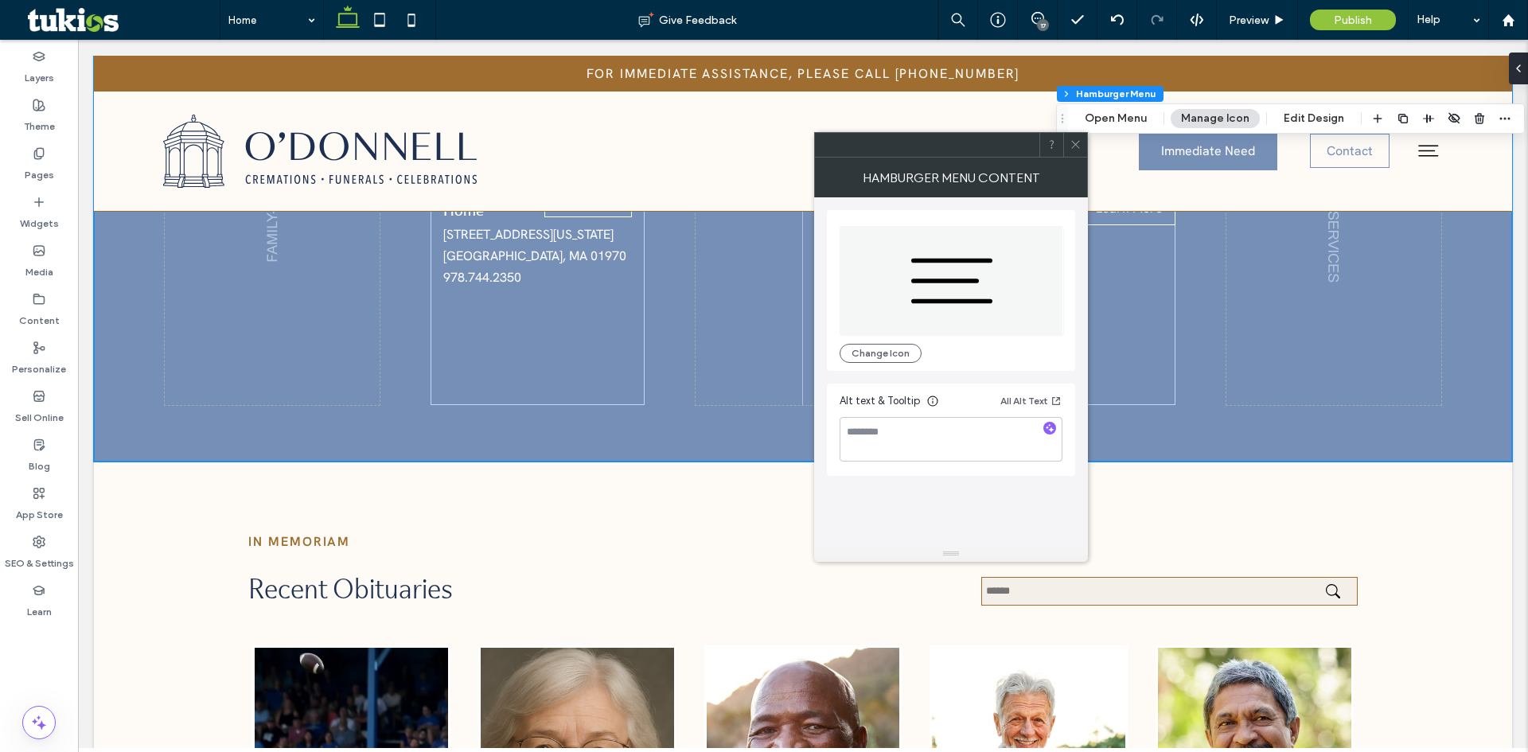
click at [1076, 151] on span at bounding box center [1076, 145] width 12 height 24
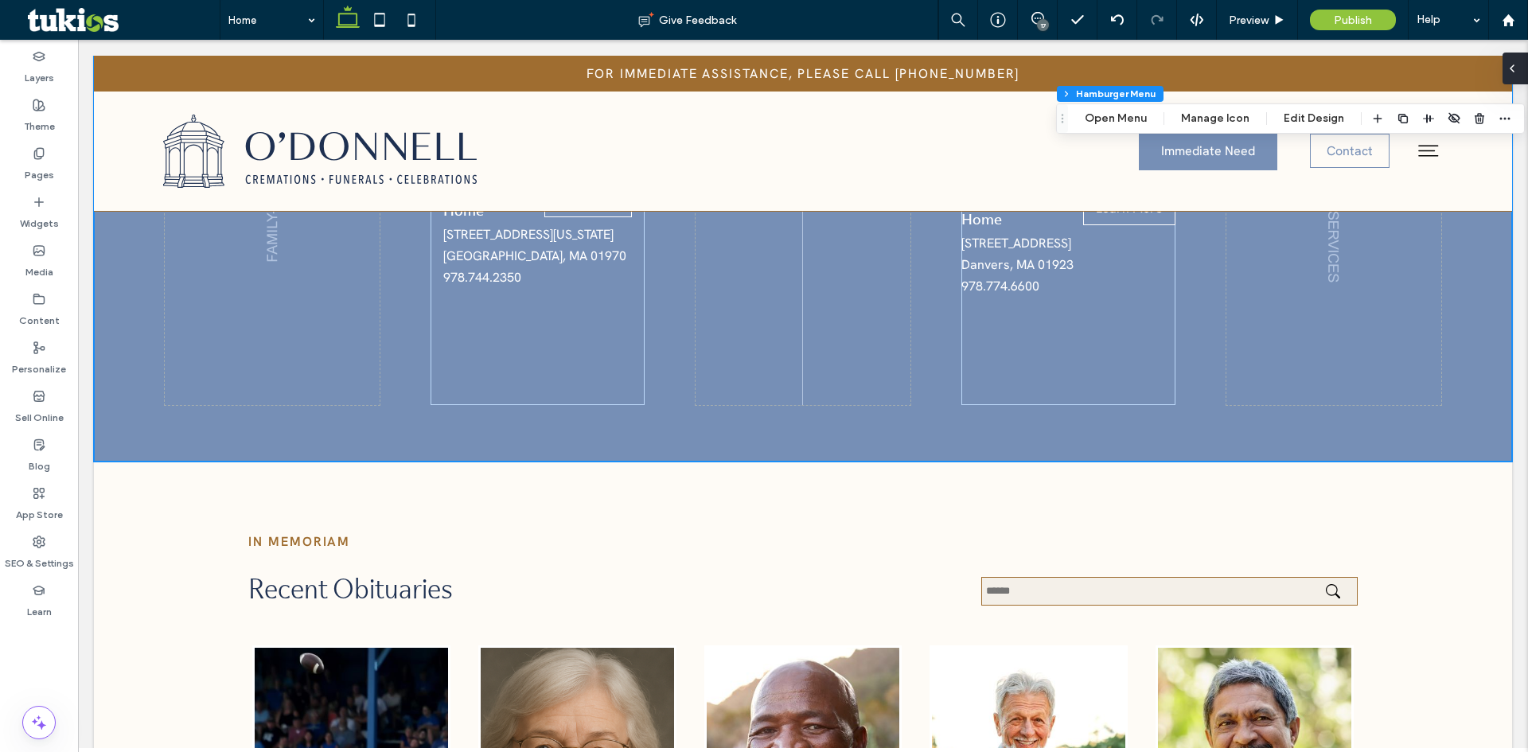
click at [1522, 72] on div at bounding box center [1515, 69] width 25 height 32
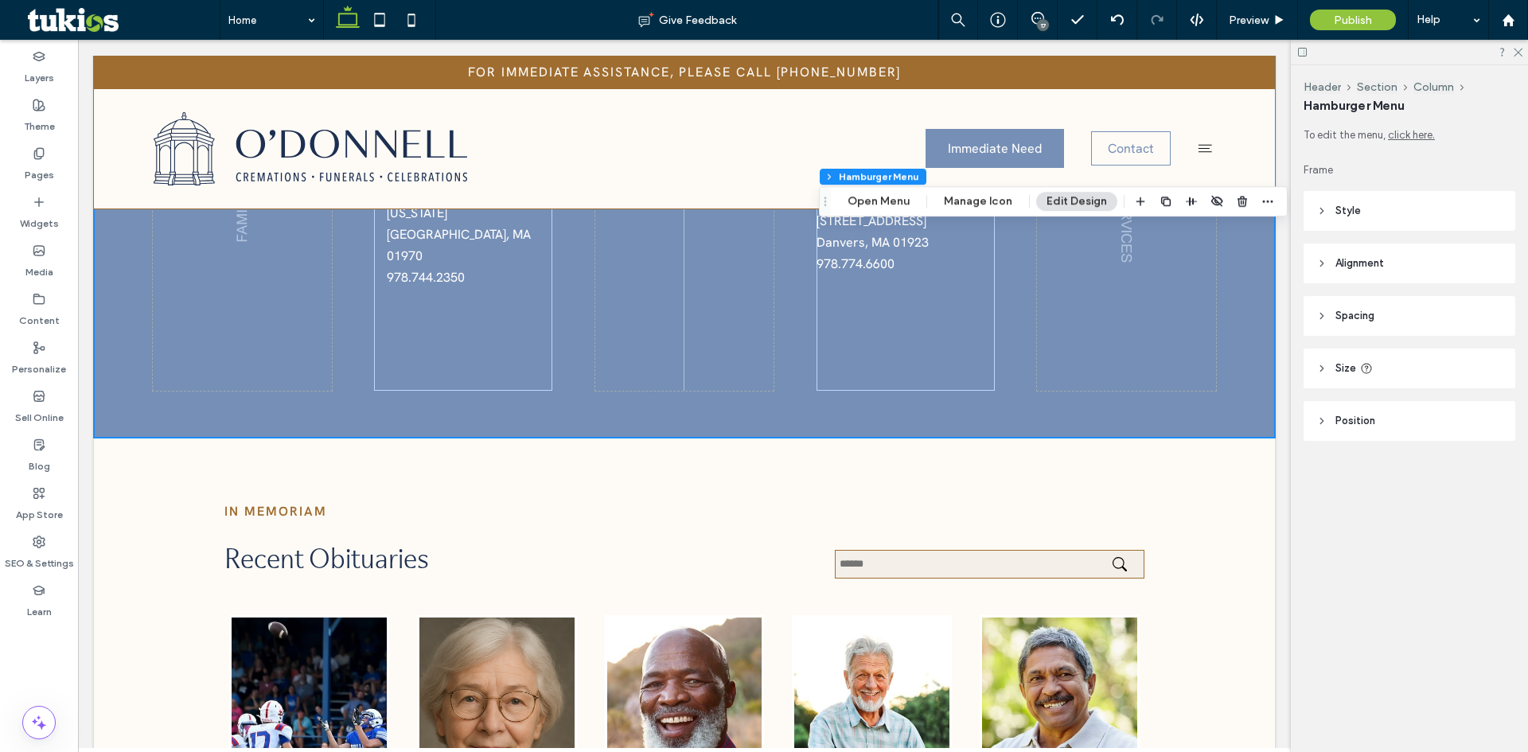
click at [1360, 208] on span "Style" at bounding box center [1348, 211] width 25 height 16
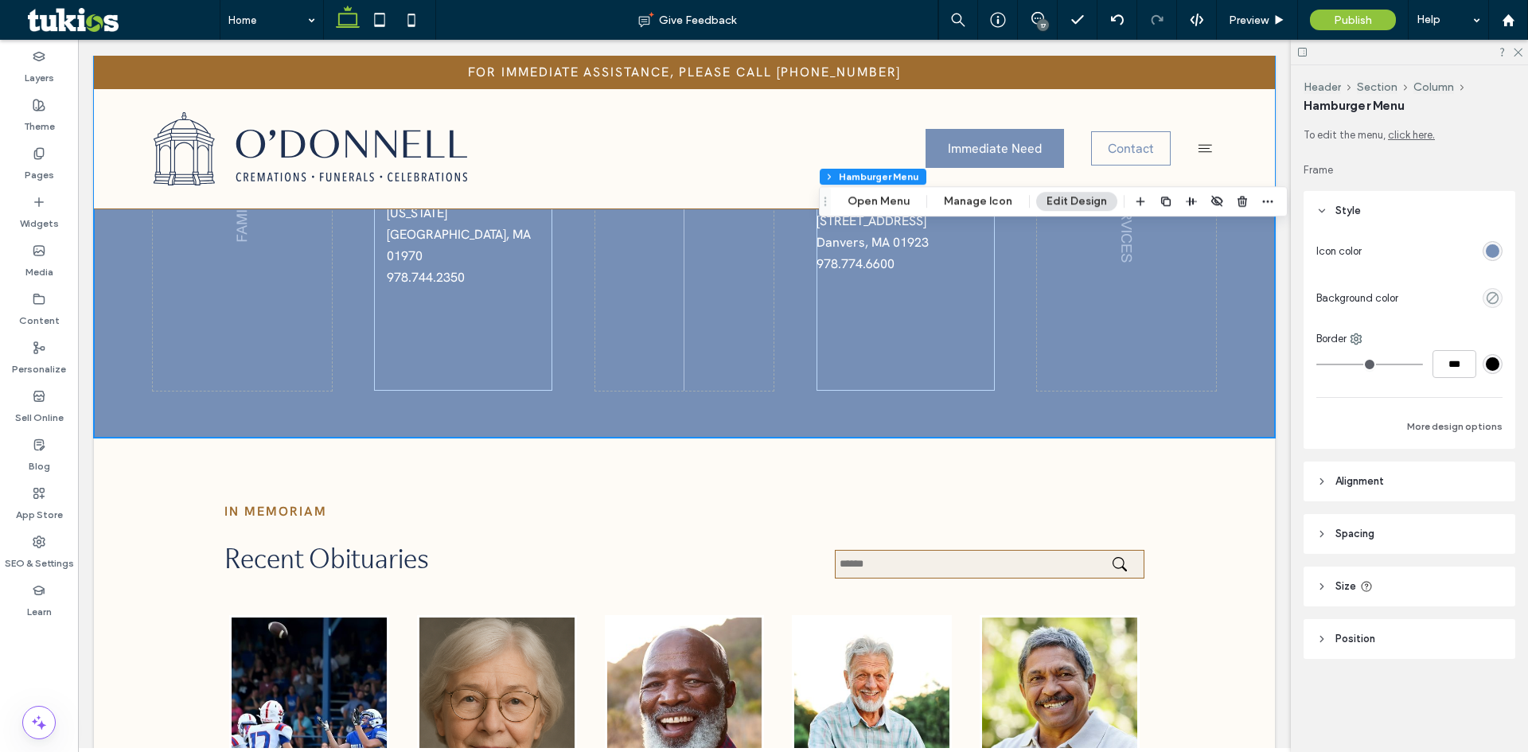
click at [1380, 476] on span "Alignment" at bounding box center [1360, 482] width 49 height 16
click at [1411, 522] on icon at bounding box center [1414, 522] width 13 height 13
type input "*"
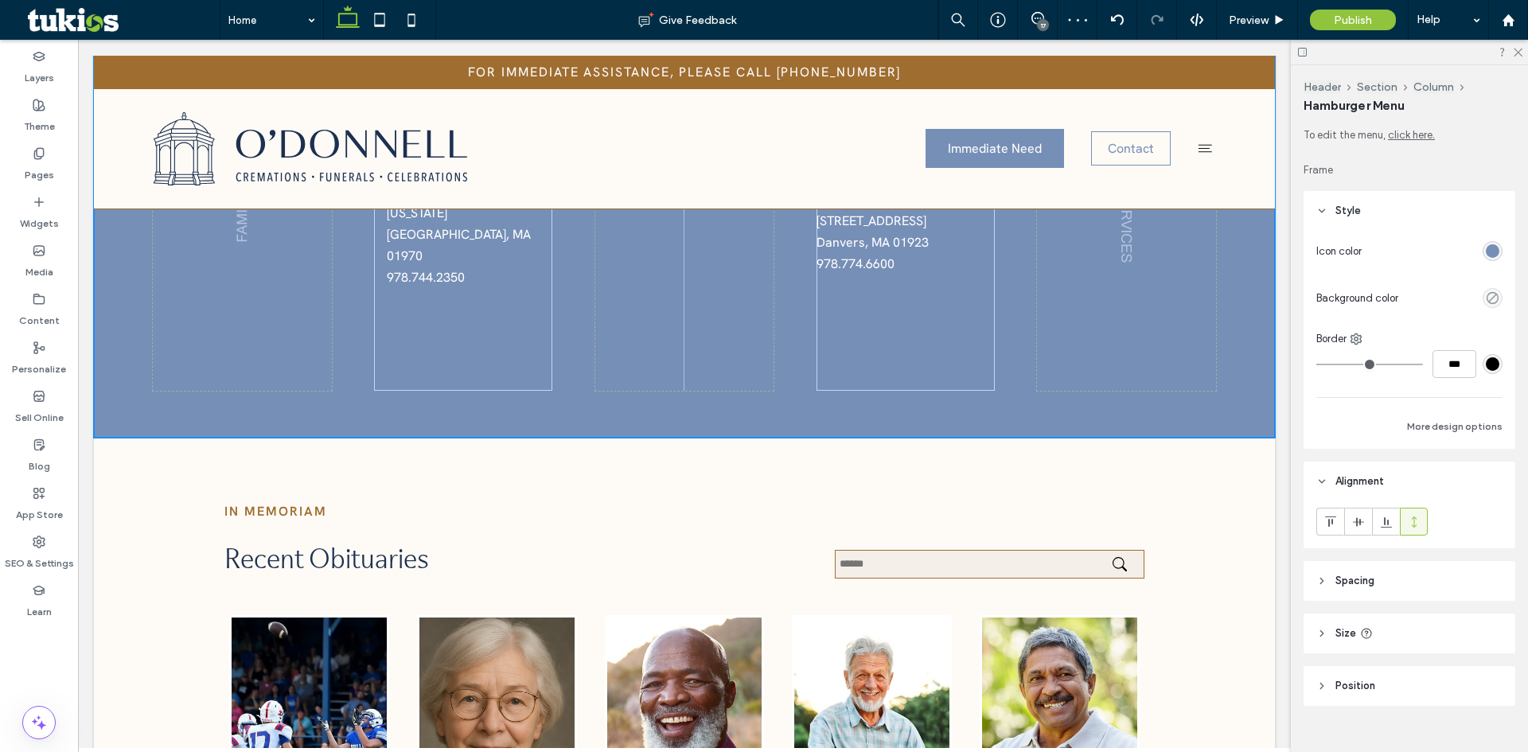
type input "**"
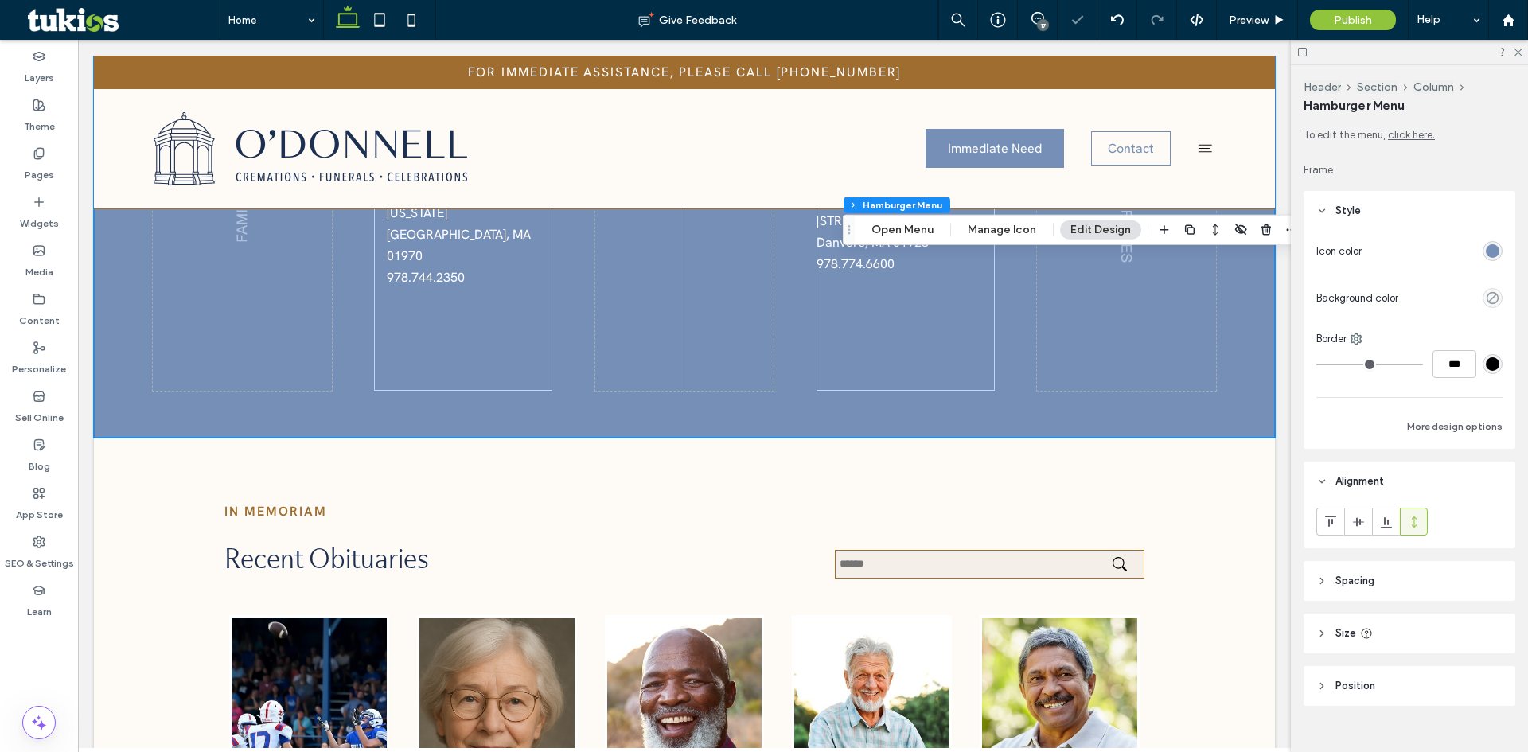
click at [1337, 635] on span "Size" at bounding box center [1346, 634] width 21 height 16
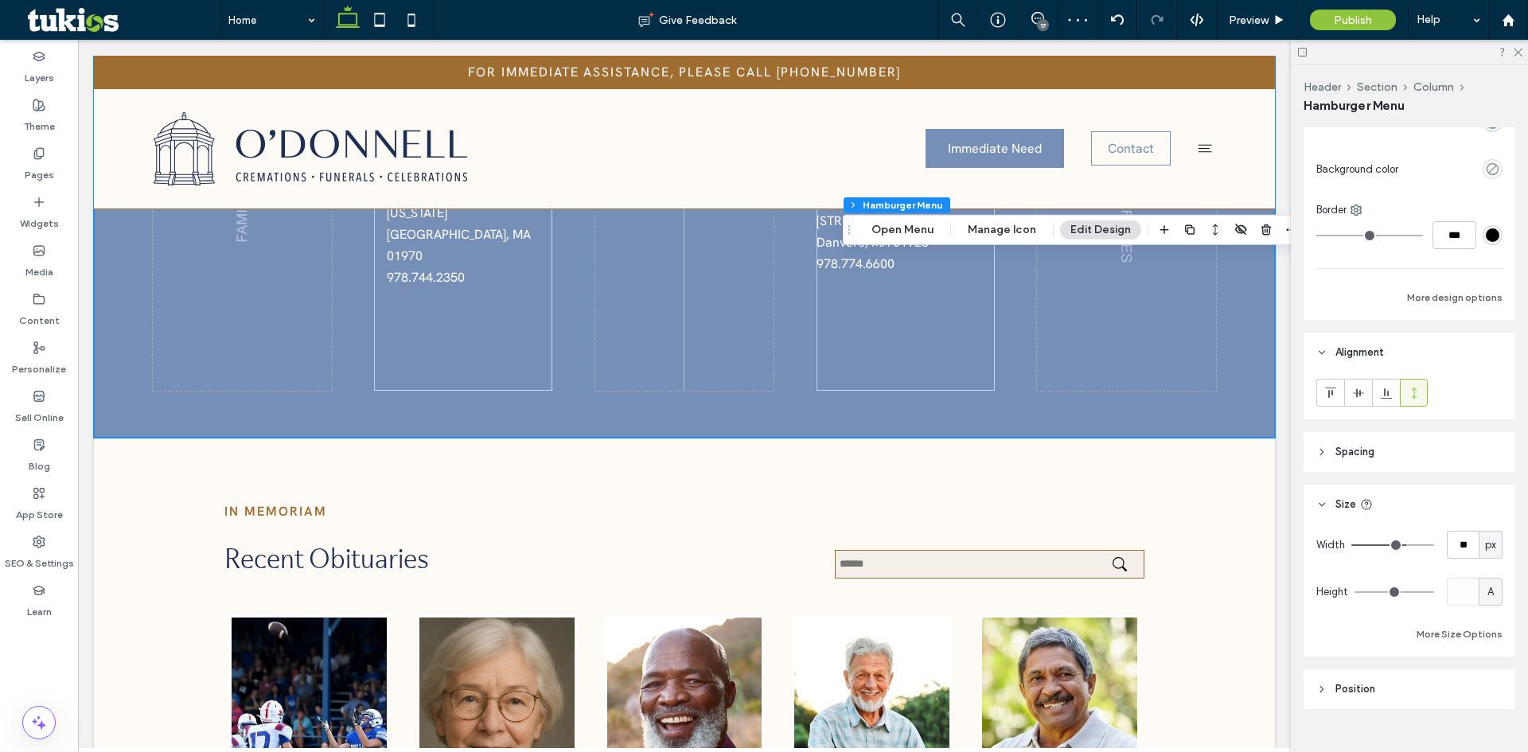
scroll to position [153, 0]
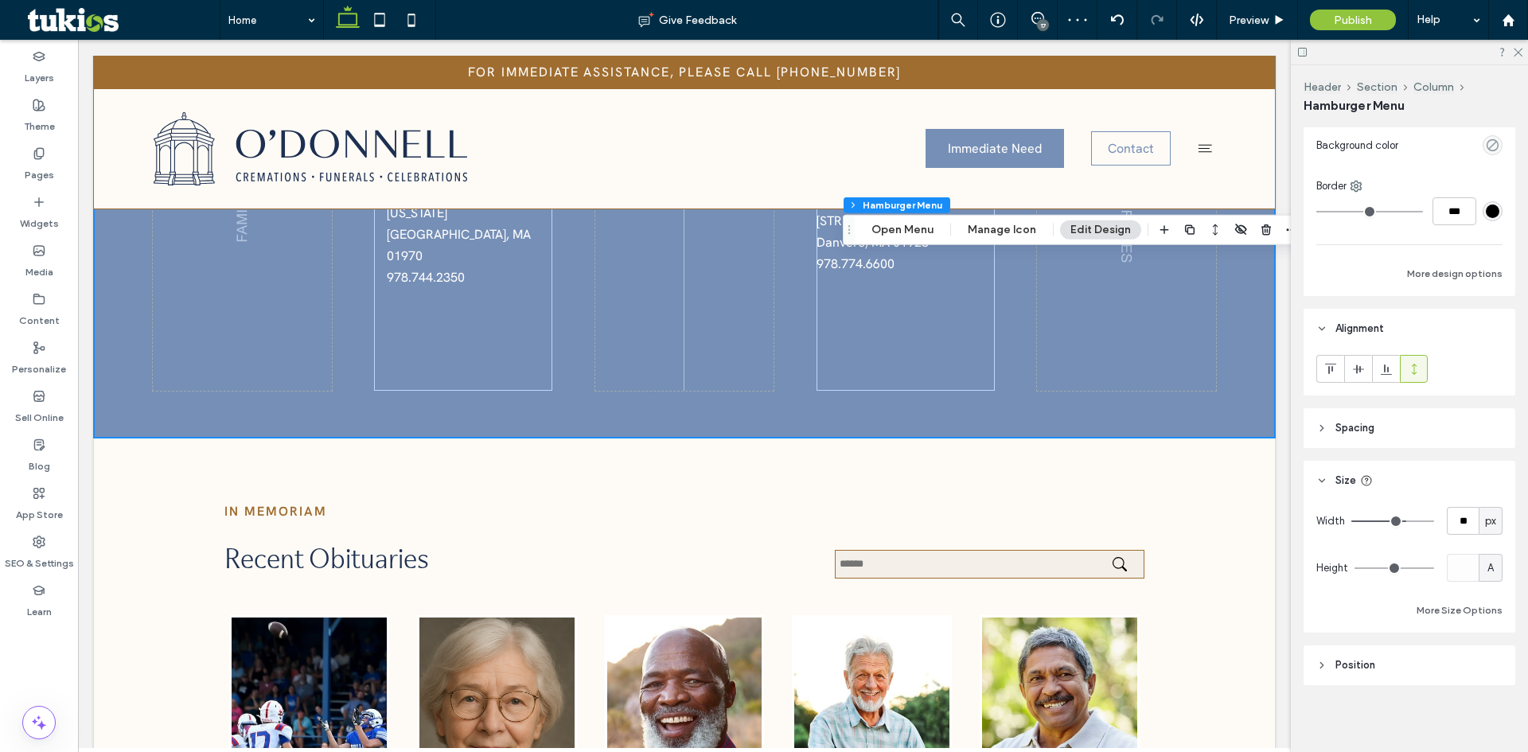
click at [1485, 526] on span "px" at bounding box center [1490, 521] width 11 height 16
click at [1481, 658] on span "A" at bounding box center [1483, 661] width 6 height 16
type input "*"
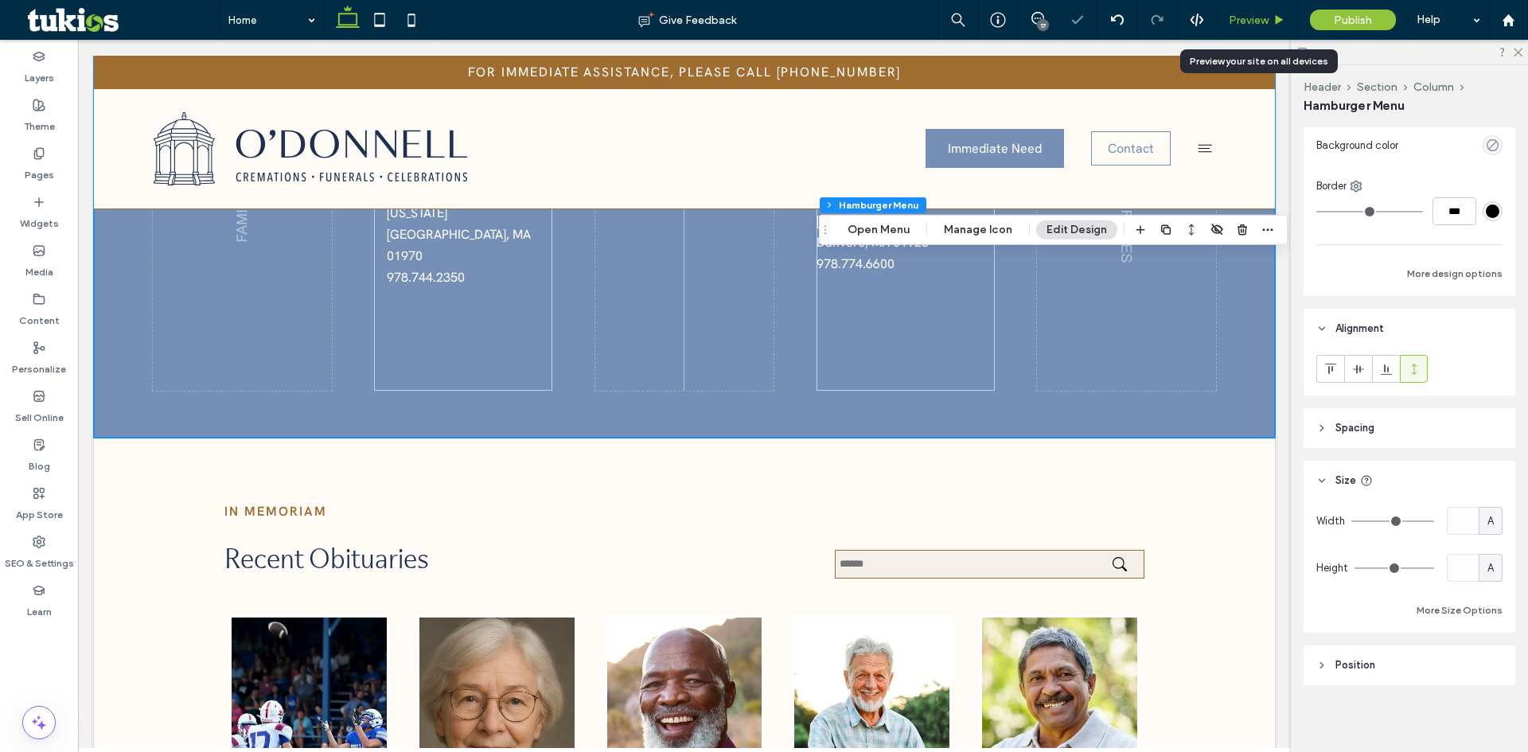
click at [1257, 18] on span "Preview" at bounding box center [1249, 21] width 40 height 14
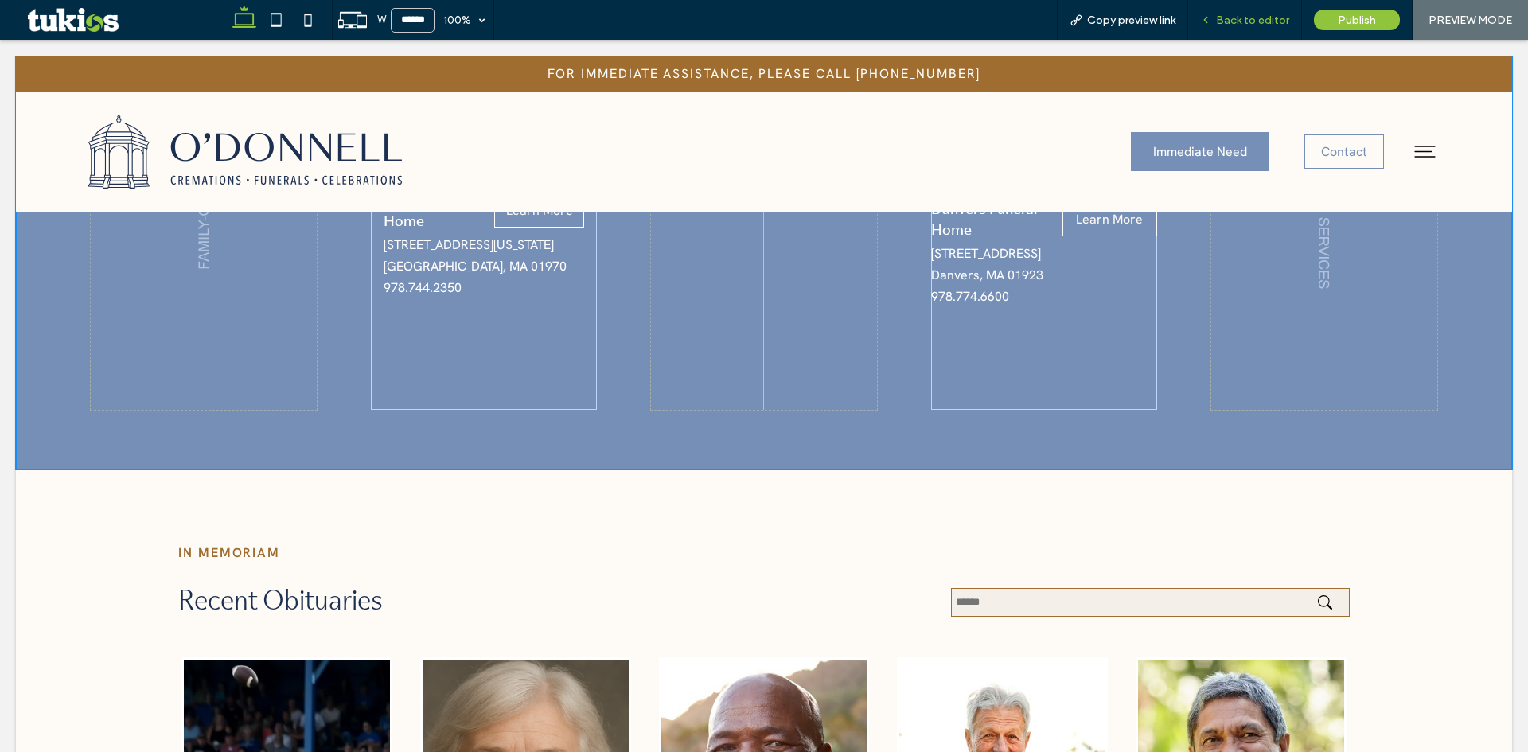
click at [1281, 14] on span "Back to editor" at bounding box center [1252, 21] width 73 height 14
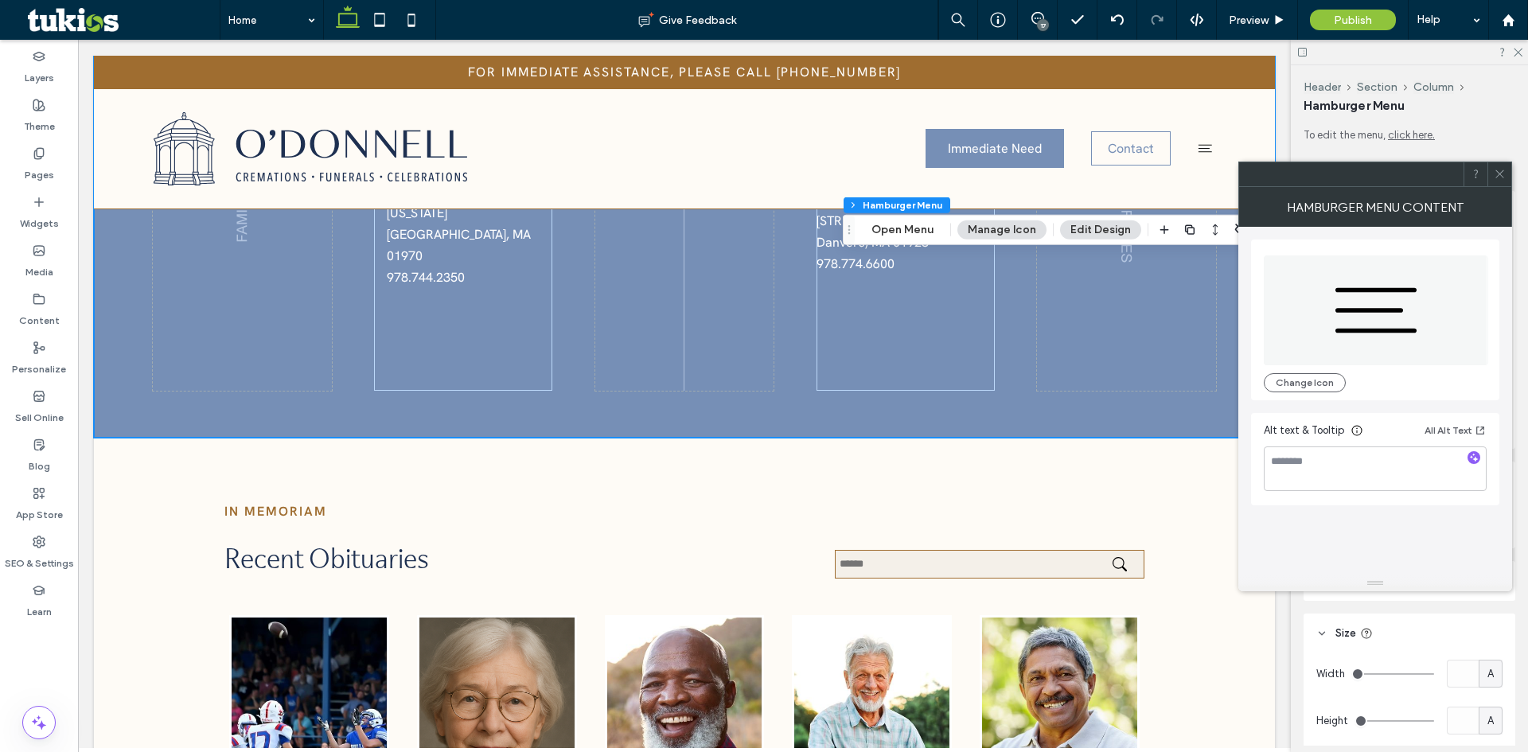
click at [1500, 178] on icon at bounding box center [1500, 174] width 12 height 12
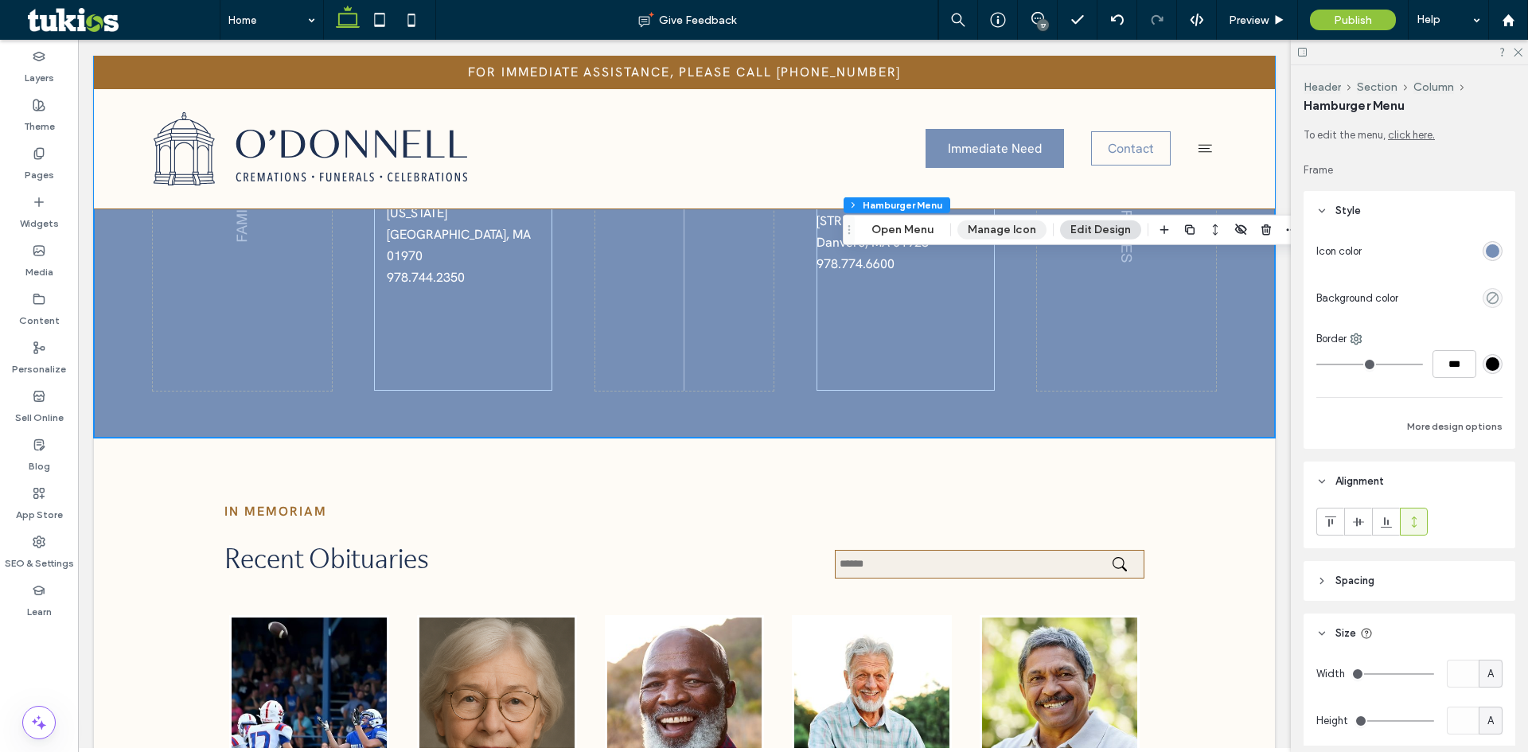
click at [985, 222] on button "Manage Icon" at bounding box center [1002, 230] width 89 height 19
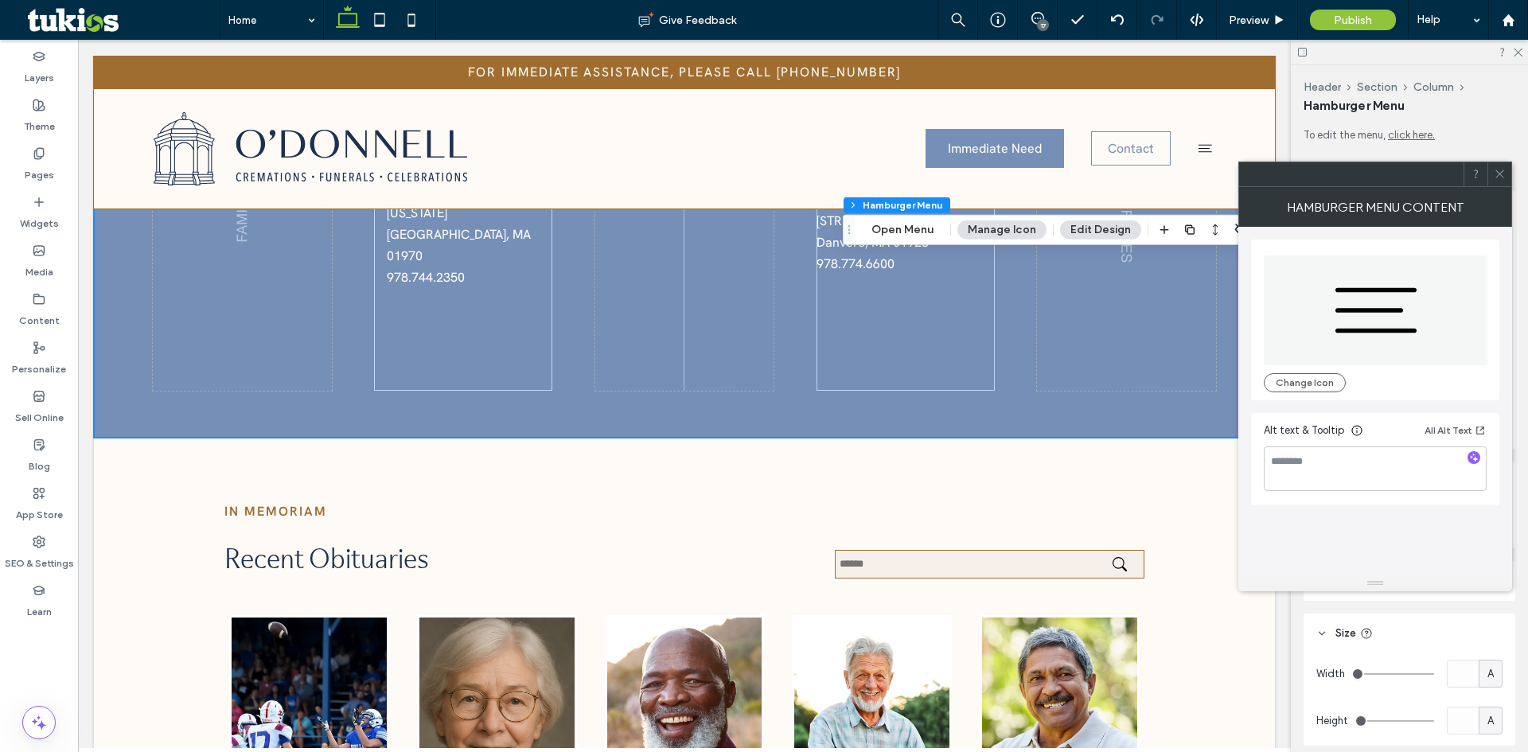
click at [1503, 176] on icon at bounding box center [1500, 174] width 12 height 12
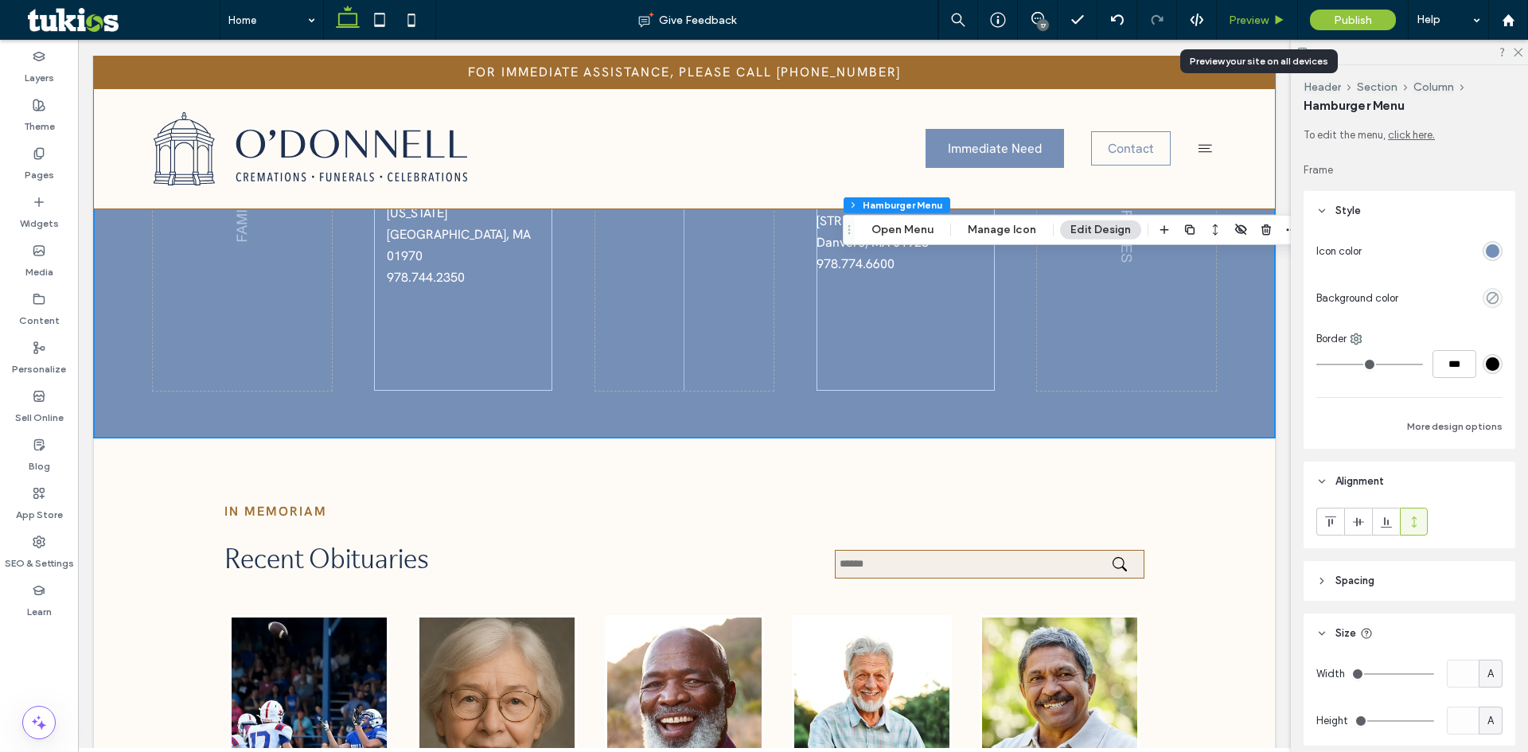
click at [1251, 21] on span "Preview" at bounding box center [1249, 21] width 40 height 14
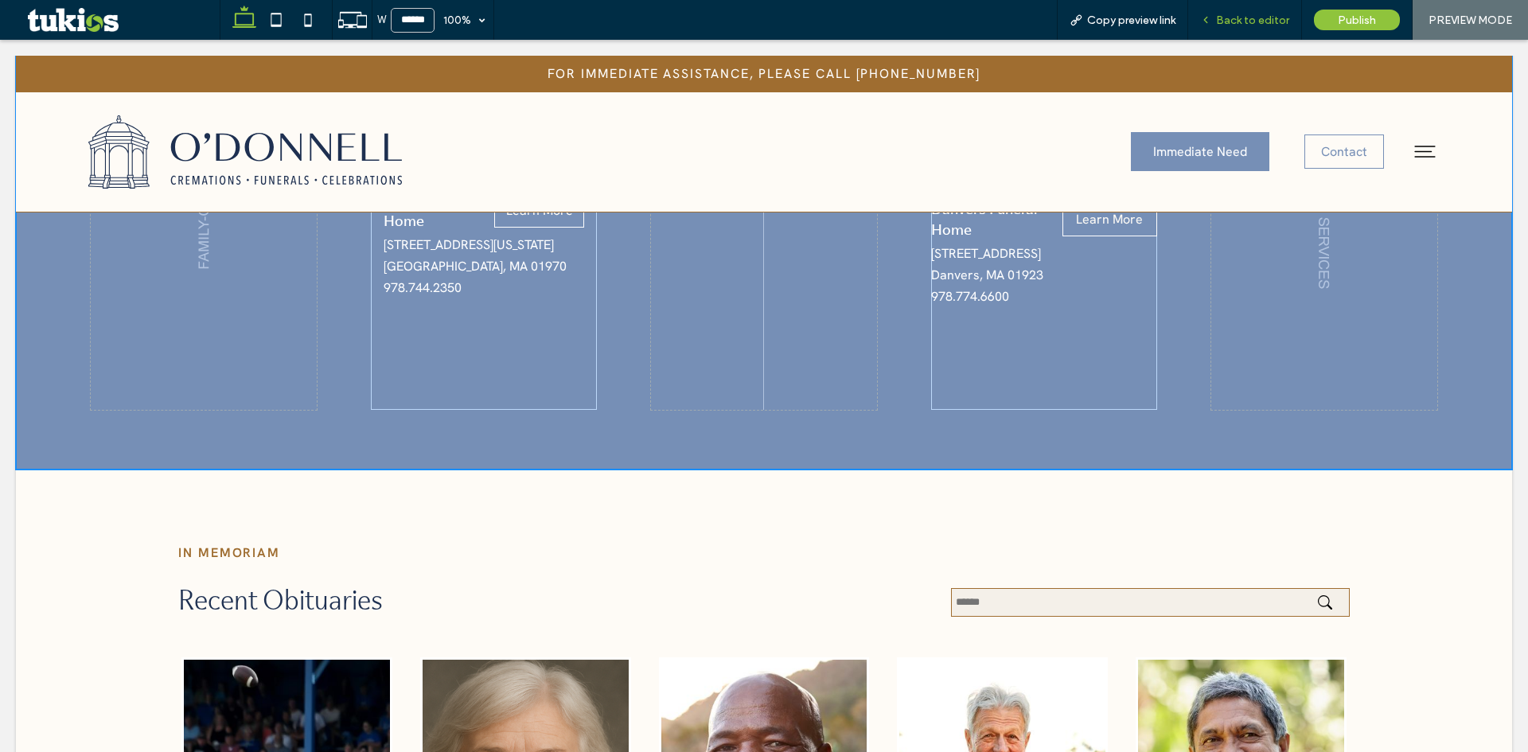
click at [1248, 17] on span "Back to editor" at bounding box center [1252, 21] width 73 height 14
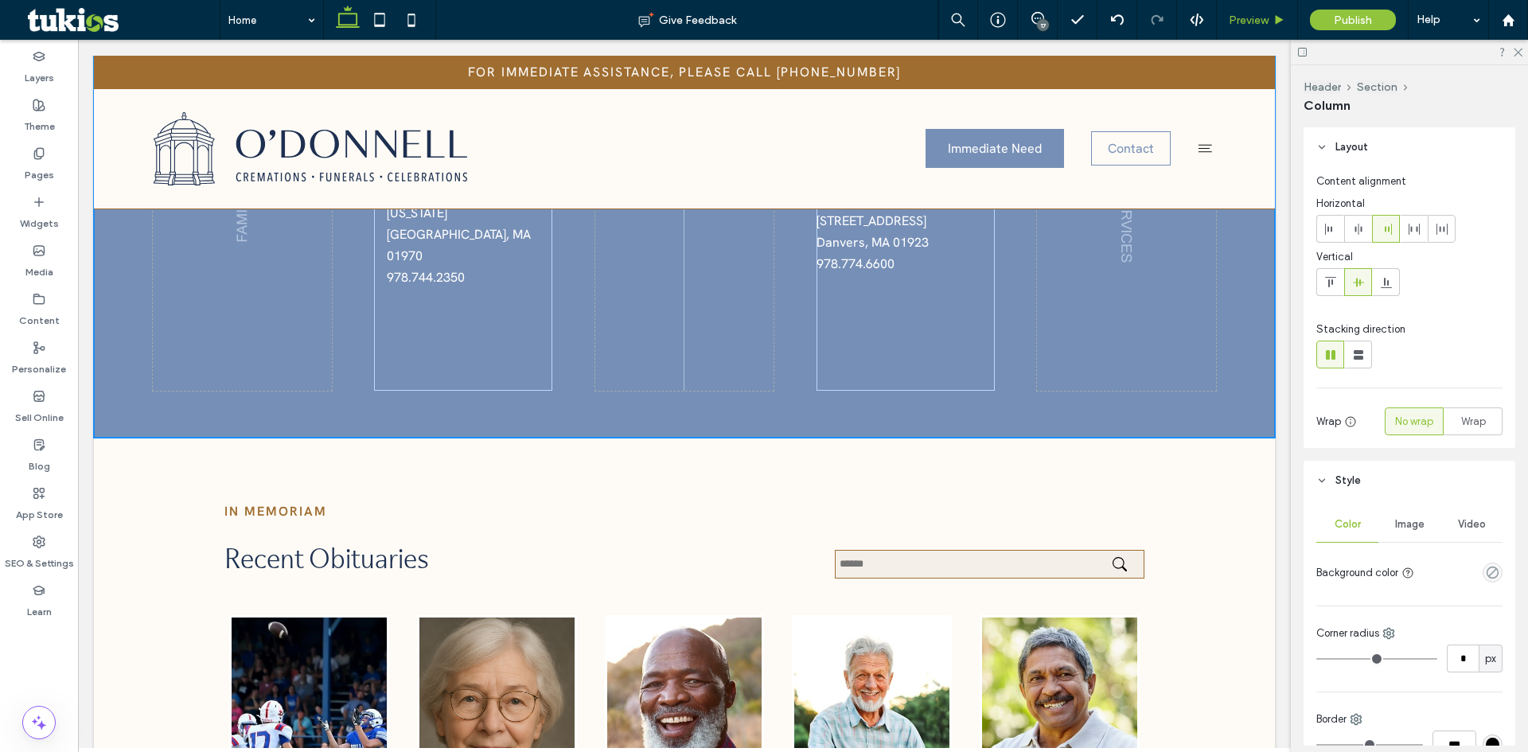
type input "**"
type input "*****"
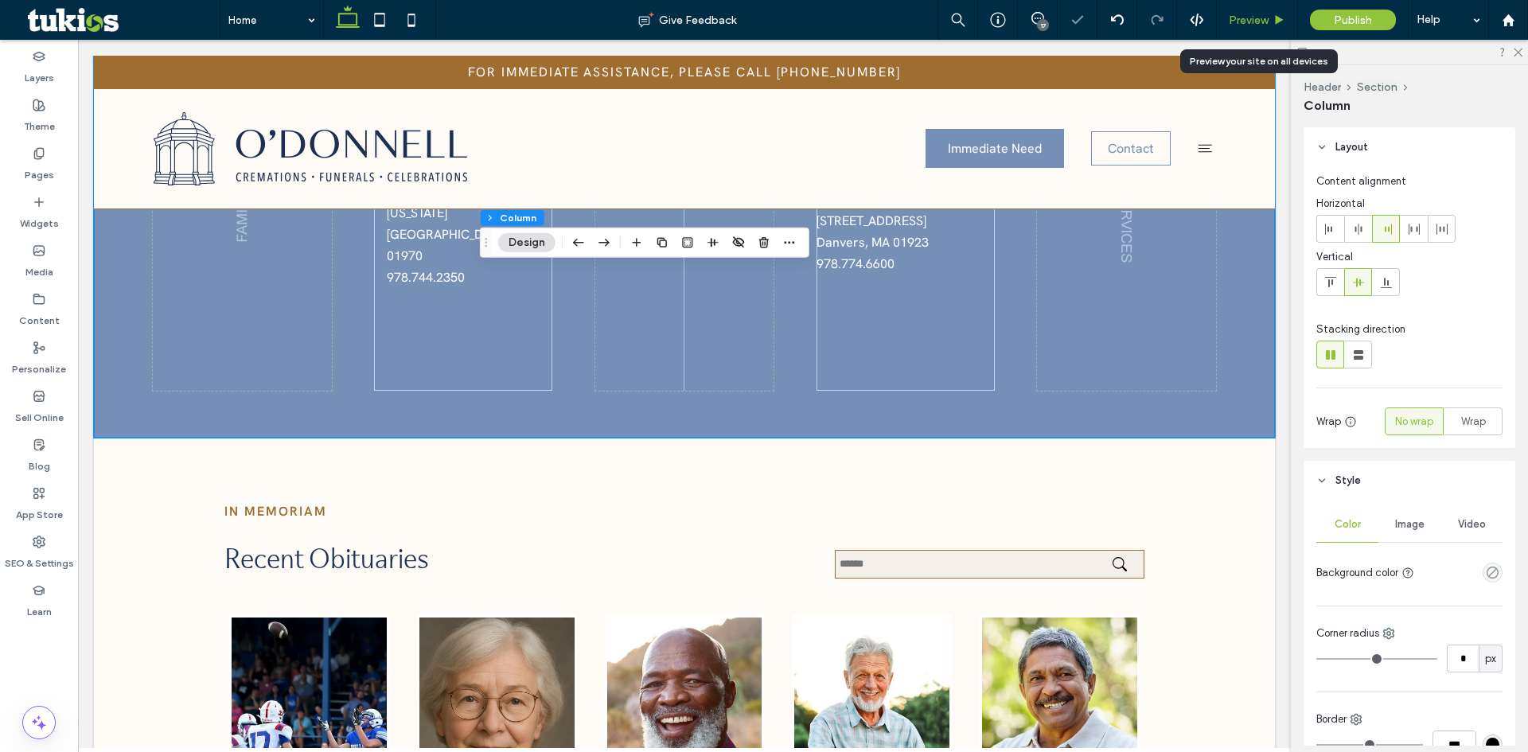
click at [1254, 17] on span "Preview" at bounding box center [1249, 21] width 40 height 14
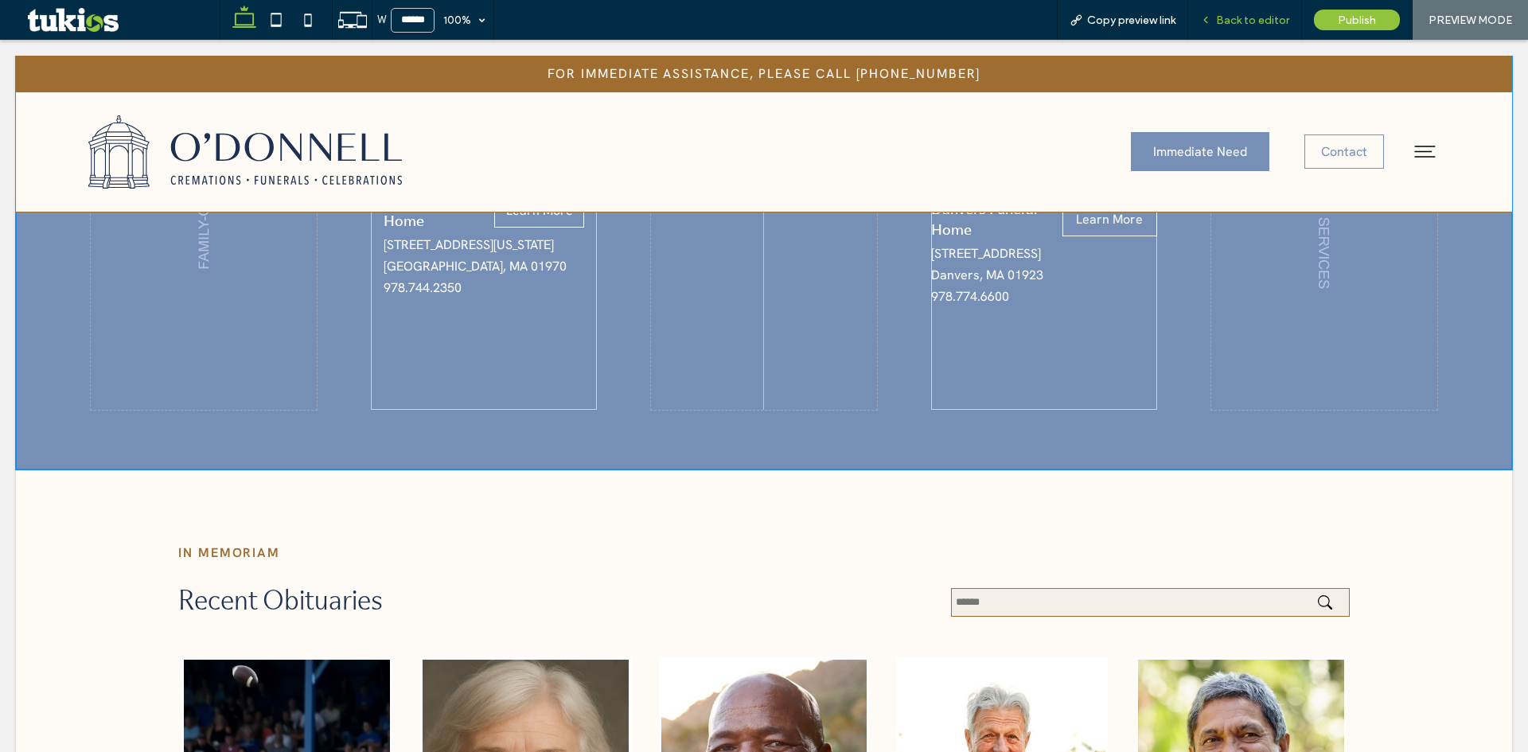
click at [1294, 22] on div "Back to editor" at bounding box center [1245, 21] width 113 height 14
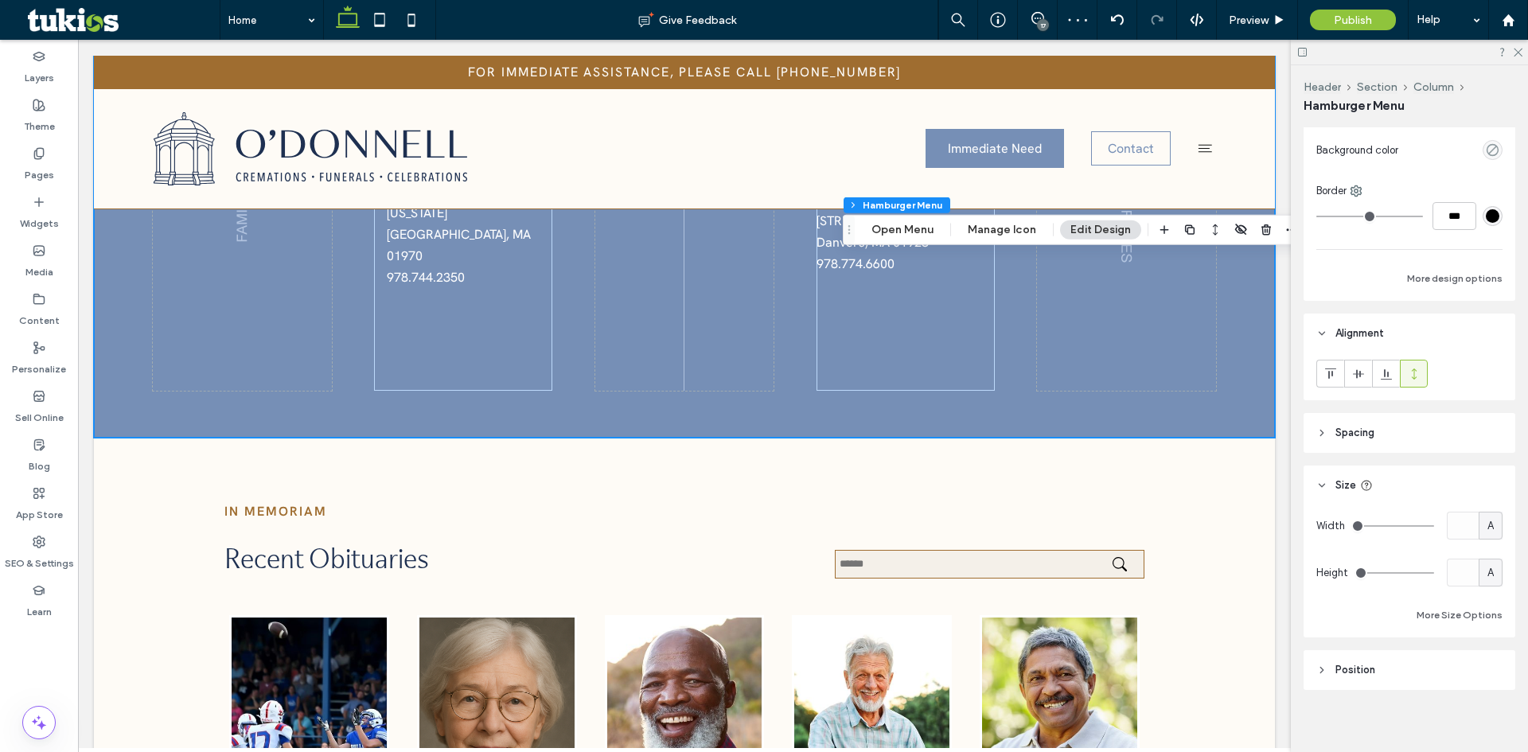
scroll to position [156, 0]
click at [1488, 525] on span "A" at bounding box center [1491, 518] width 6 height 16
click at [1484, 554] on div "px" at bounding box center [1483, 546] width 22 height 28
type input "**"
click at [1452, 523] on input "****" at bounding box center [1463, 518] width 32 height 28
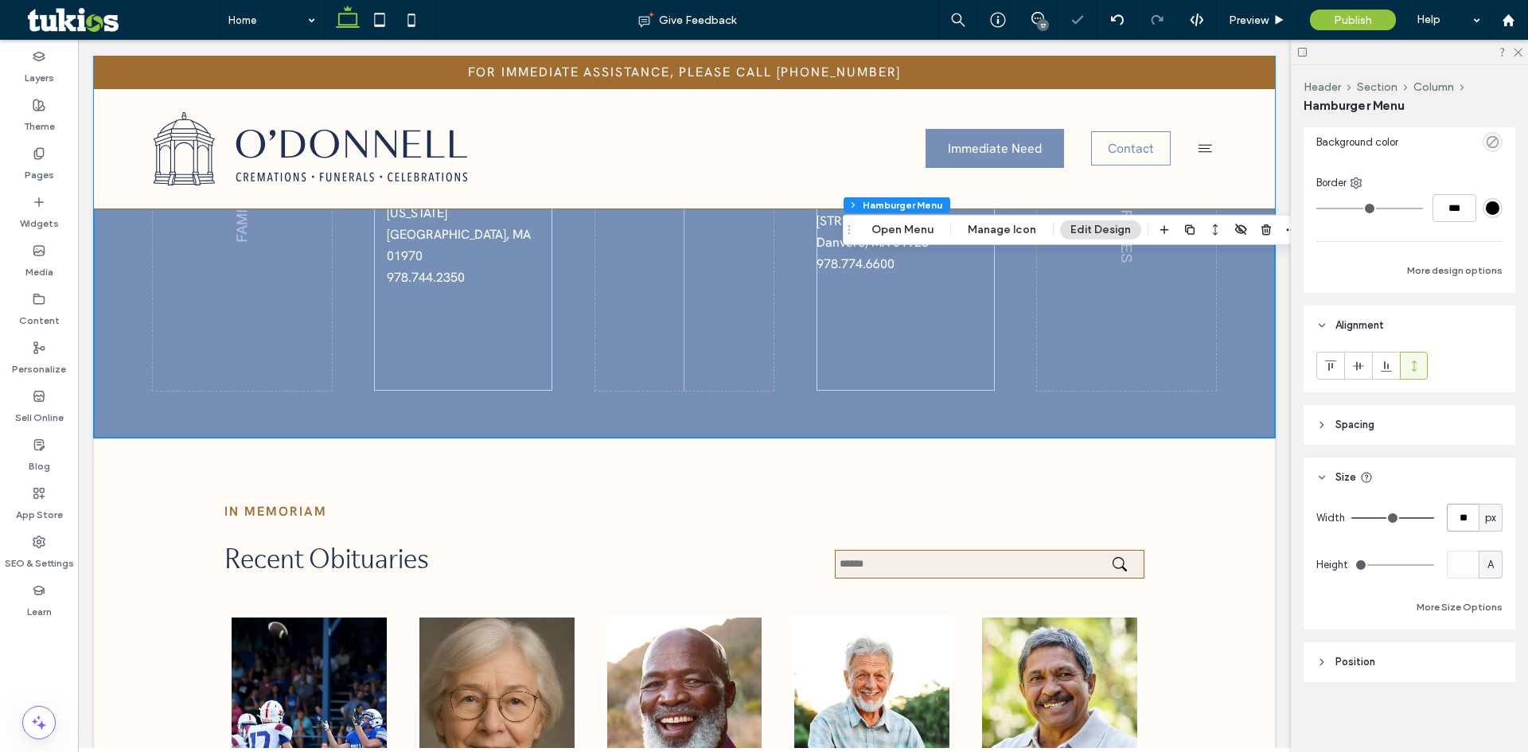
type input "**"
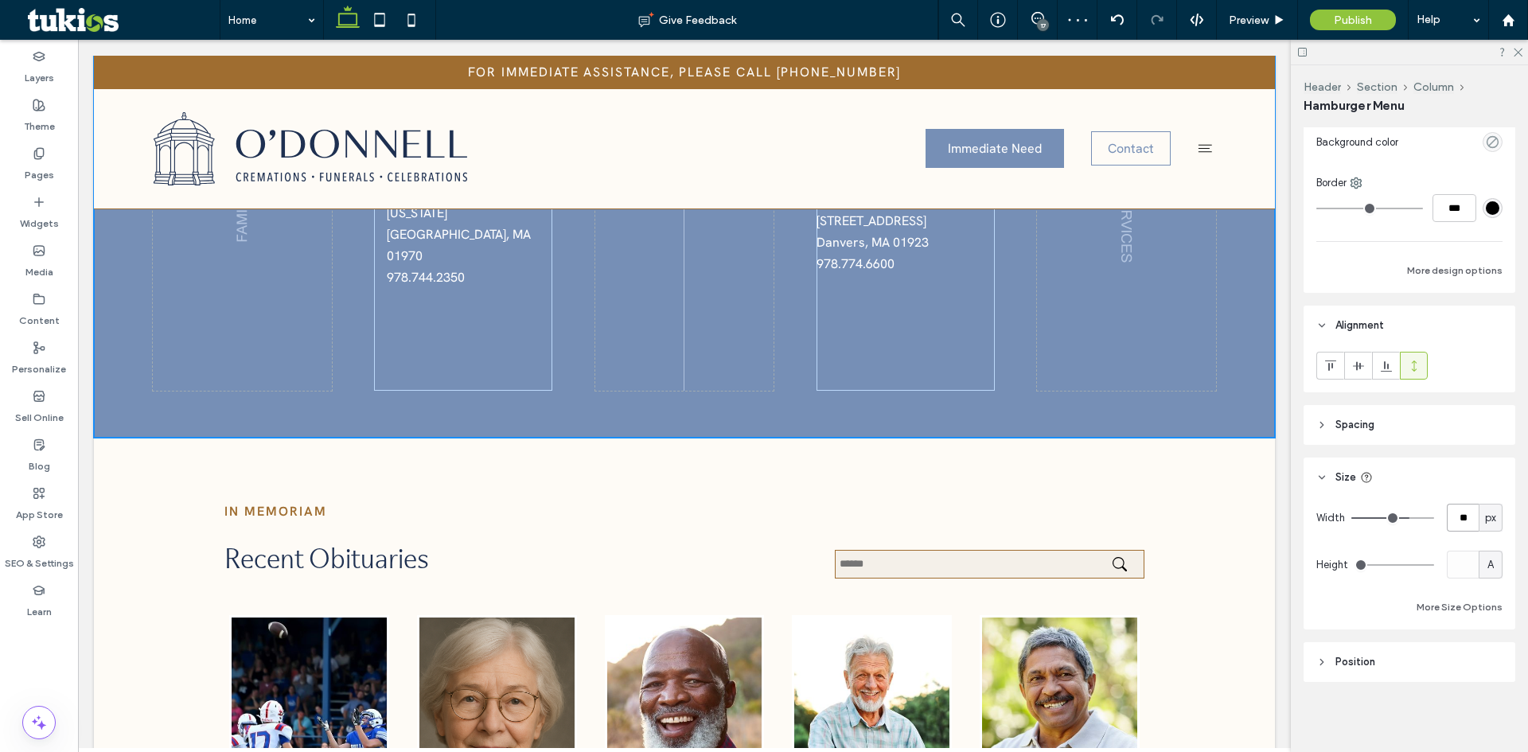
type input "**"
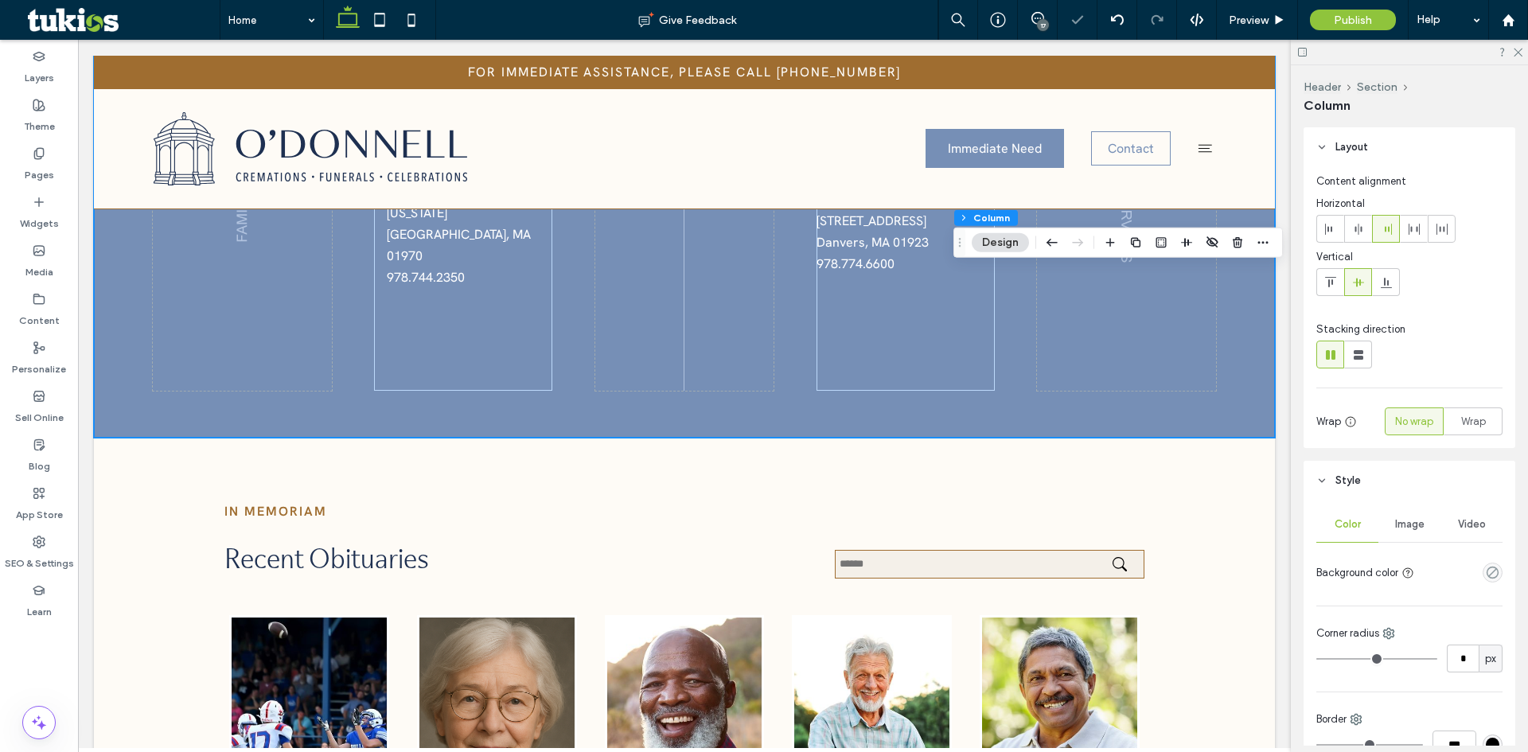
click at [1360, 280] on use at bounding box center [1358, 282] width 11 height 9
click at [1332, 283] on use at bounding box center [1330, 282] width 11 height 10
click at [1353, 283] on icon at bounding box center [1359, 282] width 13 height 13
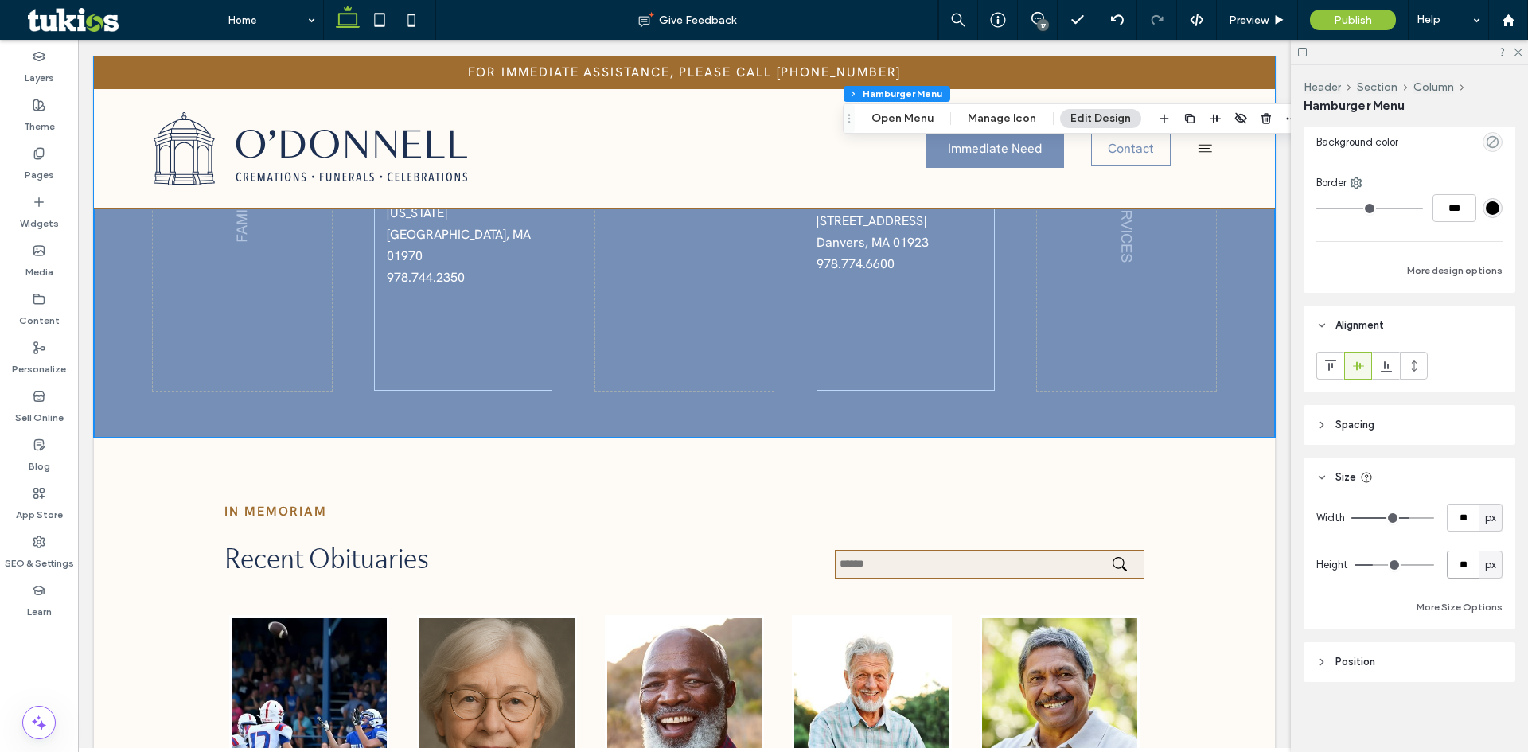
click at [1455, 564] on input "**" at bounding box center [1463, 565] width 32 height 28
click at [1485, 569] on span "px" at bounding box center [1490, 565] width 11 height 16
click at [1480, 708] on span "A" at bounding box center [1483, 705] width 6 height 16
type input "*"
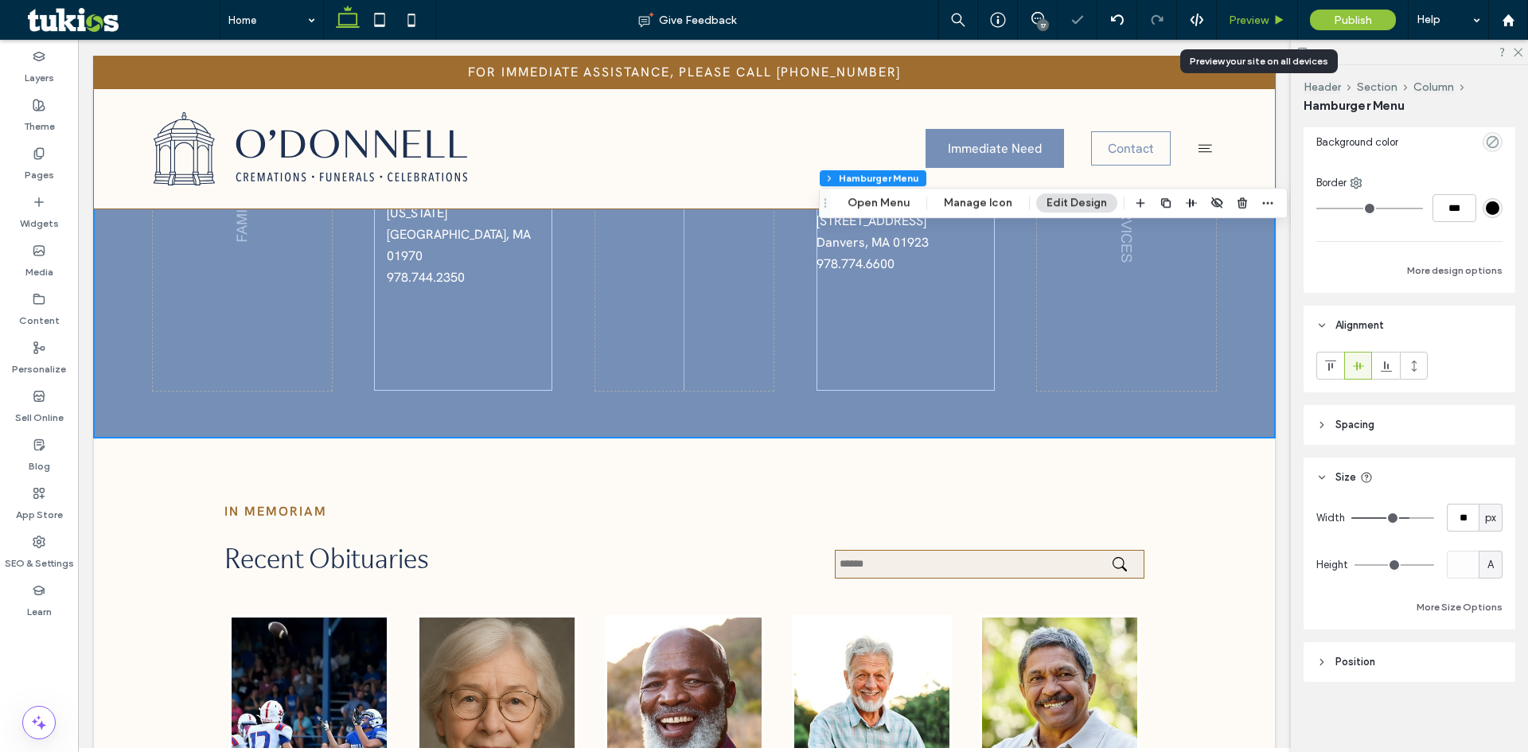
click at [1251, 17] on span "Preview" at bounding box center [1249, 21] width 40 height 14
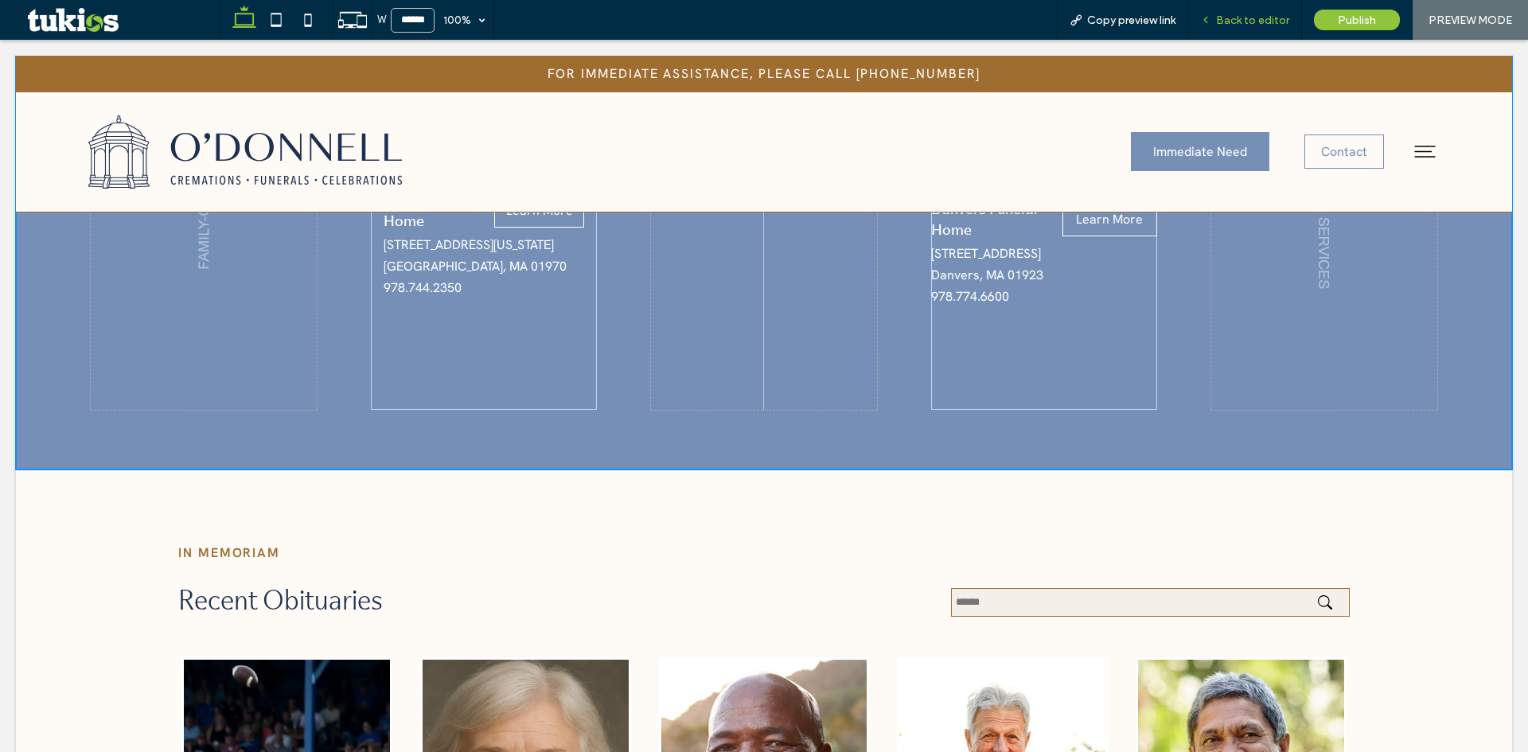
click at [1251, 12] on div "Back to editor" at bounding box center [1246, 20] width 114 height 40
click at [1260, 17] on span "Back to editor" at bounding box center [1252, 21] width 73 height 14
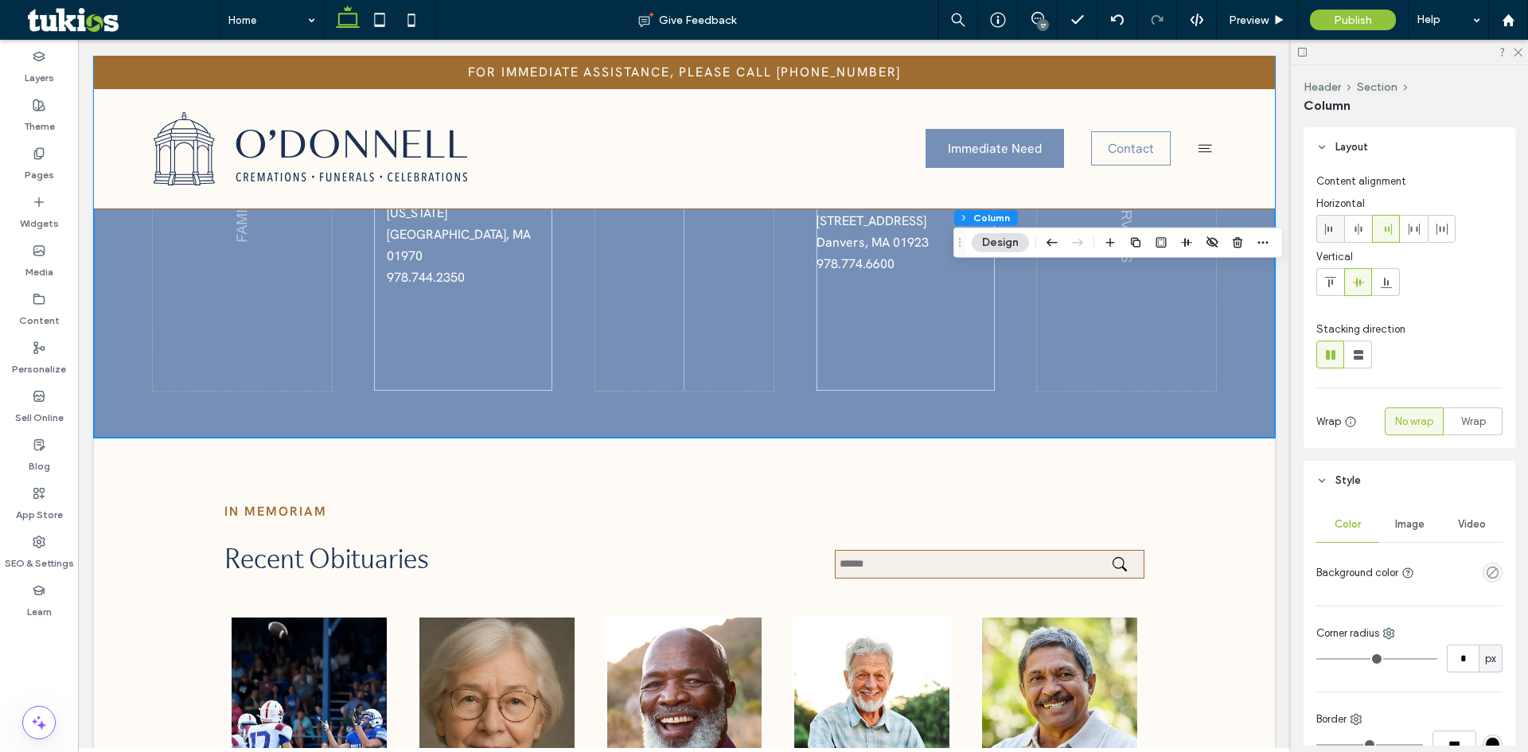
click at [1336, 228] on icon at bounding box center [1331, 229] width 13 height 13
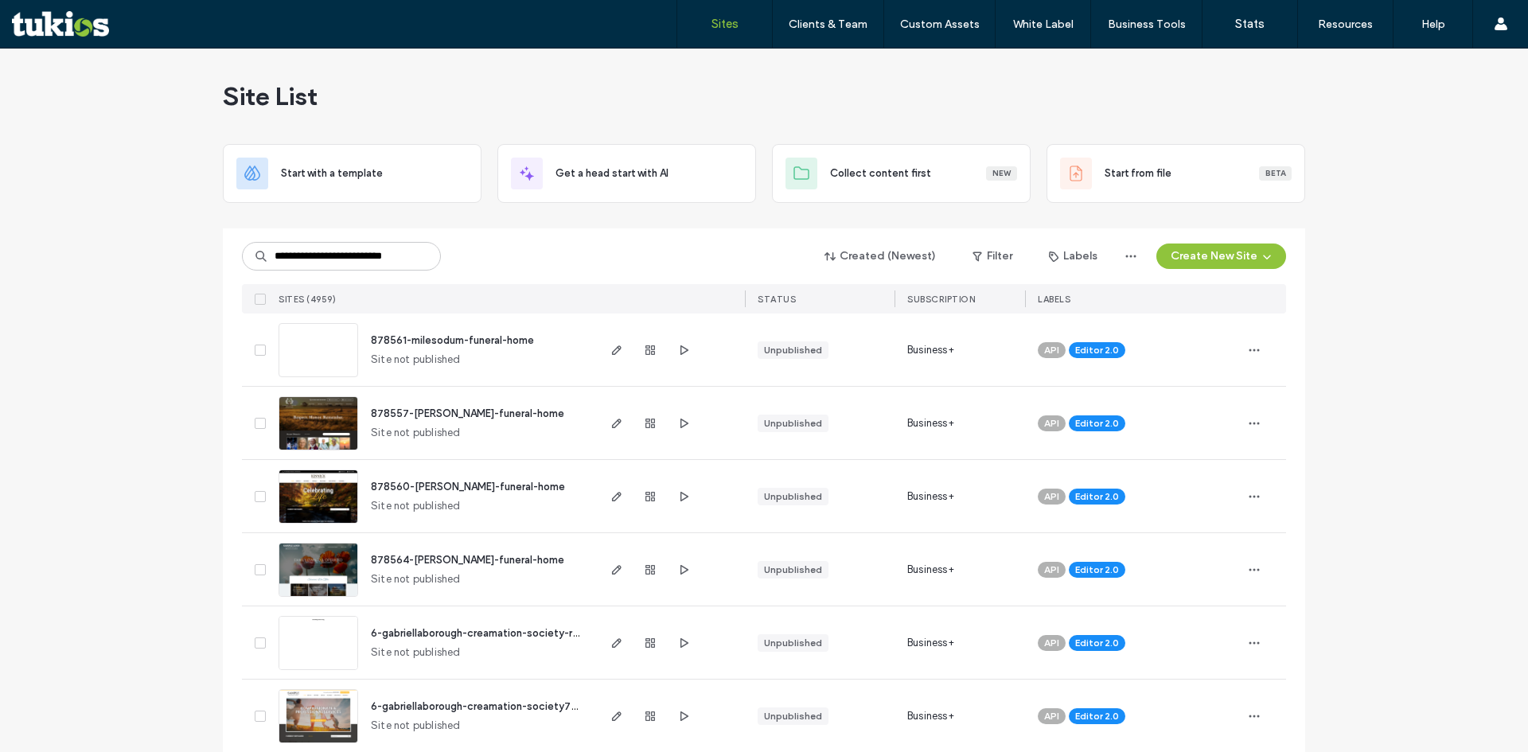
scroll to position [0, 22]
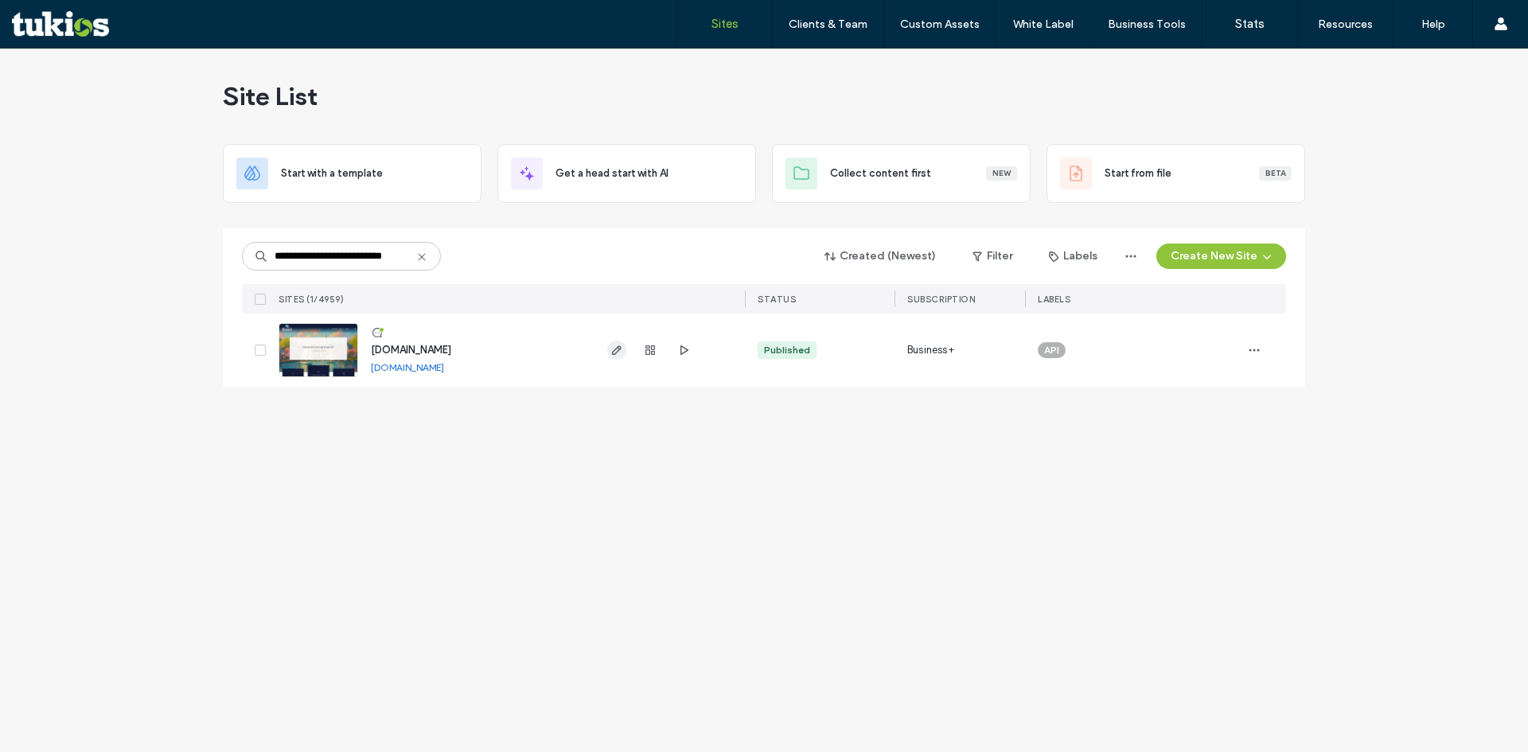
type input "**********"
click at [614, 349] on icon "button" at bounding box center [617, 350] width 13 height 13
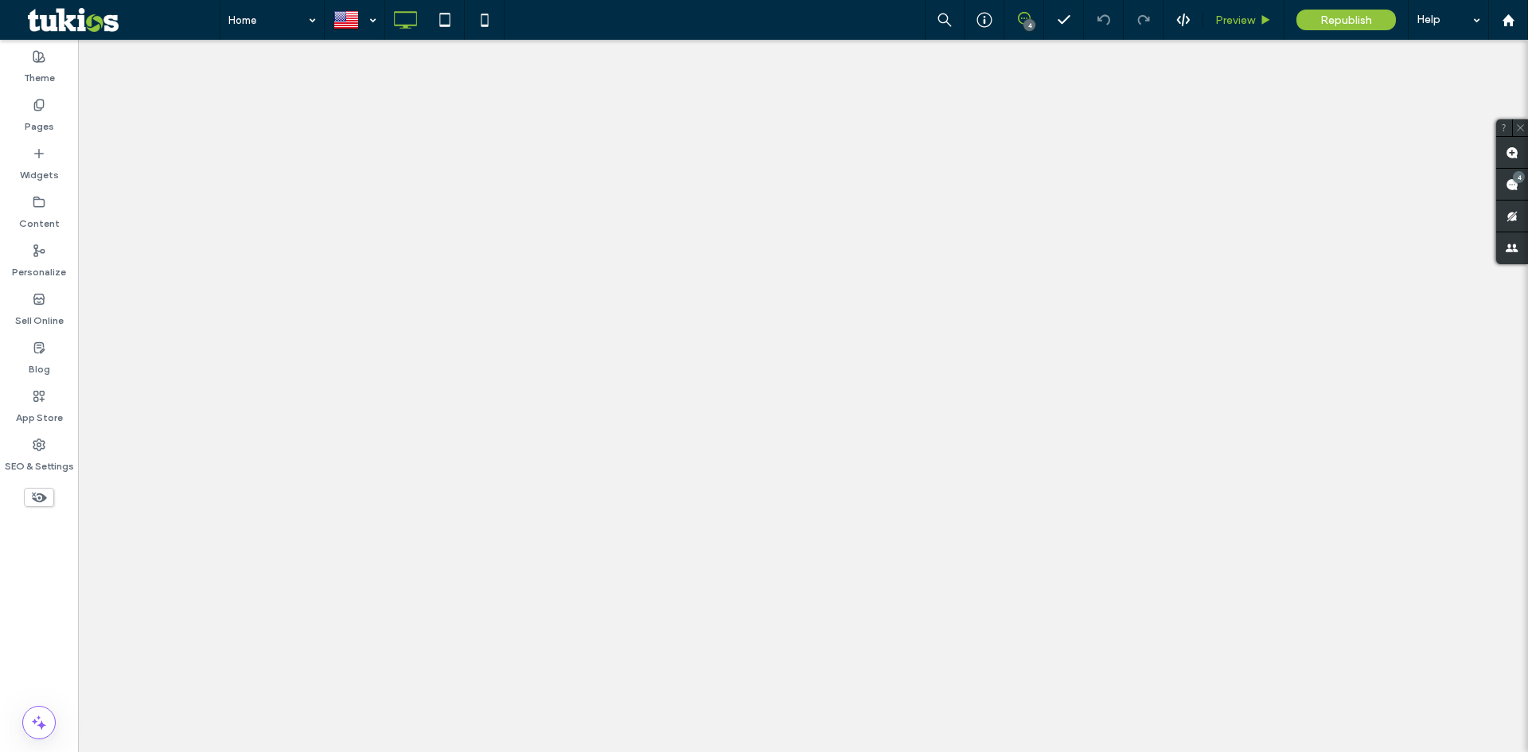
click at [1240, 21] on span "Preview" at bounding box center [1236, 21] width 40 height 14
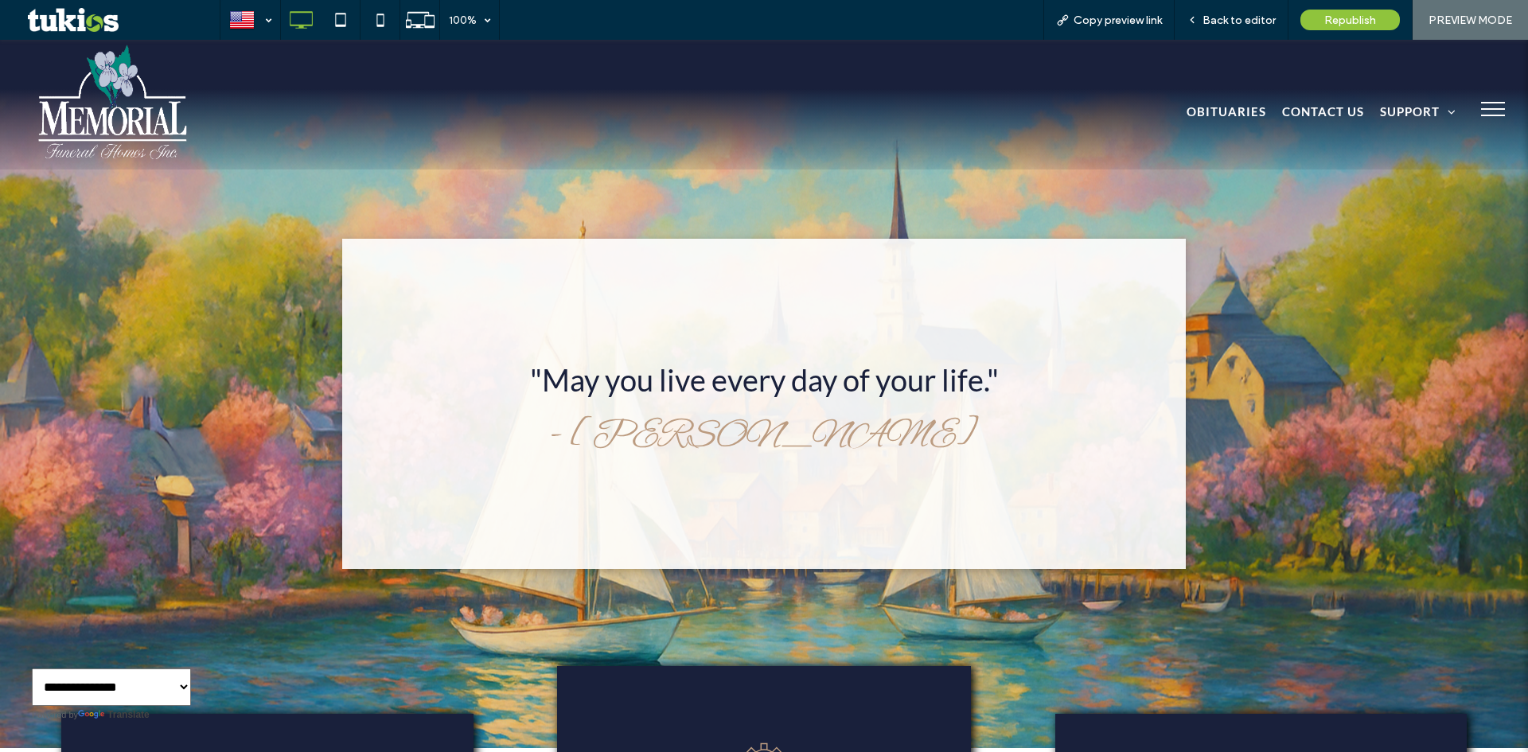
click at [1481, 109] on span "menu" at bounding box center [1493, 109] width 24 height 2
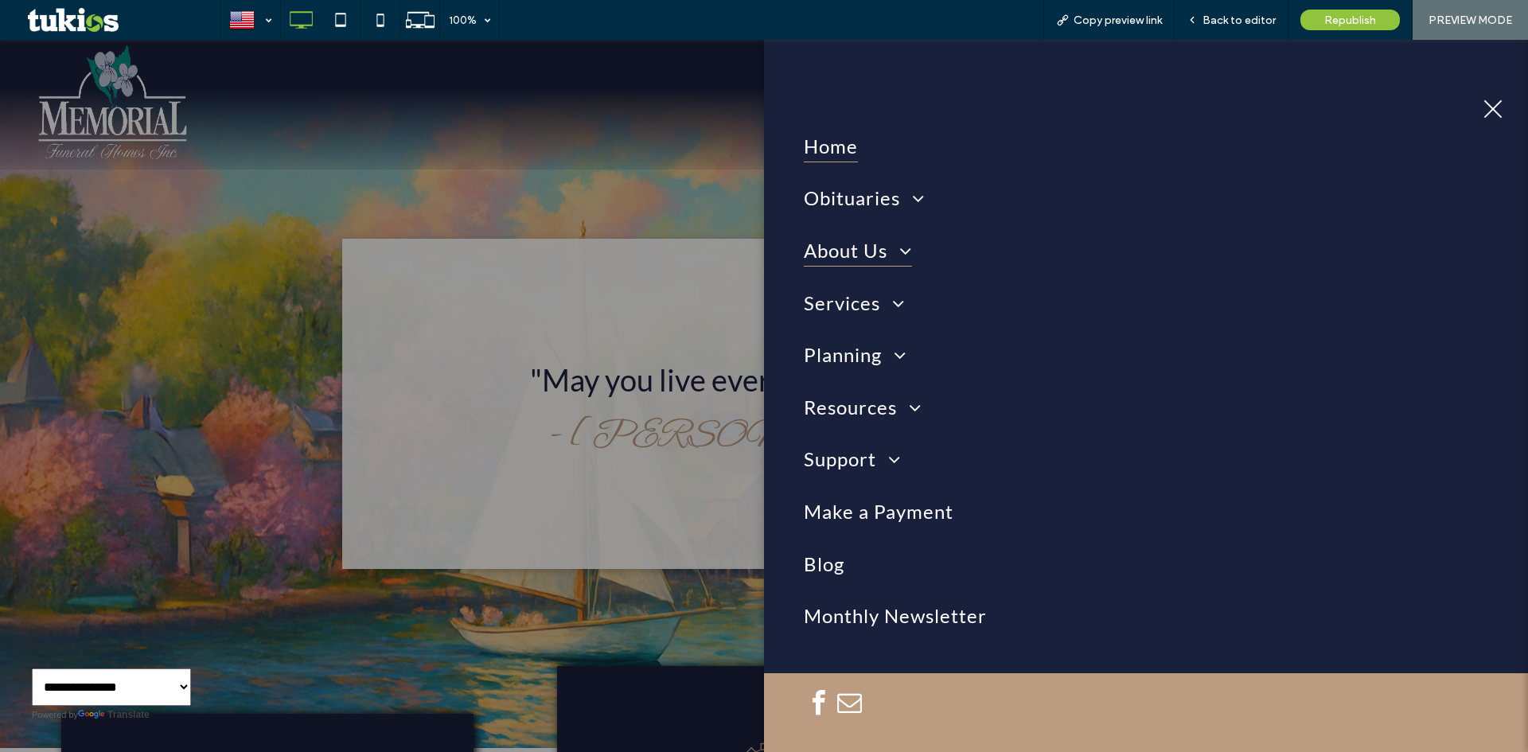
click at [859, 248] on span "About Us" at bounding box center [858, 249] width 108 height 33
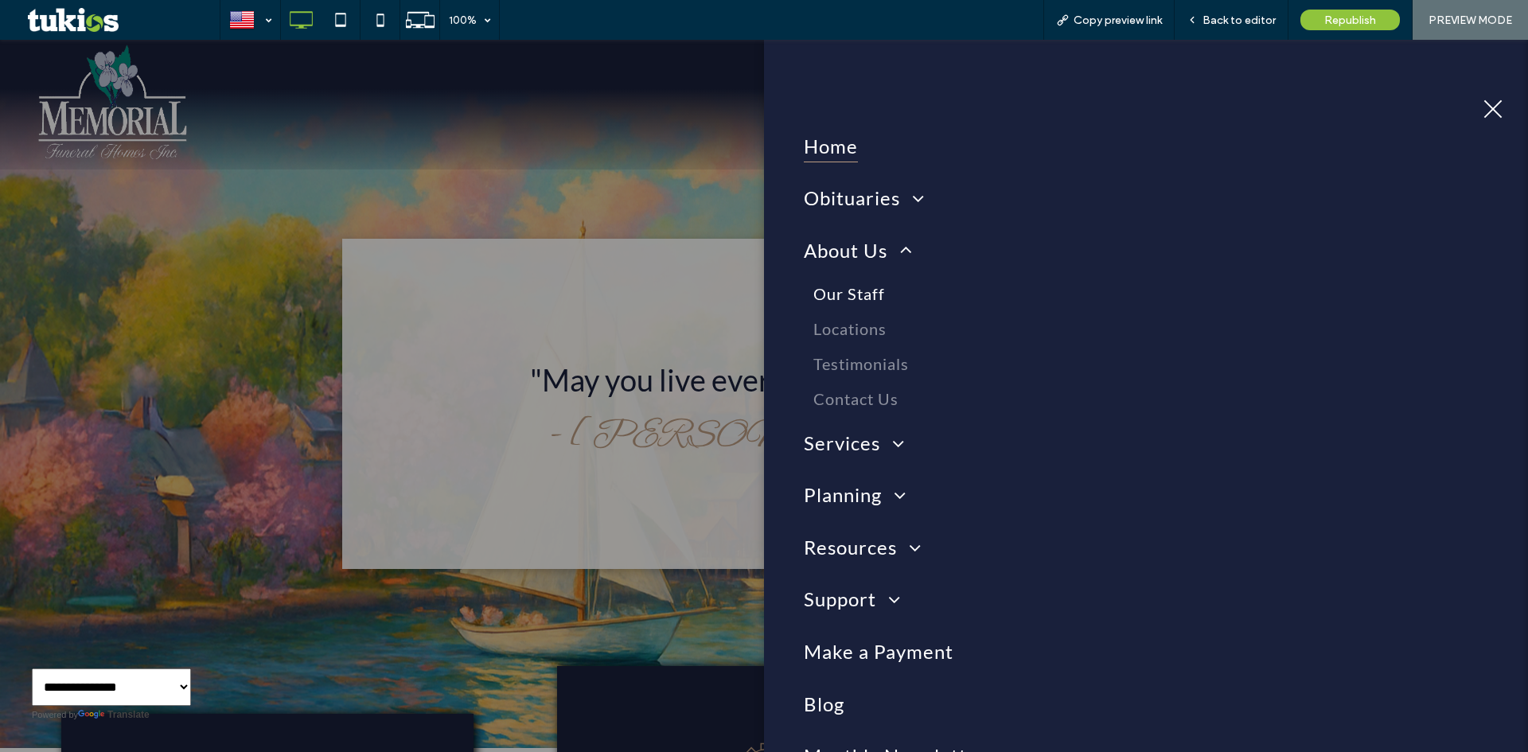
click at [856, 293] on span "Our Staff" at bounding box center [850, 293] width 72 height 19
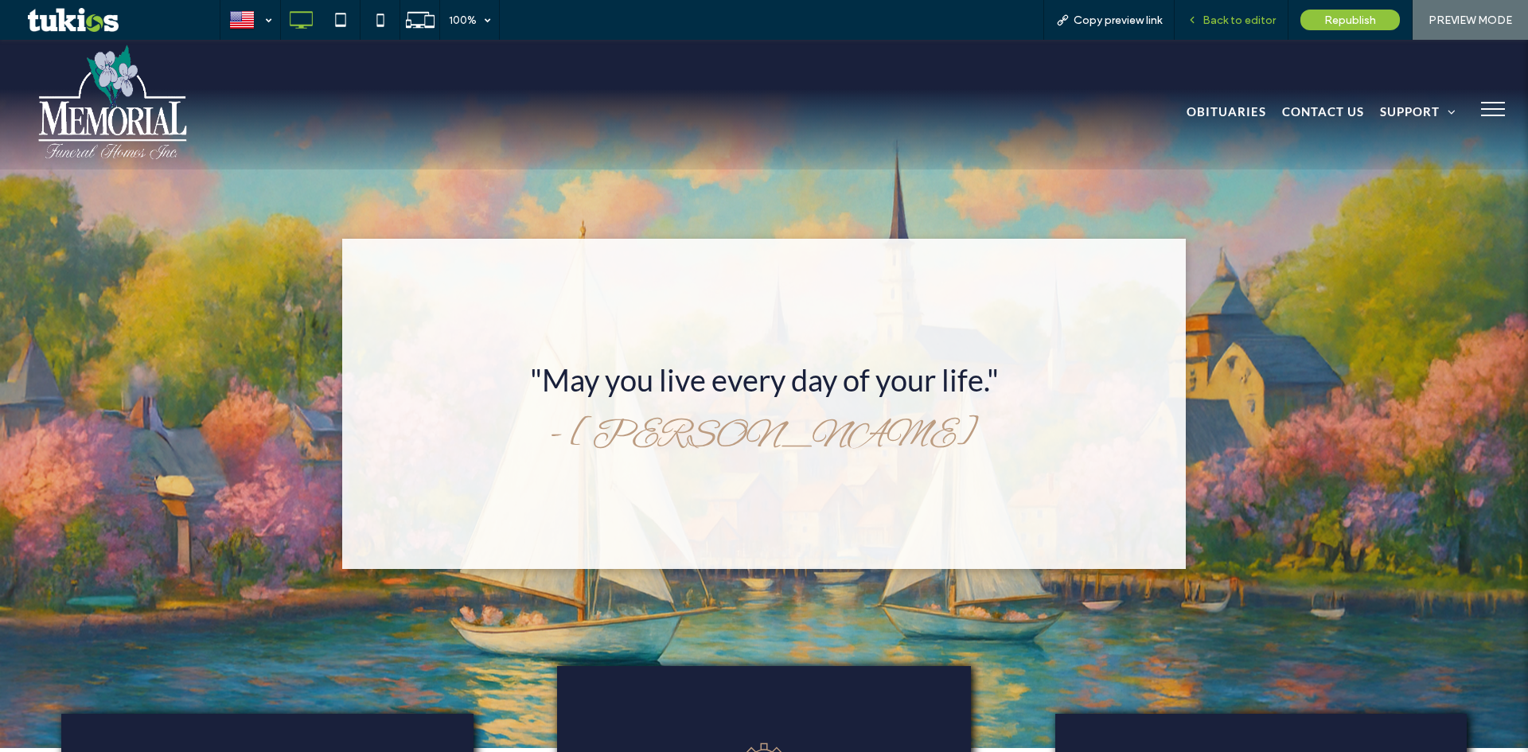
click at [1230, 18] on span "Back to editor" at bounding box center [1239, 21] width 73 height 14
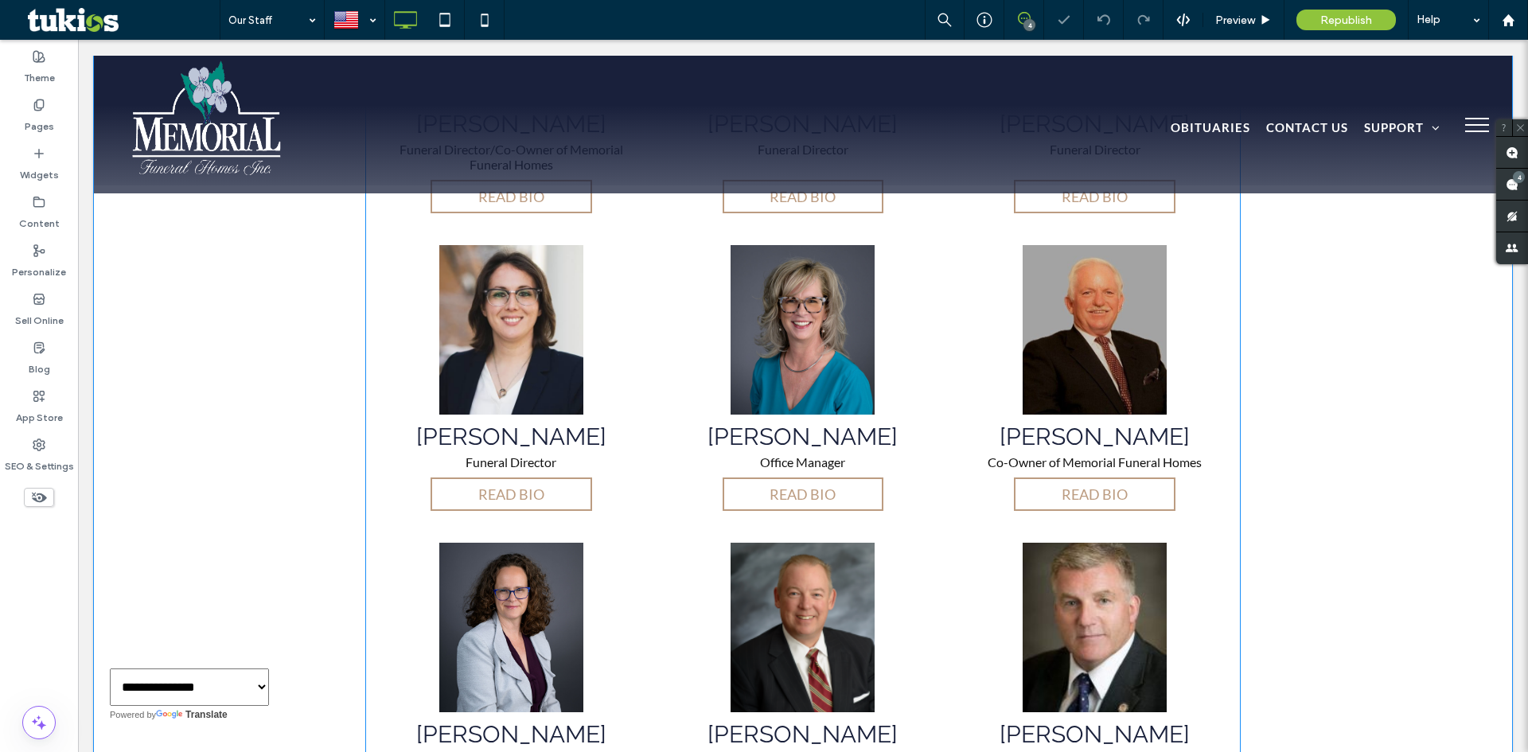
scroll to position [955, 0]
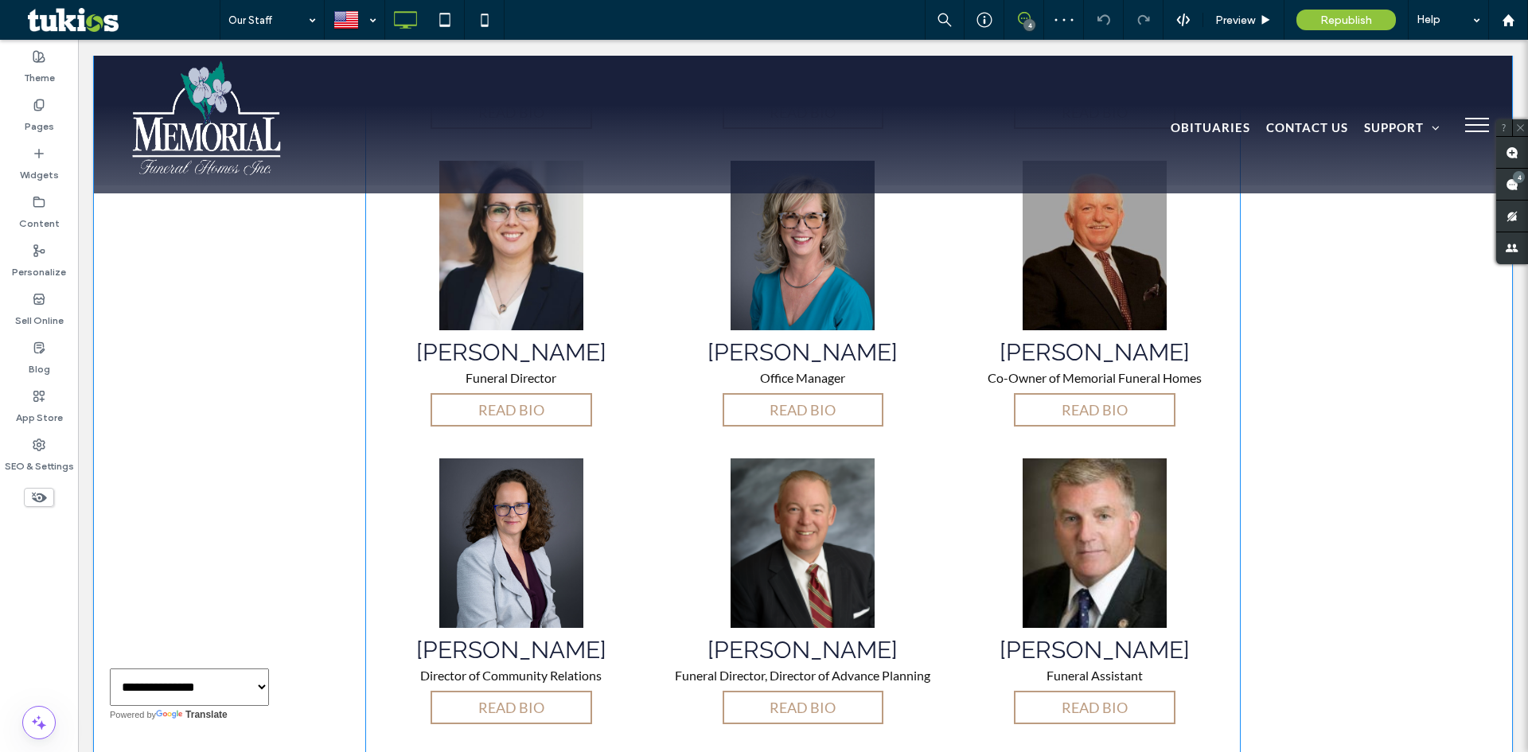
click at [703, 479] on span at bounding box center [803, 435] width 876 height 1206
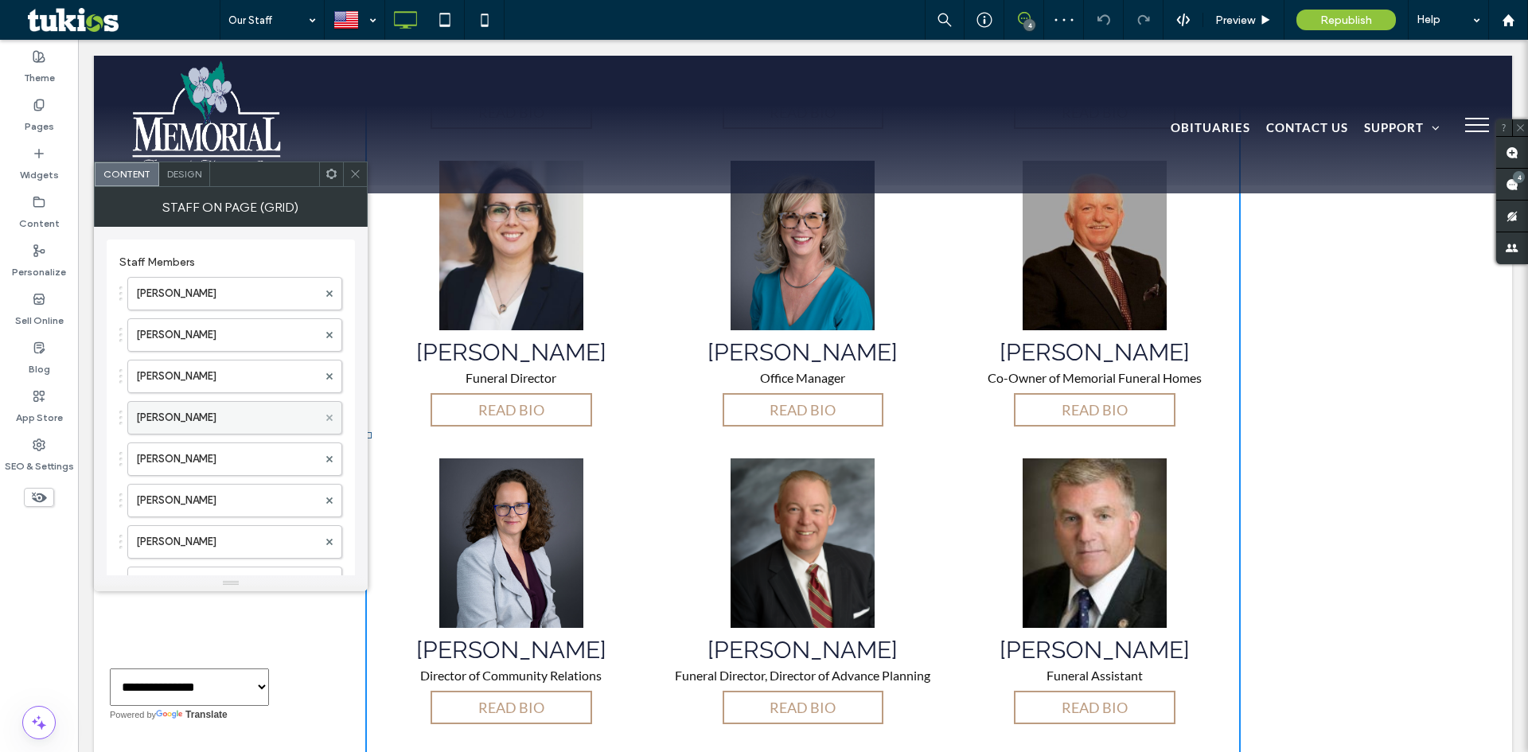
click at [330, 420] on icon at bounding box center [329, 418] width 6 height 6
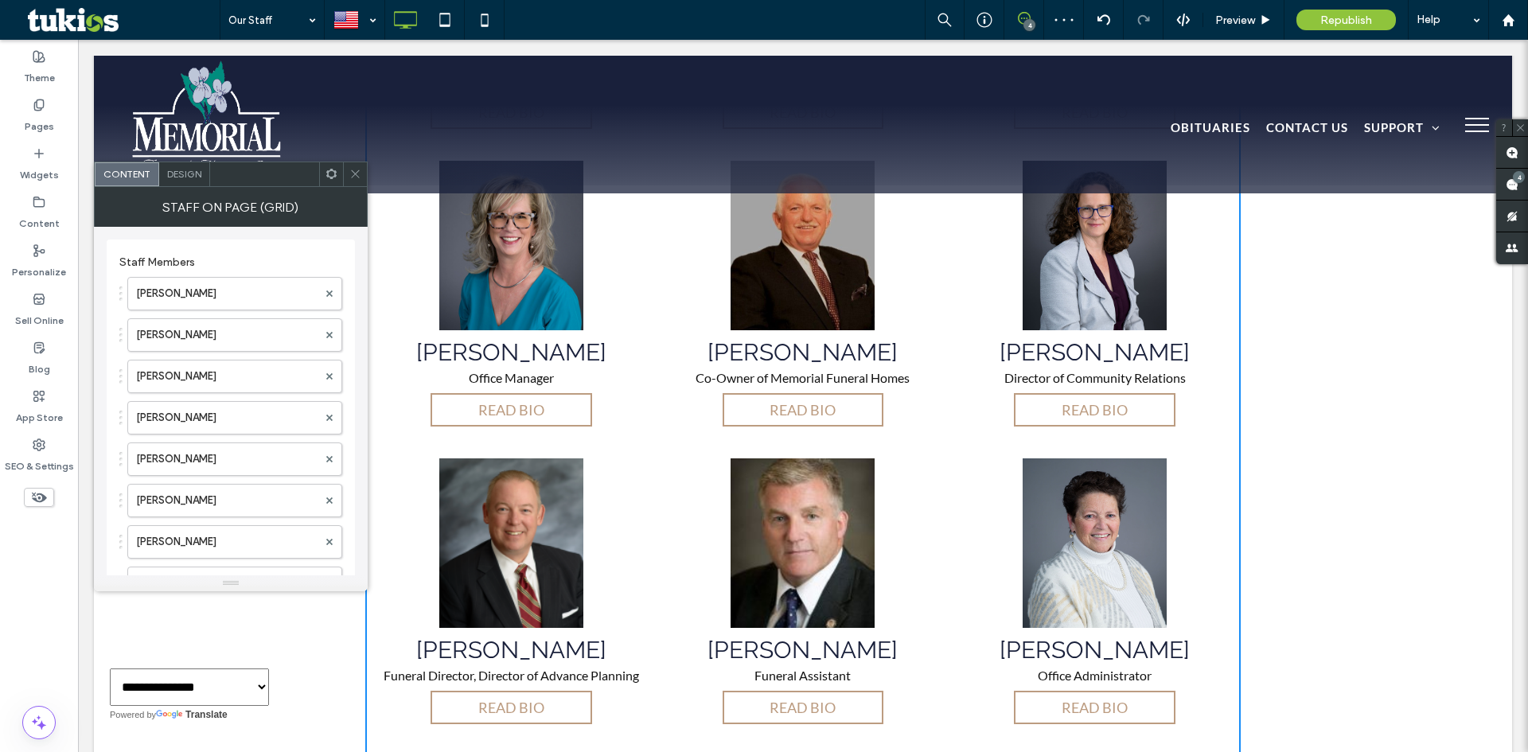
click at [353, 174] on icon at bounding box center [355, 174] width 12 height 12
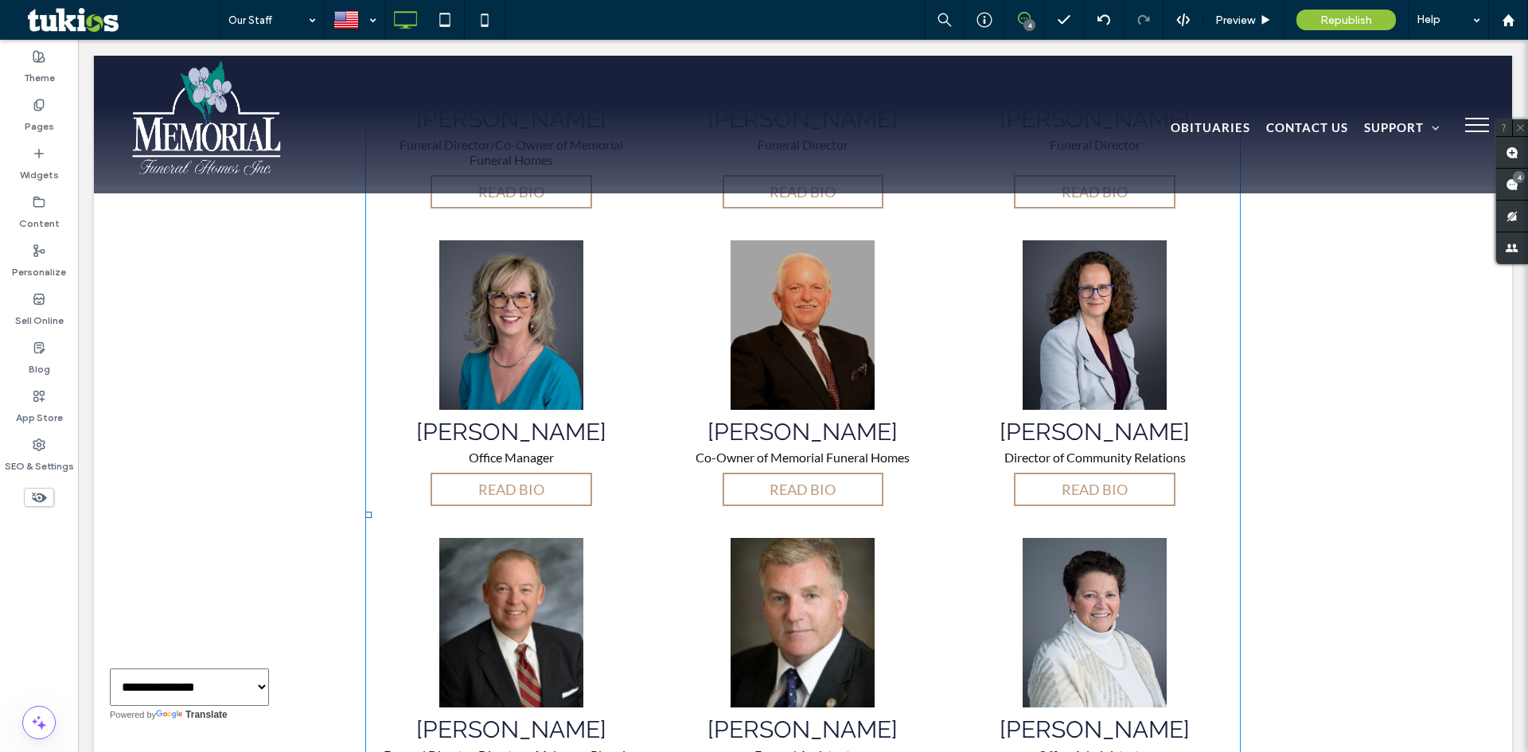
scroll to position [318, 0]
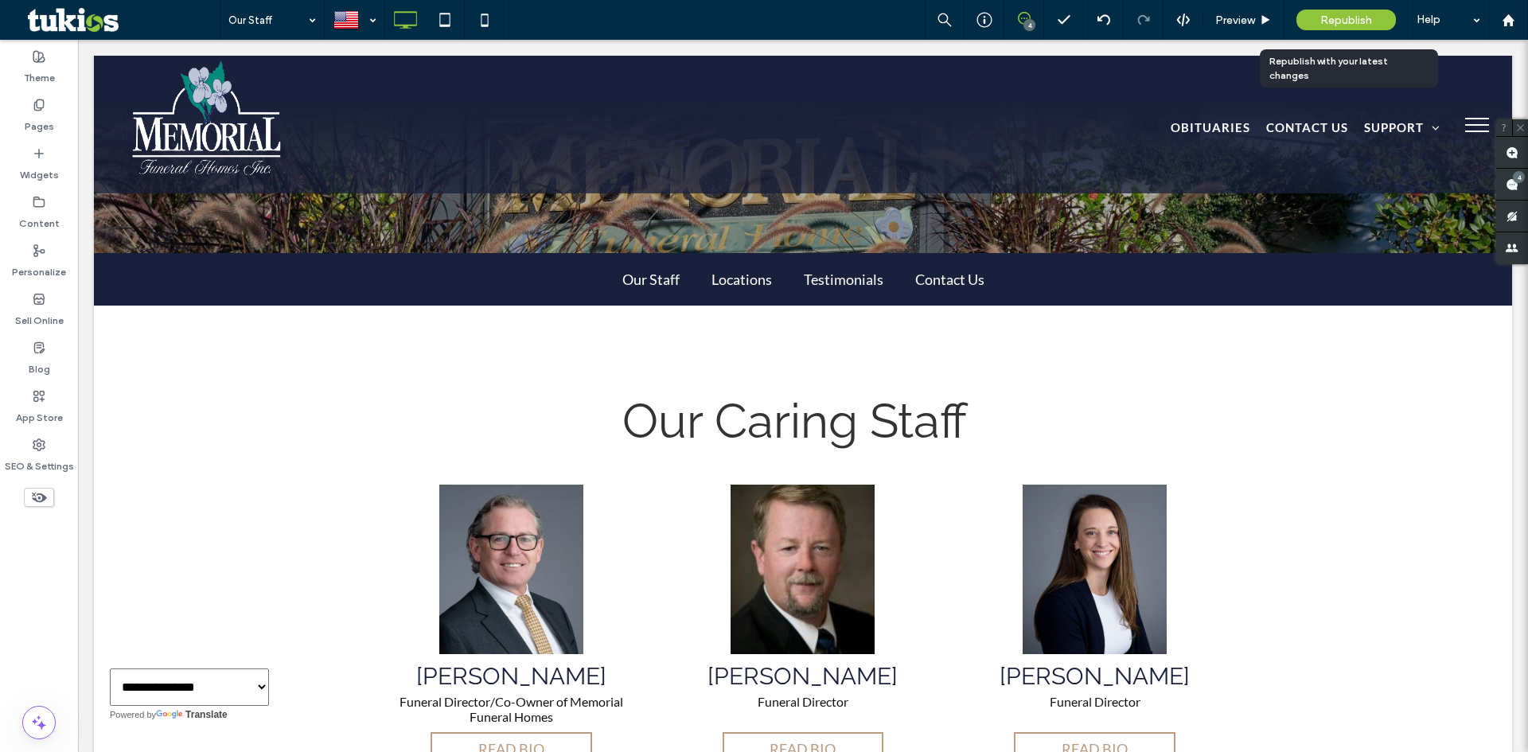
click at [1342, 18] on span "Republish" at bounding box center [1347, 21] width 52 height 14
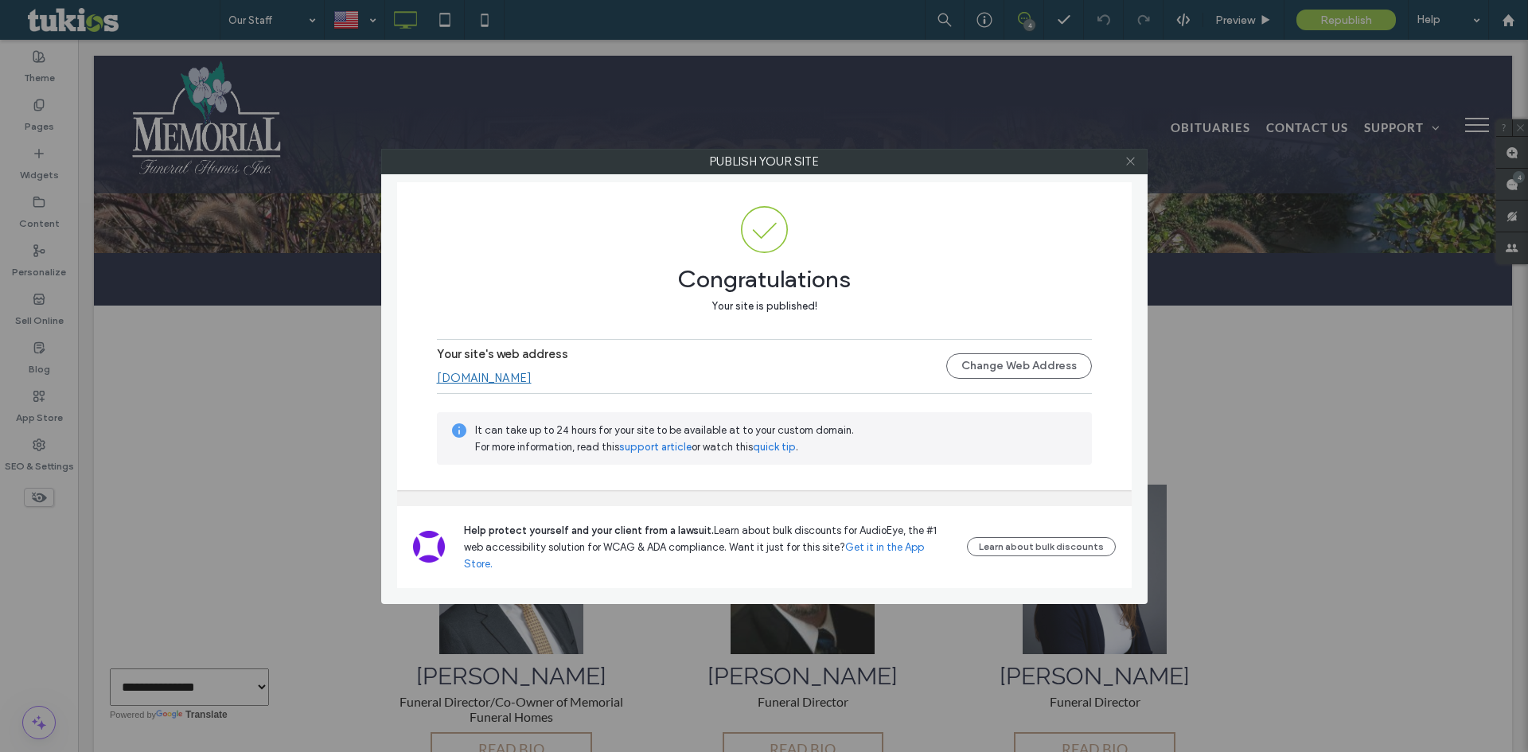
click at [1125, 157] on icon at bounding box center [1131, 161] width 12 height 12
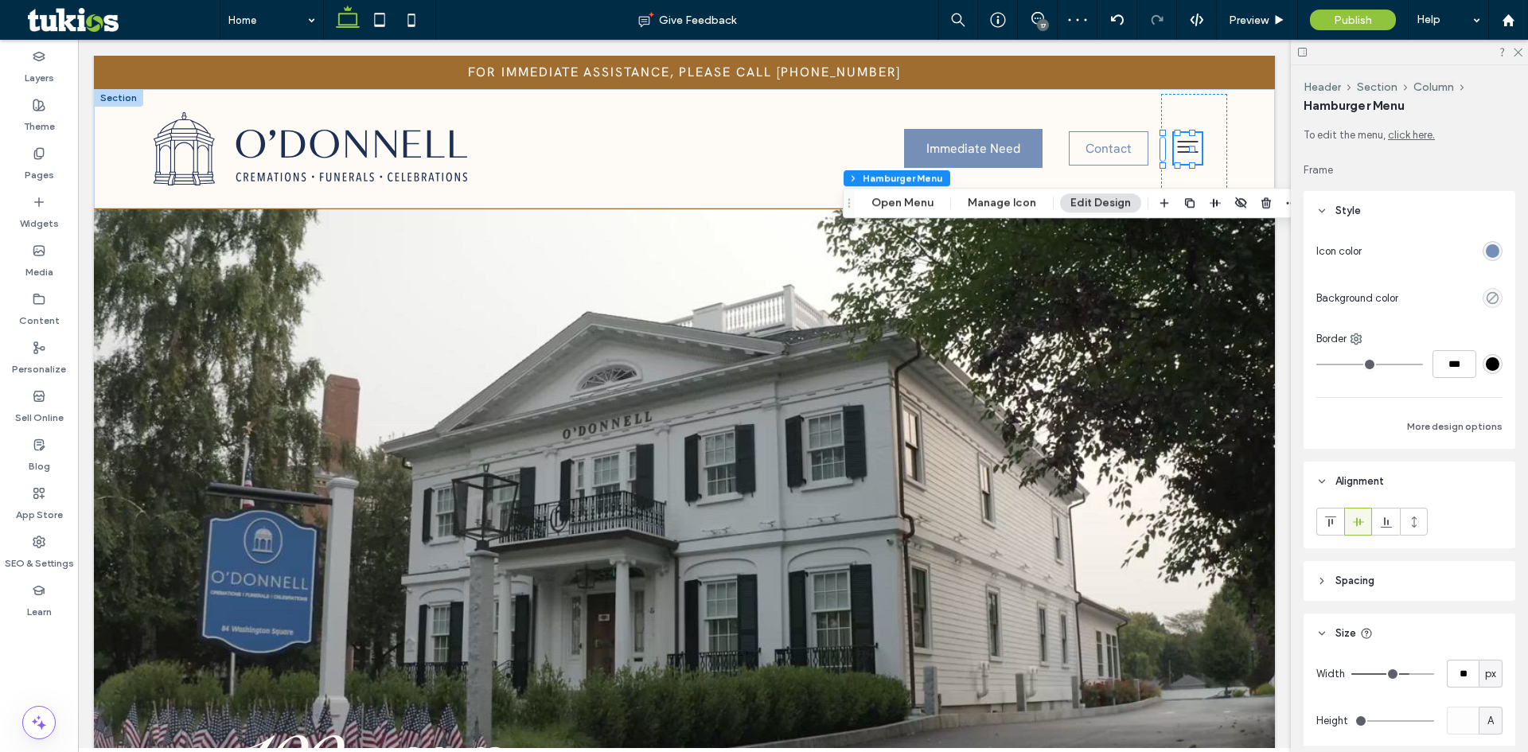
click at [1486, 256] on div "rgba(118, 143, 182, 1)" at bounding box center [1493, 251] width 14 height 14
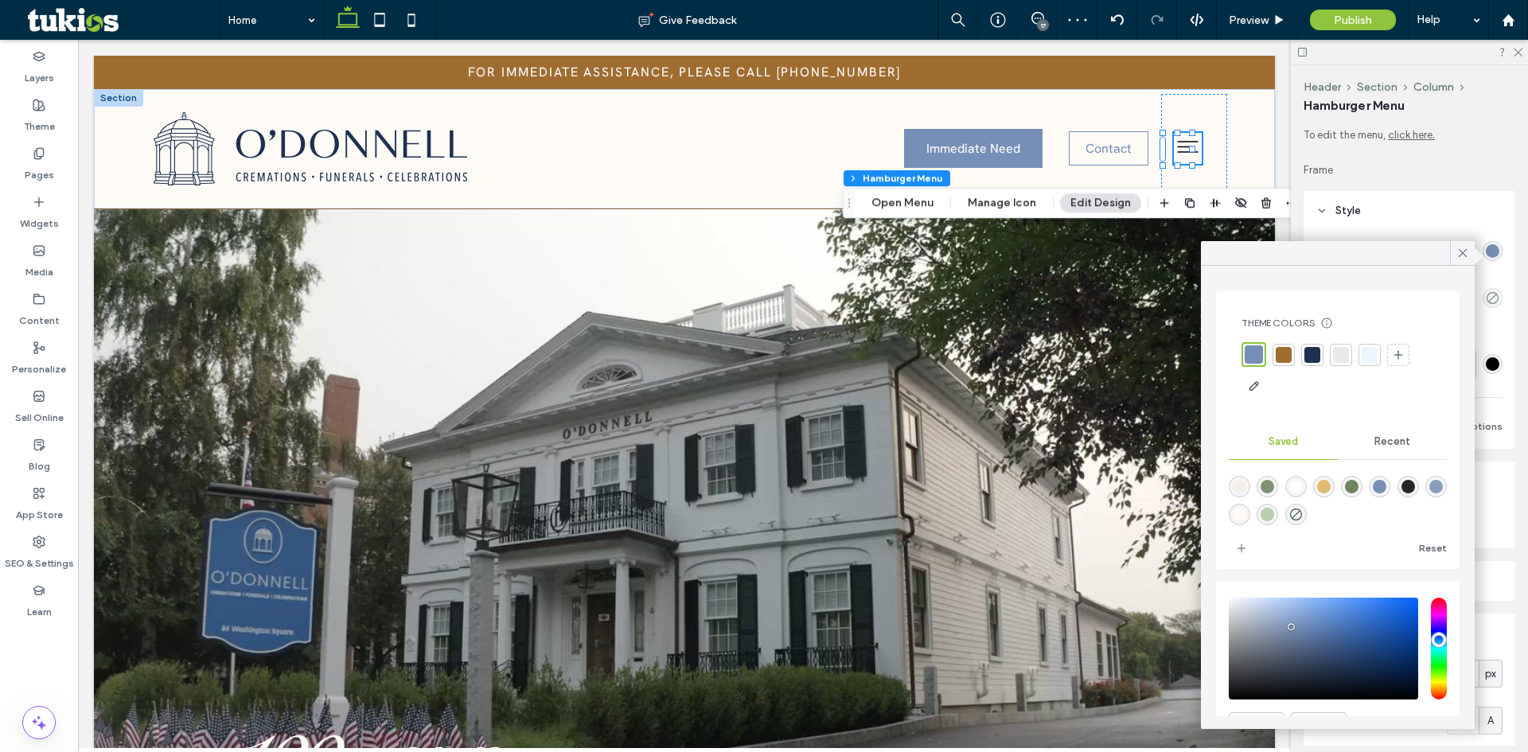
click at [1318, 353] on div at bounding box center [1313, 355] width 16 height 16
click at [1462, 253] on icon at bounding box center [1463, 253] width 14 height 14
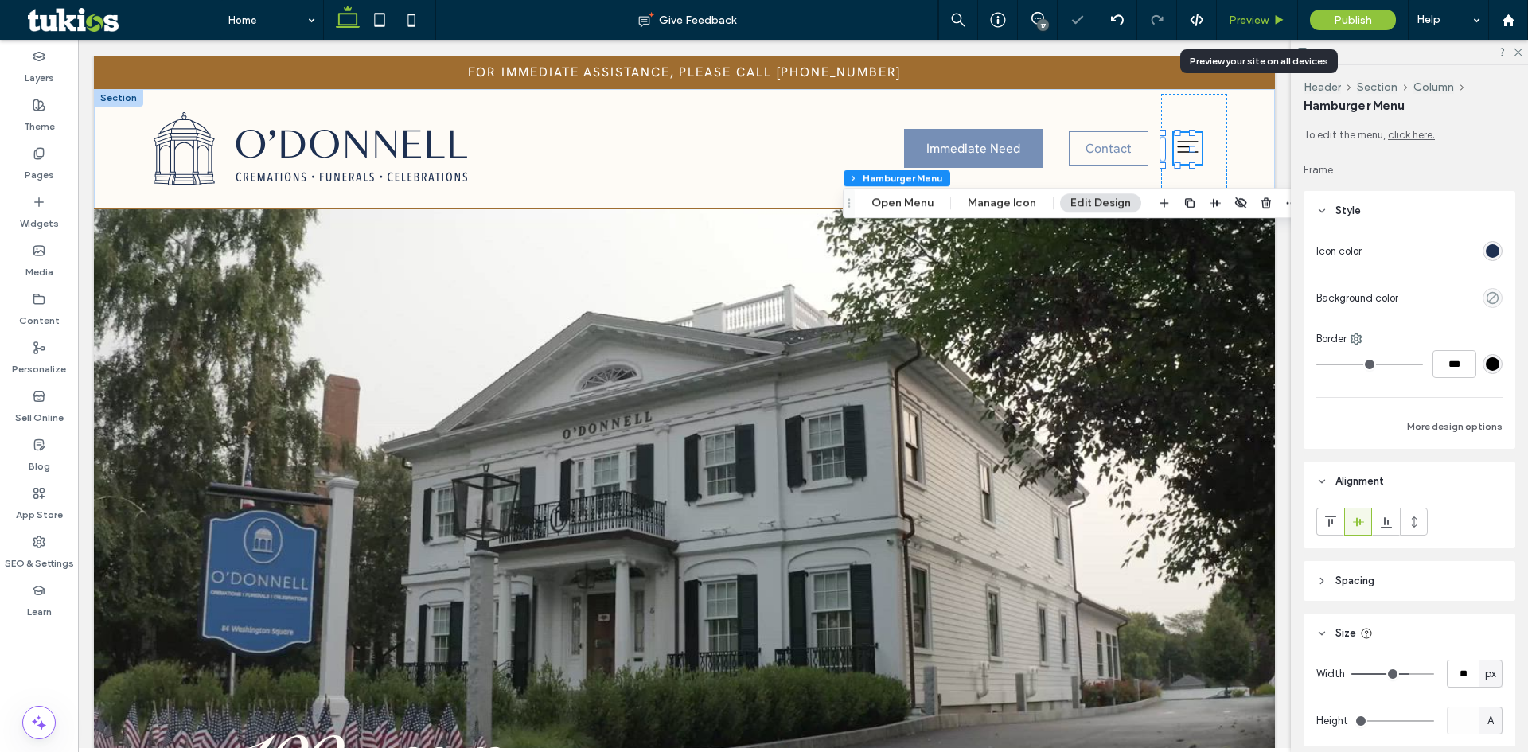
click at [1258, 20] on span "Preview" at bounding box center [1249, 21] width 40 height 14
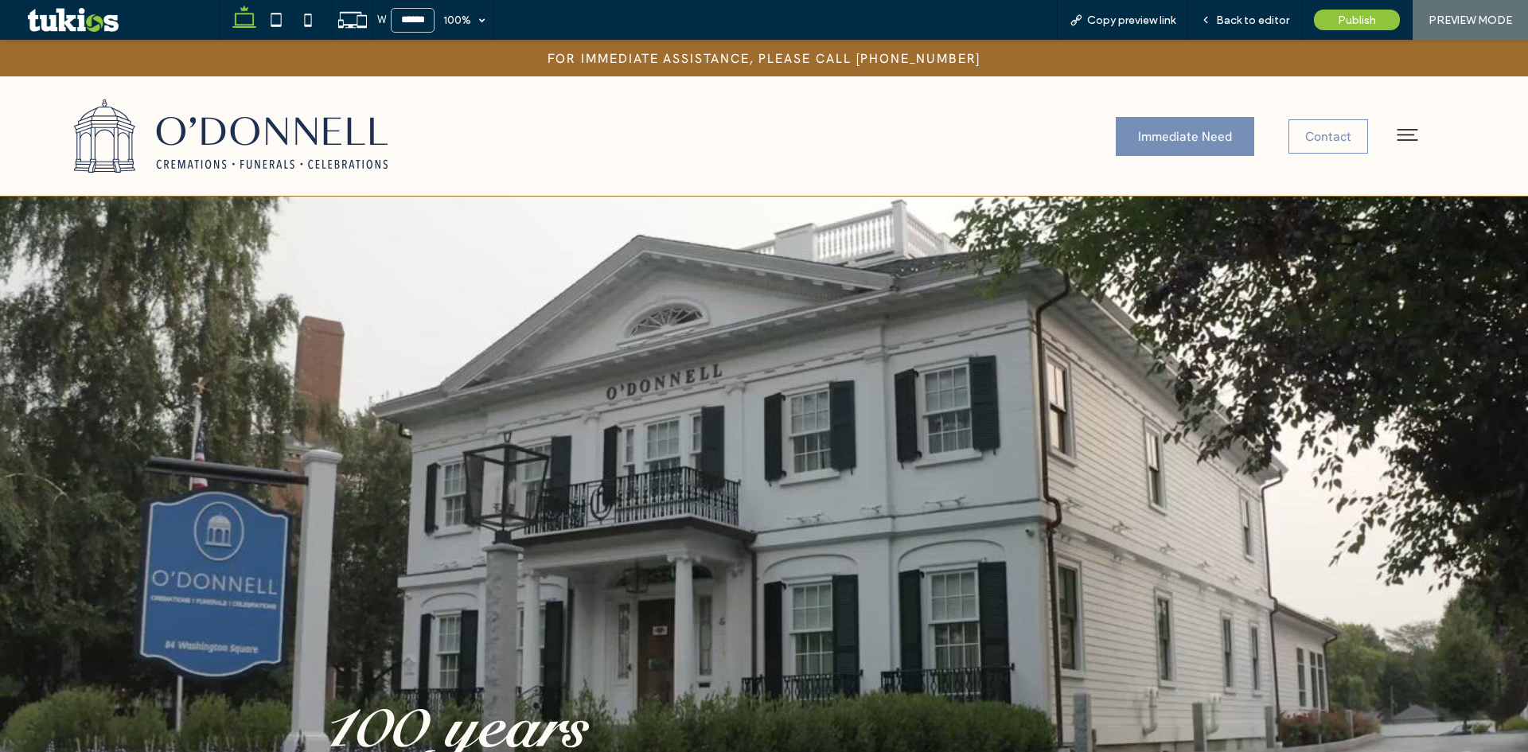
click at [1401, 136] on icon at bounding box center [1408, 135] width 28 height 28
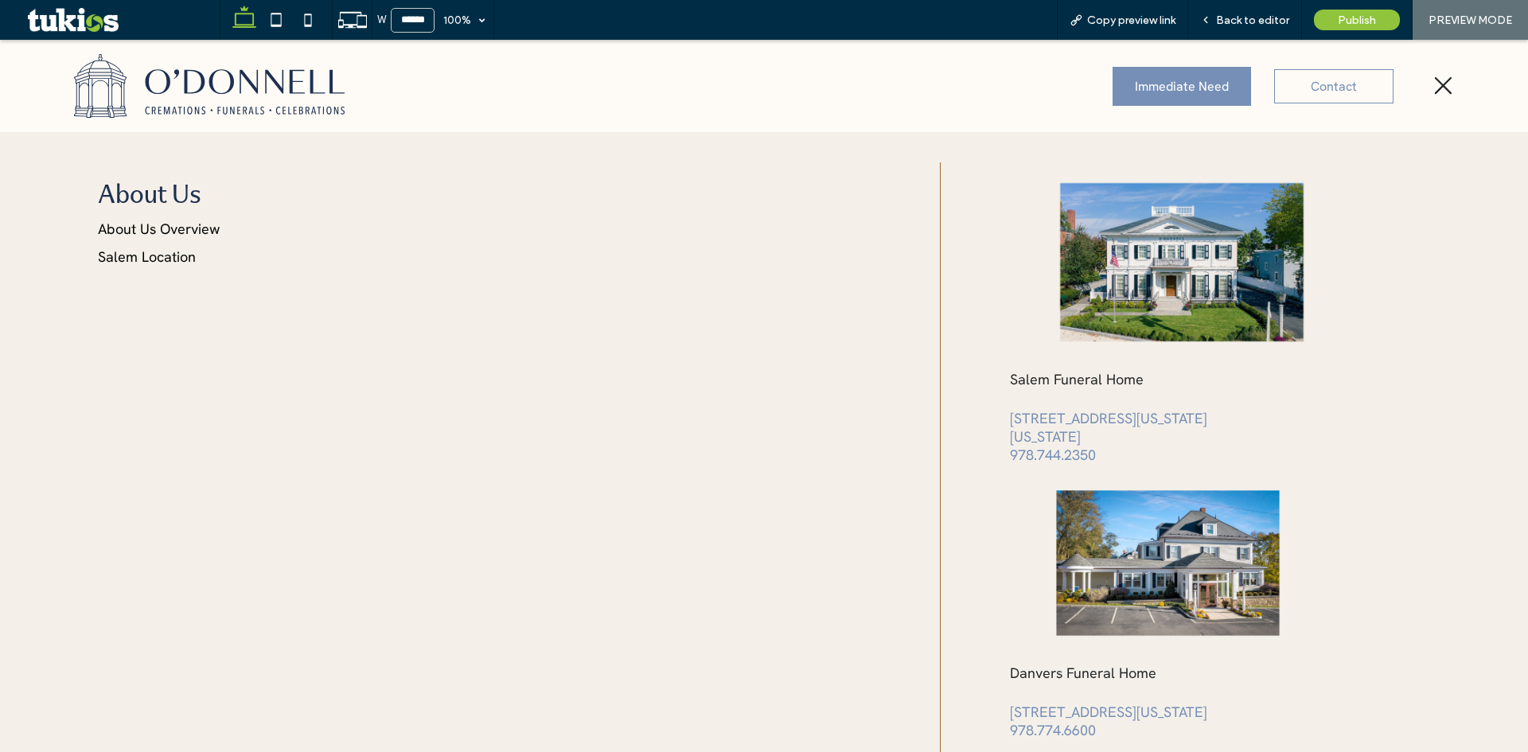
click at [1433, 88] on icon at bounding box center [1444, 86] width 22 height 24
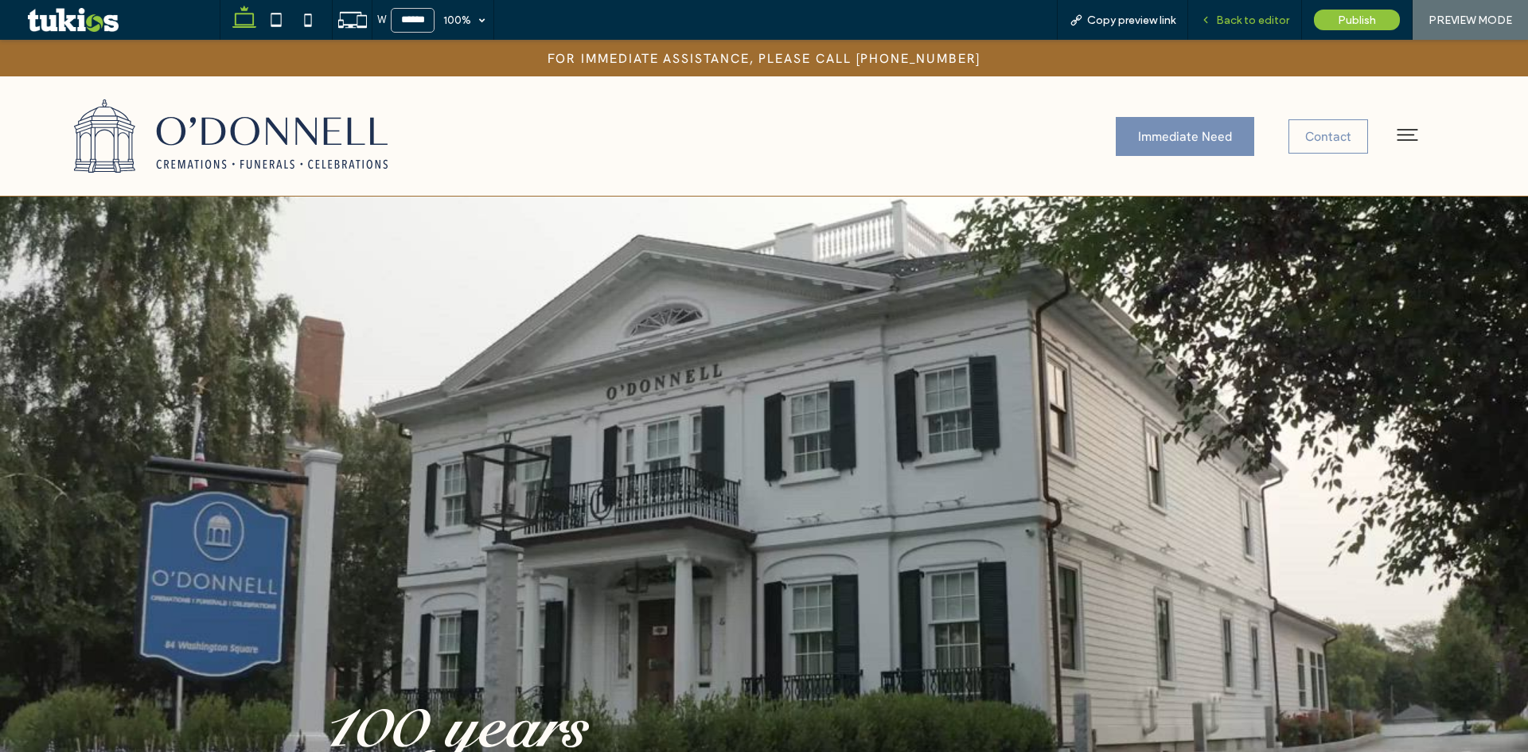
click at [1263, 12] on div "Back to editor" at bounding box center [1246, 20] width 114 height 40
click at [1228, 19] on span "Back to editor" at bounding box center [1252, 21] width 73 height 14
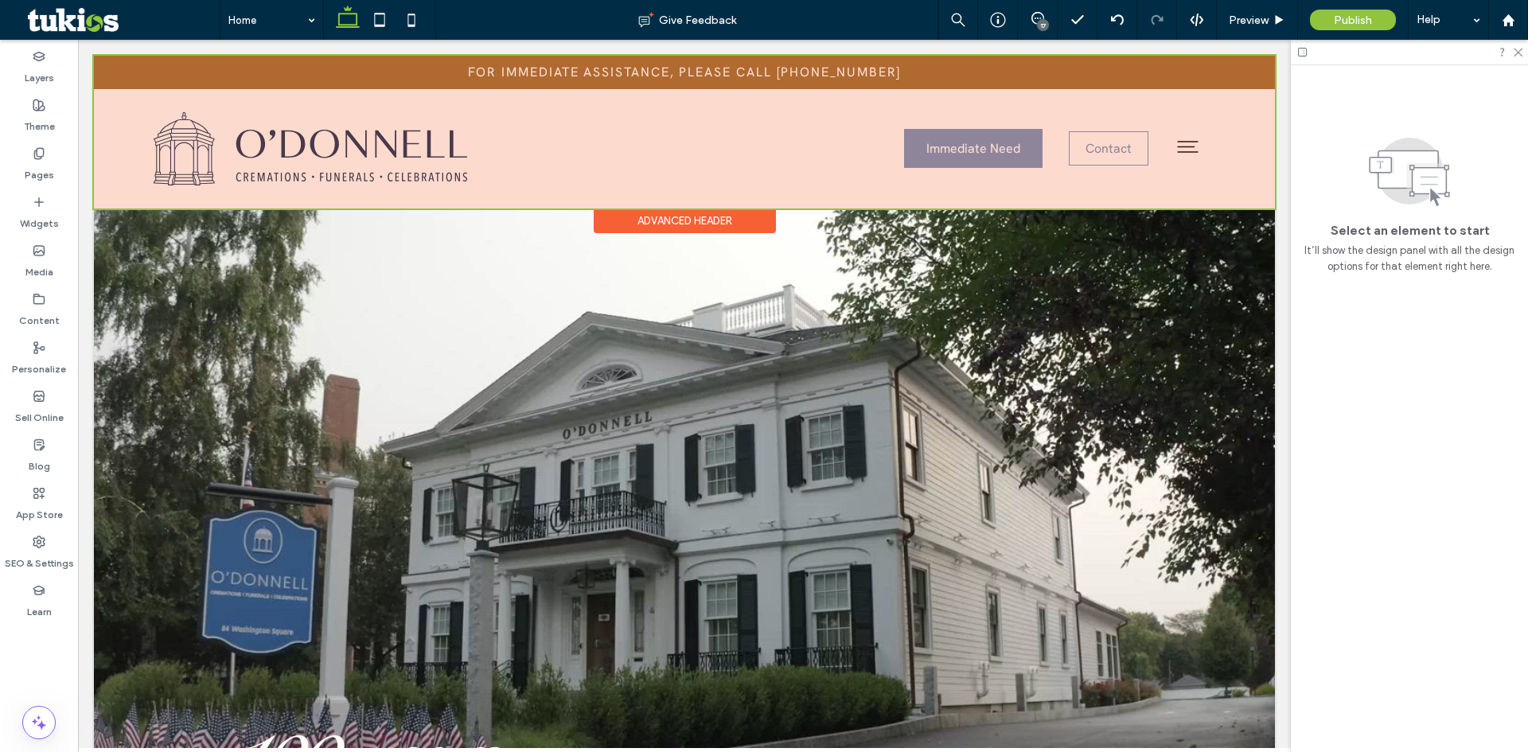
click at [947, 153] on div at bounding box center [684, 132] width 1181 height 153
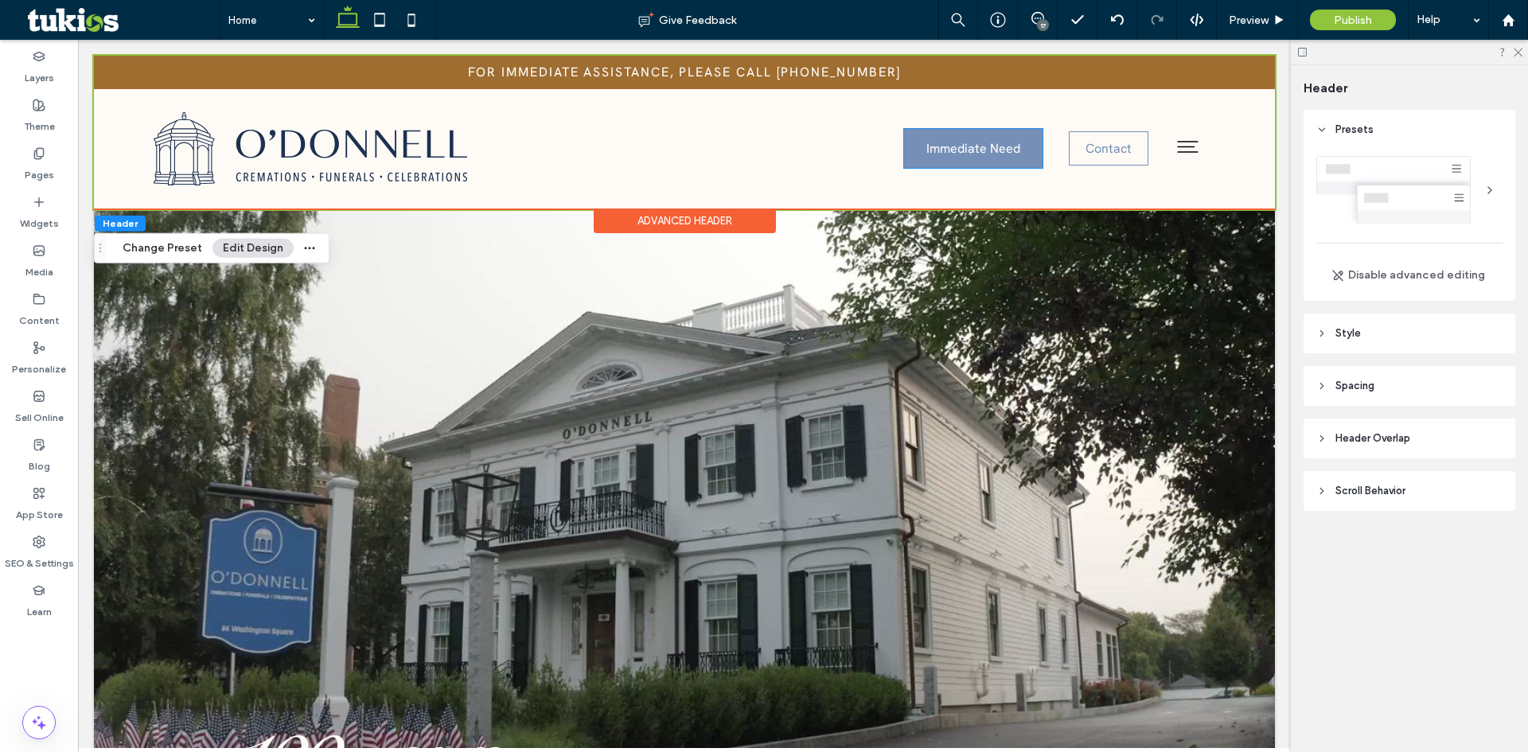
click at [947, 153] on span "Immediate Need" at bounding box center [974, 148] width 94 height 17
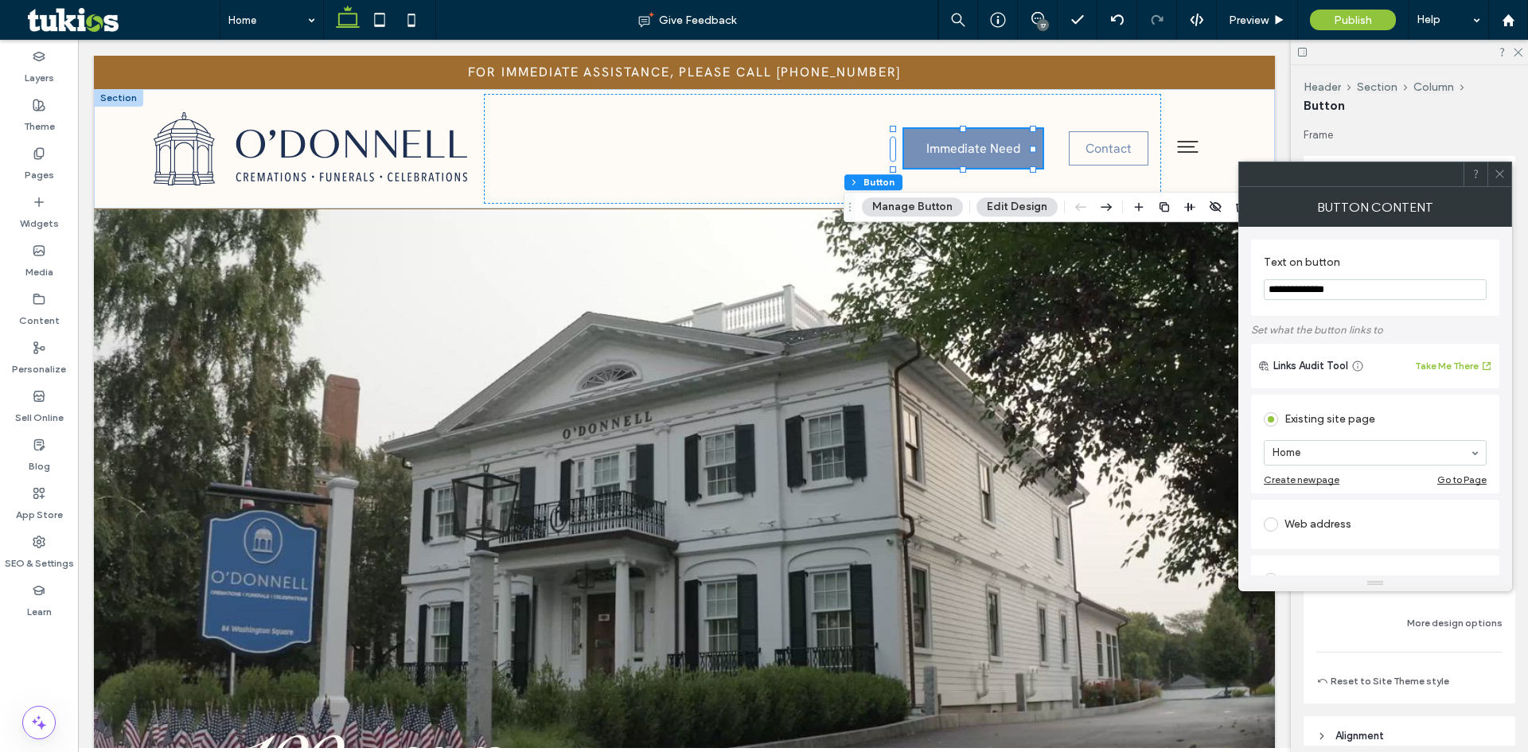
click at [1496, 175] on icon at bounding box center [1500, 174] width 12 height 12
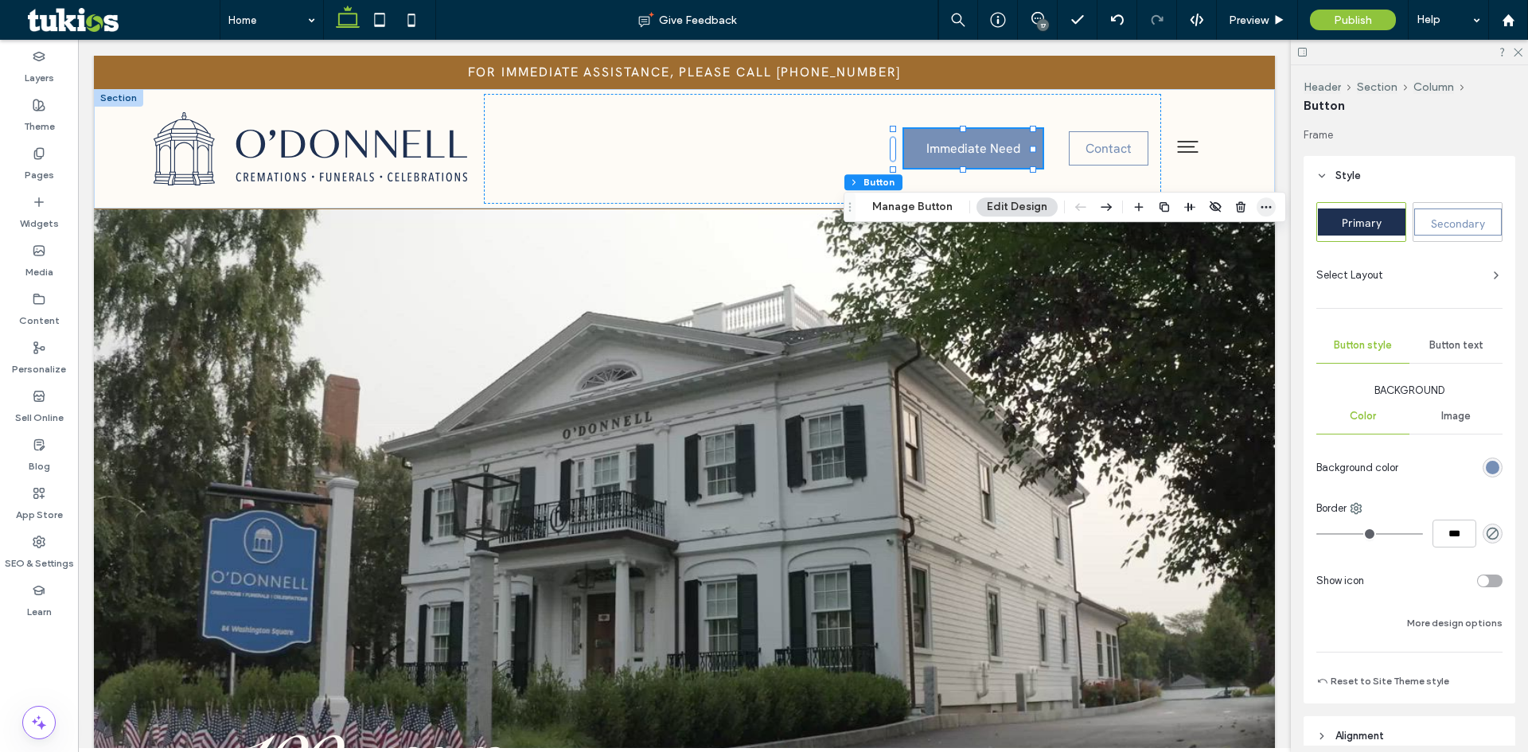
click at [1260, 209] on icon "button" at bounding box center [1266, 207] width 13 height 13
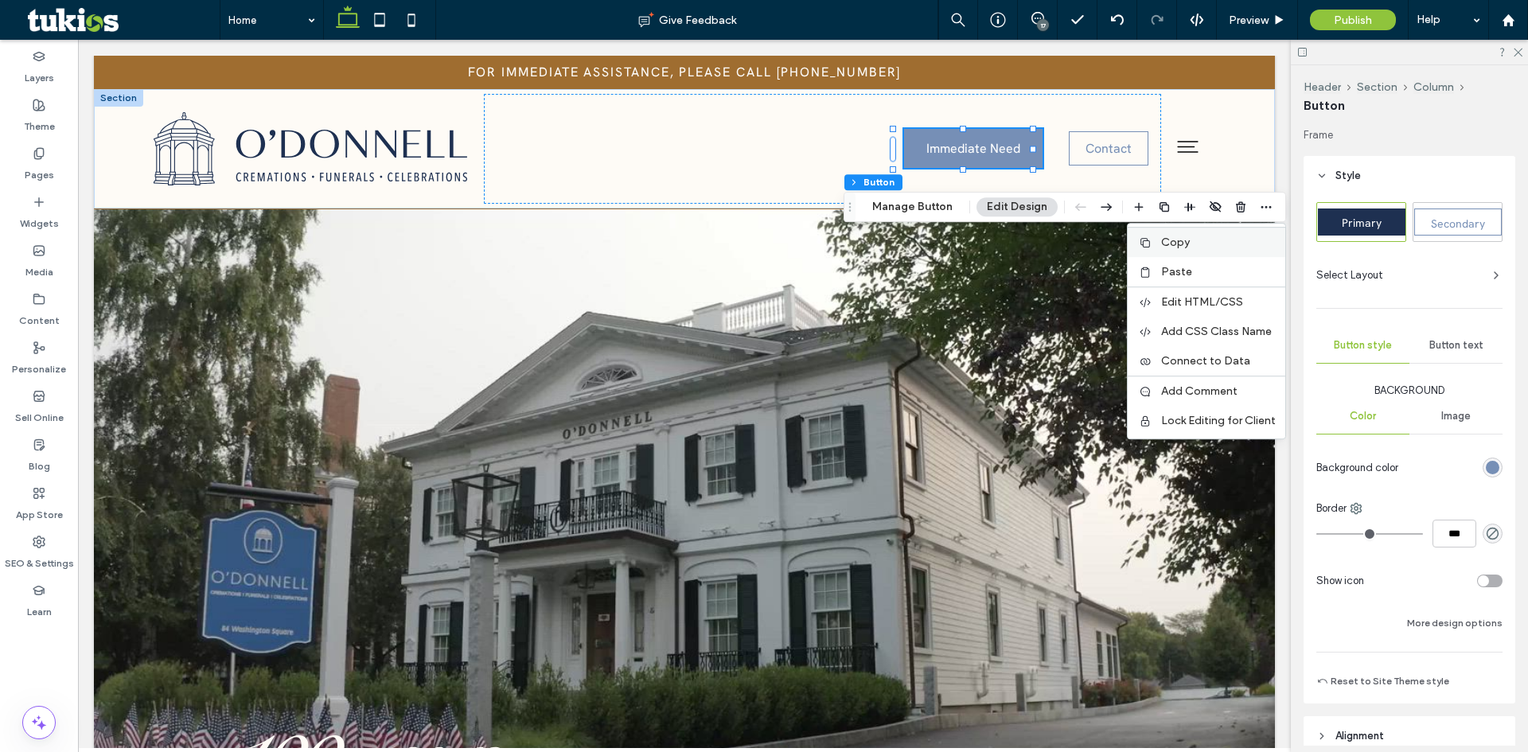
click at [1173, 246] on span "Copy" at bounding box center [1175, 243] width 29 height 14
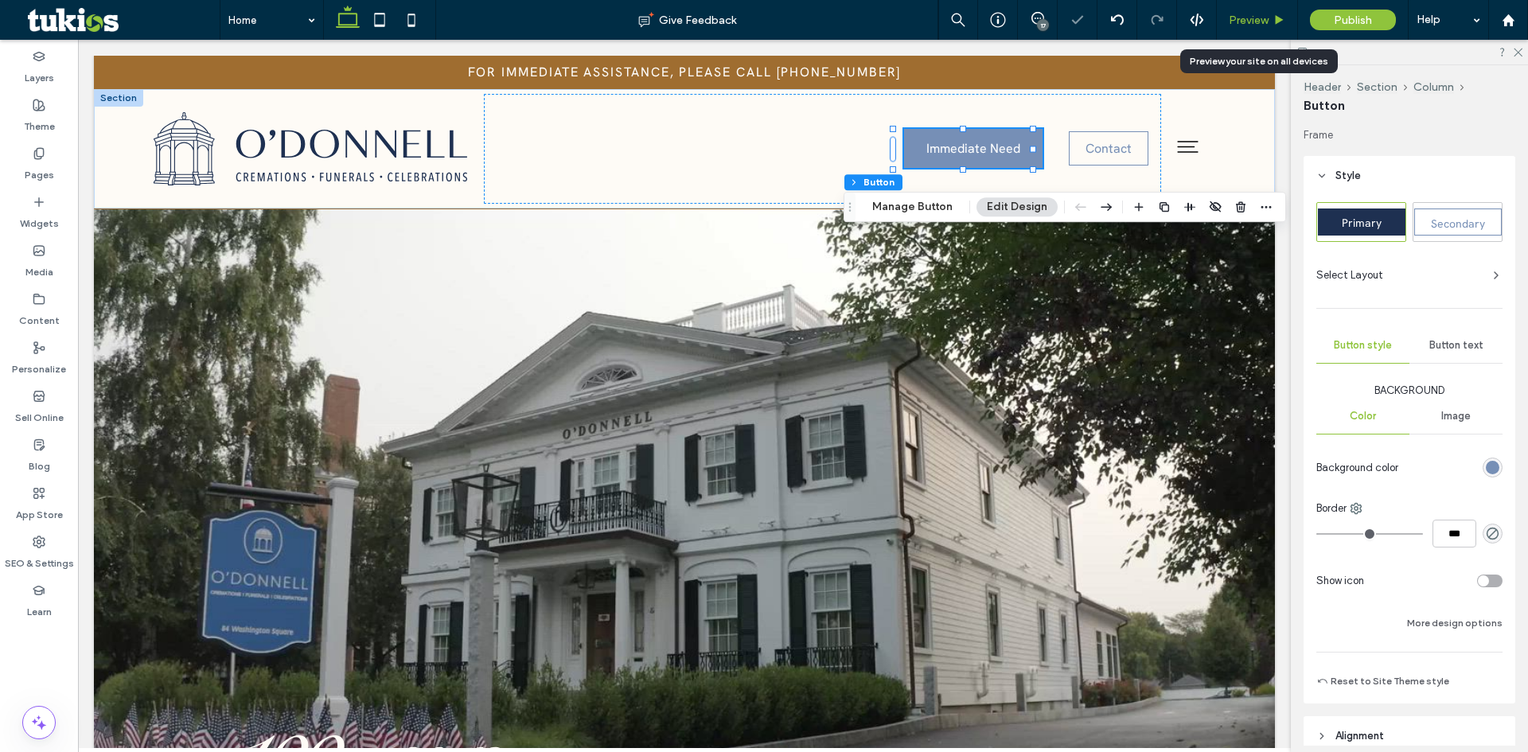
click at [1247, 18] on span "Preview" at bounding box center [1249, 21] width 40 height 14
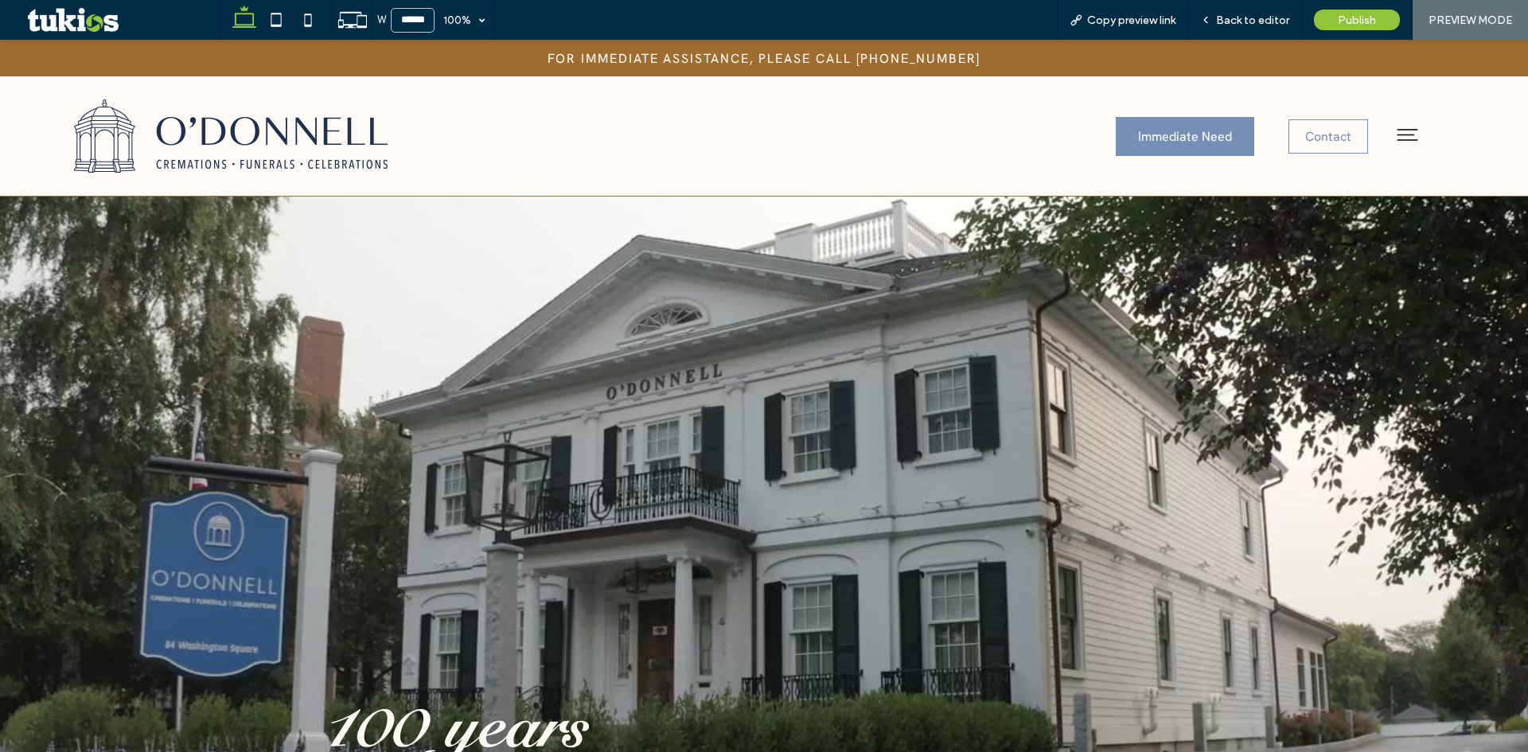
click at [1403, 135] on icon at bounding box center [1408, 135] width 28 height 28
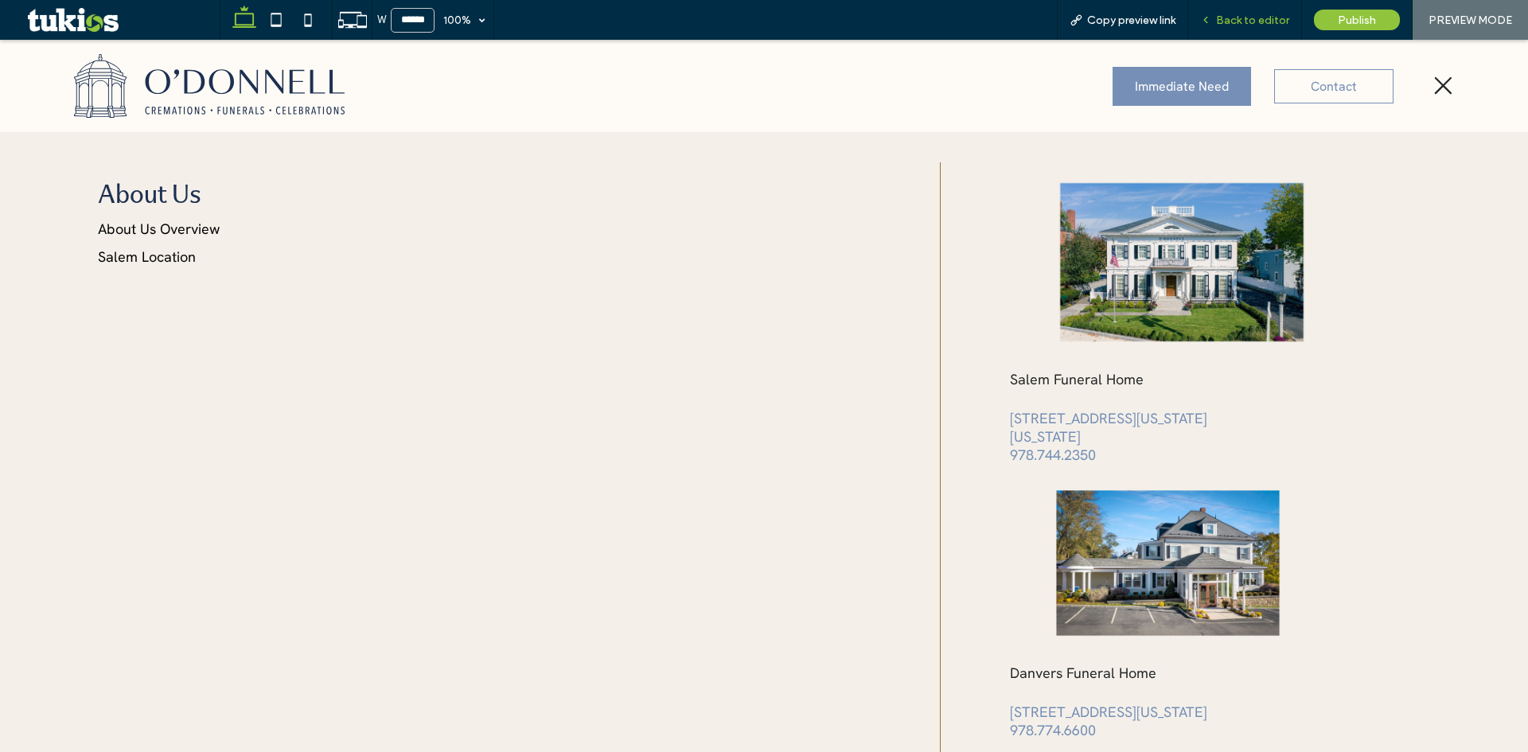
click at [1268, 21] on span "Back to editor" at bounding box center [1252, 21] width 73 height 14
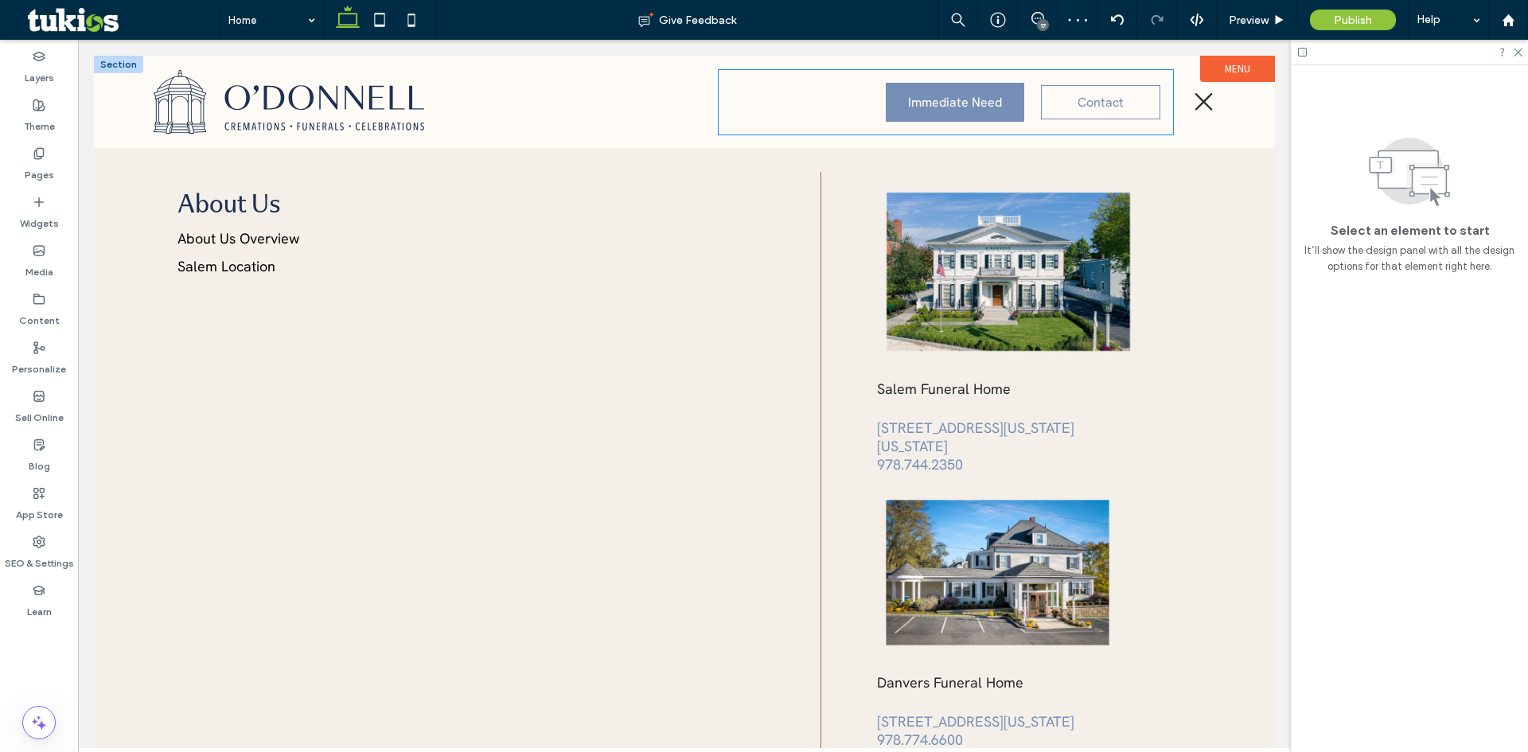
click at [999, 112] on link "Immediate Need" at bounding box center [955, 102] width 139 height 39
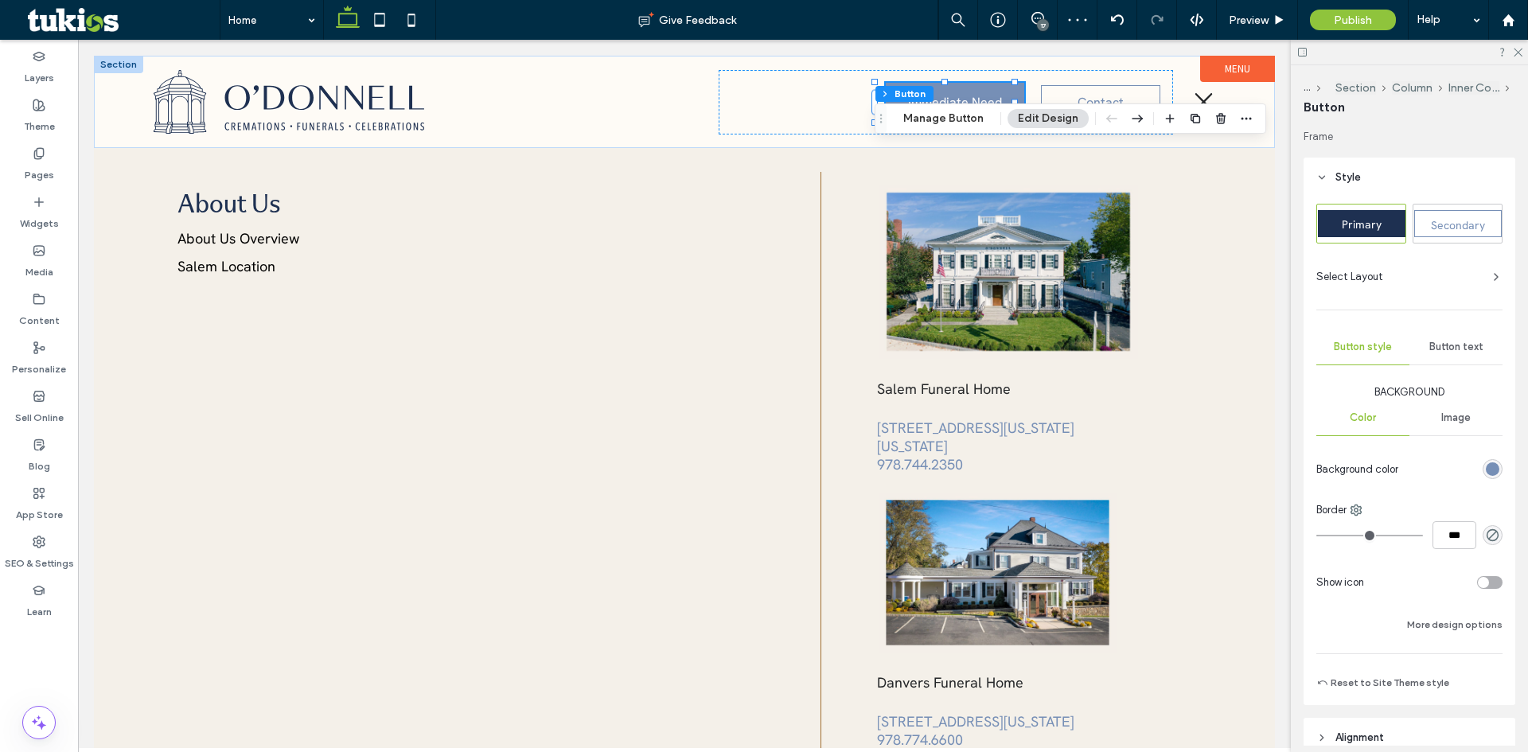
click at [947, 108] on div "Menu Section Column Inner Column Button Manage Button Edit Design" at bounding box center [1071, 118] width 392 height 30
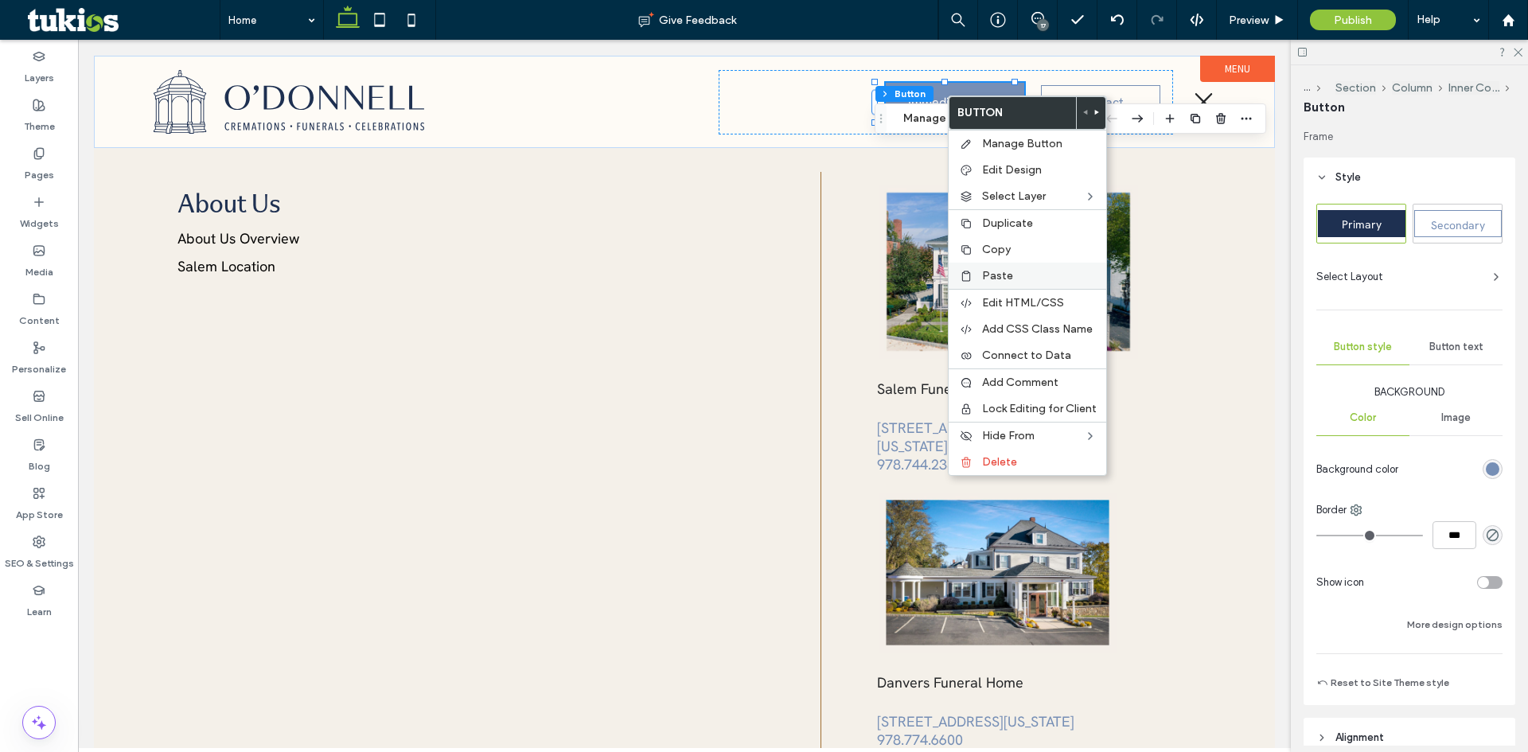
click at [1002, 275] on span "Paste" at bounding box center [997, 276] width 31 height 14
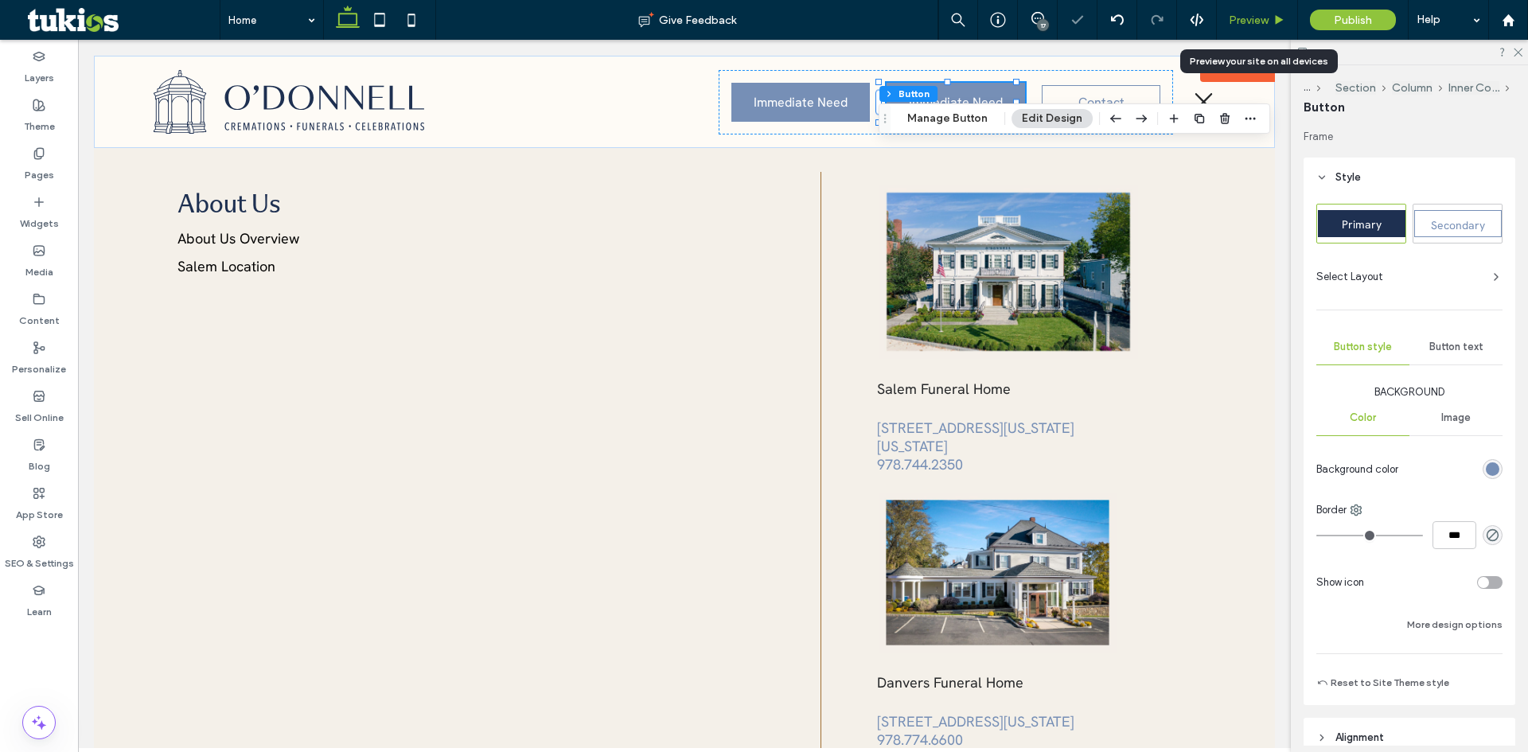
click at [1267, 19] on span "Preview" at bounding box center [1249, 21] width 40 height 14
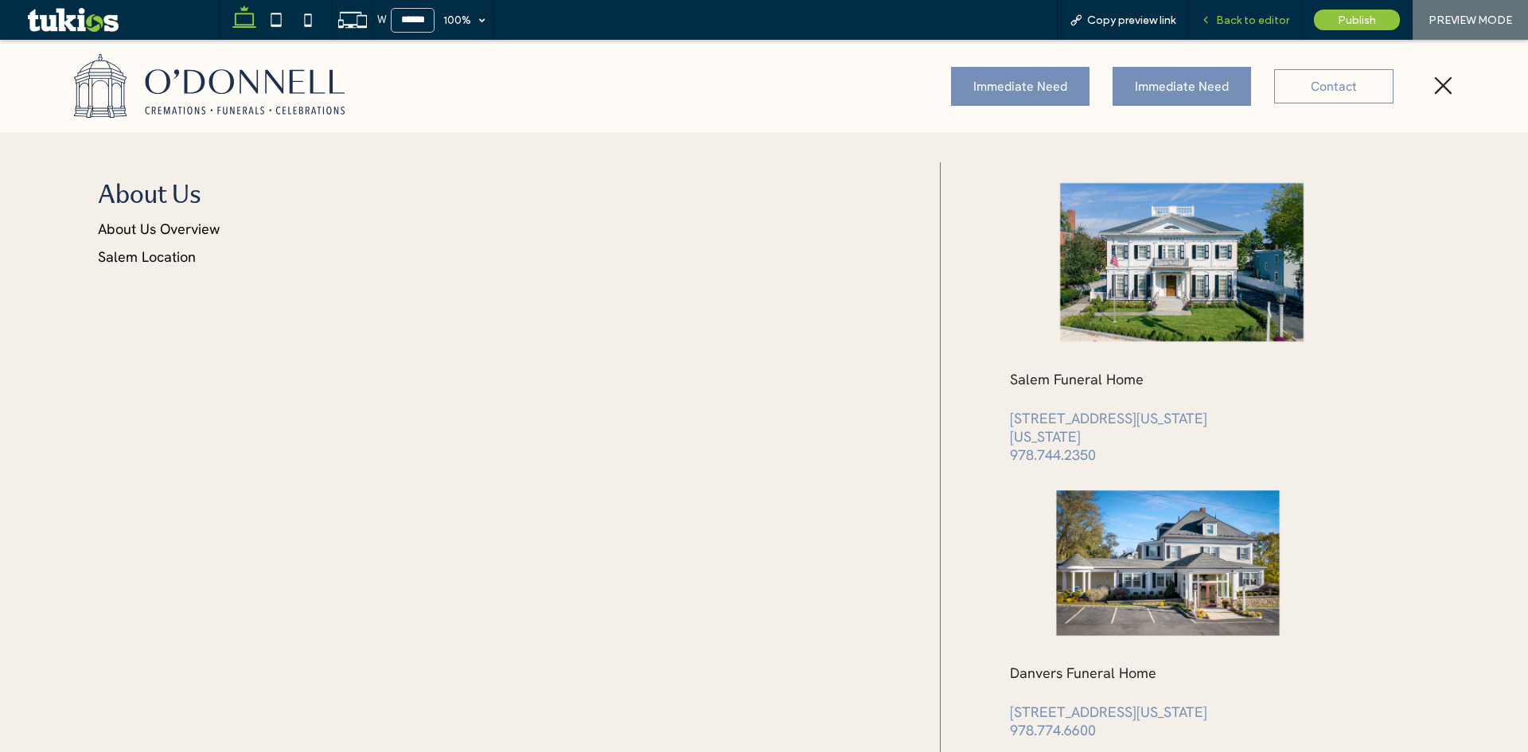
click at [1290, 20] on span "Back to editor" at bounding box center [1252, 21] width 73 height 14
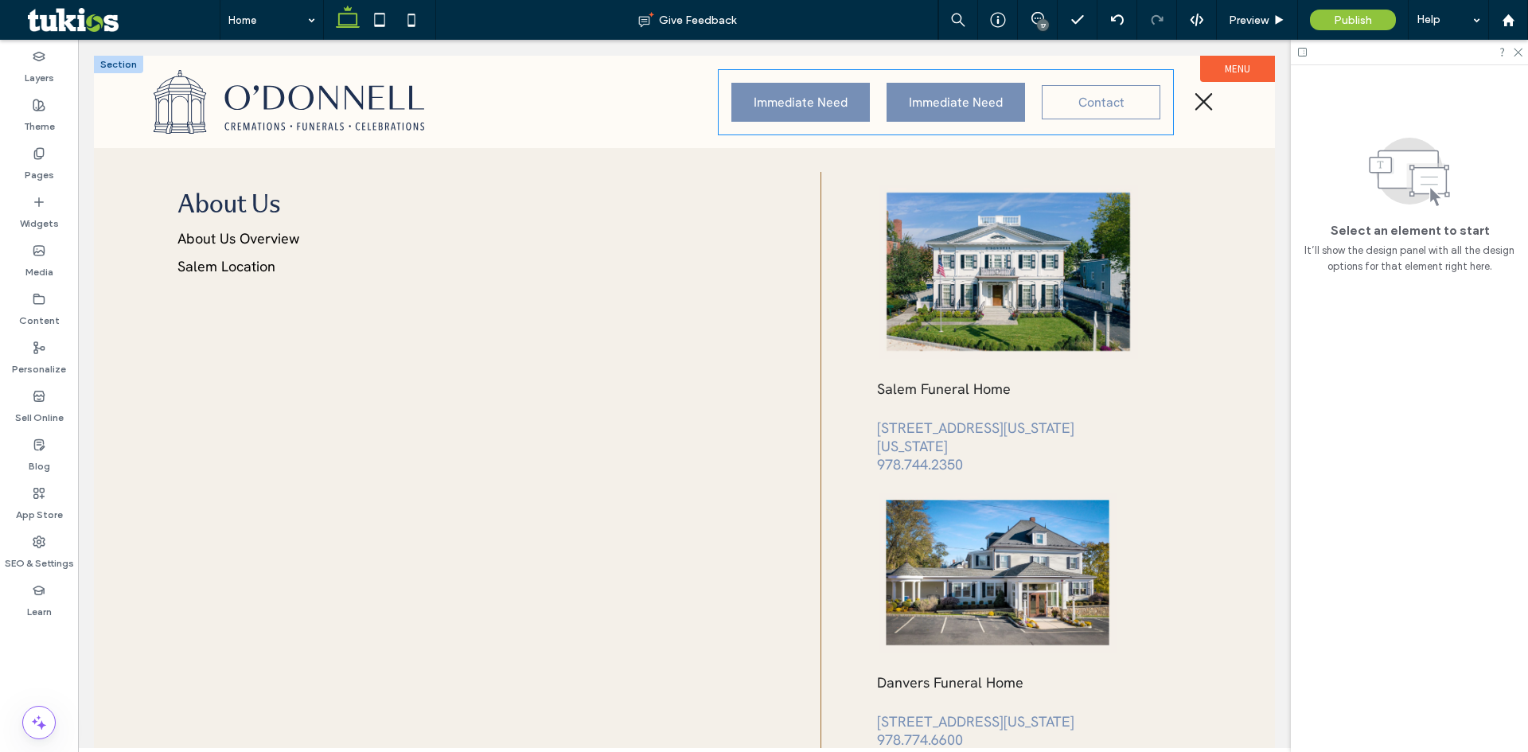
click at [812, 100] on span "Immediate Need" at bounding box center [801, 102] width 94 height 17
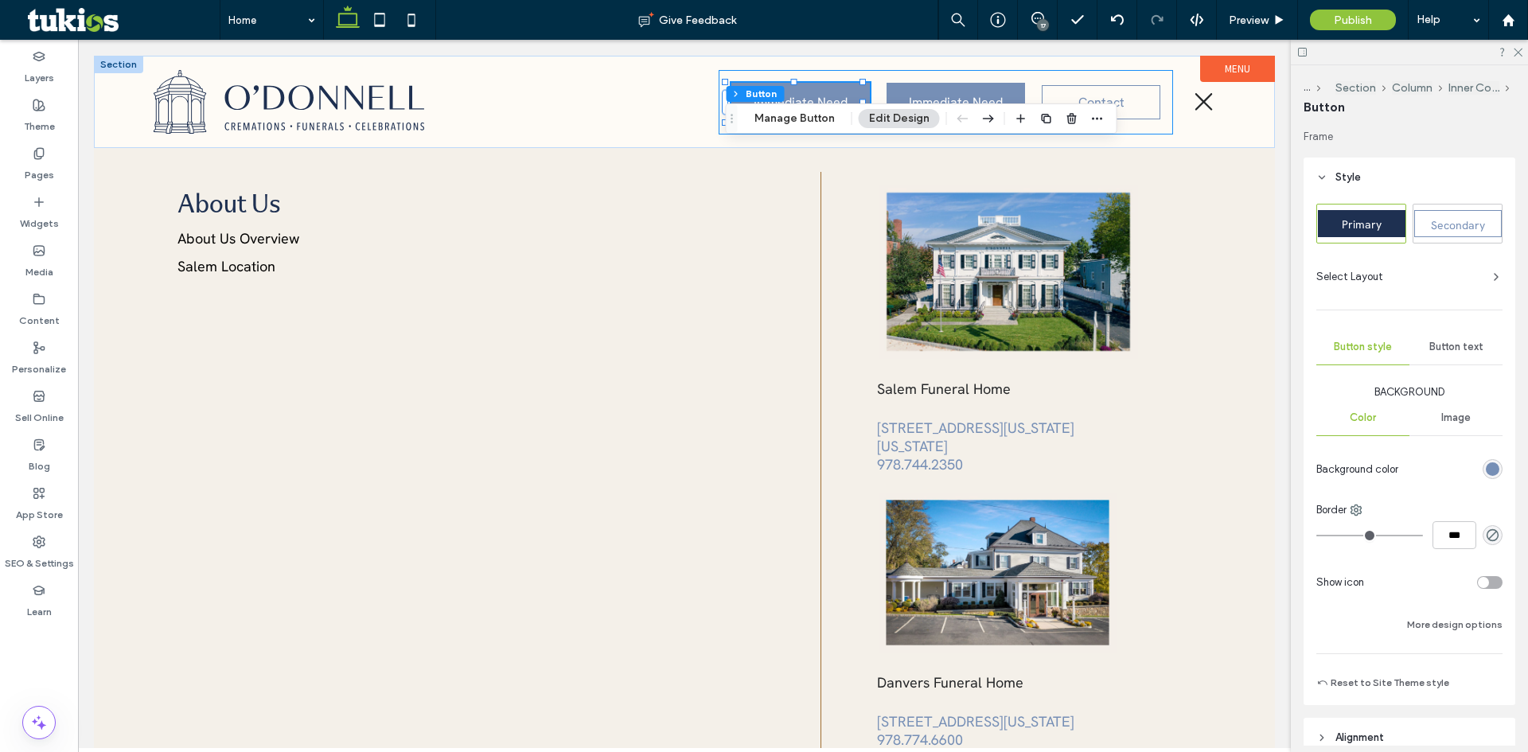
type input "**"
click at [1074, 117] on icon "button" at bounding box center [1072, 118] width 13 height 13
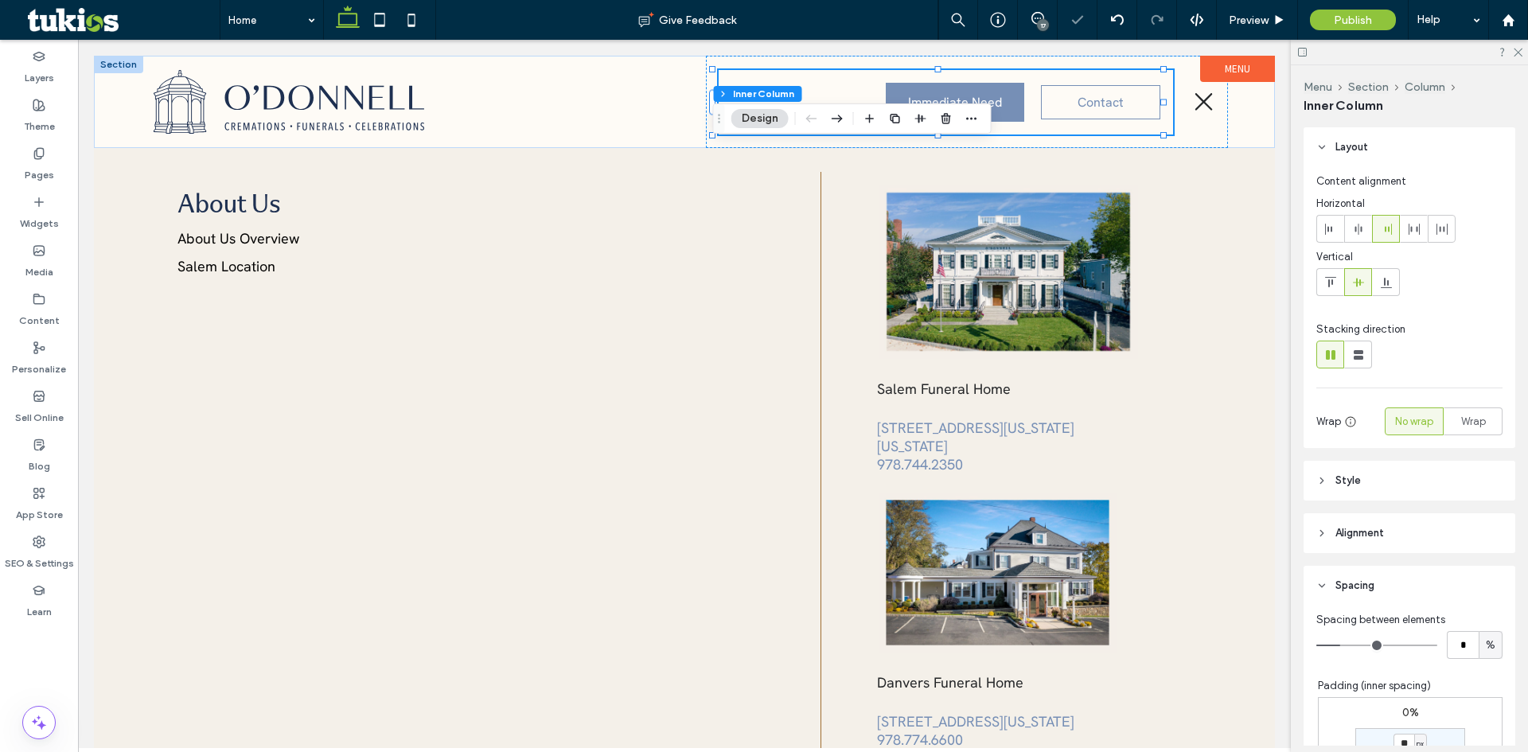
click at [859, 88] on div "Immediate Need Contact" at bounding box center [946, 102] width 455 height 64
click at [1259, 18] on span "Preview" at bounding box center [1249, 21] width 40 height 14
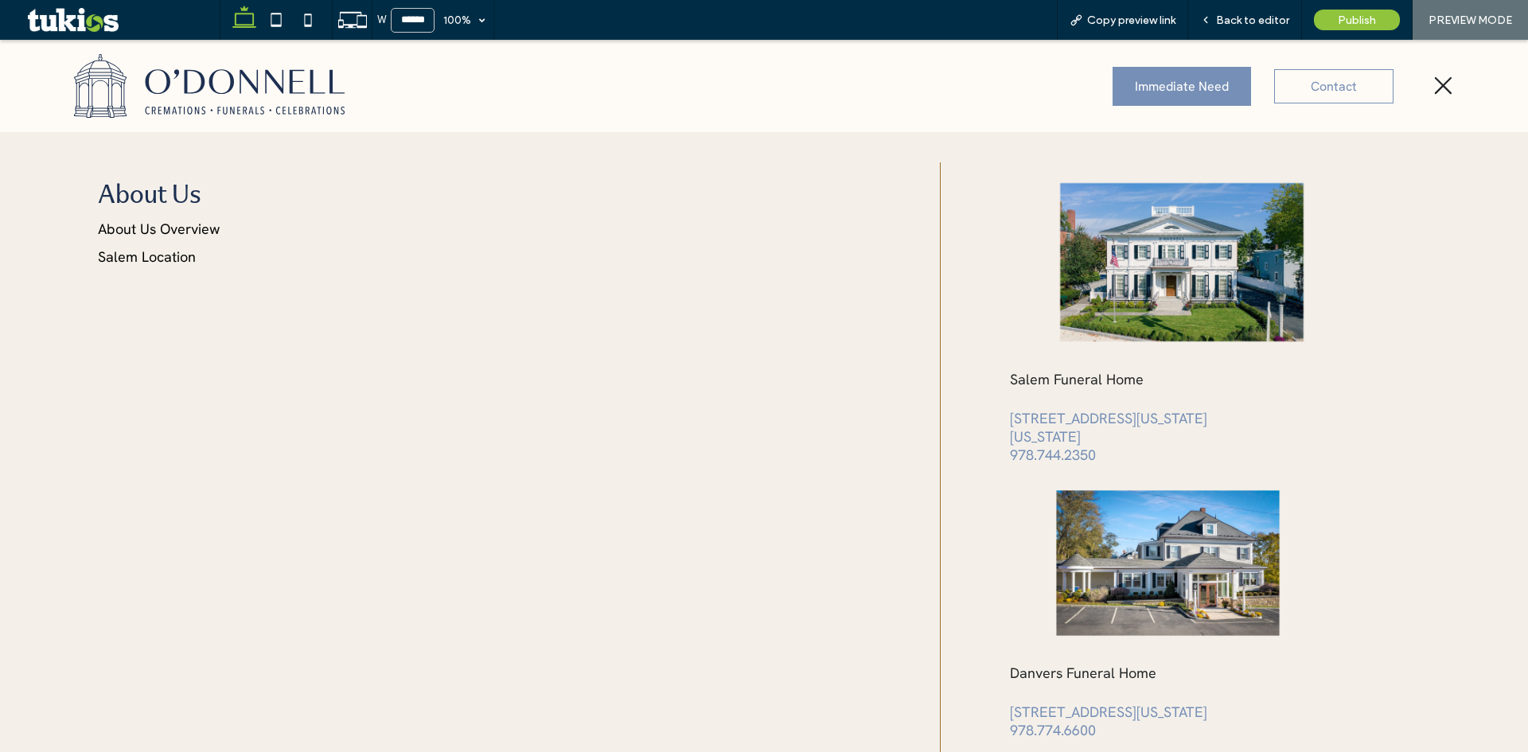
click at [1438, 84] on icon at bounding box center [1444, 86] width 22 height 24
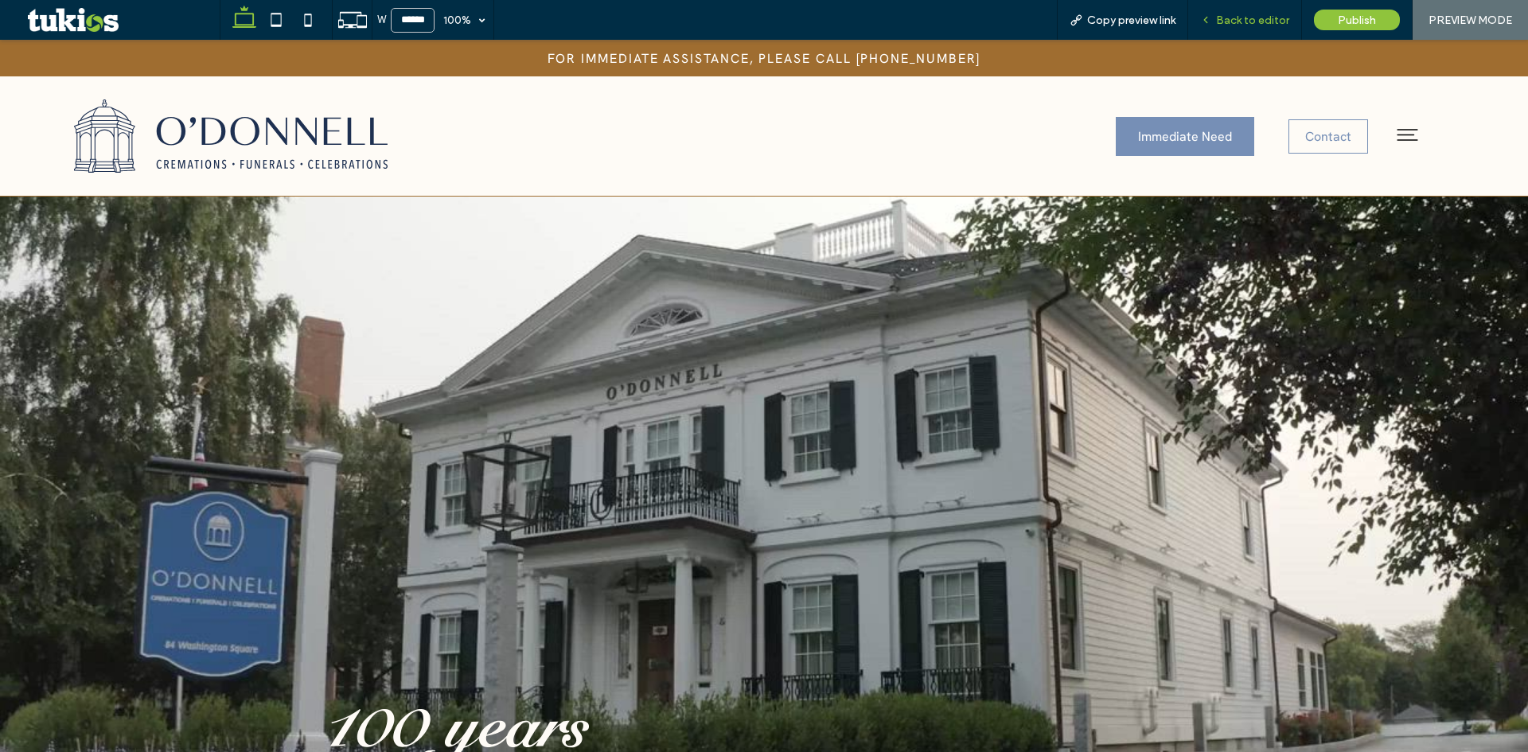
click at [1270, 19] on span "Back to editor" at bounding box center [1252, 21] width 73 height 14
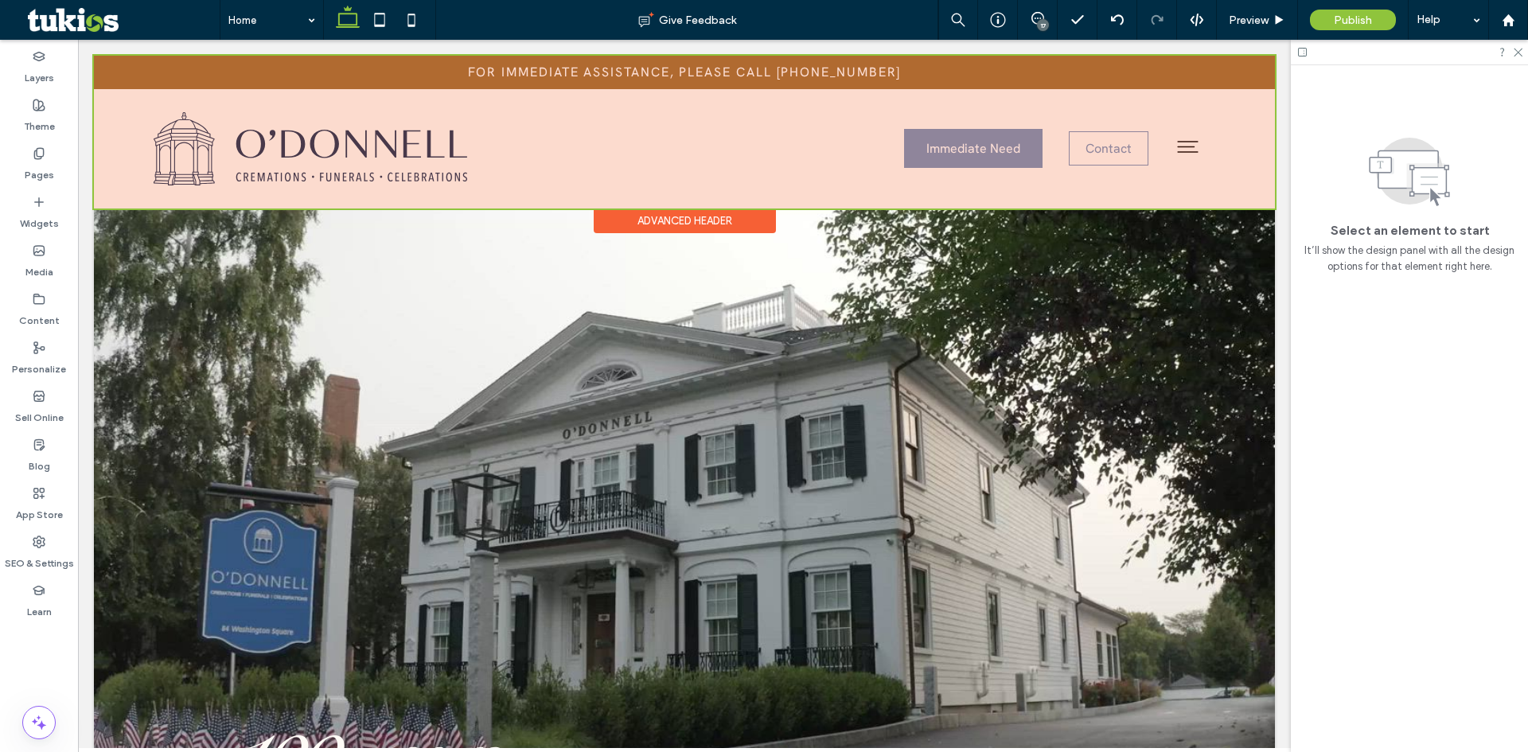
click at [1099, 150] on div at bounding box center [684, 132] width 1181 height 153
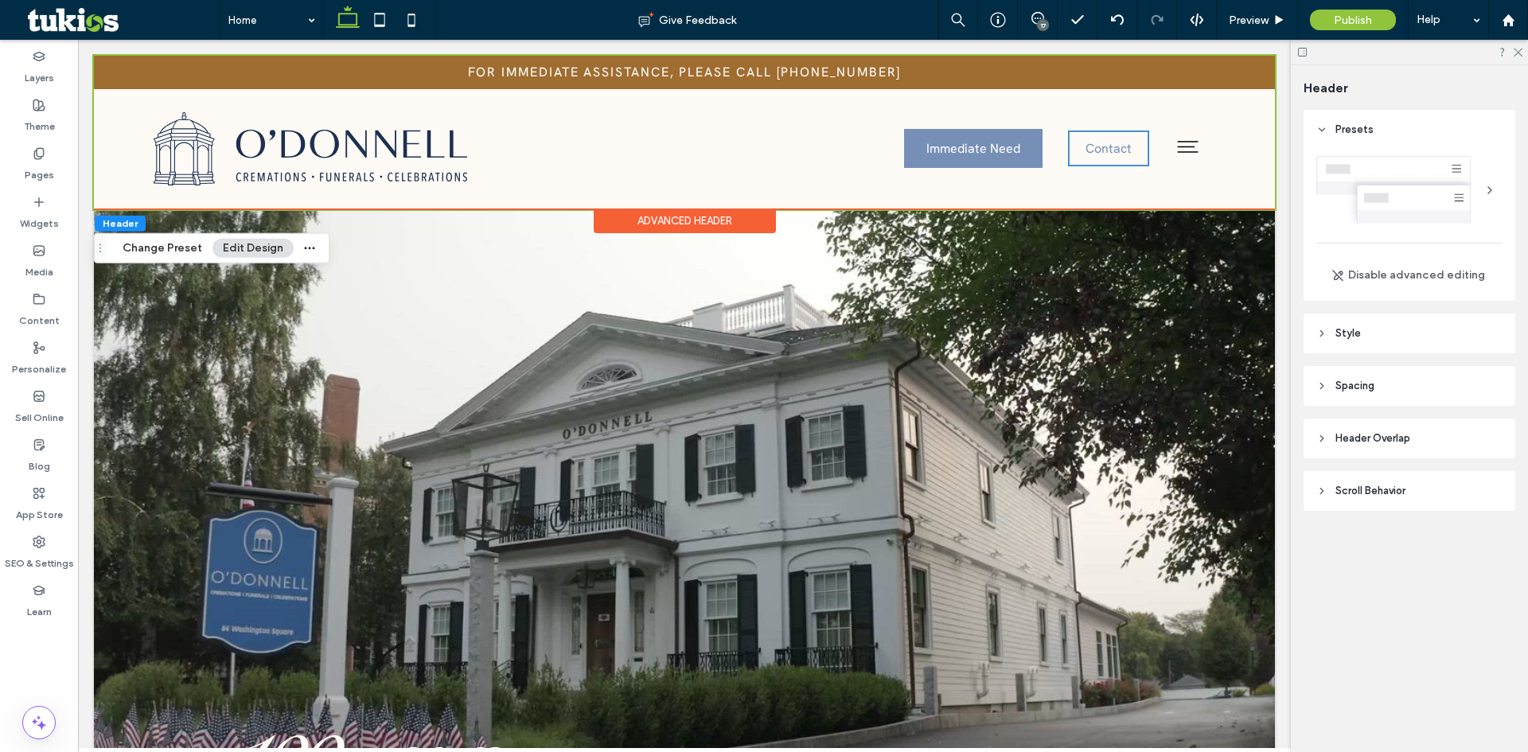
click at [1099, 150] on span "Contact" at bounding box center [1109, 148] width 46 height 17
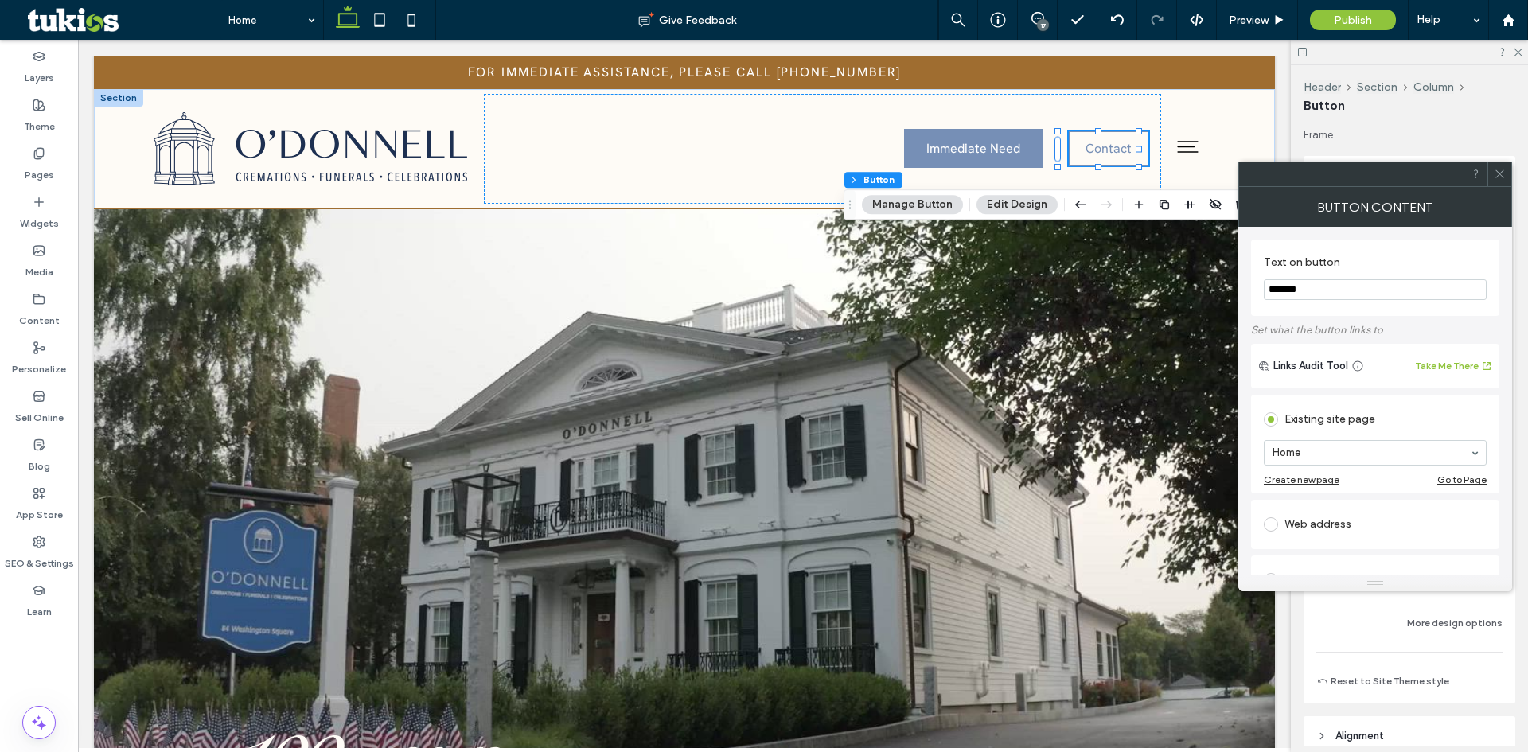
click at [1499, 172] on icon at bounding box center [1500, 174] width 12 height 12
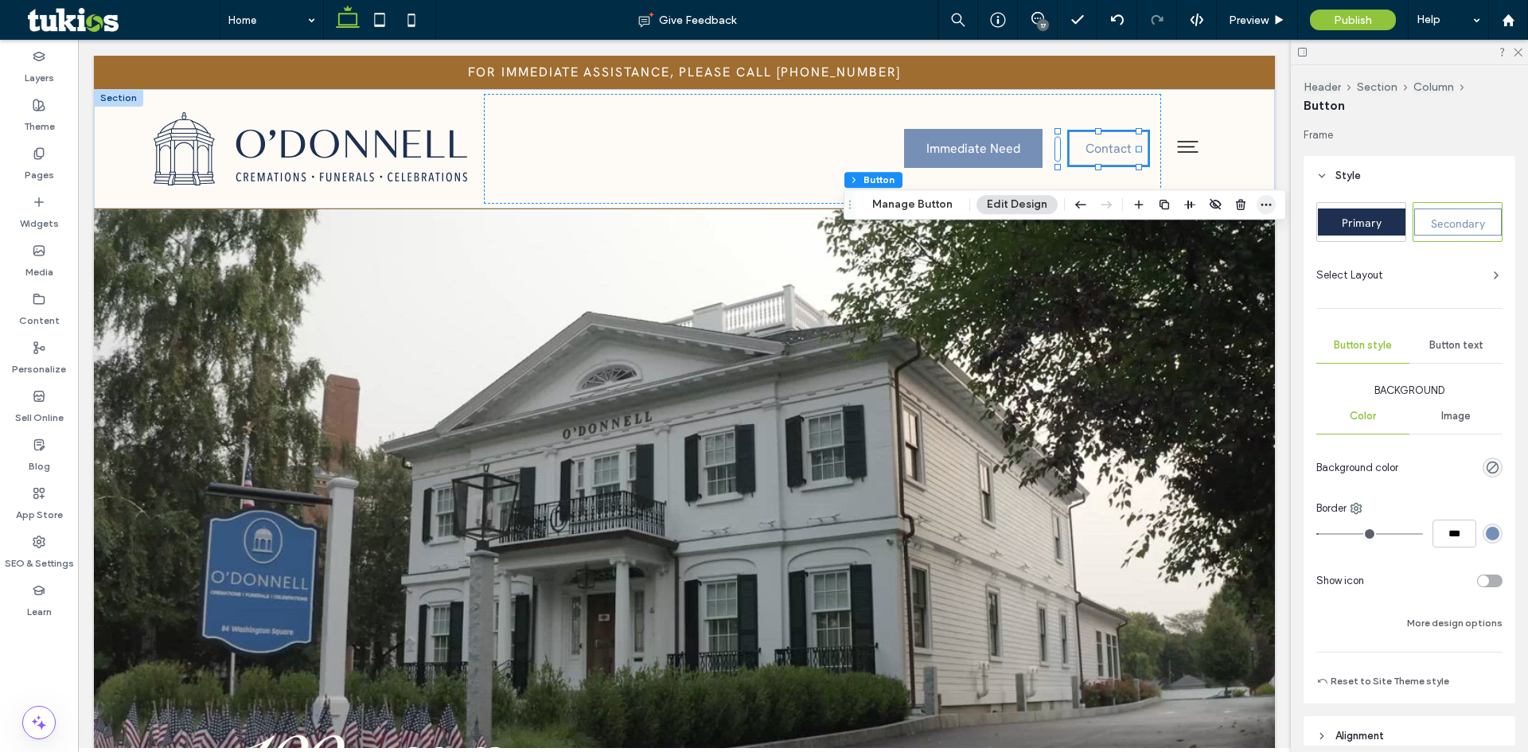
click at [1257, 206] on span "button" at bounding box center [1266, 204] width 19 height 19
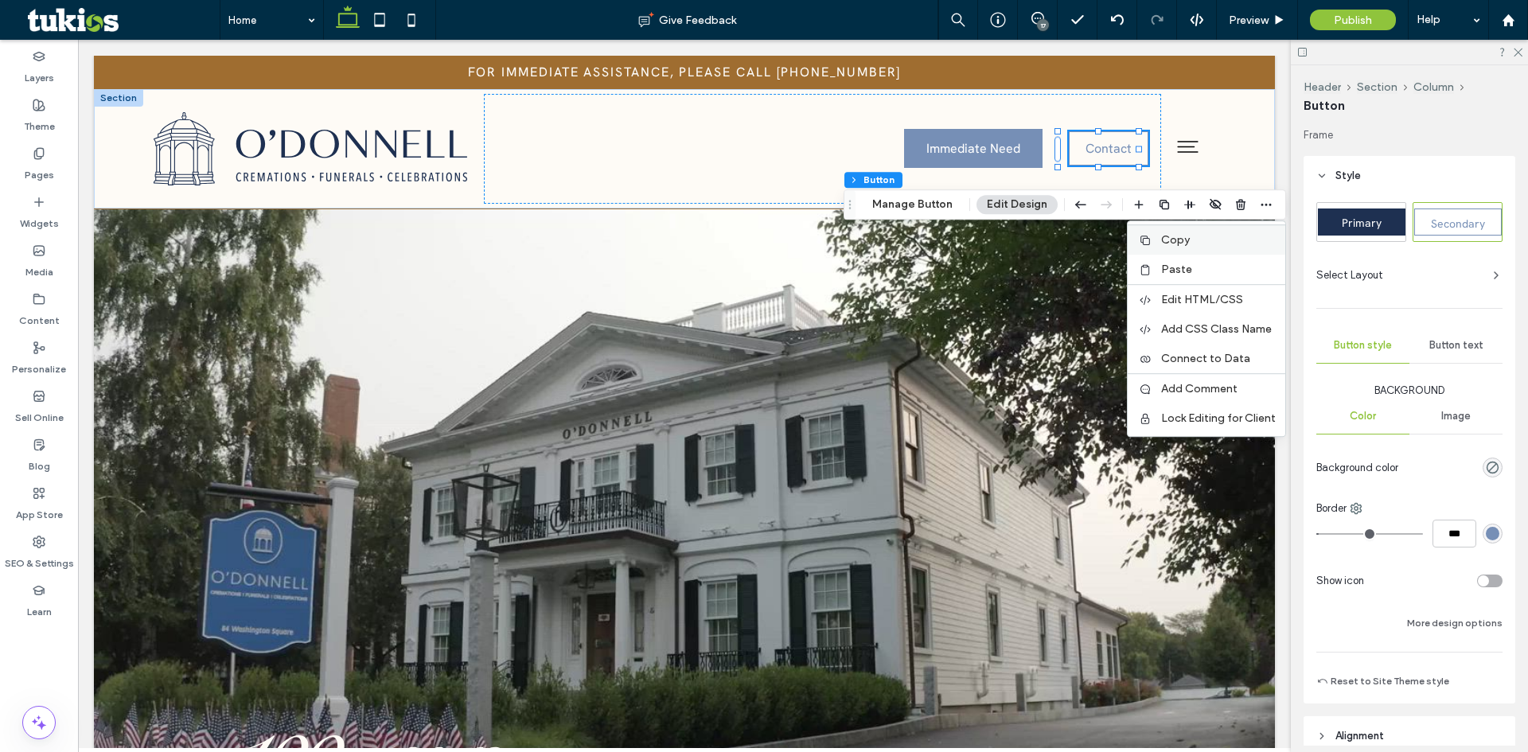
click at [1175, 243] on span "Copy" at bounding box center [1175, 240] width 29 height 14
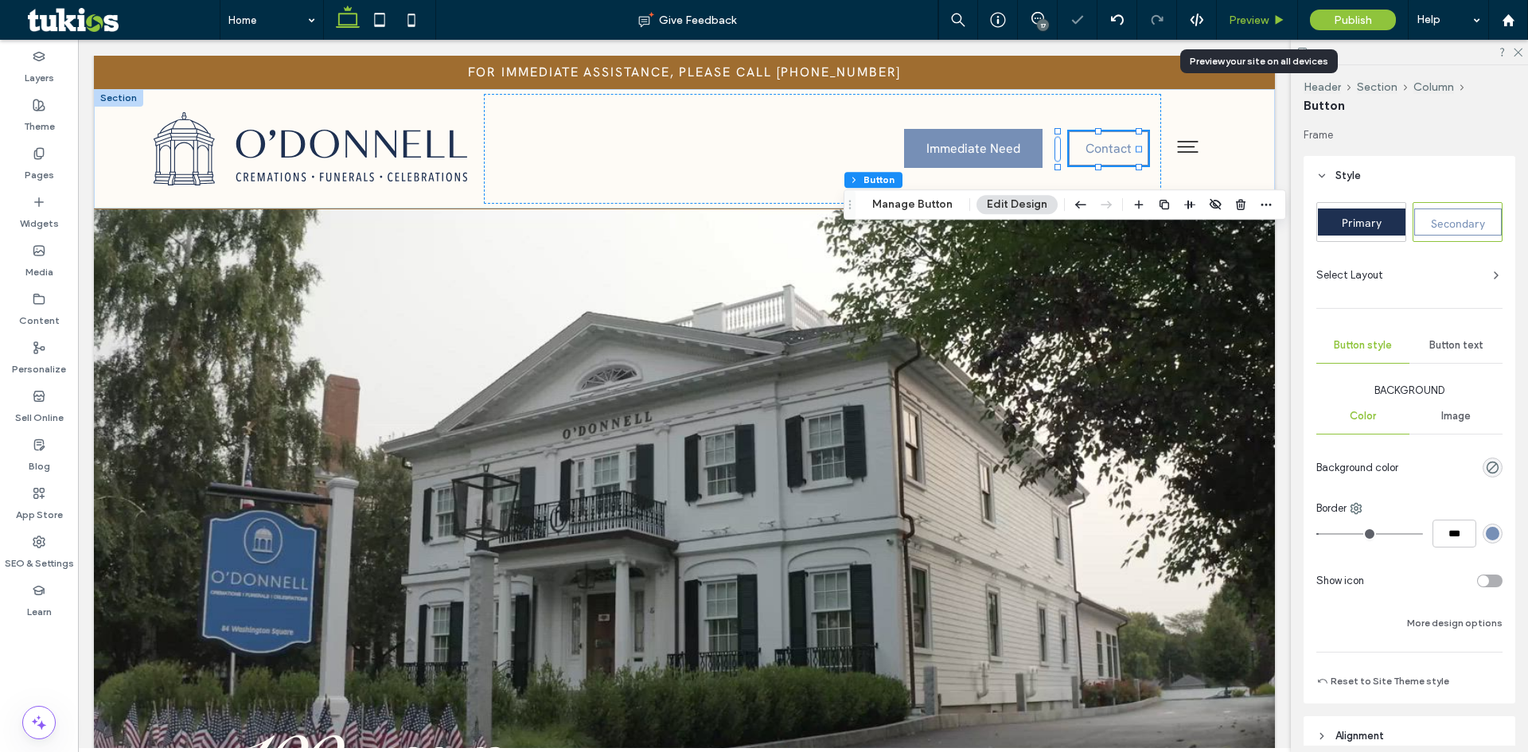
drag, startPoint x: 1249, startPoint y: 24, endPoint x: 1182, endPoint y: 21, distance: 66.9
click at [1249, 24] on span "Preview" at bounding box center [1249, 21] width 40 height 14
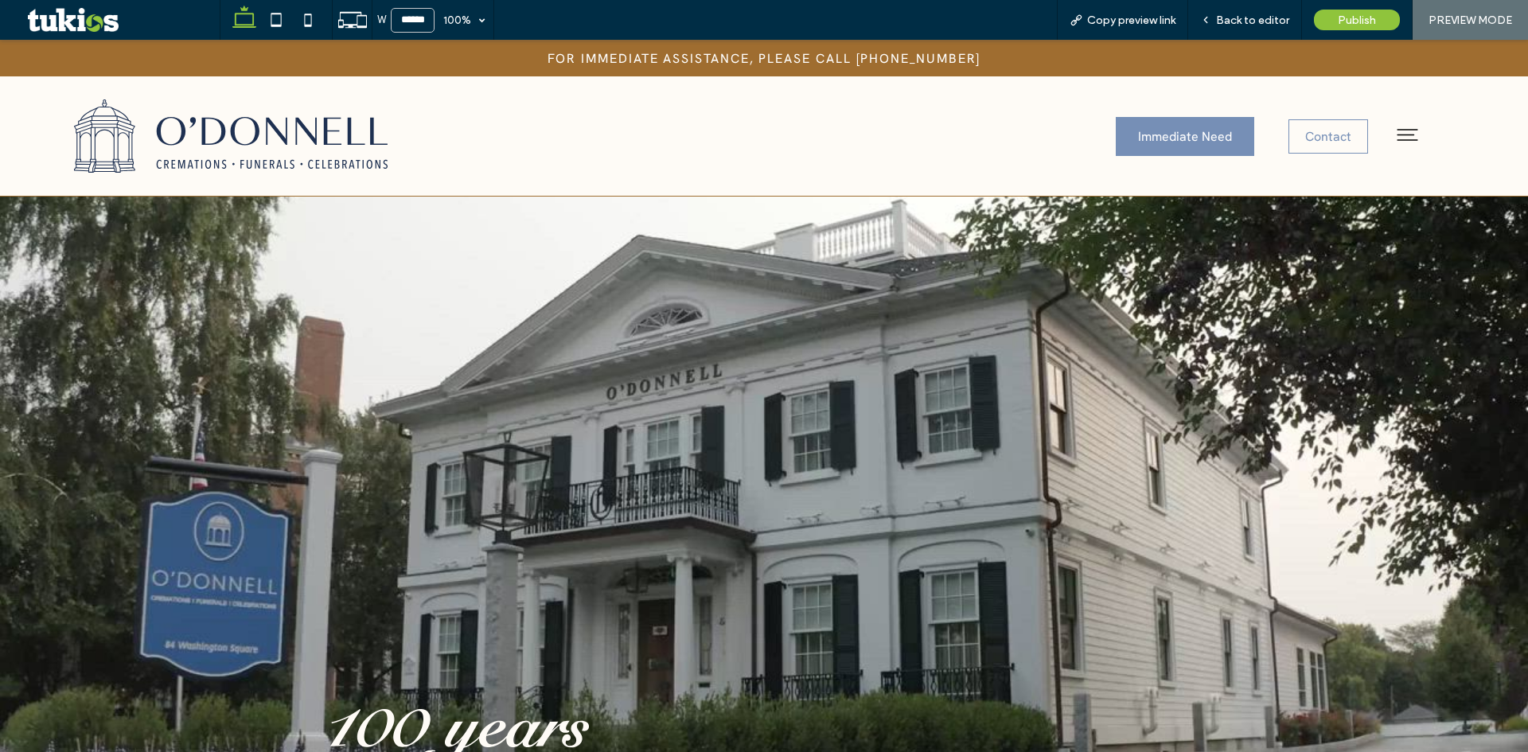
click at [1399, 138] on icon at bounding box center [1408, 135] width 28 height 28
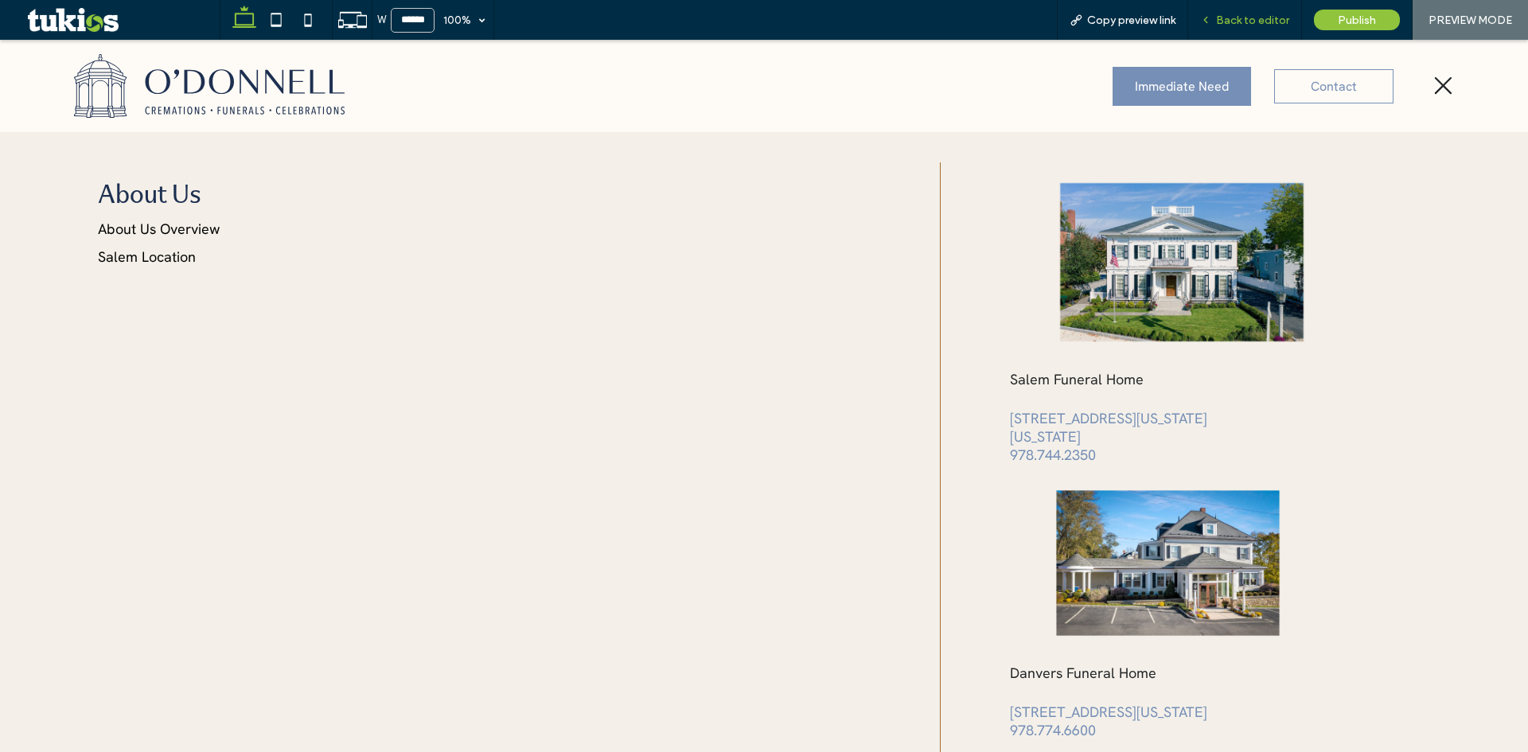
click at [1277, 10] on div "Back to editor" at bounding box center [1246, 20] width 114 height 40
click at [1274, 14] on span "Back to editor" at bounding box center [1252, 21] width 73 height 14
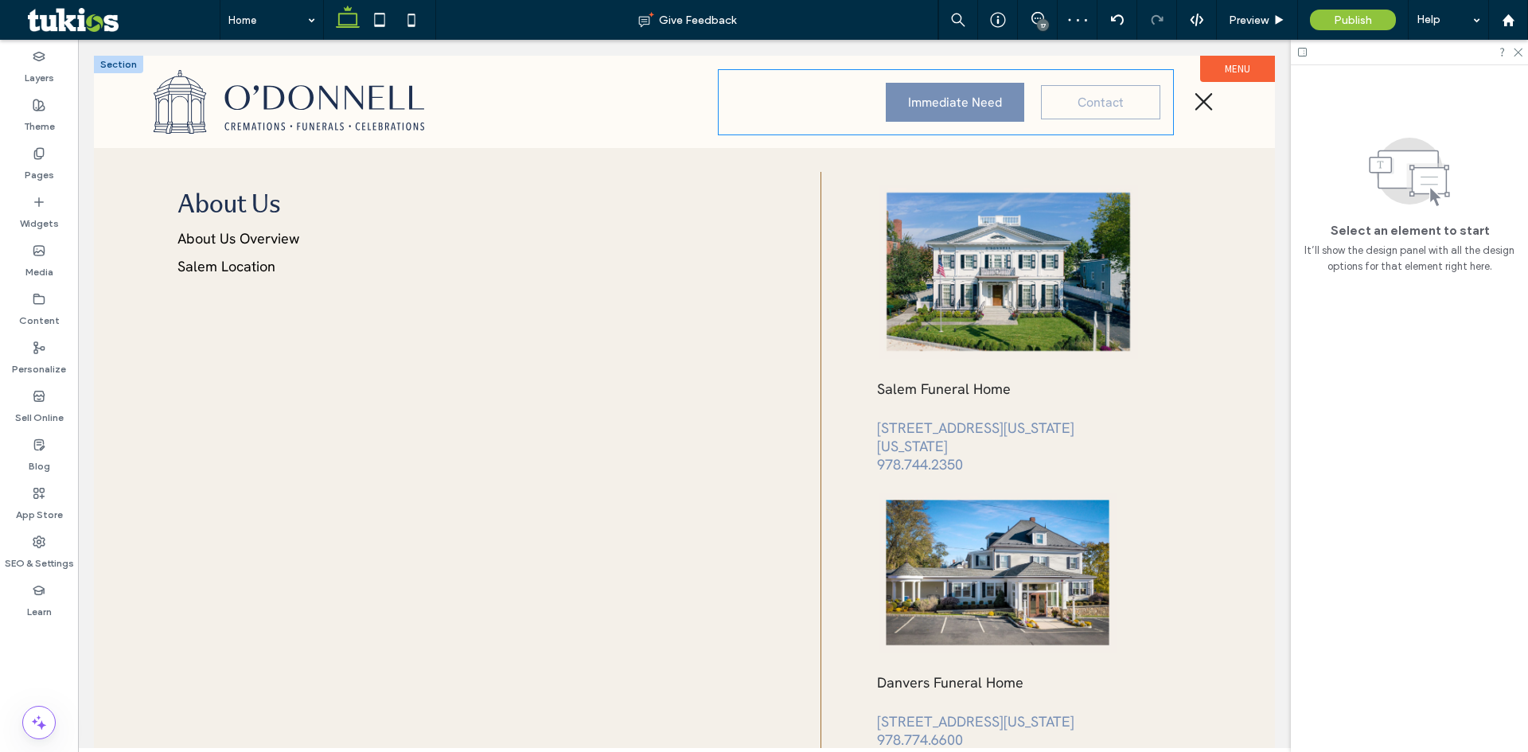
click at [1078, 103] on span "Contact" at bounding box center [1101, 102] width 46 height 17
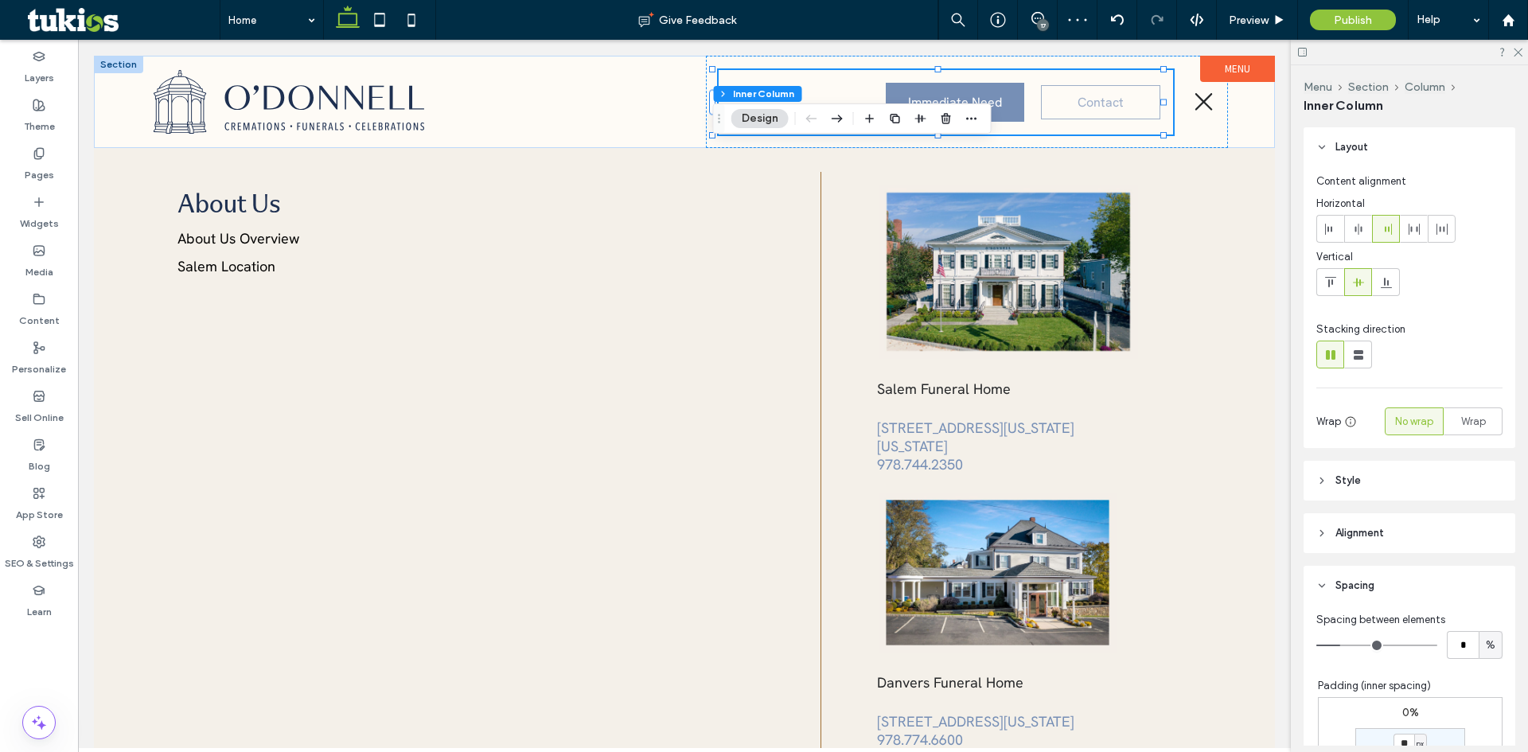
click at [1078, 103] on span "Contact" at bounding box center [1101, 102] width 46 height 17
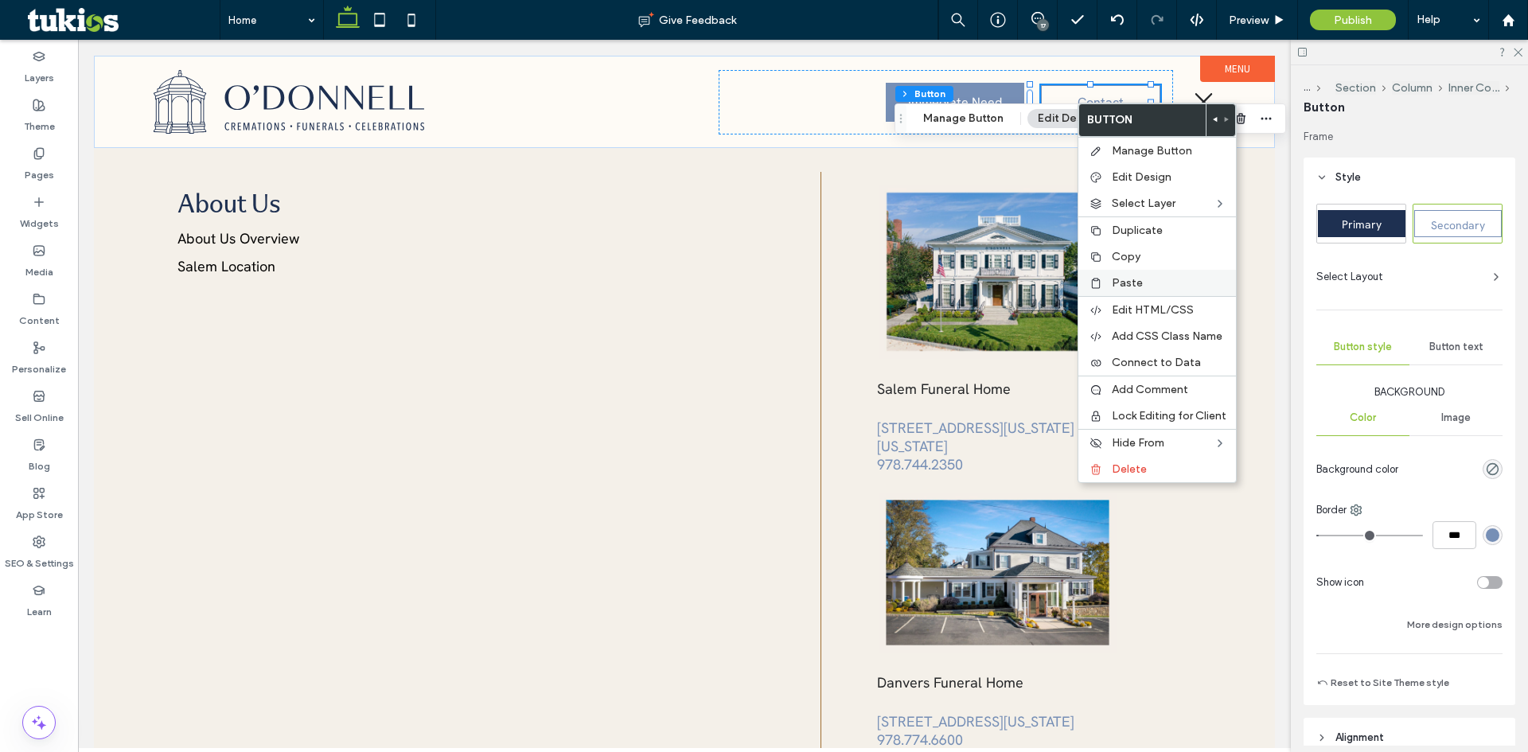
click at [1121, 279] on span "Paste" at bounding box center [1127, 283] width 31 height 14
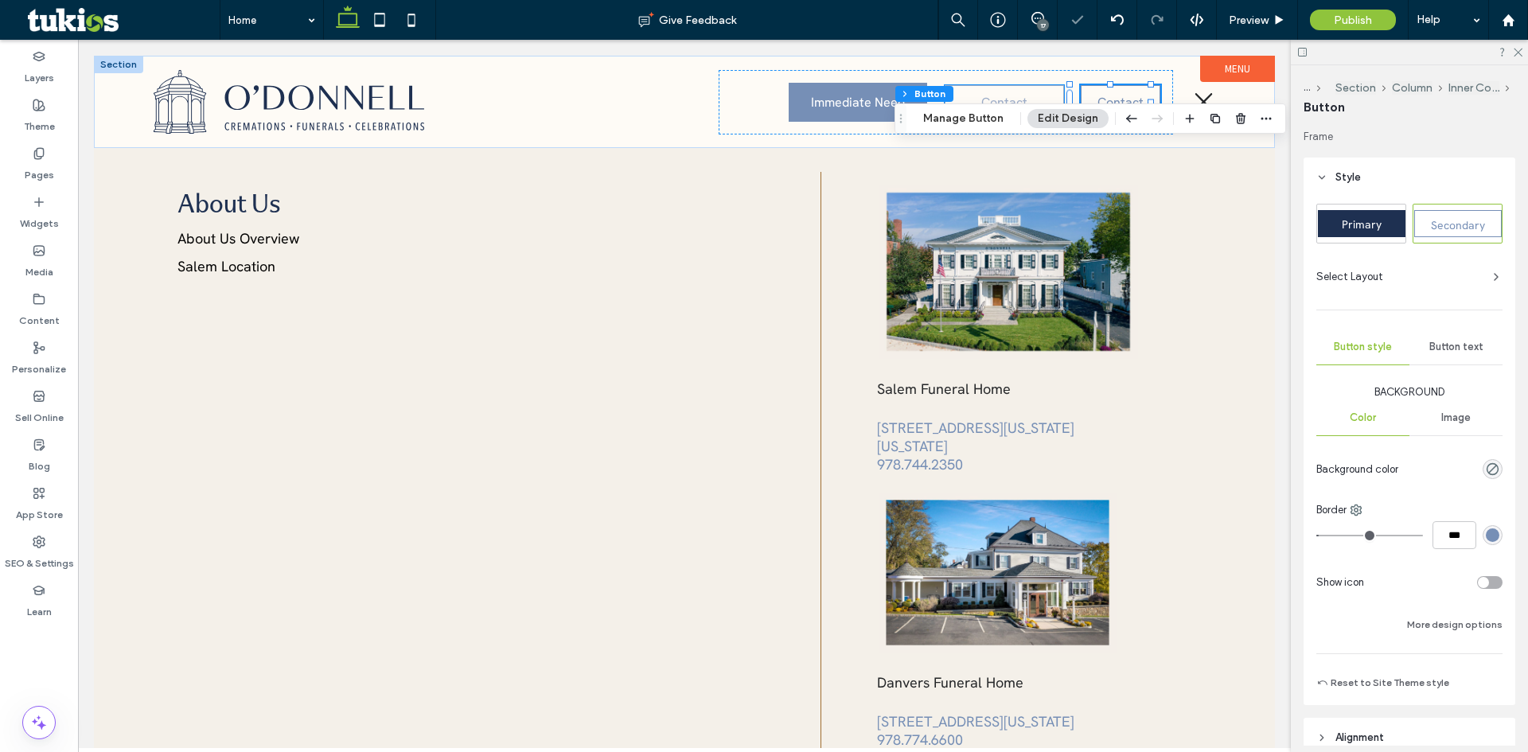
click at [1018, 92] on link "Contact" at bounding box center [1004, 102] width 119 height 34
click at [1243, 117] on icon "button" at bounding box center [1241, 118] width 13 height 13
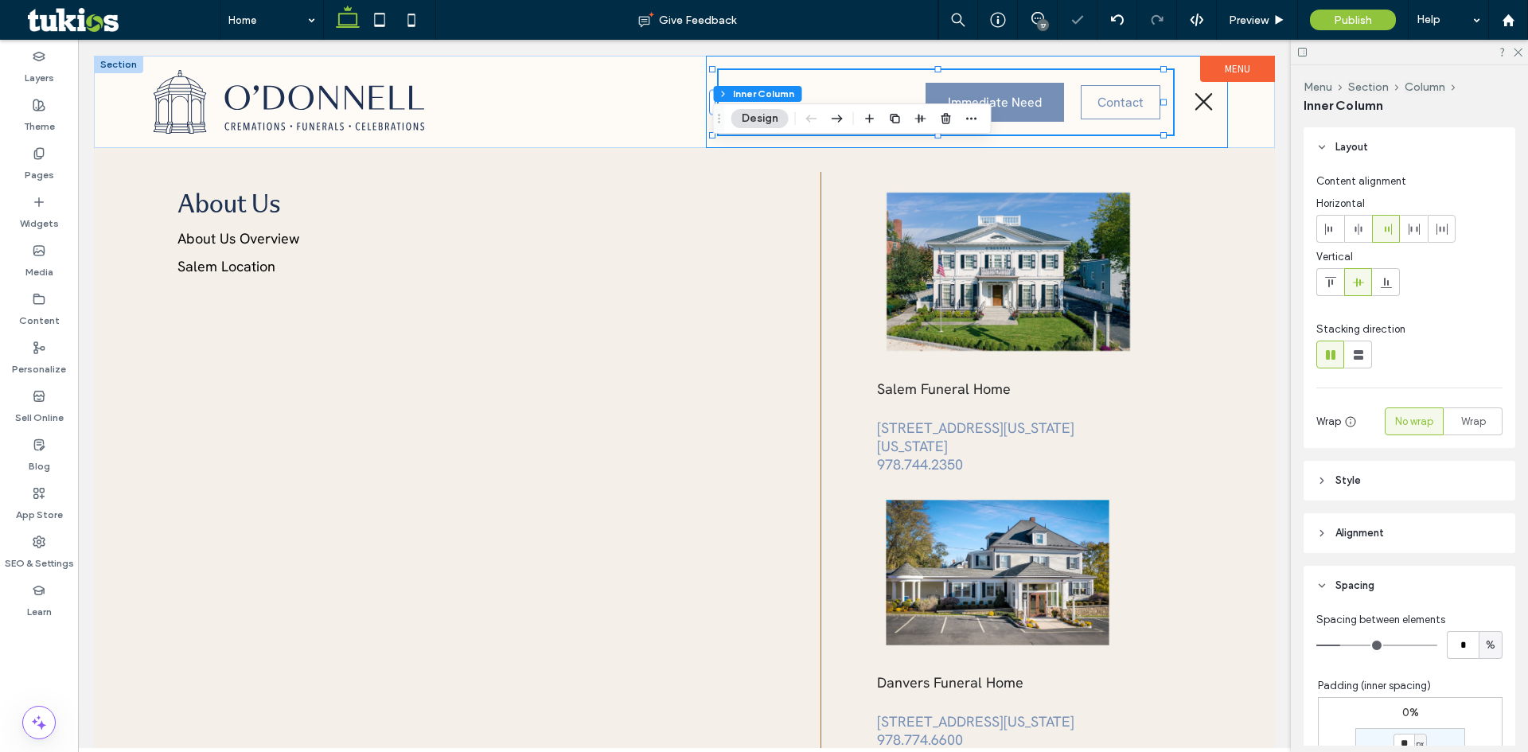
click at [1181, 127] on div "Immediate Need Contact" at bounding box center [966, 102] width 521 height 92
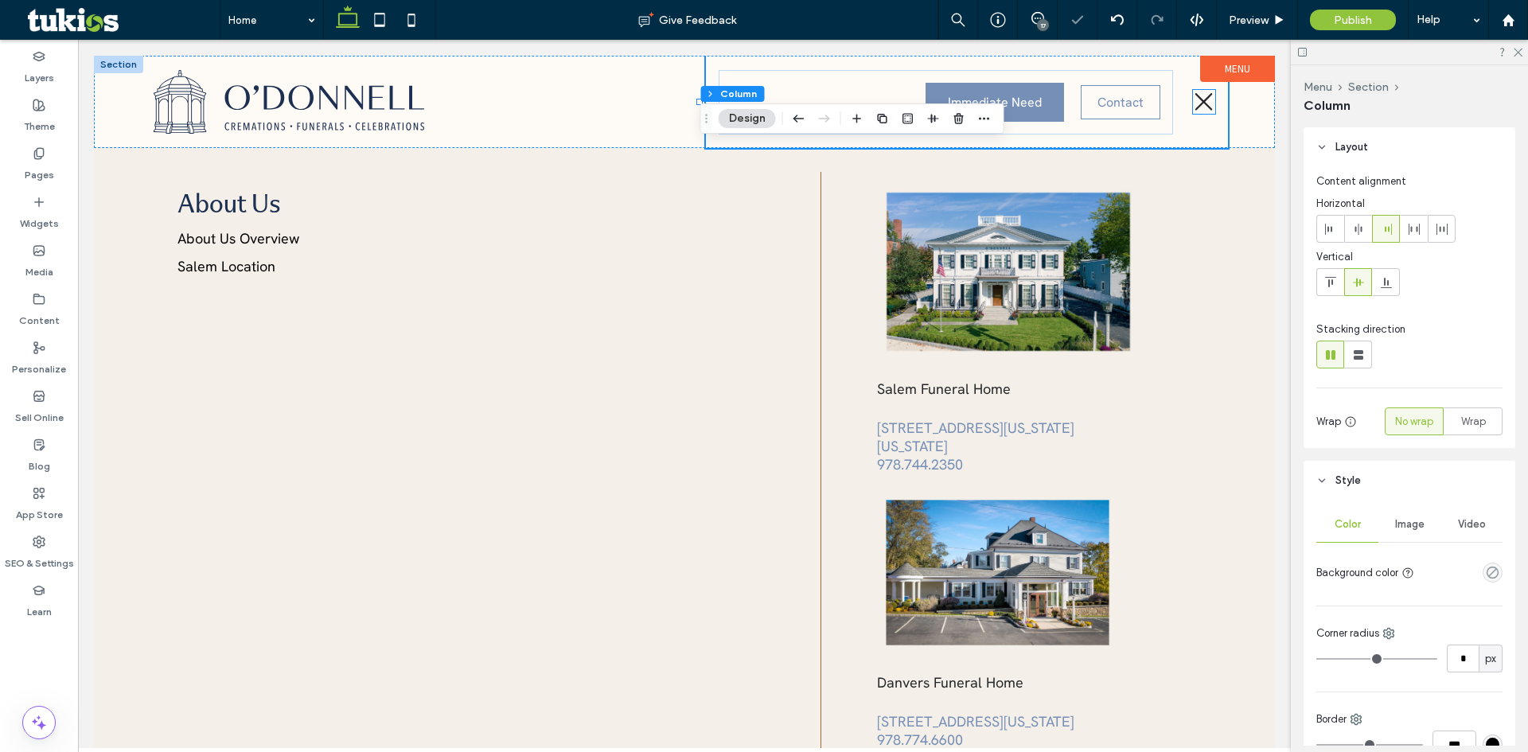
click at [1193, 107] on icon at bounding box center [1203, 102] width 21 height 24
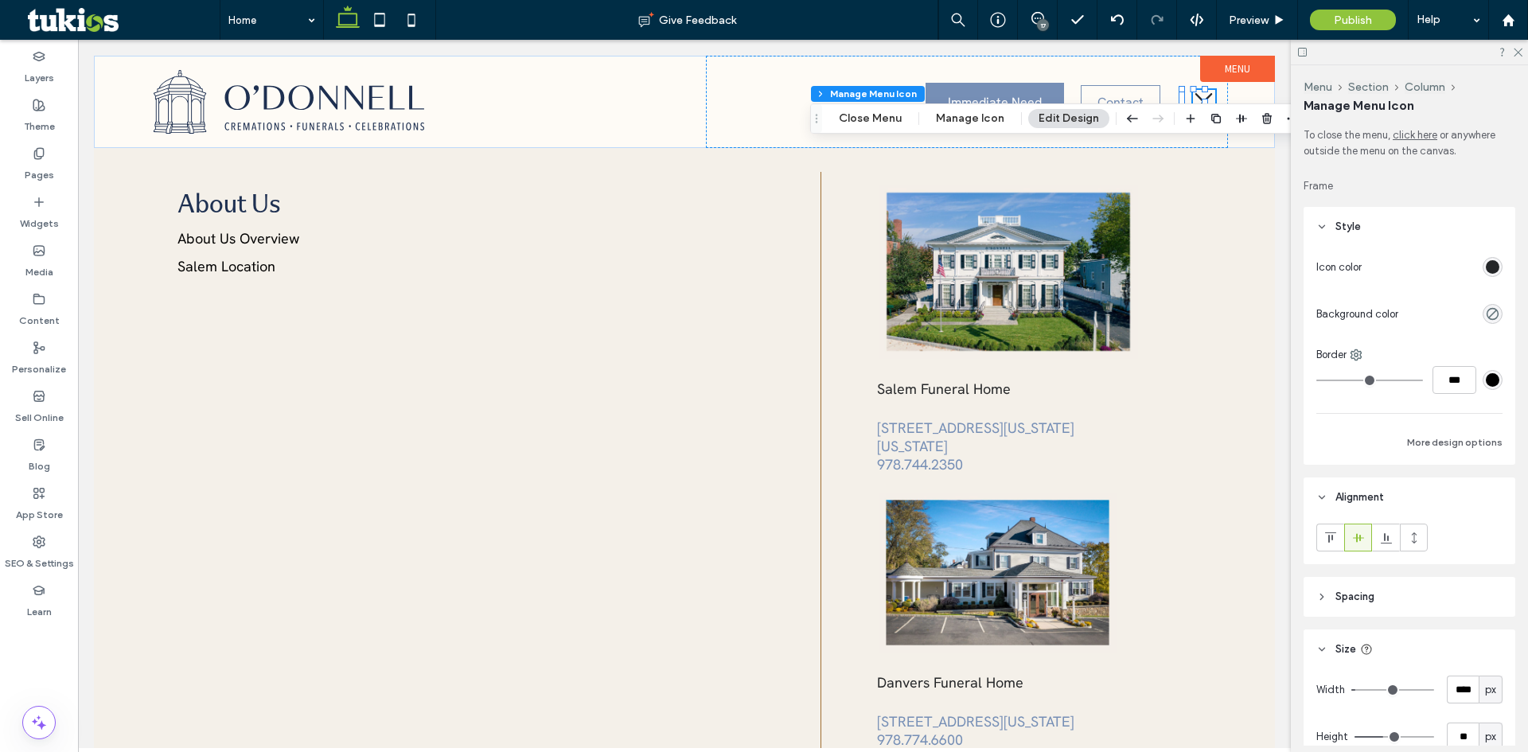
click at [1489, 267] on div "rgba(36,38,40,1)" at bounding box center [1493, 267] width 14 height 14
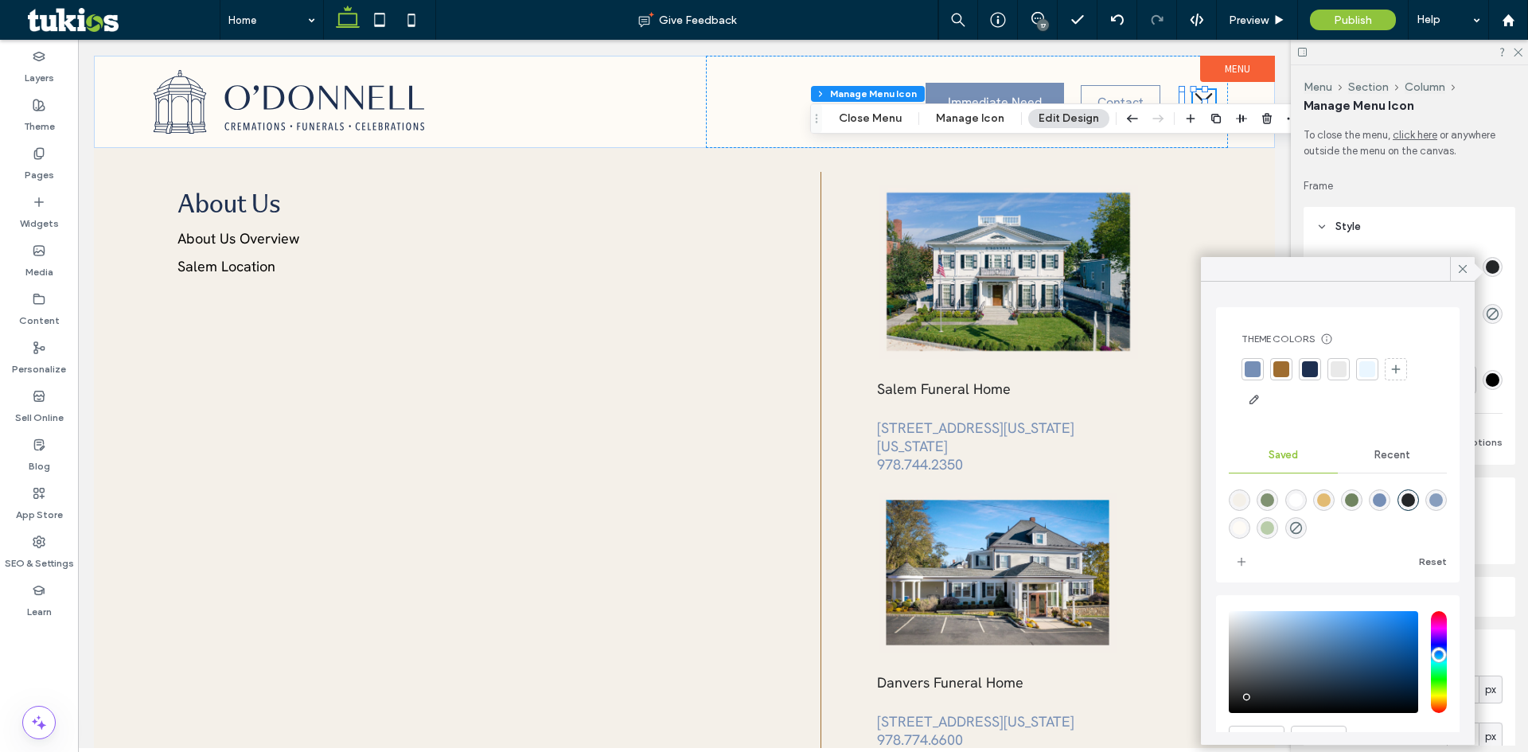
click at [1310, 369] on div at bounding box center [1310, 369] width 16 height 16
click at [1208, 219] on div "Salem Funeral Home 84 Washington Square East, Salem, Massachusetts 01970 978.74…" at bounding box center [1046, 481] width 362 height 618
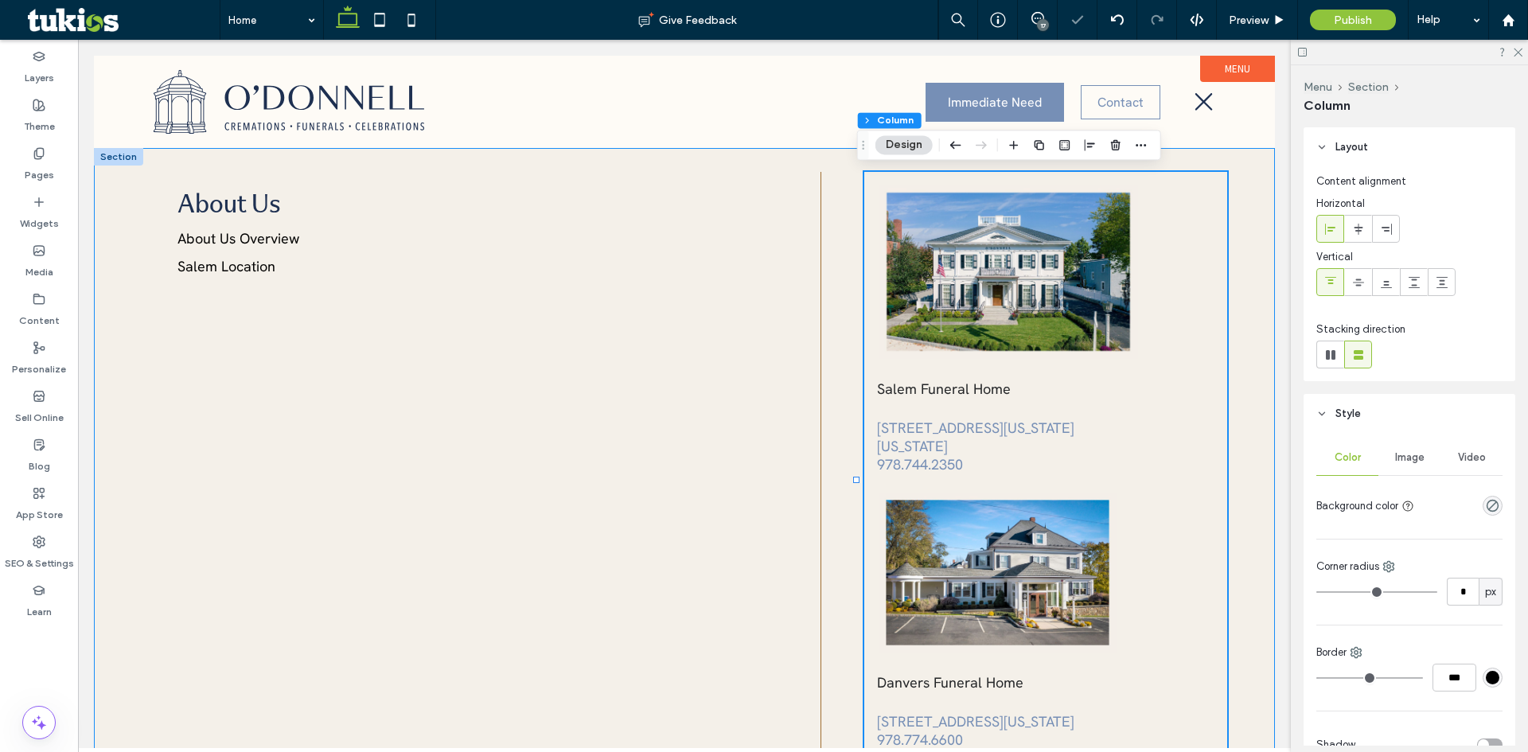
click at [1175, 158] on div "About Us About Us Overview Salem Location Salem Funeral Home 84 Washington Squa…" at bounding box center [684, 480] width 1181 height 665
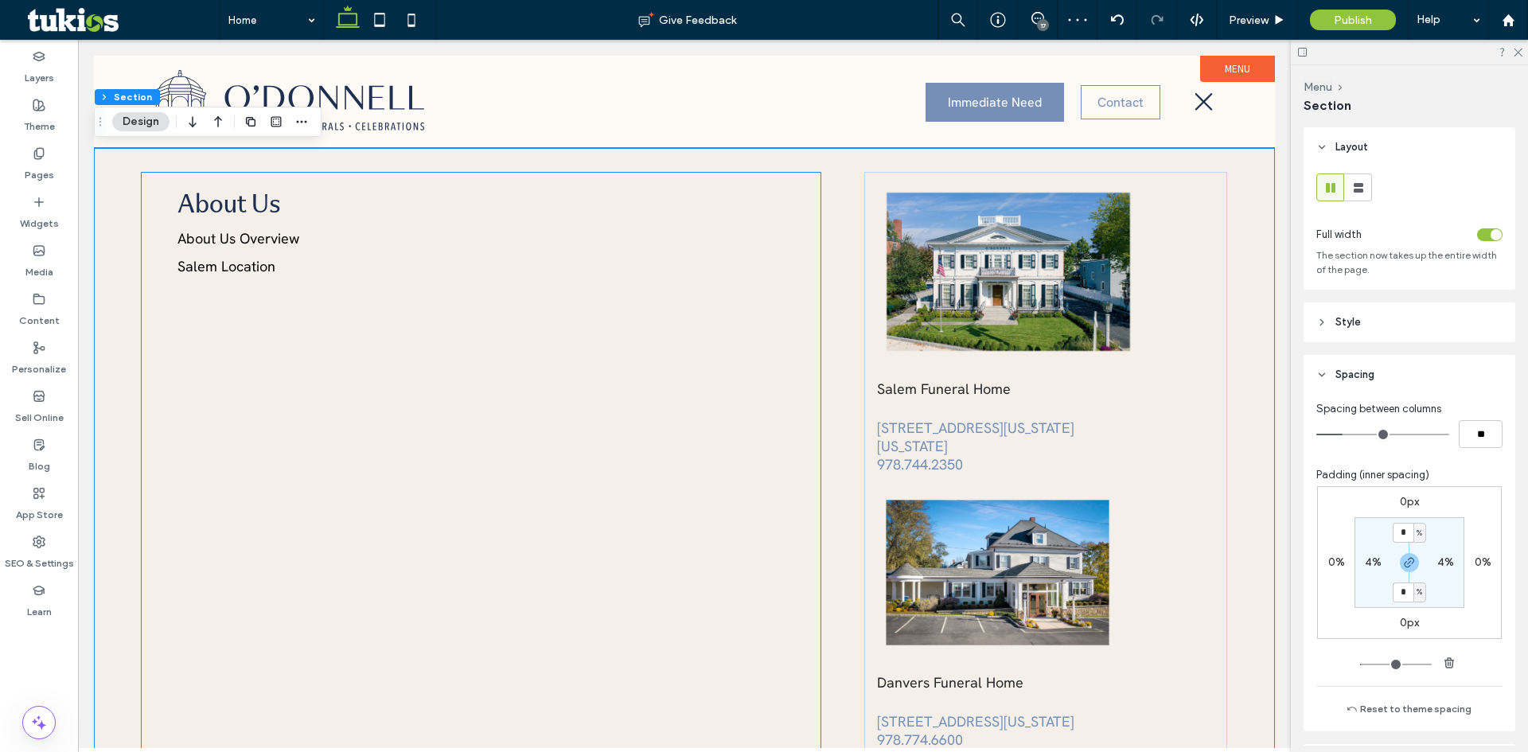
click at [435, 381] on div "About Us About Us Overview Salem Location" at bounding box center [481, 481] width 681 height 618
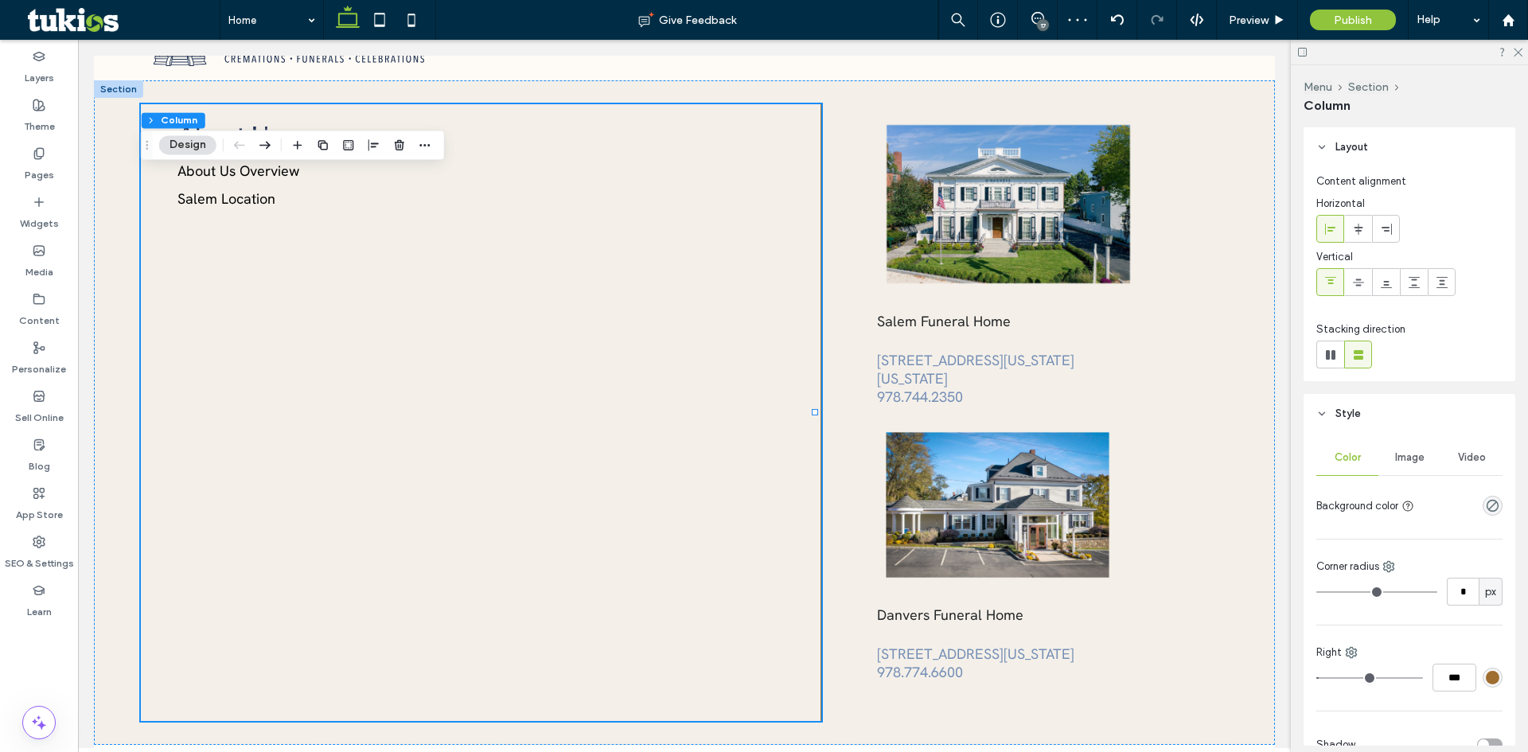
scroll to position [68, 0]
click at [286, 189] on link "Salem Location" at bounding box center [263, 198] width 170 height 20
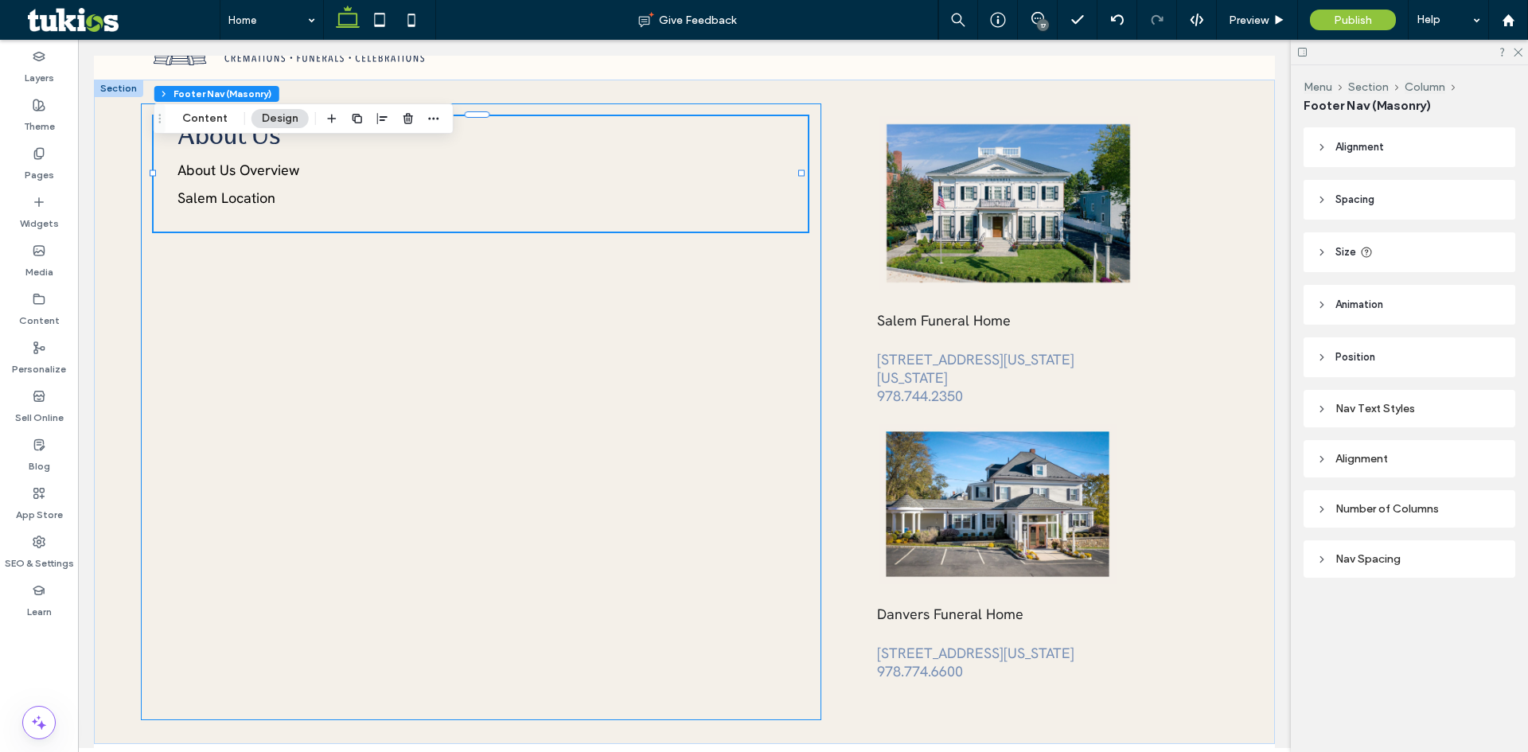
click at [273, 338] on div "About Us About Us Overview Salem Location" at bounding box center [481, 412] width 681 height 618
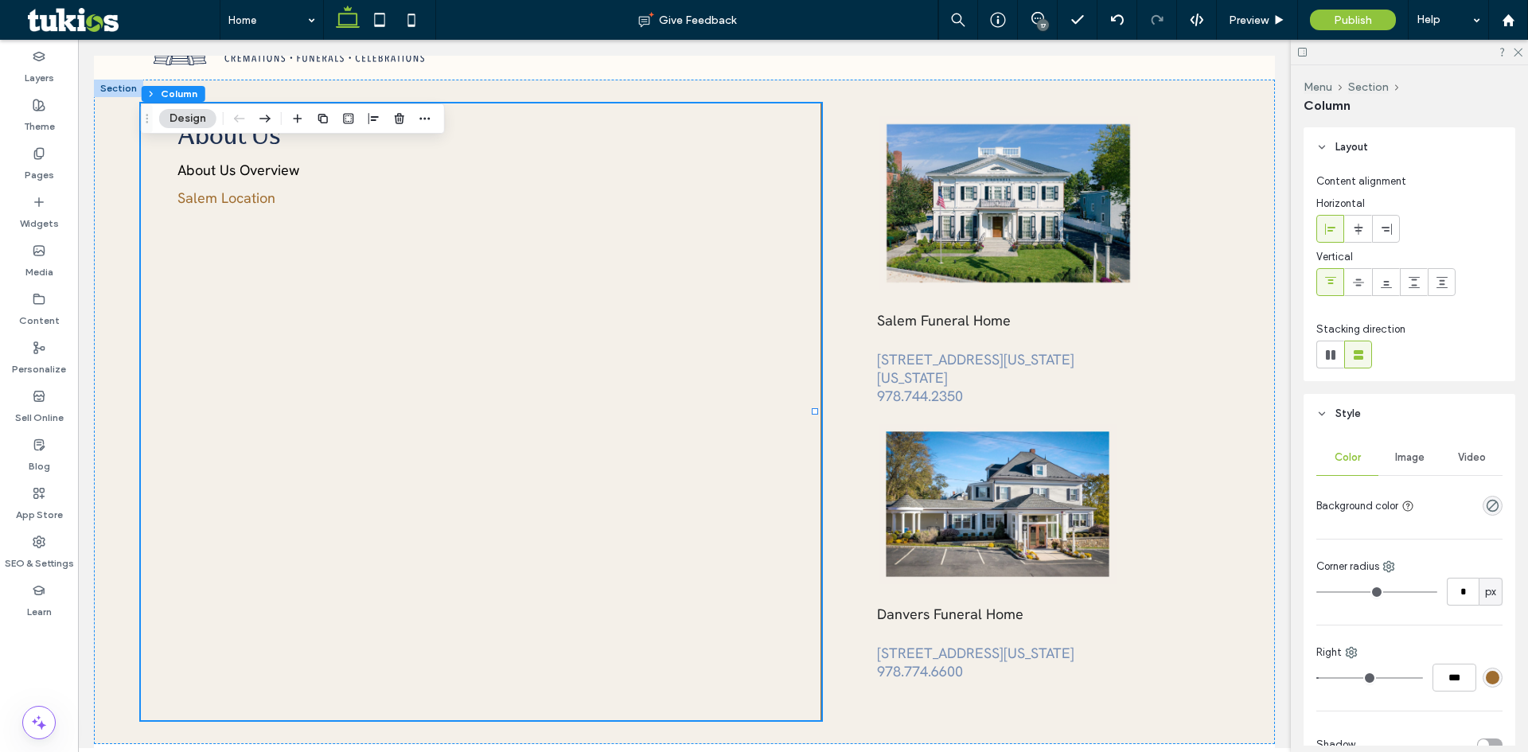
scroll to position [0, 0]
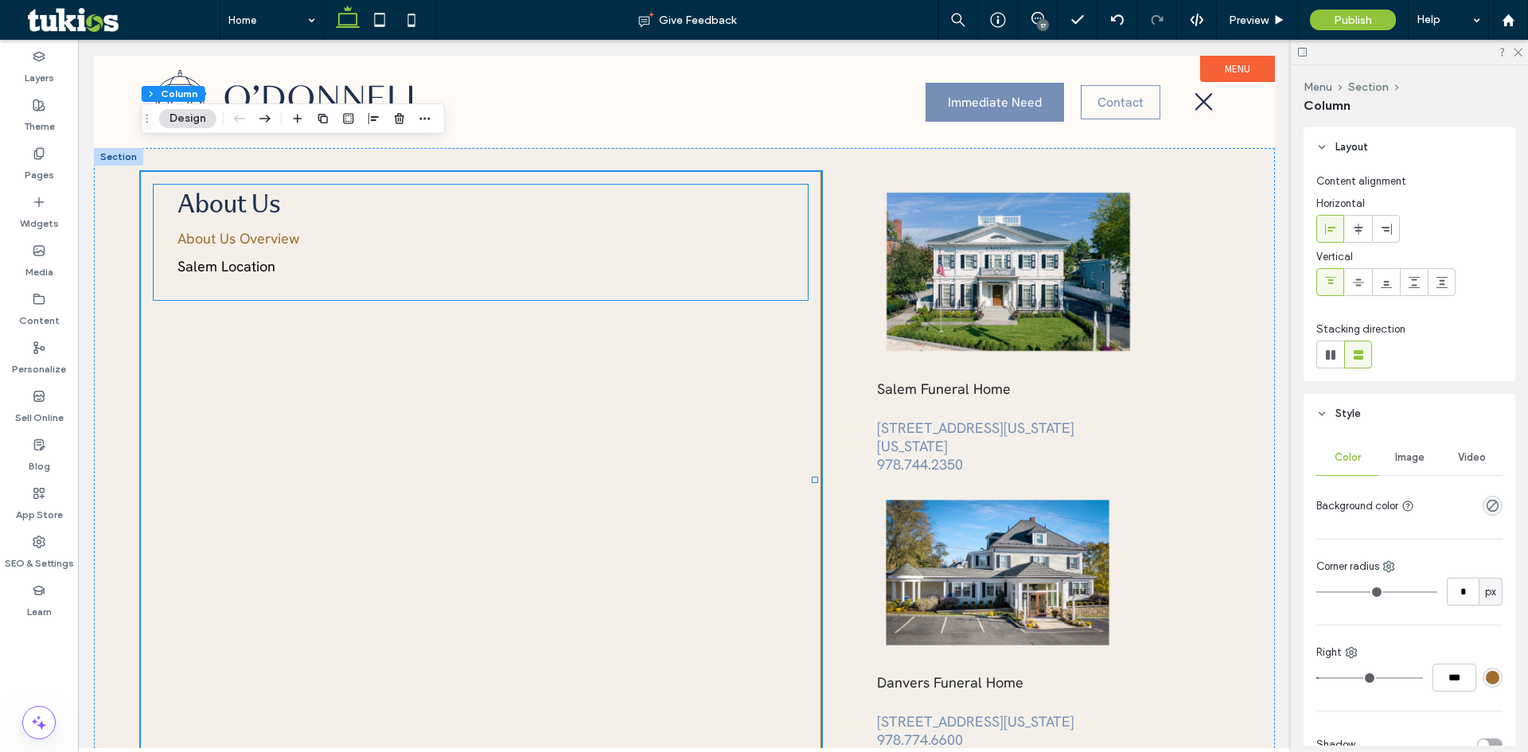
click at [248, 248] on link "About Us Overview" at bounding box center [263, 238] width 170 height 20
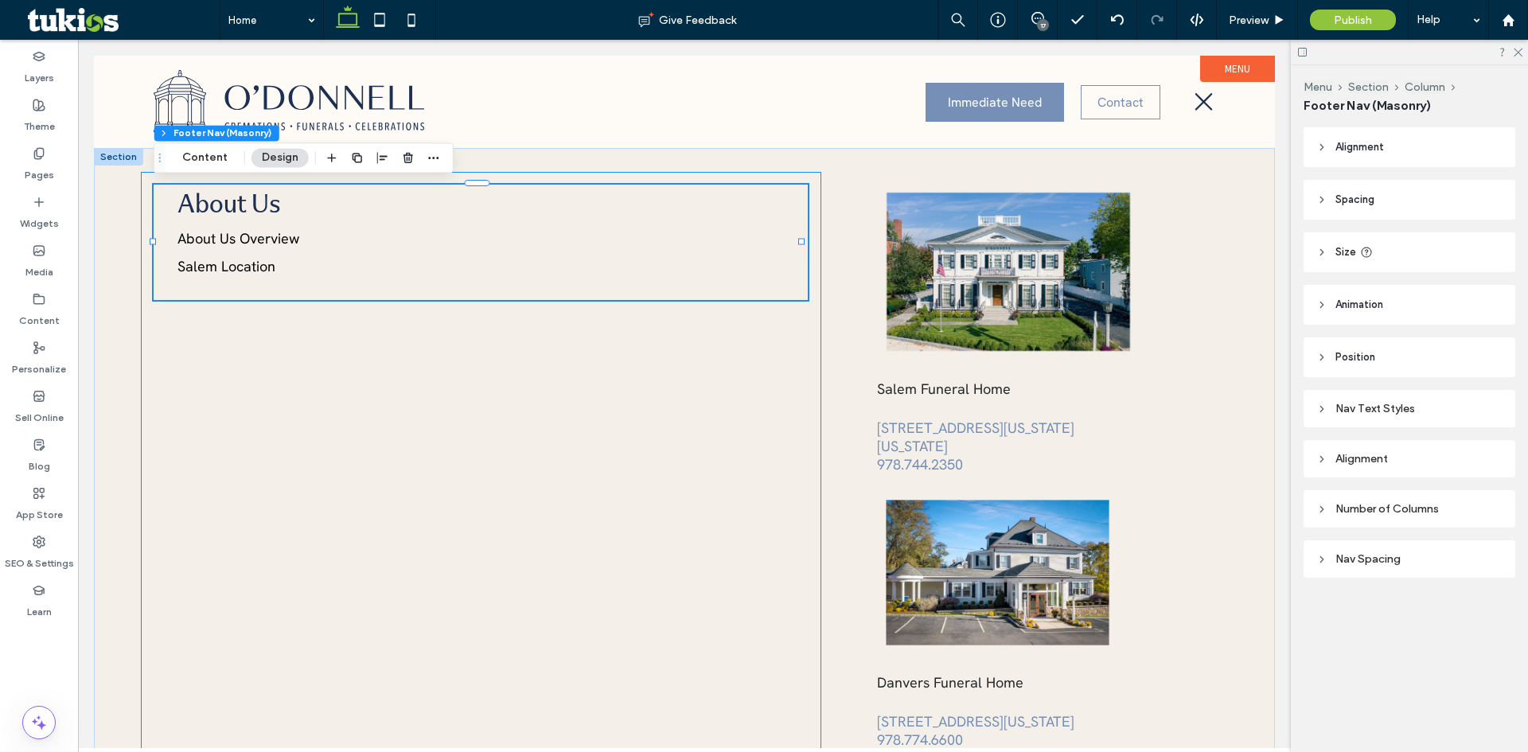
click at [404, 334] on div "About Us About Us Overview Salem Location" at bounding box center [481, 481] width 681 height 618
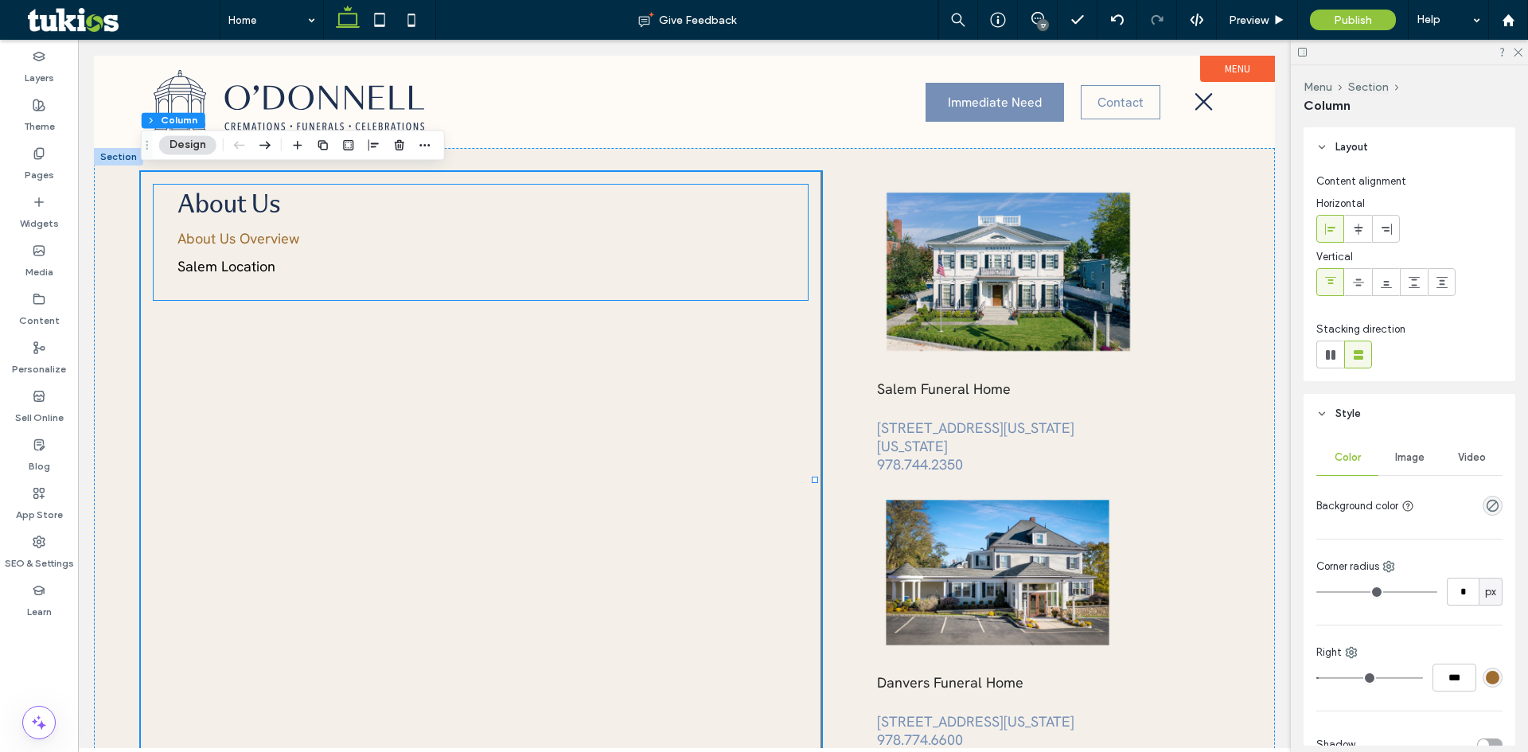
click at [298, 246] on link "About Us Overview" at bounding box center [263, 238] width 170 height 20
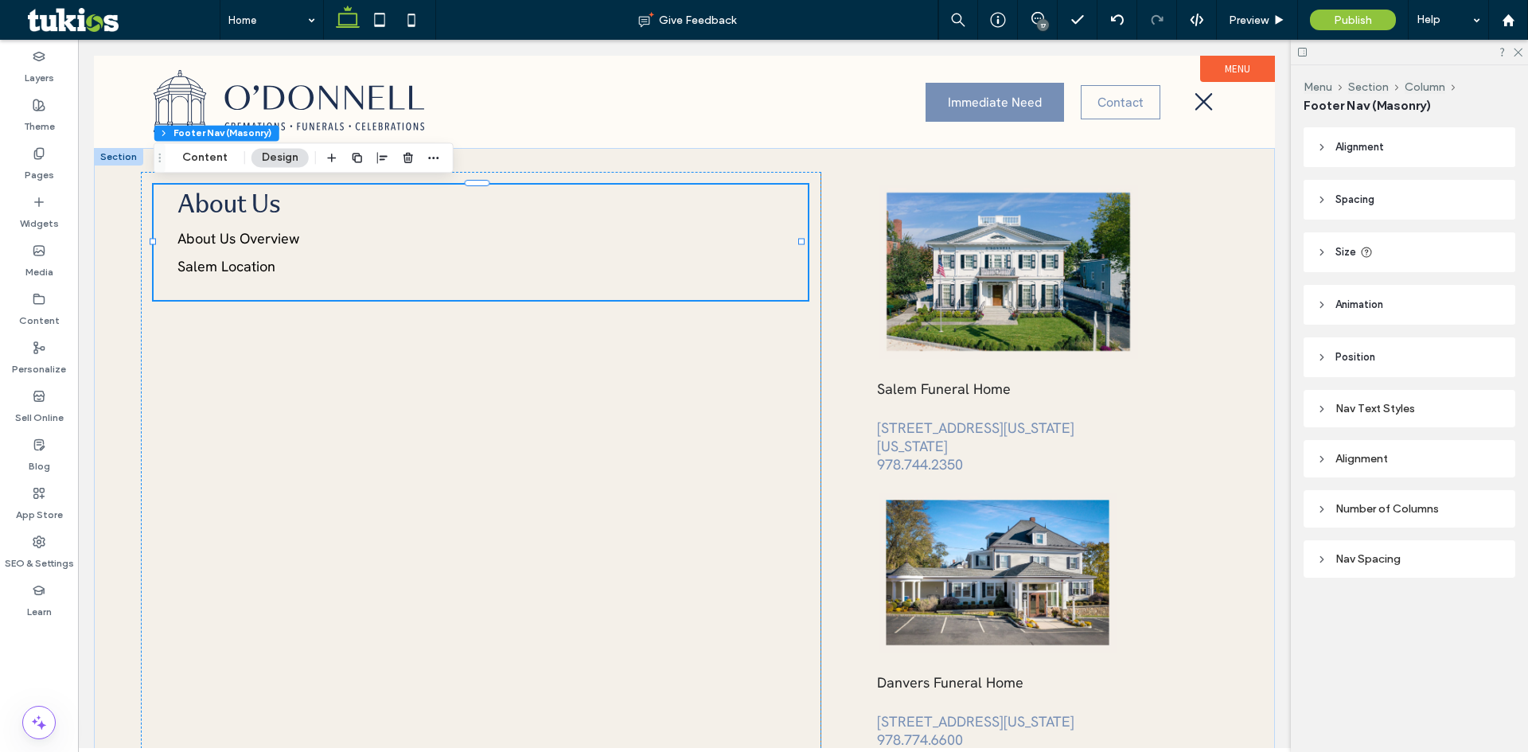
click at [412, 408] on div "About Us About Us Overview Salem Location" at bounding box center [481, 481] width 681 height 618
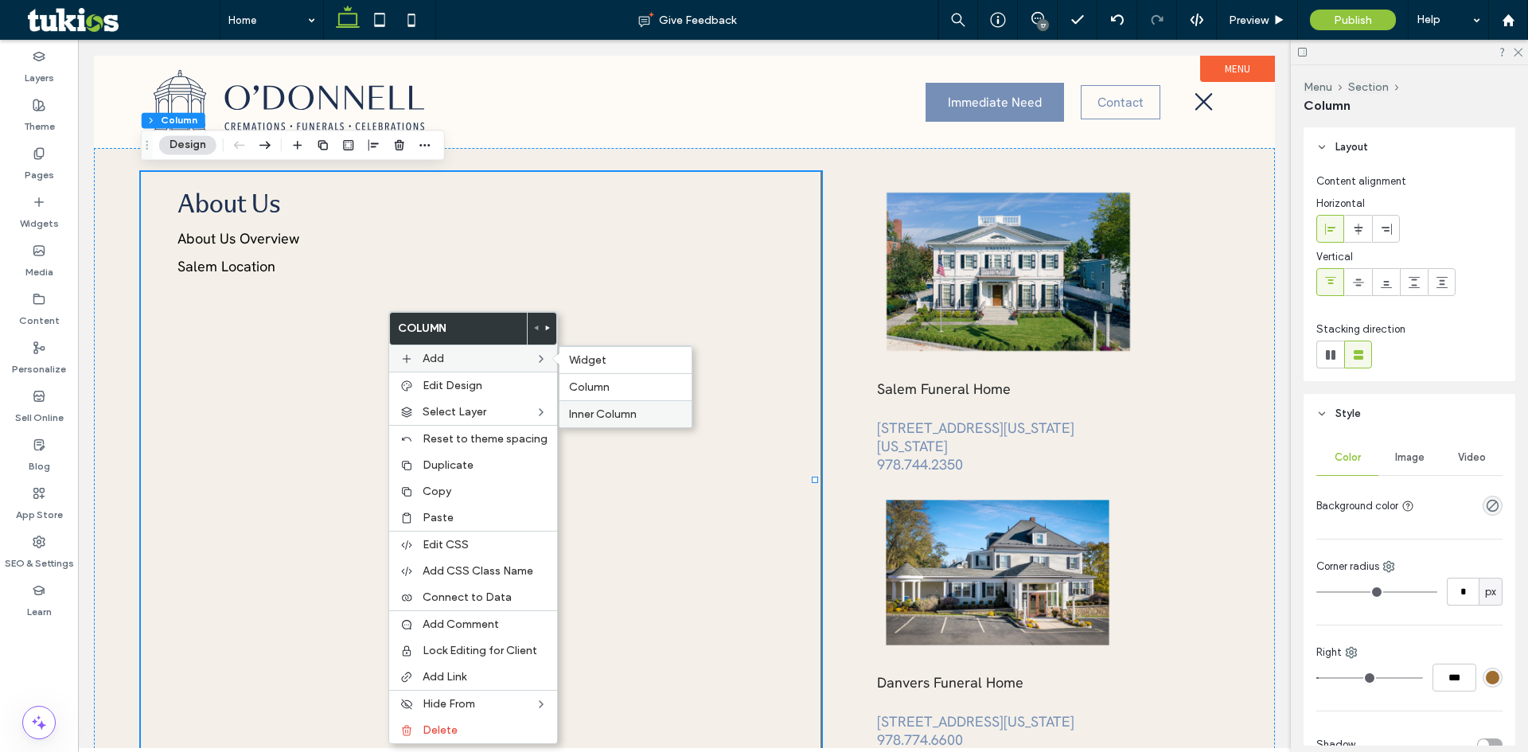
click at [617, 412] on span "Inner Column" at bounding box center [603, 415] width 68 height 14
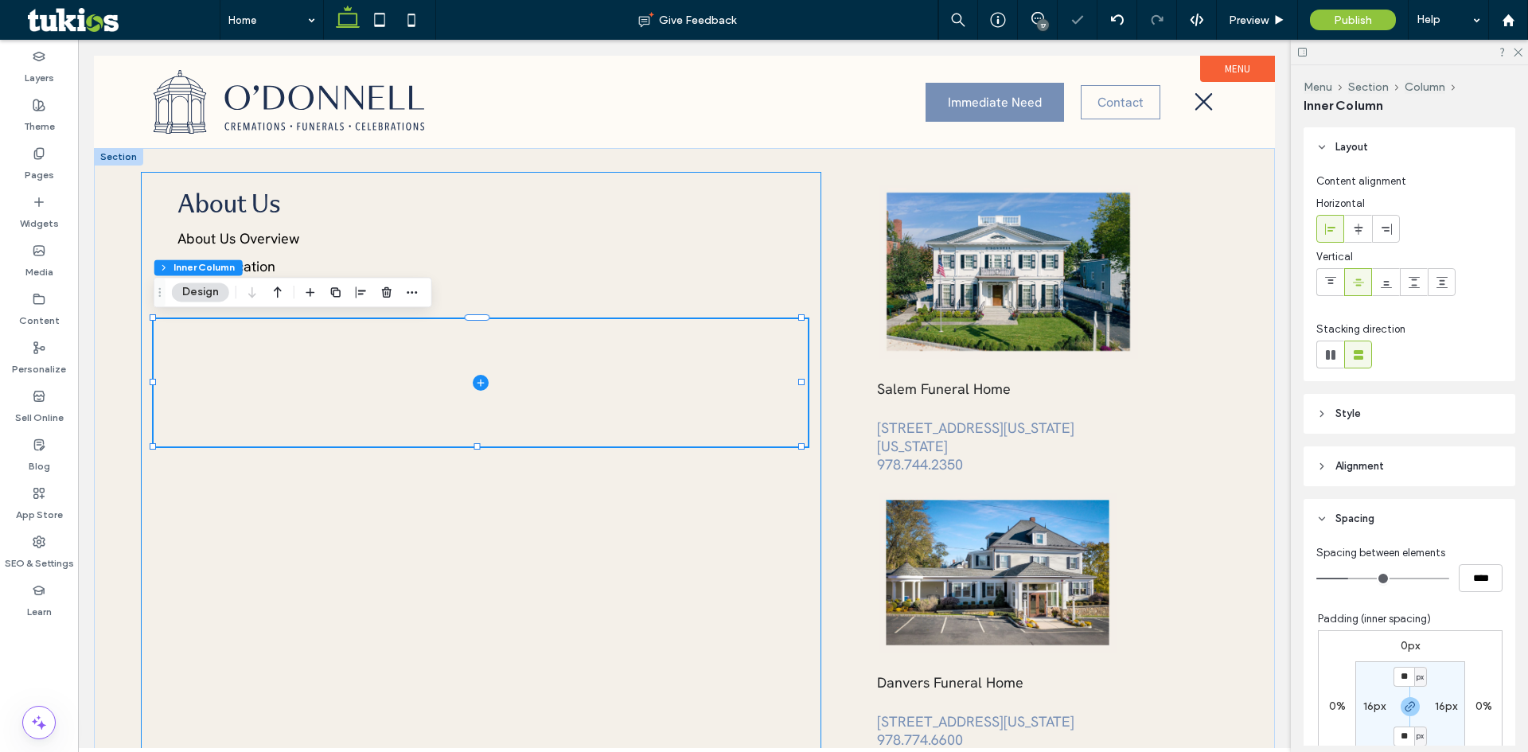
click at [345, 478] on div "About Us About Us Overview Salem Location" at bounding box center [481, 481] width 681 height 618
click at [429, 523] on div "About Us About Us Overview Salem Location" at bounding box center [481, 481] width 681 height 618
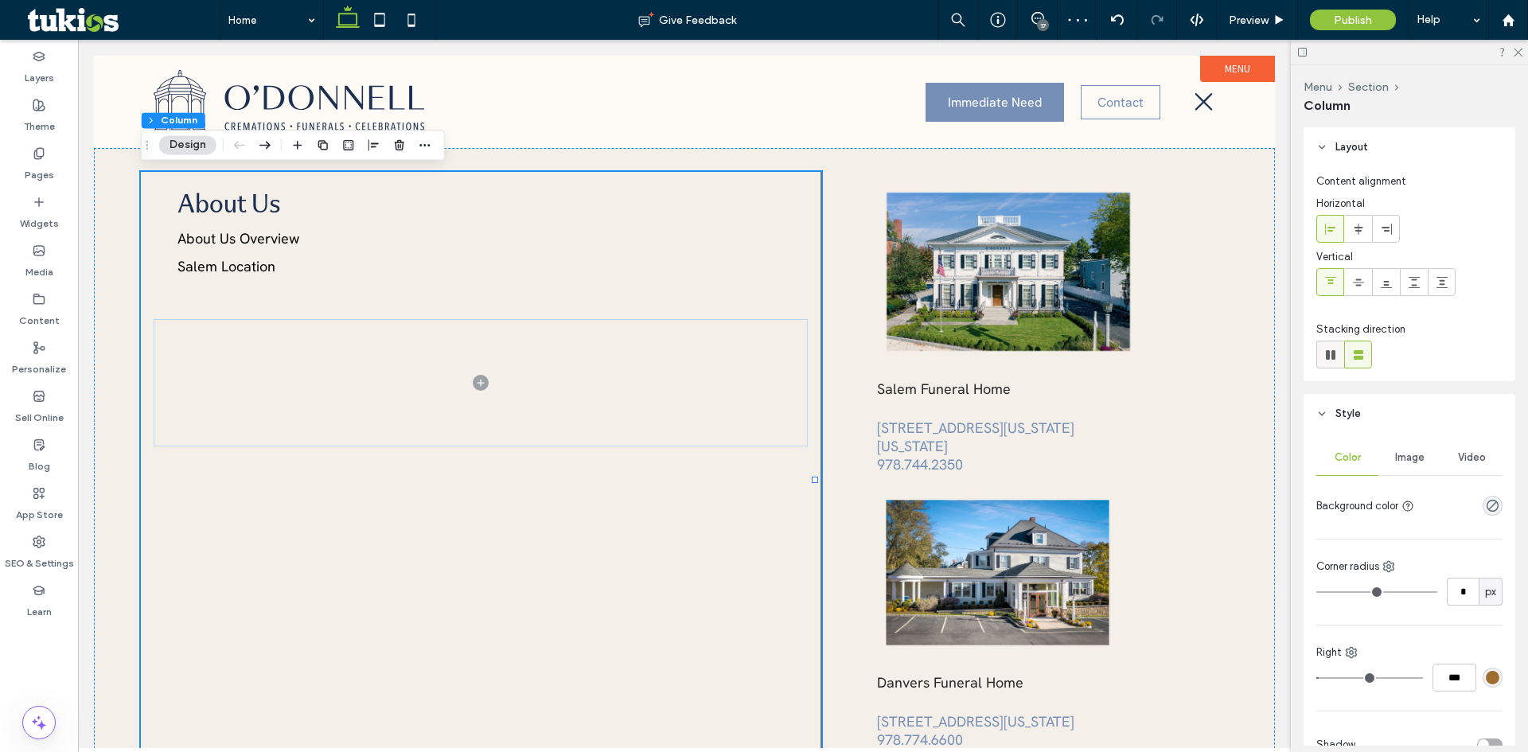
click at [1334, 356] on use at bounding box center [1331, 355] width 10 height 10
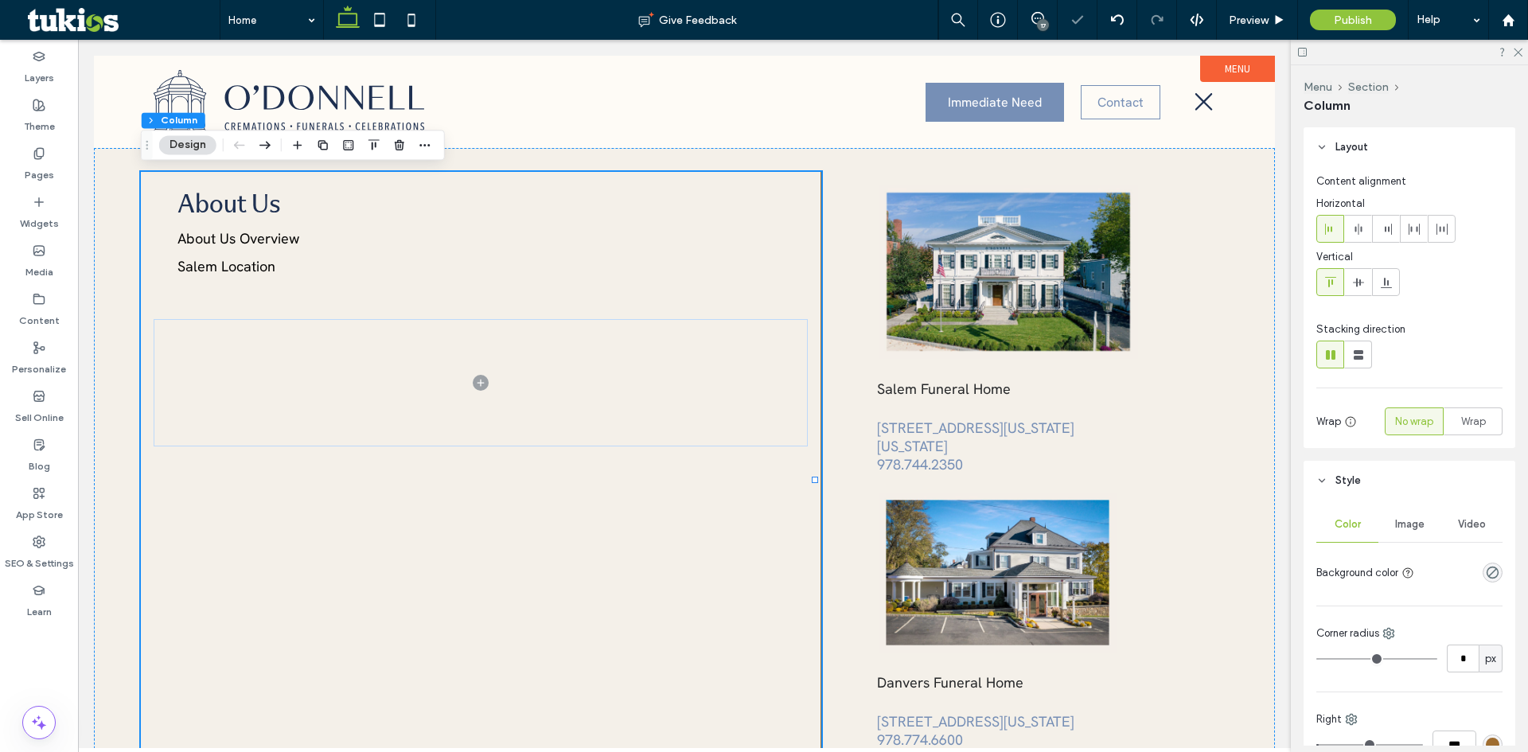
type input "*"
type input "**"
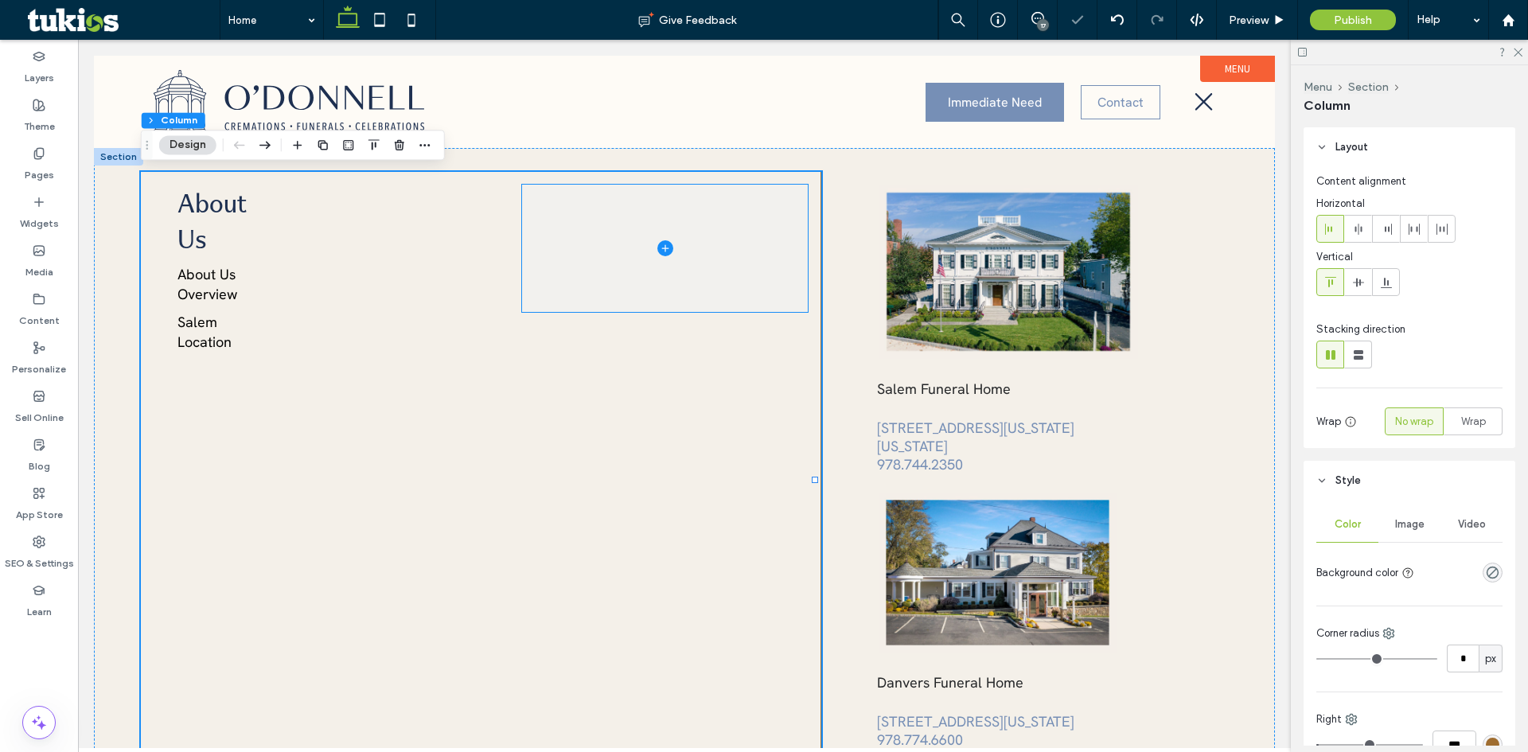
click at [607, 268] on span at bounding box center [665, 248] width 286 height 127
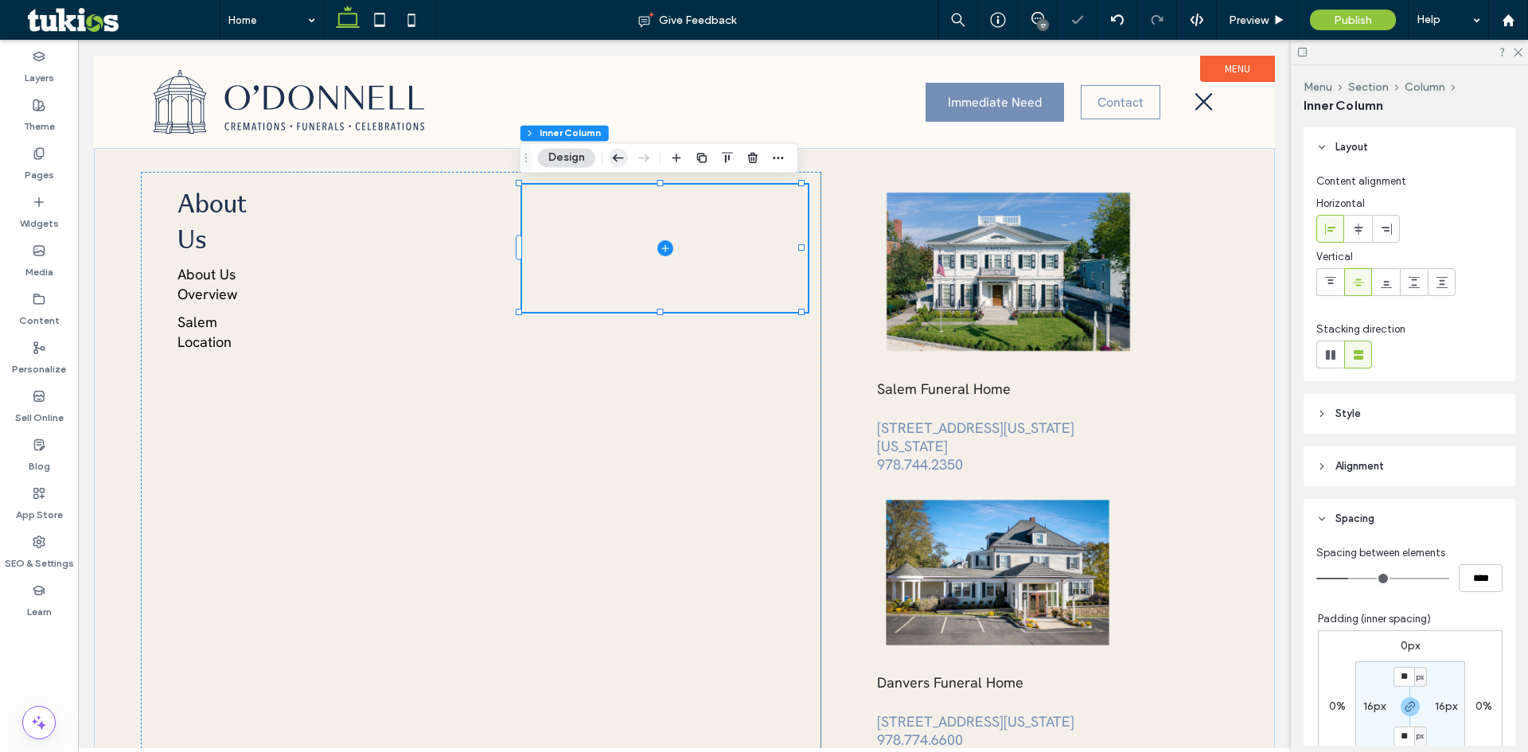
drag, startPoint x: 624, startPoint y: 152, endPoint x: 515, endPoint y: 137, distance: 110.1
click at [624, 152] on icon "button" at bounding box center [618, 157] width 19 height 29
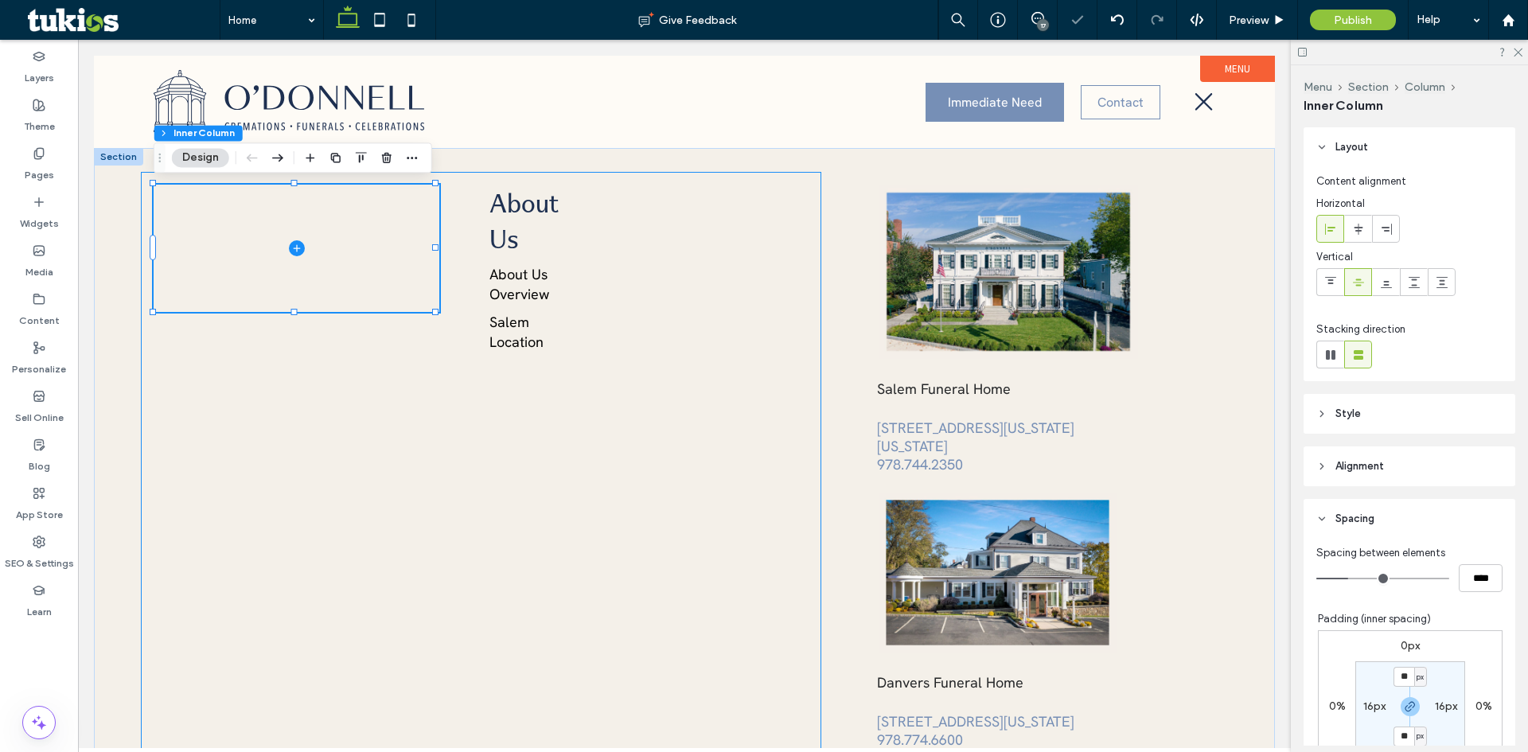
click at [269, 349] on div "About Us About Us Overview Salem Location" at bounding box center [481, 481] width 681 height 618
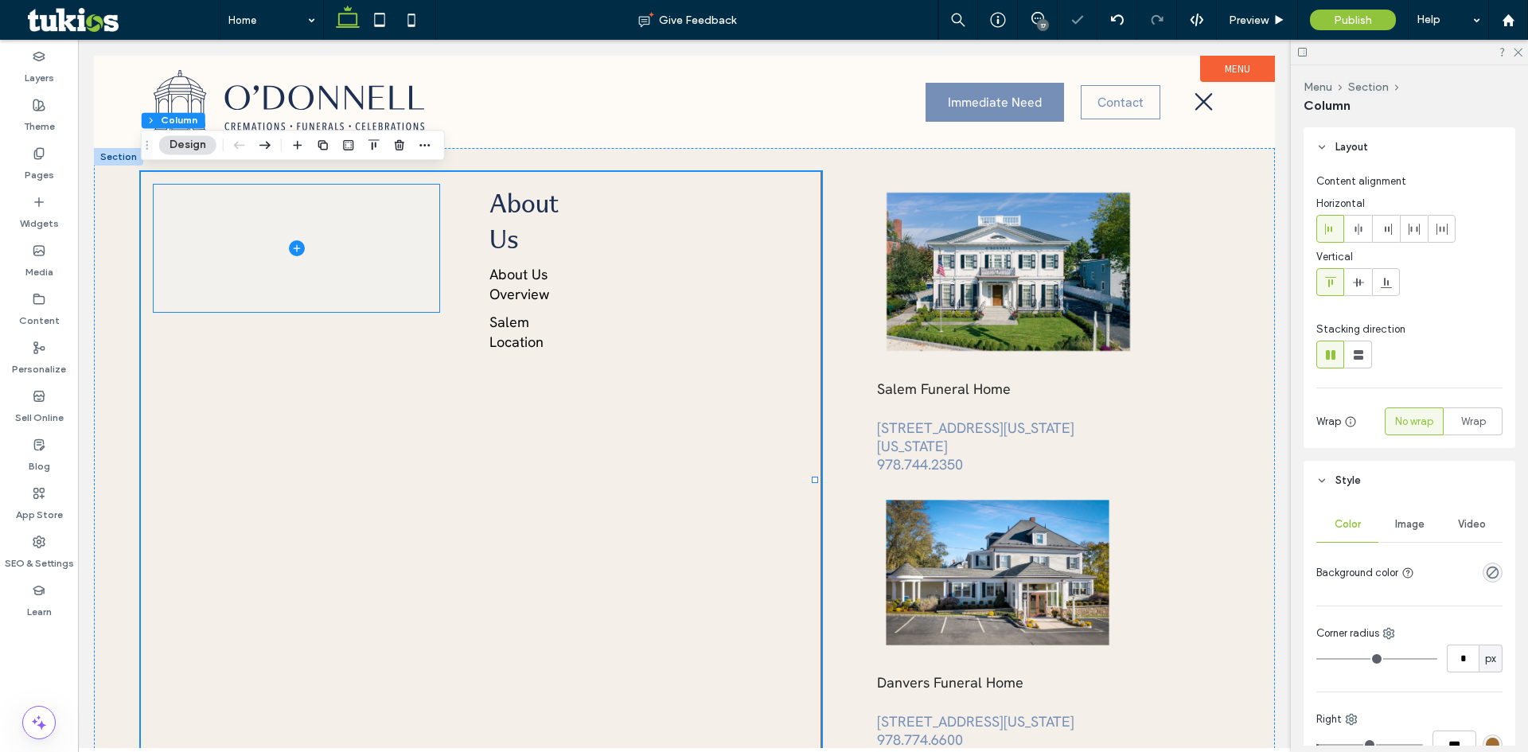
click at [297, 249] on icon at bounding box center [297, 248] width 16 height 16
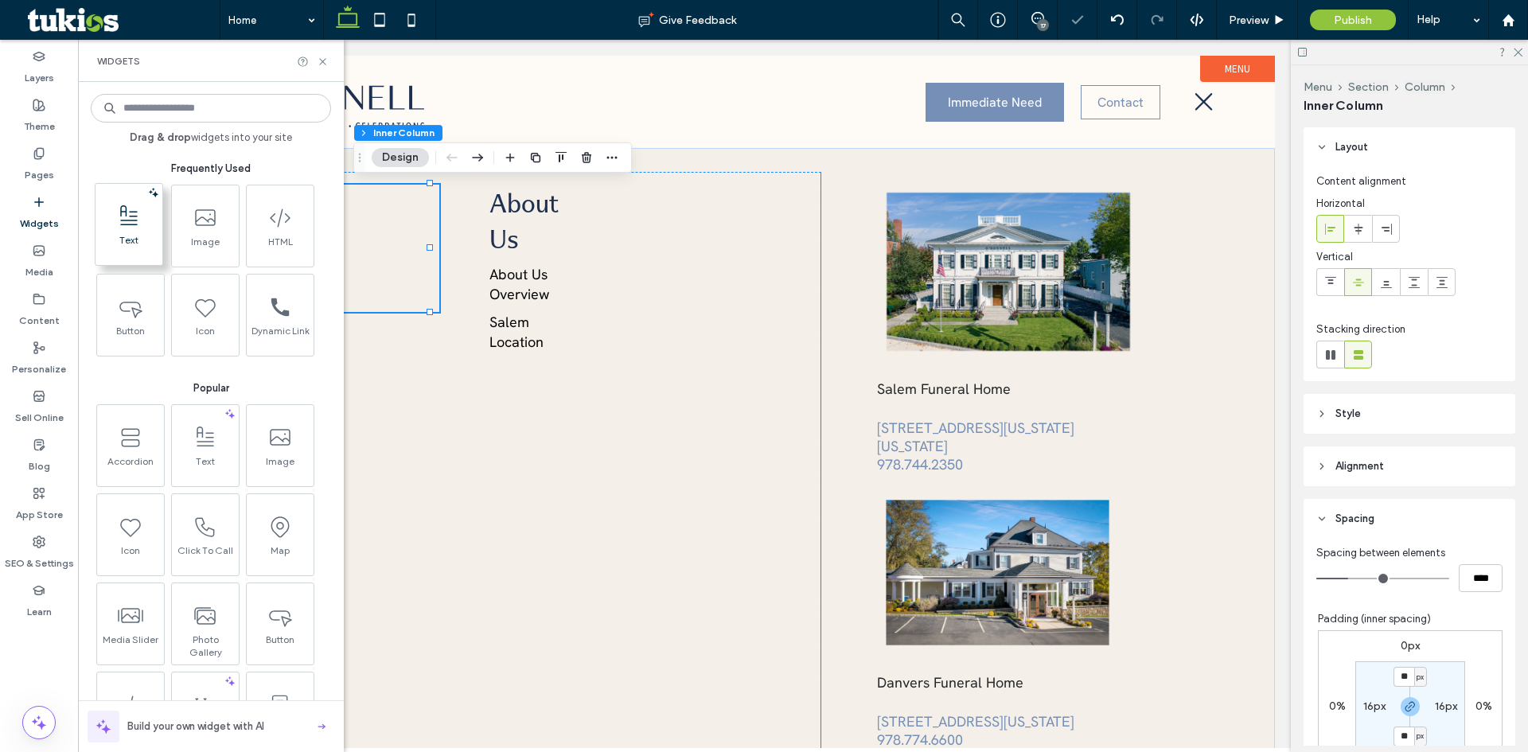
click at [153, 213] on span at bounding box center [129, 216] width 67 height 36
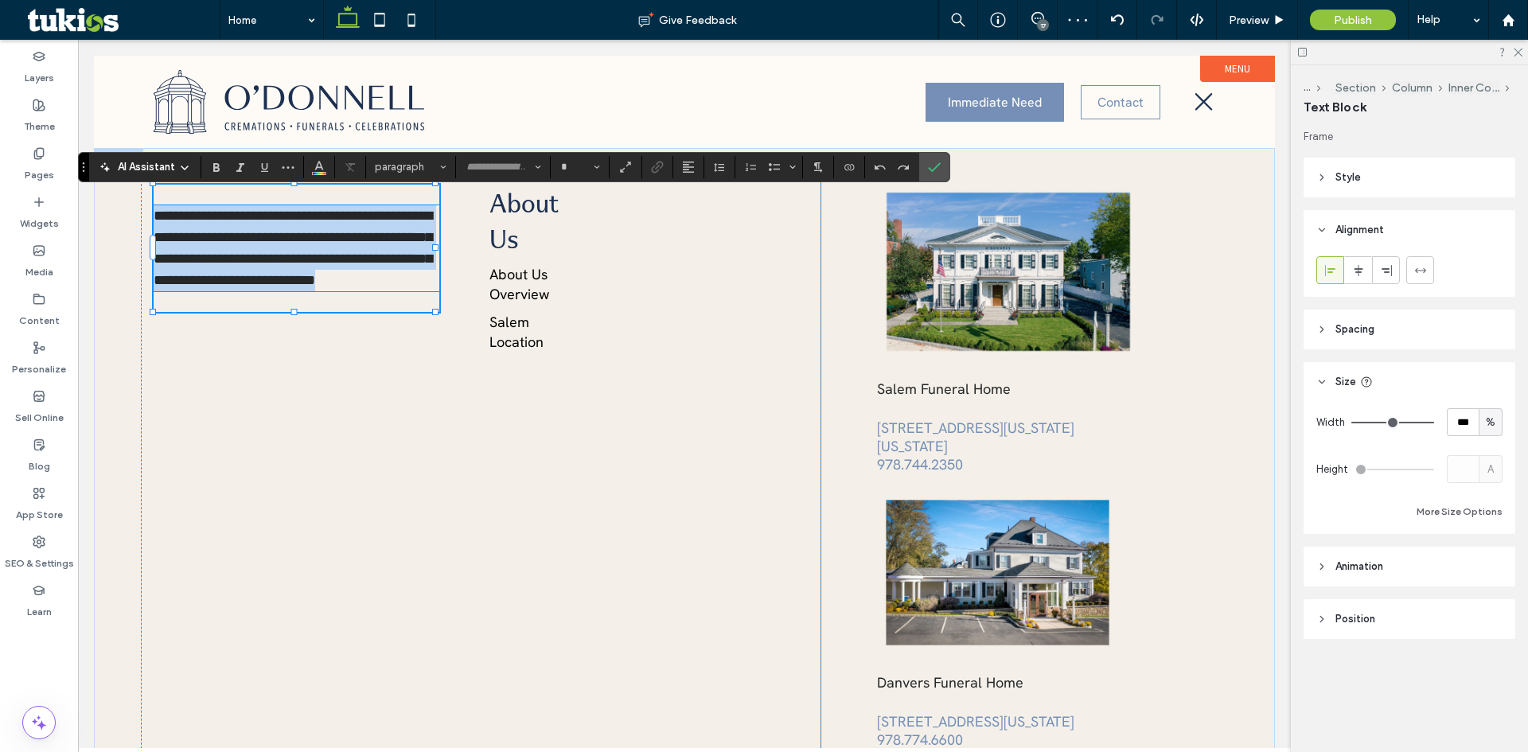
type input "**********"
type input "**"
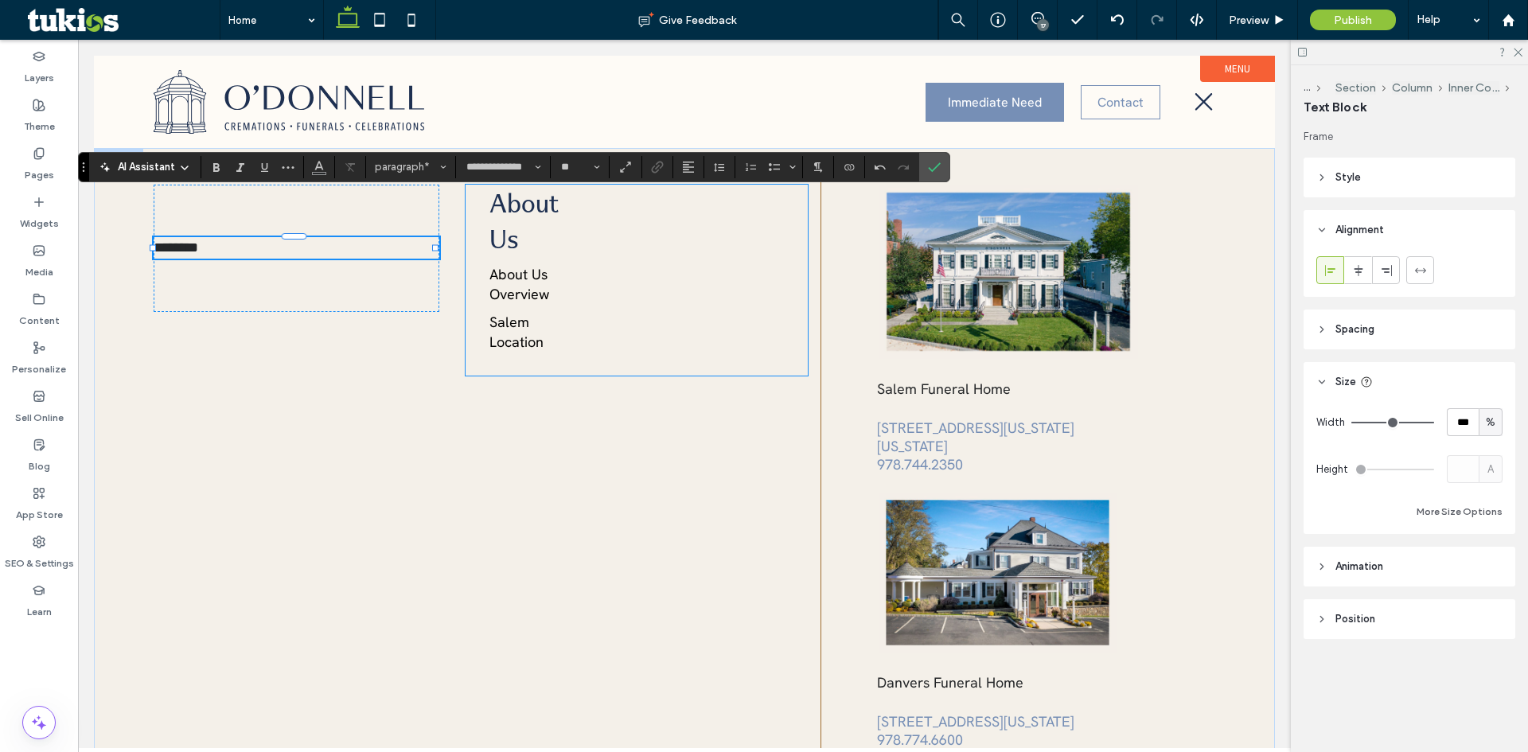
click at [514, 209] on div "About Us" at bounding box center [524, 221] width 69 height 72
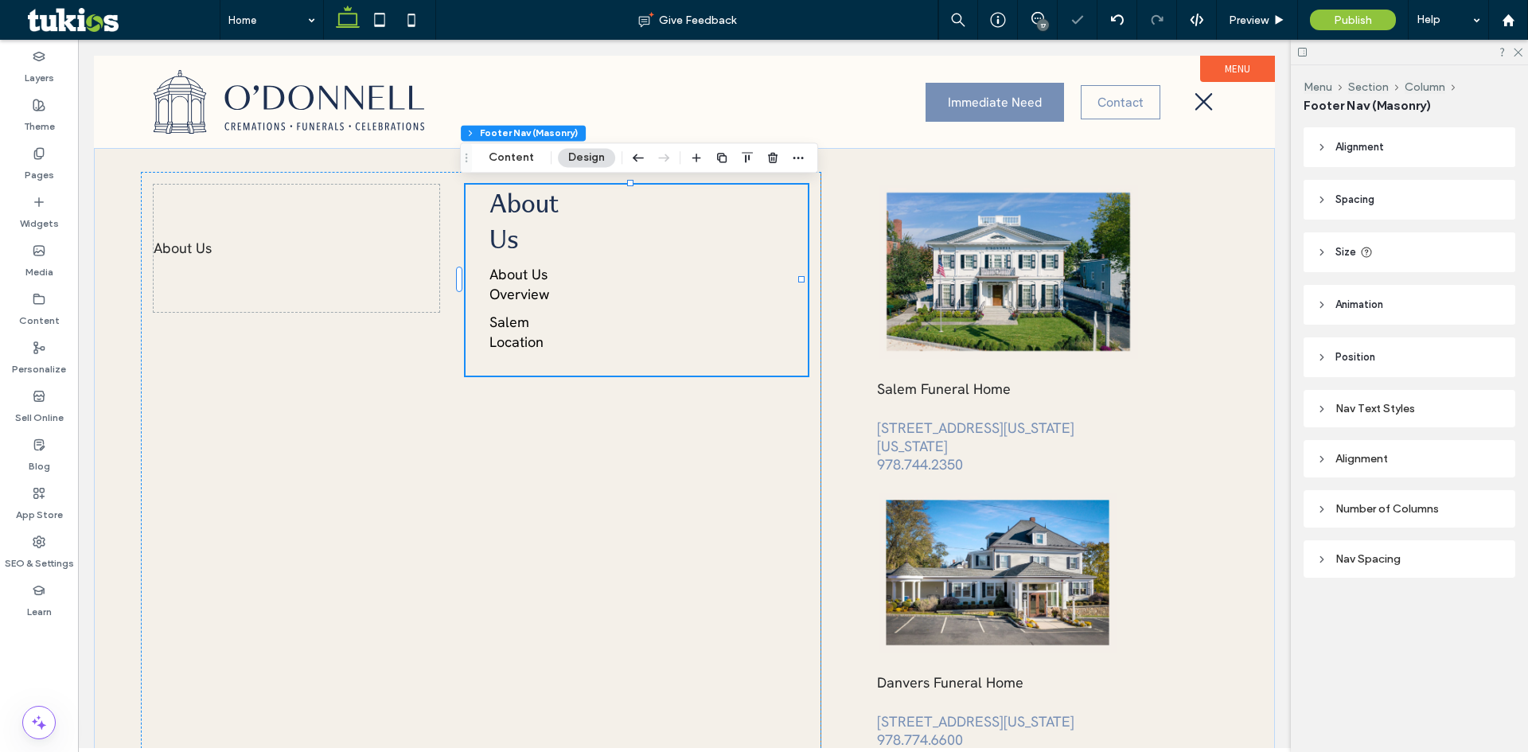
click at [1349, 412] on div "Nav Text Styles" at bounding box center [1410, 409] width 186 height 14
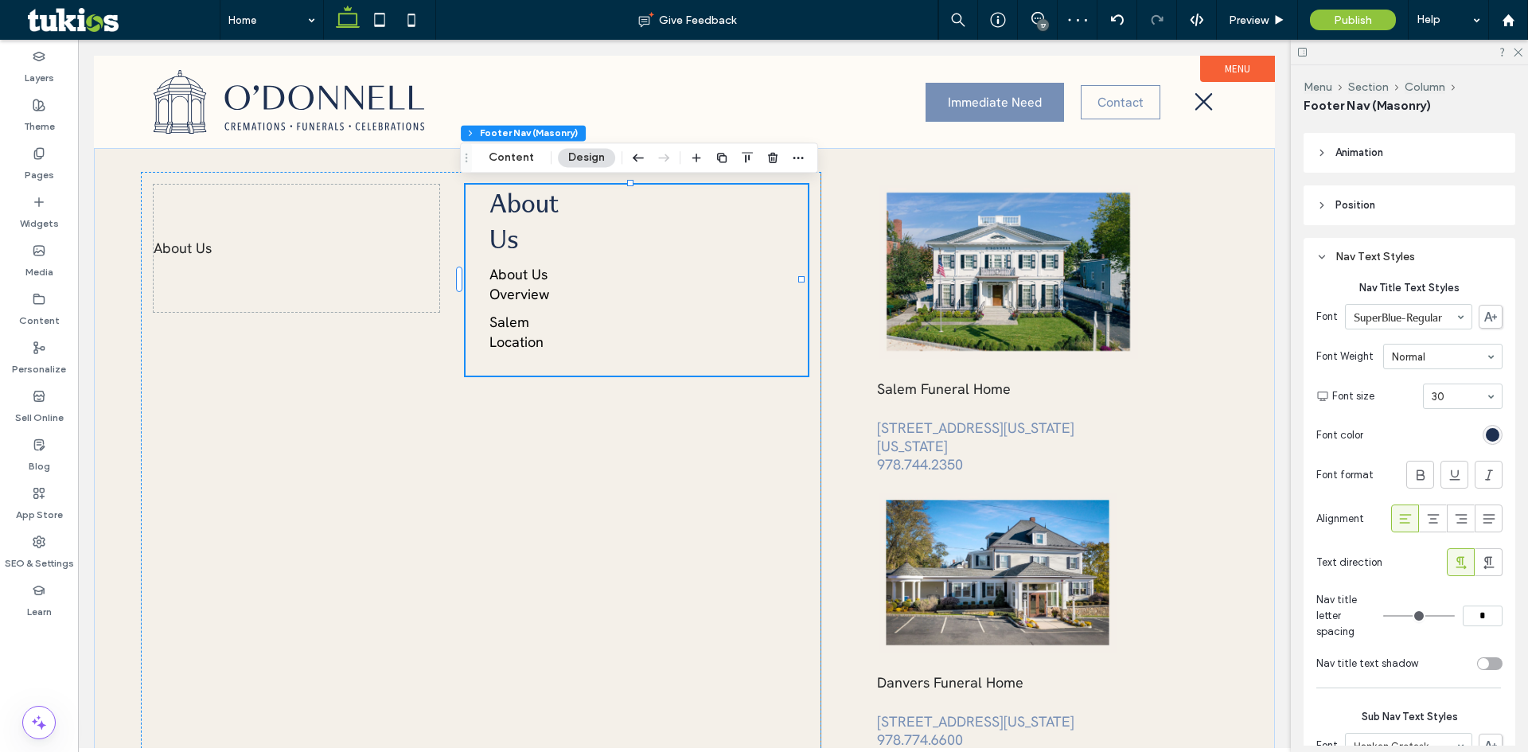
scroll to position [159, 0]
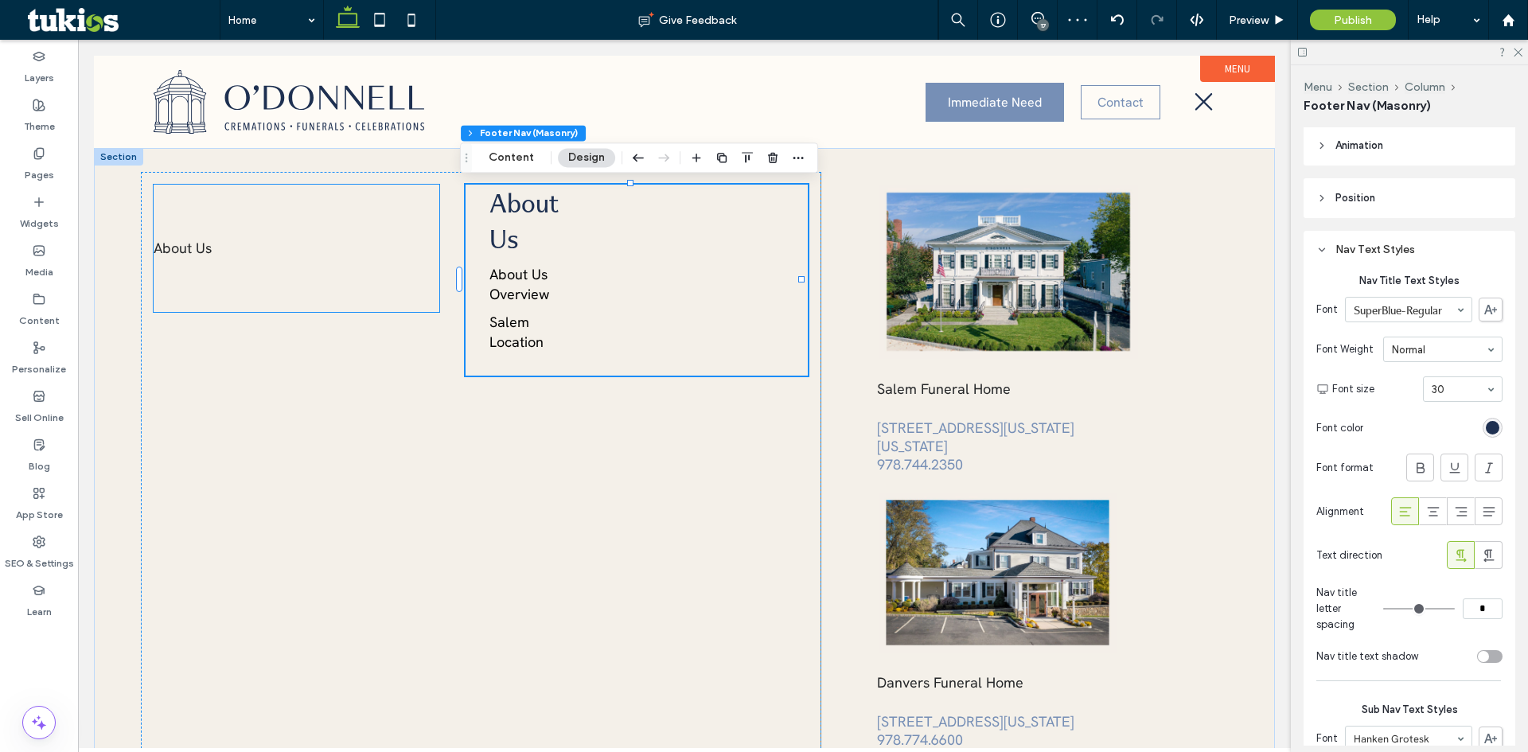
click at [198, 249] on span "About Us" at bounding box center [183, 248] width 58 height 18
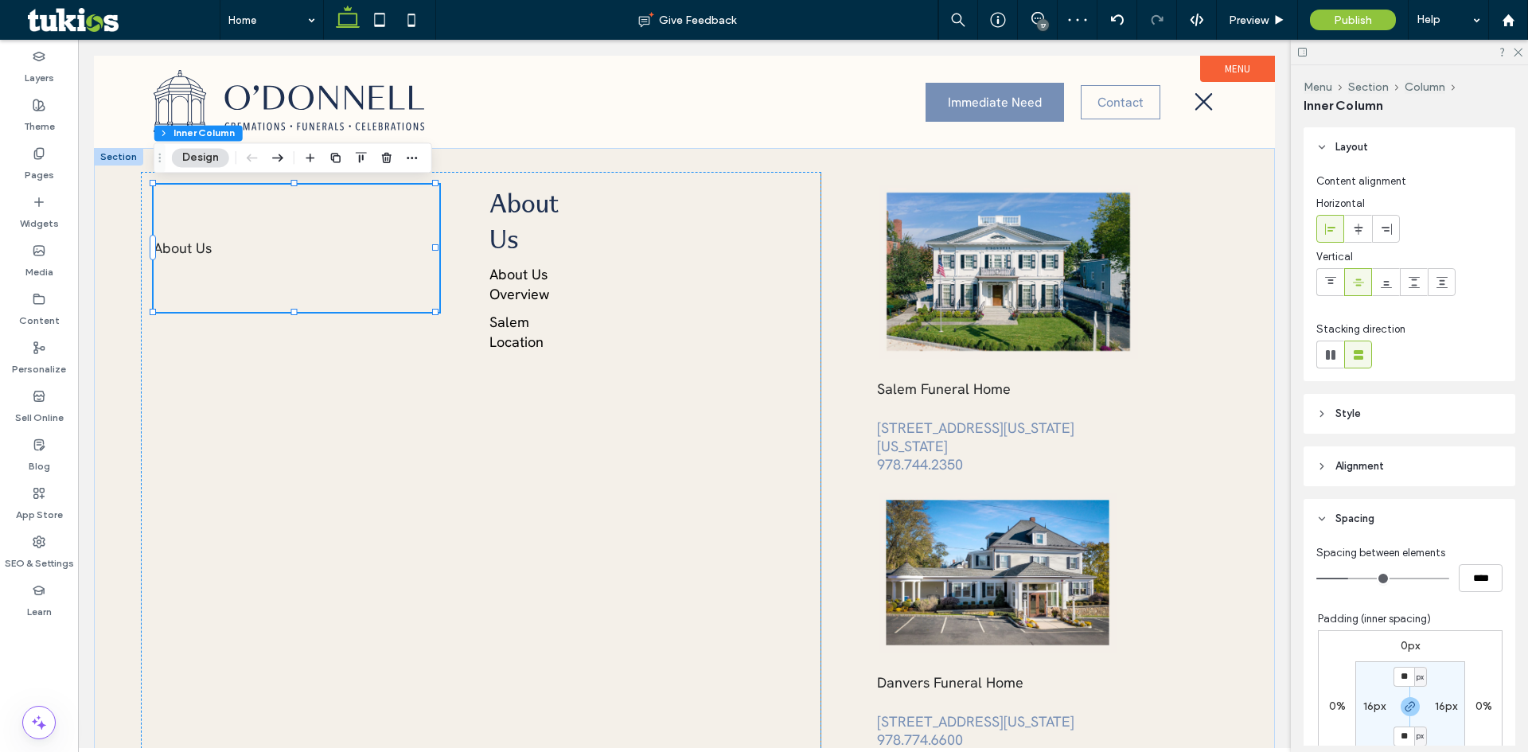
click at [198, 249] on span "About Us" at bounding box center [183, 248] width 58 height 18
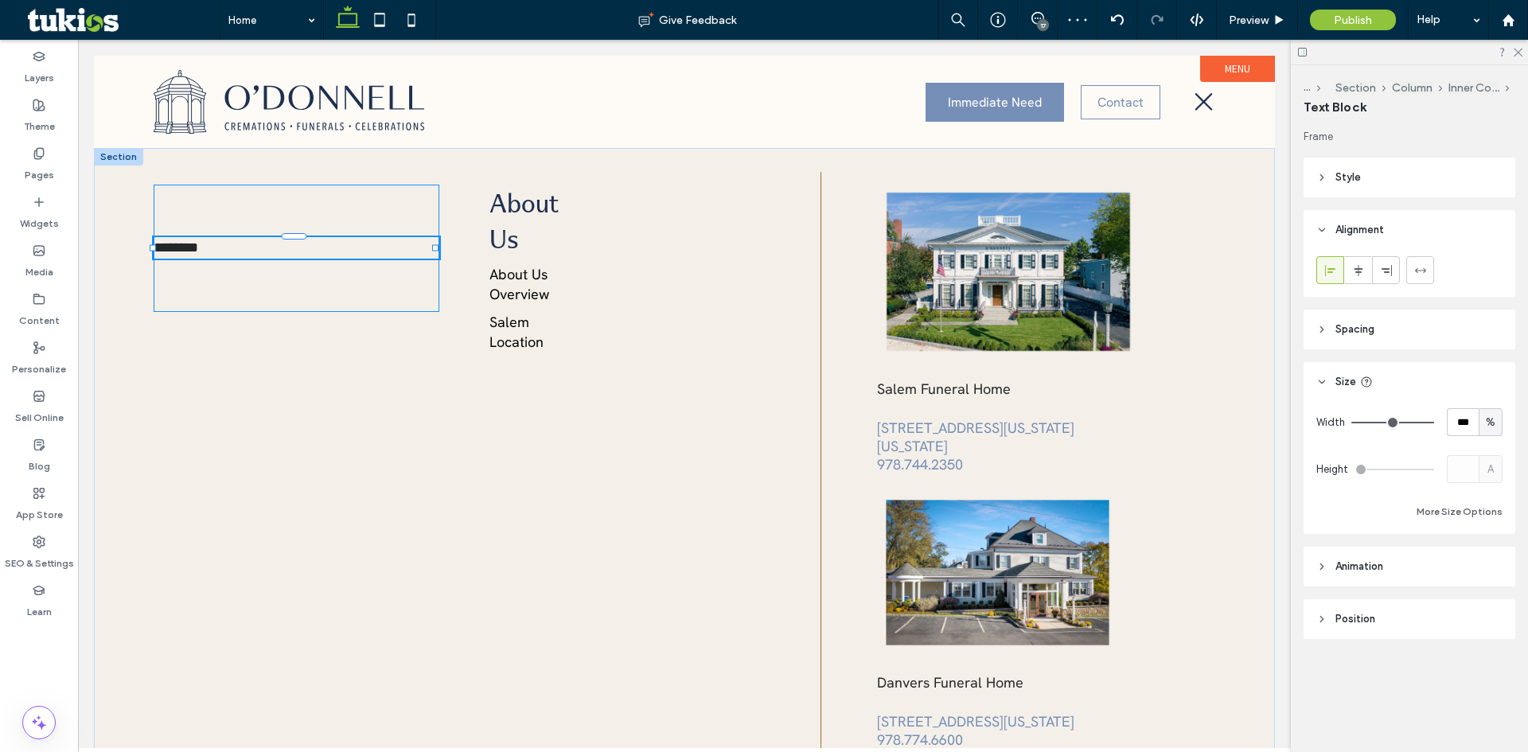
click at [198, 249] on div "********" at bounding box center [297, 247] width 286 height 21
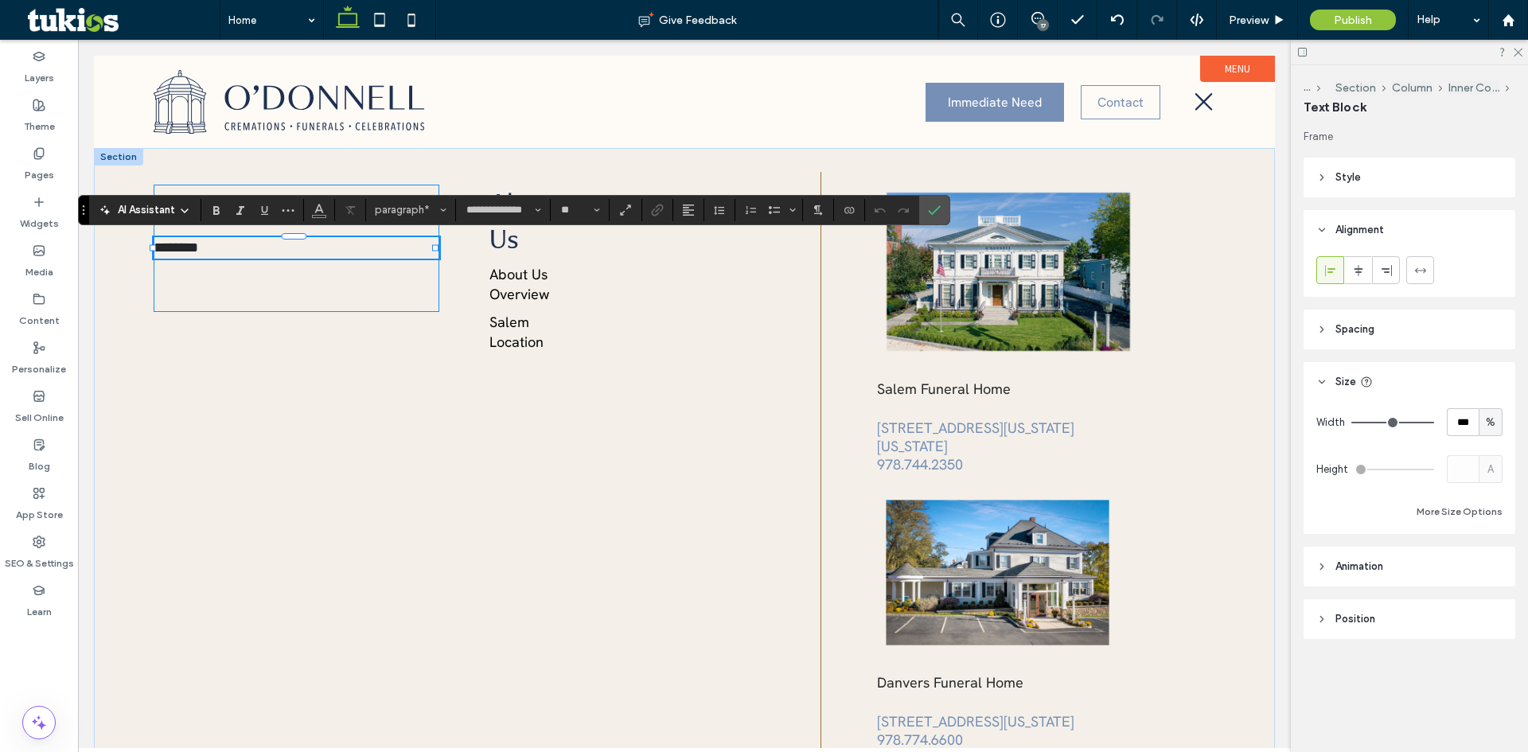
click at [198, 249] on span "********" at bounding box center [176, 247] width 45 height 14
click at [572, 211] on input "**" at bounding box center [575, 210] width 31 height 13
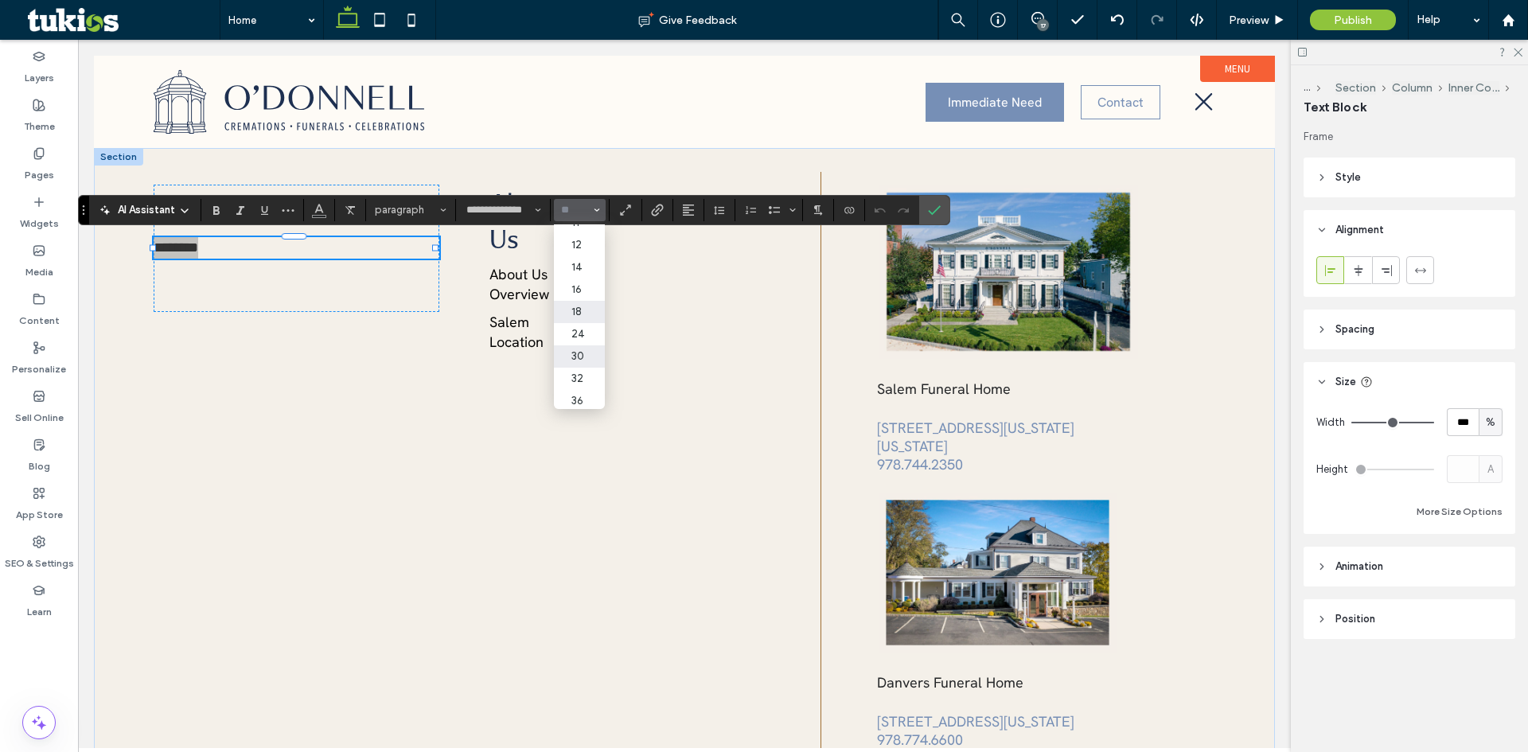
drag, startPoint x: 586, startPoint y: 354, endPoint x: 399, endPoint y: 256, distance: 211.5
click at [586, 354] on label "30" at bounding box center [579, 356] width 51 height 22
type input "**"
click at [482, 210] on input "**********" at bounding box center [499, 210] width 68 height 13
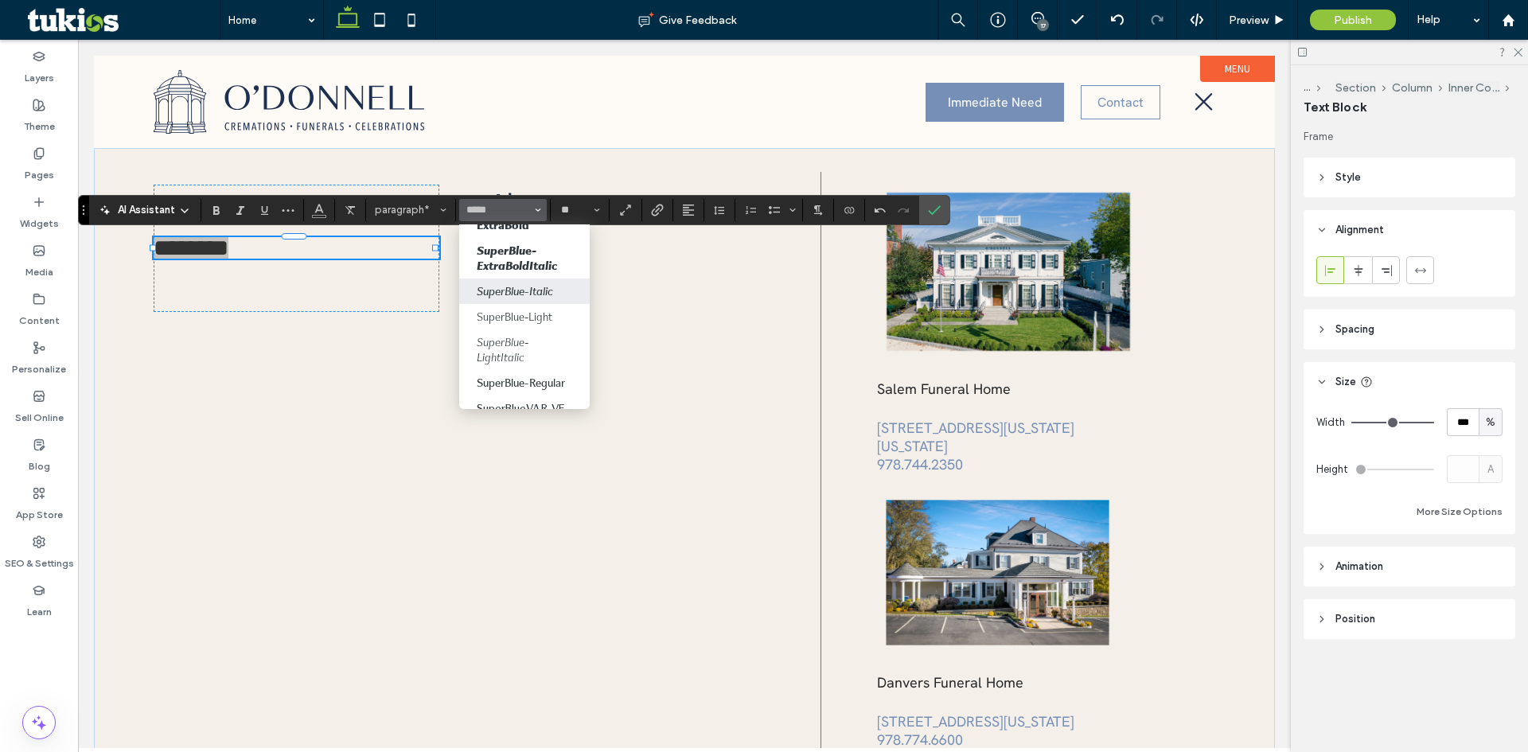
scroll to position [239, 0]
click at [562, 338] on label "SuperBlue-Regular" at bounding box center [524, 339] width 131 height 25
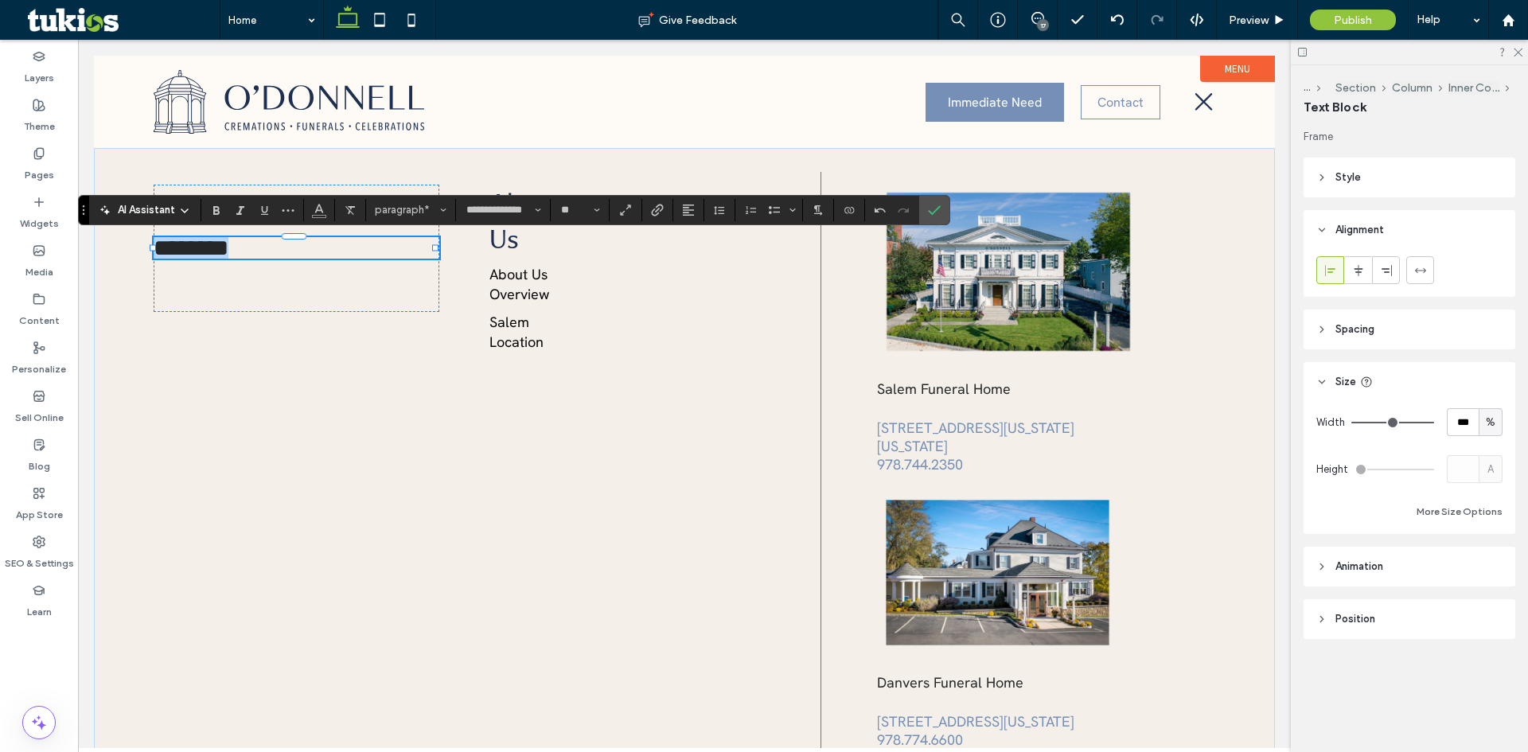
type input "**********"
click at [935, 209] on icon "Confirm" at bounding box center [934, 210] width 13 height 13
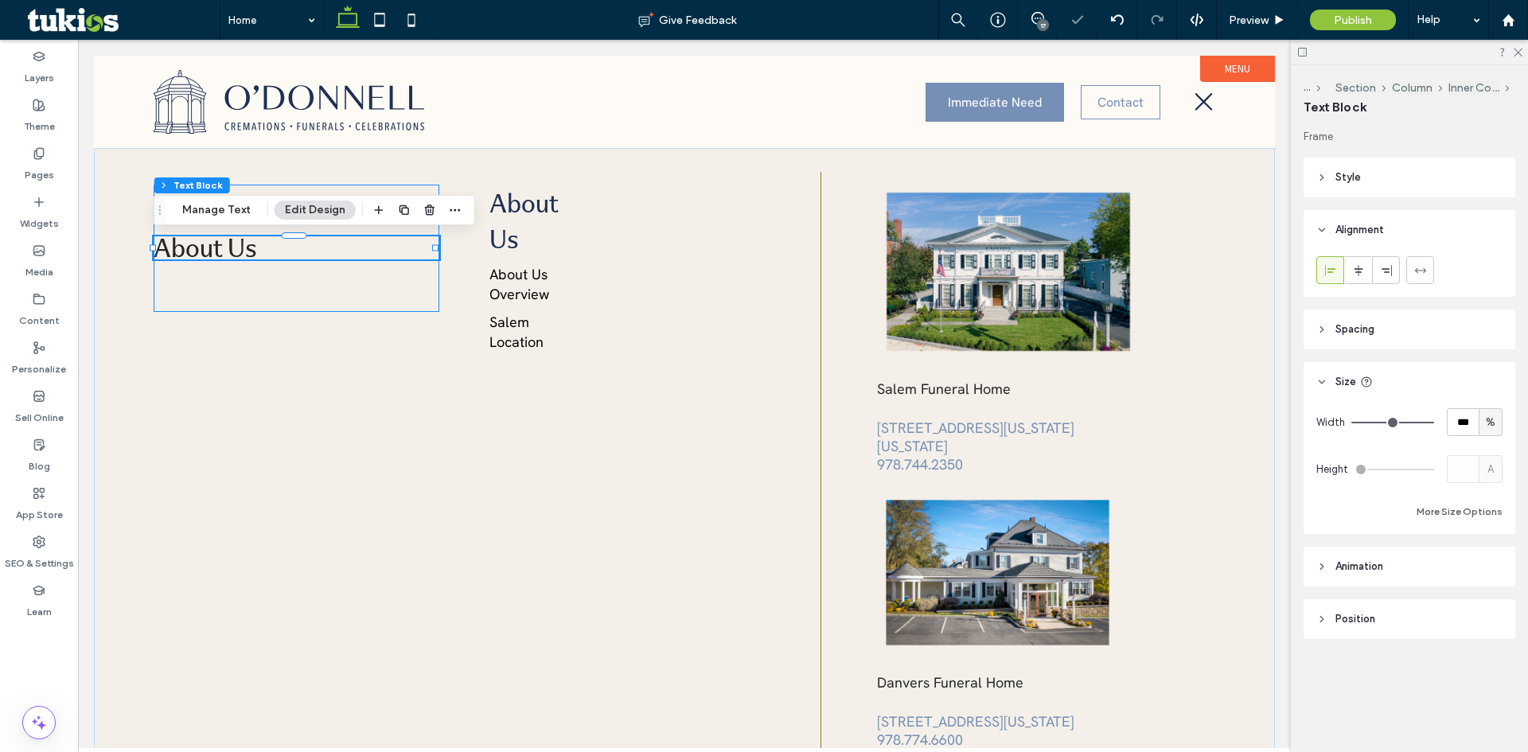
click at [281, 279] on div "About Us" at bounding box center [297, 248] width 286 height 127
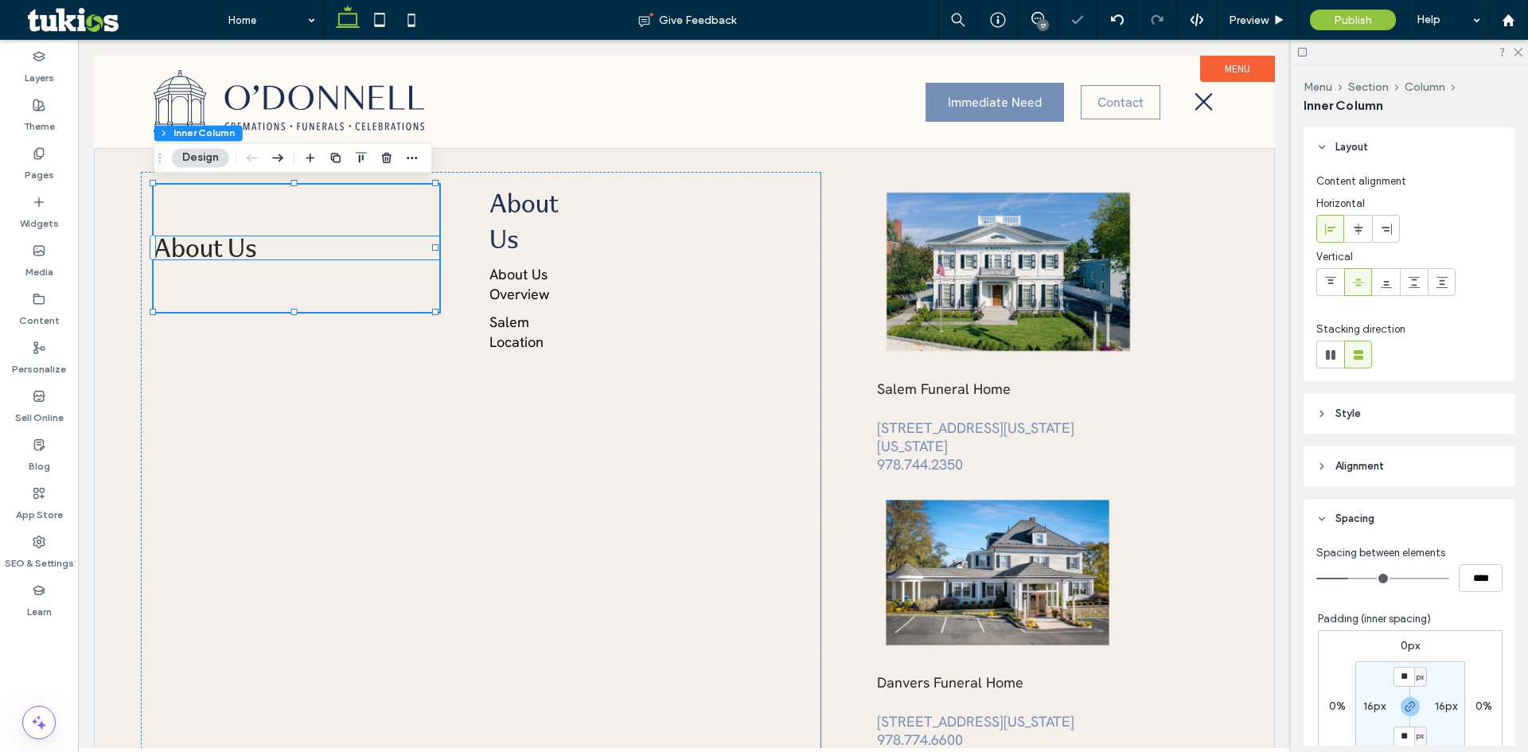
click at [279, 258] on p "About Us" at bounding box center [297, 247] width 286 height 23
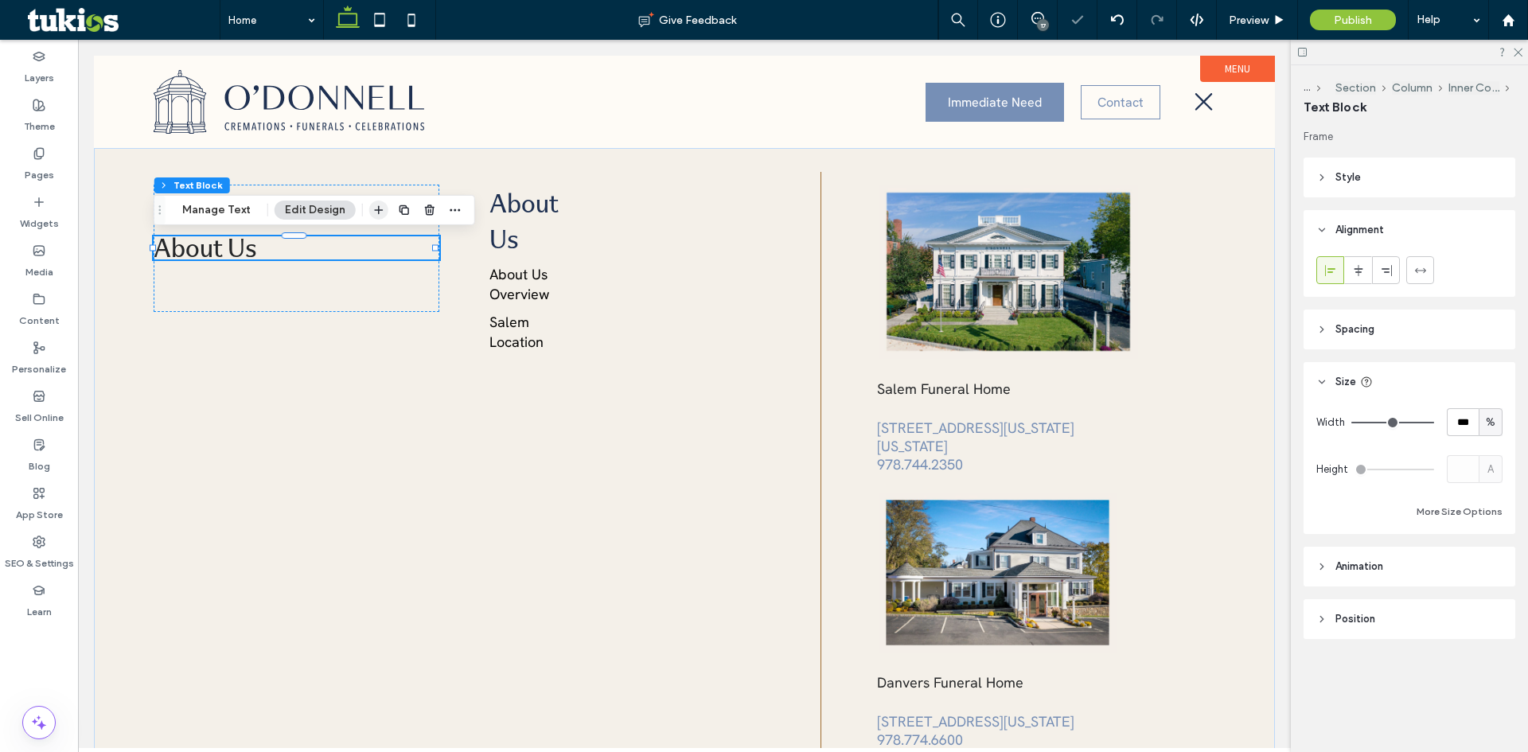
click at [382, 209] on span "button" at bounding box center [378, 210] width 19 height 19
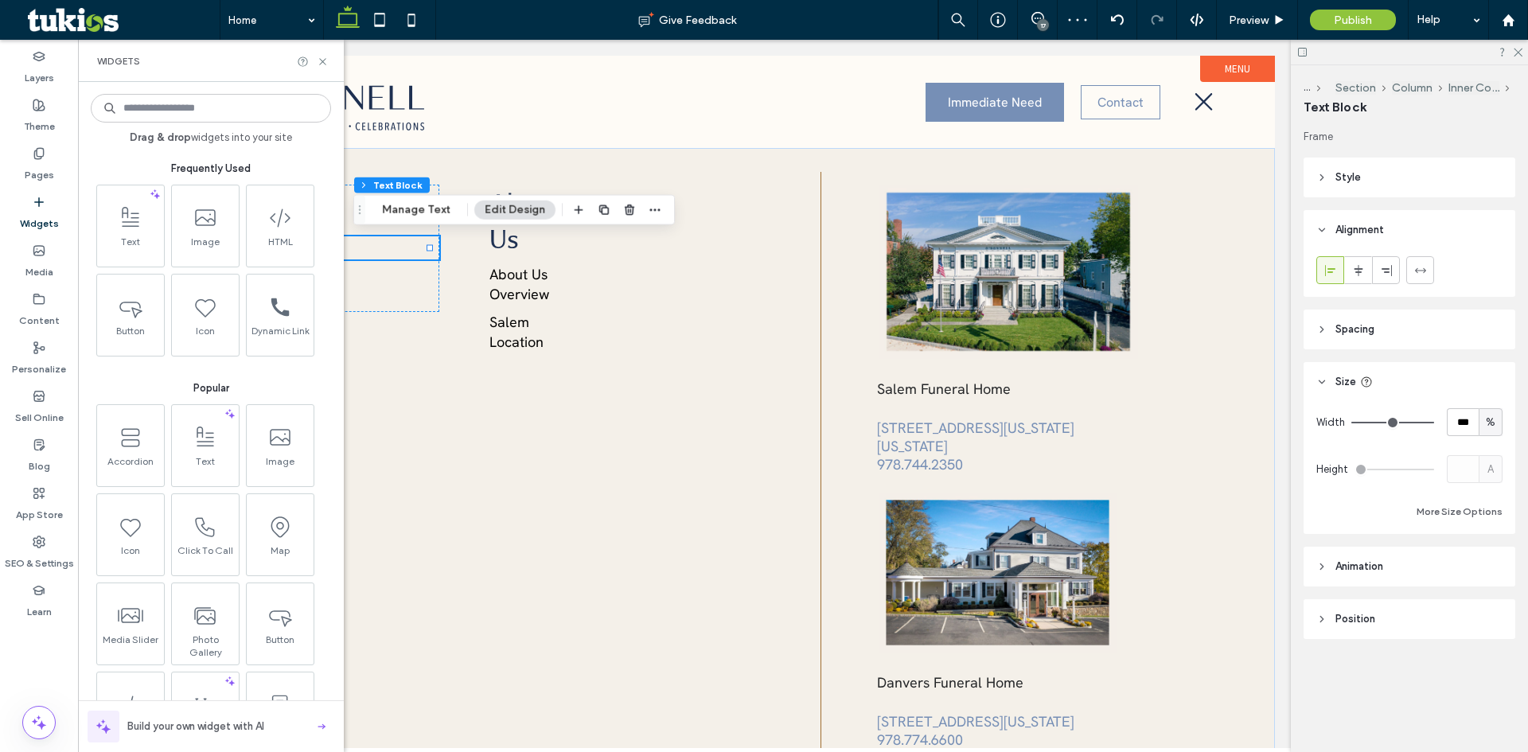
click at [224, 108] on input at bounding box center [211, 108] width 240 height 29
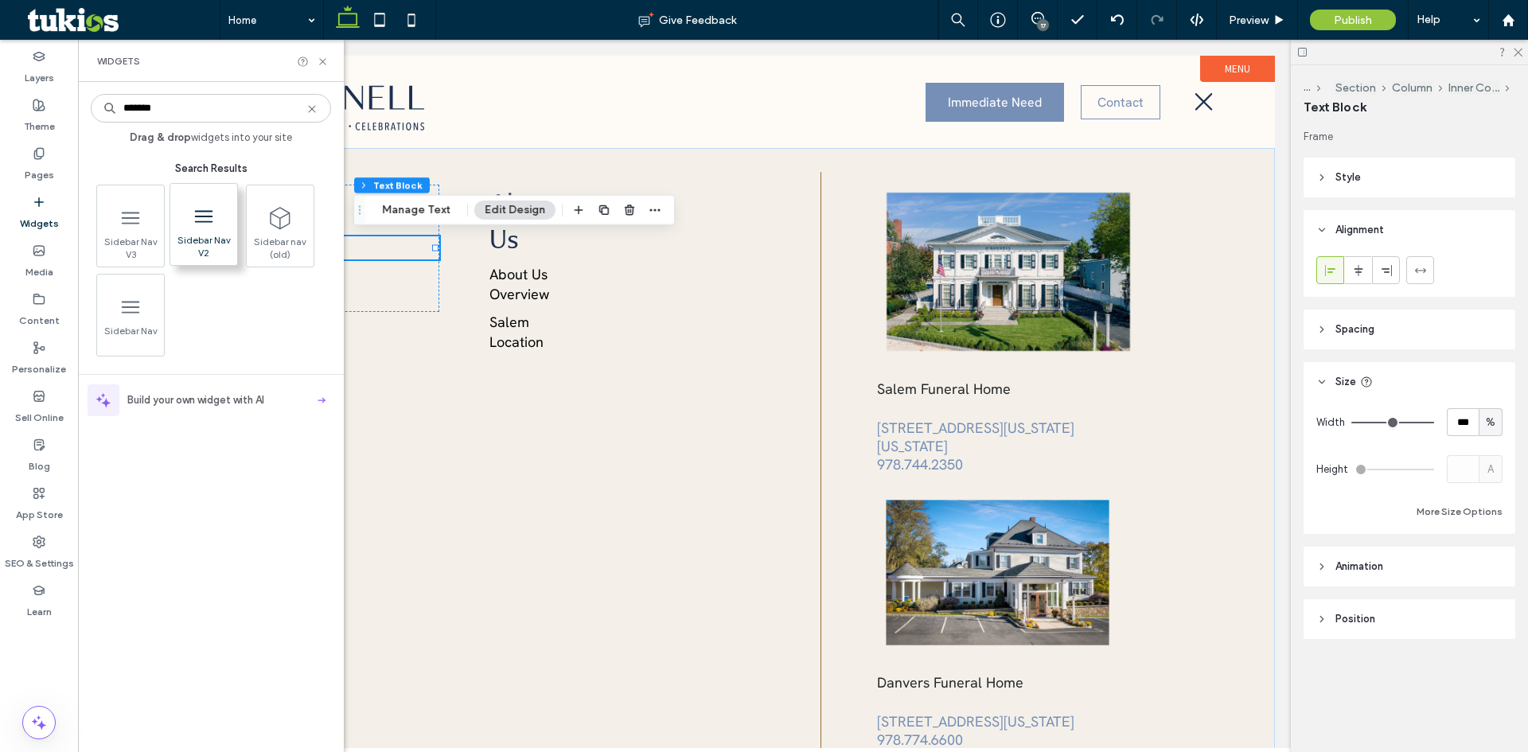
type input "*******"
click at [212, 216] on icon at bounding box center [204, 216] width 17 height 10
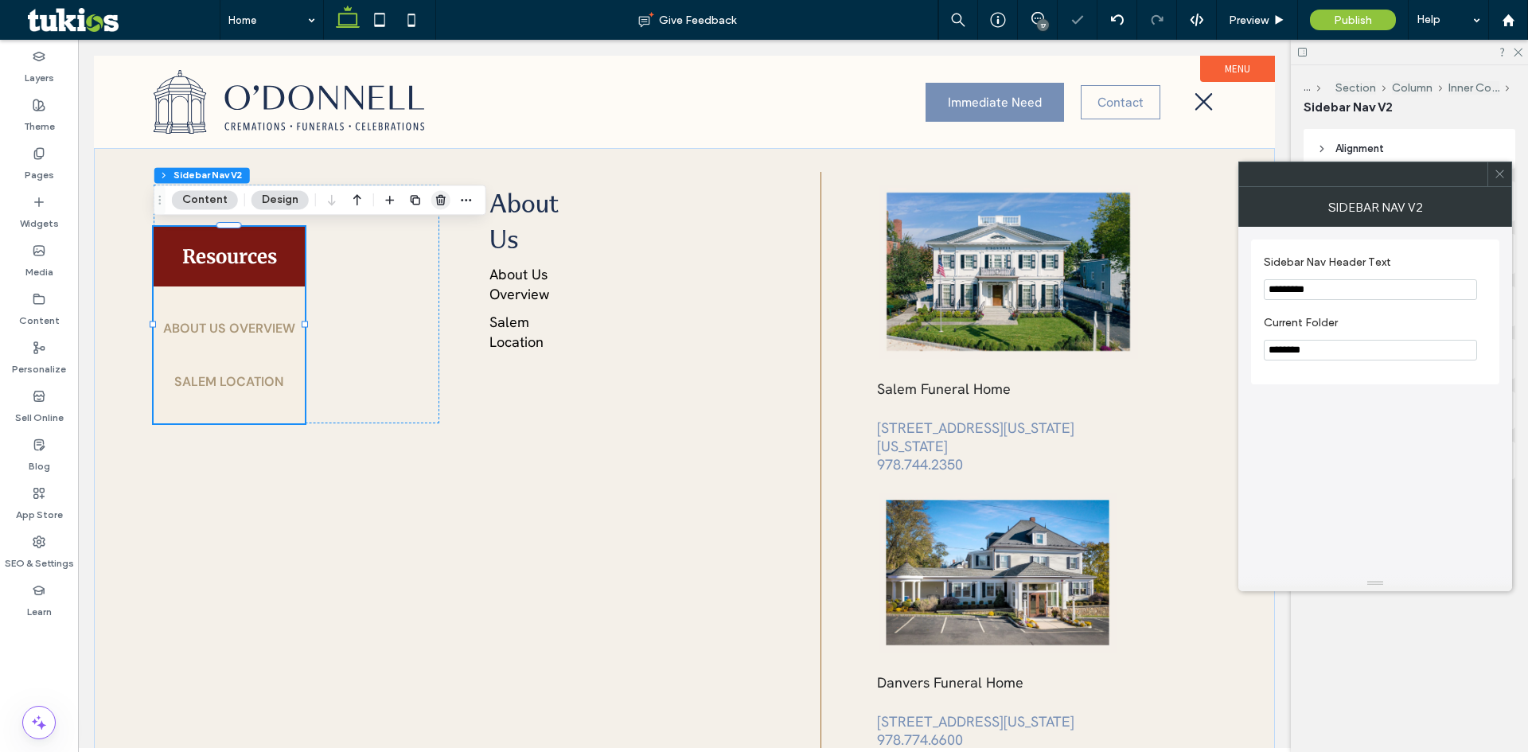
click at [435, 204] on icon "button" at bounding box center [441, 199] width 13 height 13
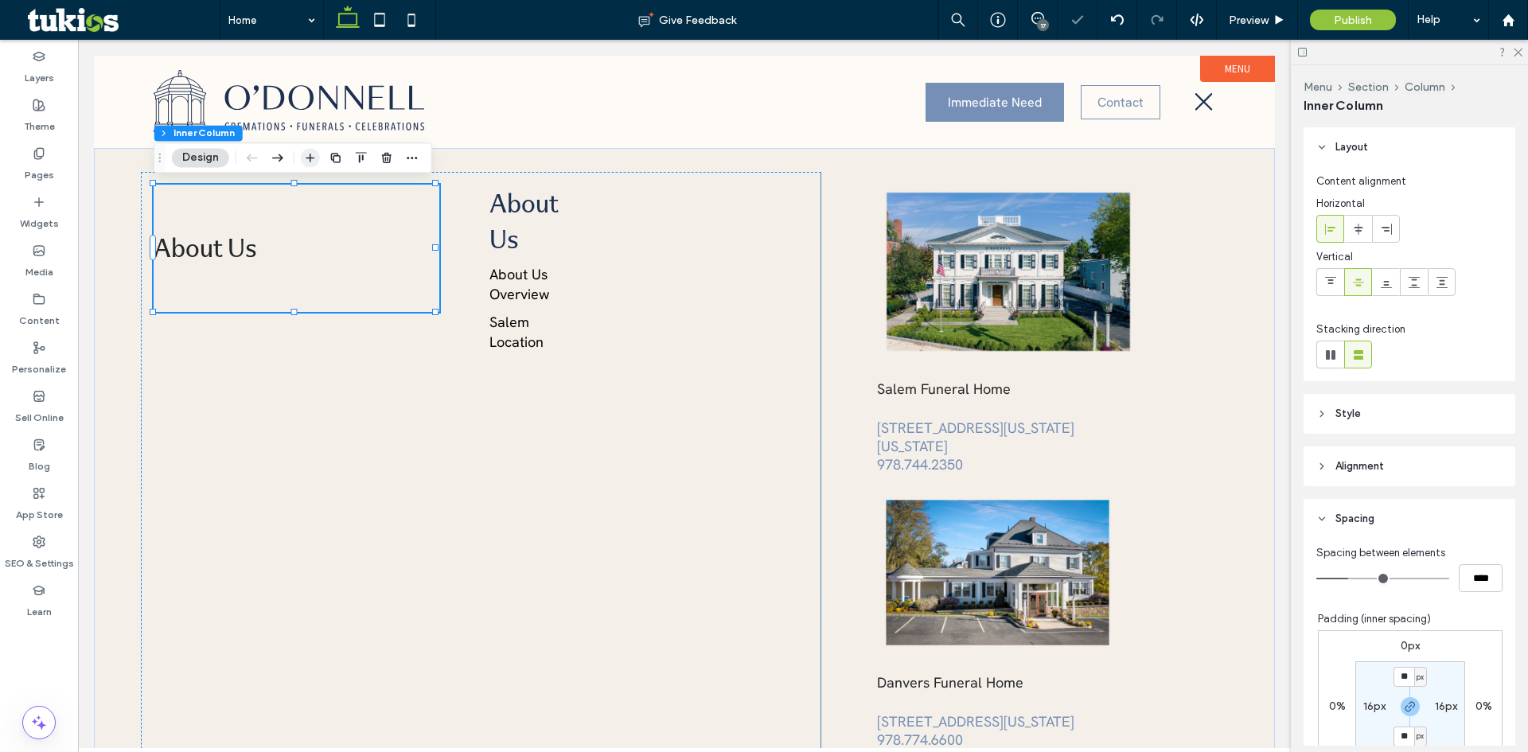
click at [306, 158] on use "button" at bounding box center [310, 158] width 9 height 9
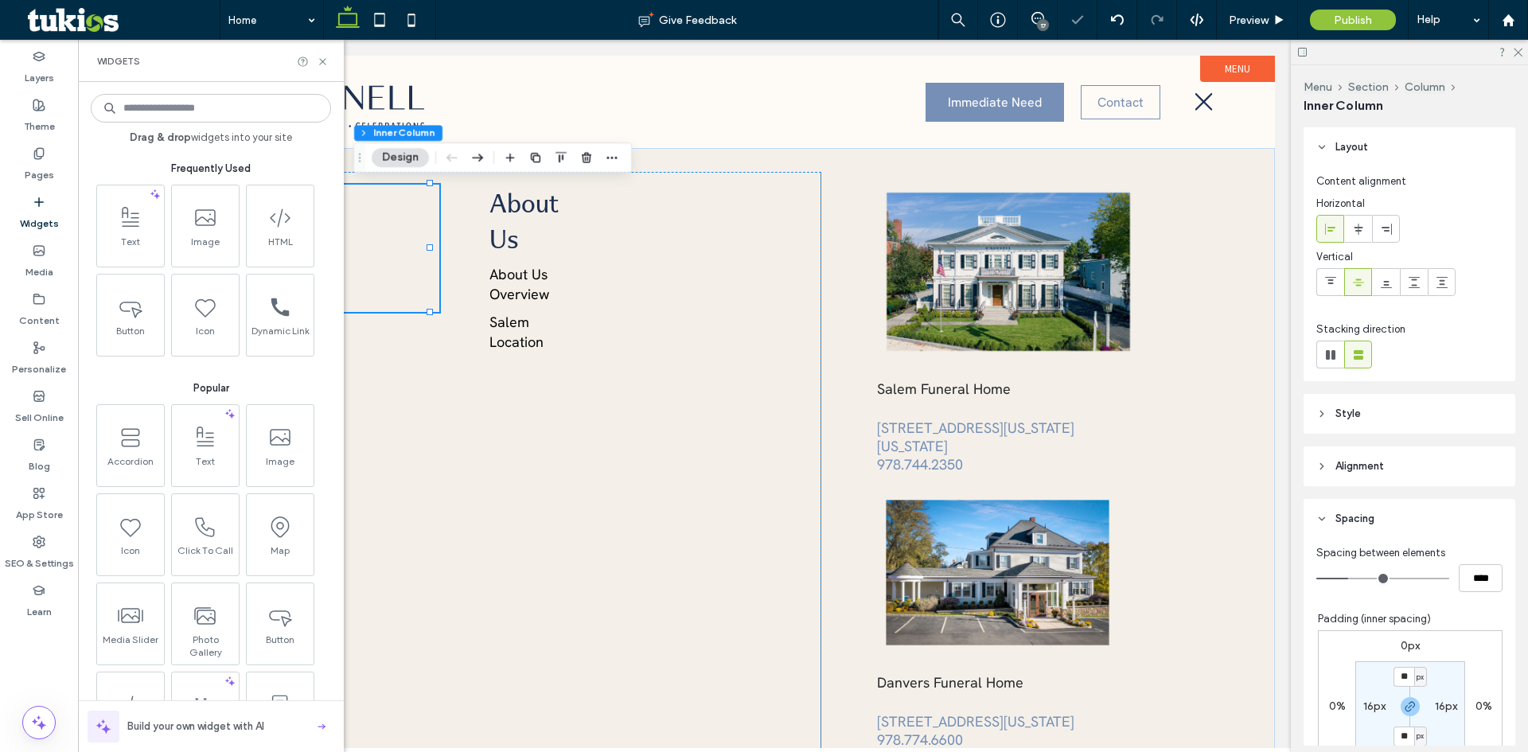
click at [212, 100] on input at bounding box center [211, 108] width 240 height 29
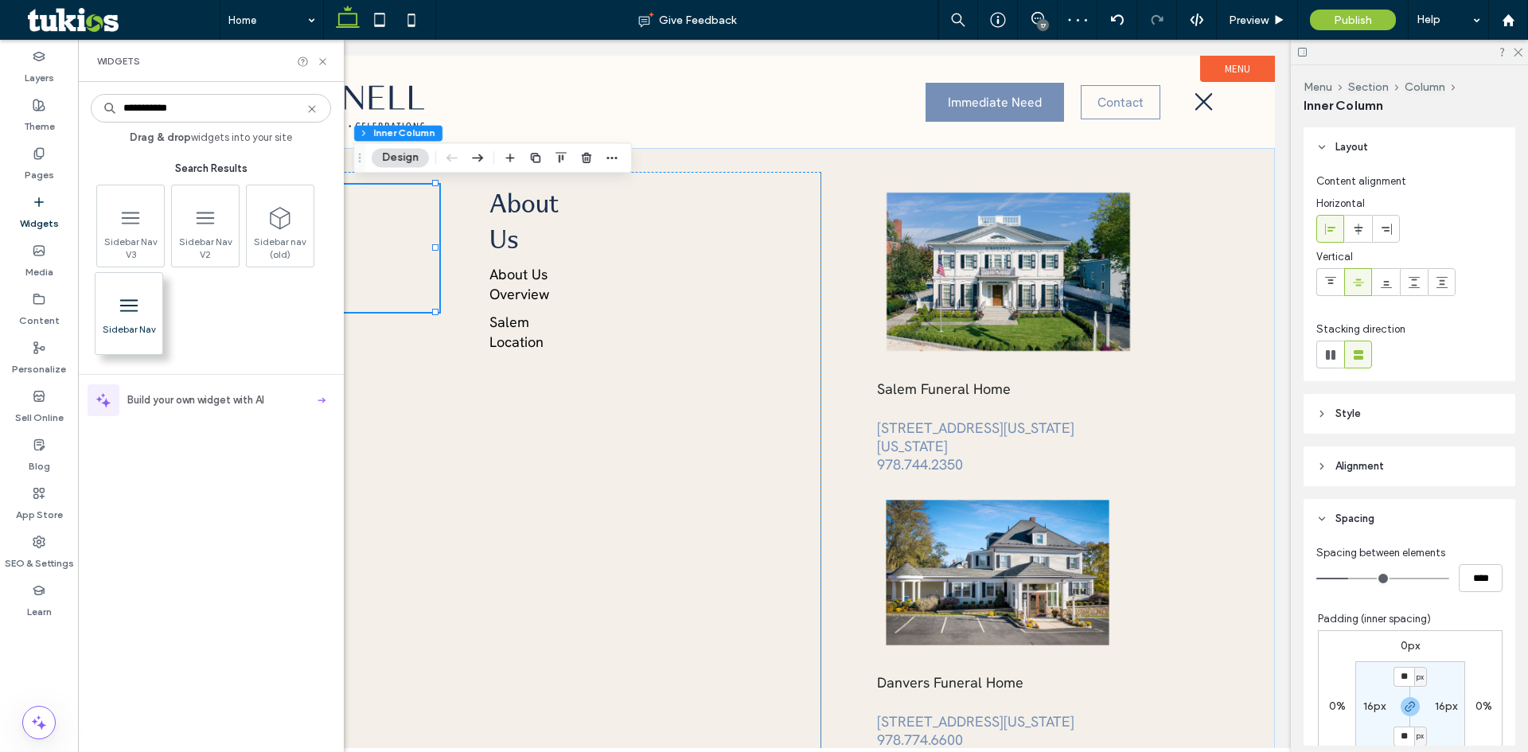
type input "**********"
click at [144, 320] on span at bounding box center [129, 305] width 67 height 36
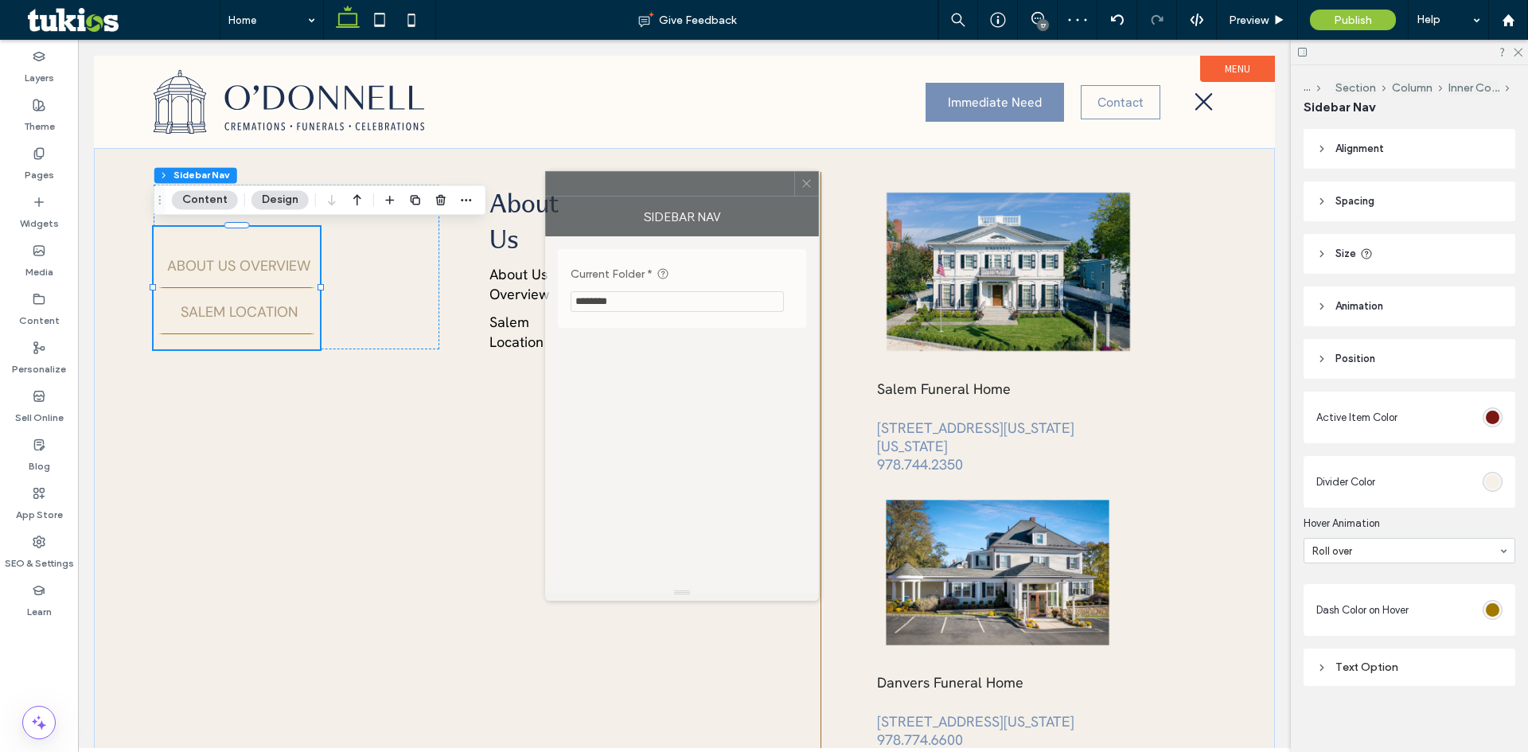
drag, startPoint x: 1350, startPoint y: 181, endPoint x: 652, endPoint y: 191, distance: 698.2
click at [654, 190] on div at bounding box center [670, 184] width 248 height 24
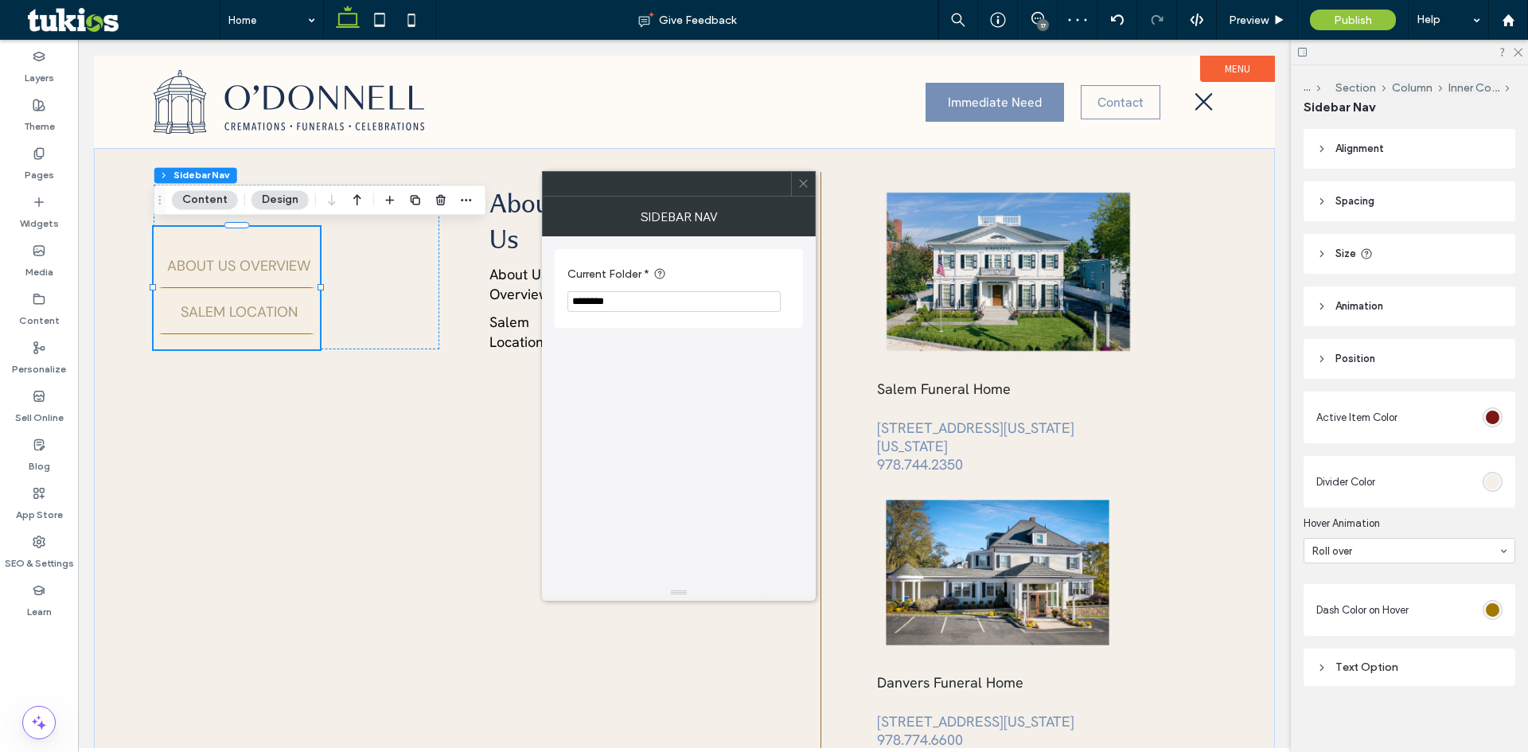
drag, startPoint x: 801, startPoint y: 189, endPoint x: 838, endPoint y: 193, distance: 37.6
click at [801, 189] on icon at bounding box center [804, 184] width 12 height 12
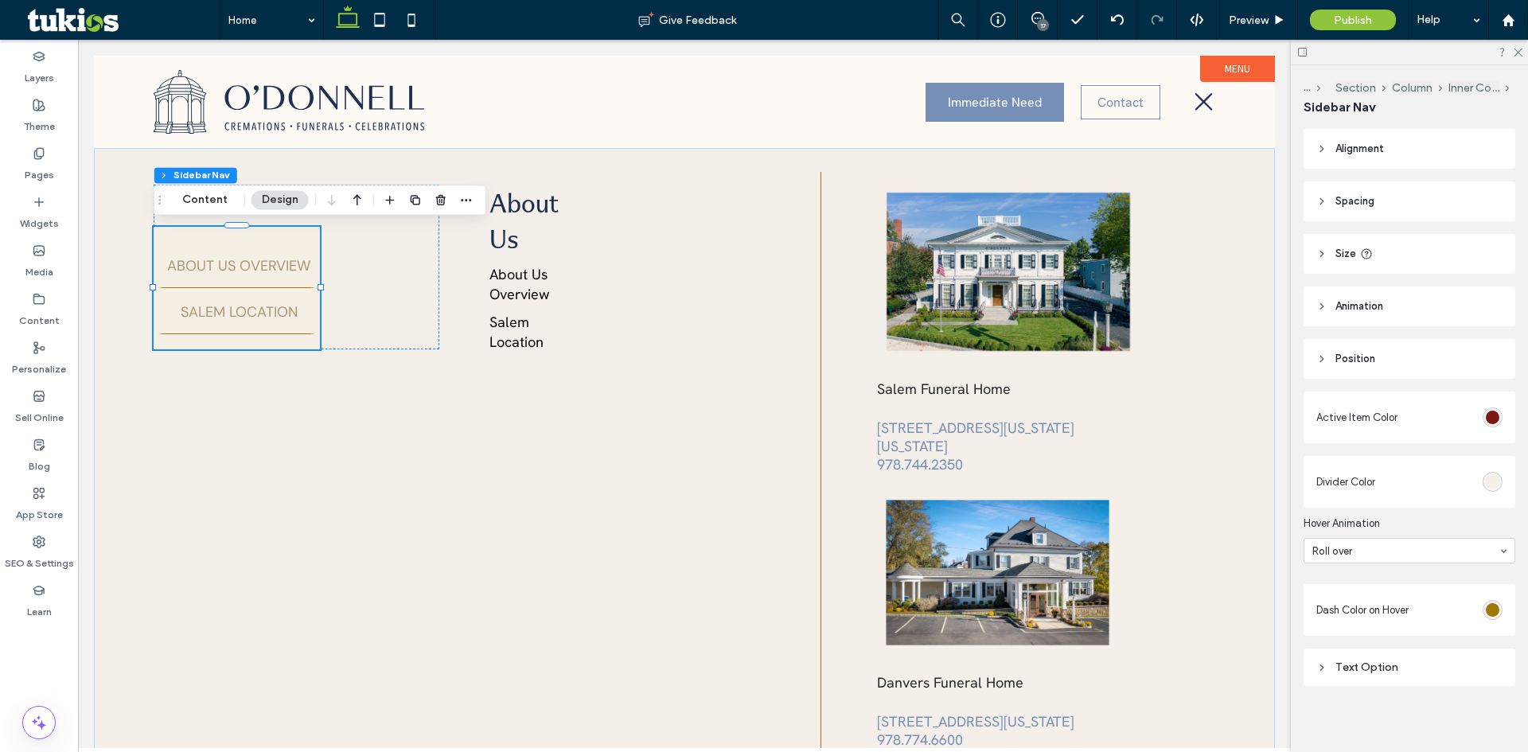
click at [1337, 155] on span "Alignment" at bounding box center [1360, 149] width 49 height 16
click at [1364, 658] on div "Text Option" at bounding box center [1410, 656] width 186 height 14
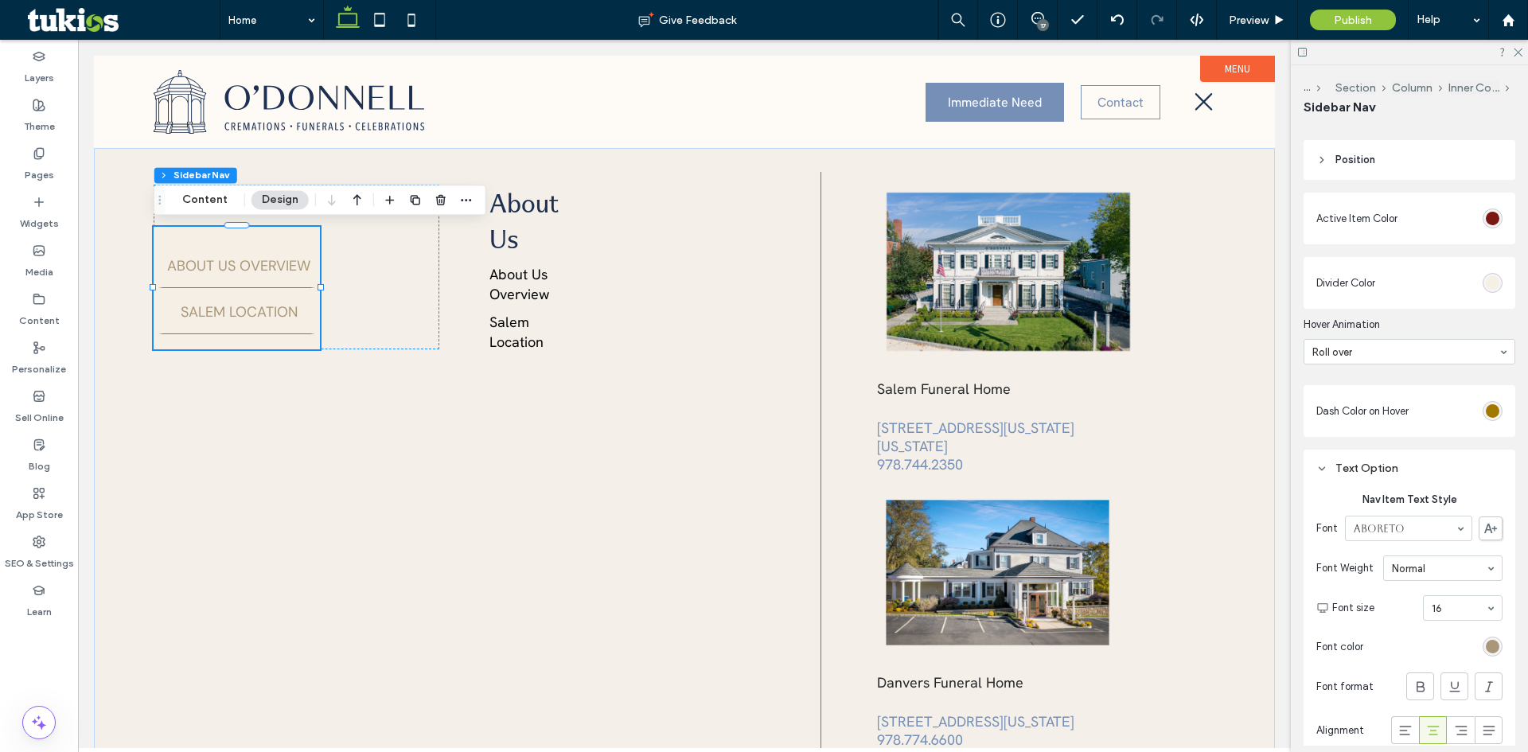
scroll to position [457, 0]
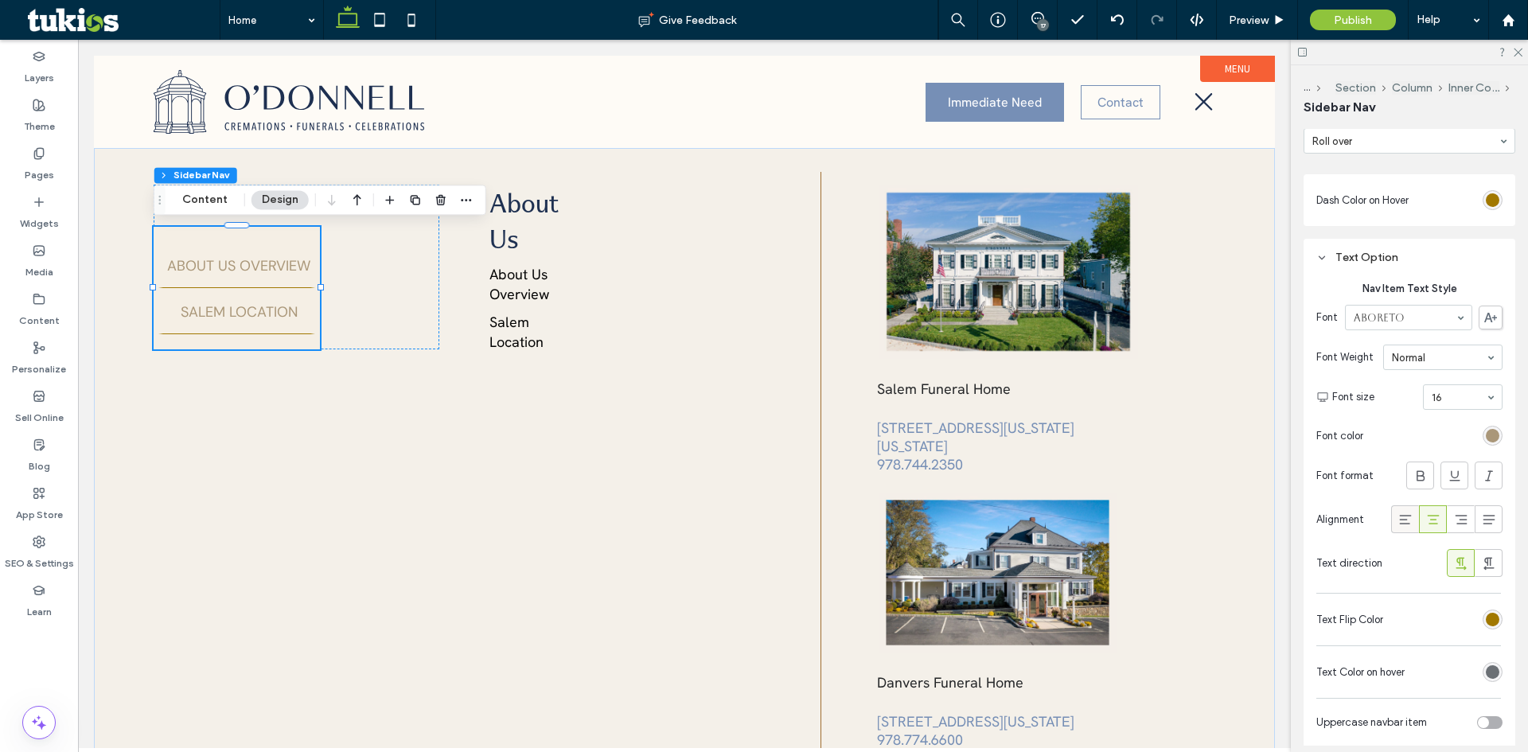
click at [1398, 513] on icon at bounding box center [1406, 520] width 16 height 16
type input "***"
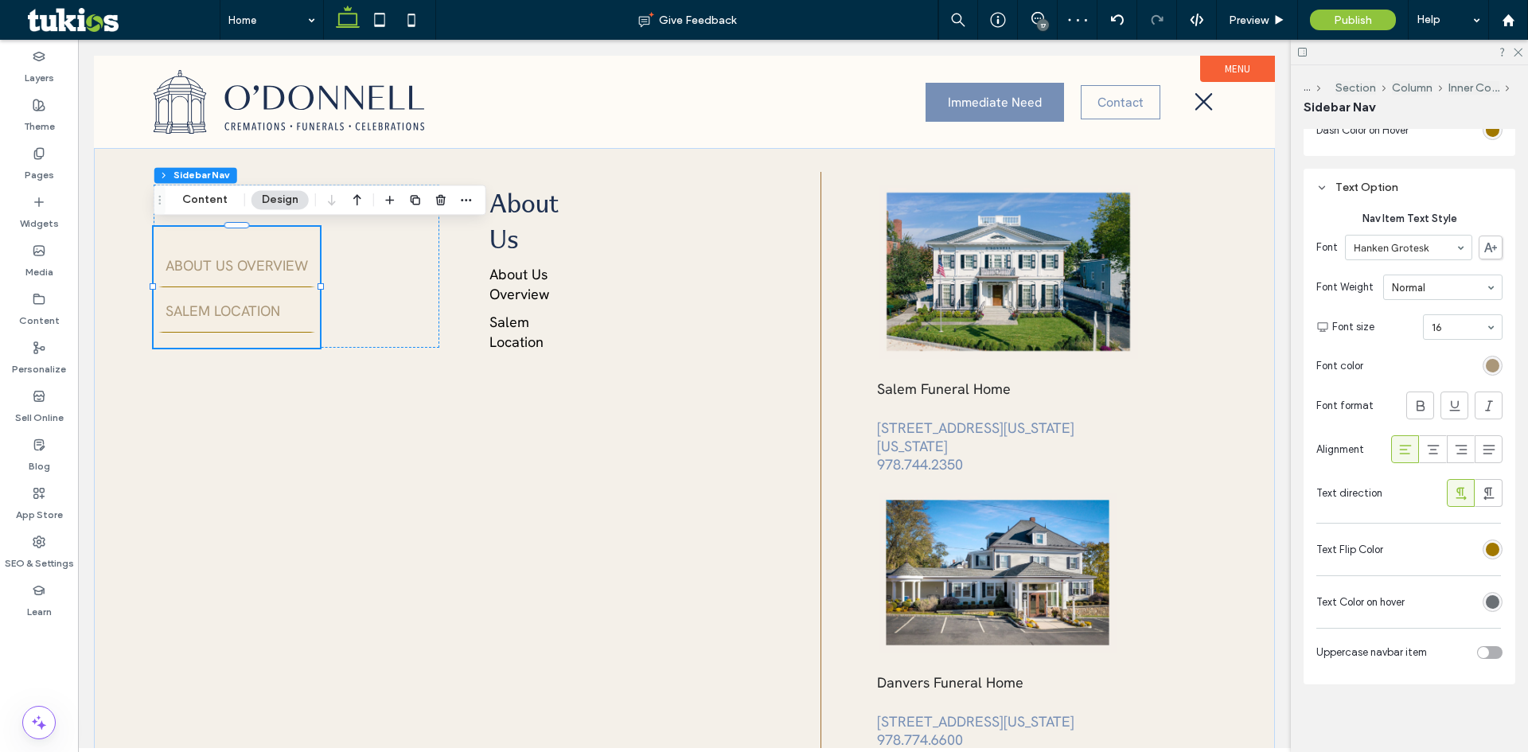
scroll to position [537, 0]
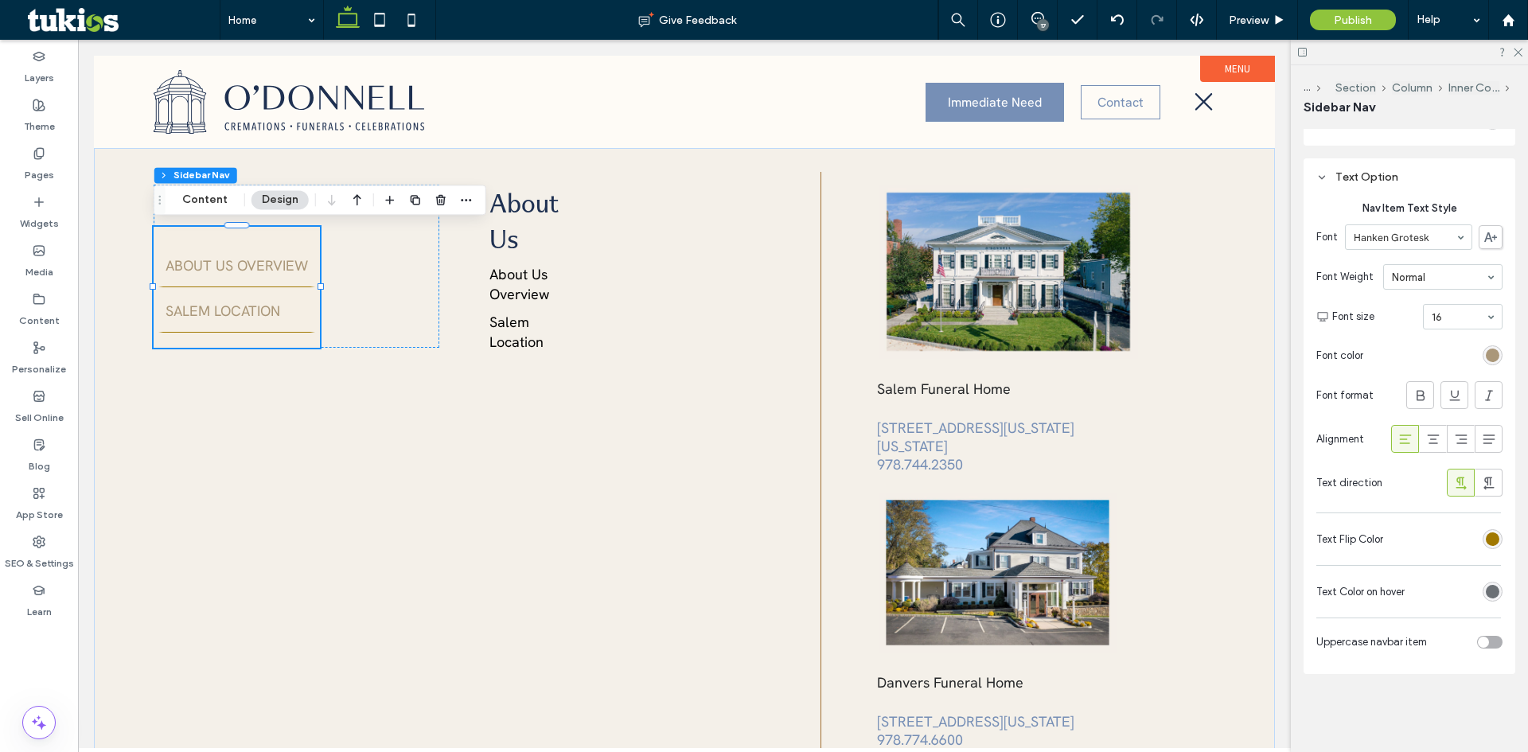
click at [1487, 645] on div "toggle" at bounding box center [1489, 642] width 25 height 13
click at [1477, 644] on div "toggle" at bounding box center [1489, 642] width 25 height 13
click at [44, 166] on label "Pages" at bounding box center [39, 171] width 29 height 22
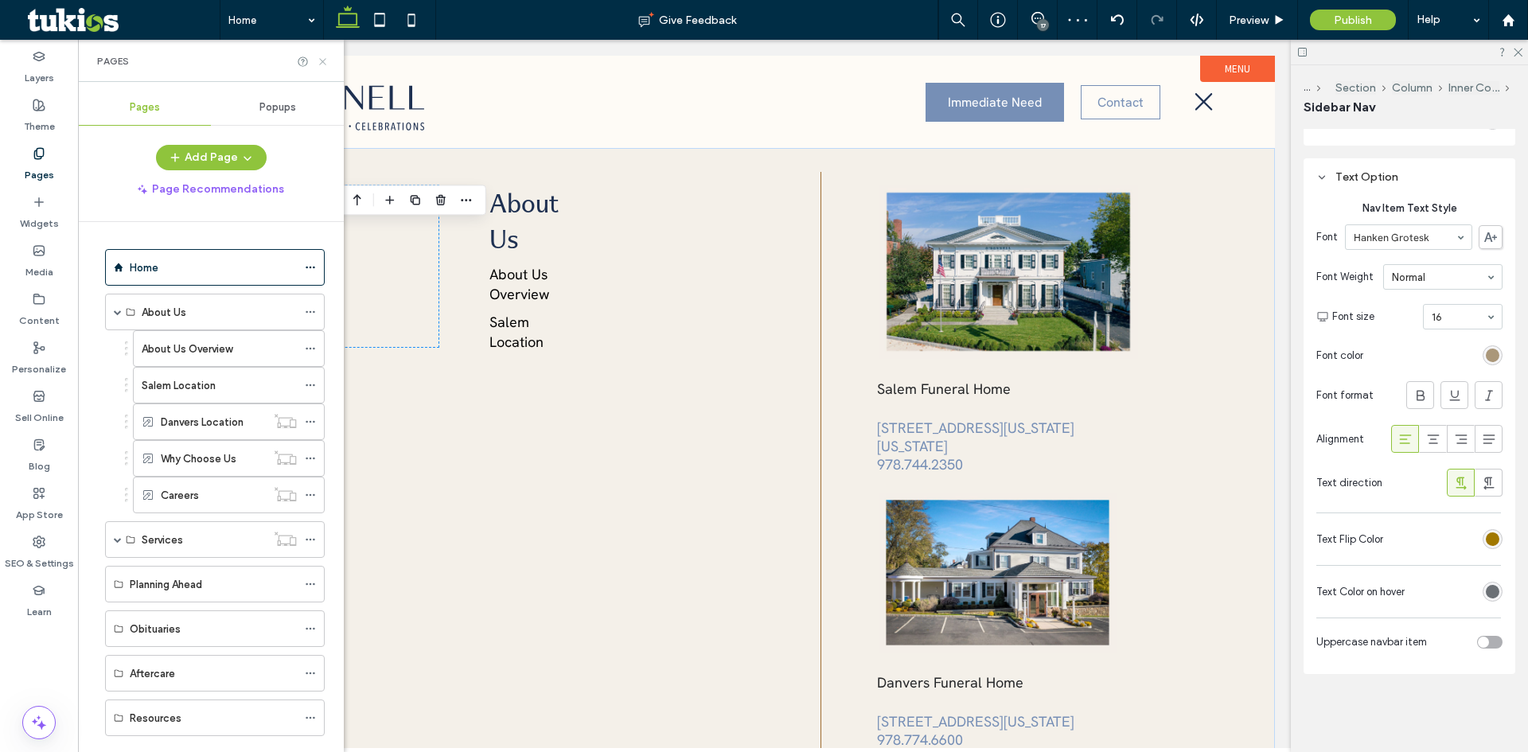
click at [319, 61] on icon at bounding box center [323, 62] width 12 height 12
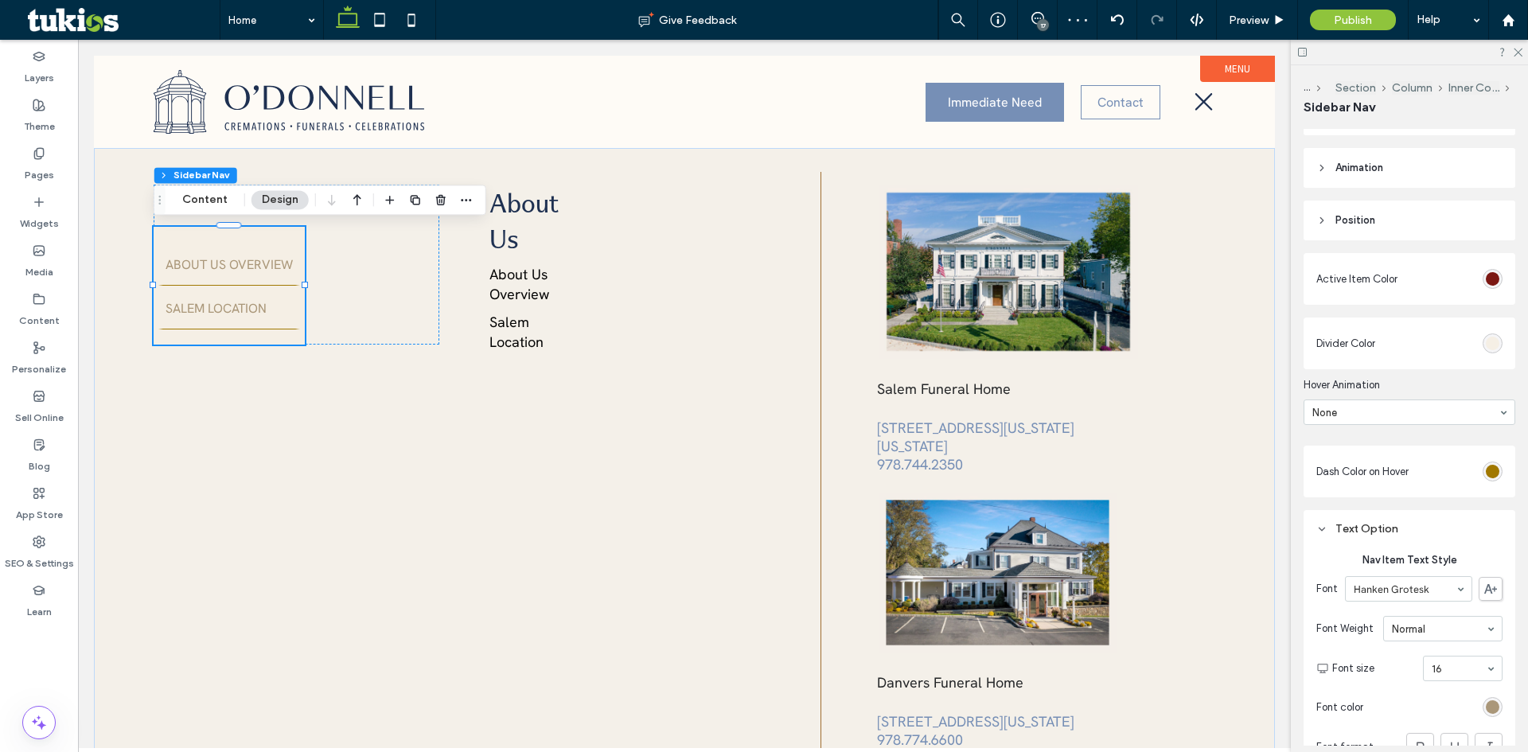
scroll to position [171, 0]
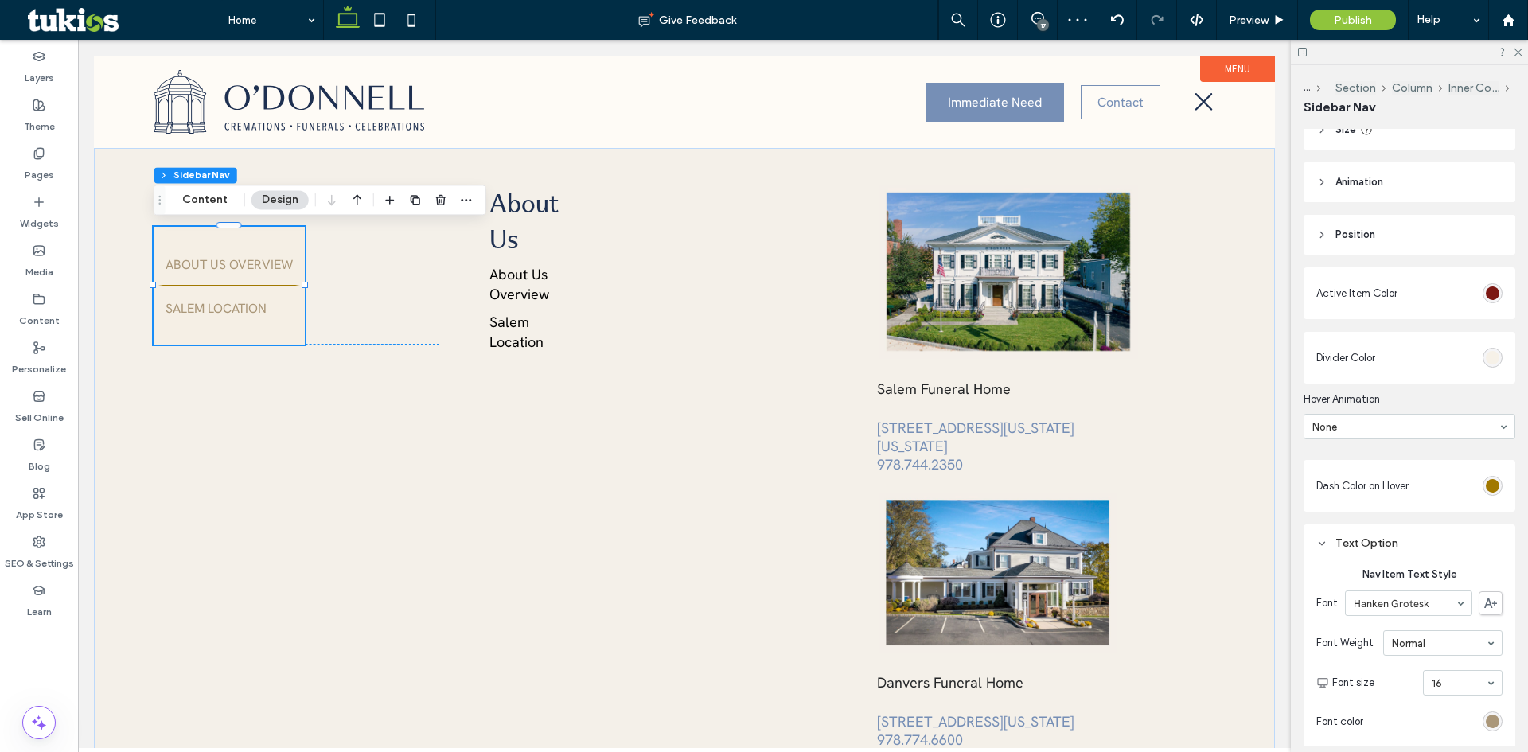
click at [1486, 362] on div "rgb(245, 239, 229)" at bounding box center [1493, 358] width 14 height 14
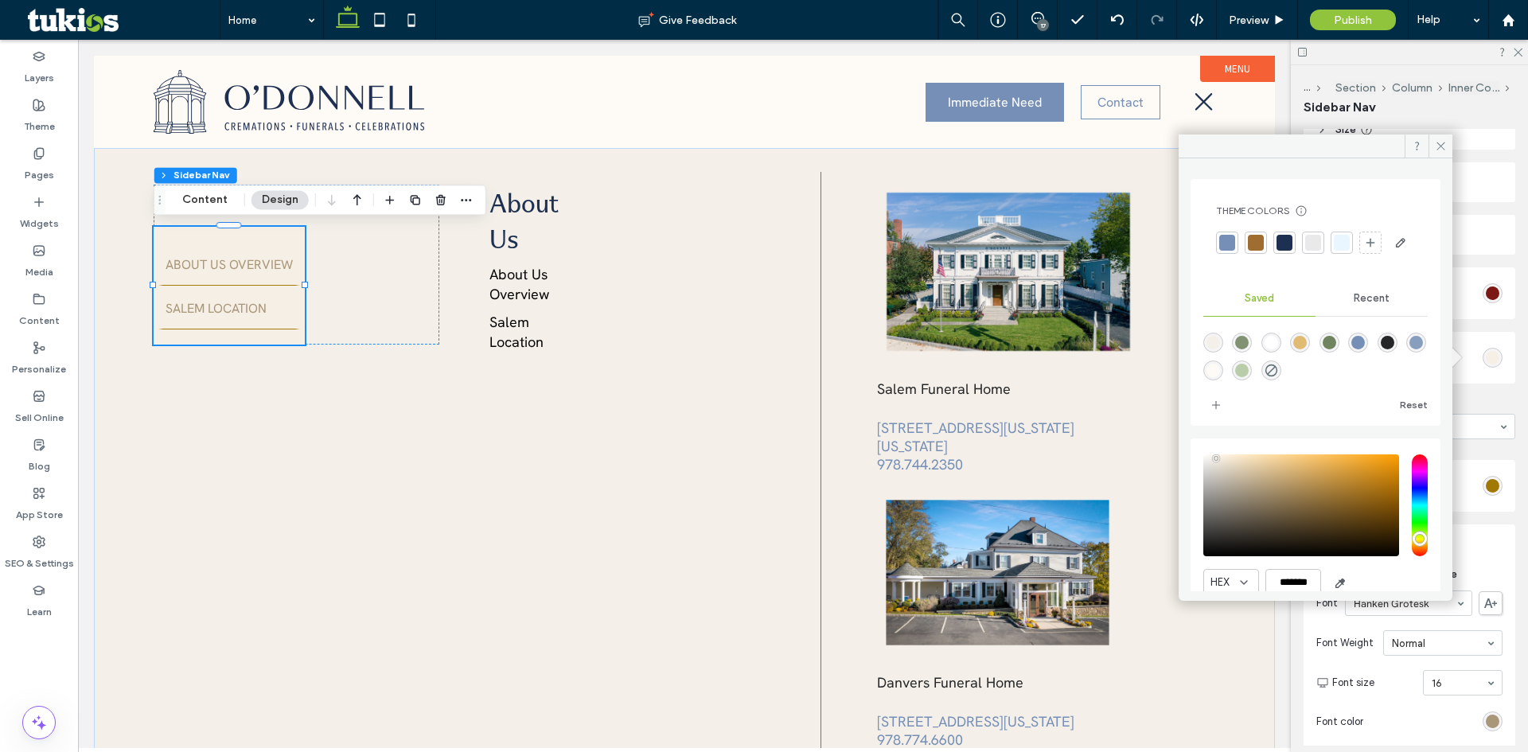
click at [1254, 244] on div at bounding box center [1256, 243] width 16 height 16
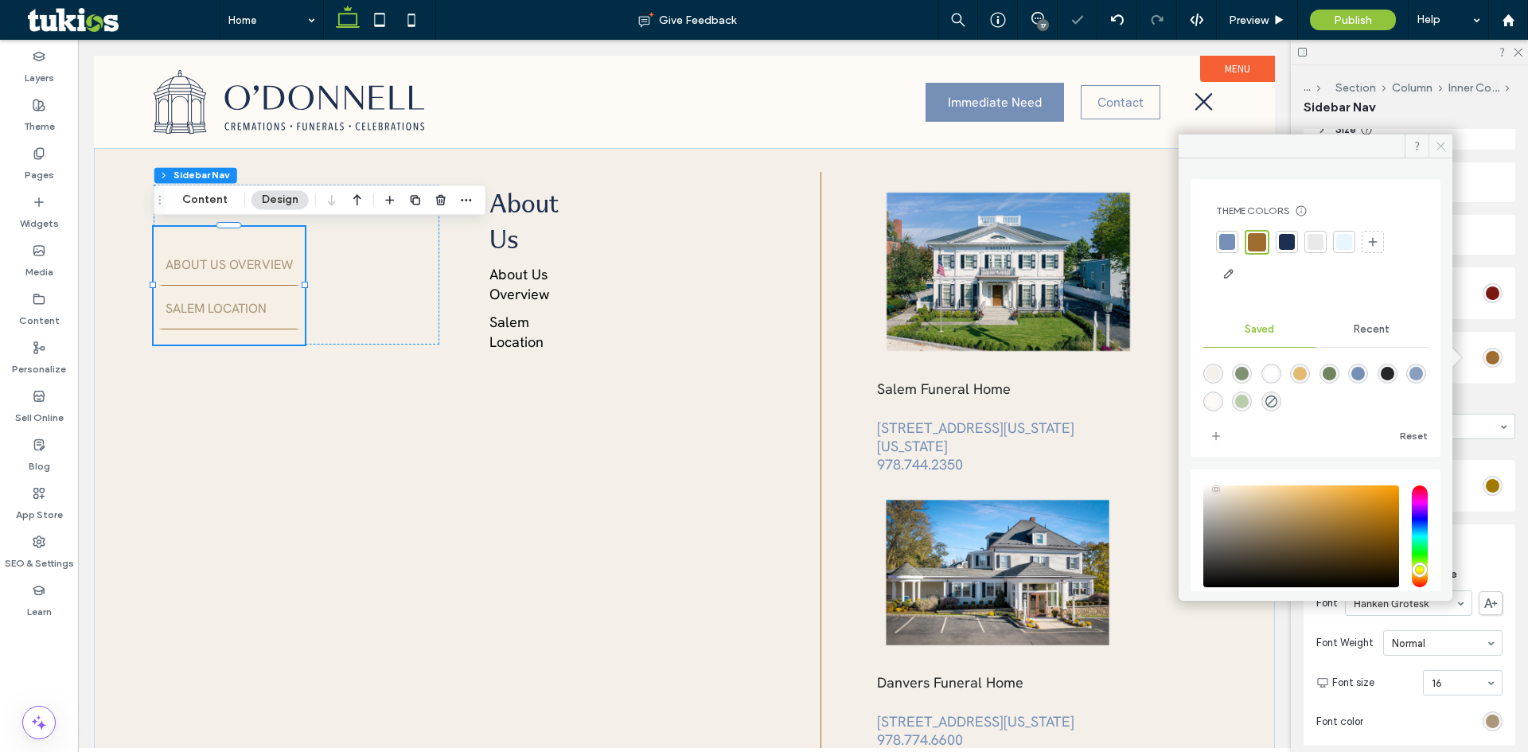
click at [1441, 141] on icon at bounding box center [1441, 146] width 12 height 12
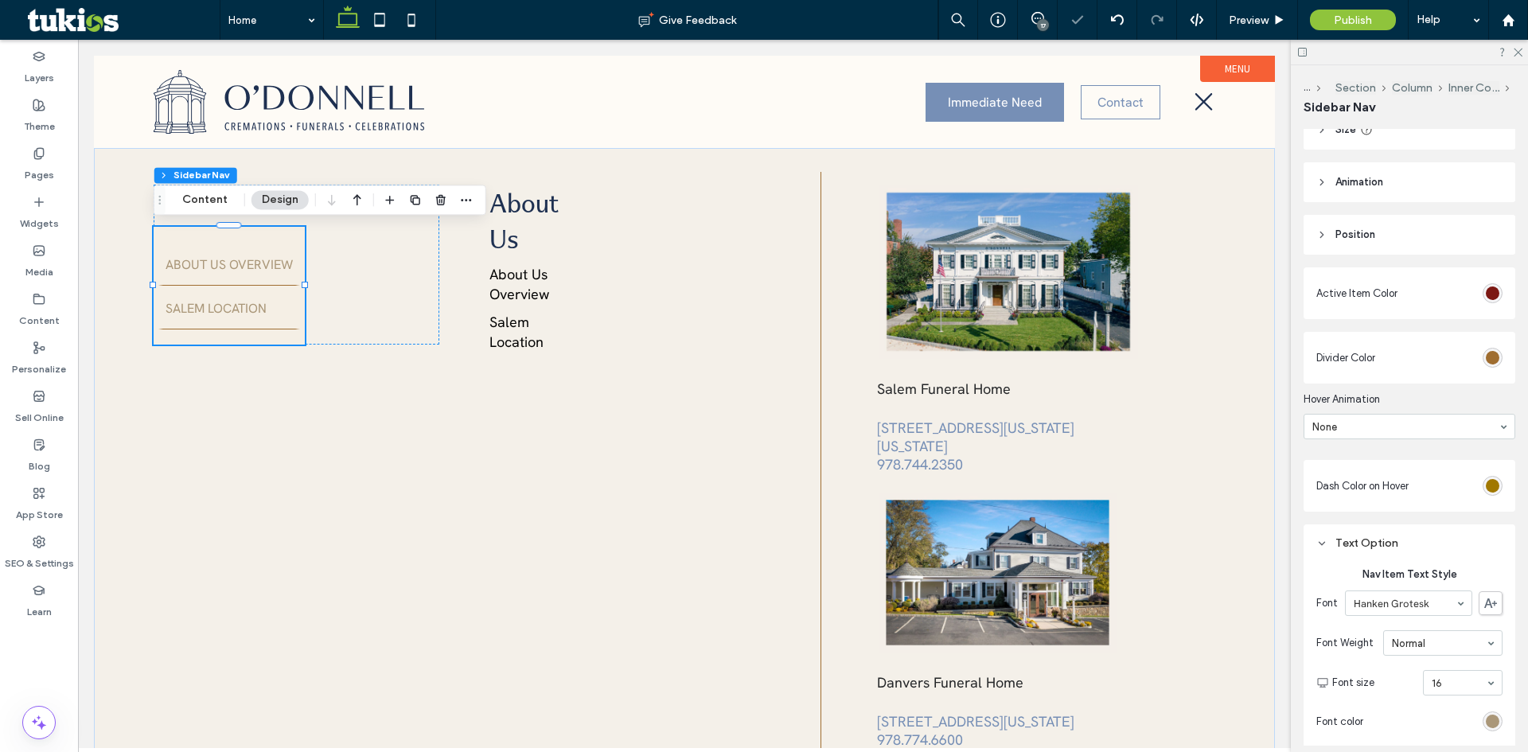
click at [1409, 511] on div "Dash Color on Hover" at bounding box center [1410, 486] width 212 height 52
click at [393, 264] on div "About Us About Us Overview Salem Location" at bounding box center [297, 265] width 286 height 160
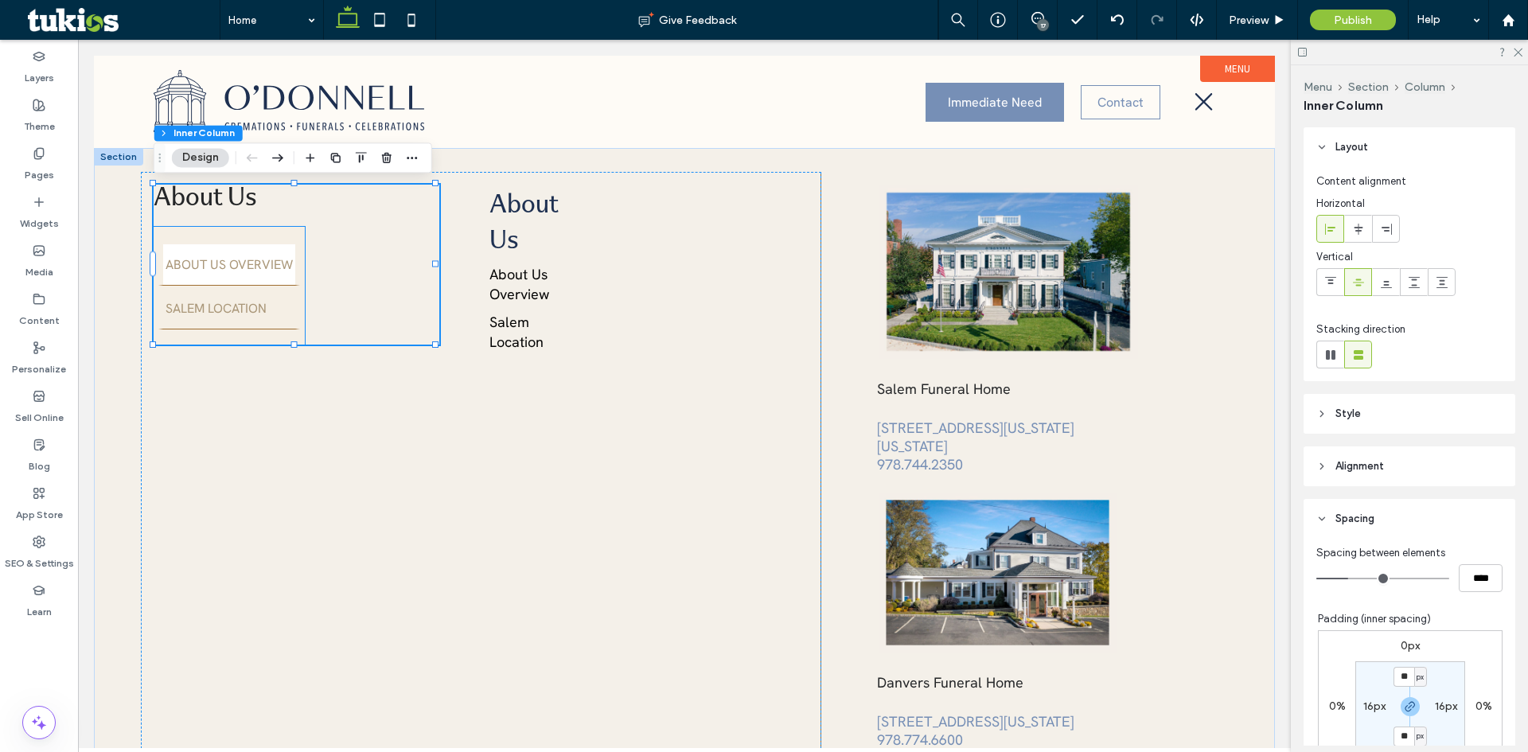
click at [279, 277] on link "About Us Overview" at bounding box center [229, 264] width 142 height 44
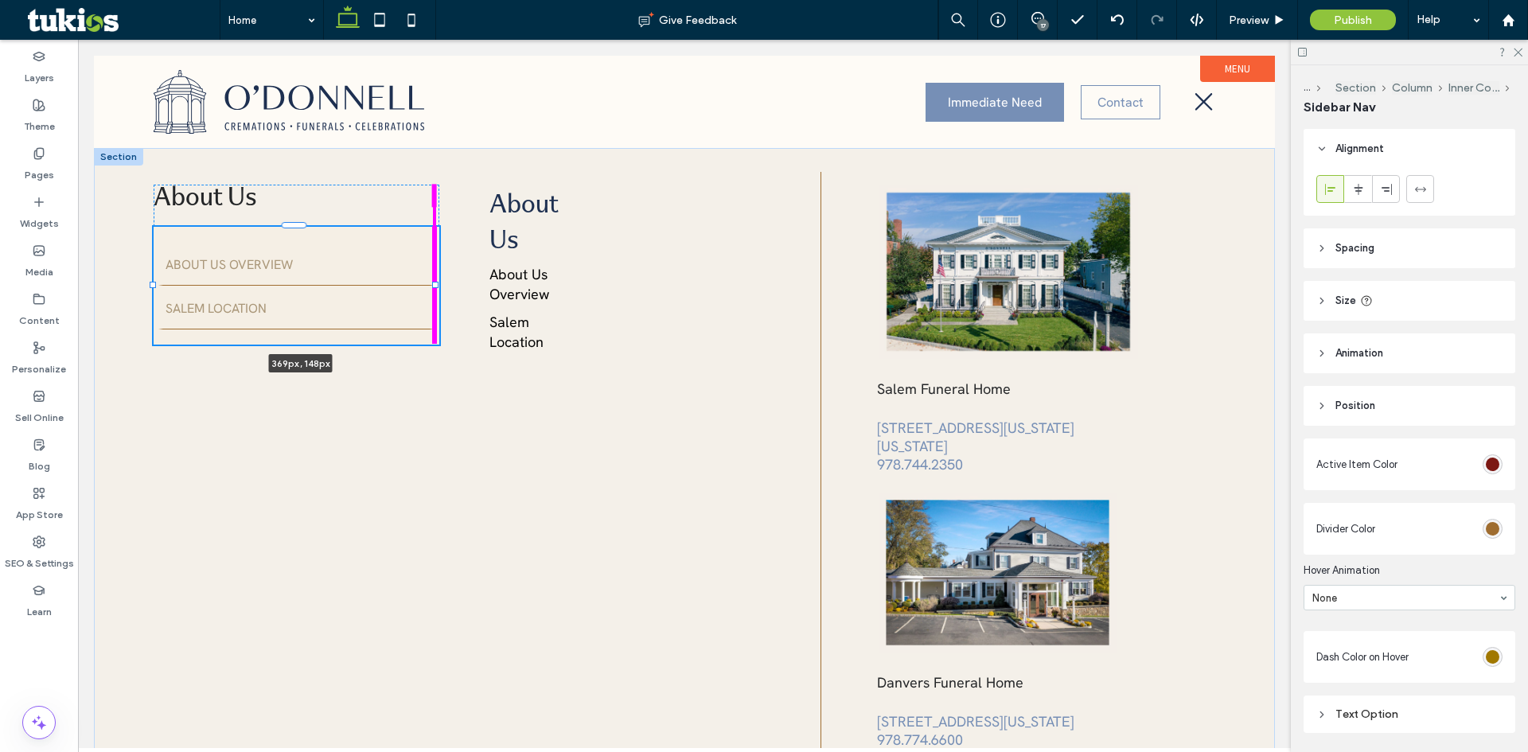
drag, startPoint x: 302, startPoint y: 286, endPoint x: 445, endPoint y: 287, distance: 143.3
click at [445, 287] on div "About Us About Us Overview Salem Location 369px , 148px About Us About Us Overv…" at bounding box center [684, 480] width 1181 height 665
type input "***"
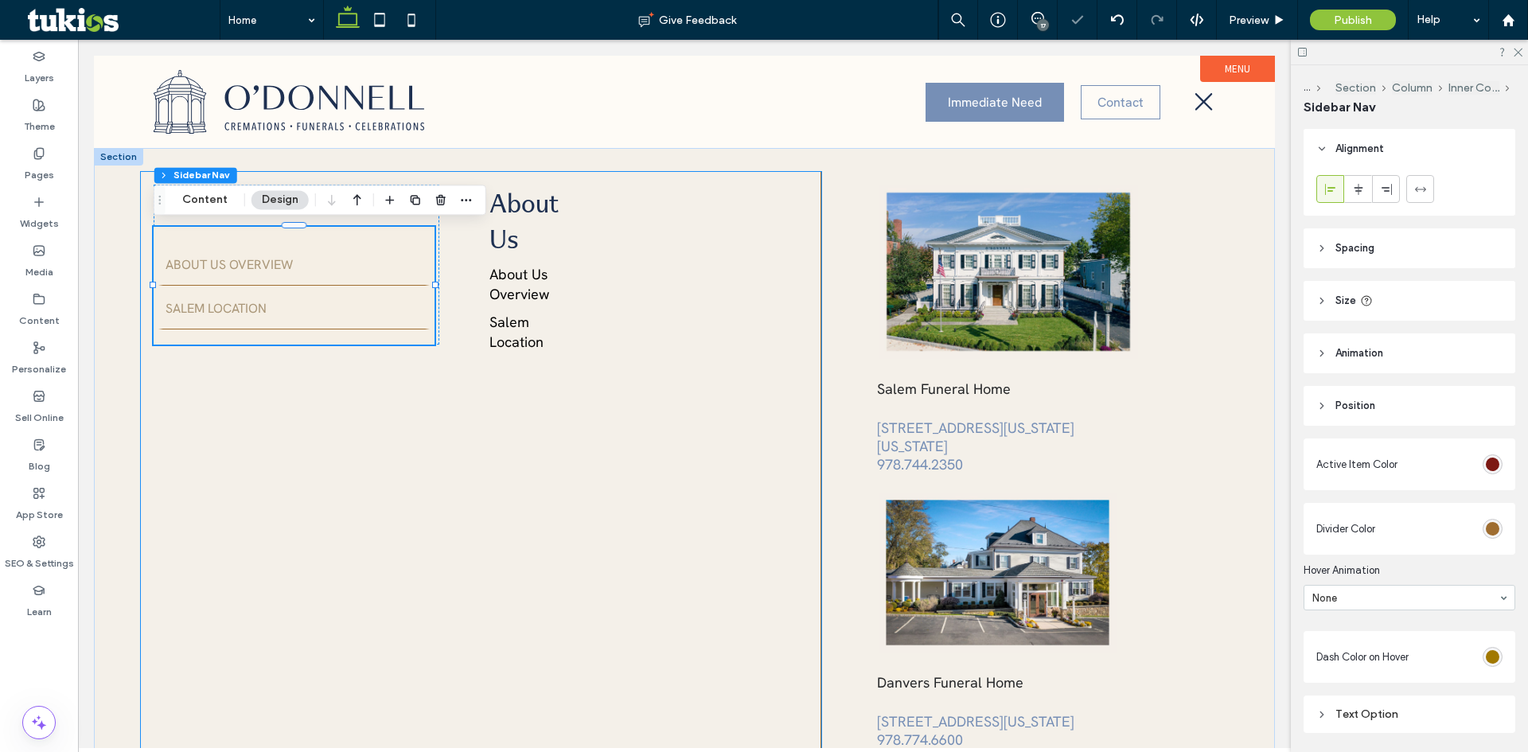
click at [267, 373] on div "About Us About Us Overview Salem Location 369px , 148px About Us About Us Overv…" at bounding box center [481, 481] width 681 height 618
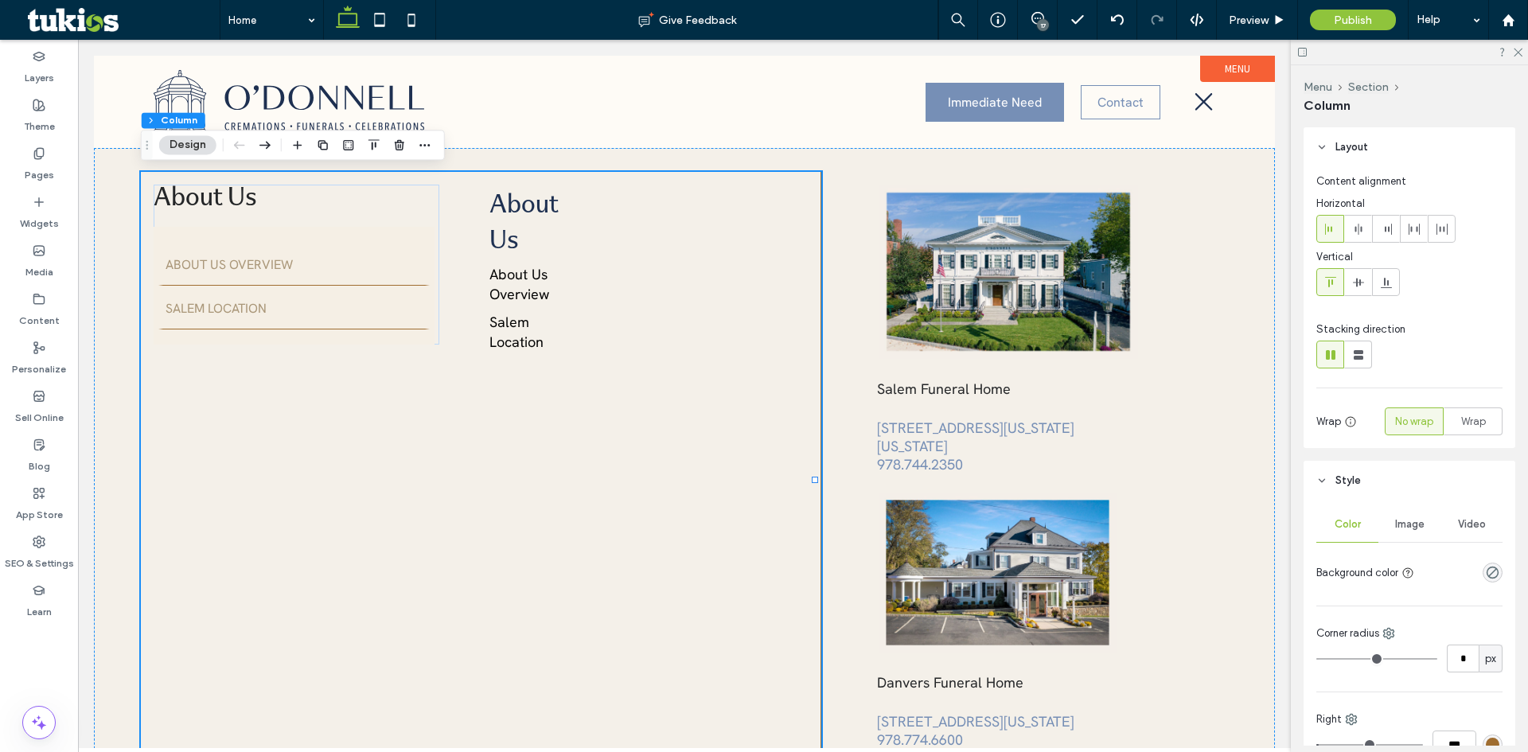
click at [1398, 456] on div "Layout Content alignment Horizontal Vertical Stacking direction Wrap No wrap Wr…" at bounding box center [1415, 436] width 222 height 619
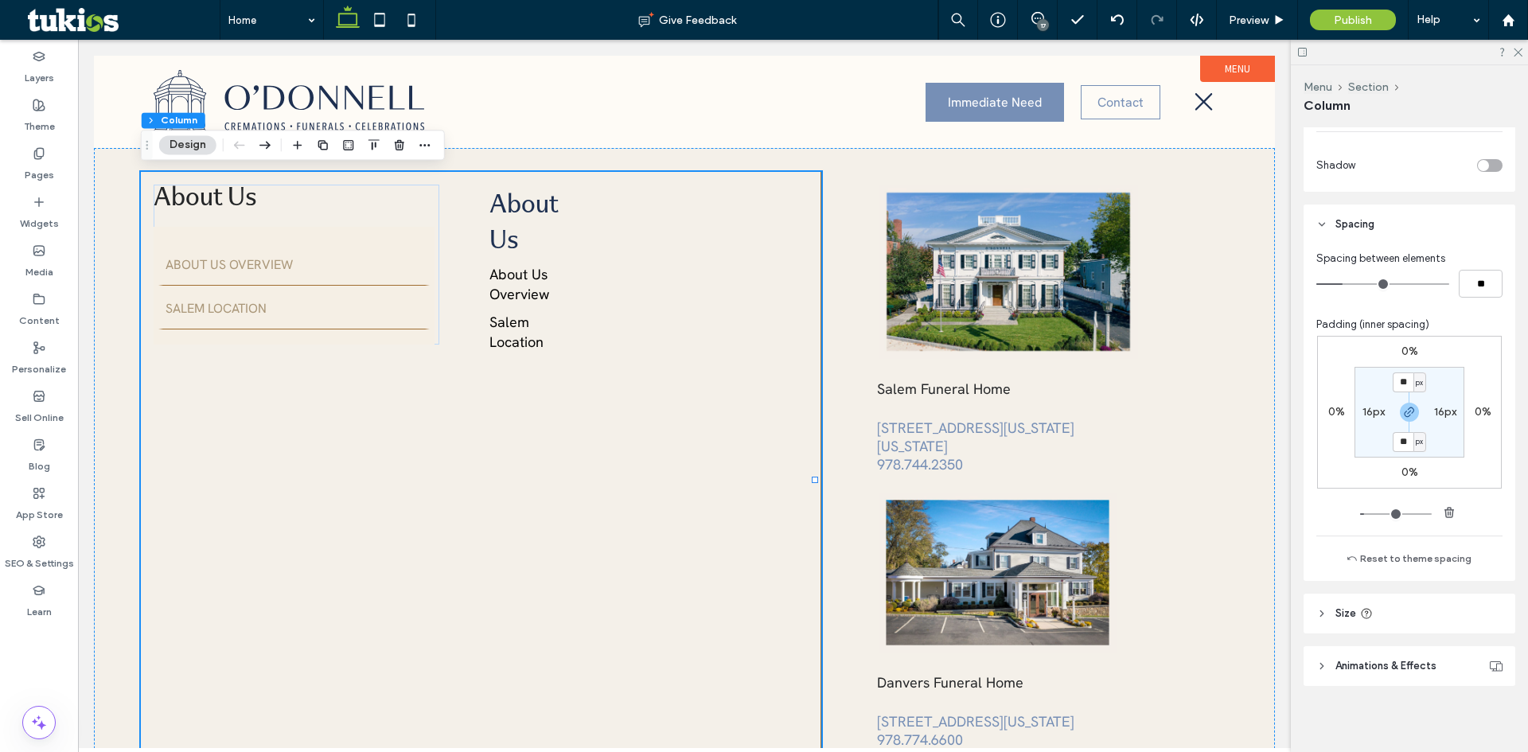
scroll to position [650, 0]
click at [1360, 661] on span "Animations & Effects" at bounding box center [1386, 662] width 101 height 16
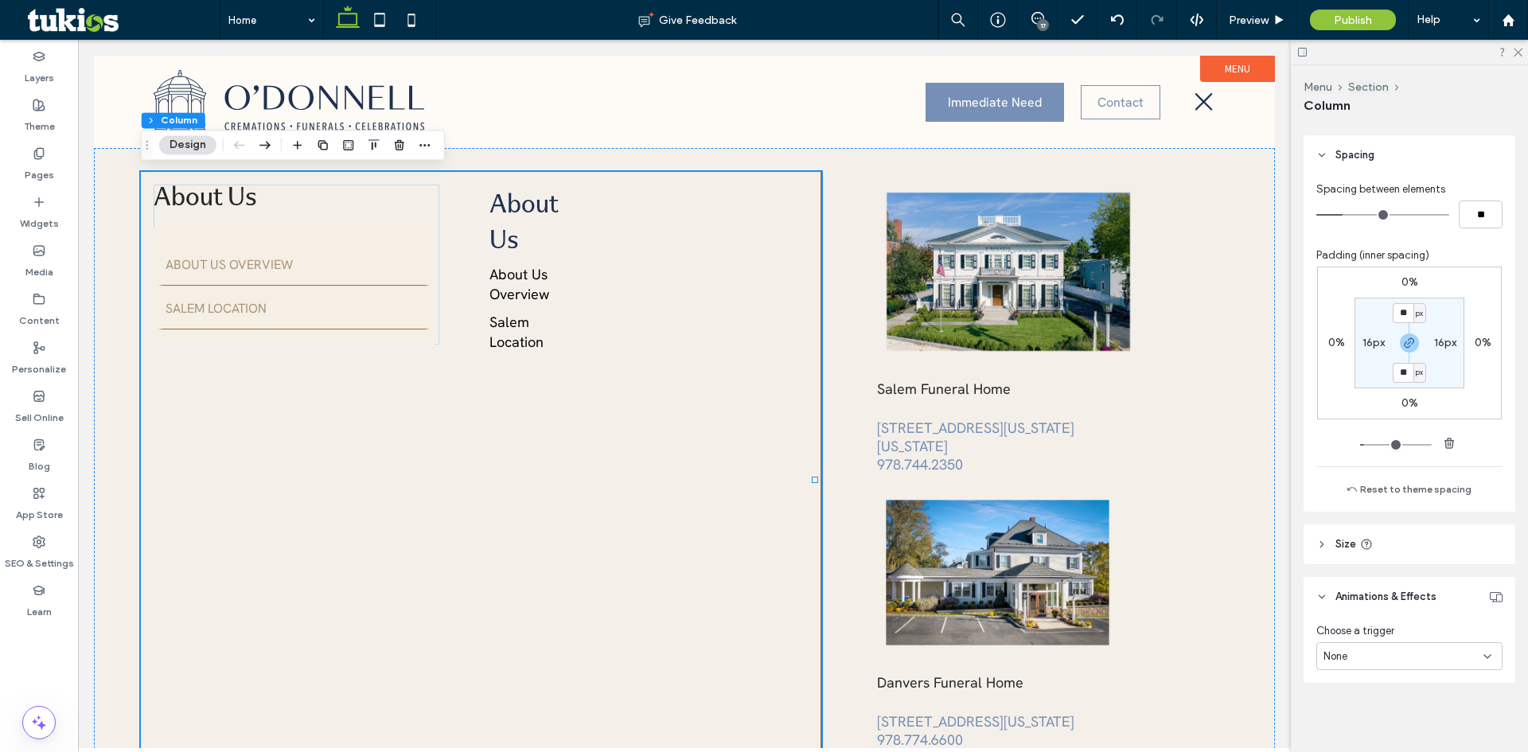
scroll to position [716, 0]
click at [1339, 535] on header "Size" at bounding box center [1410, 544] width 212 height 40
click at [1366, 604] on header "Animations & Effects" at bounding box center [1410, 596] width 212 height 40
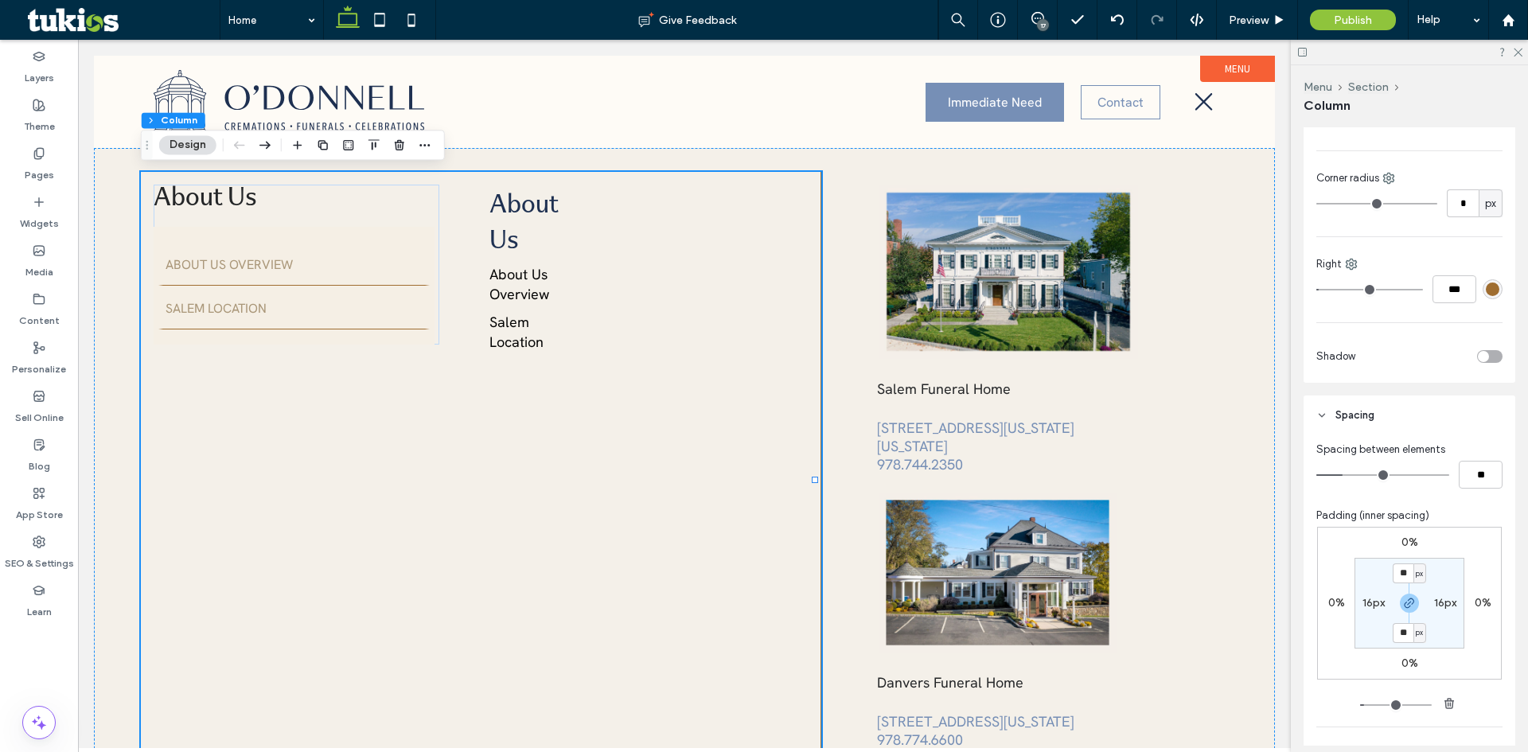
scroll to position [332, 0]
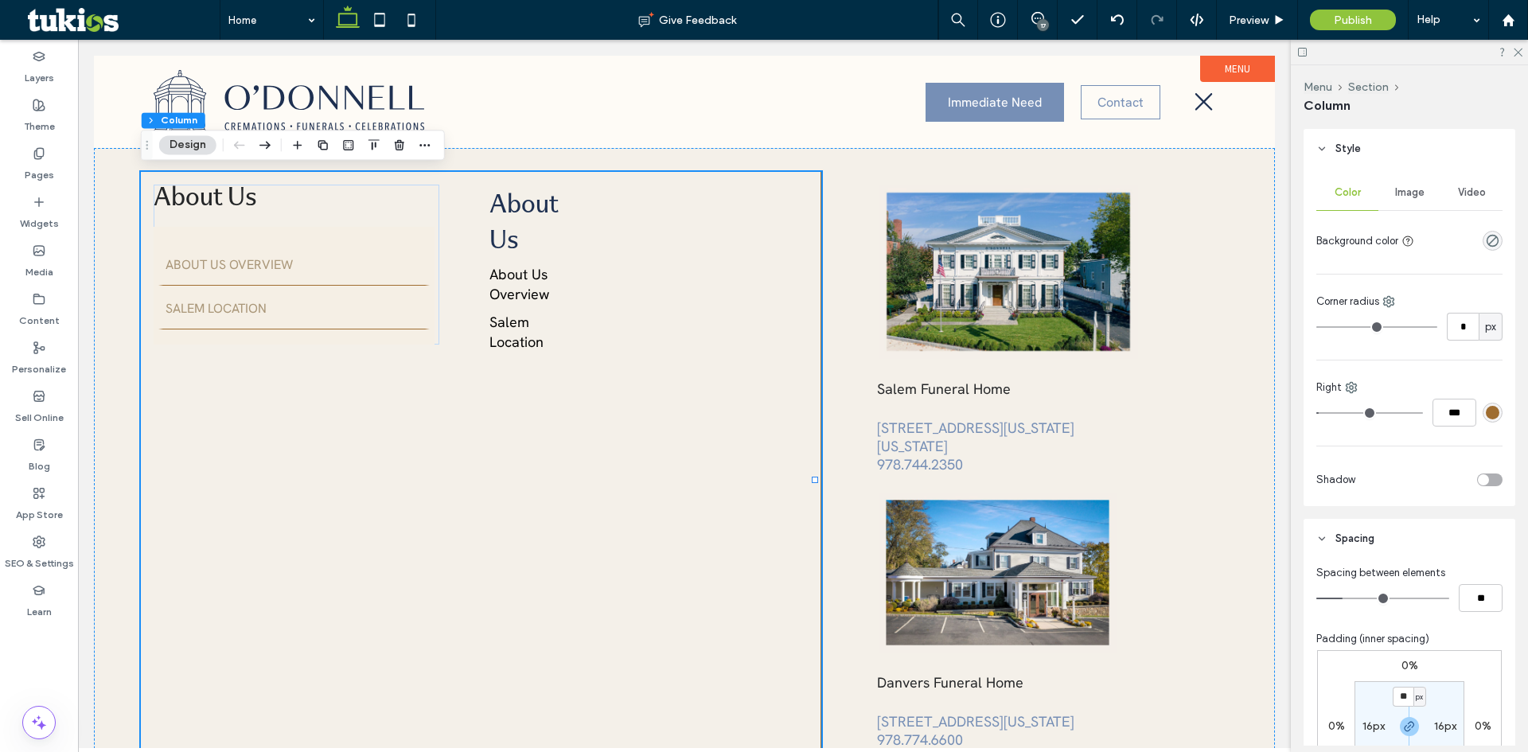
click at [1362, 535] on span "Spacing" at bounding box center [1355, 539] width 39 height 16
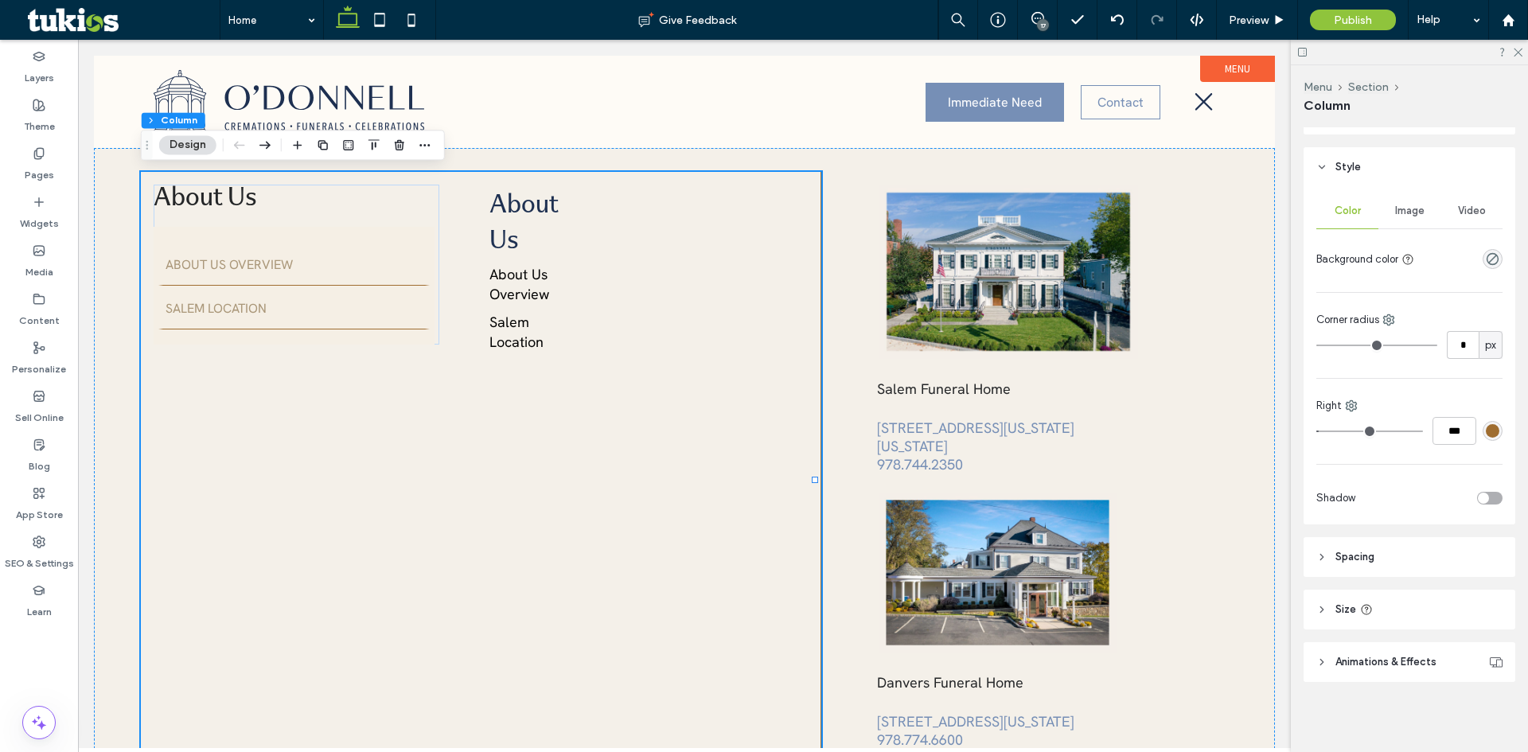
scroll to position [314, 0]
click at [1357, 529] on div "Layout Content alignment Horizontal Vertical Stacking direction Wrap No wrap Wr…" at bounding box center [1415, 436] width 222 height 619
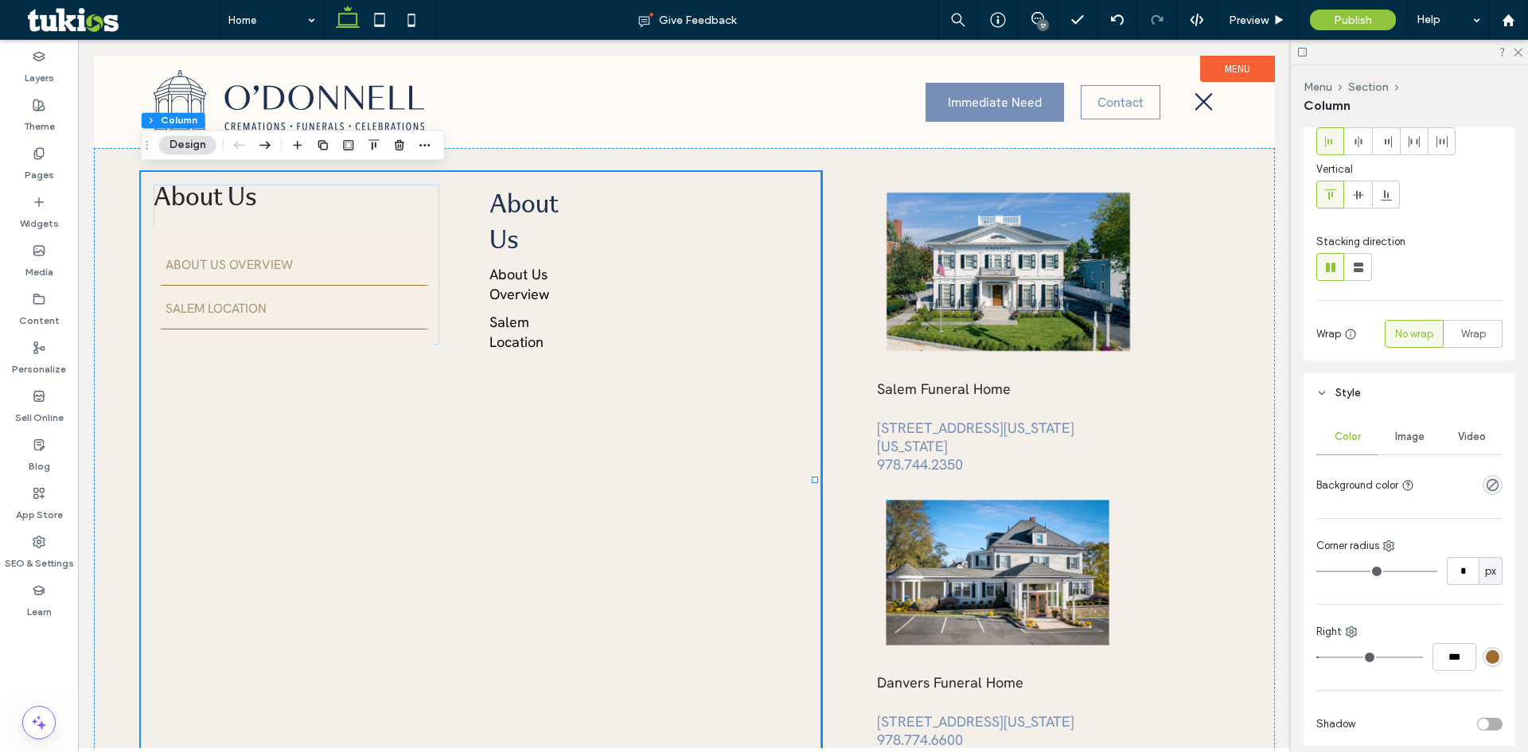
scroll to position [0, 0]
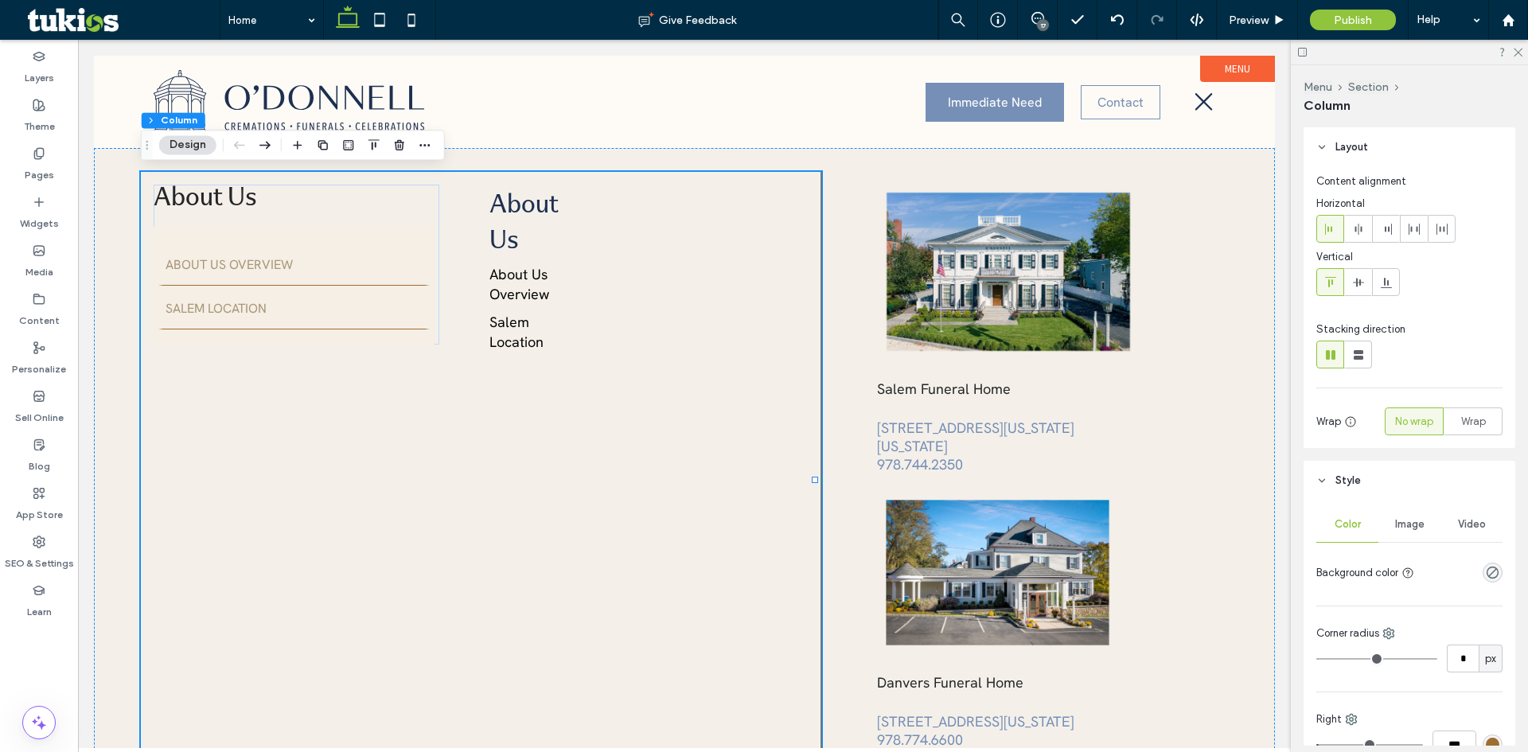
click at [1350, 496] on header "Style" at bounding box center [1410, 481] width 212 height 40
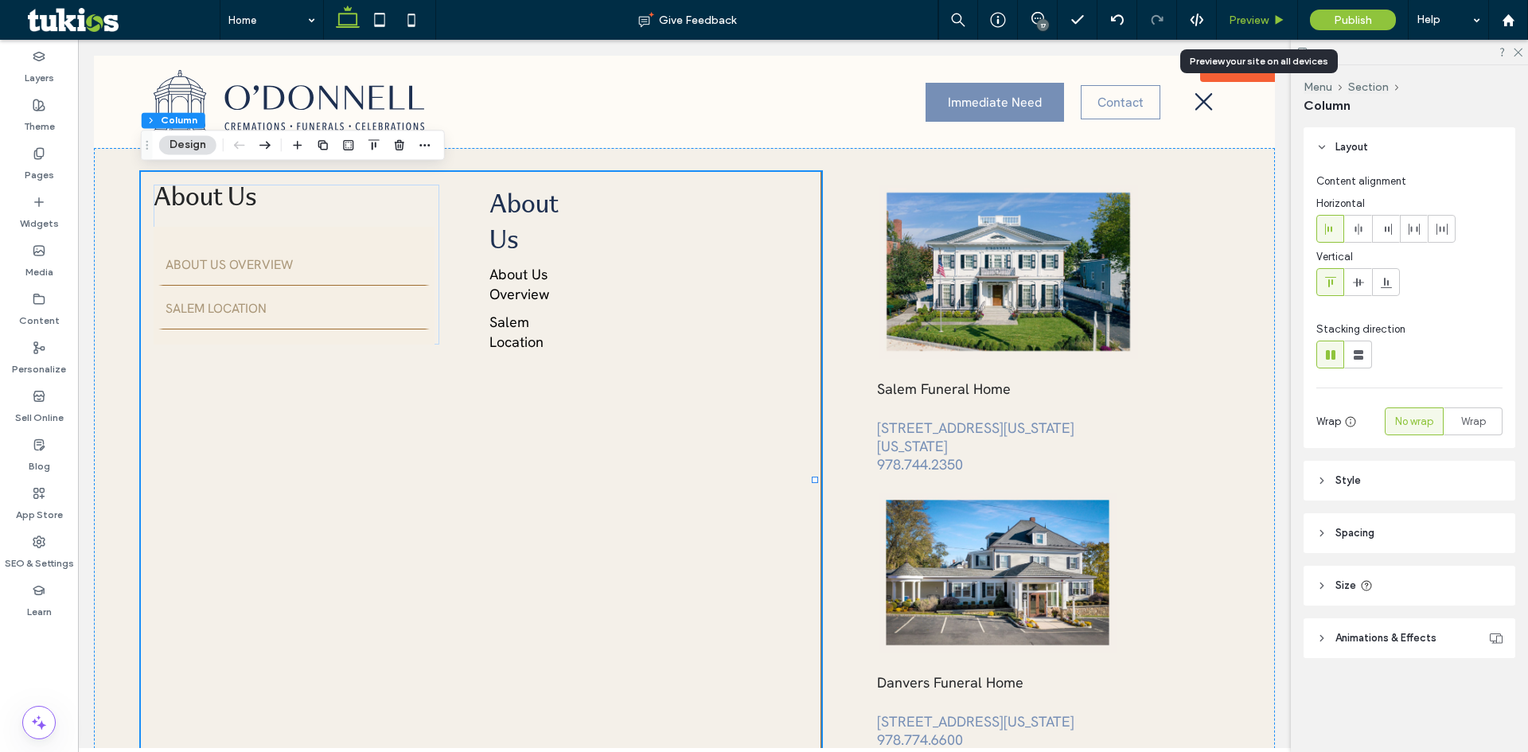
click at [1261, 21] on span "Preview" at bounding box center [1249, 21] width 40 height 14
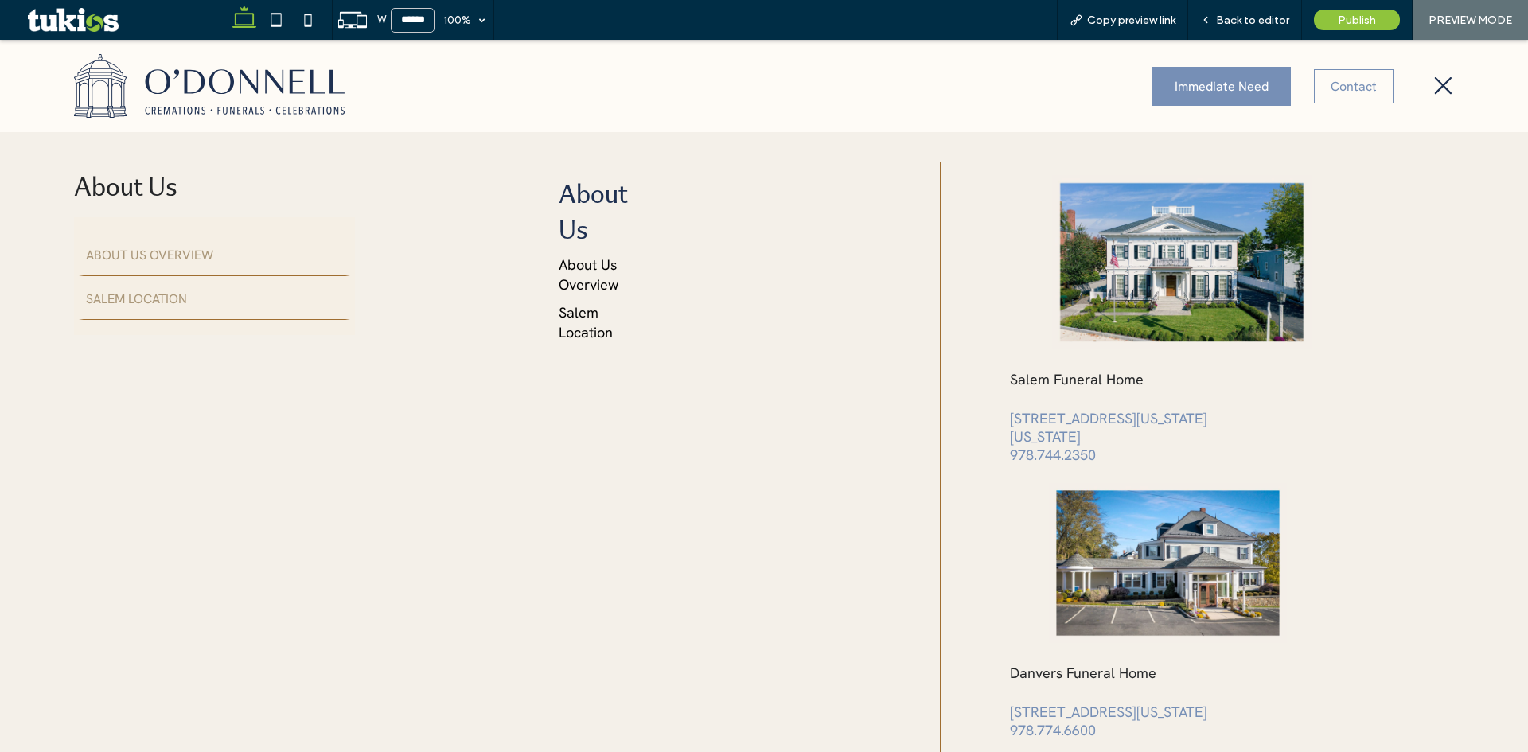
click at [1259, 21] on span "Back to editor" at bounding box center [1252, 21] width 73 height 14
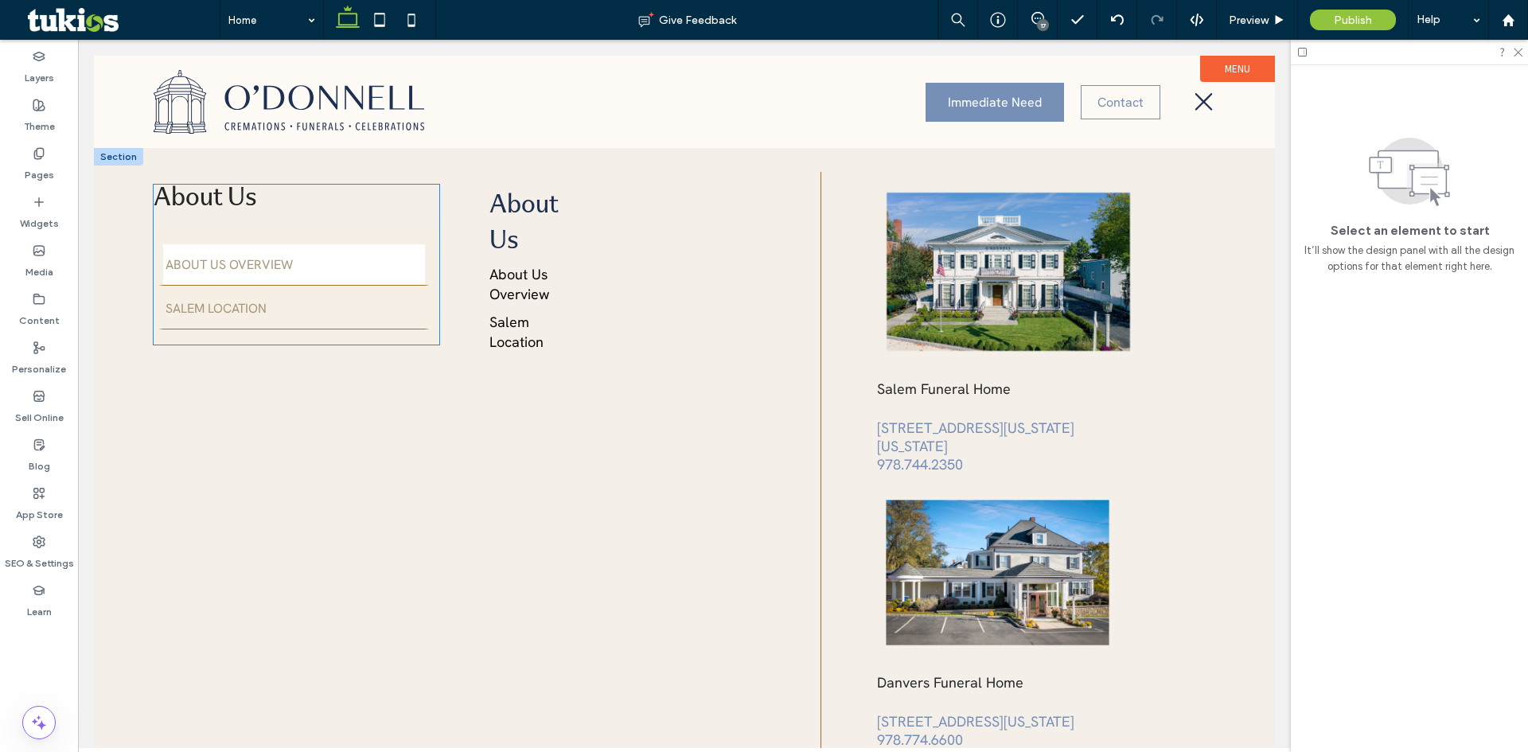
click at [386, 279] on link "About Us Overview" at bounding box center [293, 264] width 271 height 44
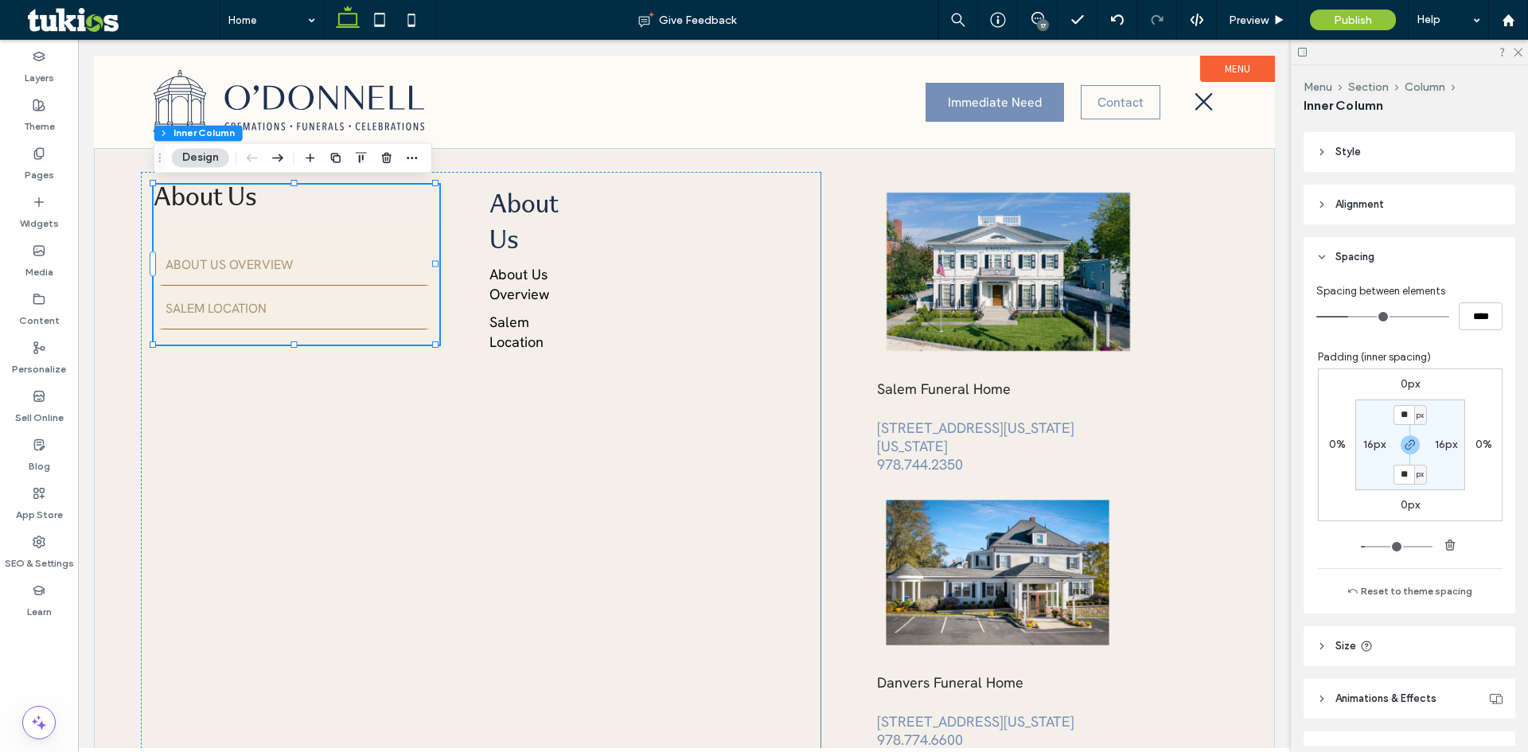
scroll to position [159, 0]
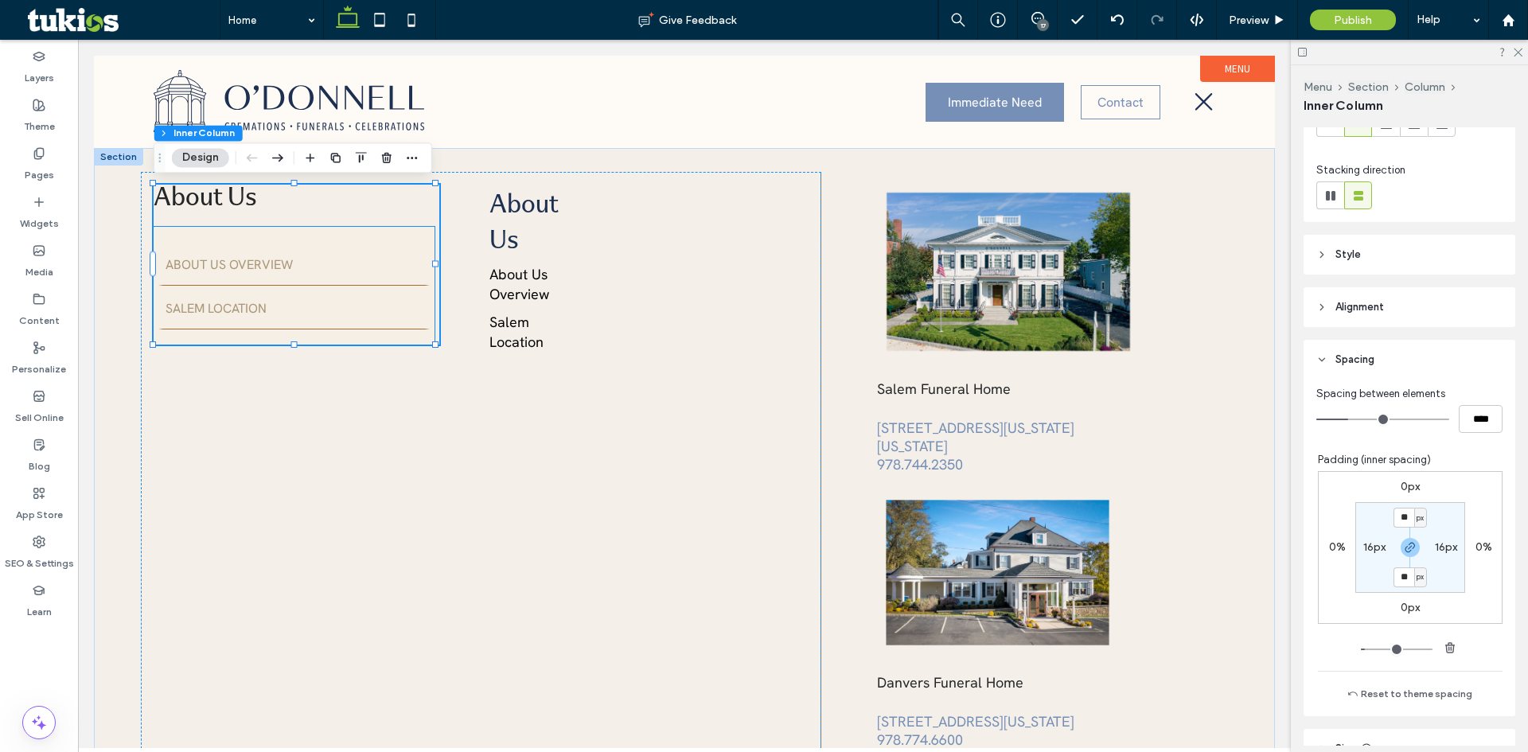
click at [317, 227] on div "About Us Overview Salem Location" at bounding box center [294, 286] width 281 height 118
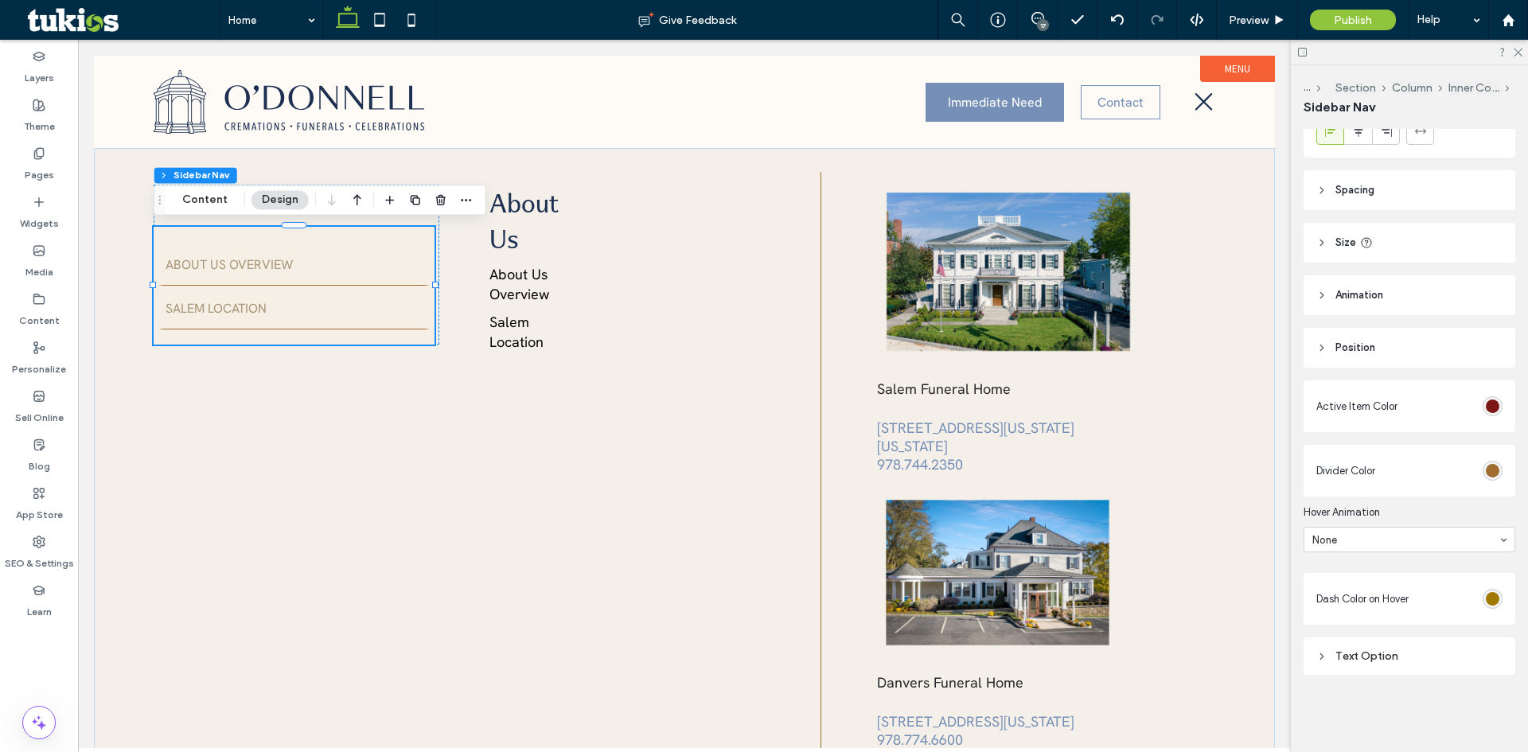
scroll to position [59, 0]
click at [1490, 480] on section "Divider Color" at bounding box center [1410, 470] width 186 height 36
click at [1486, 474] on div "rgb(159, 109, 48)" at bounding box center [1493, 470] width 14 height 14
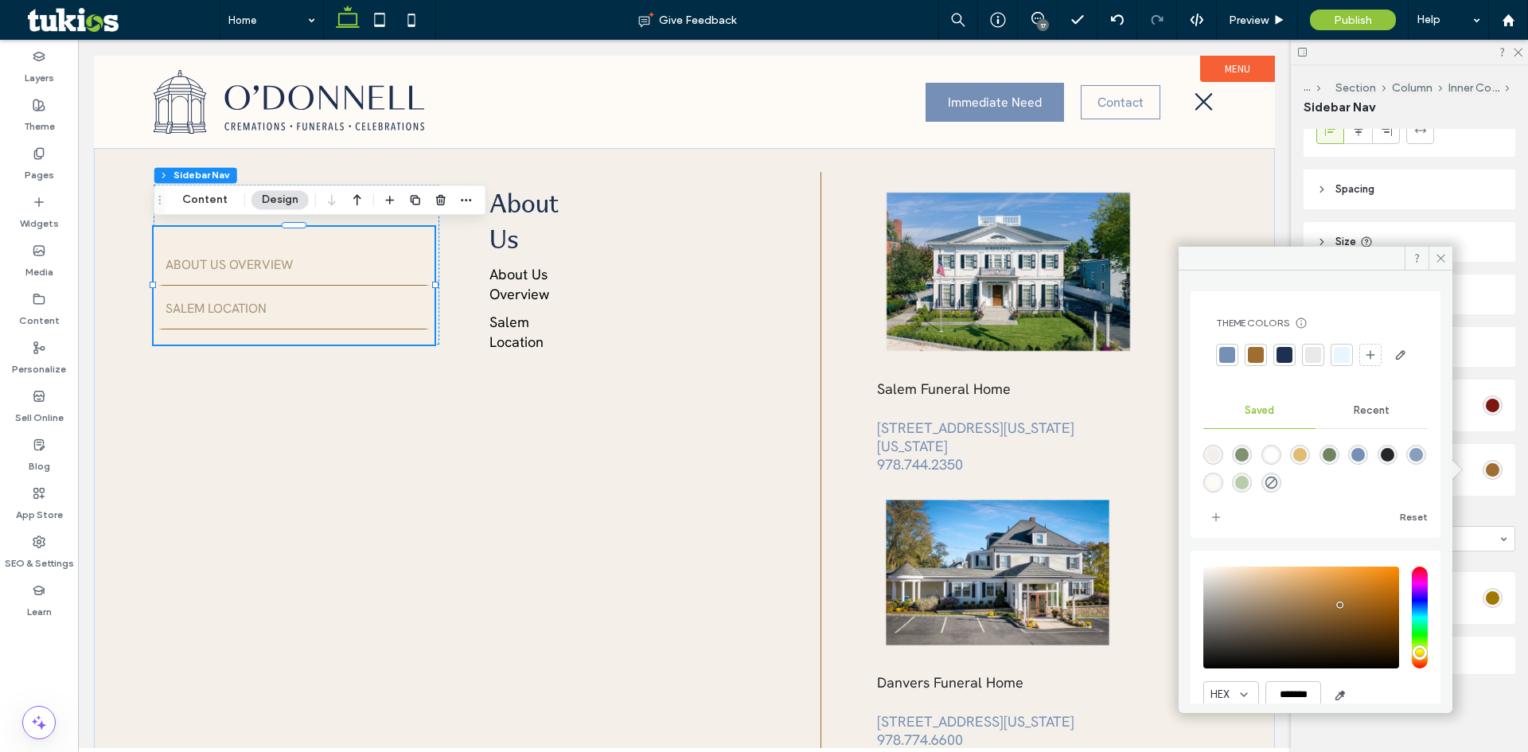
click at [1258, 358] on div at bounding box center [1256, 355] width 16 height 16
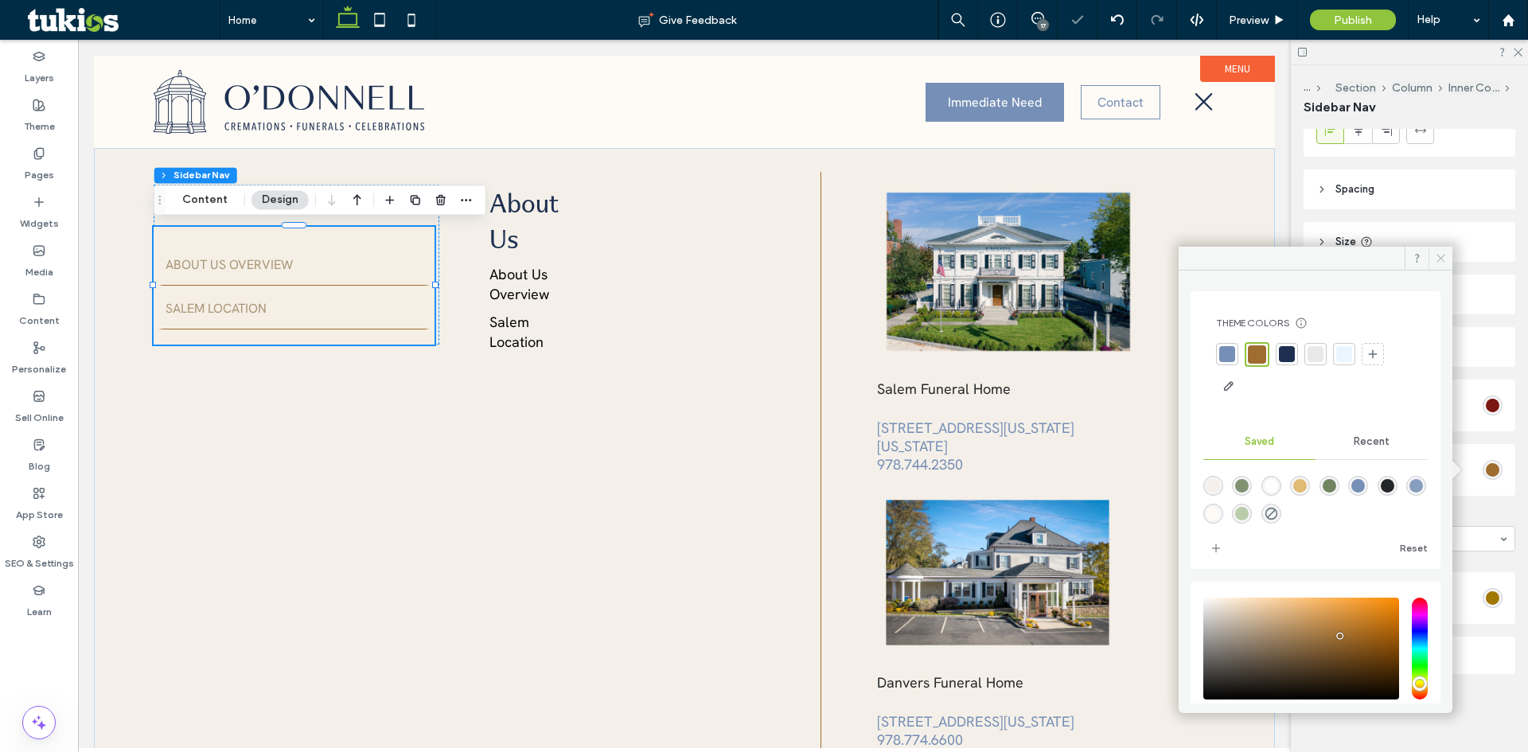
click at [1435, 256] on icon at bounding box center [1441, 258] width 12 height 12
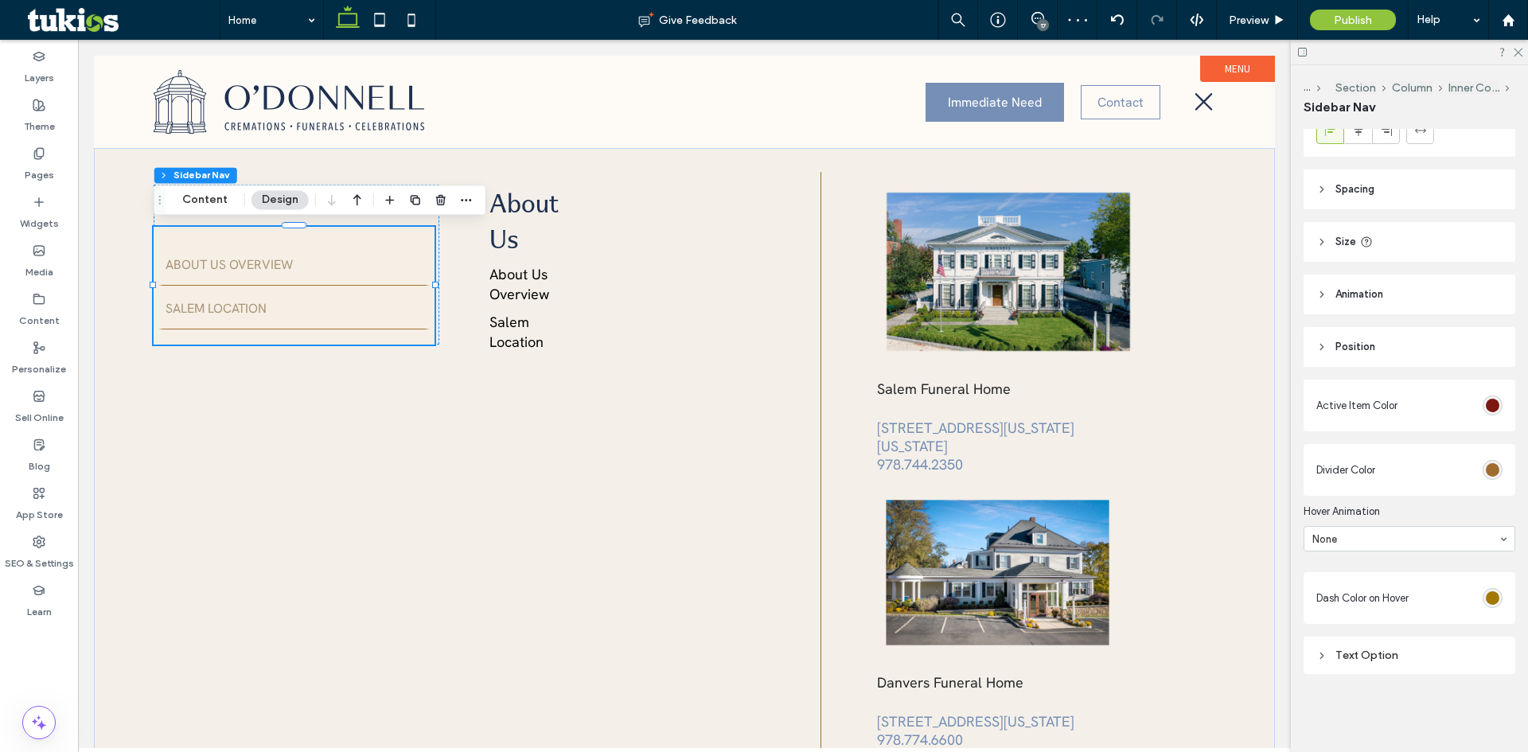
click at [1358, 347] on span "Position" at bounding box center [1356, 347] width 40 height 16
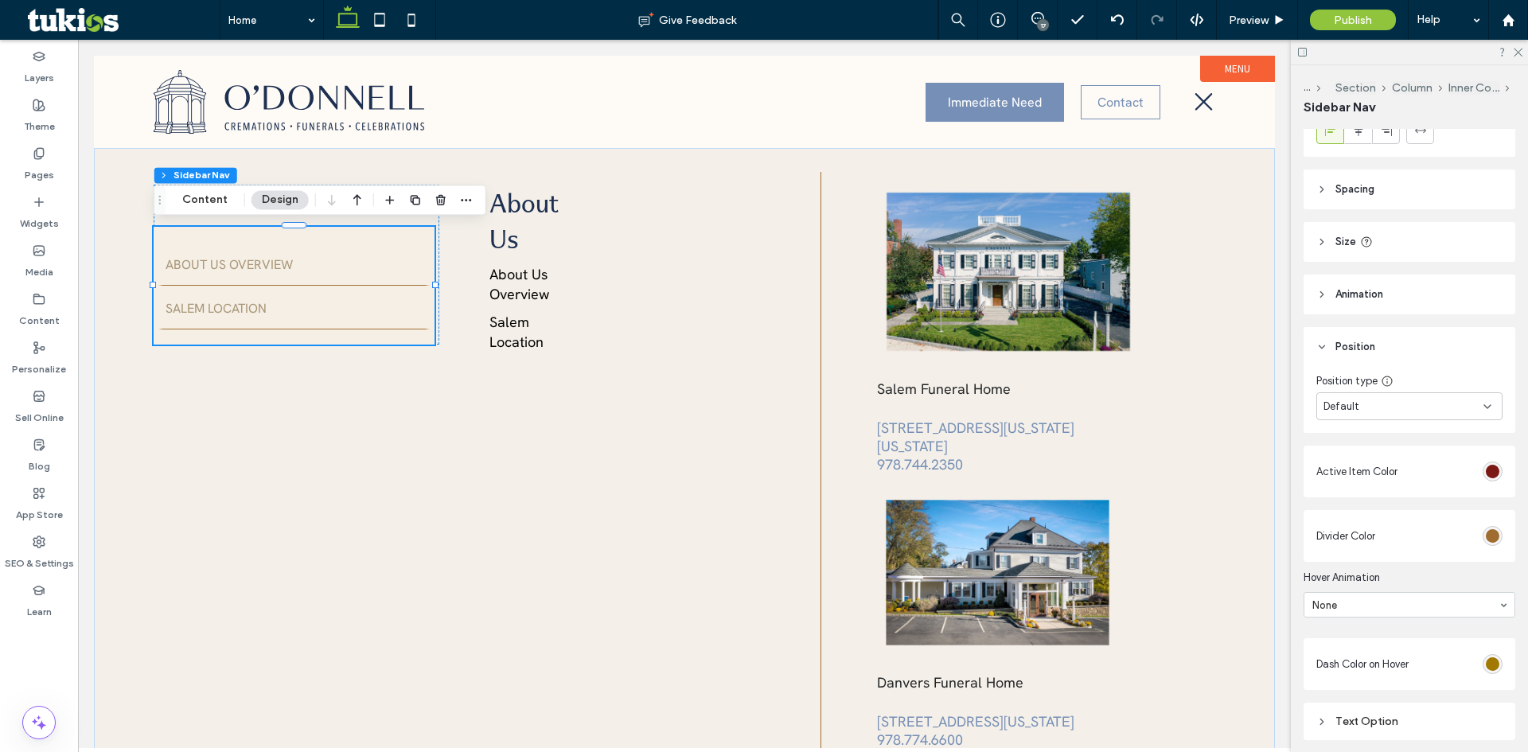
click at [1358, 347] on span "Position" at bounding box center [1356, 347] width 40 height 16
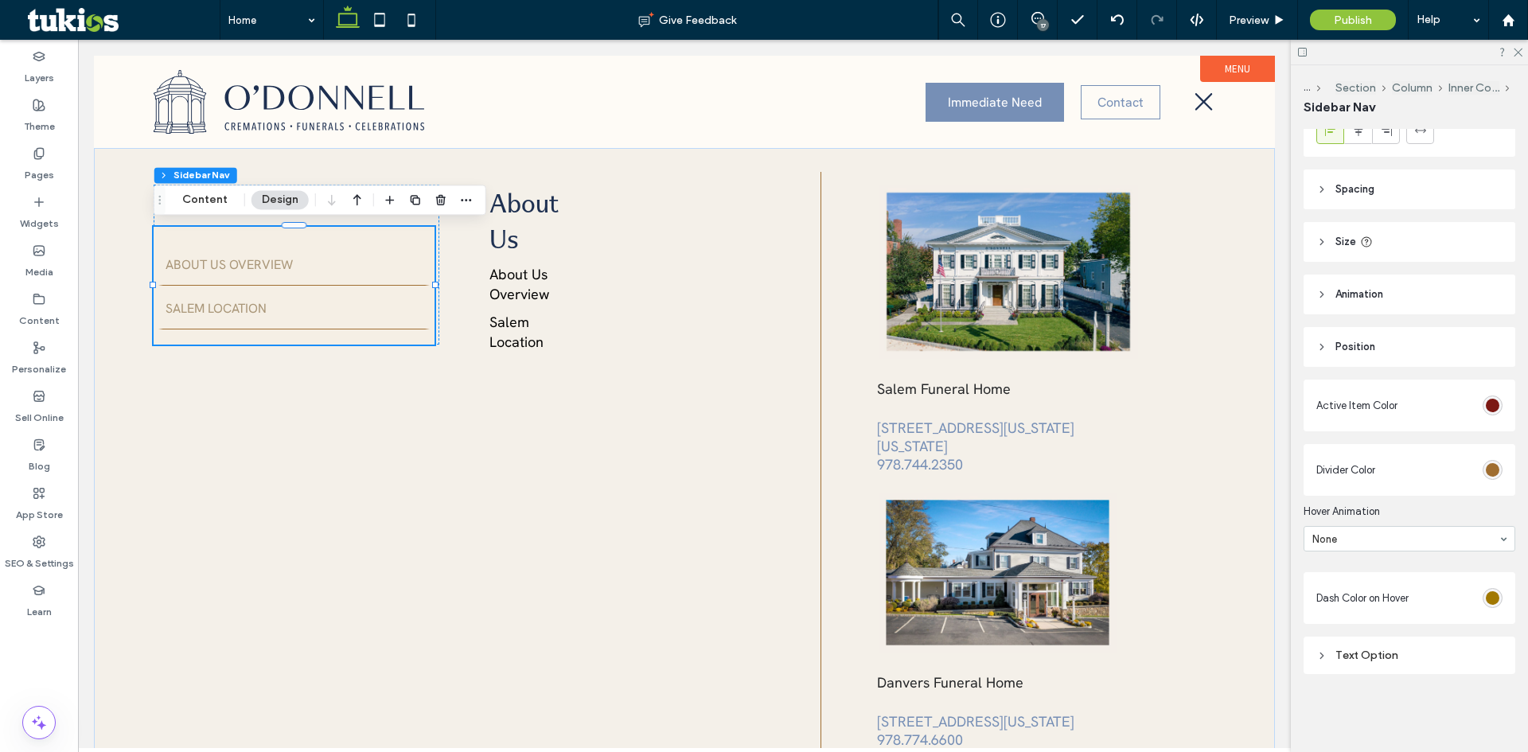
click at [1350, 565] on div "Active Item Color Divider Color Hover Animation None Dash Color on Hover Text O…" at bounding box center [1410, 524] width 212 height 315
click at [1372, 669] on div "Text Option" at bounding box center [1410, 655] width 212 height 37
click at [1372, 663] on div "Text Option" at bounding box center [1410, 655] width 186 height 21
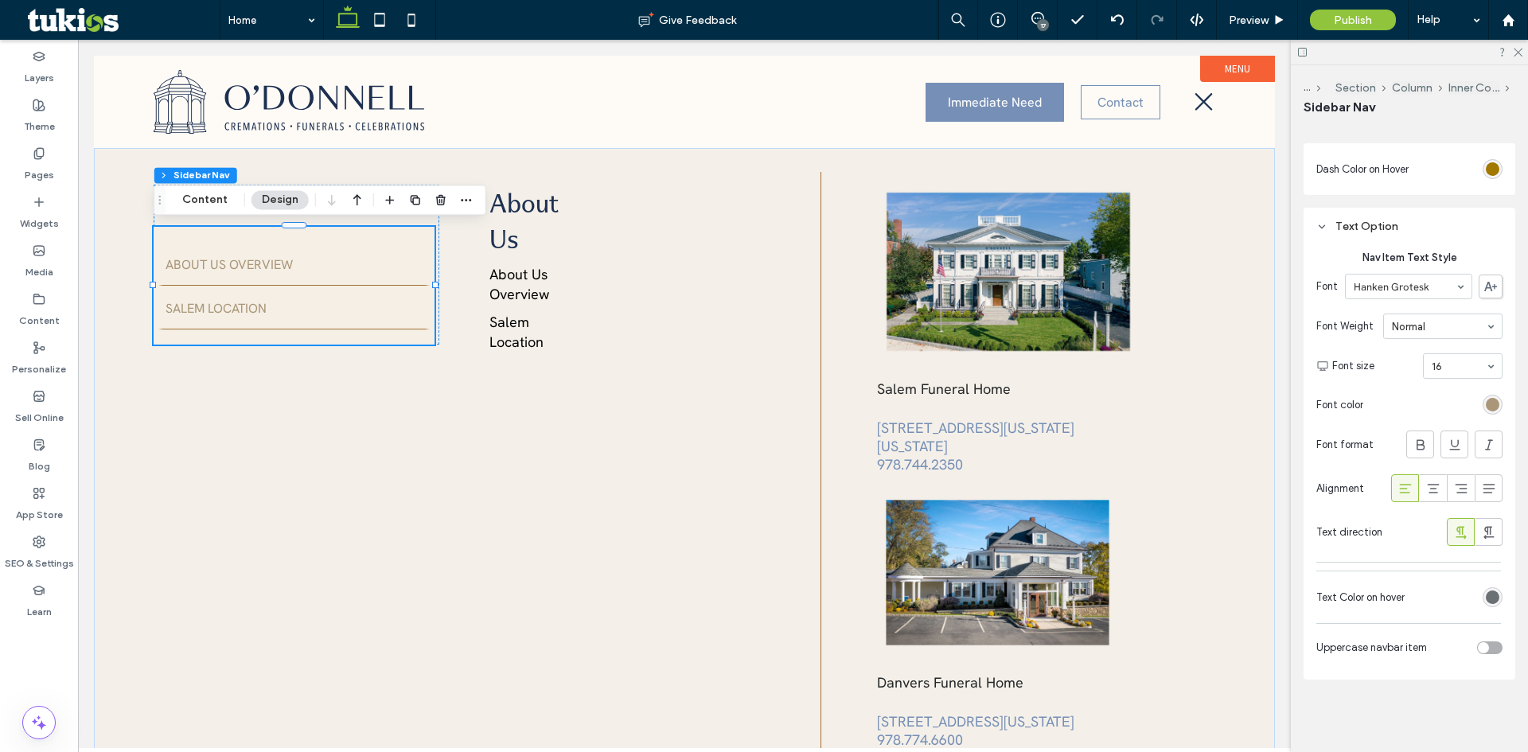
scroll to position [494, 0]
click at [1368, 677] on div "Active Item Color Divider Color Hover Animation None Dash Color on Hover Text O…" at bounding box center [1410, 307] width 212 height 750
click at [1486, 402] on div "rgb(170, 151, 121)" at bounding box center [1493, 399] width 14 height 14
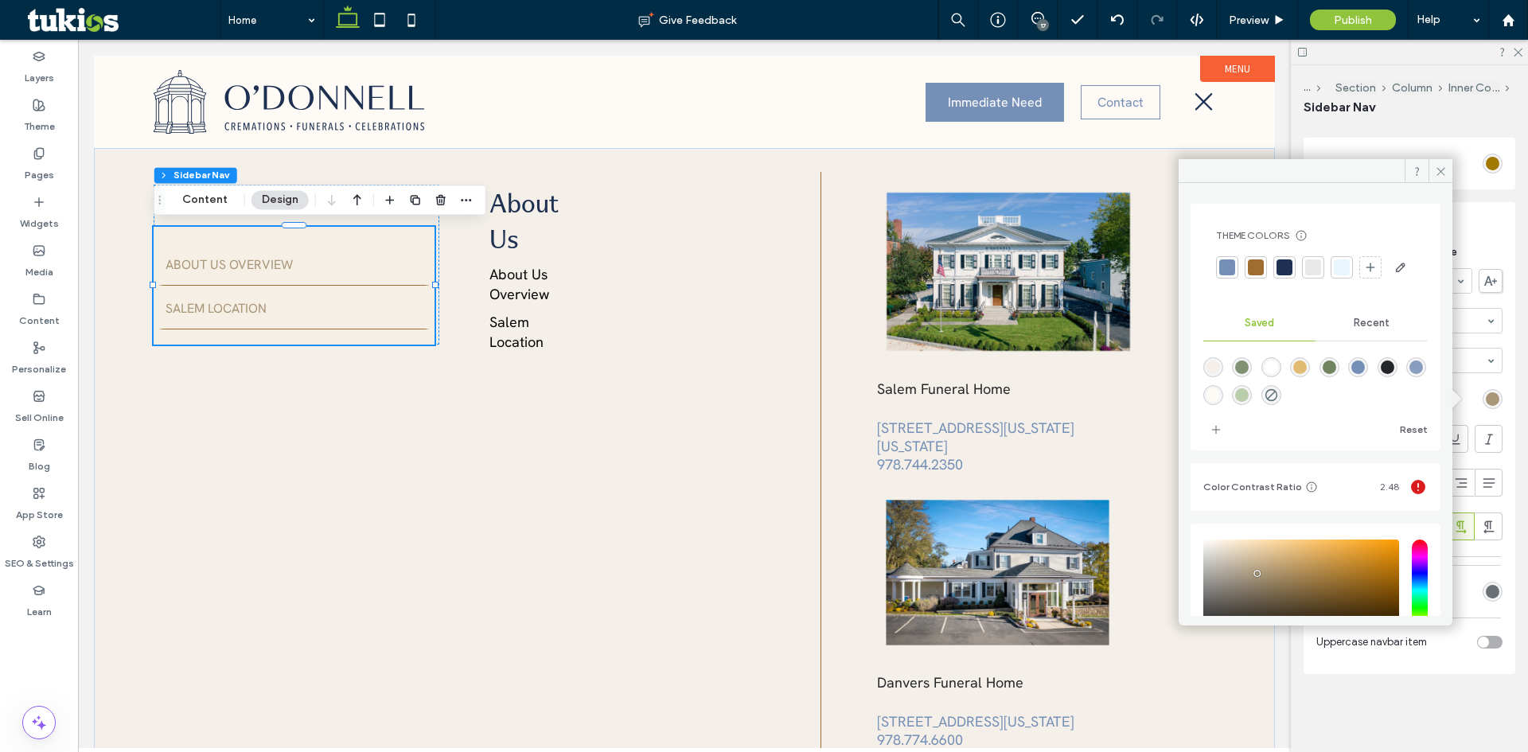
click at [1398, 377] on div "rgba(36,38,40,1)" at bounding box center [1388, 367] width 20 height 20
type input "*******"
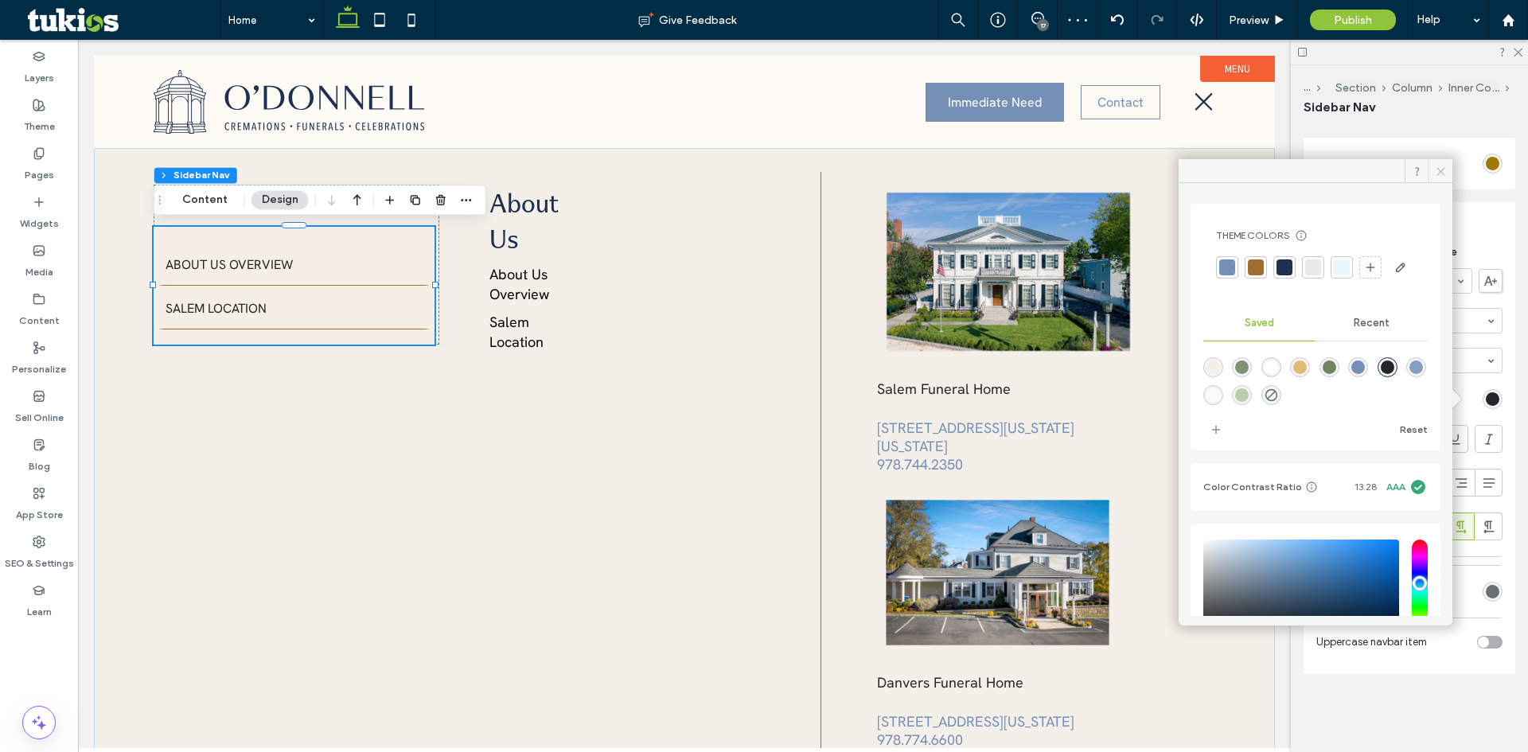
click at [1439, 168] on icon at bounding box center [1441, 172] width 12 height 12
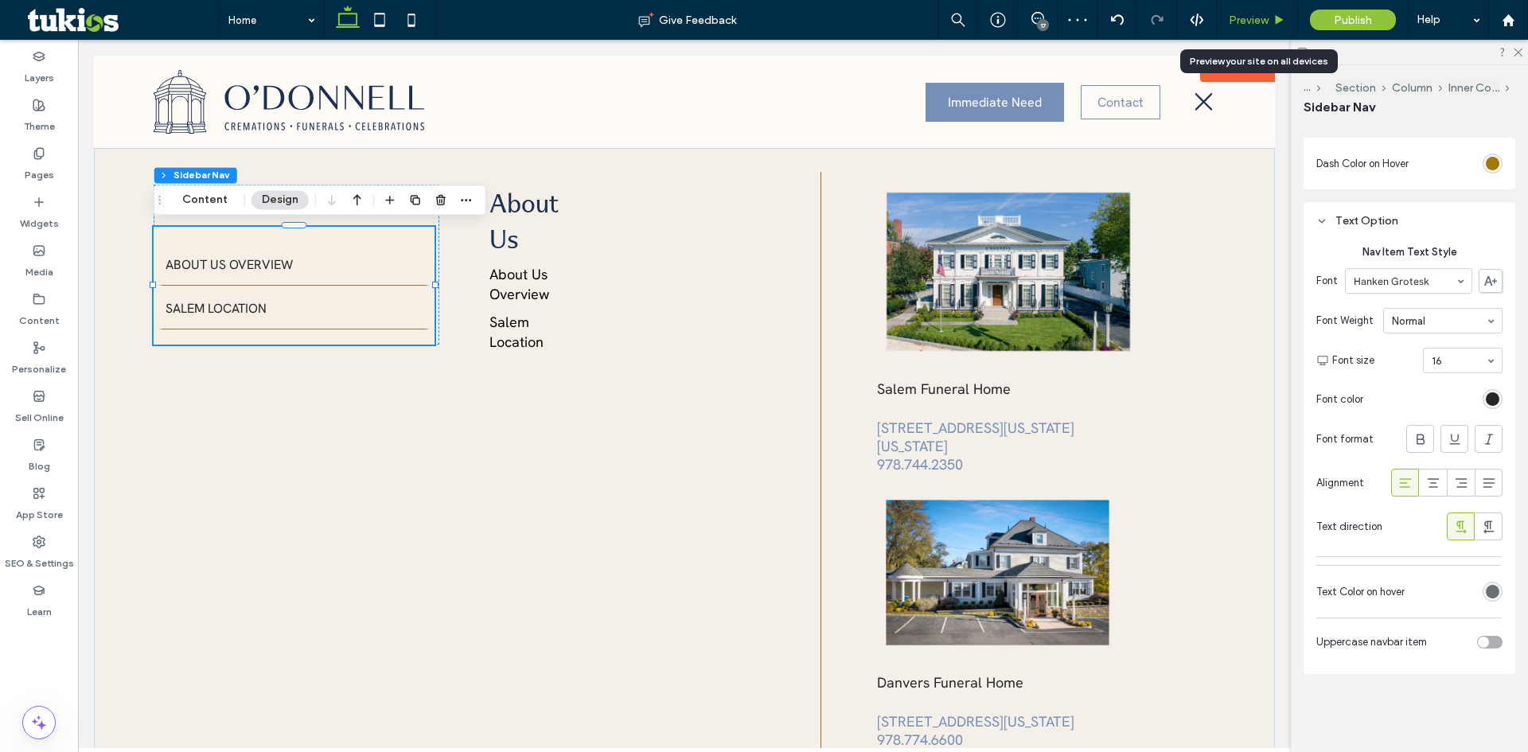
click at [1256, 20] on span "Preview" at bounding box center [1249, 21] width 40 height 14
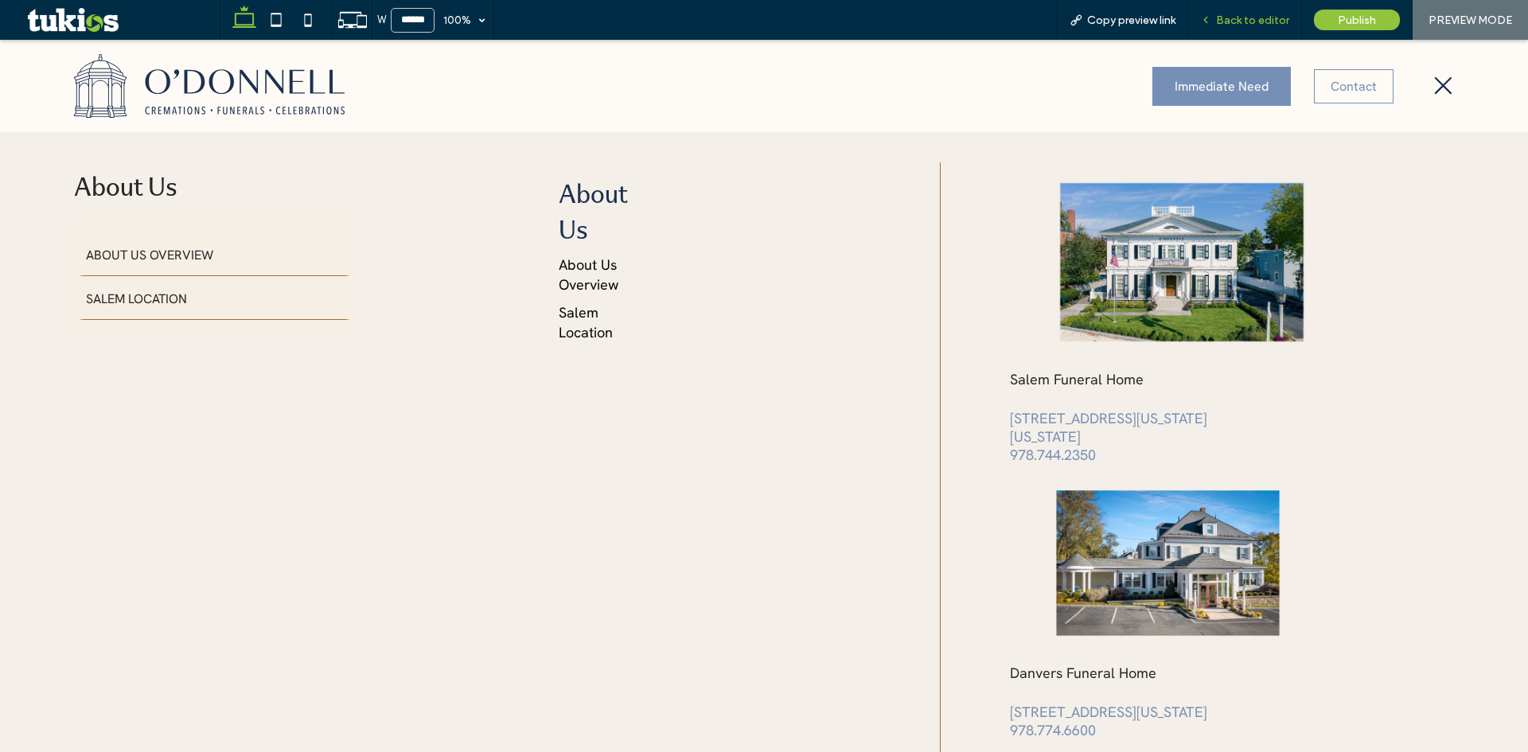
click at [1251, 25] on span "Back to editor" at bounding box center [1252, 21] width 73 height 14
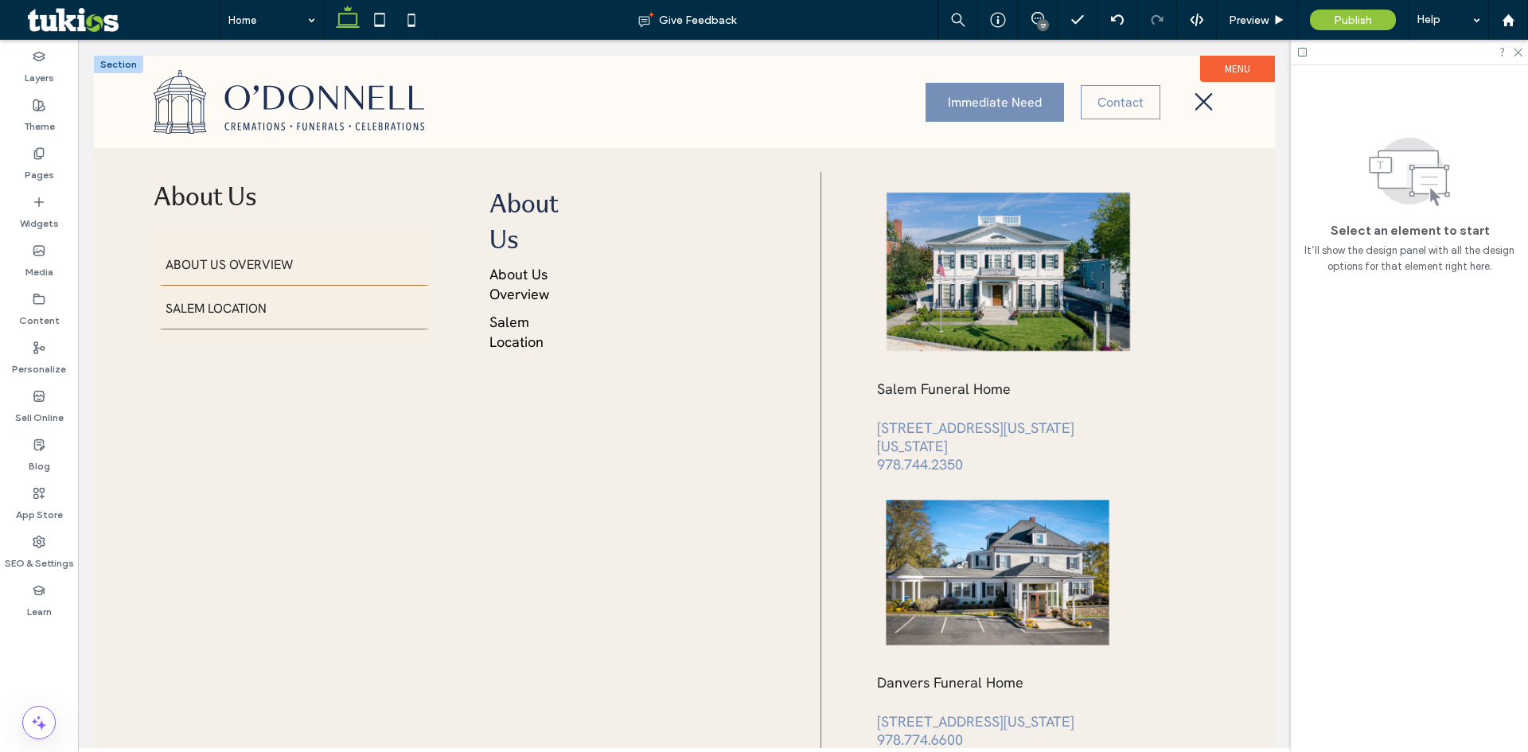
click at [115, 64] on div at bounding box center [118, 65] width 49 height 18
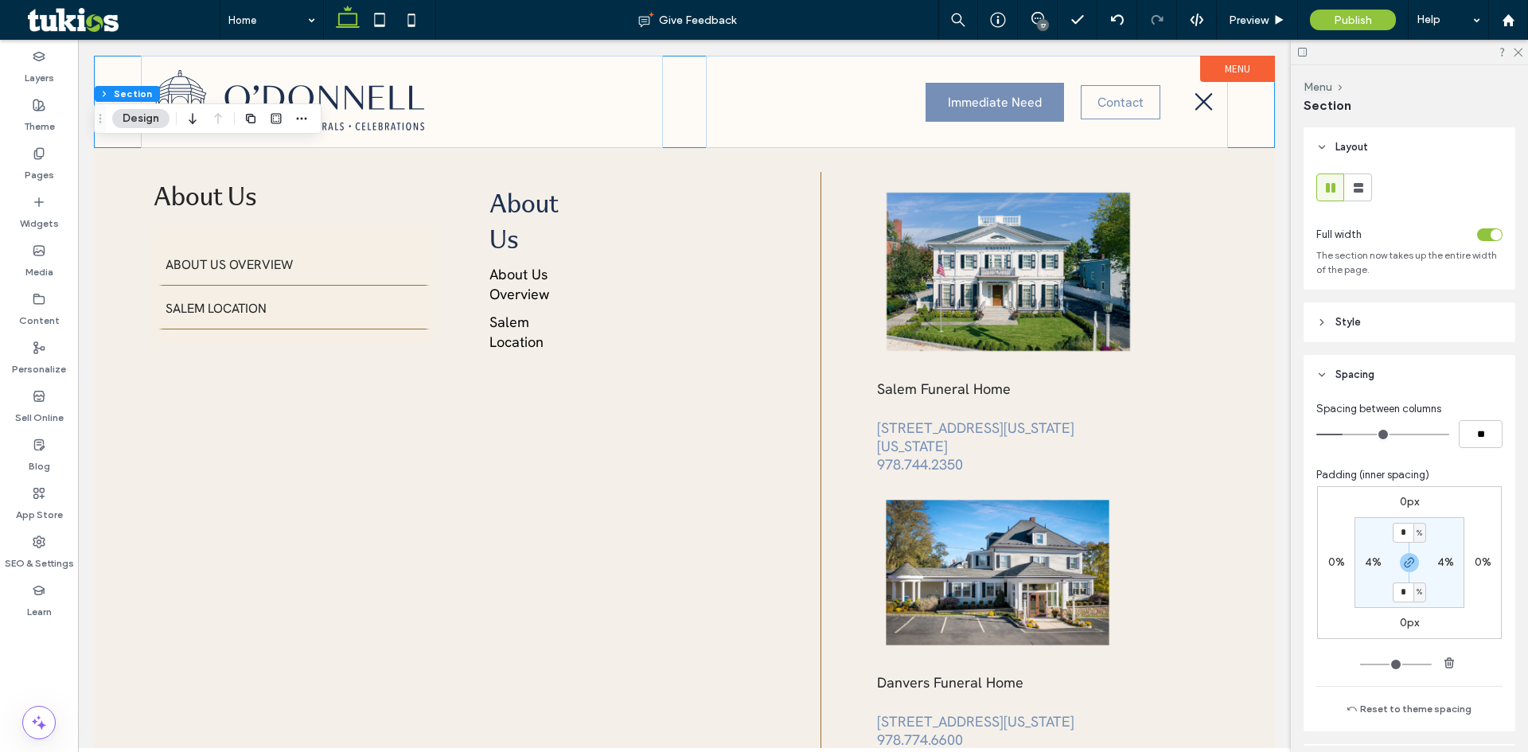
click at [1354, 317] on span "Style" at bounding box center [1348, 322] width 25 height 16
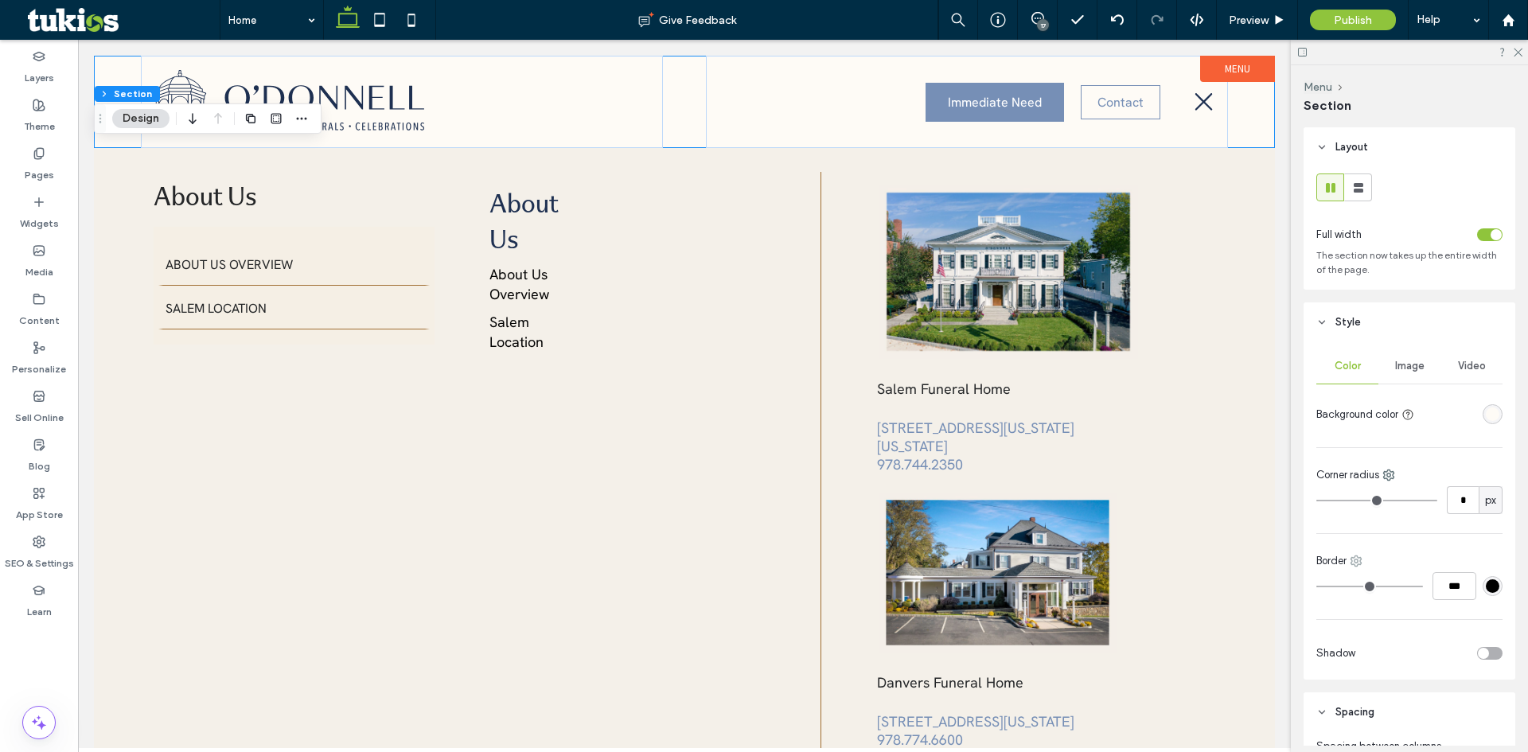
click at [1359, 558] on use at bounding box center [1357, 561] width 10 height 10
click at [1415, 659] on span "Bottom" at bounding box center [1400, 657] width 33 height 16
click at [1493, 584] on div "#000000" at bounding box center [1493, 586] width 20 height 20
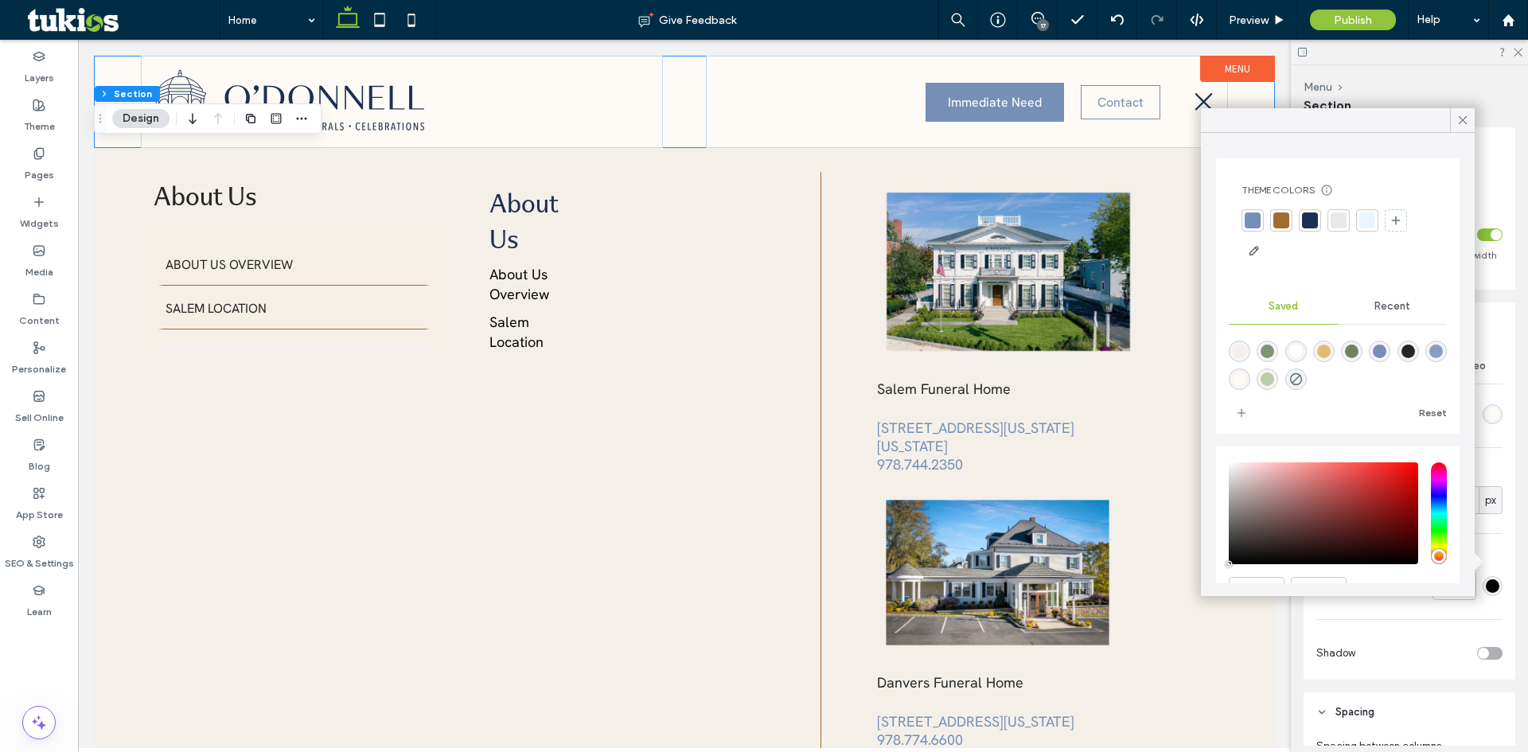
click at [1278, 215] on div at bounding box center [1282, 221] width 16 height 16
click at [1414, 623] on div "Color Image Video Background color Corner radius * px Bottom *** Shadow" at bounding box center [1410, 511] width 212 height 338
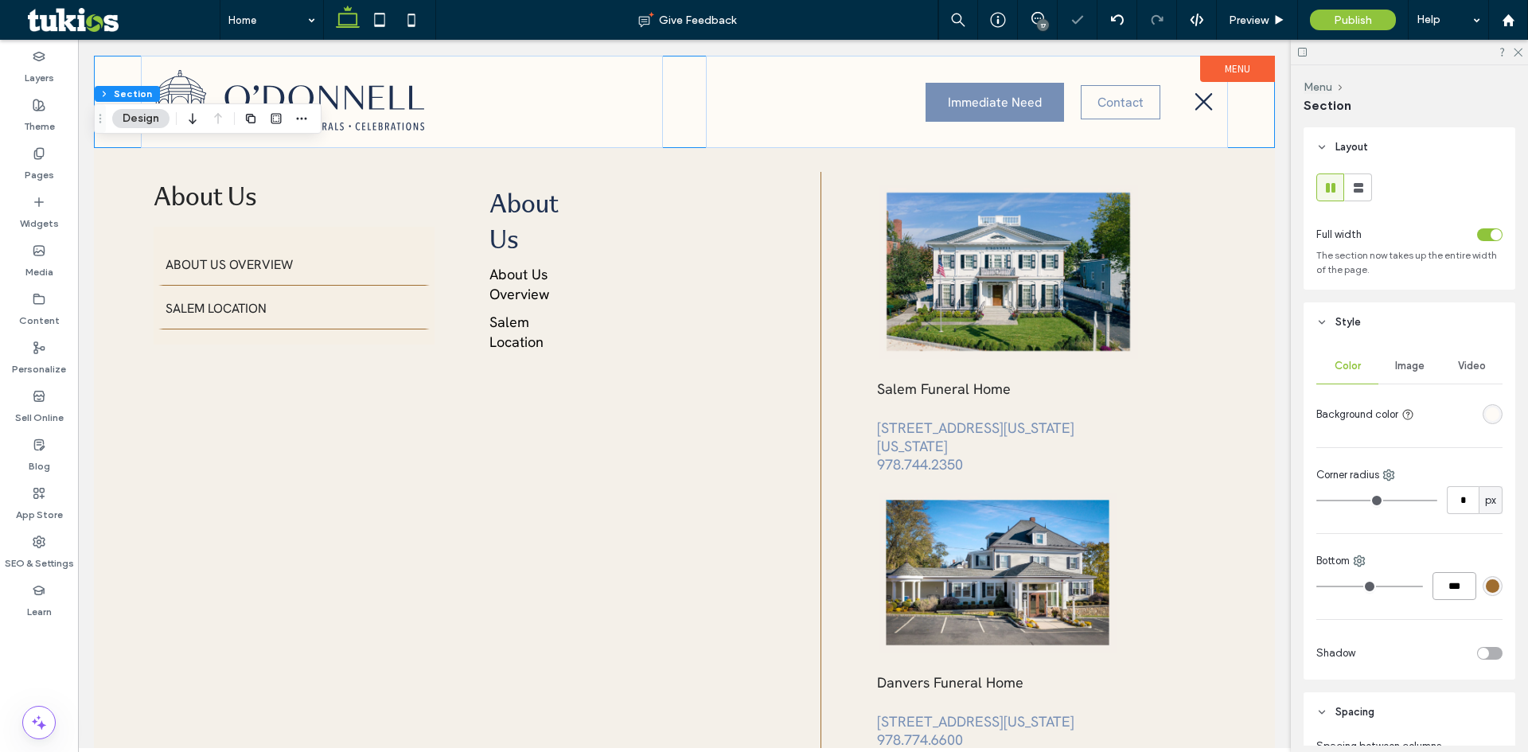
click at [1442, 587] on input "***" at bounding box center [1455, 586] width 44 height 28
type input "*"
type input "***"
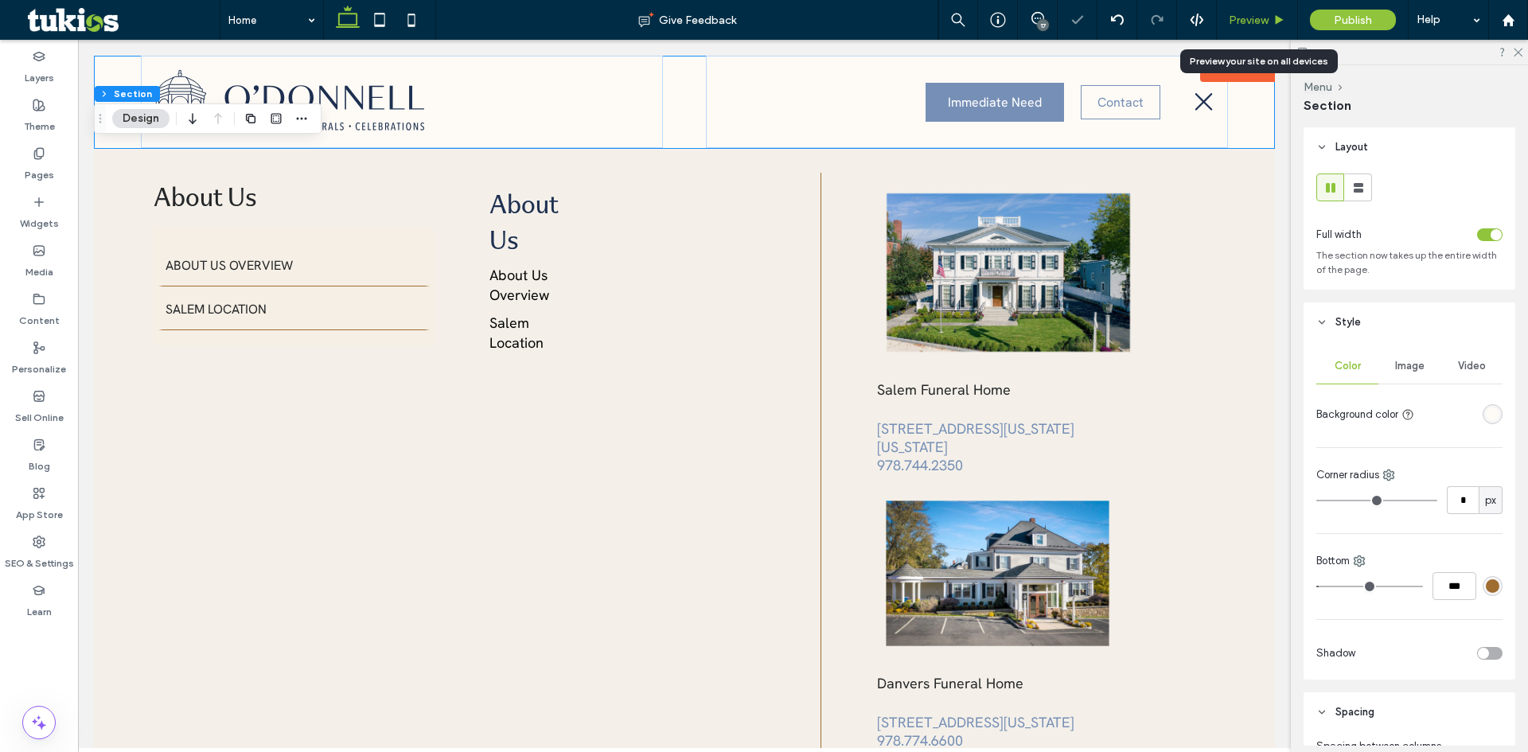
click at [1257, 11] on div "Preview" at bounding box center [1257, 20] width 81 height 40
click at [1257, 15] on span "Preview" at bounding box center [1249, 21] width 40 height 14
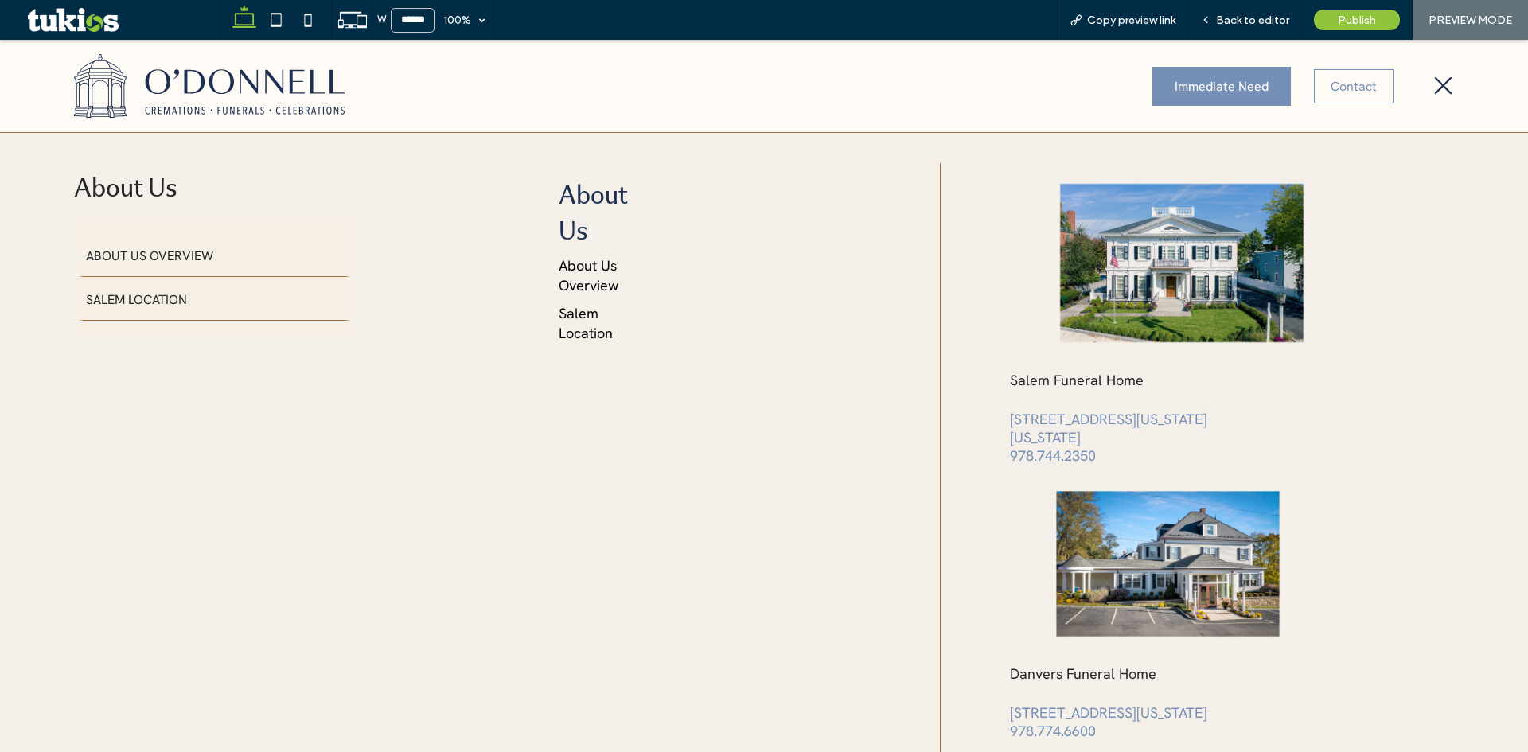
click at [1433, 84] on icon at bounding box center [1444, 86] width 22 height 24
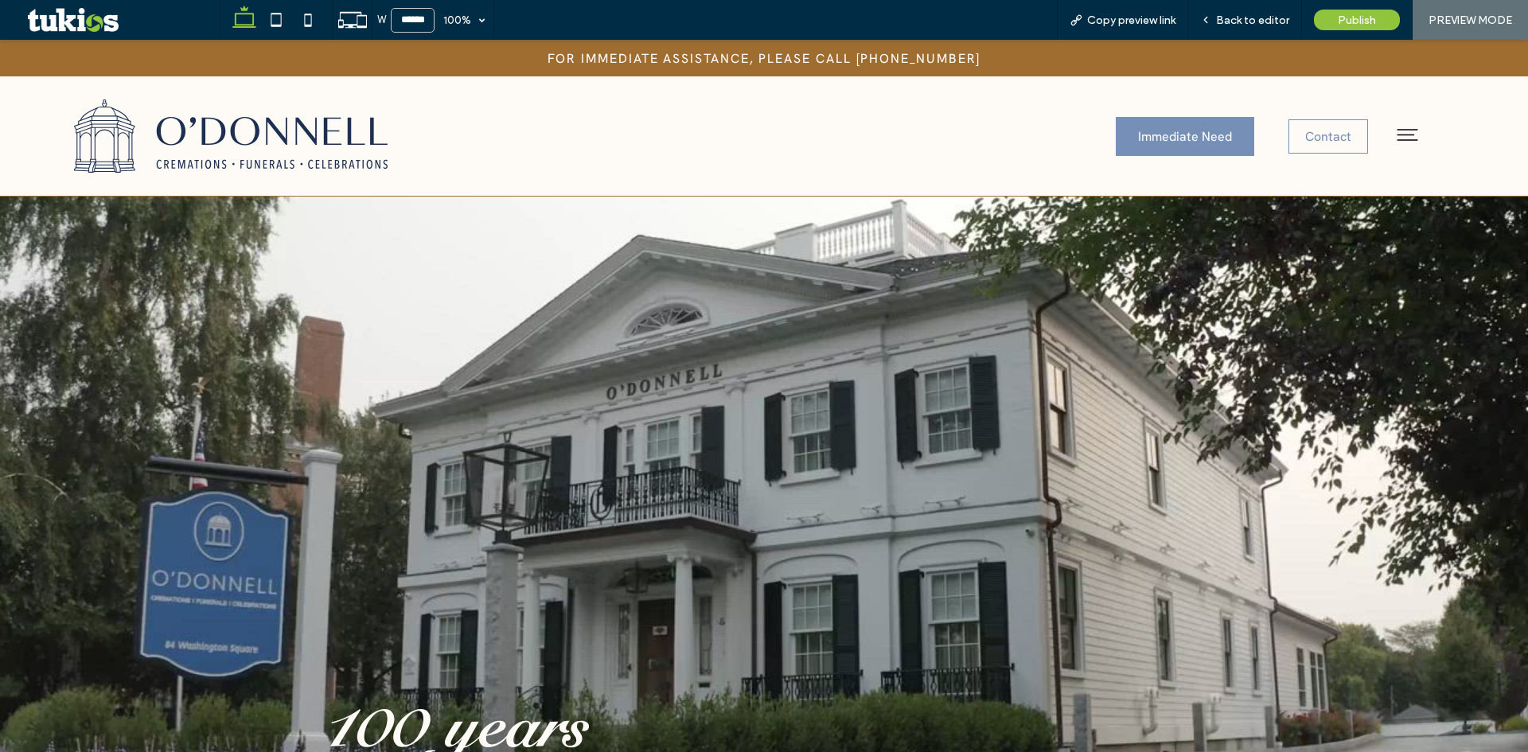
click at [1402, 127] on icon at bounding box center [1408, 135] width 28 height 28
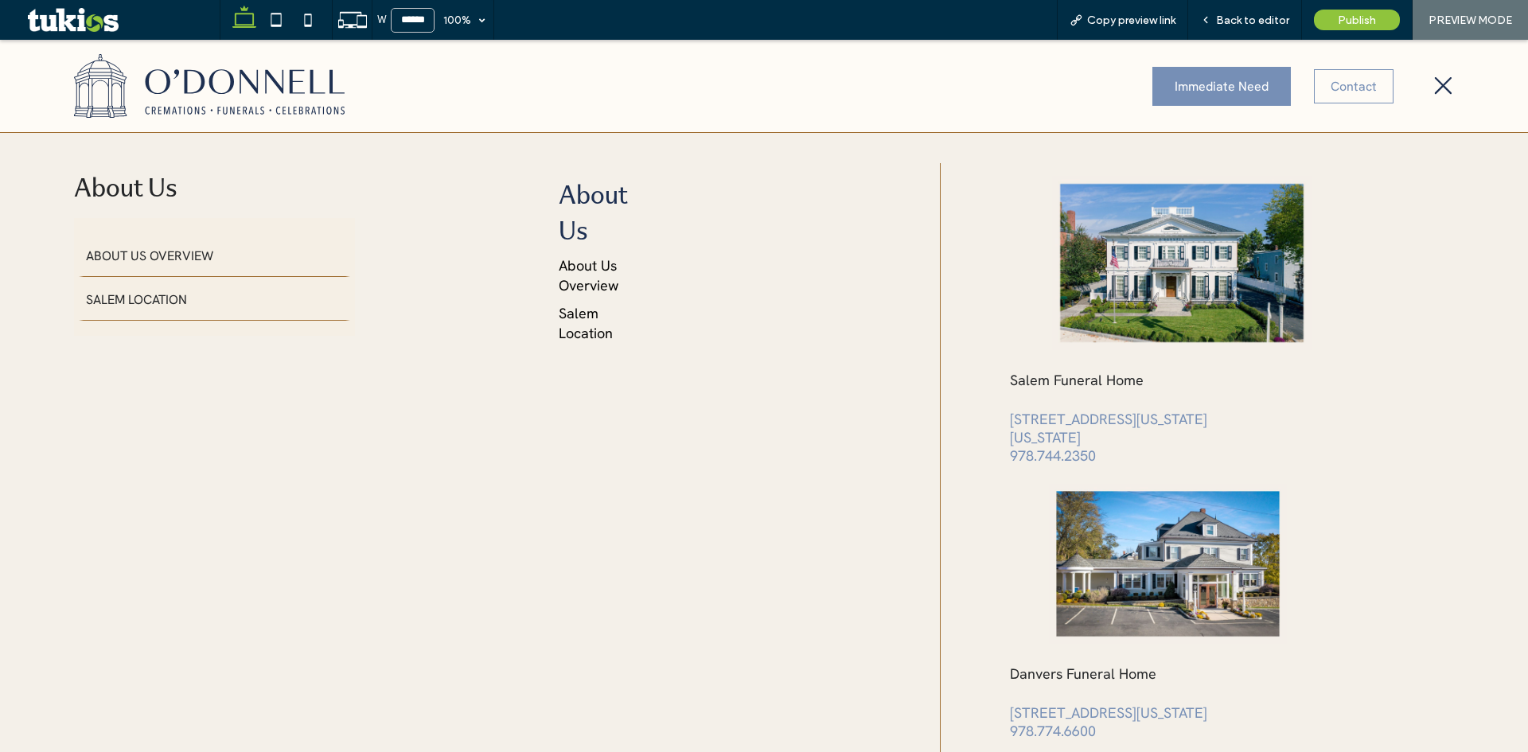
click at [1433, 84] on icon at bounding box center [1444, 86] width 22 height 24
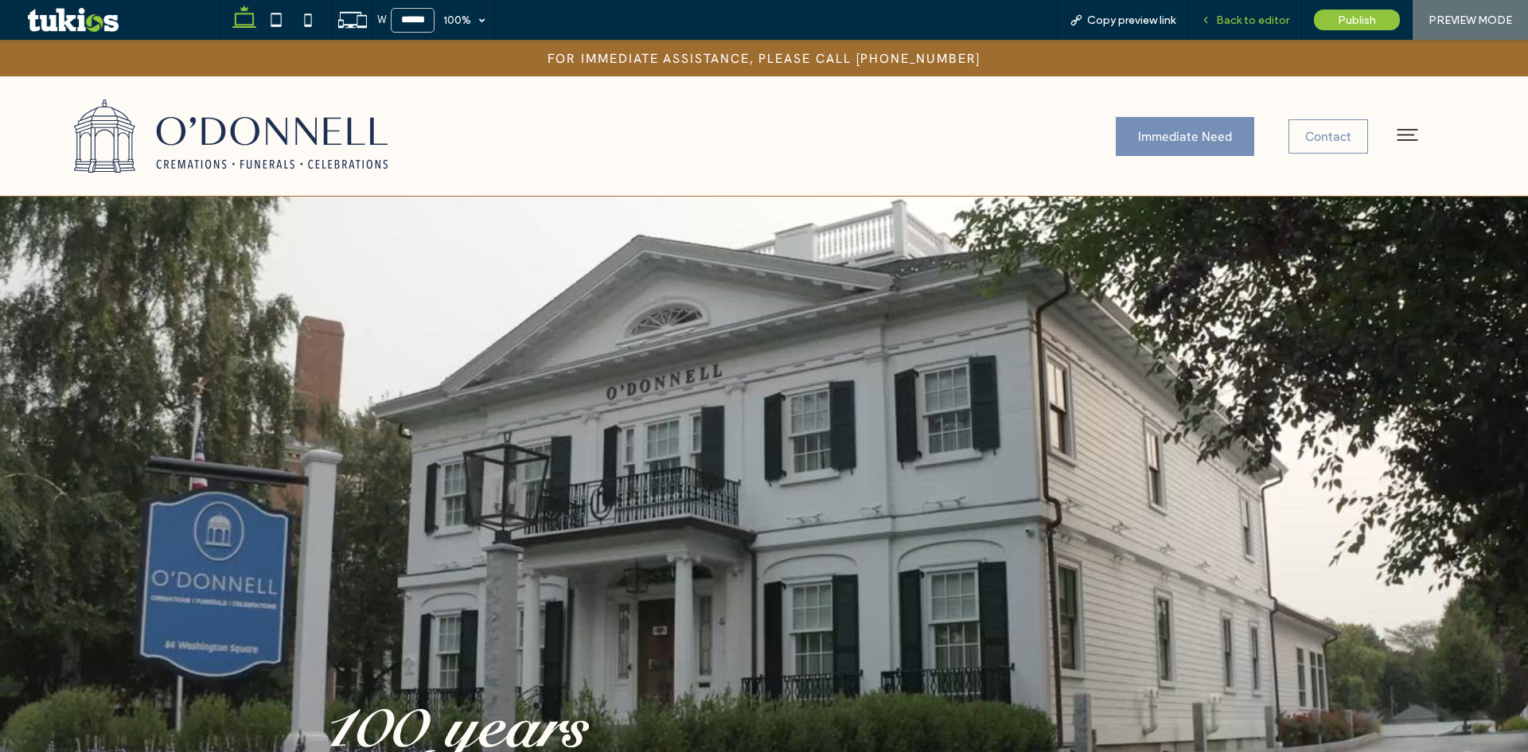
click at [1257, 23] on span "Back to editor" at bounding box center [1252, 21] width 73 height 14
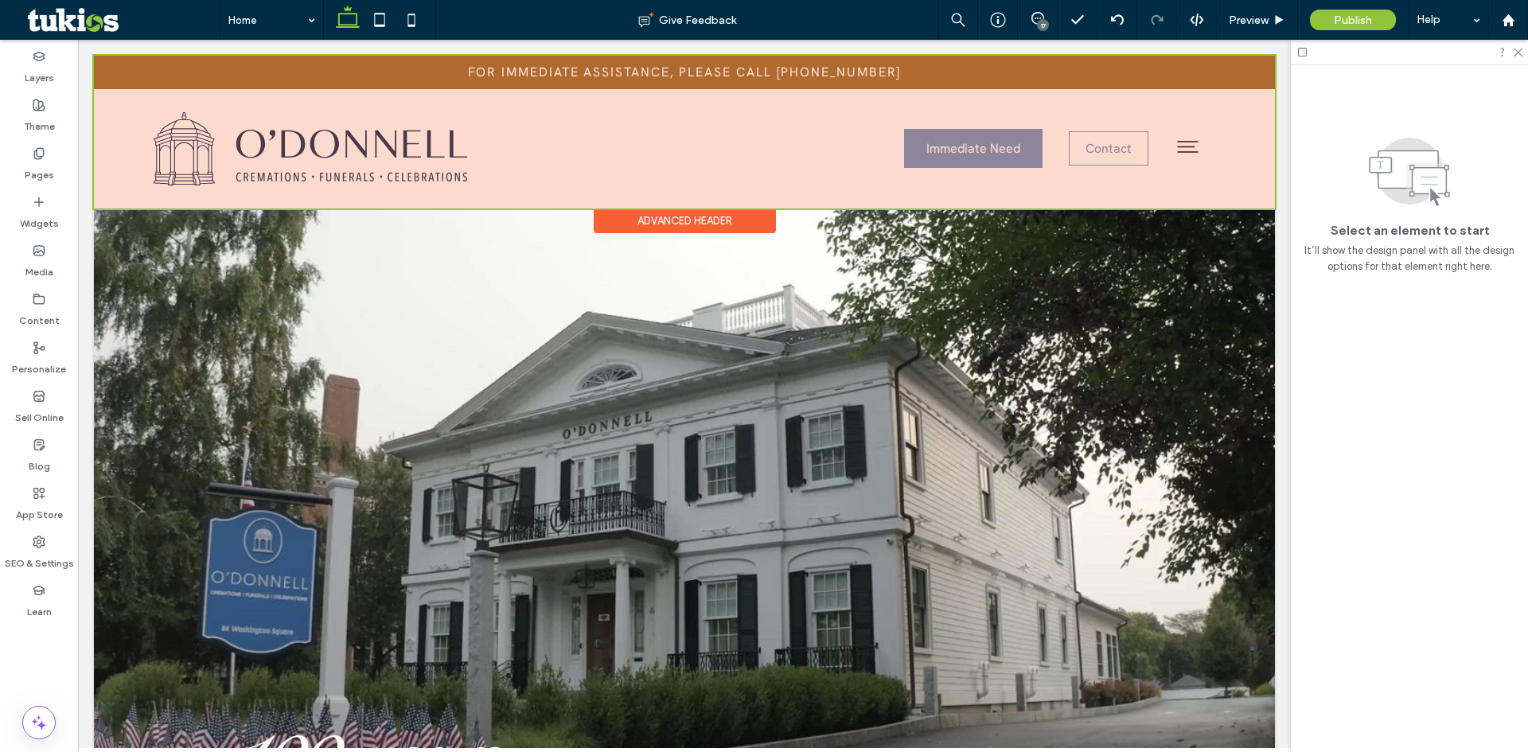
click at [112, 74] on div at bounding box center [684, 132] width 1181 height 153
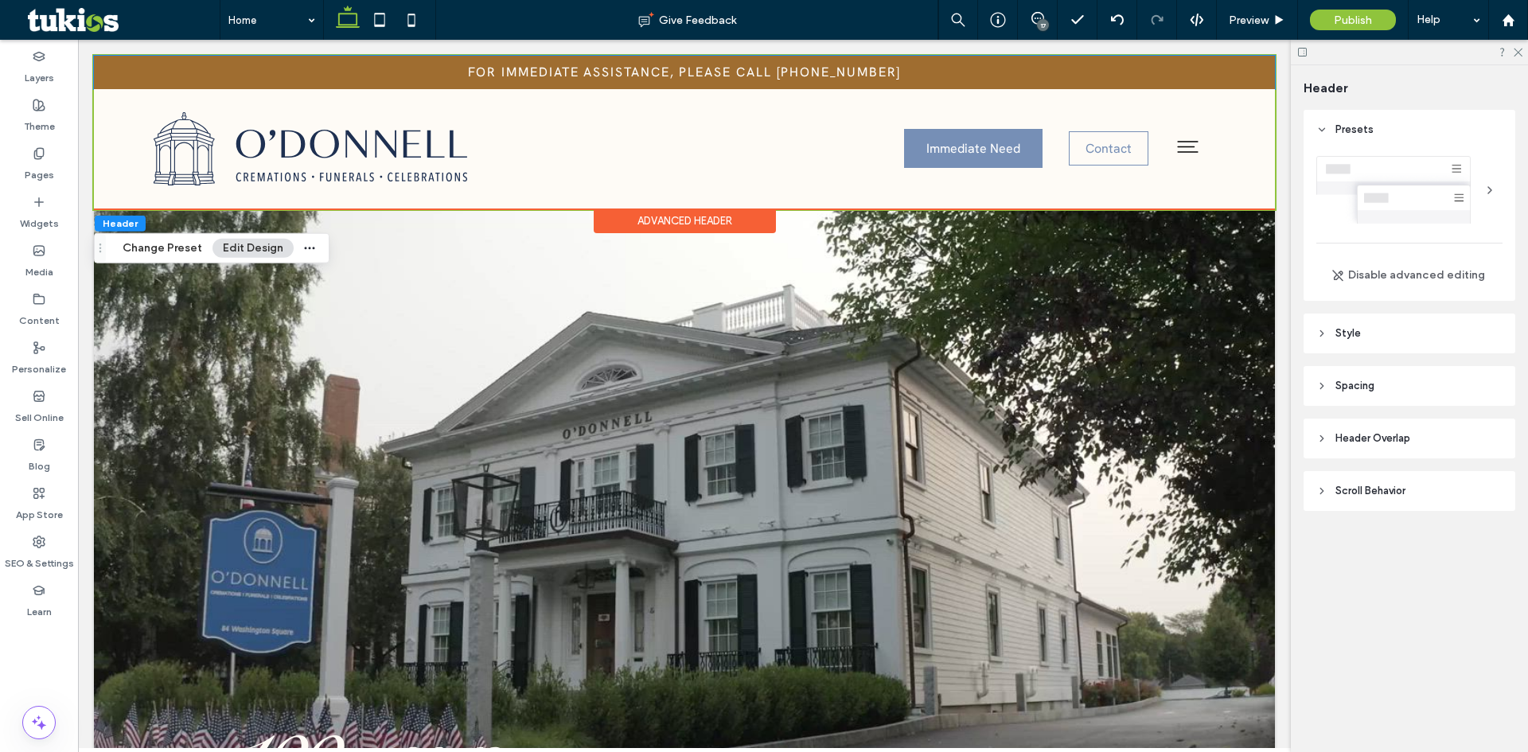
click at [112, 74] on div "FOR IMMEDIATE ASSISTANCE, PLEASE CALL [PHONE_NUMBER]" at bounding box center [684, 72] width 1181 height 33
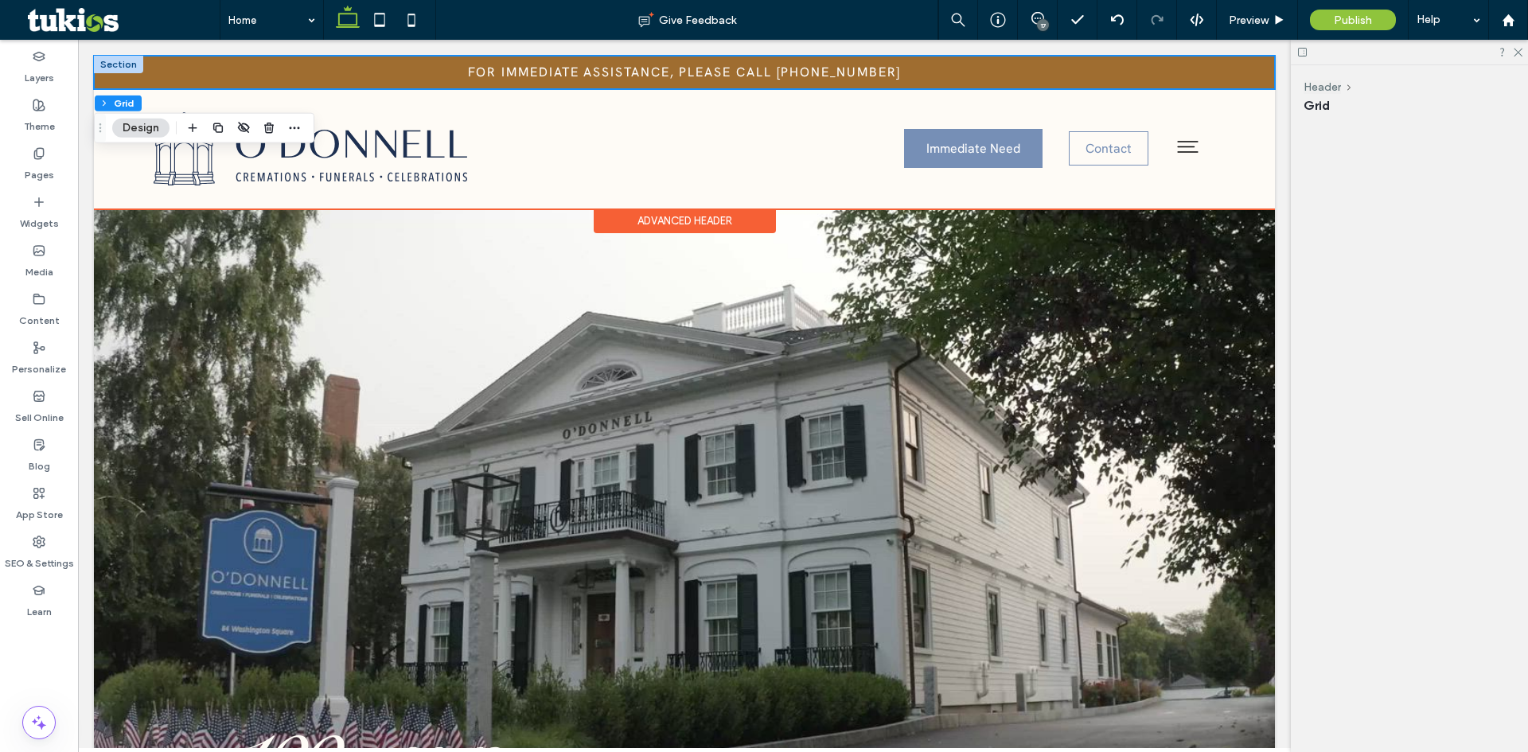
click at [120, 65] on div at bounding box center [118, 65] width 49 height 18
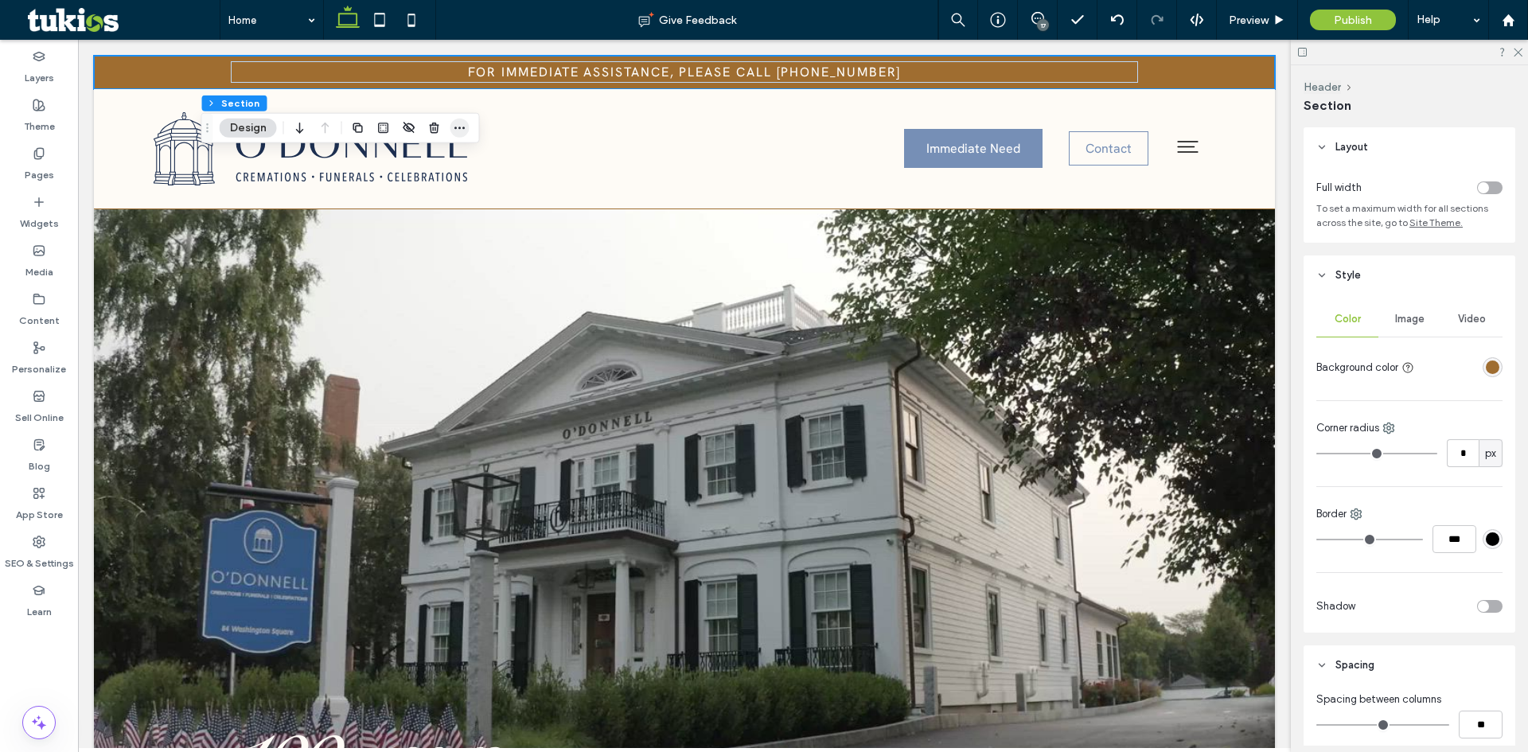
click at [462, 124] on icon "button" at bounding box center [460, 128] width 13 height 13
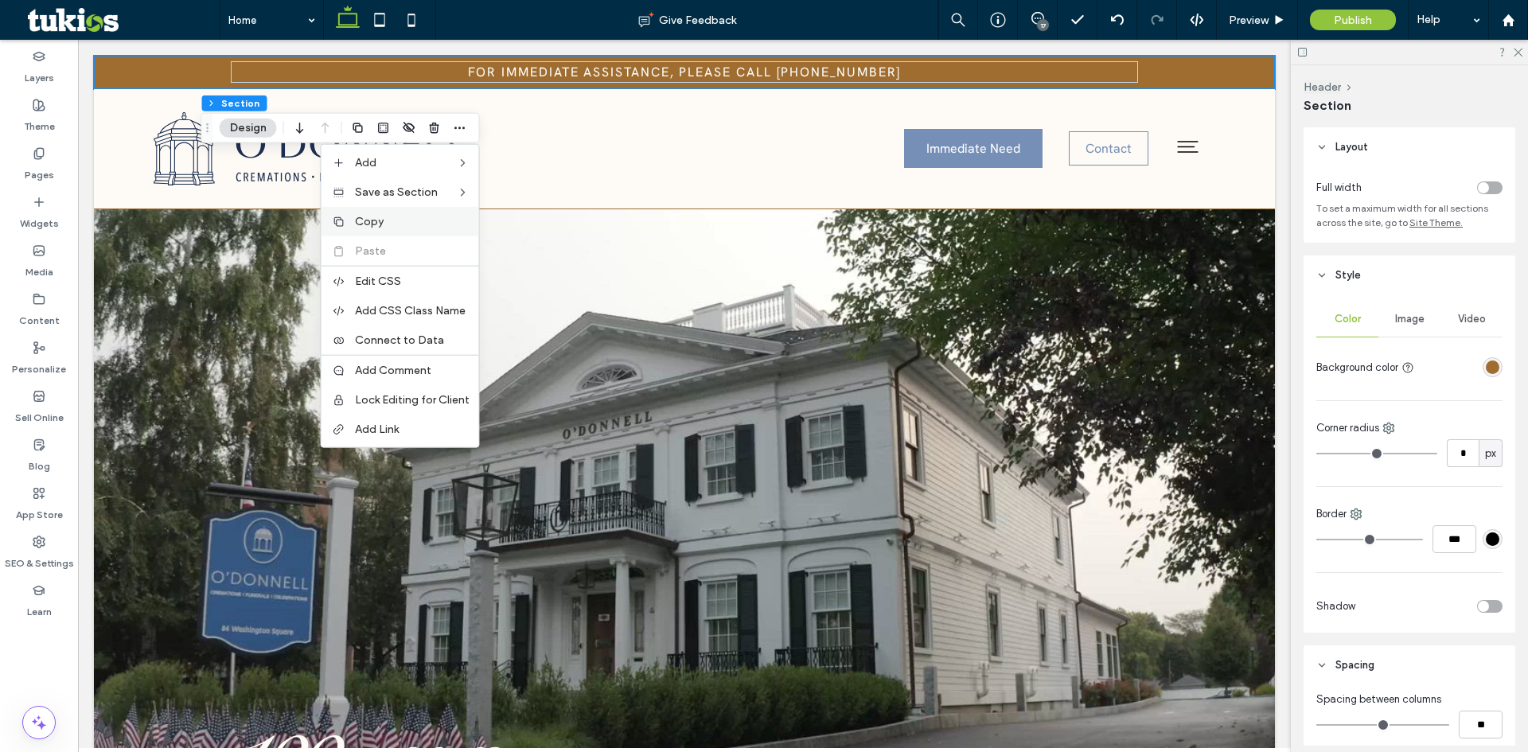
click at [391, 227] on label "Copy" at bounding box center [412, 222] width 115 height 14
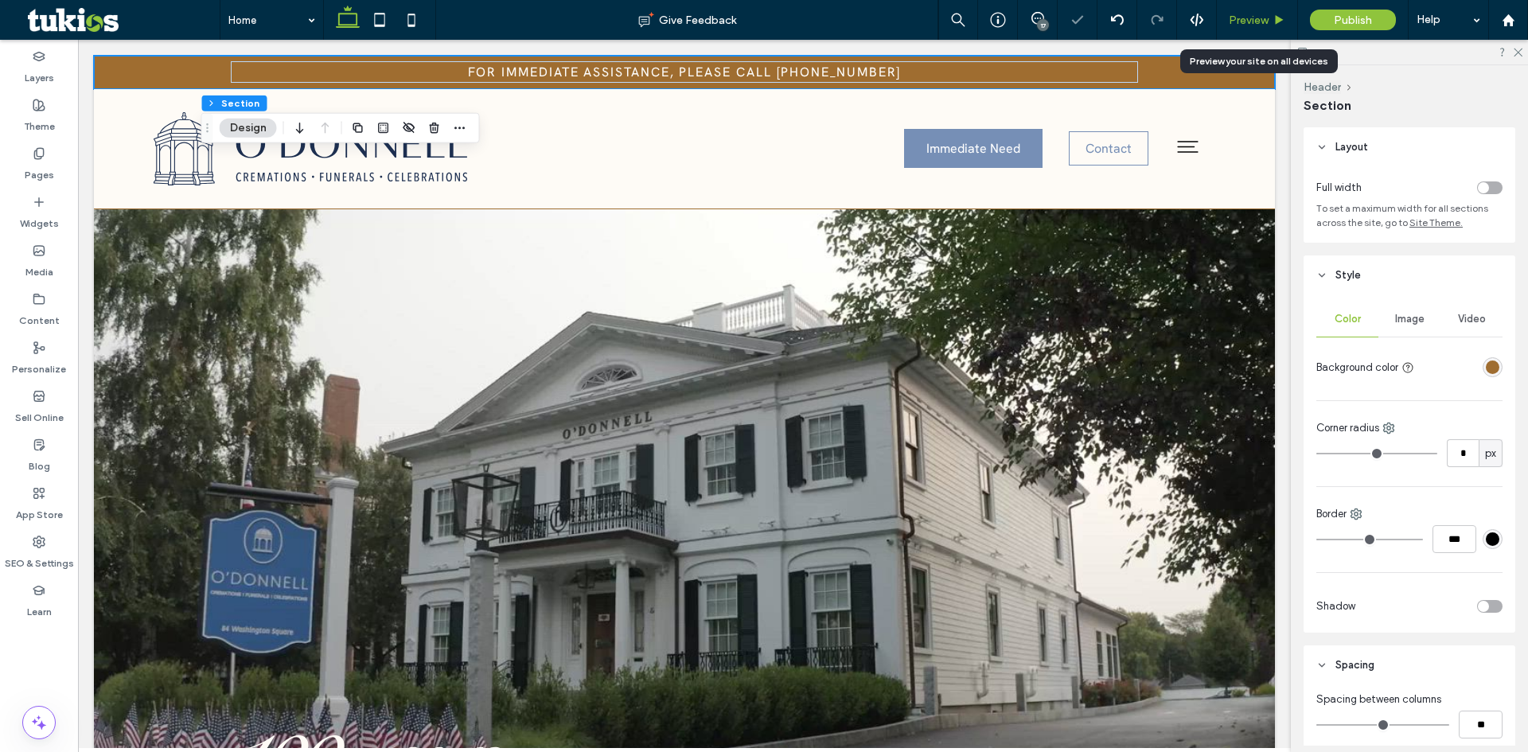
click at [1254, 12] on div "Preview" at bounding box center [1257, 20] width 81 height 40
drag, startPoint x: 1259, startPoint y: 21, endPoint x: 1188, endPoint y: 4, distance: 73.6
click at [1259, 21] on span "Preview" at bounding box center [1249, 21] width 40 height 14
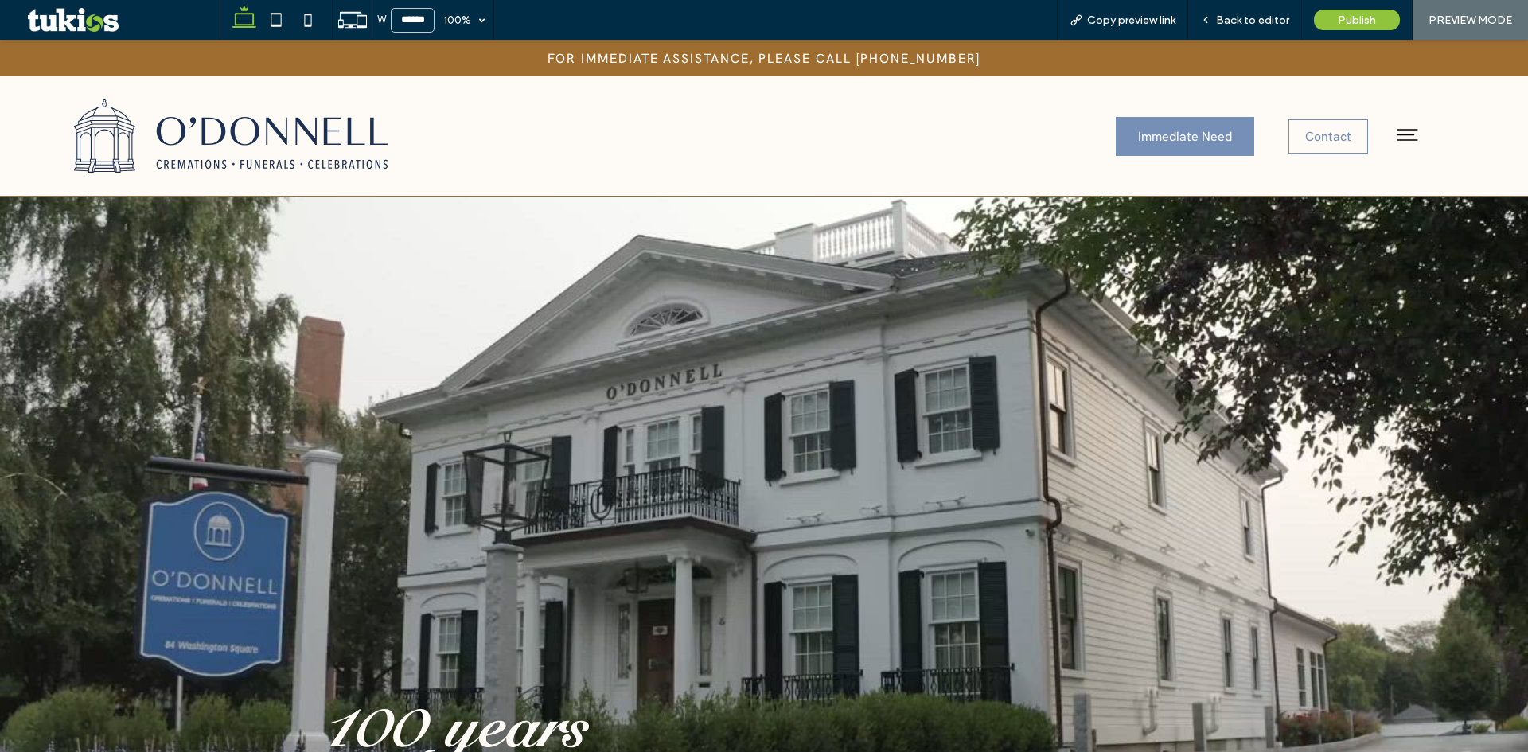
click at [1401, 141] on icon at bounding box center [1408, 135] width 28 height 28
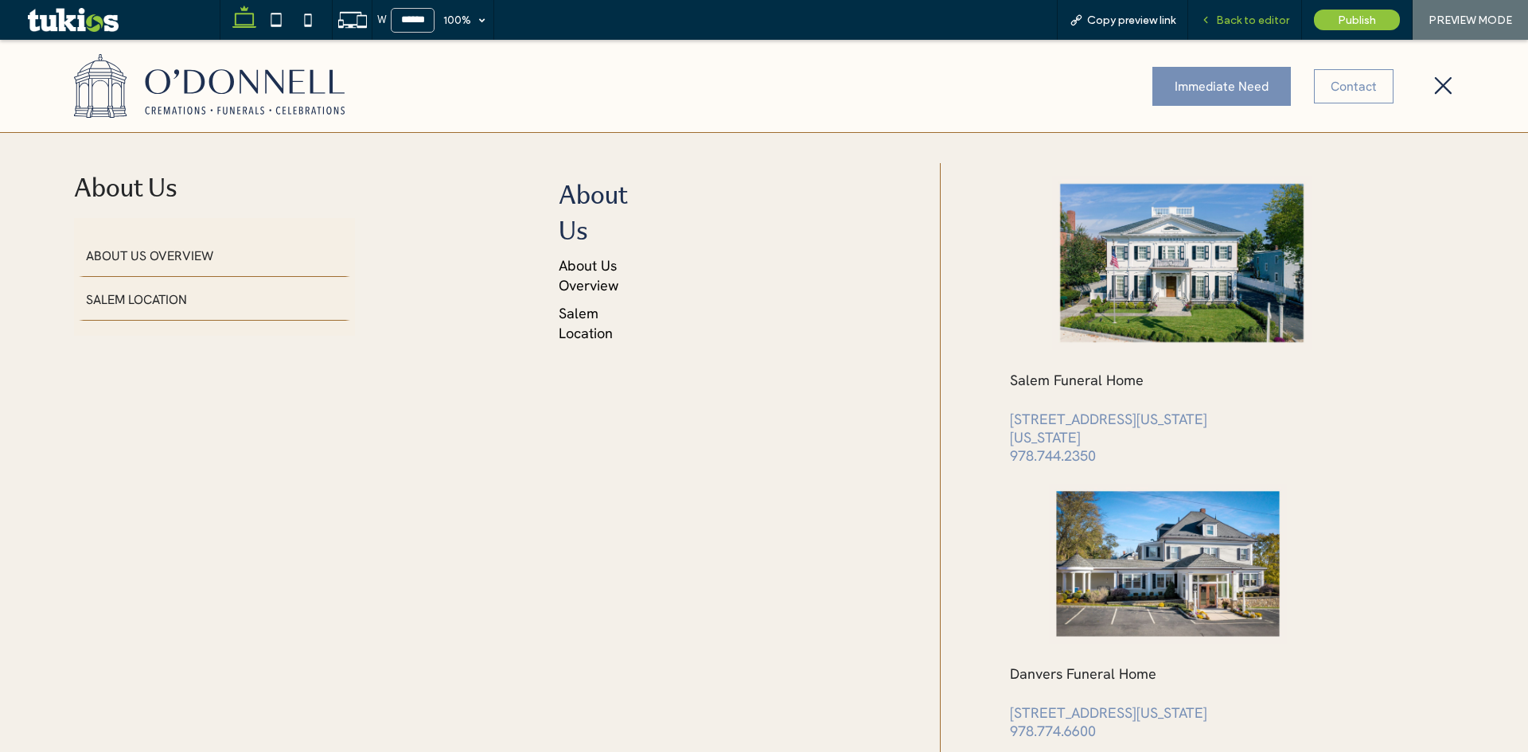
click at [1260, 21] on span "Back to editor" at bounding box center [1252, 21] width 73 height 14
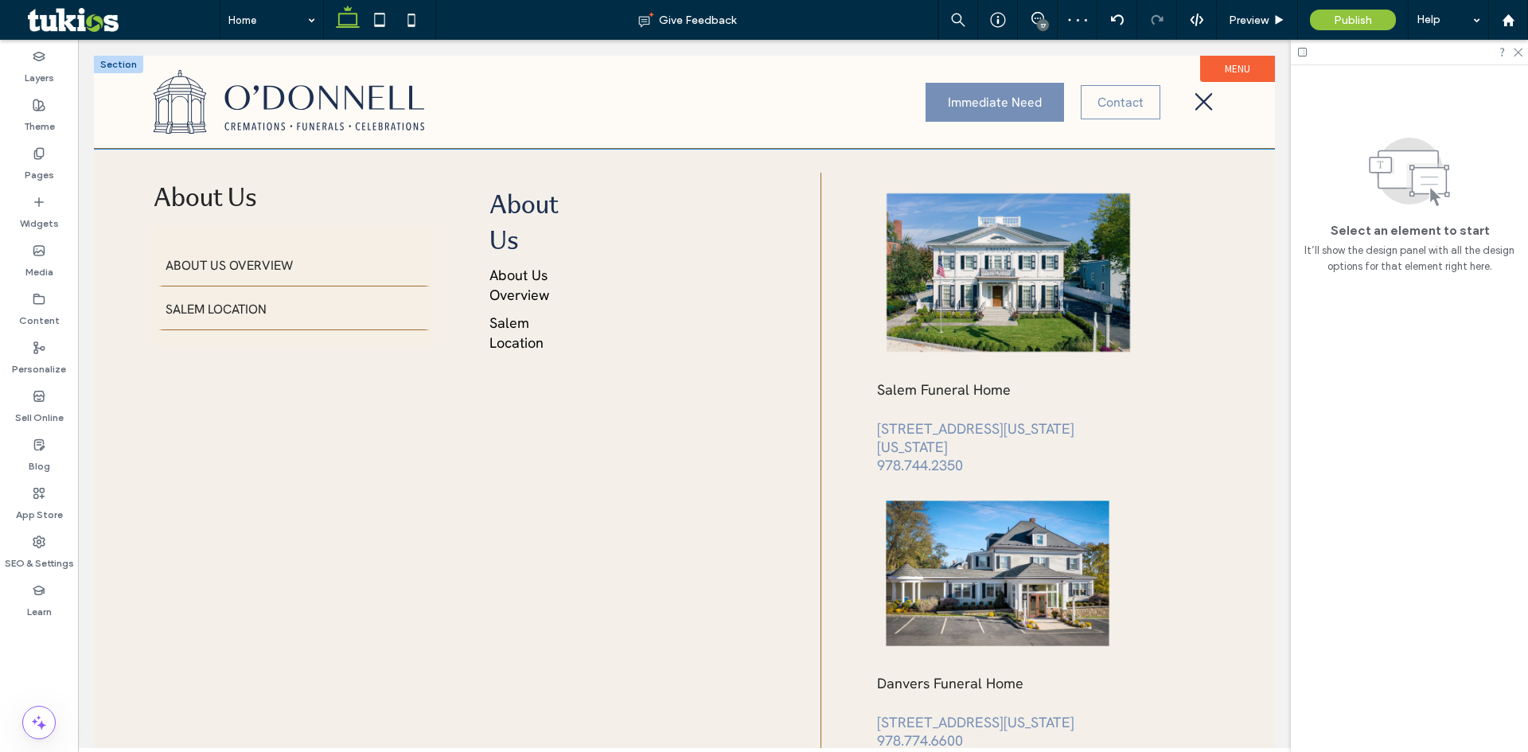
click at [115, 90] on div "Immediate Need Contact" at bounding box center [684, 102] width 1181 height 92
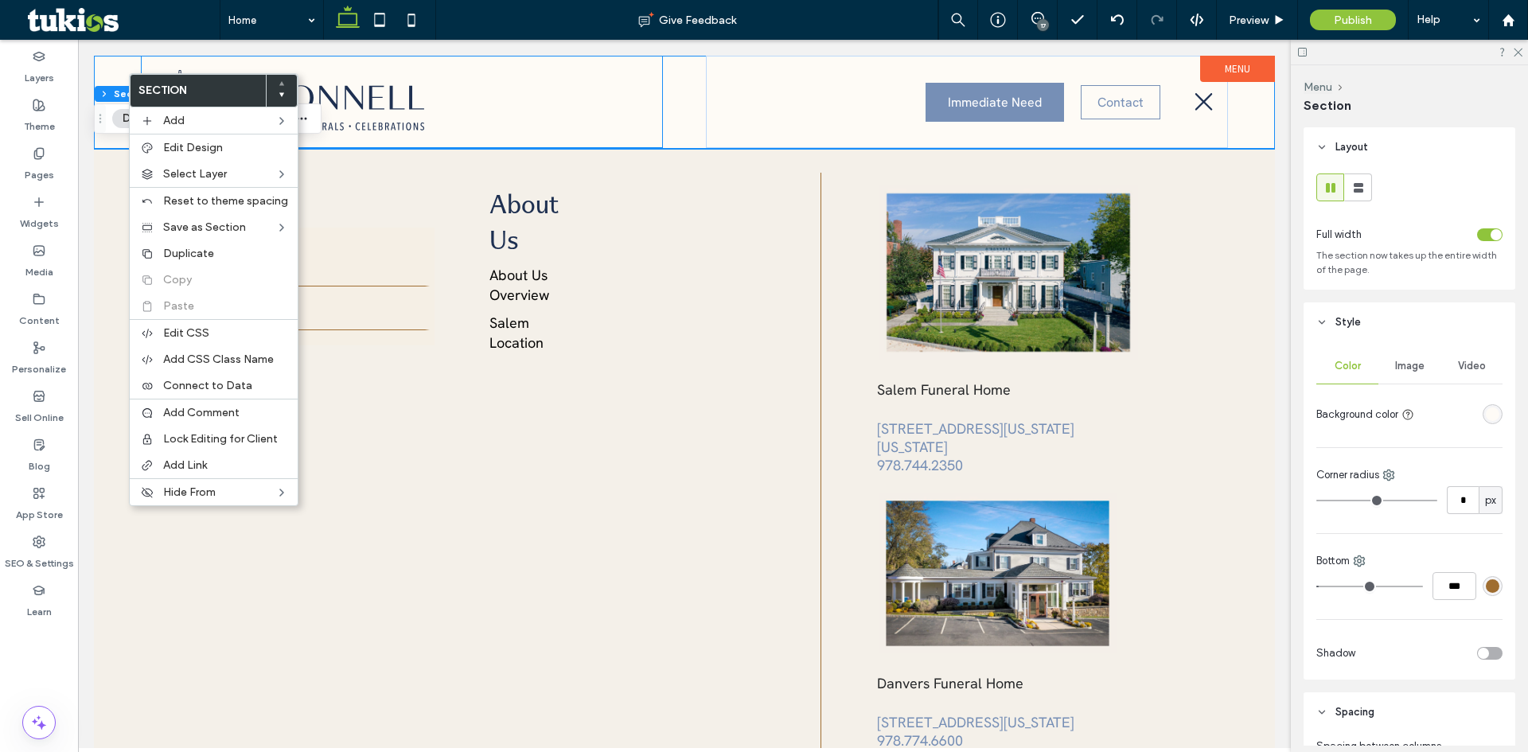
click at [540, 132] on div at bounding box center [401, 102] width 521 height 92
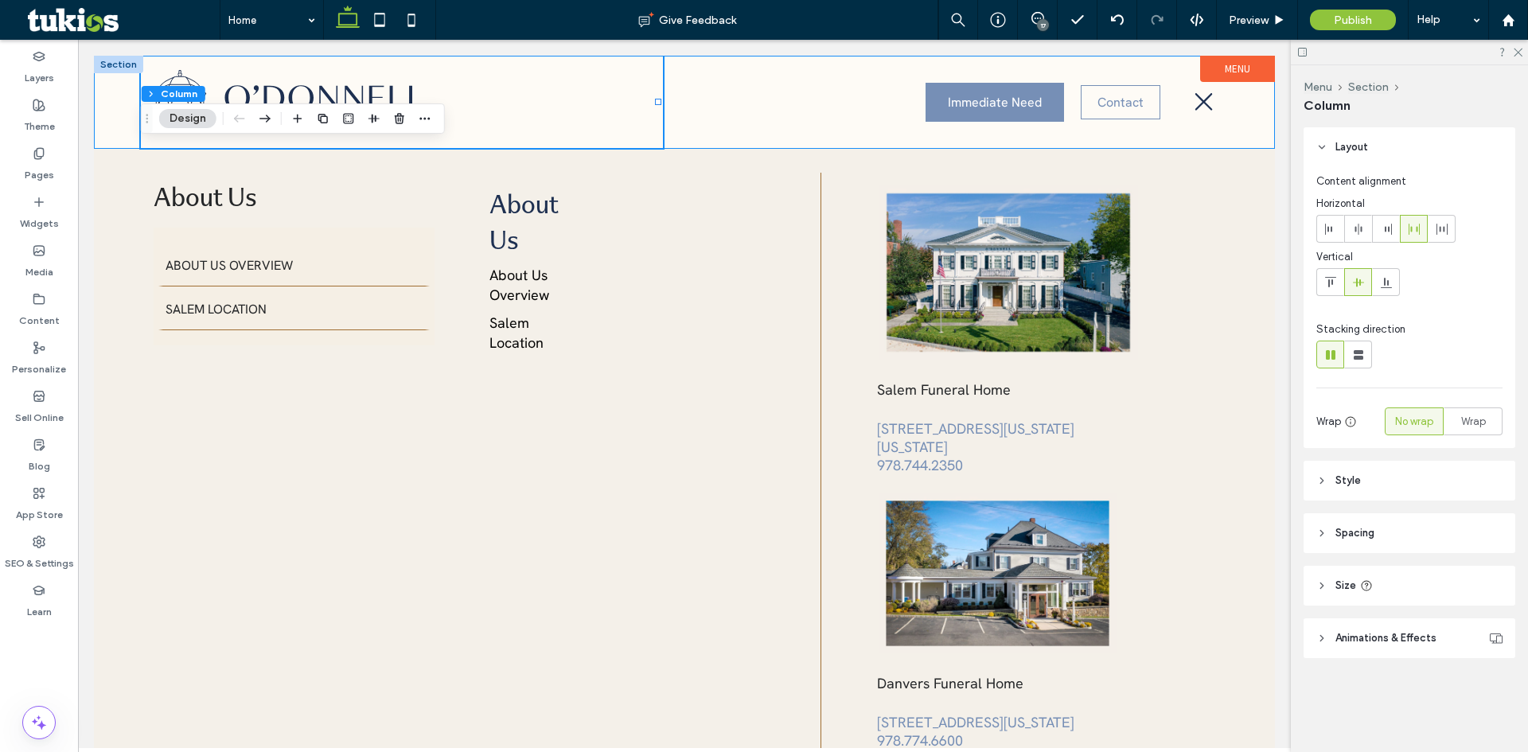
click at [677, 140] on div "Immediate Need Contact" at bounding box center [684, 102] width 1181 height 92
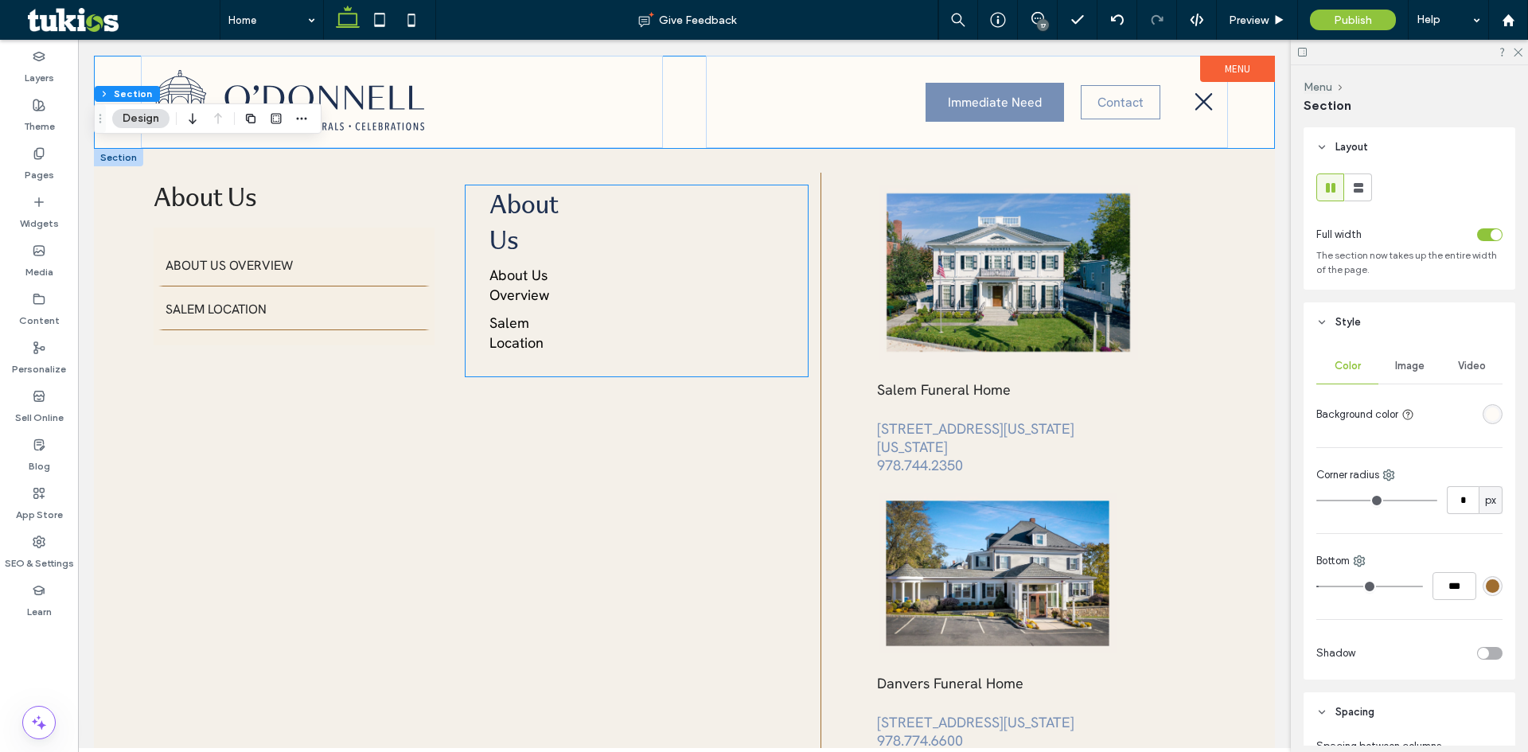
click at [705, 191] on div "About Us About Us Overview Salem Location" at bounding box center [637, 280] width 342 height 191
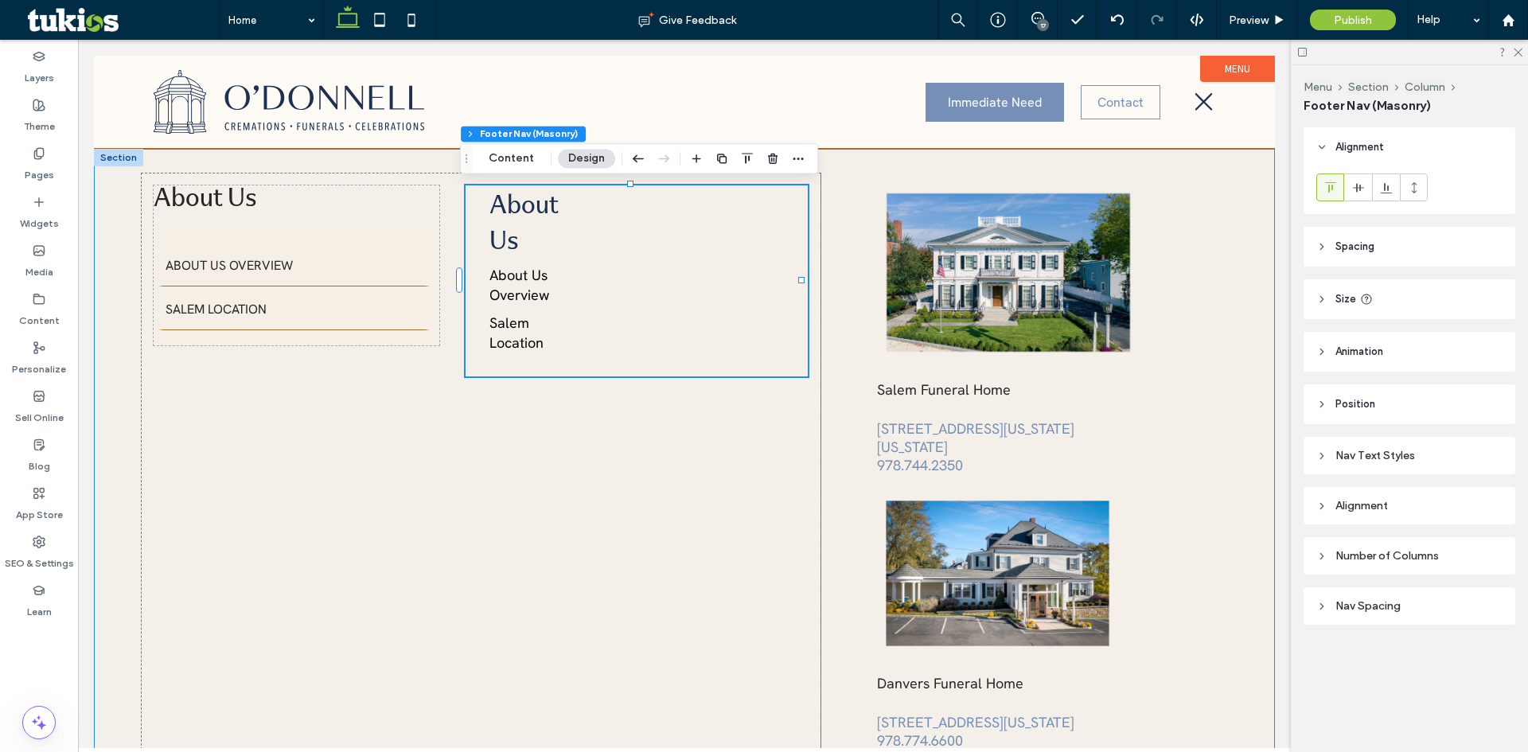
click at [847, 166] on div "About Us About Us Overview Salem Location About Us About Us Overview Salem Loca…" at bounding box center [684, 481] width 1181 height 665
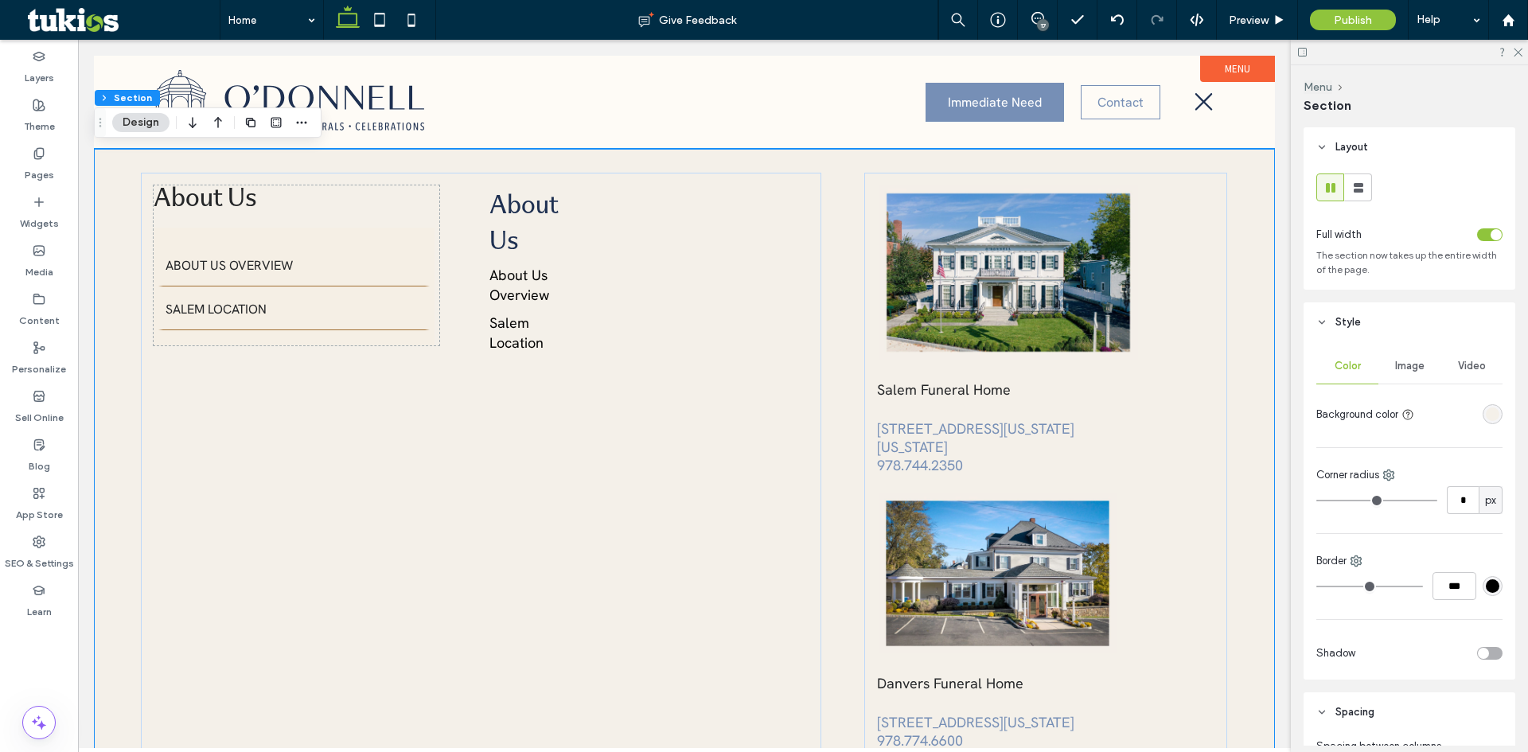
click at [439, 160] on div "About Us About Us Overview Salem Location About Us About Us Overview Salem Loca…" at bounding box center [684, 481] width 1181 height 665
click at [494, 135] on div at bounding box center [401, 102] width 521 height 92
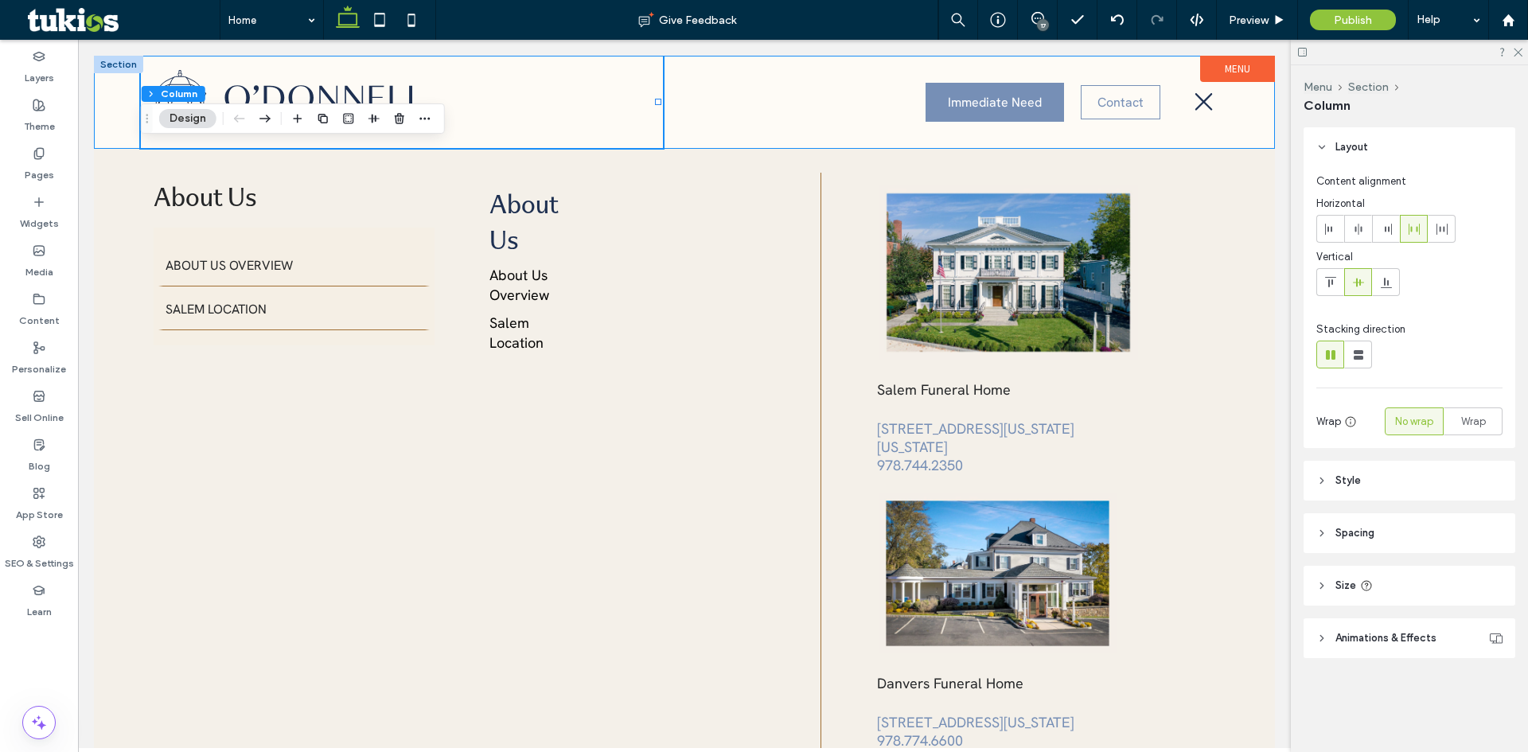
click at [666, 111] on div "Immediate Need Contact" at bounding box center [684, 102] width 1181 height 92
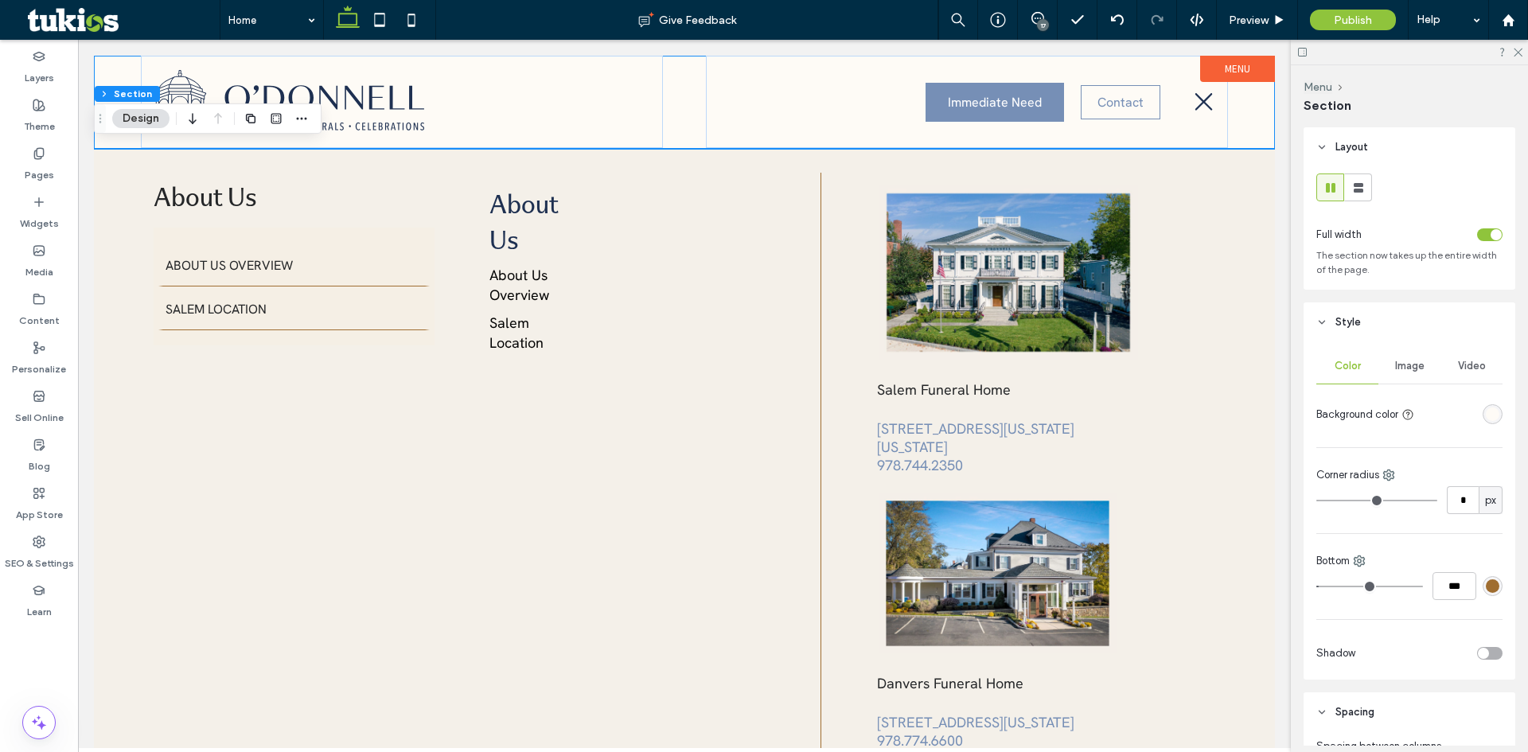
click at [666, 112] on div "Immediate Need Contact" at bounding box center [684, 102] width 1181 height 92
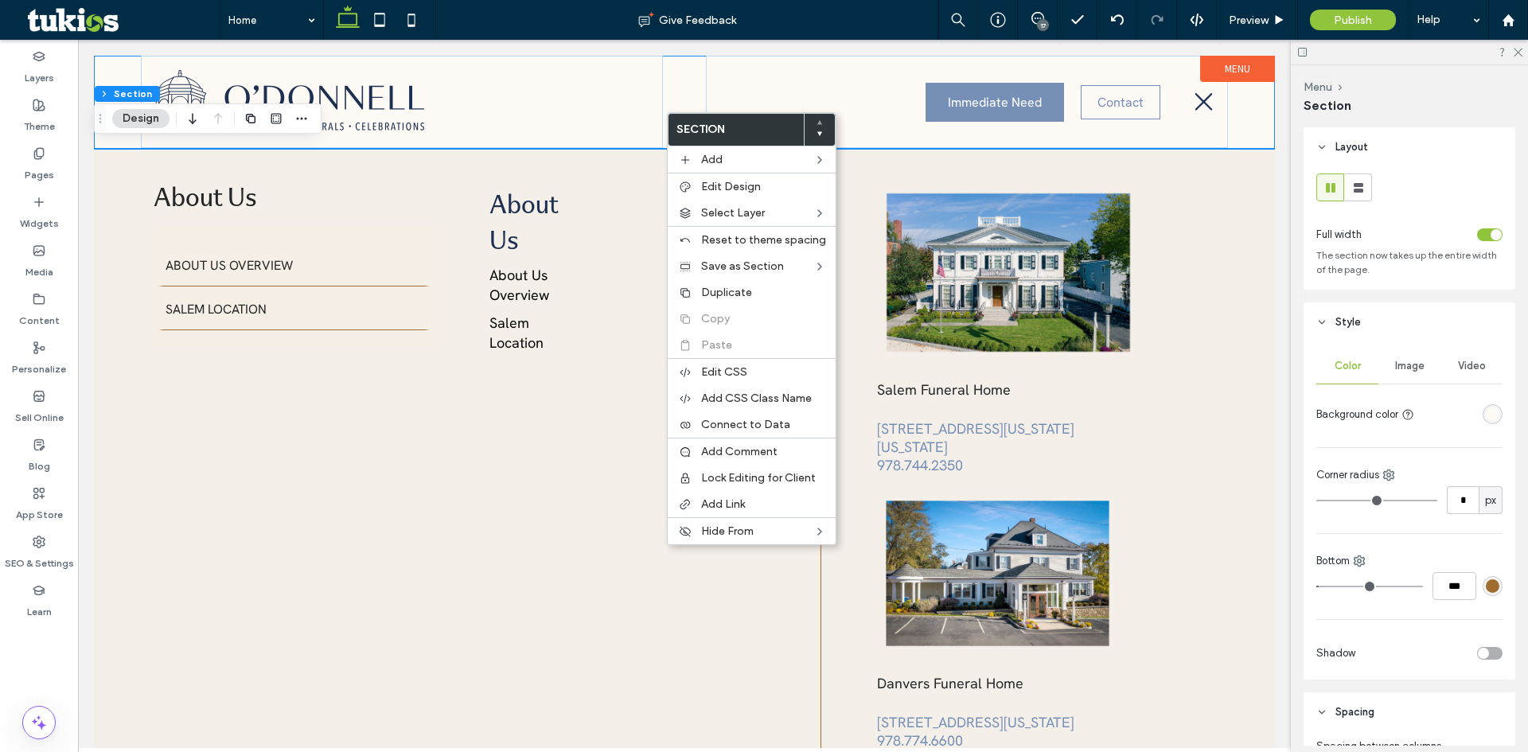
click at [685, 70] on div "Immediate Need Contact" at bounding box center [684, 102] width 1181 height 92
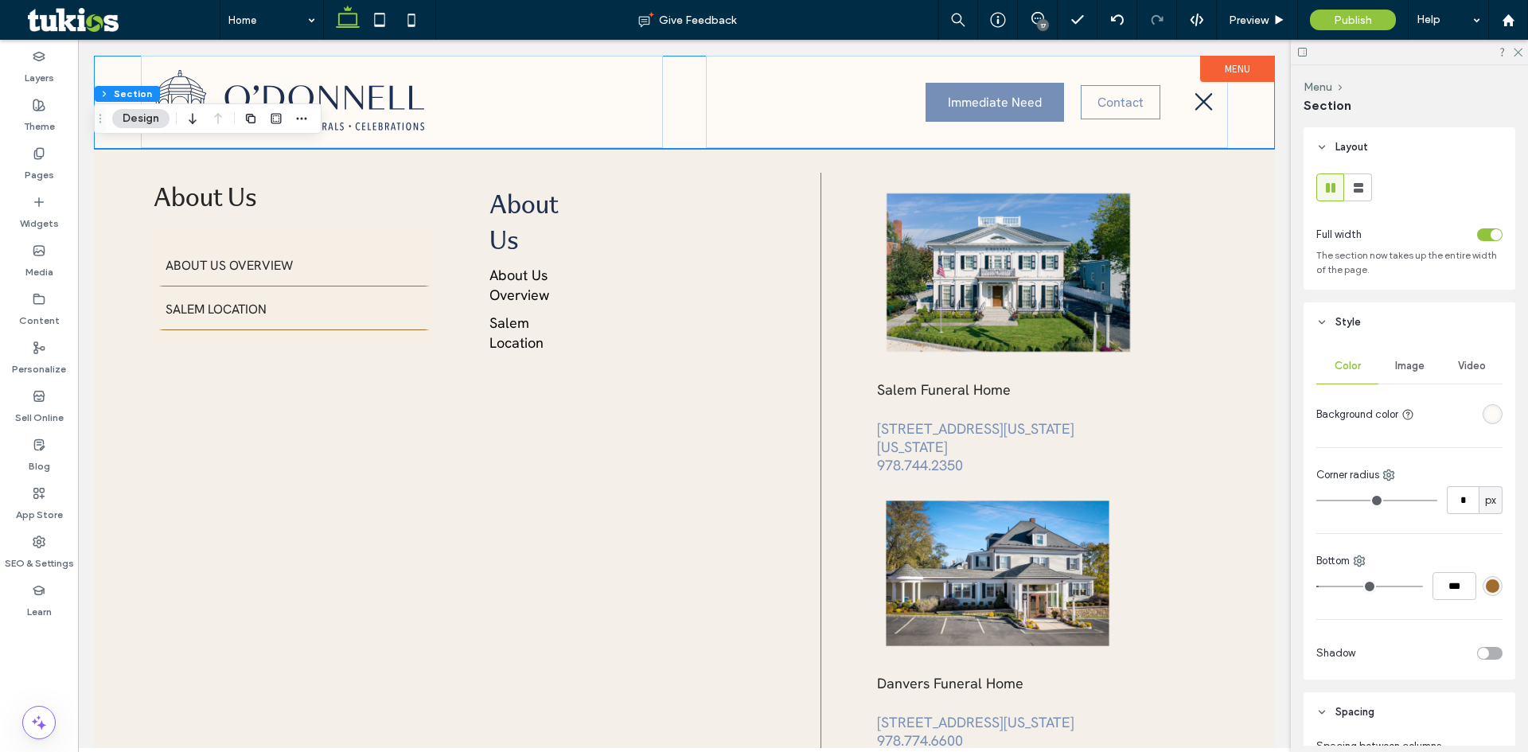
click at [681, 70] on div "Immediate Need Contact" at bounding box center [684, 102] width 1181 height 92
click at [1220, 73] on label "Menu" at bounding box center [1237, 69] width 75 height 26
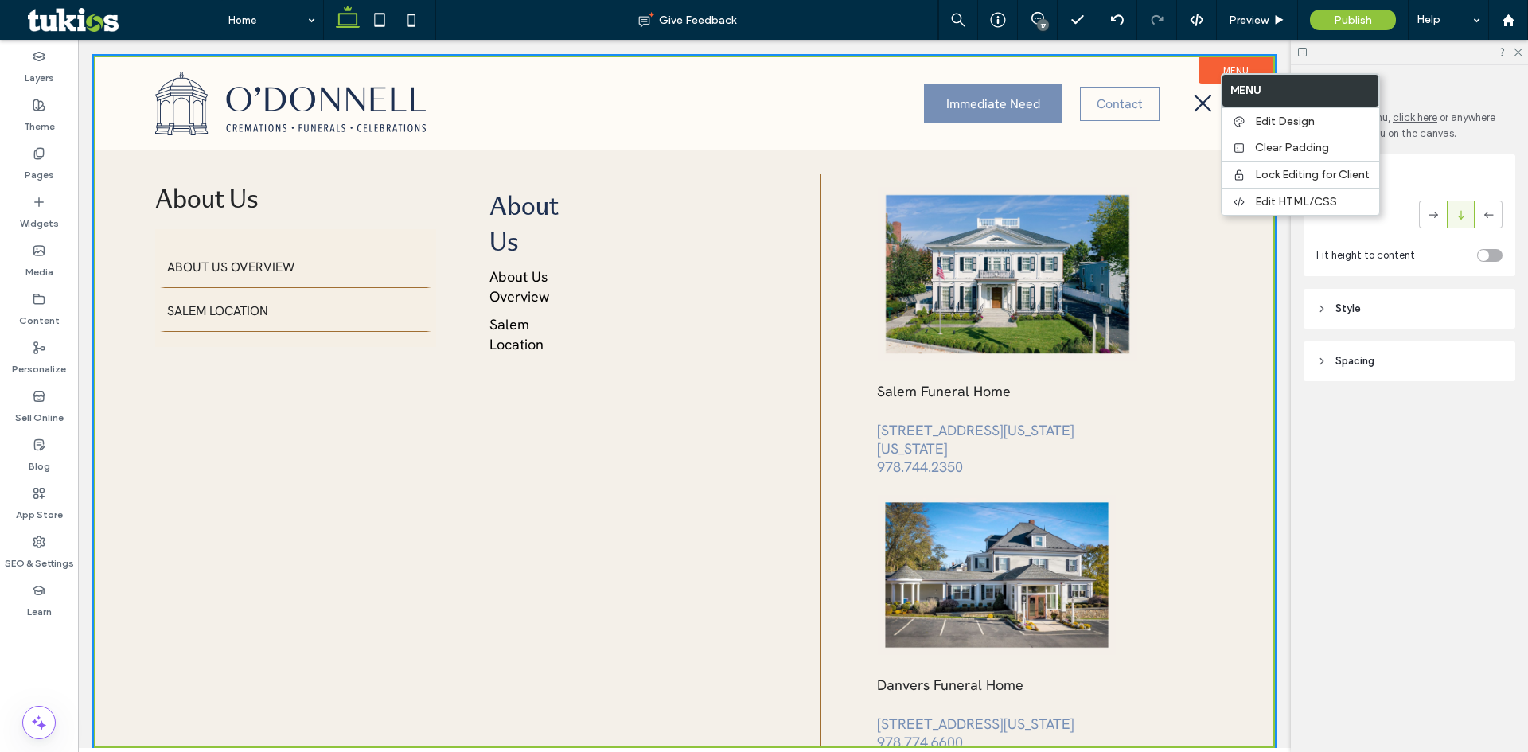
click at [1425, 92] on div "Menu" at bounding box center [1410, 89] width 212 height 18
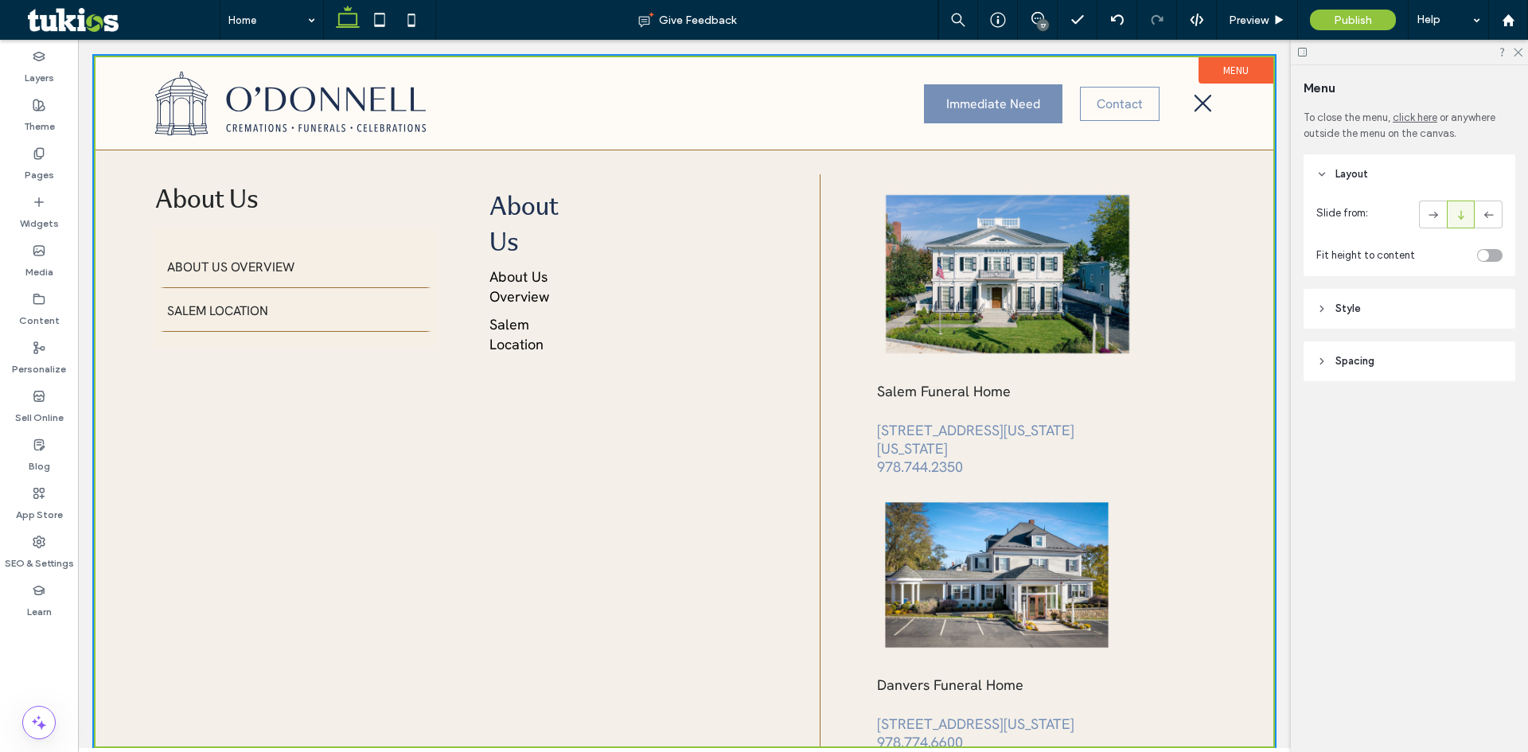
click at [1489, 255] on div "toggle" at bounding box center [1483, 255] width 11 height 11
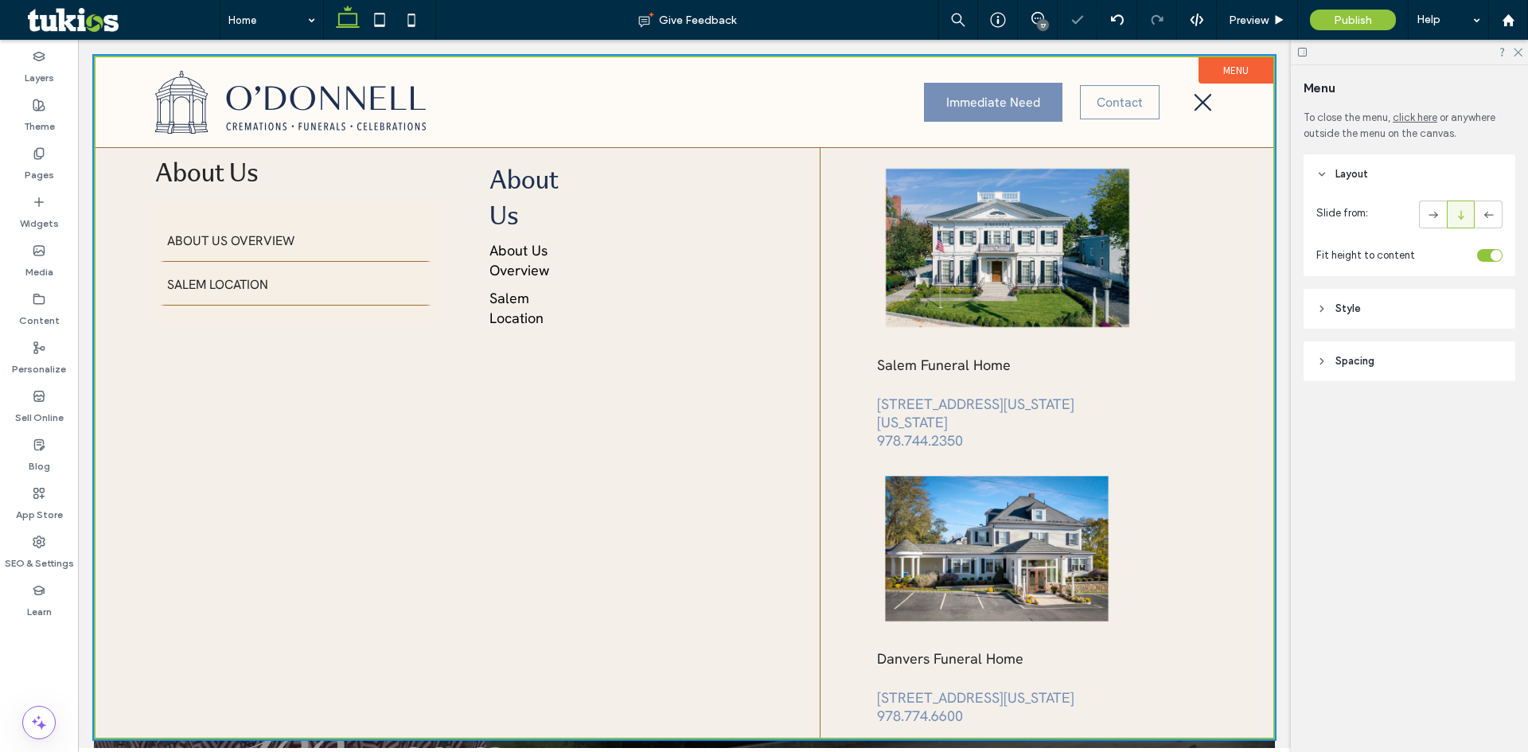
click at [1489, 255] on div "toggle" at bounding box center [1489, 255] width 25 height 13
click at [1118, 18] on icon at bounding box center [1117, 20] width 13 height 13
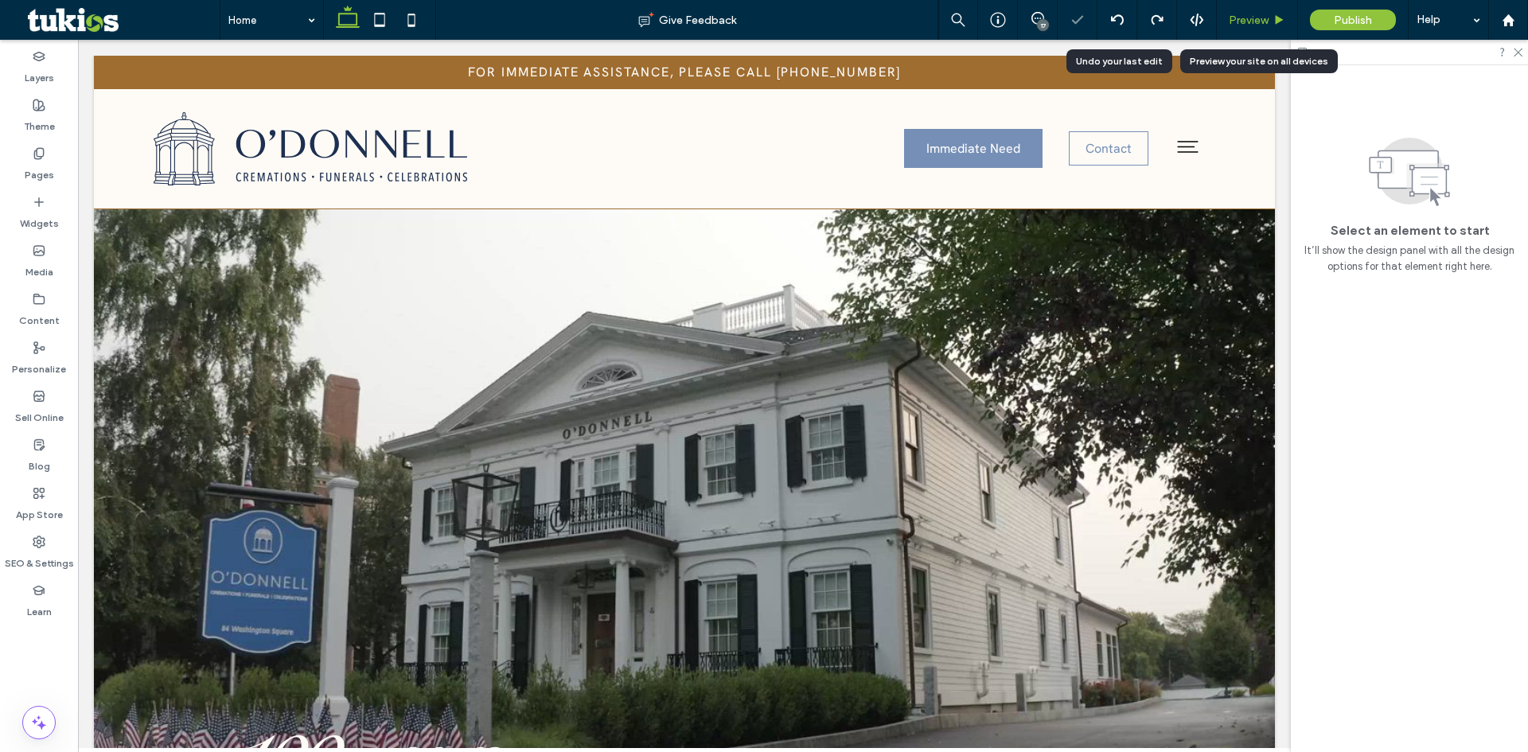
click at [1255, 14] on span "Preview" at bounding box center [1249, 21] width 40 height 14
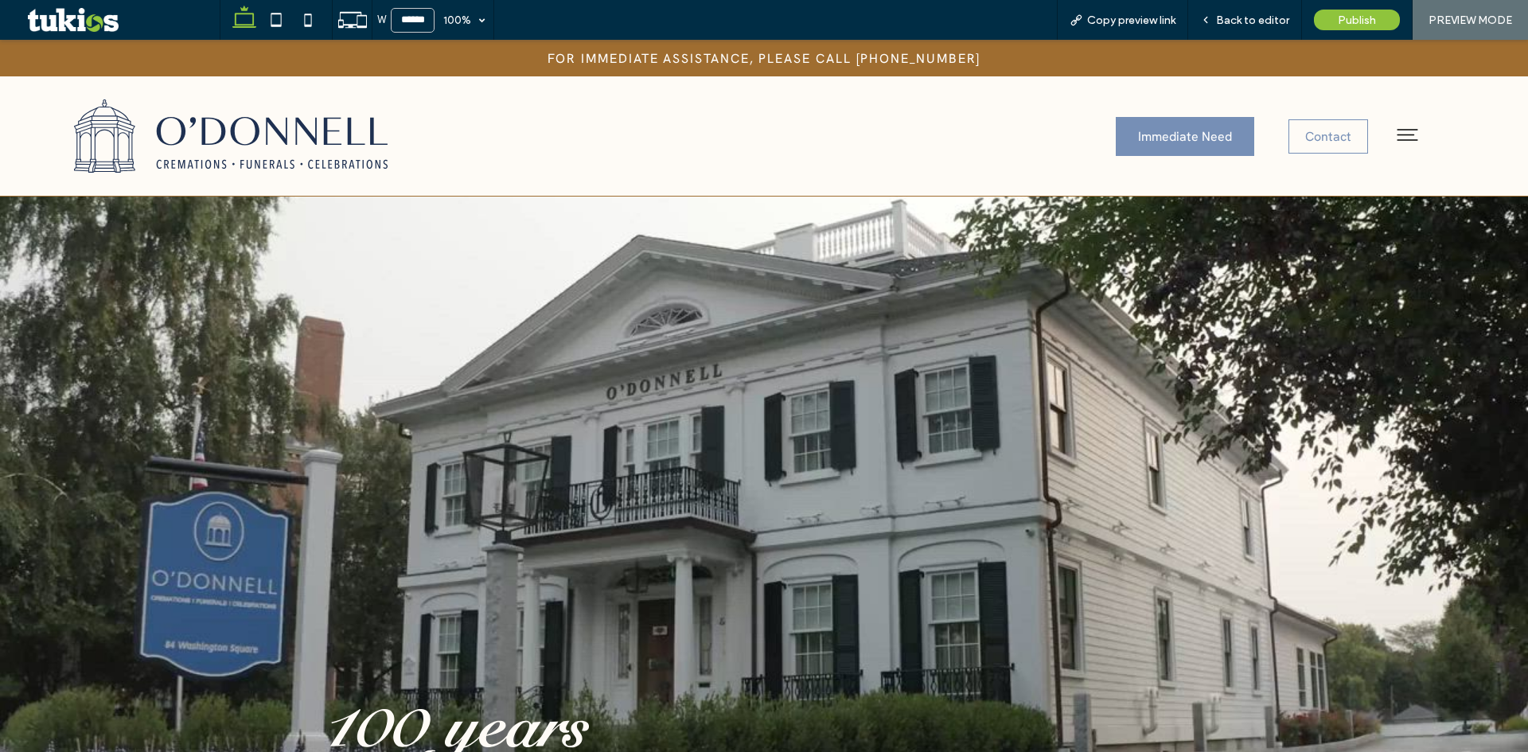
click at [1394, 131] on icon at bounding box center [1408, 135] width 28 height 28
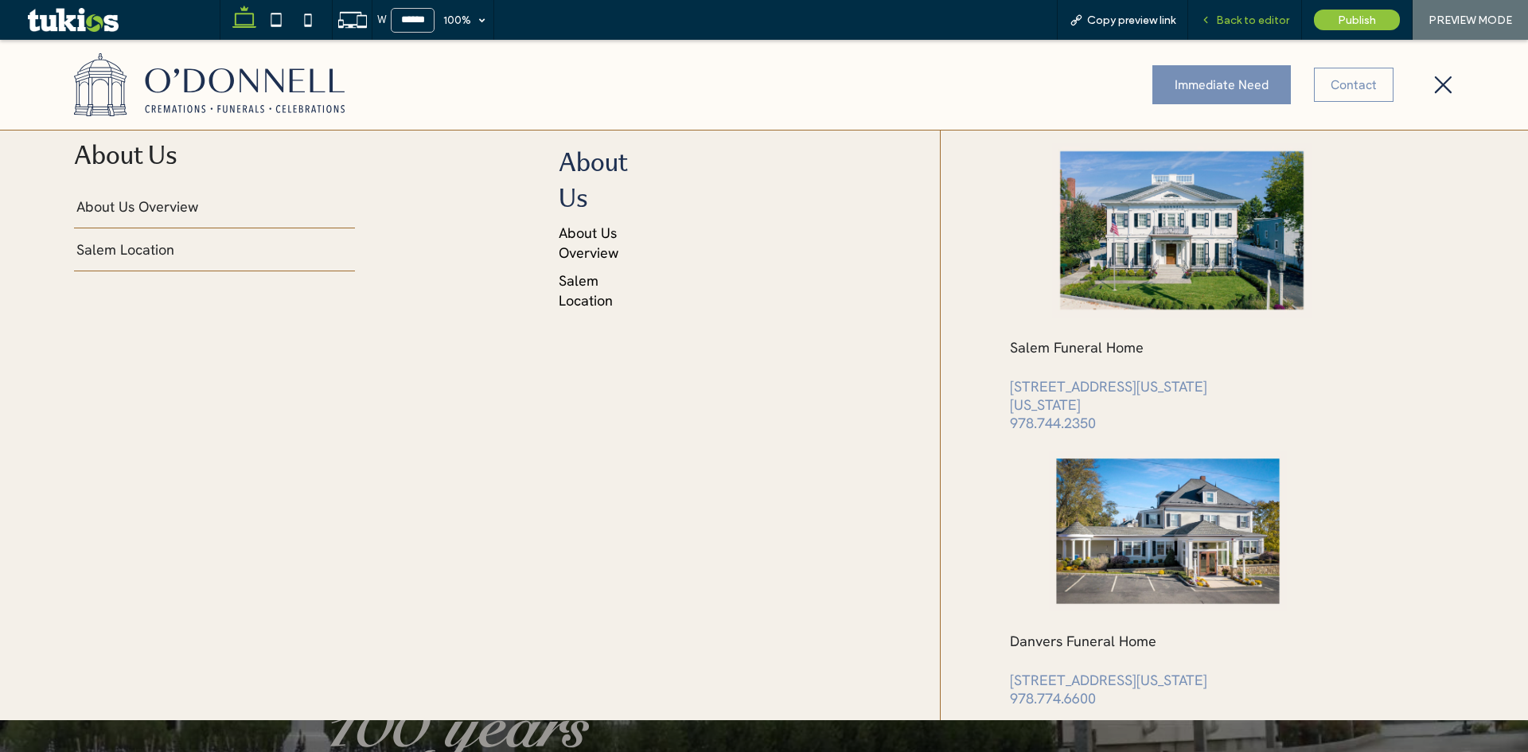
click at [1232, 15] on span "Back to editor" at bounding box center [1252, 21] width 73 height 14
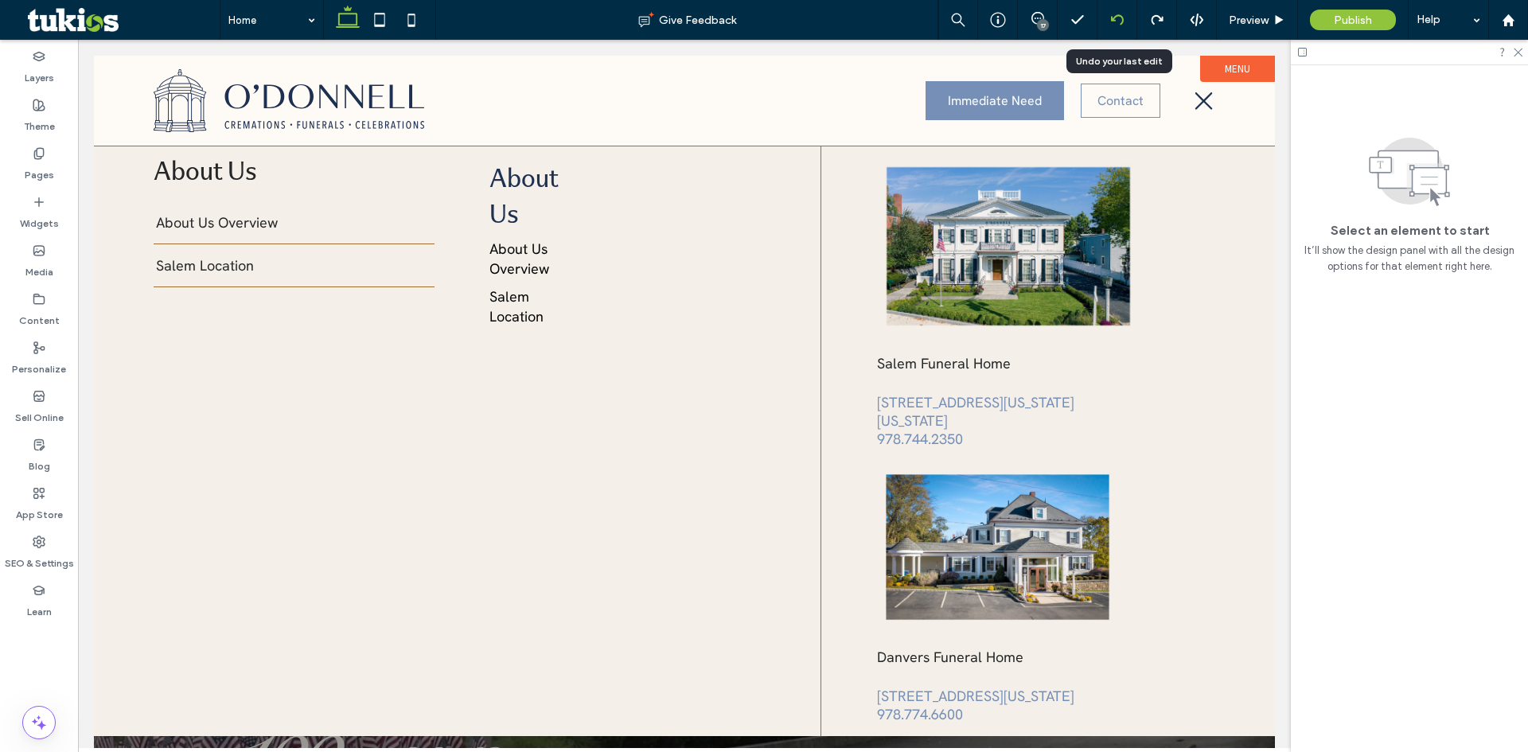
click at [1108, 22] on div at bounding box center [1117, 20] width 39 height 13
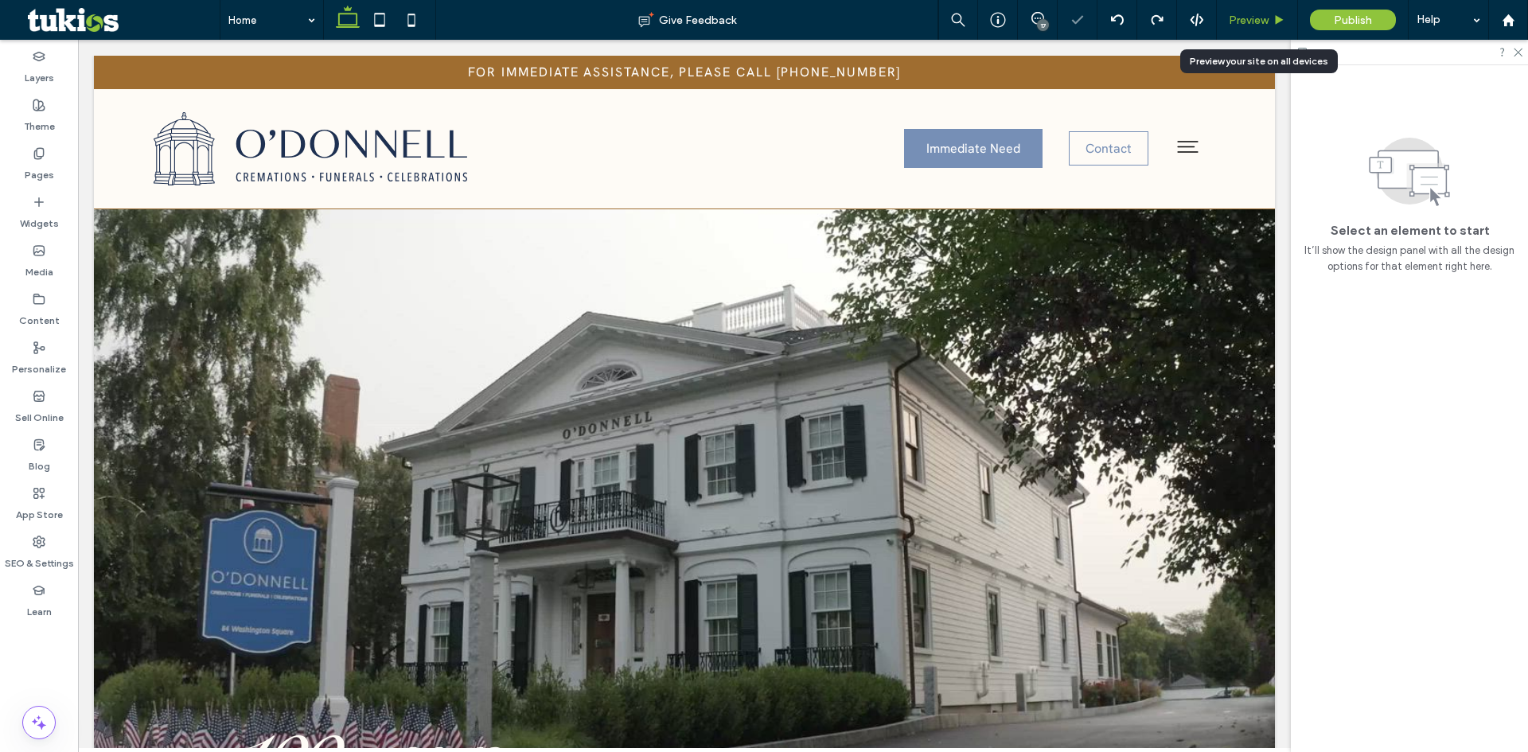
click at [1267, 12] on div "Preview" at bounding box center [1257, 20] width 81 height 40
click at [1251, 19] on span "Preview" at bounding box center [1249, 21] width 40 height 14
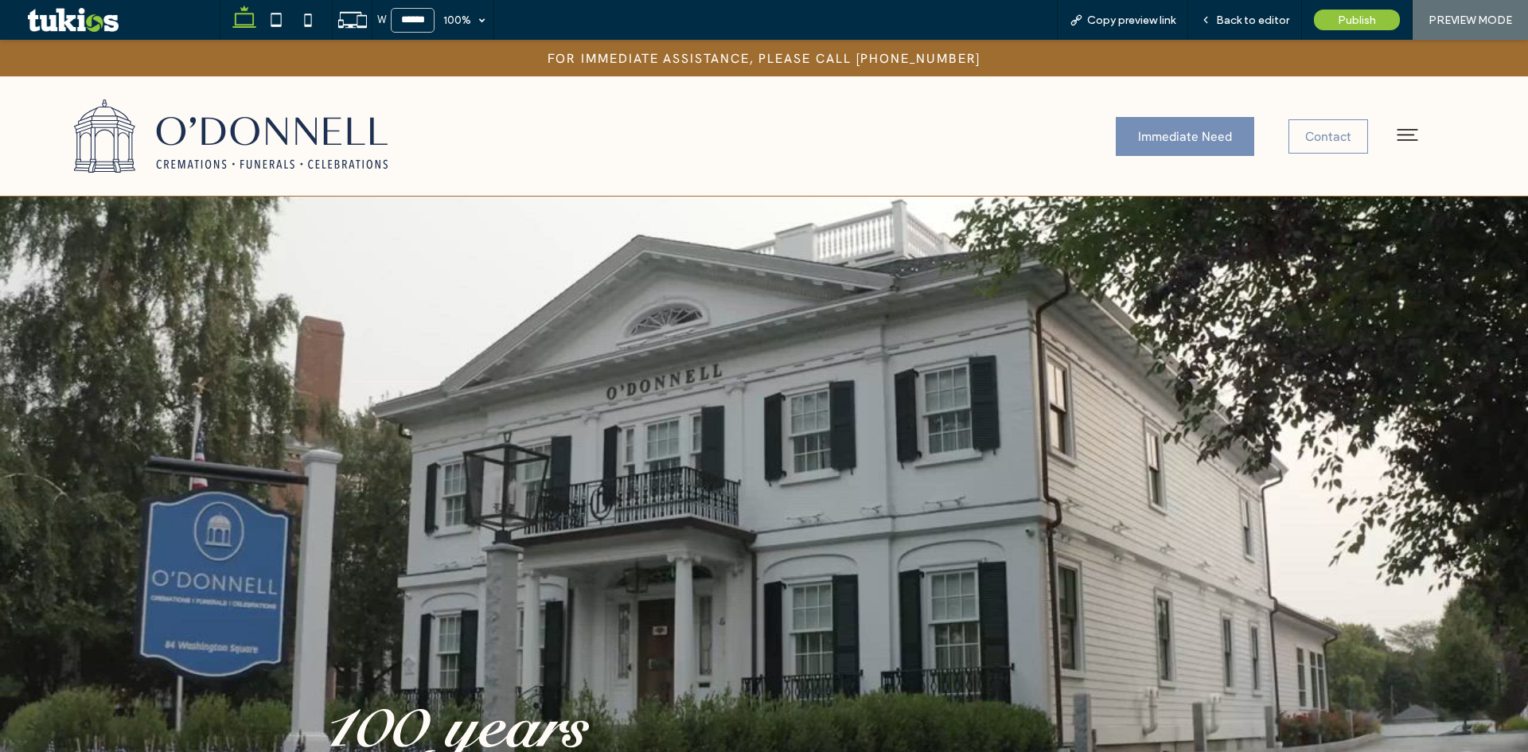
click at [1405, 135] on icon at bounding box center [1408, 135] width 28 height 28
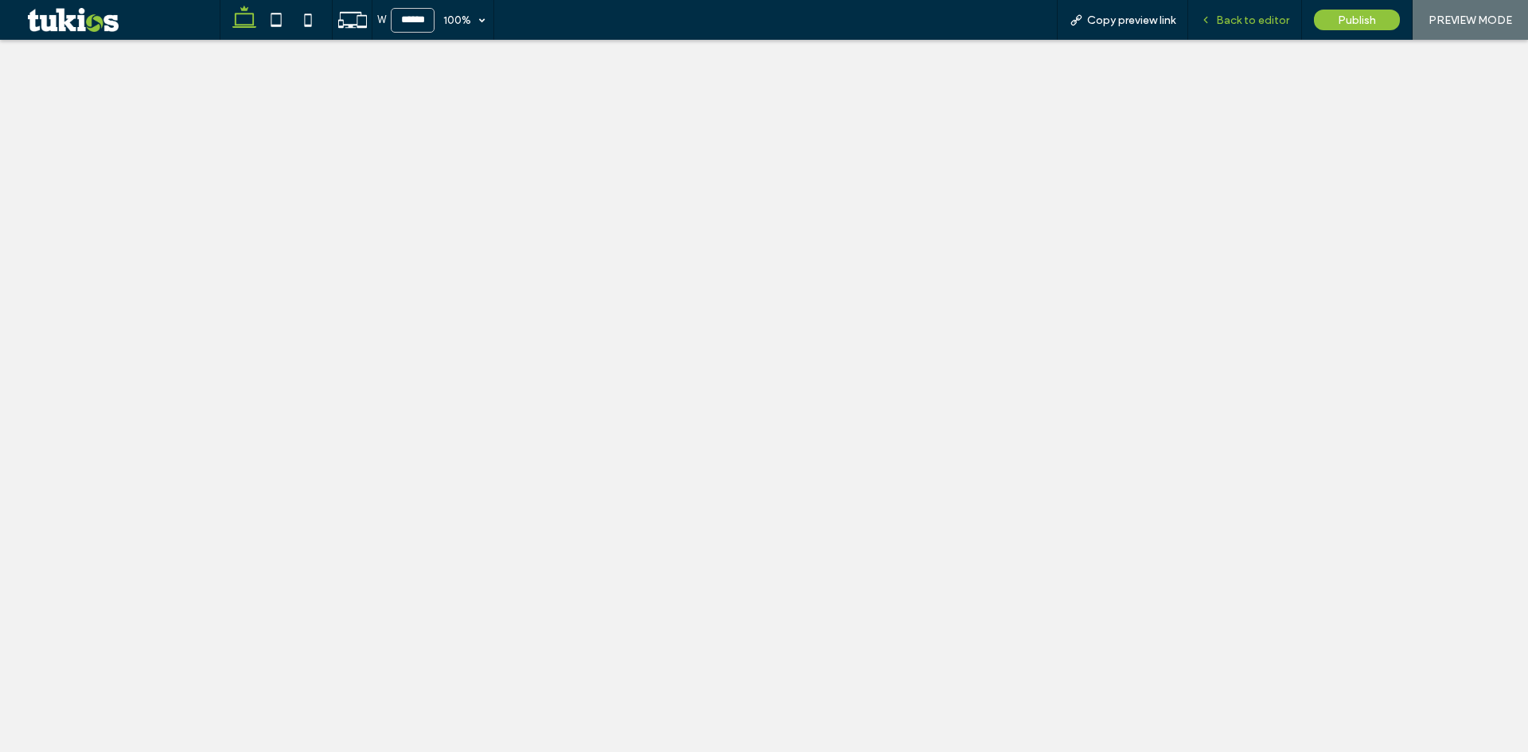
click at [1272, 14] on span "Back to editor" at bounding box center [1252, 21] width 73 height 14
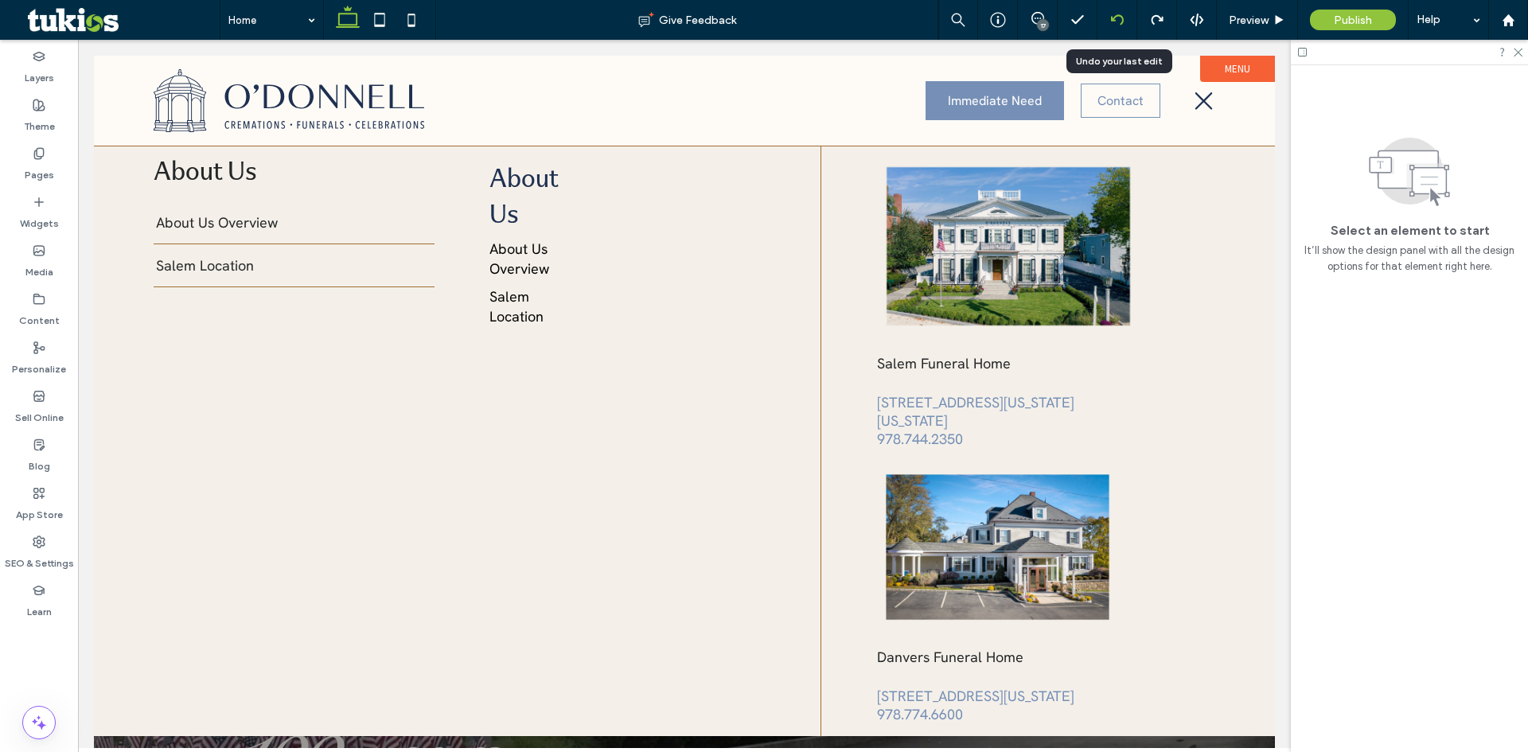
click at [1115, 21] on icon at bounding box center [1117, 20] width 13 height 13
click at [1241, 14] on span "Preview" at bounding box center [1249, 21] width 40 height 14
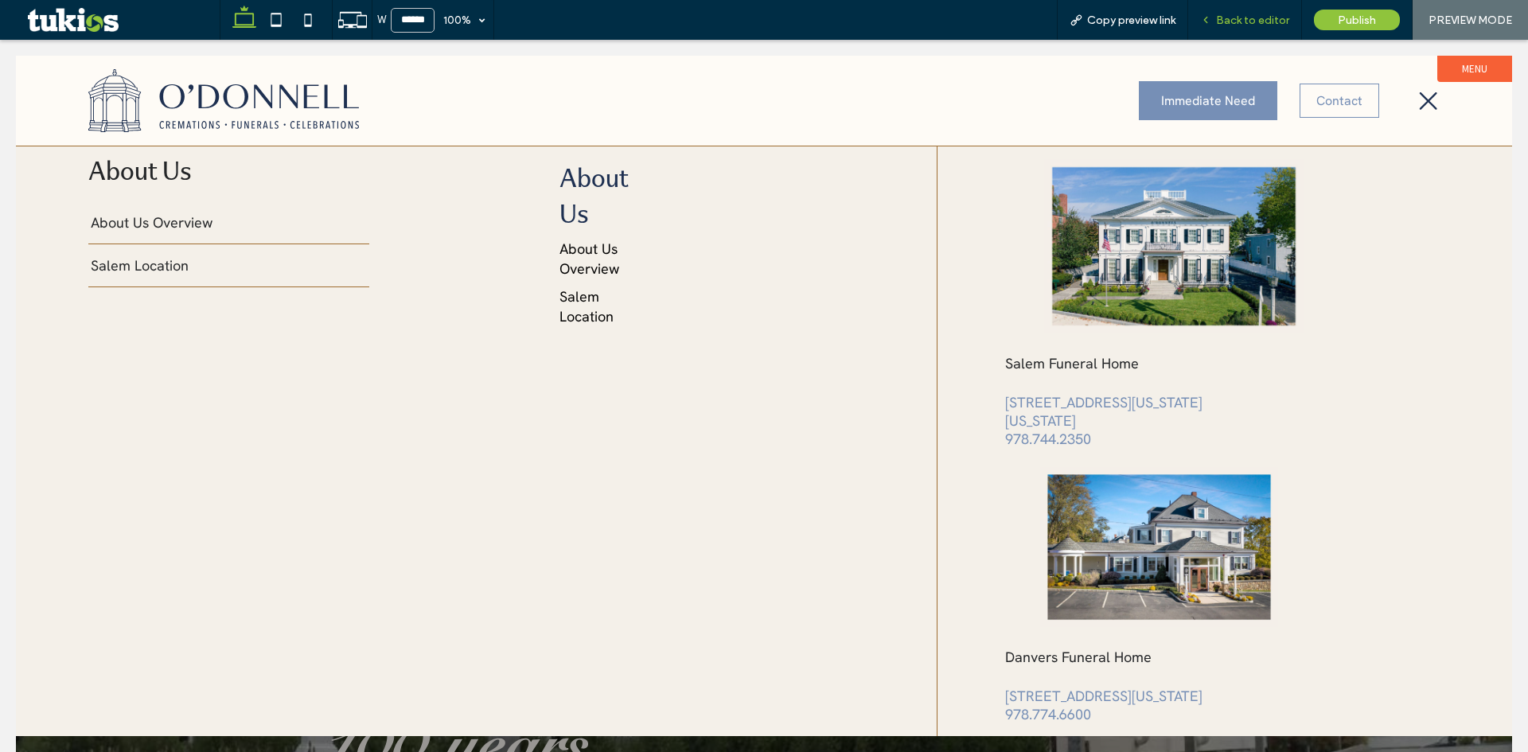
click at [1282, 17] on span "Back to editor" at bounding box center [1252, 21] width 73 height 14
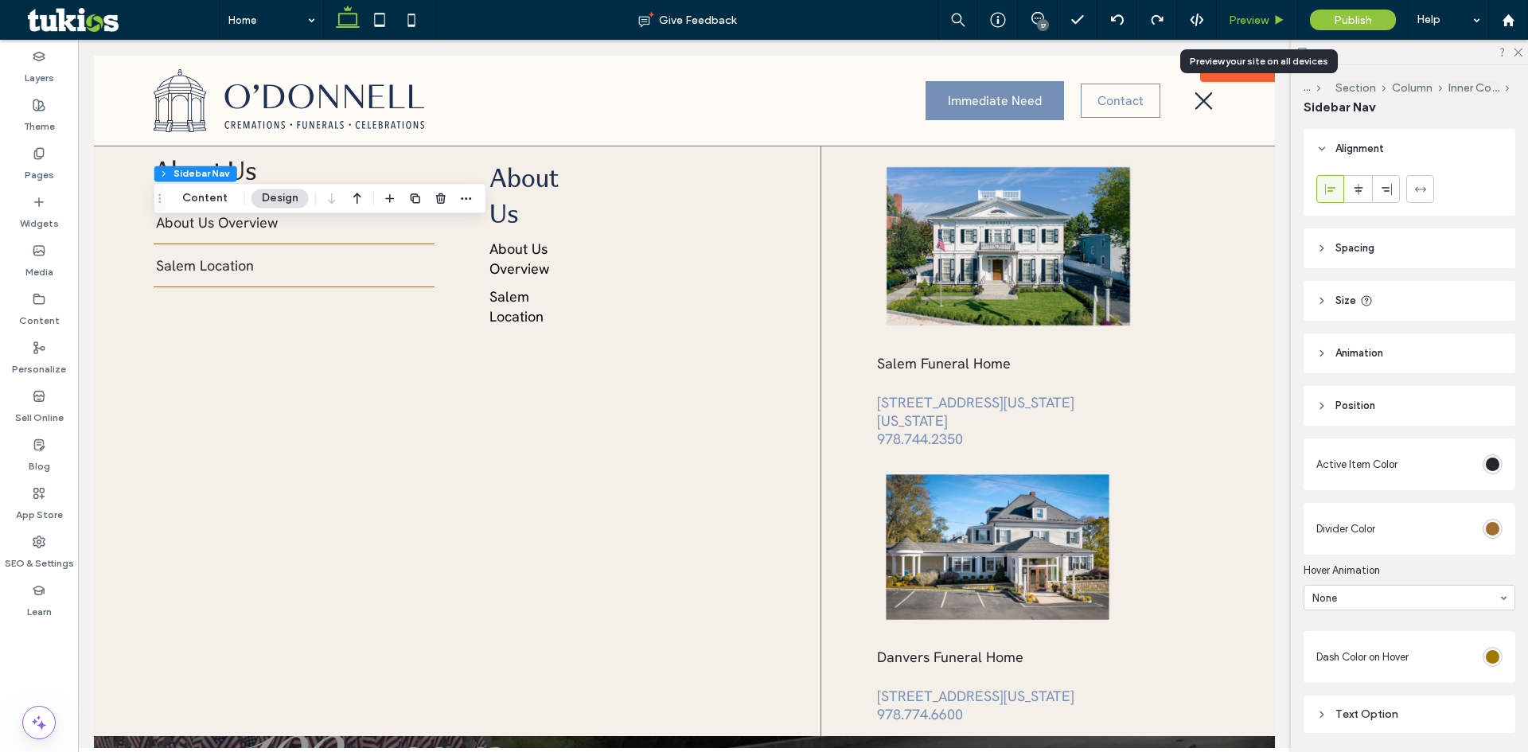
click at [1278, 16] on icon at bounding box center [1280, 20] width 12 height 12
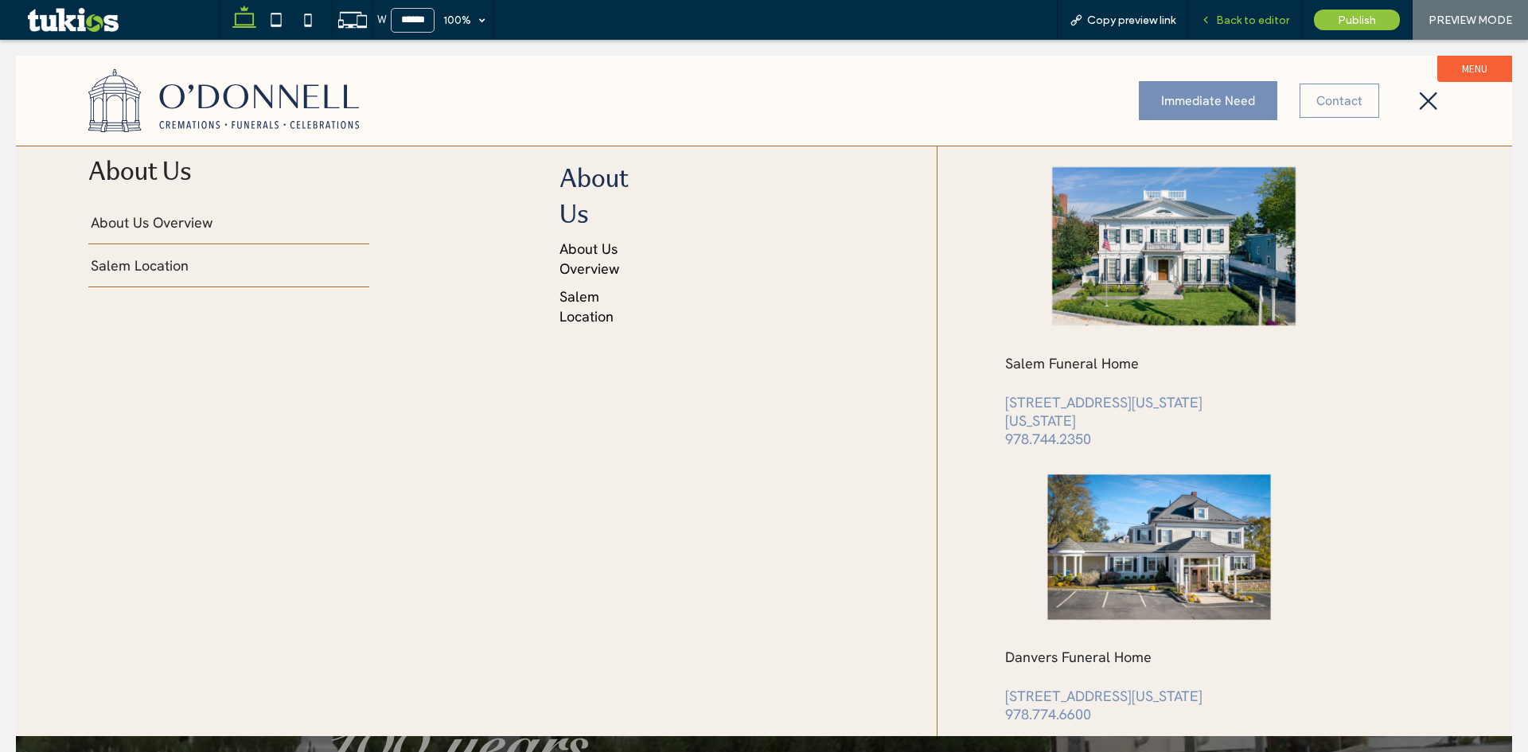
click at [1232, 19] on span "Back to editor" at bounding box center [1252, 21] width 73 height 14
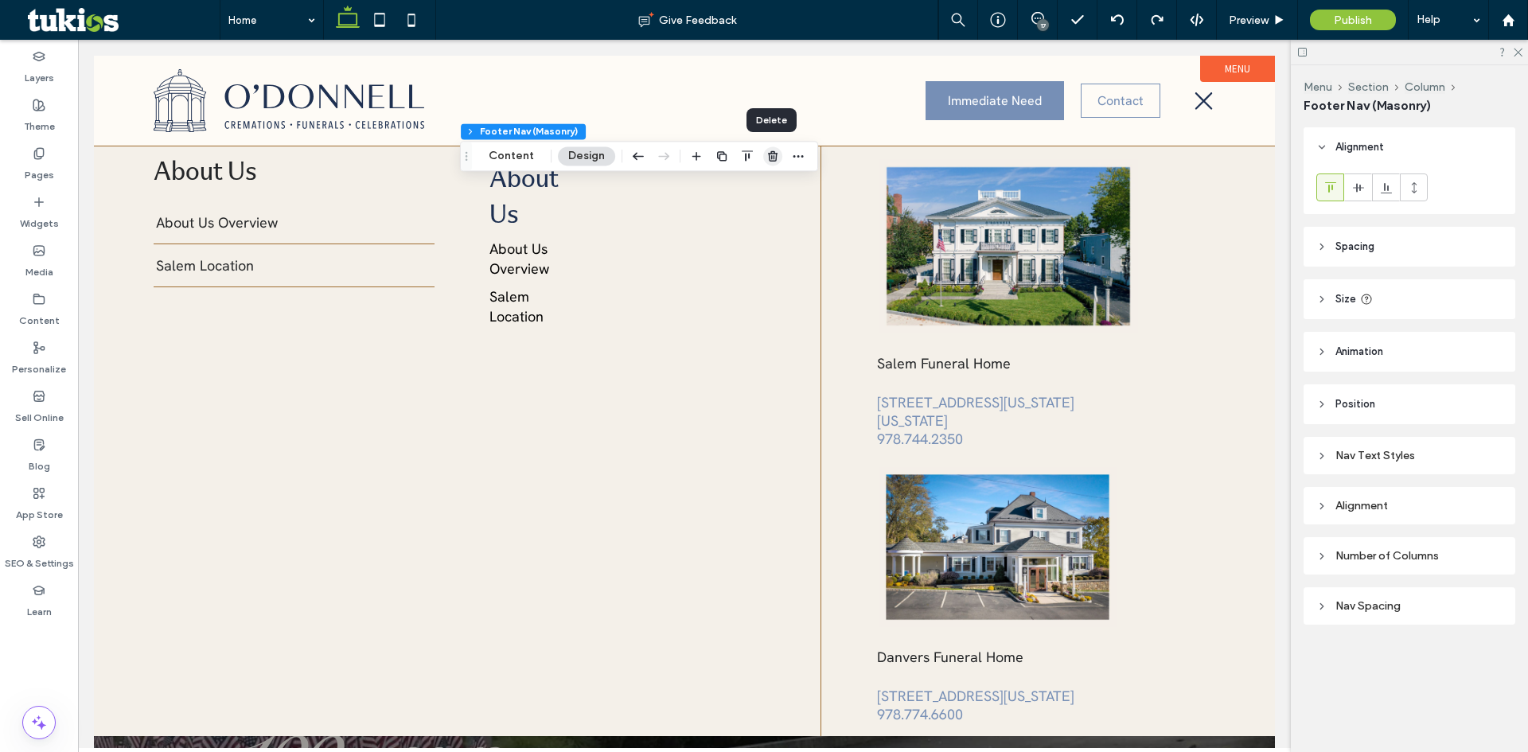
click at [767, 153] on icon "button" at bounding box center [773, 156] width 13 height 13
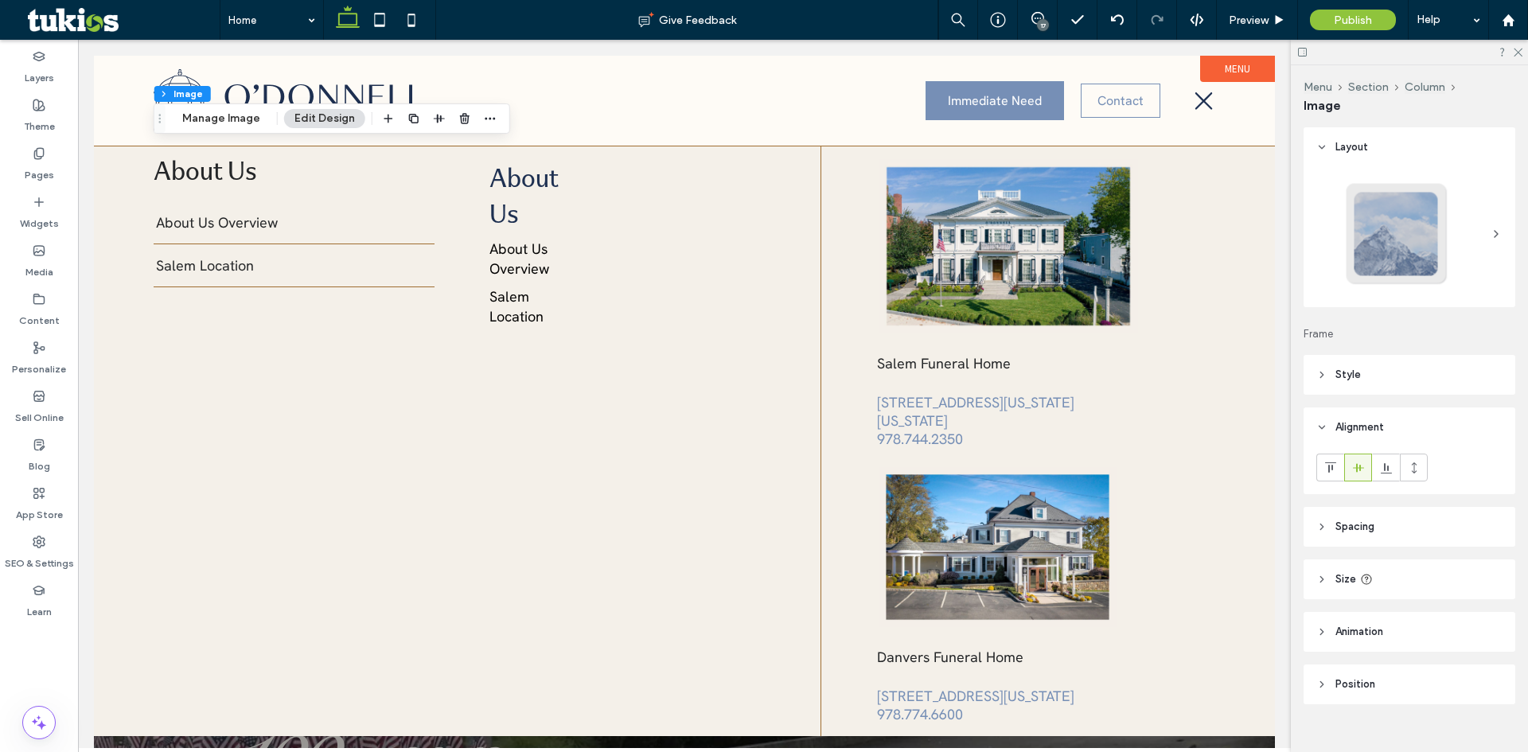
scroll to position [22, 0]
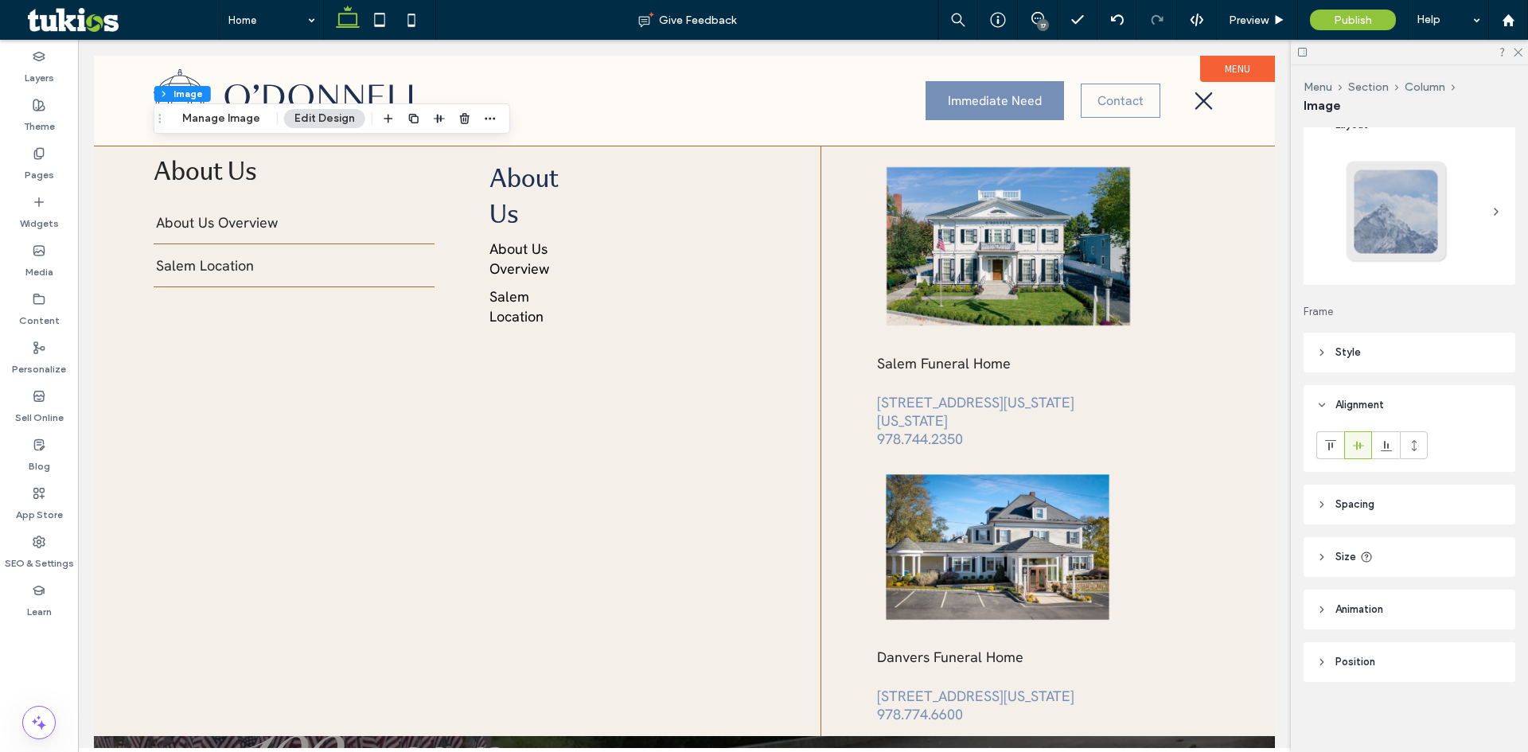
click at [1345, 552] on span "Size" at bounding box center [1346, 557] width 21 height 16
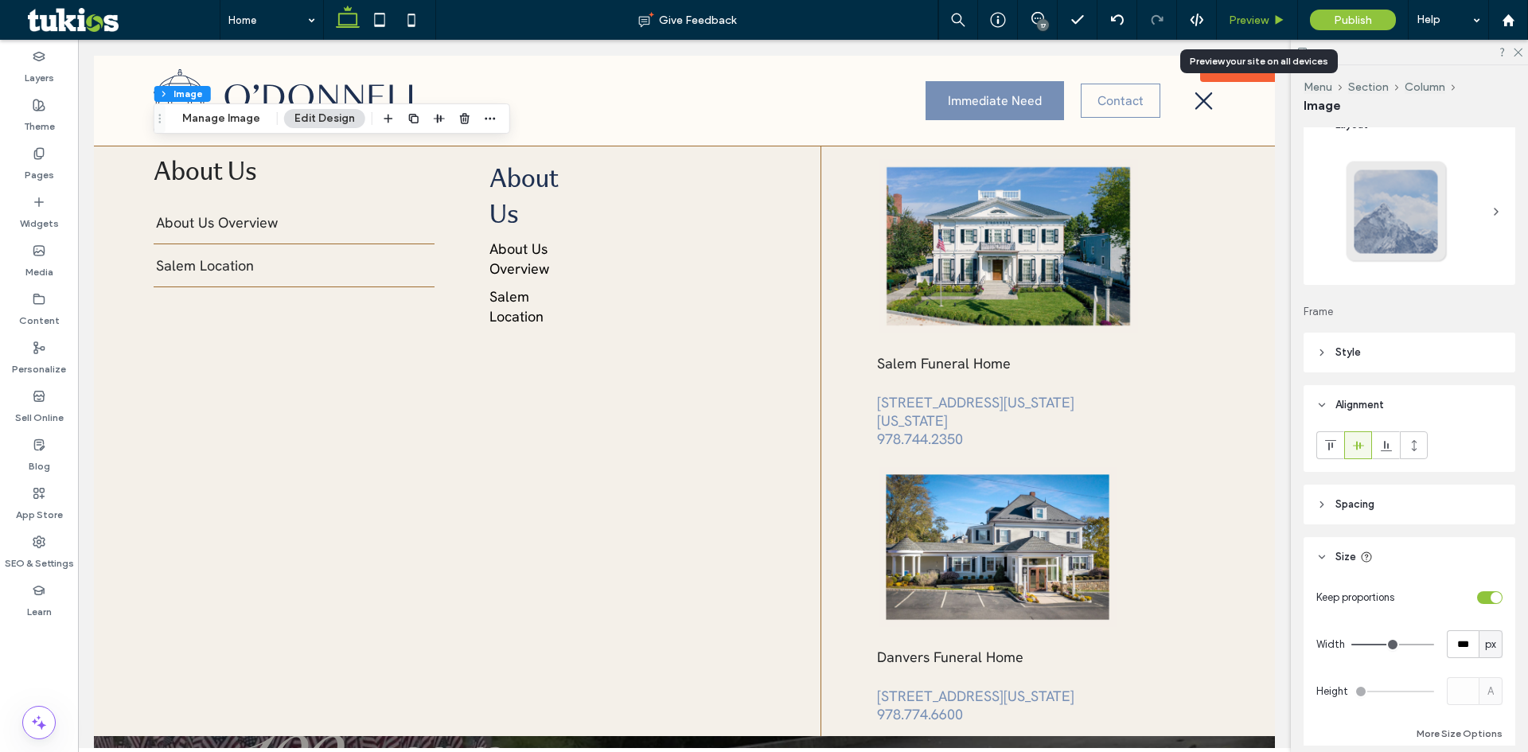
click at [1251, 28] on div "Preview" at bounding box center [1257, 20] width 81 height 40
click at [1255, 18] on span "Preview" at bounding box center [1249, 21] width 40 height 14
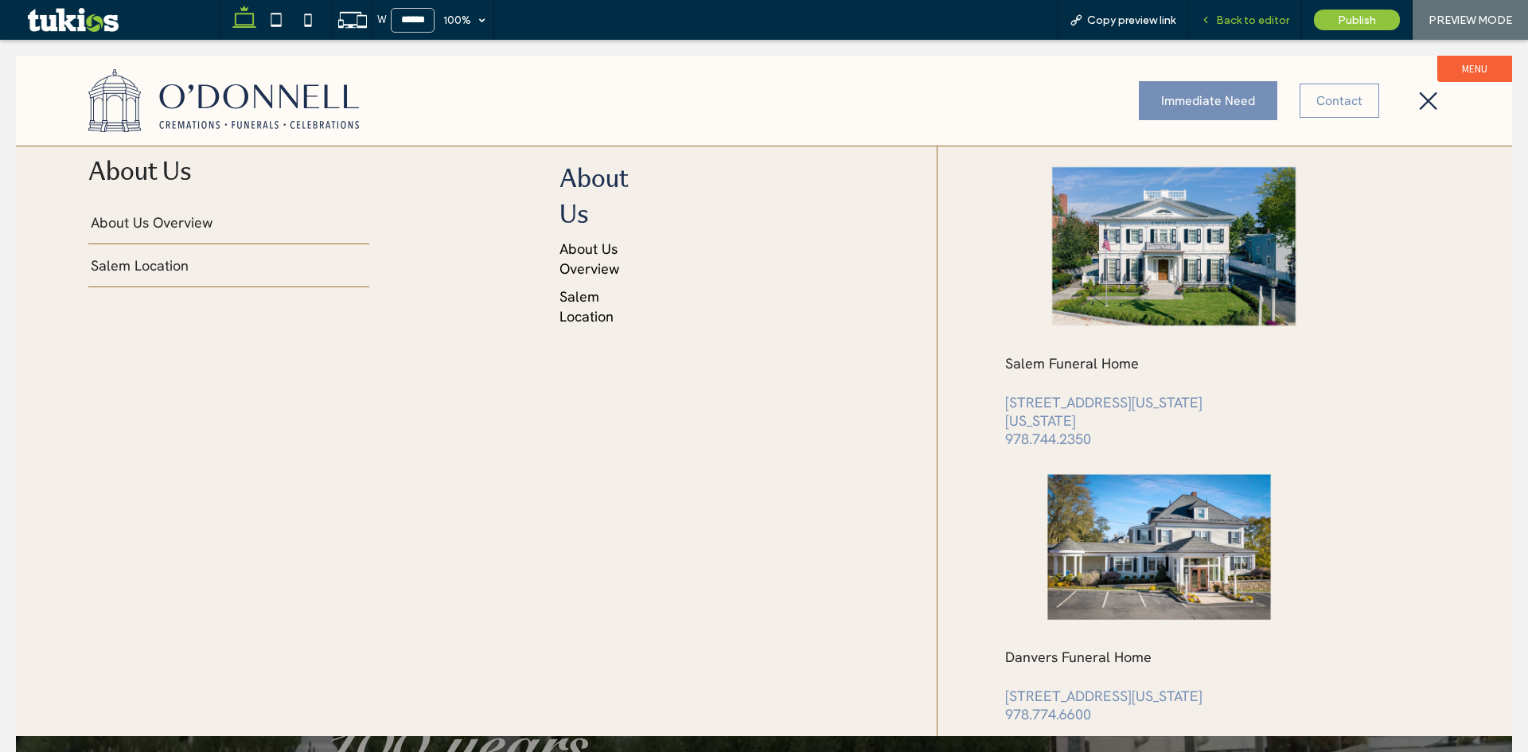
click at [1261, 17] on span "Back to editor" at bounding box center [1252, 21] width 73 height 14
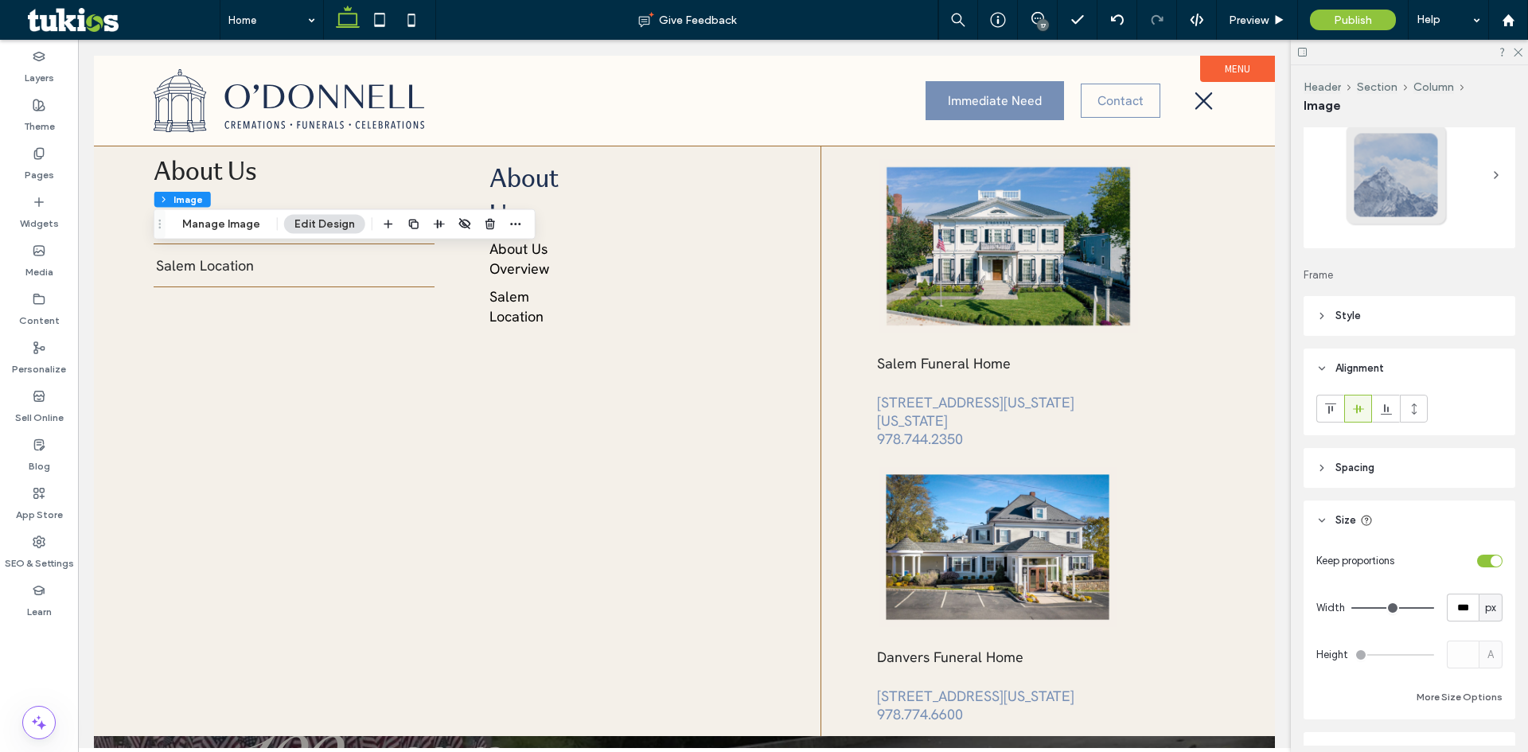
scroll to position [149, 0]
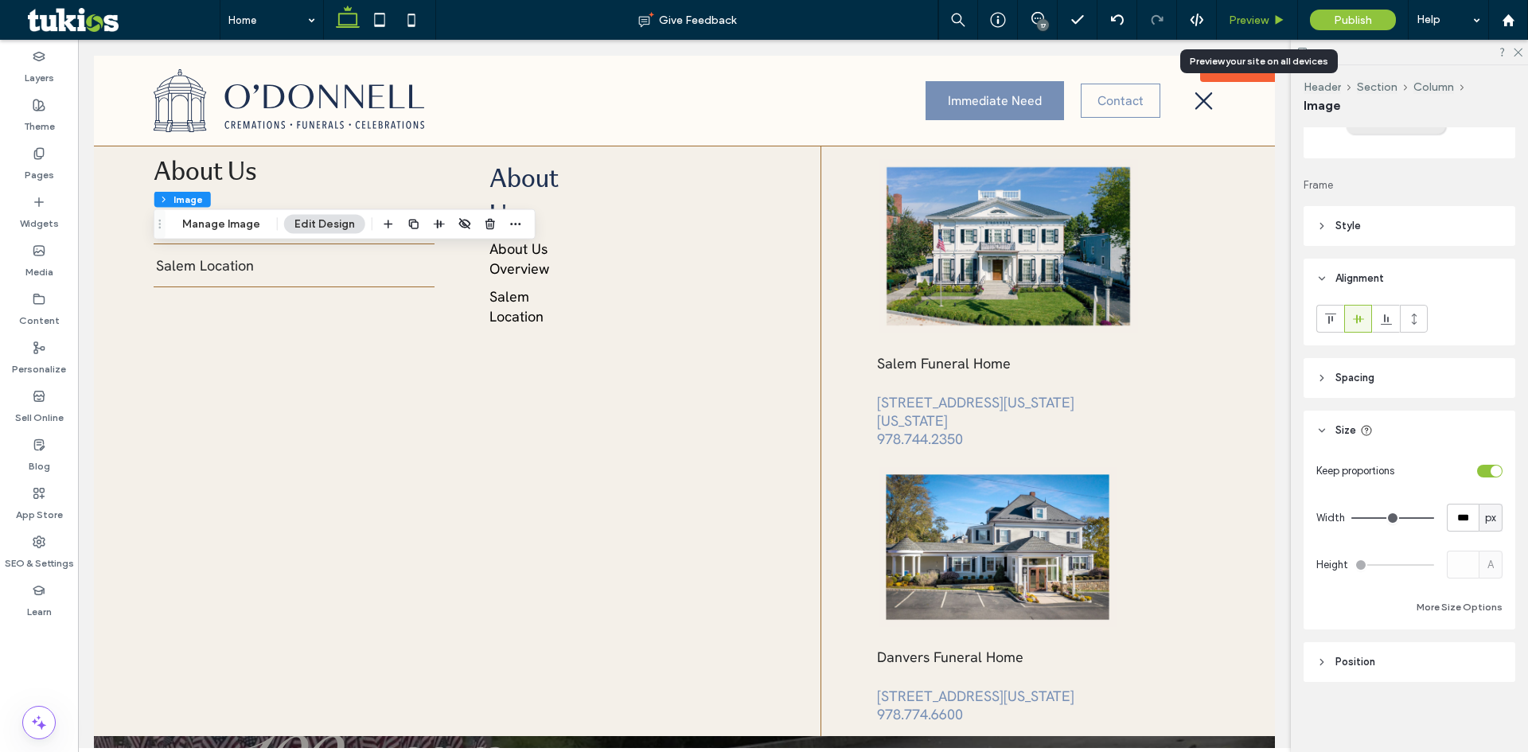
click at [1248, 28] on div "Preview" at bounding box center [1257, 20] width 81 height 40
click at [1253, 18] on span "Preview" at bounding box center [1249, 21] width 40 height 14
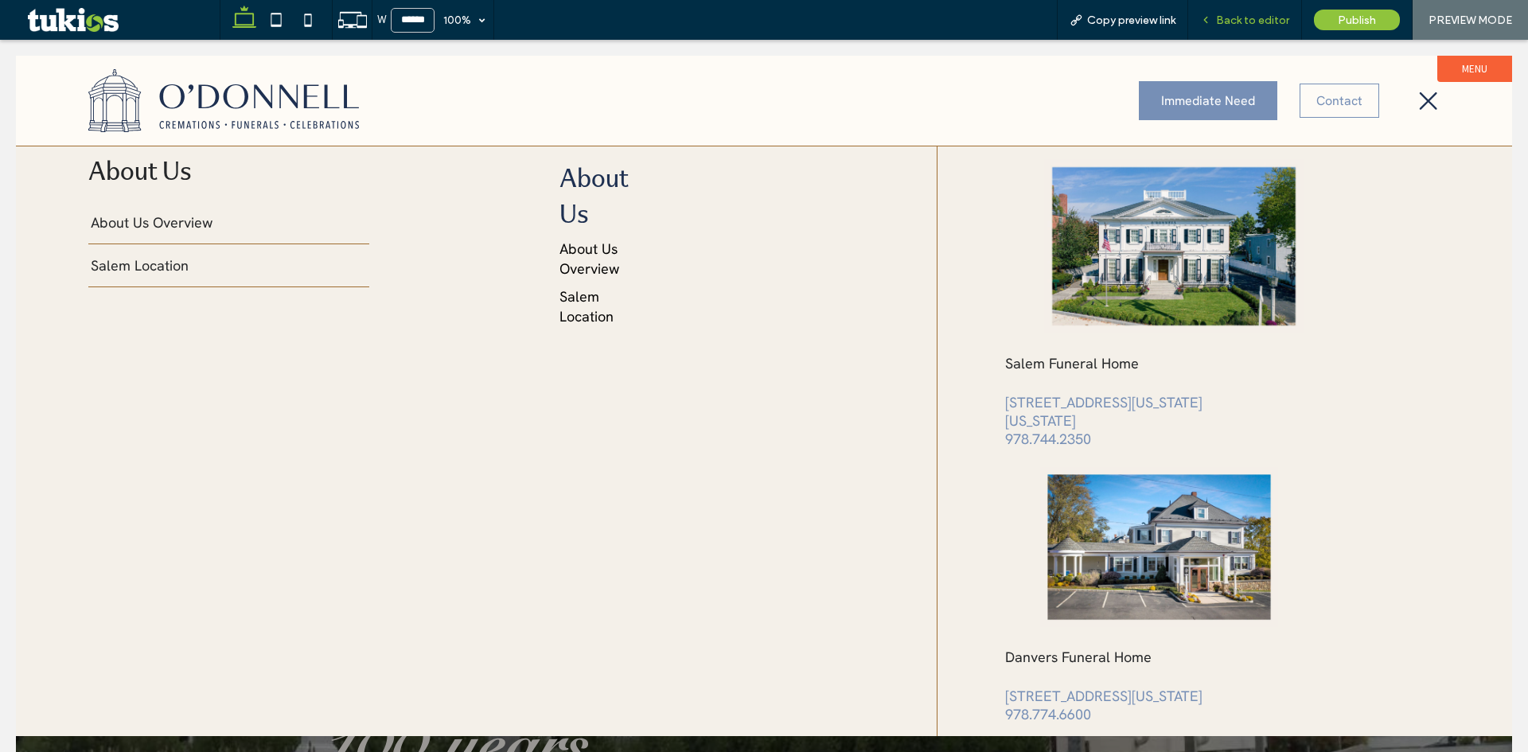
click at [1263, 18] on span "Back to editor" at bounding box center [1252, 21] width 73 height 14
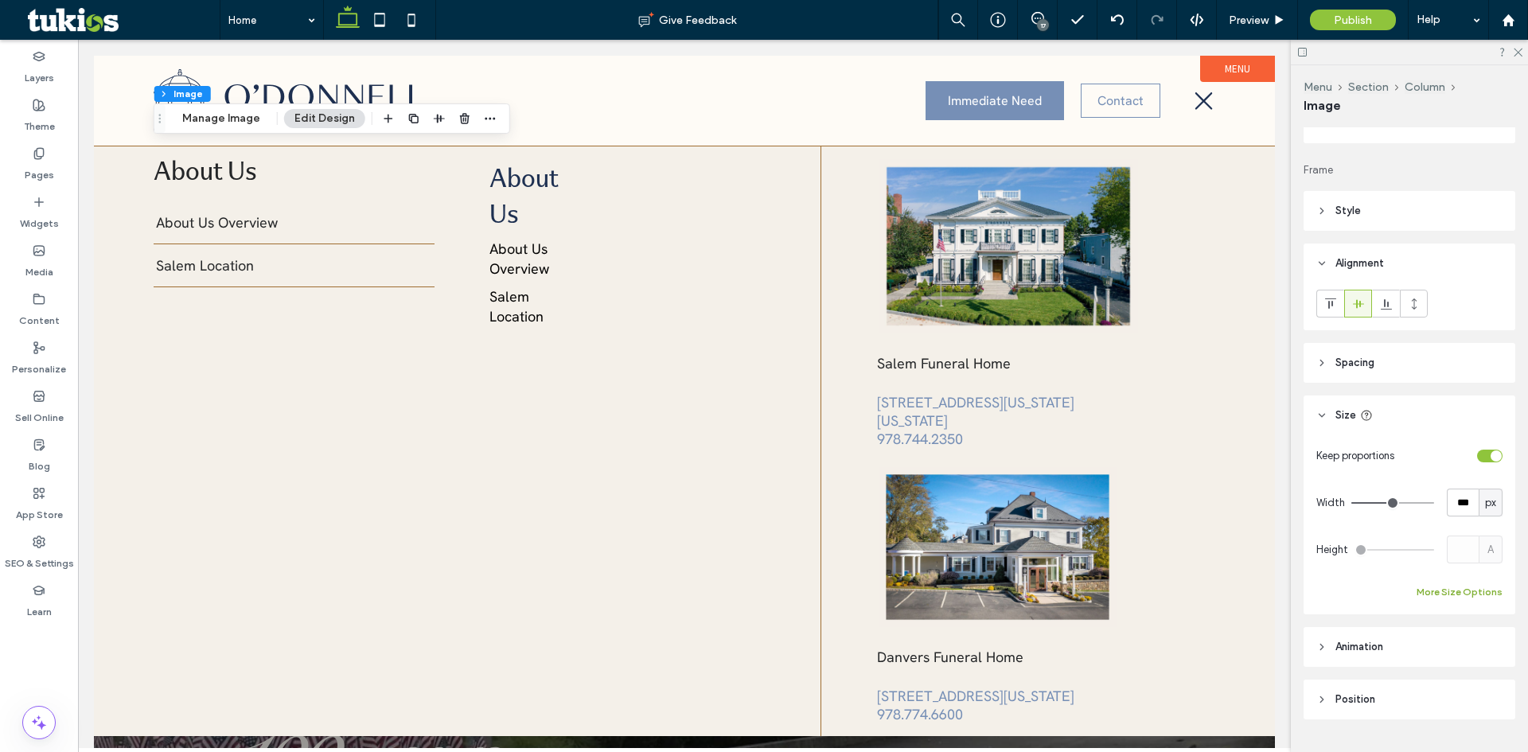
scroll to position [201, 0]
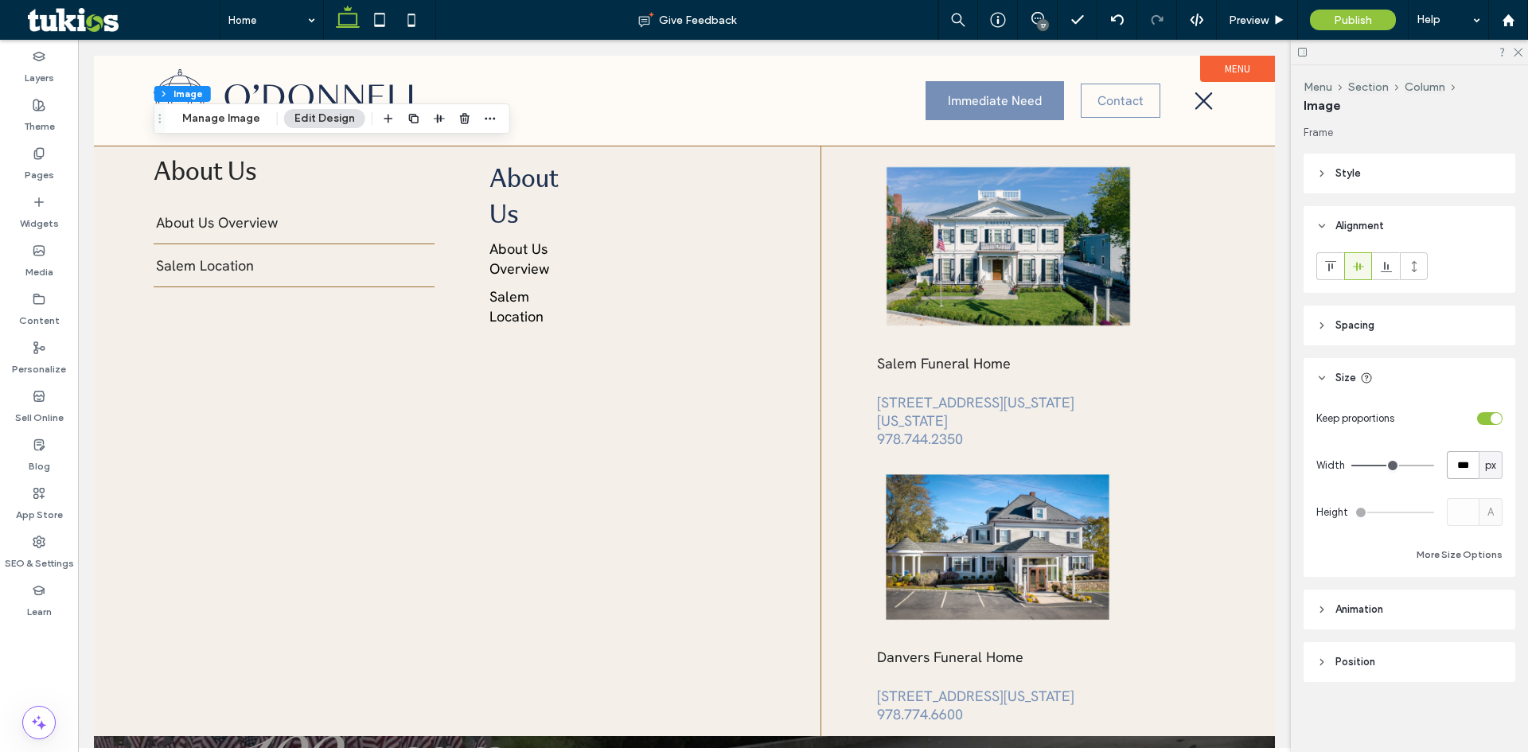
click at [1458, 454] on input "***" at bounding box center [1463, 465] width 32 height 28
type input "***"
click at [1267, 17] on span "Preview" at bounding box center [1249, 21] width 40 height 14
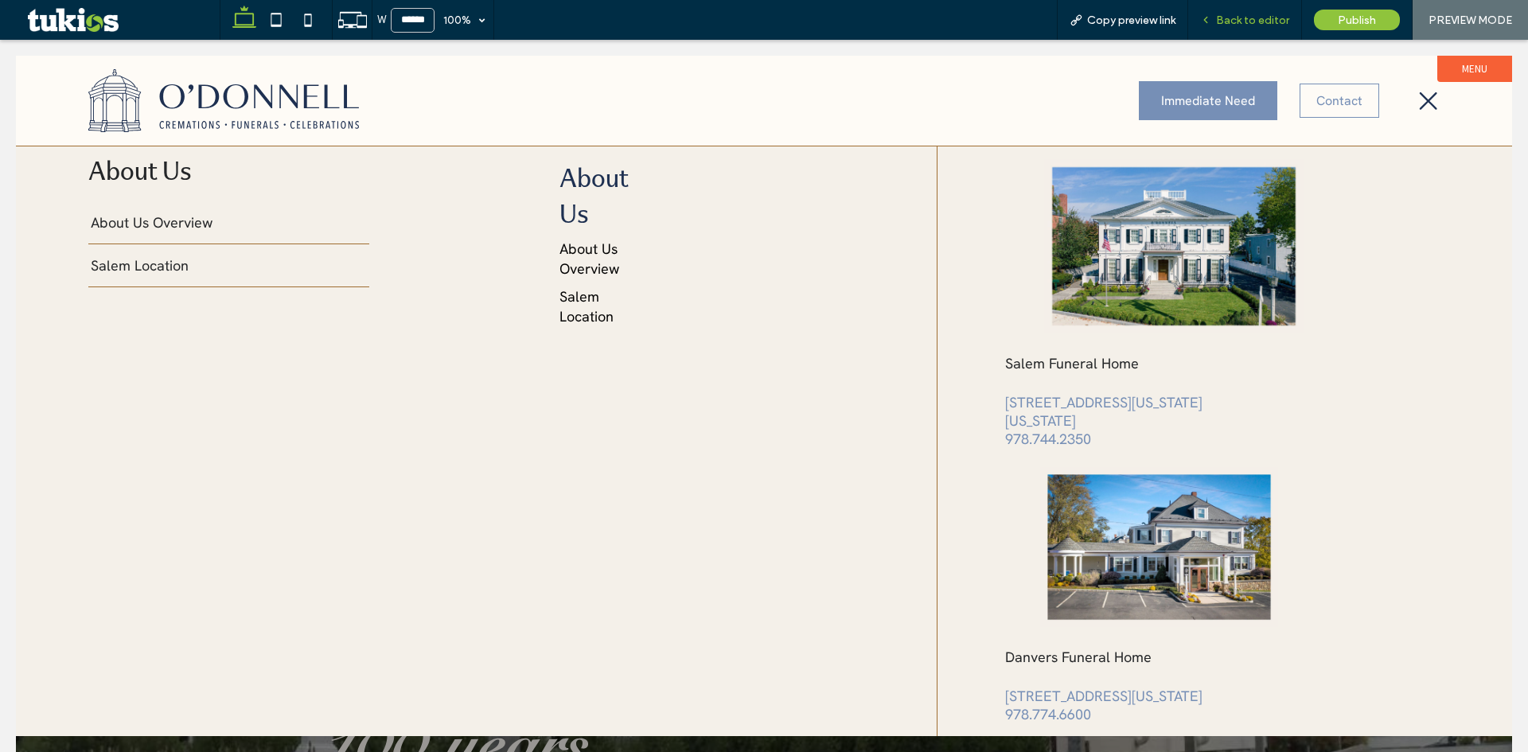
click at [1269, 14] on span "Back to editor" at bounding box center [1252, 21] width 73 height 14
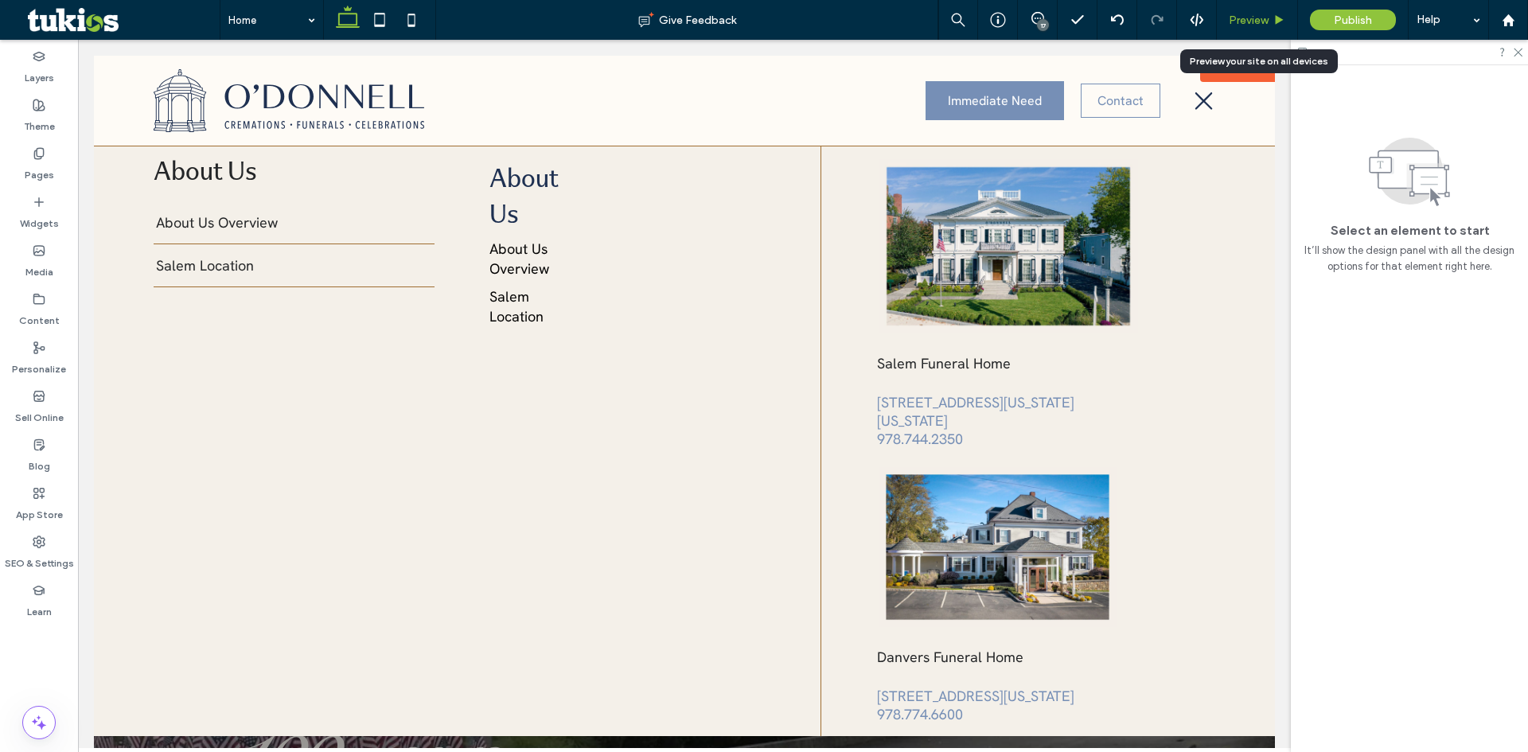
click at [1255, 21] on span "Preview" at bounding box center [1249, 21] width 40 height 14
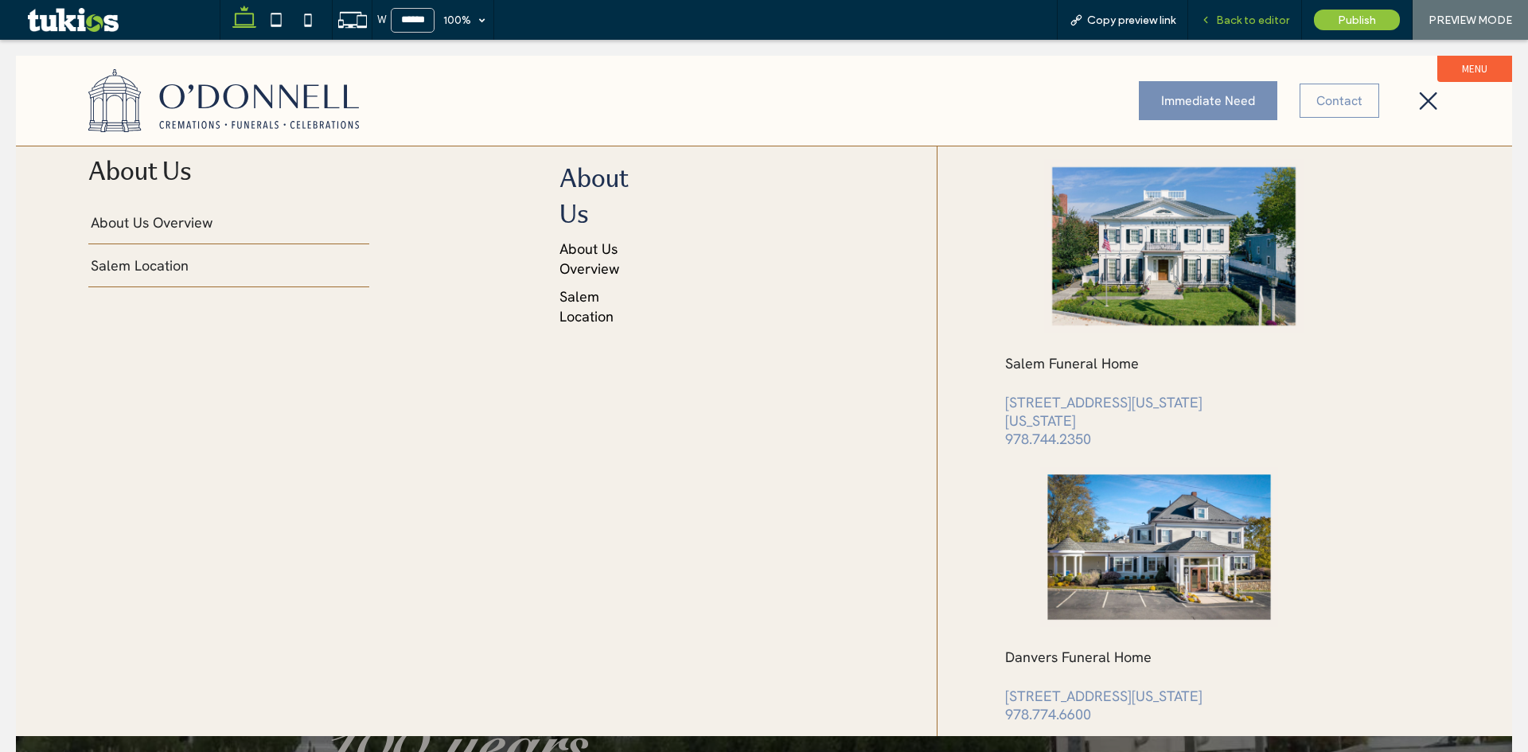
click at [1250, 18] on span "Back to editor" at bounding box center [1252, 21] width 73 height 14
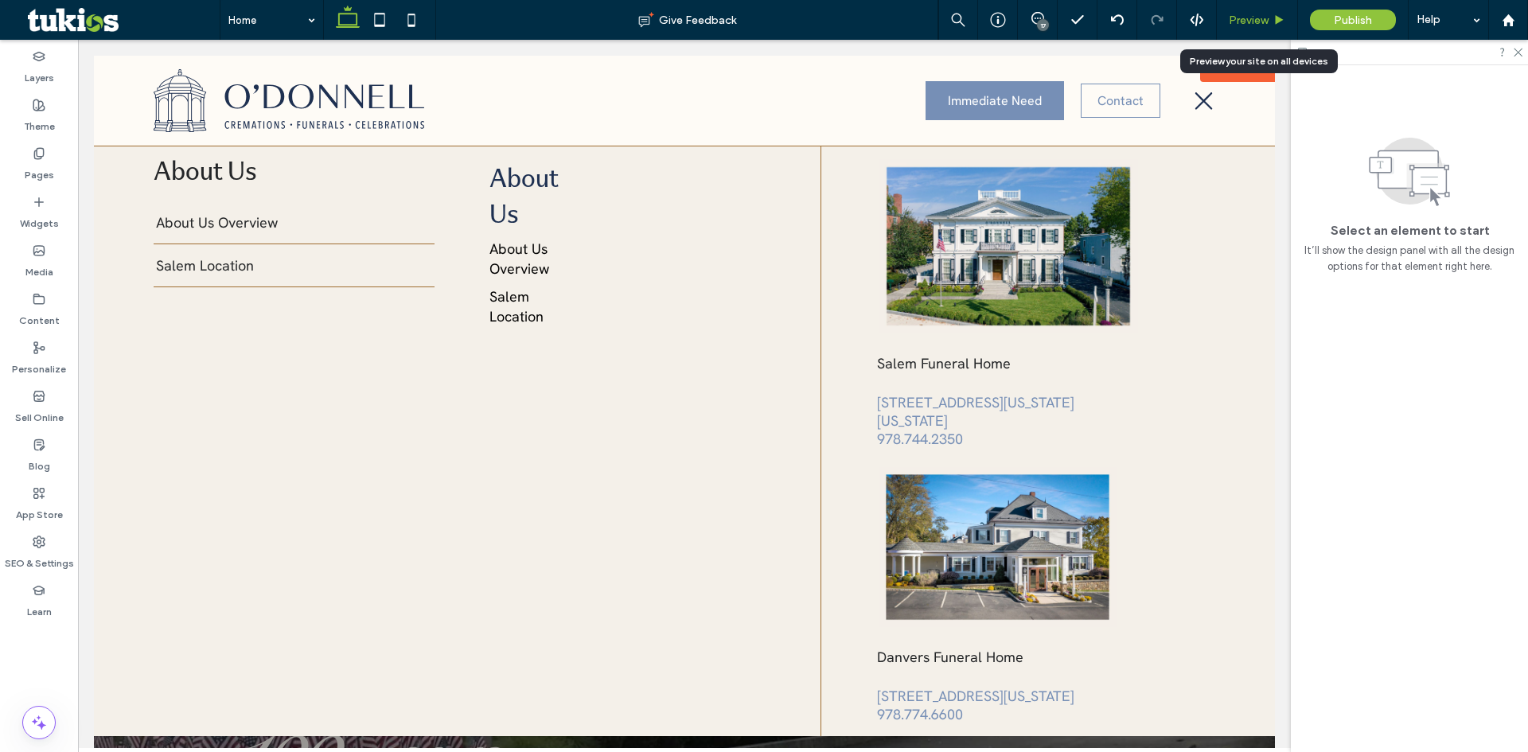
click at [1251, 14] on span "Preview" at bounding box center [1249, 21] width 40 height 14
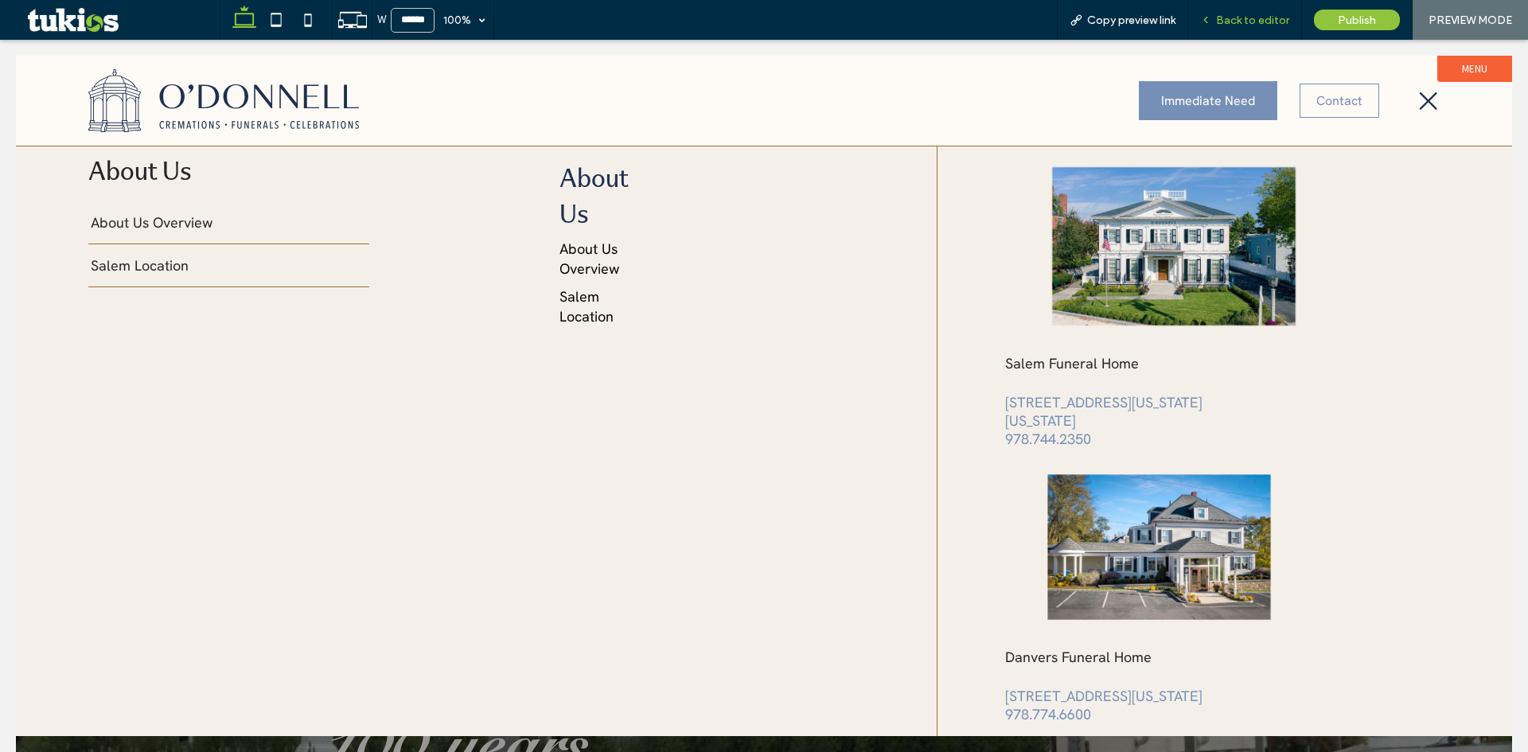
click at [1248, 16] on span "Back to editor" at bounding box center [1252, 21] width 73 height 14
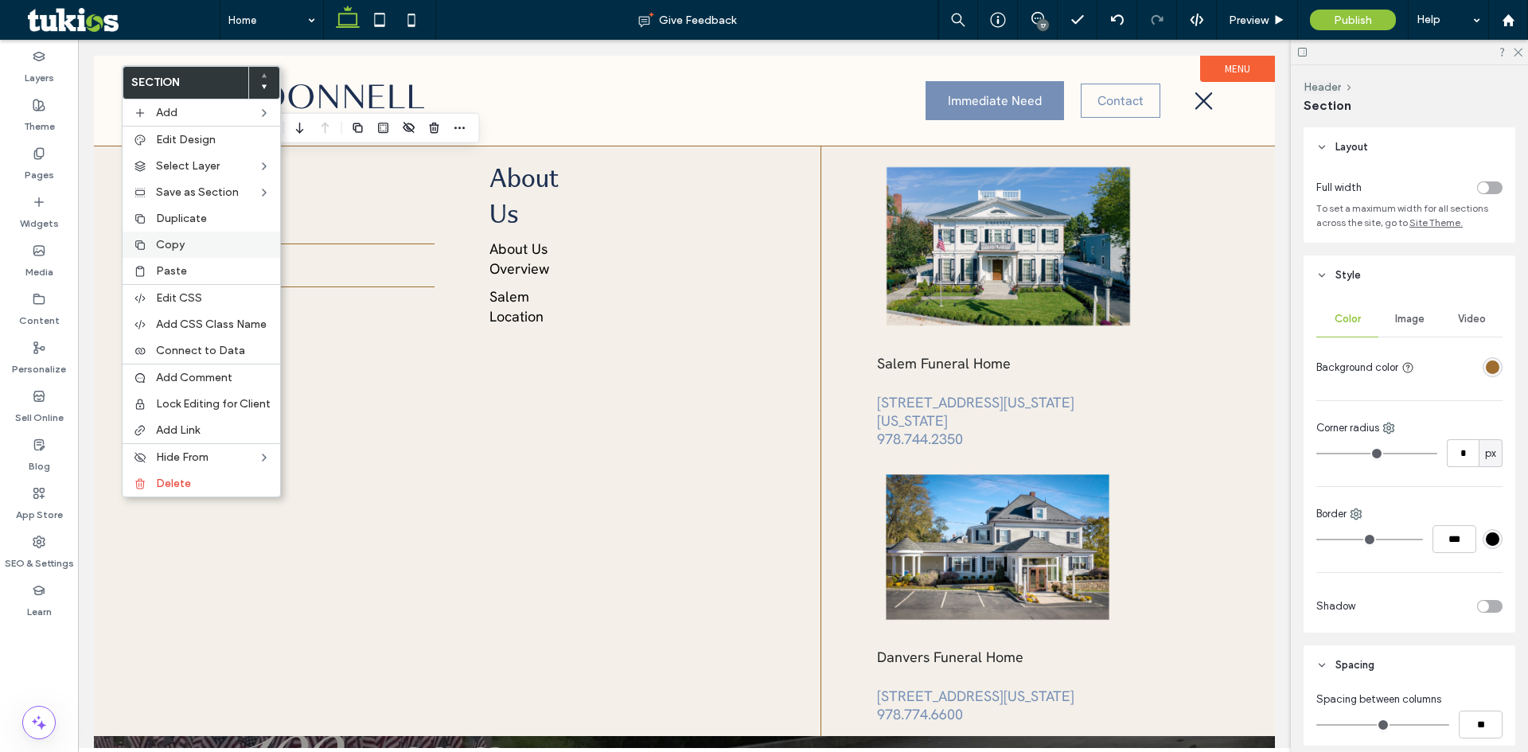
click at [197, 246] on label "Copy" at bounding box center [213, 245] width 115 height 14
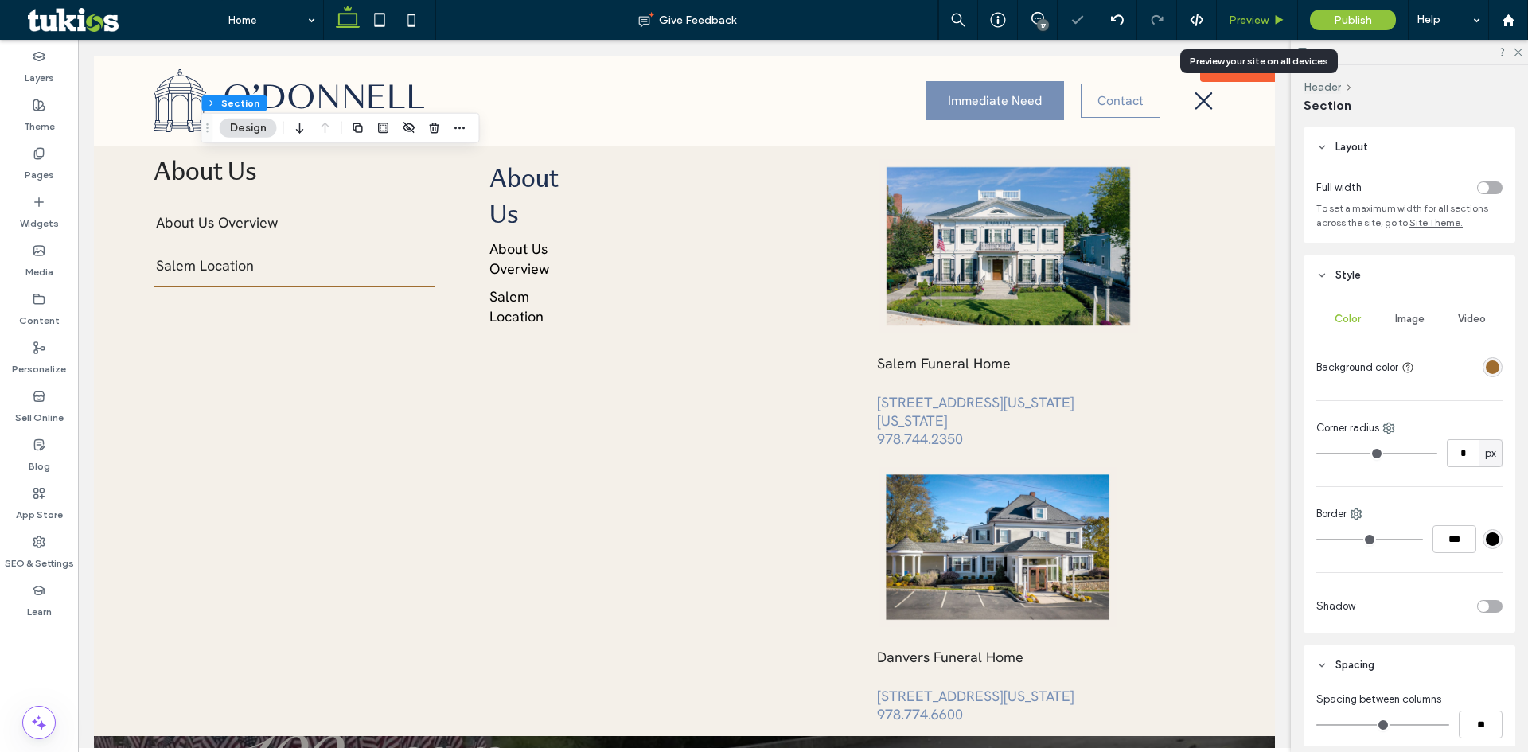
click at [1260, 14] on span "Preview" at bounding box center [1249, 21] width 40 height 14
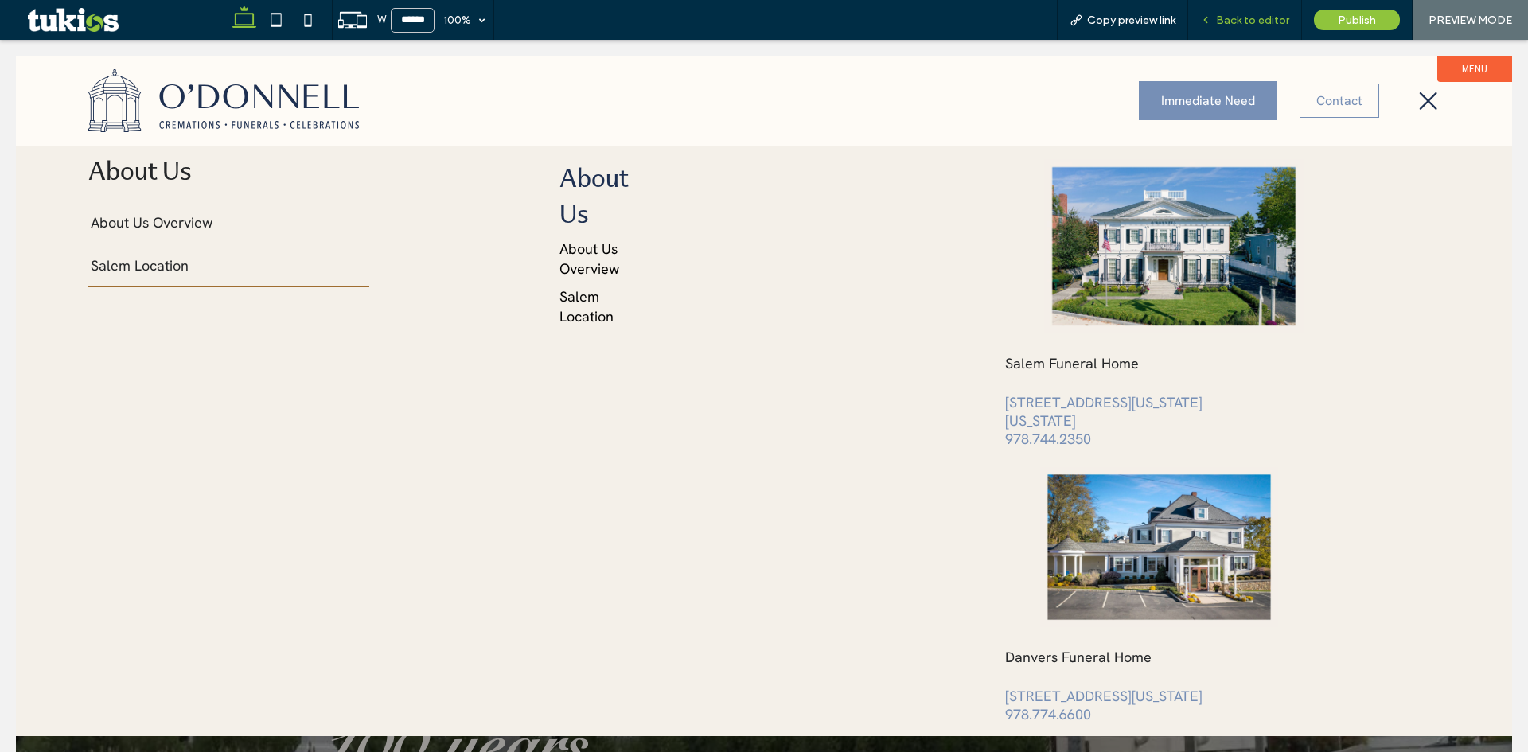
click at [1237, 21] on span "Back to editor" at bounding box center [1252, 21] width 73 height 14
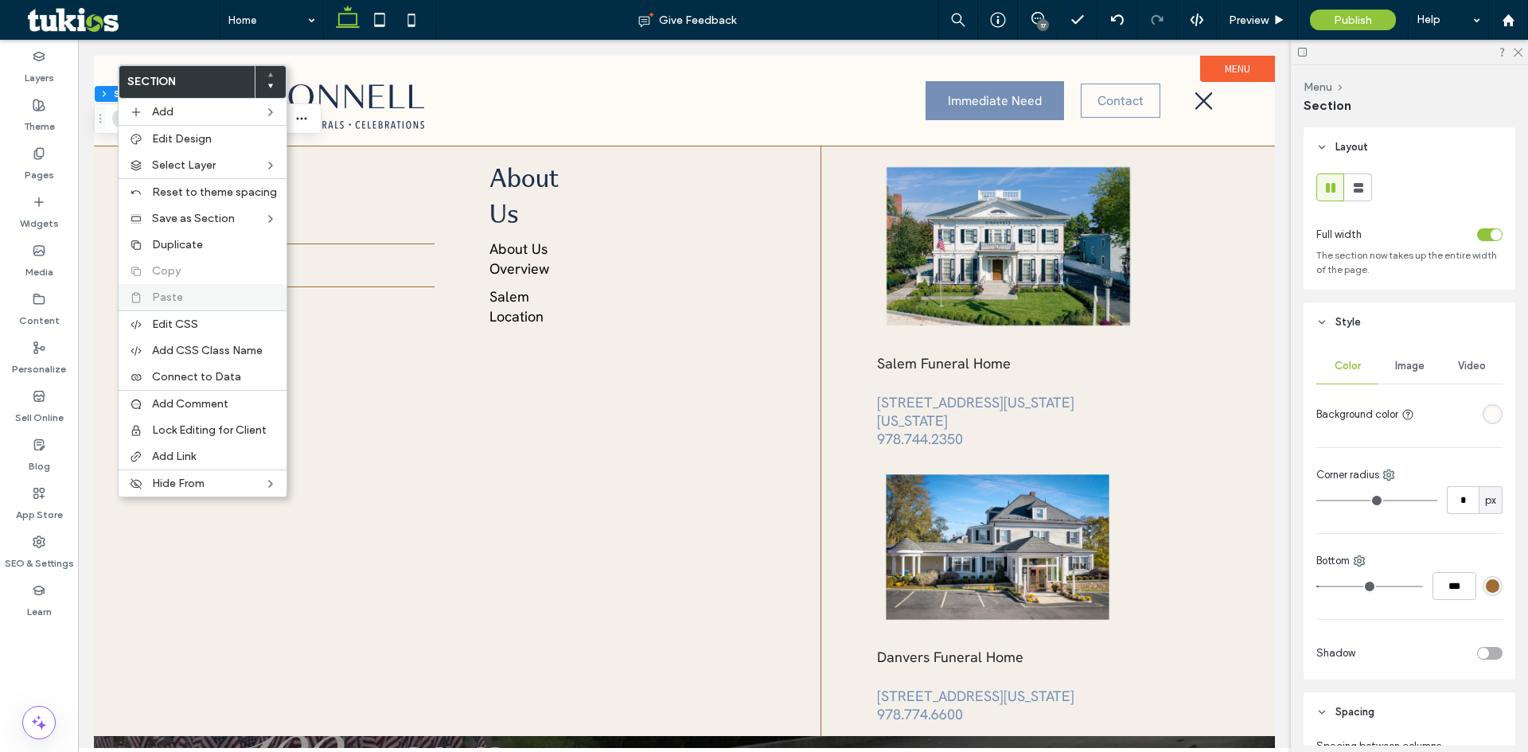
click at [168, 295] on span "Paste" at bounding box center [167, 298] width 31 height 14
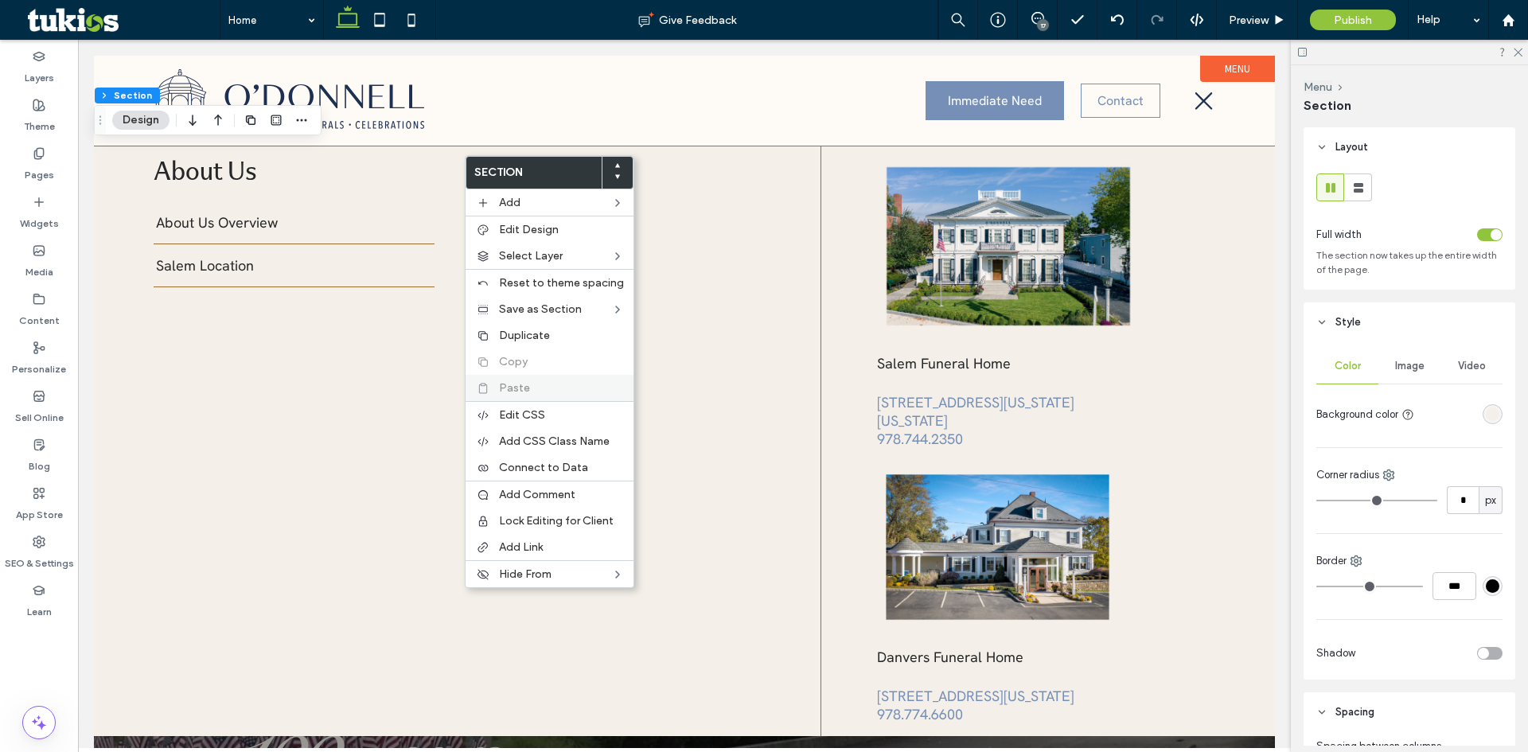
click at [539, 381] on label "Paste" at bounding box center [561, 388] width 125 height 14
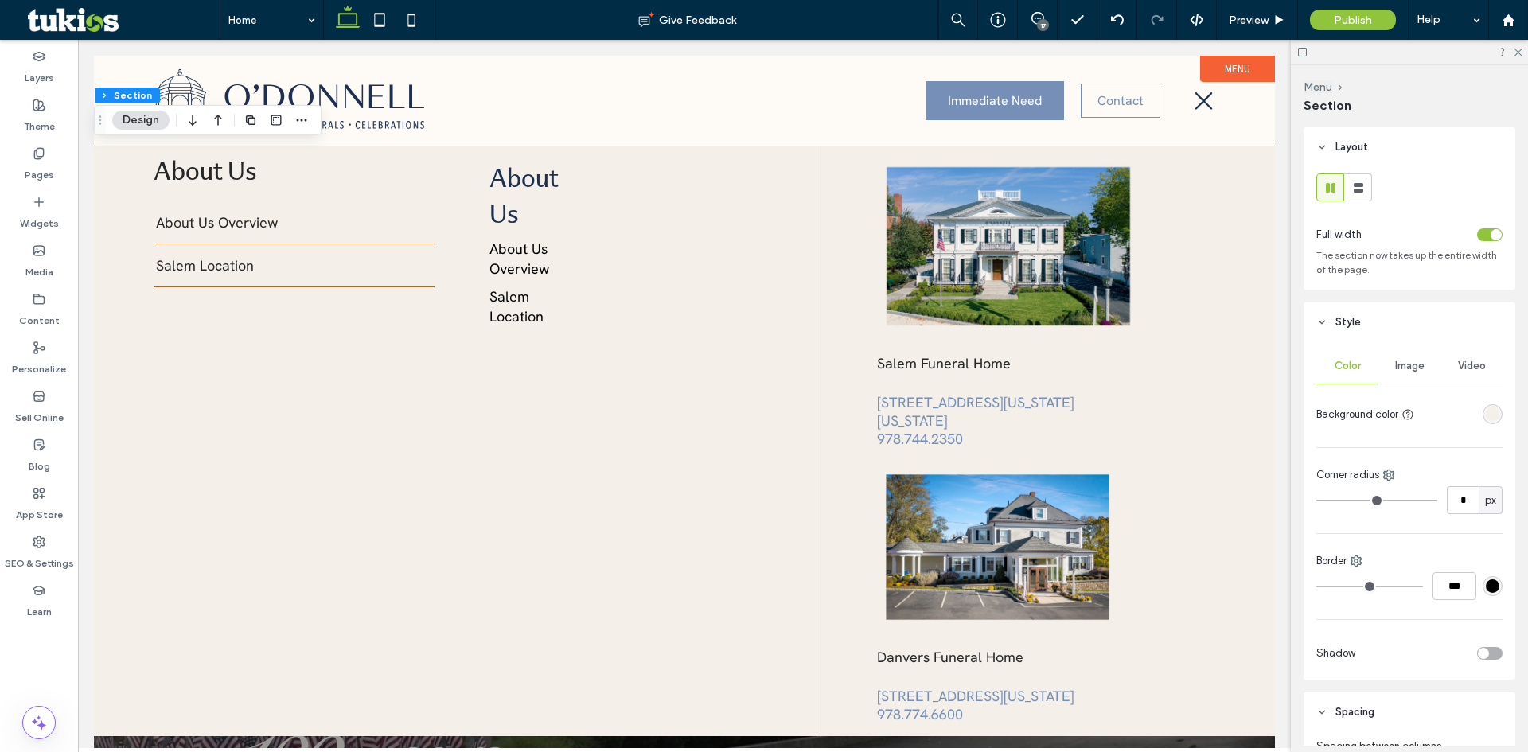
drag, startPoint x: 1333, startPoint y: 294, endPoint x: 1341, endPoint y: 276, distance: 19.2
click at [1333, 295] on div "Layout Full width The section now takes up the entire width of the page. Style …" at bounding box center [1415, 436] width 222 height 619
click at [1243, 18] on span "Preview" at bounding box center [1249, 21] width 40 height 14
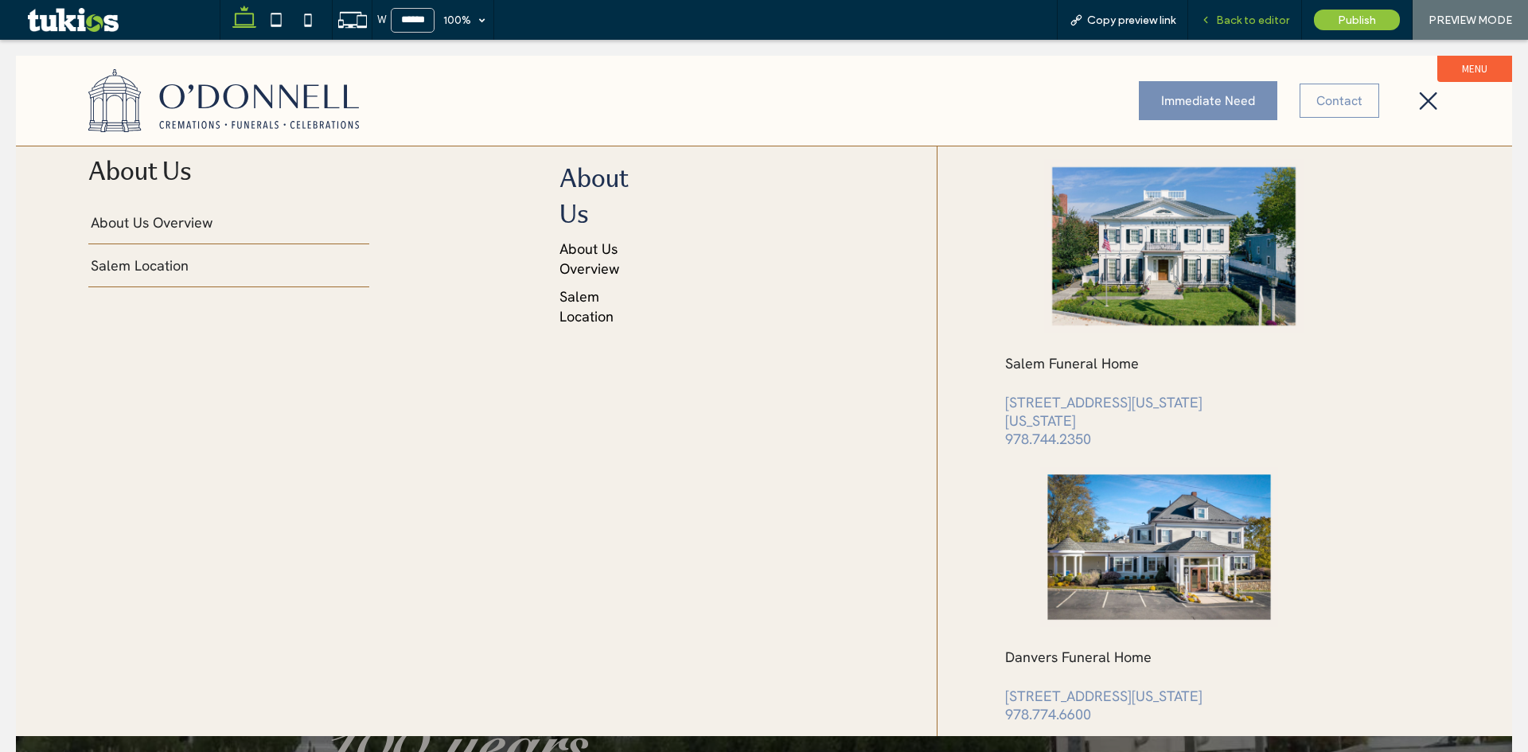
click at [1247, 12] on div "Back to editor" at bounding box center [1246, 20] width 114 height 40
click at [1251, 17] on span "Back to editor" at bounding box center [1252, 21] width 73 height 14
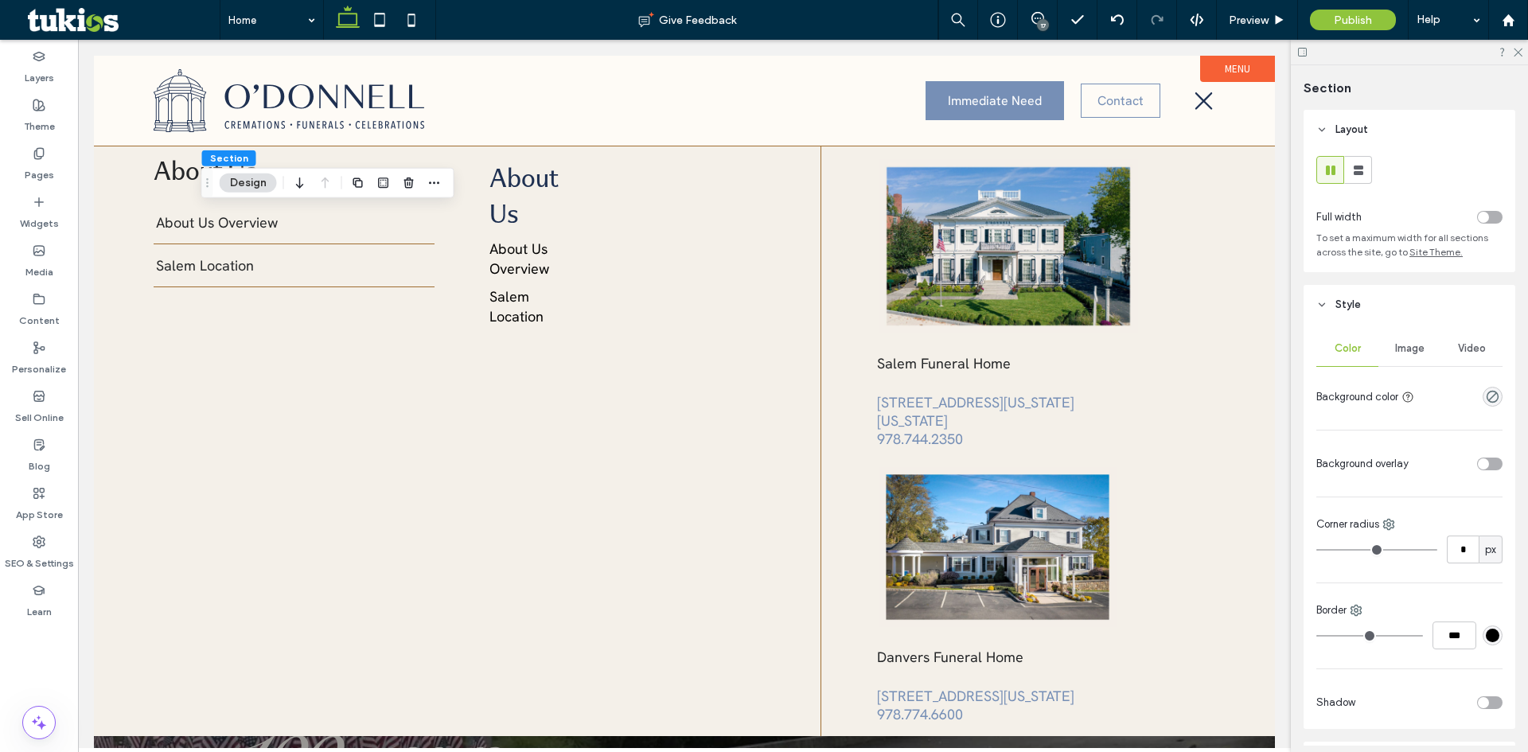
click at [1401, 342] on span "Image" at bounding box center [1409, 348] width 29 height 13
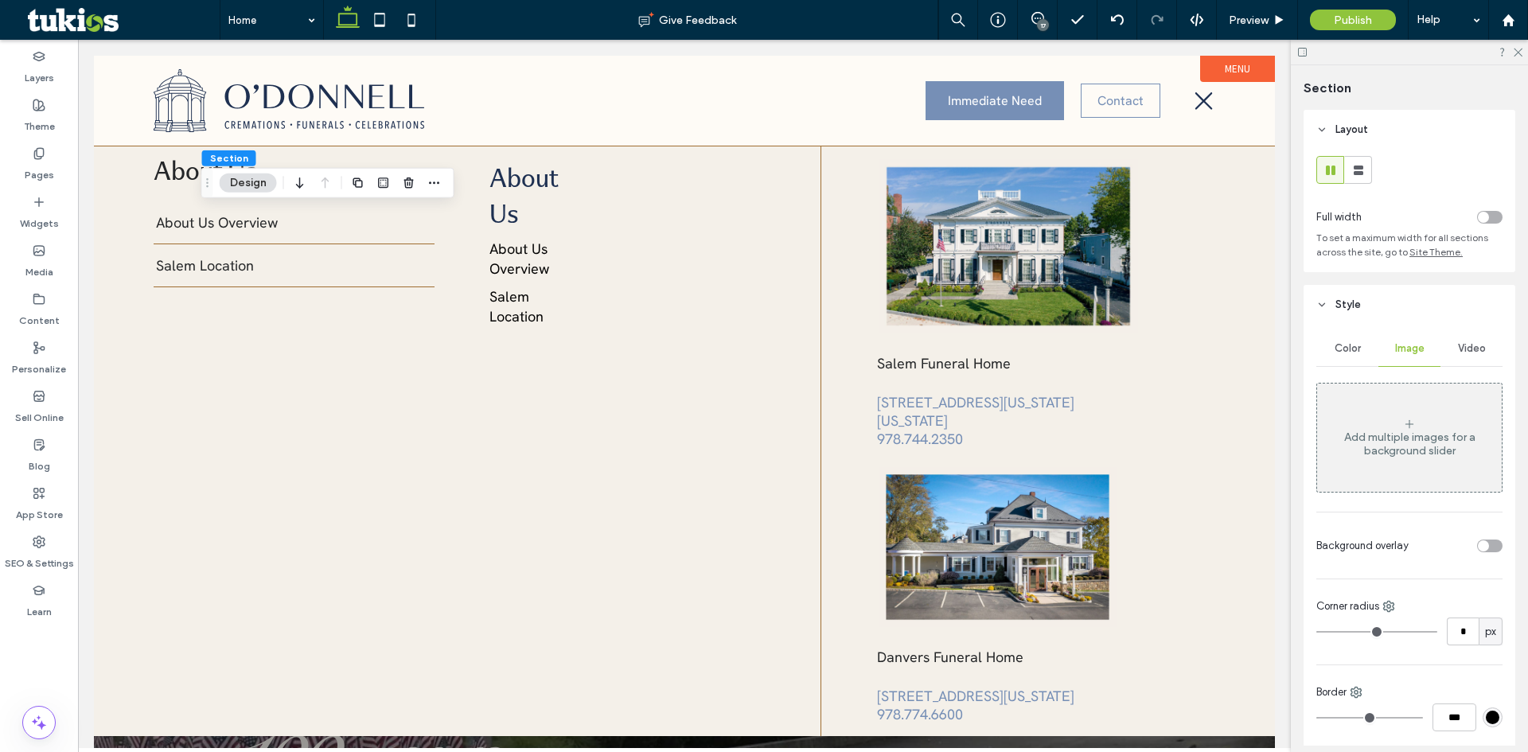
click at [1444, 355] on div "Video" at bounding box center [1472, 348] width 62 height 35
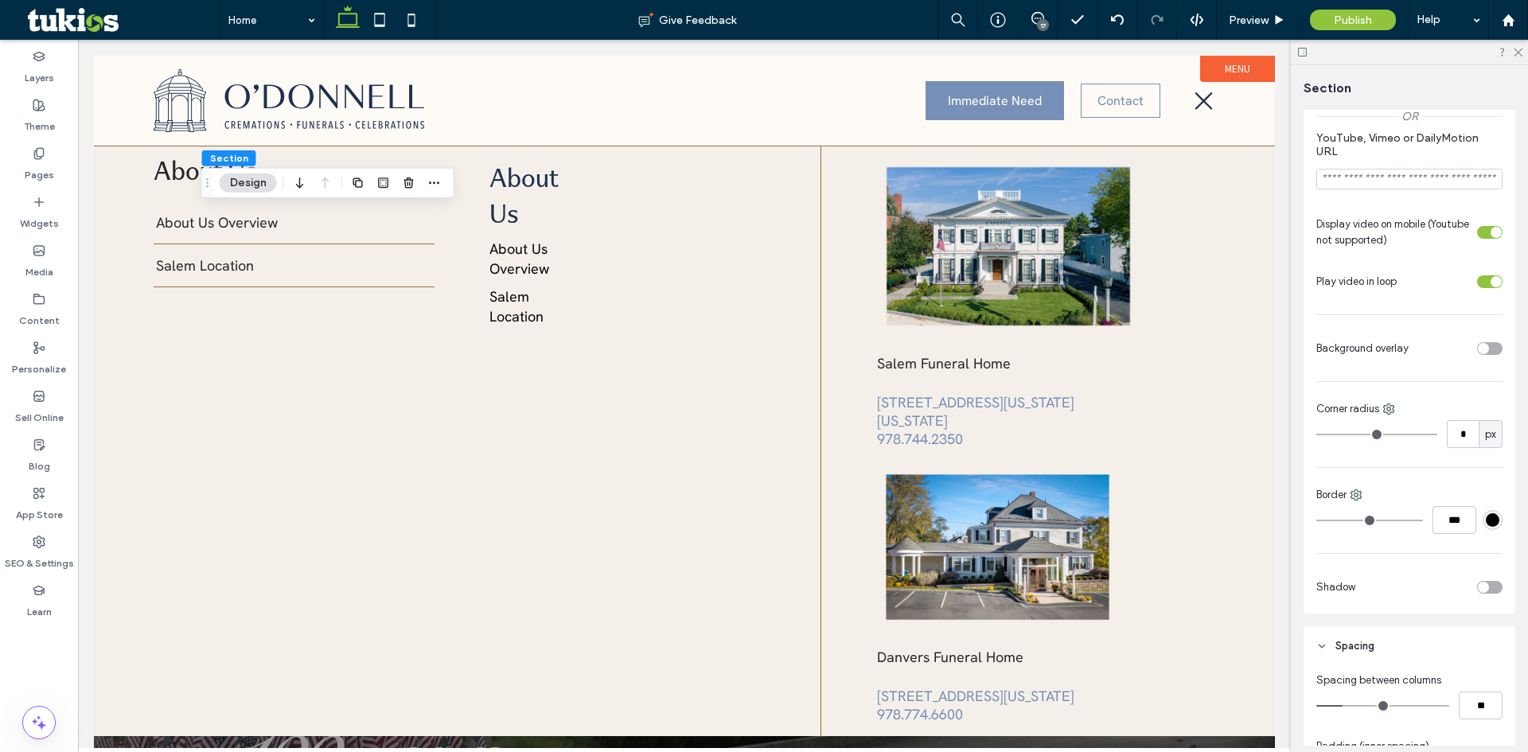
scroll to position [557, 0]
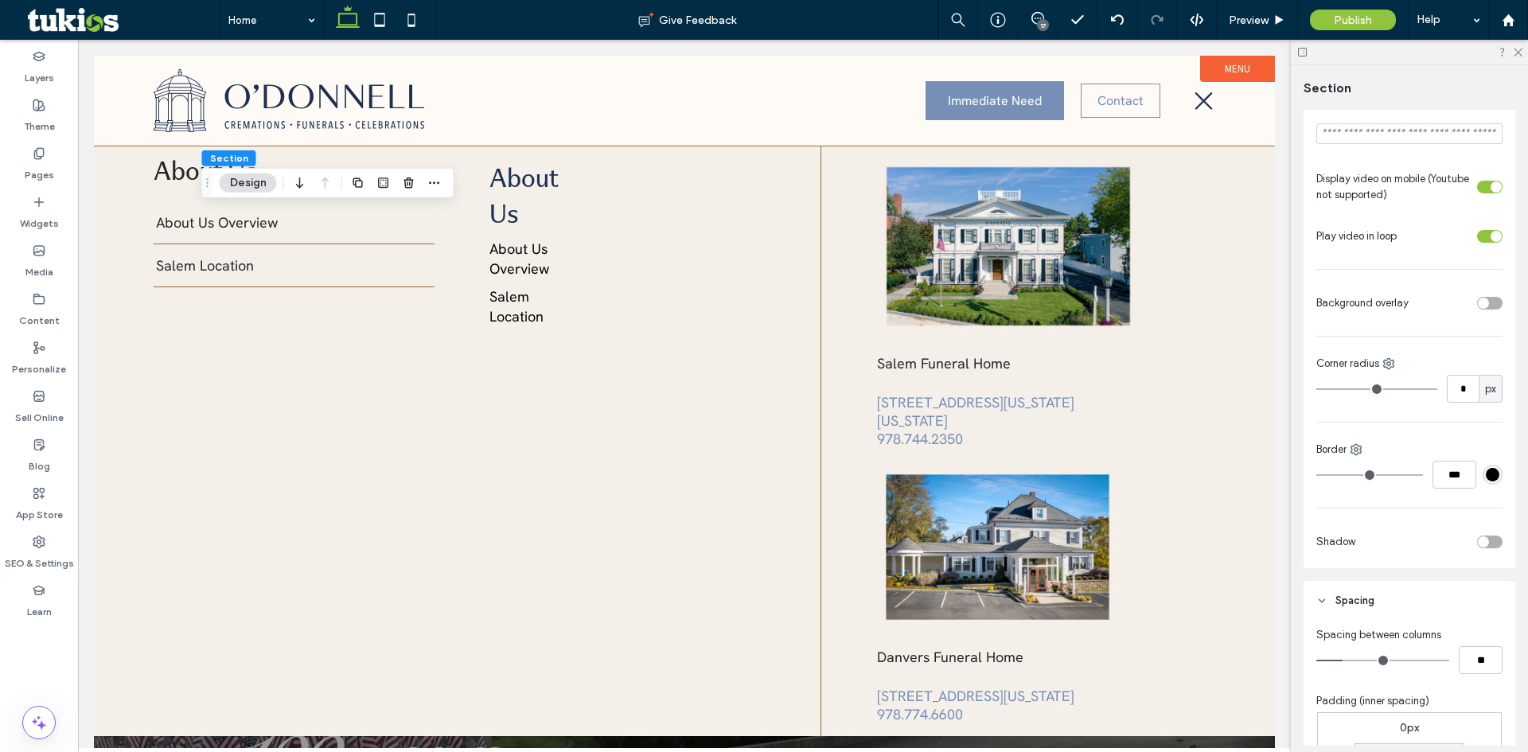
click at [1484, 305] on div "toggle" at bounding box center [1489, 303] width 25 height 13
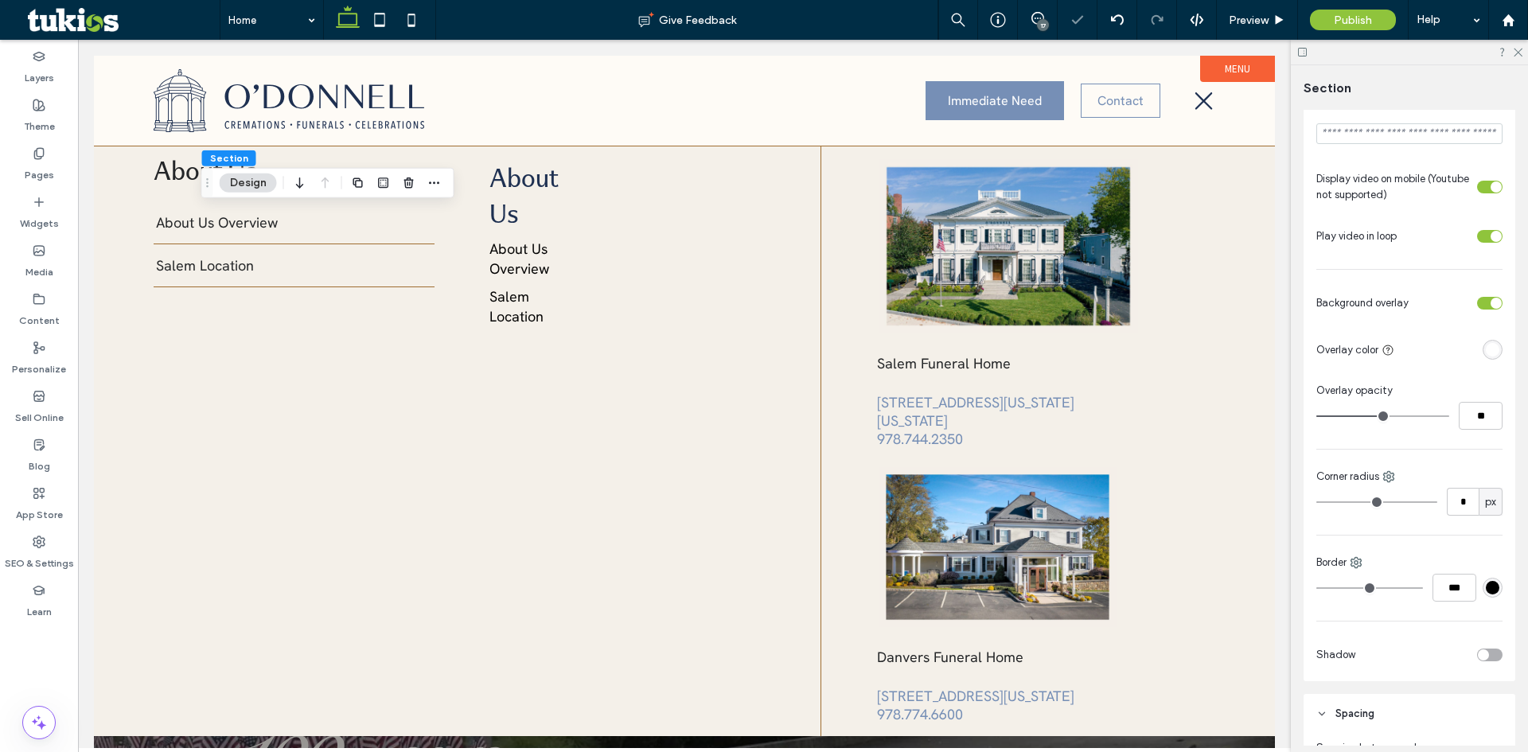
click at [1491, 305] on div "toggle" at bounding box center [1496, 303] width 11 height 11
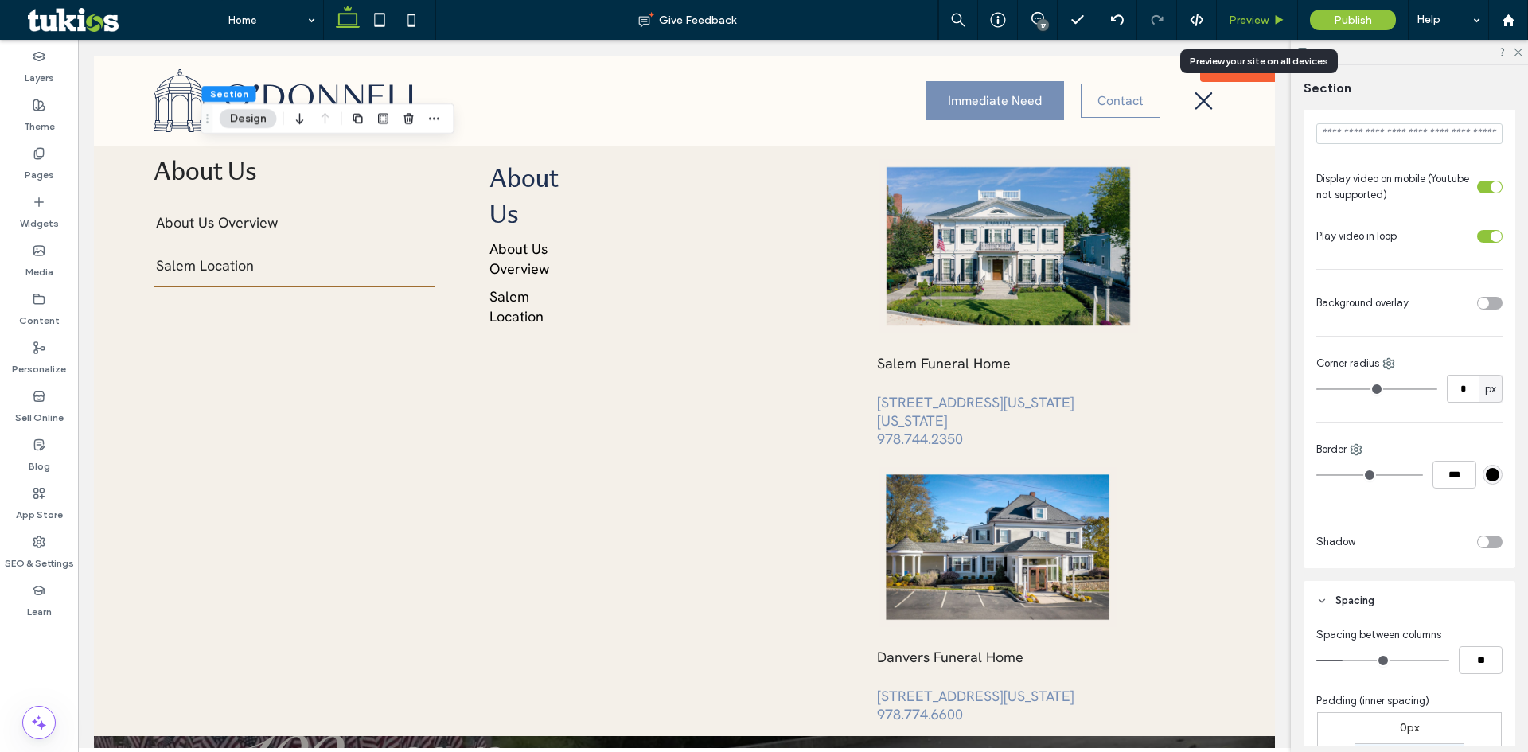
click at [1258, 18] on span "Preview" at bounding box center [1249, 21] width 40 height 14
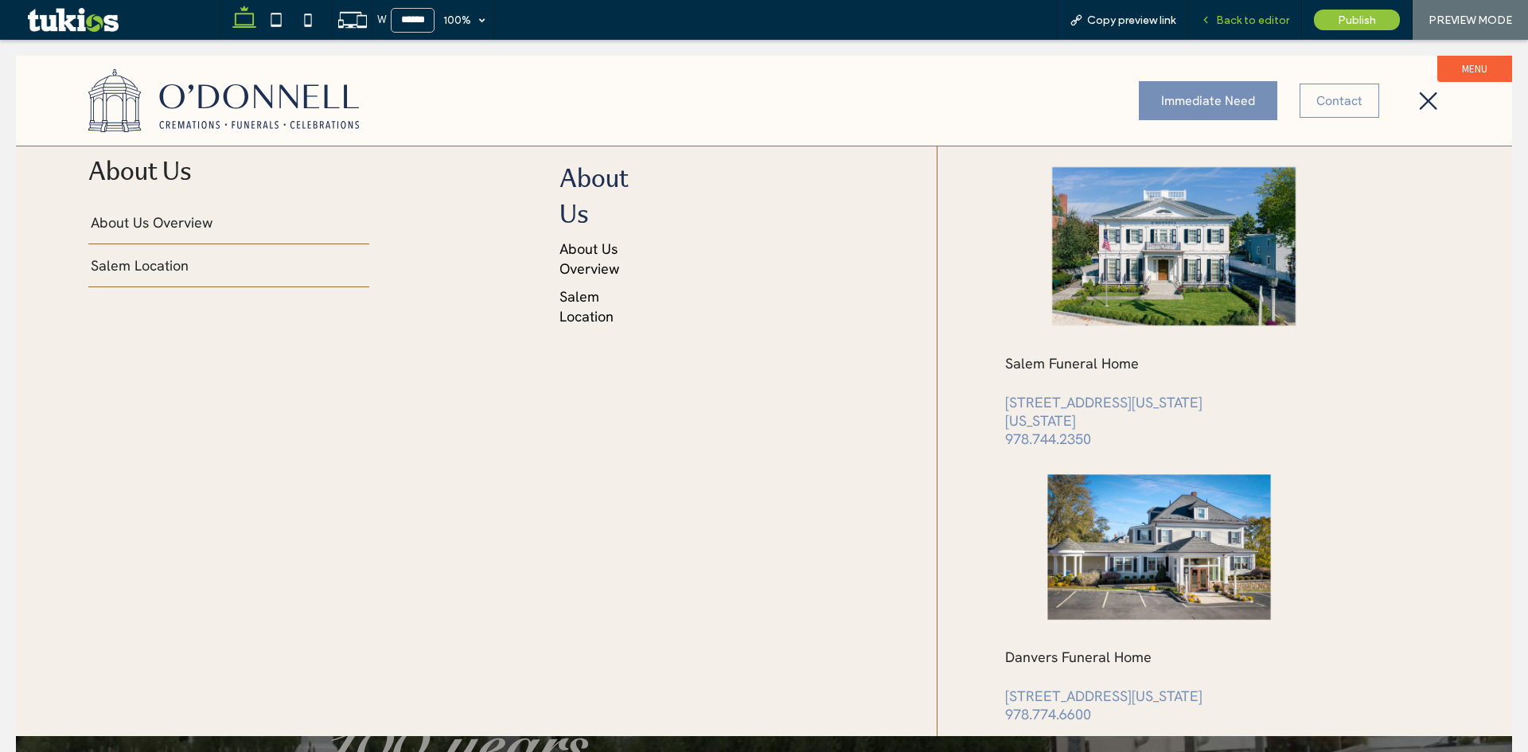
click at [1258, 30] on div "Back to editor" at bounding box center [1246, 20] width 114 height 40
click at [1259, 19] on span "Back to editor" at bounding box center [1252, 21] width 73 height 14
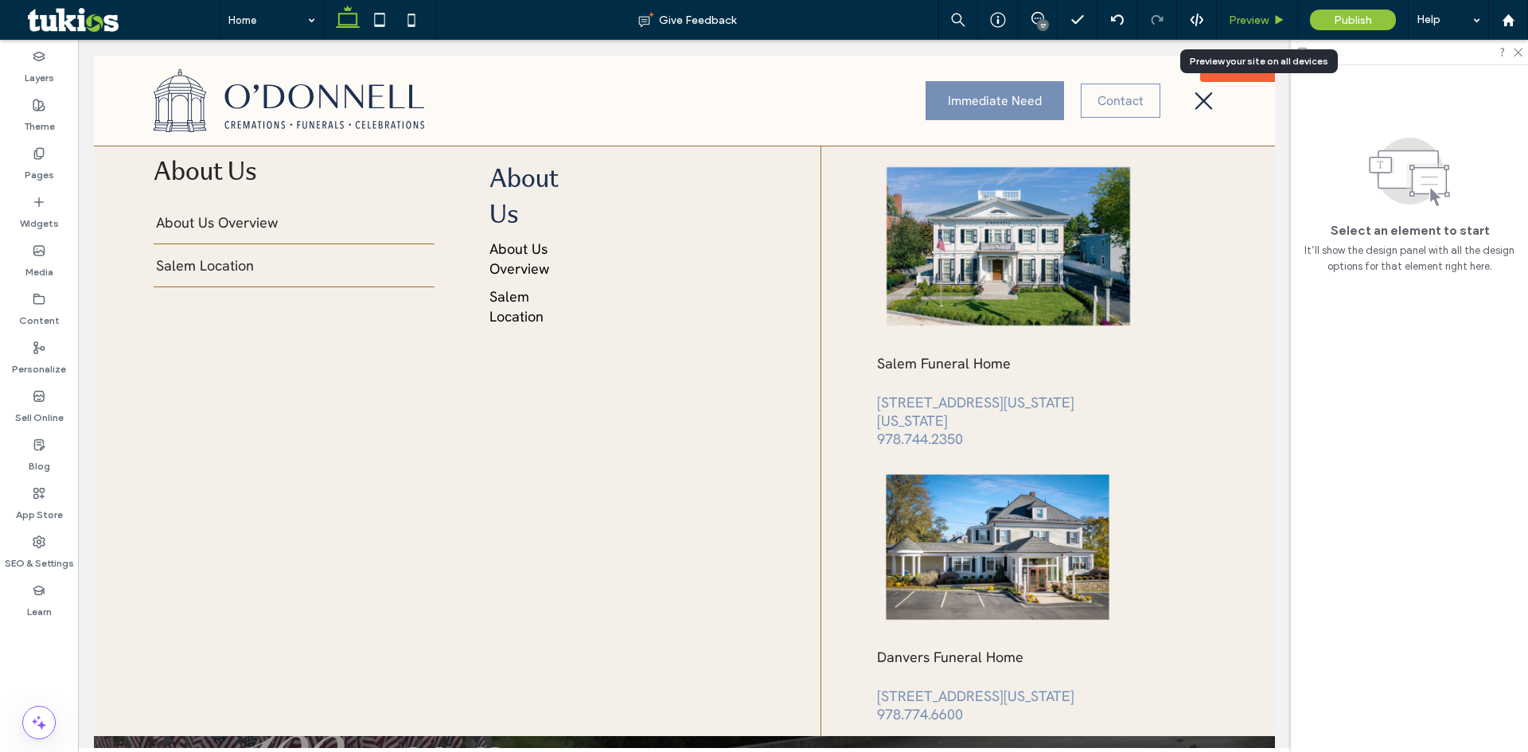
click at [1265, 14] on span "Preview" at bounding box center [1249, 21] width 40 height 14
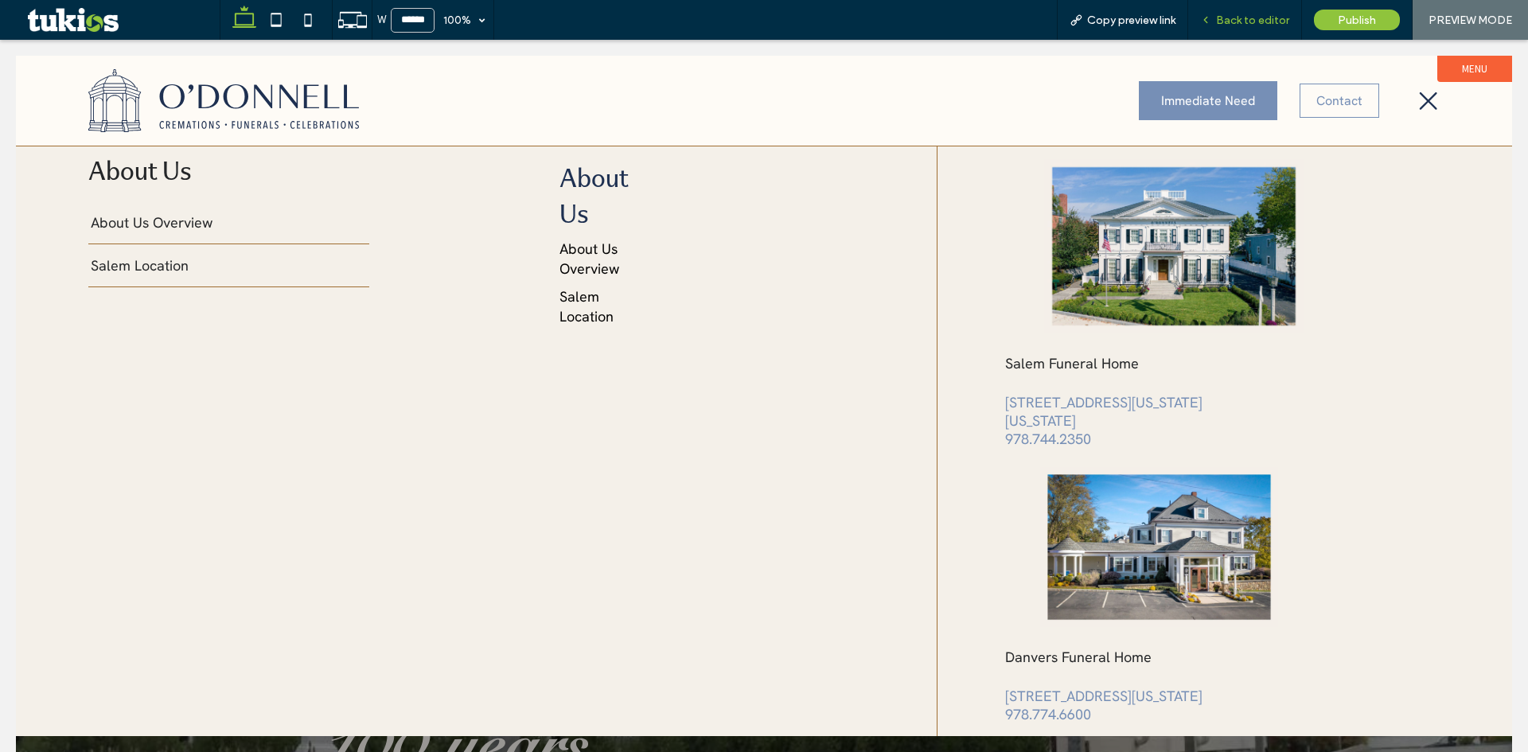
click at [1246, 21] on span "Back to editor" at bounding box center [1252, 21] width 73 height 14
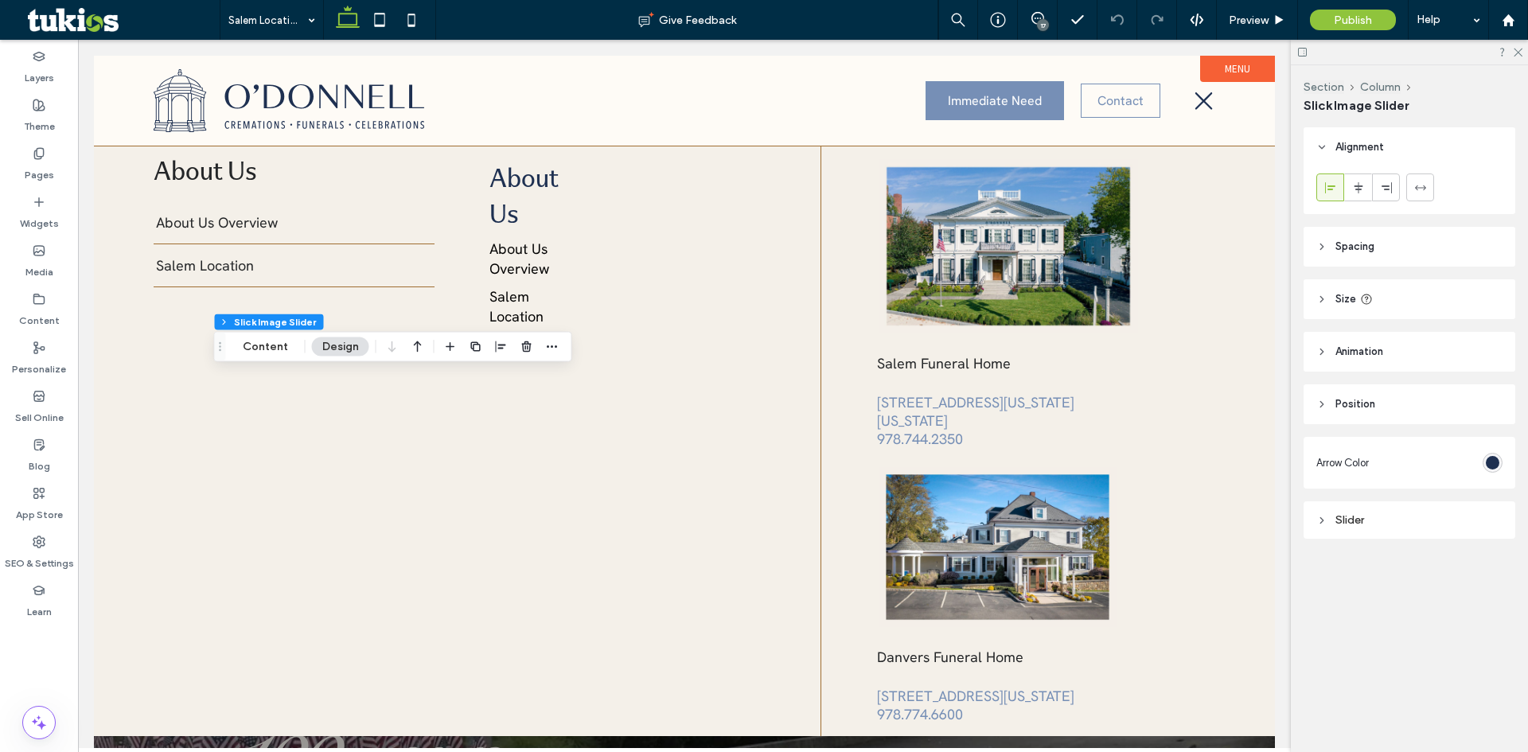
click at [1364, 459] on span "Arrow Color" at bounding box center [1343, 463] width 53 height 16
click at [1372, 432] on div "Arrow Color Slider" at bounding box center [1410, 485] width 212 height 123
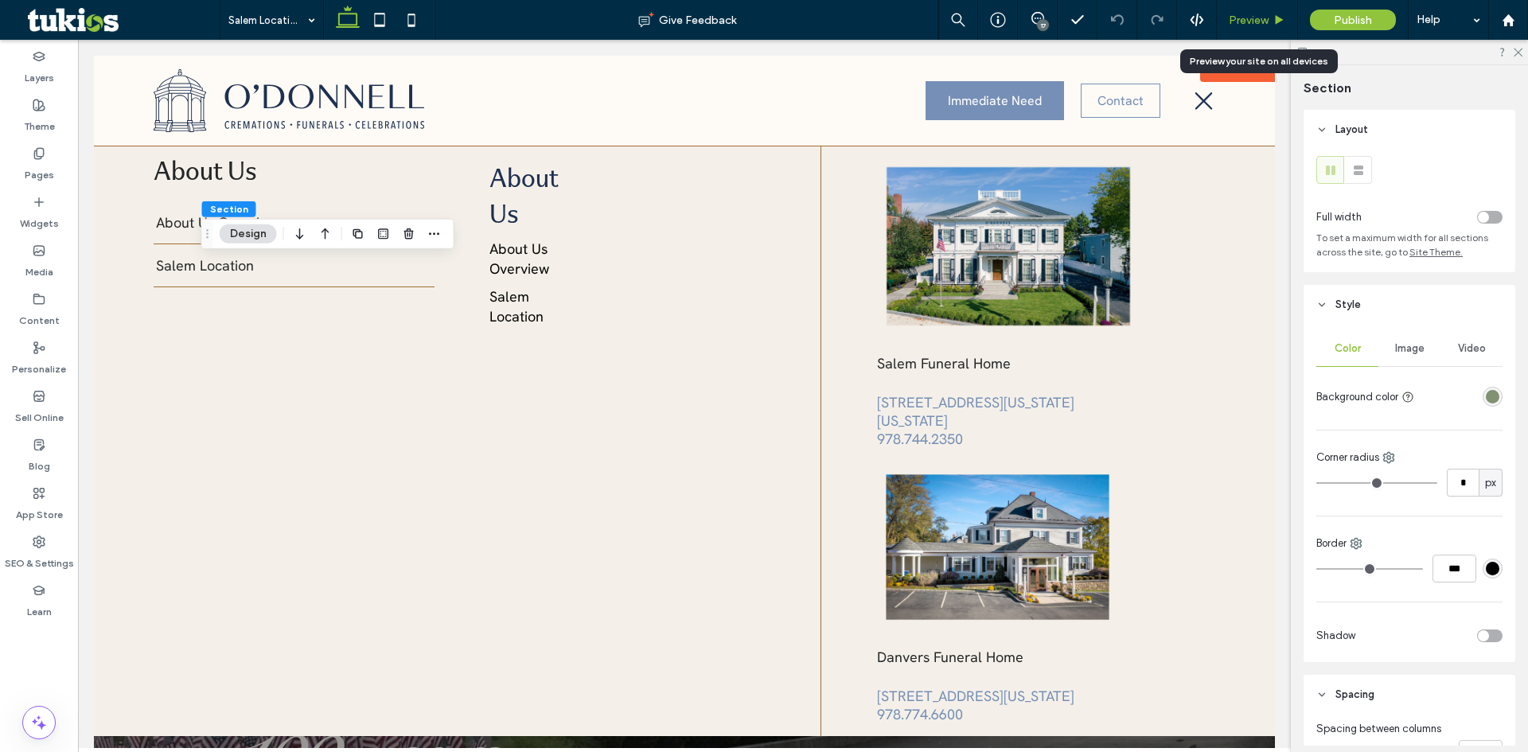
click at [1241, 25] on span "Preview" at bounding box center [1249, 21] width 40 height 14
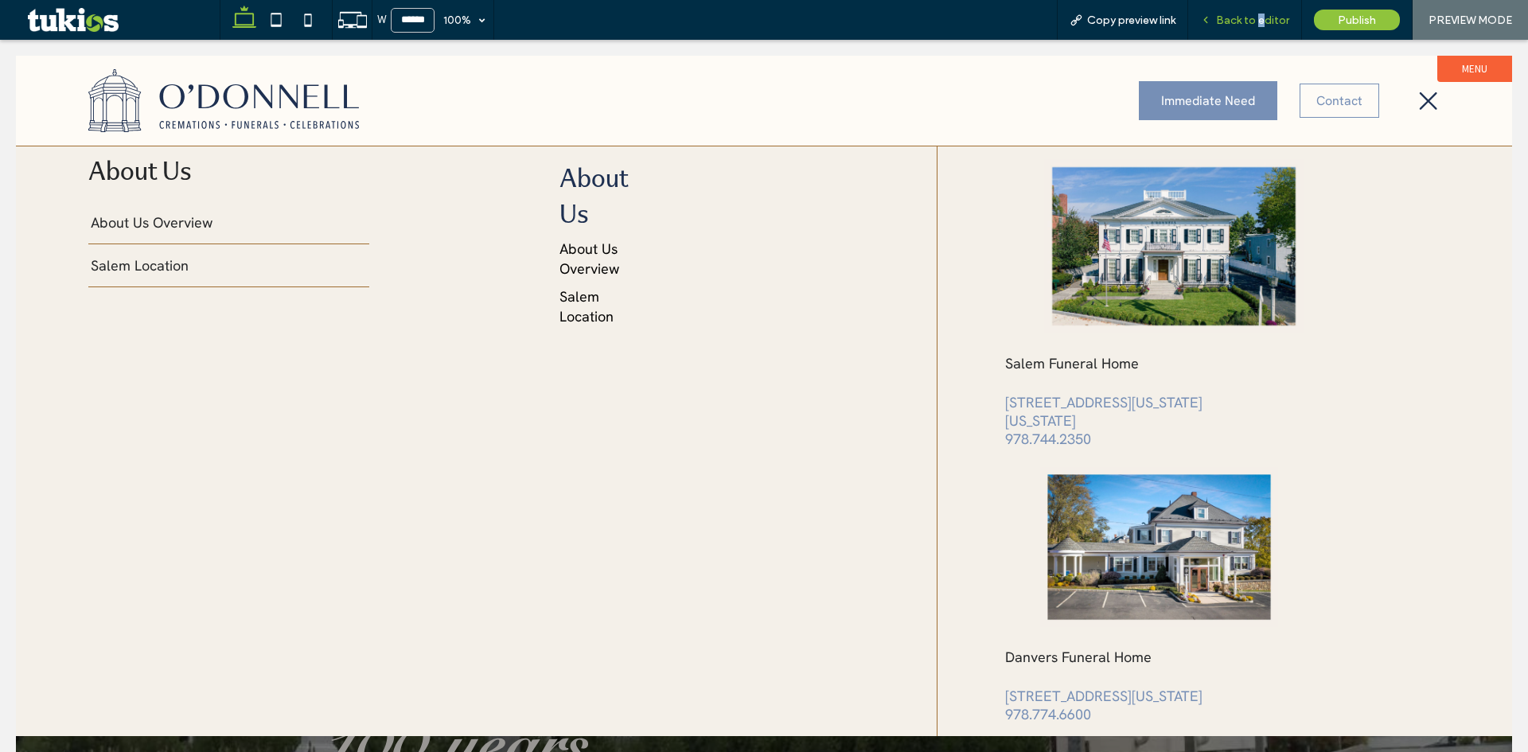
click at [1263, 16] on span "Back to editor" at bounding box center [1252, 21] width 73 height 14
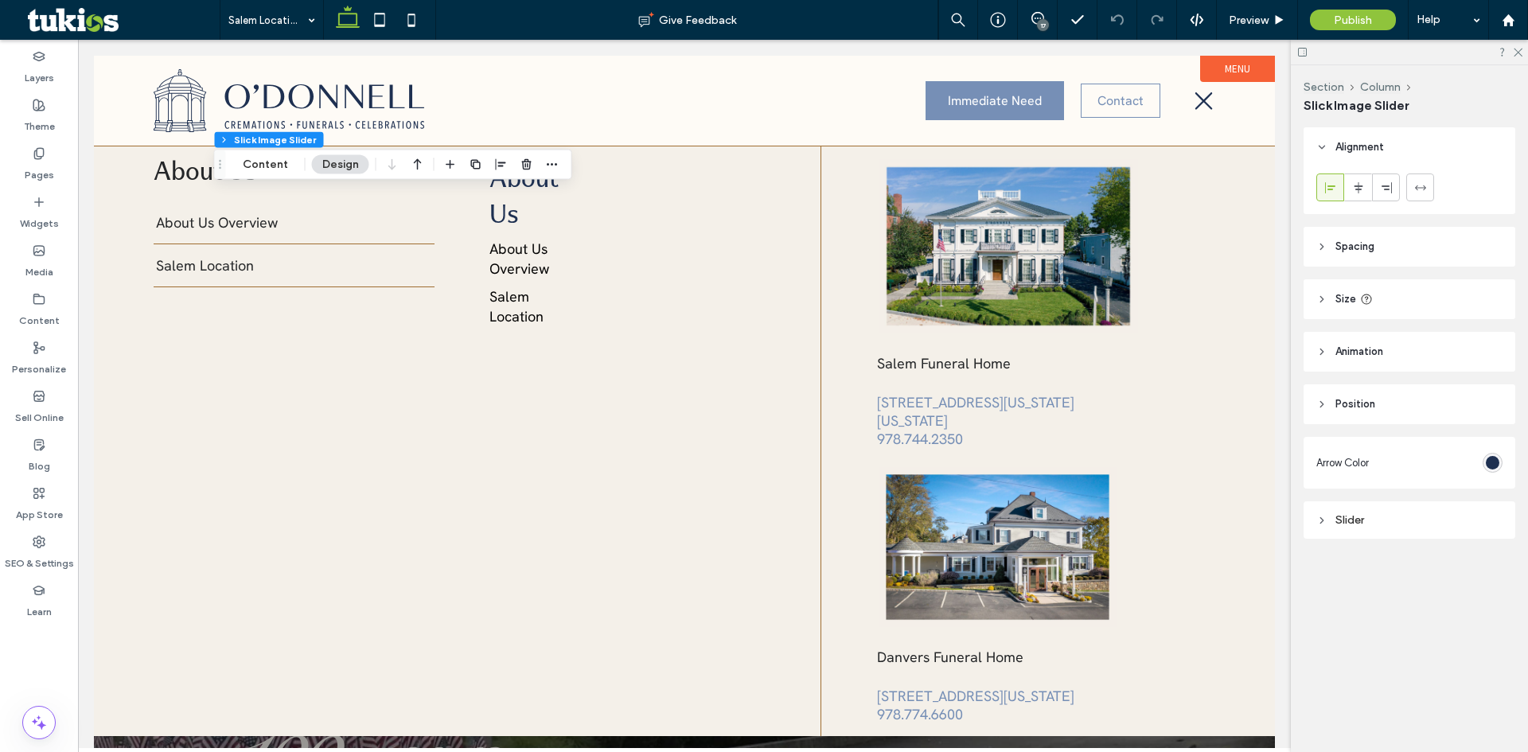
click at [1485, 466] on div "rgb(30, 48, 81)" at bounding box center [1493, 463] width 20 height 20
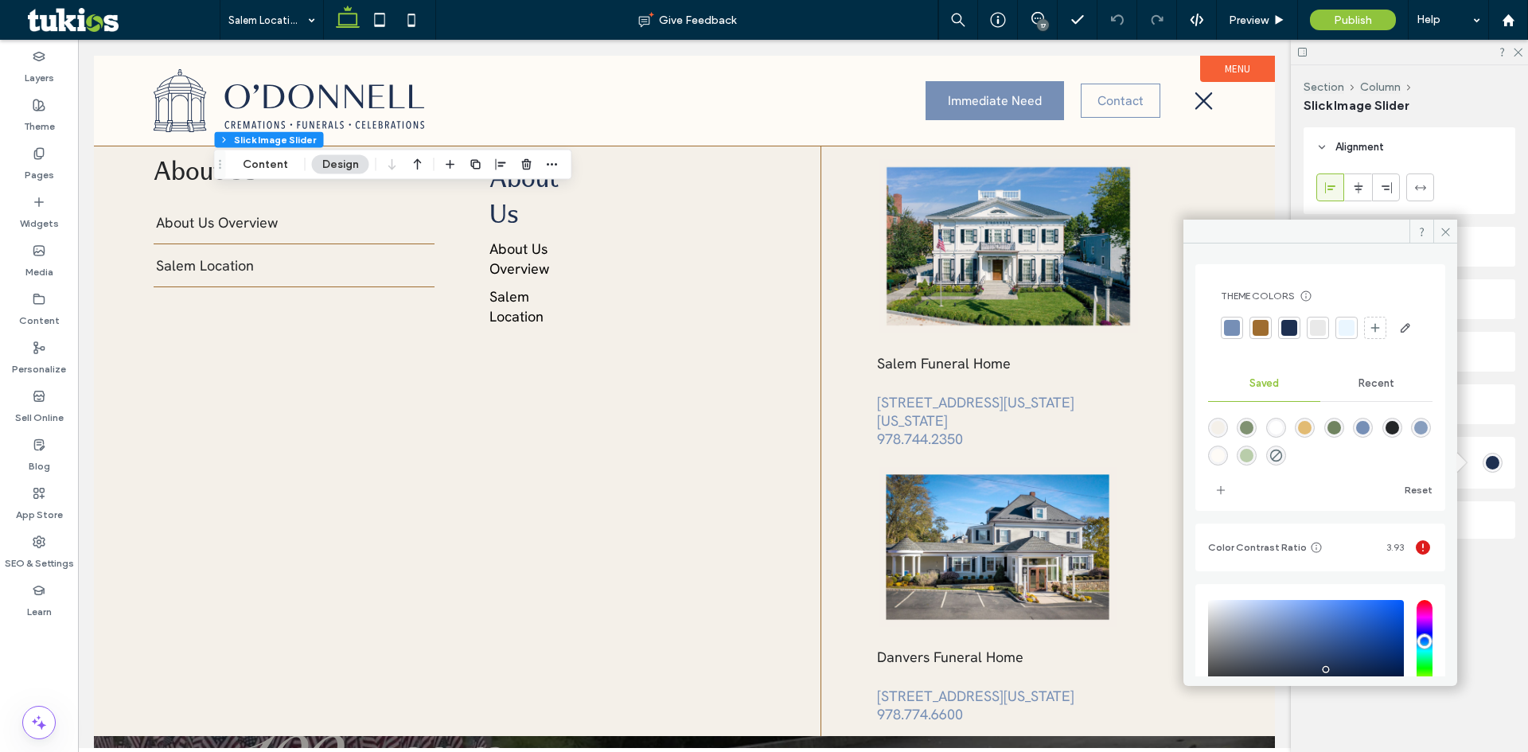
click at [1225, 463] on div "rgba(254,251,246,1)" at bounding box center [1219, 456] width 14 height 14
type input "*******"
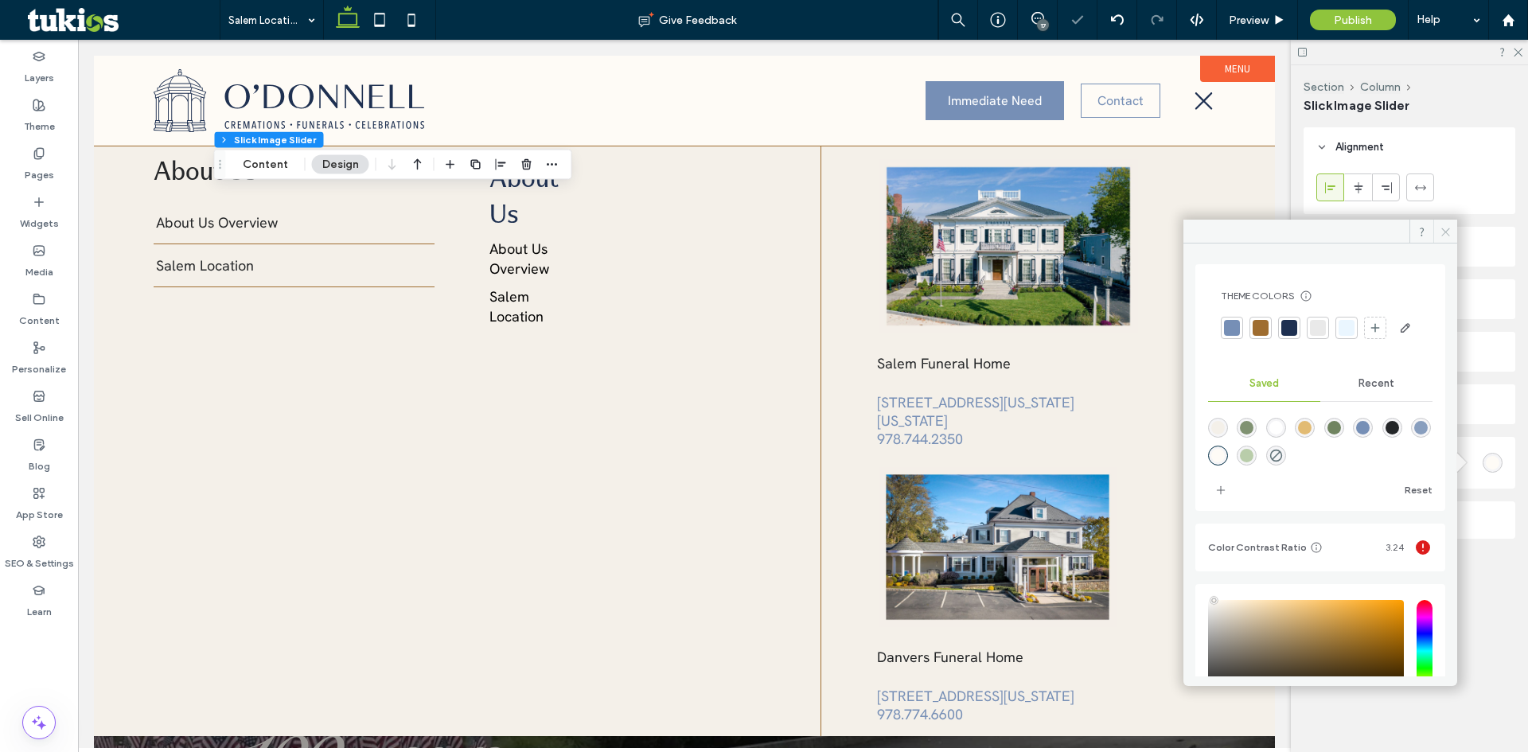
click at [1449, 237] on icon at bounding box center [1446, 232] width 12 height 12
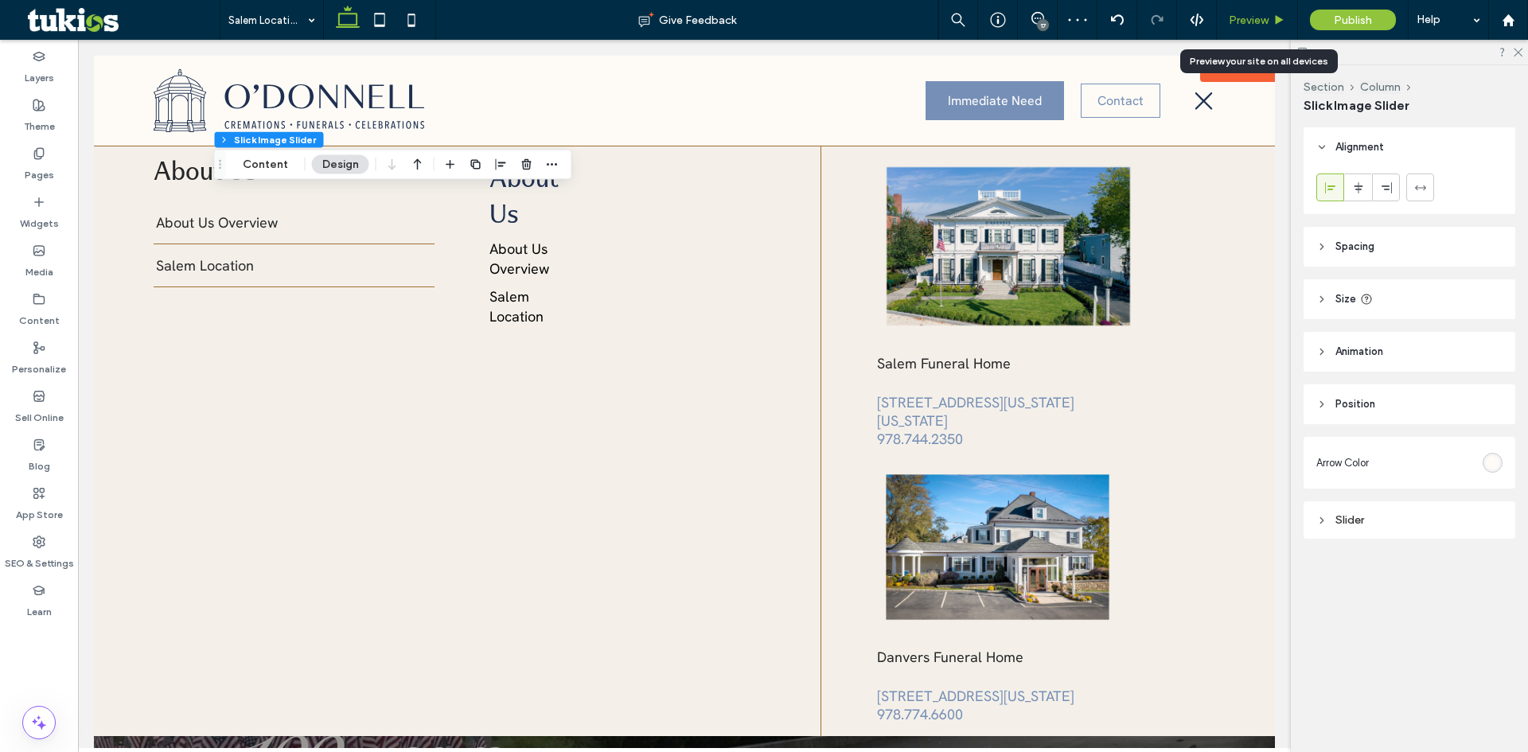
click at [1246, 22] on span "Preview" at bounding box center [1249, 21] width 40 height 14
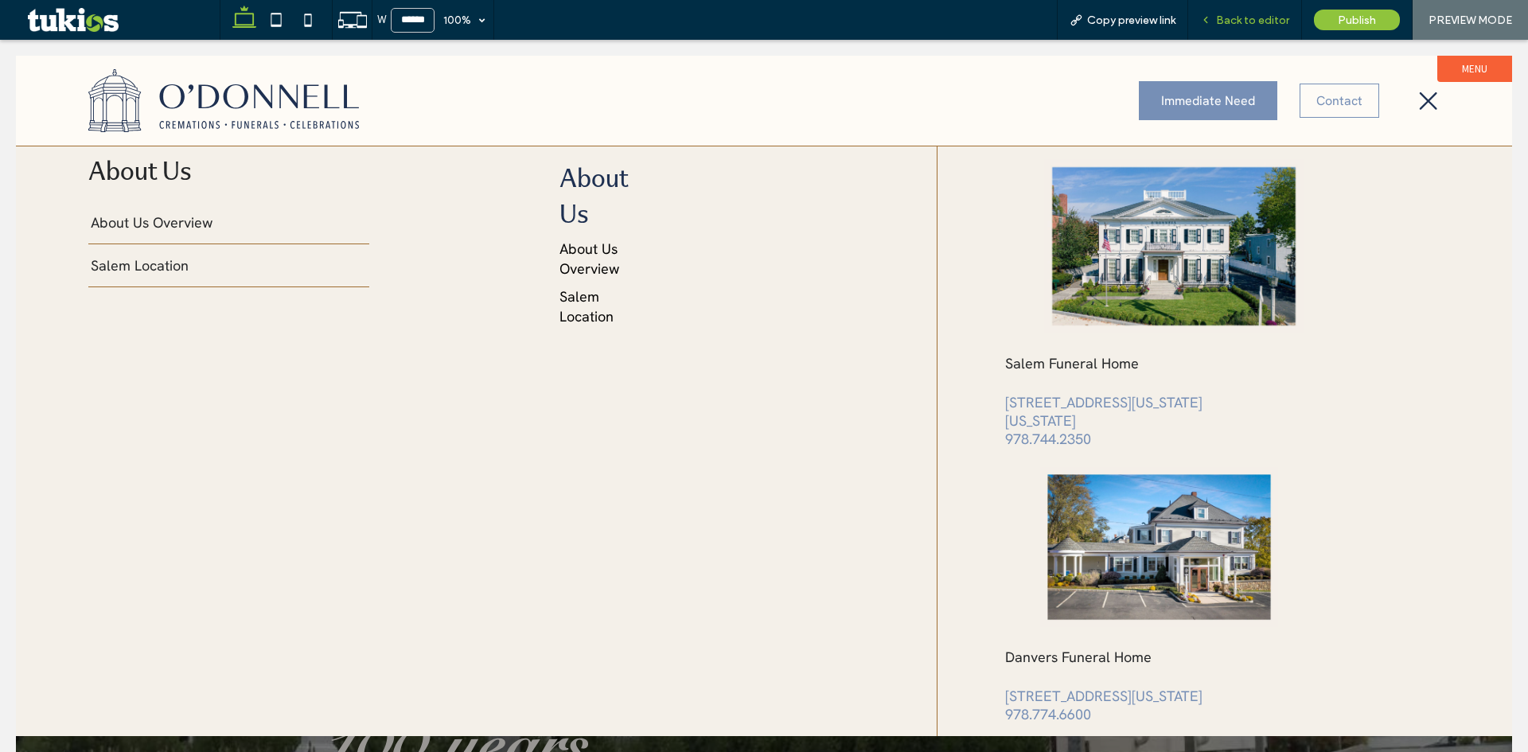
click at [1254, 16] on span "Back to editor" at bounding box center [1252, 21] width 73 height 14
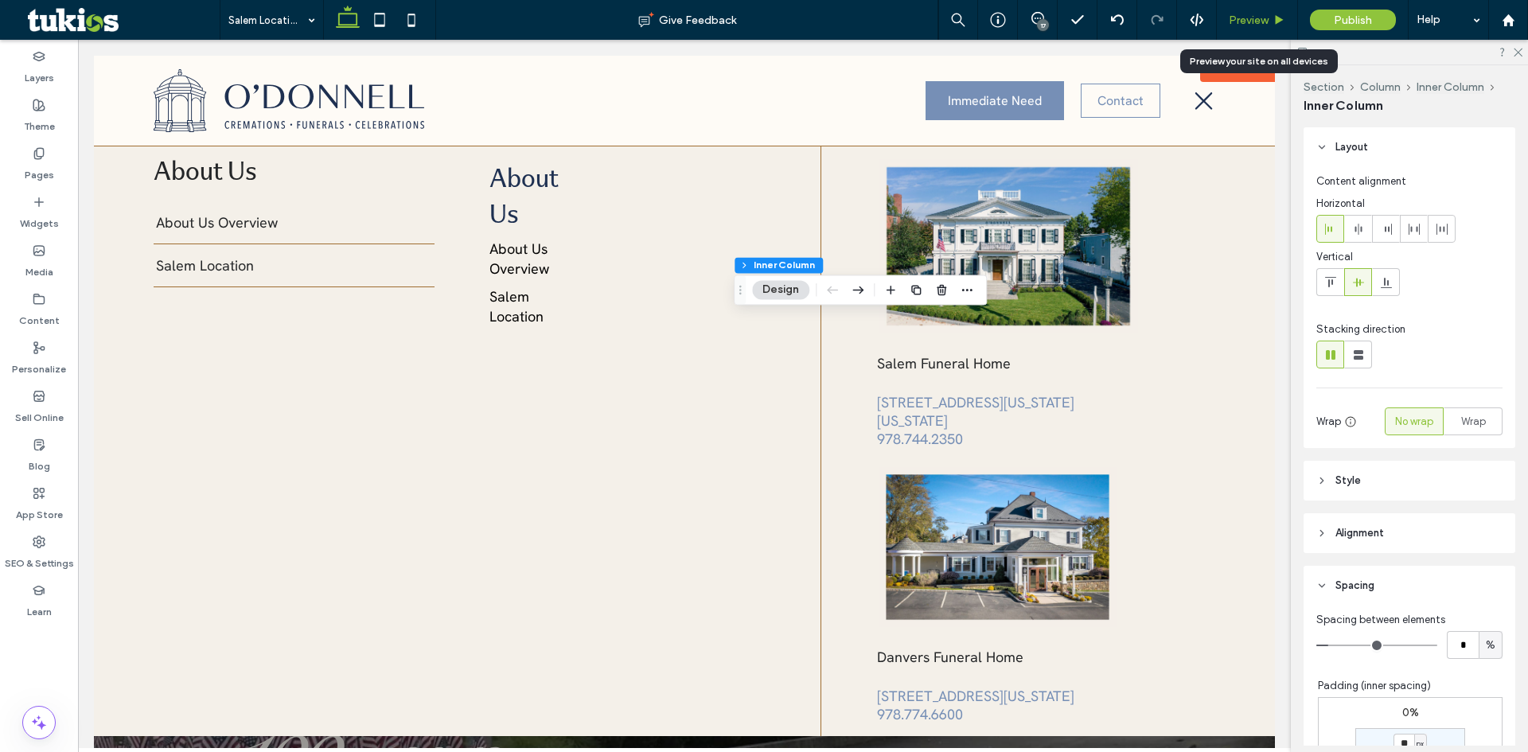
click at [1261, 20] on span "Preview" at bounding box center [1249, 21] width 40 height 14
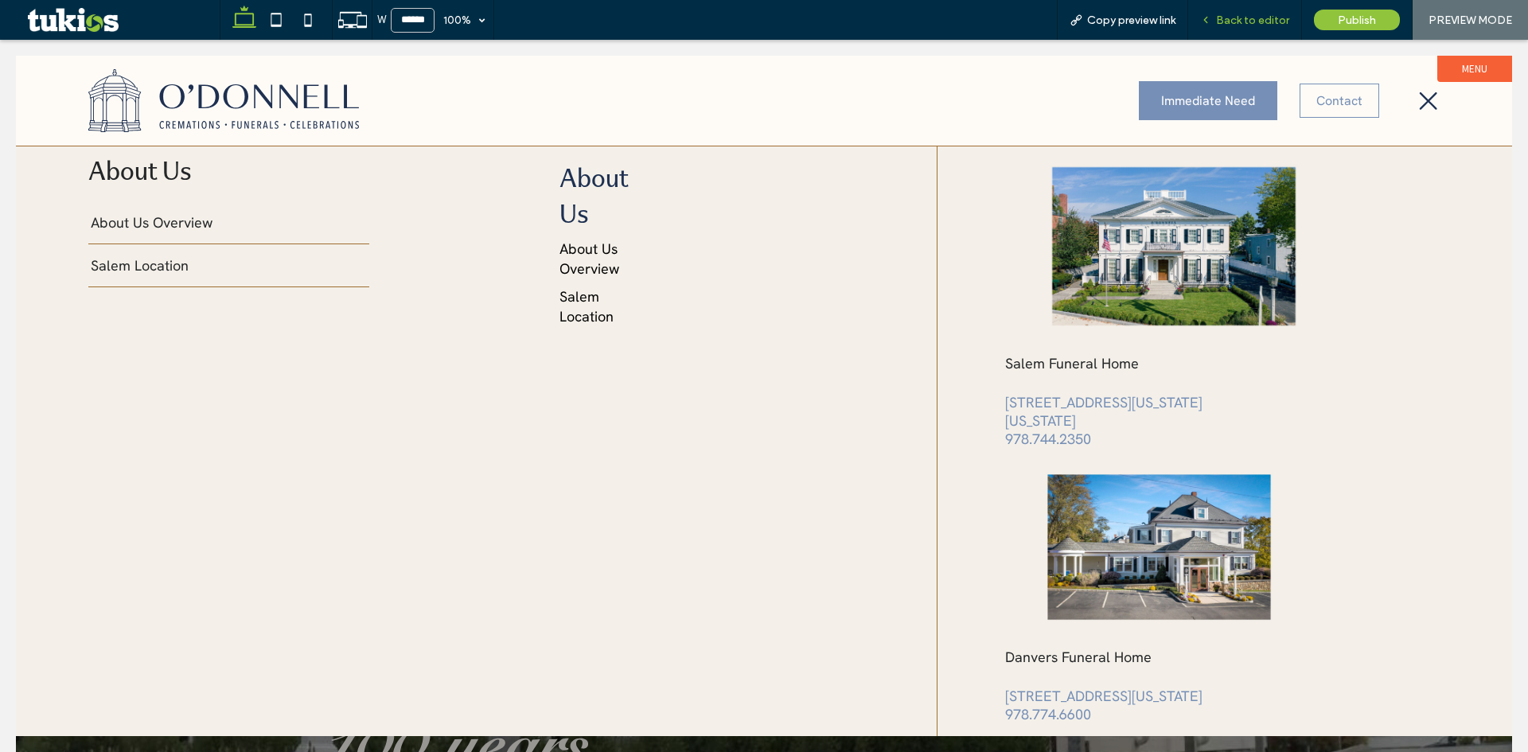
click at [1257, 20] on span "Back to editor" at bounding box center [1252, 21] width 73 height 14
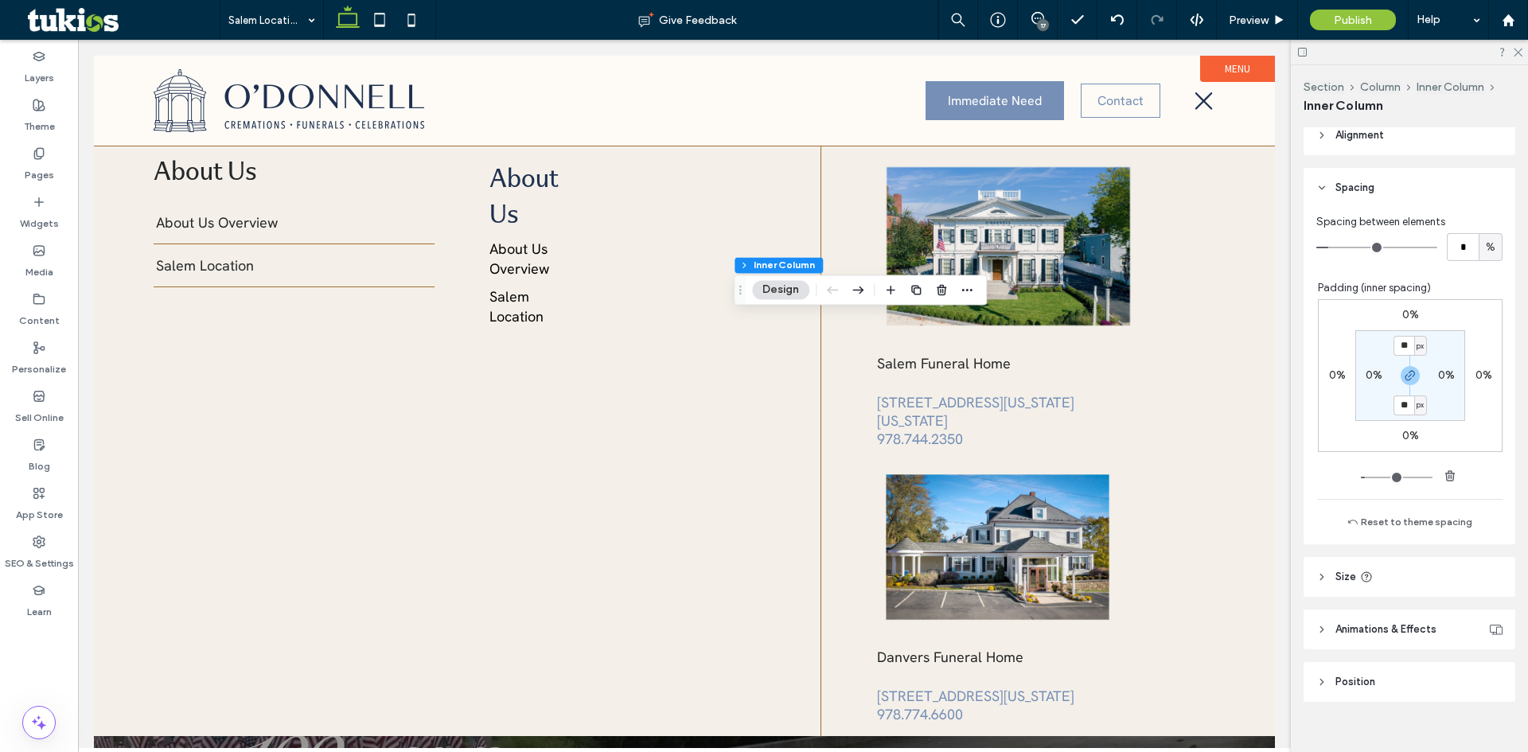
click at [1337, 572] on span "Size" at bounding box center [1346, 577] width 21 height 16
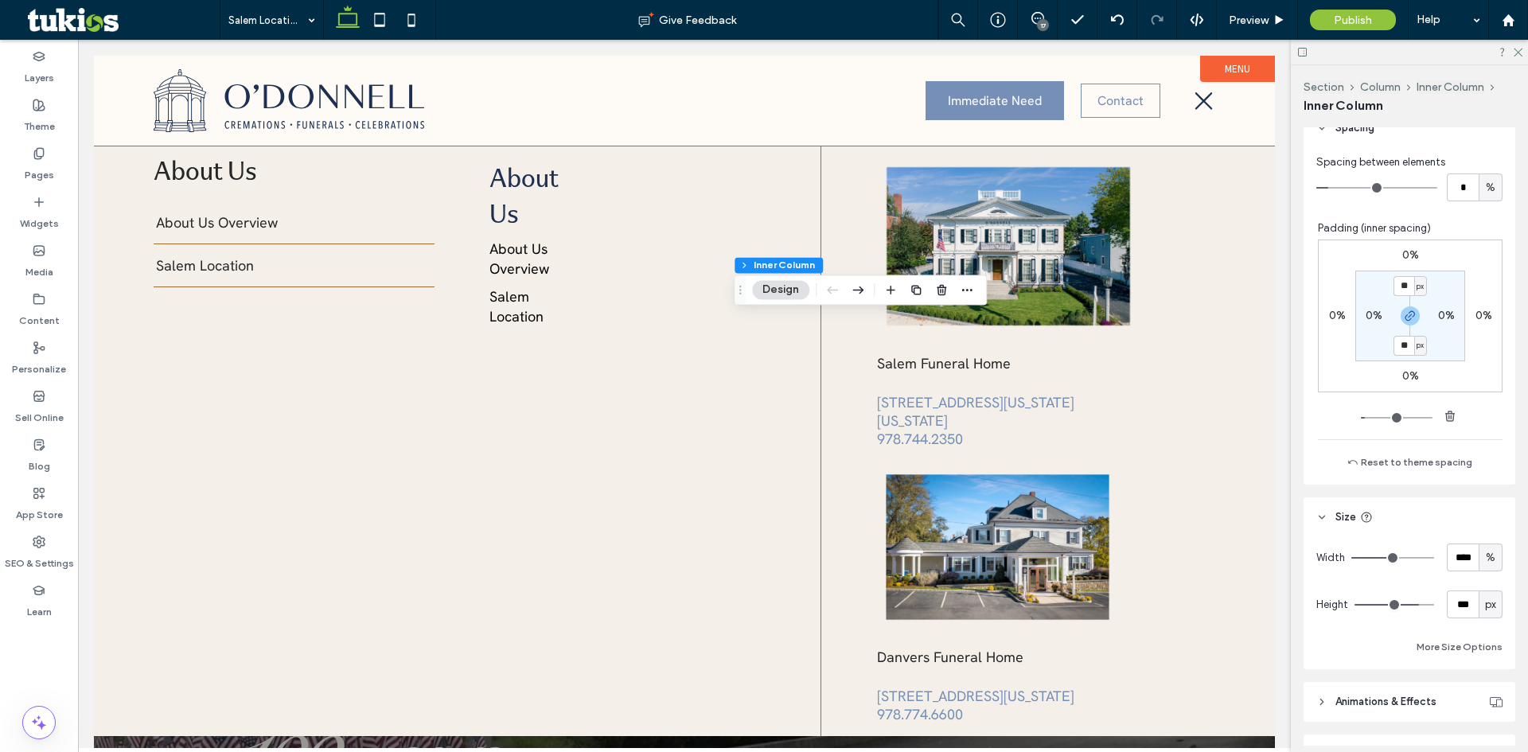
scroll to position [544, 0]
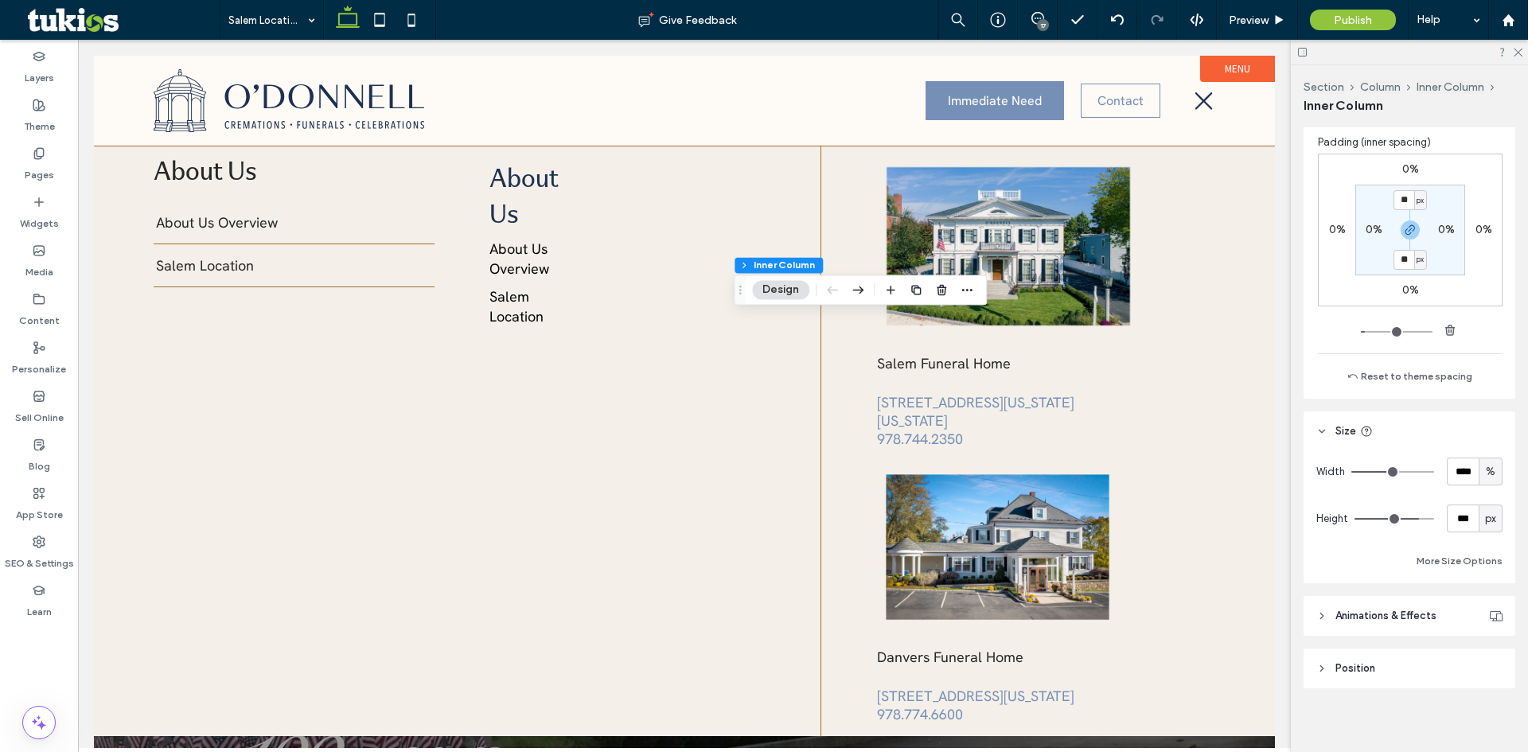
click at [1485, 525] on span "px" at bounding box center [1490, 519] width 11 height 16
click at [1487, 660] on div "A" at bounding box center [1483, 658] width 22 height 28
type input "*"
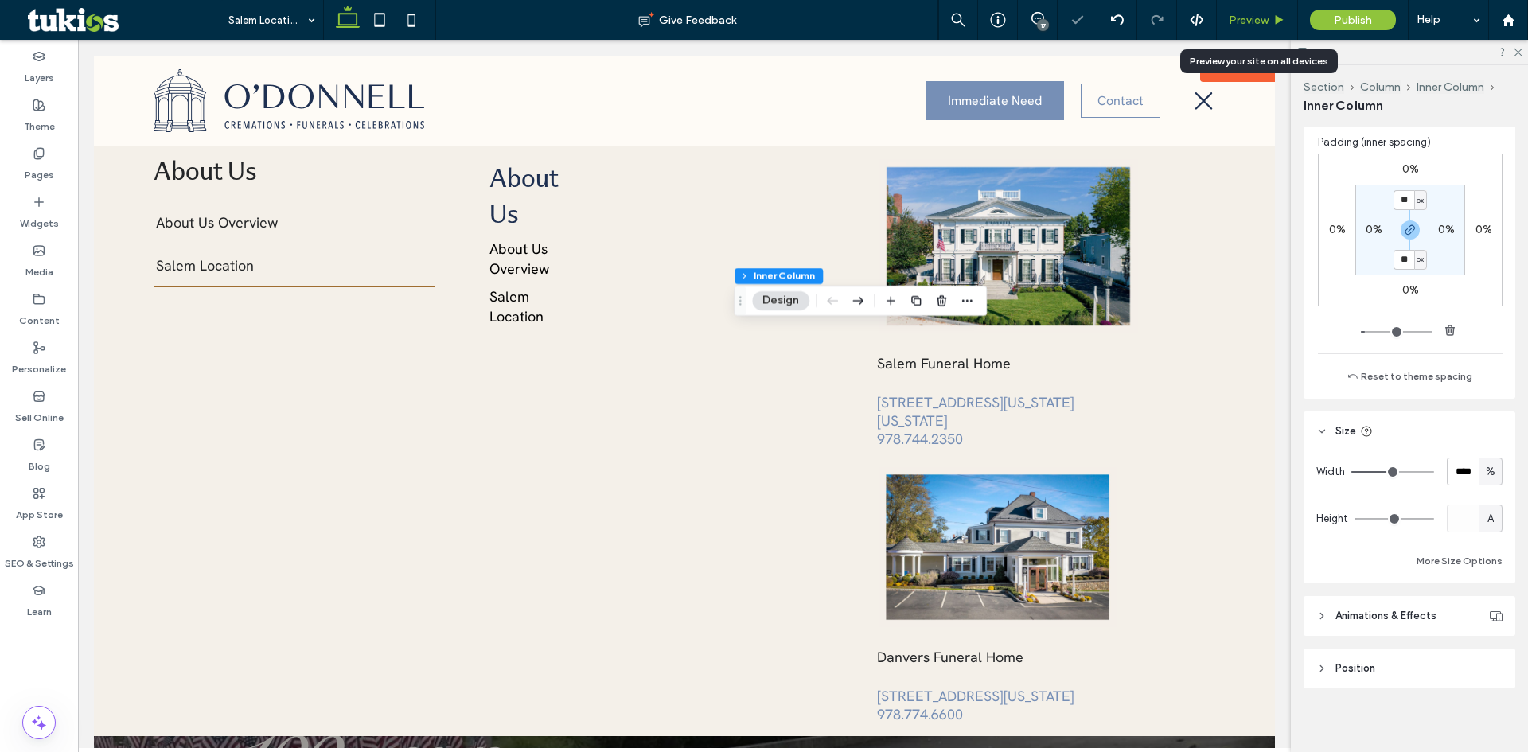
click at [1254, 22] on span "Preview" at bounding box center [1249, 21] width 40 height 14
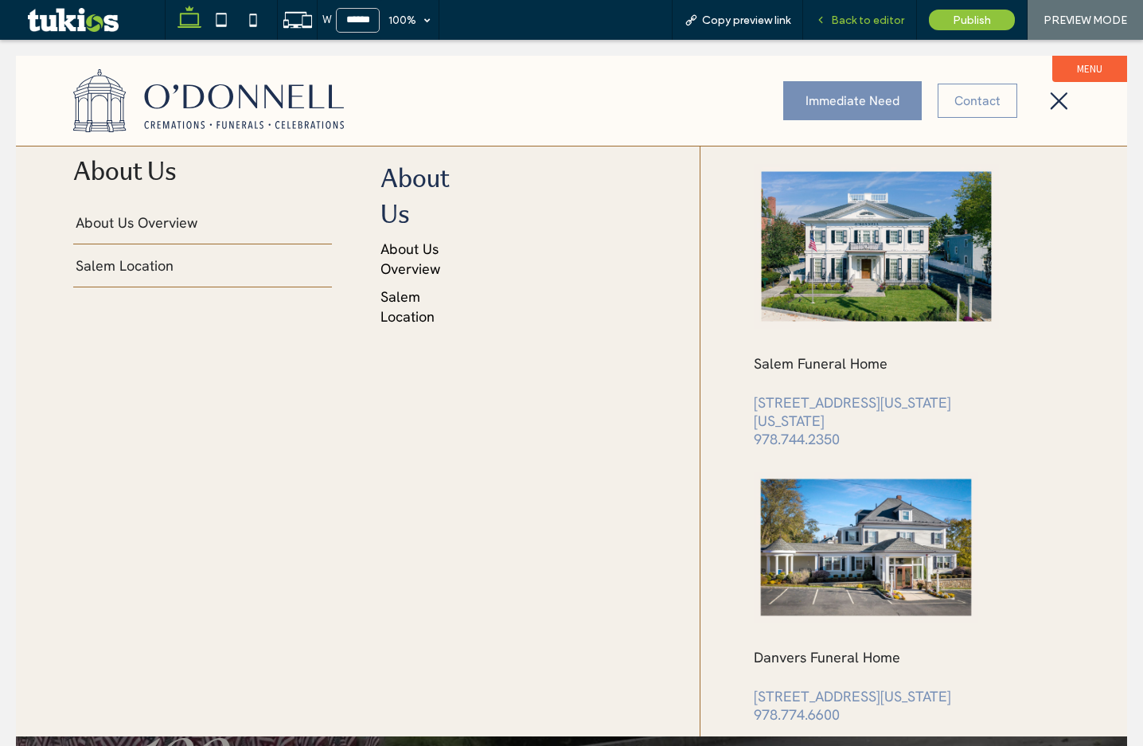
click at [862, 21] on span "Back to editor" at bounding box center [867, 21] width 73 height 14
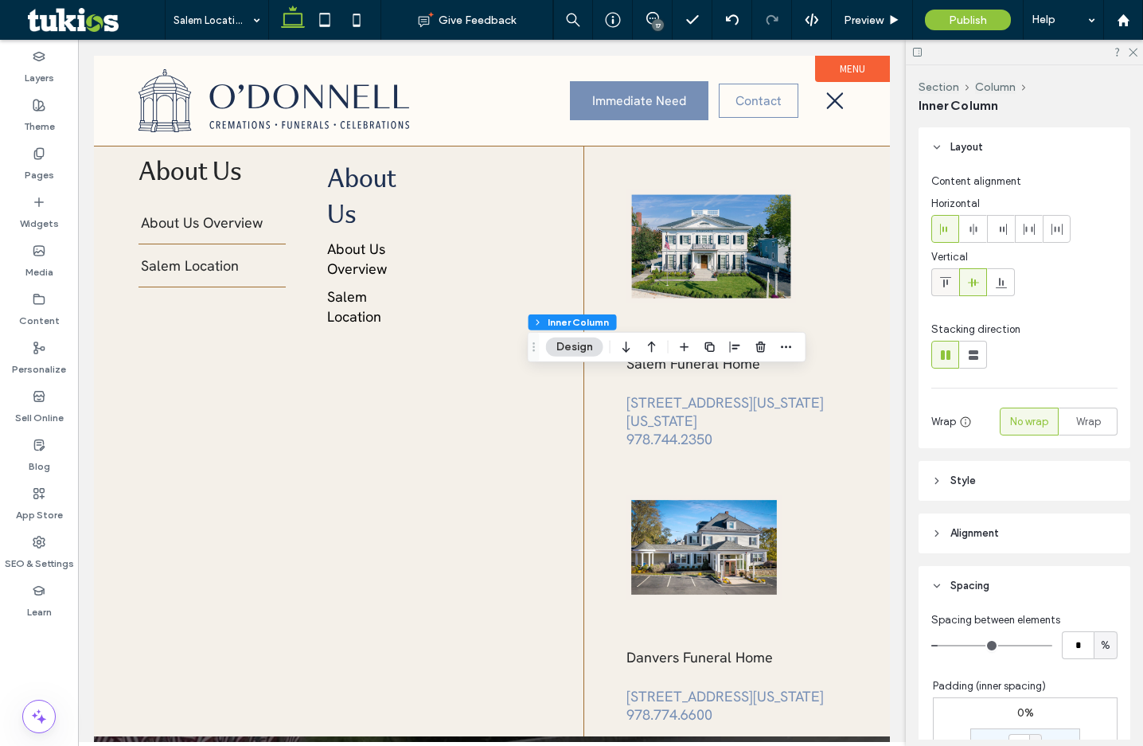
click at [945, 283] on icon at bounding box center [945, 282] width 13 height 13
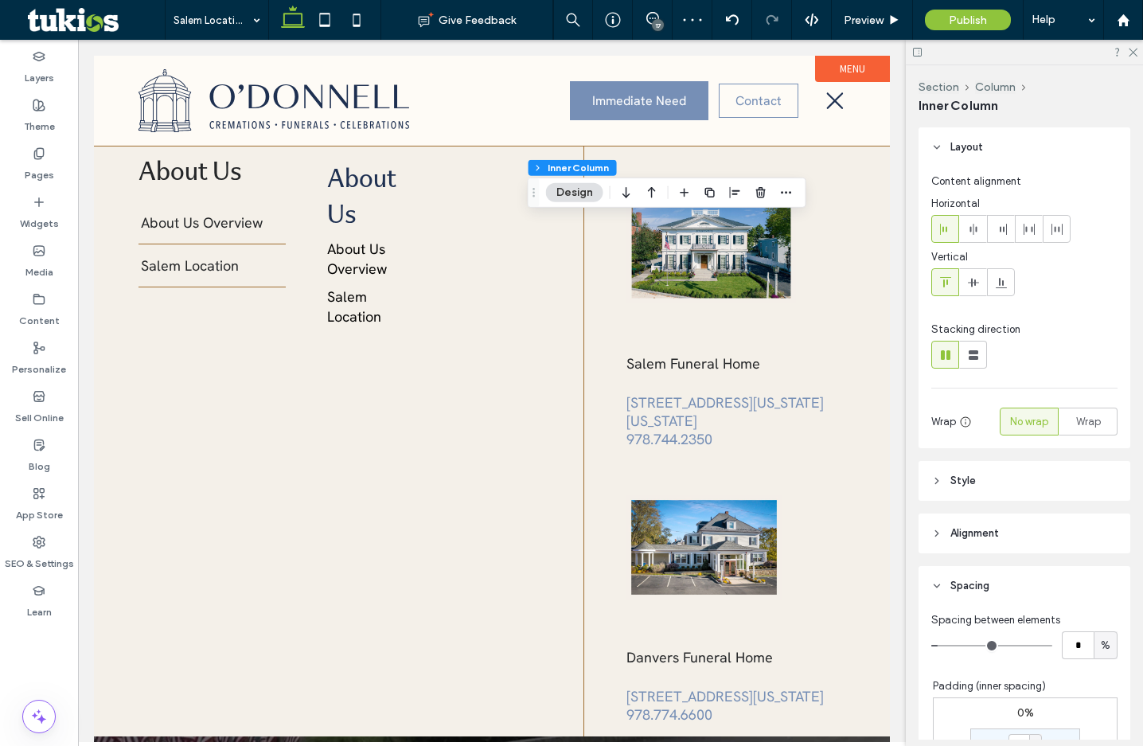
click at [949, 283] on icon at bounding box center [945, 282] width 13 height 13
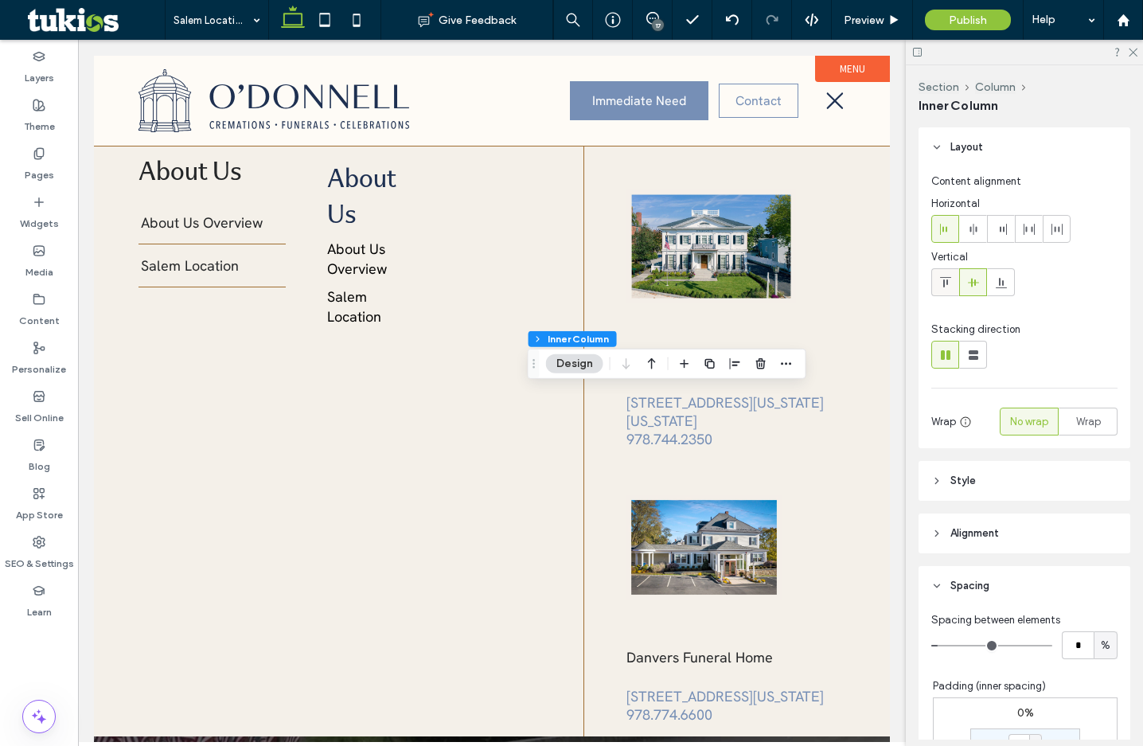
click at [948, 276] on icon at bounding box center [945, 282] width 13 height 13
click at [877, 25] on span "Preview" at bounding box center [864, 21] width 40 height 14
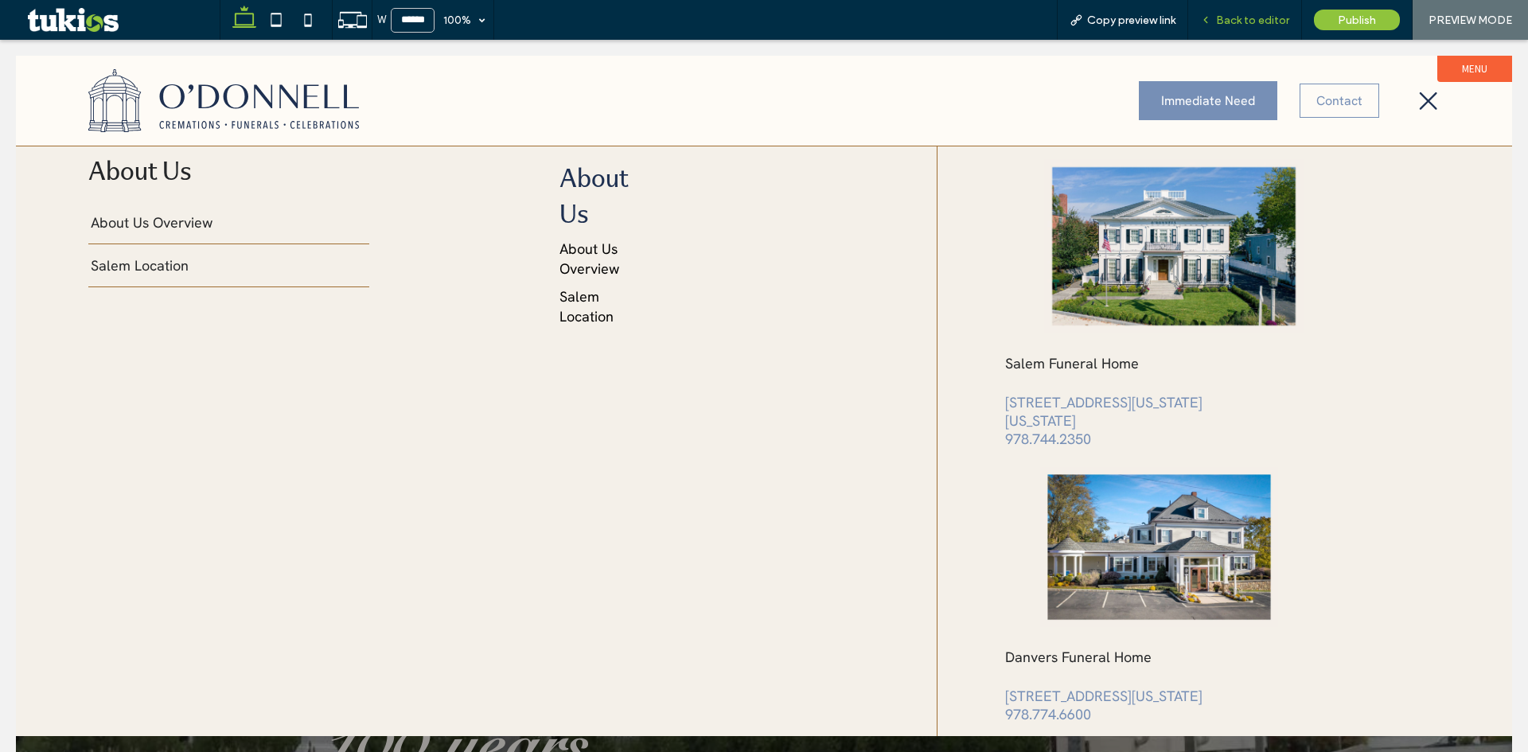
click at [1275, 14] on span "Back to editor" at bounding box center [1252, 21] width 73 height 14
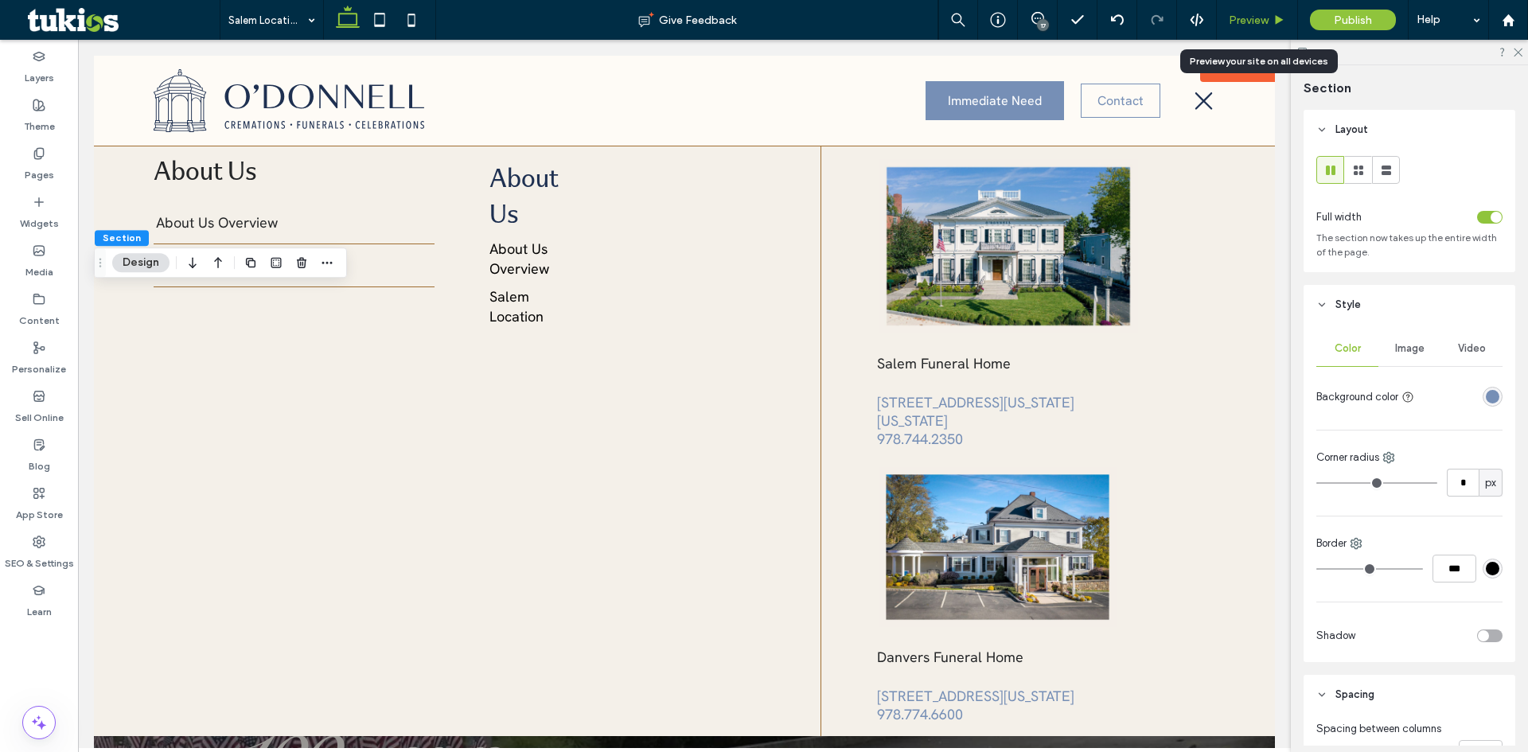
click at [1253, 14] on span "Preview" at bounding box center [1249, 21] width 40 height 14
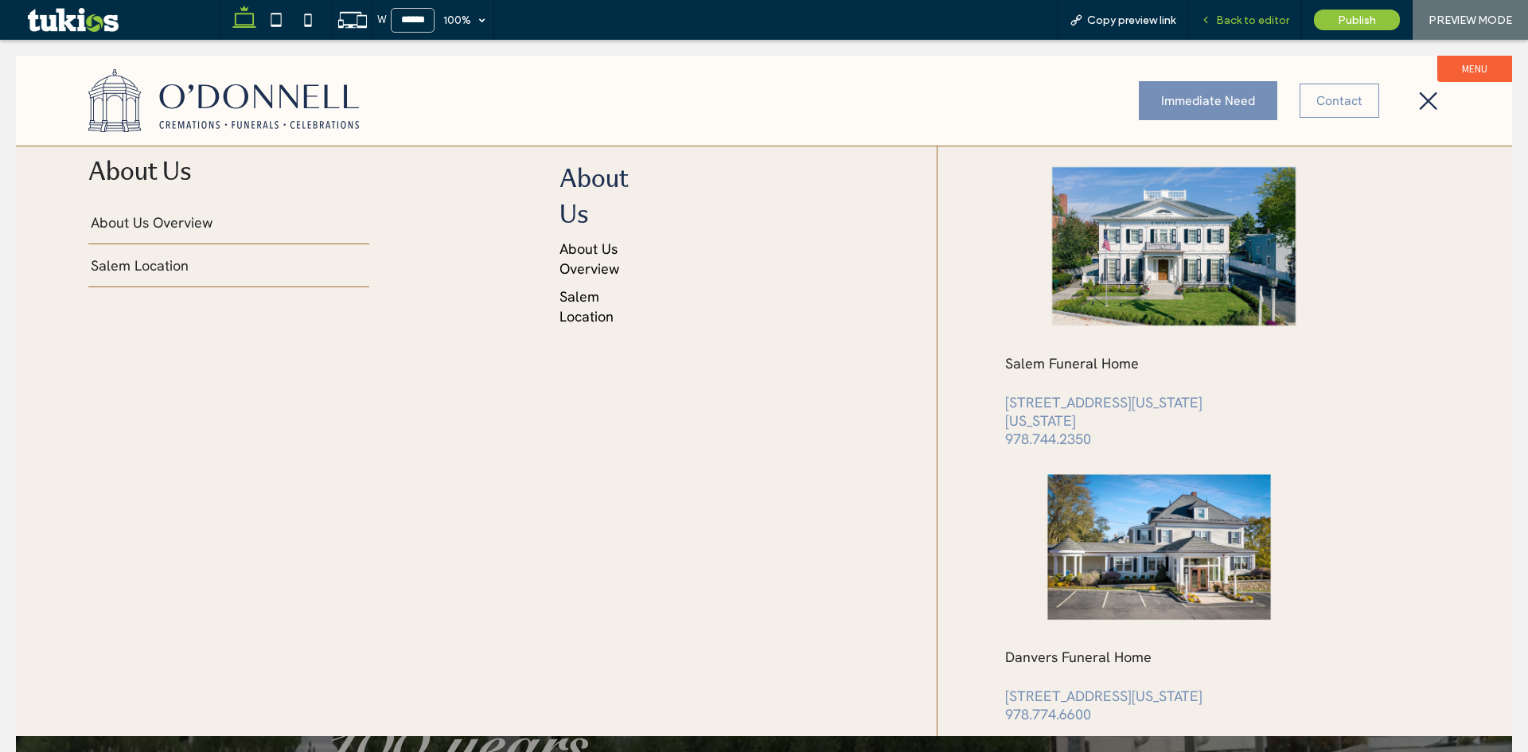
click at [1270, 24] on span "Back to editor" at bounding box center [1252, 21] width 73 height 14
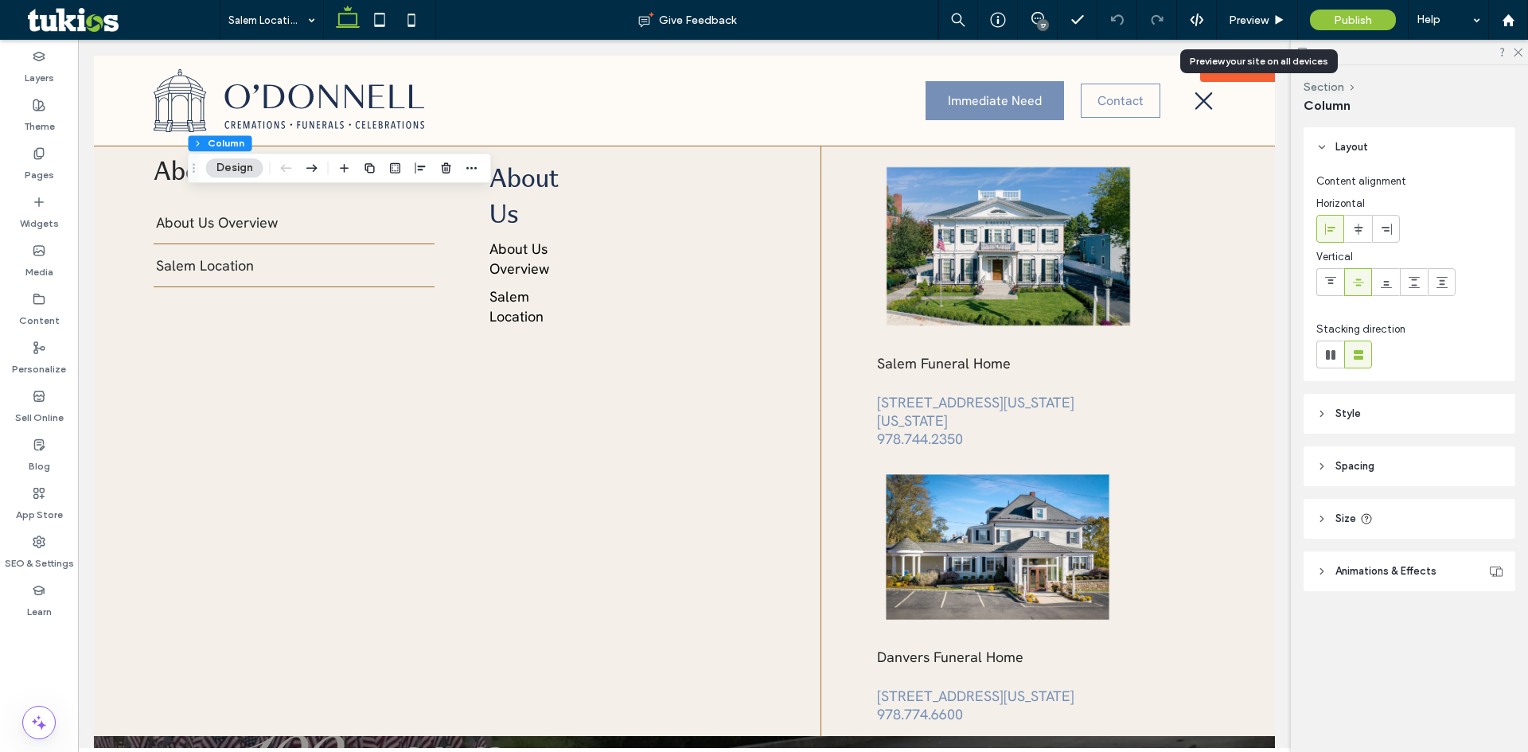
click at [1355, 414] on span "Style" at bounding box center [1348, 414] width 25 height 16
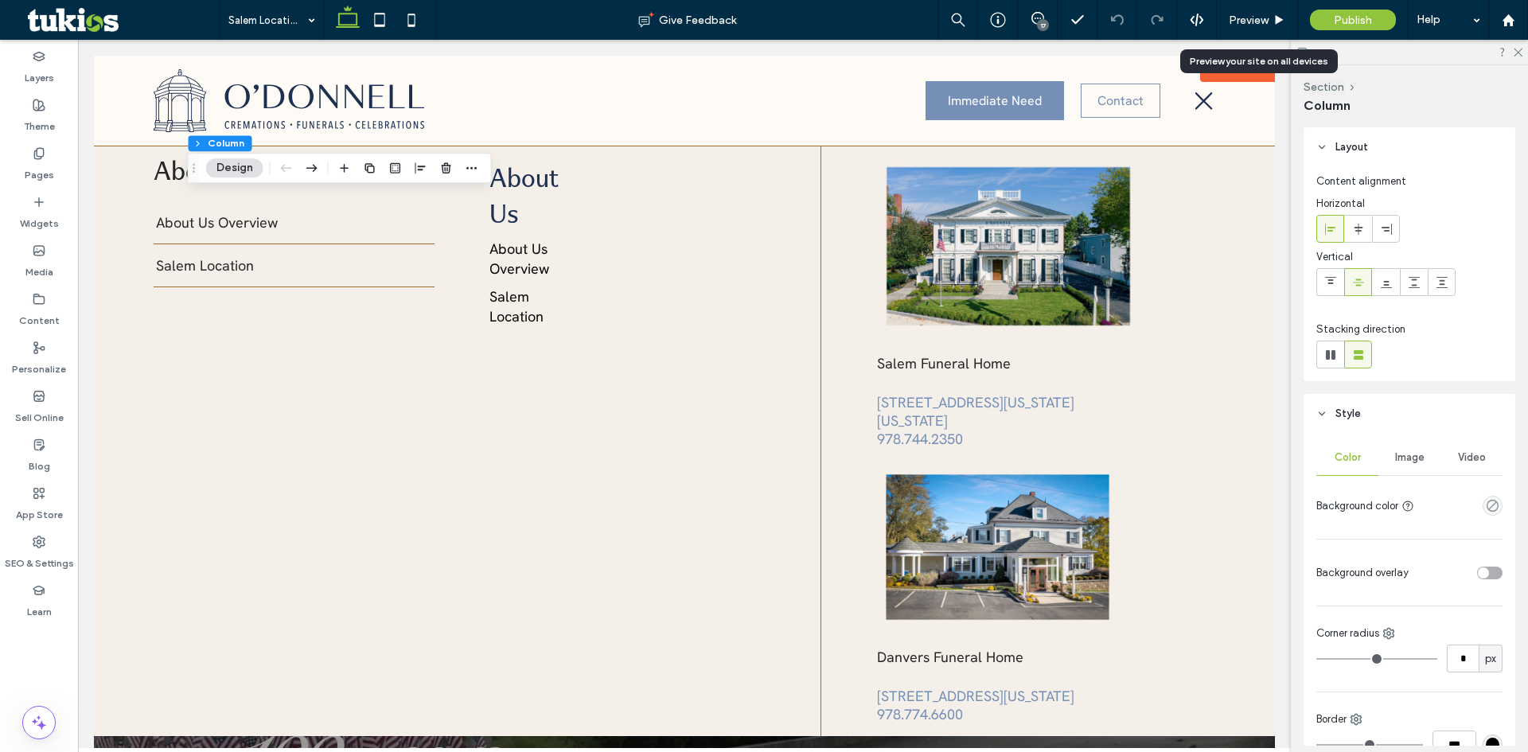
click at [1403, 458] on span "Image" at bounding box center [1409, 457] width 29 height 13
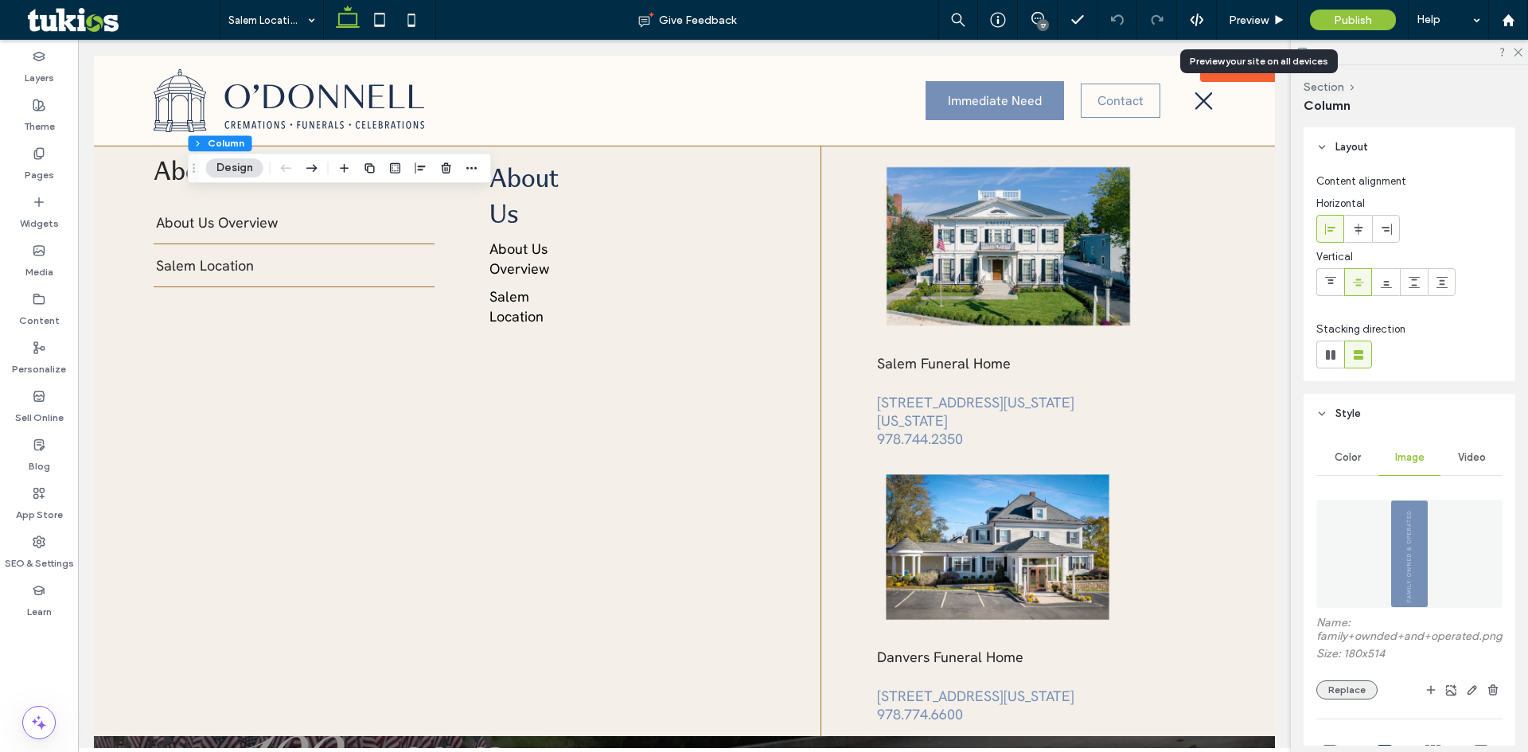
click at [1338, 697] on button "Replace" at bounding box center [1347, 690] width 61 height 19
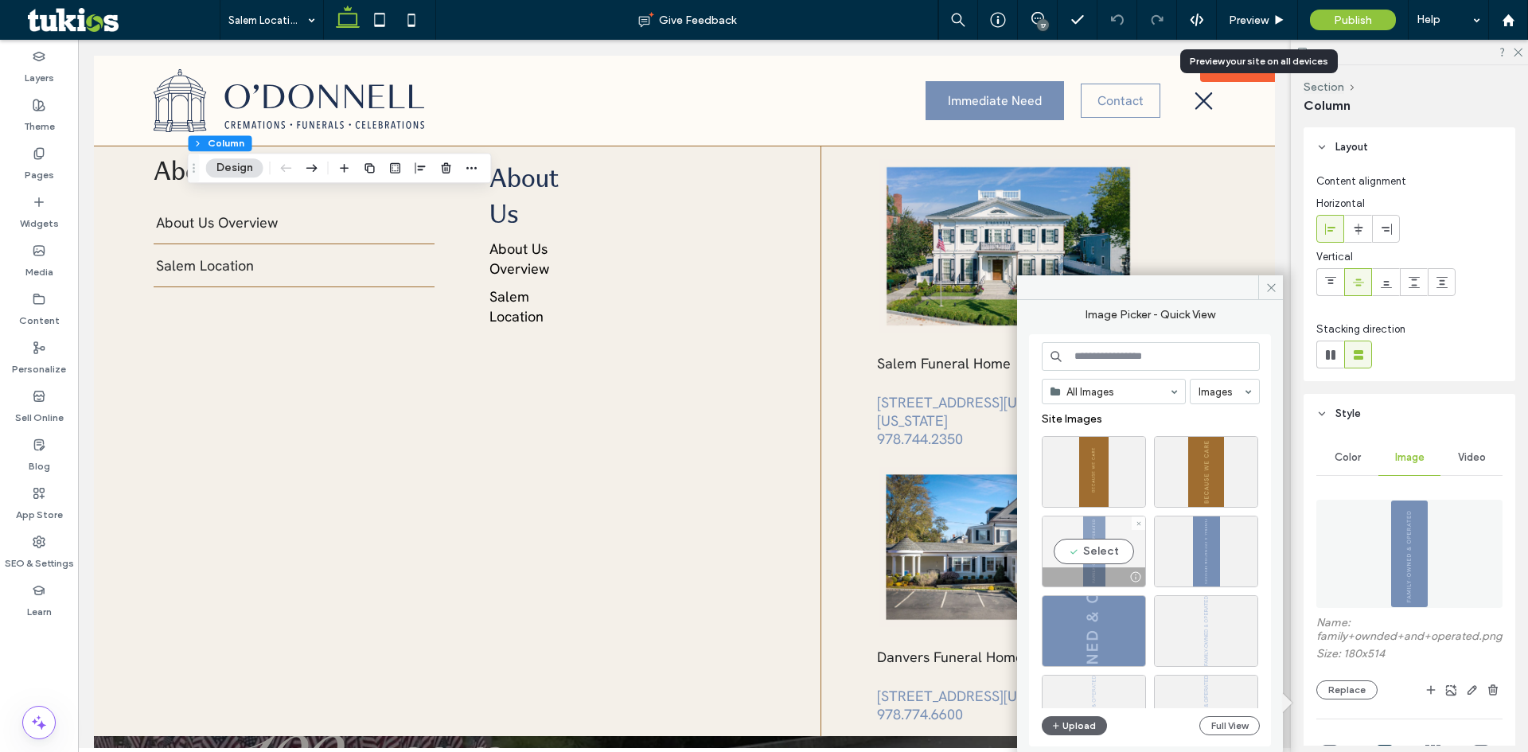
click at [1127, 550] on div "Select" at bounding box center [1094, 552] width 104 height 72
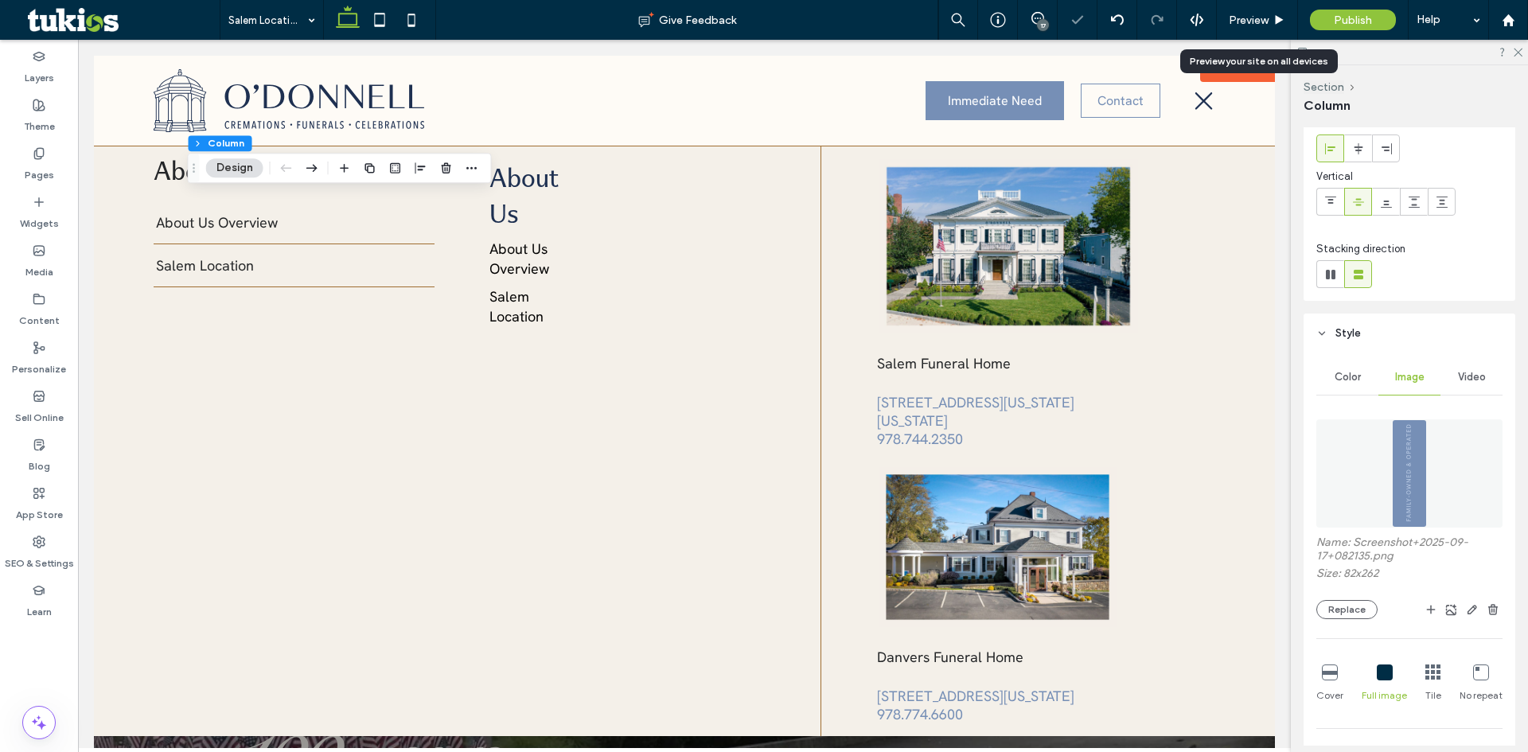
scroll to position [239, 0]
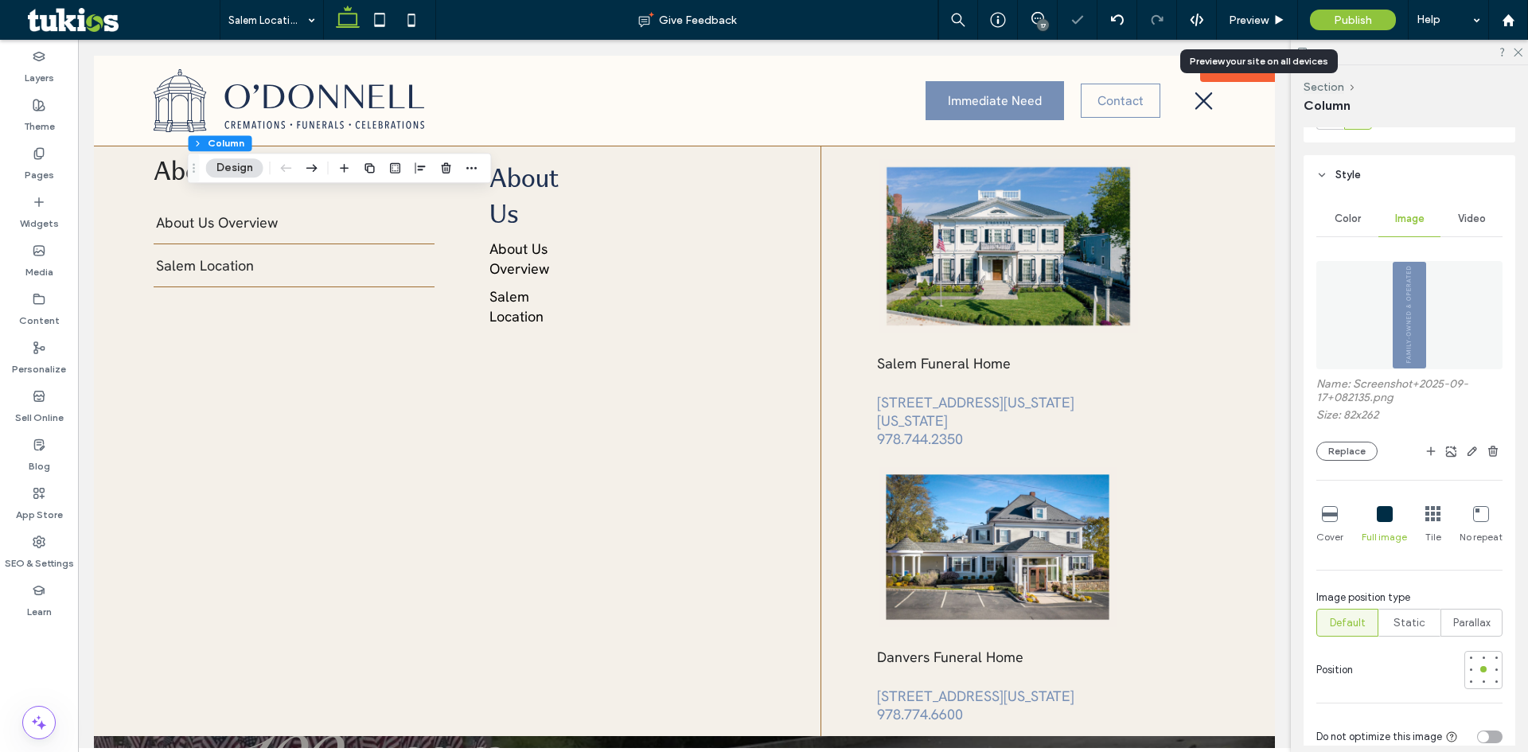
click at [1476, 518] on icon at bounding box center [1482, 514] width 16 height 16
click at [1257, 22] on span "Preview" at bounding box center [1249, 21] width 40 height 14
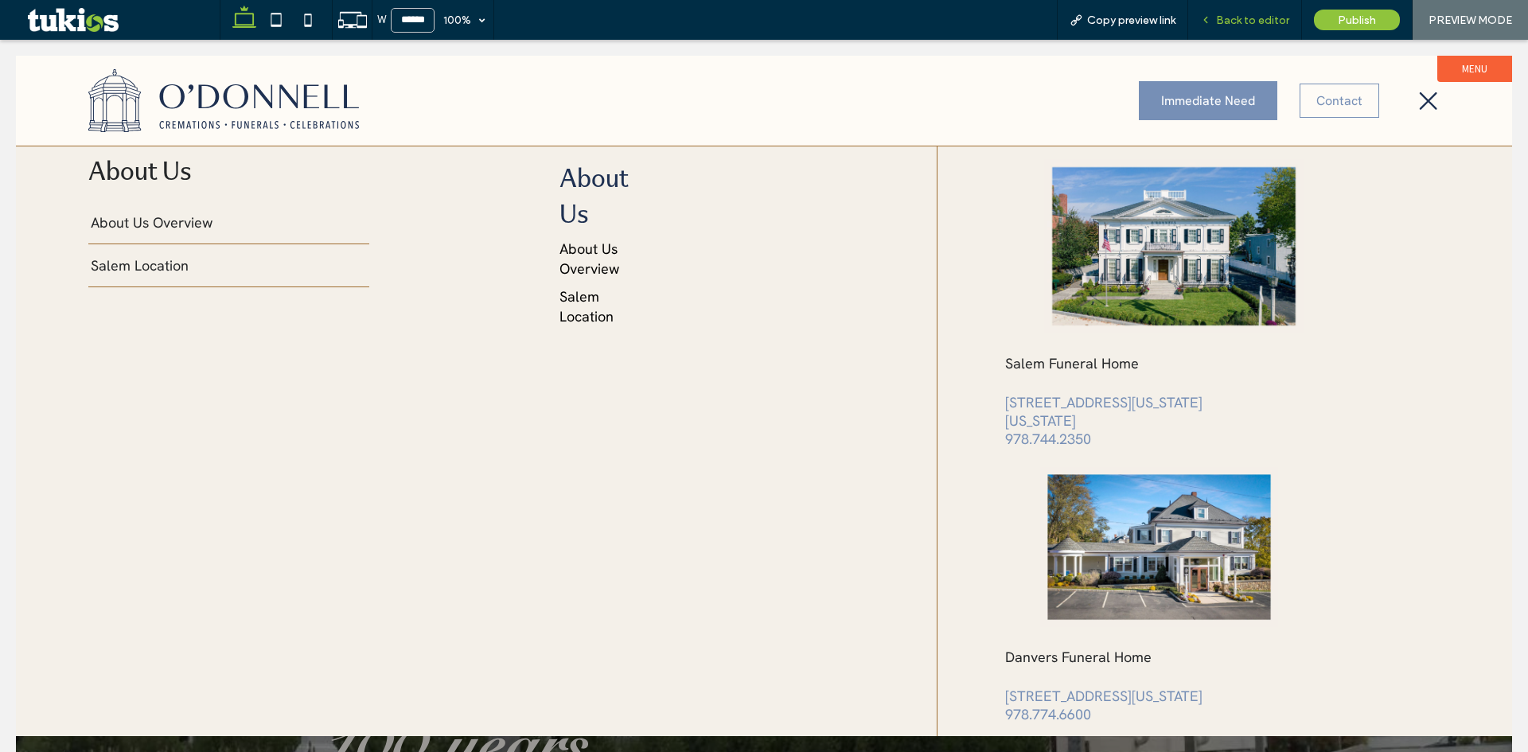
click at [1246, 28] on div "Back to editor" at bounding box center [1246, 20] width 114 height 40
click at [1250, 14] on span "Back to editor" at bounding box center [1252, 21] width 73 height 14
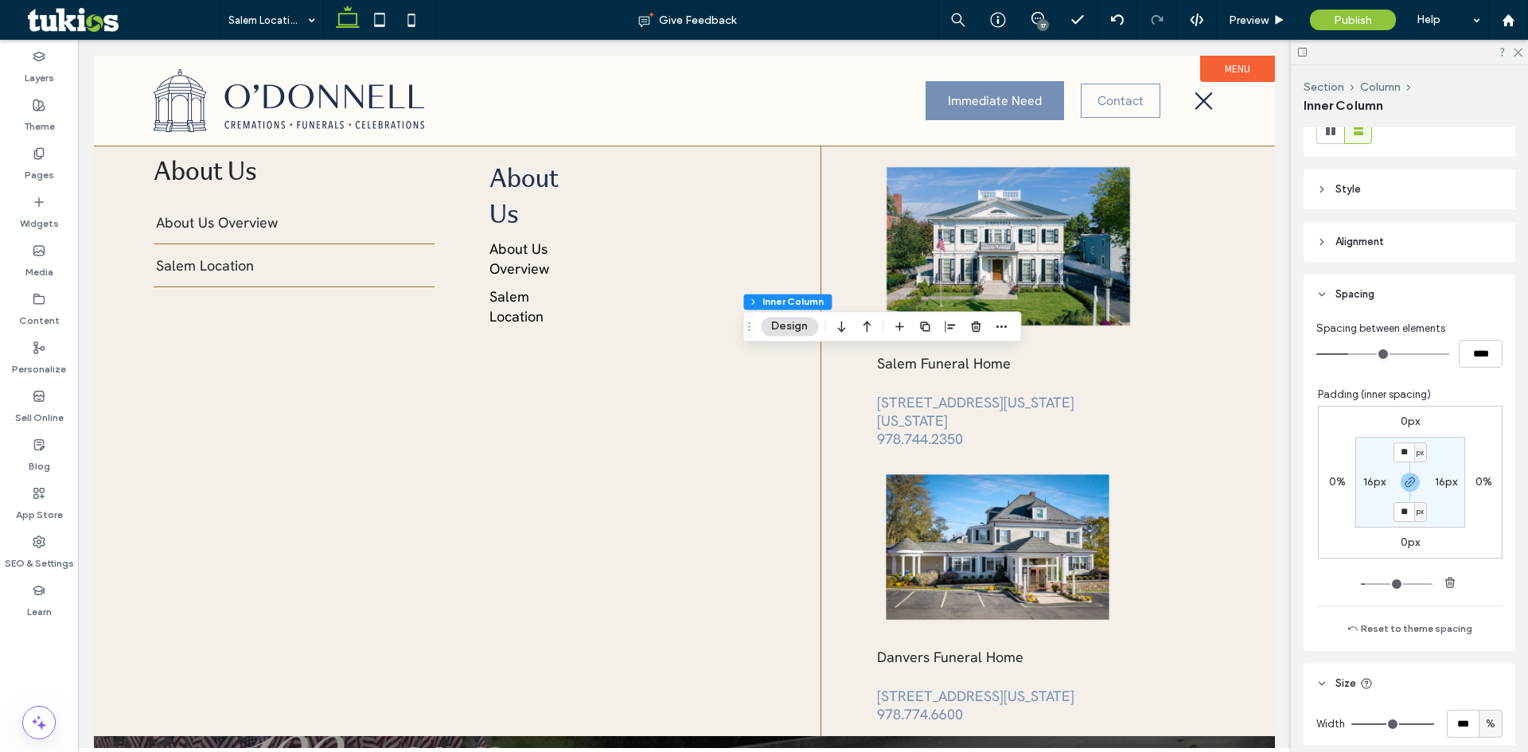
scroll to position [239, 0]
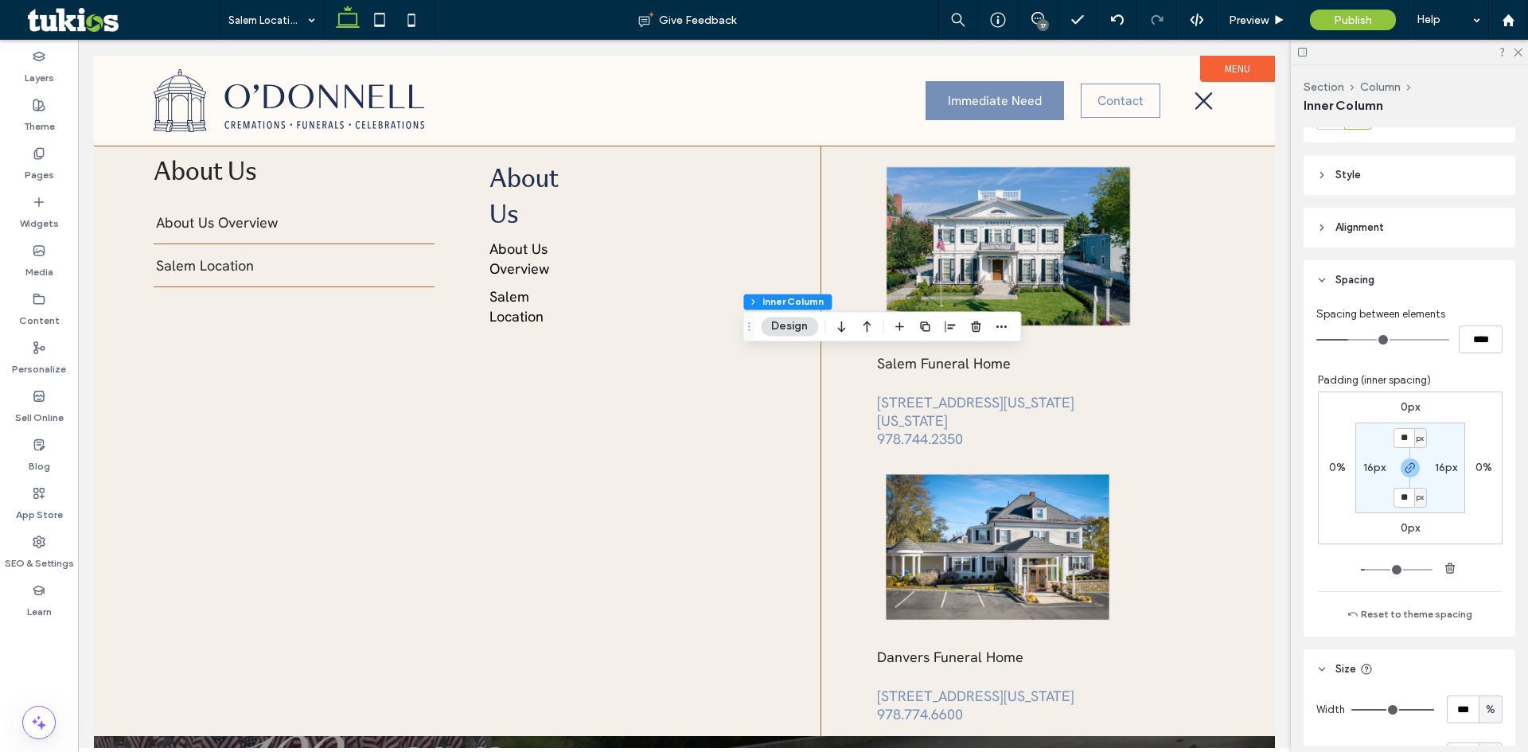
click at [1367, 467] on label "16px" at bounding box center [1375, 468] width 22 height 14
type input "*"
click at [1247, 5] on div "Preview" at bounding box center [1257, 20] width 81 height 40
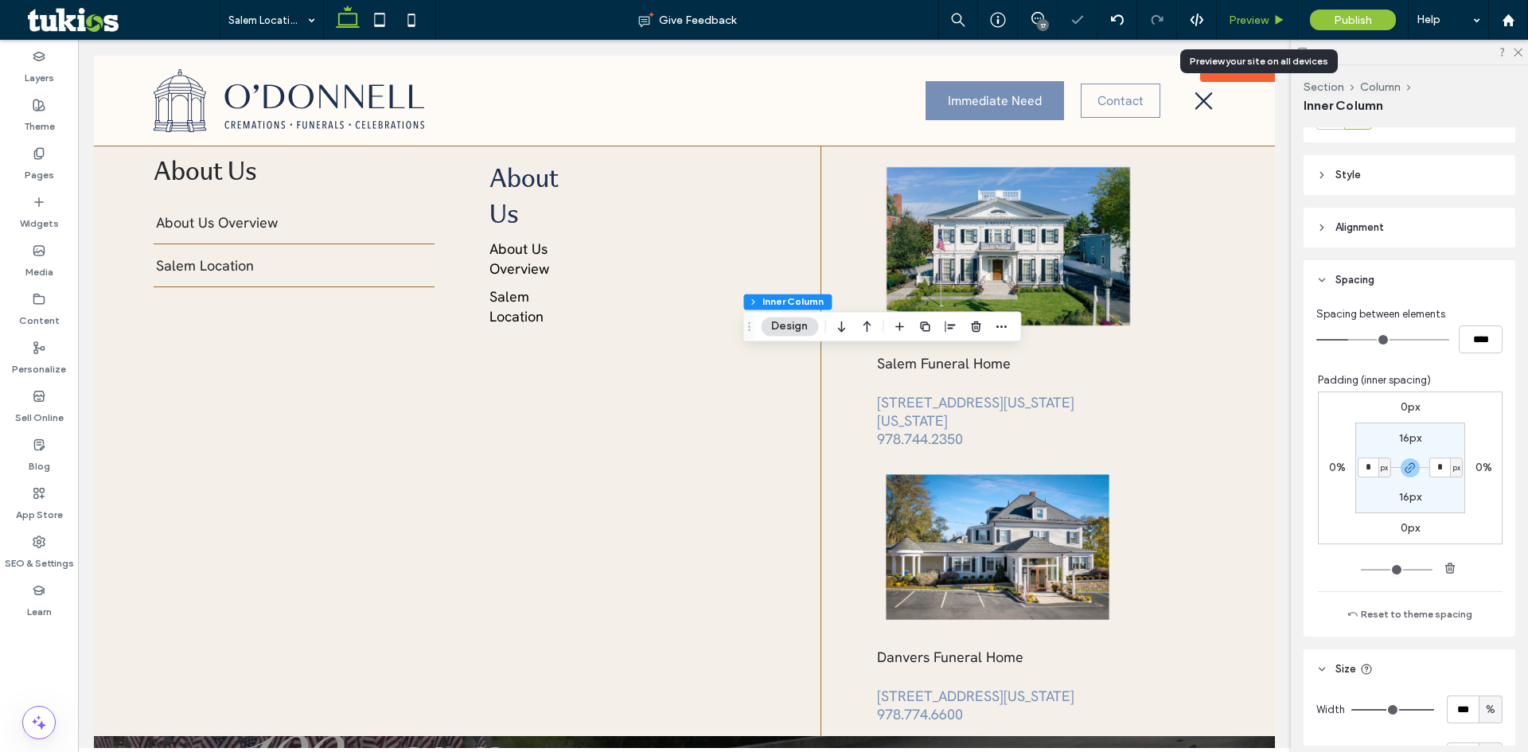
click at [1249, 11] on div "Preview" at bounding box center [1257, 20] width 81 height 40
click at [1251, 18] on span "Preview" at bounding box center [1249, 21] width 40 height 14
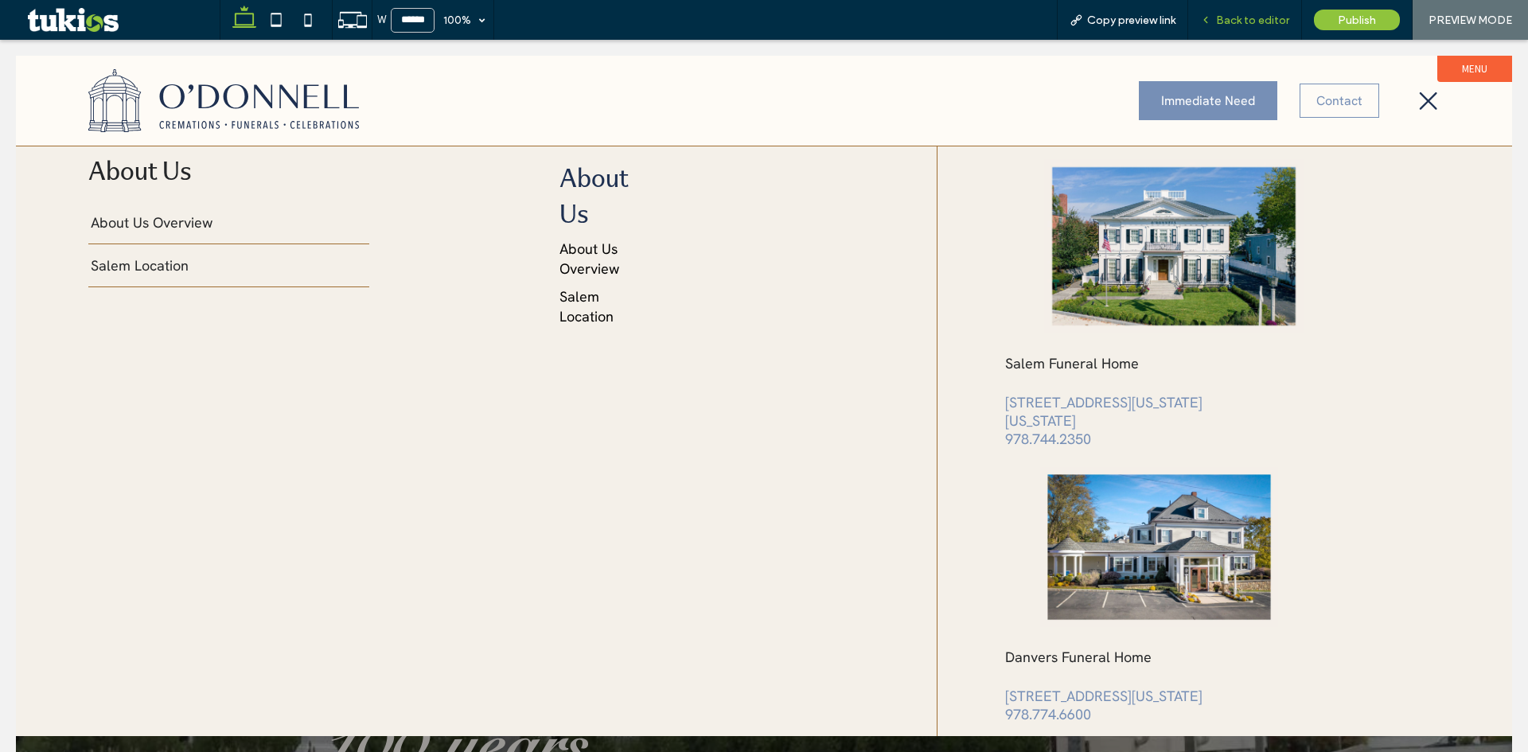
click at [1239, 14] on span "Back to editor" at bounding box center [1252, 21] width 73 height 14
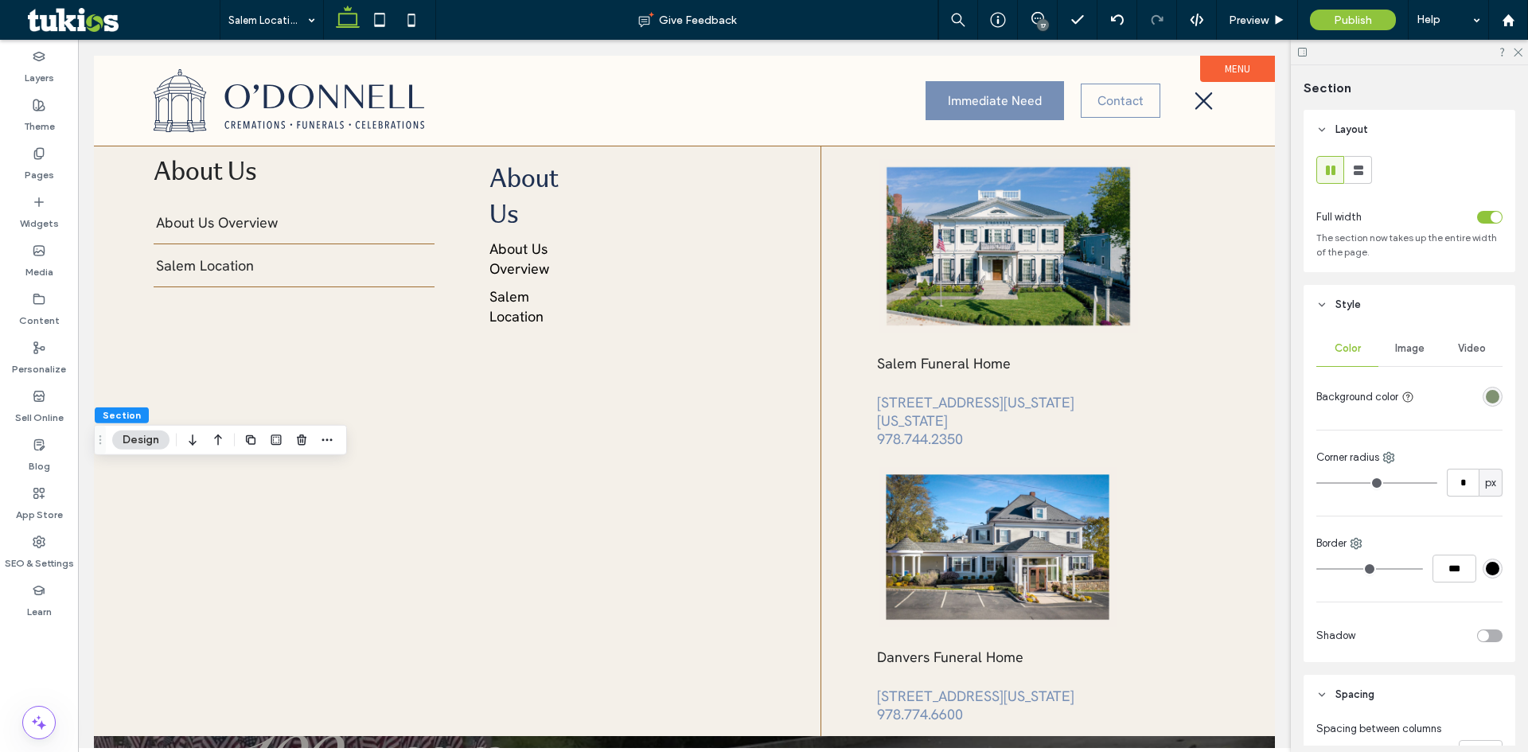
scroll to position [474, 0]
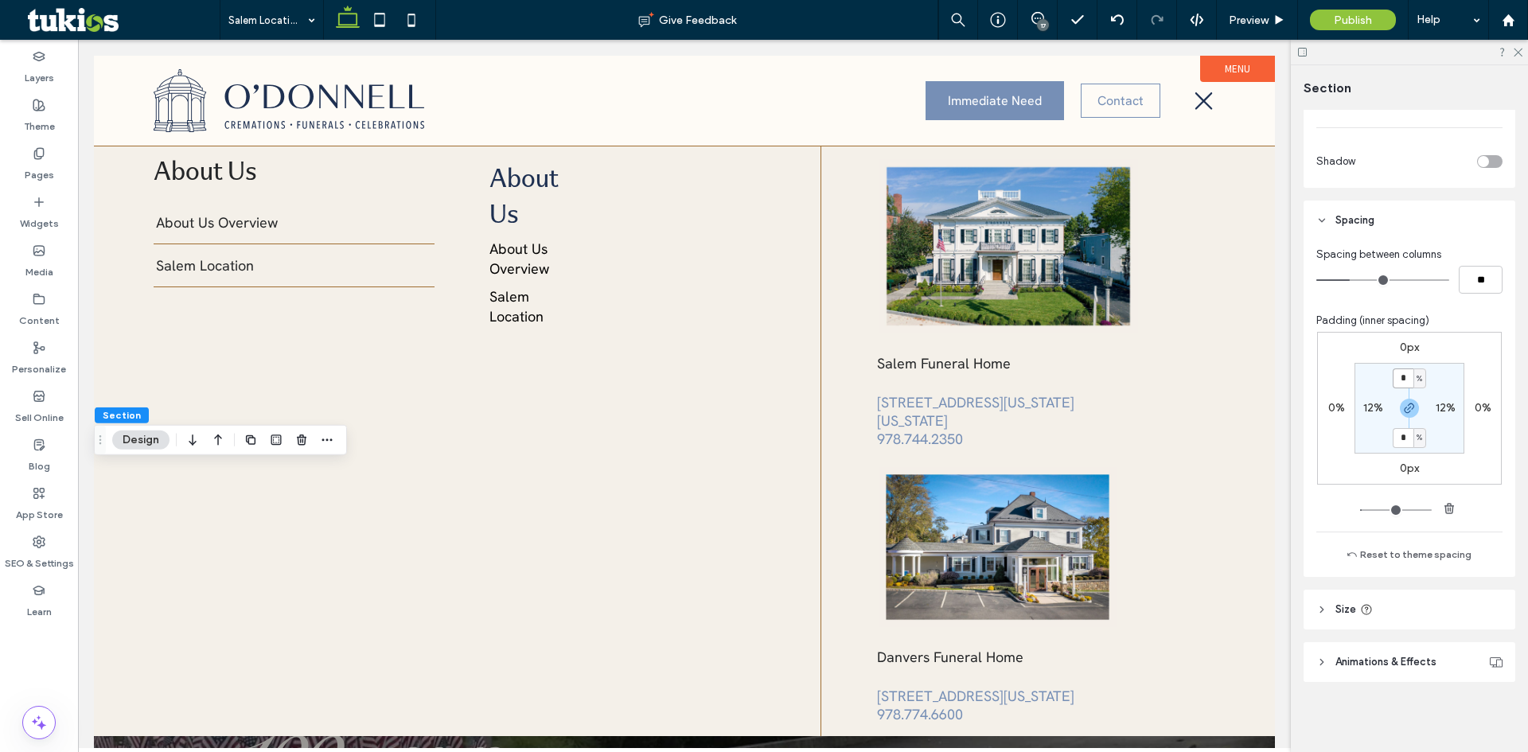
click at [1395, 384] on input "*" at bounding box center [1403, 379] width 21 height 20
type input "*"
click at [1245, 24] on span "Preview" at bounding box center [1249, 21] width 40 height 14
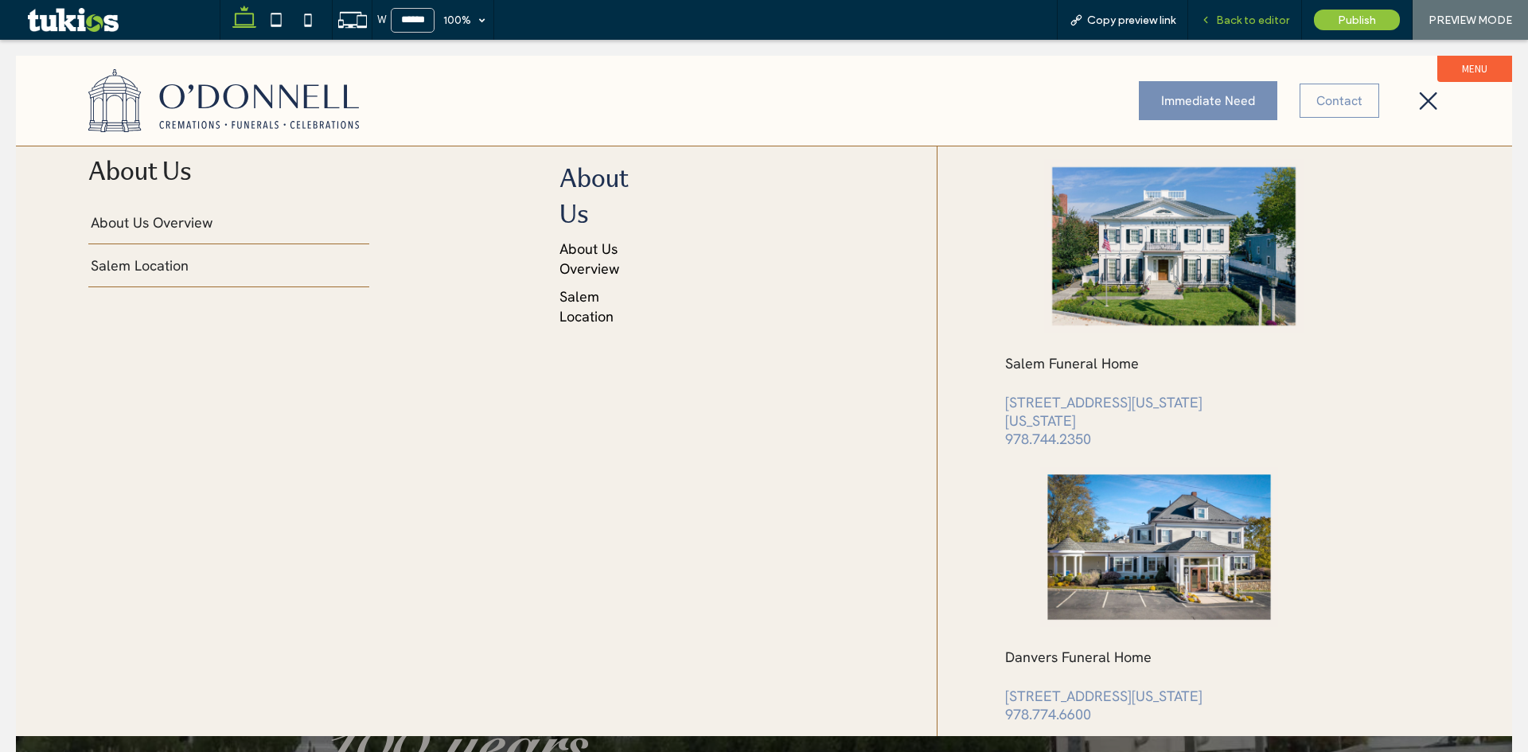
click at [1249, 14] on span "Back to editor" at bounding box center [1252, 21] width 73 height 14
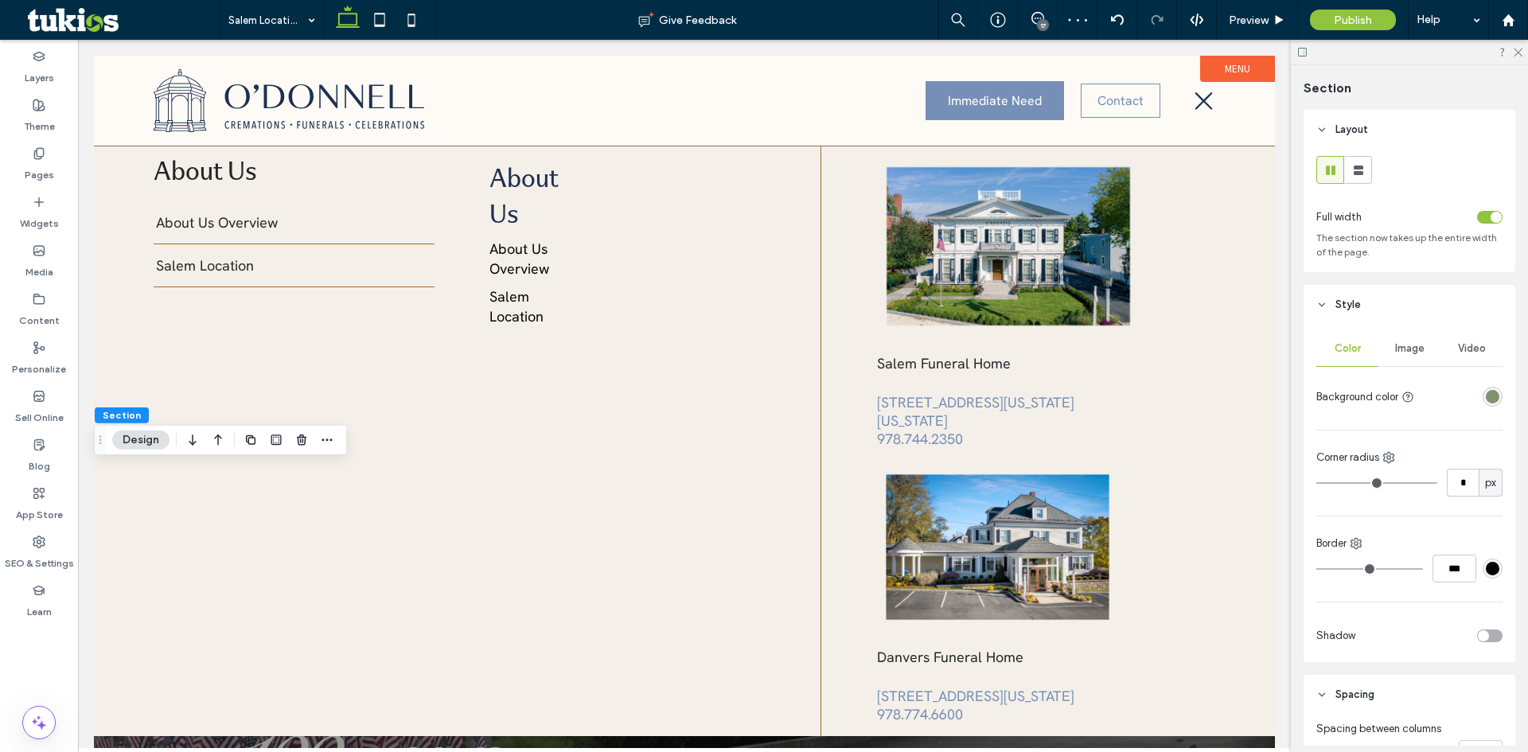
scroll to position [474, 0]
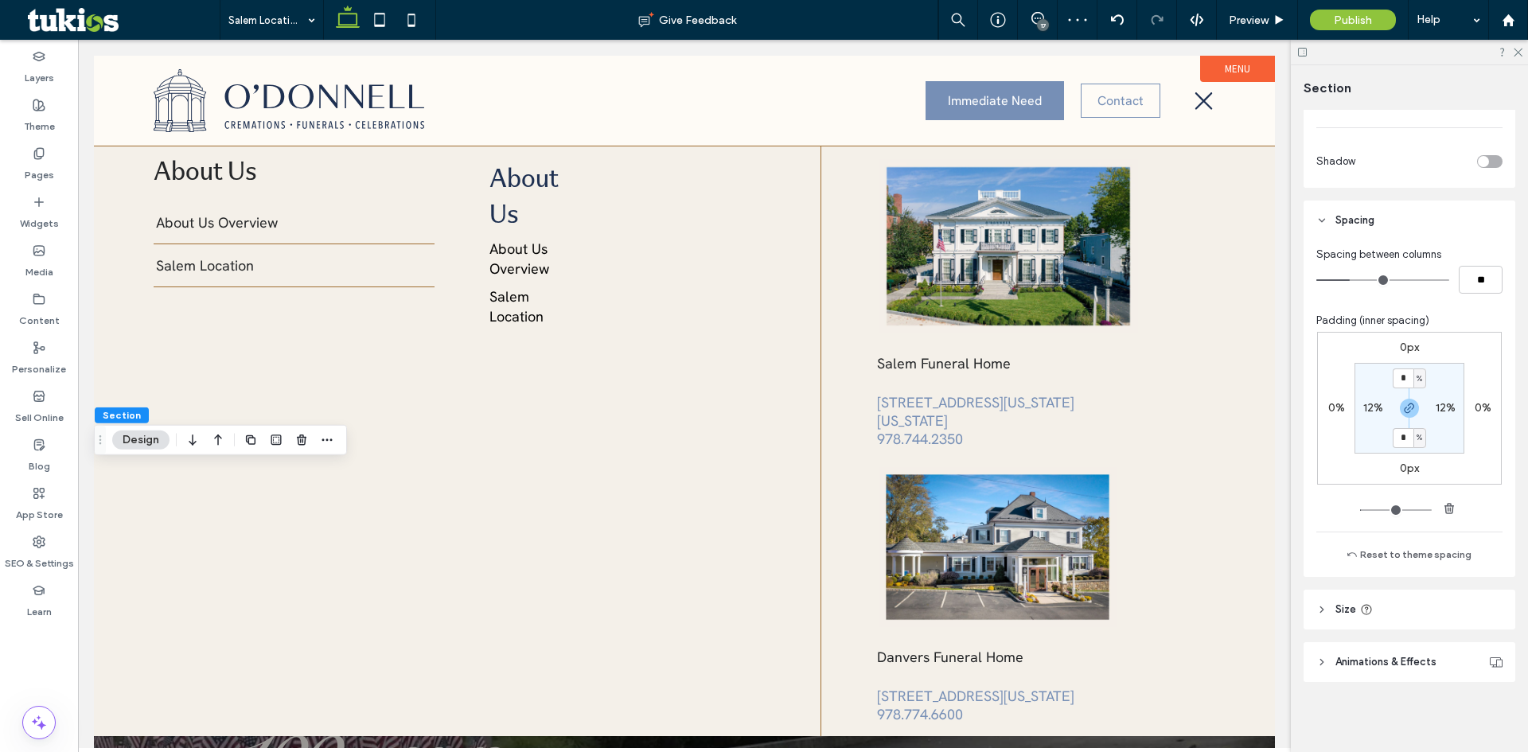
click at [1399, 391] on section "* % 12% * % 12%" at bounding box center [1410, 408] width 110 height 91
click at [1398, 383] on input "*" at bounding box center [1403, 379] width 21 height 20
type input "*"
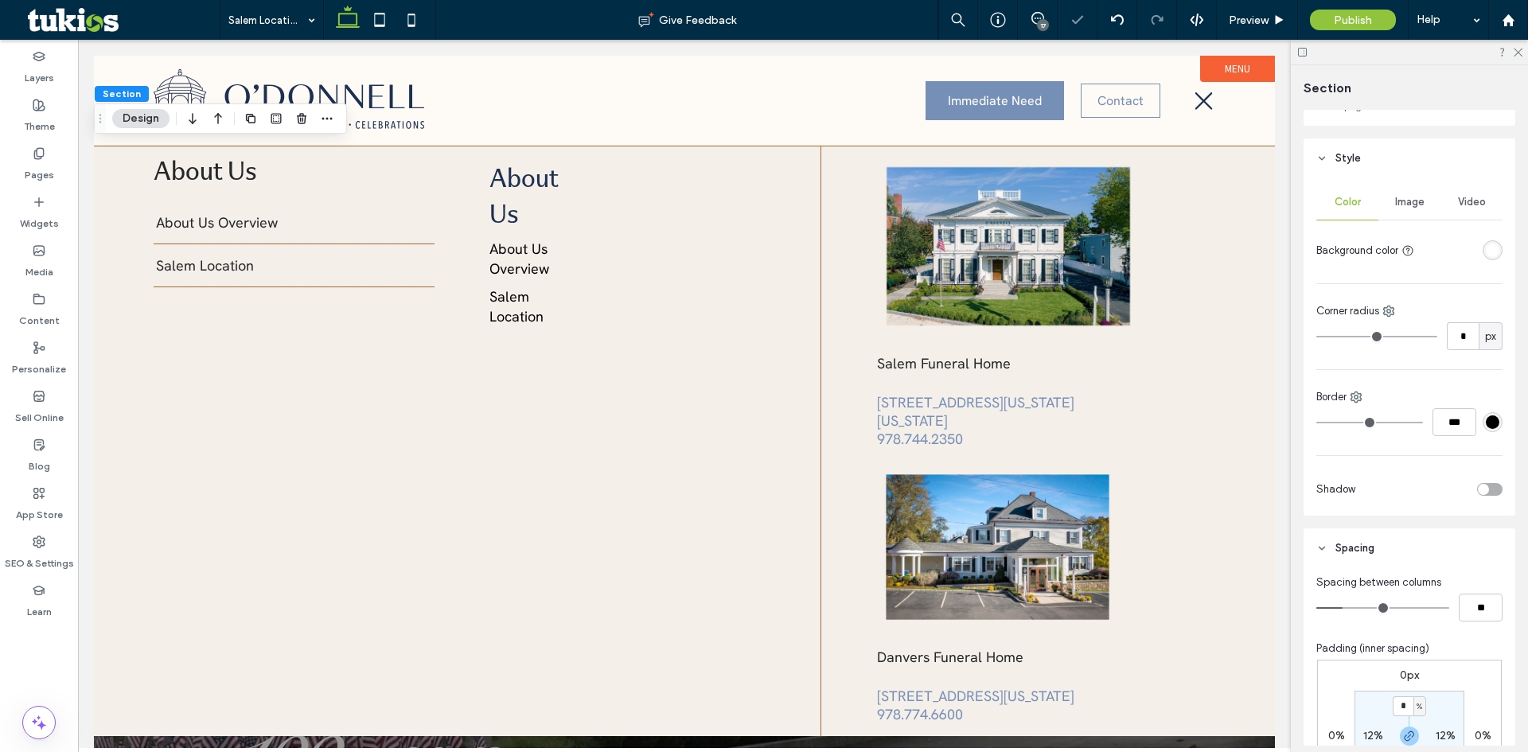
scroll to position [318, 0]
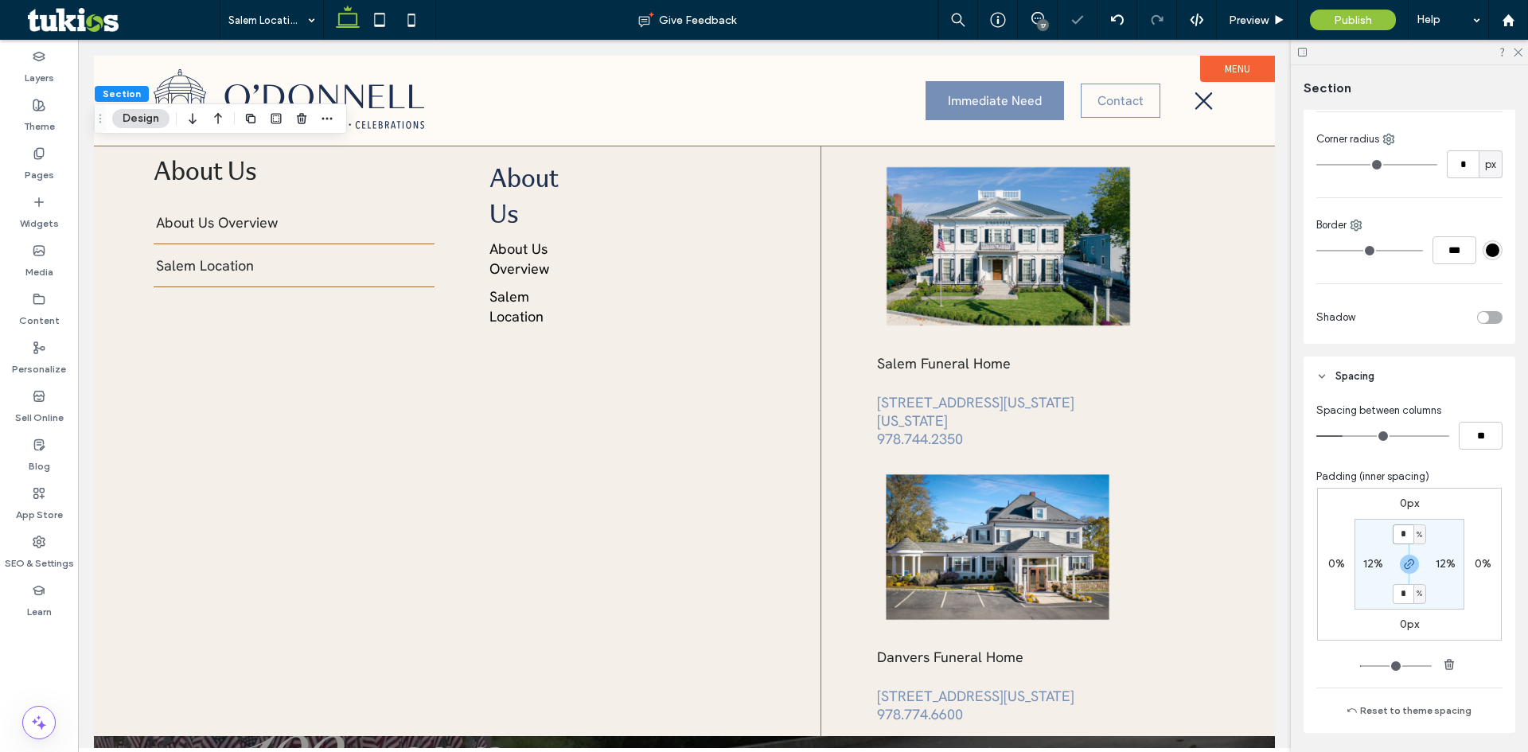
click at [1399, 533] on input "*" at bounding box center [1403, 535] width 21 height 20
type input "*"
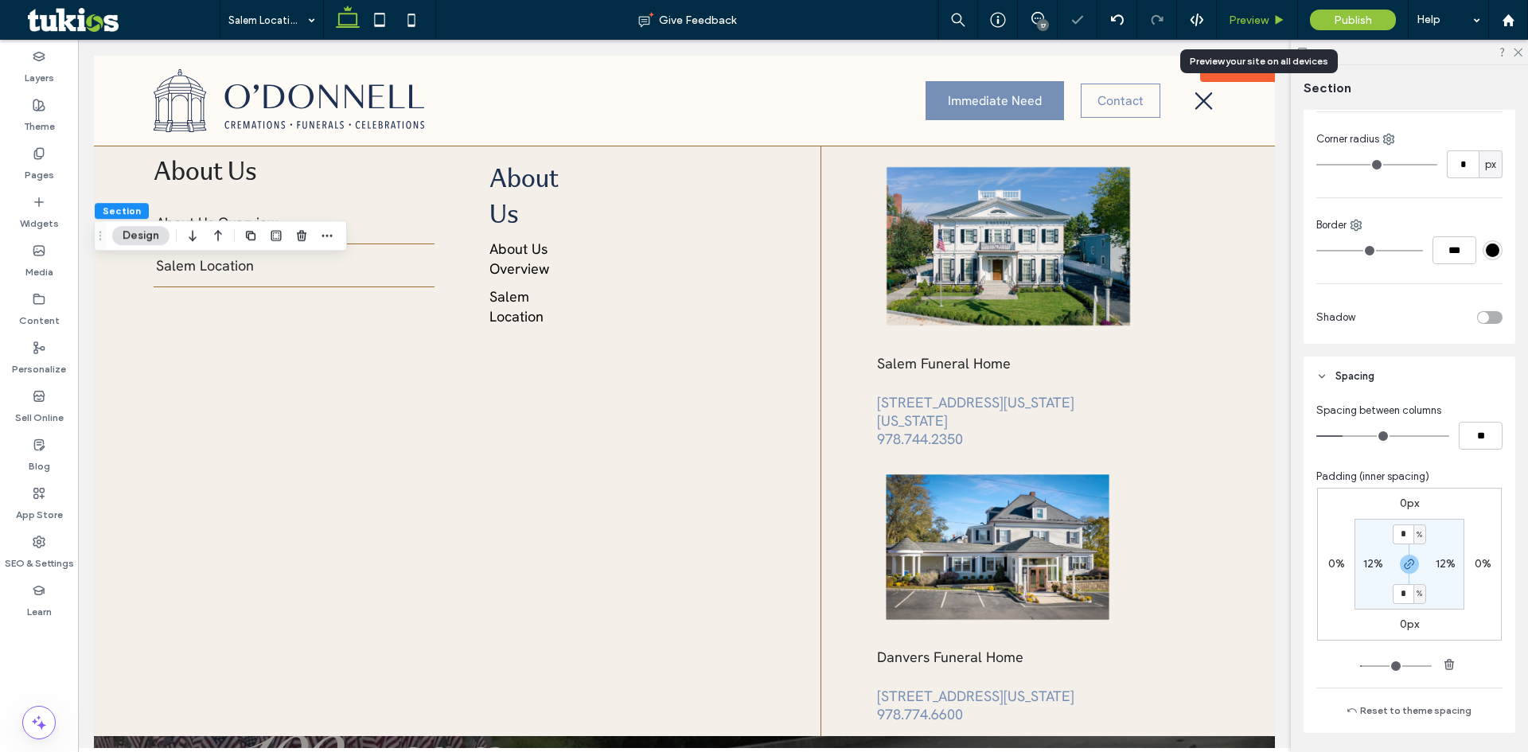
click at [1256, 20] on span "Preview" at bounding box center [1249, 21] width 40 height 14
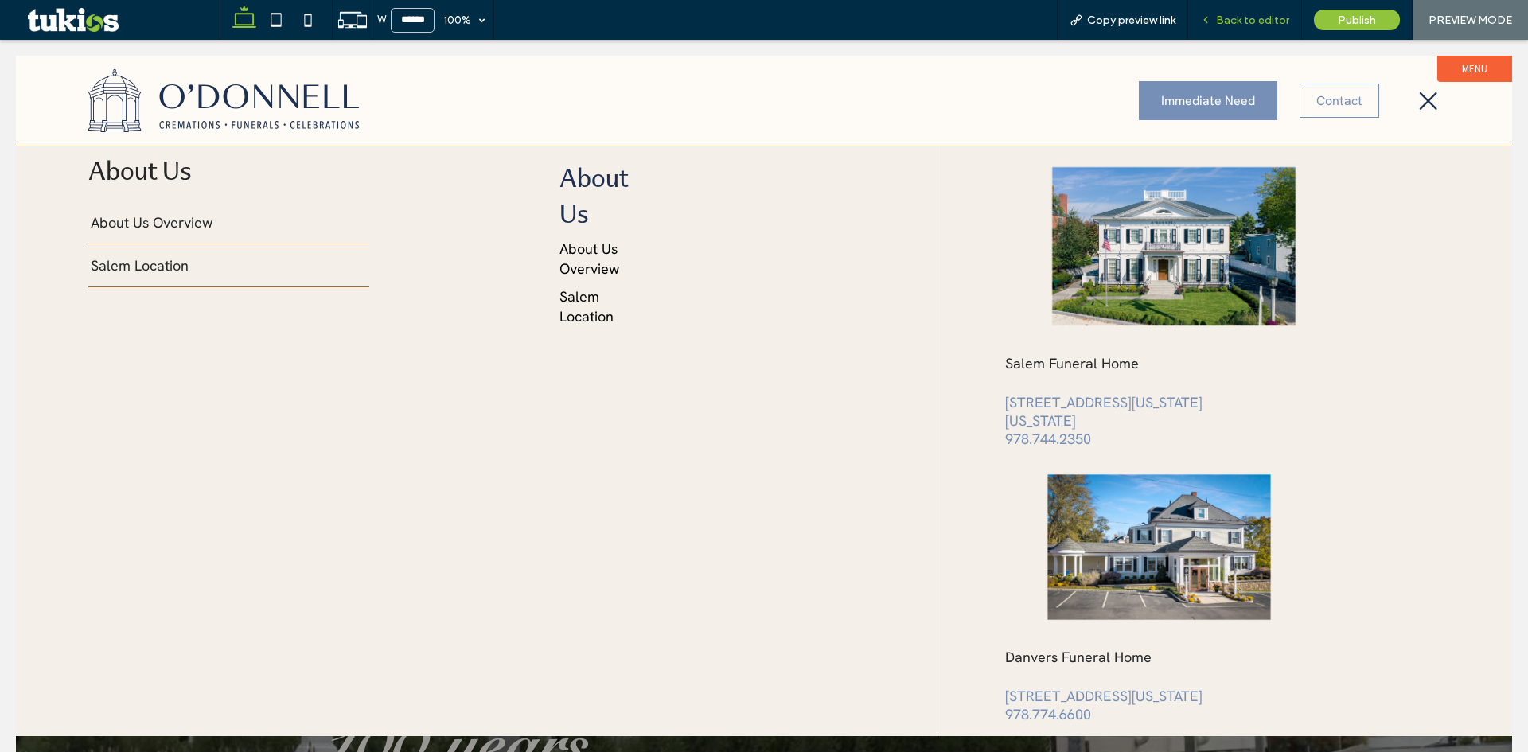
click at [1259, 11] on div "Back to editor" at bounding box center [1246, 20] width 114 height 40
click at [1253, 25] on span "Back to editor" at bounding box center [1252, 21] width 73 height 14
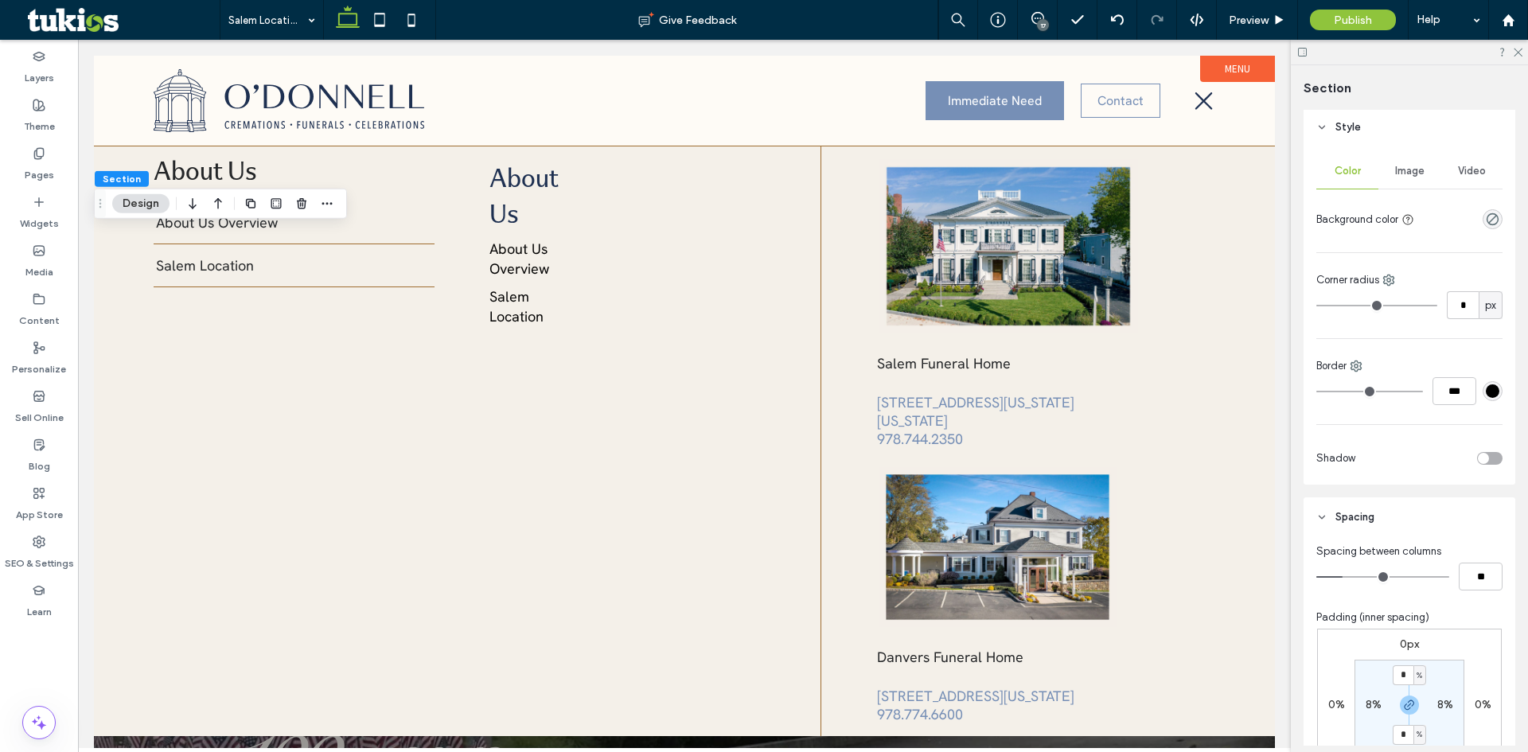
scroll to position [398, 0]
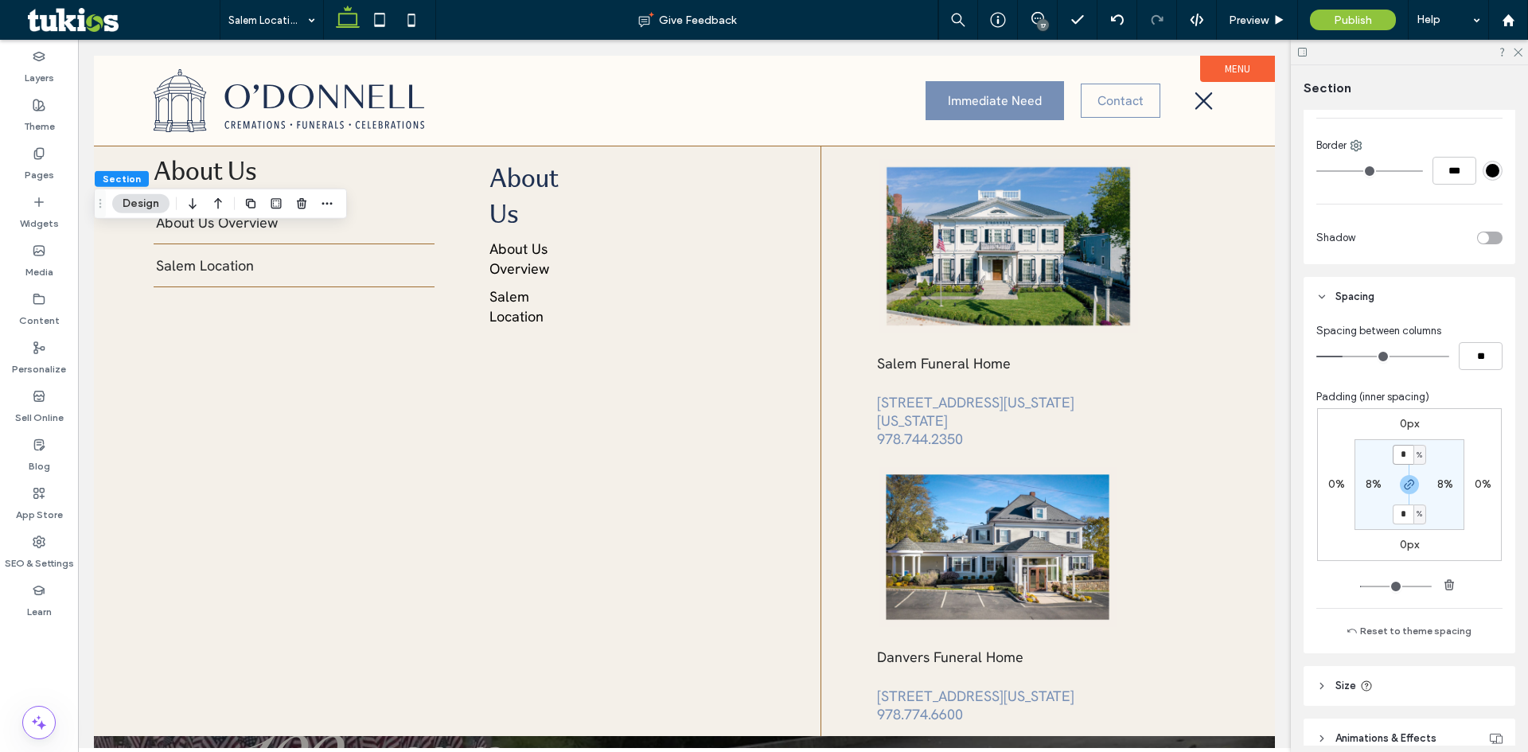
click at [1395, 450] on input "*" at bounding box center [1403, 455] width 21 height 20
type input "*"
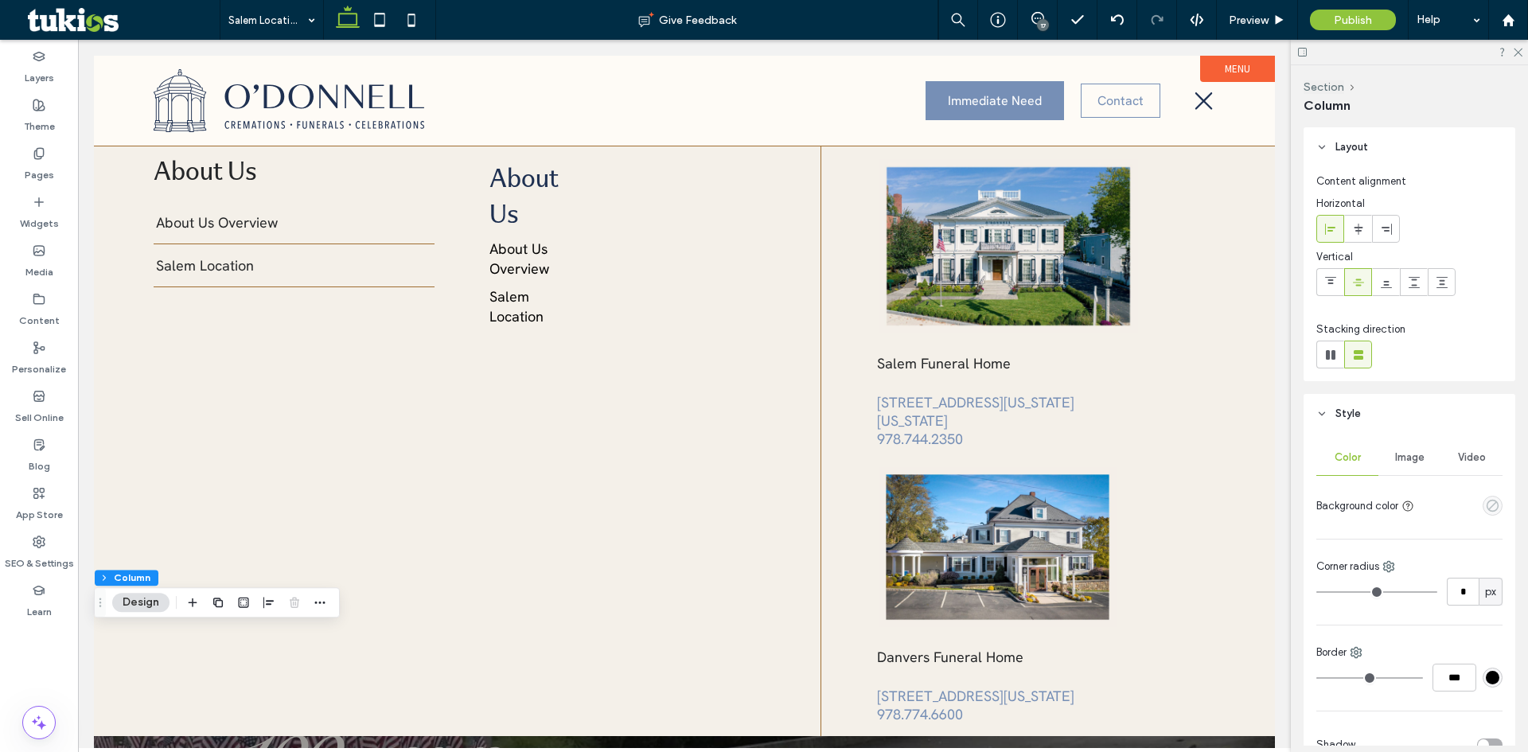
click at [1487, 506] on use "empty color" at bounding box center [1493, 506] width 12 height 12
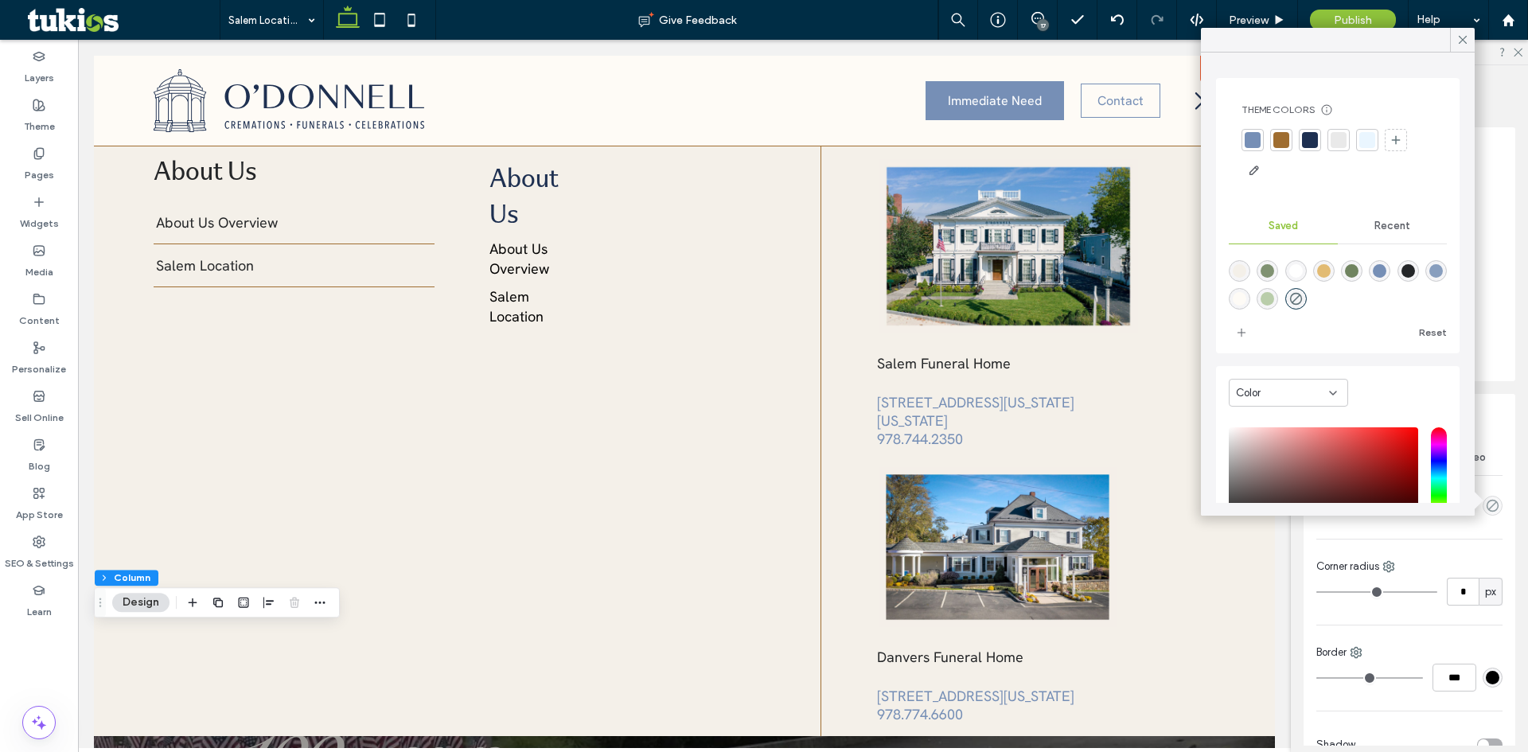
click at [1247, 293] on div "rgba(254,251,246,1)" at bounding box center [1240, 299] width 14 height 14
type input "*******"
type input "***"
type input "****"
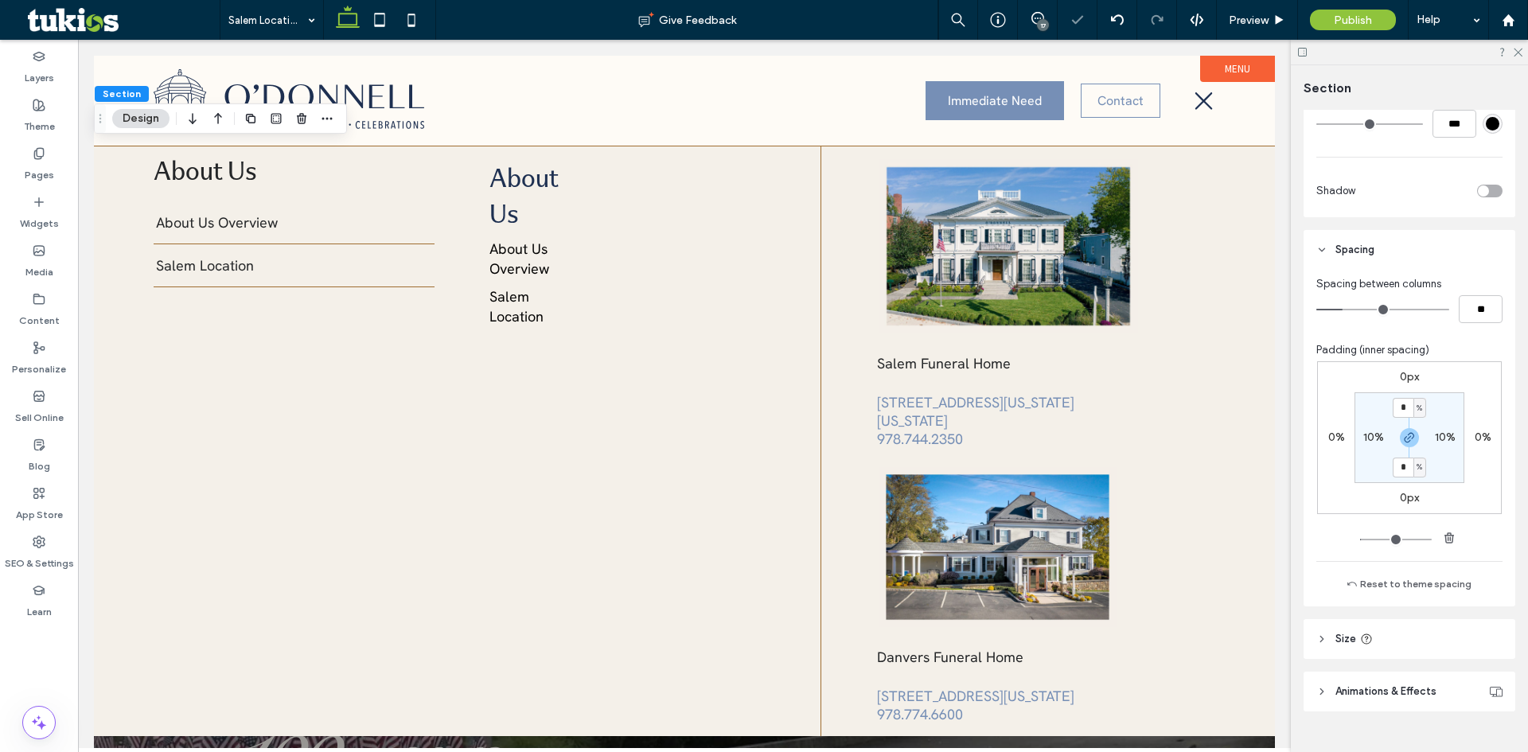
scroll to position [474, 0]
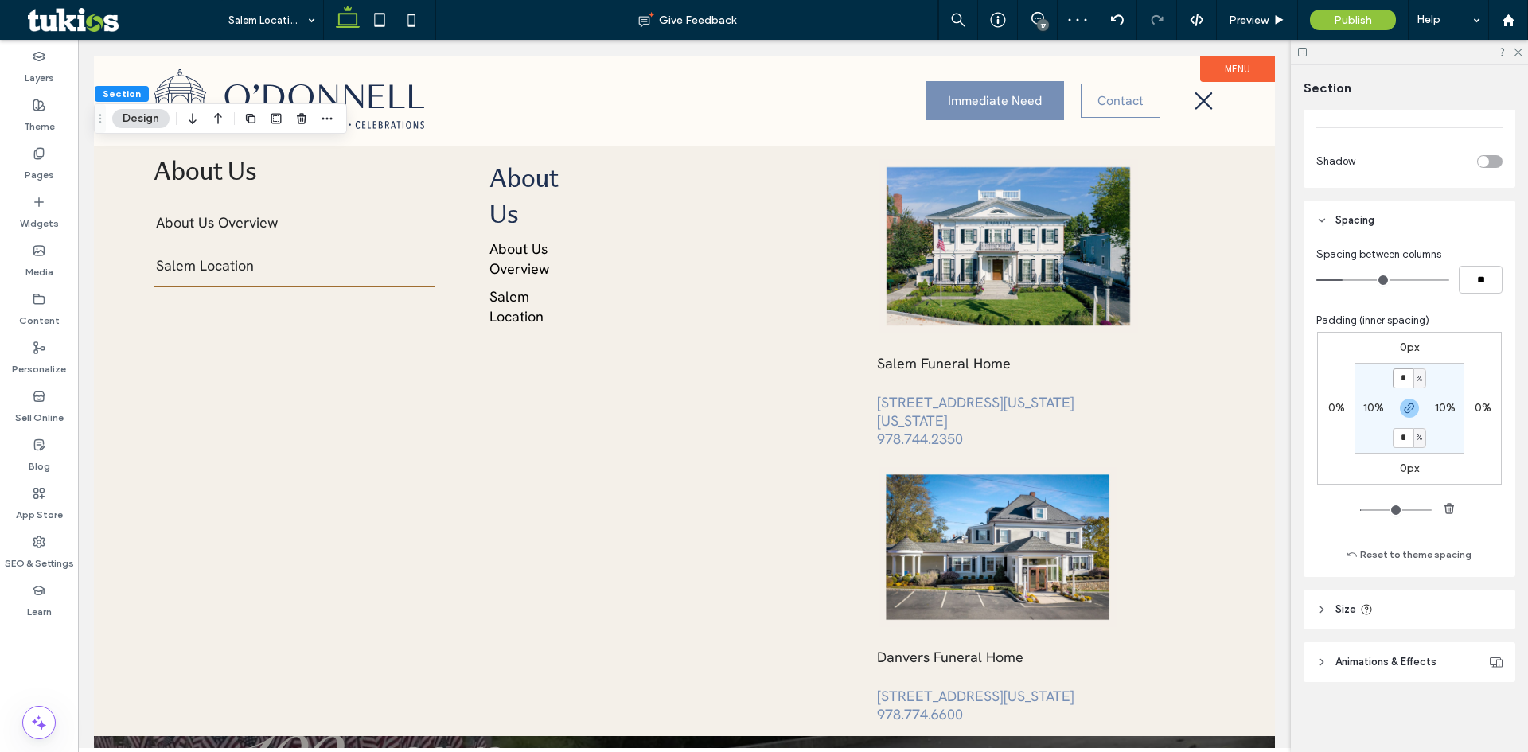
click at [1403, 381] on input "*" at bounding box center [1403, 379] width 21 height 20
type input "*"
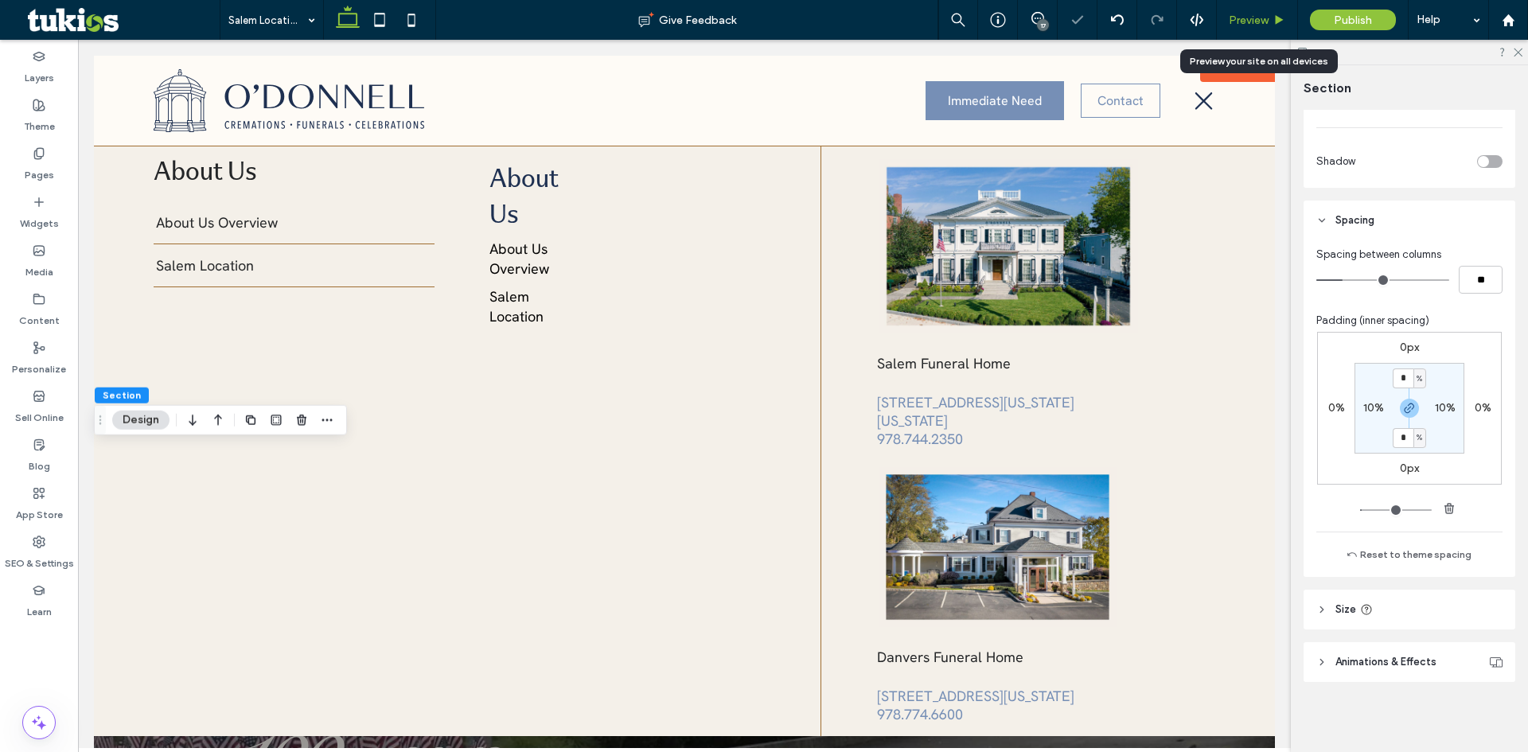
click at [1260, 14] on span "Preview" at bounding box center [1249, 21] width 40 height 14
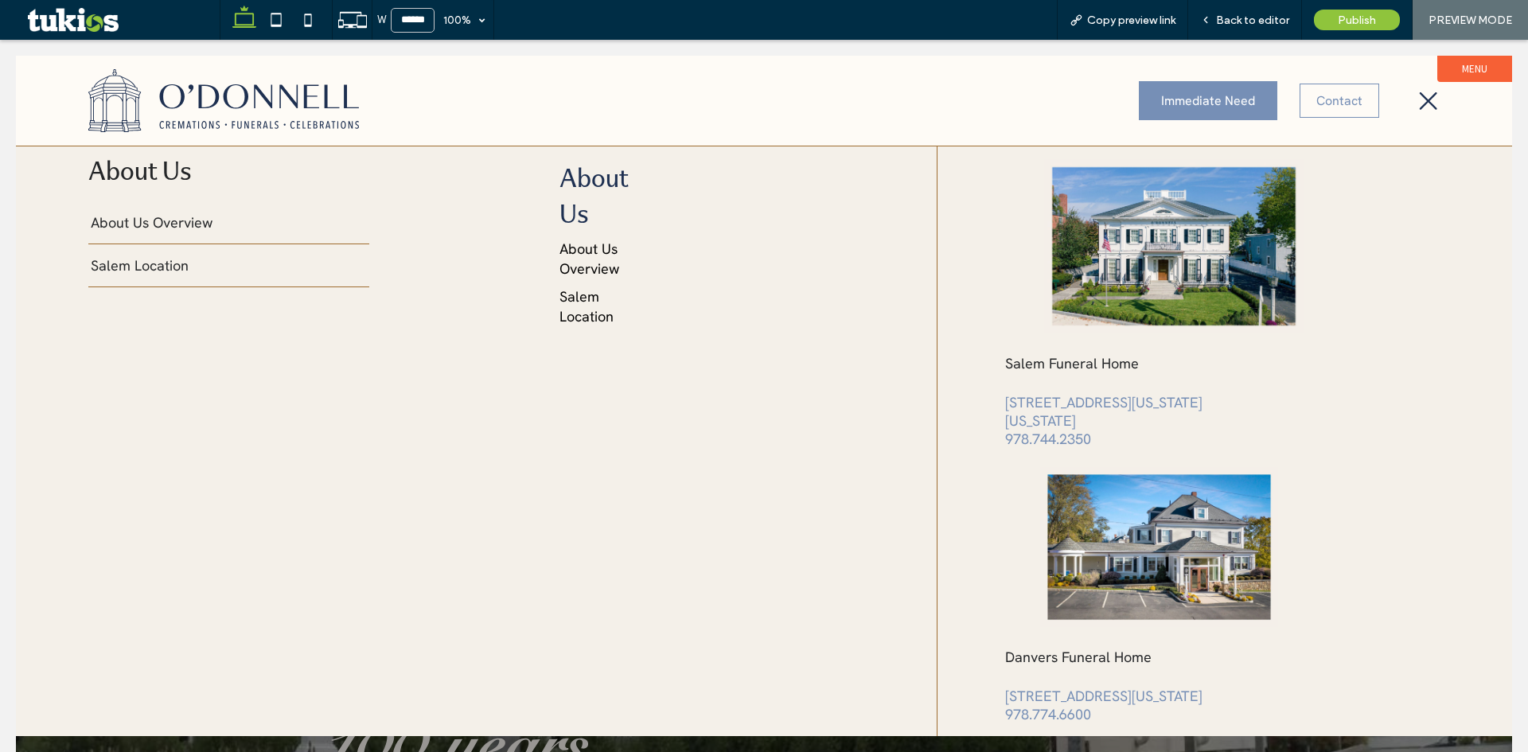
click at [1259, 20] on span "Back to editor" at bounding box center [1252, 21] width 73 height 14
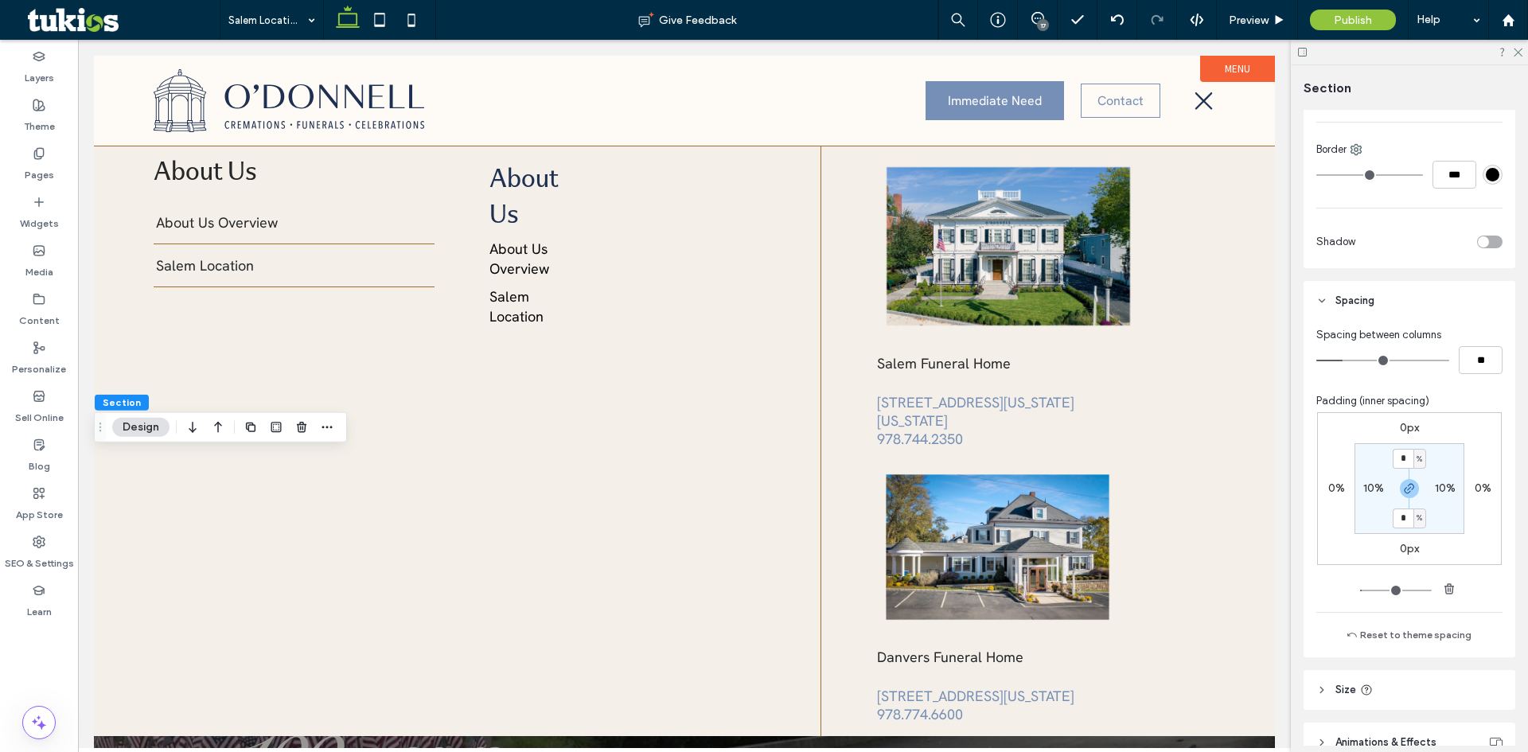
scroll to position [398, 0]
click at [1403, 490] on icon "button" at bounding box center [1409, 484] width 13 height 13
click at [1402, 452] on input "*" at bounding box center [1403, 455] width 21 height 20
type input "*"
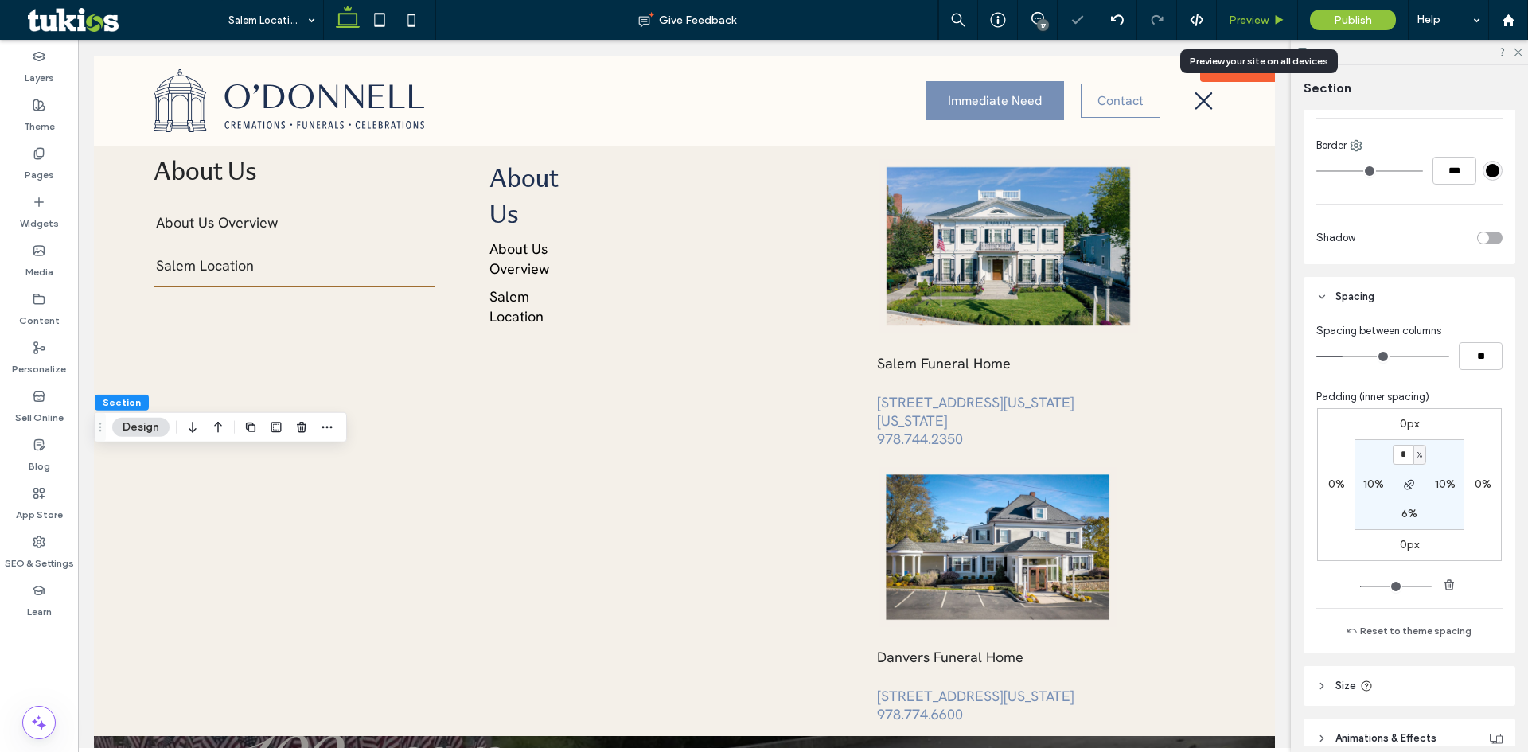
click at [1264, 18] on span "Preview" at bounding box center [1249, 21] width 40 height 14
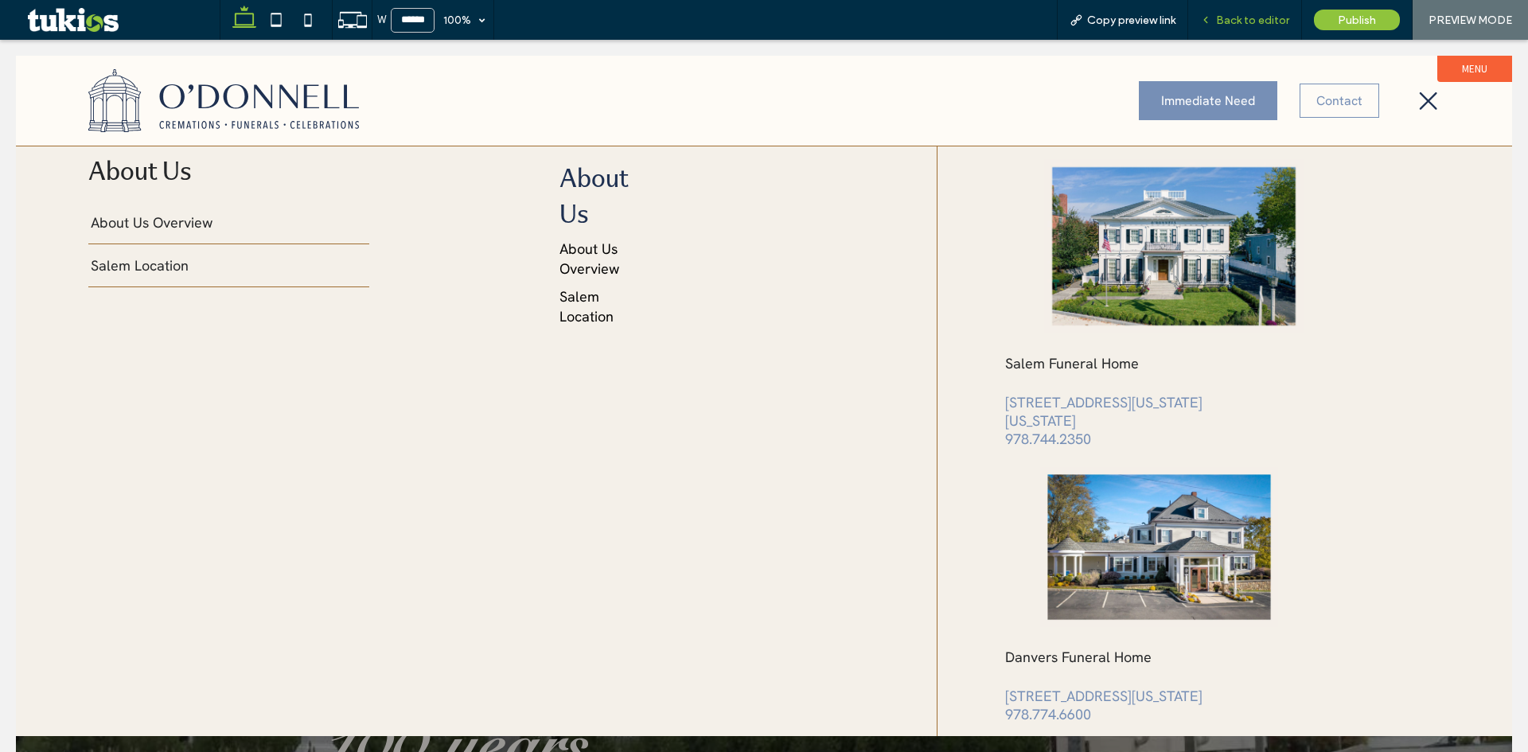
click at [1252, 18] on span "Back to editor" at bounding box center [1252, 21] width 73 height 14
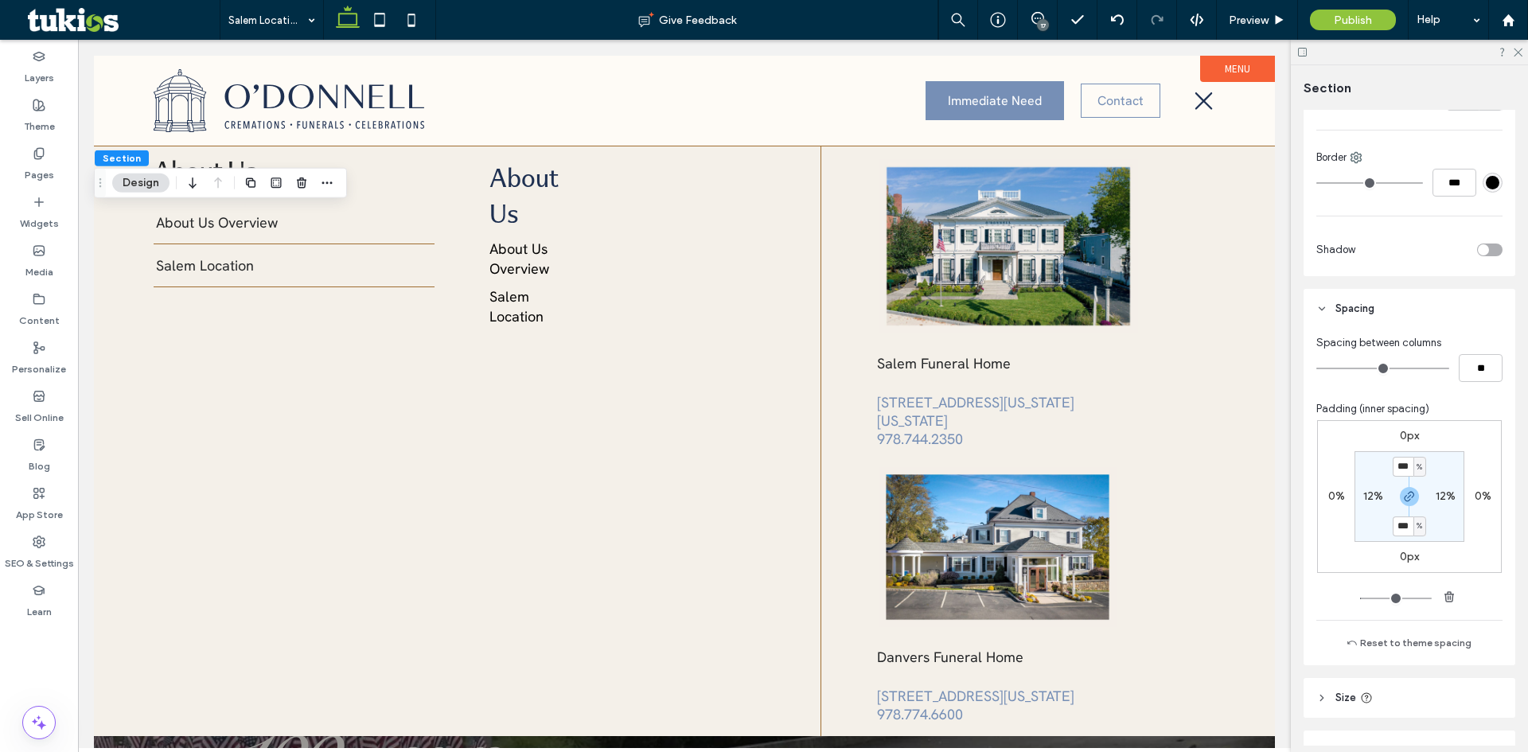
scroll to position [474, 0]
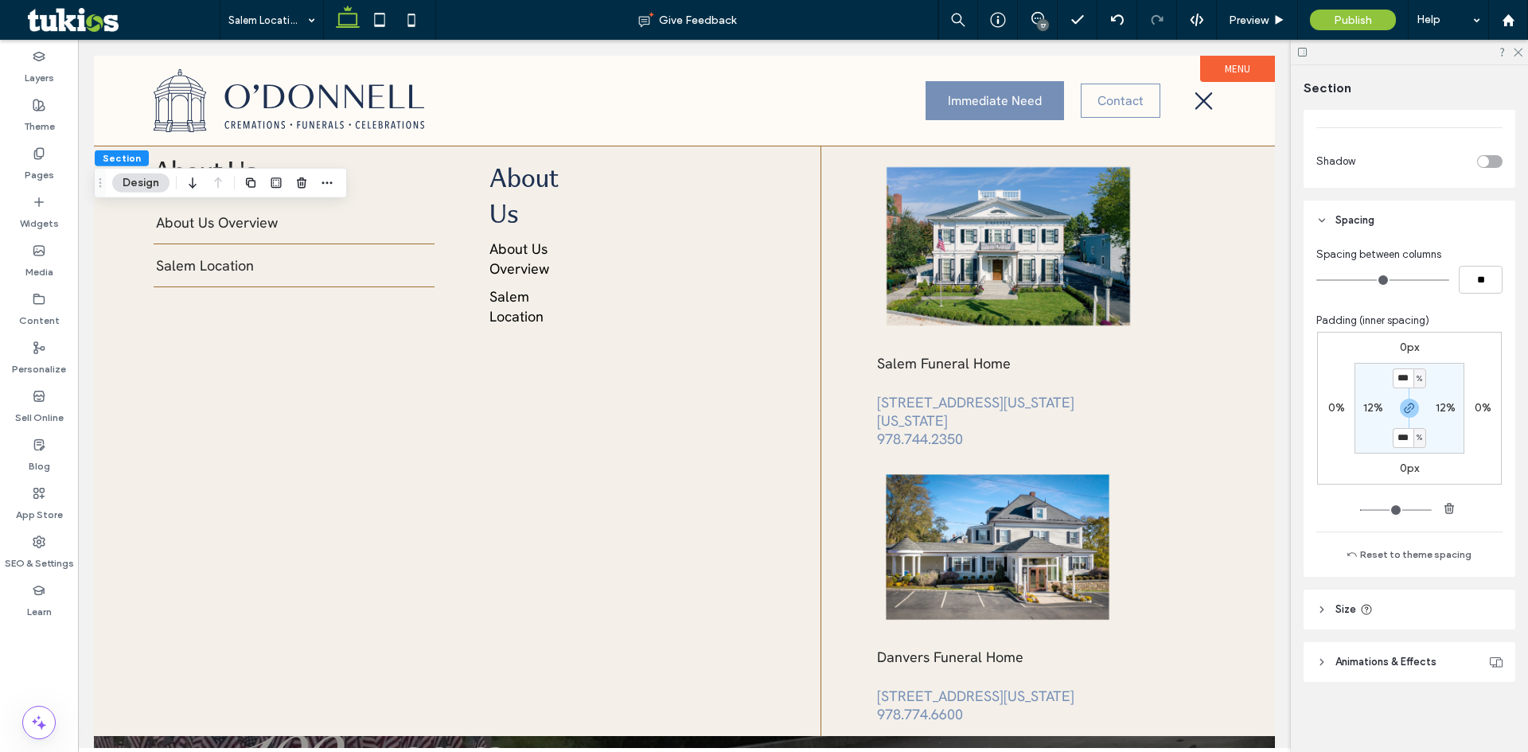
click at [1350, 490] on div "0px 0% 0px 0% *** % 12% *** % 12%" at bounding box center [1410, 425] width 186 height 187
click at [1246, 14] on span "Preview" at bounding box center [1249, 21] width 40 height 14
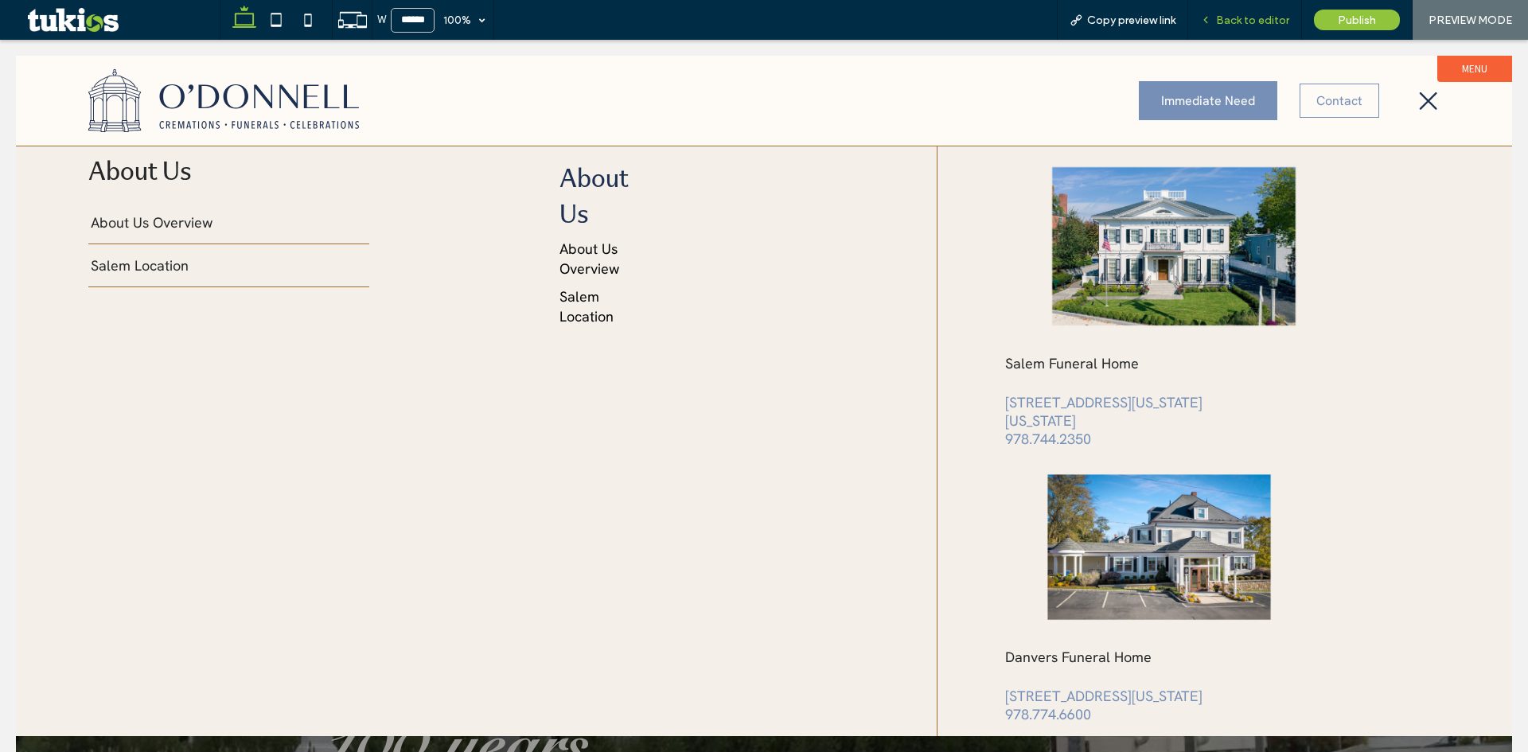
drag, startPoint x: 1251, startPoint y: 12, endPoint x: 1225, endPoint y: 33, distance: 33.9
click at [1251, 12] on div "Back to editor" at bounding box center [1246, 20] width 114 height 40
click at [1257, 14] on span "Back to editor" at bounding box center [1252, 21] width 73 height 14
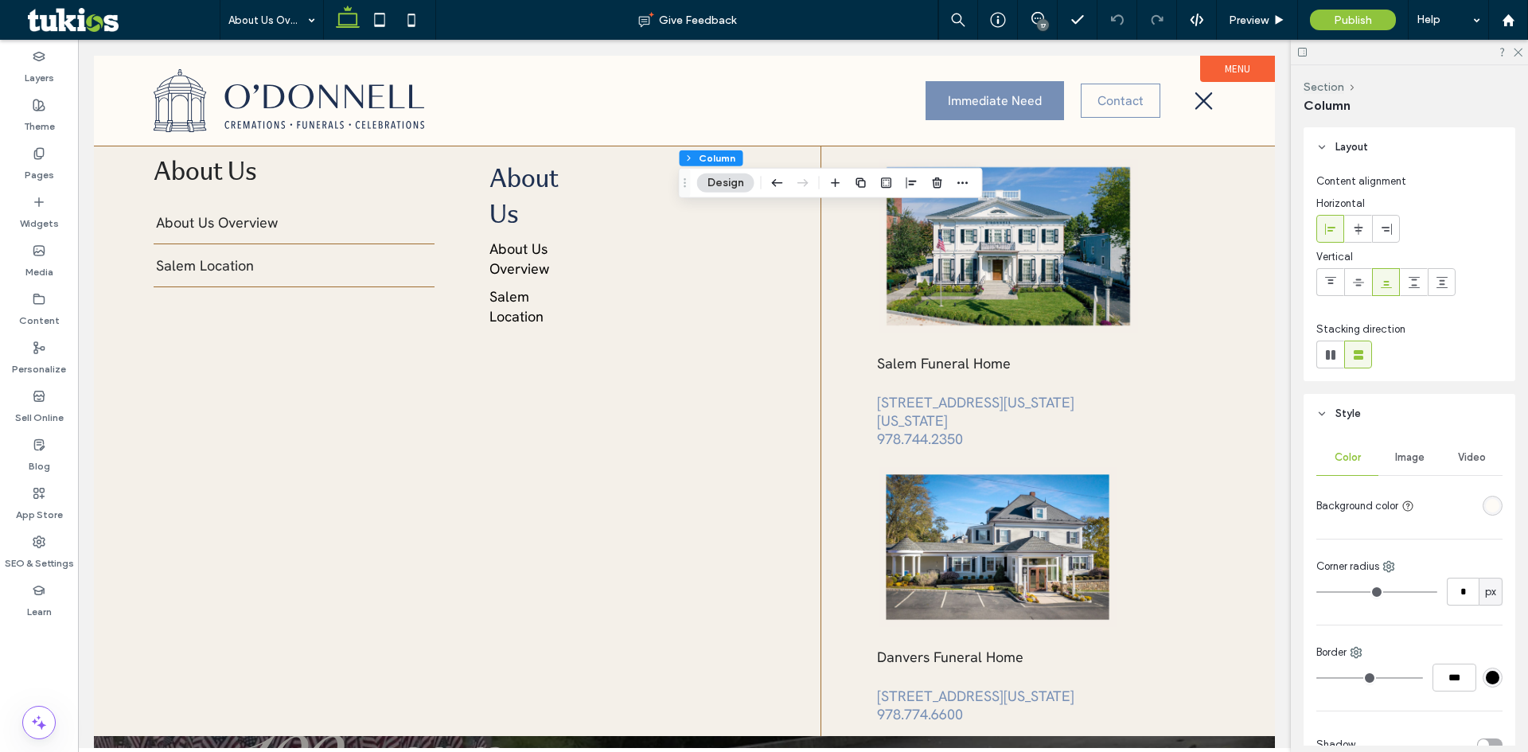
scroll to position [247, 0]
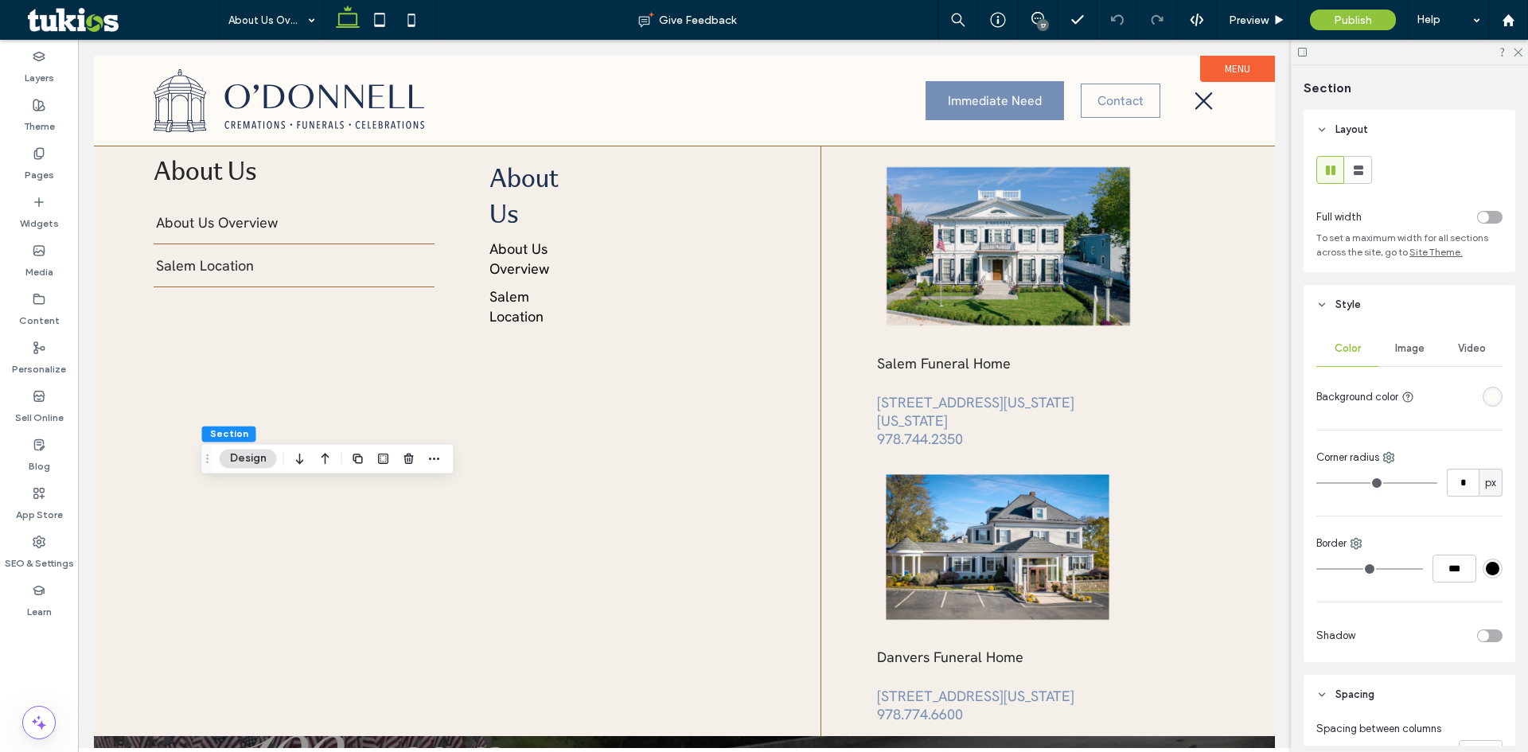
click at [1496, 396] on div "Color Image Video Background color Corner radius * px Border *** Shadow" at bounding box center [1410, 494] width 212 height 338
click at [1486, 400] on div "rgba(254,251,246,1)" at bounding box center [1493, 397] width 14 height 14
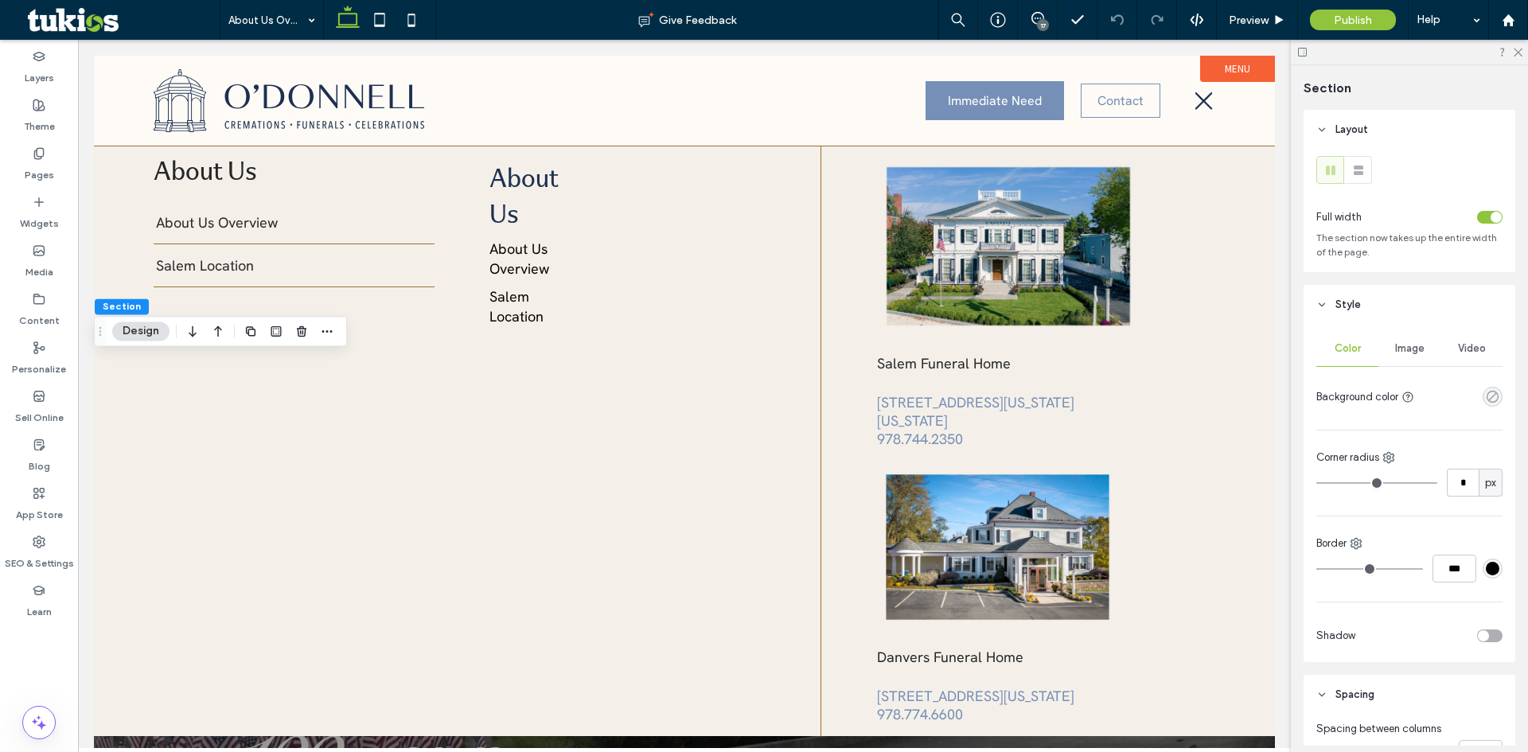
click at [1487, 397] on use "rgba(0, 0, 0, 0)" at bounding box center [1493, 397] width 12 height 12
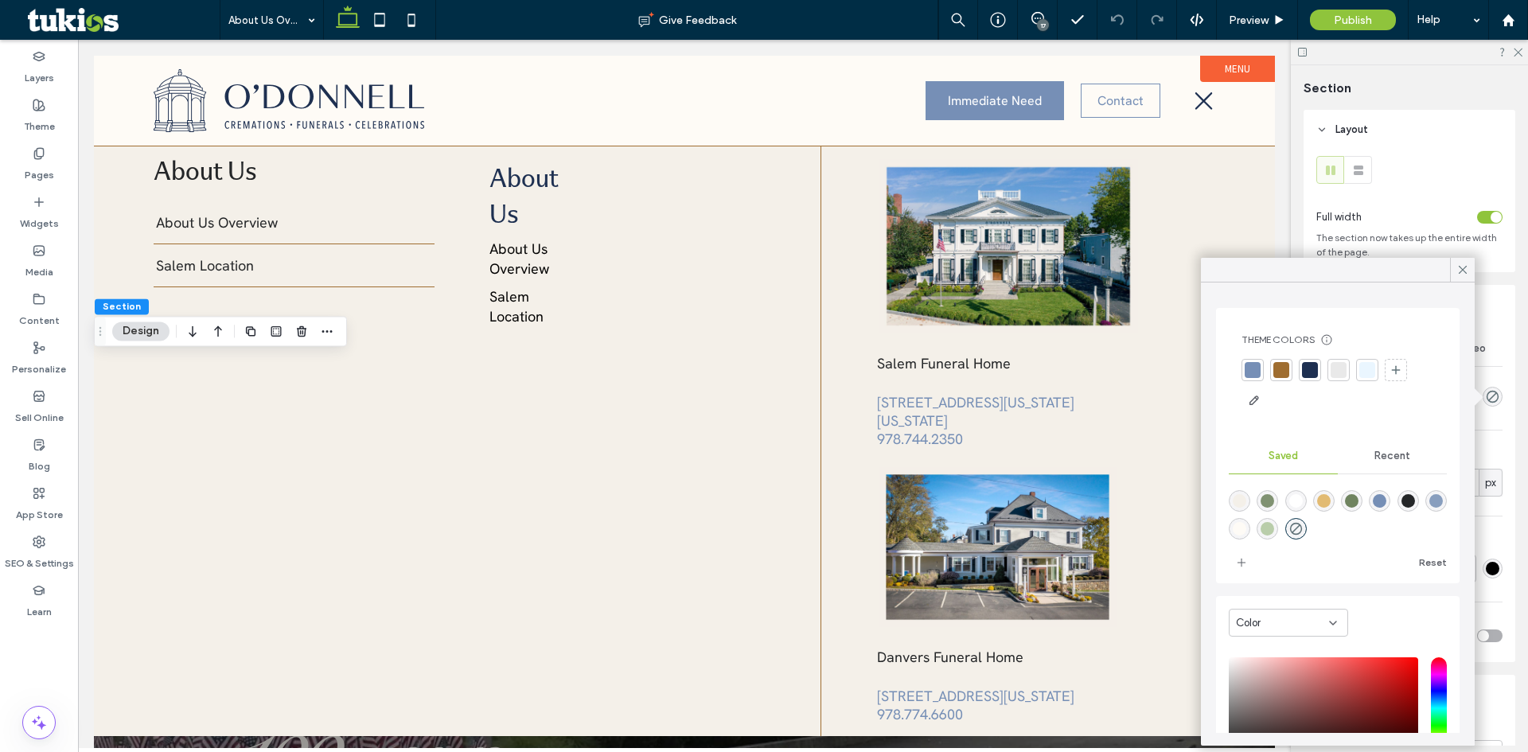
click at [1247, 529] on div "rgba(254,251,246,1)" at bounding box center [1240, 529] width 14 height 14
type input "*******"
type input "***"
type input "****"
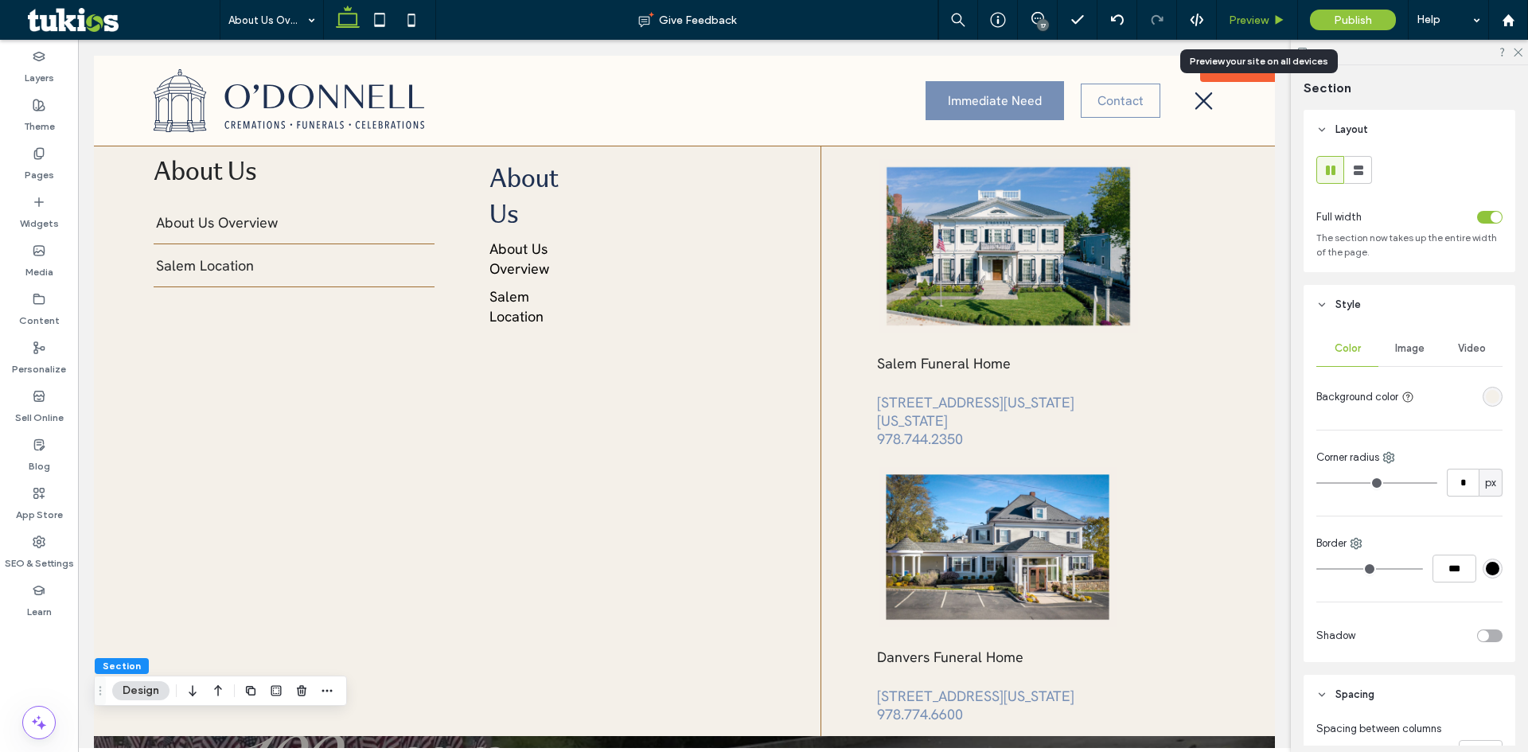
click at [1245, 19] on span "Preview" at bounding box center [1249, 21] width 40 height 14
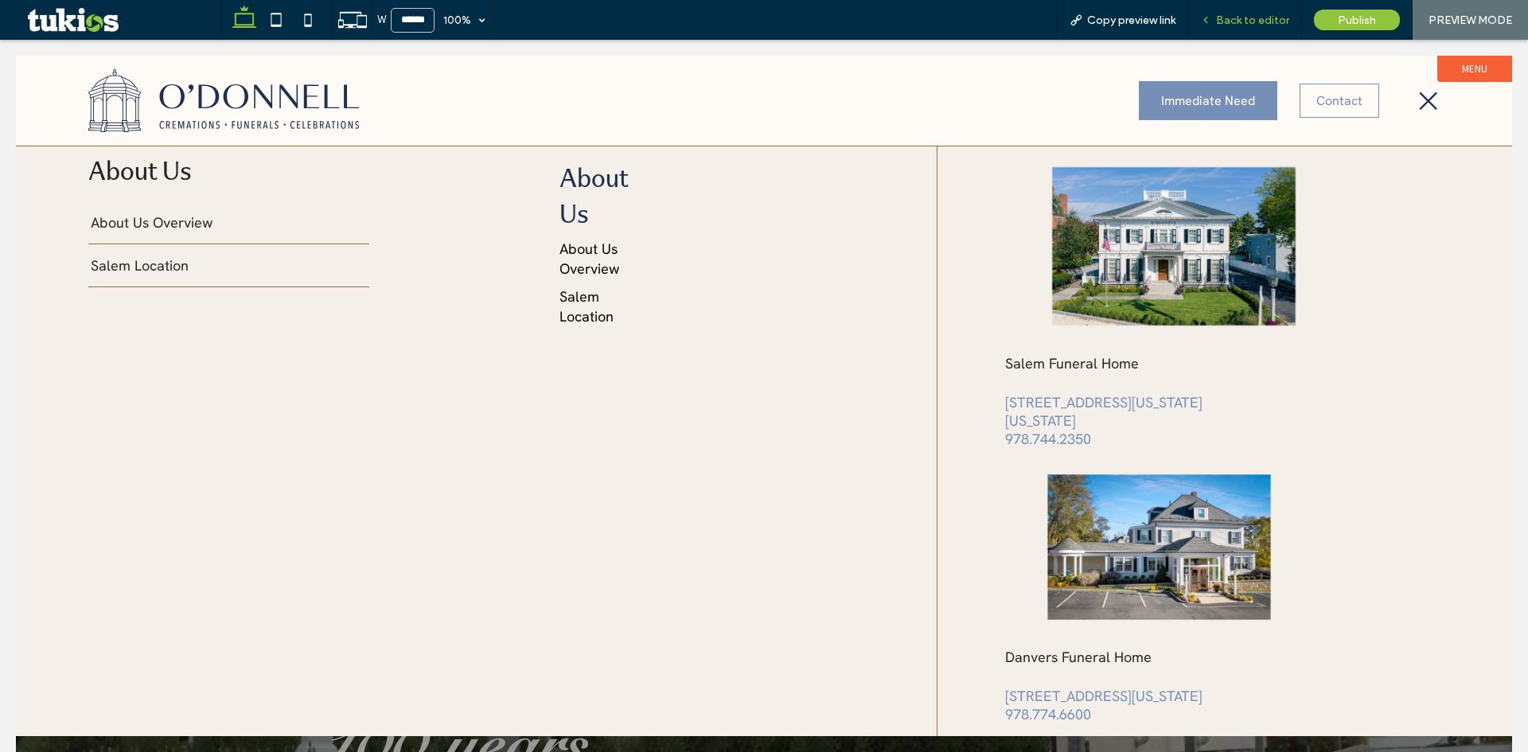
click at [1222, 16] on span "Back to editor" at bounding box center [1252, 21] width 73 height 14
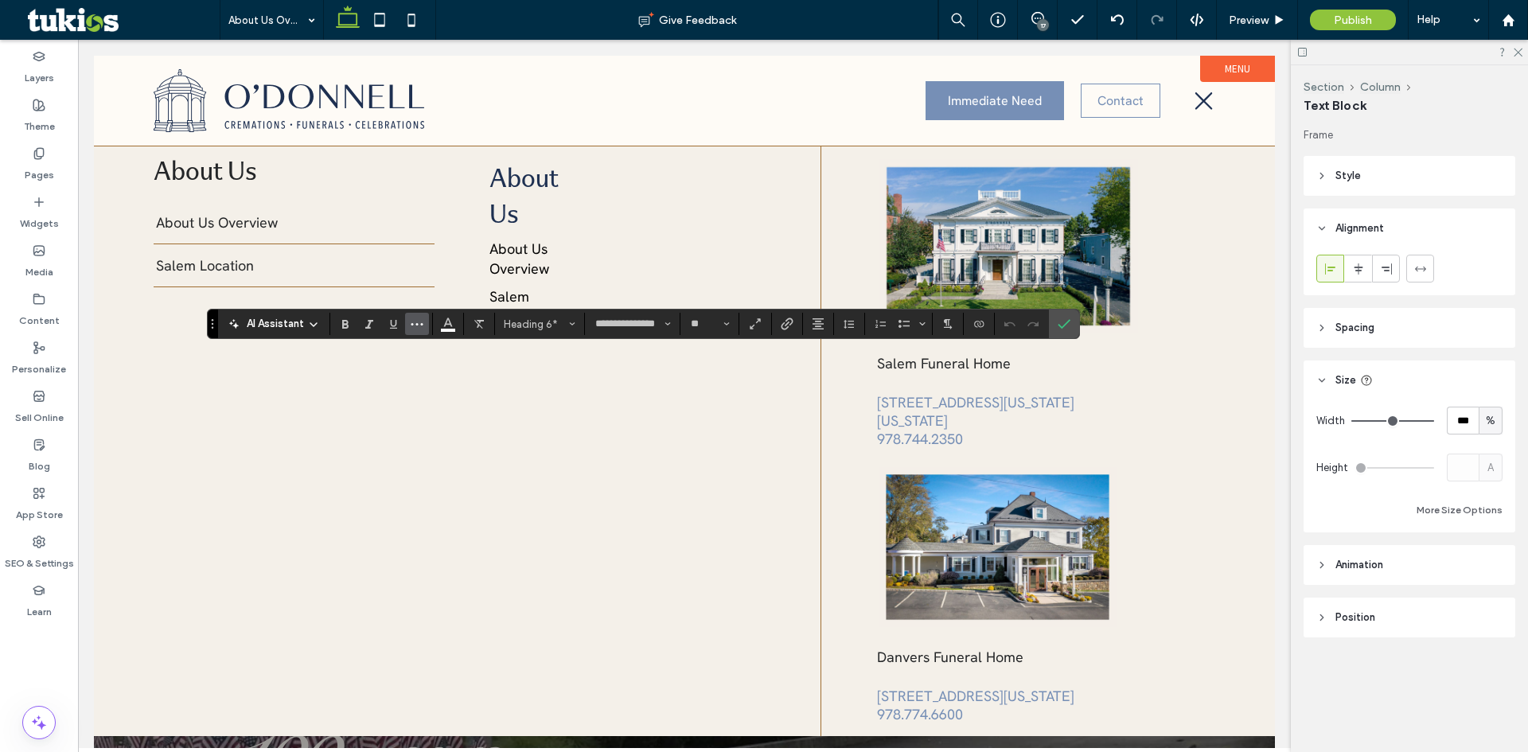
click at [417, 318] on icon "More" at bounding box center [417, 324] width 13 height 13
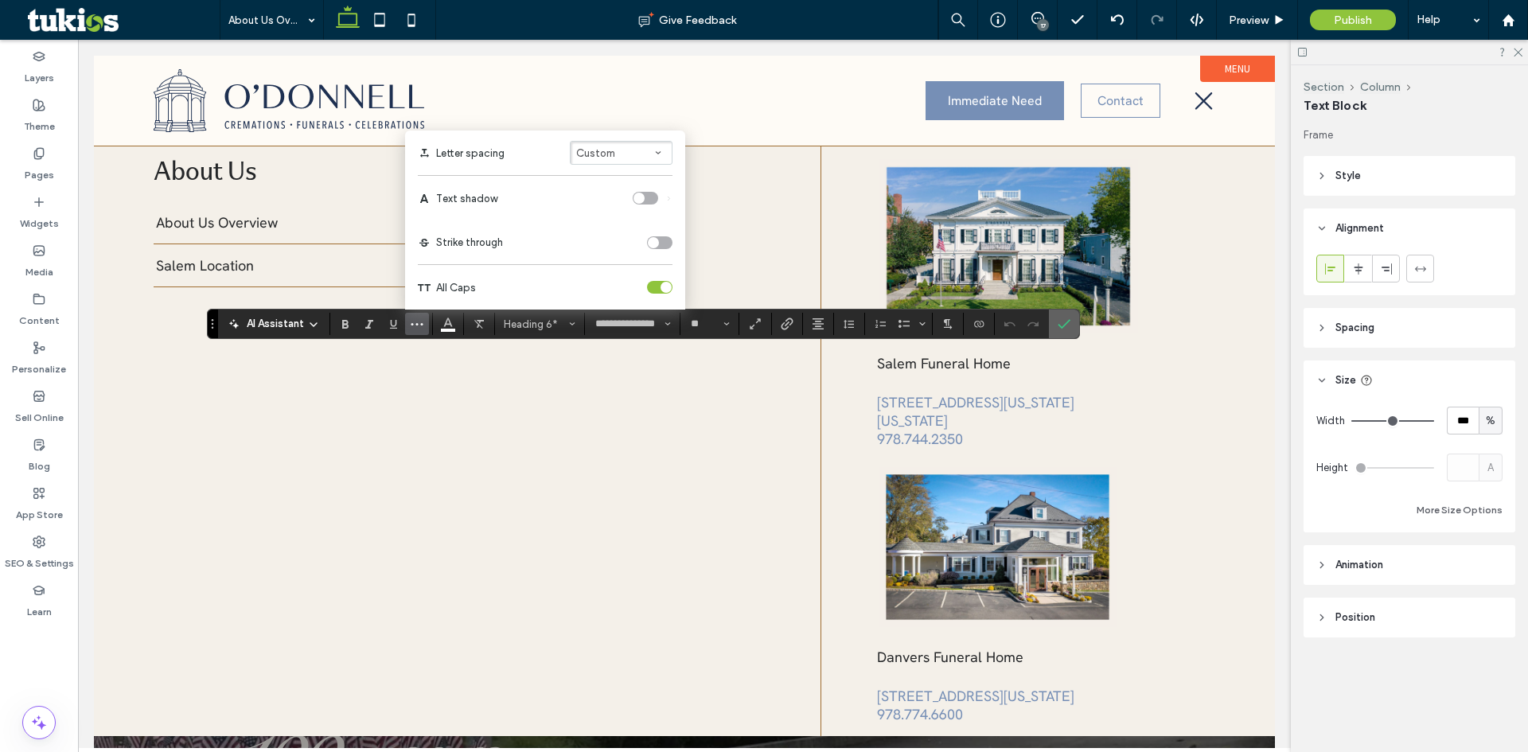
click at [1064, 318] on icon "Confirm" at bounding box center [1064, 324] width 13 height 13
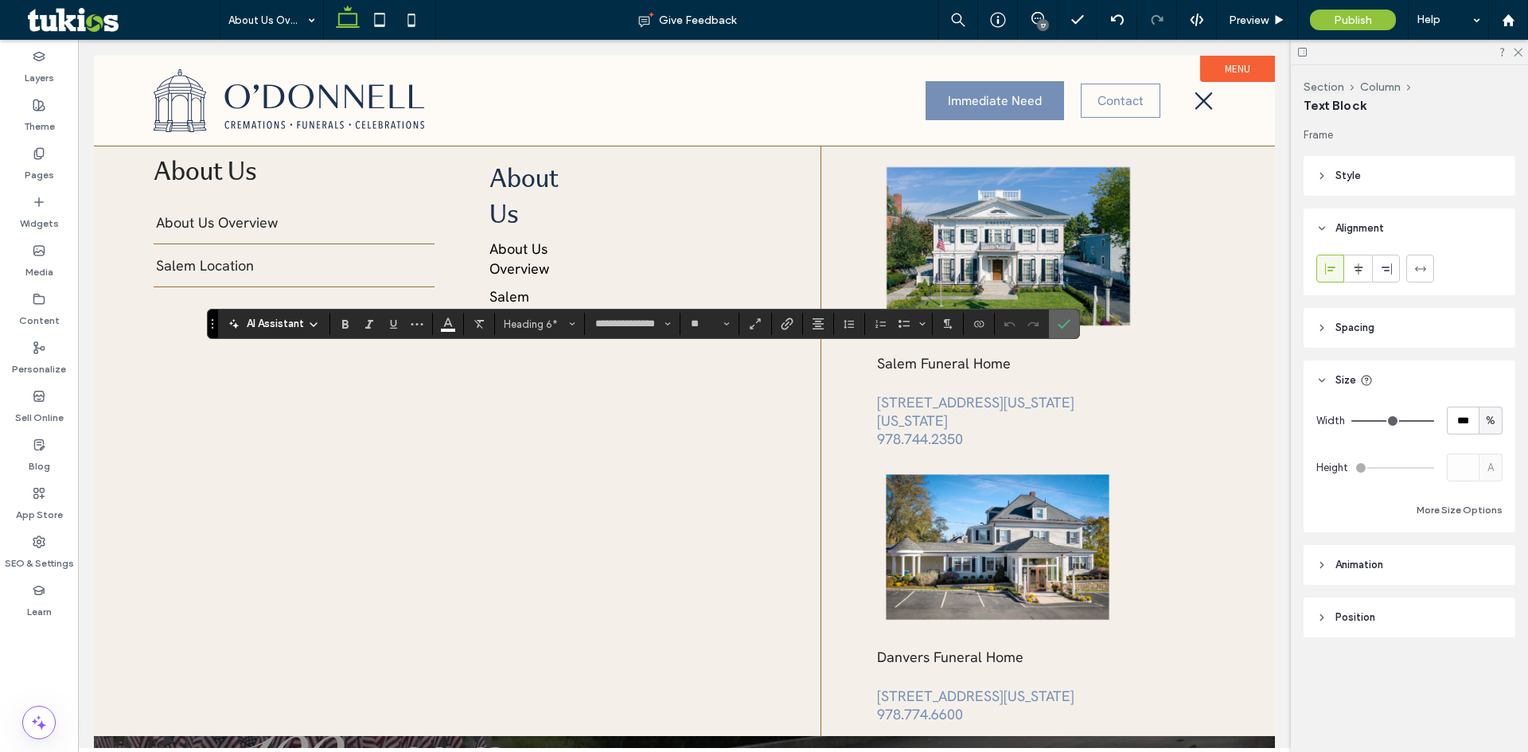
click at [1073, 325] on label "Confirm" at bounding box center [1064, 324] width 24 height 29
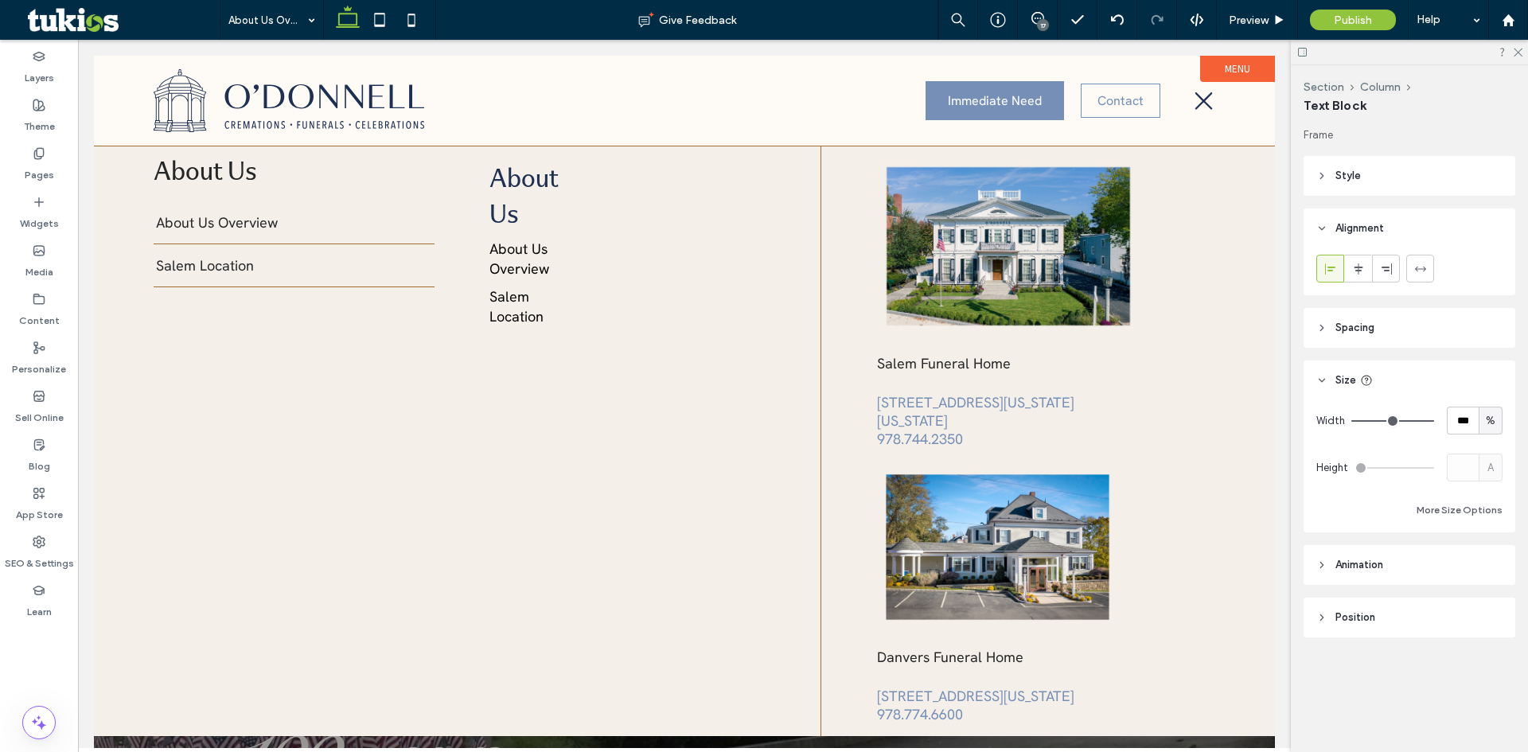
type input "**********"
type input "**"
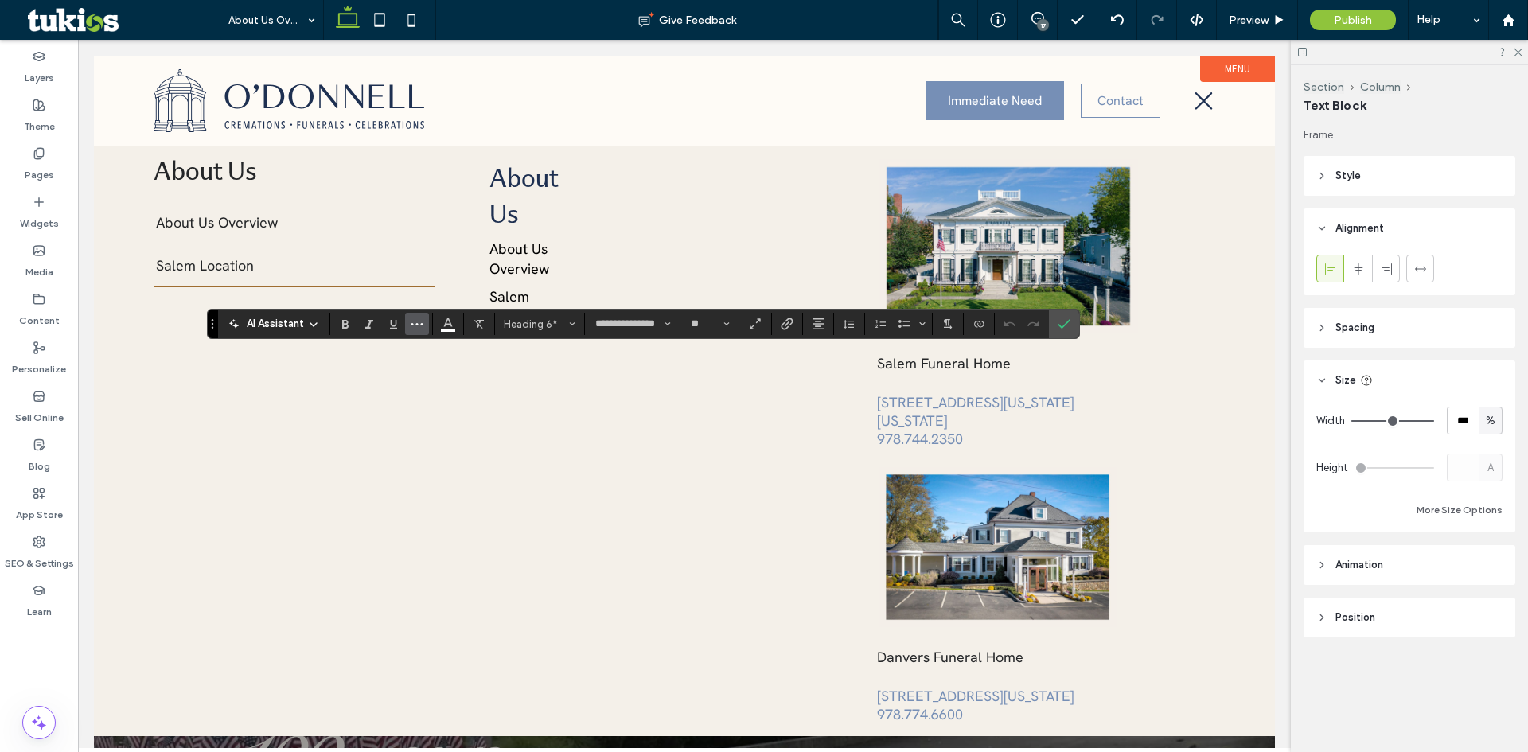
click at [423, 322] on icon "More" at bounding box center [417, 324] width 13 height 13
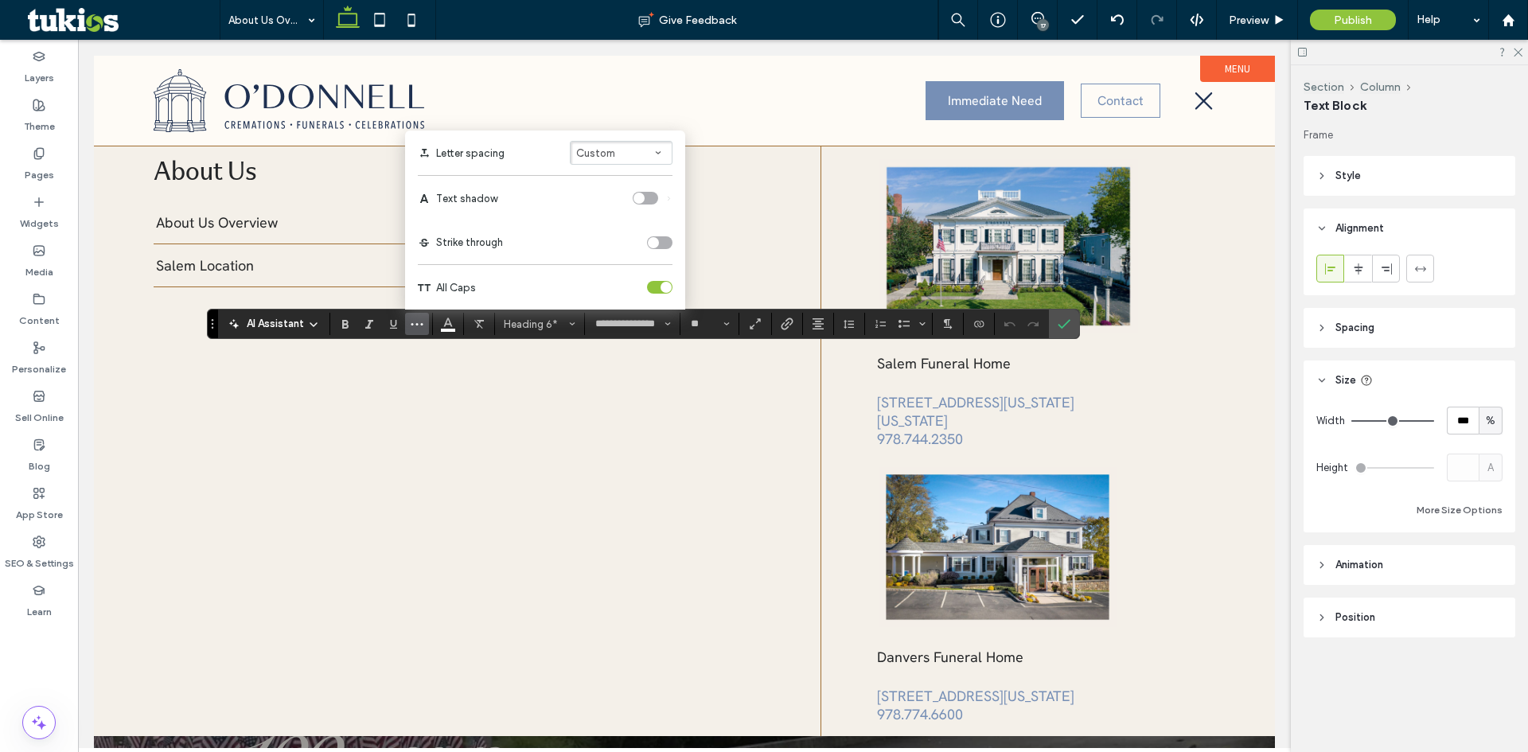
click at [609, 153] on span "Custom" at bounding box center [595, 153] width 39 height 12
click at [823, 128] on input "***" at bounding box center [813, 129] width 40 height 28
type input "****"
type input "*"
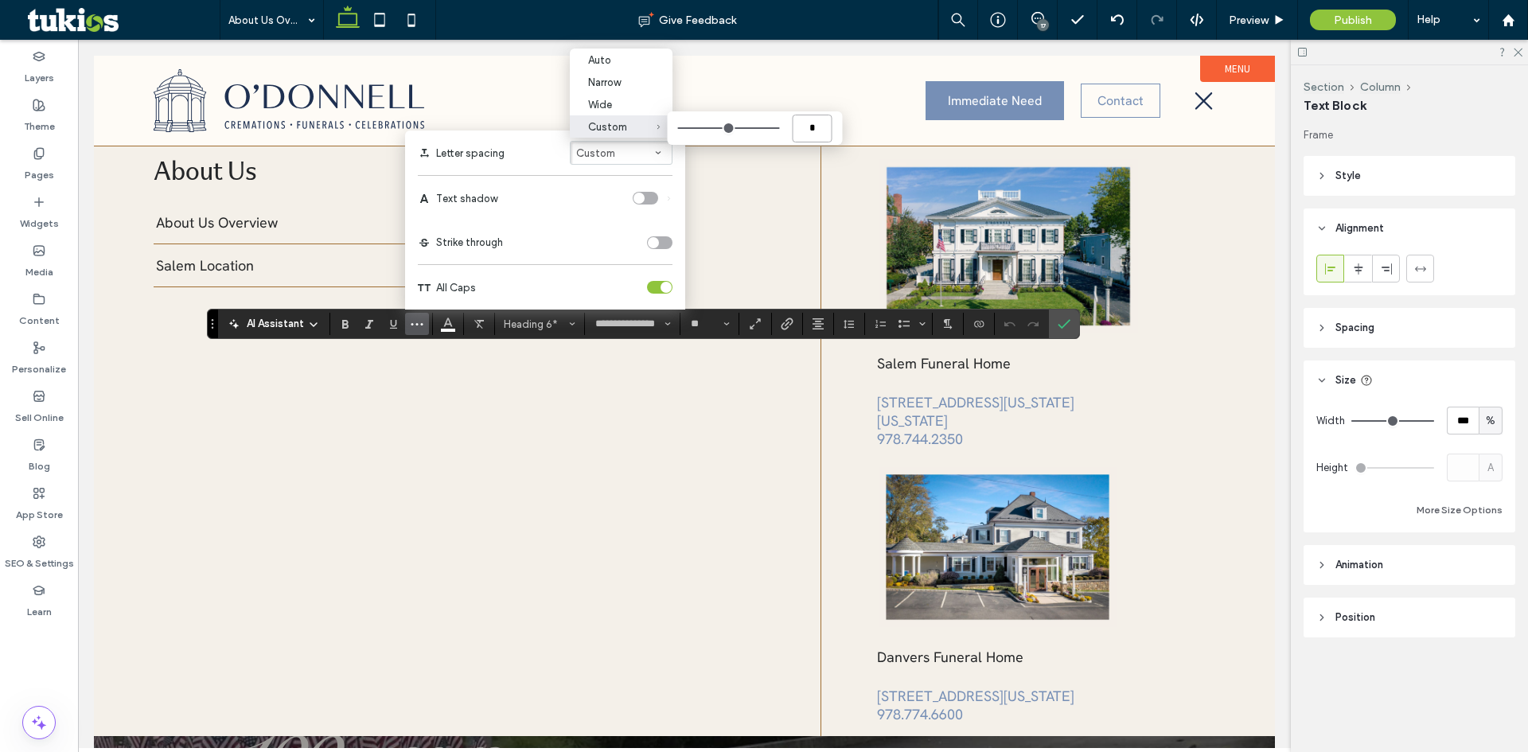
type input "*"
click at [818, 126] on input "*" at bounding box center [813, 129] width 40 height 28
type input "****"
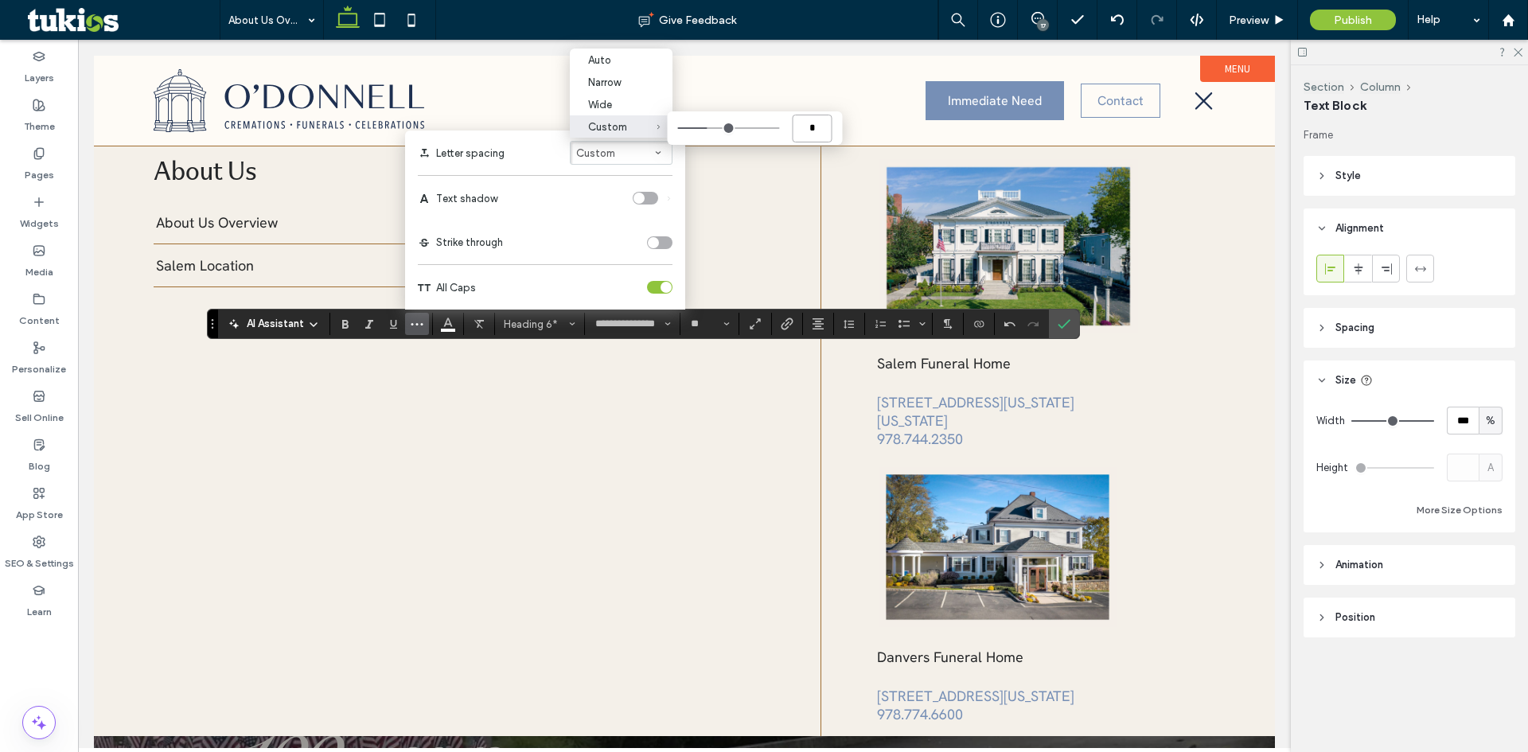
type input "*"
type input "***"
click at [818, 126] on input "***" at bounding box center [813, 129] width 40 height 28
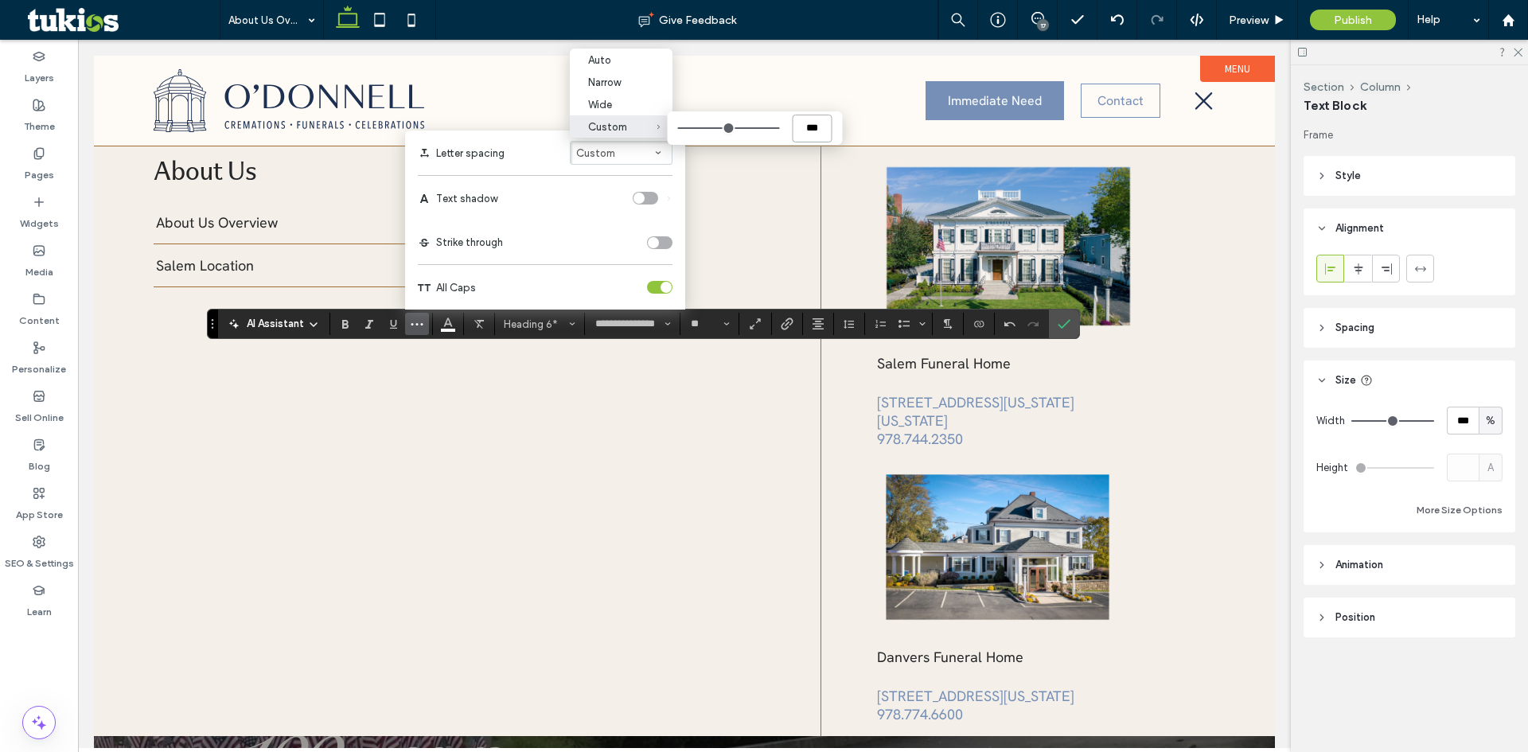
type input "****"
type input "*"
type input "***"
type input "**"
type input "****"
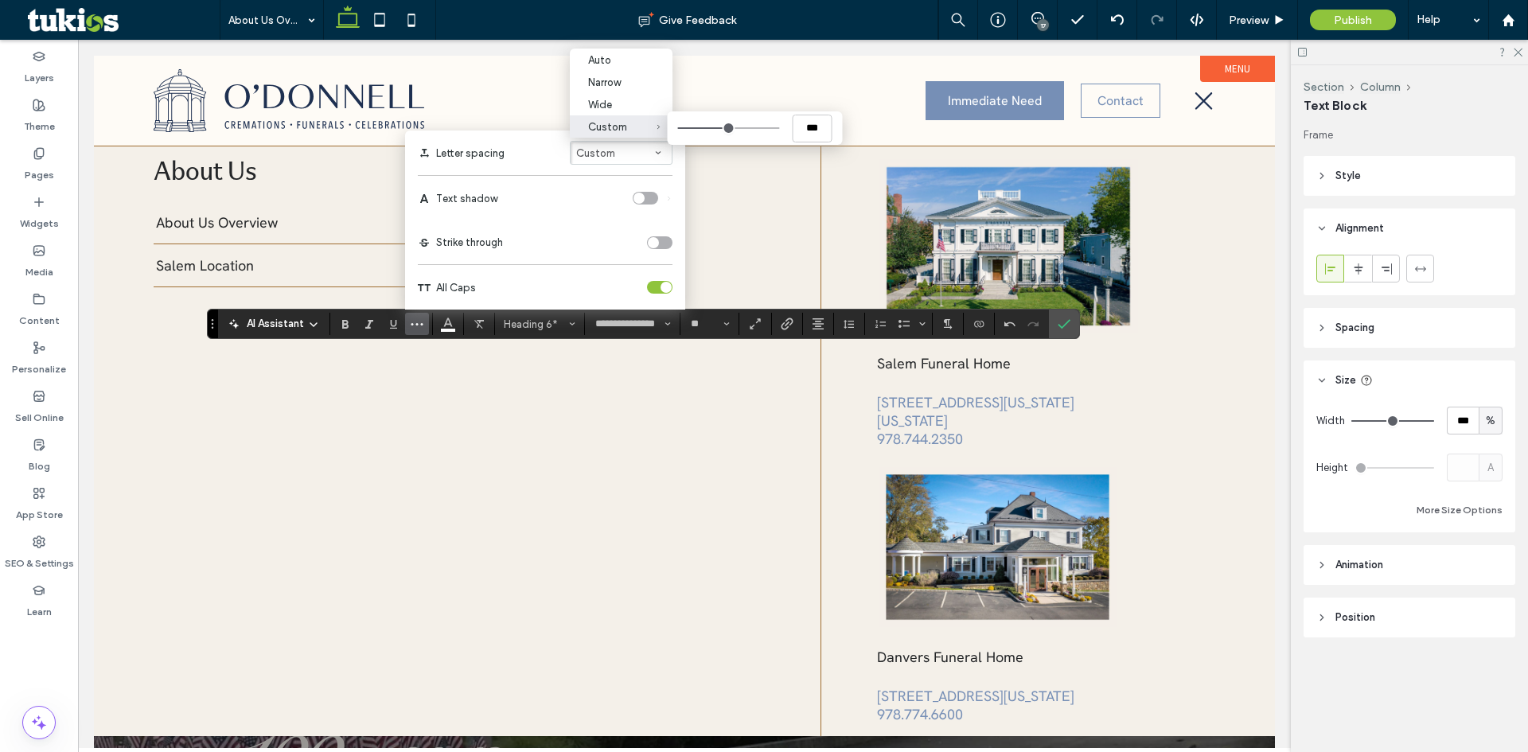
type input "****"
click at [1064, 326] on use "Confirm" at bounding box center [1064, 325] width 13 height 10
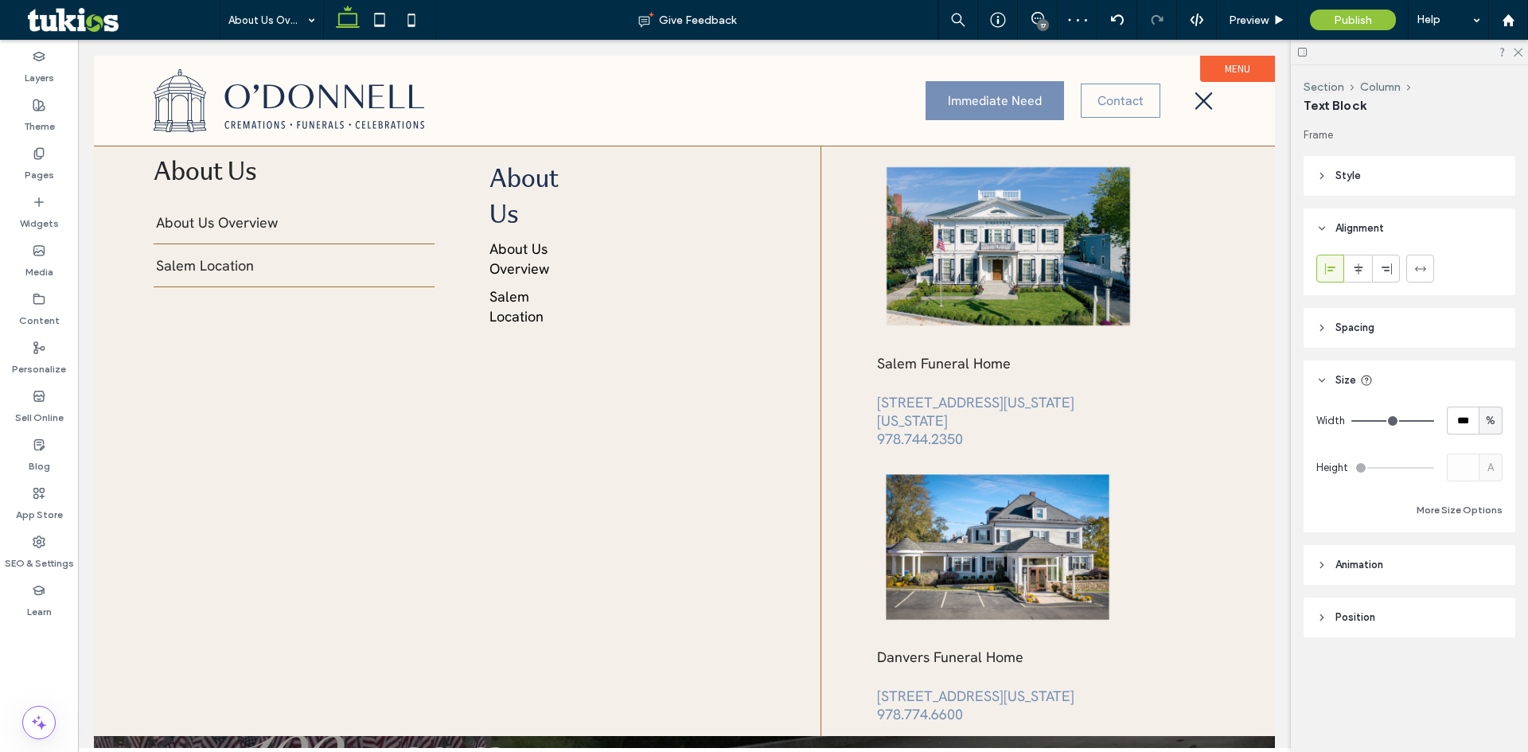
type input "**********"
type input "**"
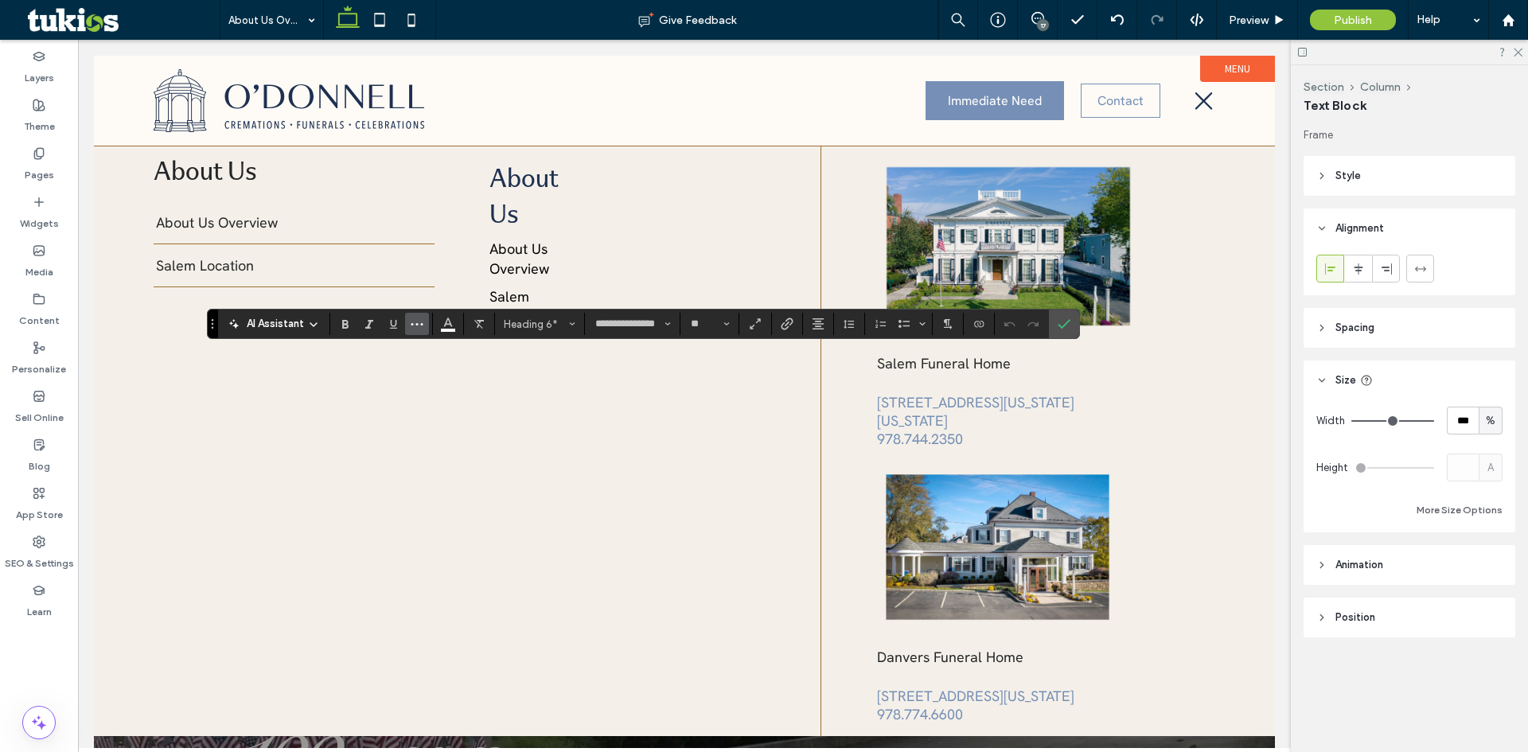
click at [420, 327] on icon "More" at bounding box center [417, 324] width 13 height 13
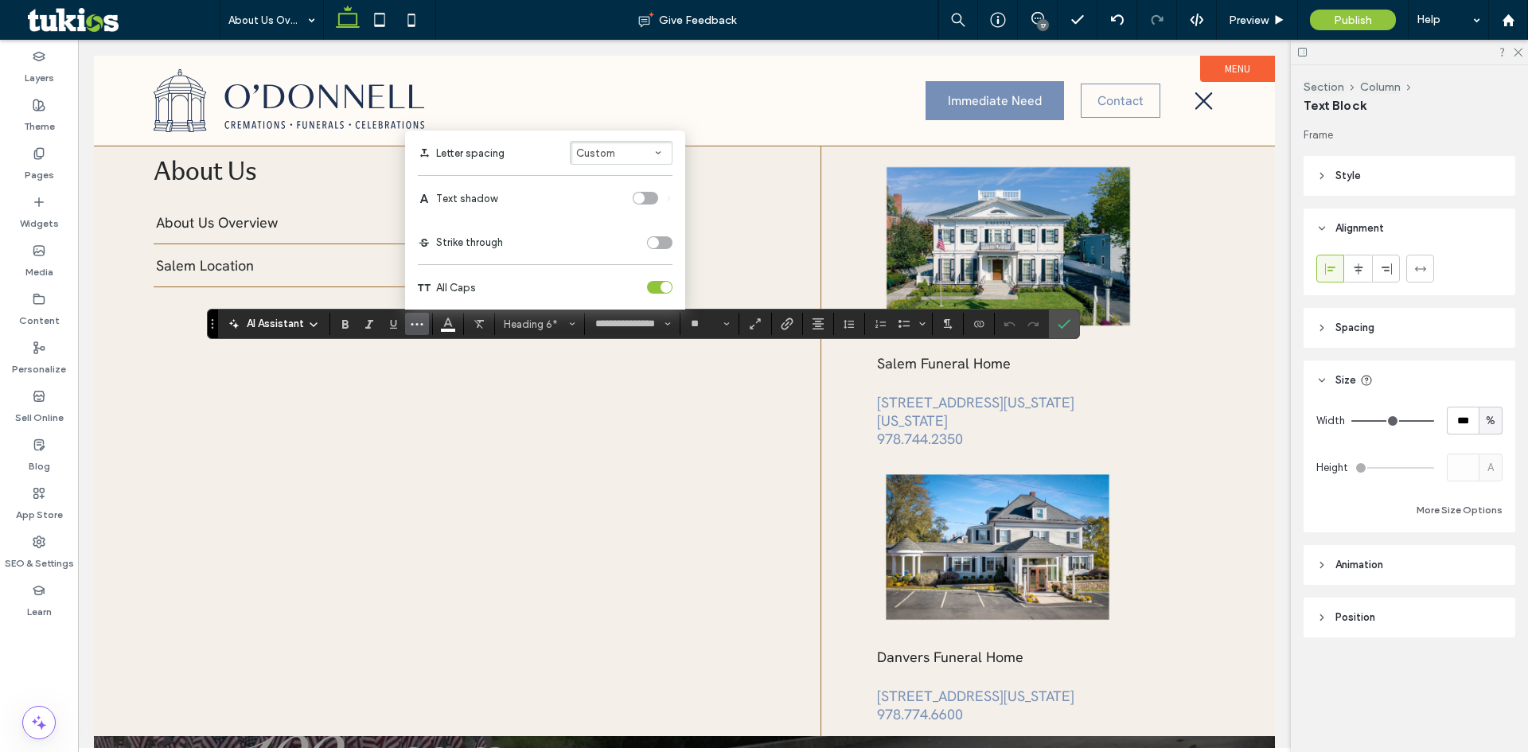
click at [661, 157] on span "Letter spacing" at bounding box center [658, 152] width 6 height 21
click at [802, 129] on input "****" at bounding box center [813, 129] width 40 height 28
type input "****"
type input "*"
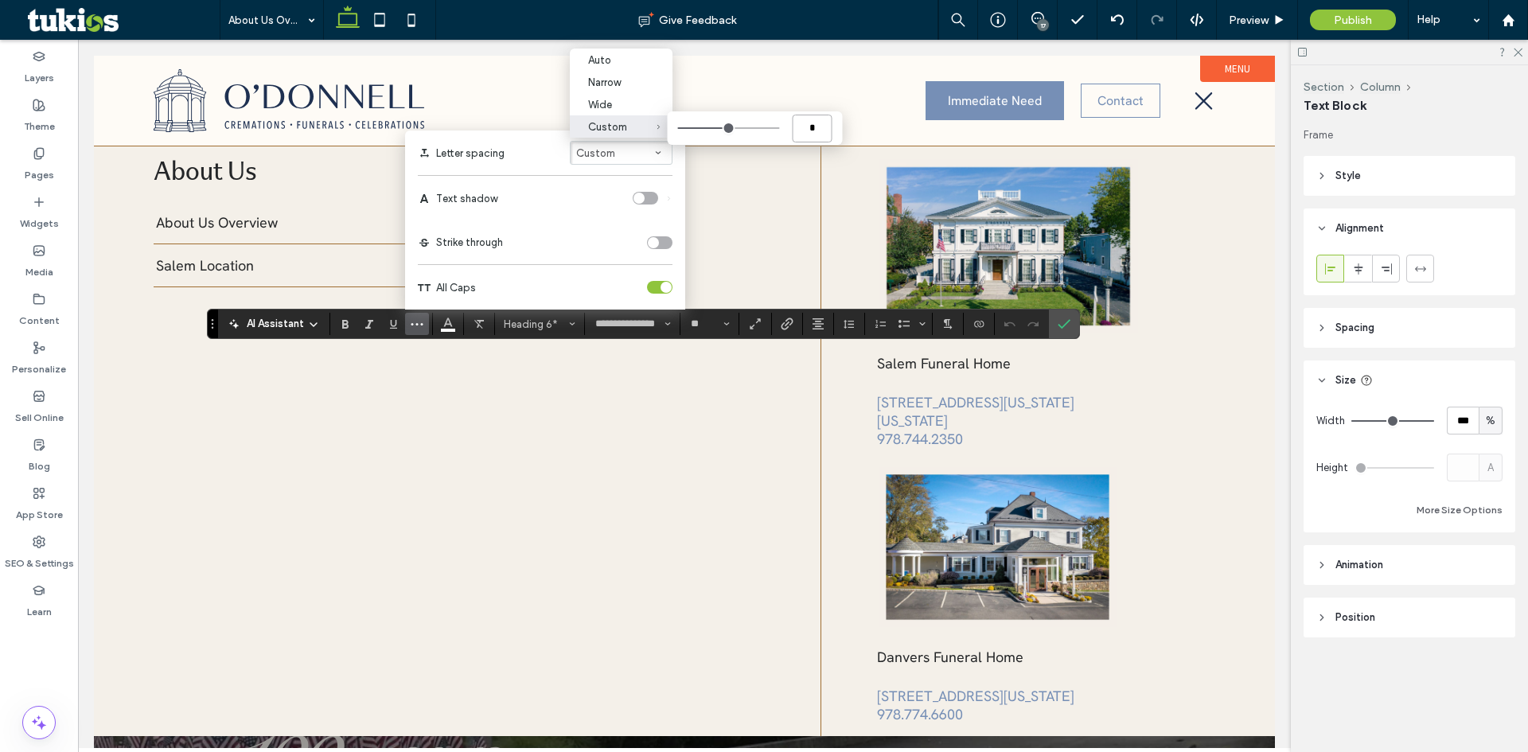
type input "*"
type input "**"
type input "****"
click at [802, 132] on input "****" at bounding box center [813, 129] width 40 height 28
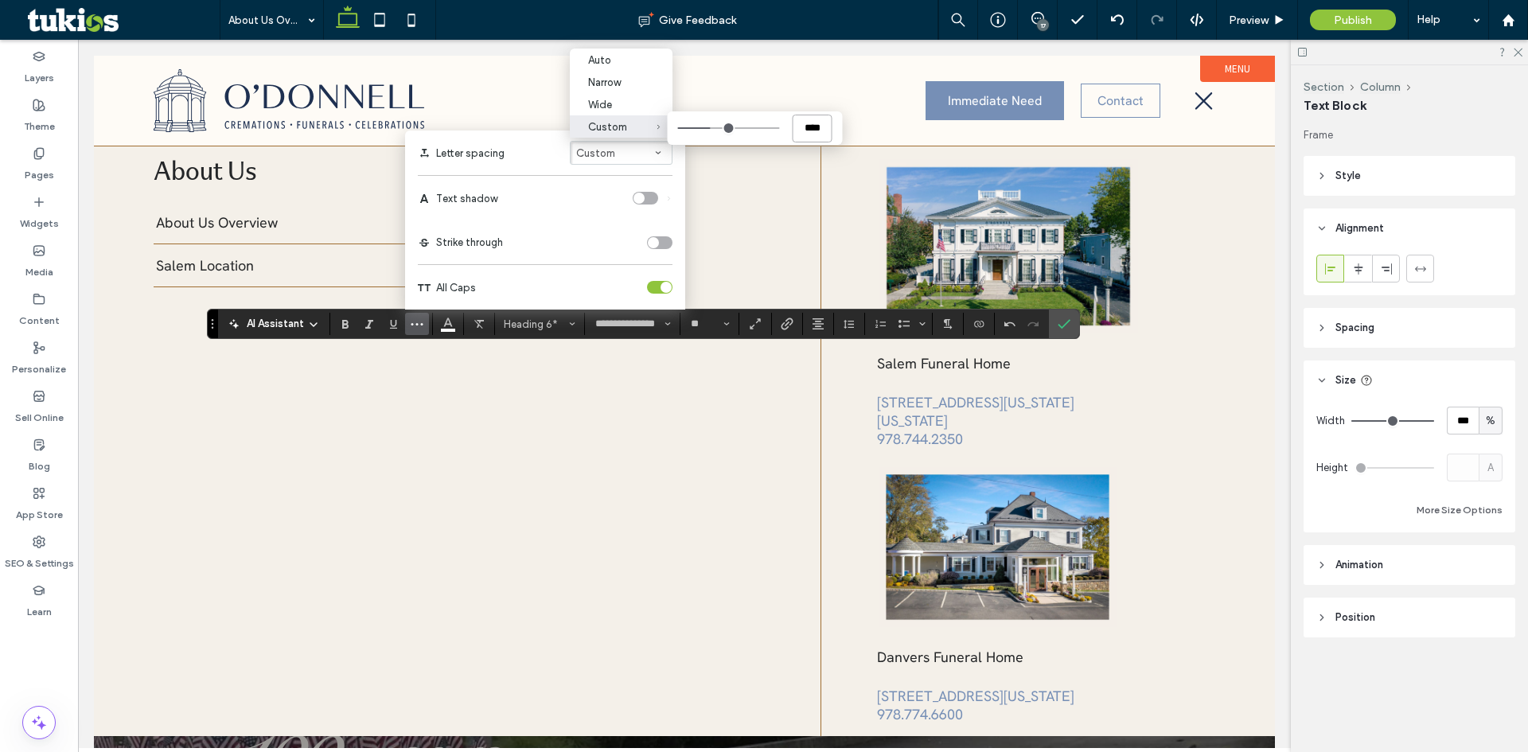
click at [802, 132] on input "****" at bounding box center [813, 129] width 40 height 28
type input "*"
type input "***"
type input "****"
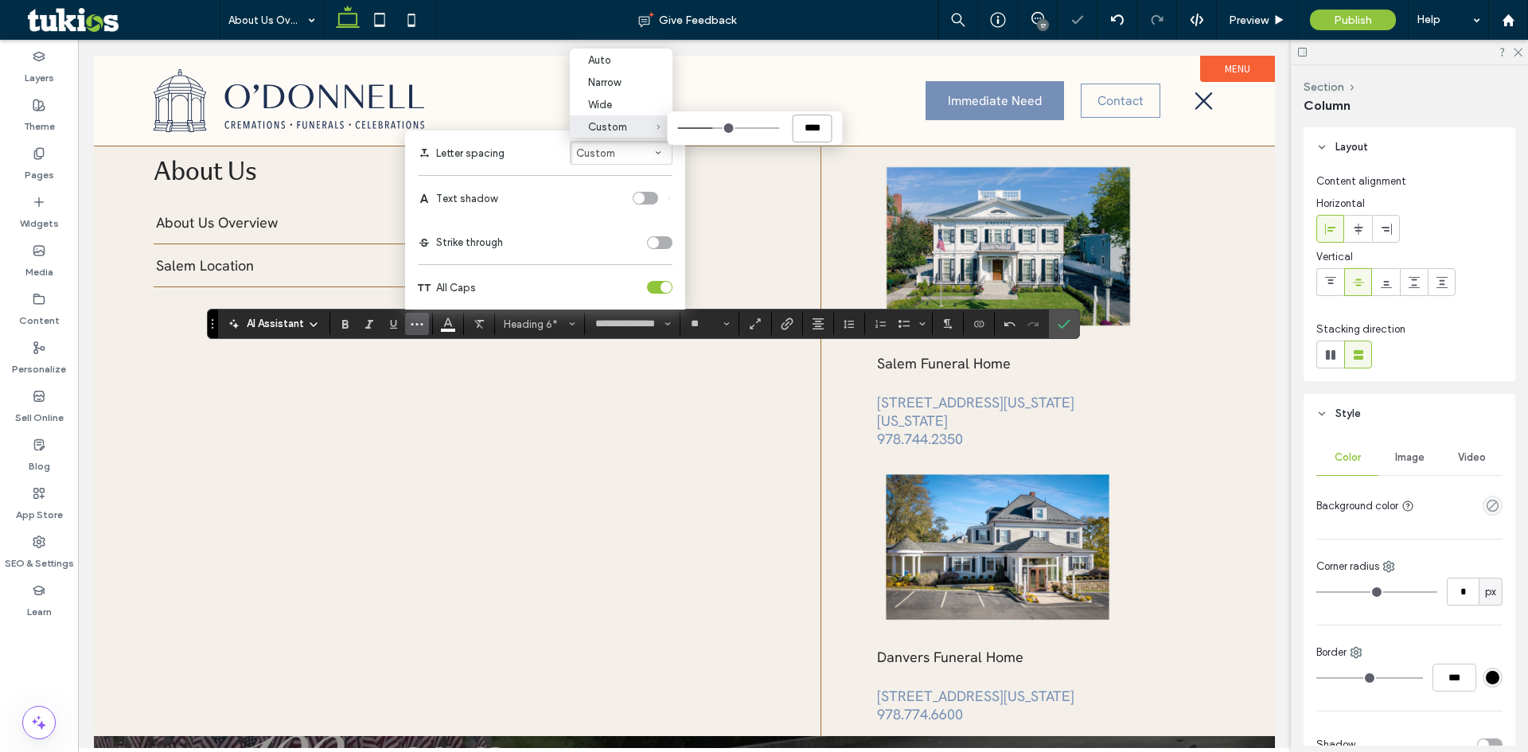
click at [823, 127] on input "****" at bounding box center [813, 129] width 40 height 28
type input "*"
type input "***"
type input "****"
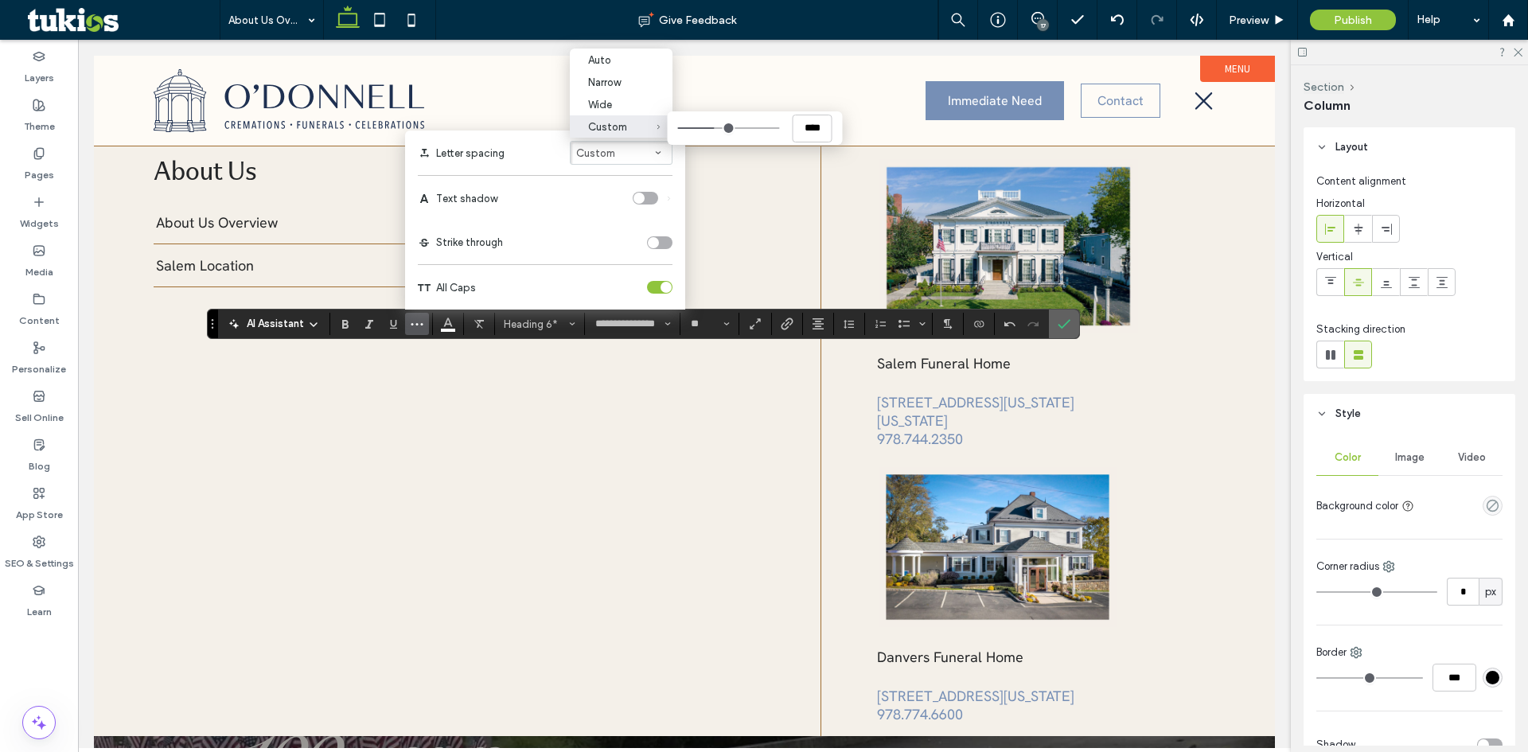
click at [1052, 325] on label "Confirm" at bounding box center [1064, 324] width 24 height 29
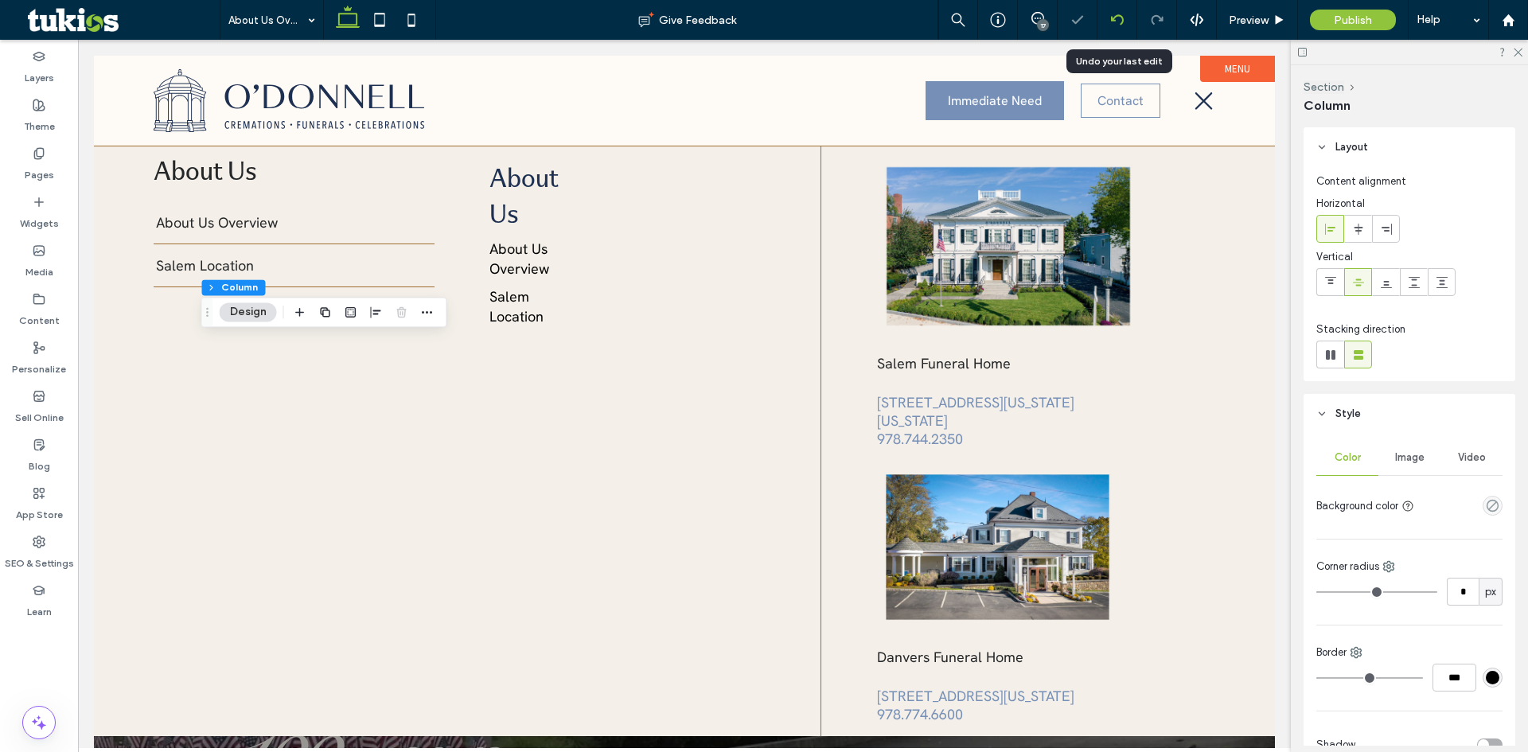
click at [1125, 11] on div at bounding box center [1118, 20] width 40 height 40
click at [1119, 18] on icon at bounding box center [1117, 20] width 13 height 13
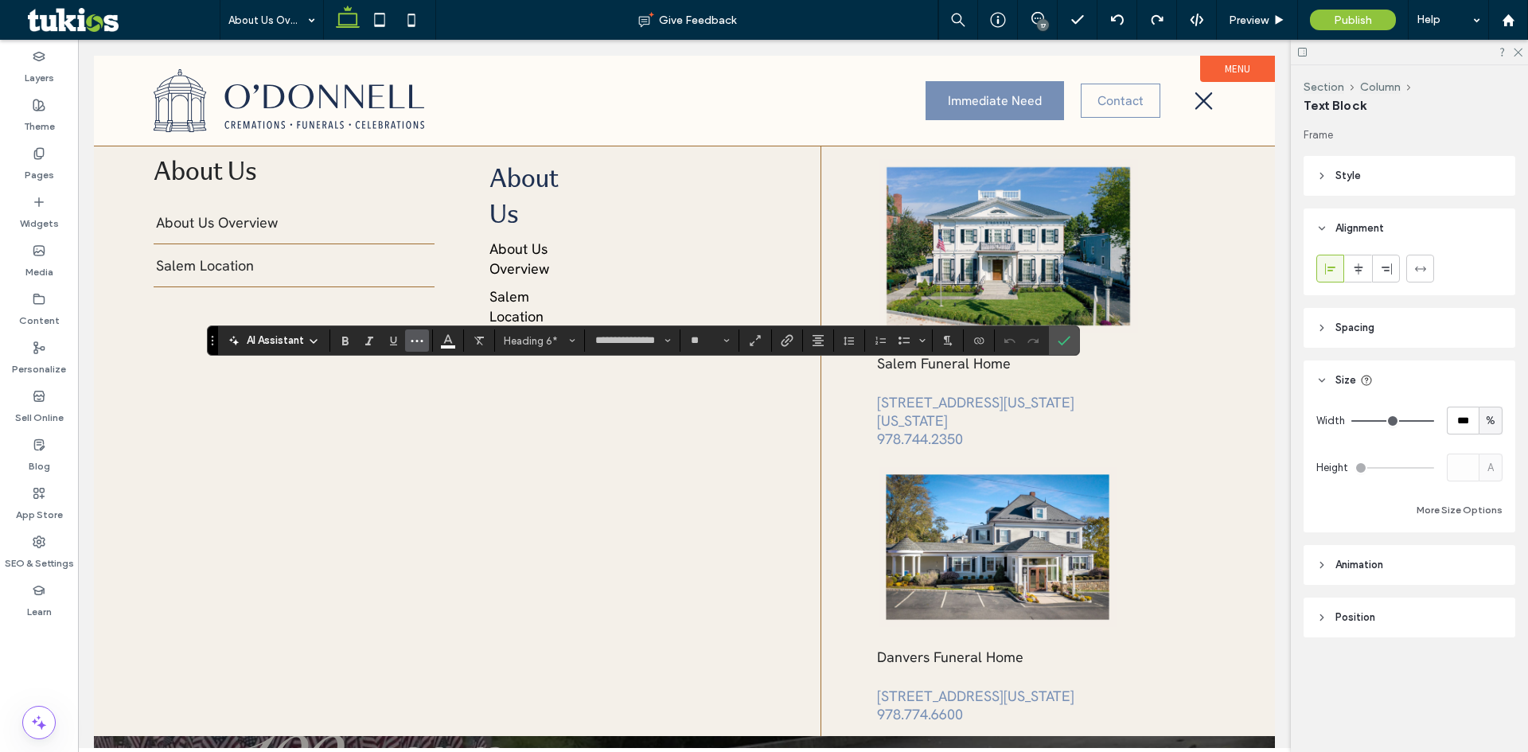
click at [426, 341] on button "More" at bounding box center [417, 341] width 24 height 22
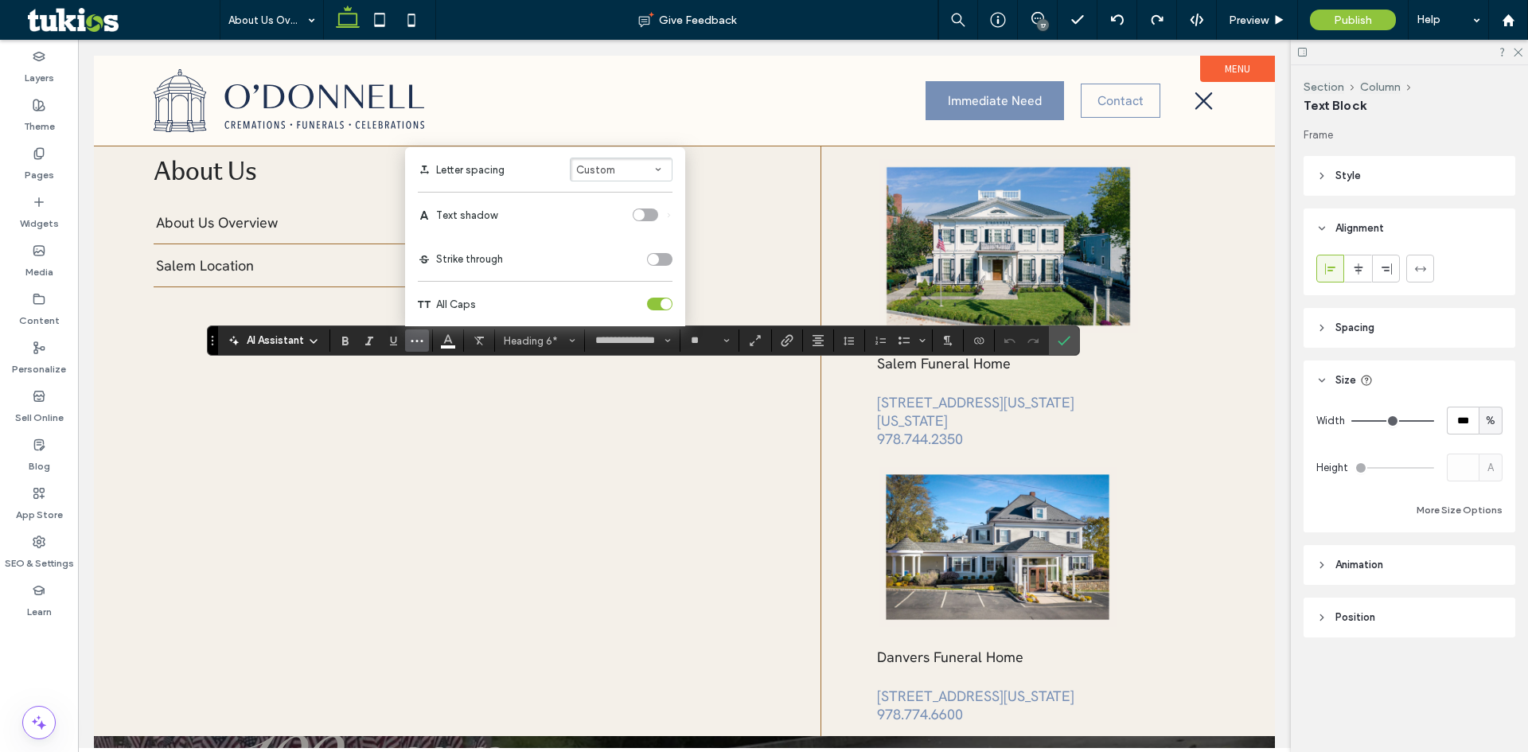
click at [661, 163] on span "Letter spacing" at bounding box center [658, 169] width 6 height 21
click at [822, 142] on input "****" at bounding box center [813, 145] width 40 height 28
type input "***"
type input "*"
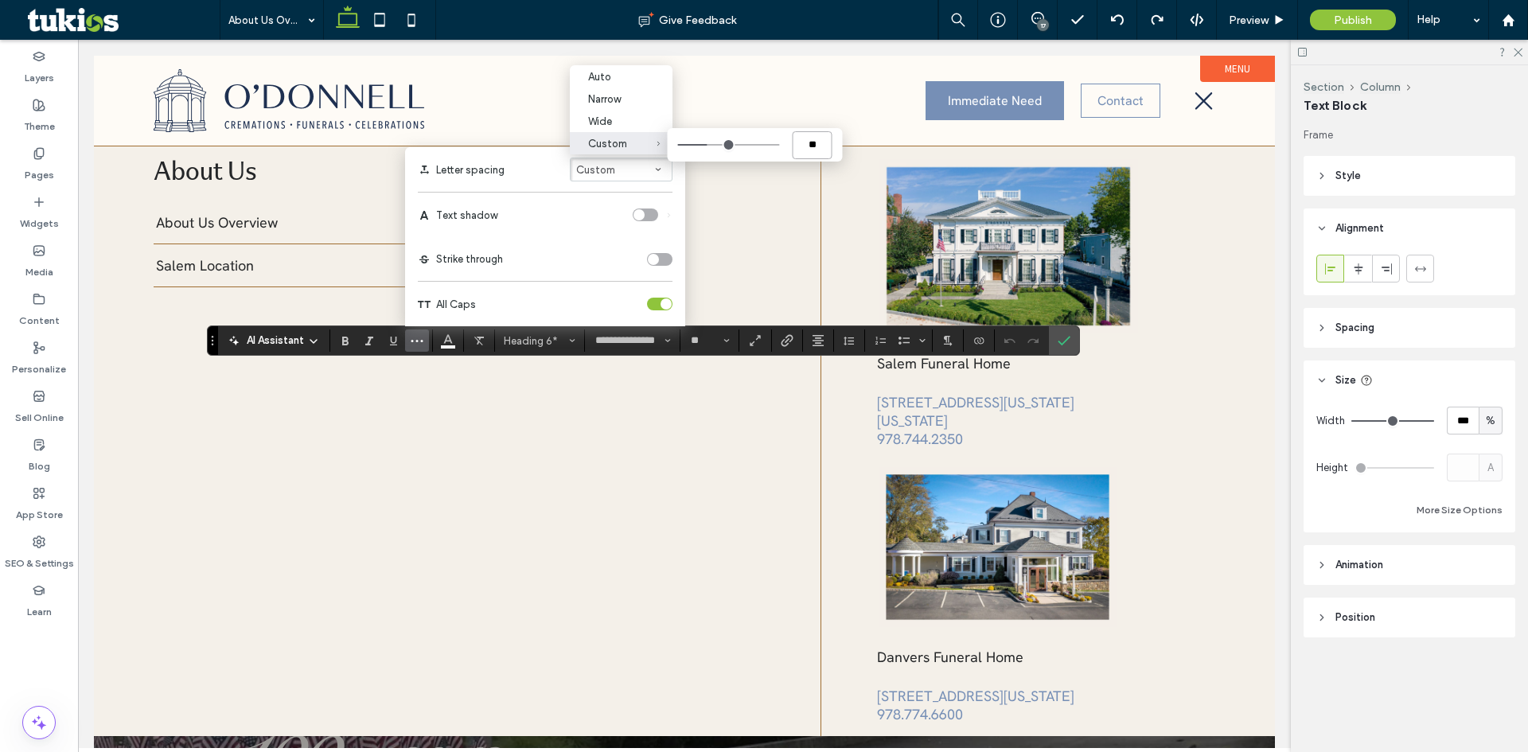
type input "***"
type input "****"
click at [1064, 339] on icon "Confirm" at bounding box center [1064, 340] width 13 height 13
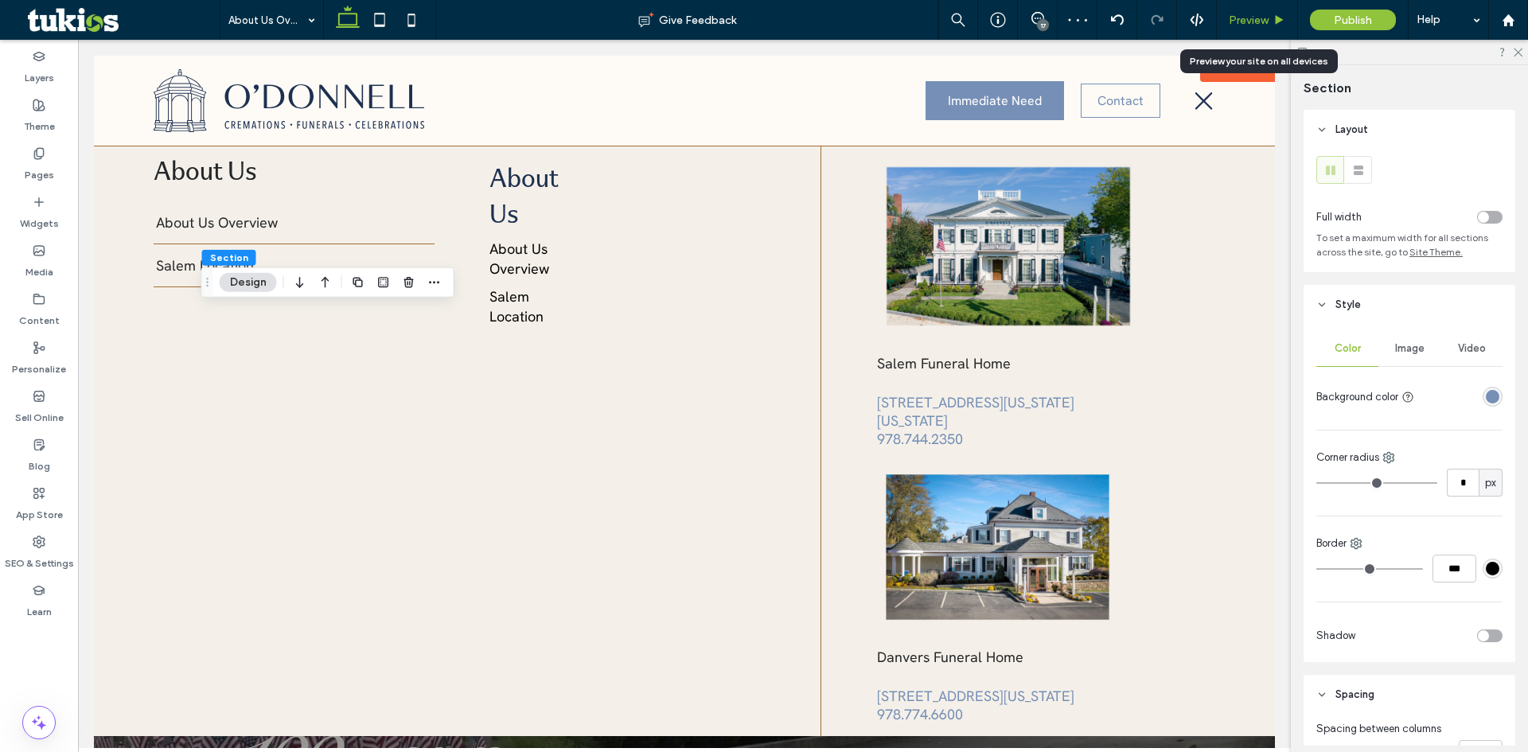
click at [1252, 14] on span "Preview" at bounding box center [1249, 21] width 40 height 14
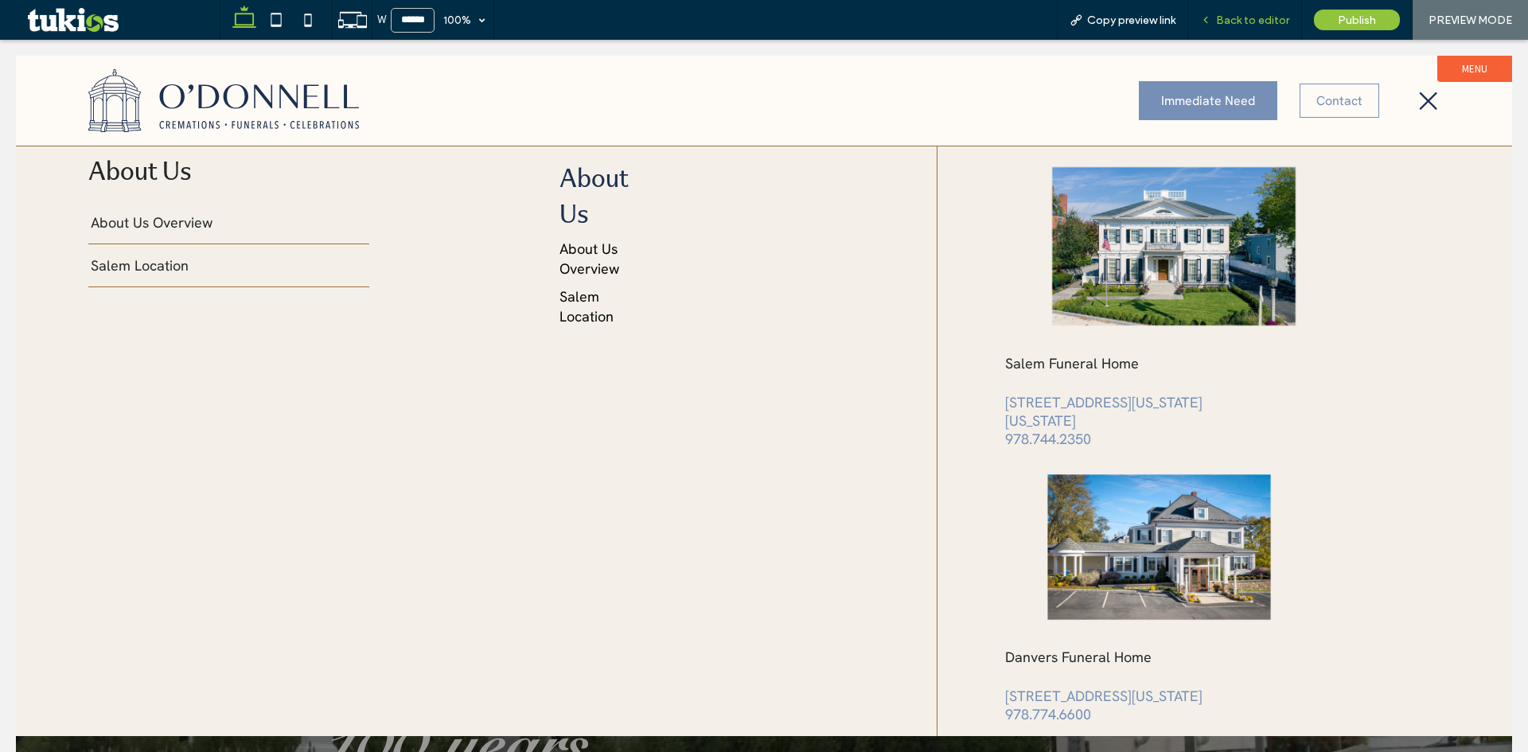
click at [1242, 17] on span "Back to editor" at bounding box center [1252, 21] width 73 height 14
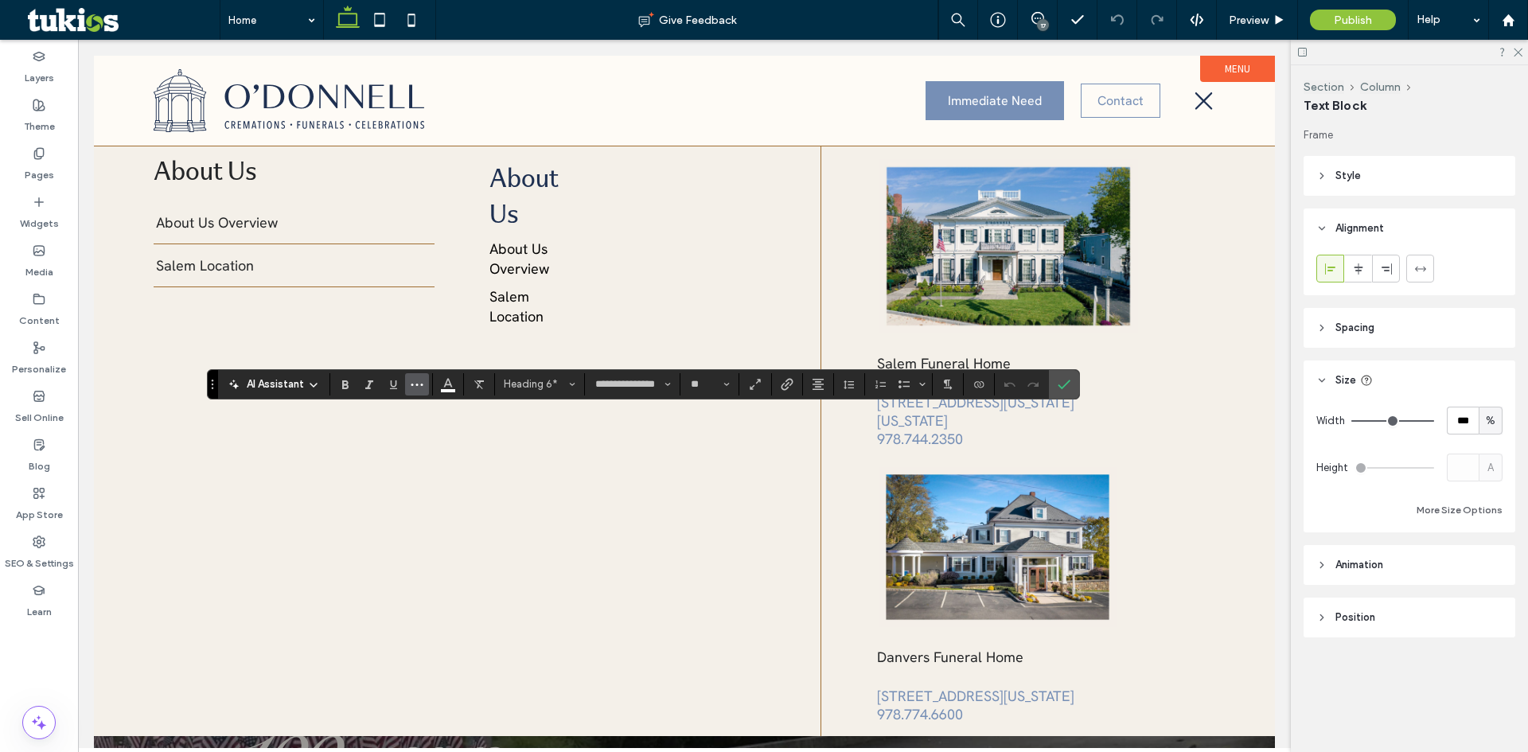
click at [427, 387] on button "More" at bounding box center [417, 384] width 24 height 22
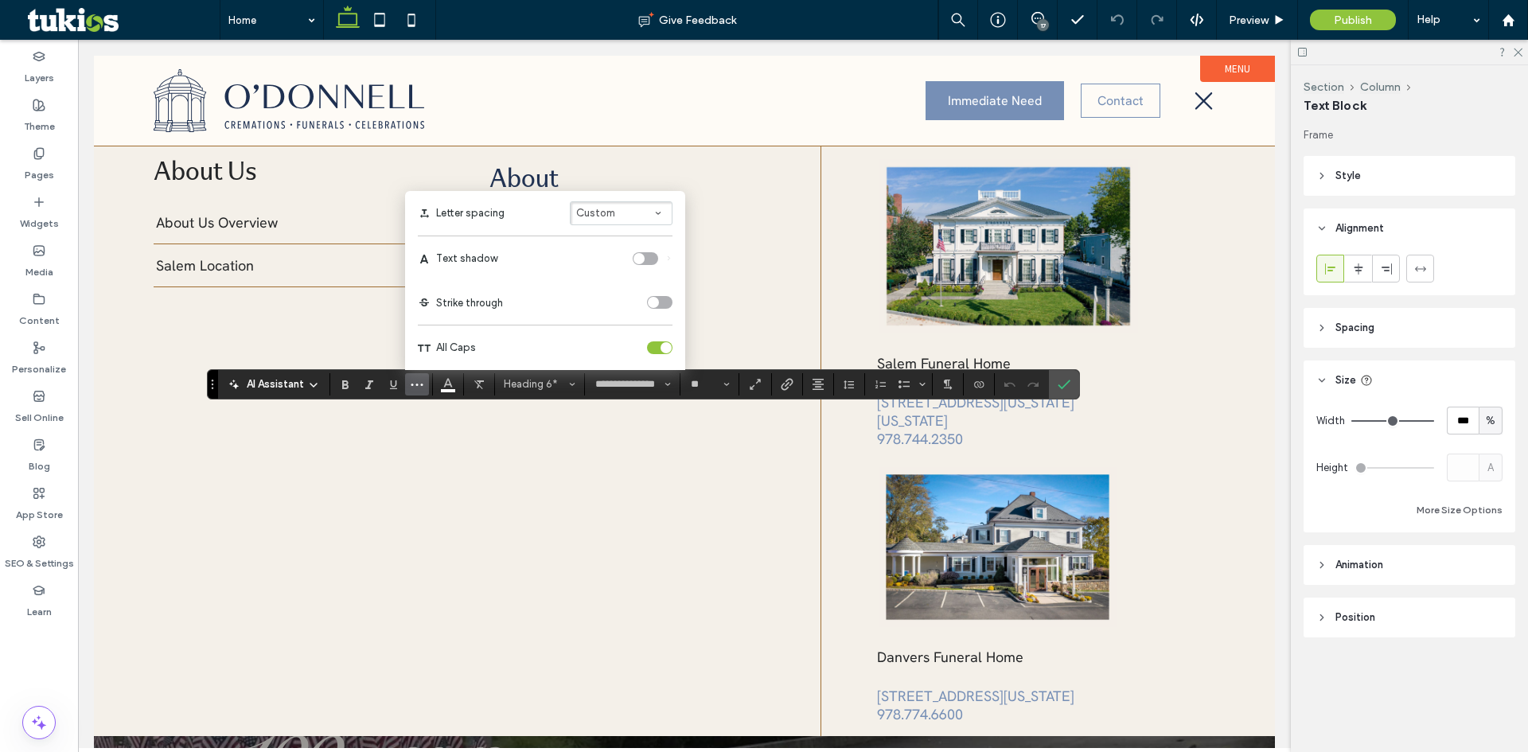
click at [640, 216] on button "Custom" at bounding box center [621, 213] width 103 height 24
click at [822, 188] on input "***" at bounding box center [813, 188] width 40 height 28
type input "*"
type input "***"
type input "****"
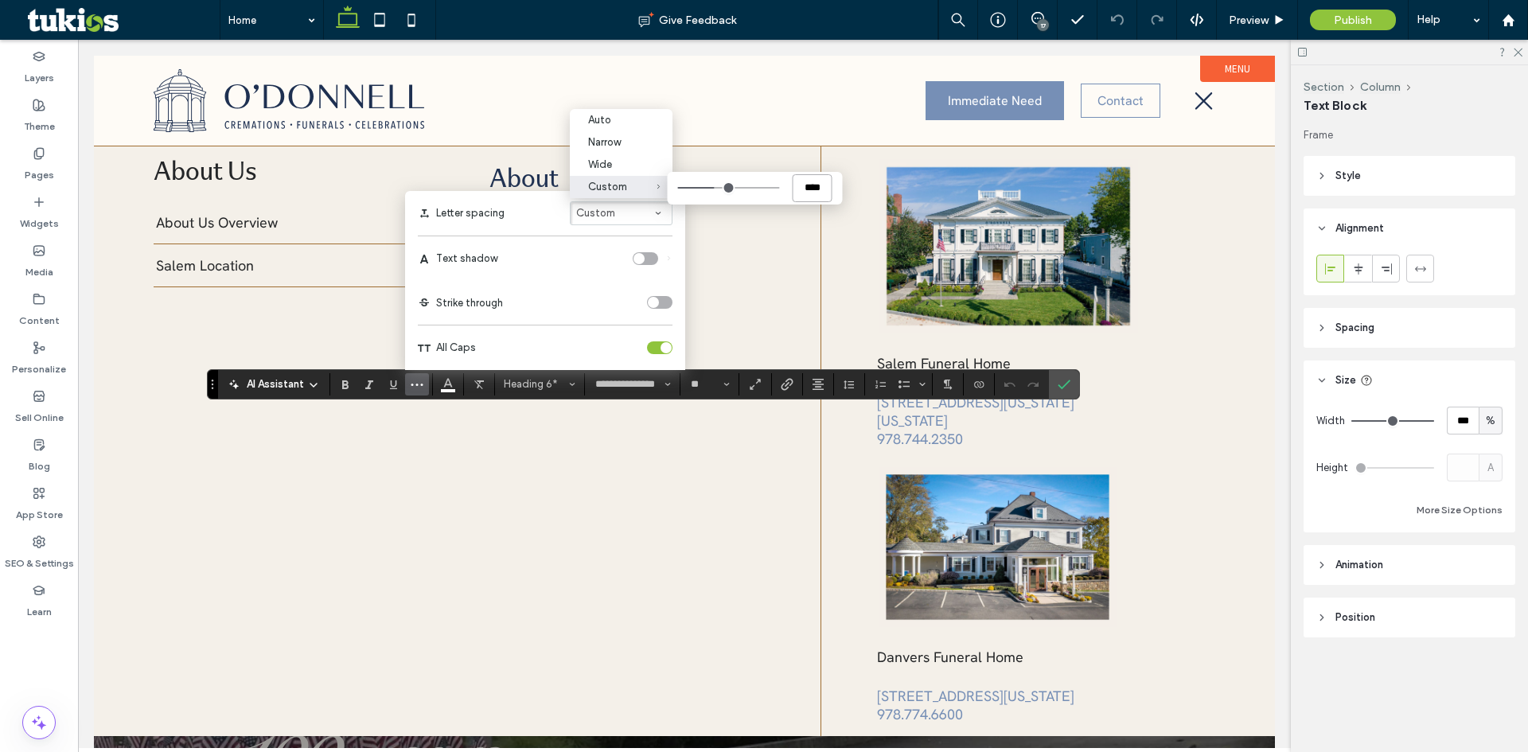
type input "****"
click at [1070, 383] on icon "Confirm" at bounding box center [1064, 384] width 13 height 13
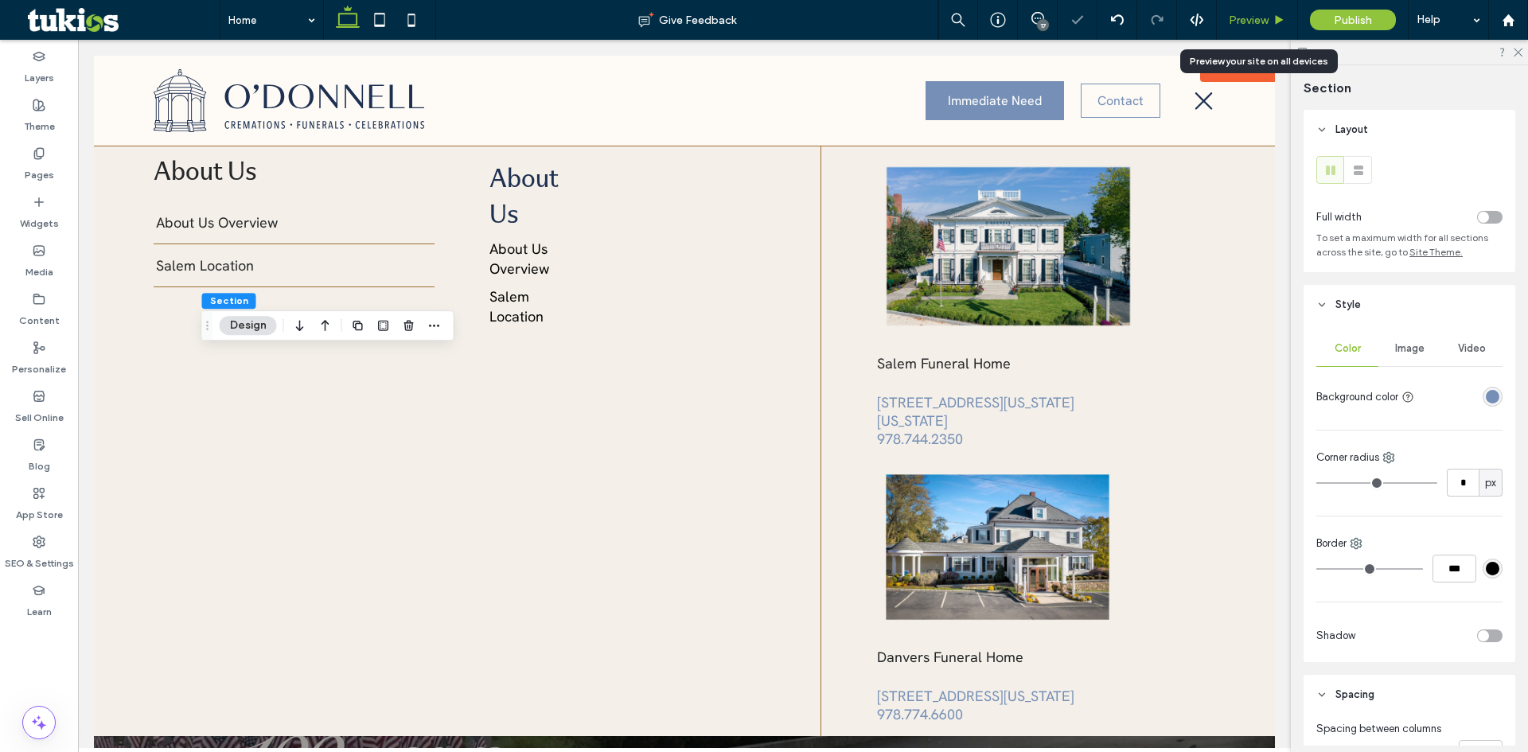
click at [1269, 22] on span "Preview" at bounding box center [1249, 21] width 40 height 14
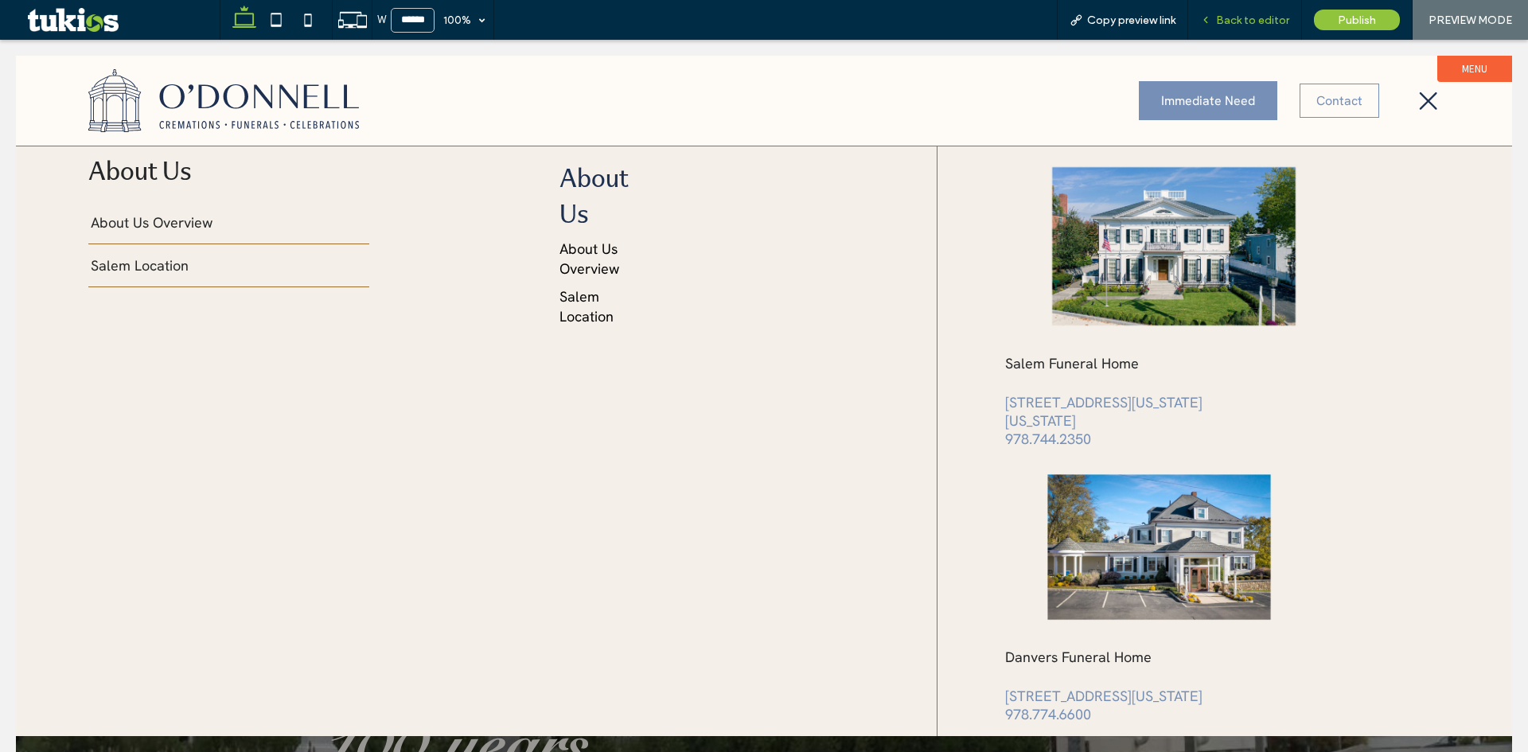
click at [1255, 20] on span "Back to editor" at bounding box center [1252, 21] width 73 height 14
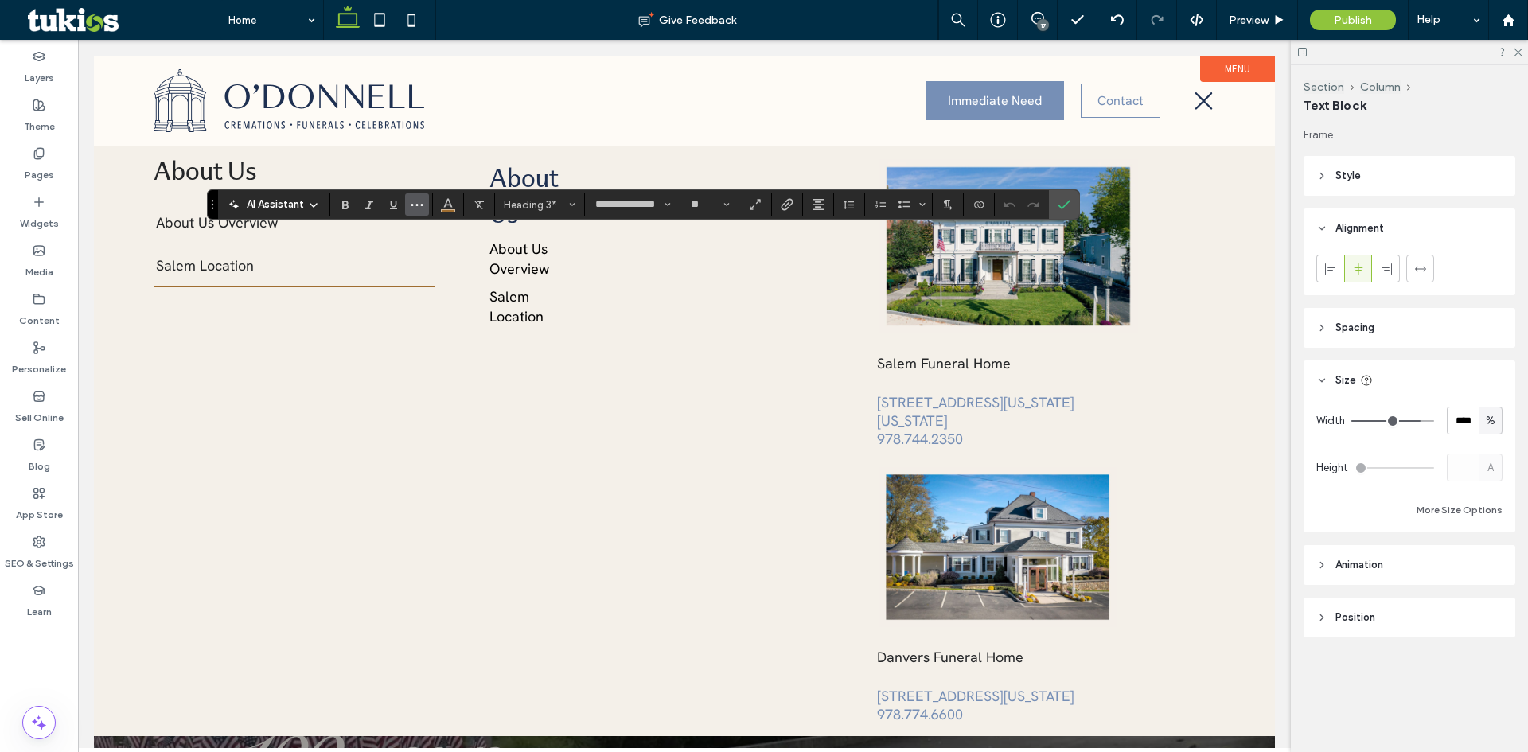
click at [417, 204] on icon "More" at bounding box center [417, 204] width 13 height 13
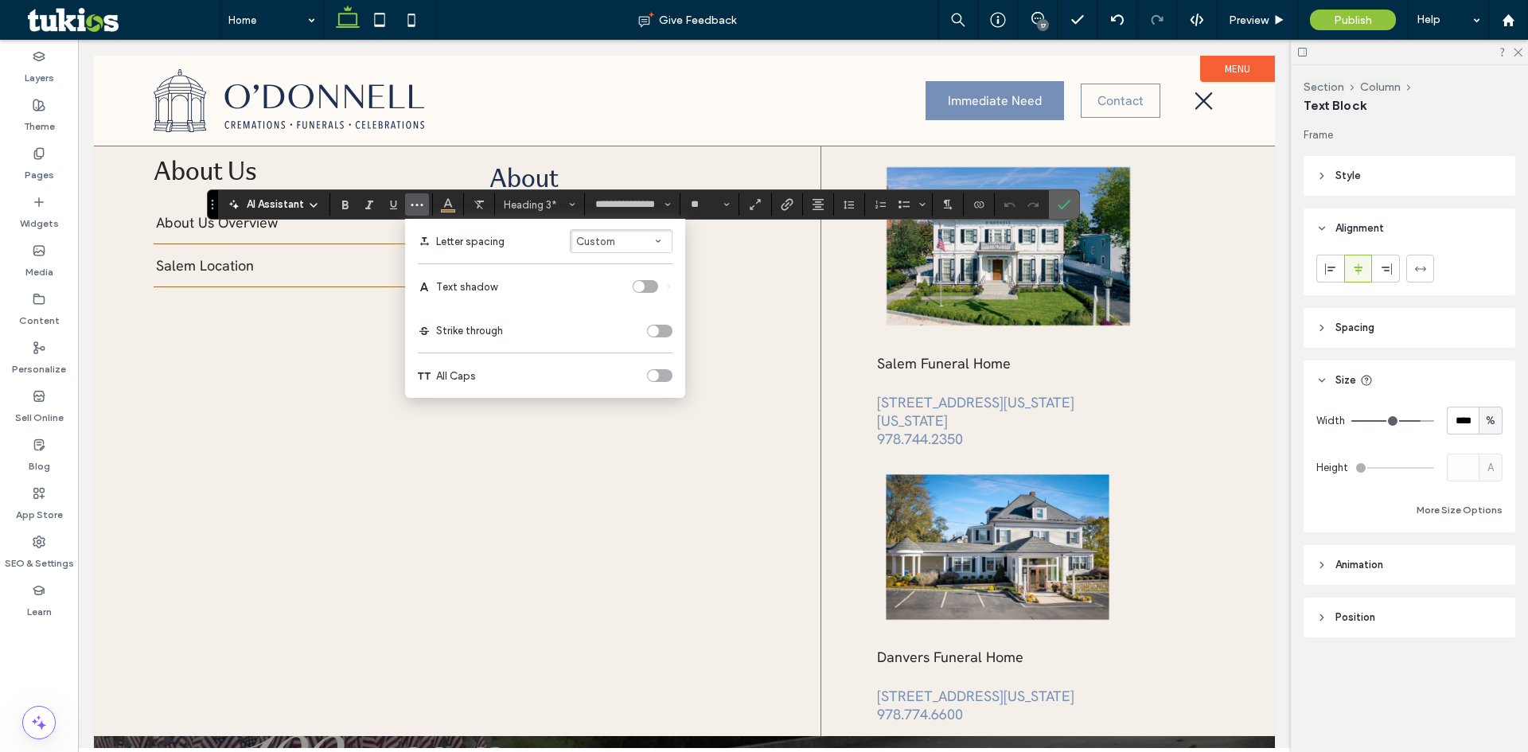
click at [1071, 204] on label "Confirm" at bounding box center [1064, 204] width 24 height 29
